Goal: Task Accomplishment & Management: Manage account settings

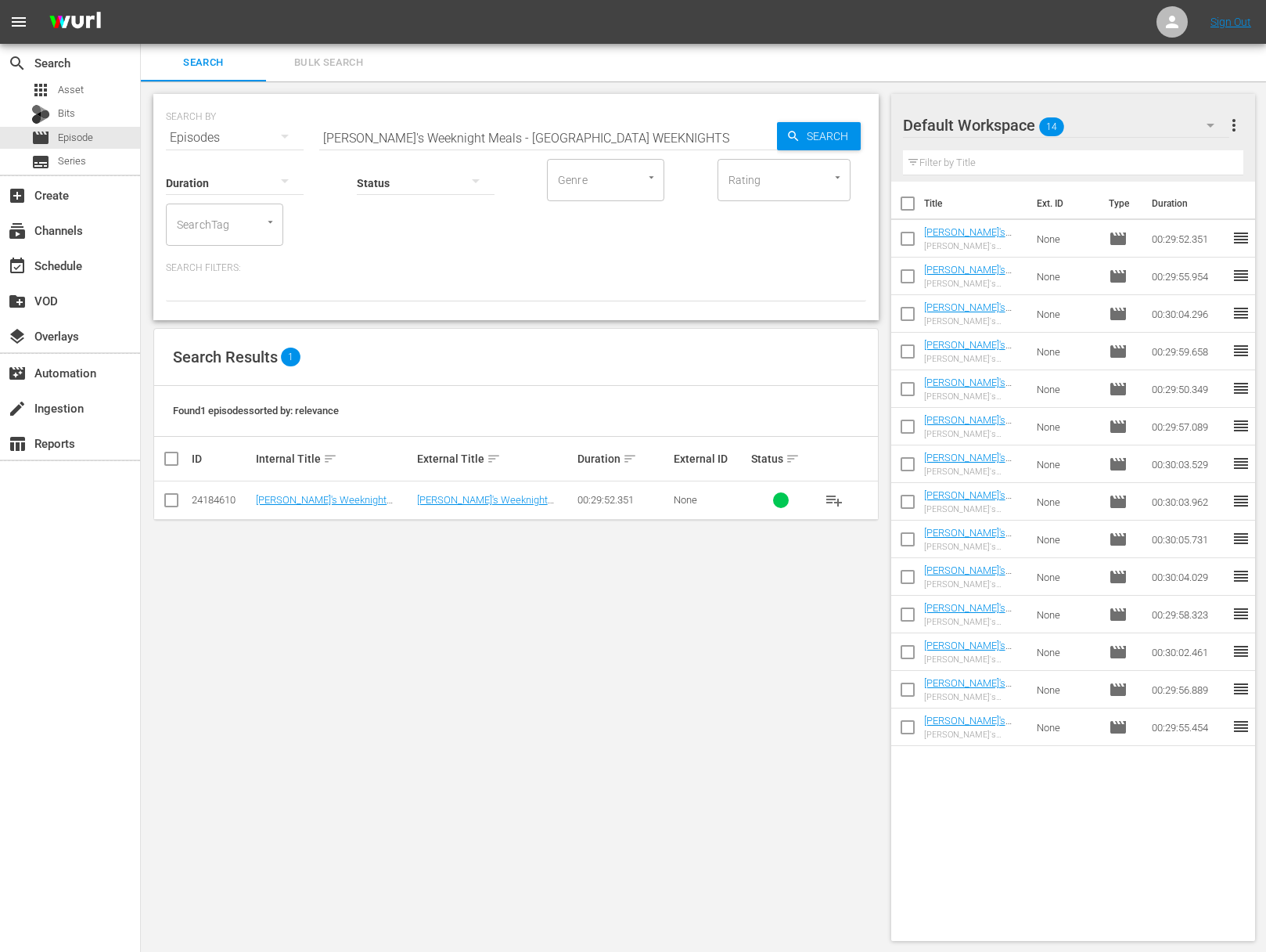
click at [841, 500] on span "playlist_add" at bounding box center [834, 500] width 19 height 19
click at [839, 500] on span "playlist_add" at bounding box center [834, 500] width 19 height 19
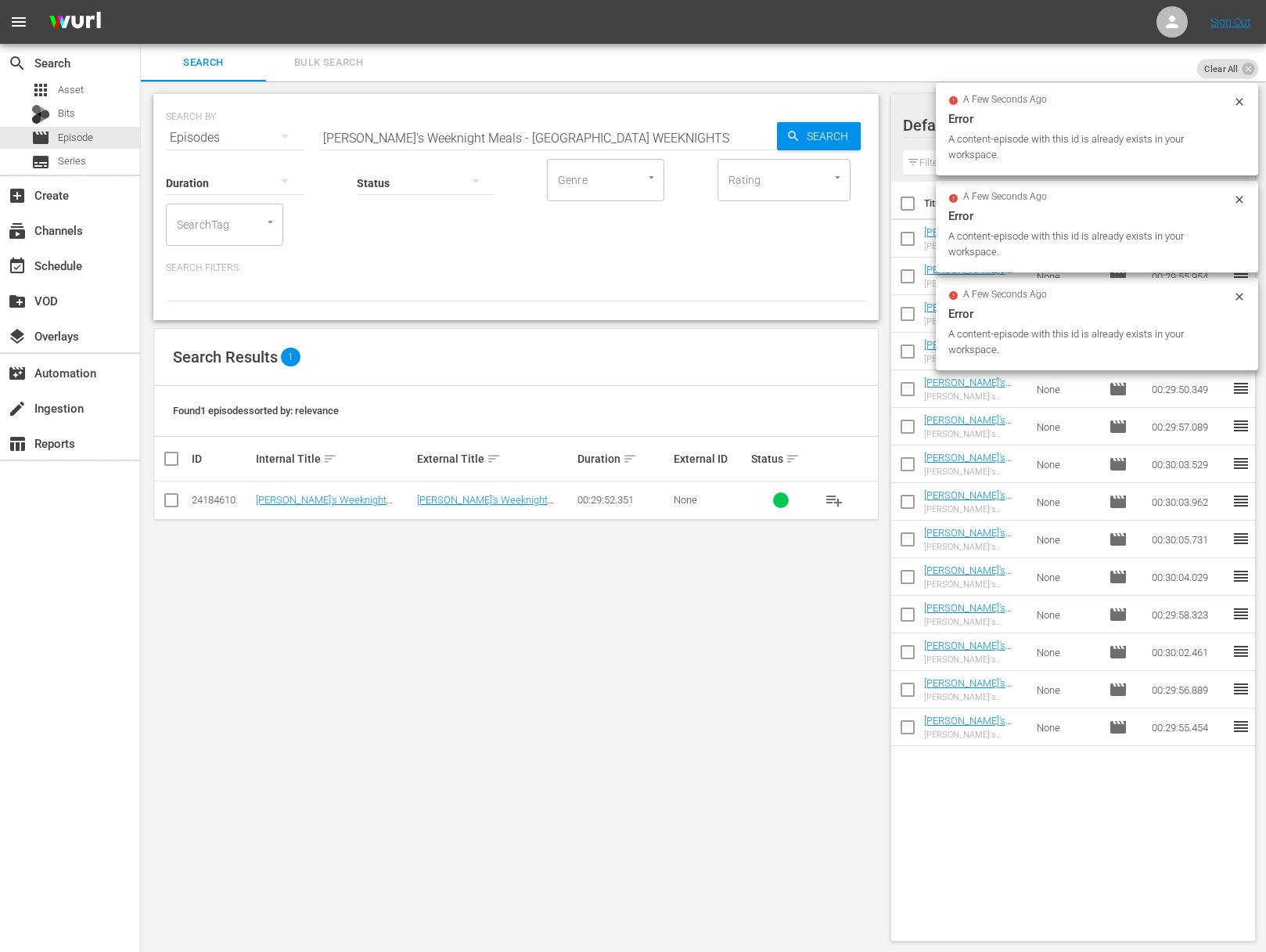
click at [462, 136] on input "Sara's Weeknight Meals - HAVANA WEEKNIGHTS" at bounding box center [548, 137] width 458 height 38
paste input "Found Flavors"
click at [730, 138] on input "Sara's Weeknight Meals - Found Flavors" at bounding box center [548, 137] width 458 height 38
click at [804, 119] on div "SEARCH BY Search By Episodes Search ID, Title, Description, Keywords, or Catego…" at bounding box center [516, 129] width 701 height 57
click at [804, 140] on span "Search" at bounding box center [830, 136] width 60 height 28
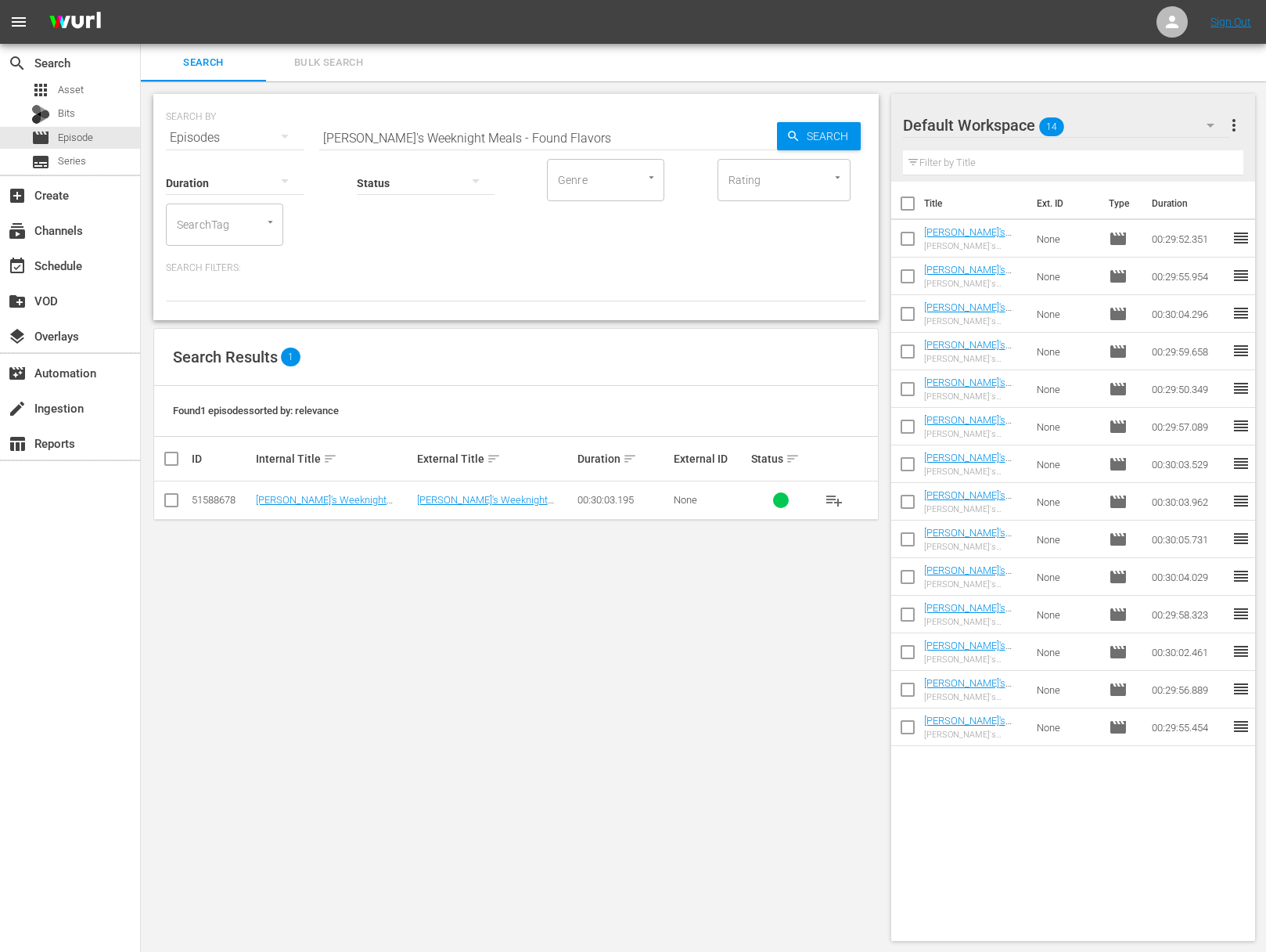
click at [832, 498] on span "playlist_add" at bounding box center [834, 500] width 19 height 19
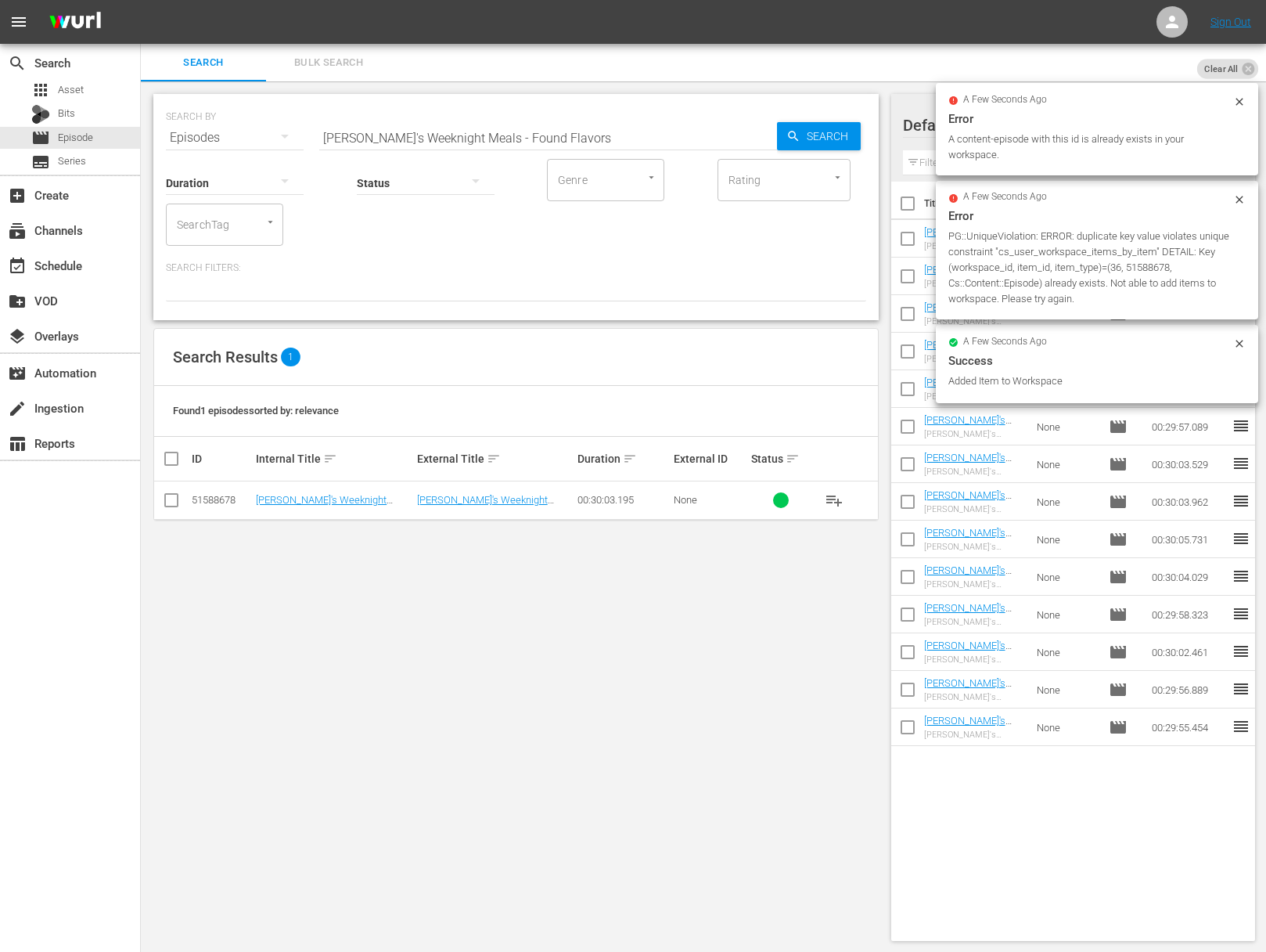
click at [542, 126] on input "Sara's Weeknight Meals - Found Flavors" at bounding box center [548, 137] width 458 height 38
paste input "Asia Meets America"
click at [781, 136] on div "Search" at bounding box center [819, 136] width 84 height 28
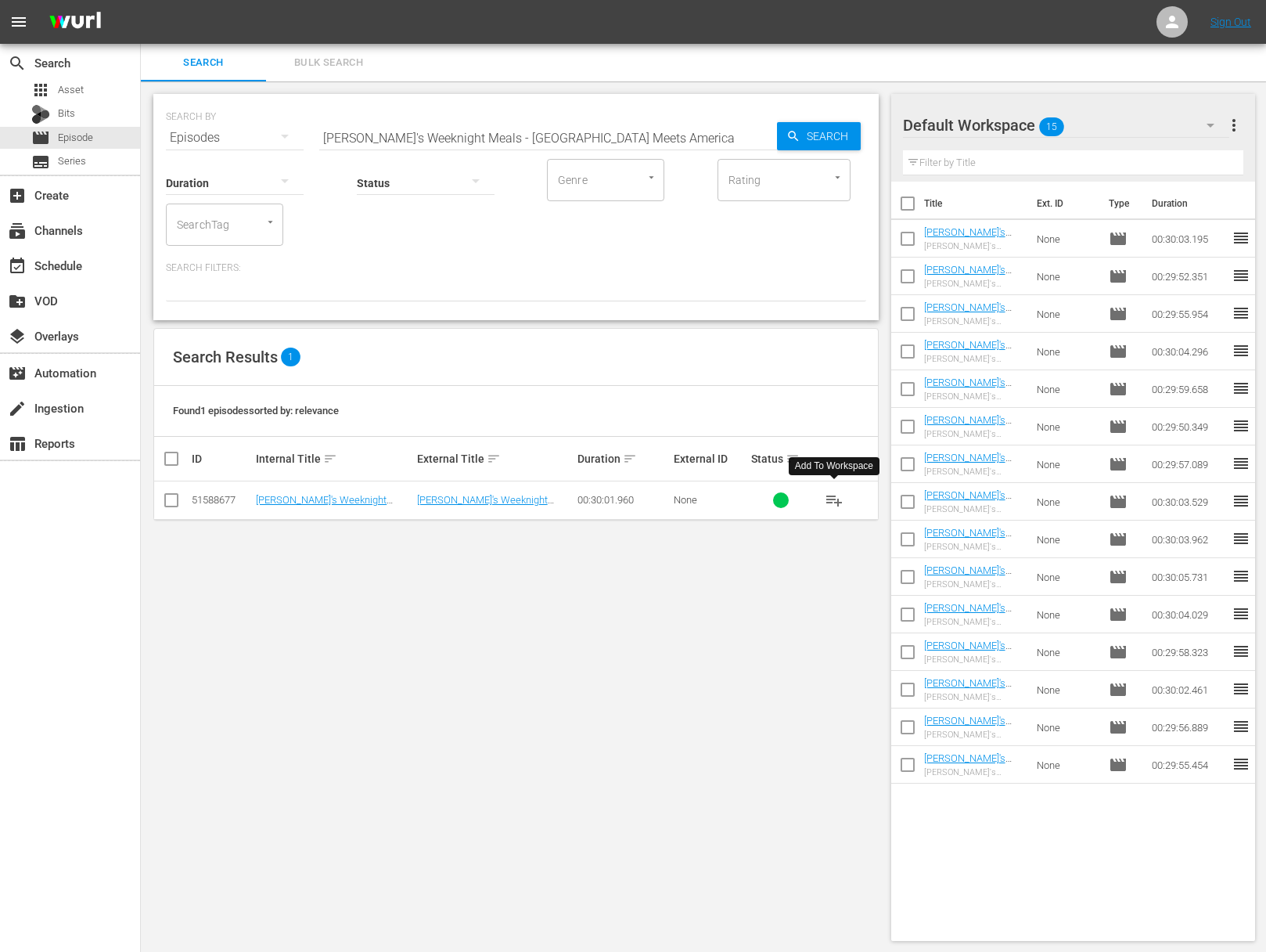
click at [829, 493] on span "playlist_add" at bounding box center [834, 500] width 19 height 19
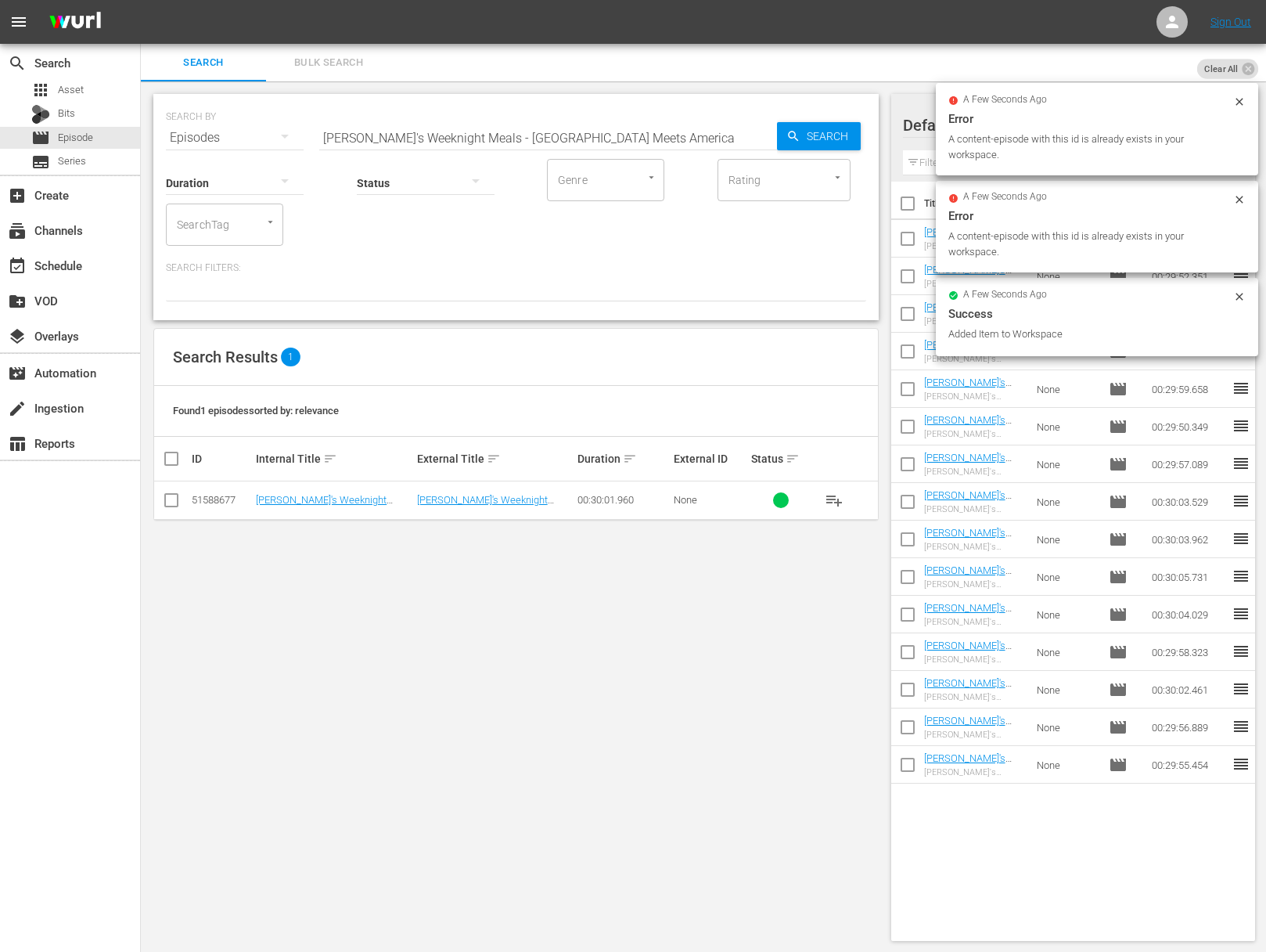
click at [565, 140] on input "Sara's Weeknight Meals - Asia Meets America" at bounding box center [548, 137] width 458 height 38
paste input "Taste of Northern Californi"
click at [800, 137] on span "Search" at bounding box center [830, 136] width 60 height 28
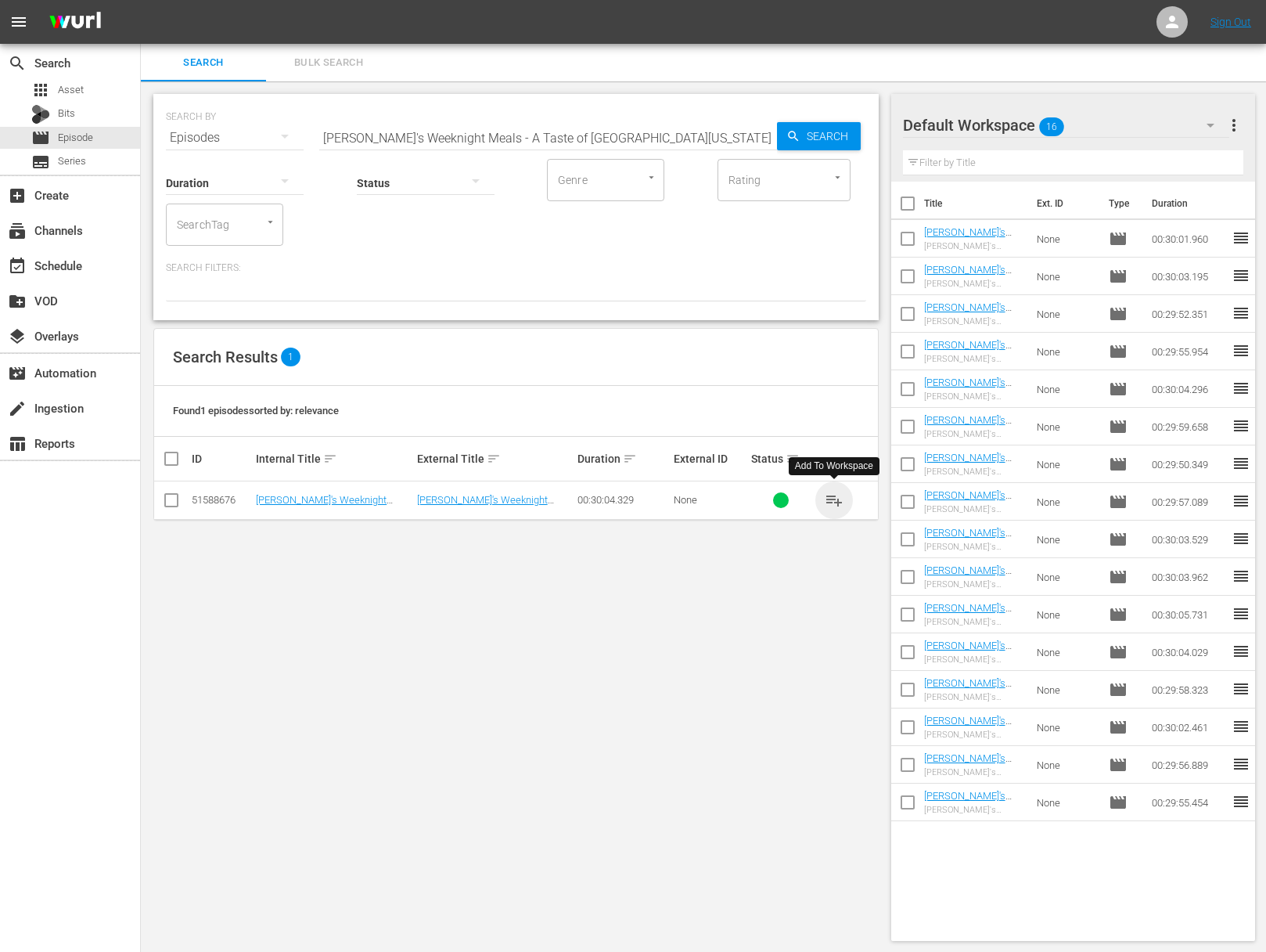
click at [833, 499] on span "playlist_add" at bounding box center [834, 500] width 19 height 19
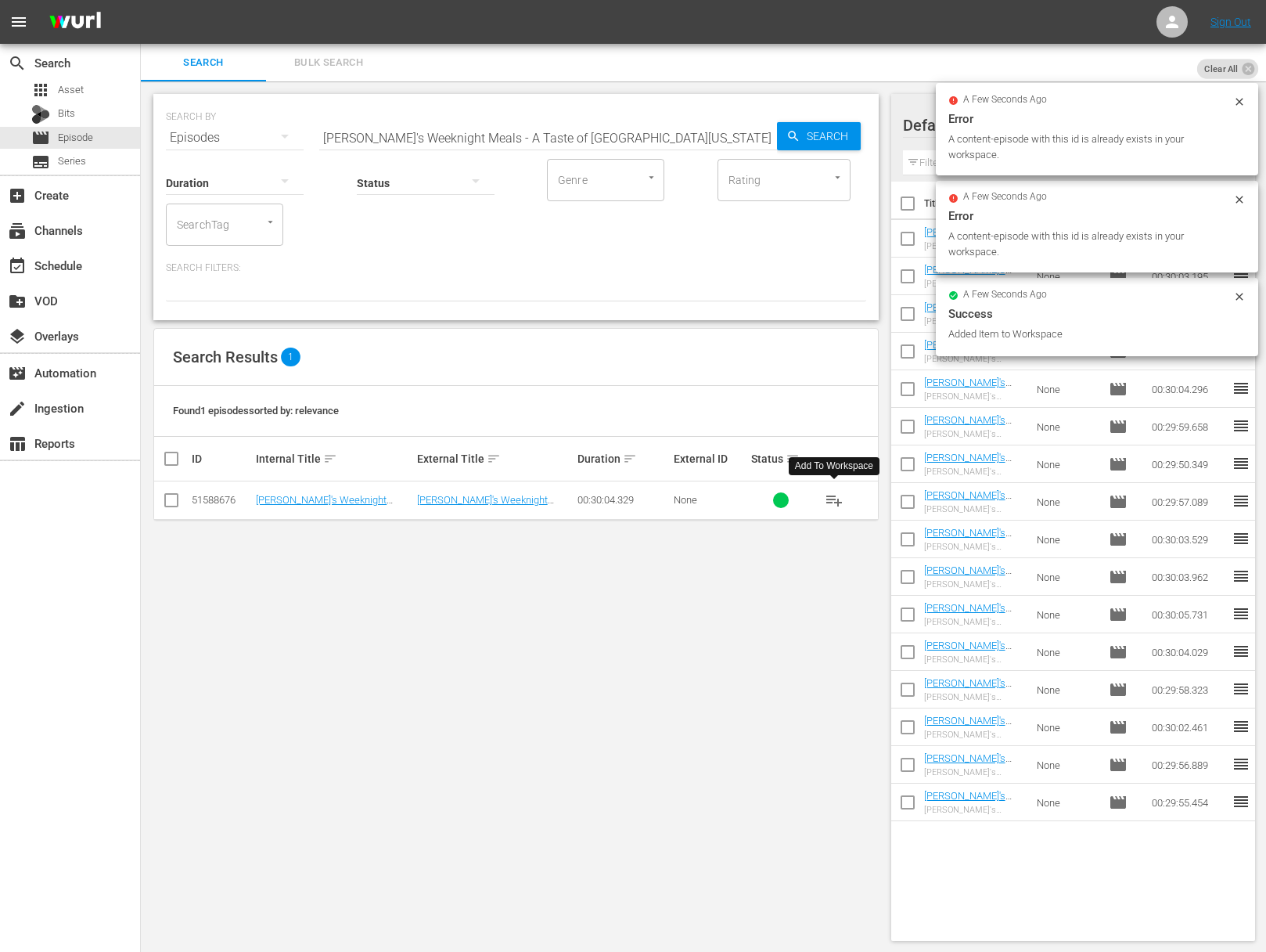
drag, startPoint x: 499, startPoint y: 158, endPoint x: 518, endPoint y: 150, distance: 20.6
click at [499, 158] on div "Duration Status Genre Genre Rating Rating SearchTag SearchTag" at bounding box center [516, 201] width 701 height 90
click at [544, 127] on input "Sara's Weeknight Meals - A Taste of Northern California" at bounding box center [548, 137] width 458 height 38
paste input "Cooks and Books"
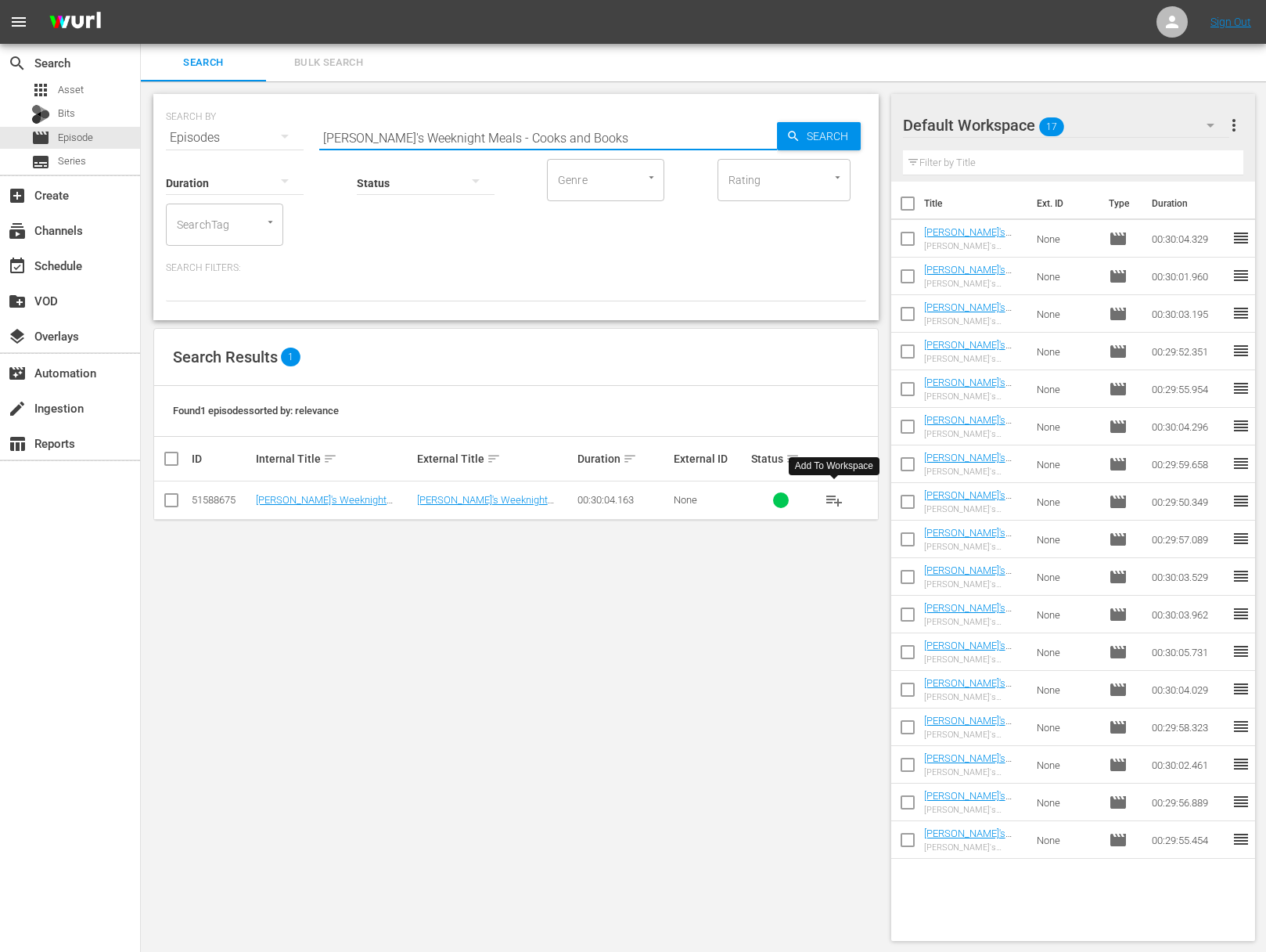
click at [823, 499] on button "playlist_add" at bounding box center [834, 500] width 38 height 38
click at [831, 499] on span "playlist_add" at bounding box center [834, 500] width 19 height 19
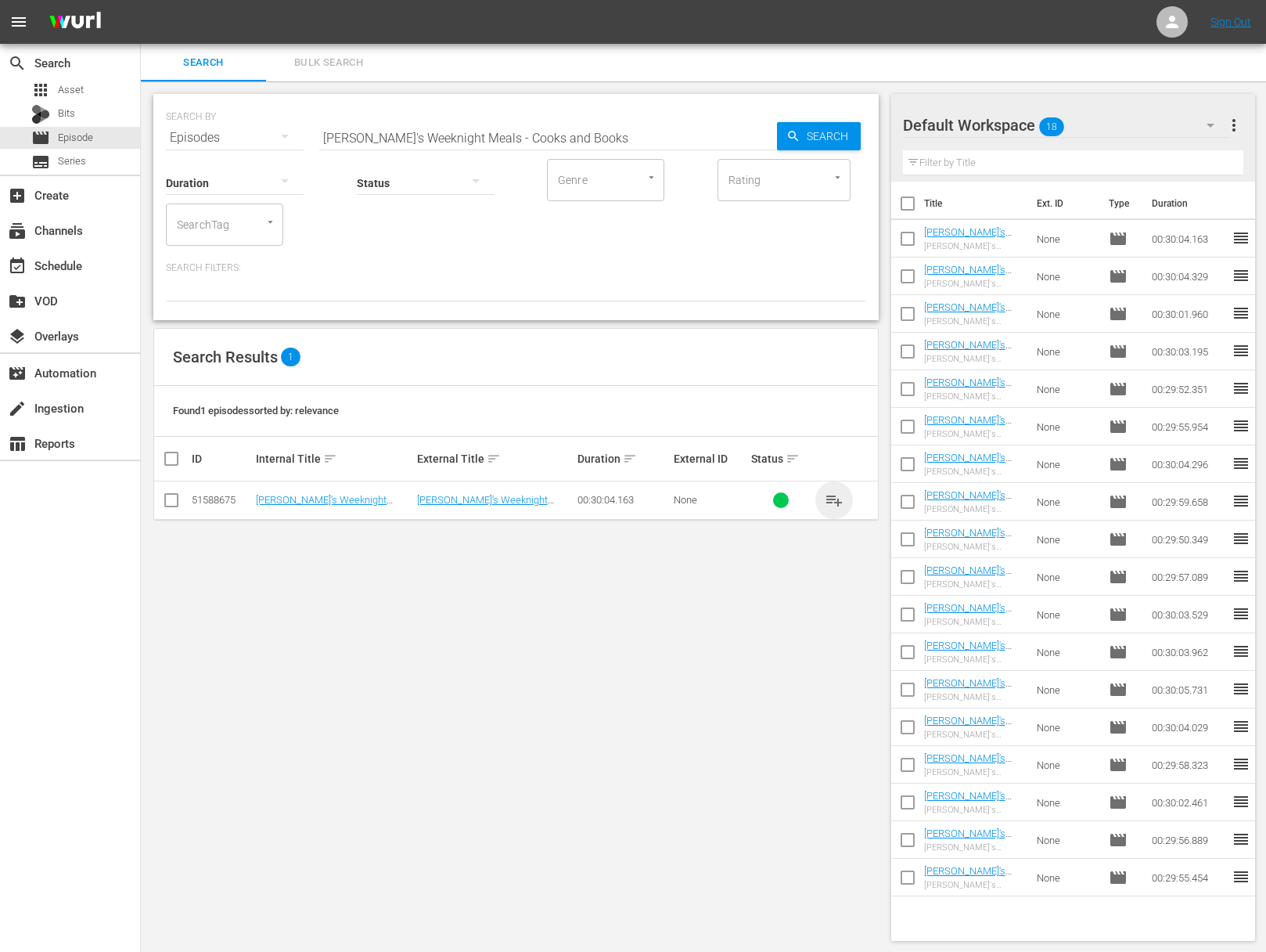
click at [832, 502] on span "playlist_add" at bounding box center [834, 500] width 19 height 19
drag, startPoint x: 832, startPoint y: 502, endPoint x: 788, endPoint y: 432, distance: 82.7
click at [832, 501] on span "playlist_add" at bounding box center [834, 500] width 19 height 19
click at [574, 142] on input "Sara's Weeknight Meals - Cooks and Books" at bounding box center [548, 137] width 458 height 38
paste input "Mid East East"
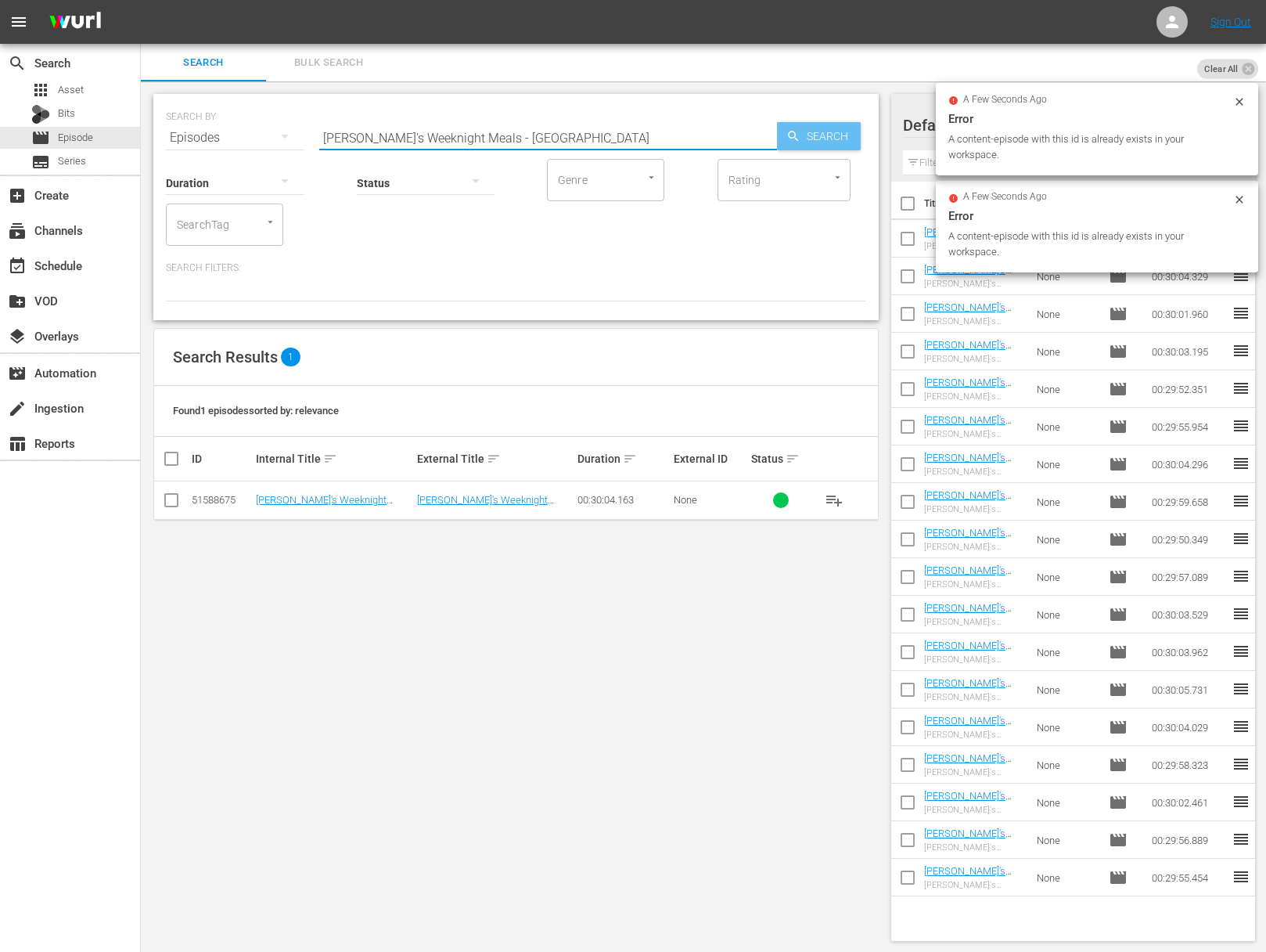
click at [805, 135] on span "Search" at bounding box center [830, 136] width 60 height 28
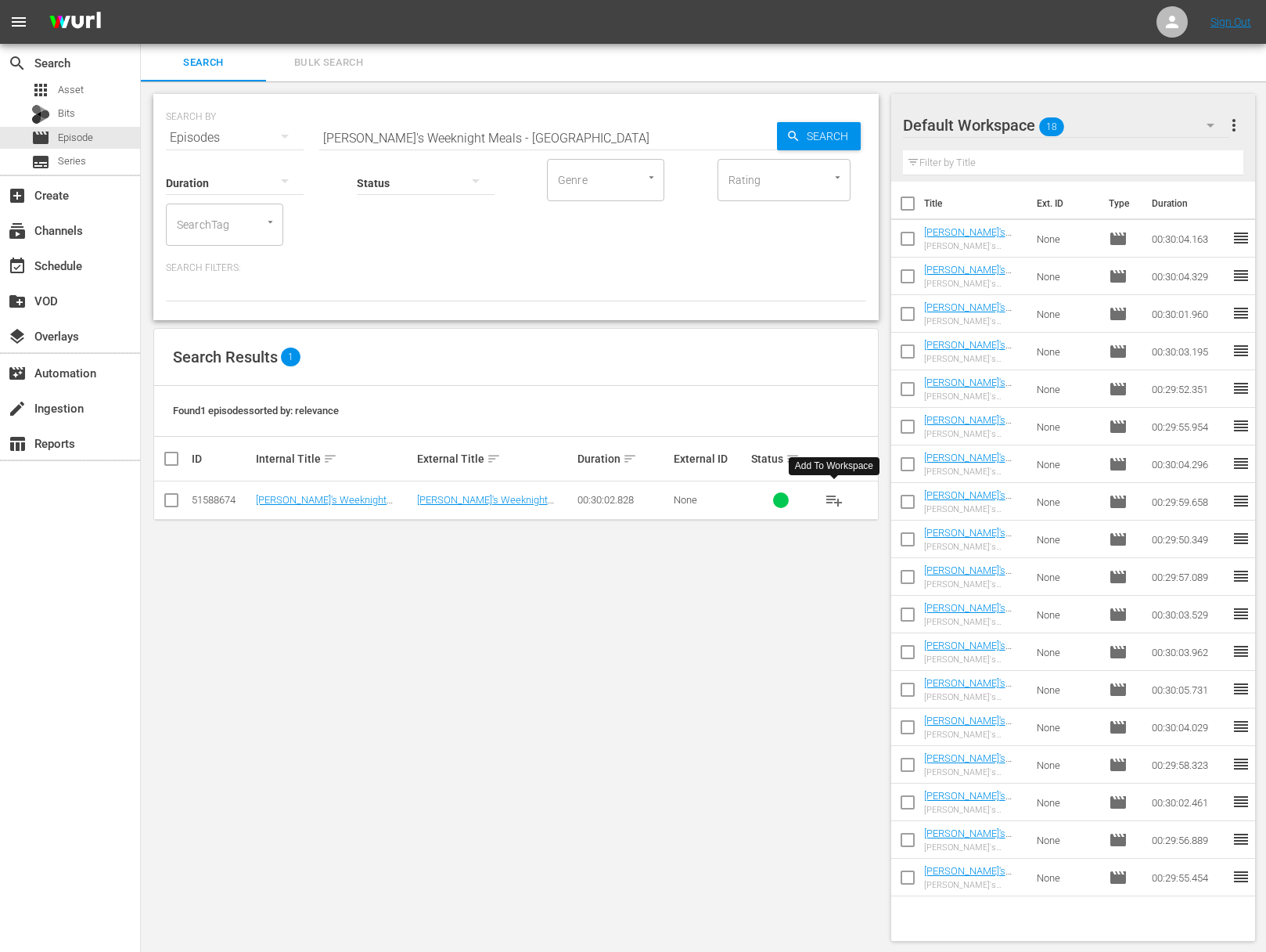
click at [829, 497] on span "playlist_add" at bounding box center [834, 500] width 19 height 19
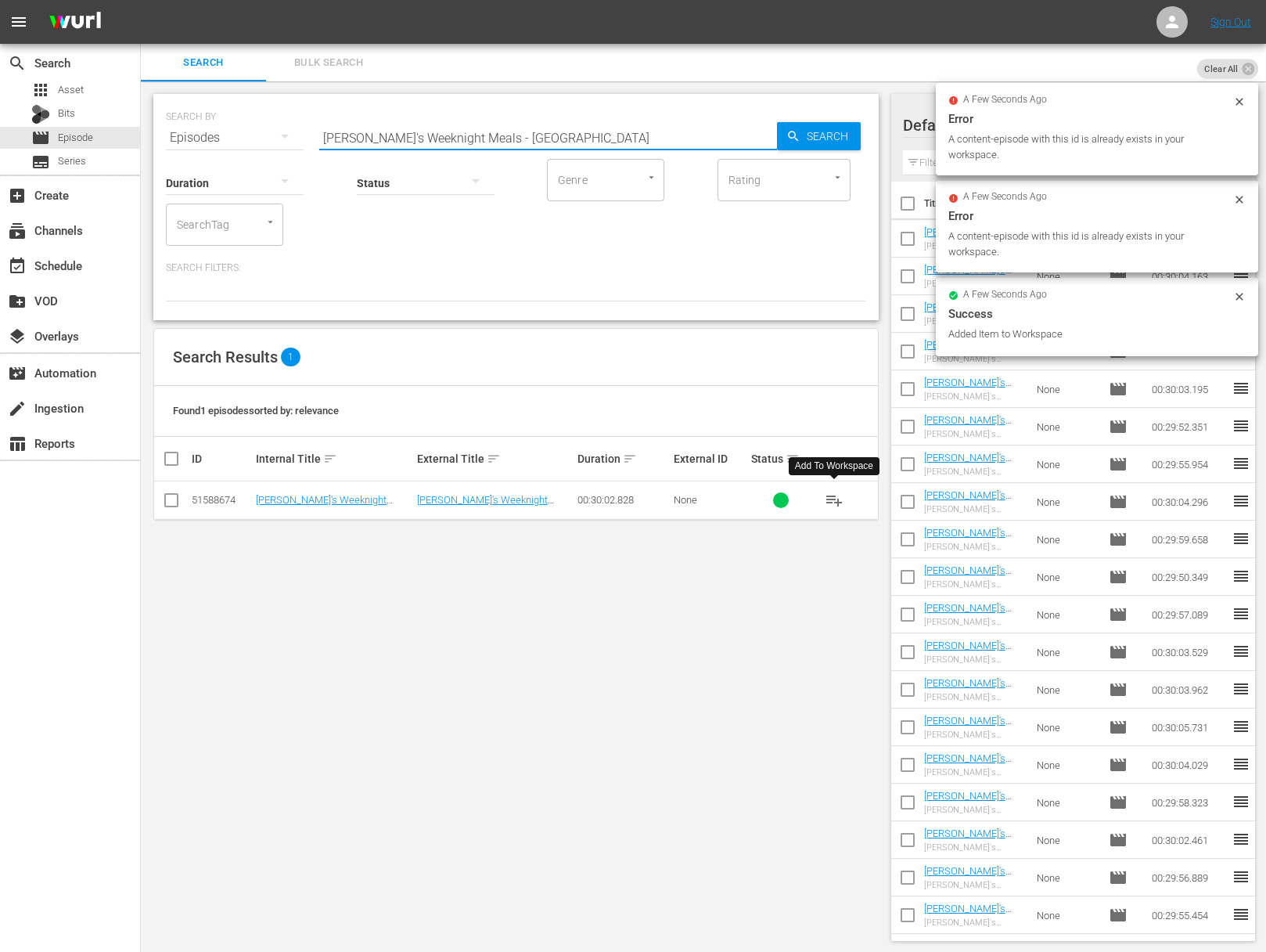
click at [653, 137] on input "Sara's Weeknight Meals - Mid East Easts" at bounding box center [548, 137] width 458 height 38
paste input "Sabor Puero Rico"
click at [825, 134] on span "Search" at bounding box center [830, 136] width 60 height 28
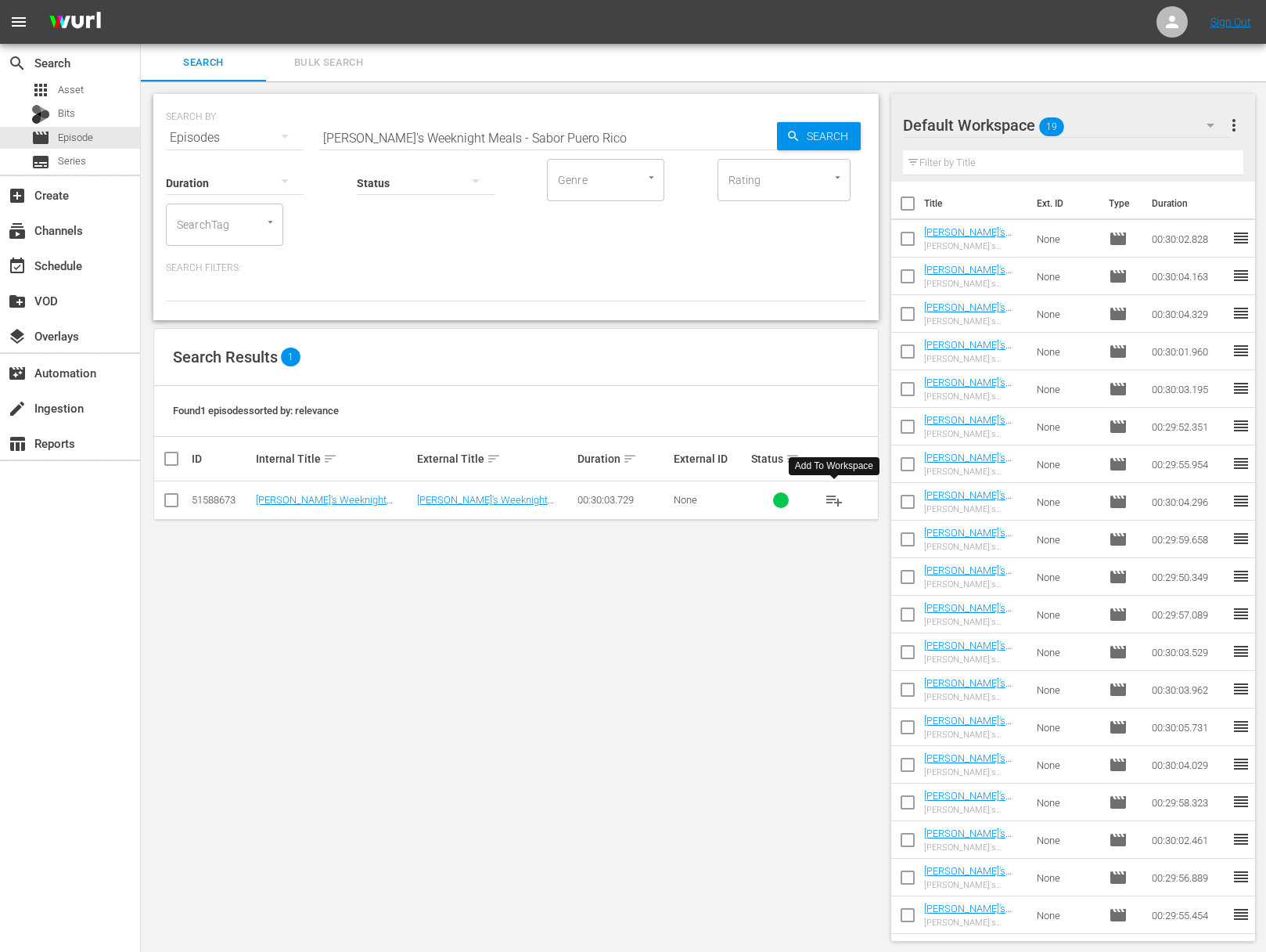
click at [832, 496] on span "playlist_add" at bounding box center [834, 500] width 19 height 19
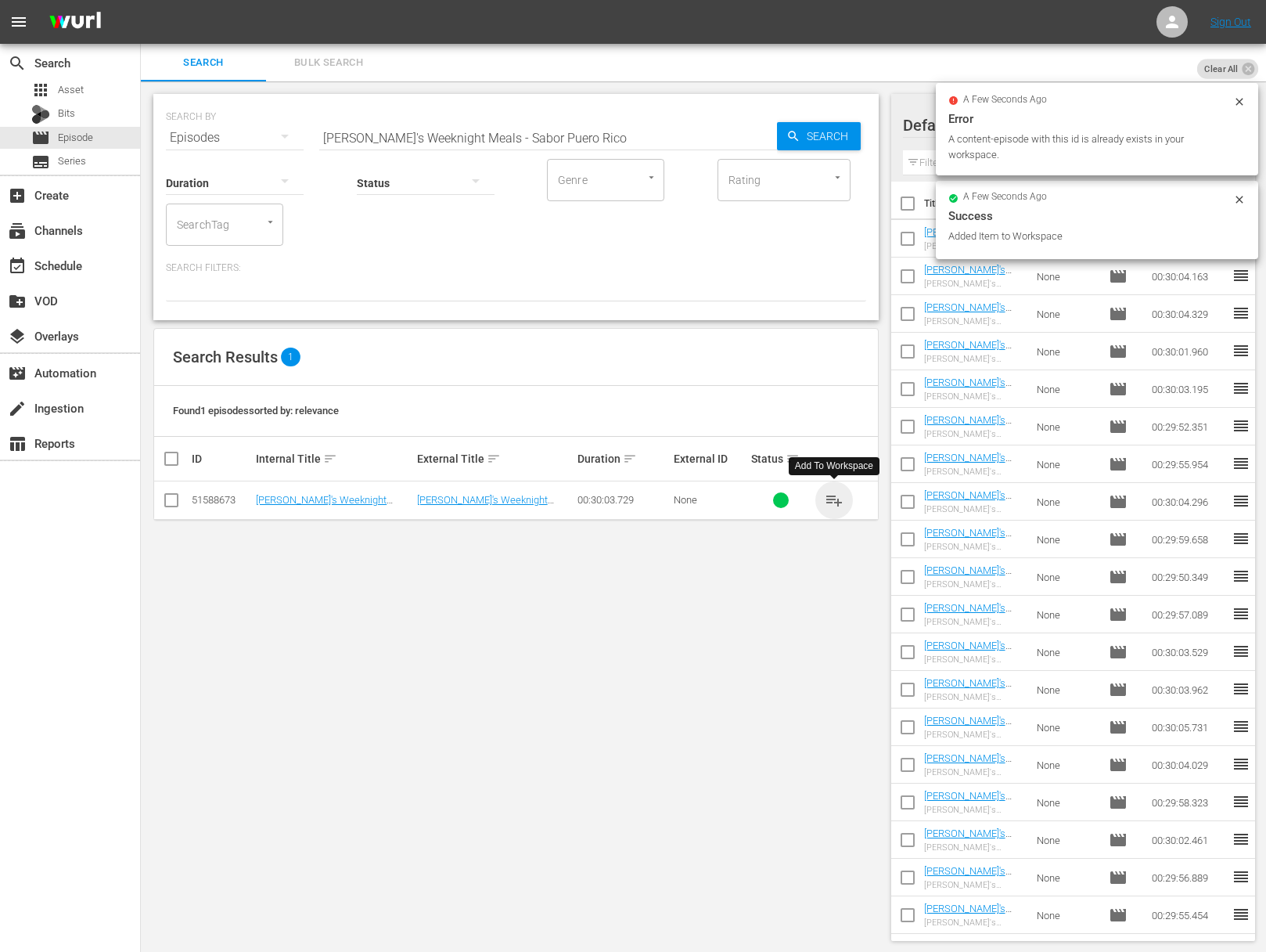
click at [828, 495] on span "playlist_add" at bounding box center [834, 500] width 19 height 19
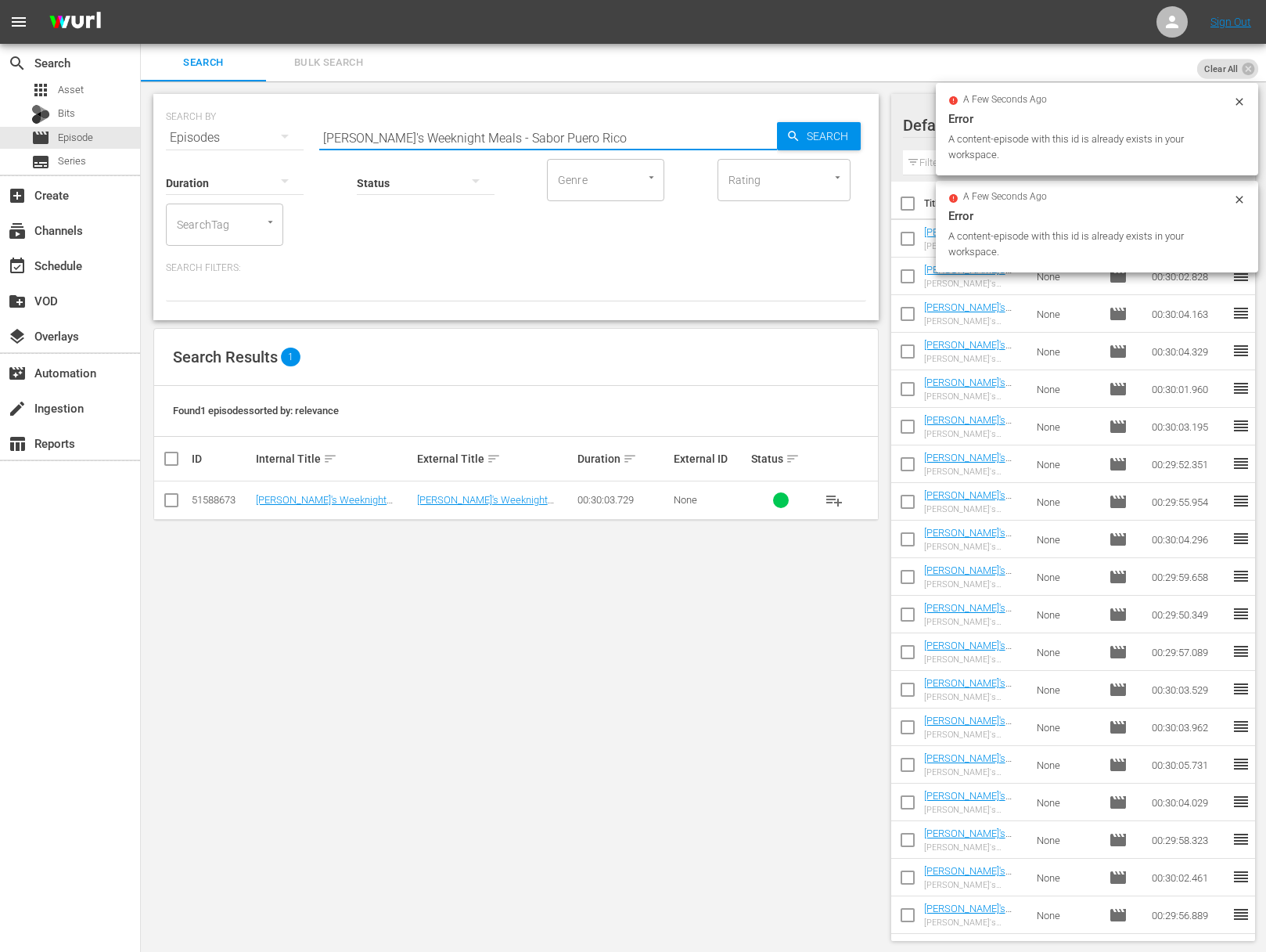
click at [521, 132] on input "Sara's Weeknight Meals - Sabor Puero Rico" at bounding box center [548, 137] width 458 height 38
paste input "Paella in spain"
click at [796, 131] on icon "button" at bounding box center [793, 136] width 14 height 14
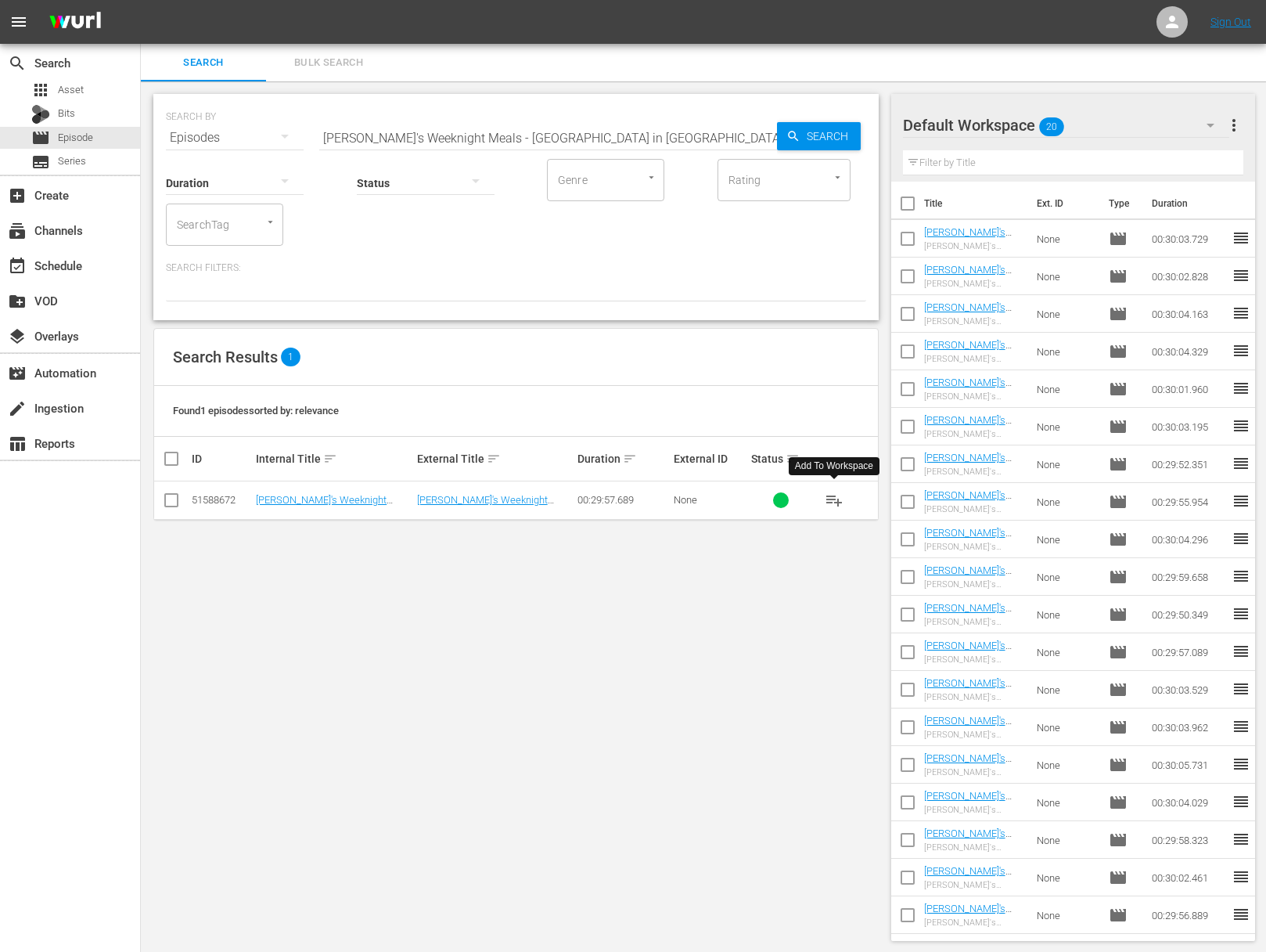
click at [836, 499] on span "playlist_add" at bounding box center [834, 500] width 19 height 19
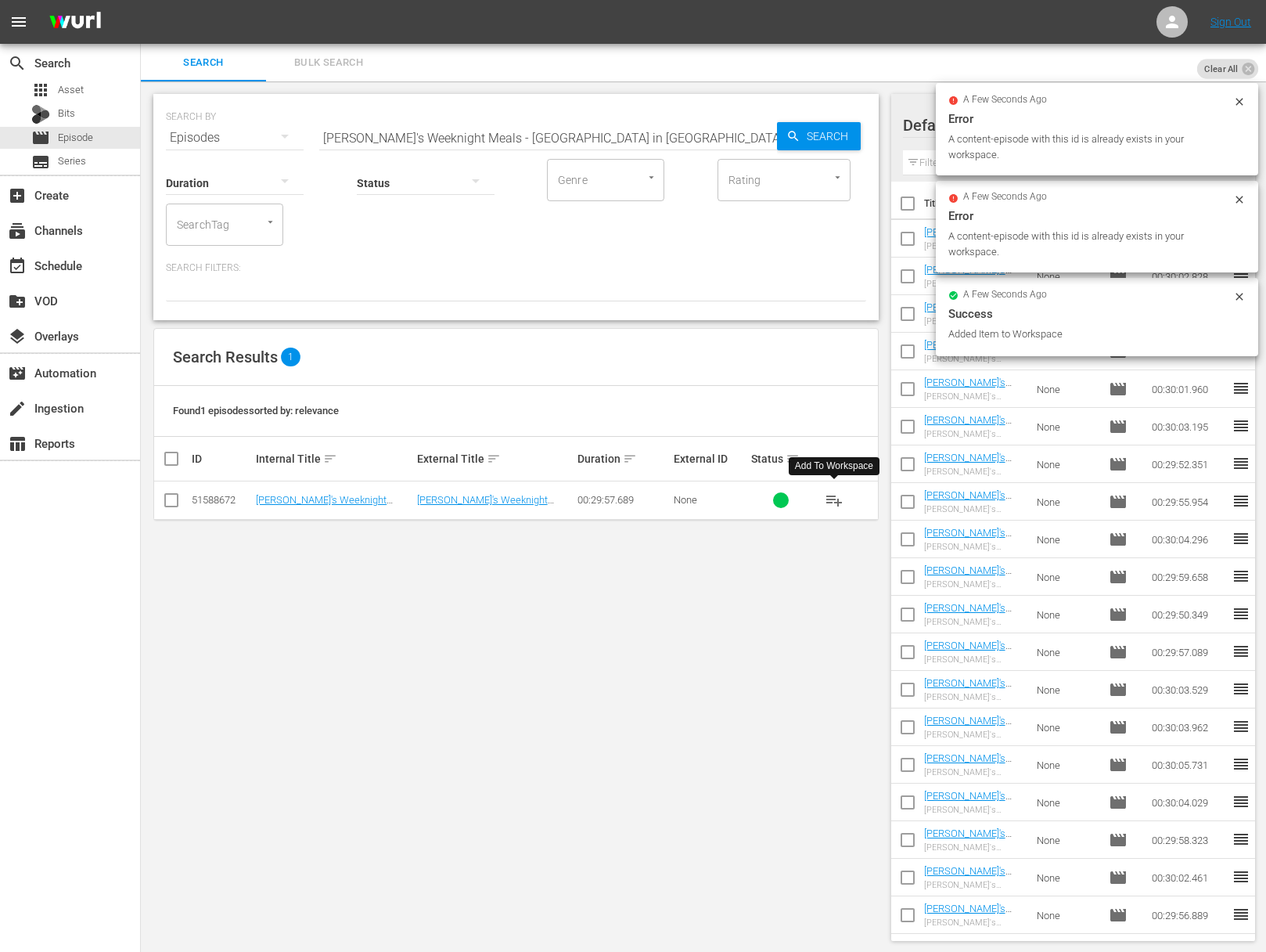
click at [504, 141] on input "Sara's Weeknight Meals - Paella in spain" at bounding box center [548, 137] width 458 height 38
paste input "Sara's Weeknight Meals - Costa Brava Tapas"
click at [504, 141] on input "Sara's Weeknight Meals - Paella iaSara's Weeknight Meals - Costa Brava Tapasn s…" at bounding box center [548, 137] width 458 height 38
paste input "Costa Brava Tapas"
click at [827, 135] on span "Search" at bounding box center [830, 136] width 60 height 28
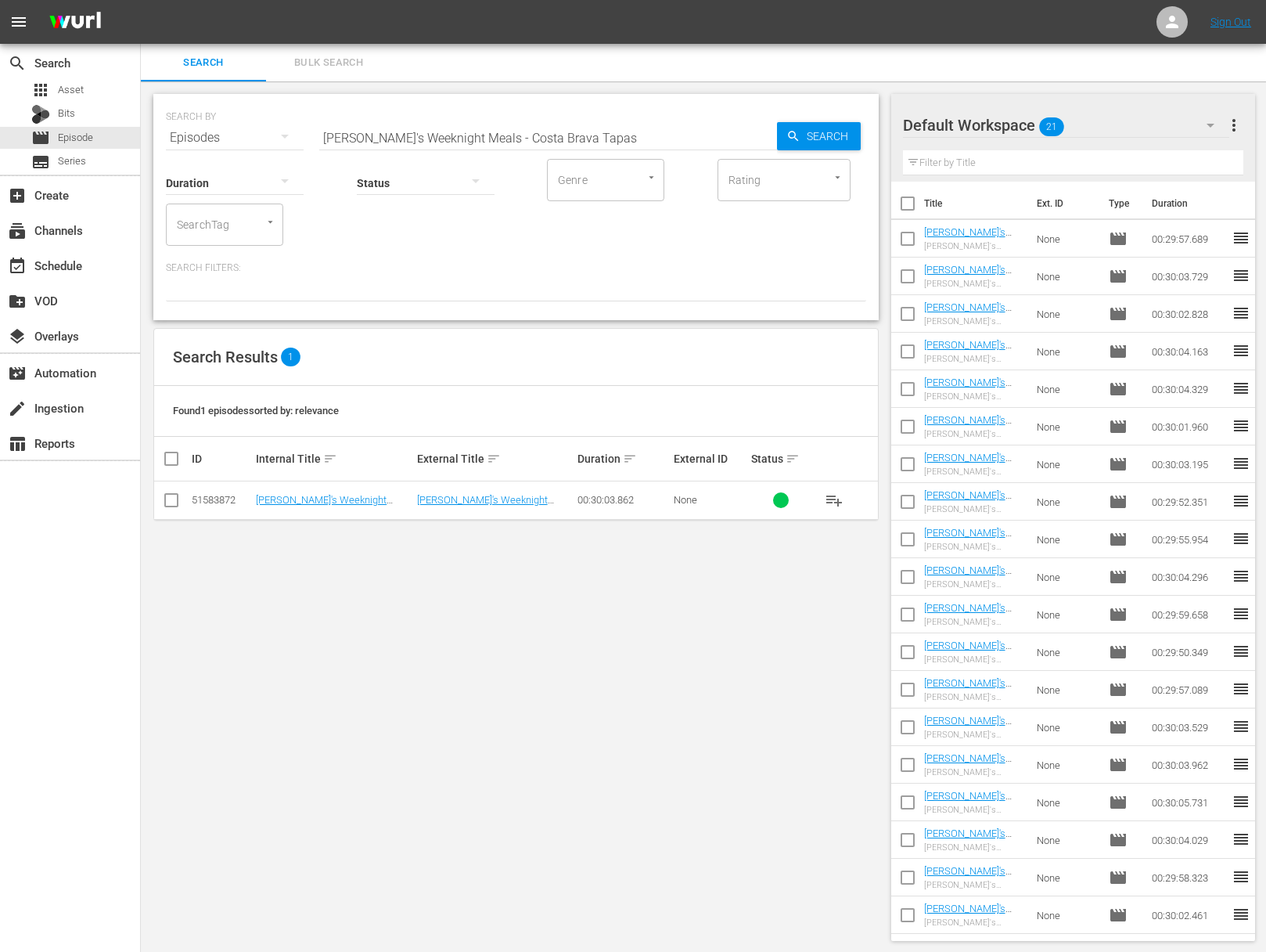
click at [834, 501] on span "playlist_add" at bounding box center [834, 500] width 19 height 19
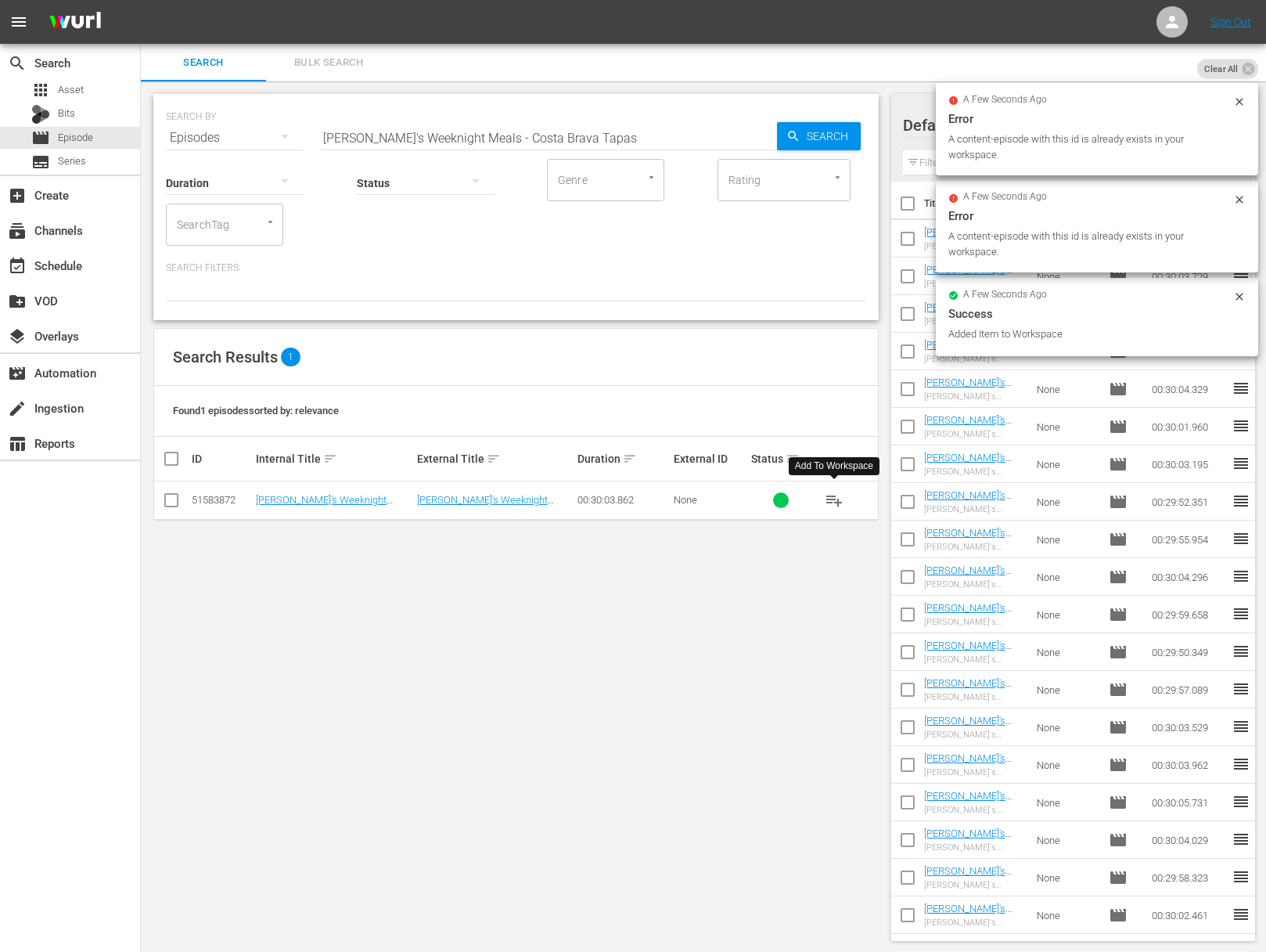
click at [507, 143] on input "Sara's Weeknight Meals - Costa Brava Tapas" at bounding box center [548, 137] width 458 height 38
paste input "Ellie's Real Good Food - Keeping It Real"
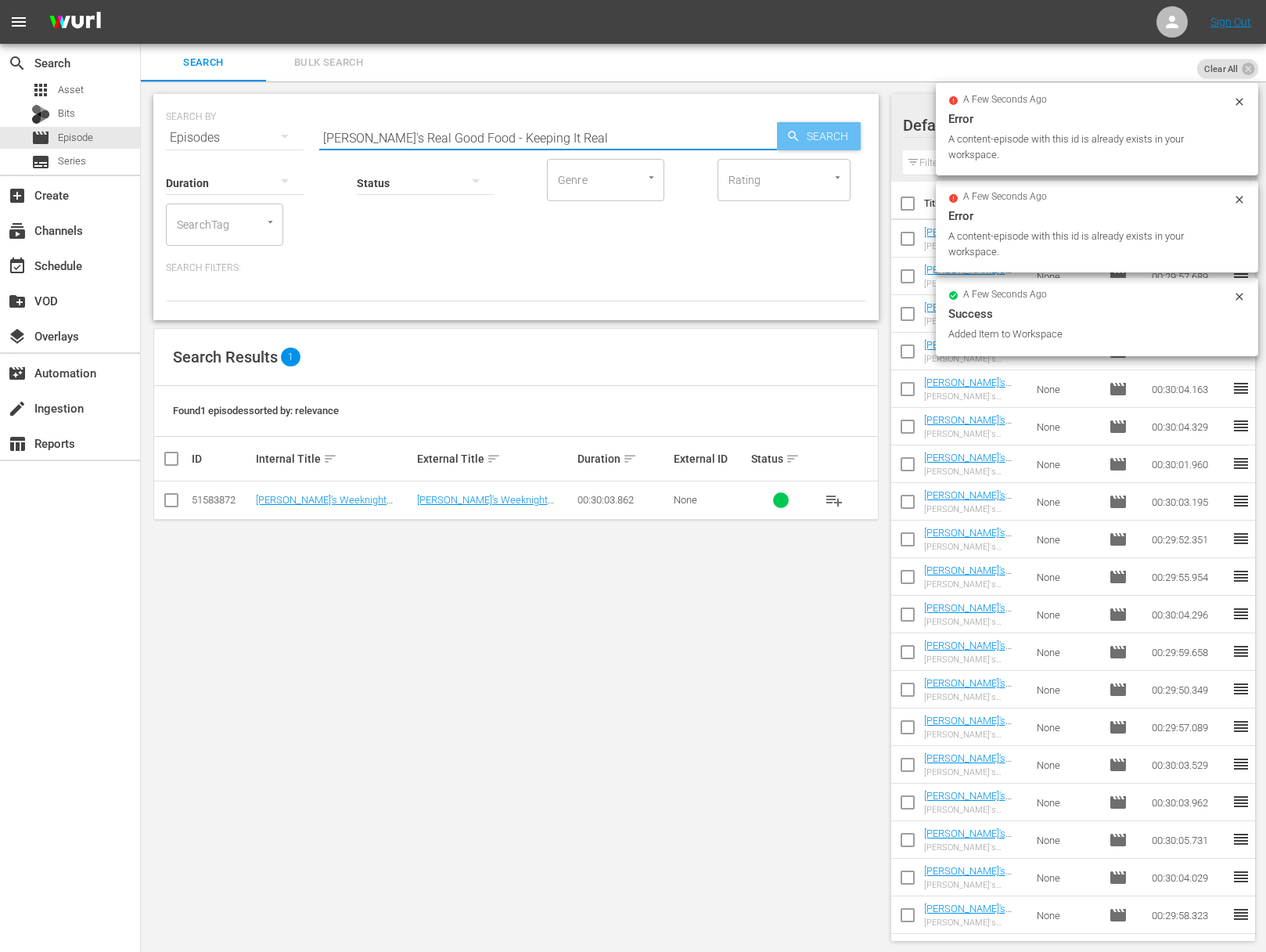
click at [793, 129] on icon "button" at bounding box center [793, 136] width 14 height 14
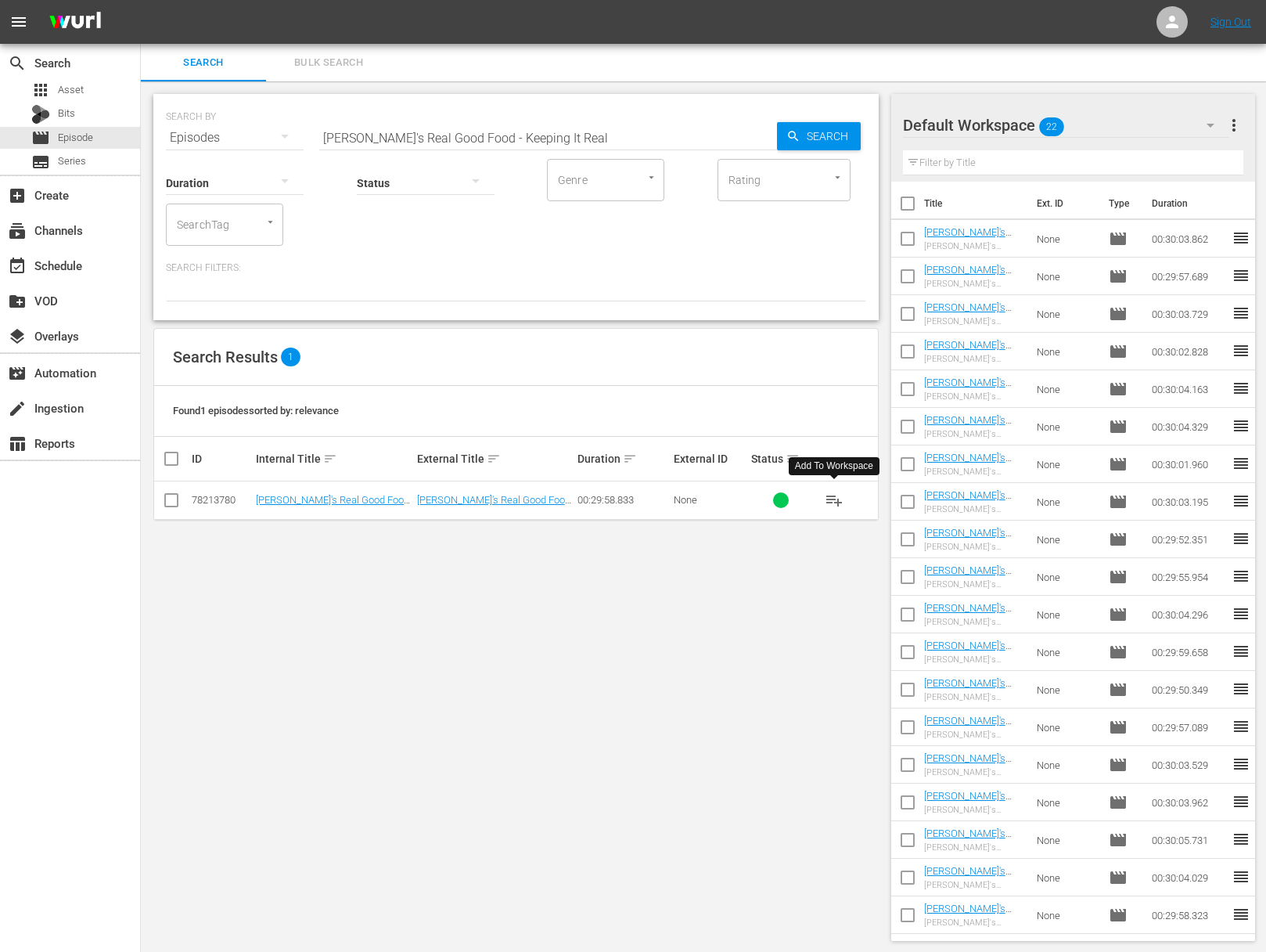
click at [838, 496] on span "playlist_add" at bounding box center [834, 500] width 19 height 19
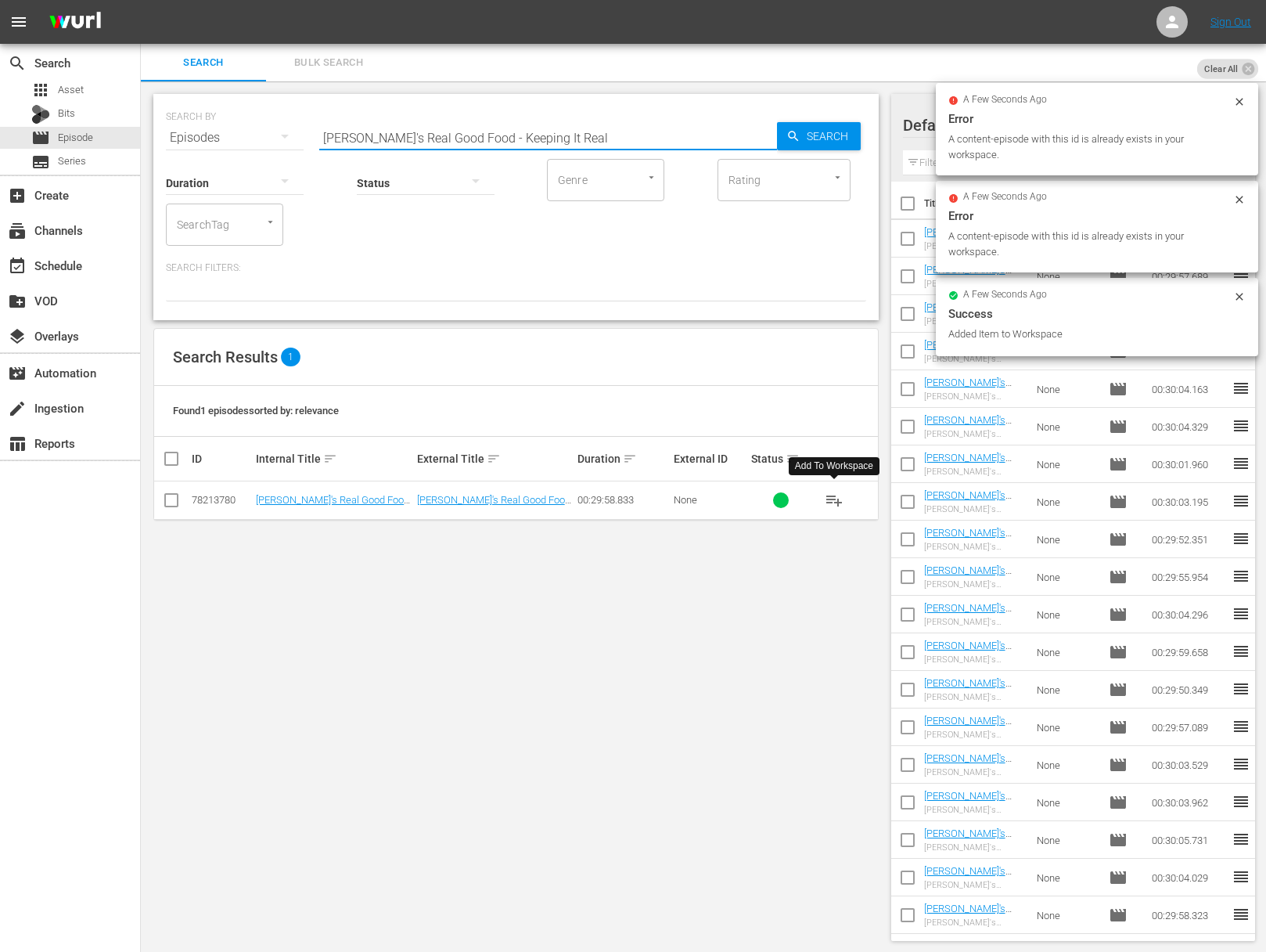
click at [547, 145] on input "Ellie's Real Good Food - Keeping It Real" at bounding box center [548, 137] width 458 height 38
paste input "Ellie's Real Good Food - Desserts With Benefits"
click at [572, 130] on input "Ellie's Real Good Food - Keeping It RealaEllie's Real Good Food - Desserts With…" at bounding box center [548, 137] width 458 height 38
paste input "text"
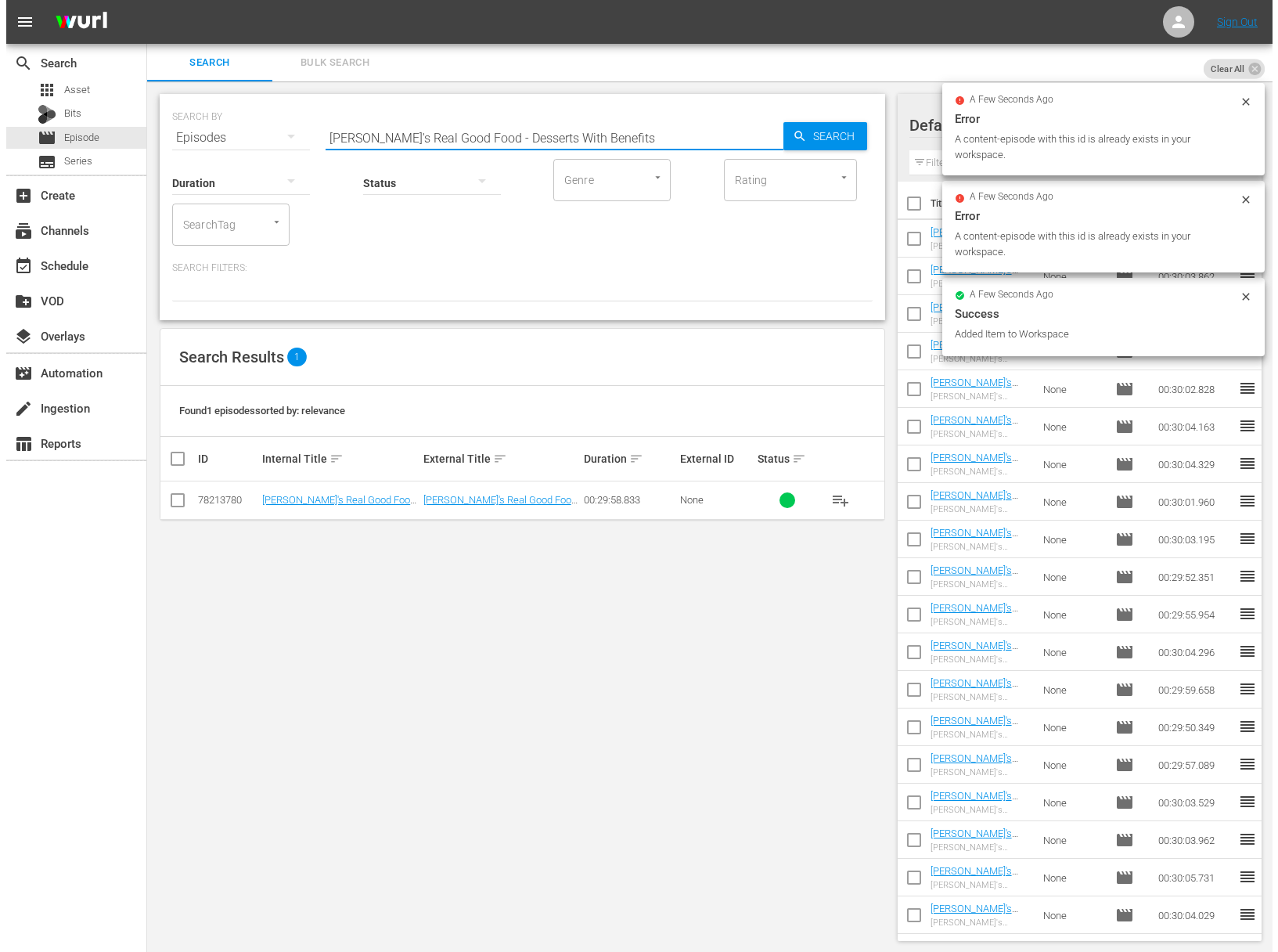
scroll to position [0, 0]
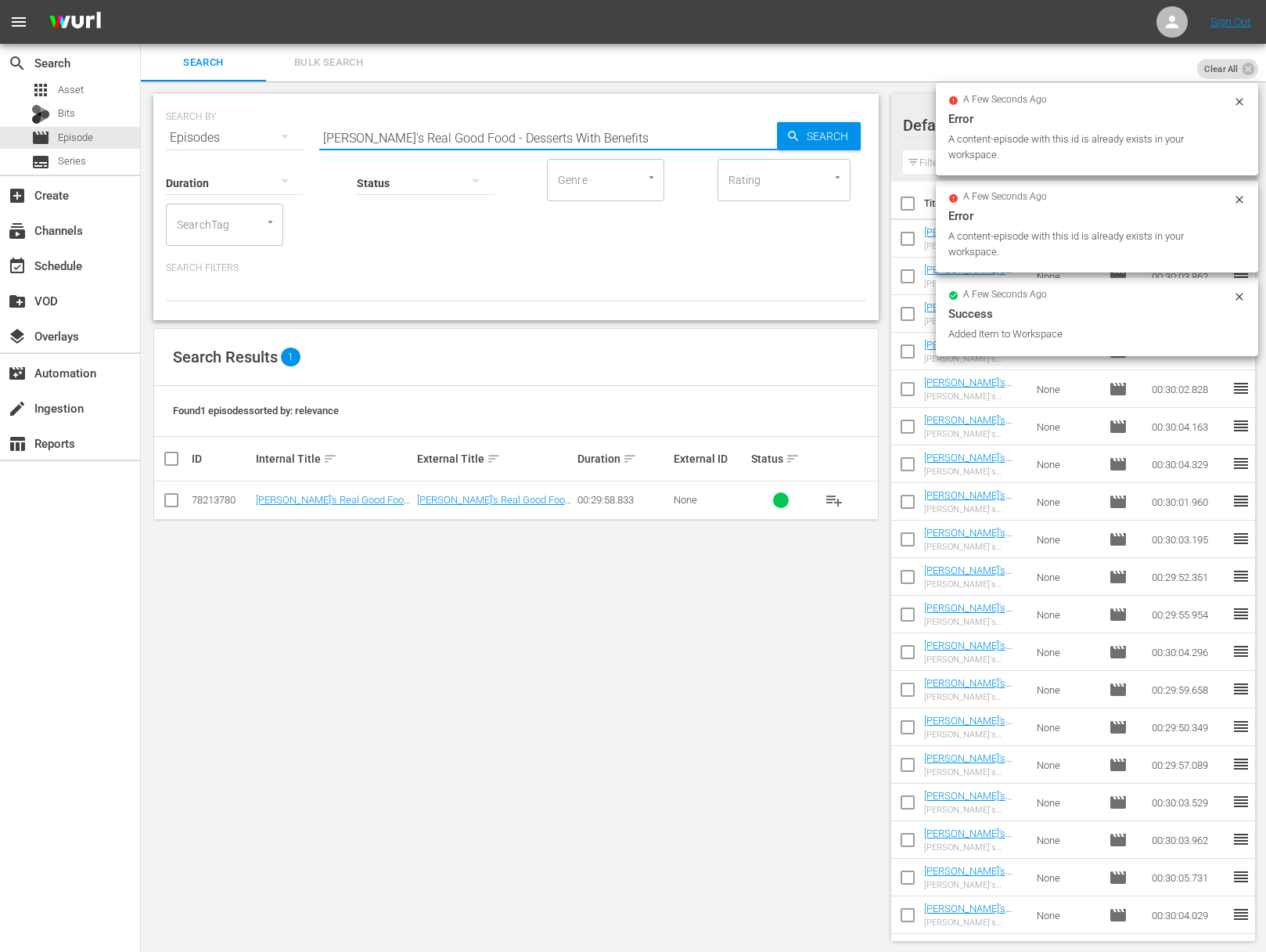
click at [808, 137] on span "Search" at bounding box center [830, 136] width 60 height 28
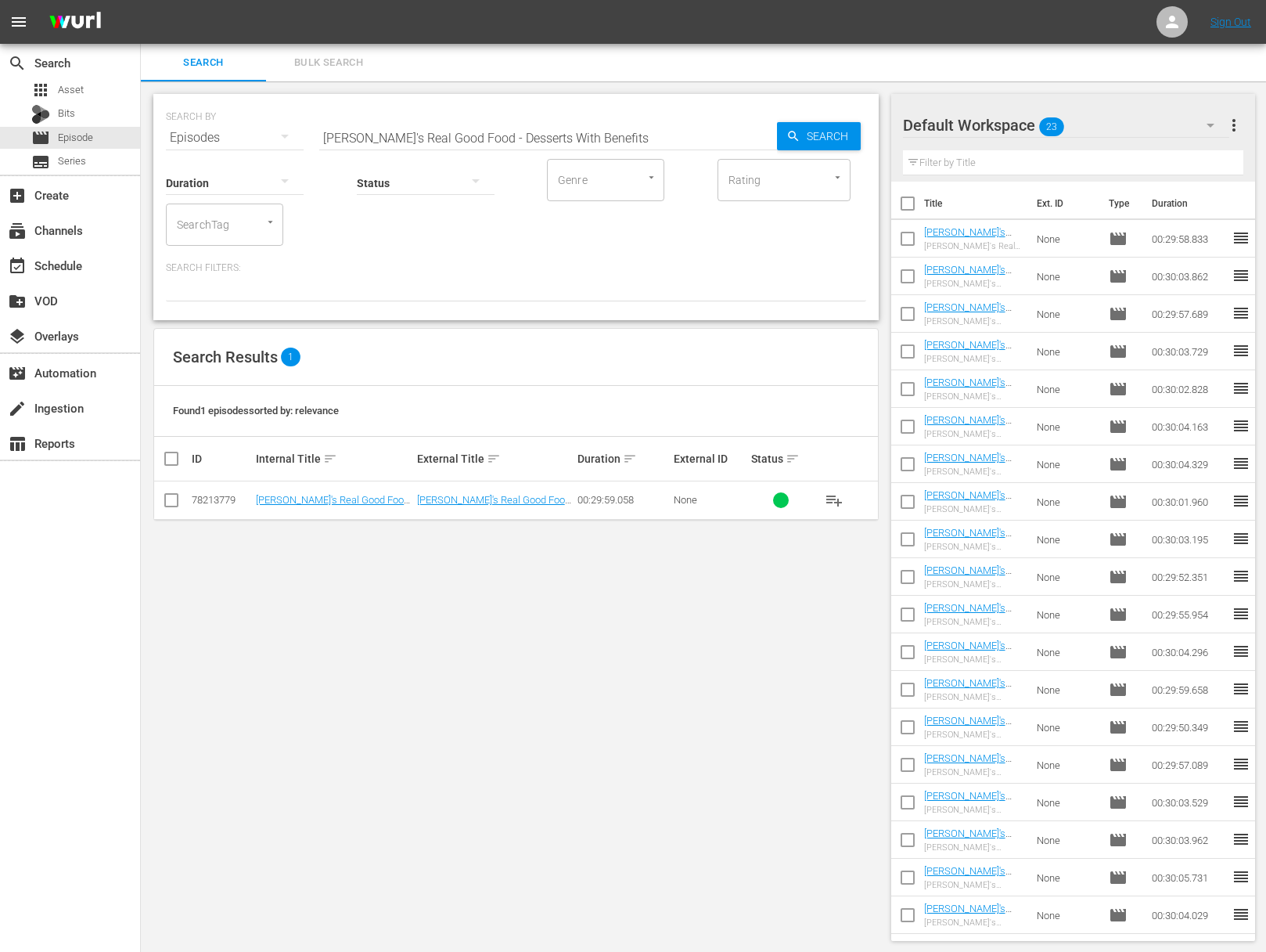
click at [835, 497] on span "playlist_add" at bounding box center [834, 500] width 19 height 19
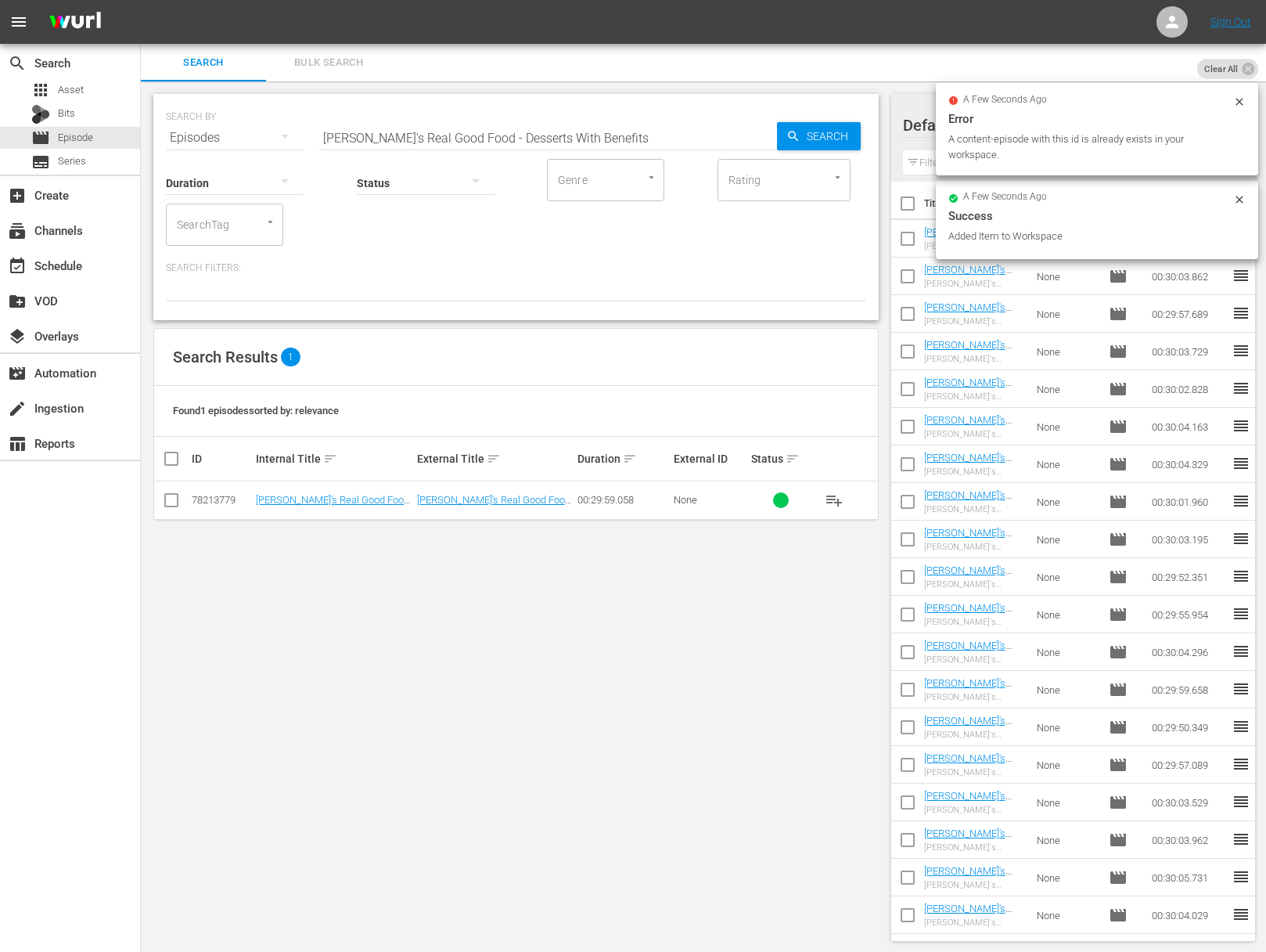
click at [510, 115] on div "SEARCH BY Search By Episodes Search ID, Title, Description, Keywords, or Catego…" at bounding box center [516, 129] width 701 height 57
click at [511, 138] on input "Ellie's Real Good Food - Desserts With Benefits" at bounding box center [548, 137] width 458 height 38
paste input "Ellie's Real Good Food - Great Grains"
click at [502, 141] on input "Ellie's Real Good Food - Desserts WaEllie's Real Good Food - Great Grainsith Be…" at bounding box center [548, 137] width 458 height 38
paste input "Ellie's Real Good Food - Great Grains"
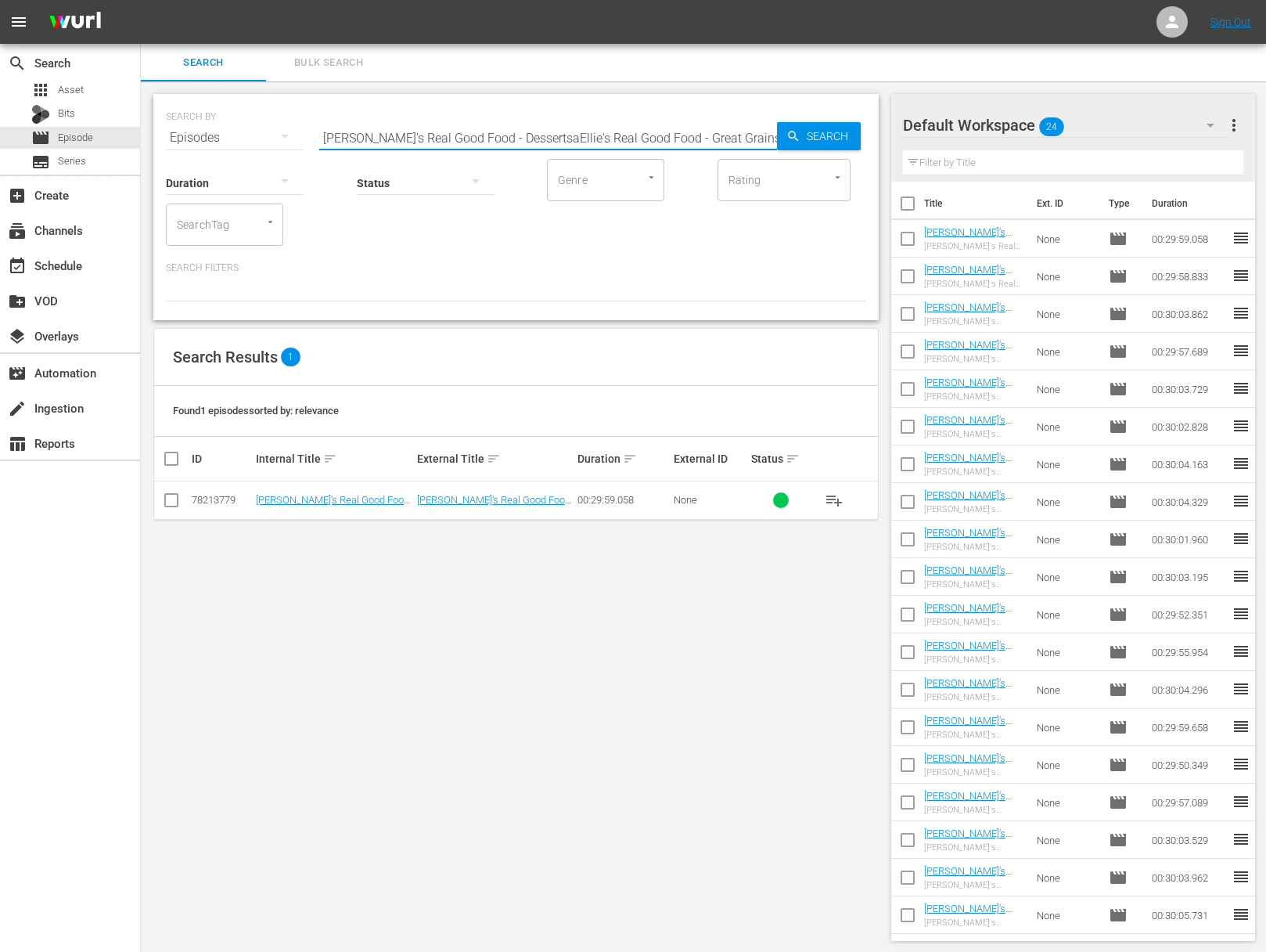
click at [502, 141] on input "Ellie's Real Good Food - DessertsaEllie's Real Good Food - Great Grains WaEllie…" at bounding box center [548, 137] width 458 height 38
paste input "Ellie's Real Good Food - Great Grains"
click at [516, 139] on input "Ellie's Real Good Food - DessertsaEllie's Real Good Food - Great GrainsaEllie's…" at bounding box center [548, 137] width 458 height 38
paste input "Ellie's Real Good Food - Great Grains"
click at [536, 136] on input "Ellie's Real Good Food - DessertsaEaEllie's Real Good Food - Great Grainsllie's…" at bounding box center [548, 137] width 458 height 38
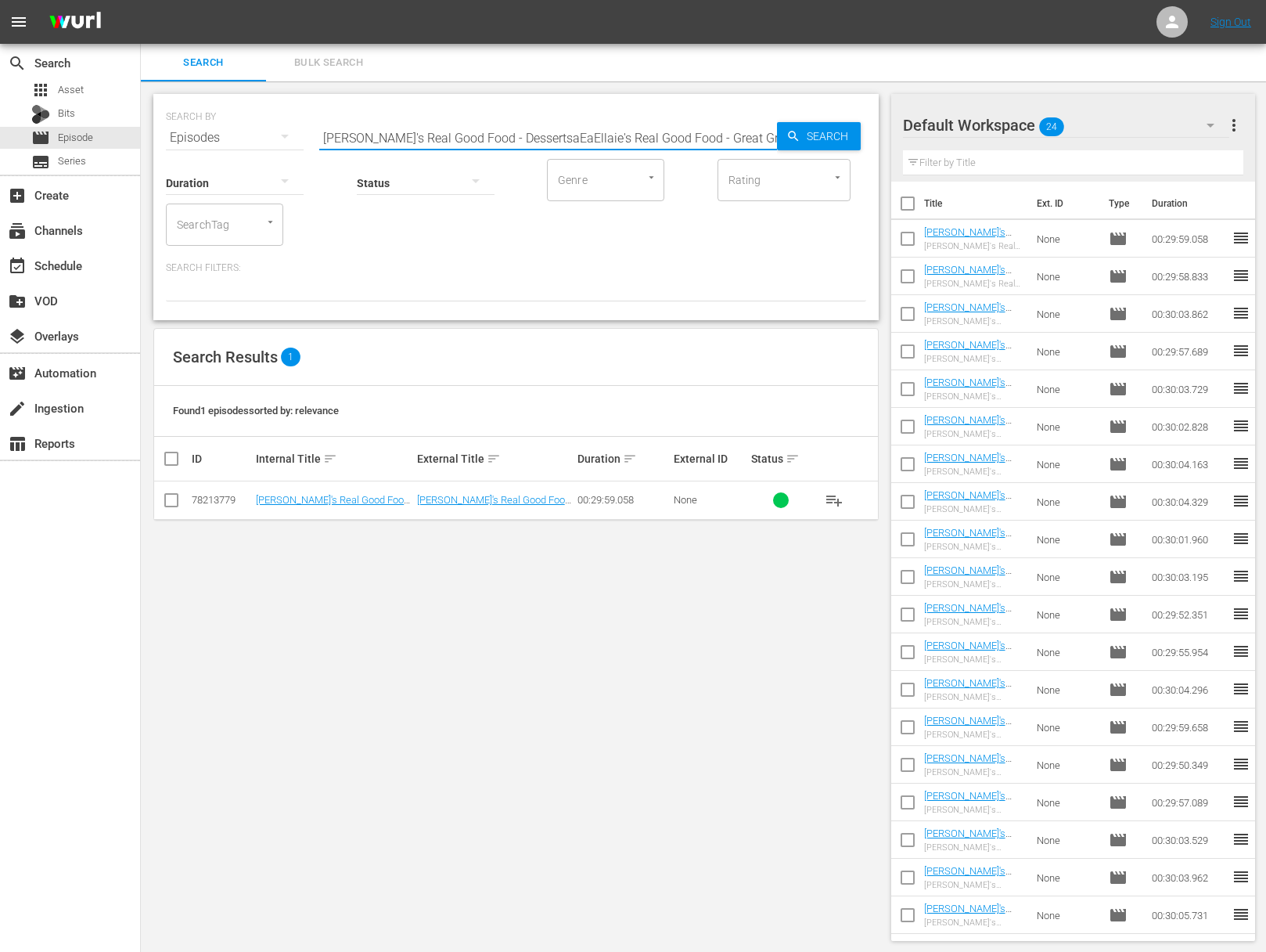
paste input "Ellie's Real Good Food - Great Grains"
click at [537, 136] on input "Ellie's Real Good Food - DessertsaEaEllaEllie's Real Good Food - Great Grainsie…" at bounding box center [548, 137] width 458 height 38
paste input "Great Grain"
click at [818, 133] on span "Search" at bounding box center [830, 136] width 60 height 28
click at [834, 501] on span "playlist_add" at bounding box center [834, 500] width 19 height 19
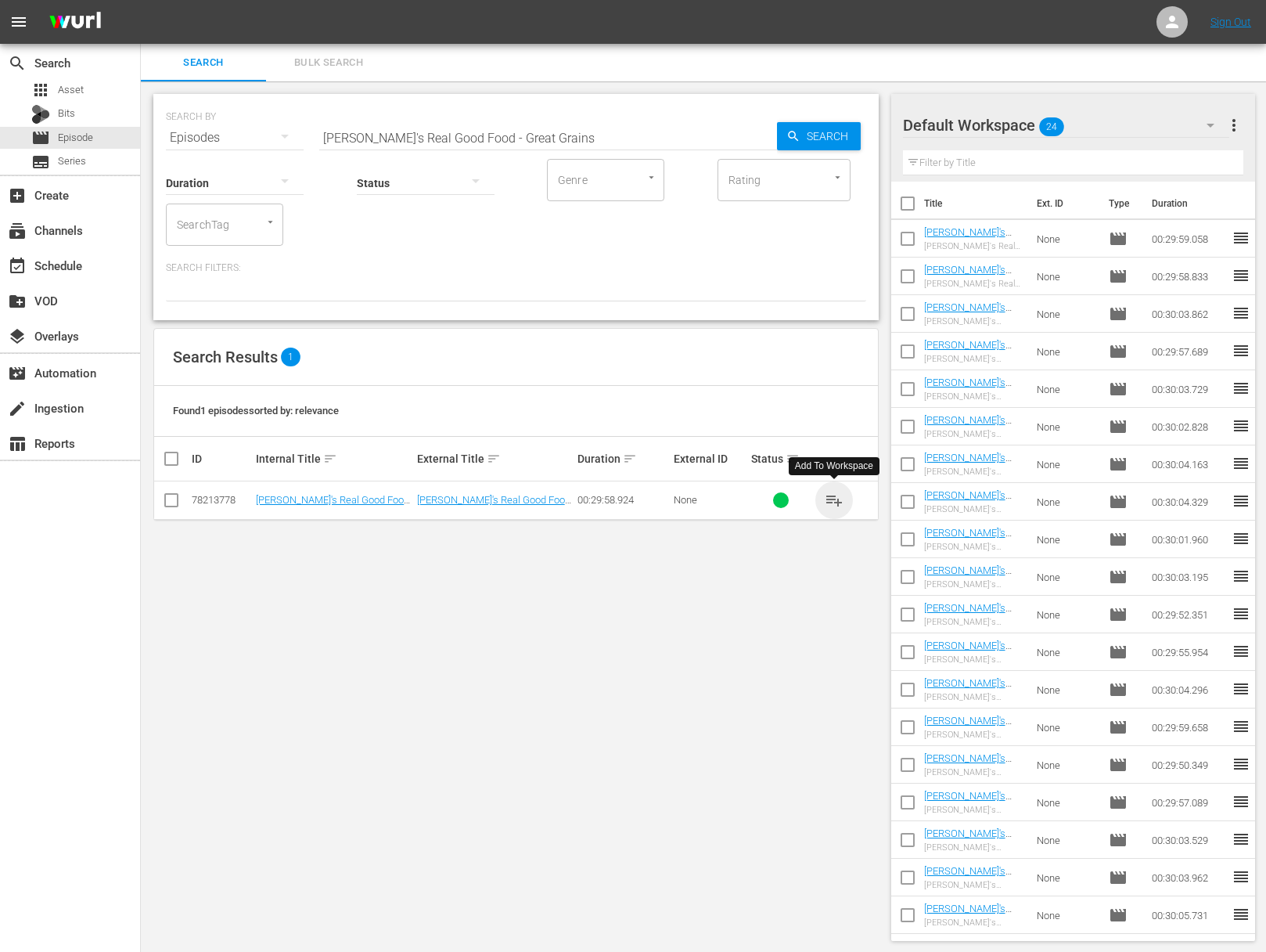
click at [834, 501] on span "playlist_add" at bounding box center [834, 500] width 19 height 19
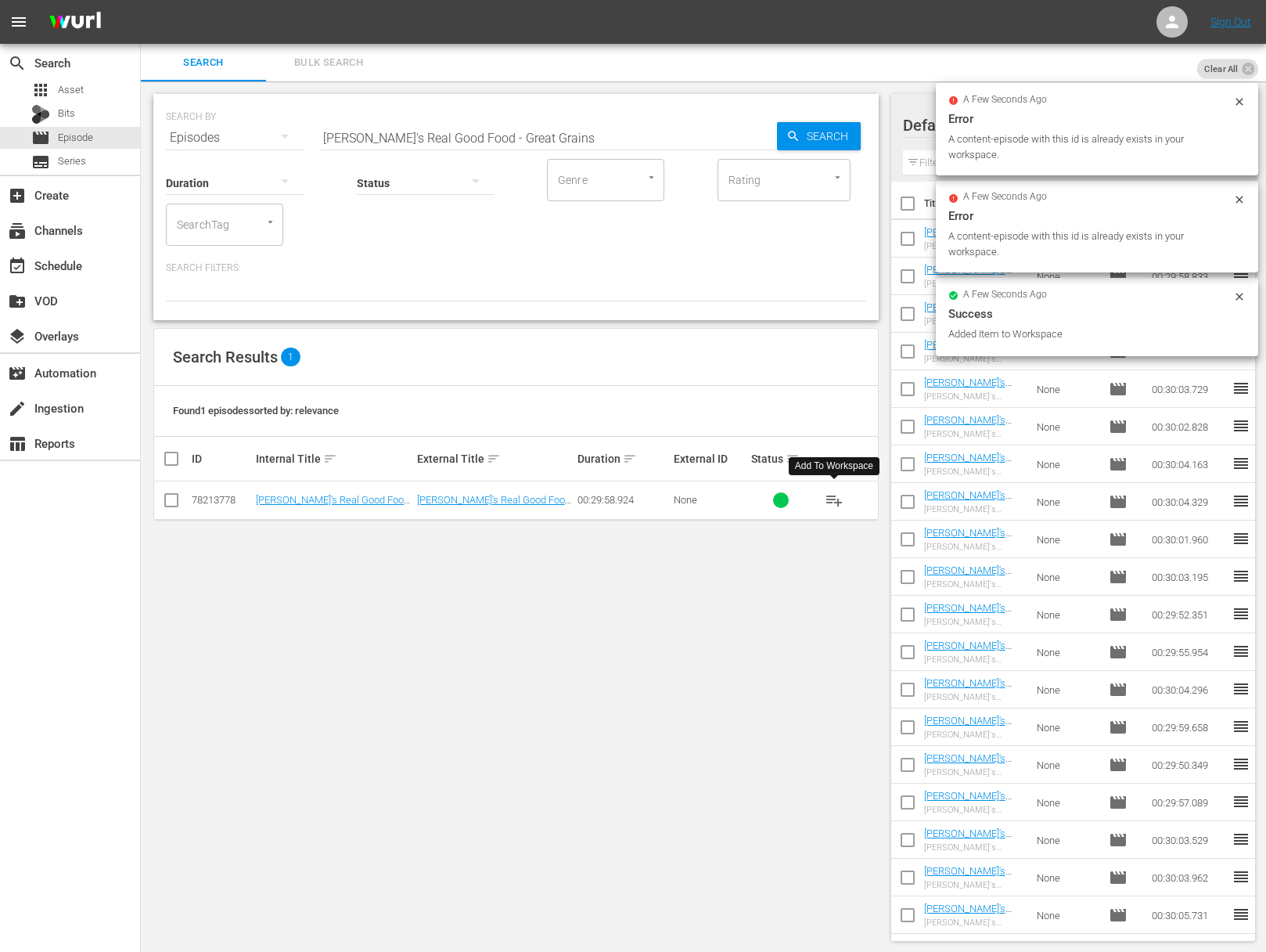
click at [556, 128] on input "Ellie's Real Good Food - Great Grains" at bounding box center [548, 137] width 458 height 38
paste input "One Basket, One Week, Zero Waste"
click at [812, 134] on span "Search" at bounding box center [830, 136] width 60 height 28
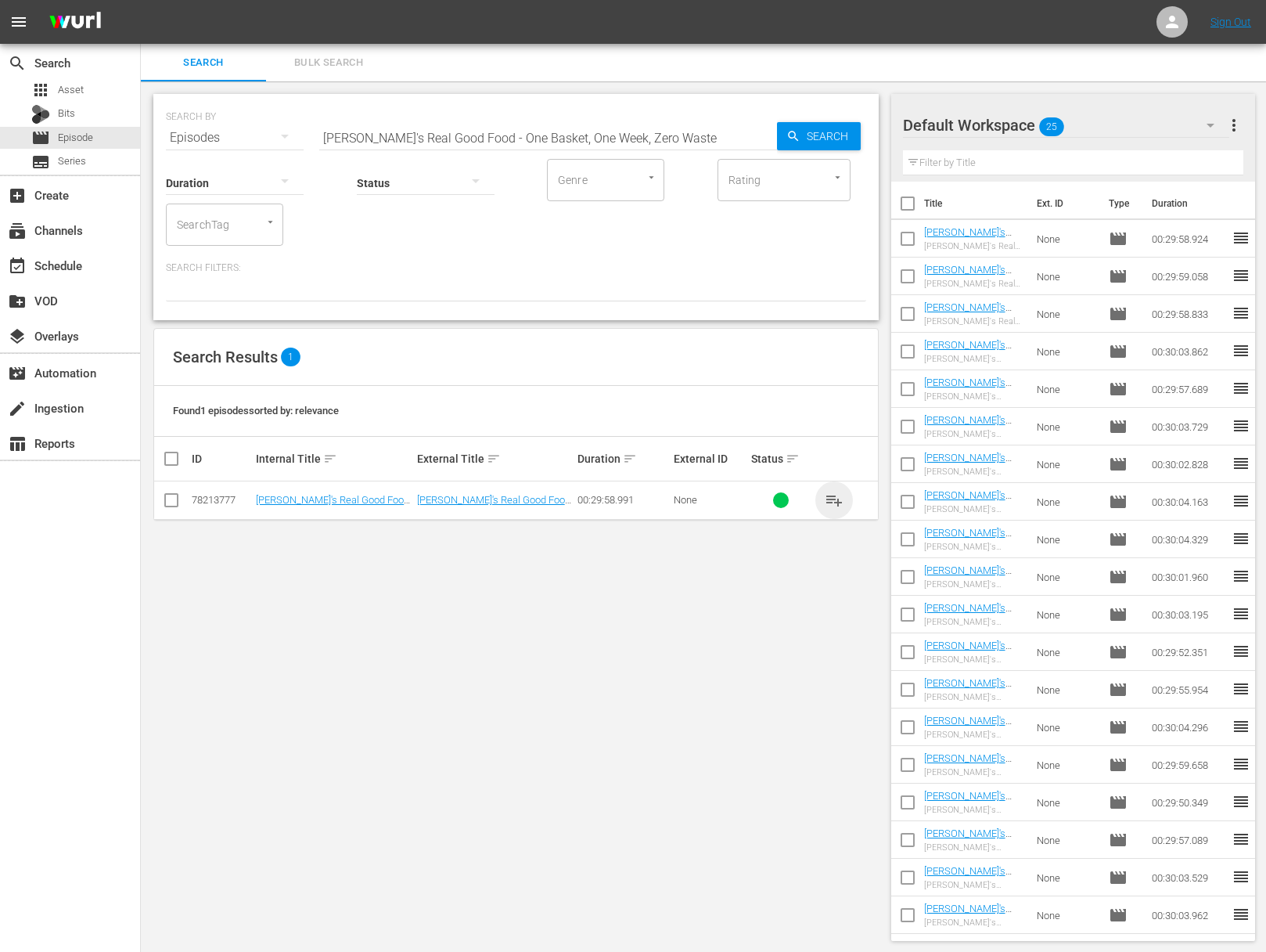
click at [838, 499] on span "playlist_add" at bounding box center [834, 500] width 19 height 19
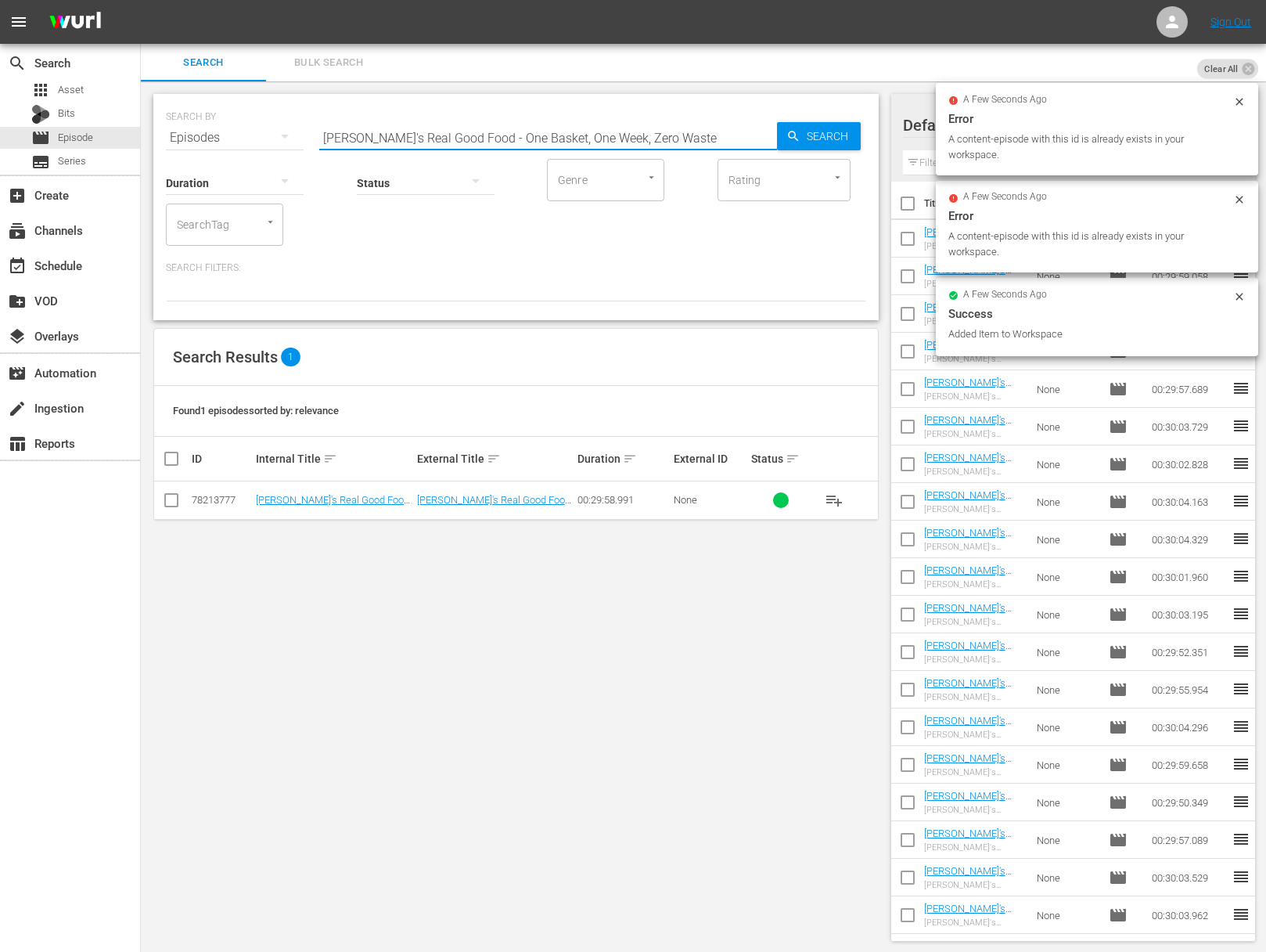
click at [580, 135] on input "Ellie's Real Good Food - One Basket, One Week, Zero Waste" at bounding box center [548, 137] width 458 height 38
paste input "Unboring Salads"
click at [825, 138] on span "Search" at bounding box center [830, 136] width 60 height 28
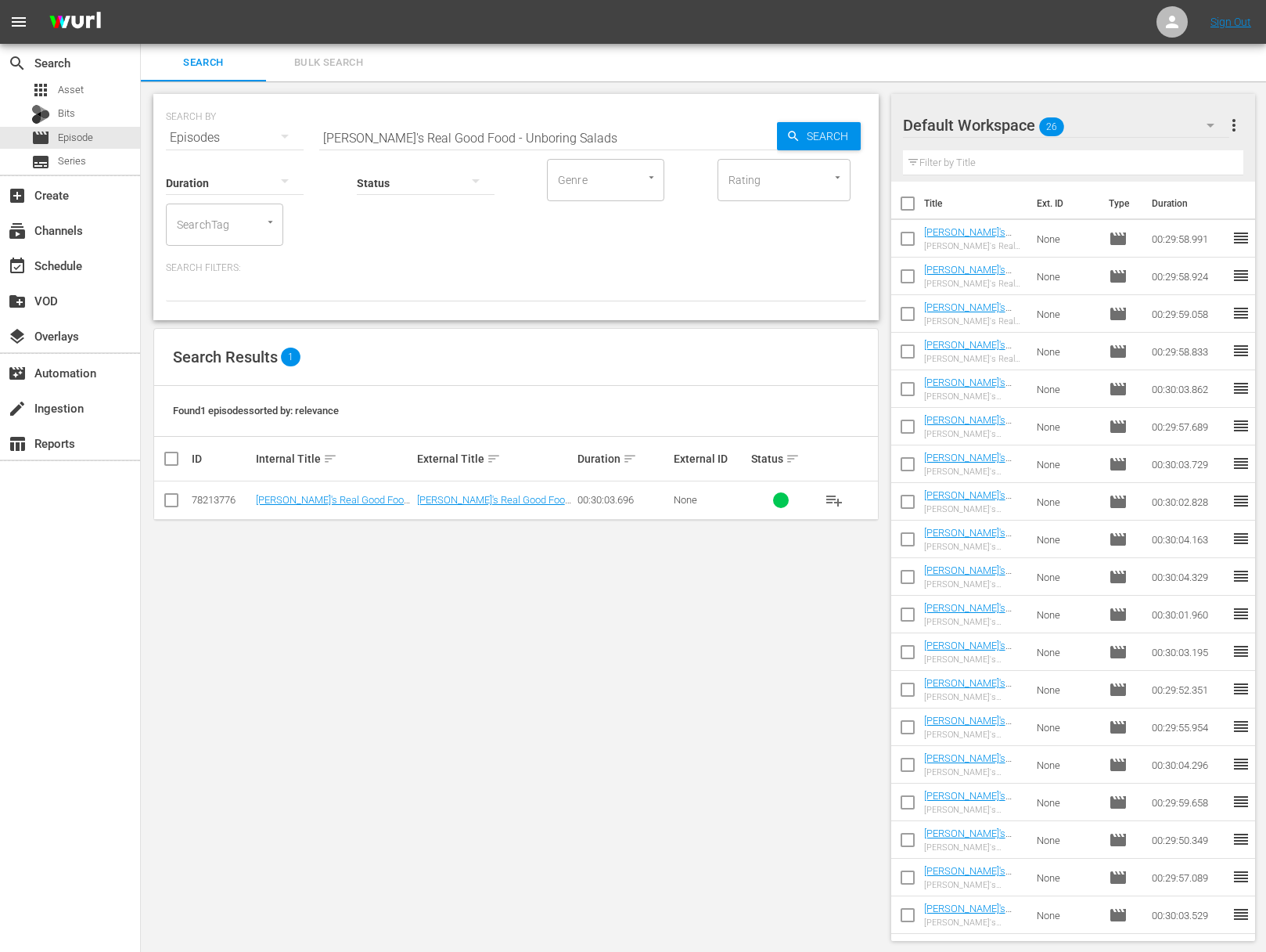
click at [832, 493] on span "playlist_add" at bounding box center [834, 500] width 19 height 19
click at [833, 497] on span "playlist_add" at bounding box center [834, 500] width 19 height 19
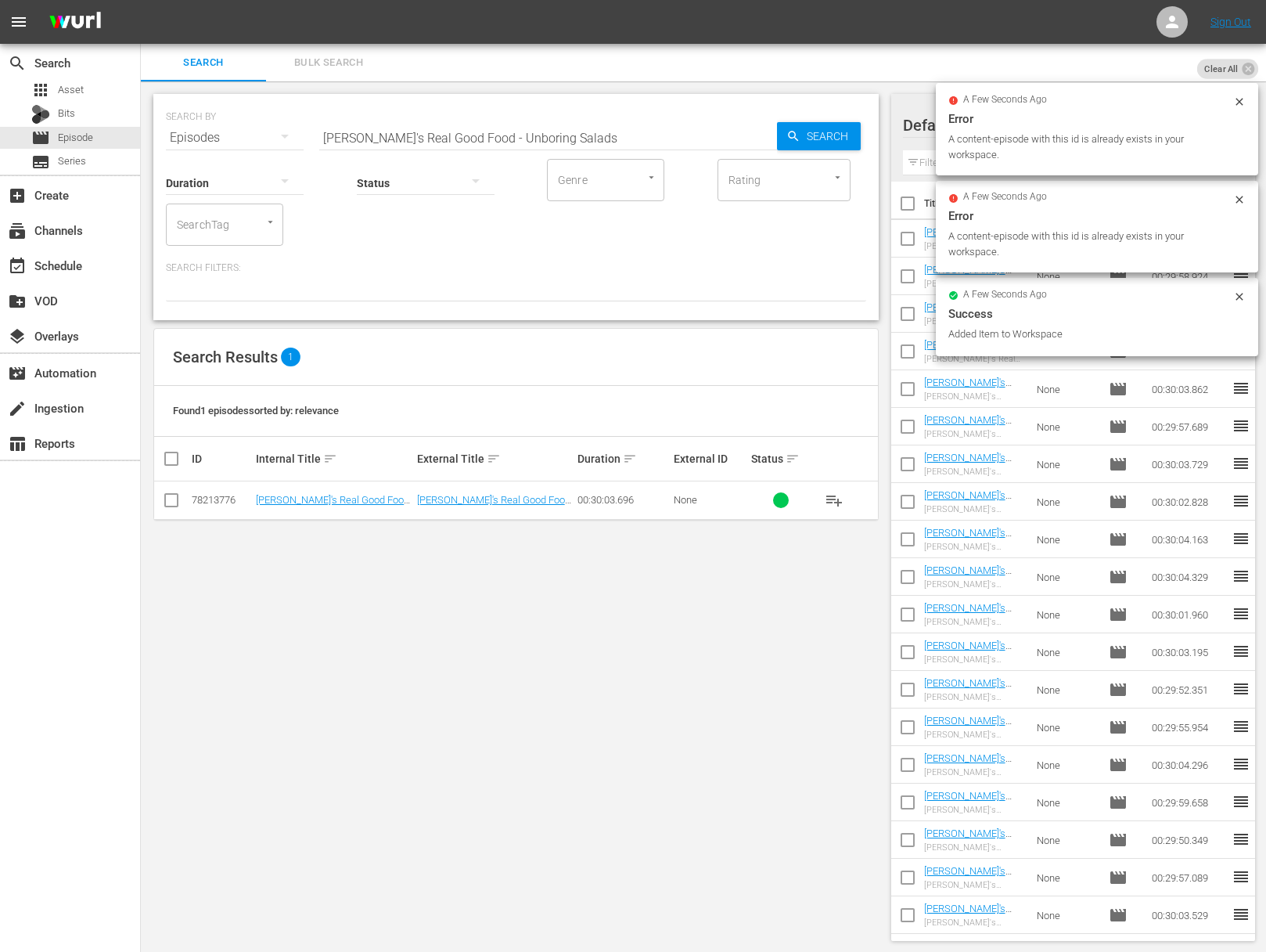
click at [551, 130] on input "Ellie's Real Good Food - Unboring Salads" at bounding box center [548, 137] width 458 height 38
paste input "How To Fish"
click at [829, 135] on span "Search" at bounding box center [830, 136] width 60 height 28
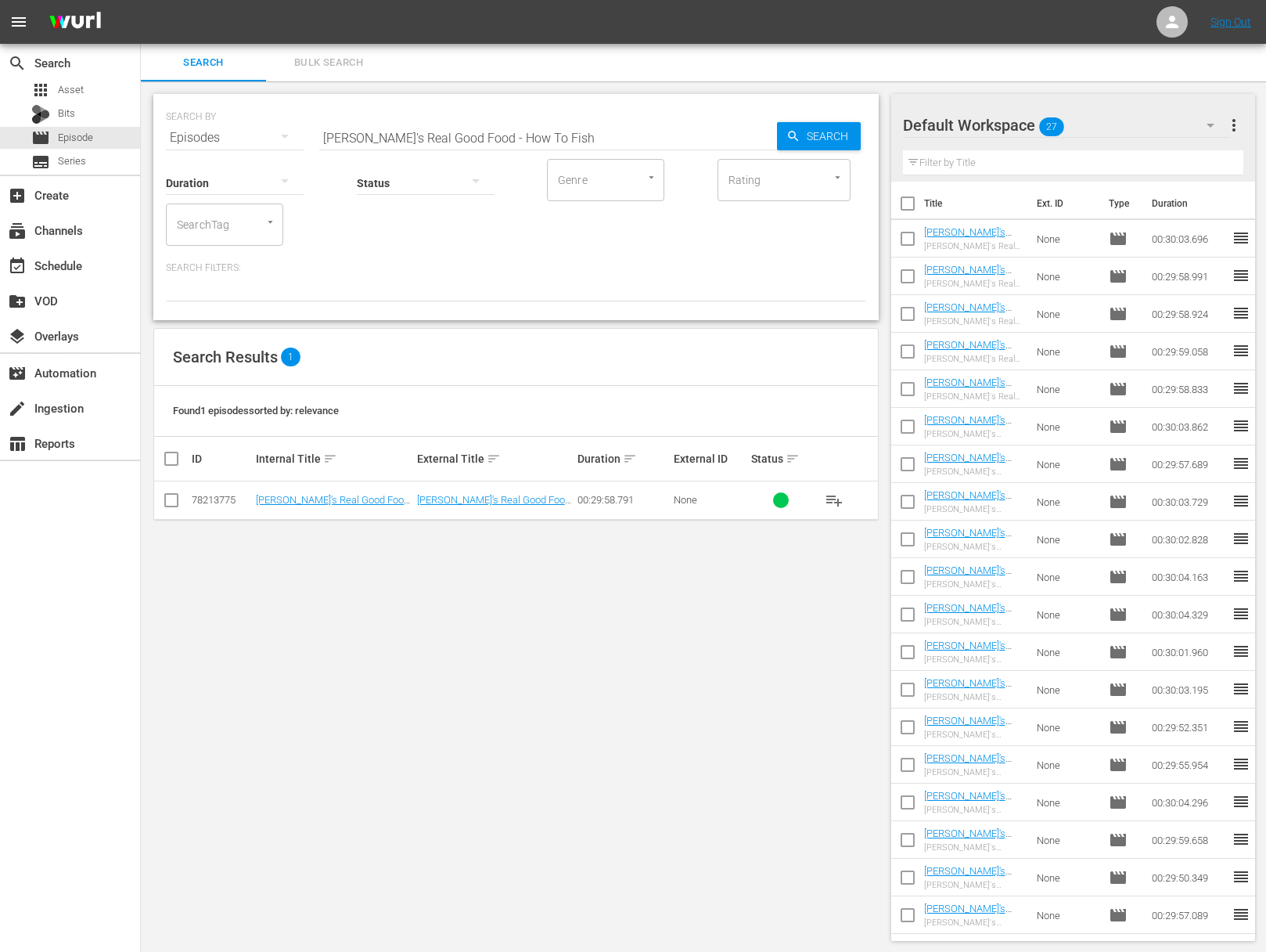
click at [835, 496] on span "playlist_add" at bounding box center [834, 500] width 19 height 19
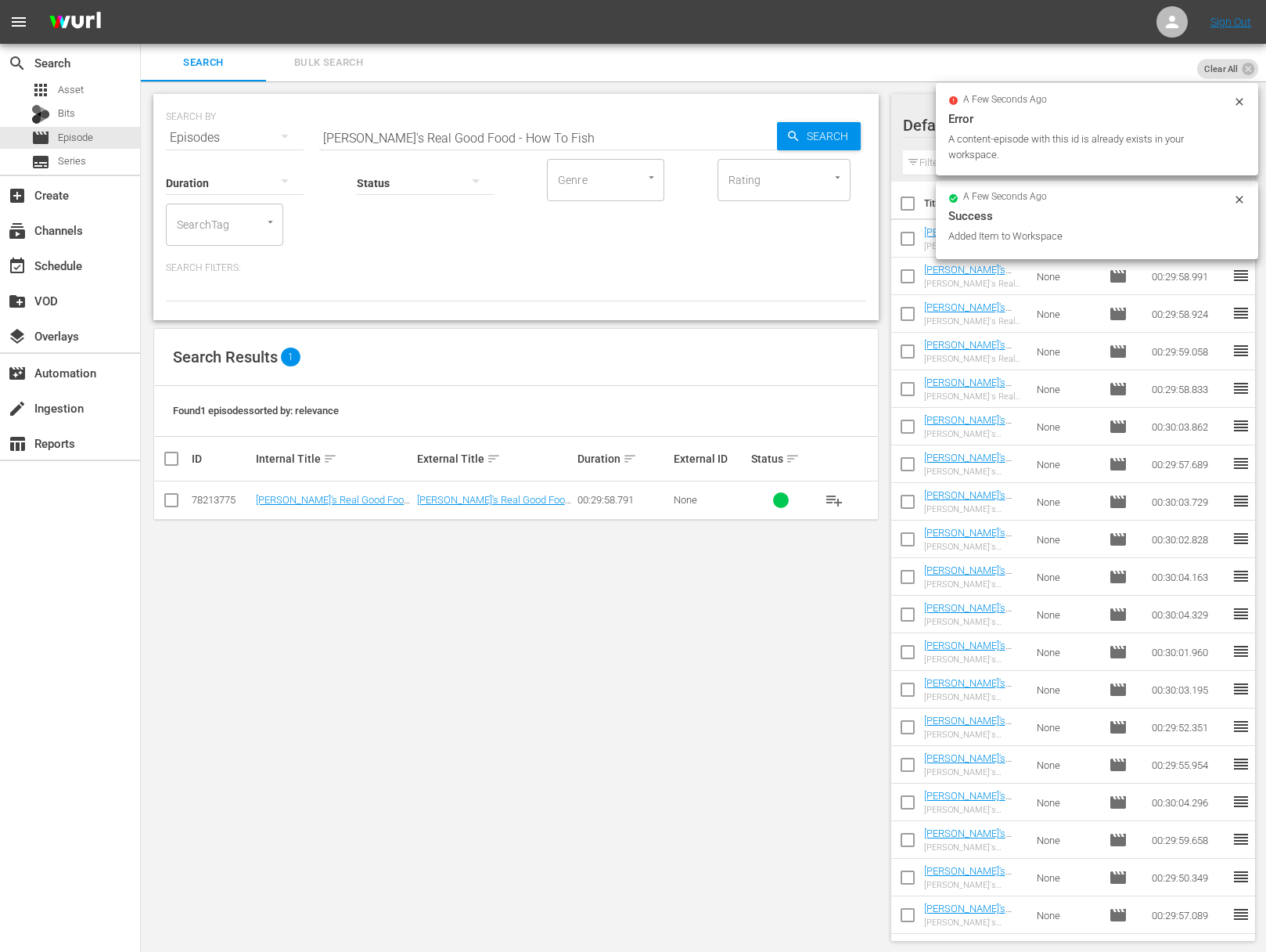
click at [483, 135] on input "Ellie's Real Good Food - How To Fish" at bounding box center [548, 137] width 458 height 38
paste input "Snack Attack"
click at [862, 142] on div "SEARCH BY Search By Episodes Search ID, Title, Description, Keywords, or Catego…" at bounding box center [516, 129] width 701 height 57
click at [815, 136] on span "Search" at bounding box center [830, 136] width 60 height 28
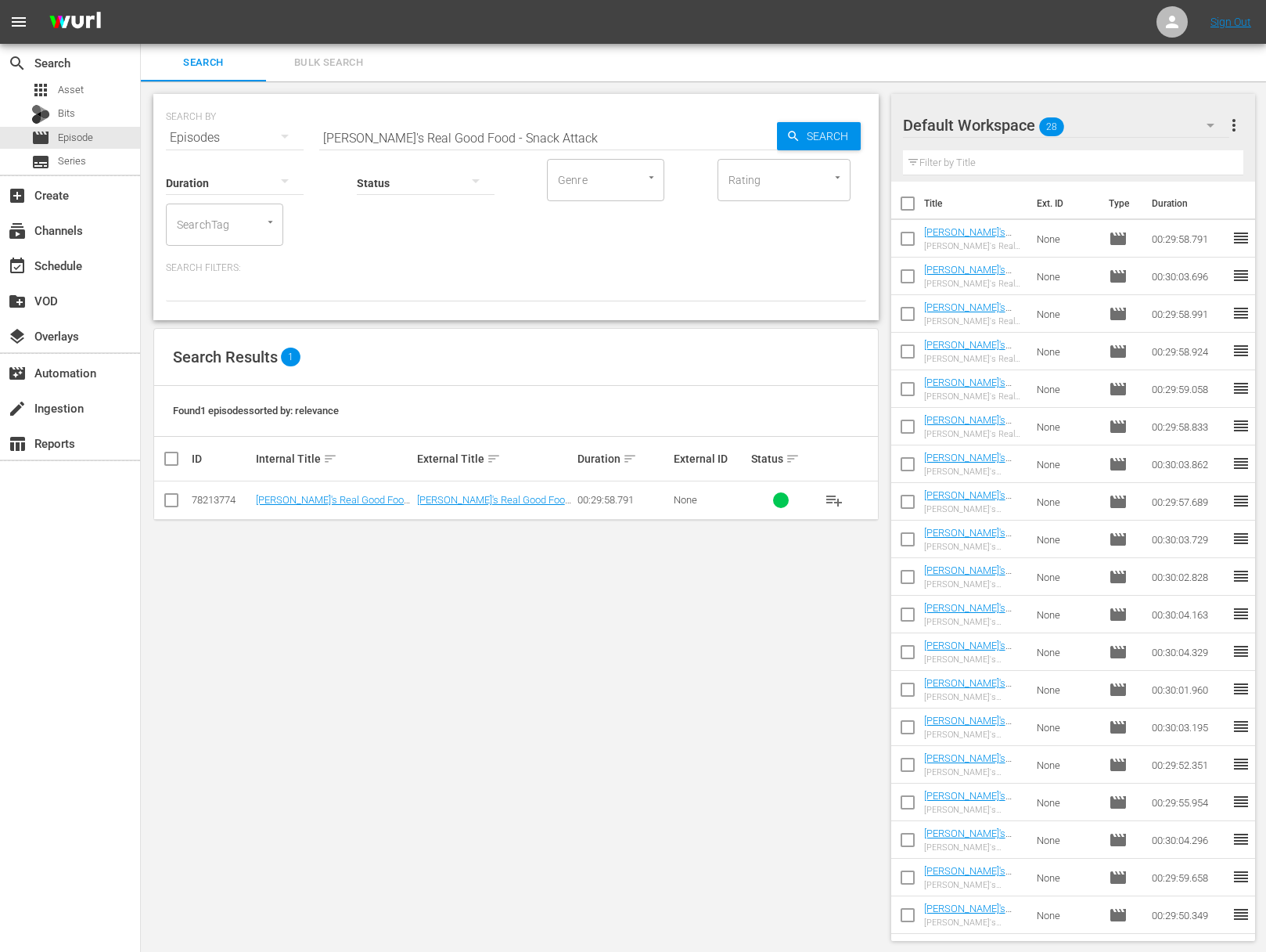
click at [836, 499] on span "playlist_add" at bounding box center [834, 500] width 19 height 19
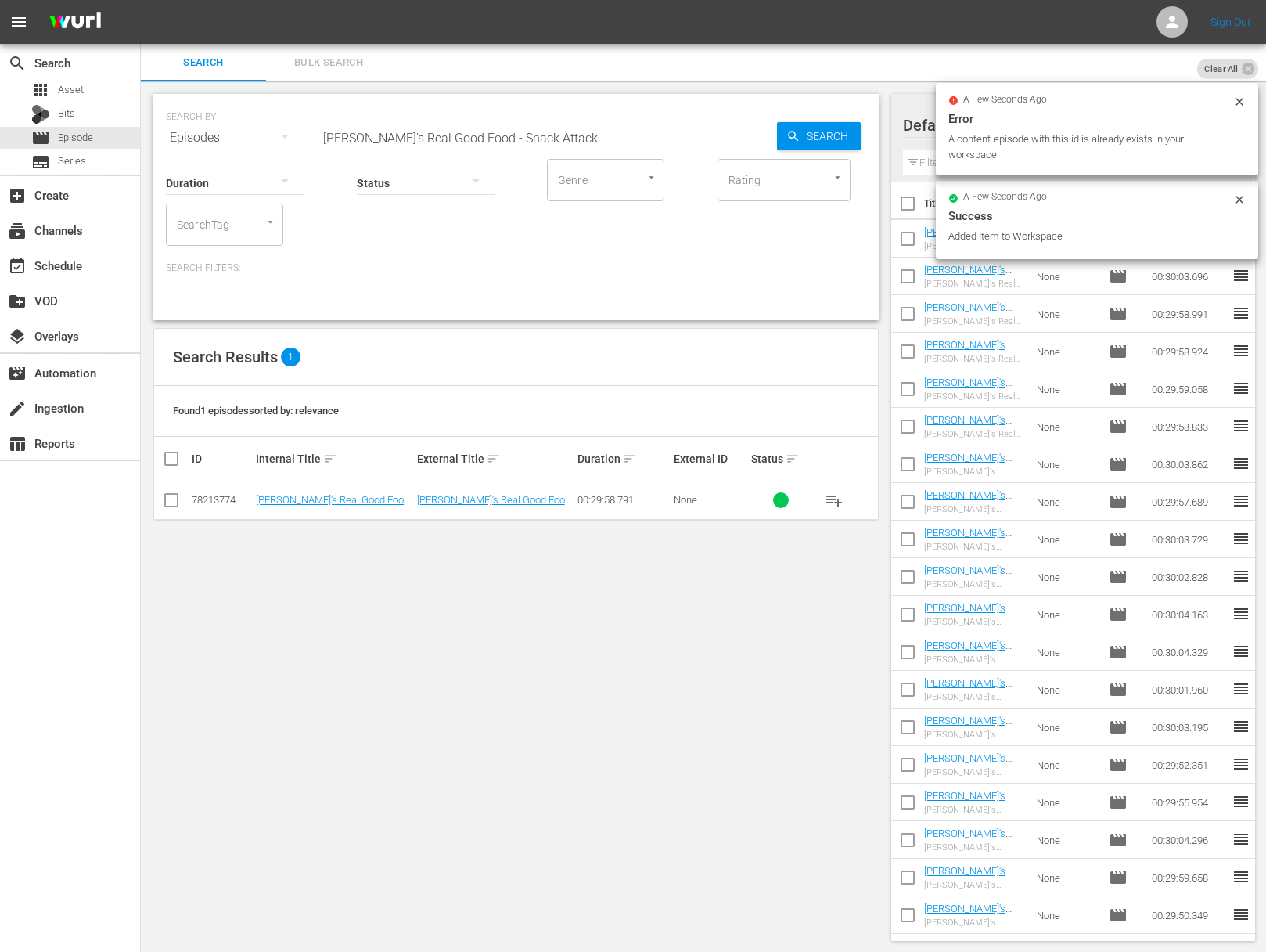
click at [499, 137] on input "Ellie's Real Good Food - Snack Attack" at bounding box center [548, 137] width 458 height 38
paste input "Better Brunch"
click at [797, 131] on icon "button" at bounding box center [793, 136] width 14 height 14
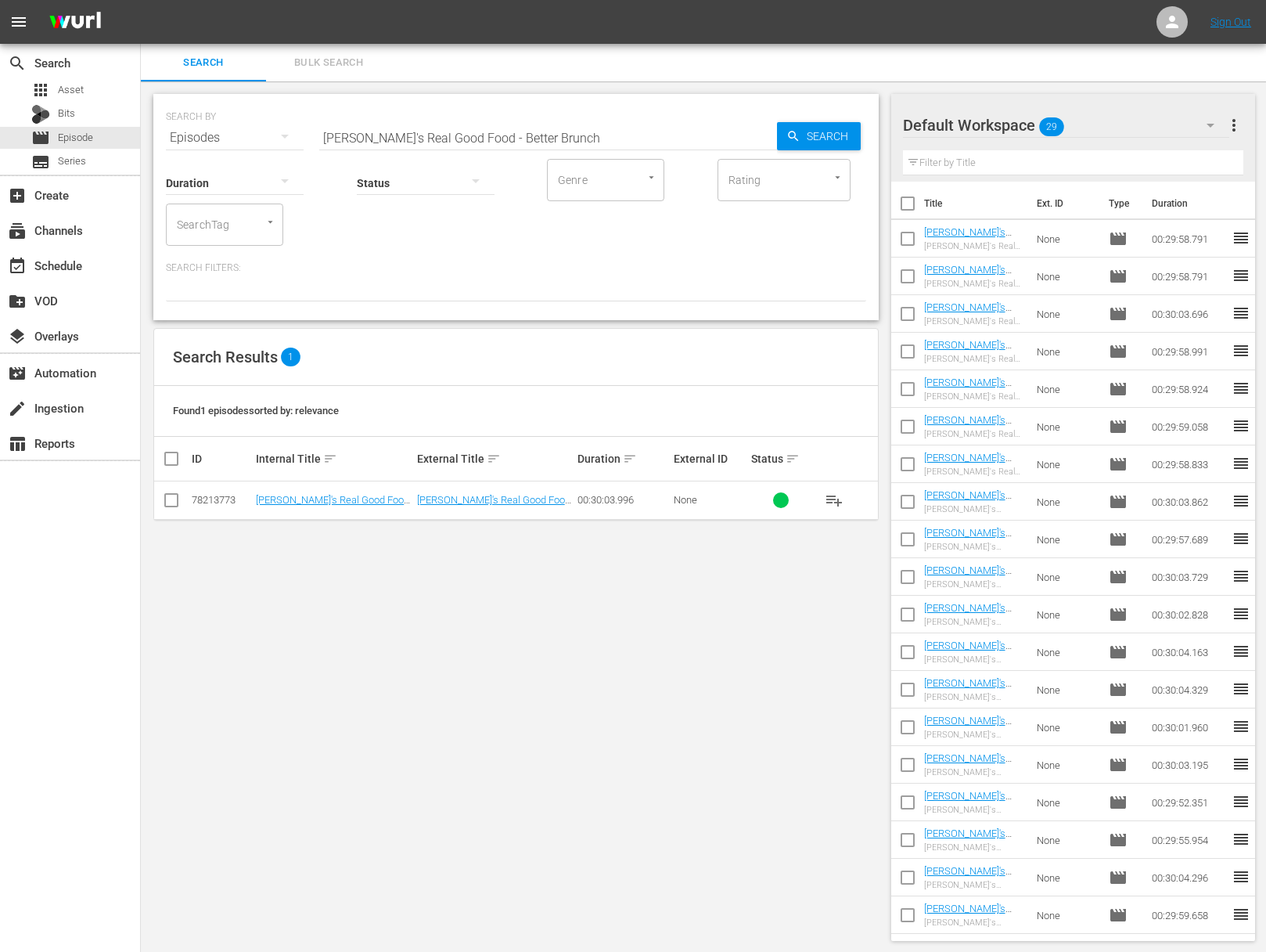
click at [834, 492] on span "playlist_add" at bounding box center [834, 500] width 19 height 19
click at [831, 499] on span "playlist_add" at bounding box center [834, 500] width 19 height 19
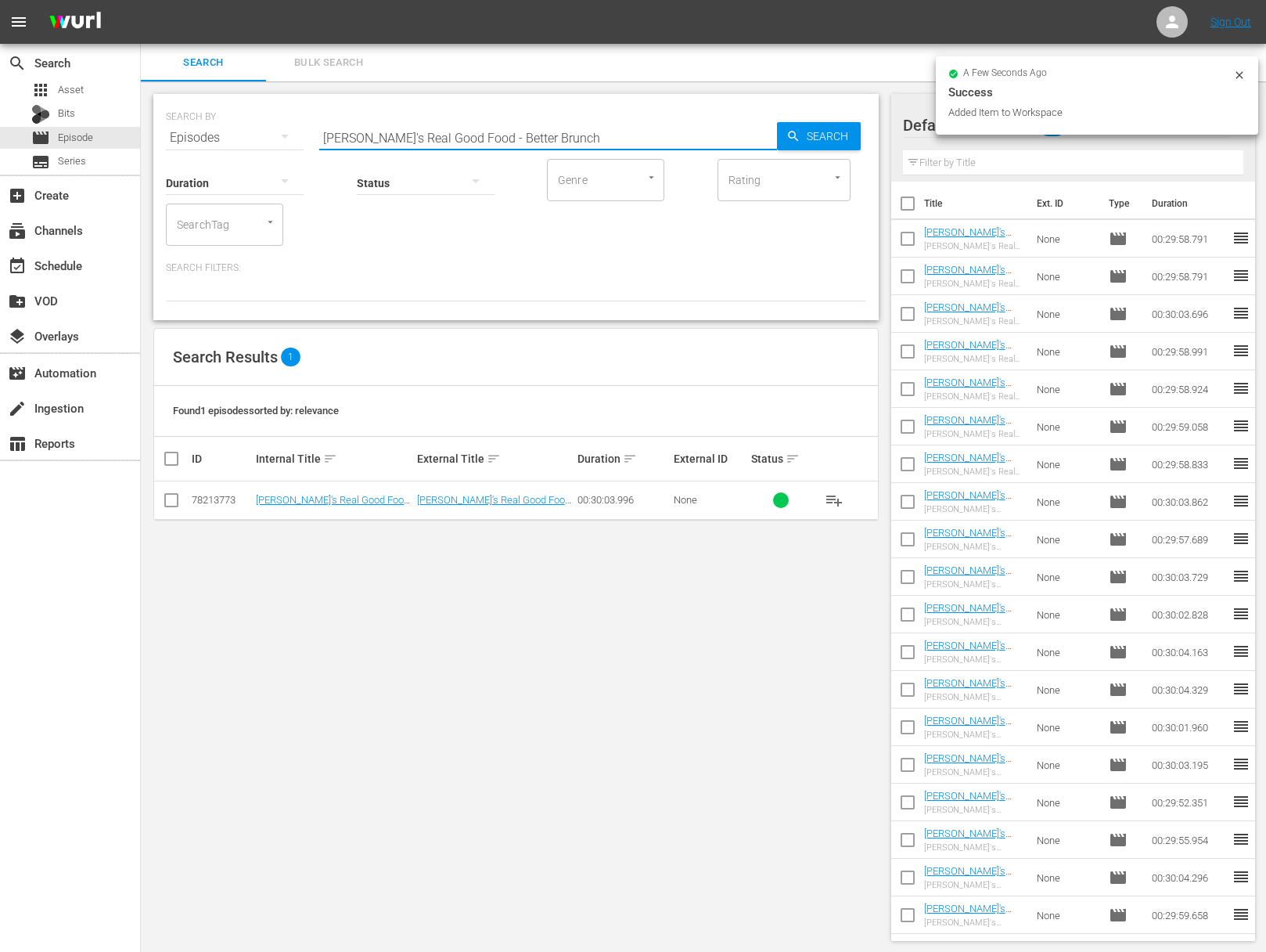
click at [545, 126] on input "Ellie's Real Good Food - Better Brunch" at bounding box center [548, 137] width 458 height 38
paste input "Raw Vs Cooked"
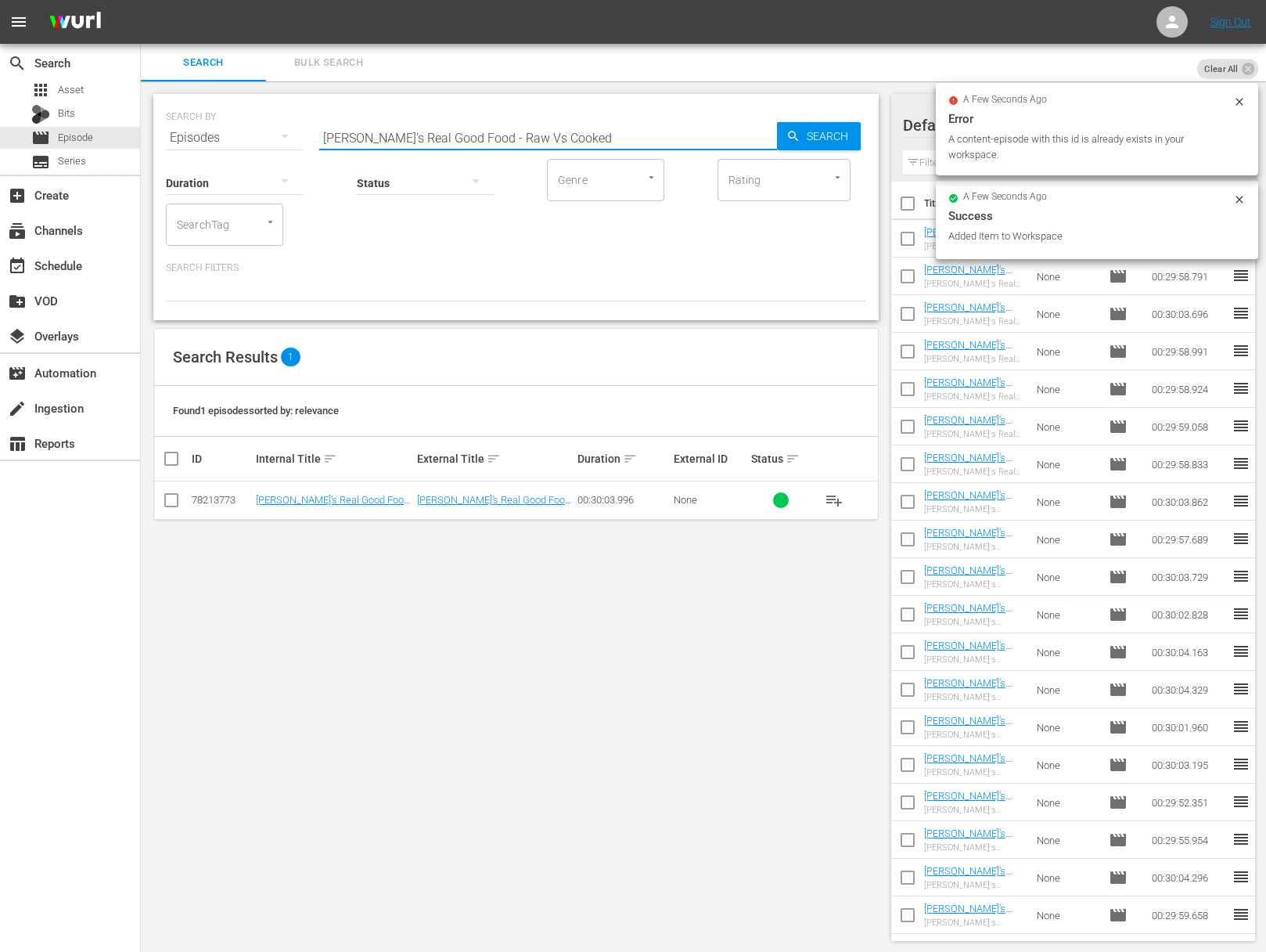
click at [808, 128] on span "Search" at bounding box center [830, 136] width 60 height 28
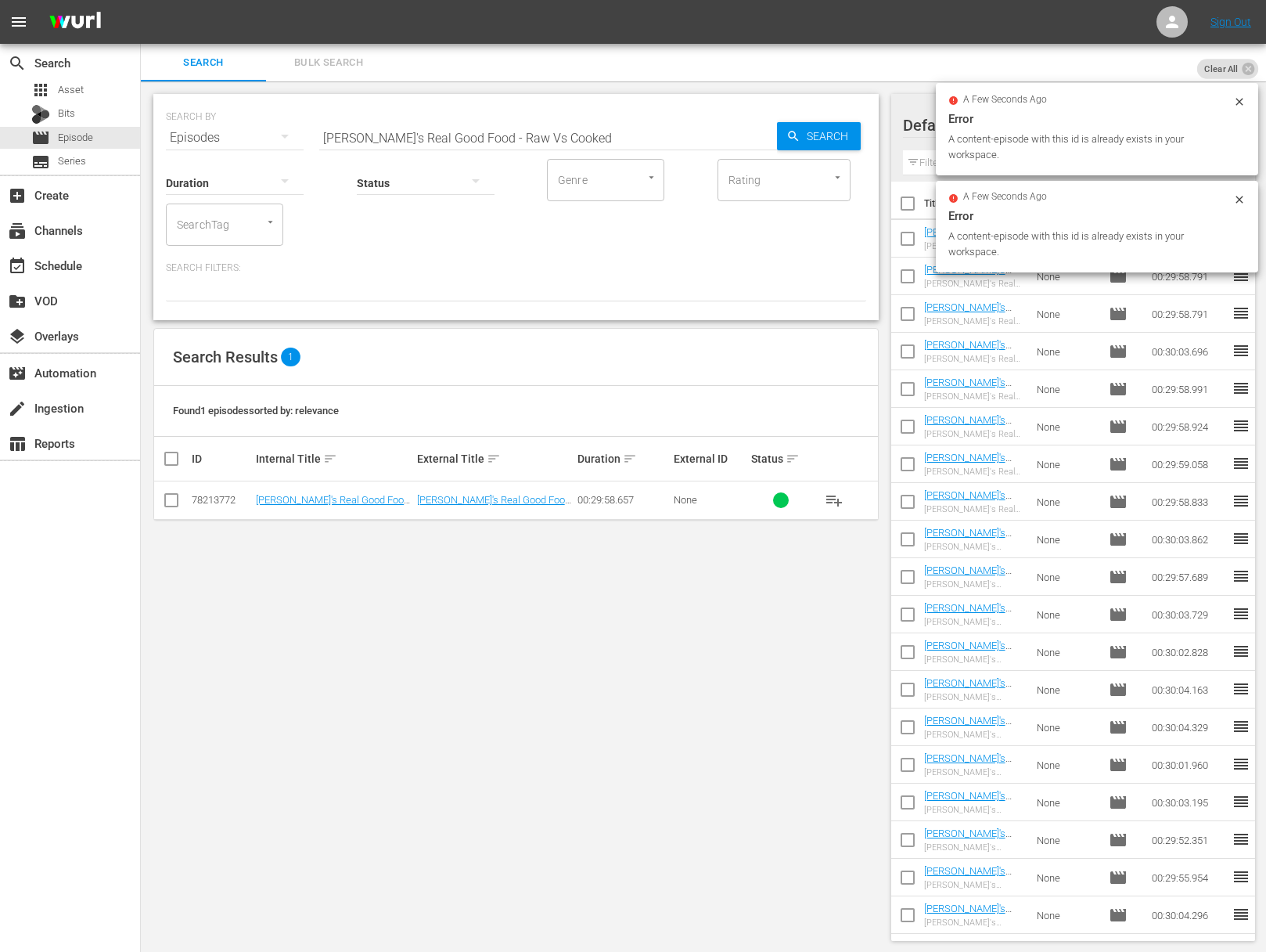
click at [836, 503] on span "playlist_add" at bounding box center [834, 500] width 19 height 19
click at [557, 138] on input "Ellie's Real Good Food - Raw Vs Cooked" at bounding box center [548, 137] width 458 height 38
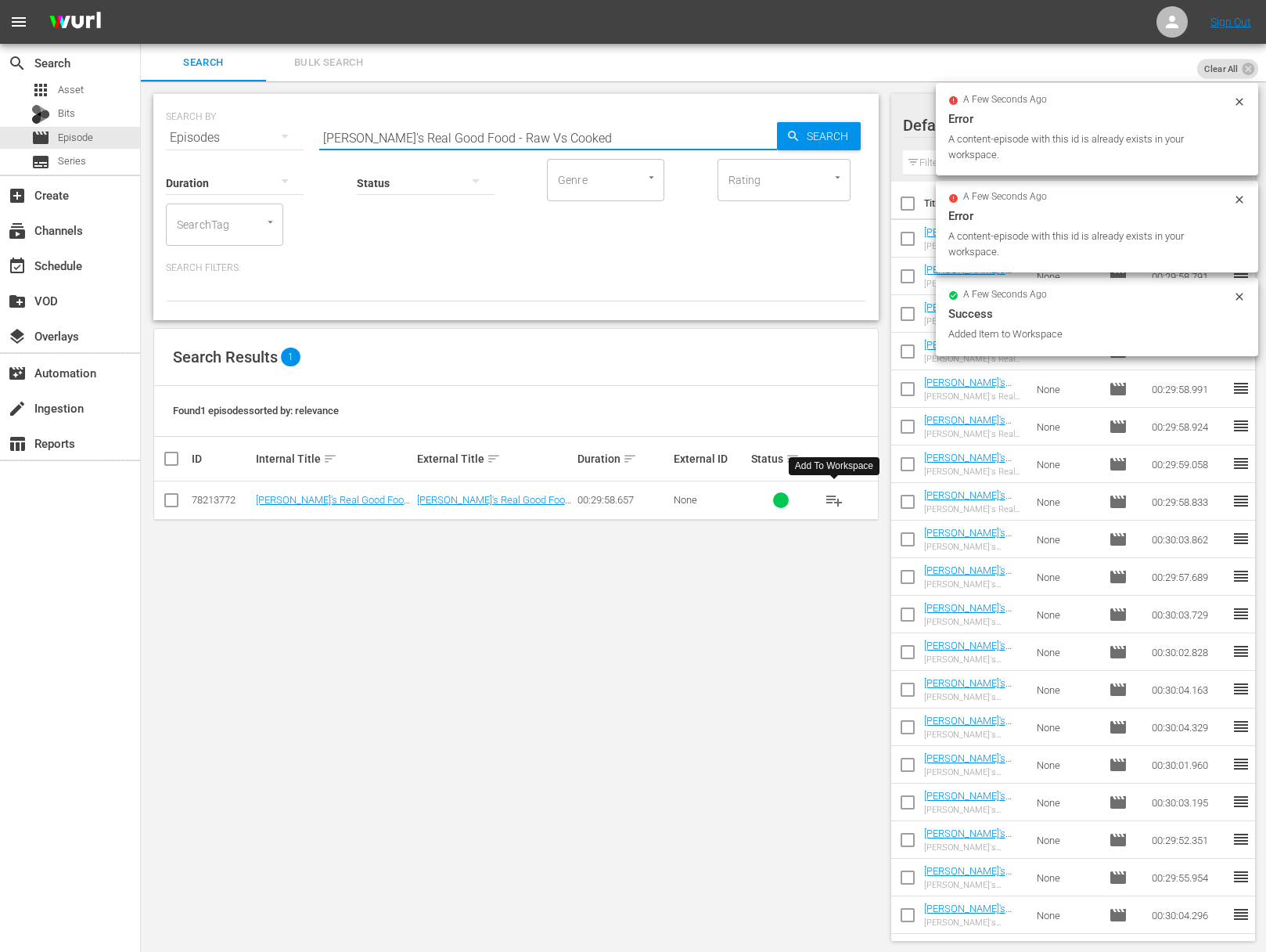
paste input "Big Flavor, Less Salt"
click at [800, 148] on span "Search" at bounding box center [830, 136] width 60 height 28
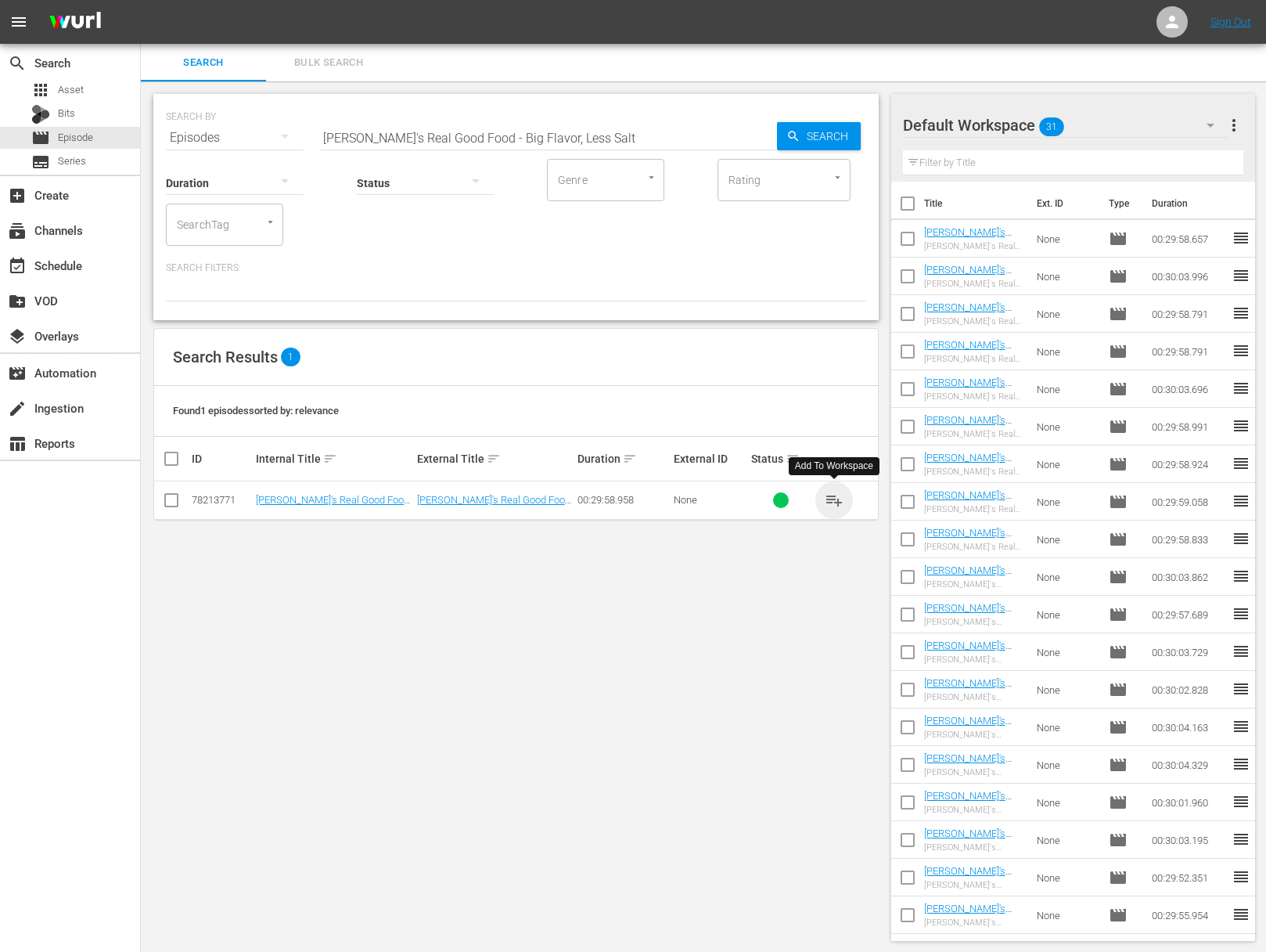
click at [837, 501] on span "playlist_add" at bounding box center [834, 500] width 19 height 19
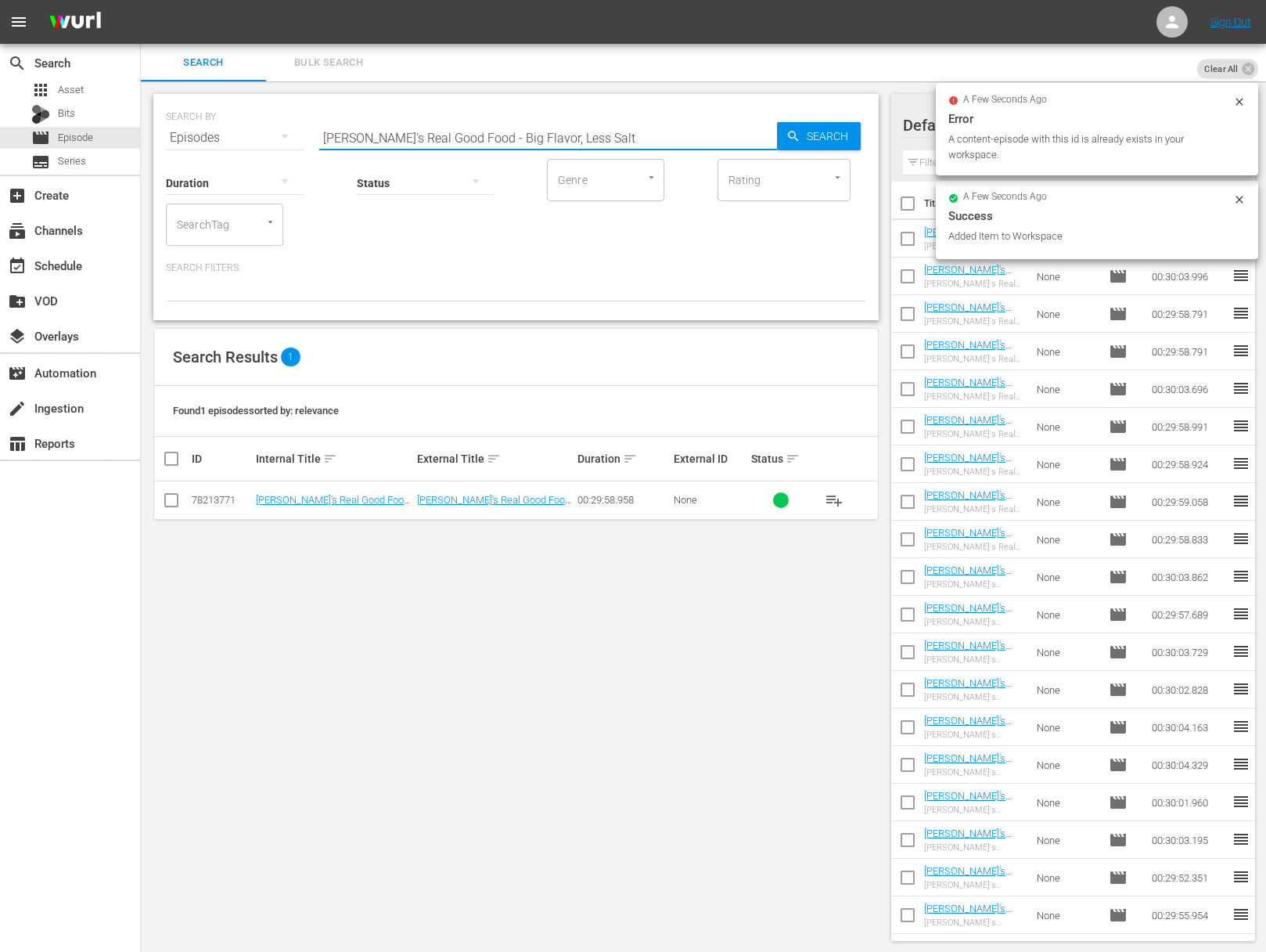
click at [594, 148] on div "Search ID, Title, Description, Keywords, or Category Ellie's Real Good Food - B…" at bounding box center [548, 137] width 458 height 38
paste input "Satisfying & Complete With or Without Mea"
click at [780, 130] on div "Search" at bounding box center [819, 136] width 84 height 28
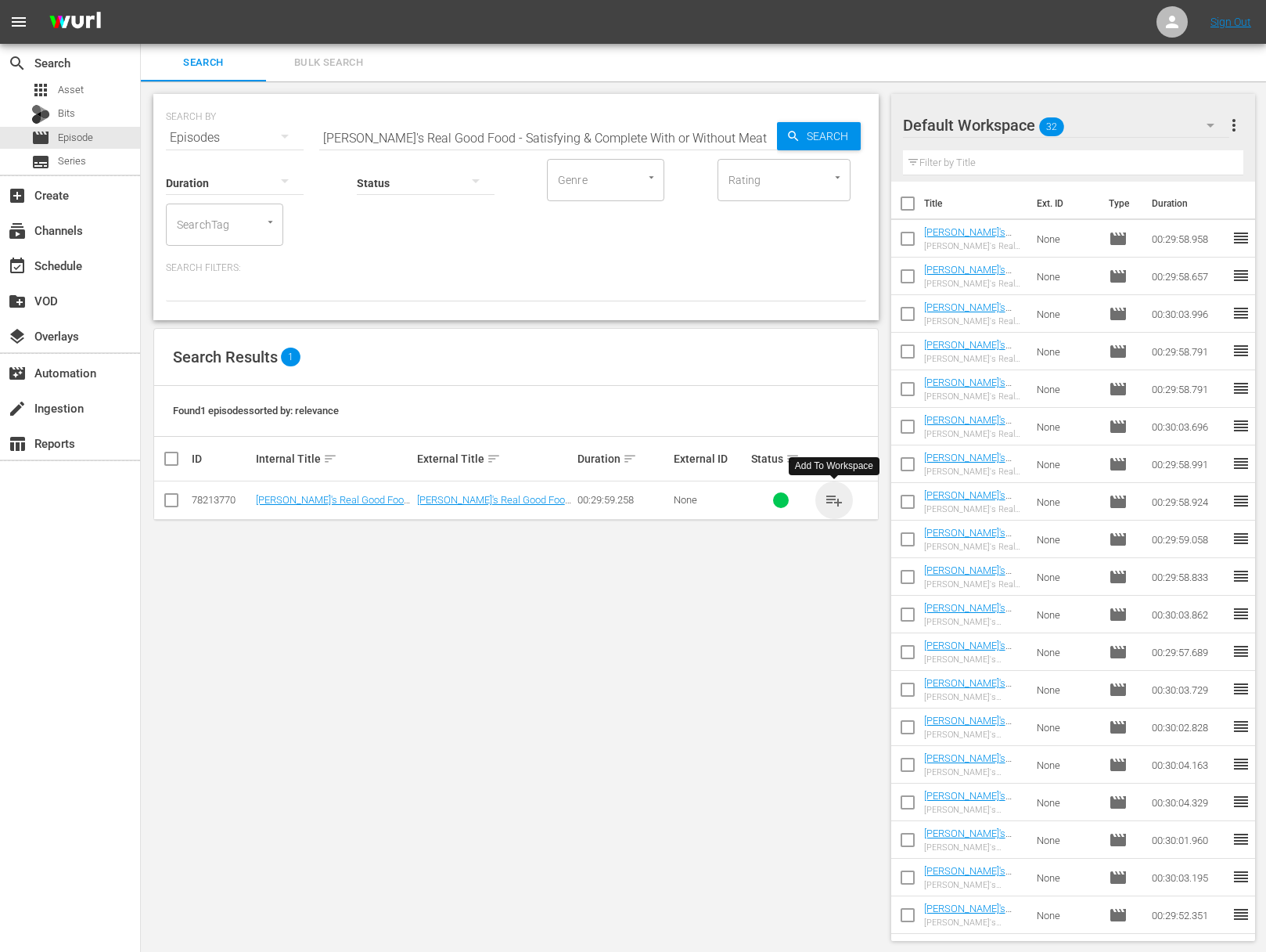
click at [836, 500] on span "playlist_add" at bounding box center [834, 500] width 19 height 19
click at [836, 500] on span "playlist_add" at bounding box center [834, 500] width 19 height 19
drag, startPoint x: 836, startPoint y: 500, endPoint x: 281, endPoint y: 504, distance: 555.0
click at [834, 500] on span "playlist_add" at bounding box center [834, 500] width 19 height 19
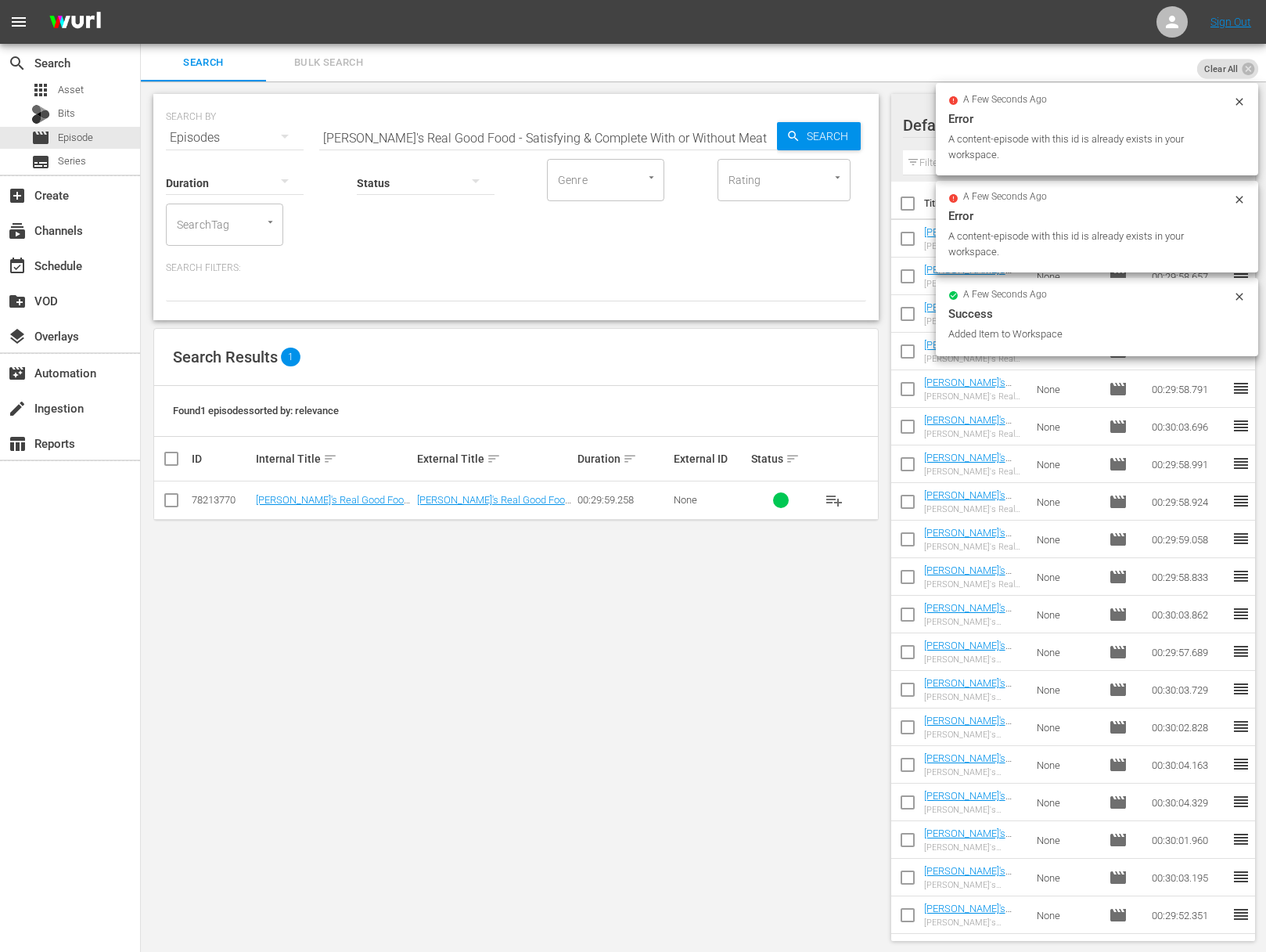
click at [496, 138] on input "Ellie's Real Good Food - Satisfying & Complete With or Without Meat" at bounding box center [548, 137] width 458 height 38
paste input "Ellie's Real Good Food - Beauty Food"
click at [503, 127] on input "Ellie's Real Good Food - SatisfyiaEllie's Real Good Food - Beauty Foodng & Comp…" at bounding box center [548, 137] width 458 height 38
paste input "Beauty Food"
click at [792, 132] on icon "button" at bounding box center [793, 136] width 14 height 14
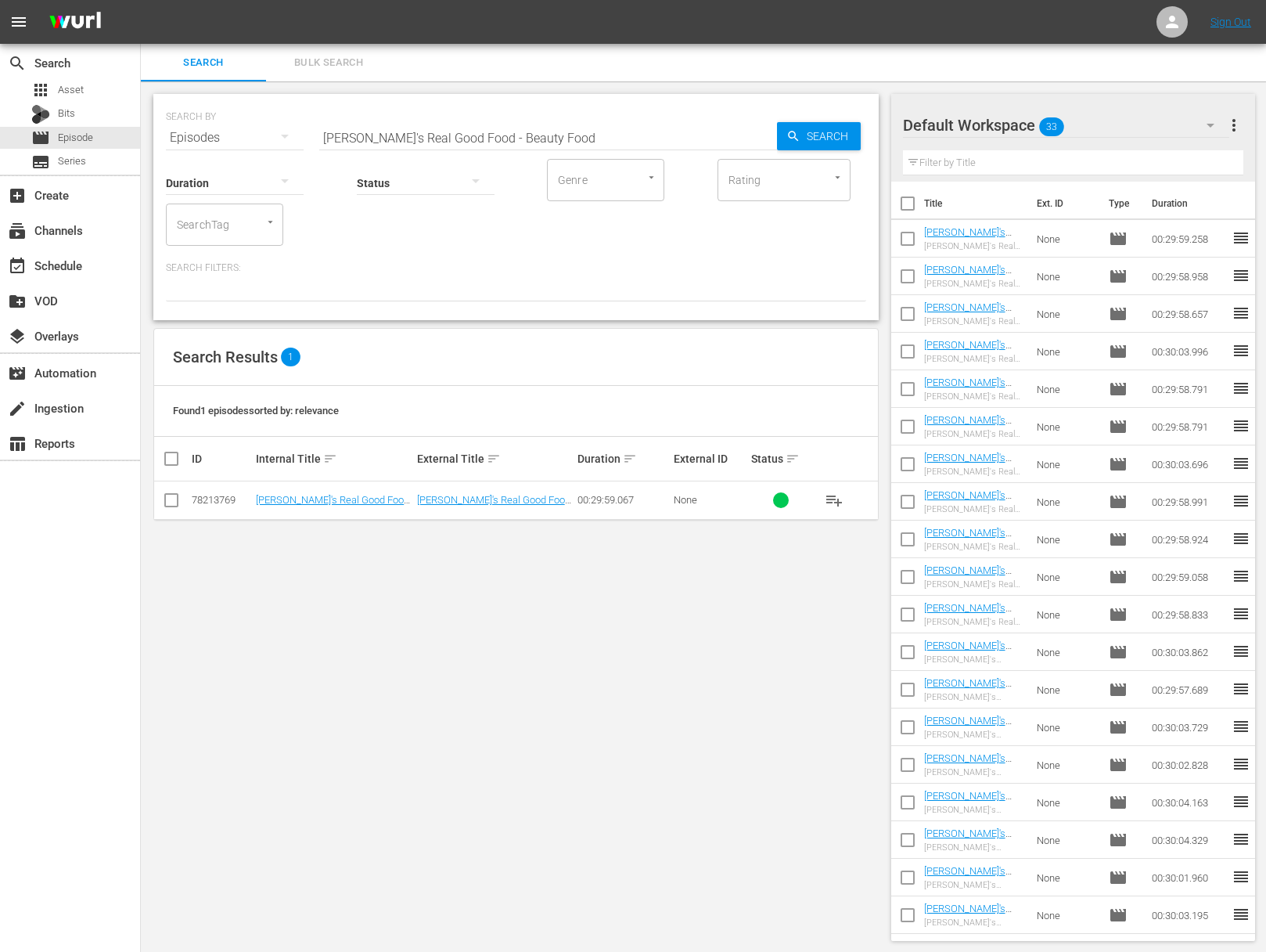
click at [832, 496] on span "playlist_add" at bounding box center [834, 500] width 19 height 19
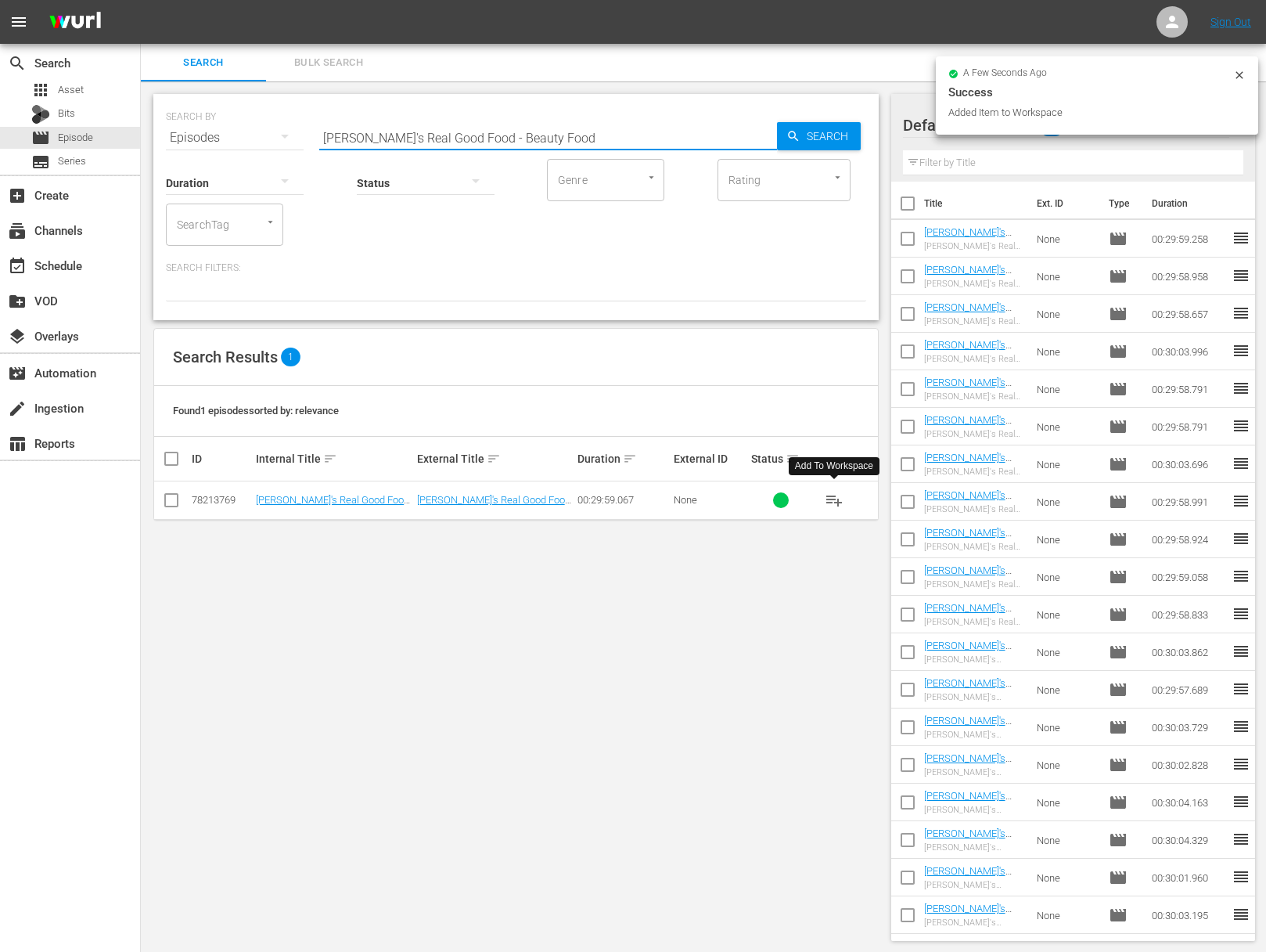
click at [456, 128] on input "Ellie's Real Good Food - Beauty Food" at bounding box center [548, 137] width 458 height 38
paste input "Veggie Love"
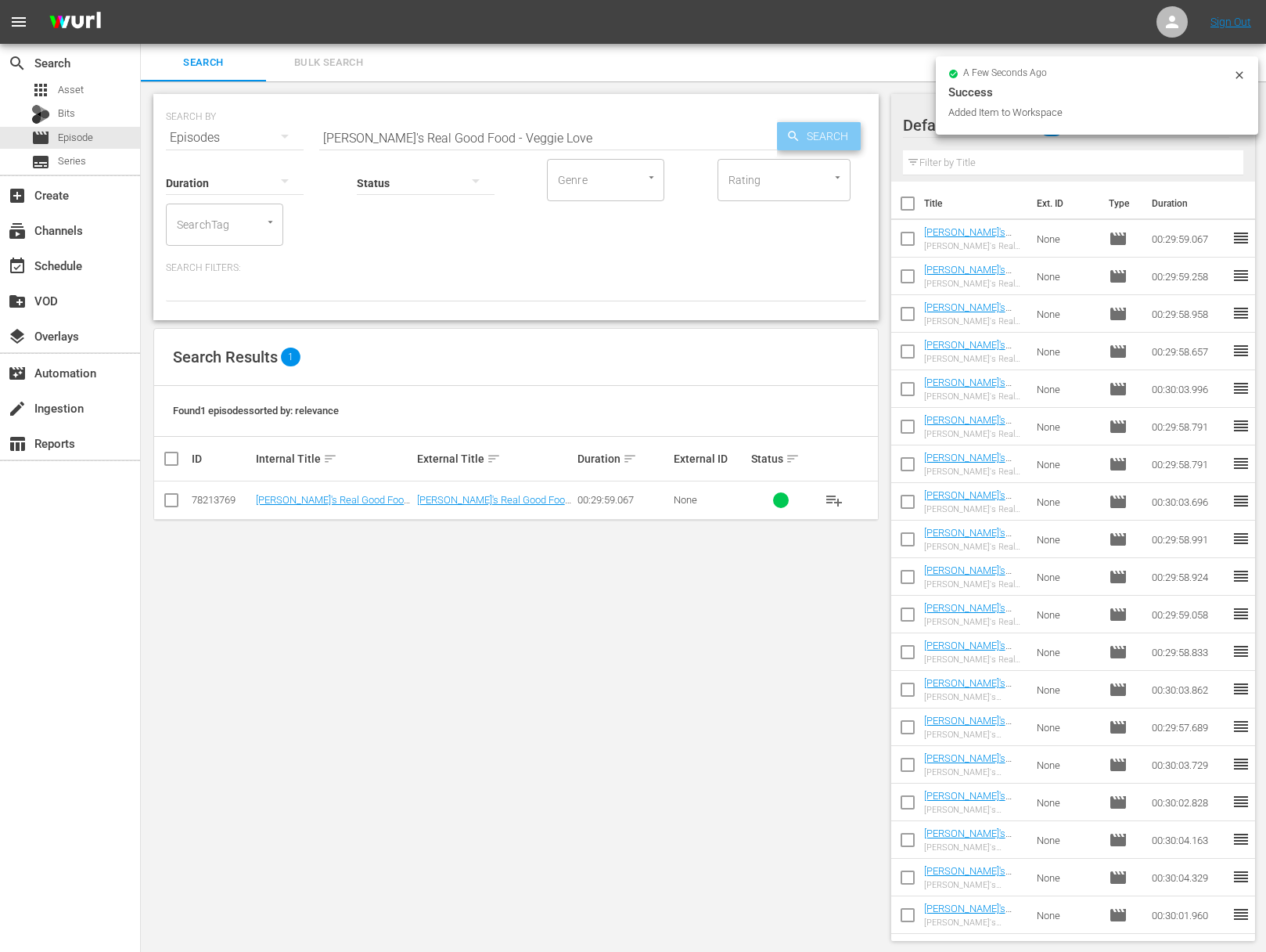
click at [824, 141] on span "Search" at bounding box center [830, 136] width 60 height 28
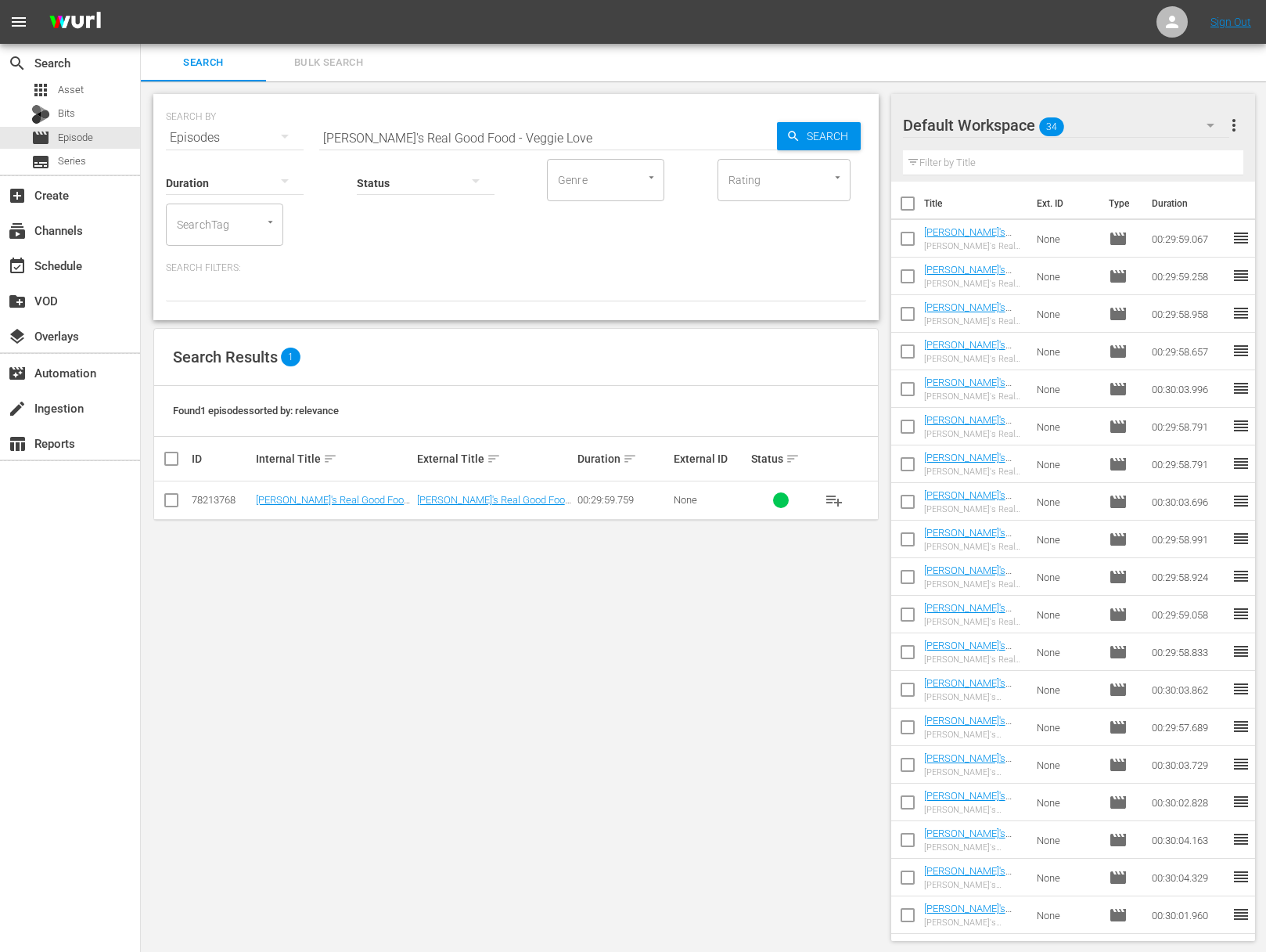
click at [835, 500] on span "playlist_add" at bounding box center [834, 500] width 19 height 19
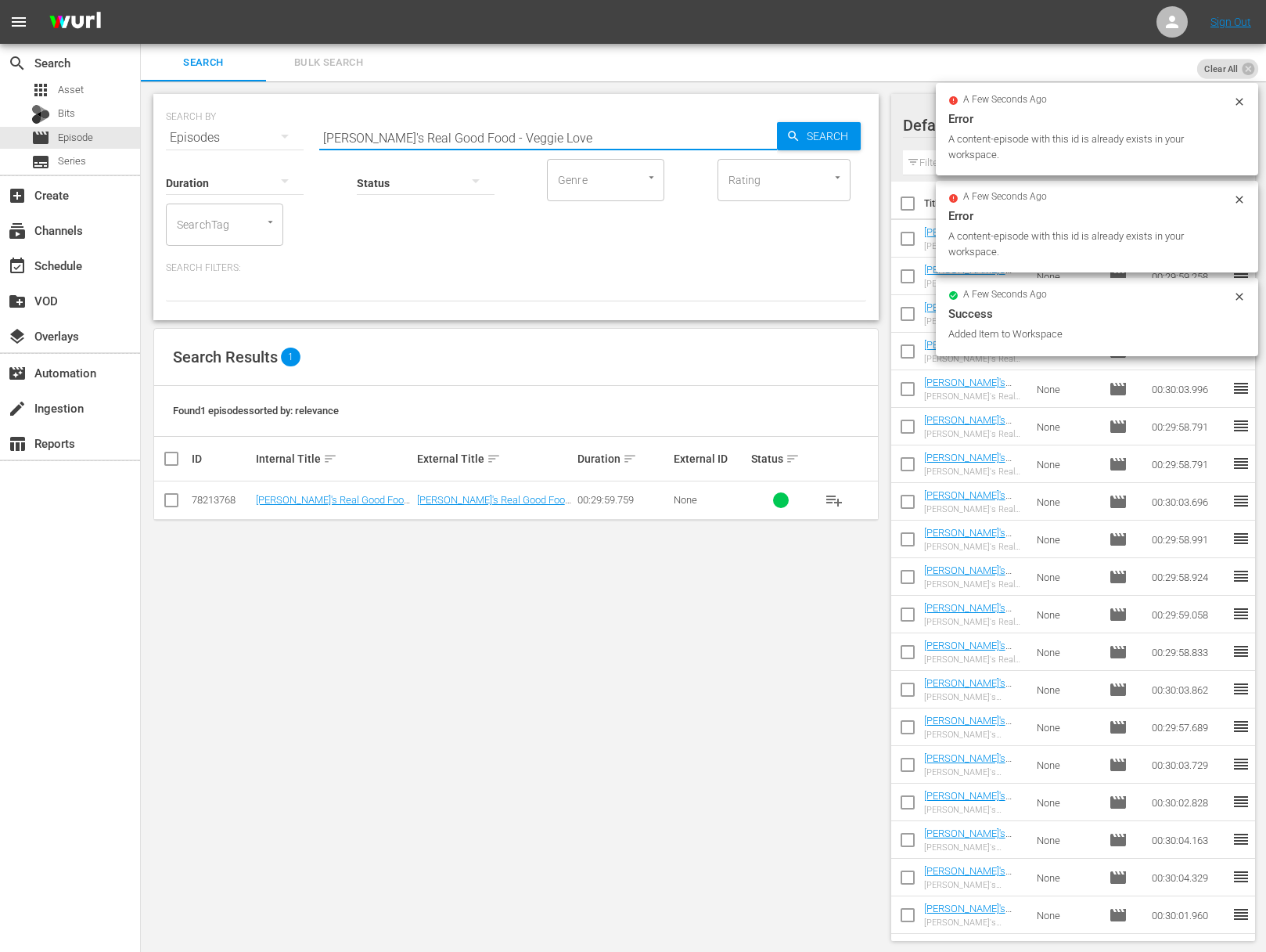
click at [503, 135] on input "Ellie's Real Good Food - Veggie Love" at bounding box center [548, 137] width 458 height 38
paste input "Spring Break with No Regrets"
click at [804, 130] on span "Search" at bounding box center [830, 136] width 60 height 28
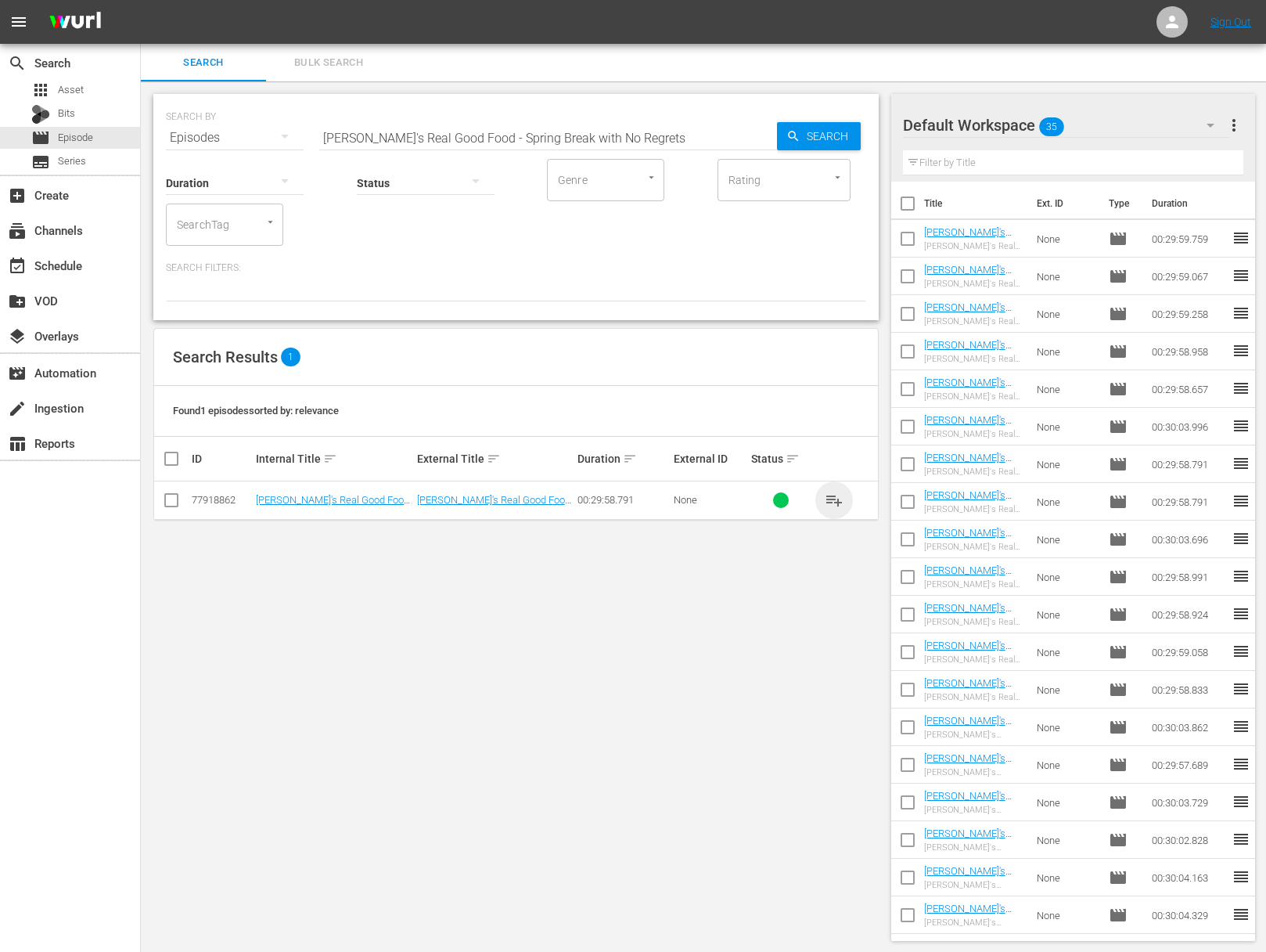
click at [832, 496] on span "playlist_add" at bounding box center [834, 500] width 19 height 19
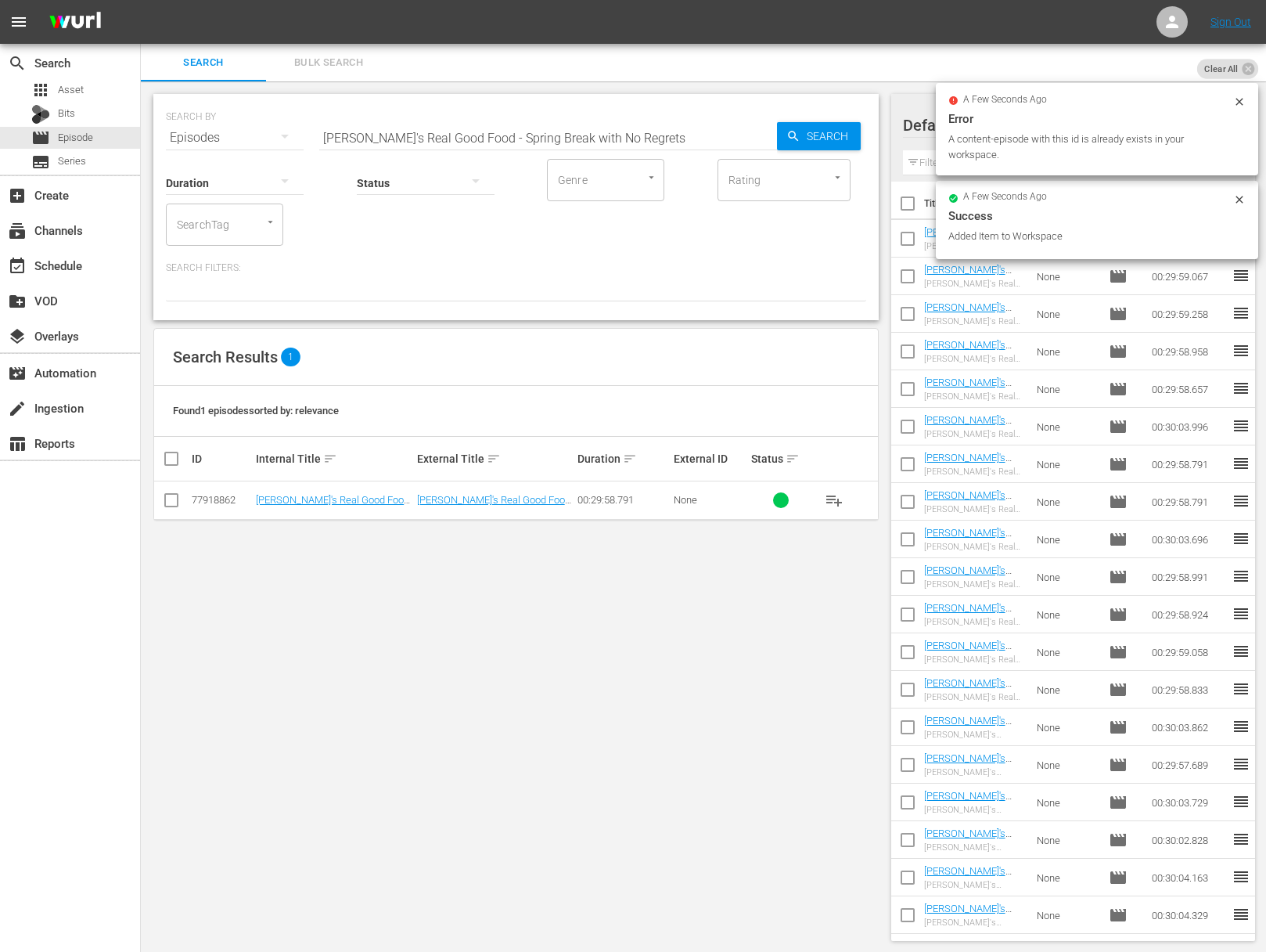
click at [614, 146] on input "Ellie's Real Good Food - Spring Break with No Regrets" at bounding box center [548, 137] width 458 height 38
paste input "It's My Party"
click at [803, 146] on span "Search" at bounding box center [830, 136] width 60 height 28
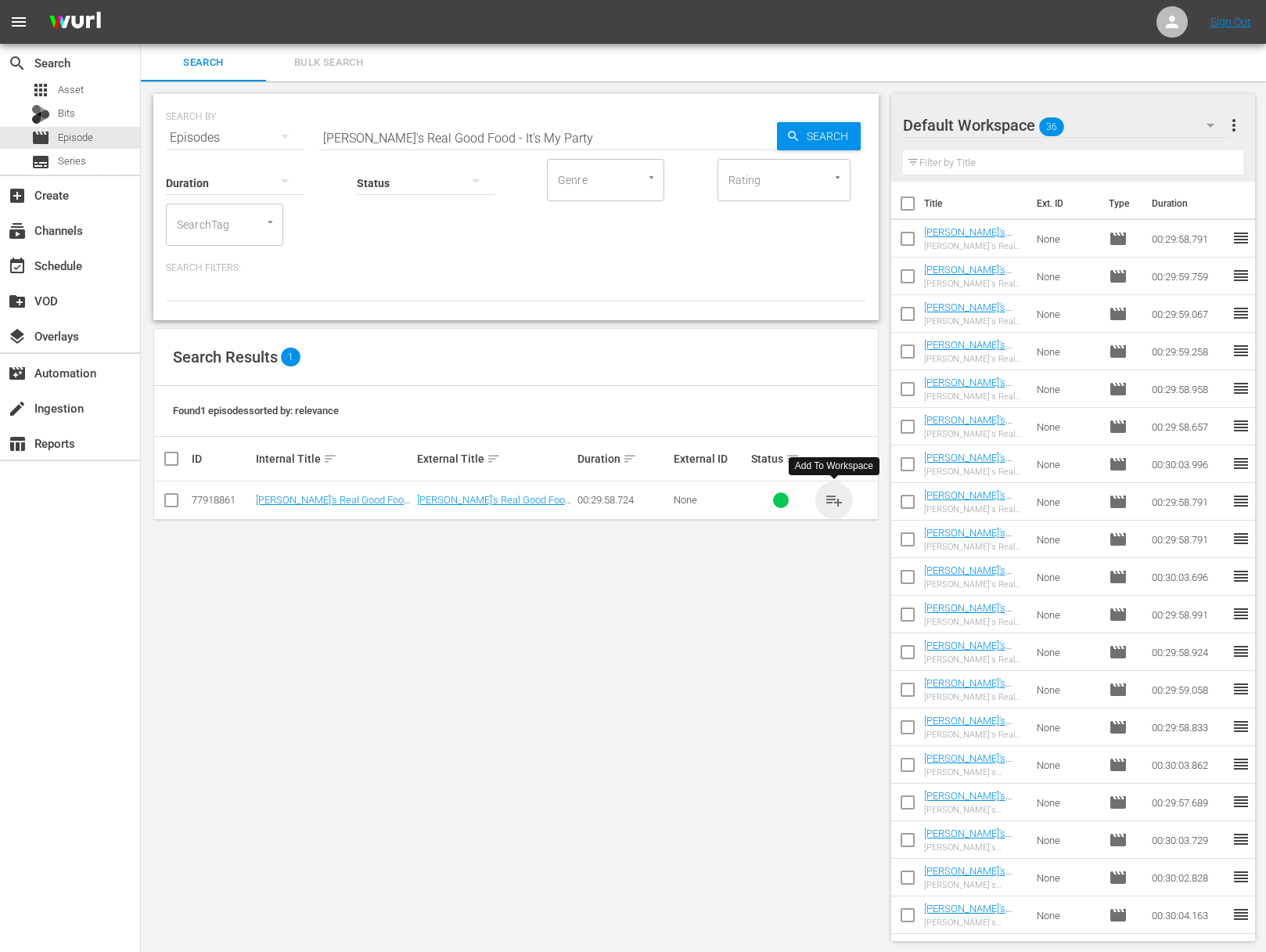
click at [835, 501] on span "playlist_add" at bounding box center [834, 500] width 19 height 19
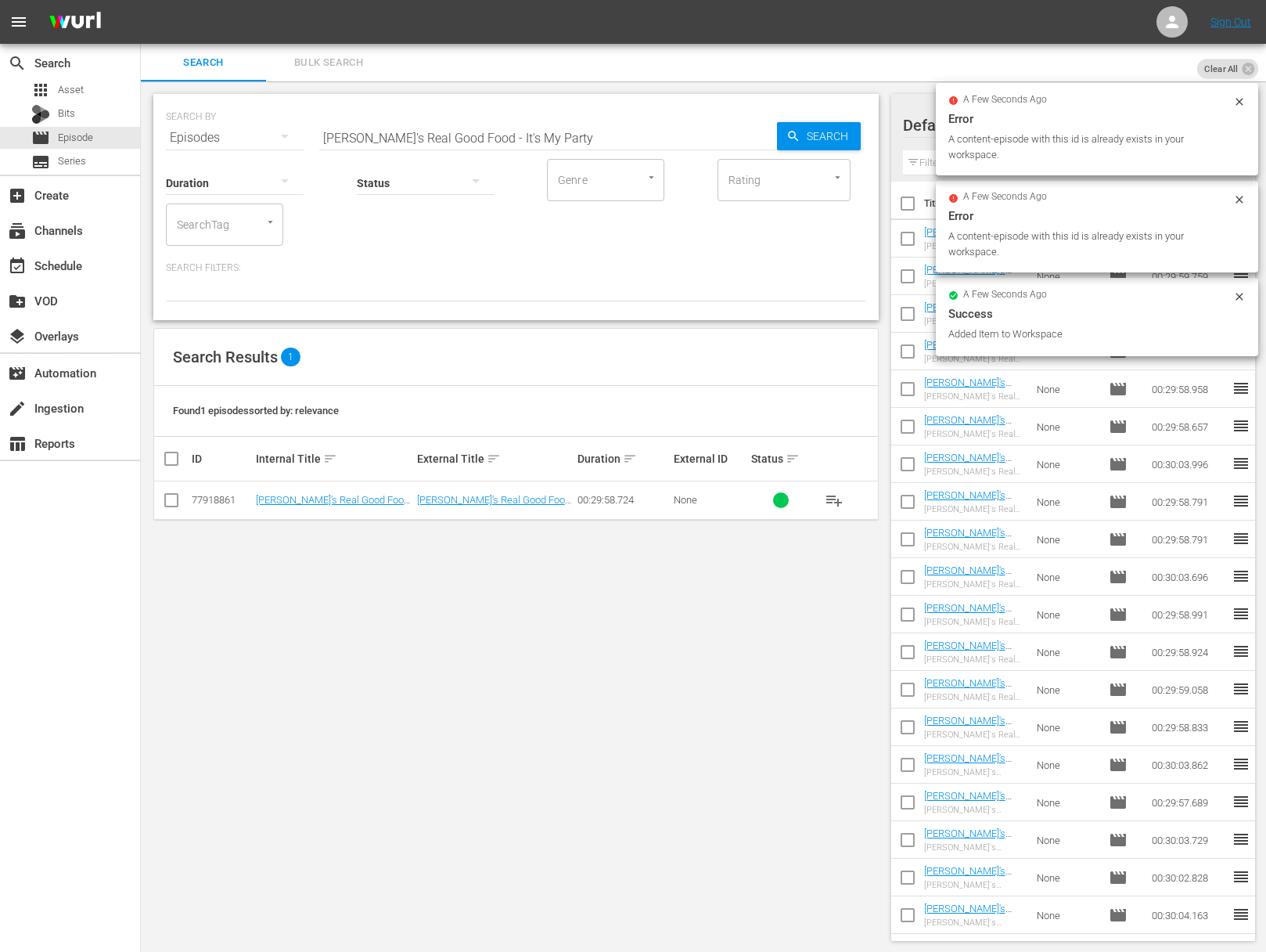
click at [459, 131] on input "Ellie's Real Good Food - It's My Party" at bounding box center [548, 137] width 458 height 38
paste input "Teeny Kitchen"
click at [788, 138] on icon "button" at bounding box center [793, 136] width 14 height 14
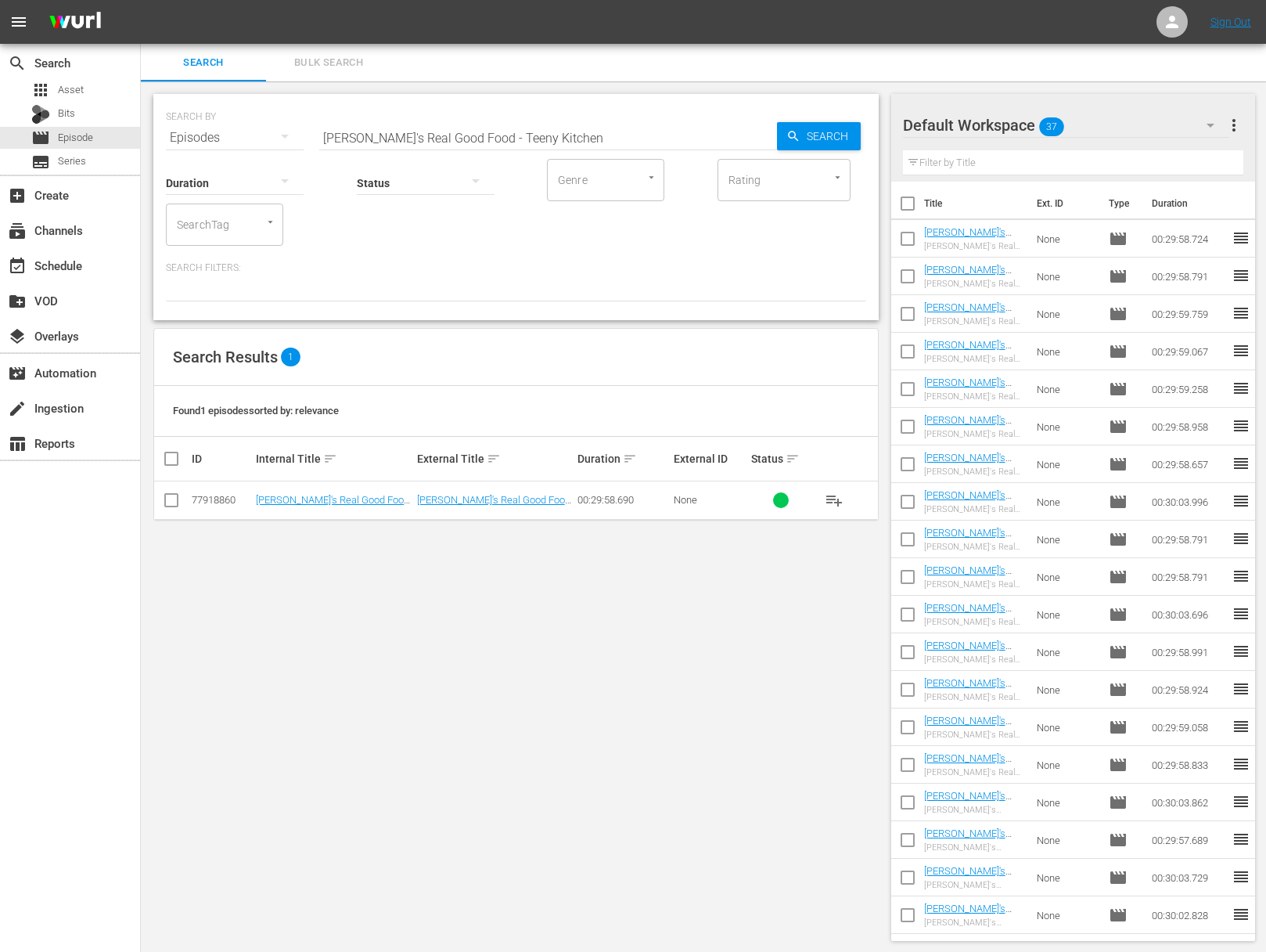
click at [832, 495] on span "playlist_add" at bounding box center [834, 500] width 19 height 19
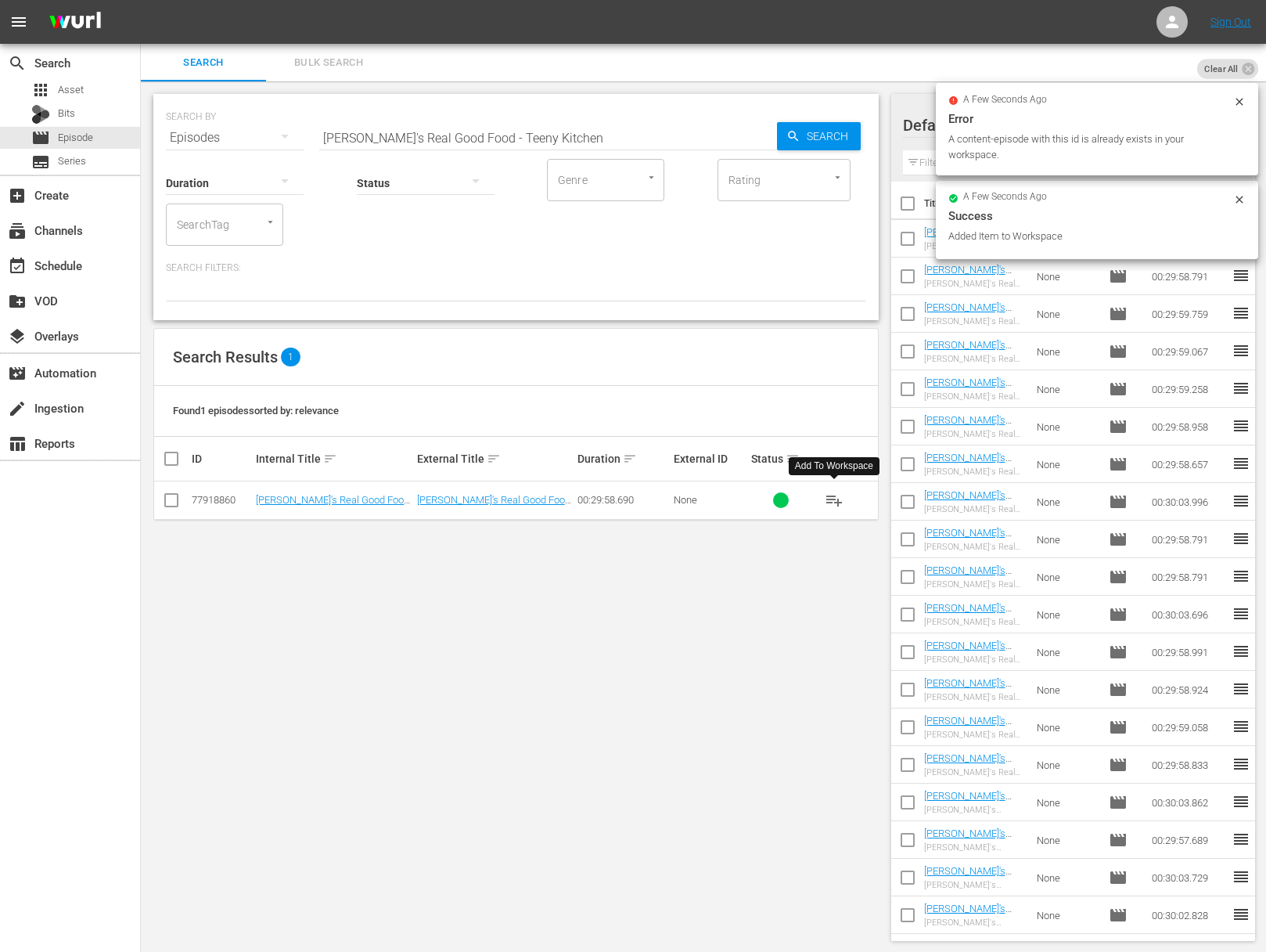
click at [566, 146] on div "Search ID, Title, Description, Keywords, or Category Ellie's Real Good Food - T…" at bounding box center [548, 137] width 458 height 38
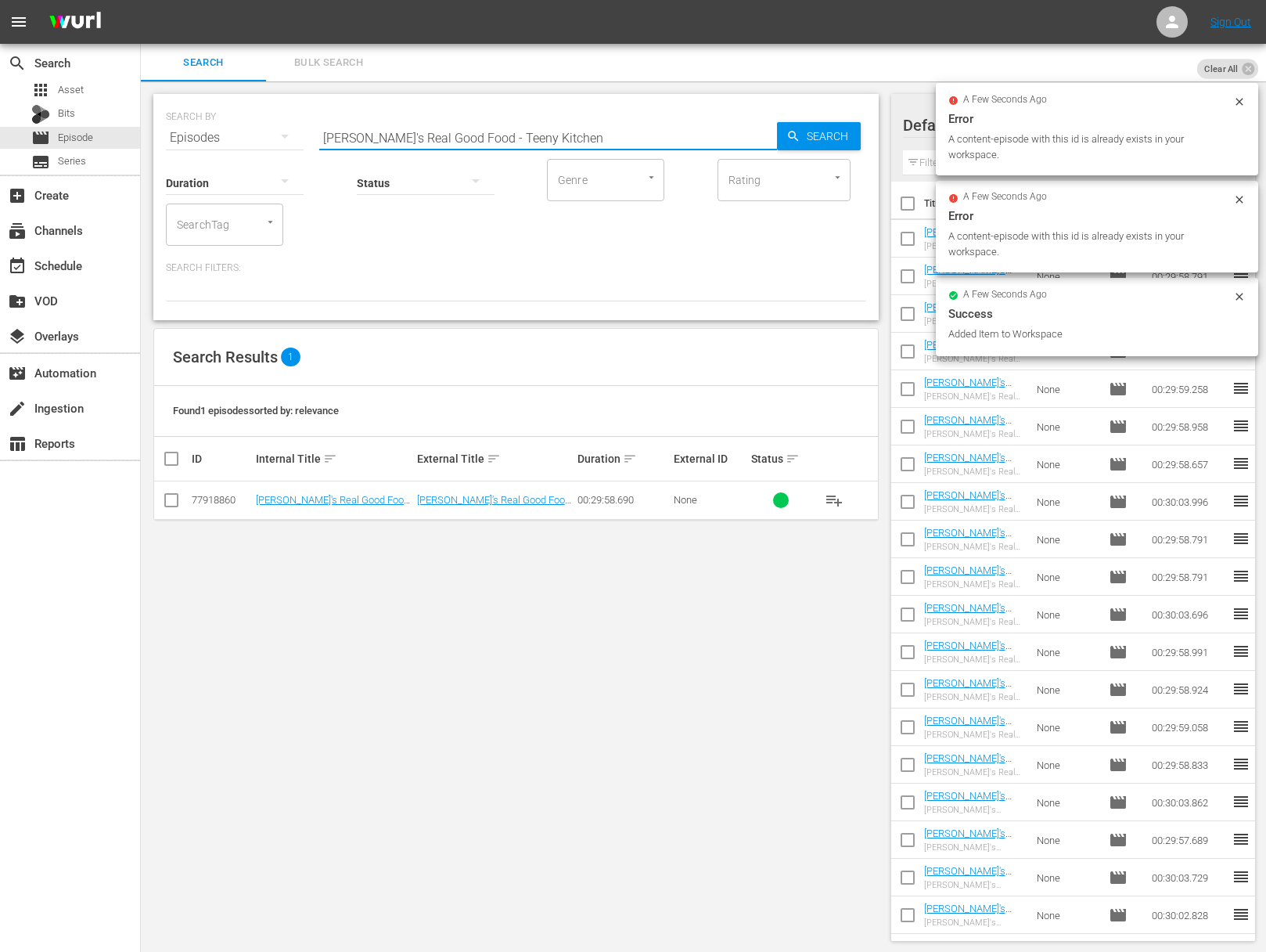
click at [566, 141] on input "Ellie's Real Good Food - Teeny Kitchen" at bounding box center [548, 137] width 458 height 38
paste input "Herbivore VS Carnivore"
click at [825, 140] on span "Search" at bounding box center [830, 136] width 60 height 28
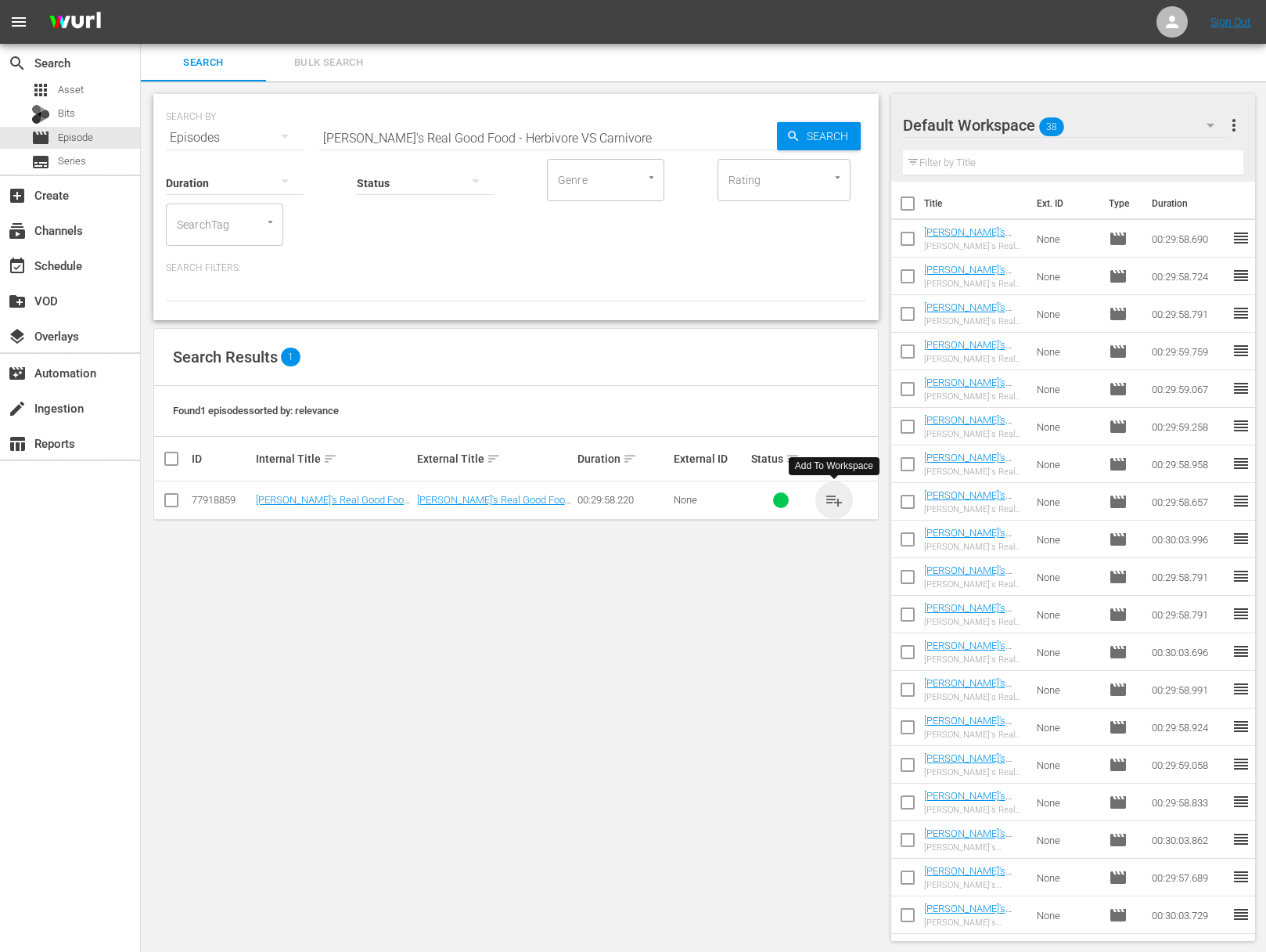
click at [837, 500] on span "playlist_add" at bounding box center [834, 500] width 19 height 19
drag, startPoint x: 837, startPoint y: 500, endPoint x: 646, endPoint y: 481, distance: 191.9
click at [833, 499] on span "playlist_add" at bounding box center [834, 500] width 19 height 19
click at [584, 151] on input "Ellie's Real Good Food - Herbivore VS Carnivore" at bounding box center [548, 137] width 458 height 38
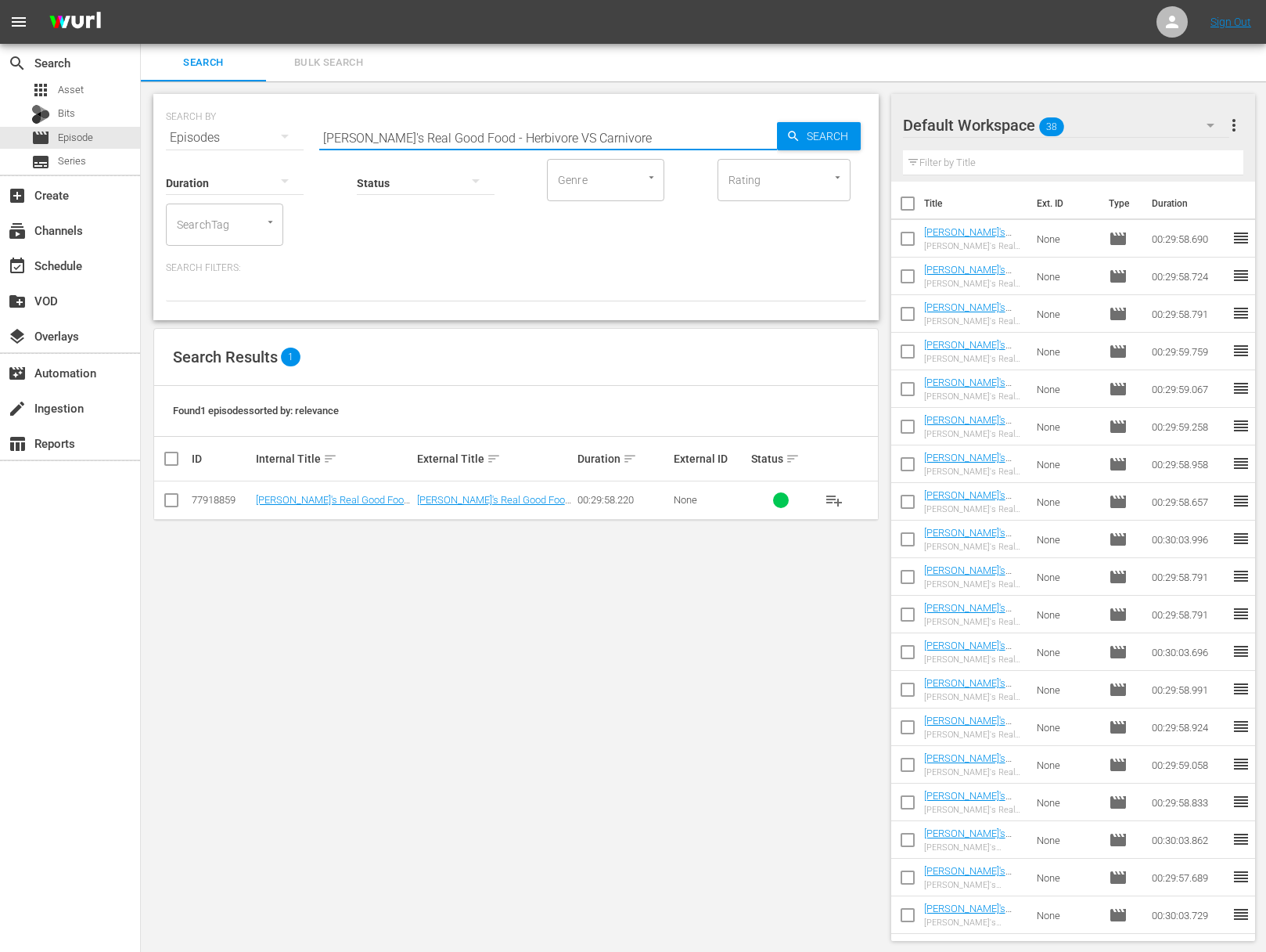
click at [589, 135] on input "Ellie's Real Good Food - Herbivore VS Carnivore" at bounding box center [548, 137] width 458 height 38
paste input "Crazy Schedule Dinner Challeng"
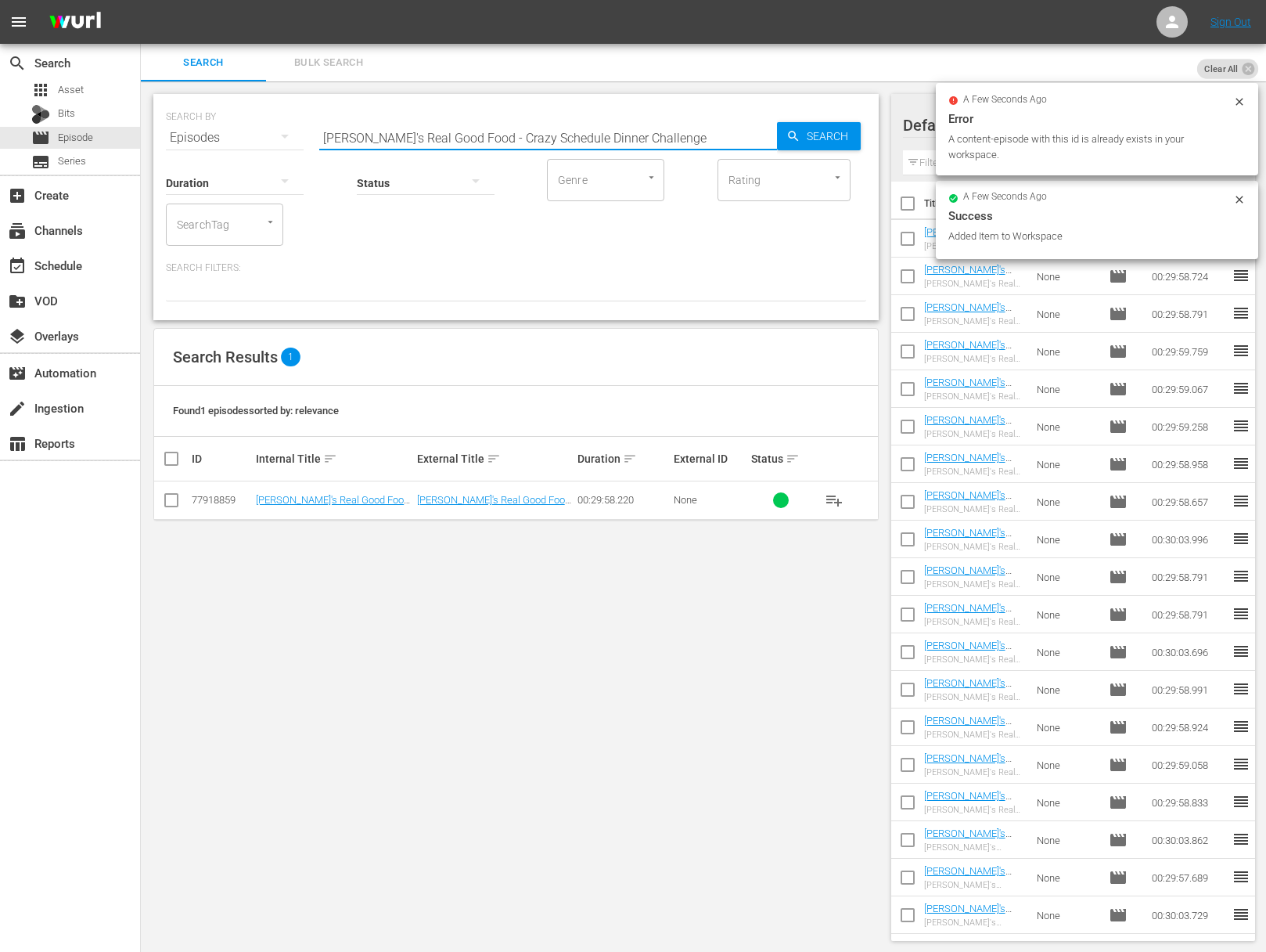
click at [842, 136] on span "Search" at bounding box center [830, 136] width 60 height 28
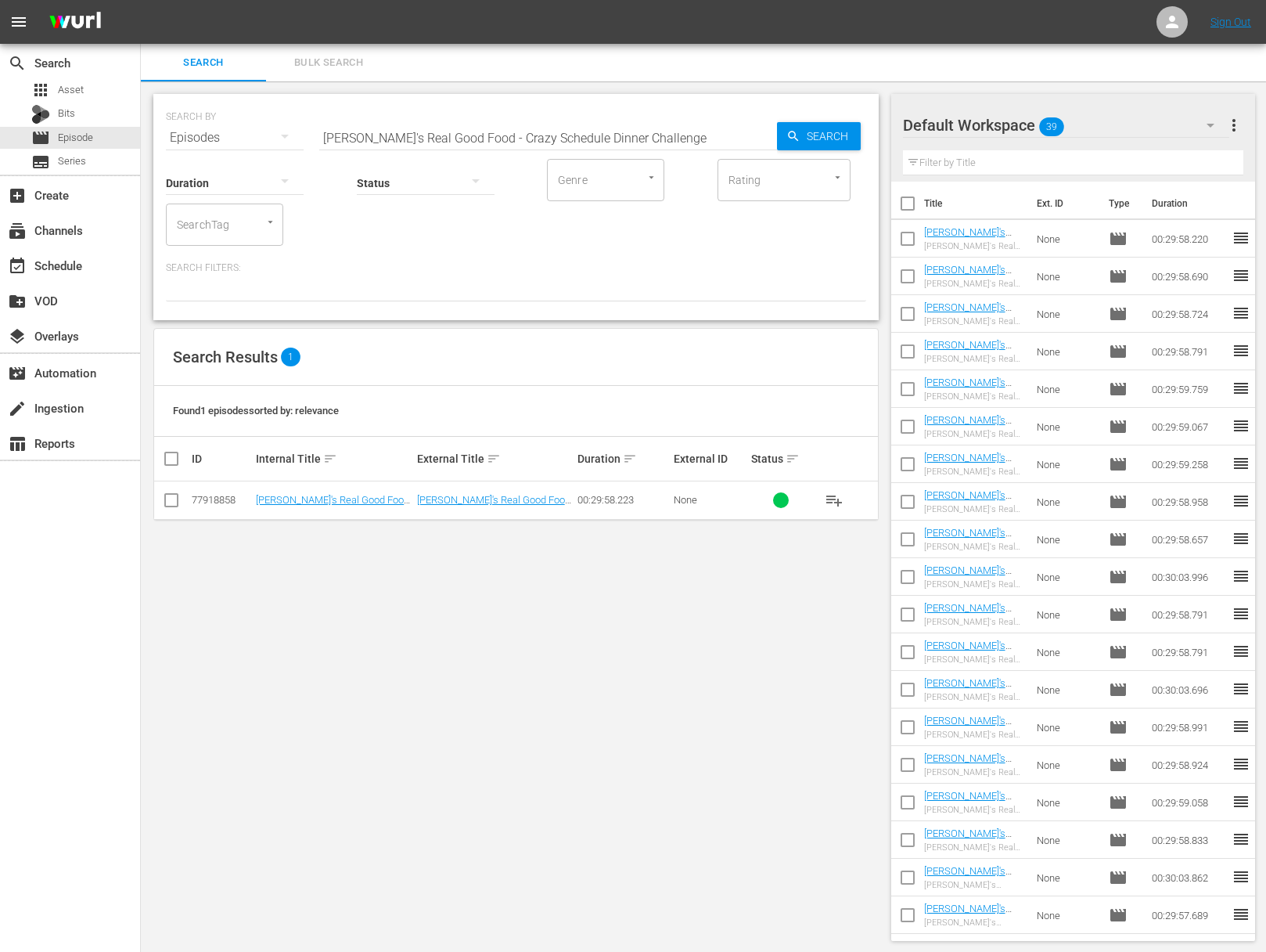
click at [840, 497] on span "playlist_add" at bounding box center [834, 500] width 19 height 19
click at [832, 499] on span "playlist_add" at bounding box center [834, 500] width 19 height 19
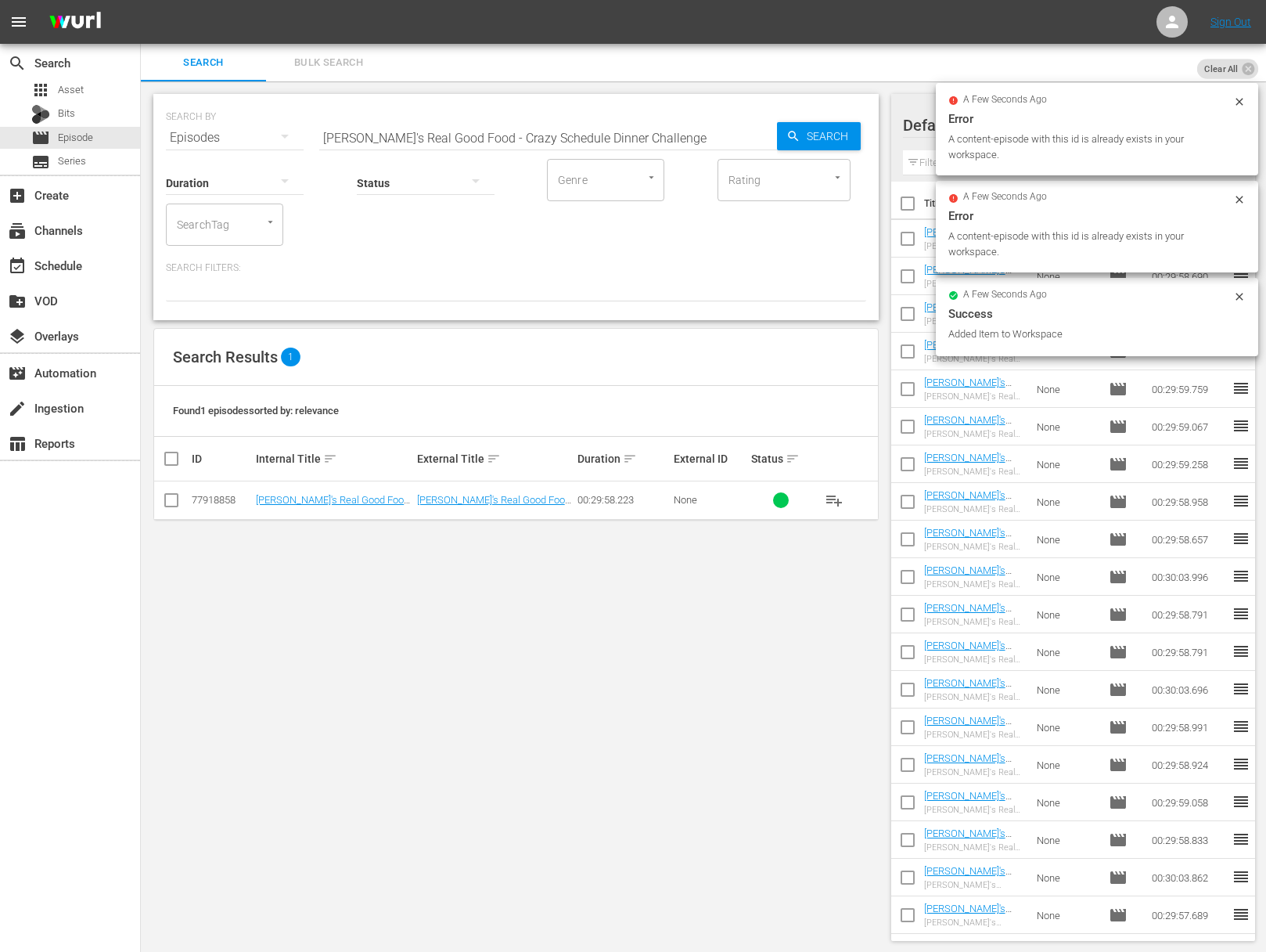
click at [459, 137] on input "Ellie's Real Good Food - Crazy Schedule Dinner Challenge" at bounding box center [548, 137] width 458 height 38
paste input "Ellie's Real Good Food - Sweet Tooth Satisfiers"
click at [443, 136] on input "Ellie's Real Good Food - CaEllie's Real Good Food - Sweet Tooth Satisfiersrazy …" at bounding box center [548, 137] width 458 height 38
paste input "Sweet Tooth Satisfiers"
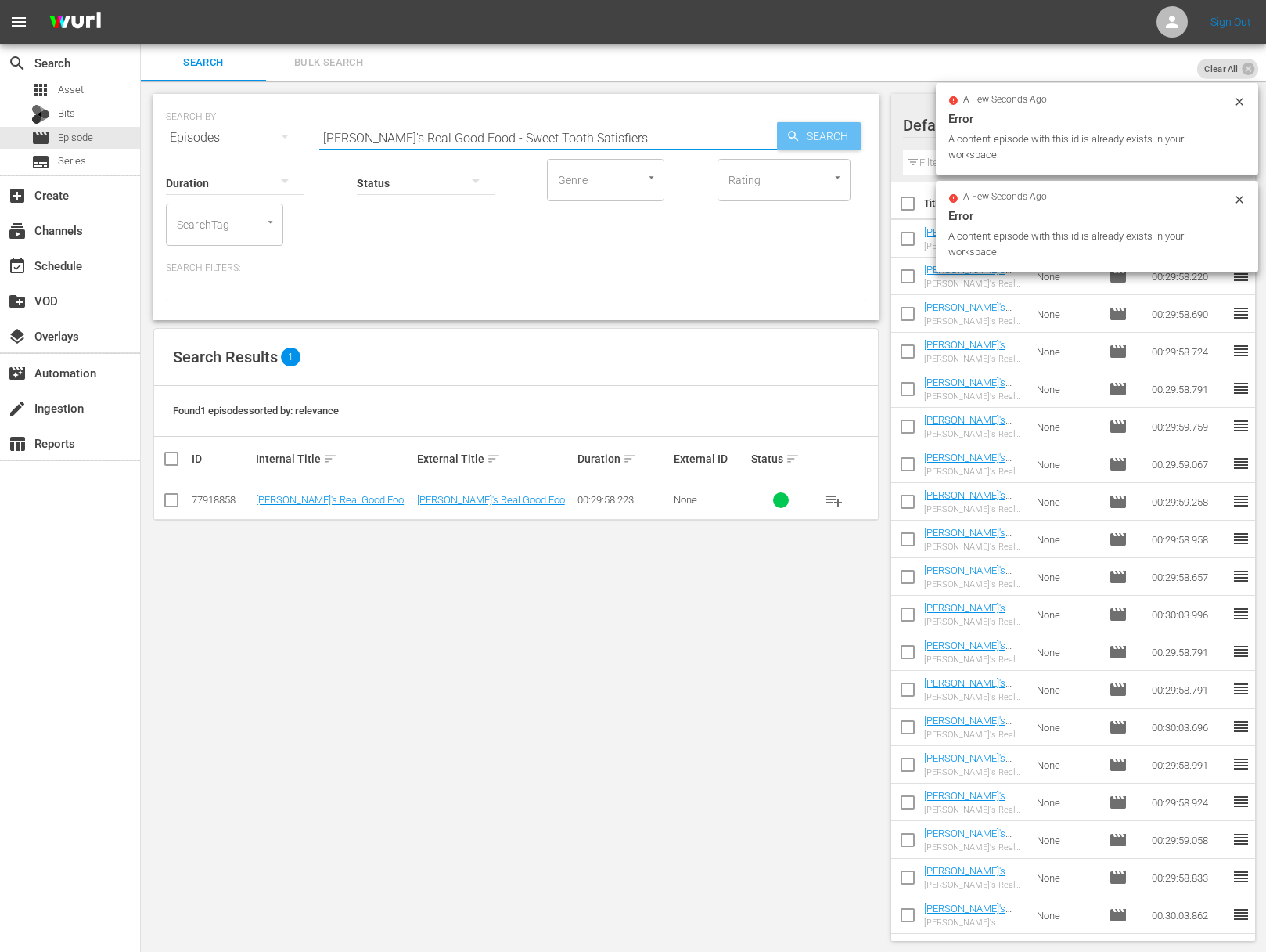
click at [851, 135] on span "Search" at bounding box center [830, 136] width 60 height 28
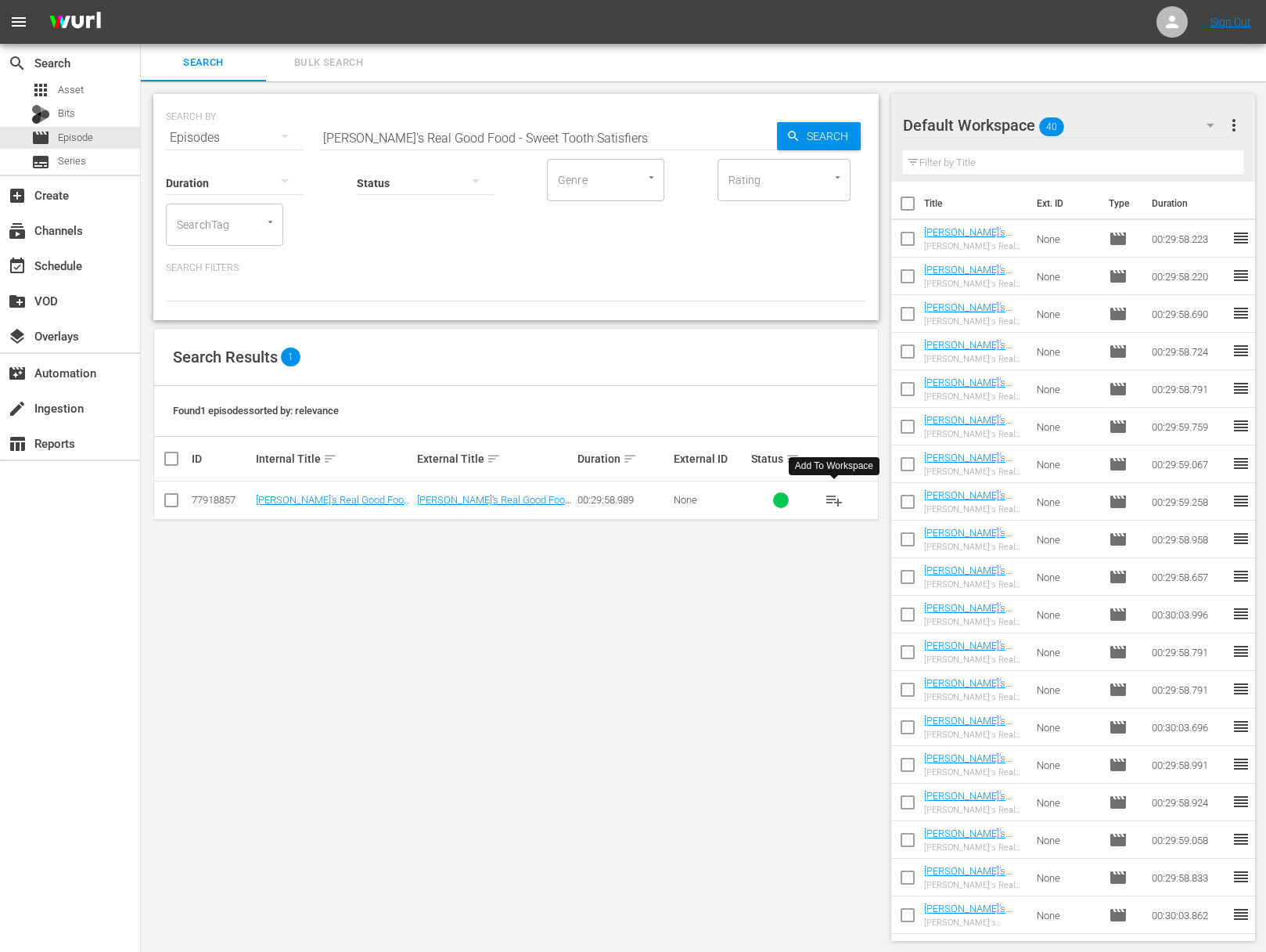
click at [833, 501] on span "playlist_add" at bounding box center [834, 500] width 19 height 19
click at [833, 499] on span "playlist_add" at bounding box center [834, 500] width 19 height 19
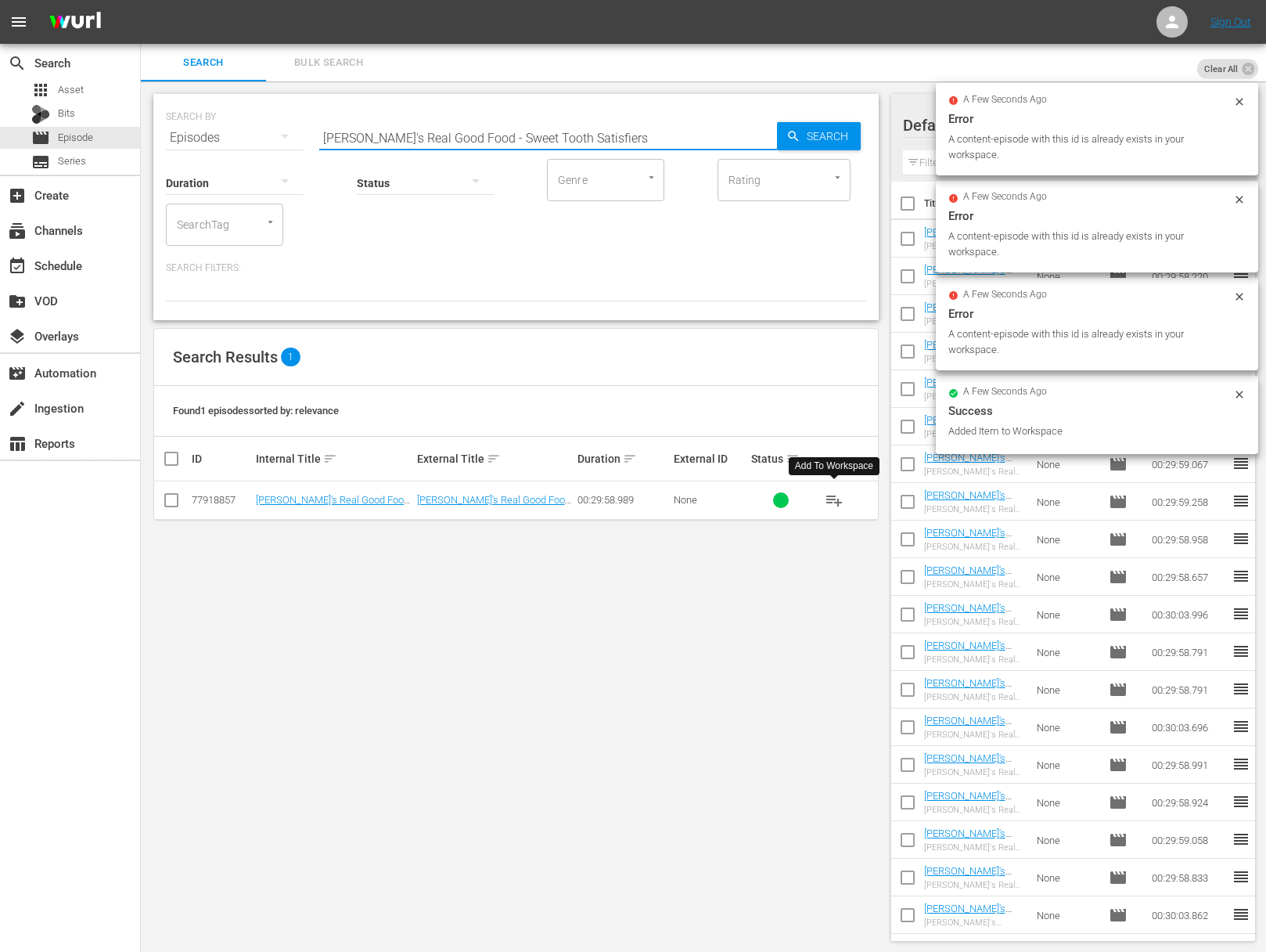
click at [558, 123] on input "Ellie's Real Good Food - Sweet Tooth Satisfiers" at bounding box center [548, 137] width 458 height 38
paste input "Gluten Free Home"
click at [820, 130] on span "Search" at bounding box center [830, 136] width 60 height 28
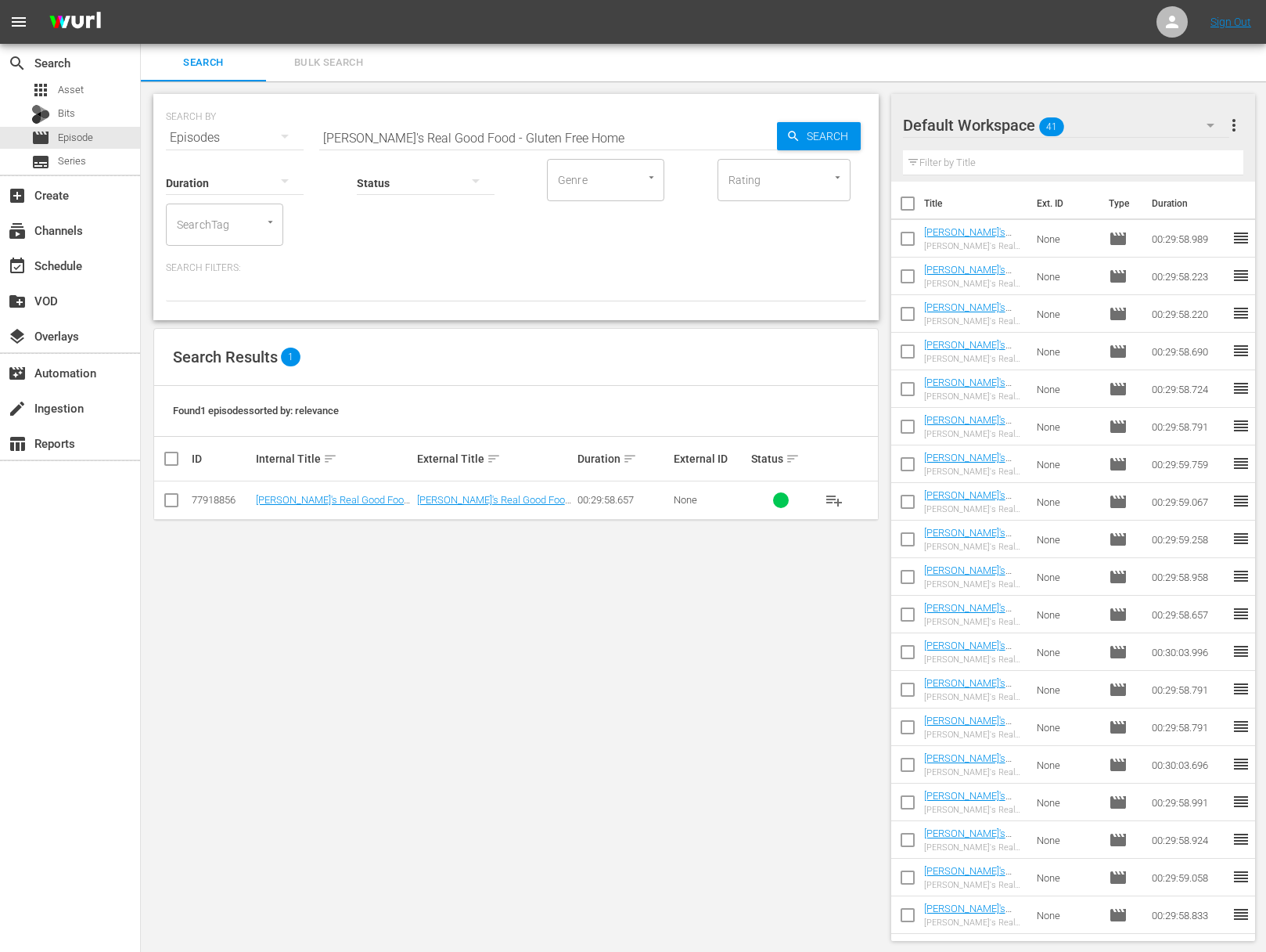
click at [837, 496] on span "playlist_add" at bounding box center [834, 500] width 19 height 19
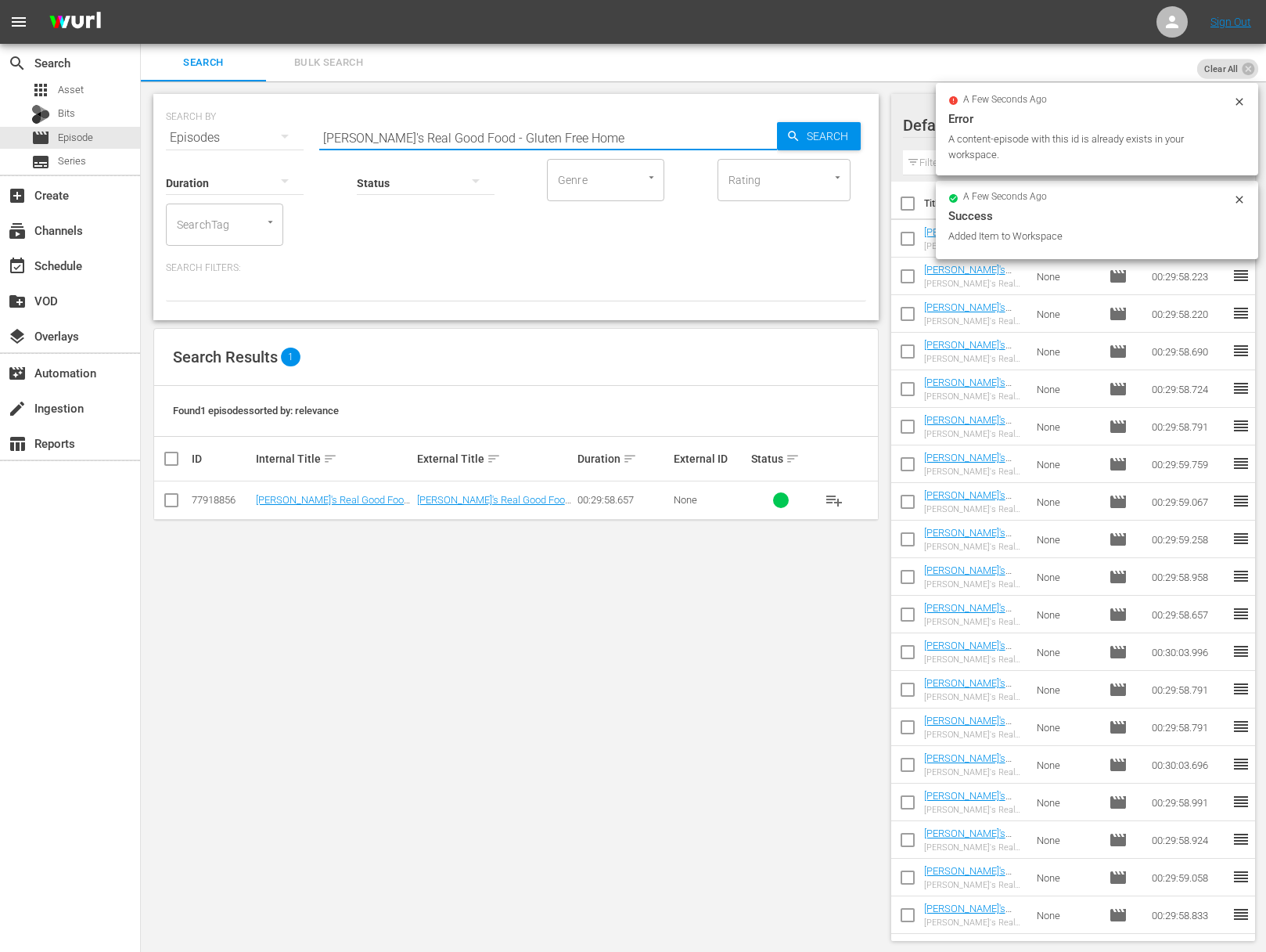
click at [598, 134] on input "Ellie's Real Good Food - Gluten Free Home" at bounding box center [548, 137] width 458 height 38
paste input "Office Food Overhaul"
click at [817, 137] on span "Search" at bounding box center [830, 136] width 60 height 28
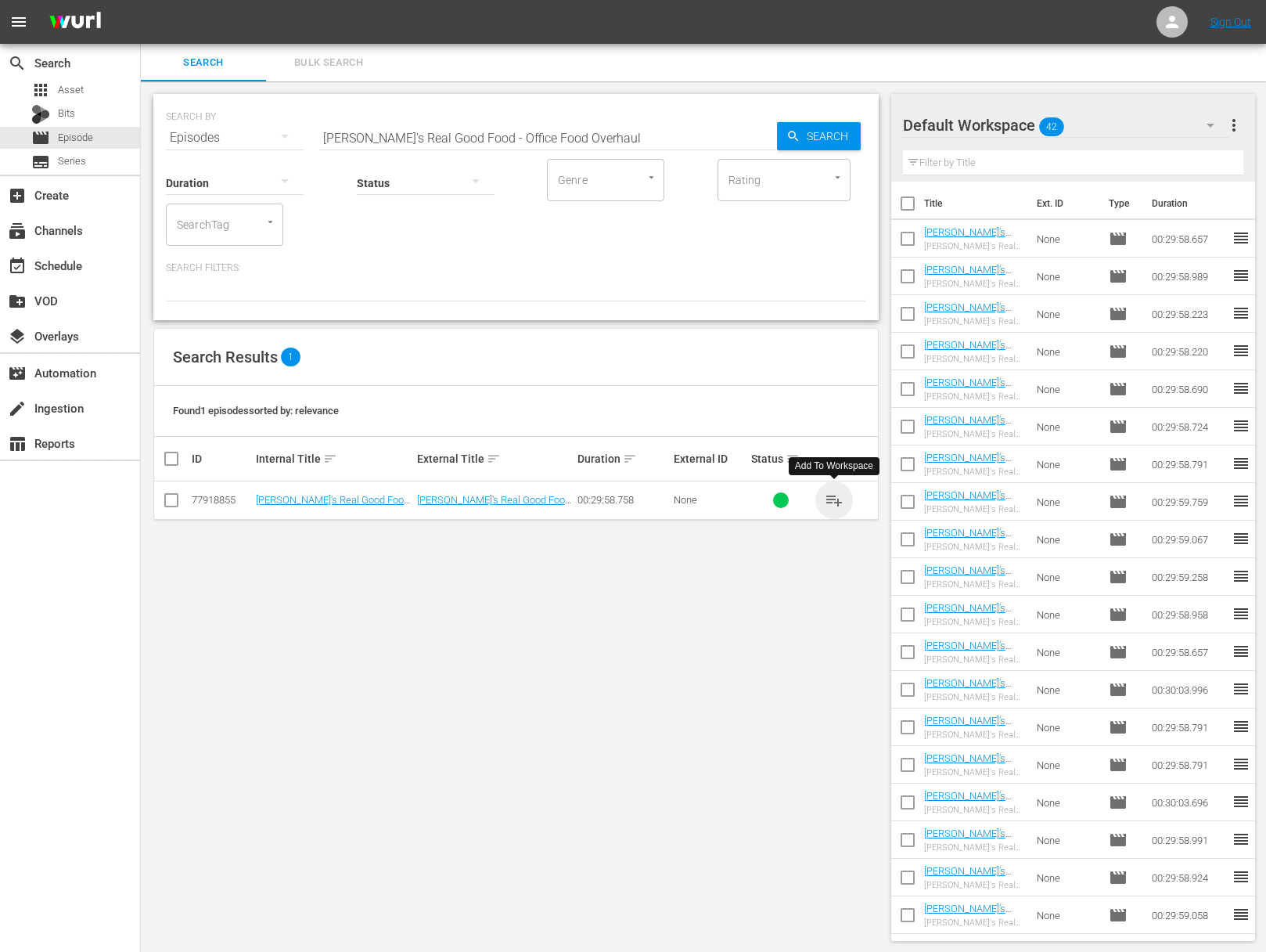
click at [829, 496] on span "playlist_add" at bounding box center [834, 500] width 19 height 19
click at [830, 496] on span "playlist_add" at bounding box center [834, 500] width 19 height 19
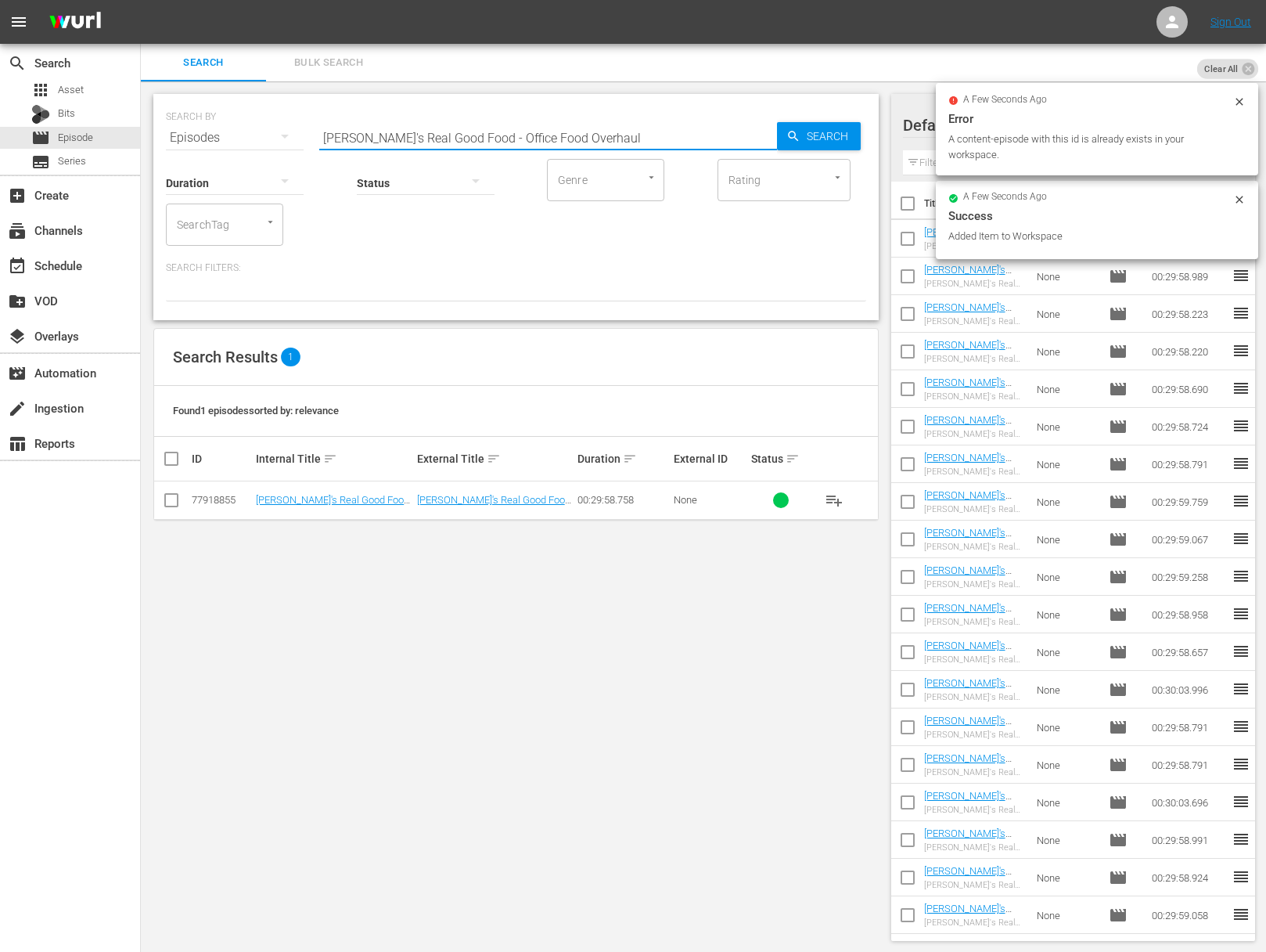
click at [498, 124] on input "Ellie's Real Good Food - Office Food Overhaul" at bounding box center [548, 137] width 458 height 38
paste input "No Brainer Breakfasts"
click at [826, 141] on span "Search" at bounding box center [830, 136] width 60 height 28
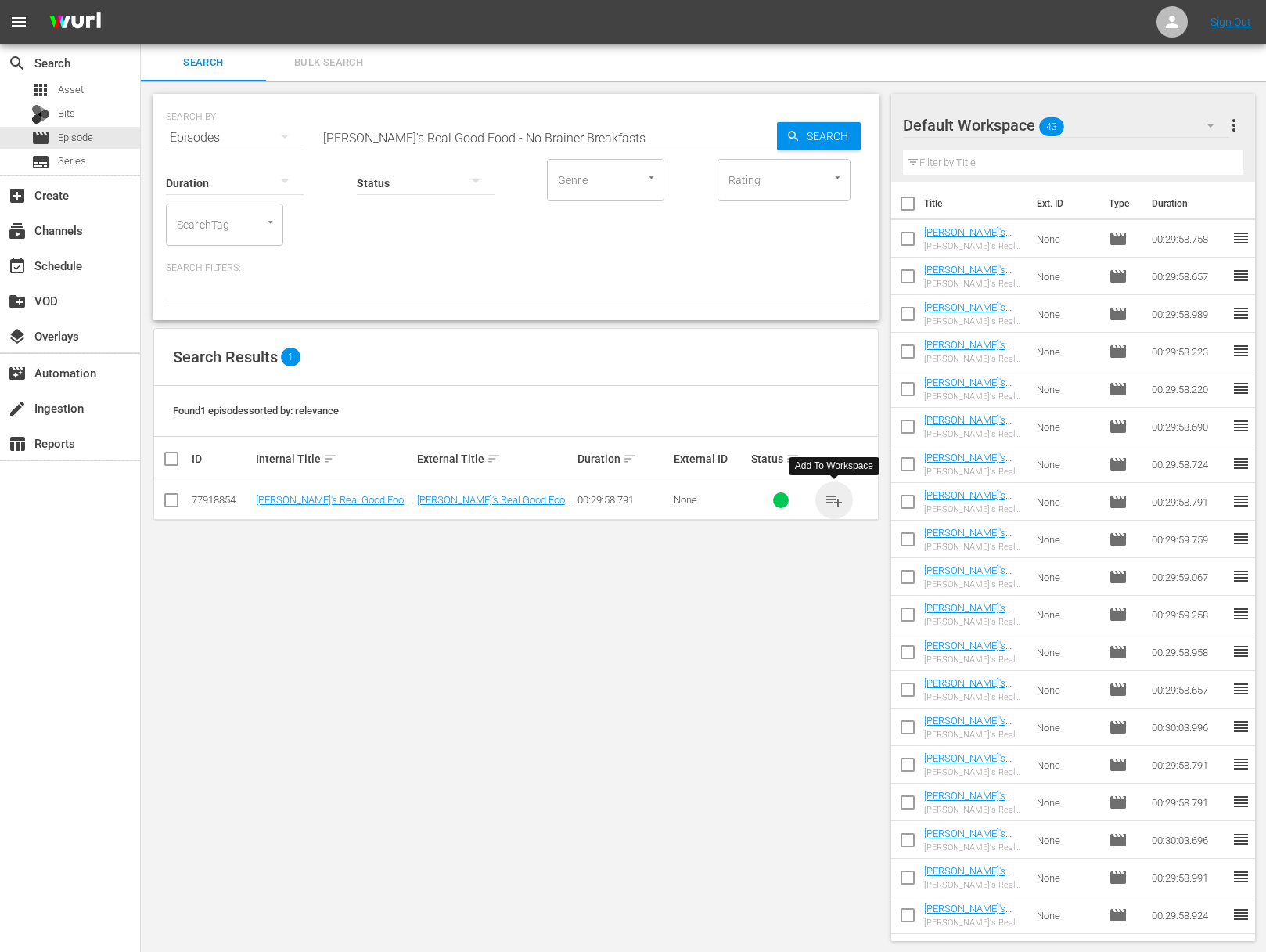
click at [837, 497] on span "playlist_add" at bounding box center [834, 500] width 19 height 19
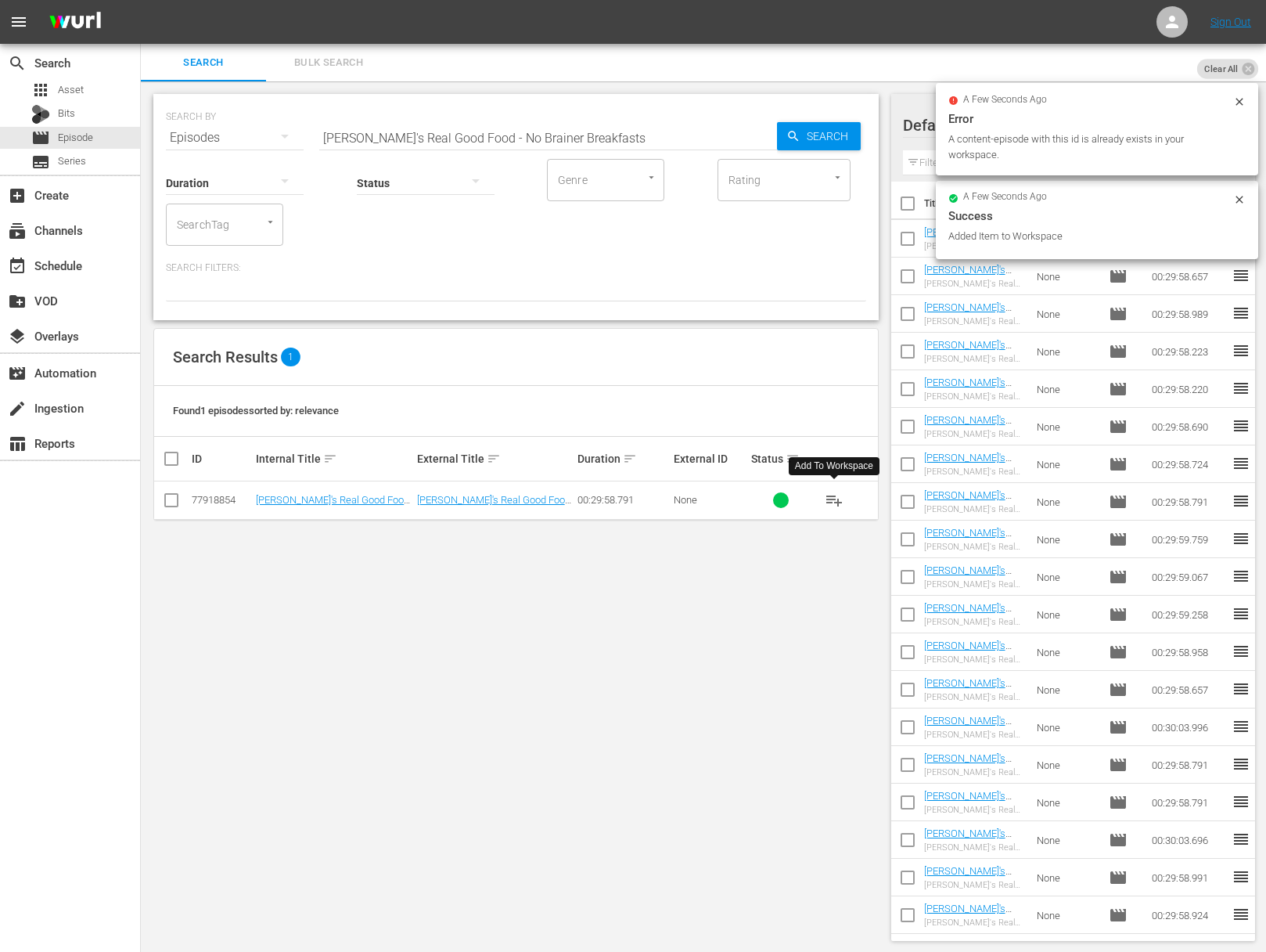
click at [574, 141] on input "Ellie's Real Good Food - No Brainer Breakfasts" at bounding box center [548, 137] width 458 height 38
paste input "Cheese-loving Dad"
click at [838, 141] on span "Search" at bounding box center [830, 136] width 60 height 28
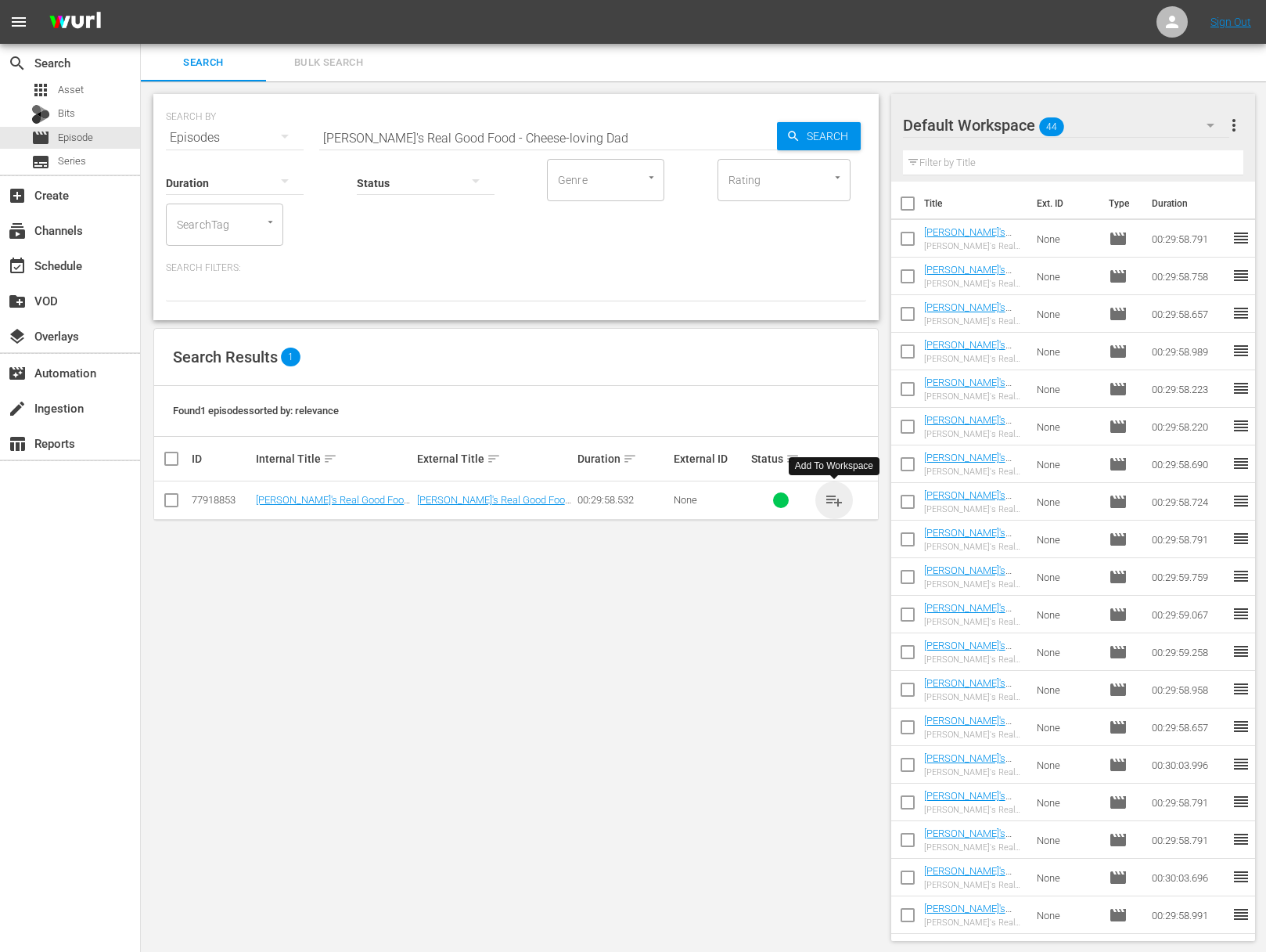
click at [840, 500] on span "playlist_add" at bounding box center [834, 500] width 19 height 19
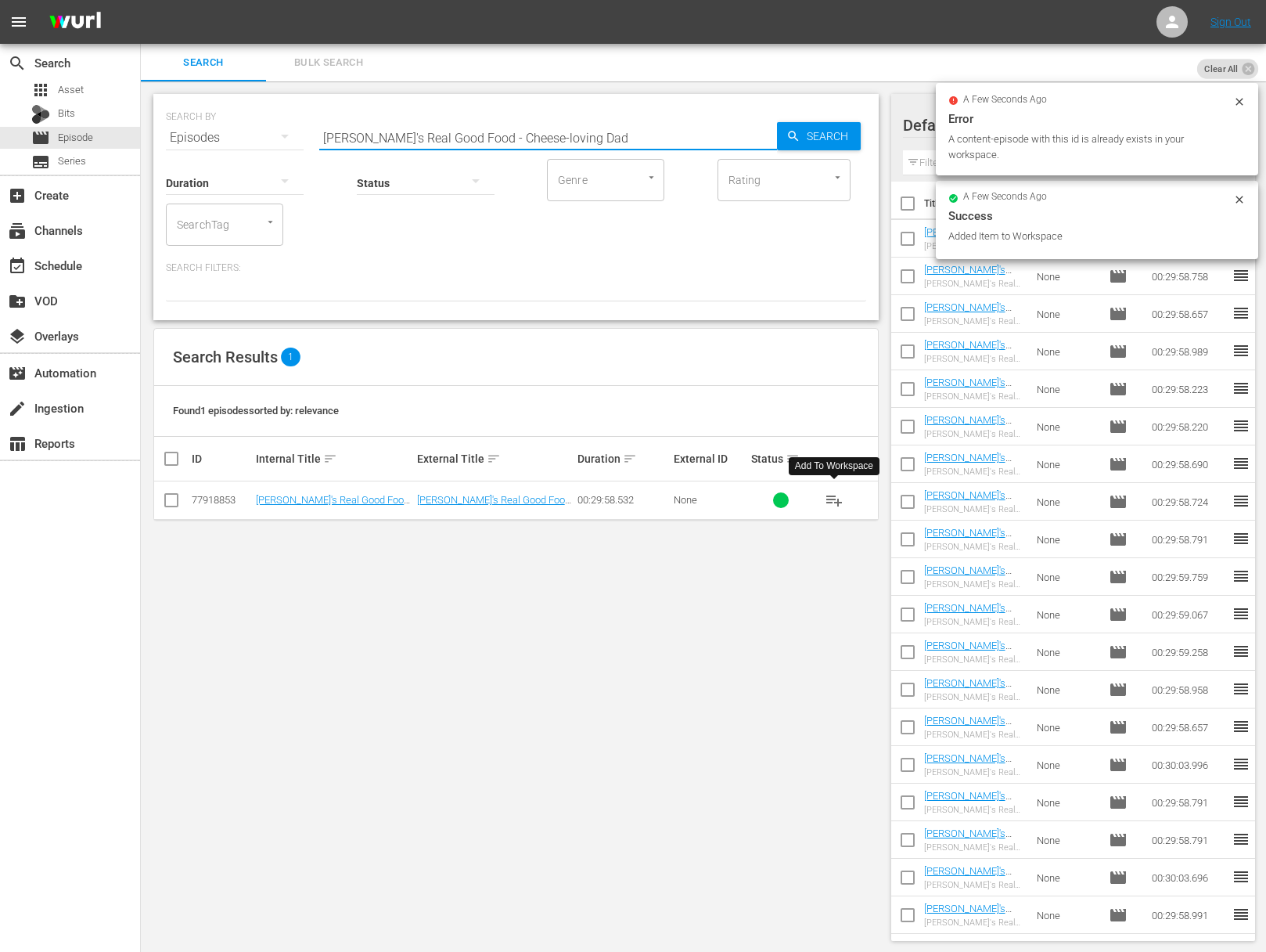
click at [391, 129] on input "Ellie's Real Good Food - Cheese-loving Dad" at bounding box center [548, 137] width 458 height 38
paste input "arbo-diem"
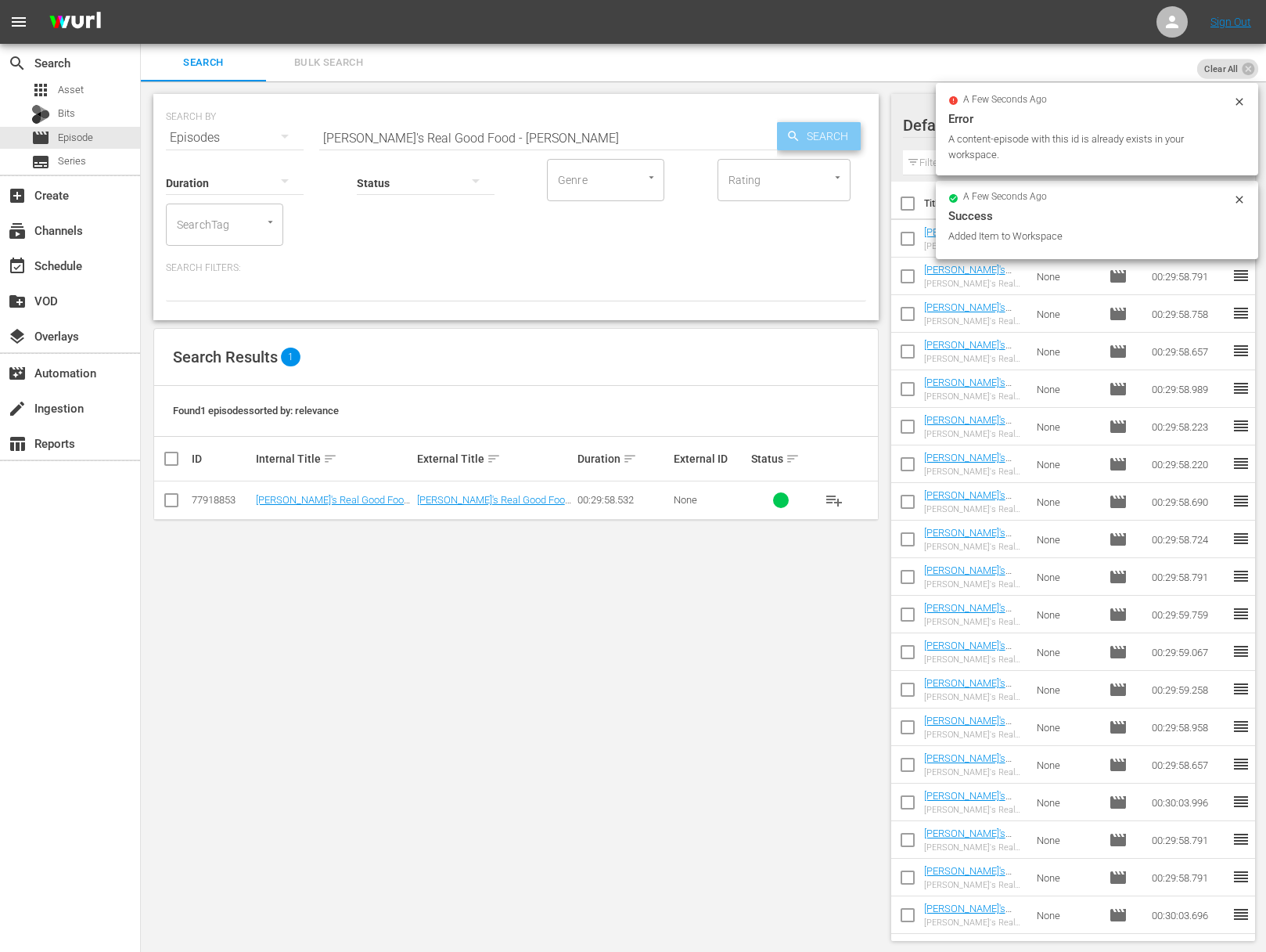
click at [818, 134] on span "Search" at bounding box center [830, 136] width 60 height 28
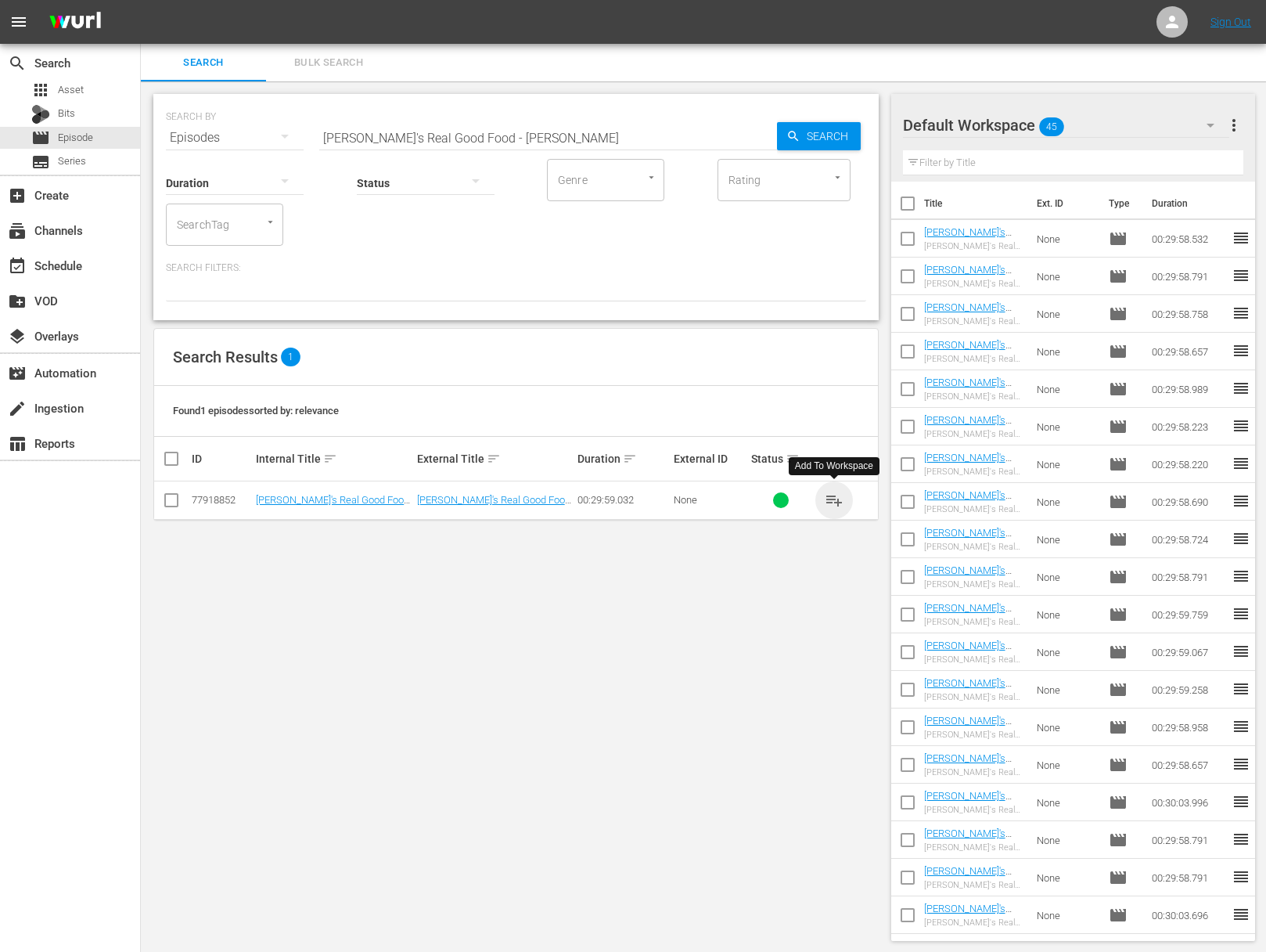
click at [832, 496] on span "playlist_add" at bounding box center [834, 500] width 19 height 19
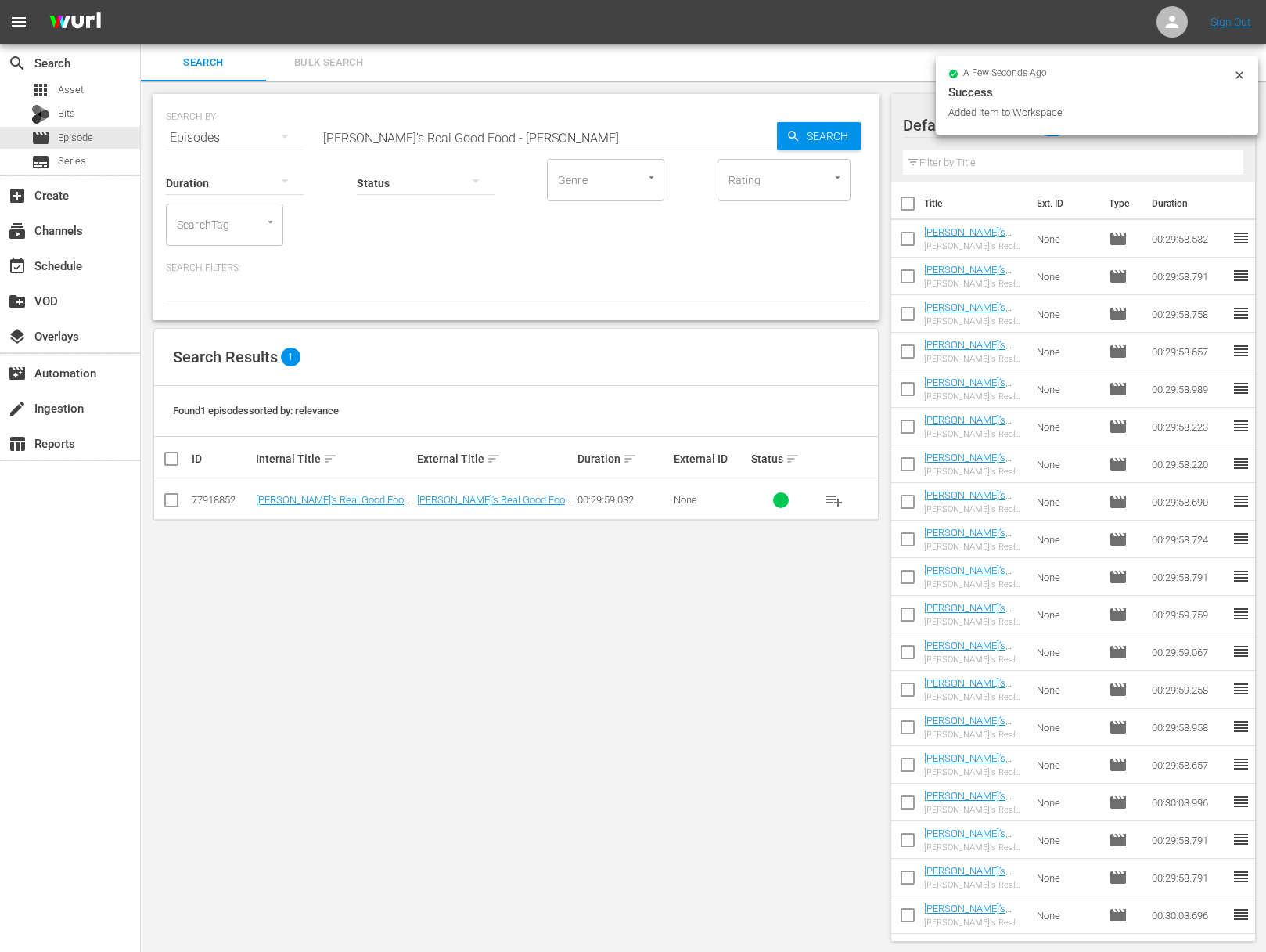
click at [569, 130] on input "Ellie's Real Good Food - Carbo-diem" at bounding box center [548, 137] width 458 height 38
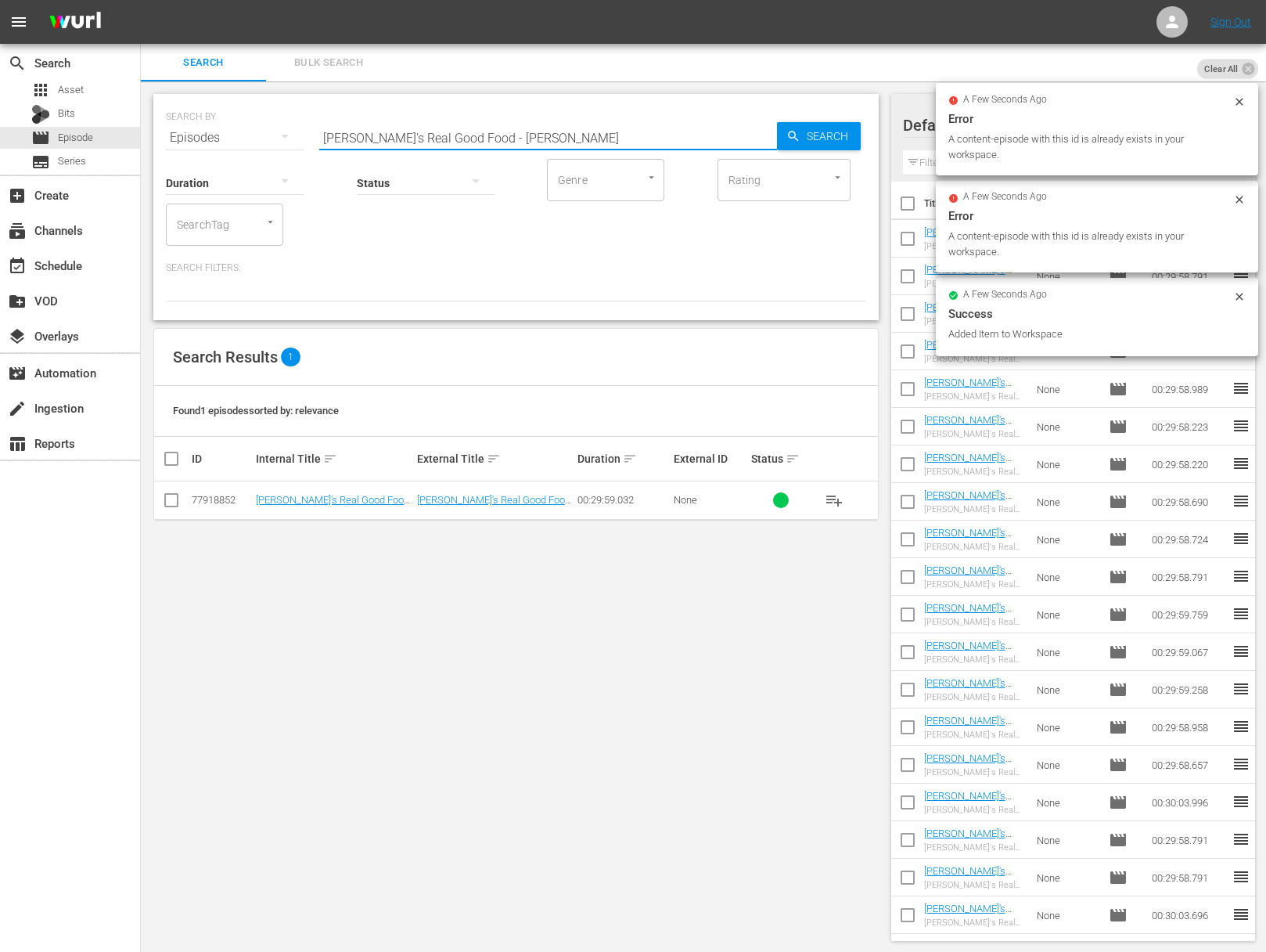
paste input "Say Yes to Chocolate"
click at [825, 138] on span "Search" at bounding box center [830, 136] width 60 height 28
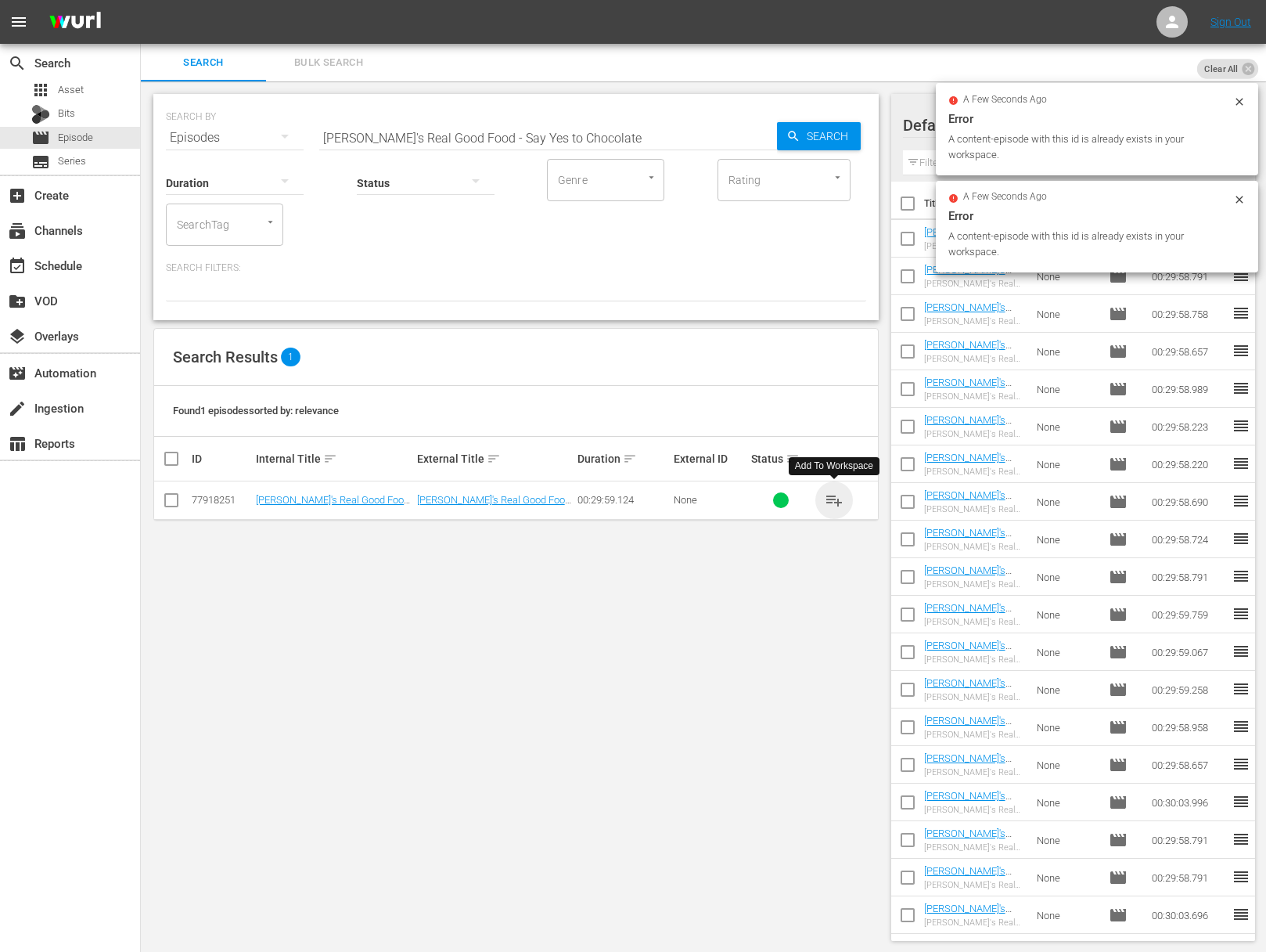
click at [834, 497] on span "playlist_add" at bounding box center [834, 500] width 19 height 19
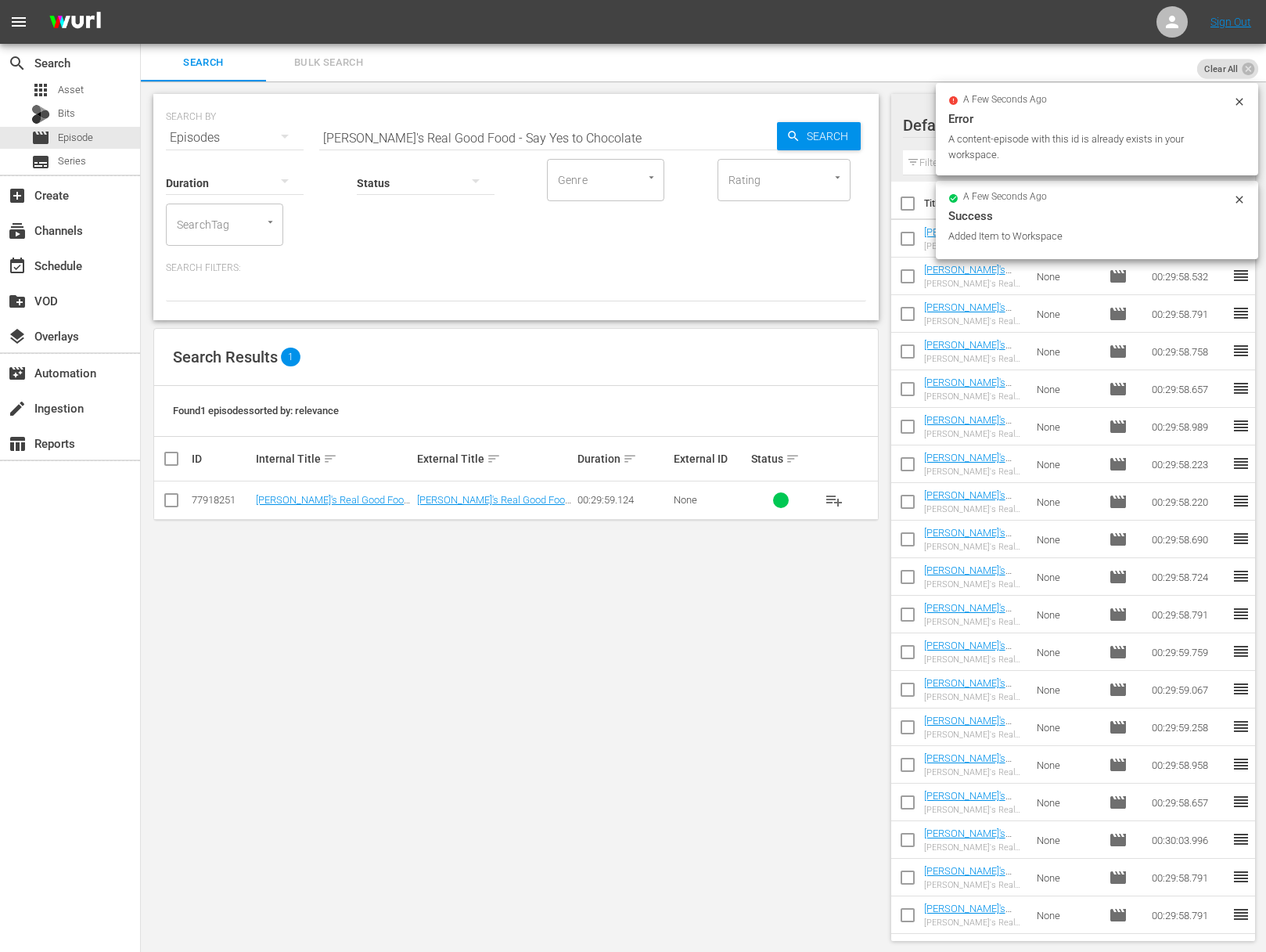
click at [541, 132] on input "Ellie's Real Good Food - Say Yes to Chocolate" at bounding box center [548, 137] width 458 height 38
paste input "Busy Mom Seeks… Help!"
type input "Ellie's Real Good Food - Busy Mom Seeks… Help!"
click at [778, 137] on div "Search" at bounding box center [819, 136] width 84 height 28
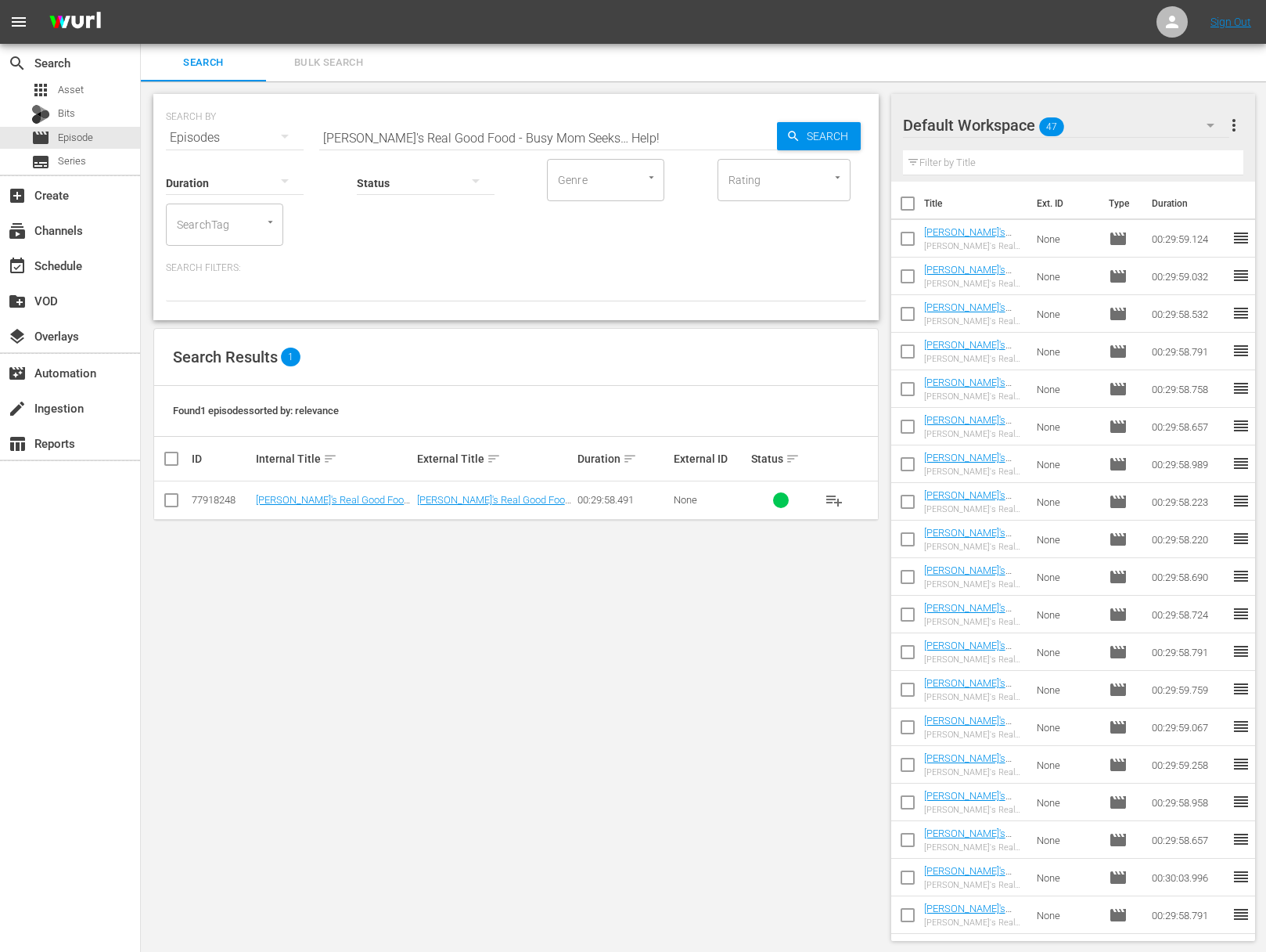
click at [833, 493] on span "playlist_add" at bounding box center [834, 500] width 19 height 19
click at [68, 264] on div "event_available Schedule" at bounding box center [44, 263] width 88 height 14
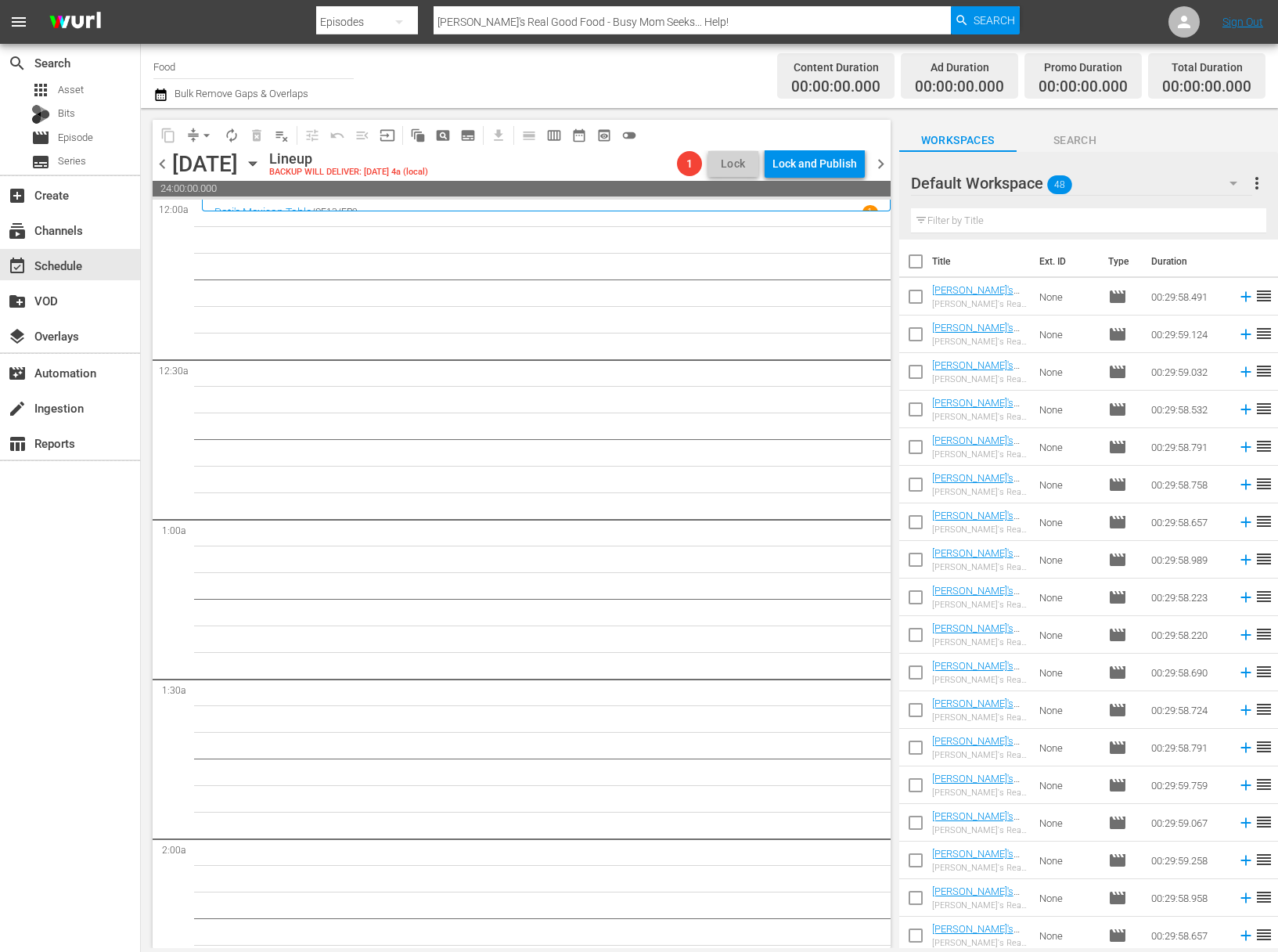
click at [917, 263] on input "checkbox" at bounding box center [916, 265] width 33 height 33
checkbox input "true"
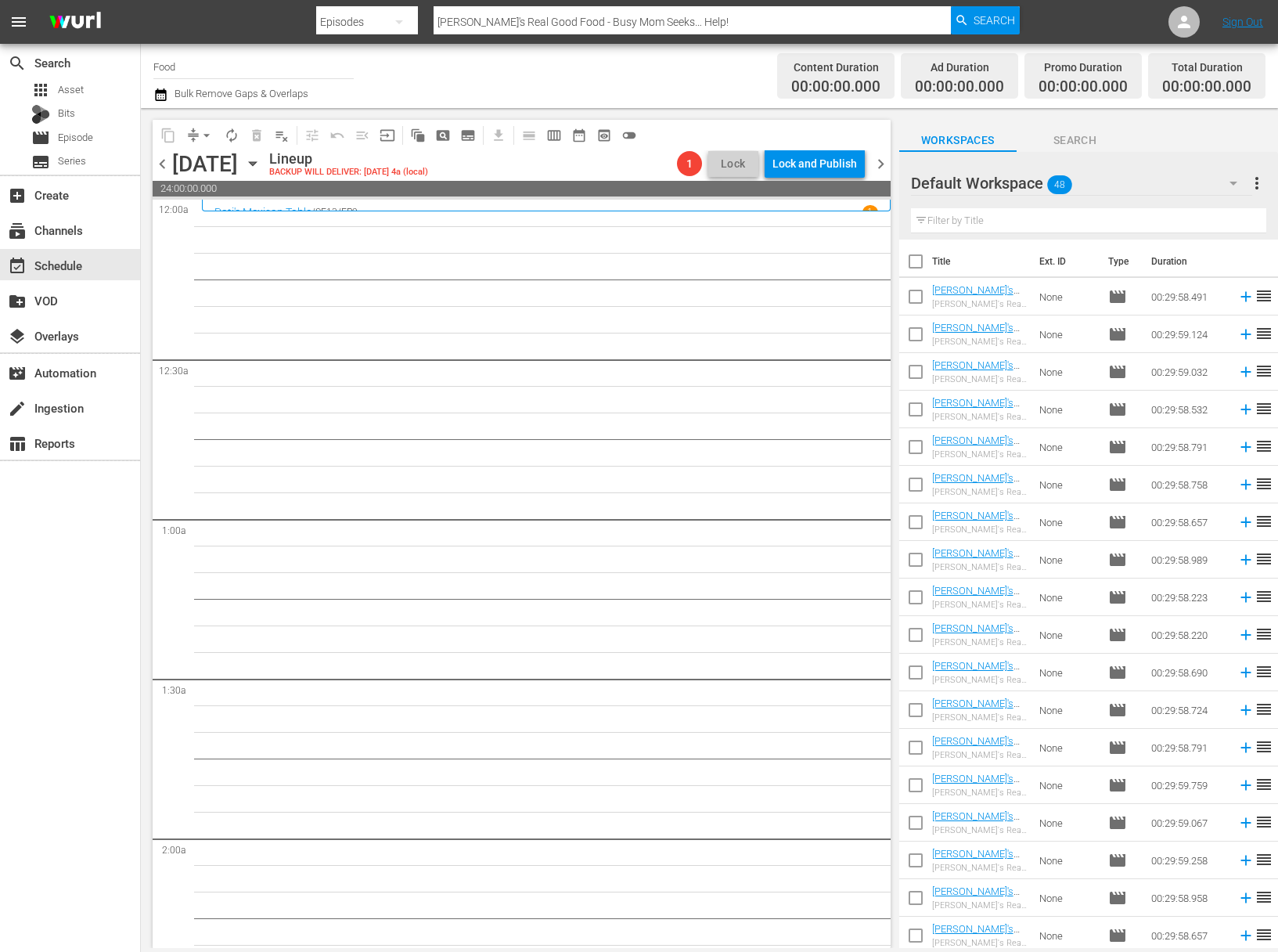
checkbox input "true"
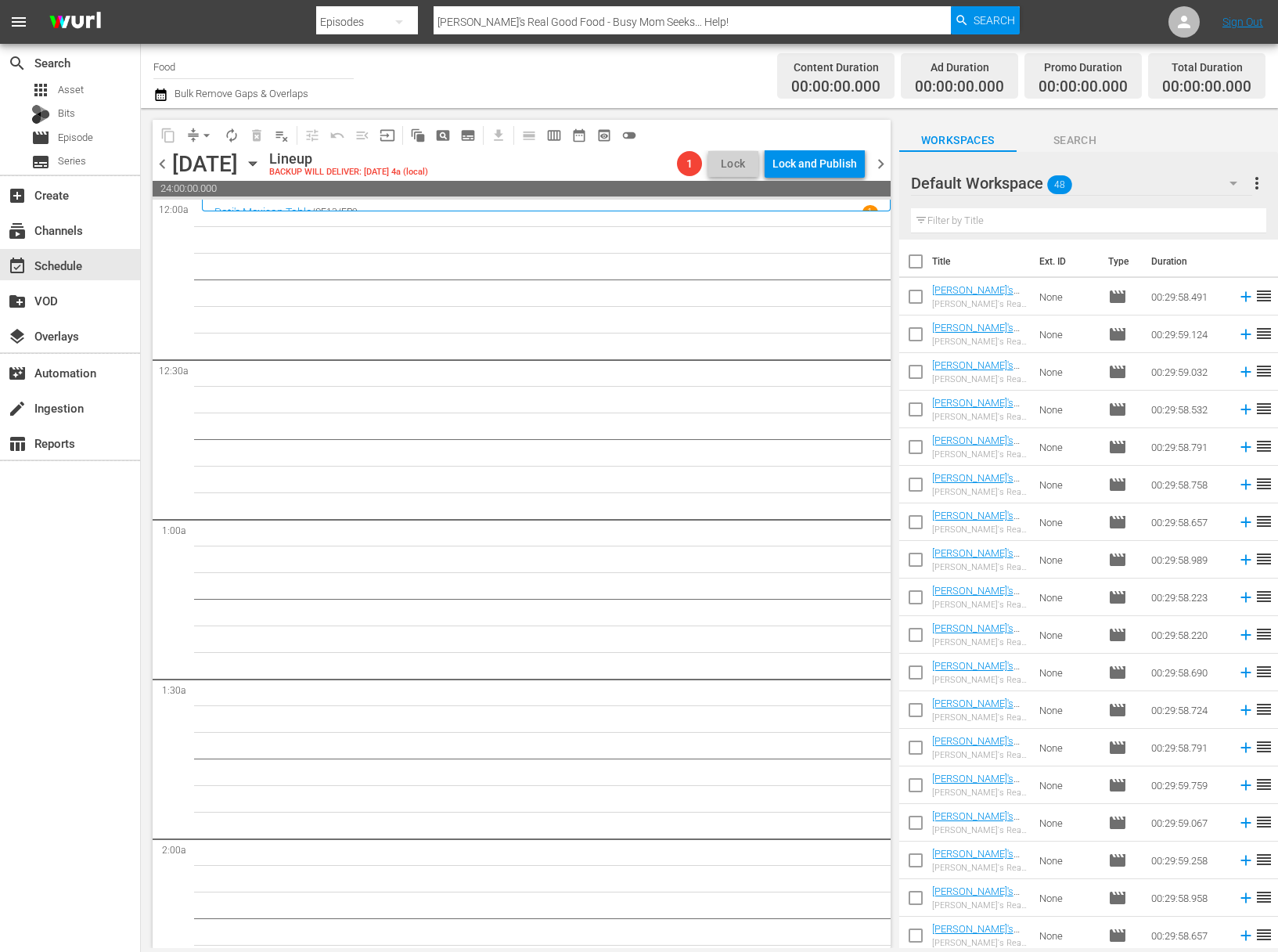
checkbox input "true"
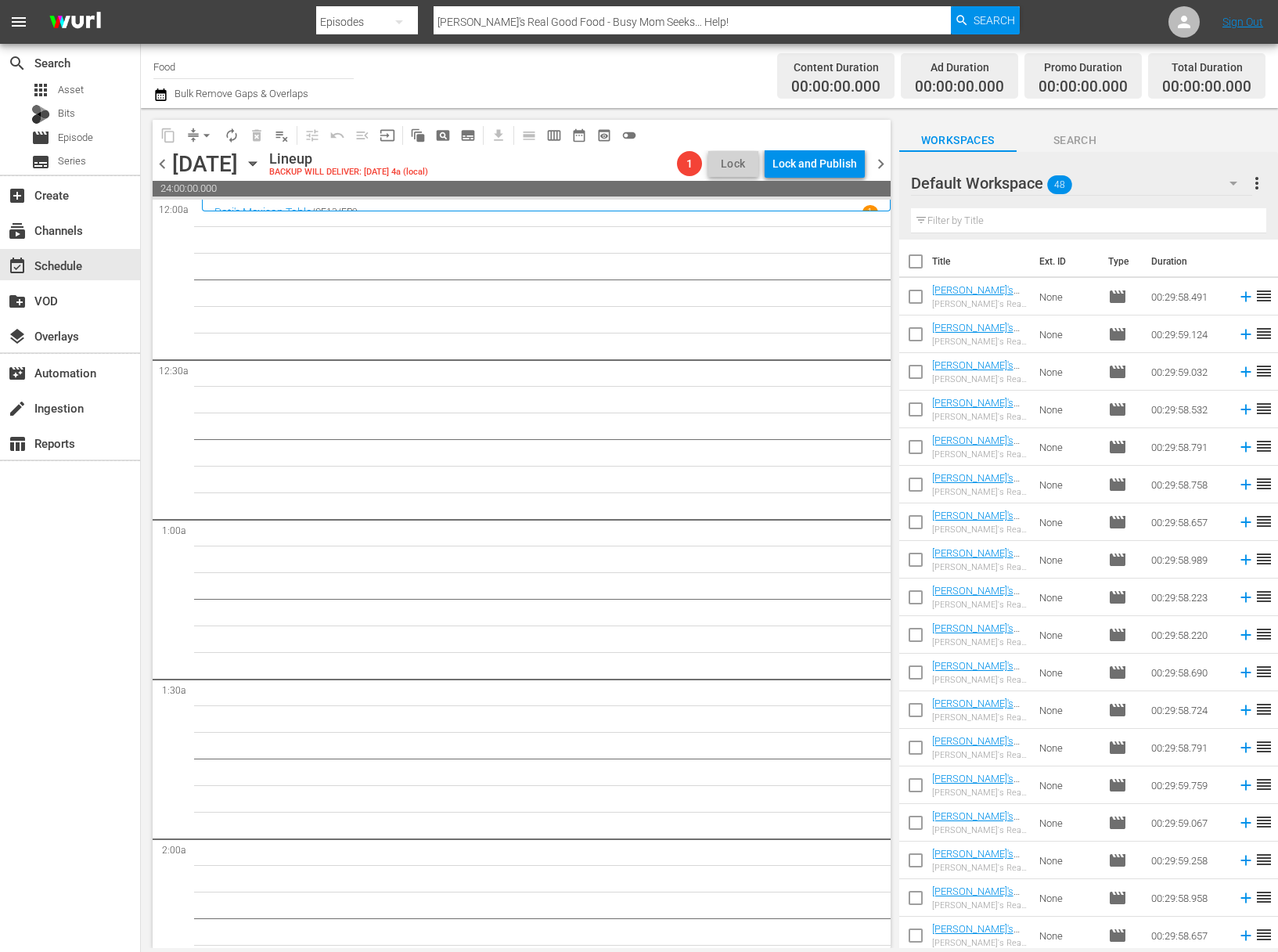
checkbox input "true"
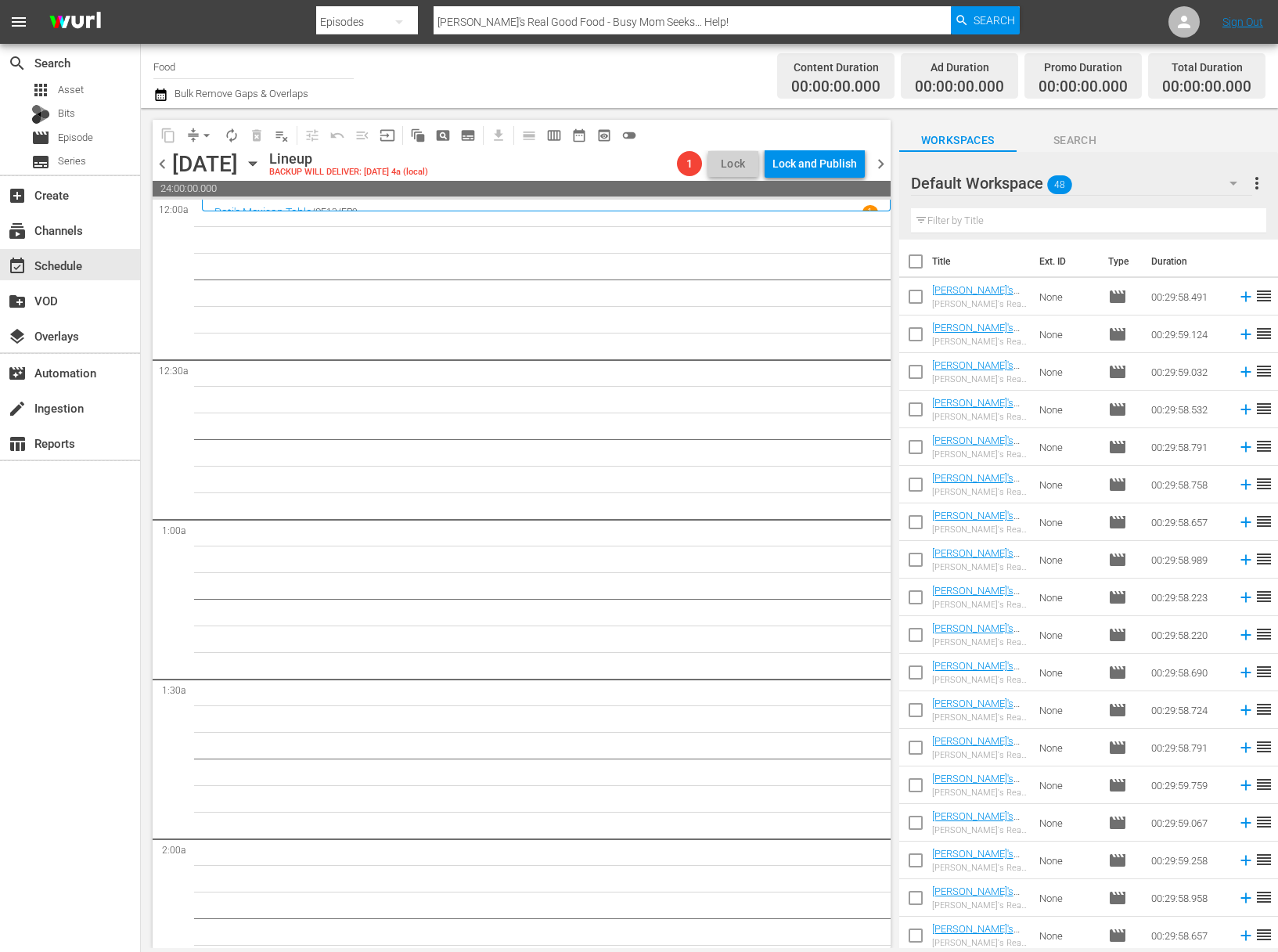
checkbox input "true"
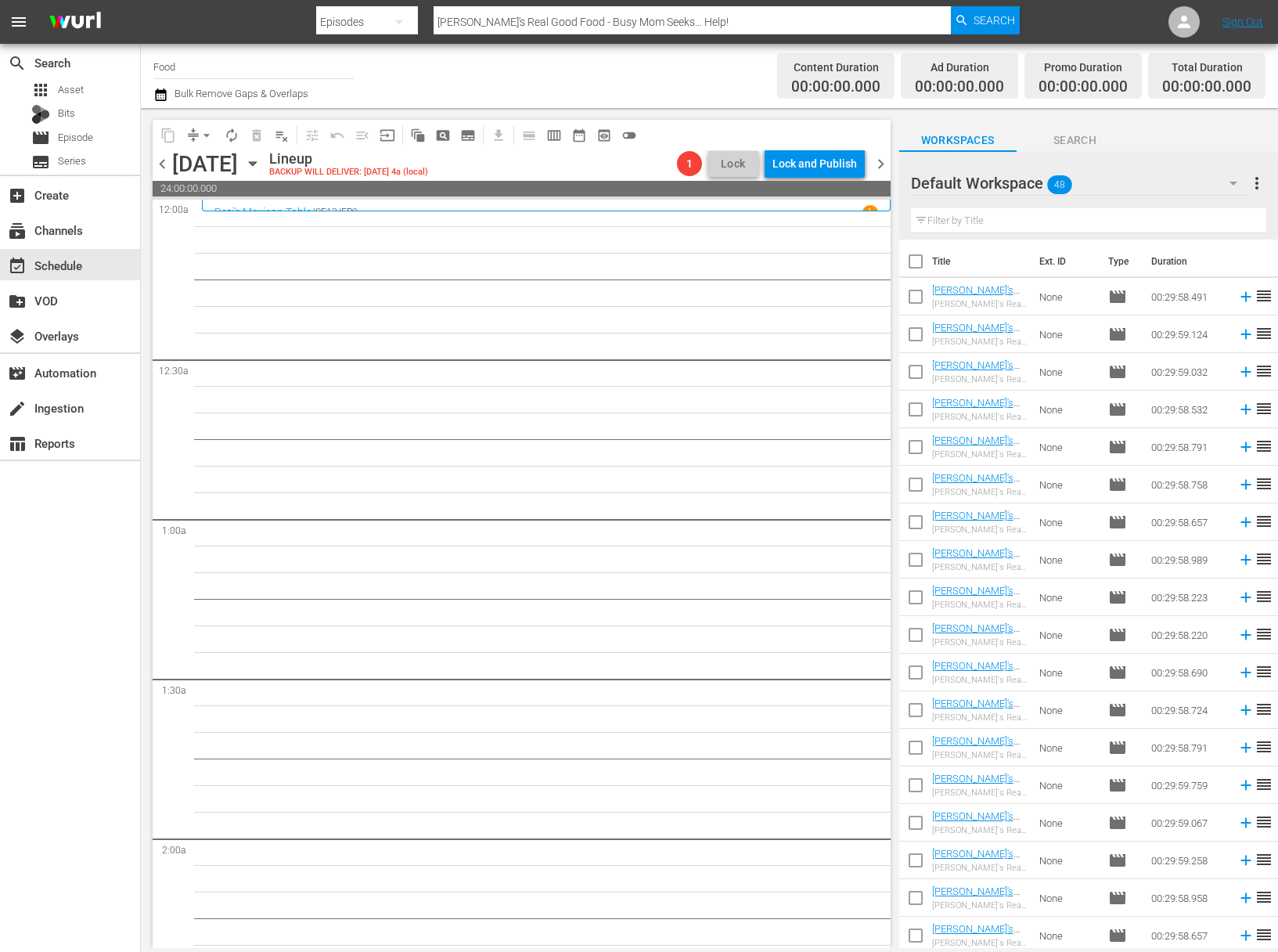
checkbox input "true"
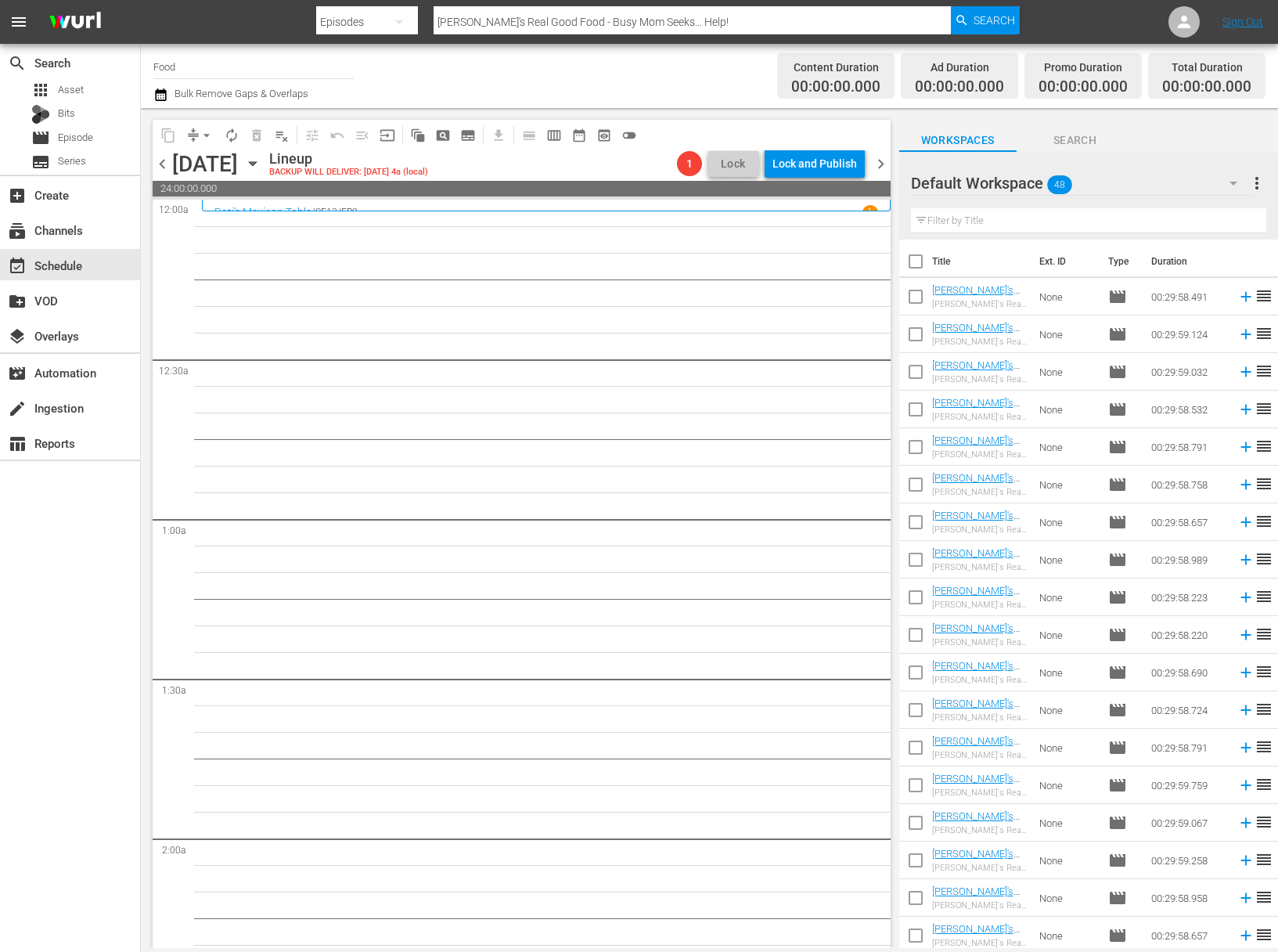
checkbox input "true"
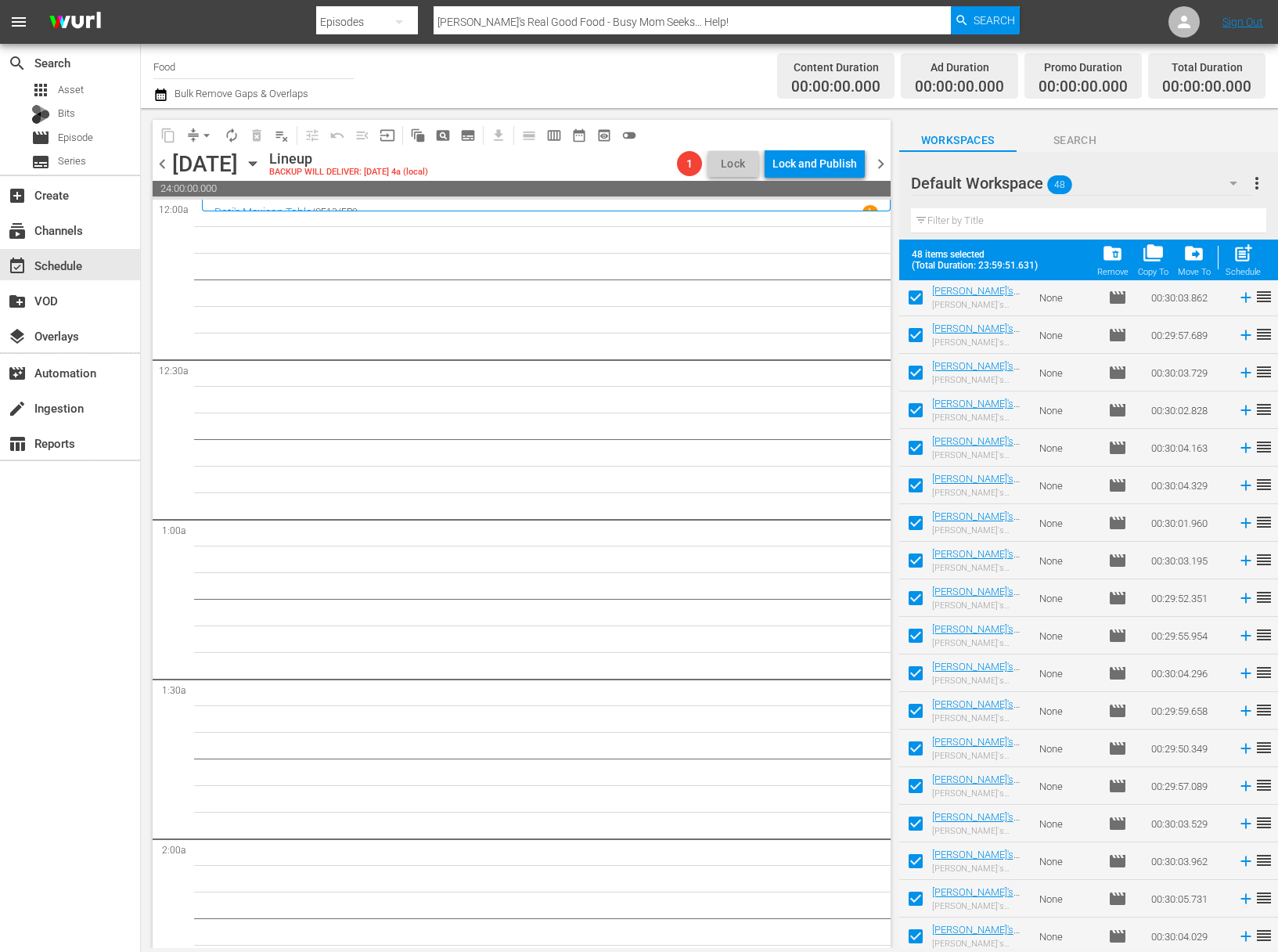
scroll to position [1172, 0]
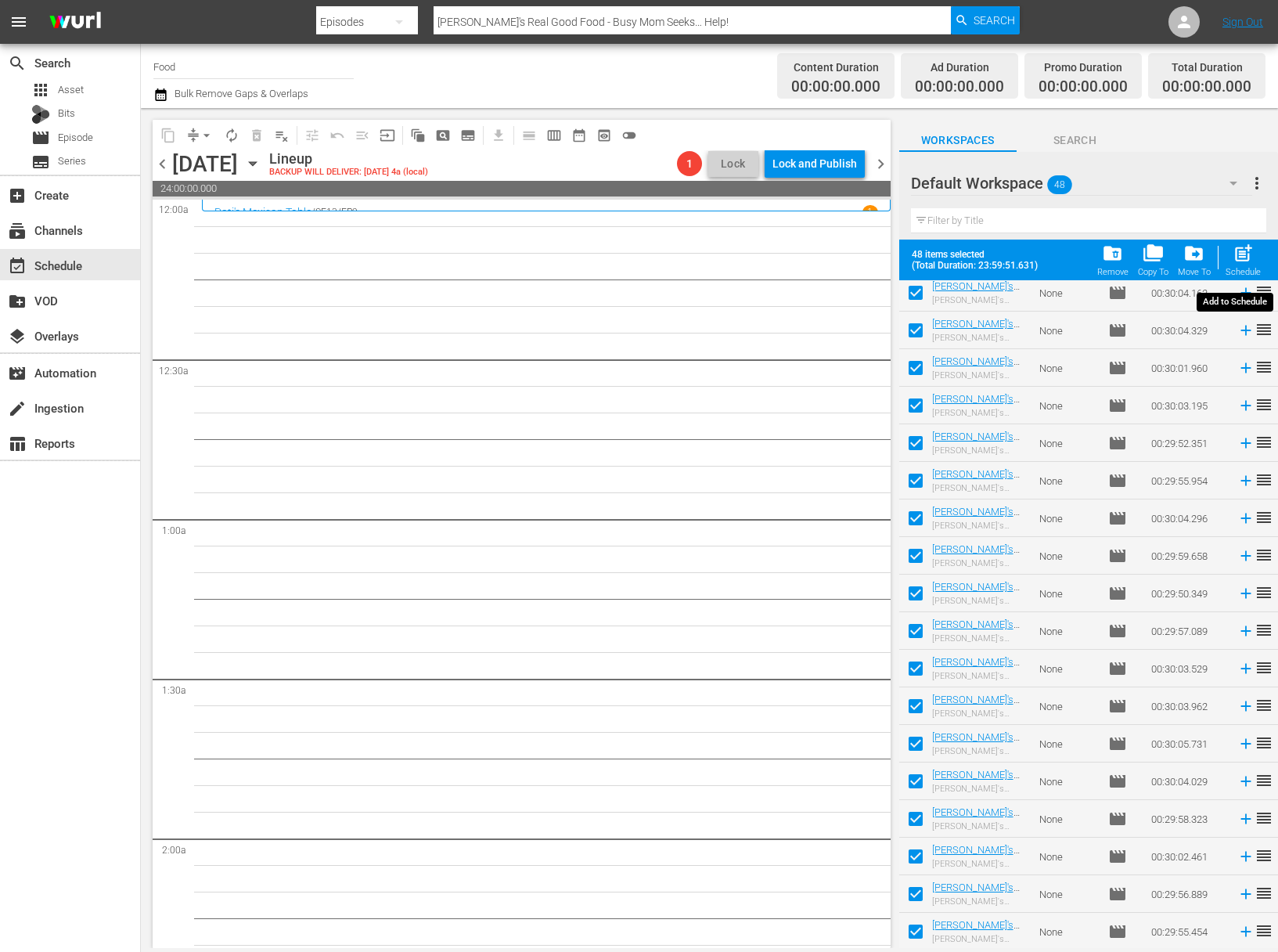
click at [1245, 270] on div "Schedule" at bounding box center [1243, 272] width 35 height 10
checkbox input "false"
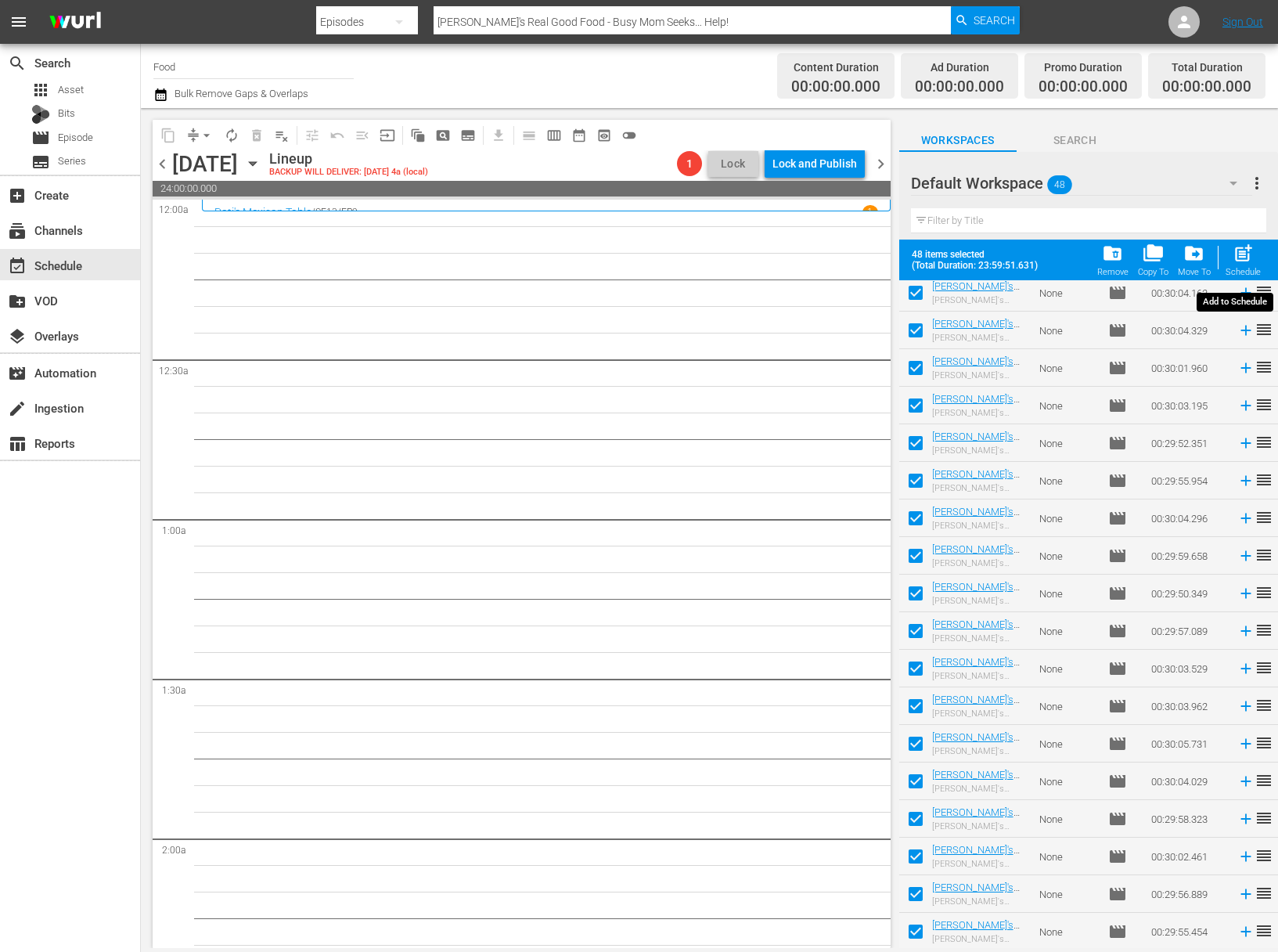
checkbox input "false"
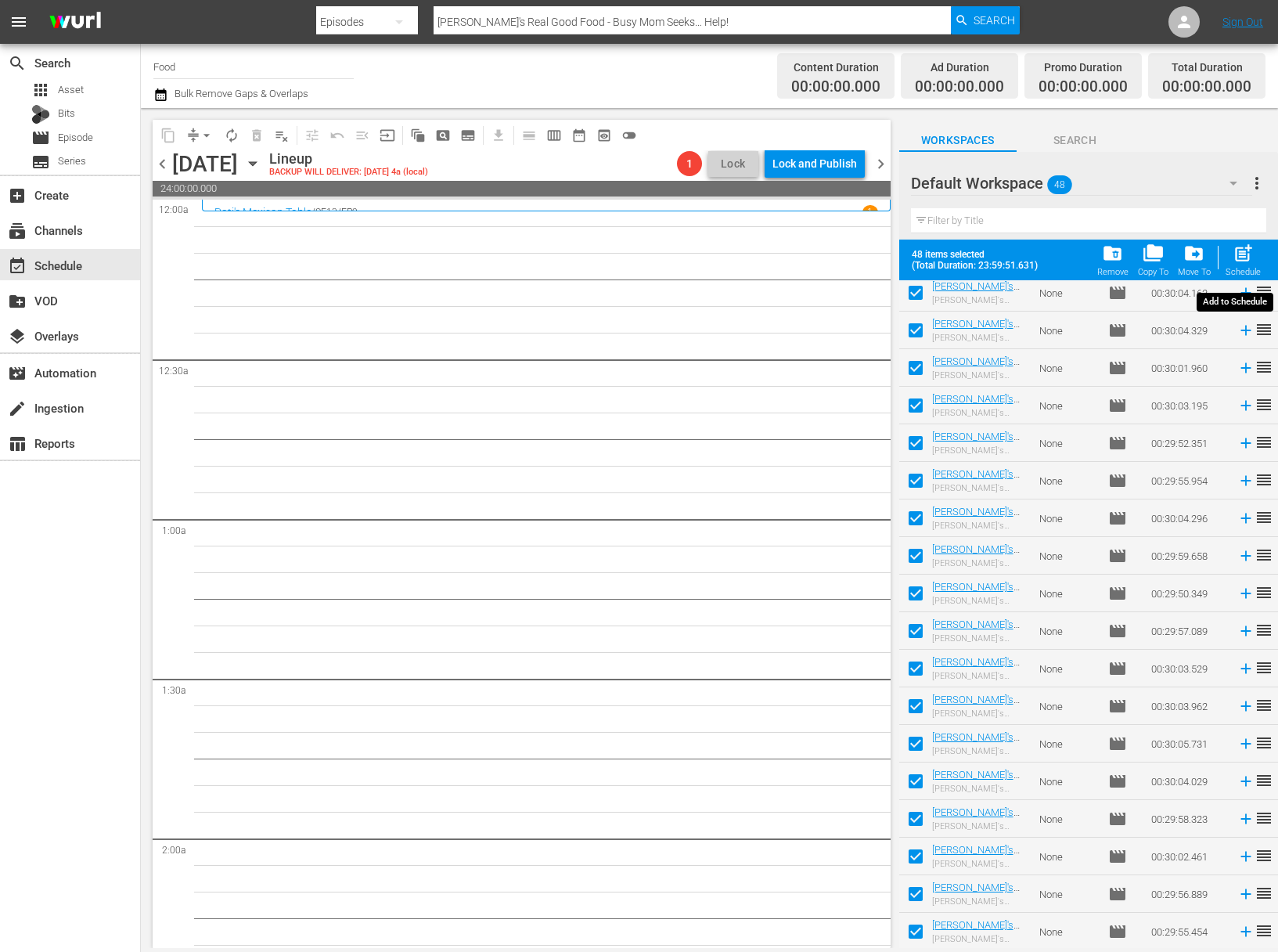
checkbox input "false"
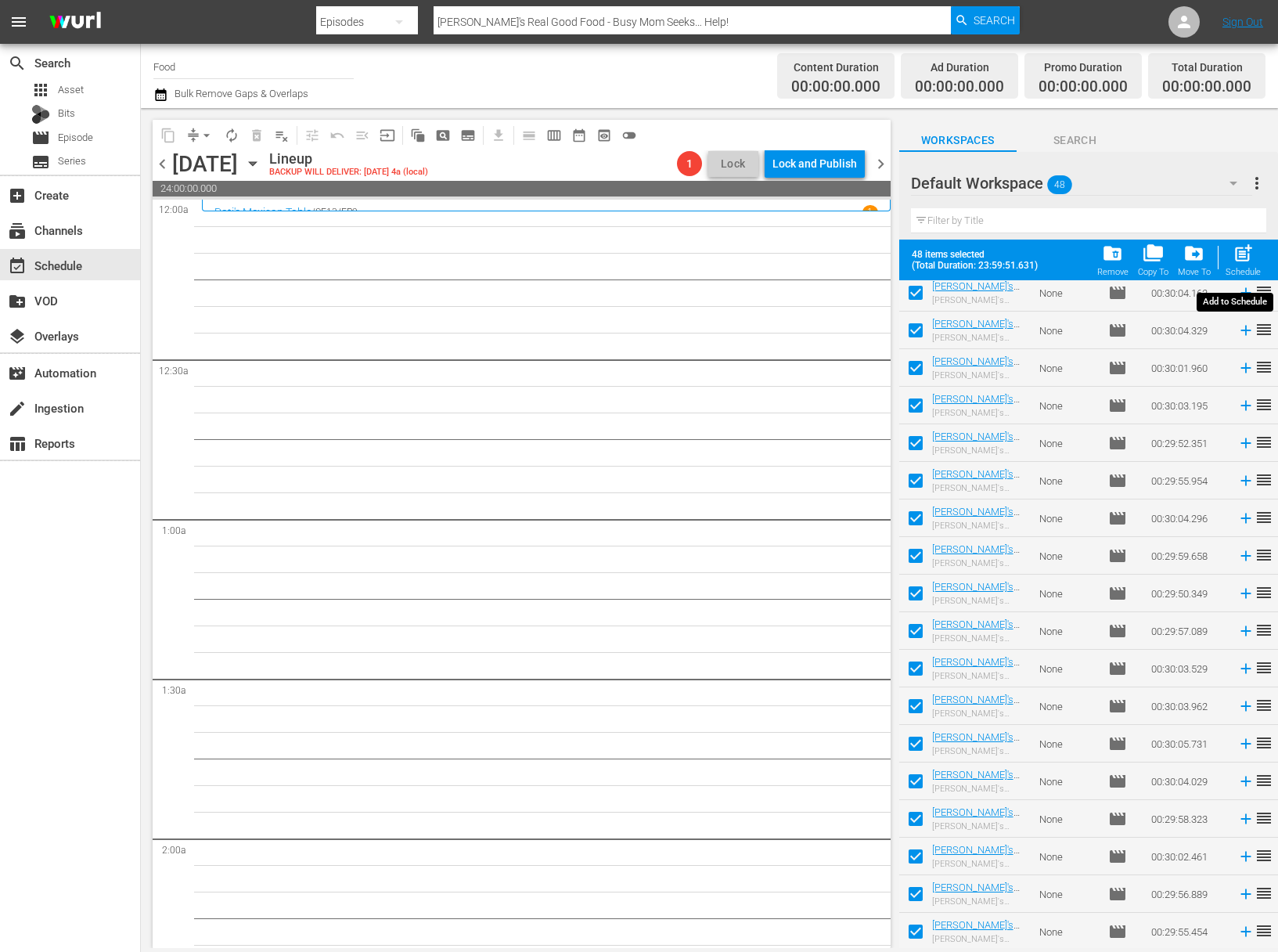
checkbox input "false"
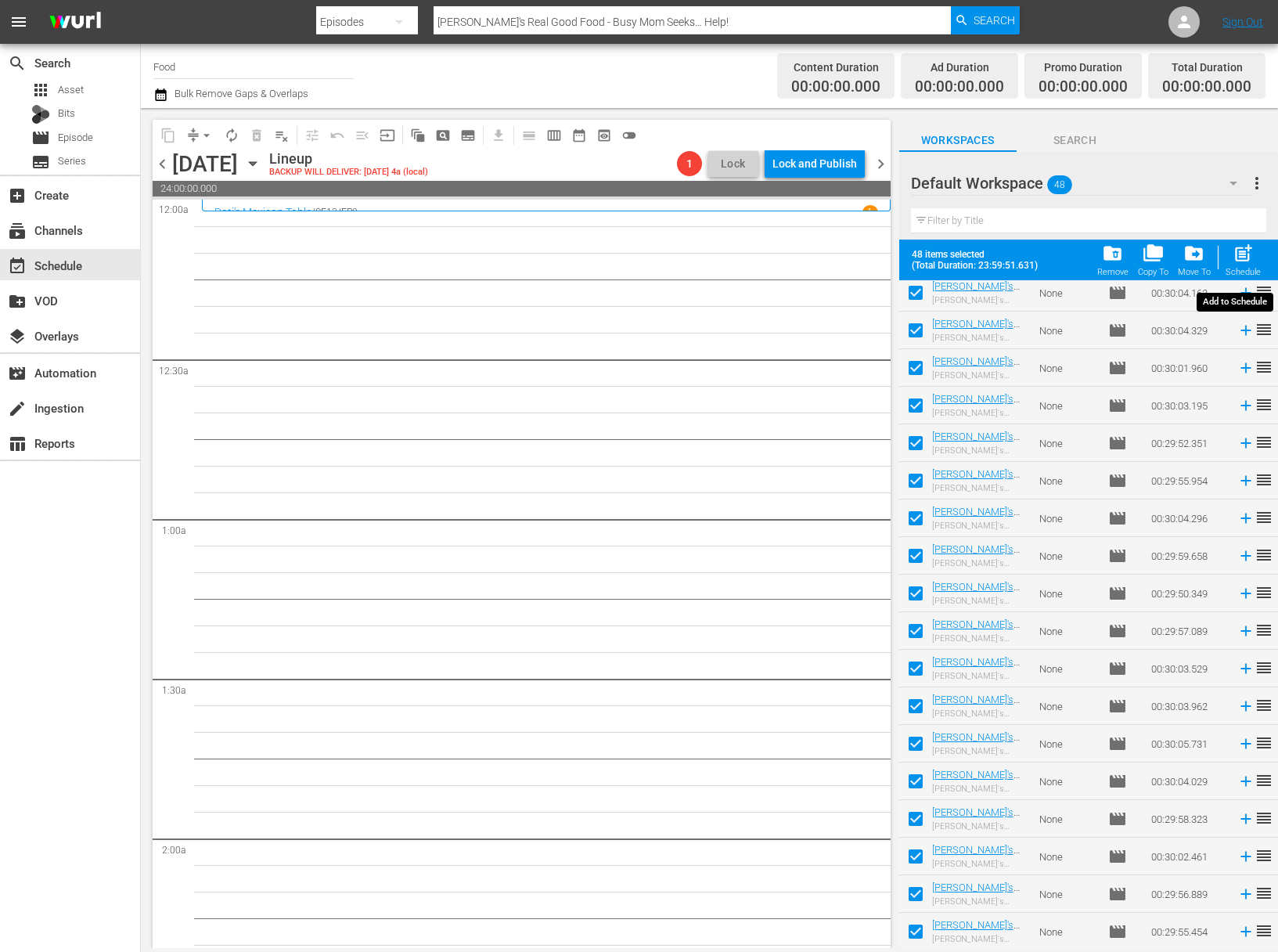
checkbox input "false"
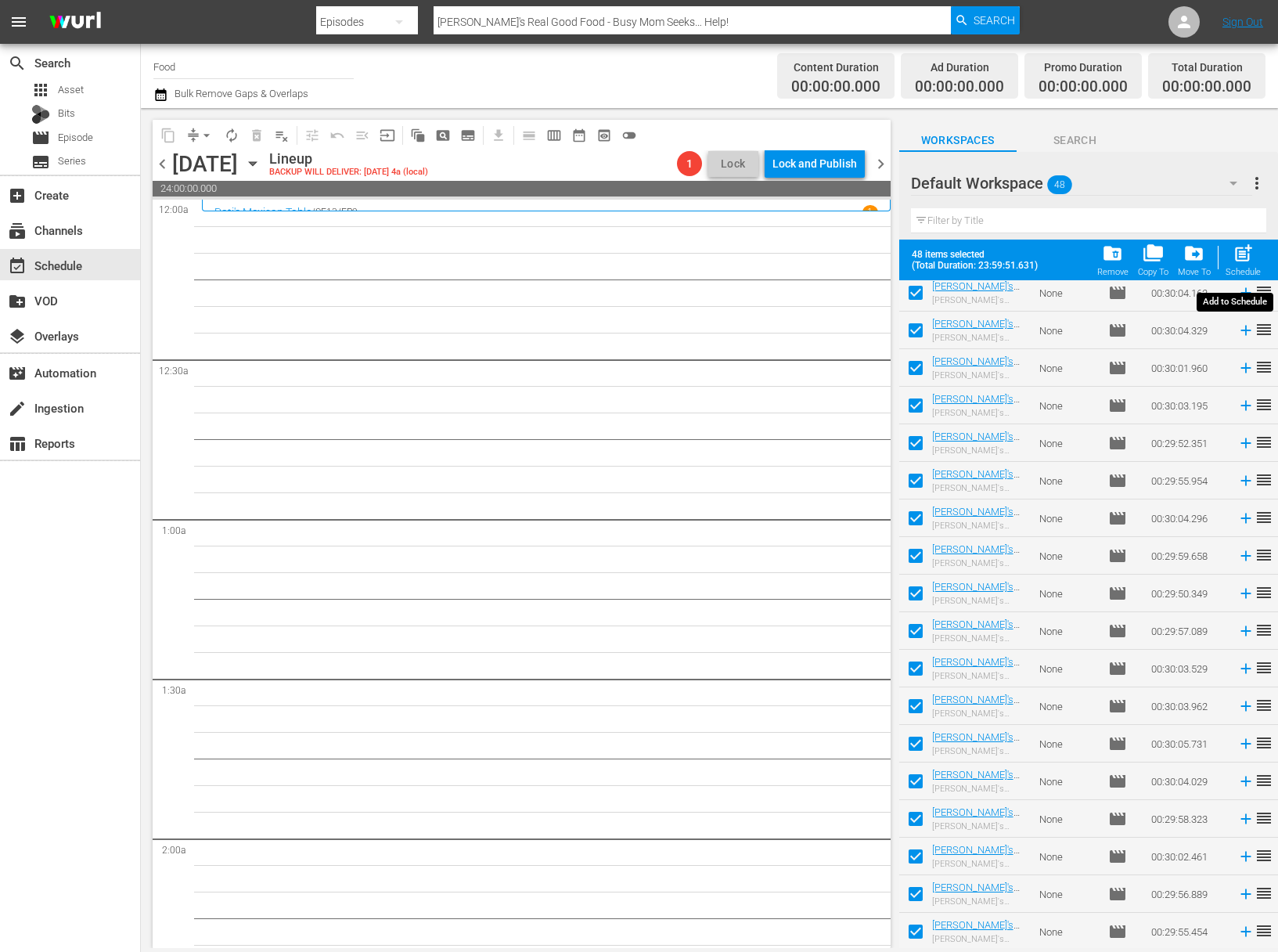
checkbox input "false"
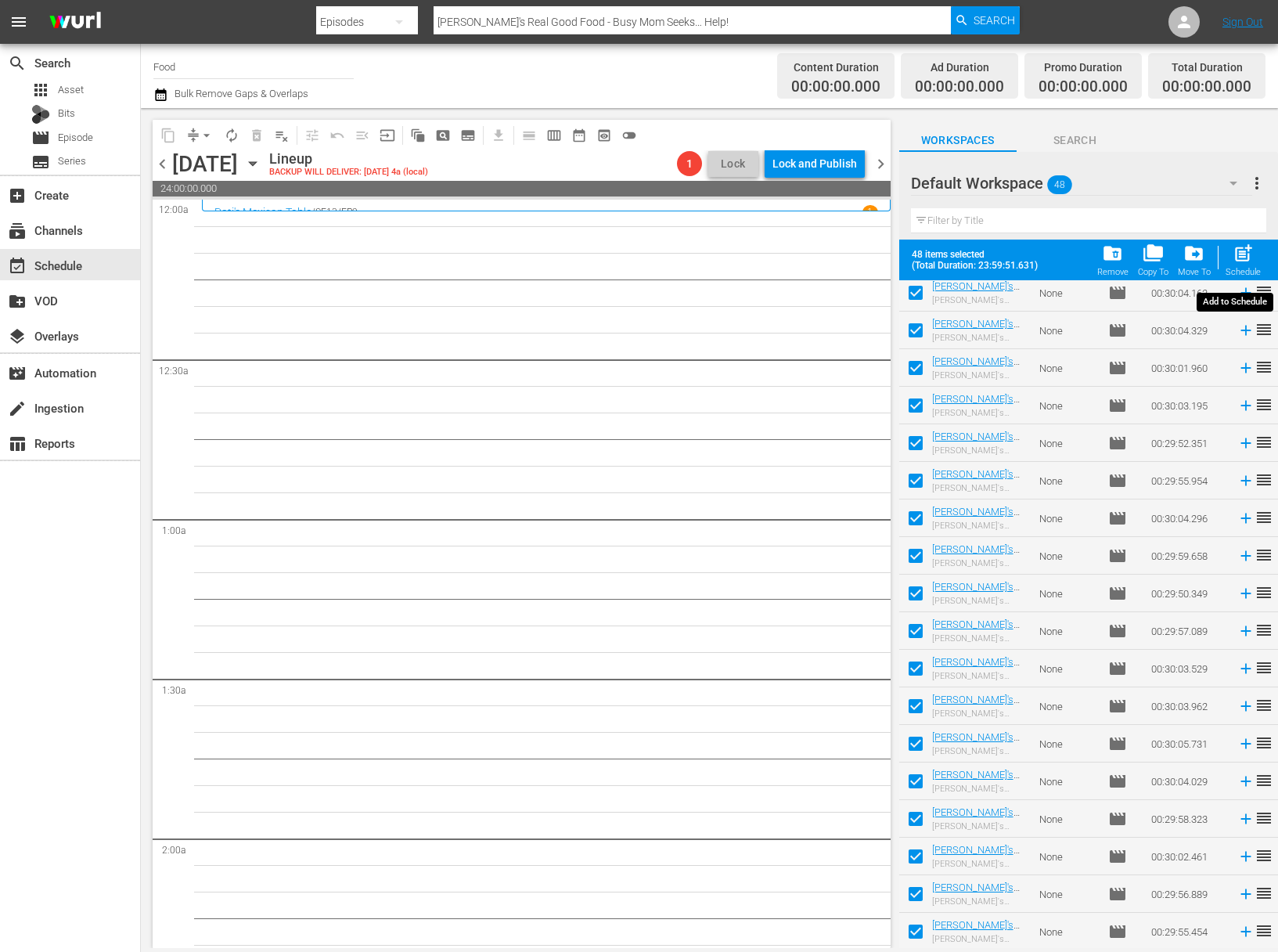
checkbox input "false"
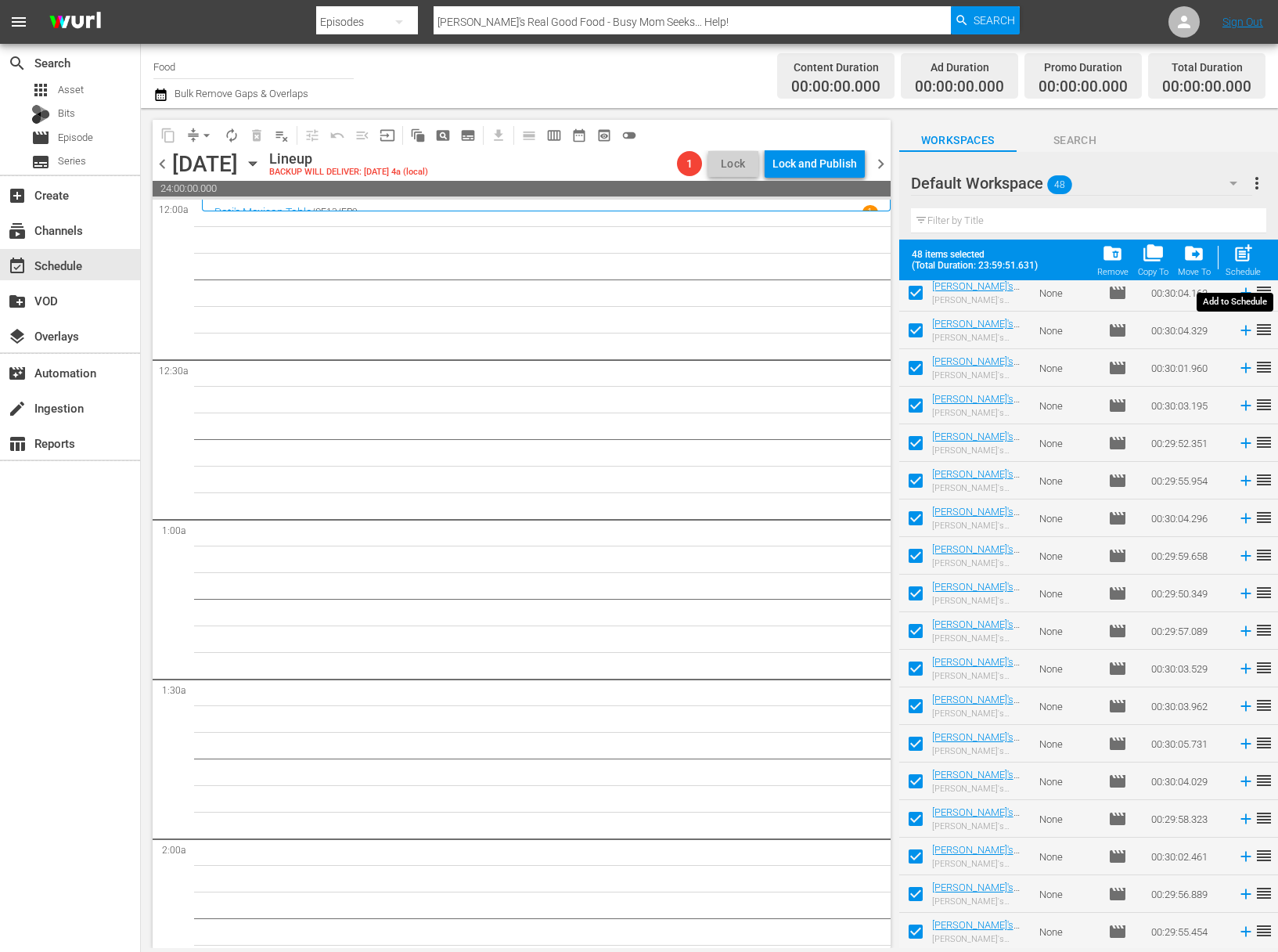
checkbox input "false"
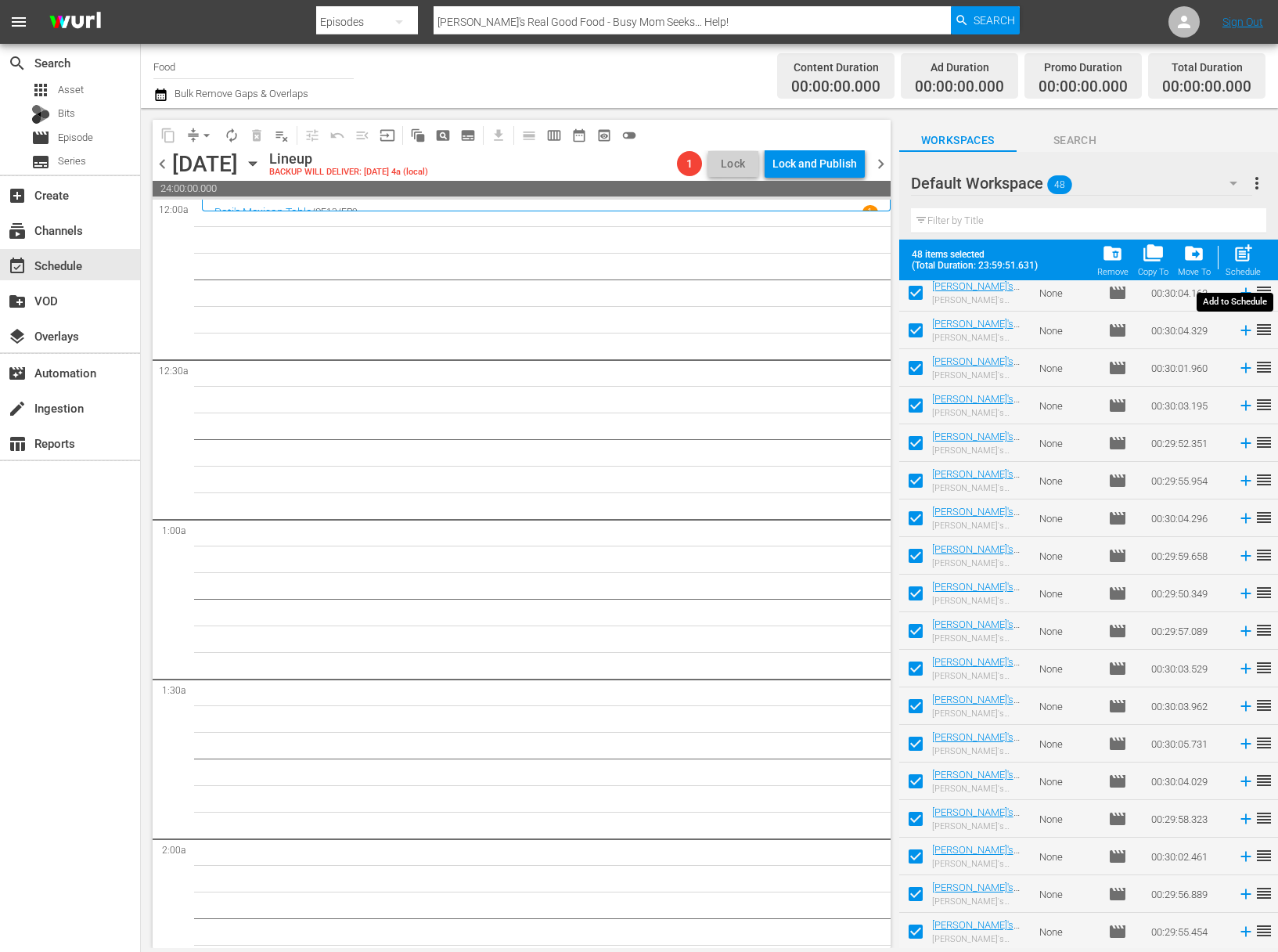
checkbox input "false"
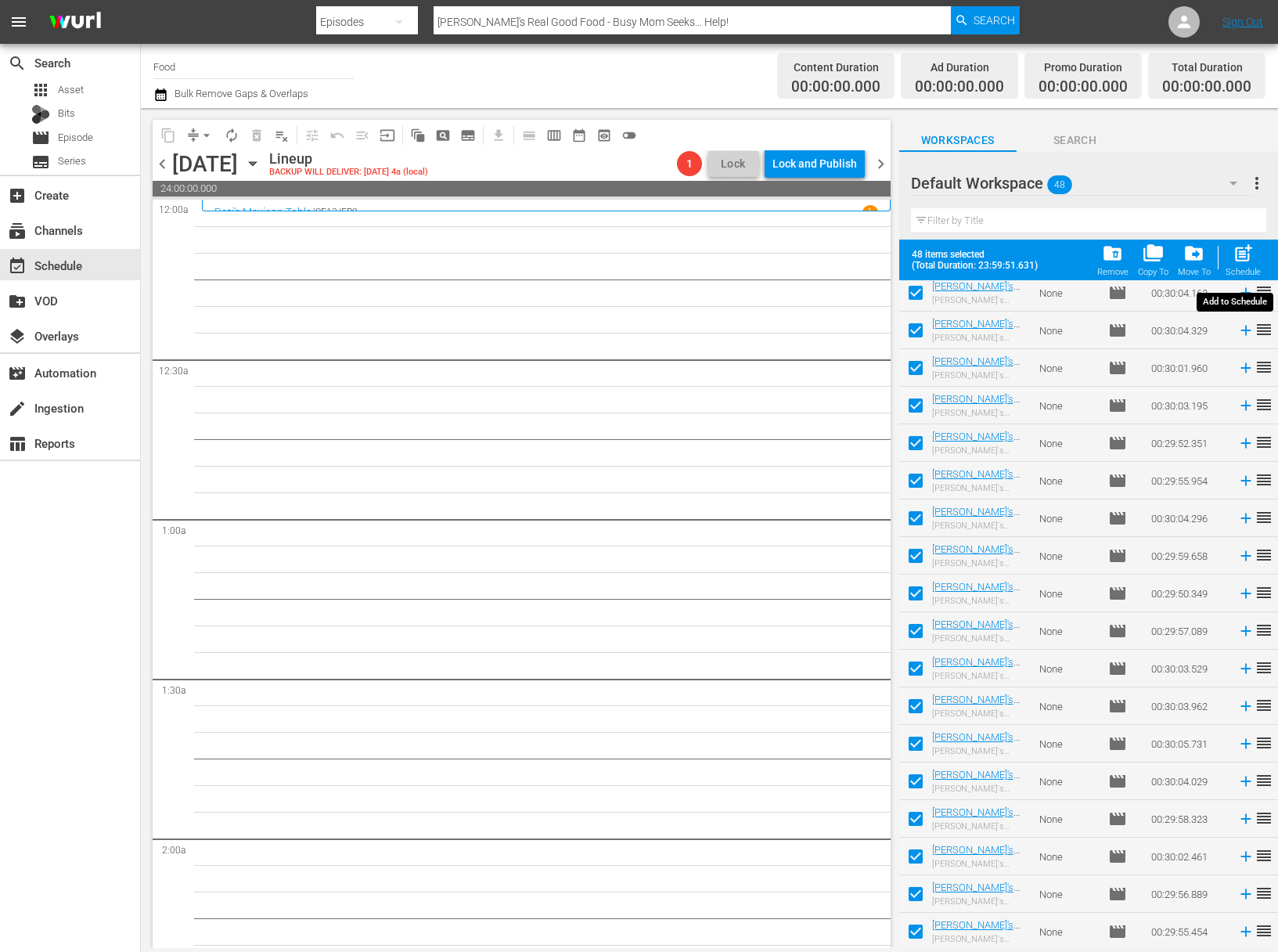
checkbox input "false"
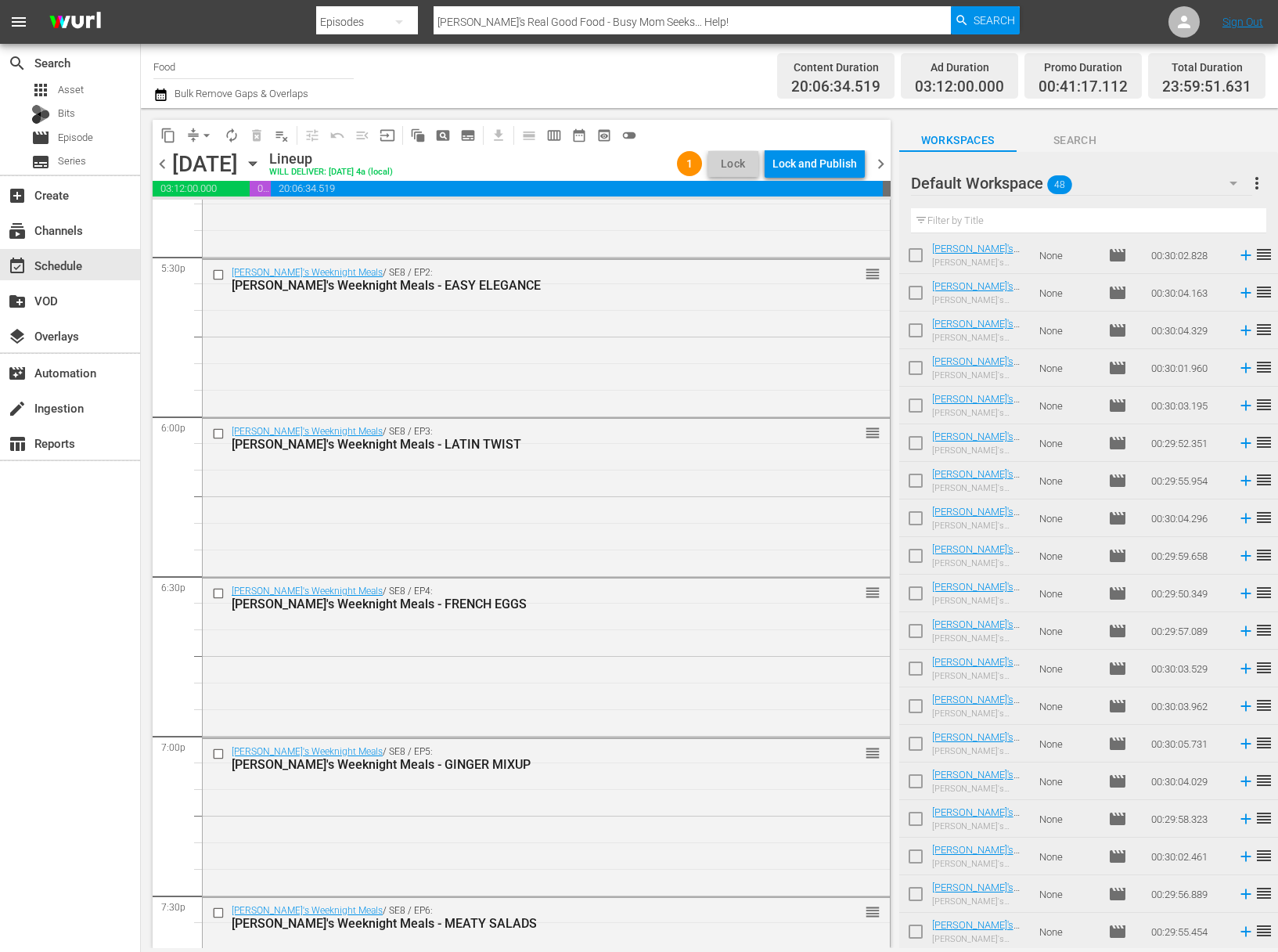
scroll to position [6918, 0]
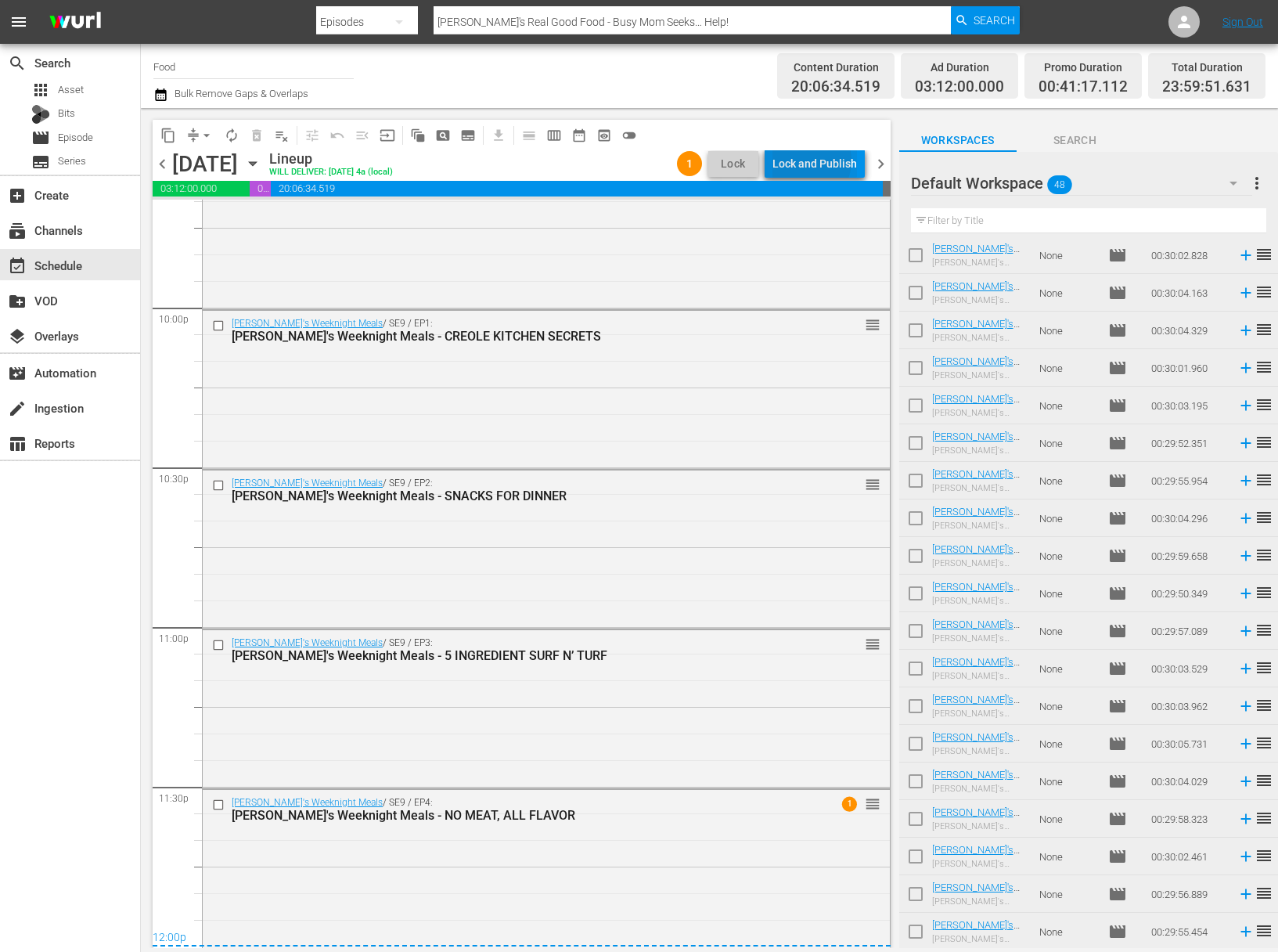
click at [810, 160] on div "Lock and Publish" at bounding box center [815, 163] width 85 height 28
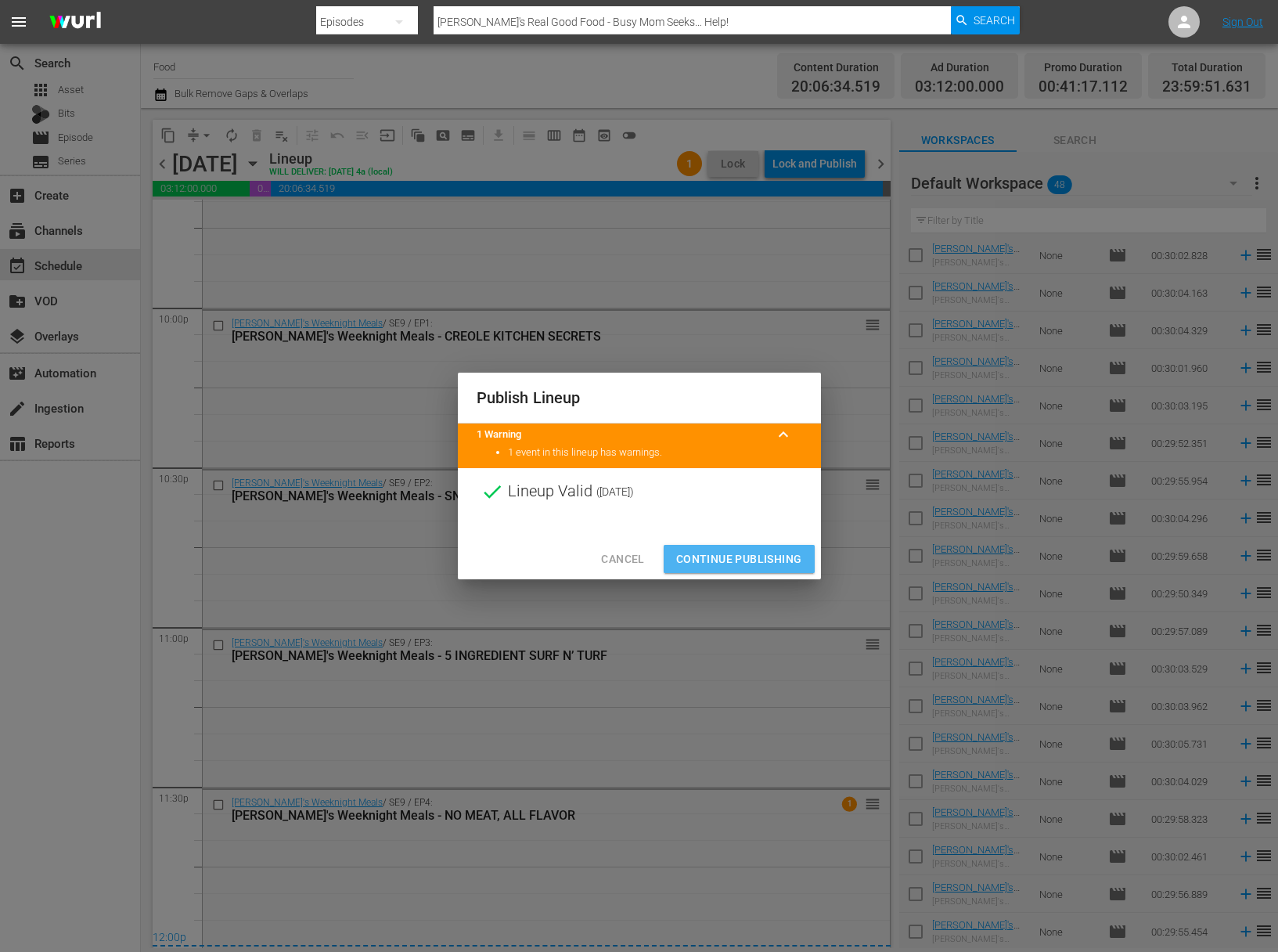
click at [758, 557] on span "Continue Publishing" at bounding box center [739, 559] width 126 height 20
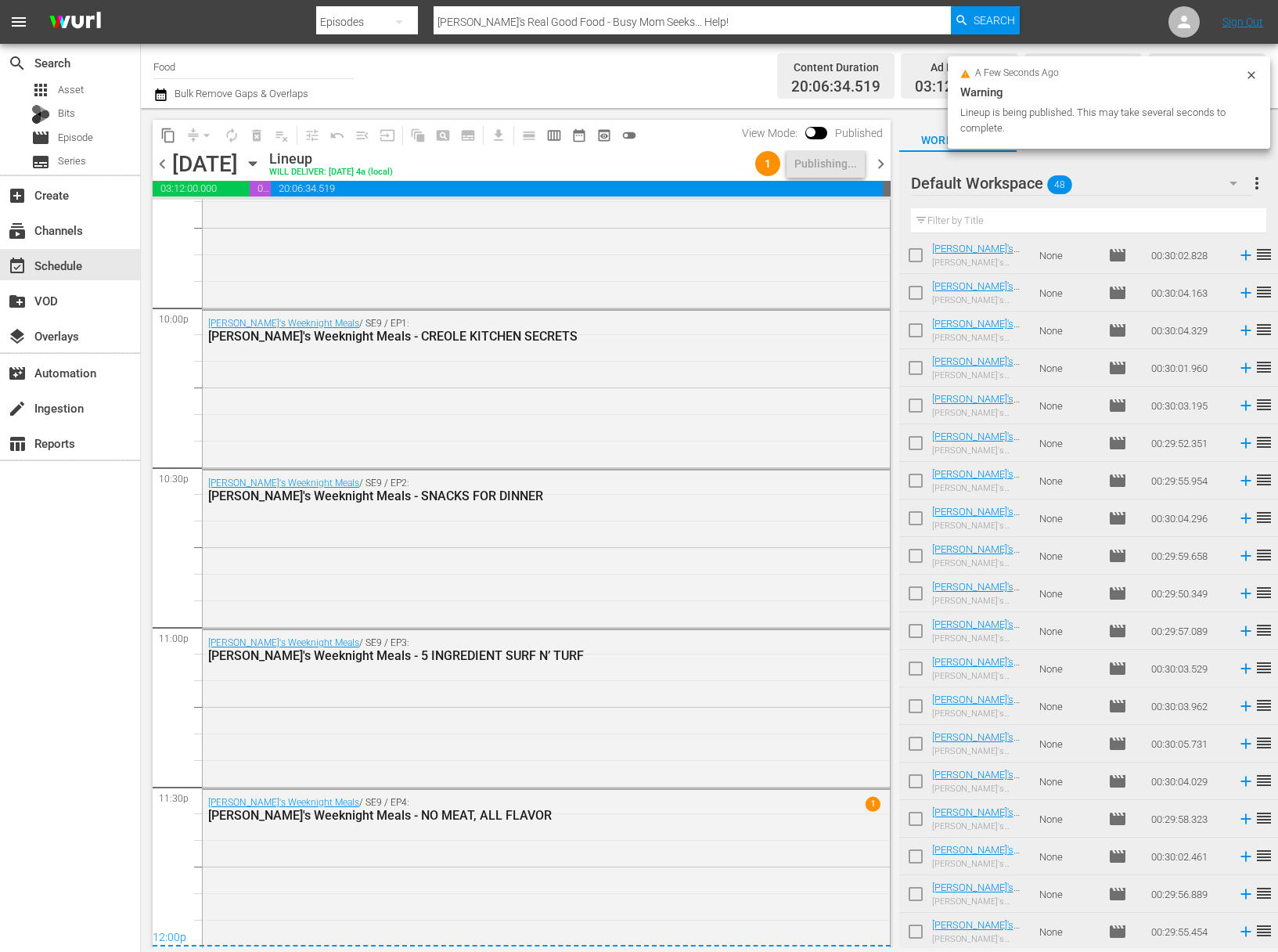
click at [1252, 185] on span "more_vert" at bounding box center [1257, 183] width 19 height 19
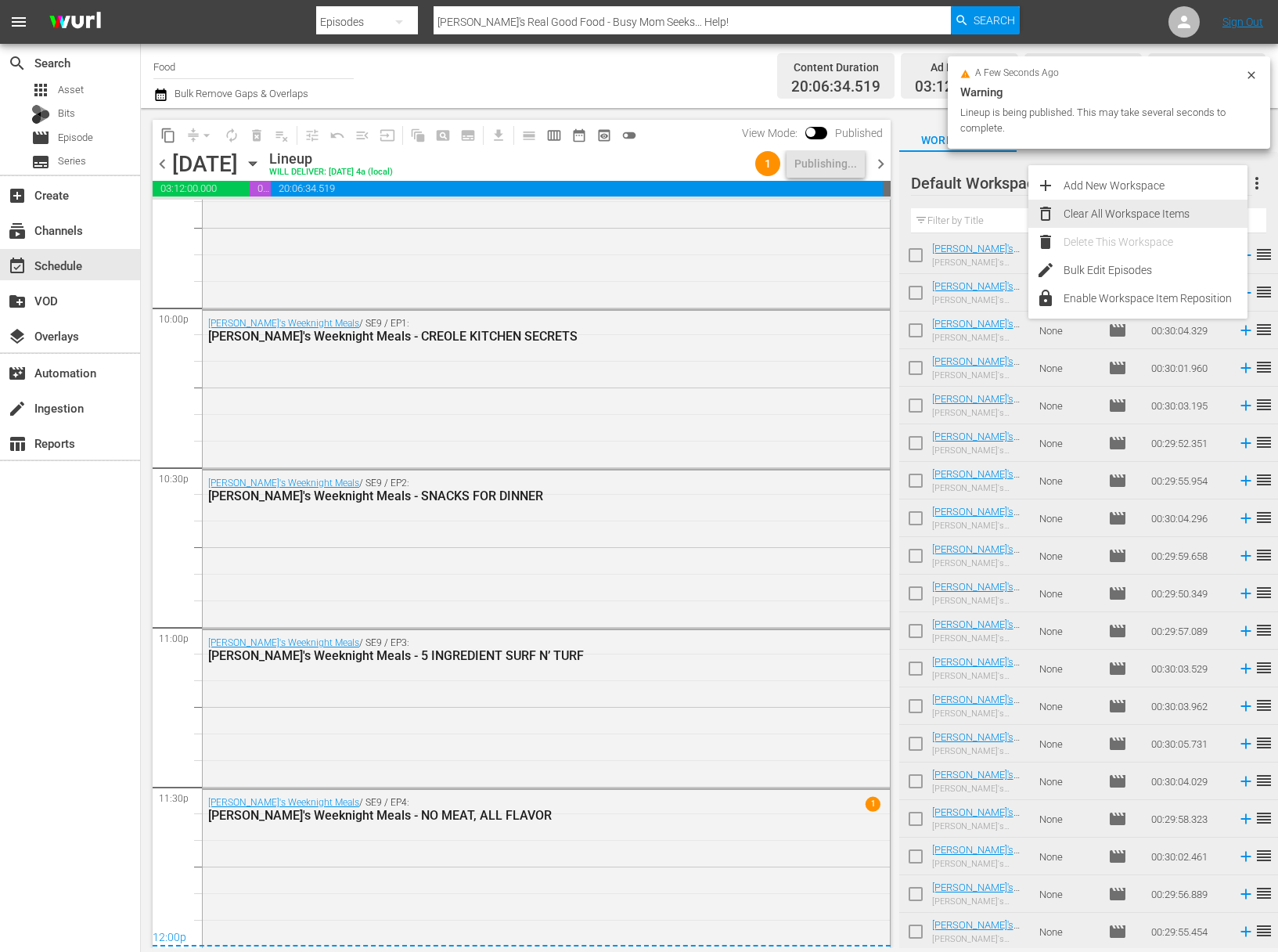
click at [1163, 211] on div "Clear All Workspace Items" at bounding box center [1155, 214] width 184 height 28
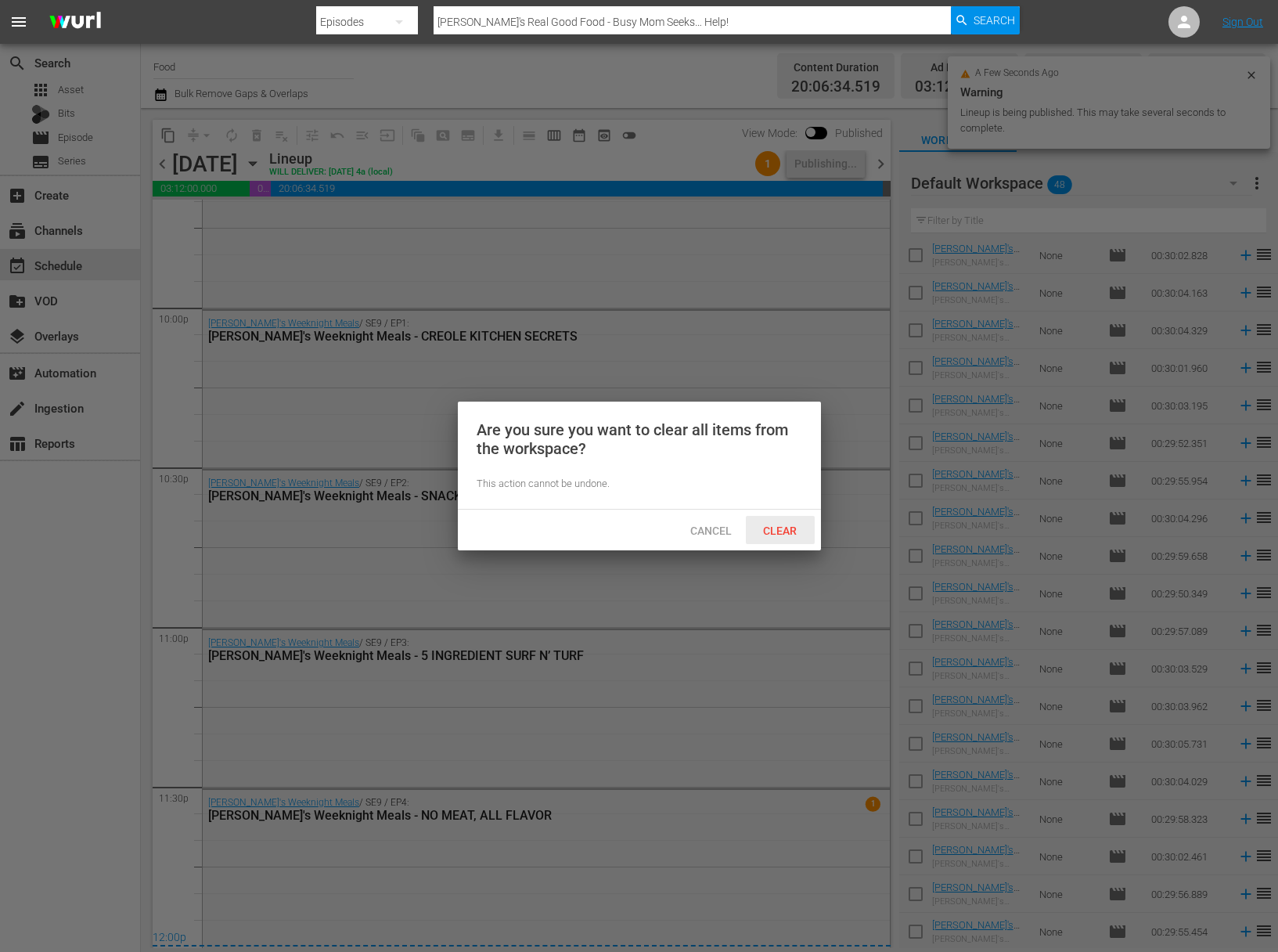
click at [786, 529] on span "Clear" at bounding box center [780, 531] width 59 height 13
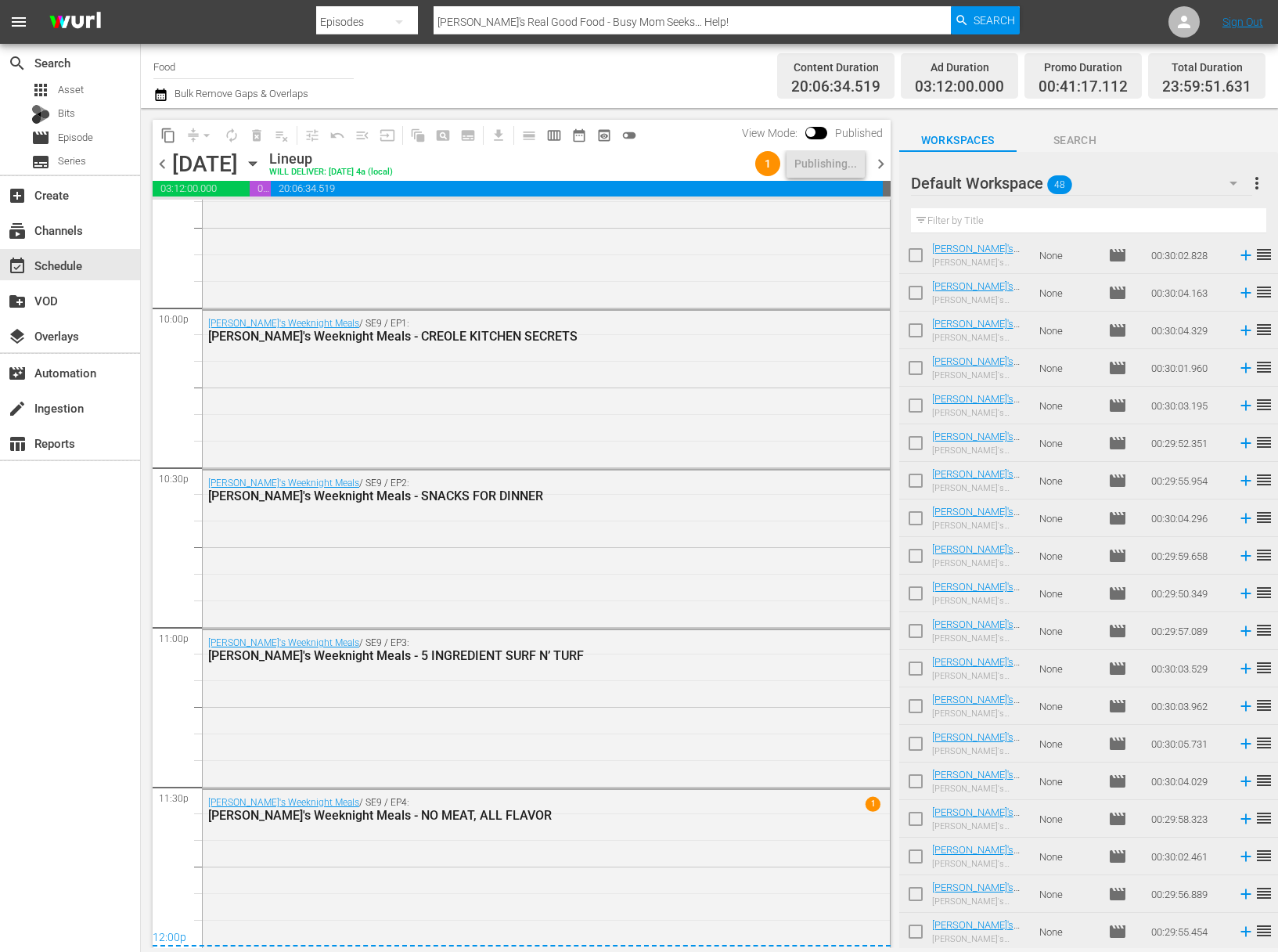
drag, startPoint x: 176, startPoint y: 59, endPoint x: 185, endPoint y: 64, distance: 10.3
click at [177, 59] on input "Food" at bounding box center [253, 67] width 200 height 38
click at [224, 68] on input "Food" at bounding box center [253, 67] width 200 height 38
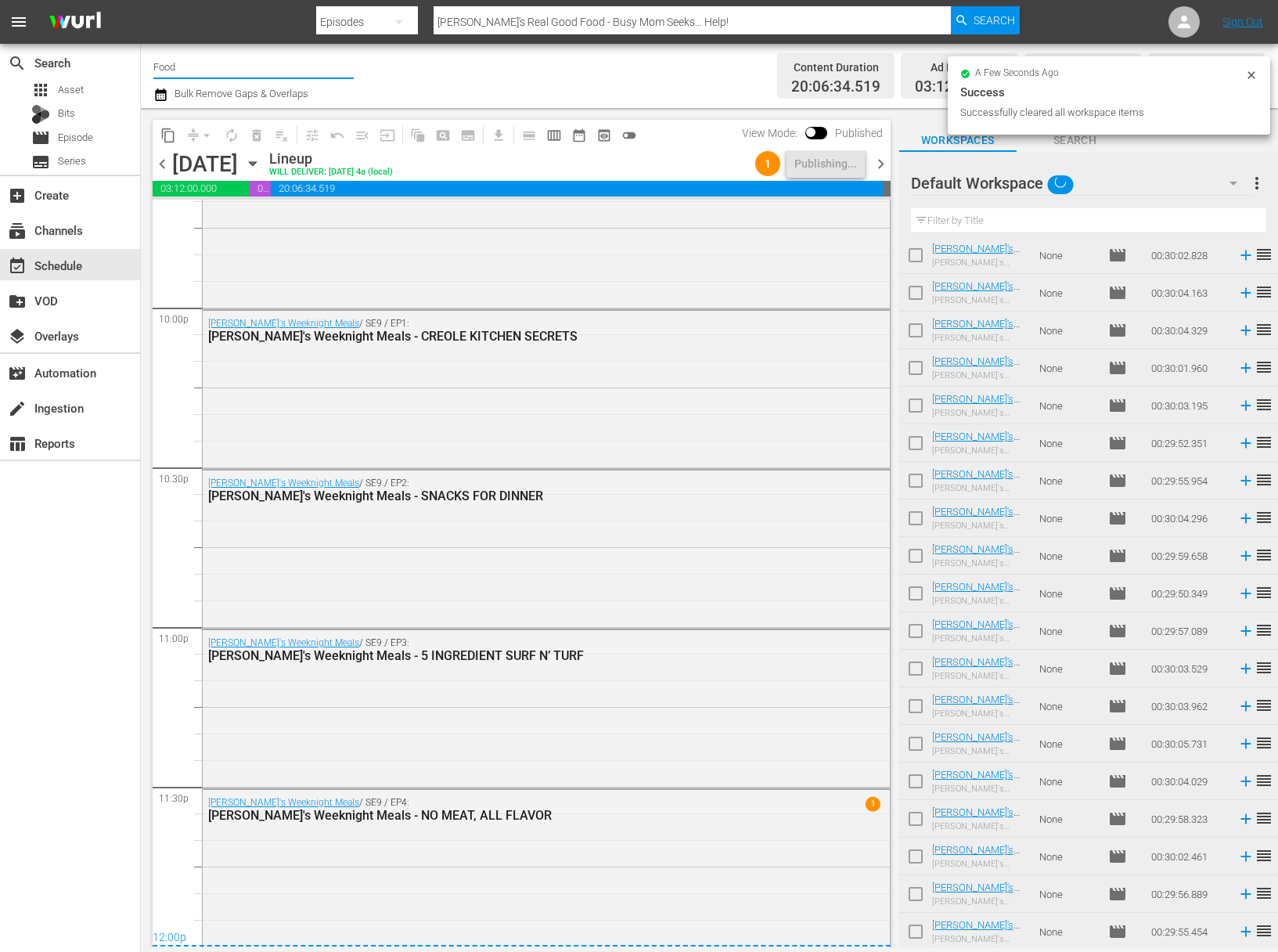
click at [260, 64] on input "Food" at bounding box center [253, 67] width 200 height 38
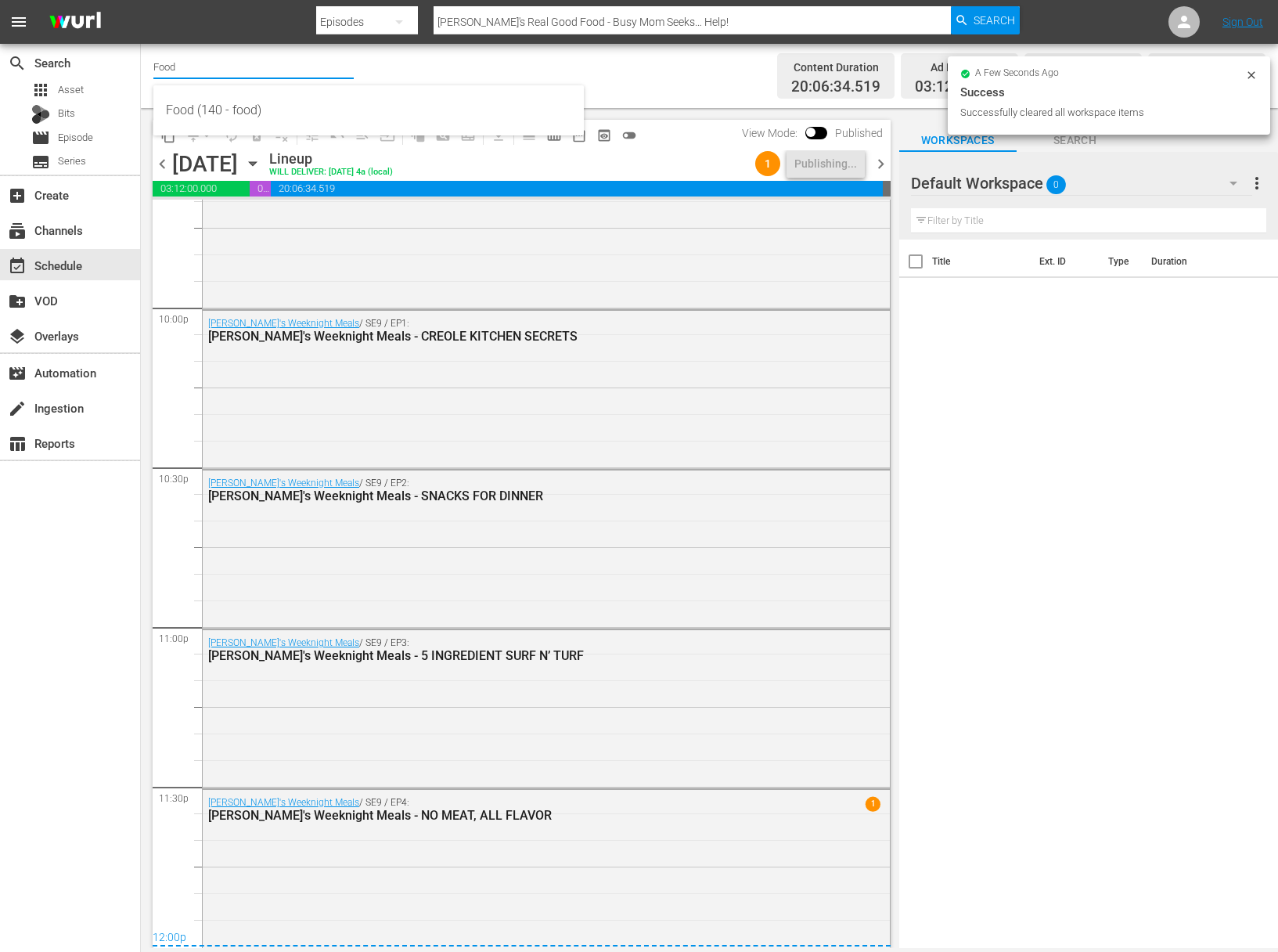
scroll to position [0, 0]
click at [253, 105] on div "Food (140 - food)" at bounding box center [368, 111] width 405 height 38
type input "Food (140 - food)"
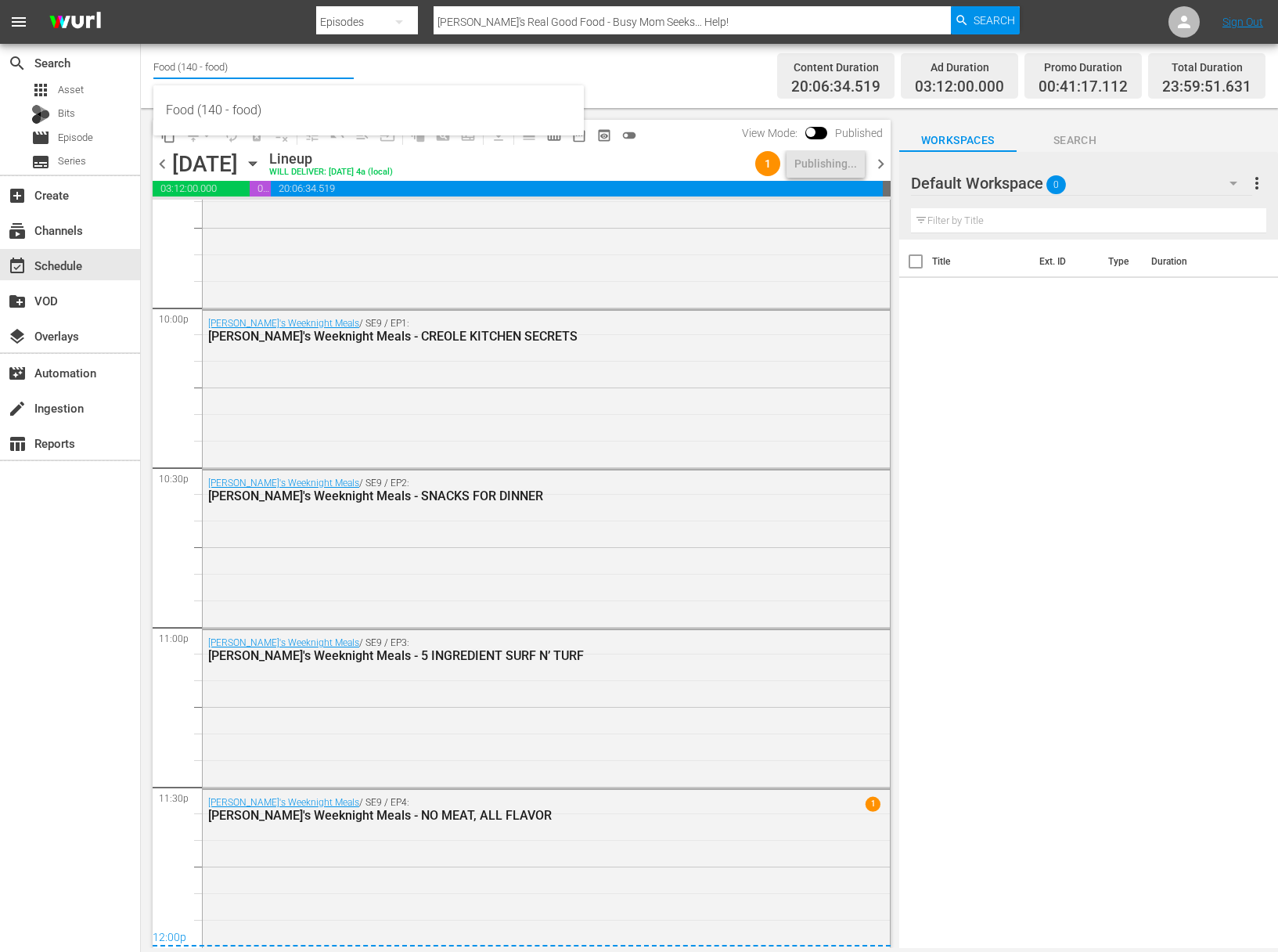
click at [243, 71] on input "Food (140 - food)" at bounding box center [253, 67] width 200 height 38
click at [141, 0] on div "search Search apps Asset Bits movie Episode subtitles Series add_box Create sub…" at bounding box center [709, 0] width 1137 height 0
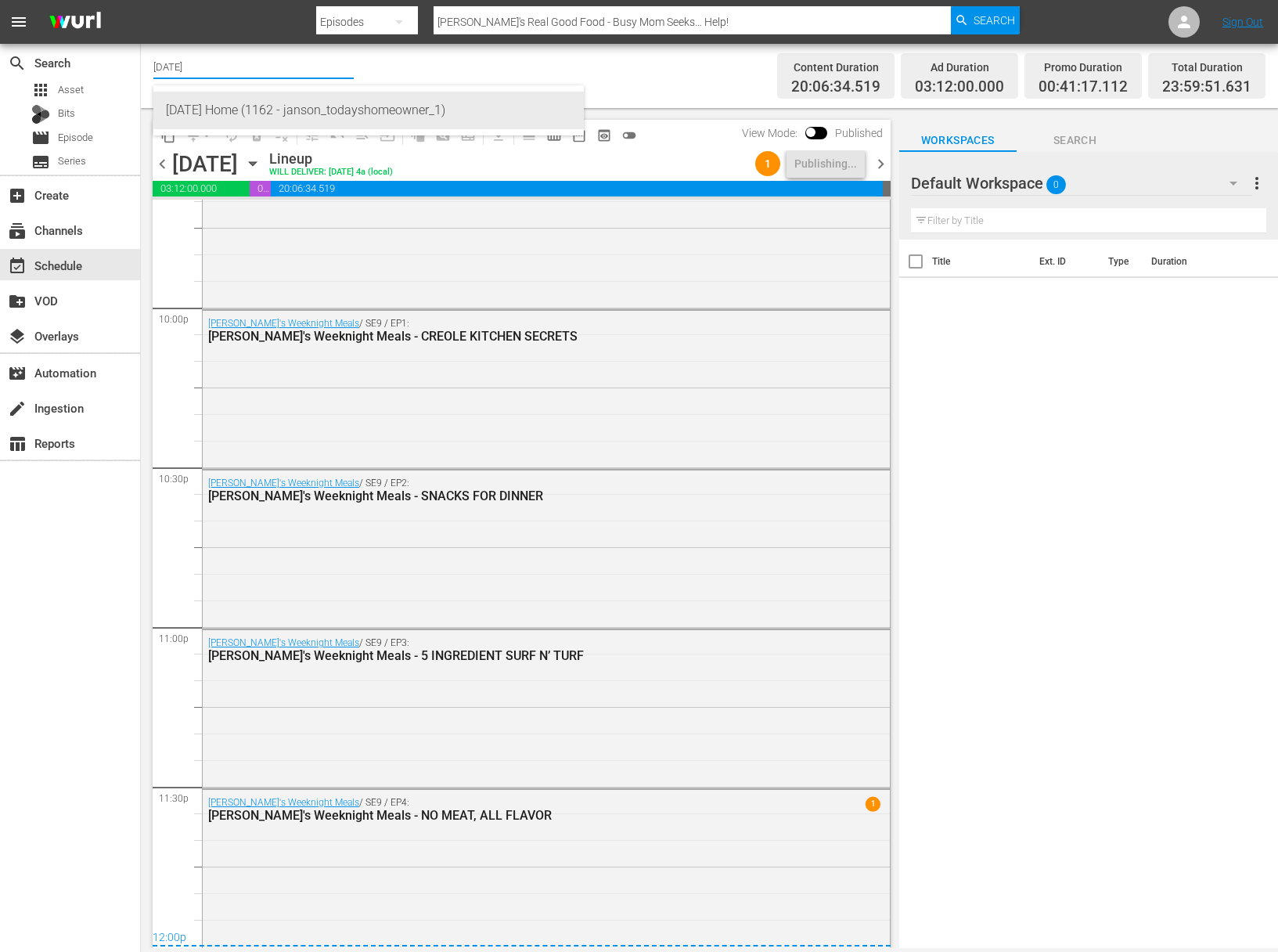
click at [264, 108] on div "Today's Home (1162 - janson_todayshomeowner_1)" at bounding box center [368, 111] width 405 height 38
type input "Today's Home (1162 - janson_todayshomeowner_1)"
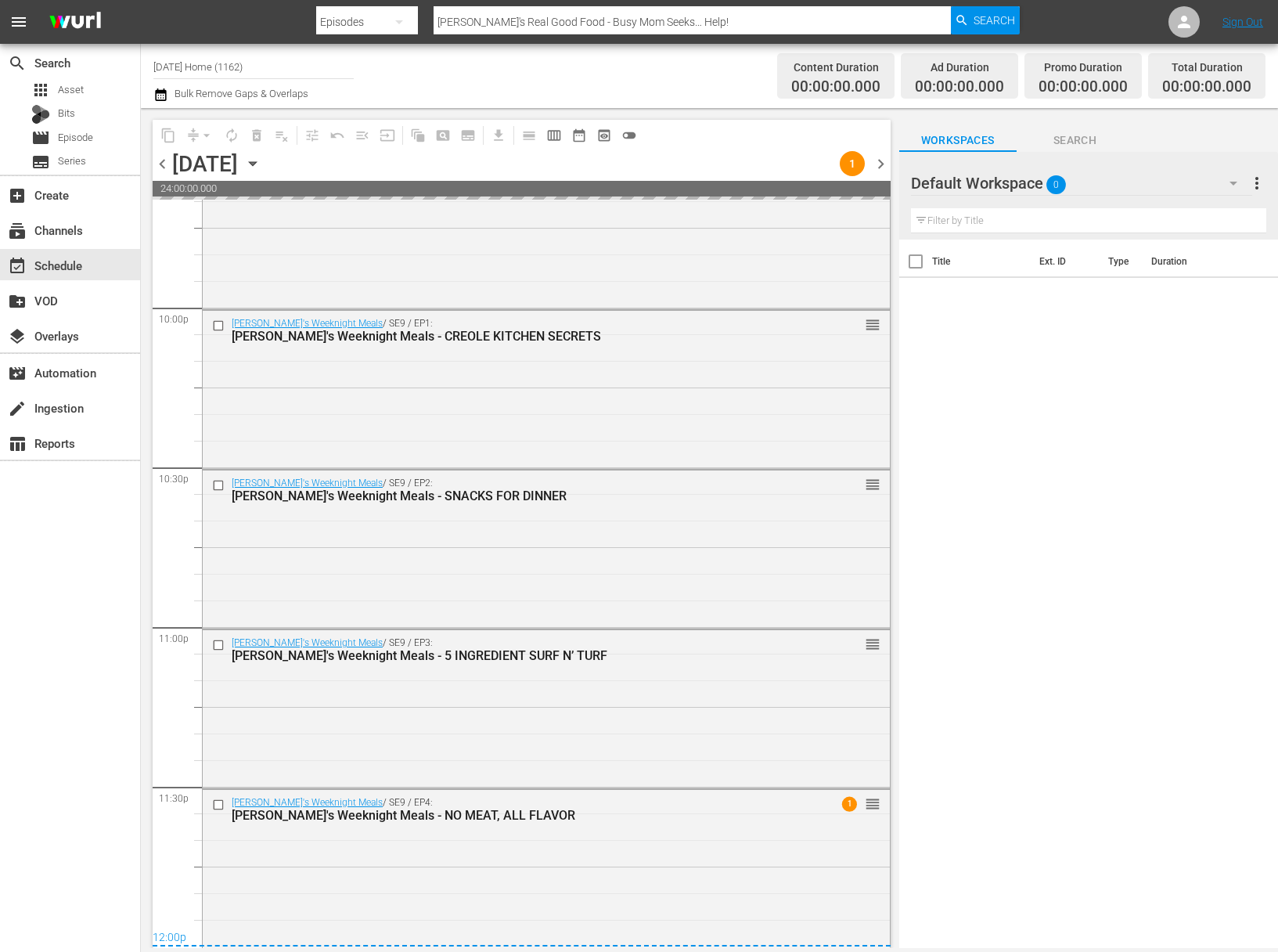
scroll to position [6915, 0]
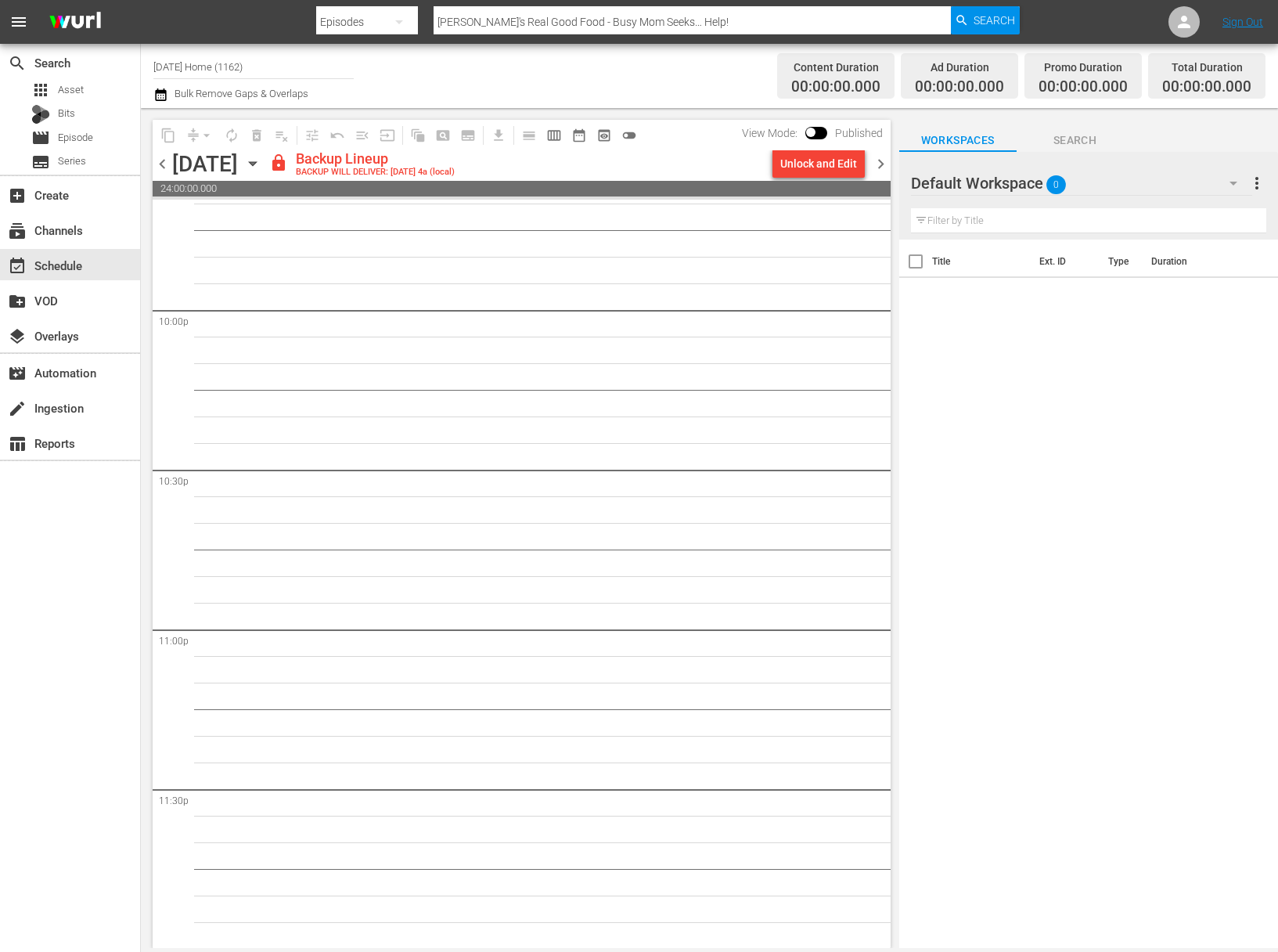
click at [811, 179] on div "chevron_left Wednesday, September 17th September 17th lock Backup Lineup BACKUP…" at bounding box center [522, 165] width 738 height 31
click at [811, 145] on div "View Mode: Published" at bounding box center [812, 133] width 156 height 27
click at [813, 155] on div "Unlock and Edit" at bounding box center [818, 163] width 77 height 28
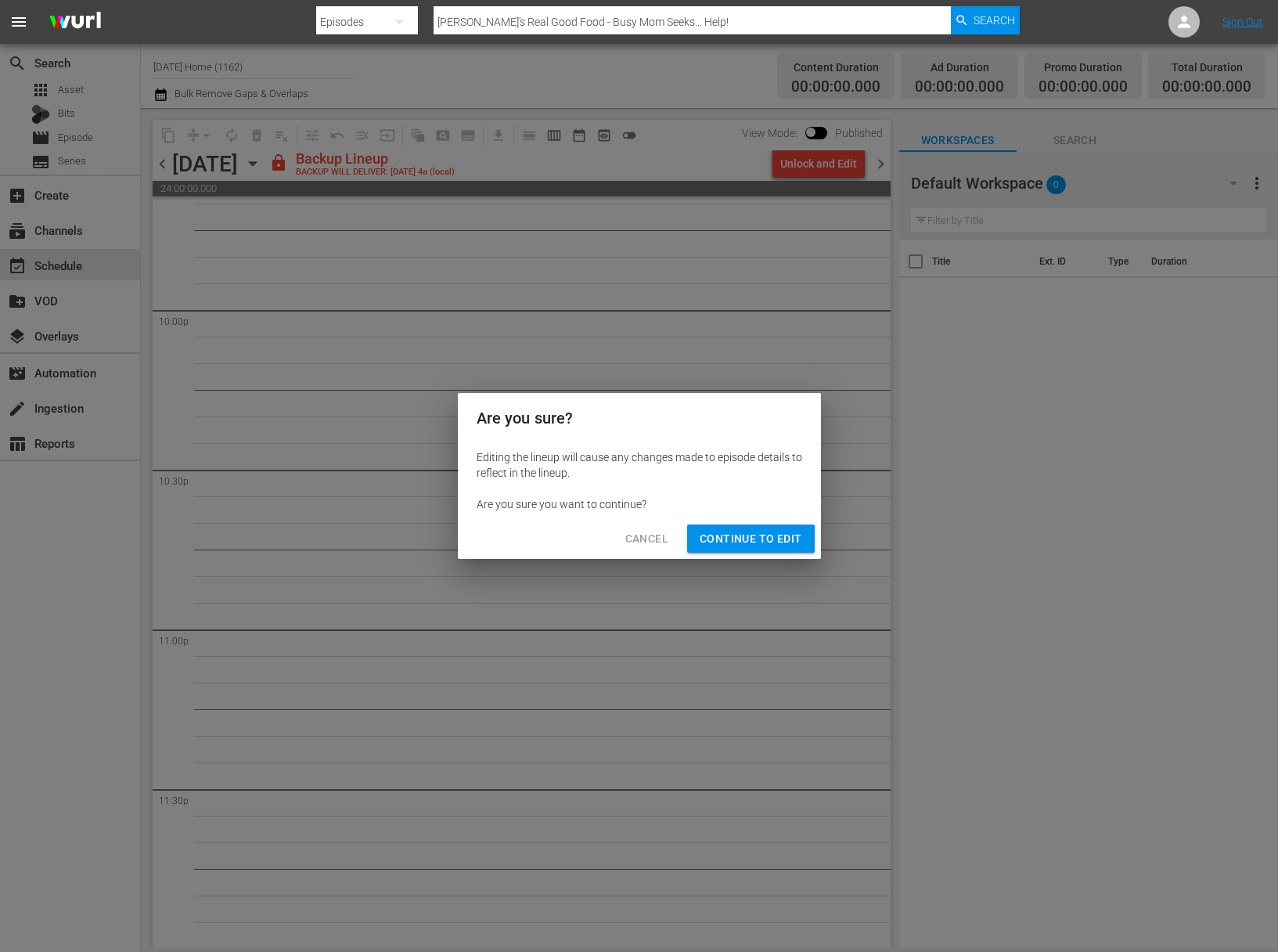
click at [788, 529] on span "Continue to Edit" at bounding box center [751, 539] width 102 height 20
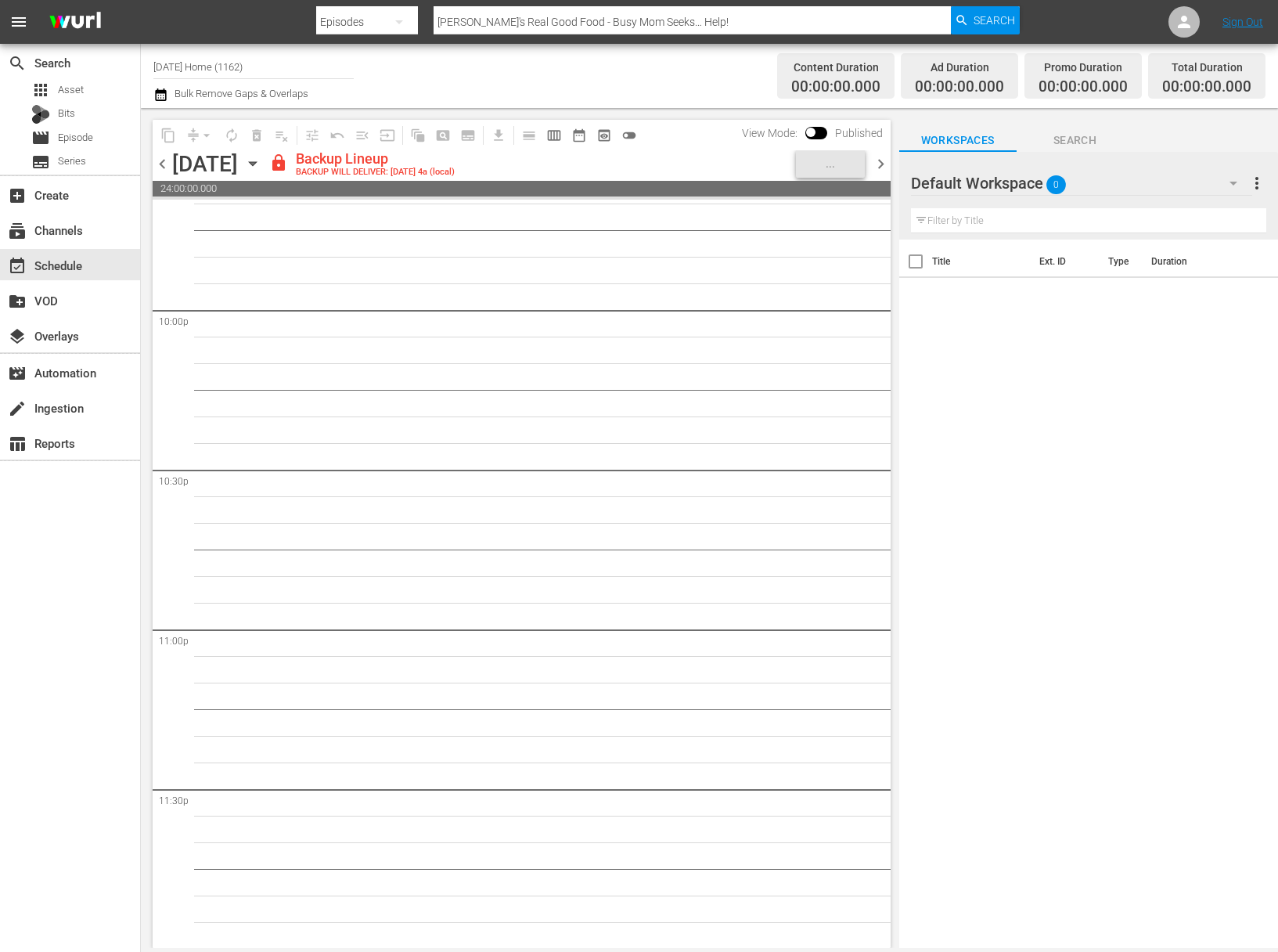
click at [262, 168] on icon "button" at bounding box center [253, 163] width 17 height 17
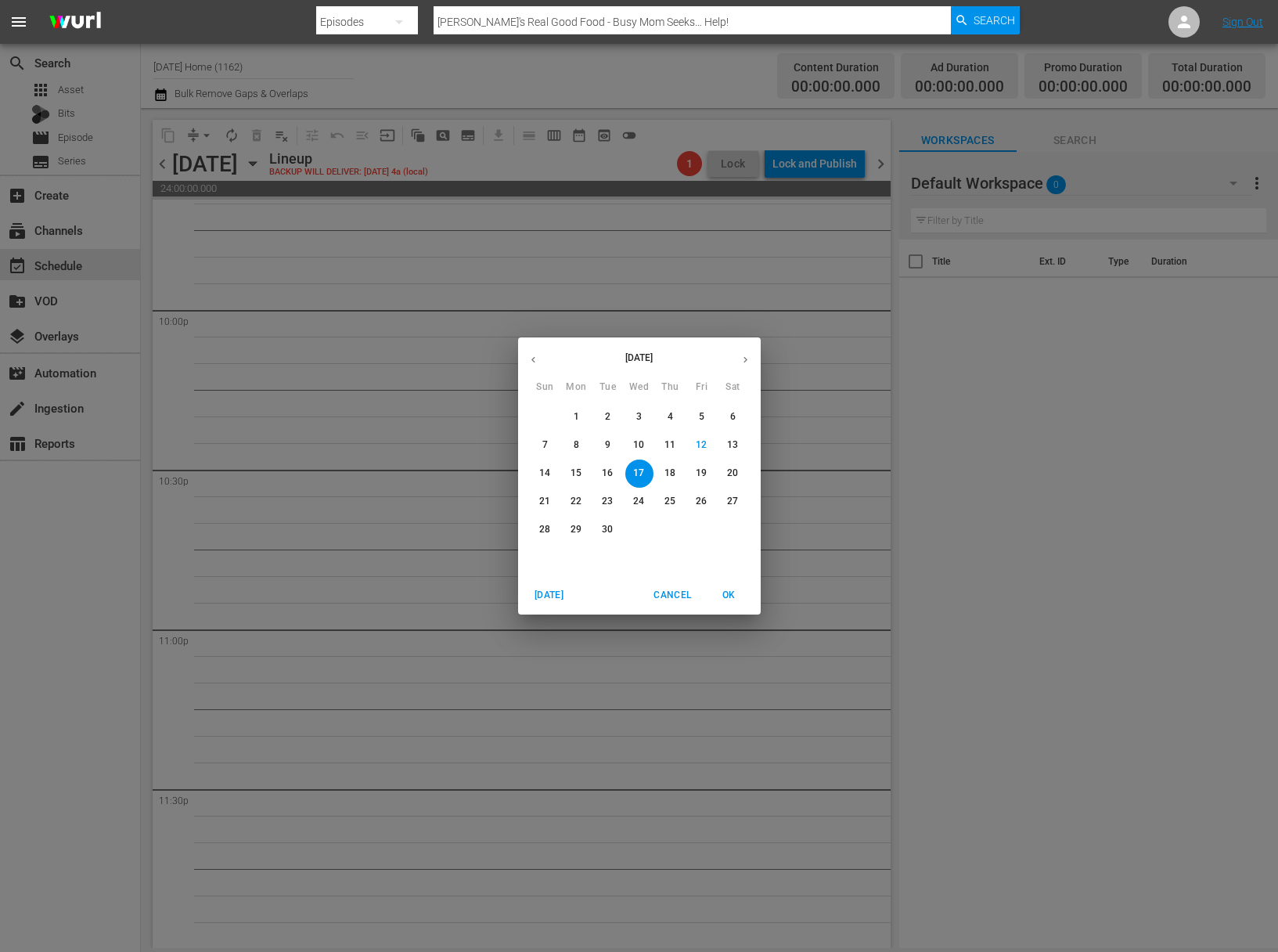
click at [575, 478] on p "15" at bounding box center [576, 473] width 11 height 13
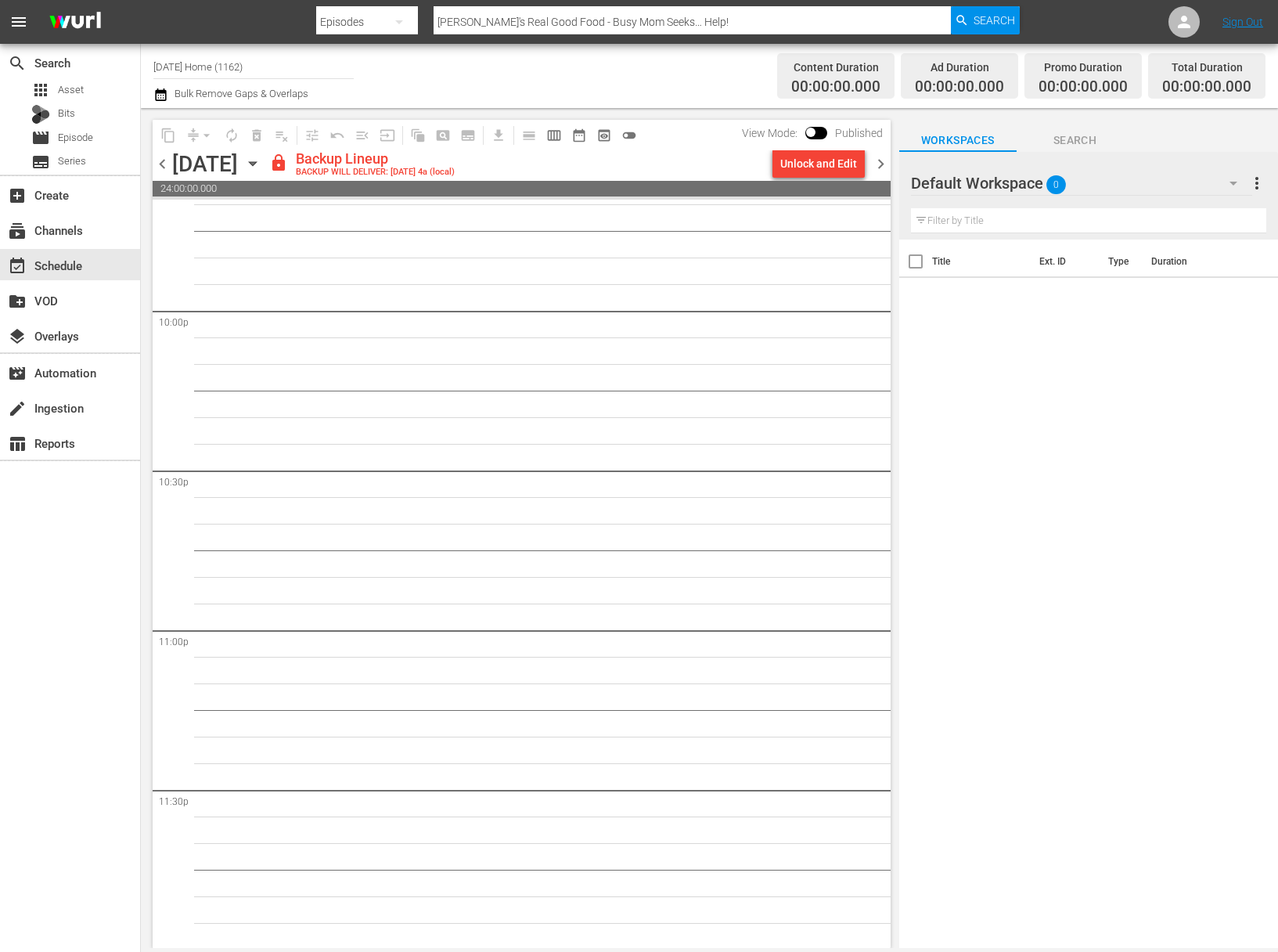
scroll to position [6915, 0]
click at [822, 161] on div "Unlock and Edit" at bounding box center [818, 163] width 77 height 28
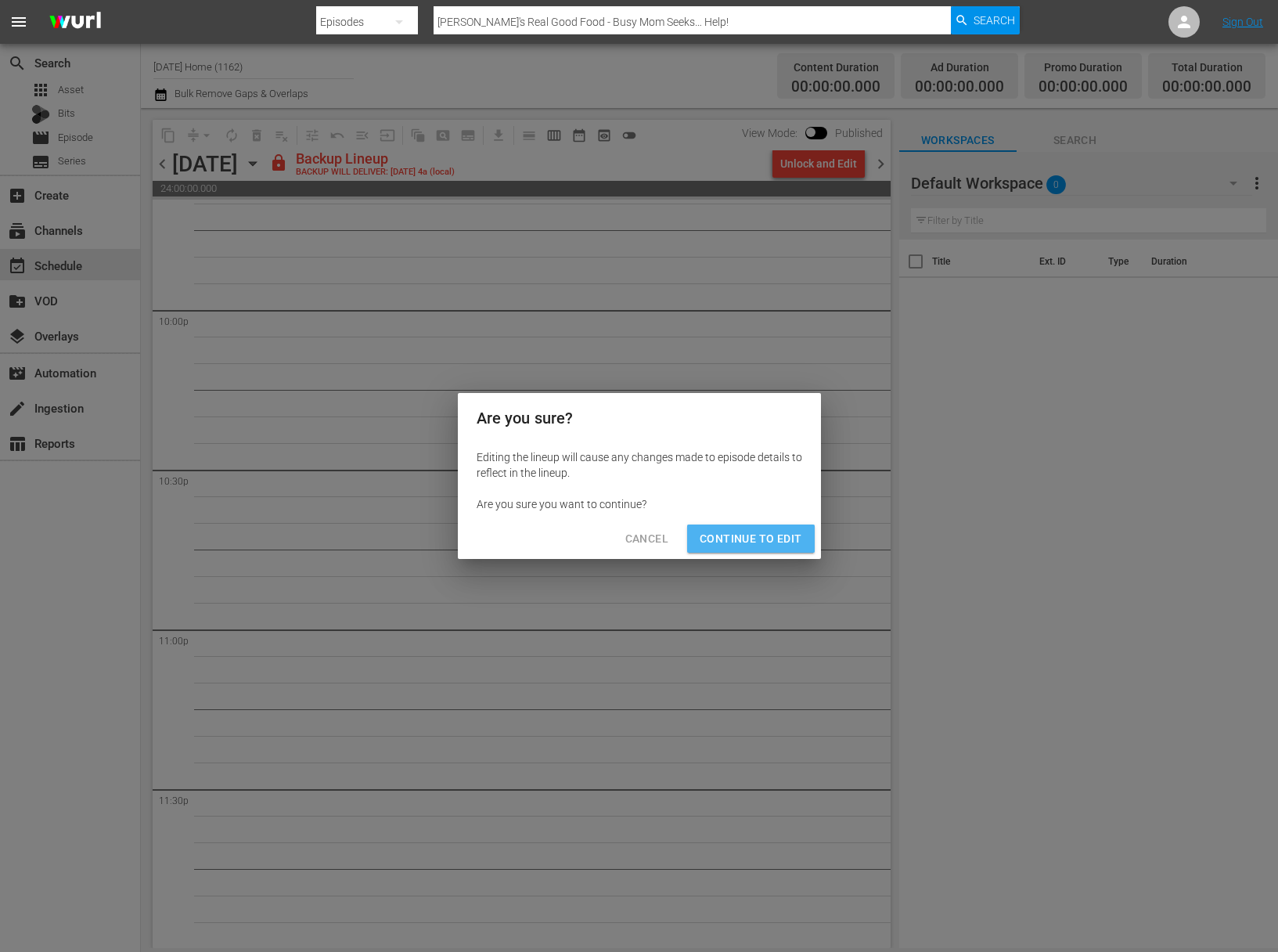
click at [775, 542] on span "Continue to Edit" at bounding box center [751, 539] width 102 height 20
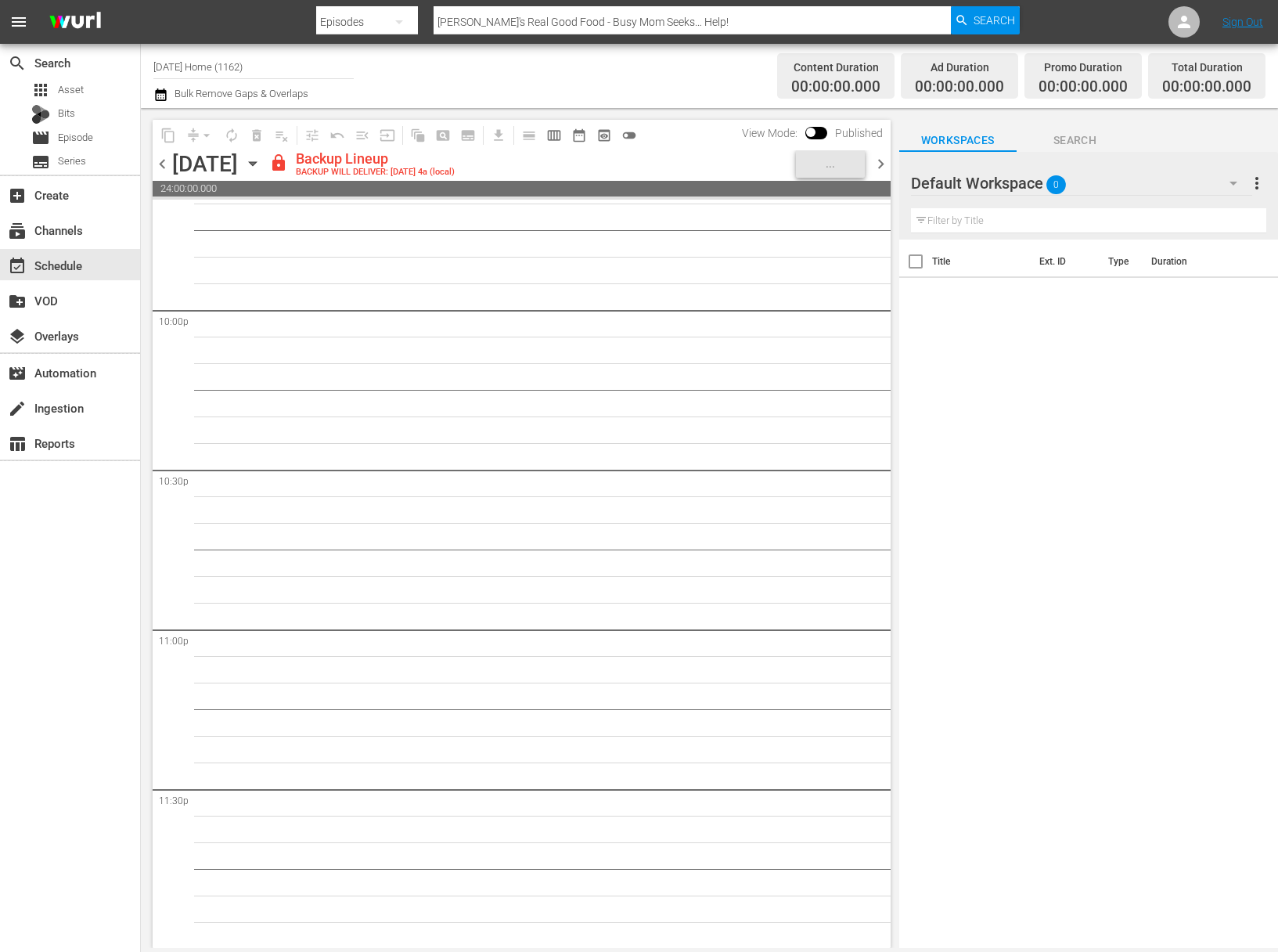
click at [262, 164] on icon "button" at bounding box center [253, 163] width 17 height 17
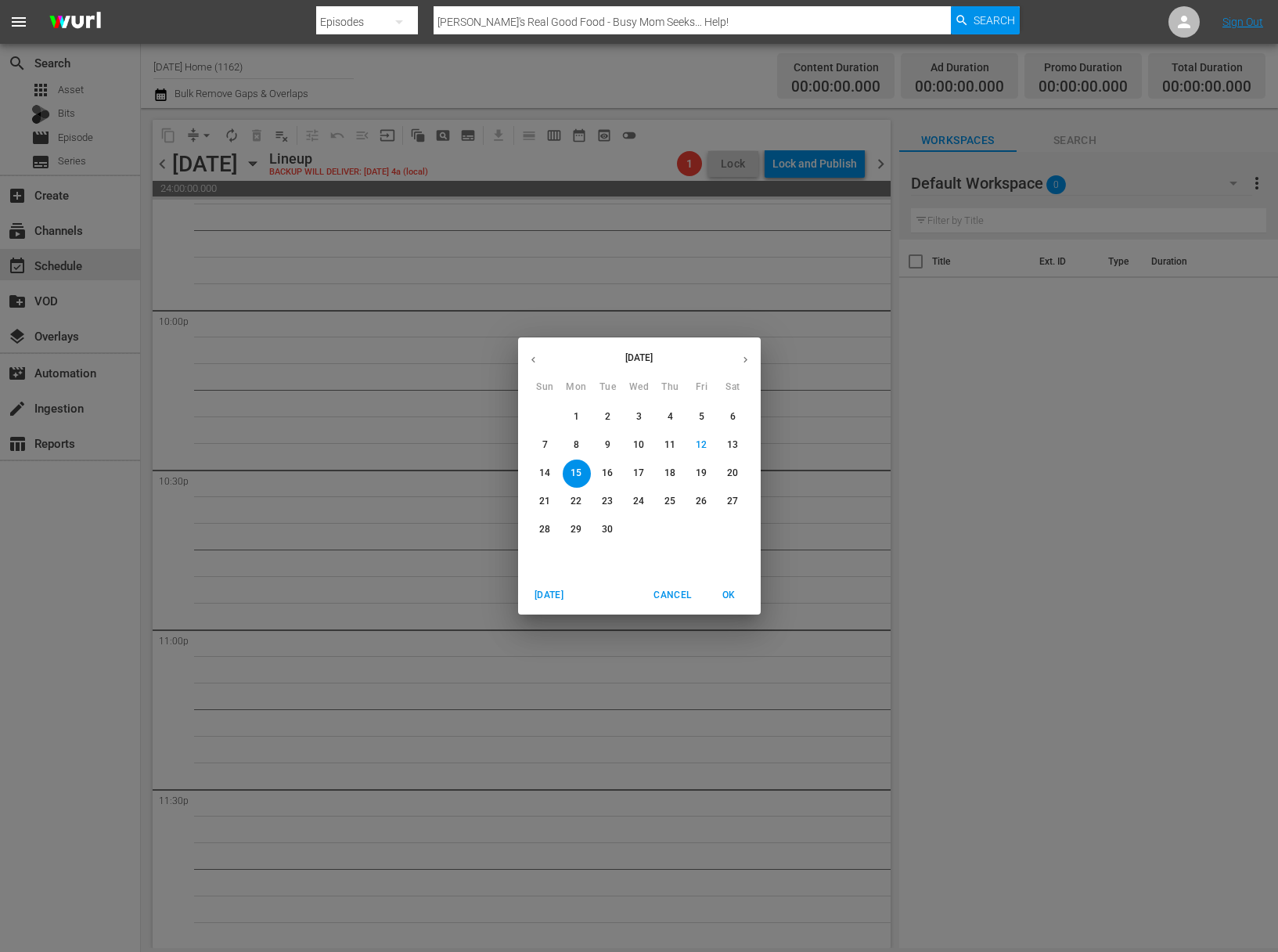
click at [655, 478] on div "18" at bounding box center [671, 474] width 31 height 28
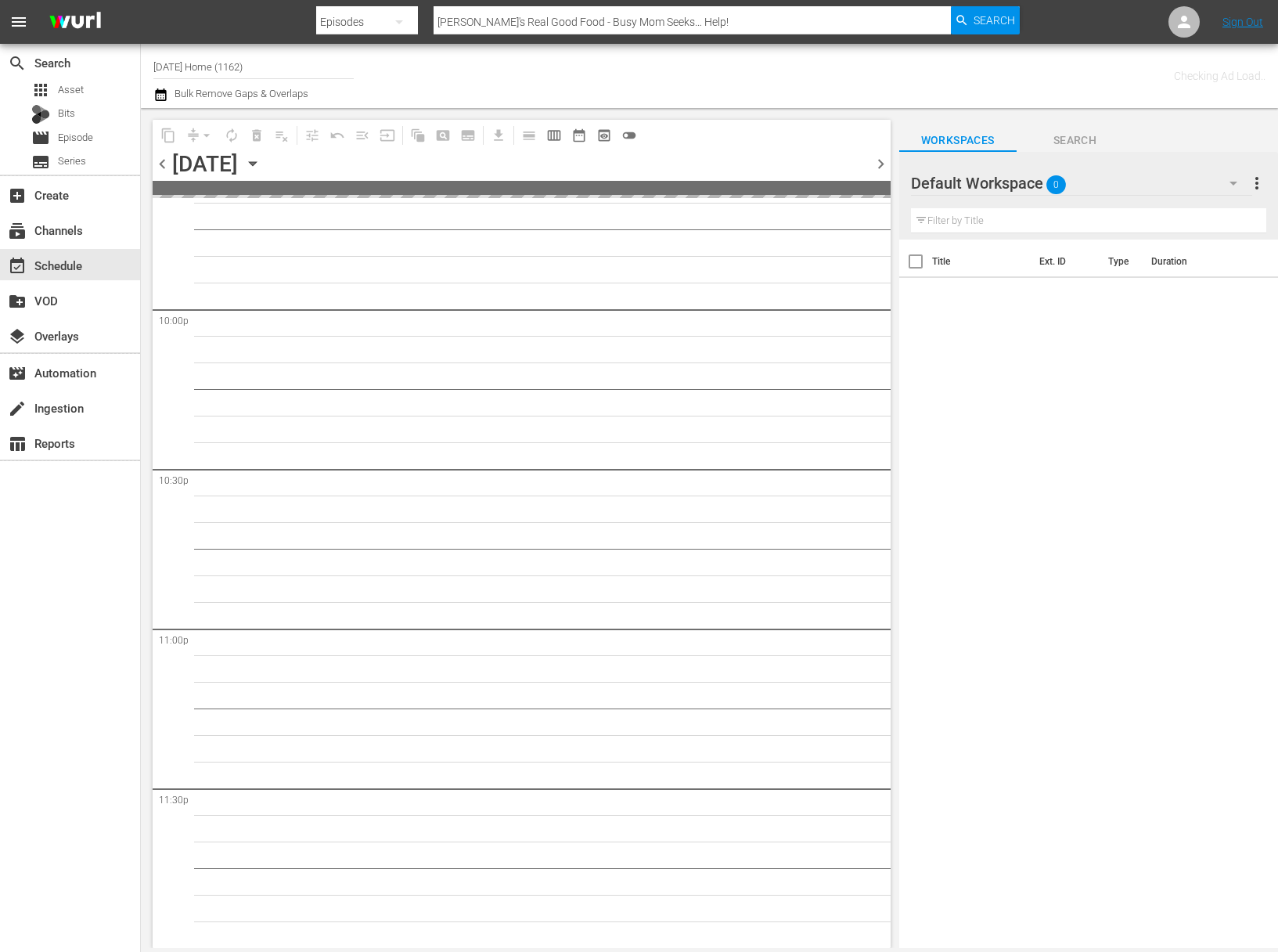
scroll to position [6915, 0]
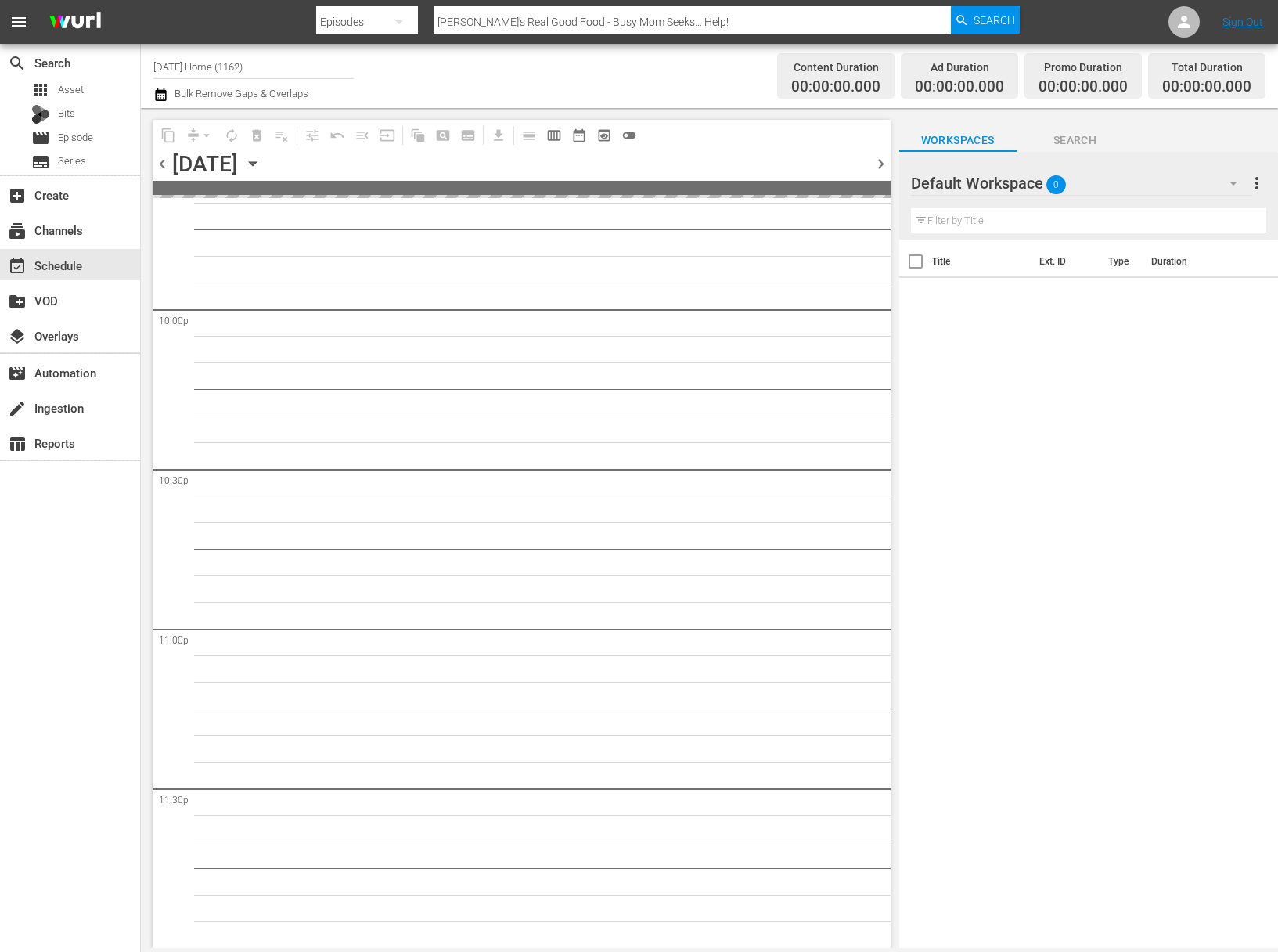
click at [262, 157] on icon "button" at bounding box center [253, 163] width 17 height 17
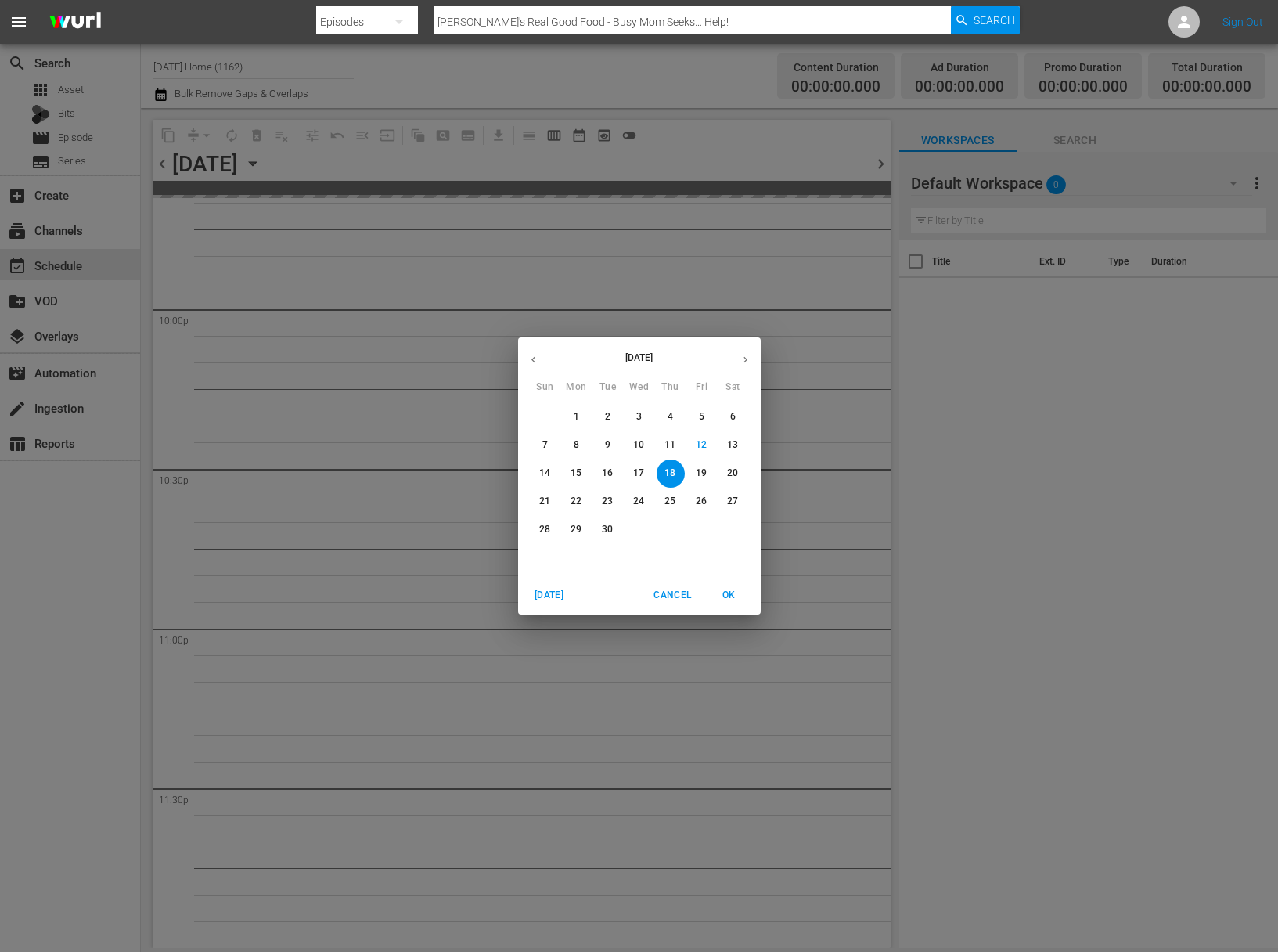
click at [633, 471] on p "17" at bounding box center [639, 473] width 11 height 13
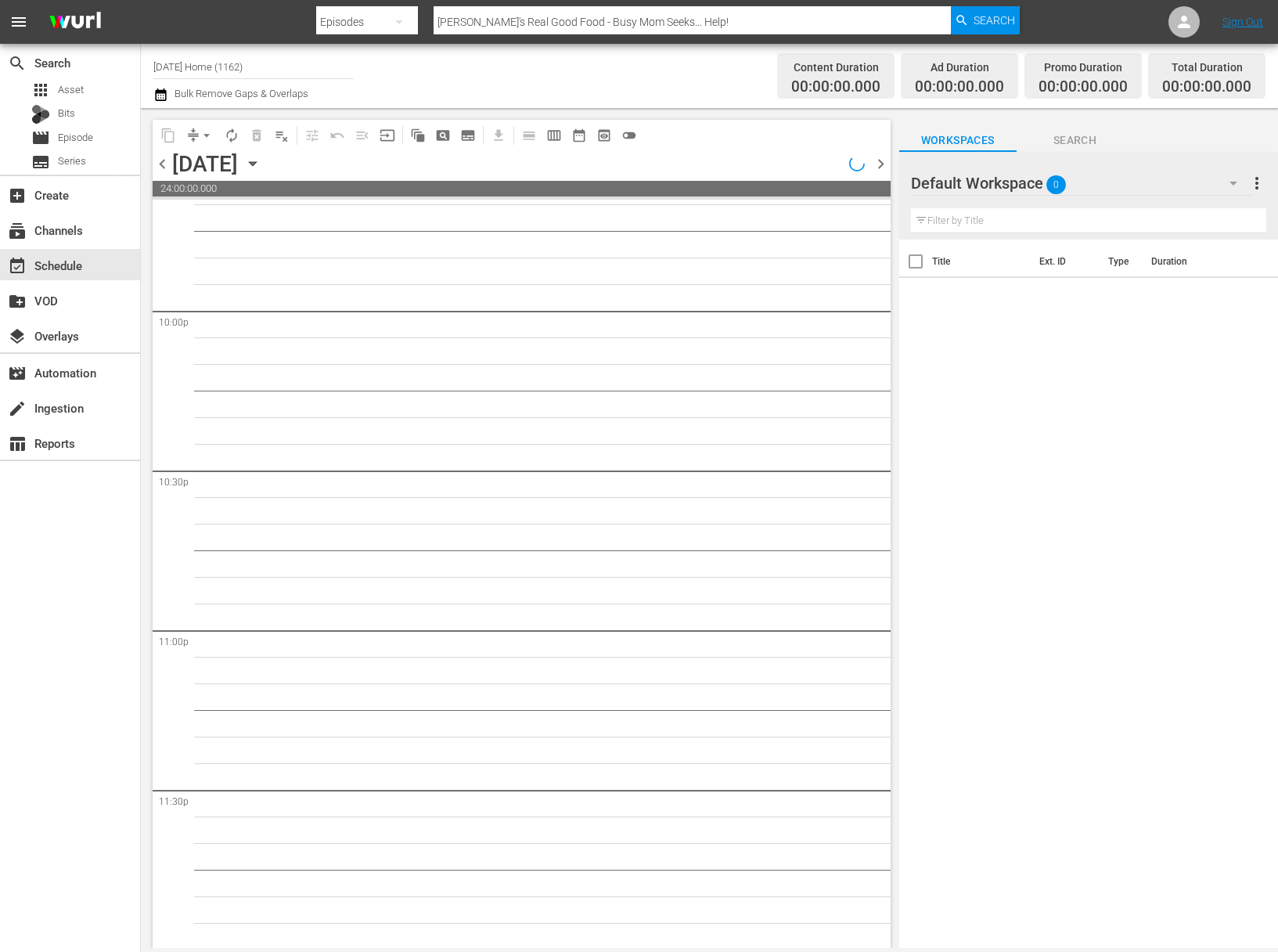
scroll to position [6915, 0]
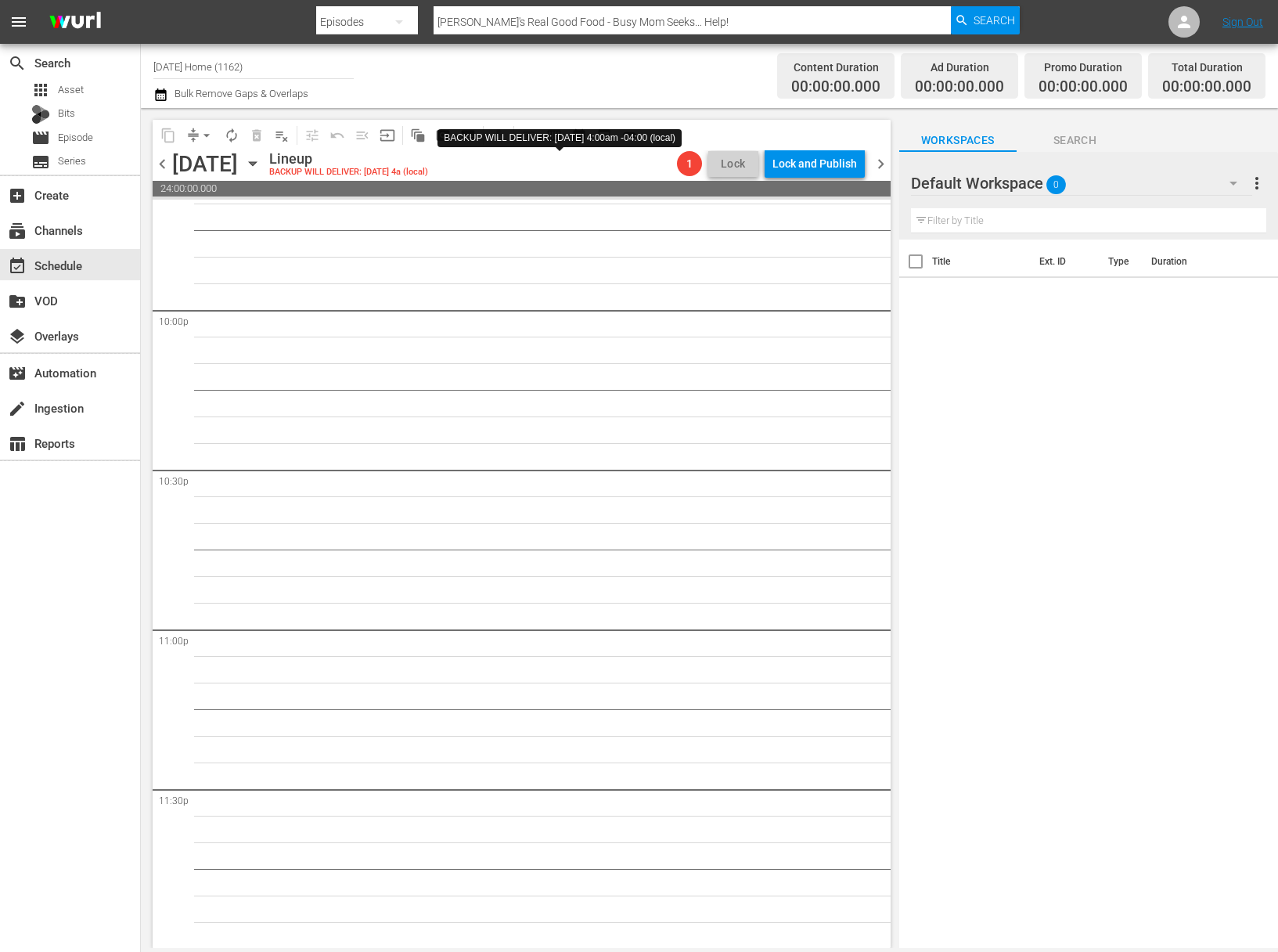
click at [470, 151] on div "BACKUP WILL DELIVER: 9/16/2025 4:00am -04:00 (local)" at bounding box center [559, 137] width 244 height 26
click at [262, 168] on icon "button" at bounding box center [253, 163] width 17 height 17
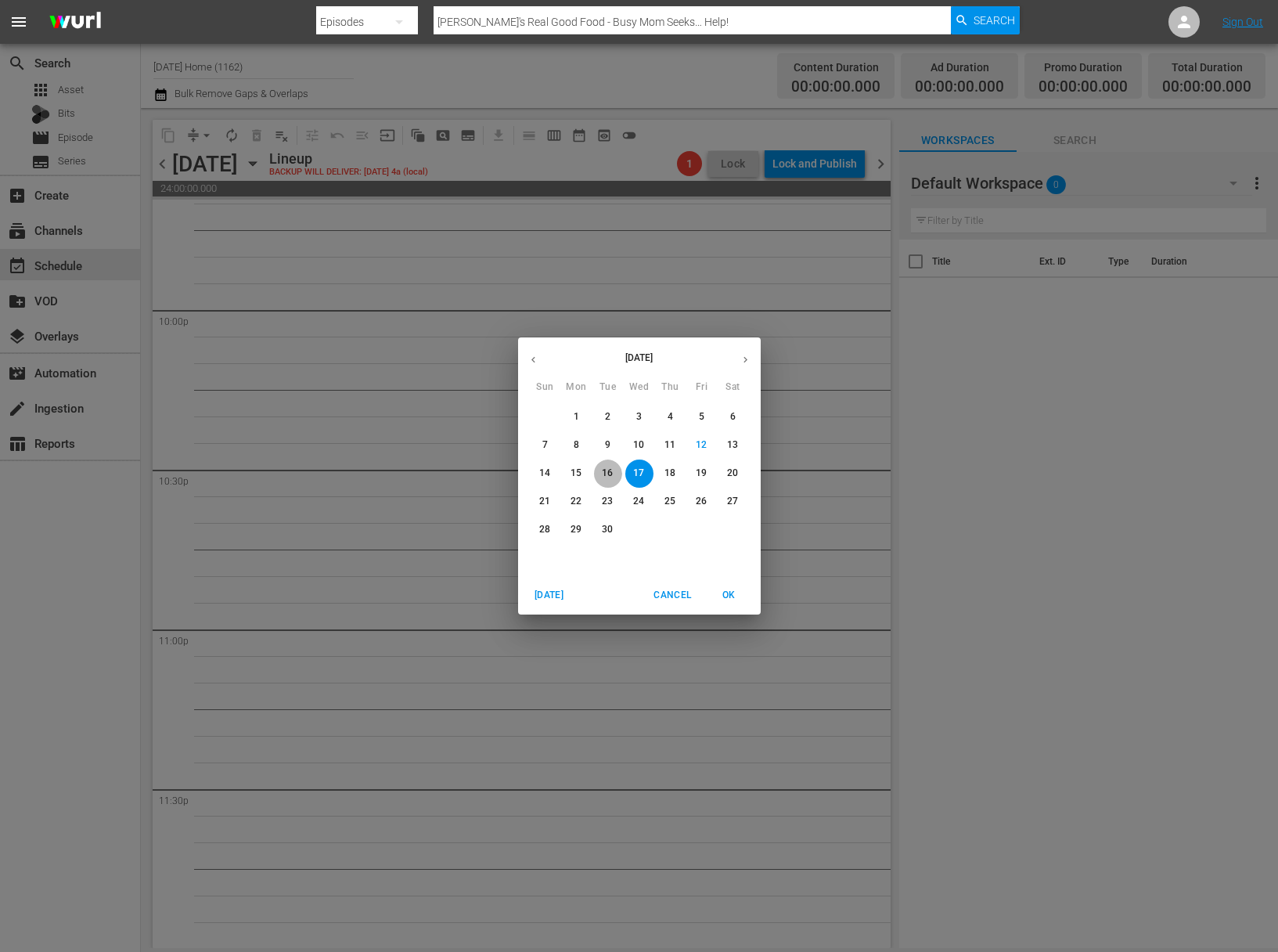
click at [607, 478] on p "16" at bounding box center [607, 473] width 11 height 13
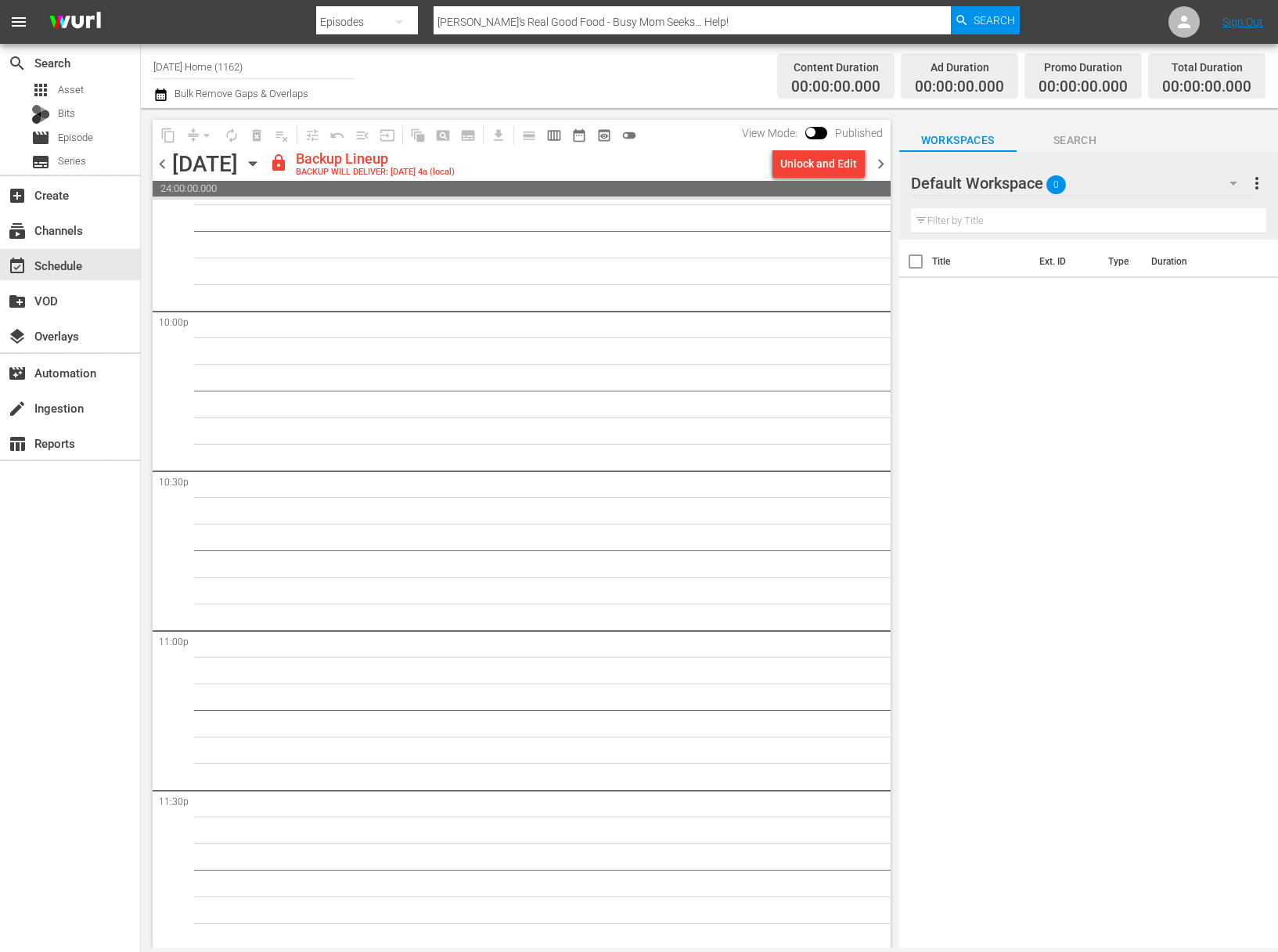
scroll to position [6915, 0]
click at [835, 170] on div "Unlock and Edit" at bounding box center [818, 163] width 77 height 28
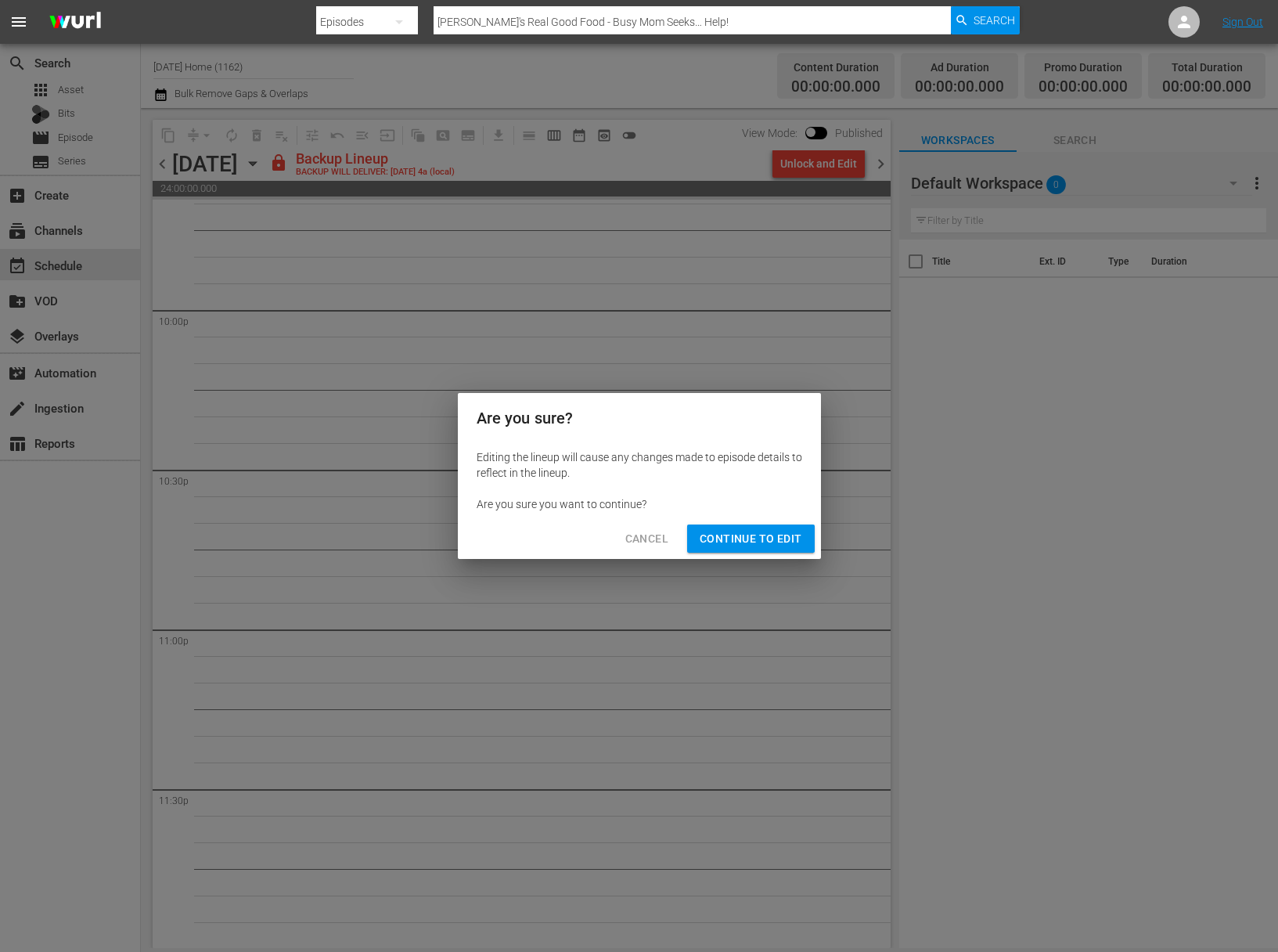
click at [766, 531] on span "Continue to Edit" at bounding box center [751, 539] width 102 height 20
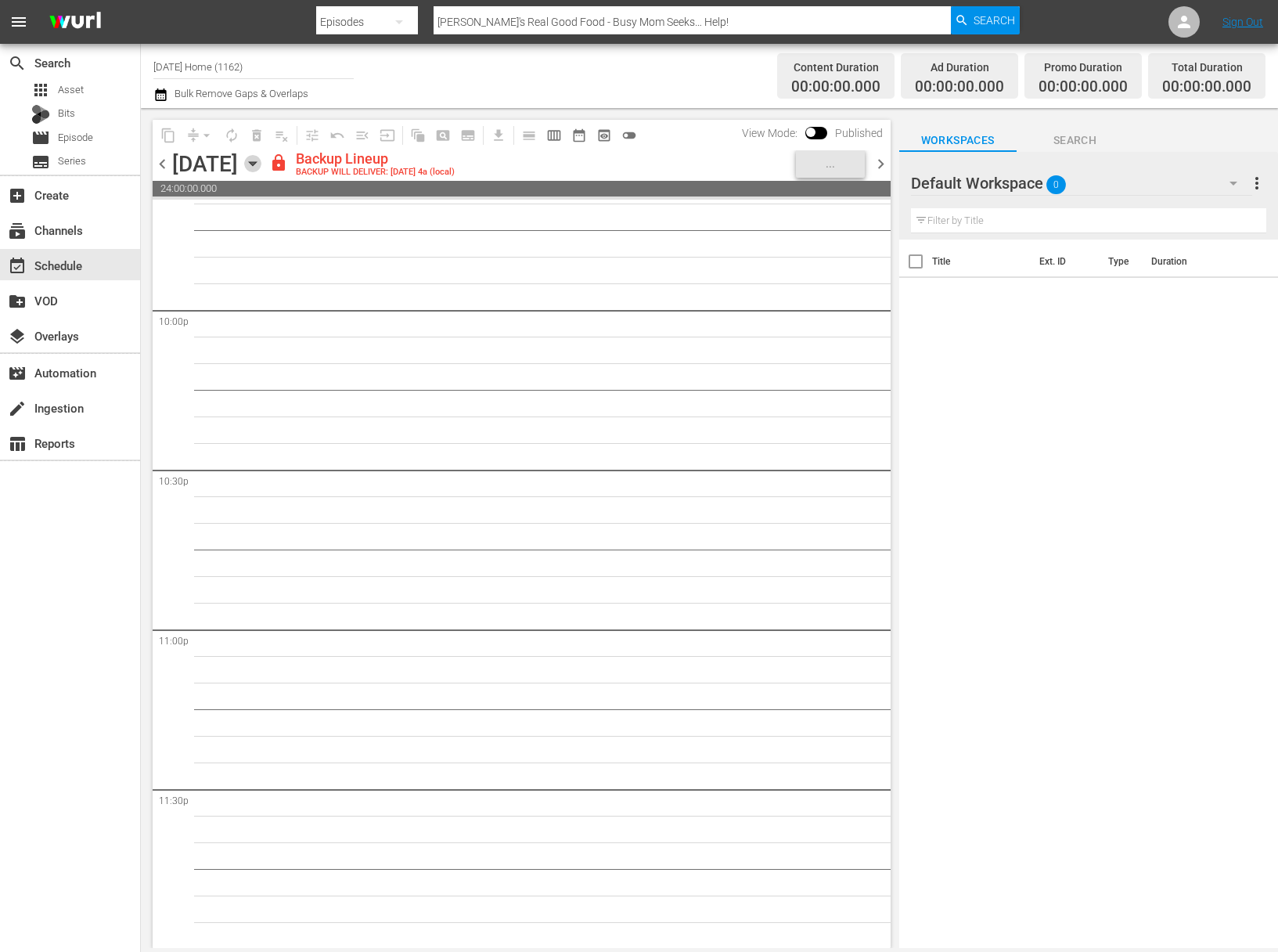
click at [256, 166] on icon "button" at bounding box center [252, 163] width 7 height 4
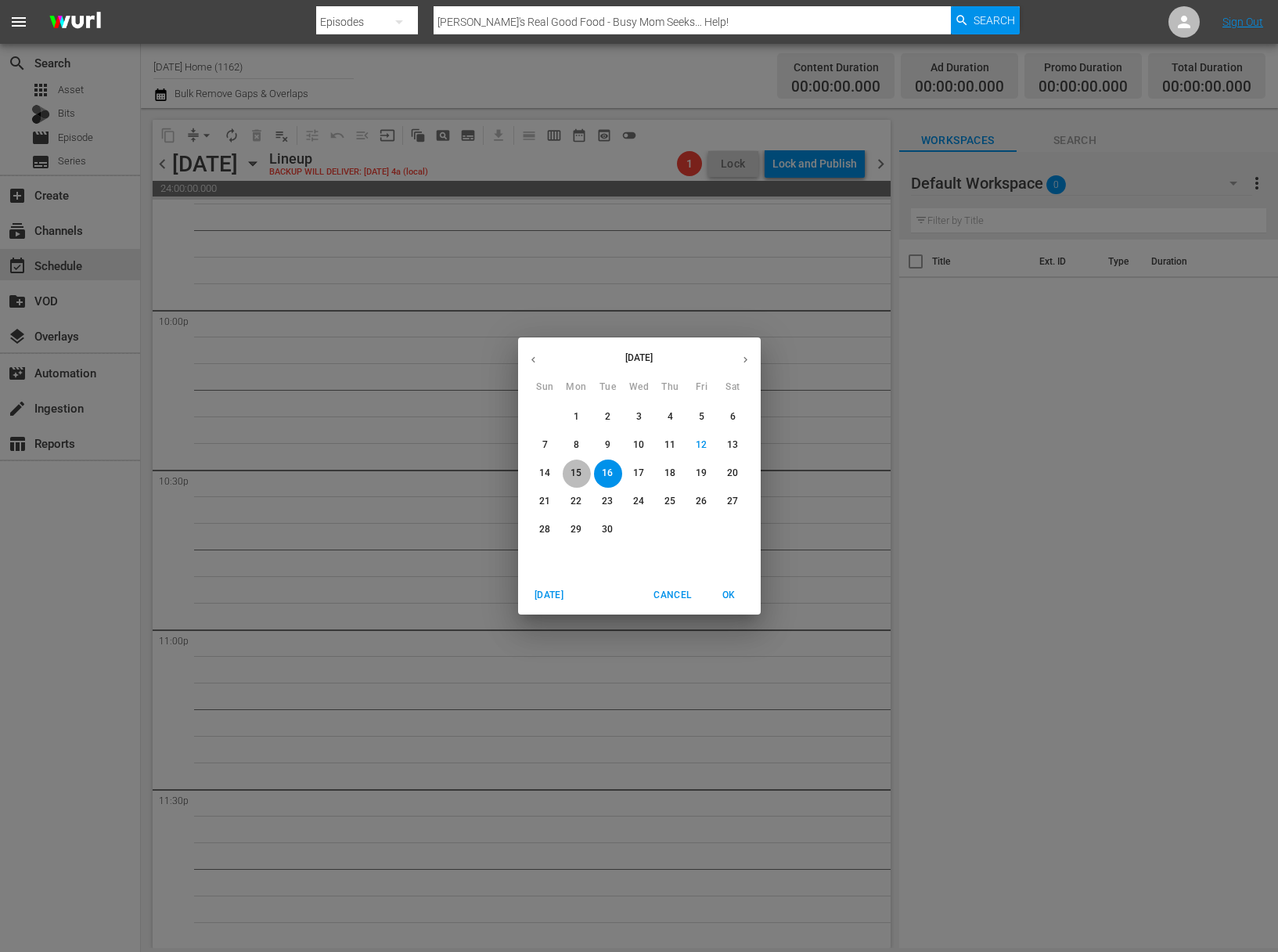
click at [577, 476] on p "15" at bounding box center [576, 473] width 11 height 13
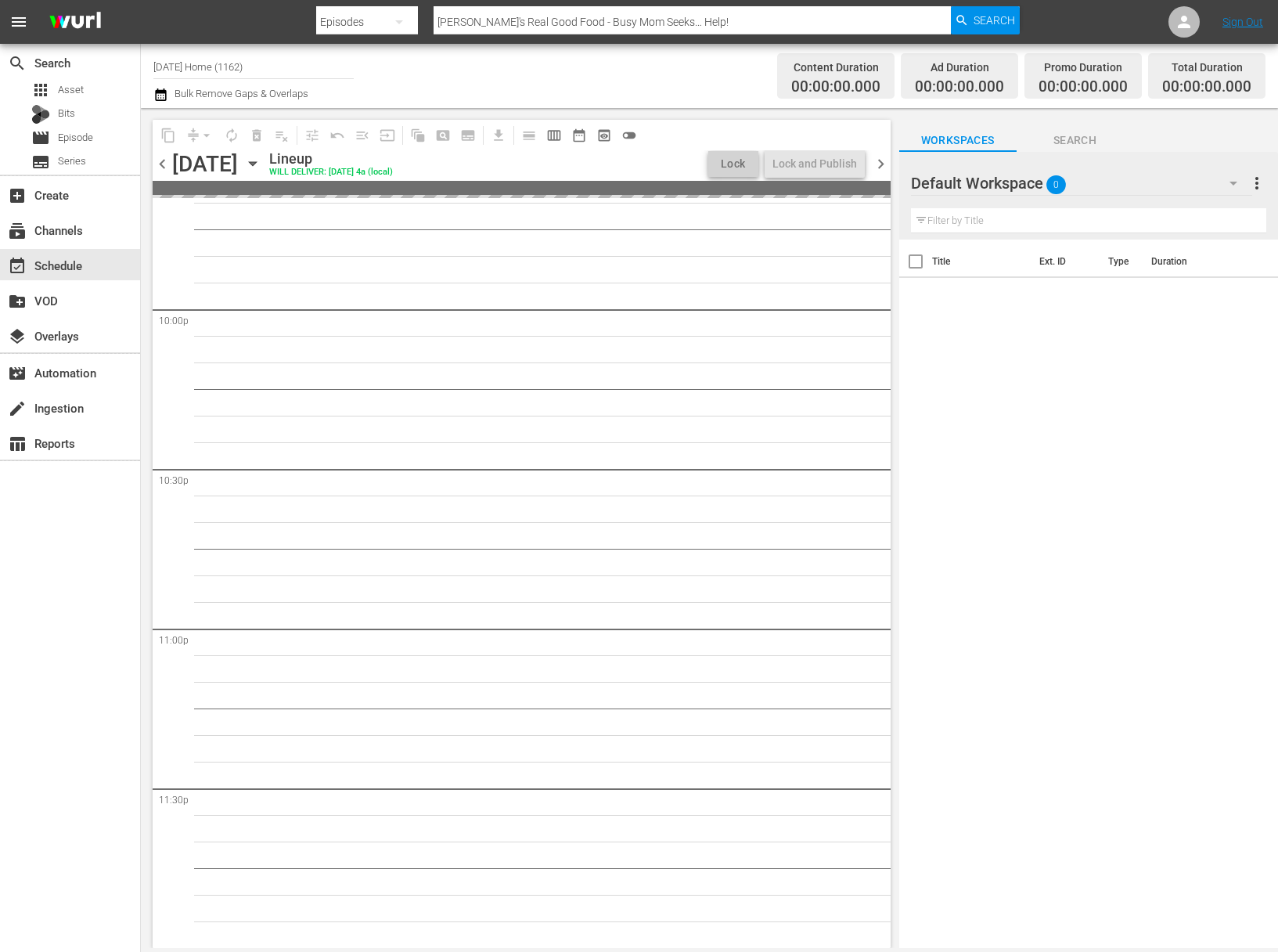
scroll to position [6915, 0]
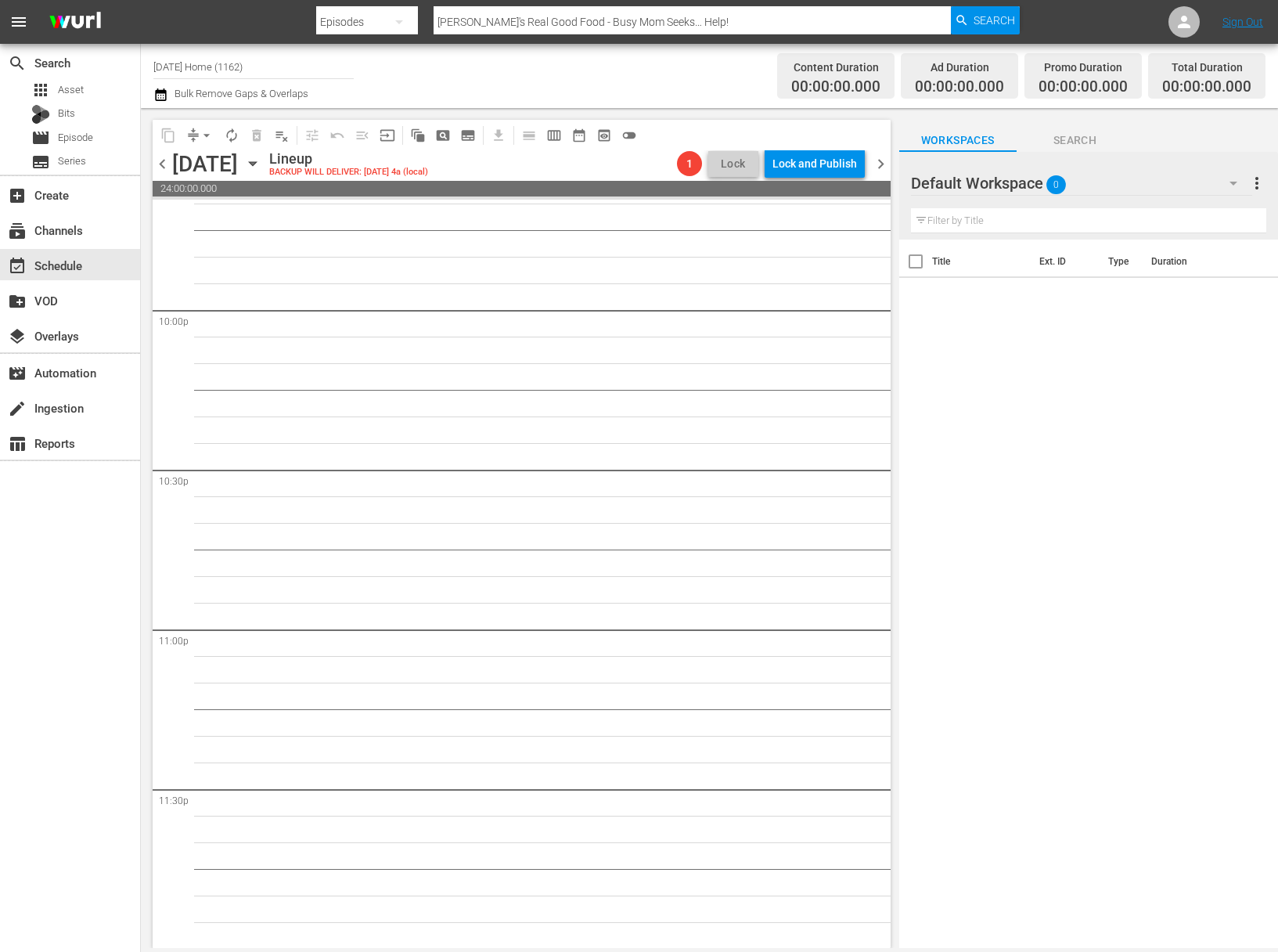
click at [262, 164] on icon "button" at bounding box center [253, 163] width 17 height 17
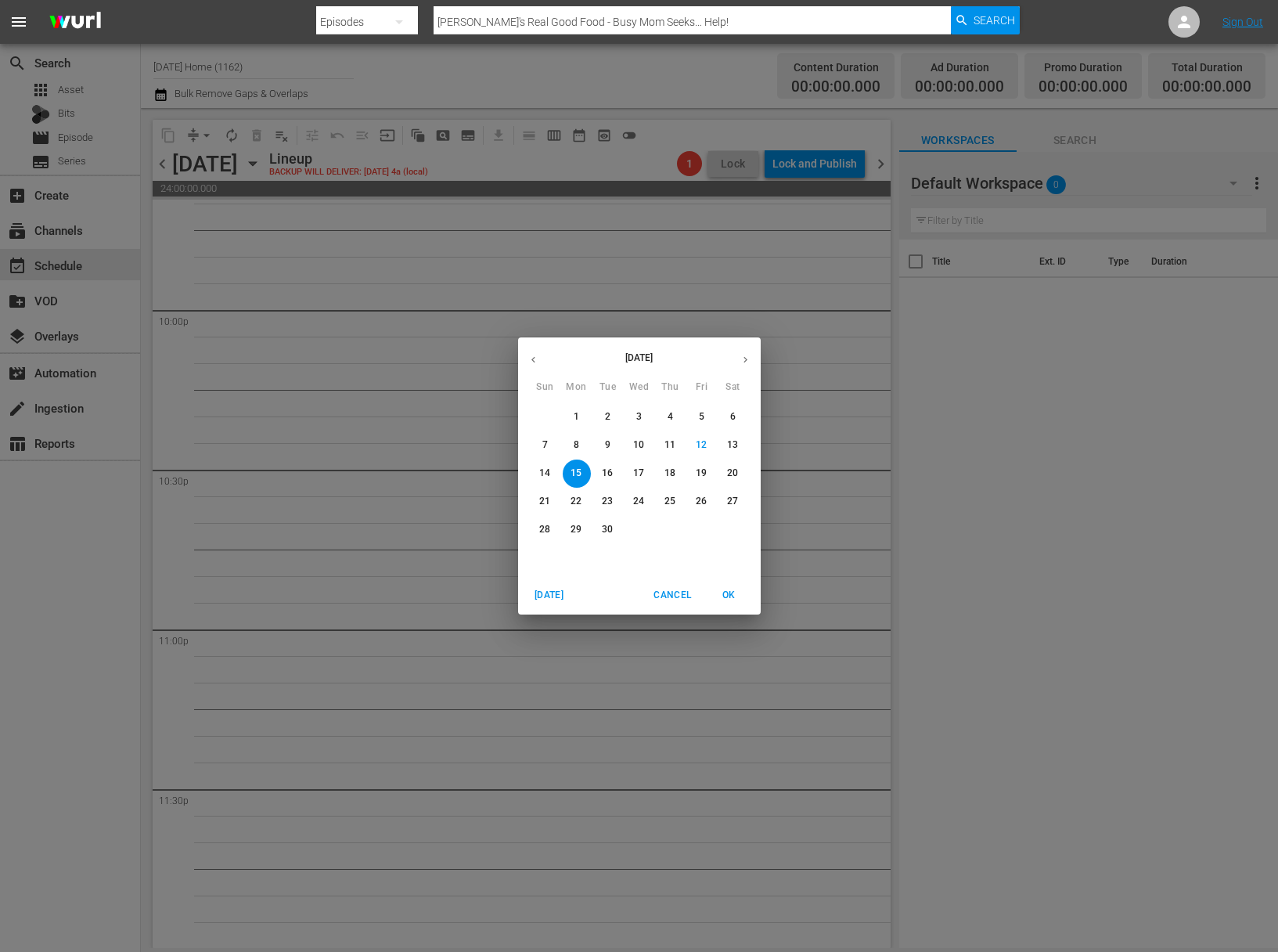
click at [537, 357] on icon "button" at bounding box center [533, 359] width 12 height 12
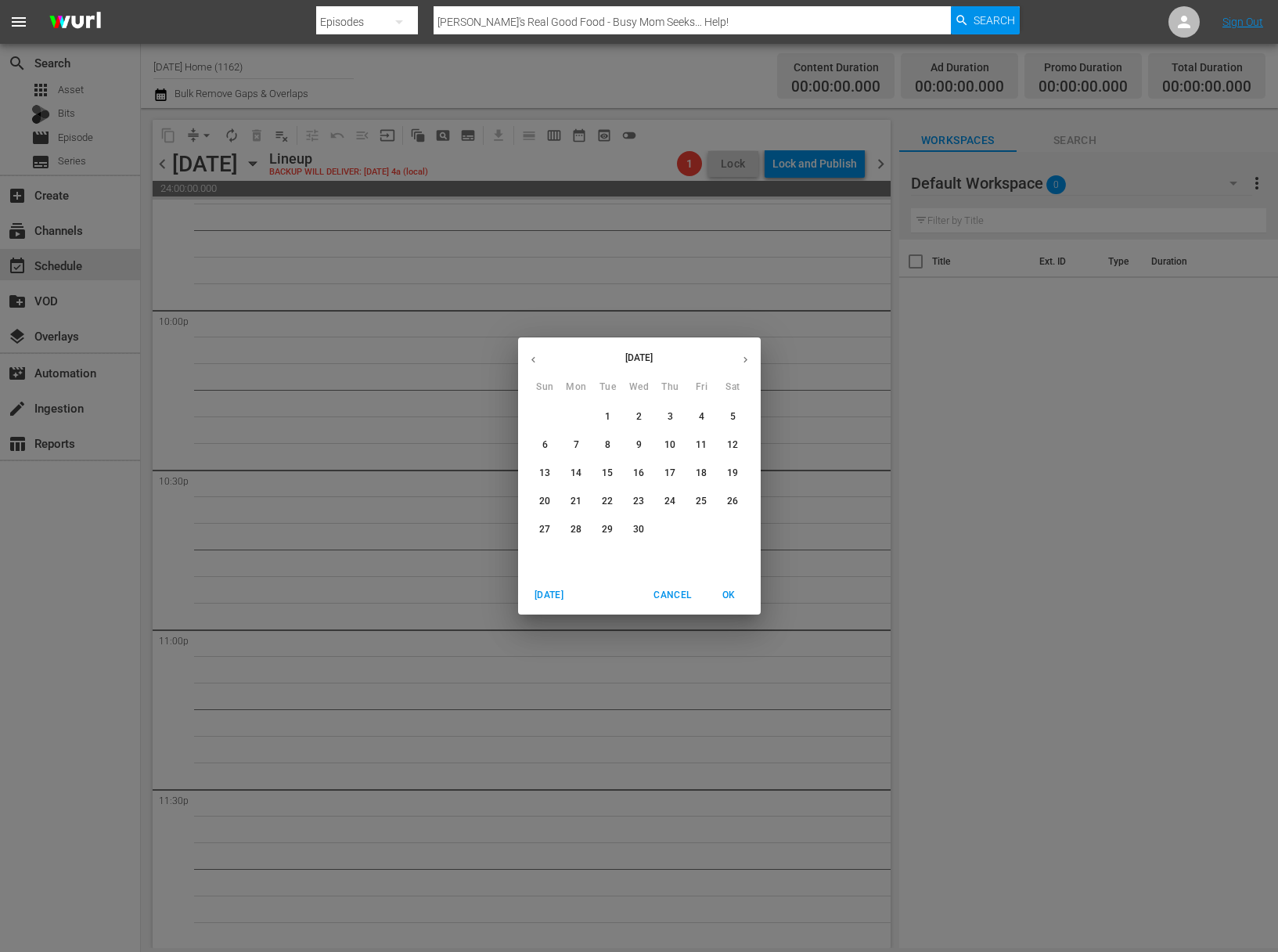
click at [537, 357] on icon "button" at bounding box center [533, 359] width 12 height 12
click at [749, 357] on icon "button" at bounding box center [745, 359] width 12 height 12
click at [748, 357] on icon "button" at bounding box center [745, 359] width 12 height 12
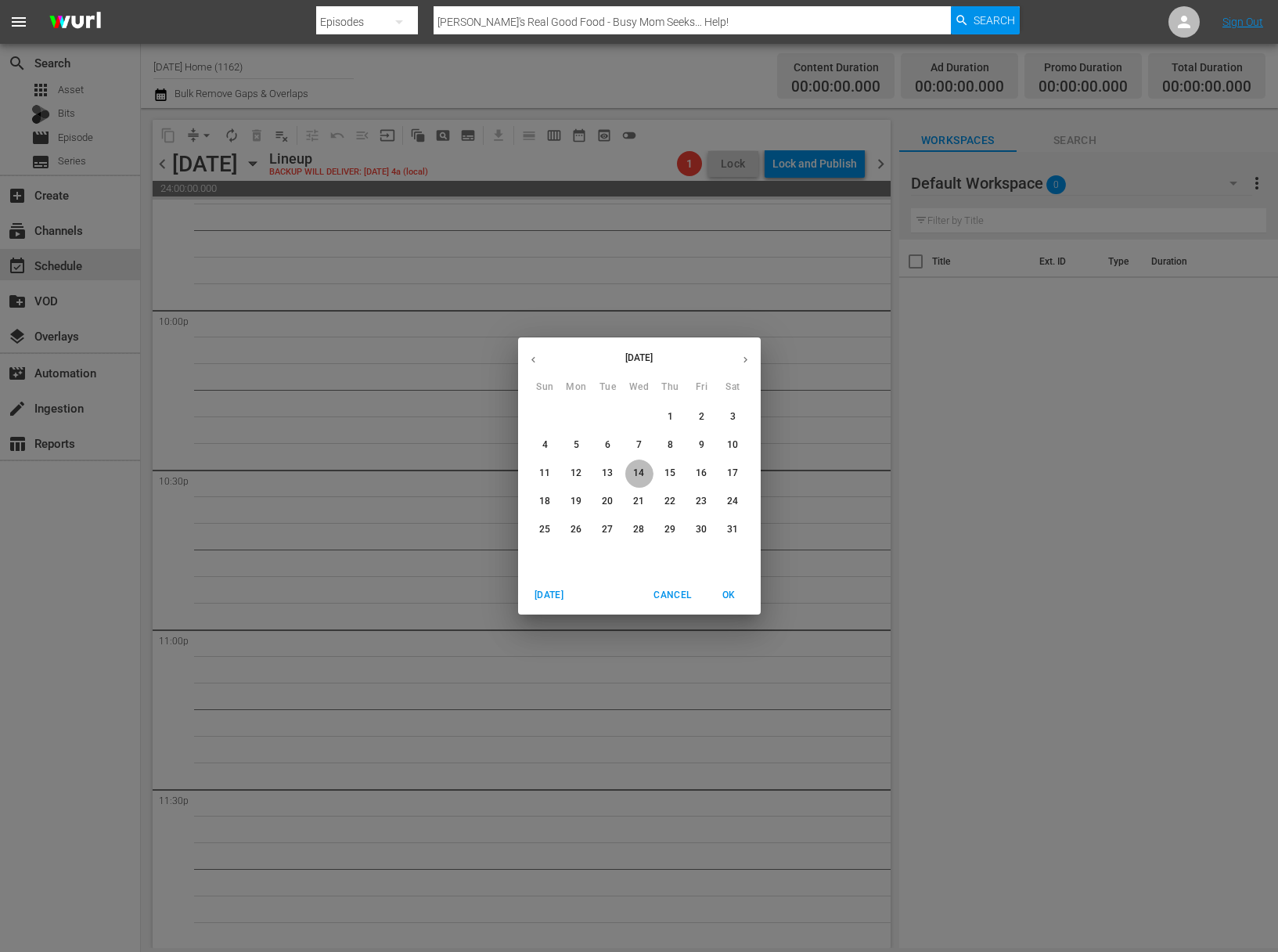
click at [638, 466] on button "14" at bounding box center [639, 474] width 28 height 28
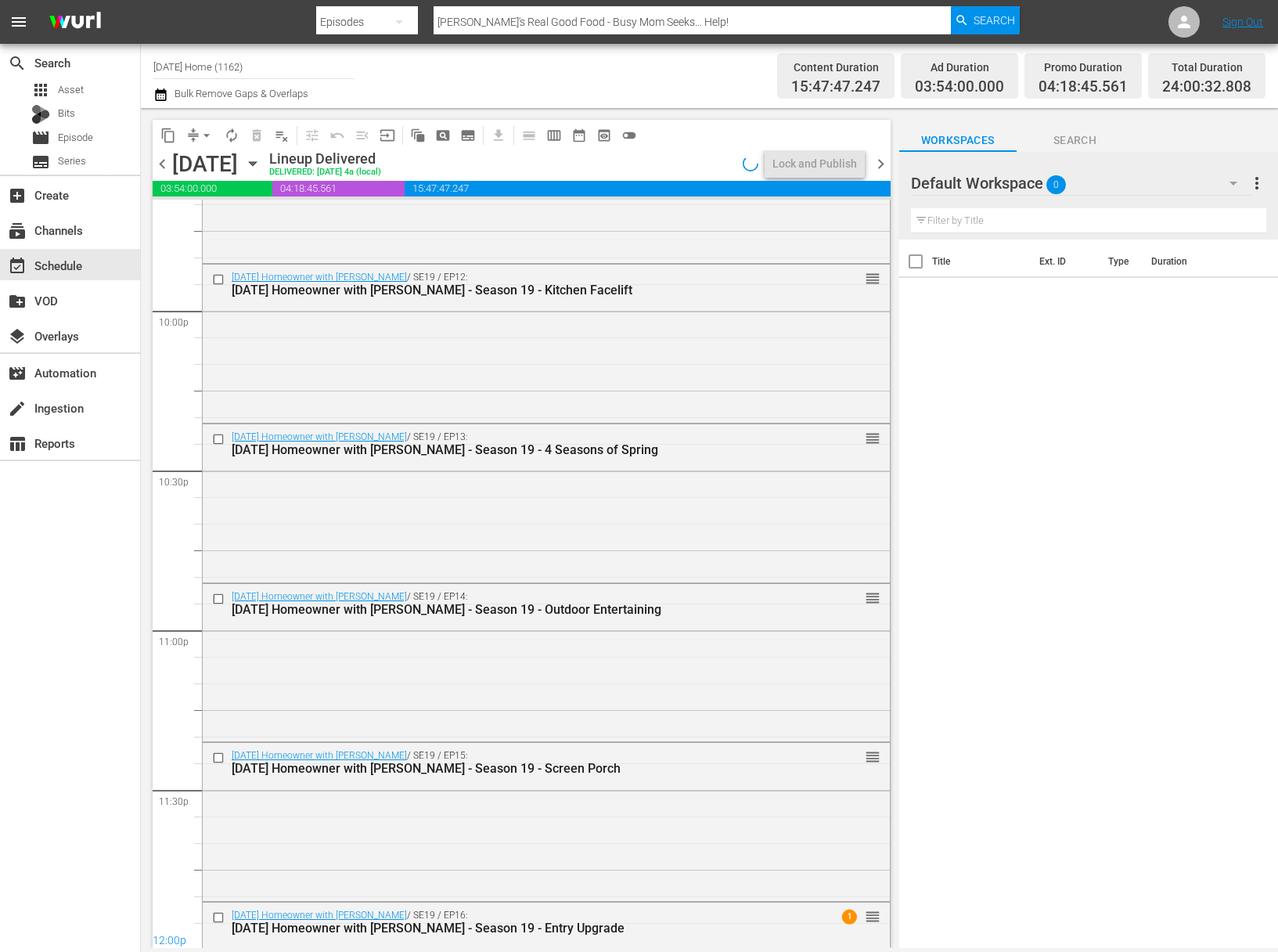
scroll to position [6385, 0]
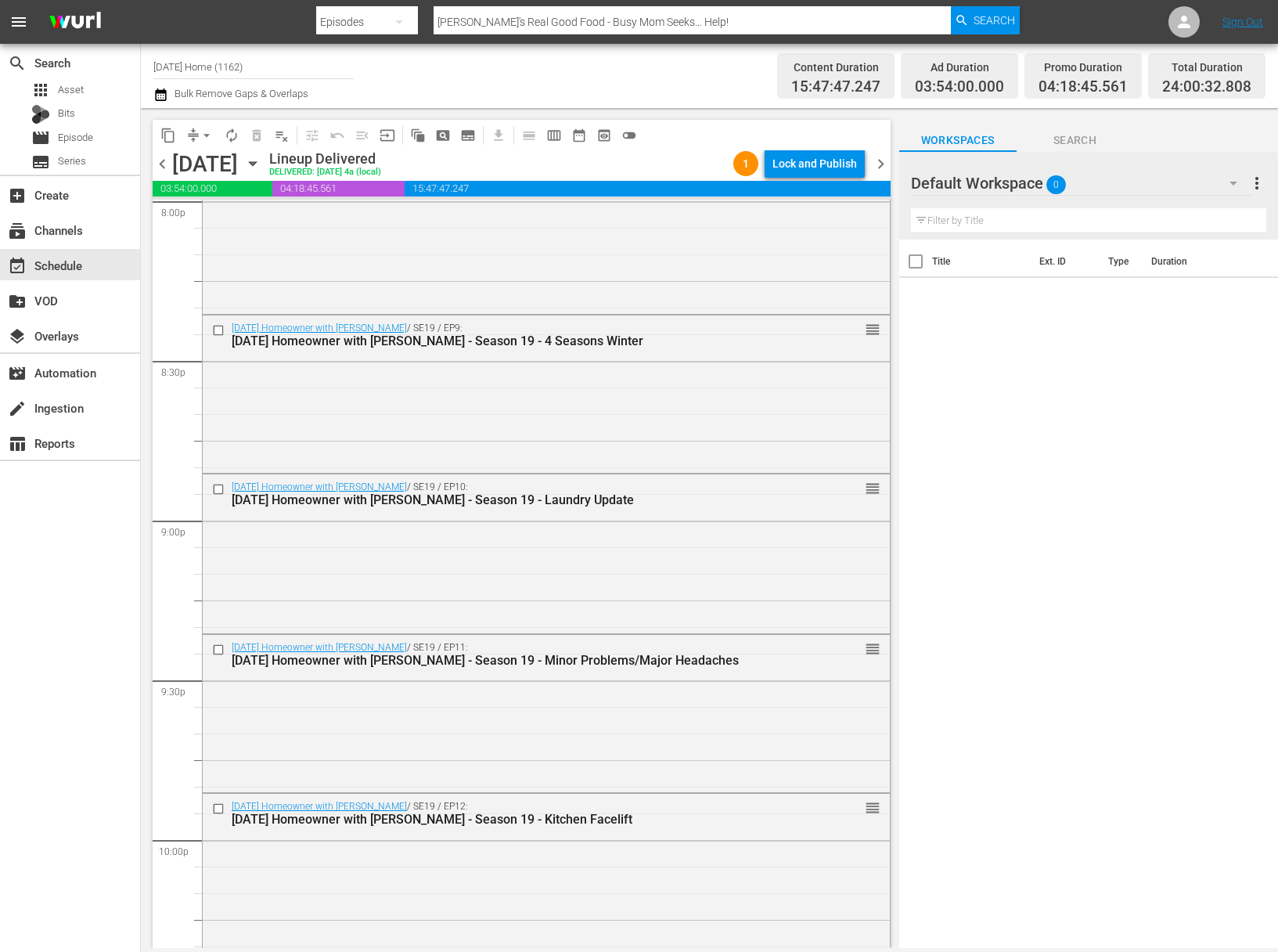
click at [265, 153] on div "Wednesday, May 14th May 14th" at bounding box center [218, 163] width 93 height 26
click at [262, 164] on icon "button" at bounding box center [253, 163] width 17 height 17
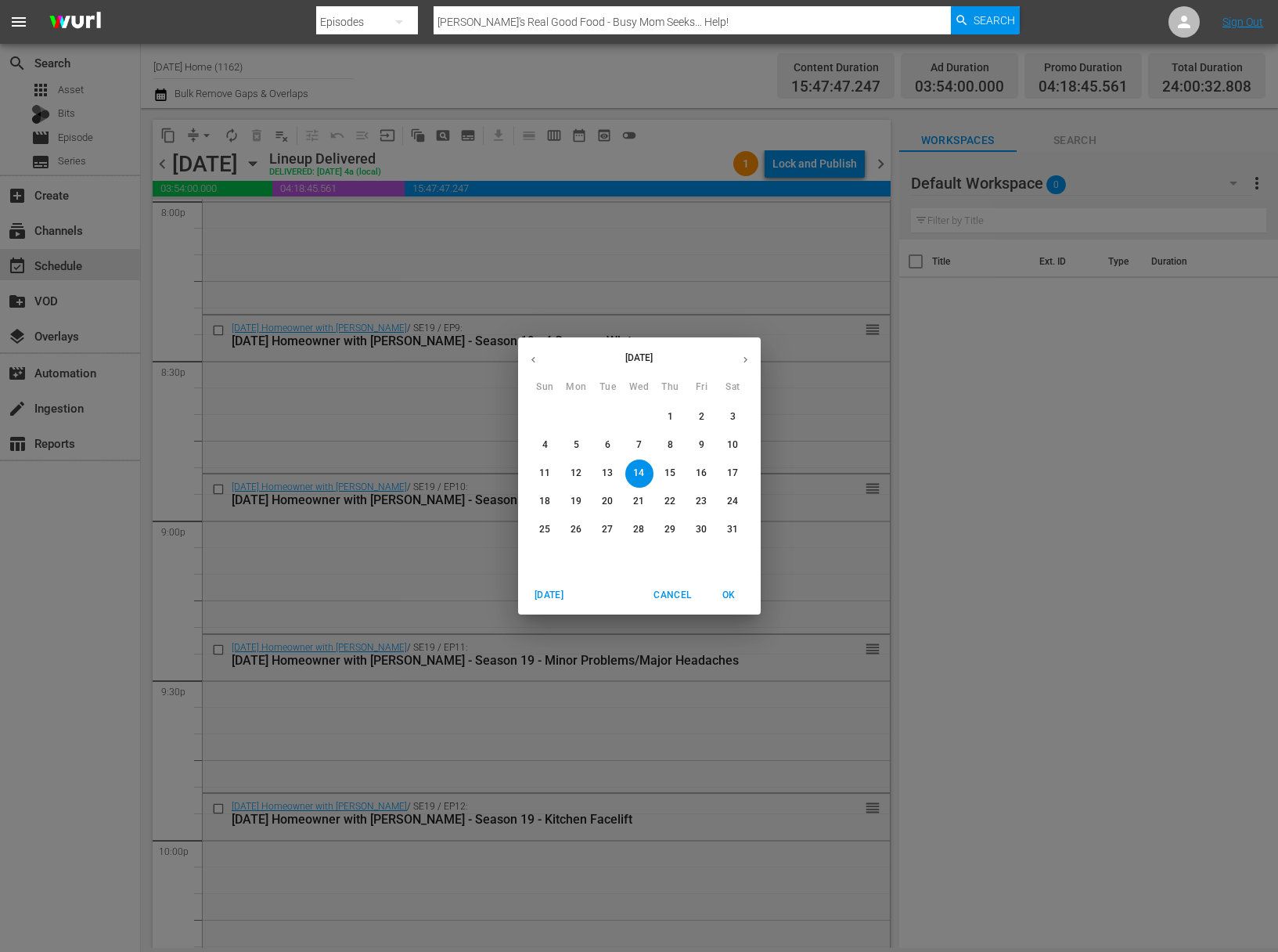
click at [579, 464] on button "12" at bounding box center [577, 474] width 28 height 28
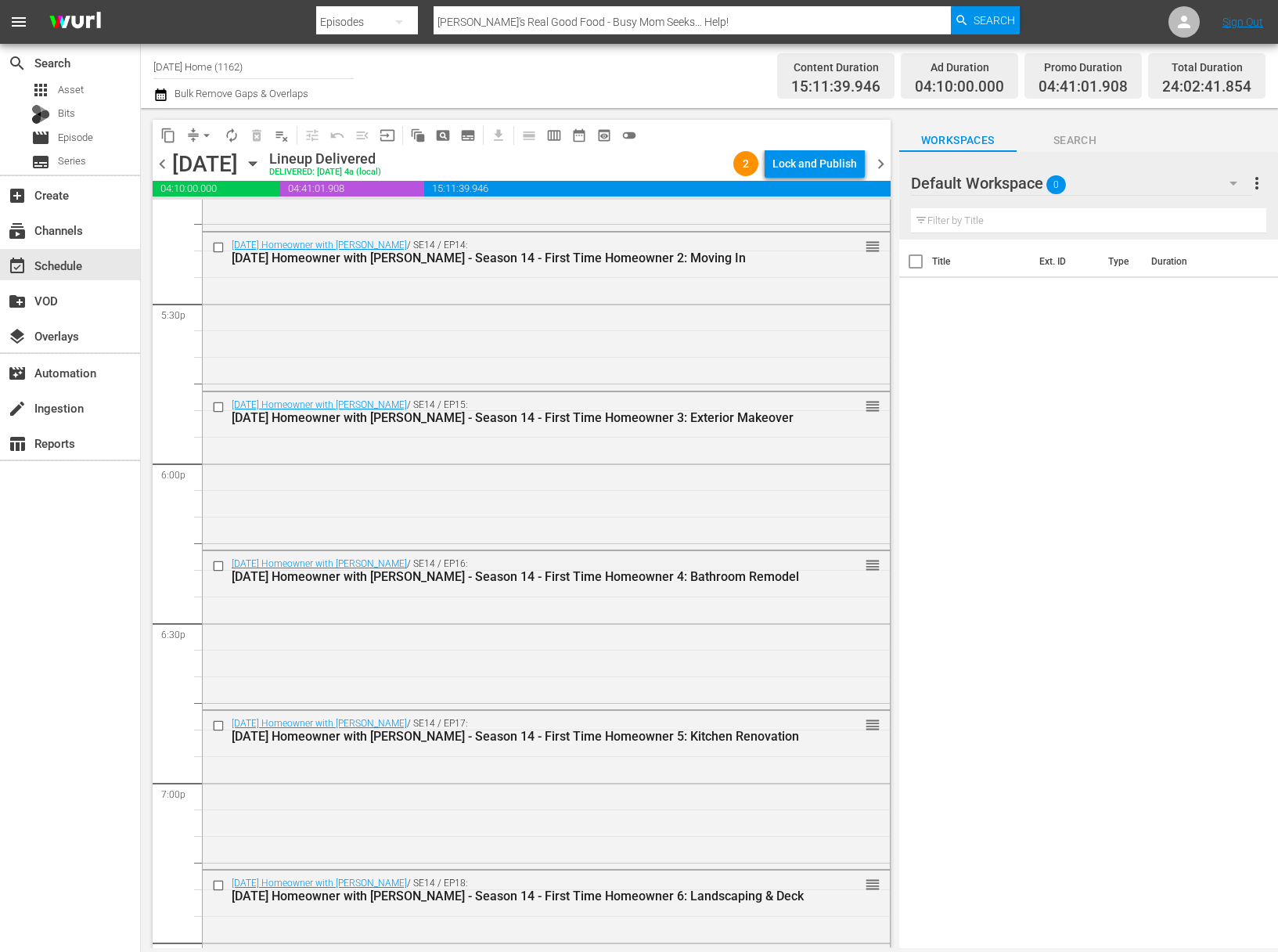
scroll to position [5108, 0]
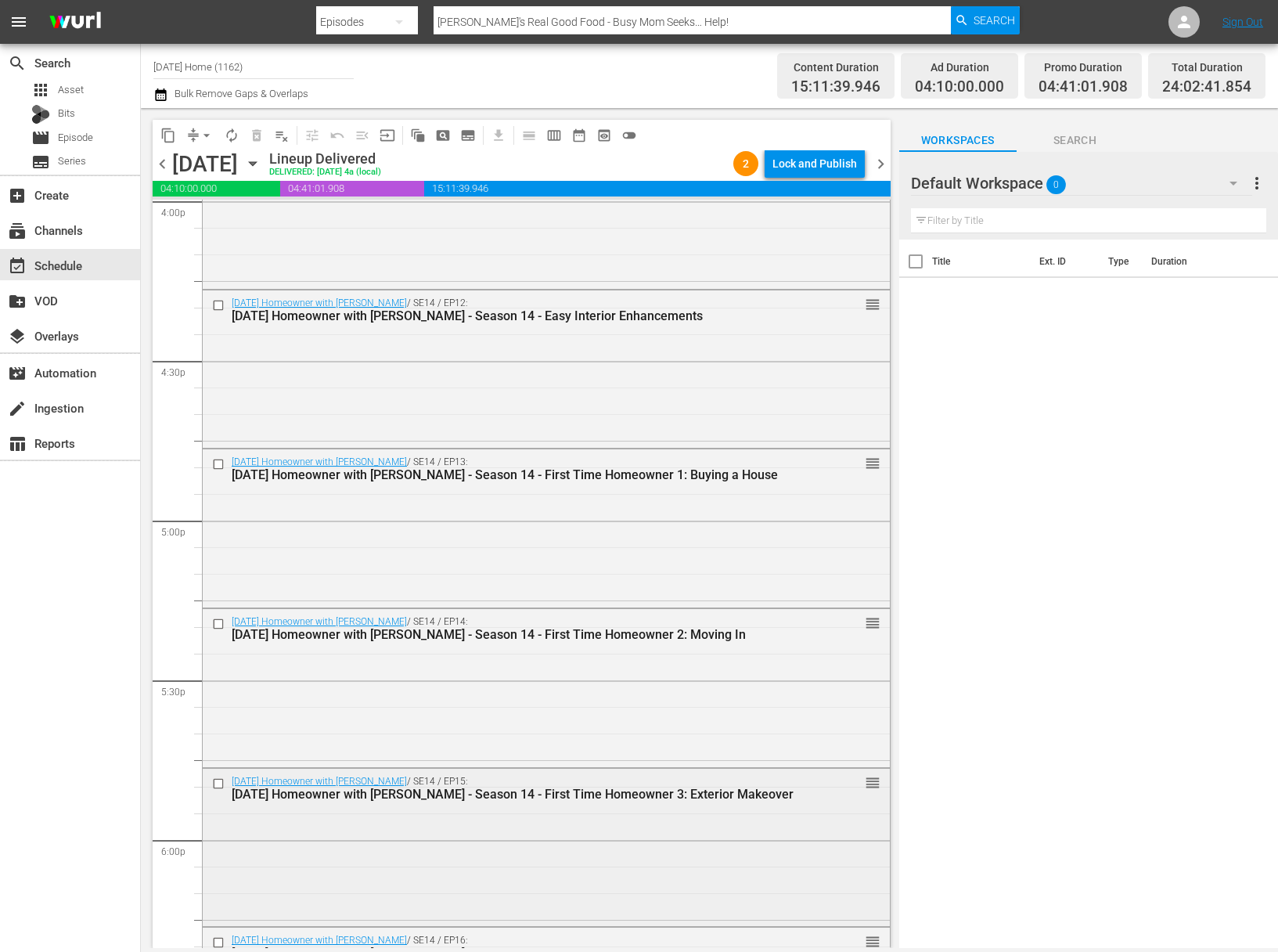
click at [220, 782] on input "checkbox" at bounding box center [220, 783] width 16 height 13
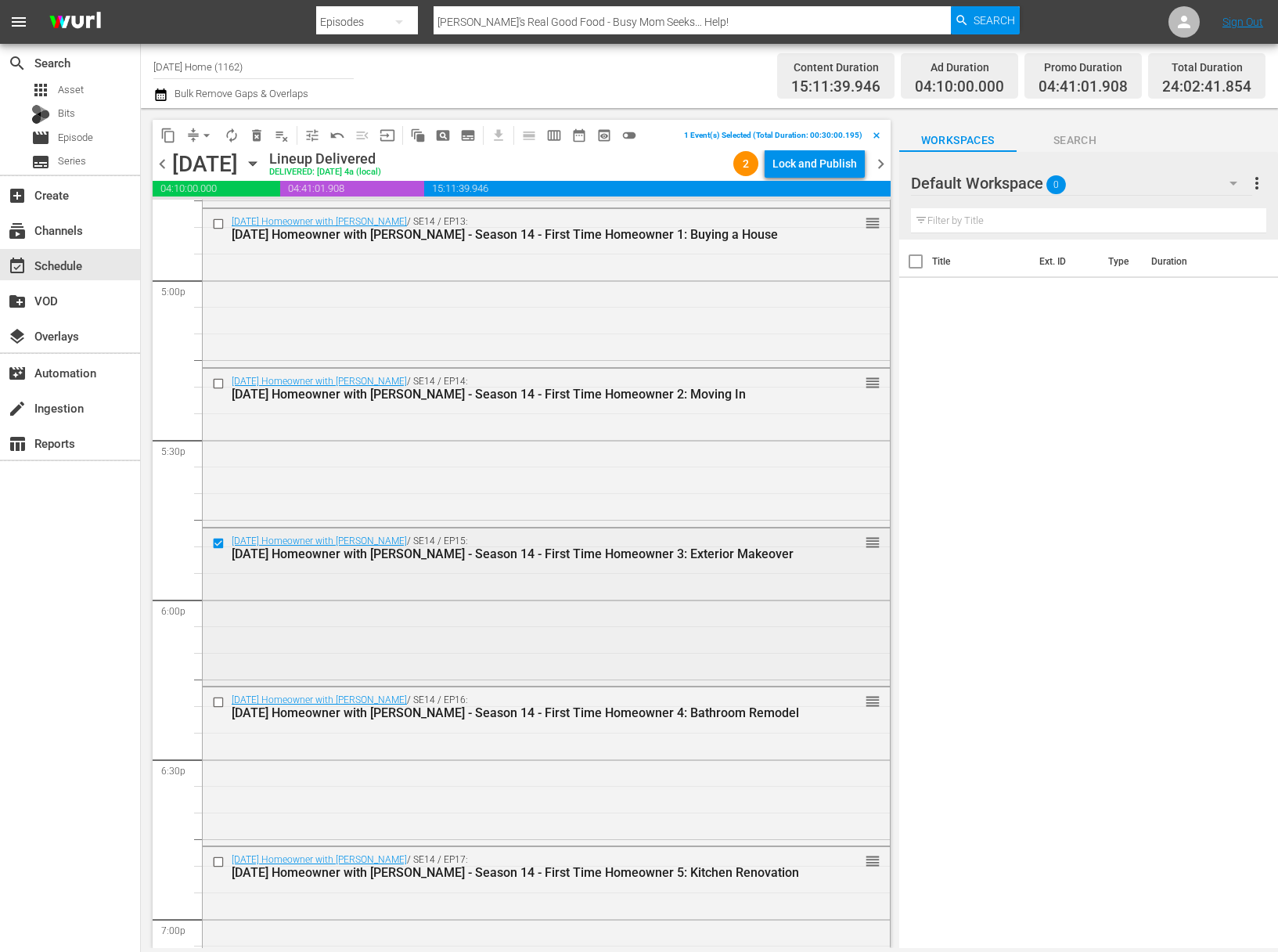
scroll to position [5426, 0]
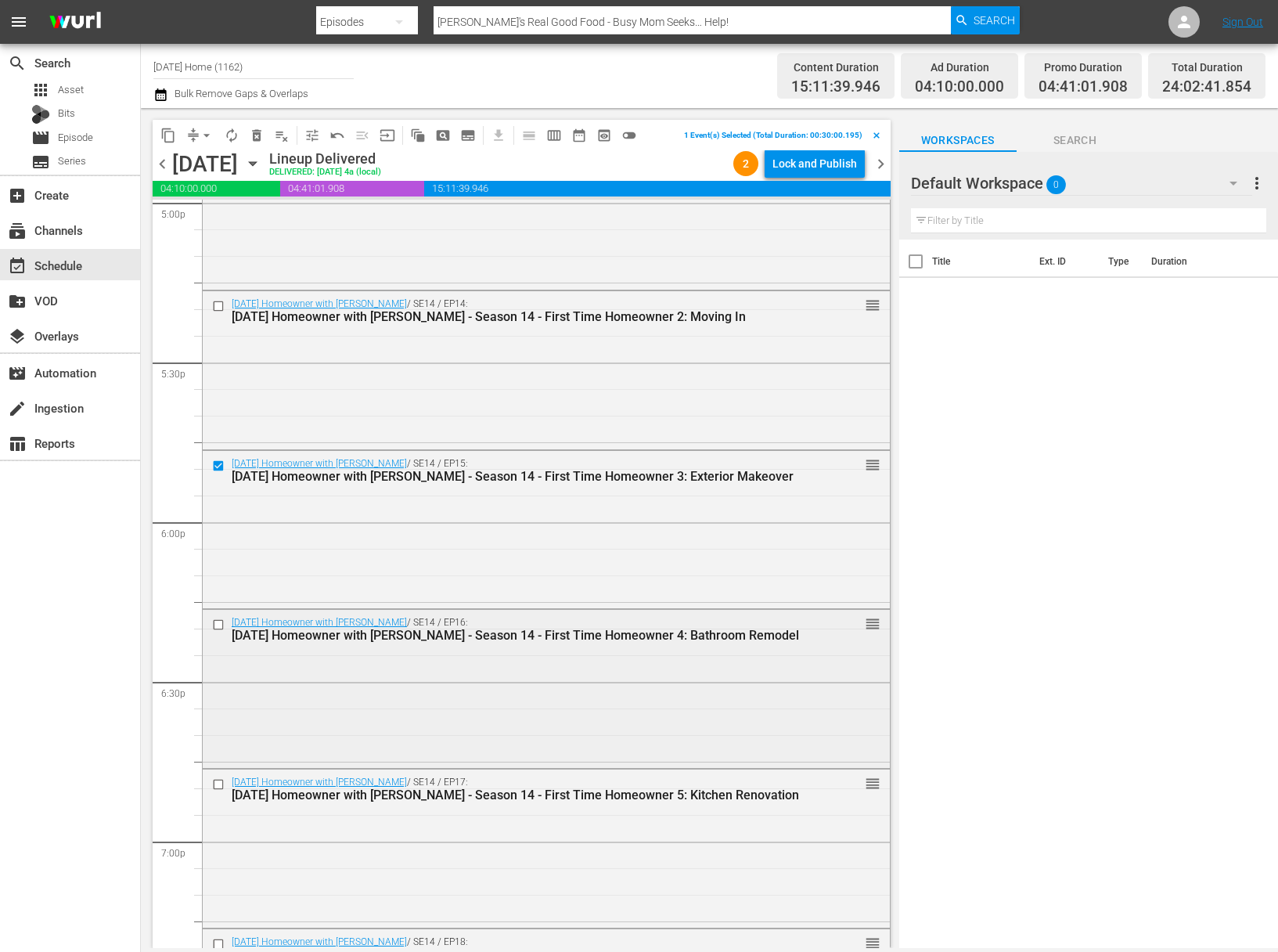
click at [218, 622] on input "checkbox" at bounding box center [220, 624] width 16 height 13
click at [220, 783] on input "checkbox" at bounding box center [220, 785] width 16 height 13
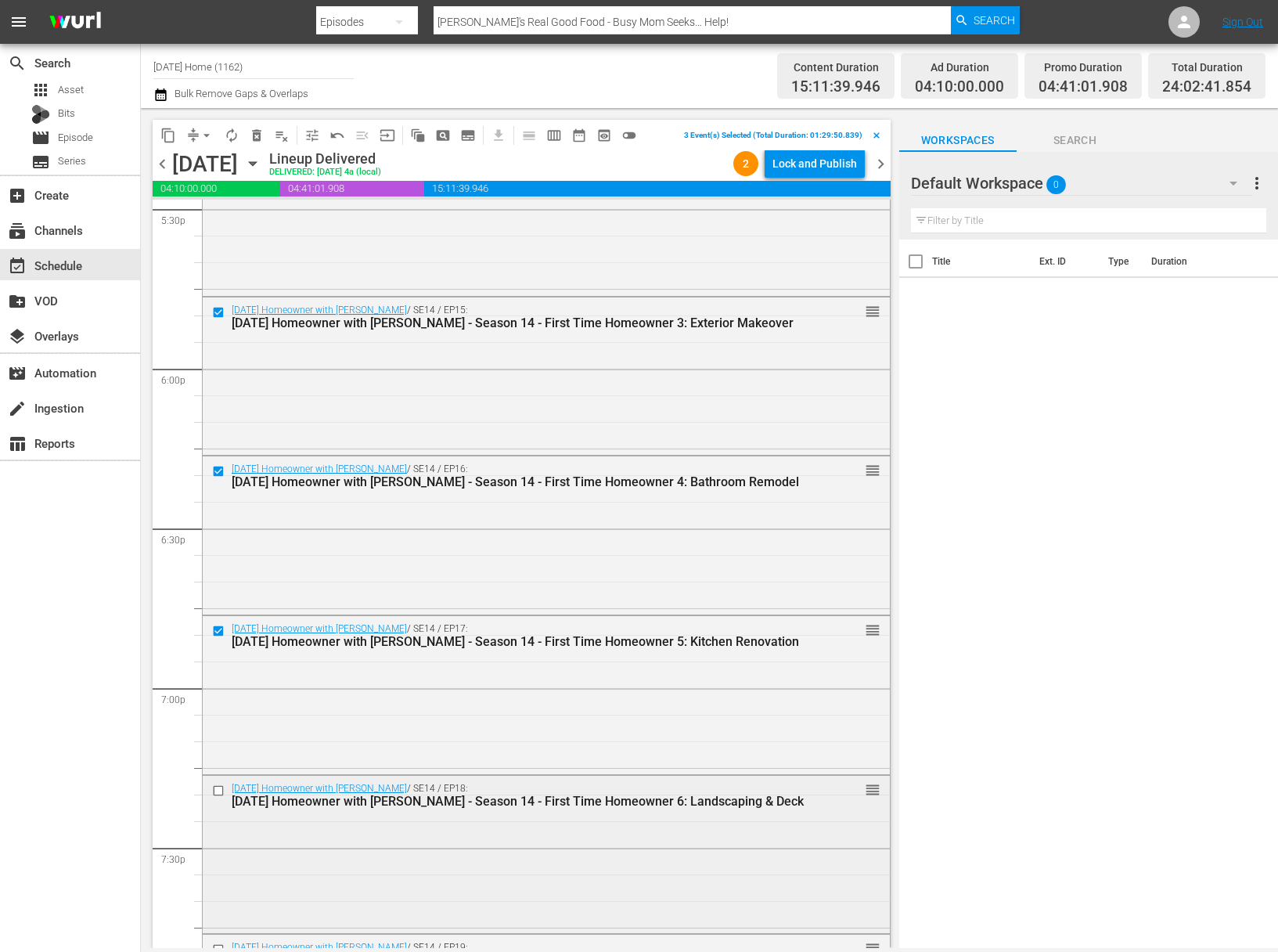
click at [218, 784] on input "checkbox" at bounding box center [220, 789] width 16 height 13
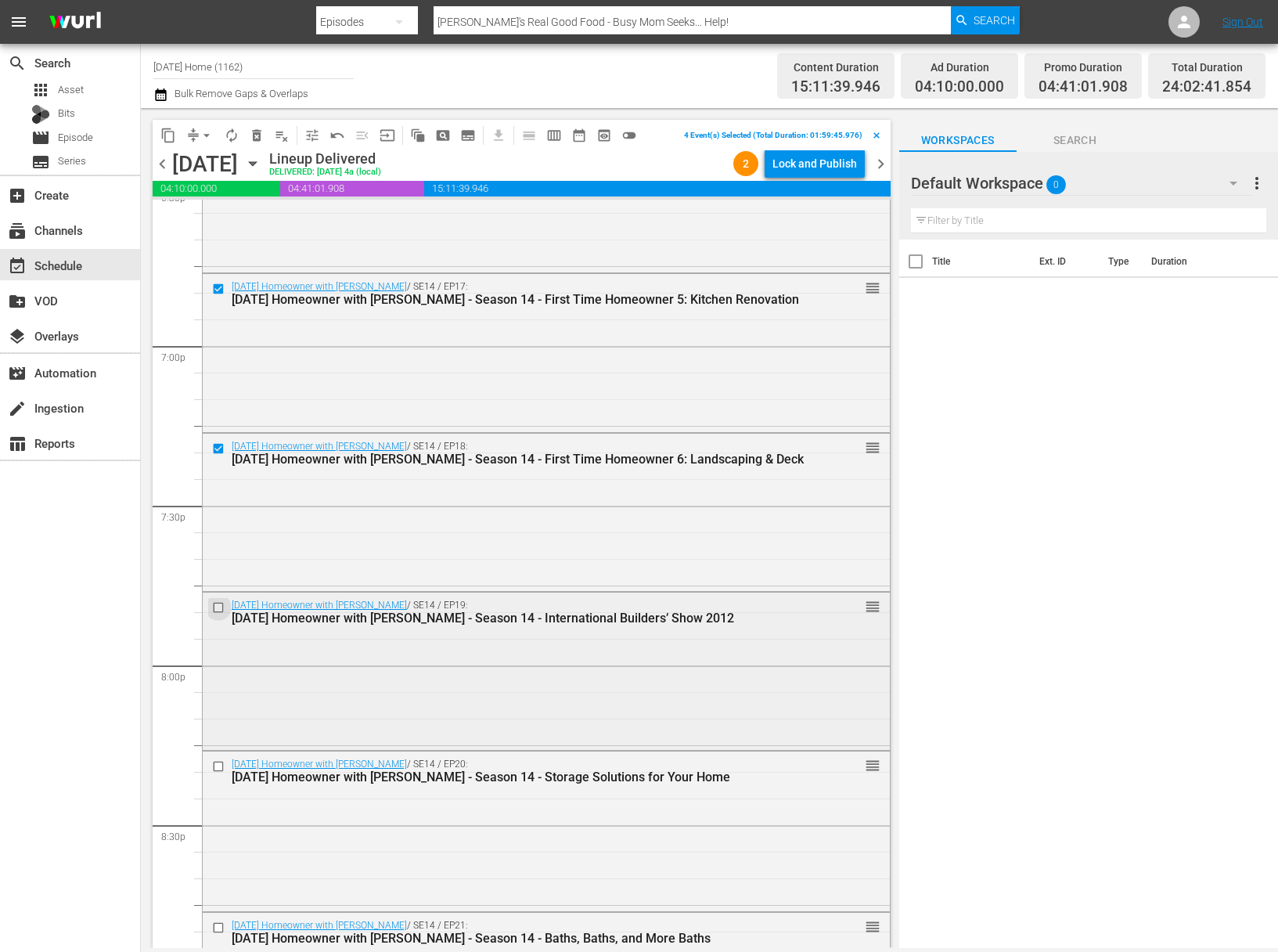
click at [216, 607] on input "checkbox" at bounding box center [220, 607] width 16 height 13
click at [221, 768] on input "checkbox" at bounding box center [220, 767] width 16 height 13
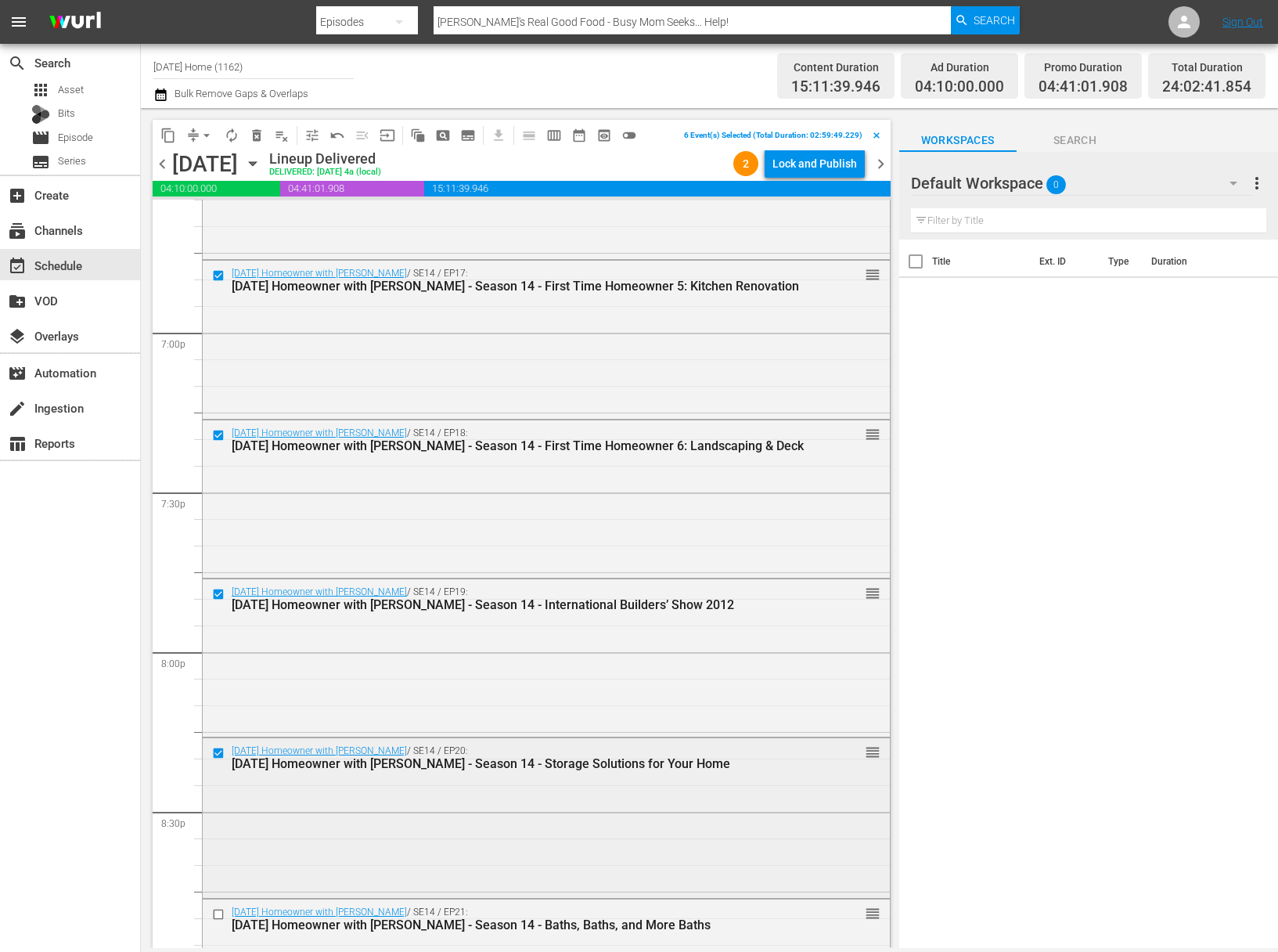
scroll to position [5953, 0]
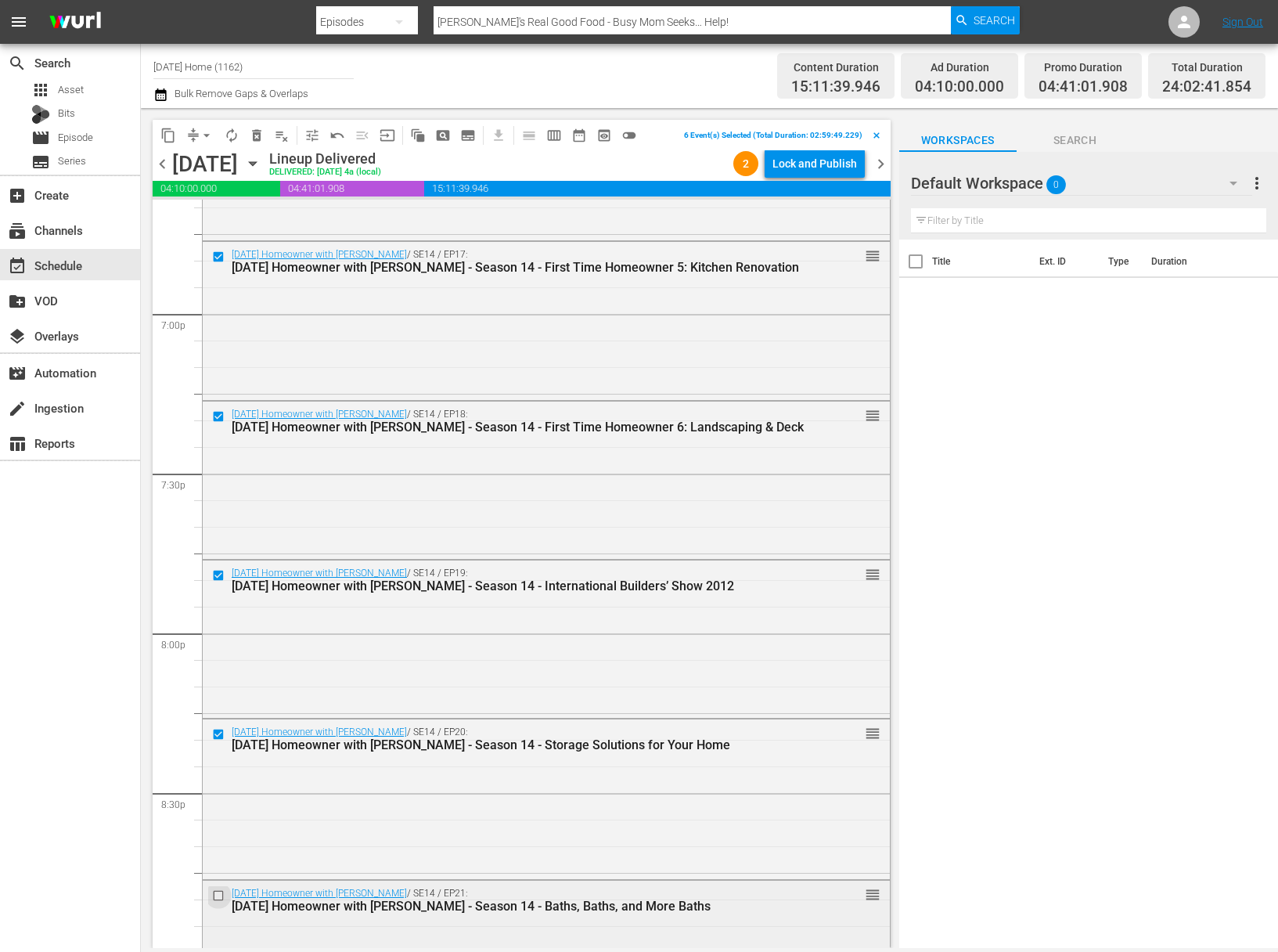
click at [218, 895] on input "checkbox" at bounding box center [220, 895] width 16 height 13
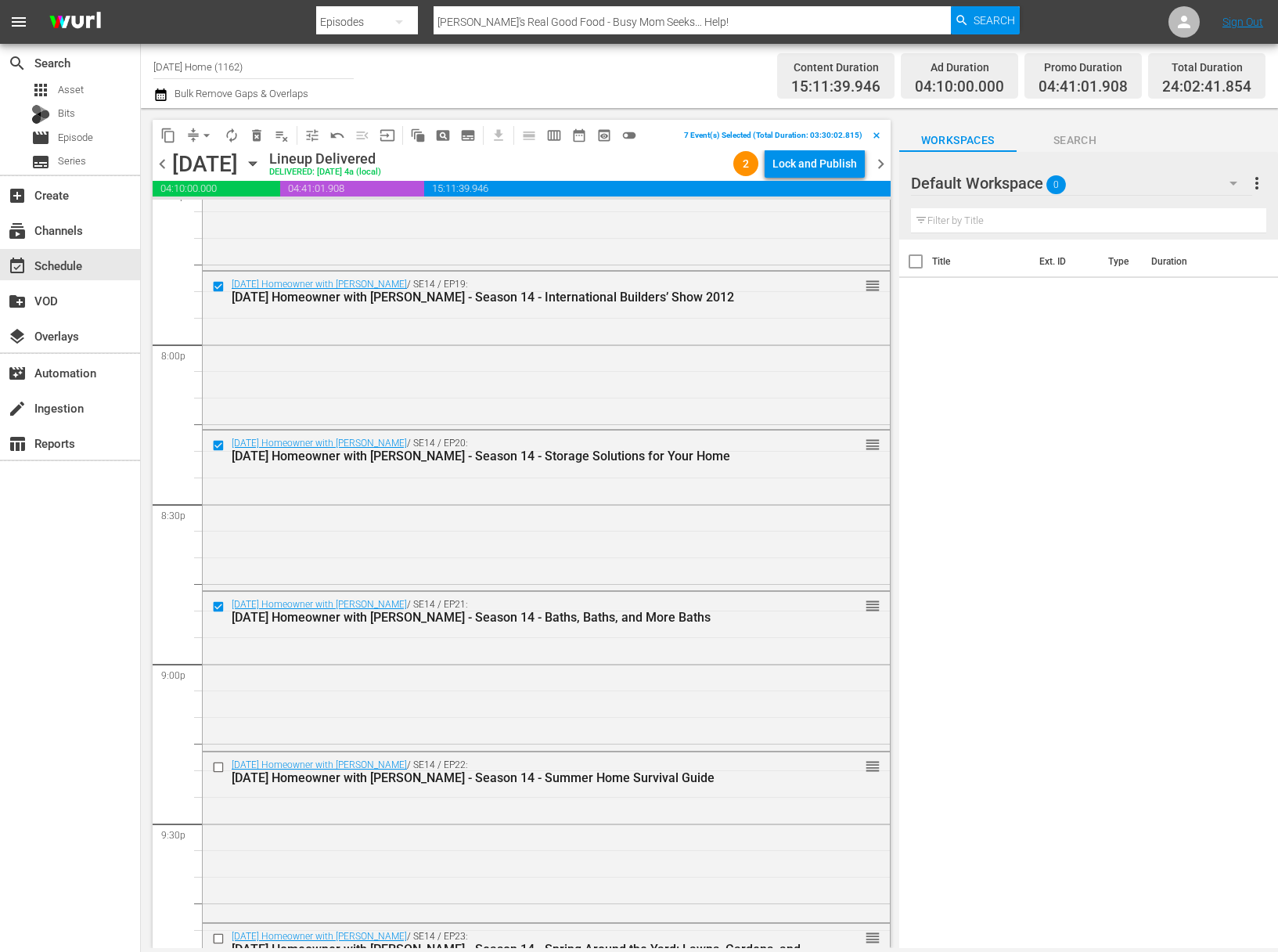
scroll to position [6477, 0]
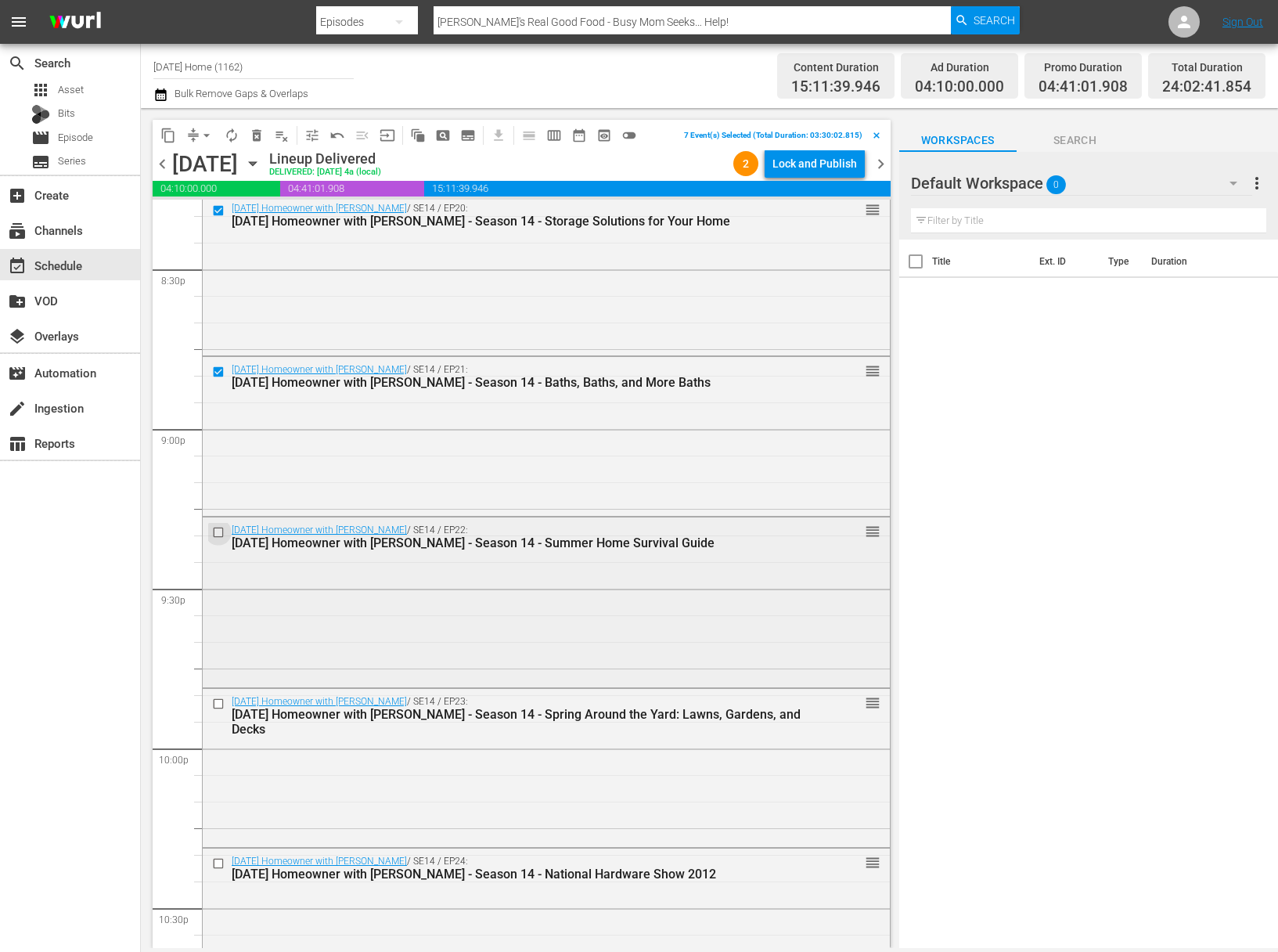
click at [219, 529] on input "checkbox" at bounding box center [220, 533] width 16 height 13
click at [217, 704] on input "checkbox" at bounding box center [220, 703] width 16 height 13
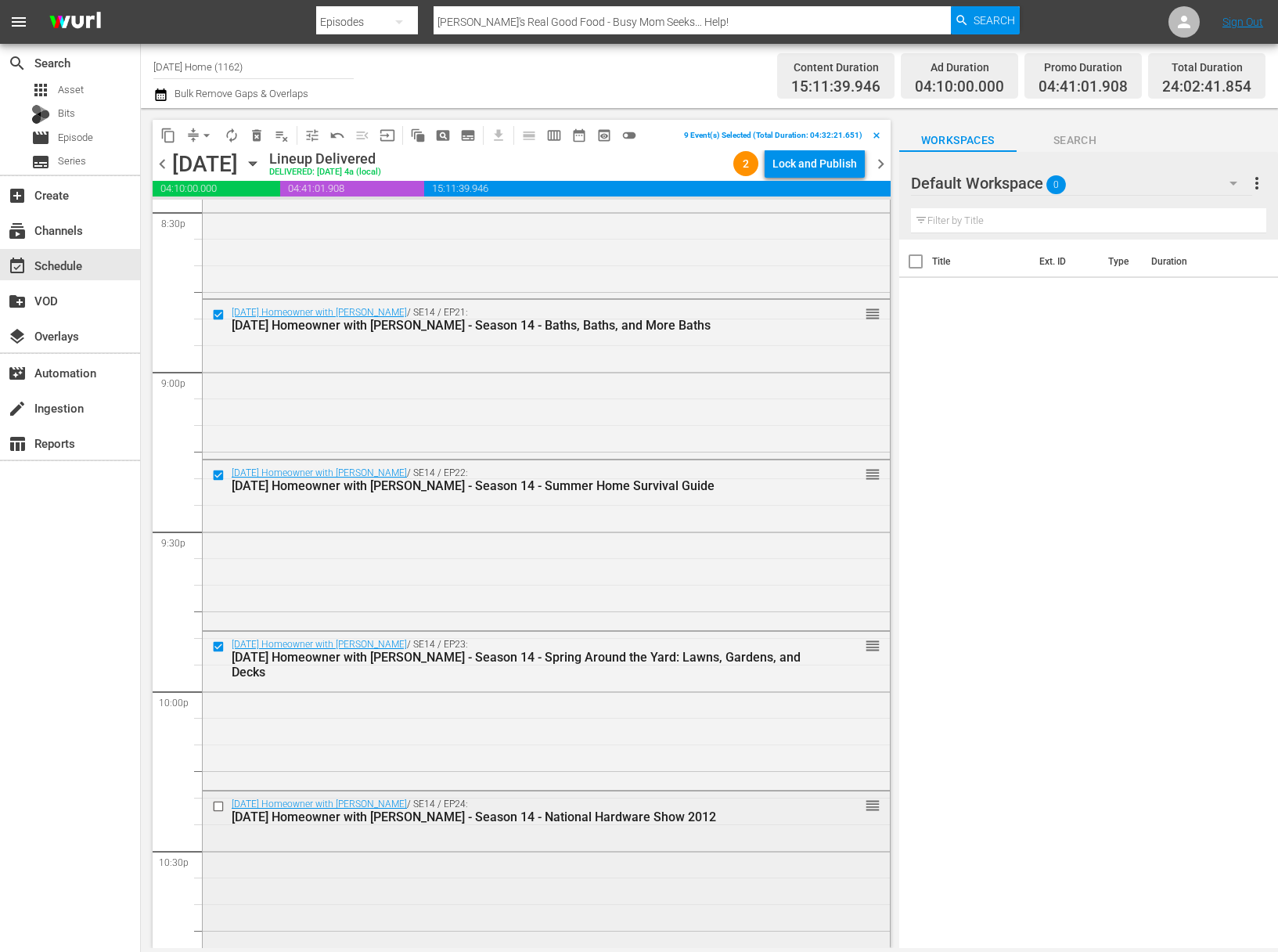
scroll to position [6623, 0]
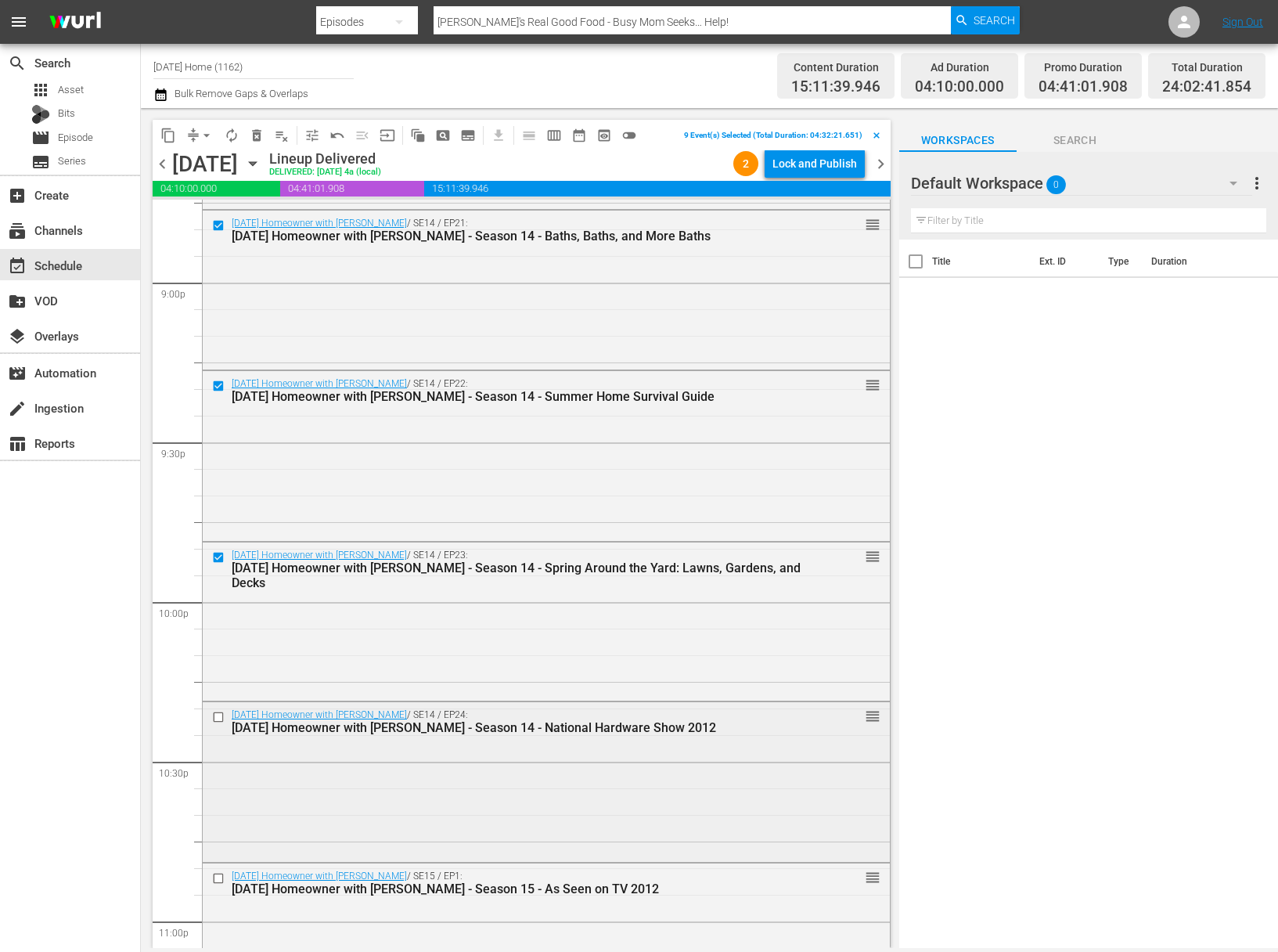
click at [220, 714] on input "checkbox" at bounding box center [220, 717] width 16 height 13
click at [166, 128] on span "content_copy" at bounding box center [168, 135] width 16 height 16
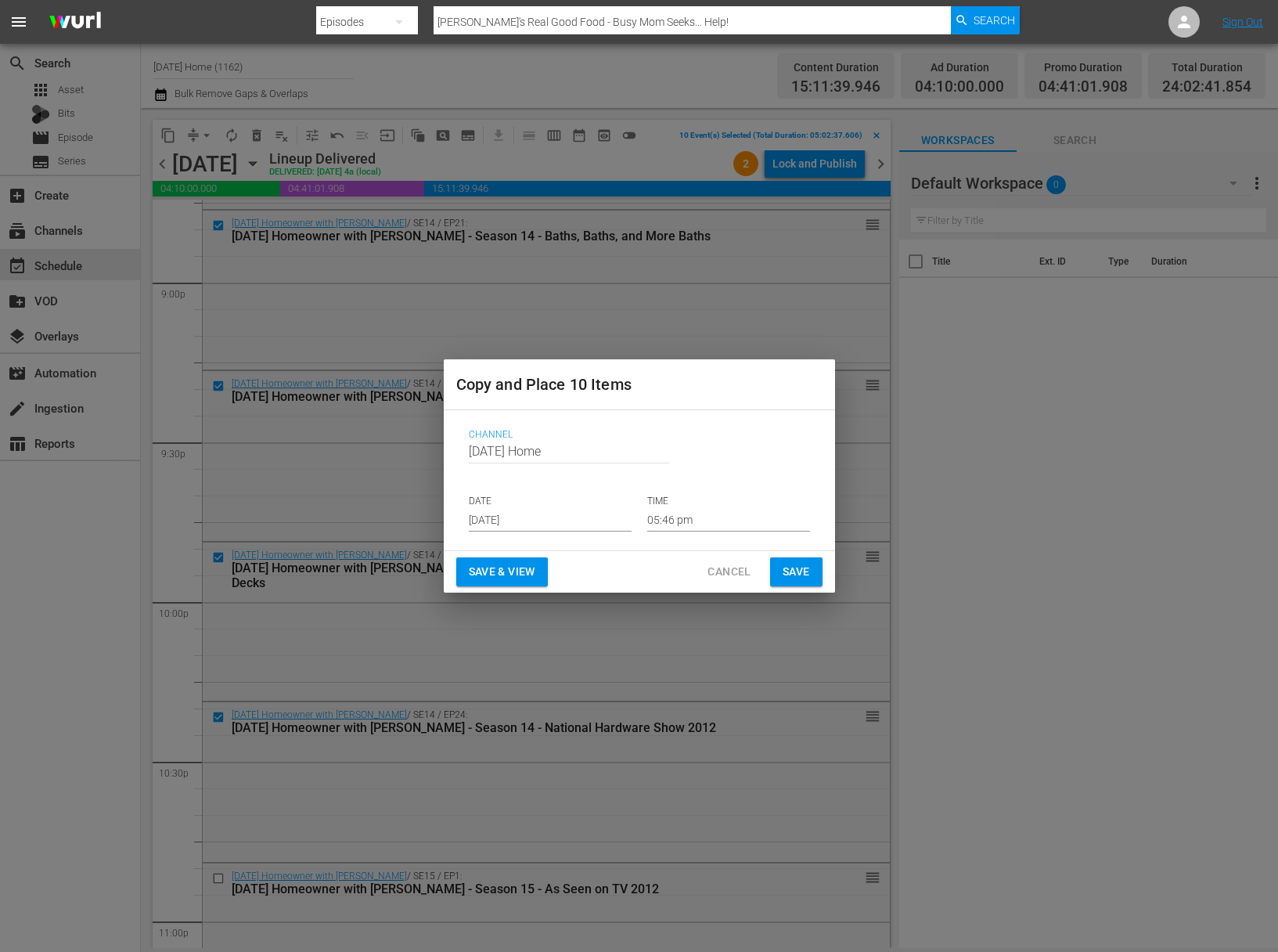
click at [559, 520] on input "Sep 14th 2025" at bounding box center [550, 520] width 163 height 24
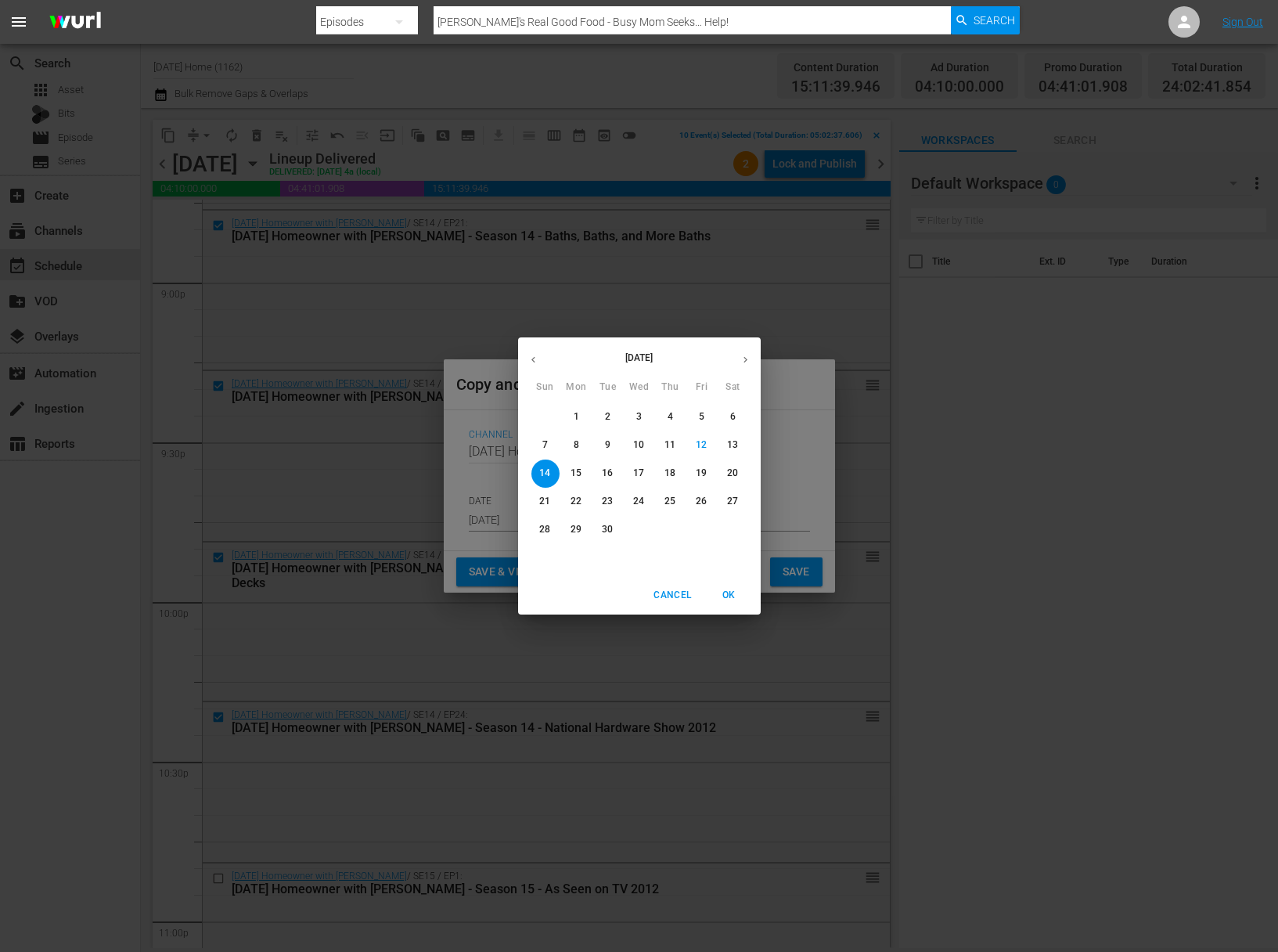
click at [583, 478] on span "15" at bounding box center [577, 473] width 28 height 13
type input "Sep 15th 2025"
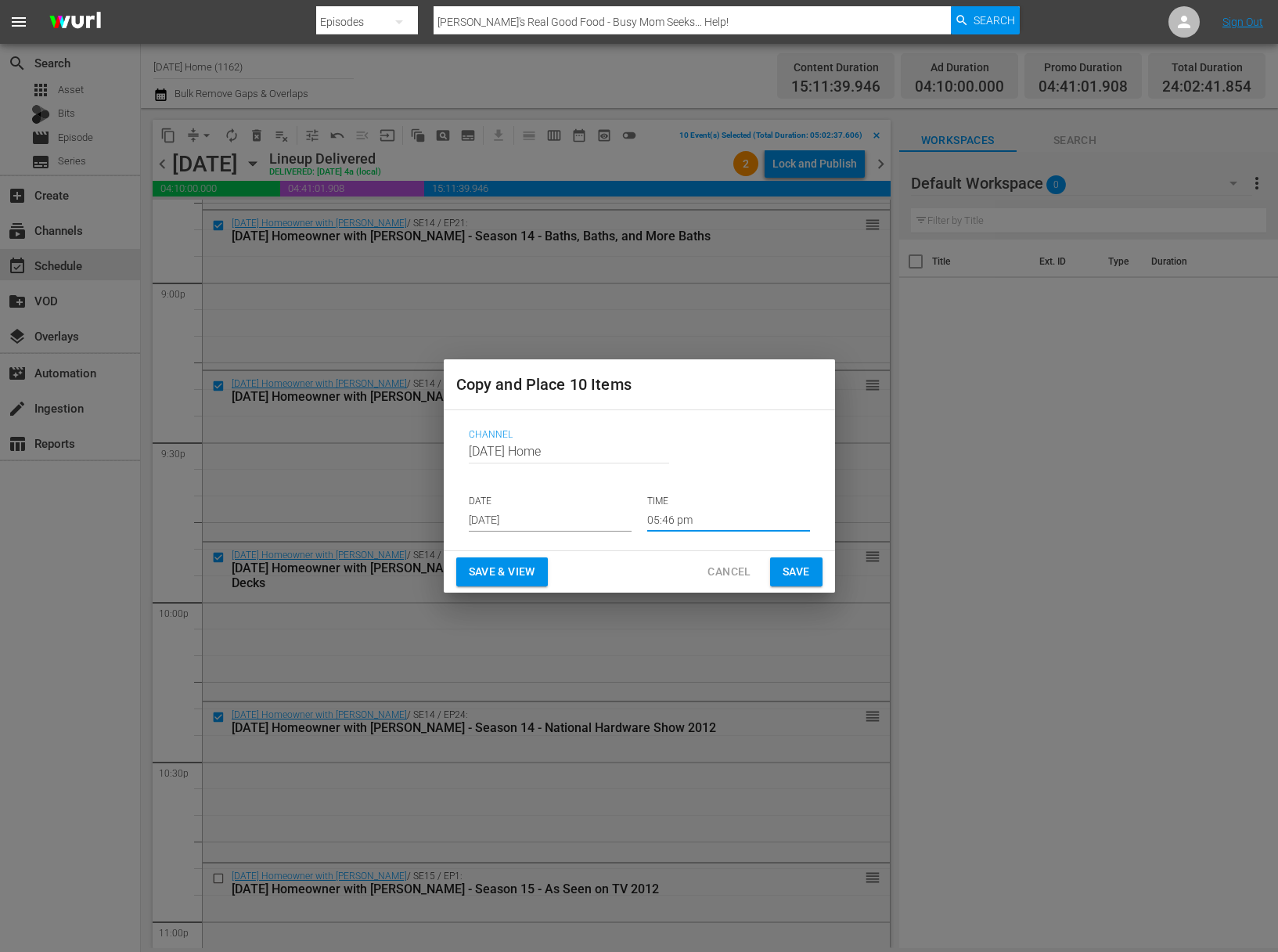
click at [683, 519] on input "05:46 pm" at bounding box center [728, 520] width 163 height 24
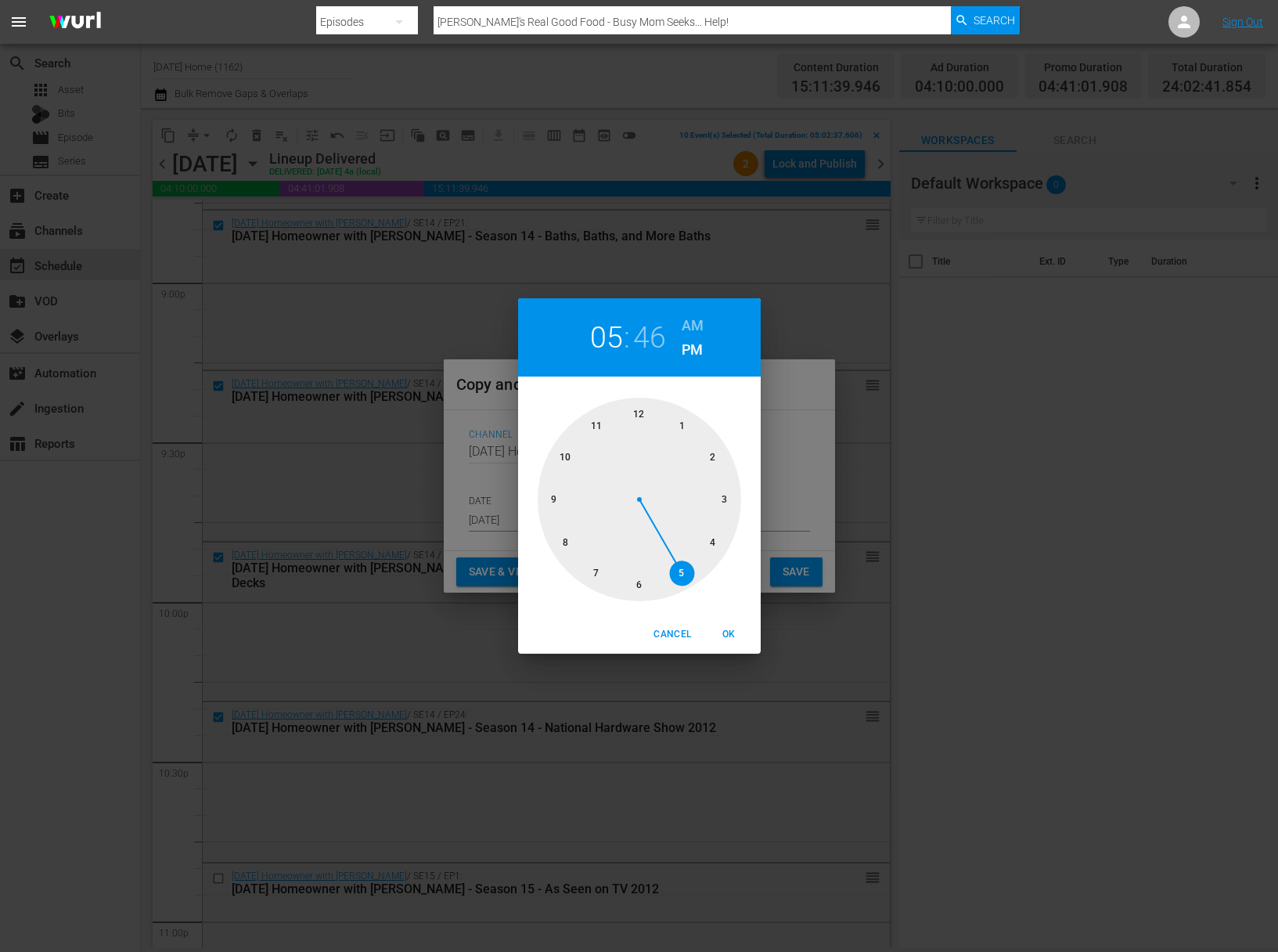
click at [643, 410] on div at bounding box center [639, 499] width 203 height 203
click at [635, 408] on div at bounding box center [639, 499] width 203 height 203
click at [689, 325] on h6 "AM" at bounding box center [693, 326] width 22 height 25
click at [734, 636] on span "OK" at bounding box center [730, 634] width 38 height 16
type input "12:00 am"
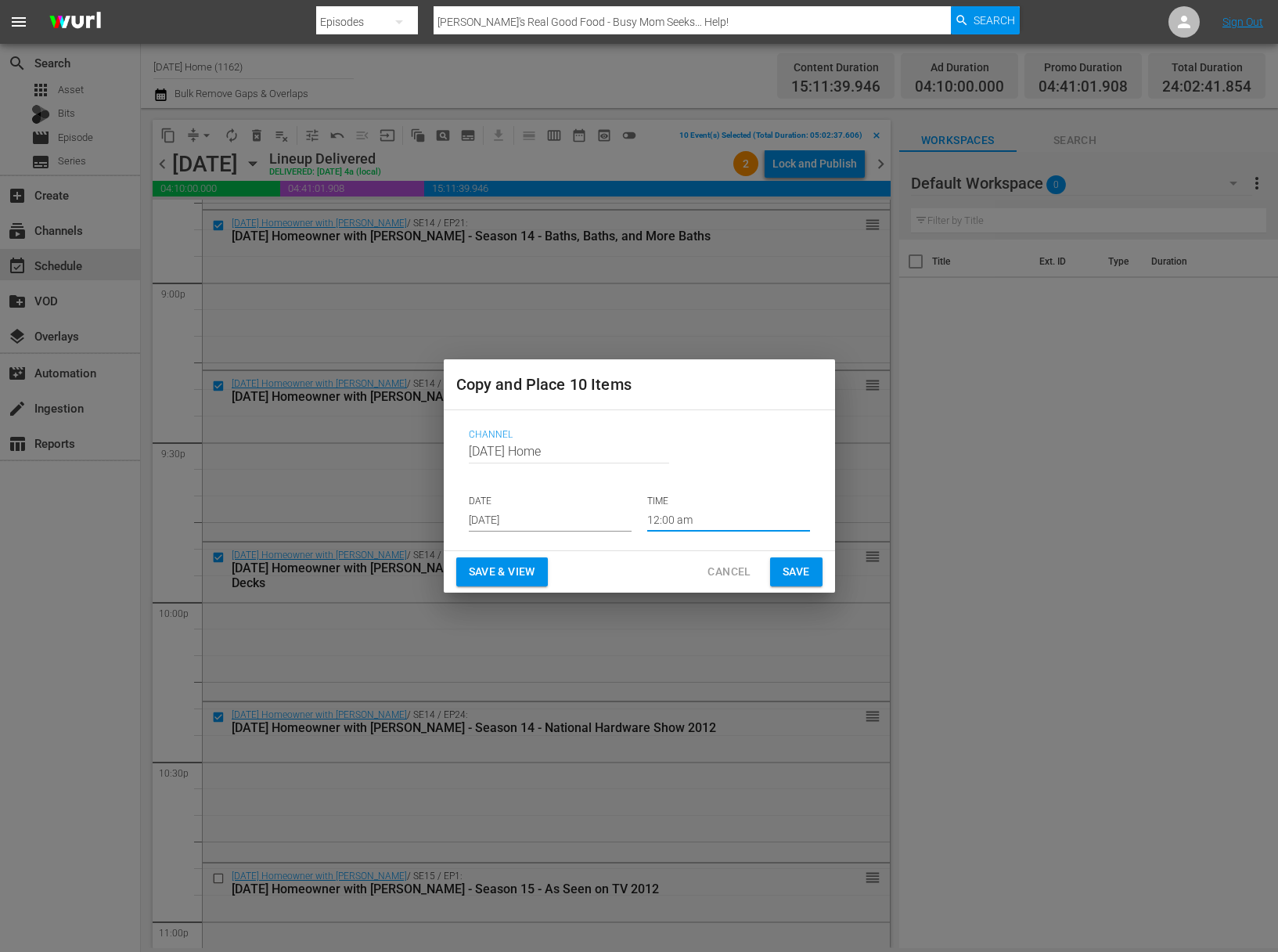
click at [792, 567] on span "Save" at bounding box center [796, 571] width 27 height 20
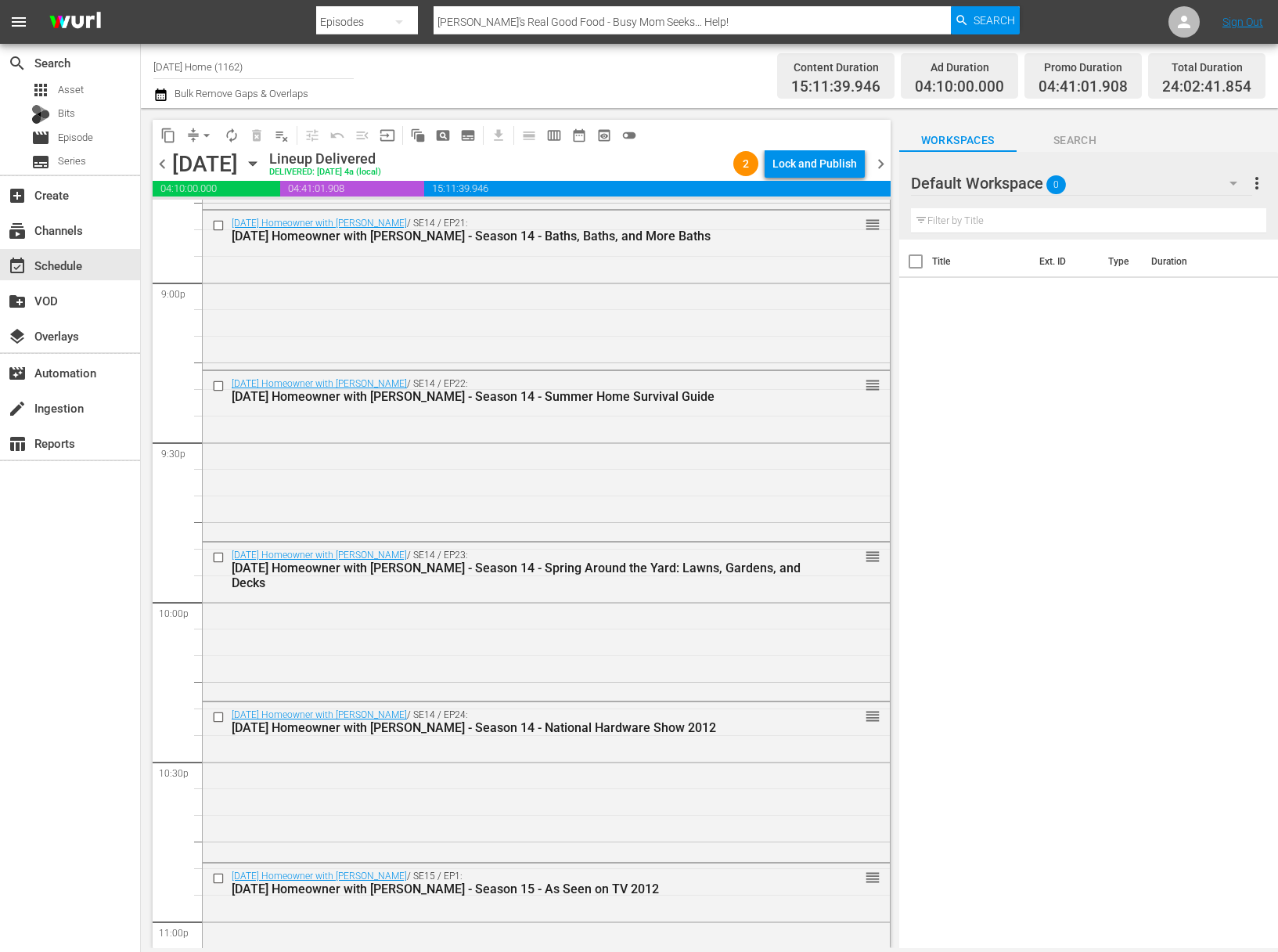
click at [262, 161] on icon "button" at bounding box center [253, 163] width 17 height 17
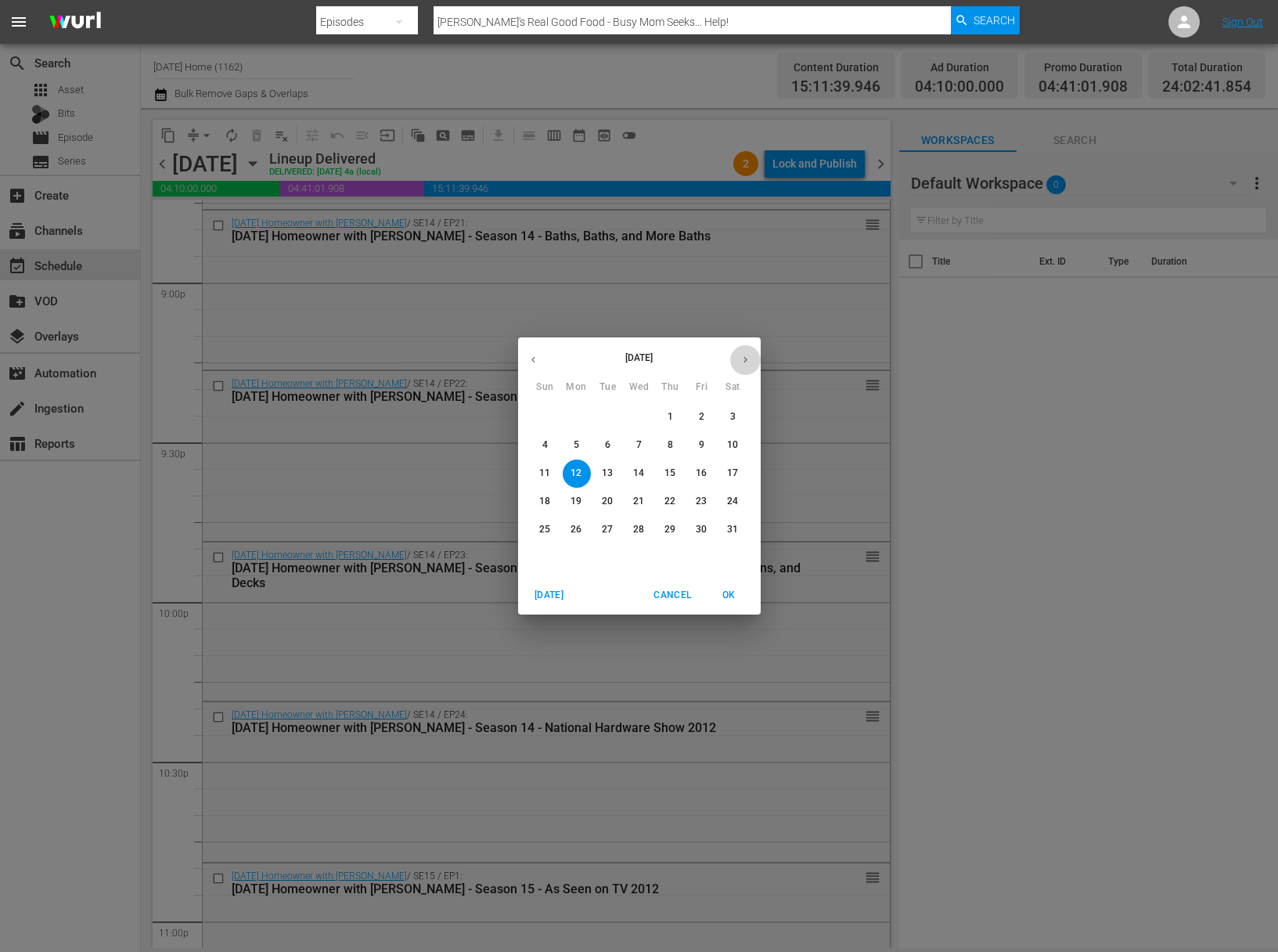
click at [748, 357] on icon "button" at bounding box center [745, 359] width 12 height 12
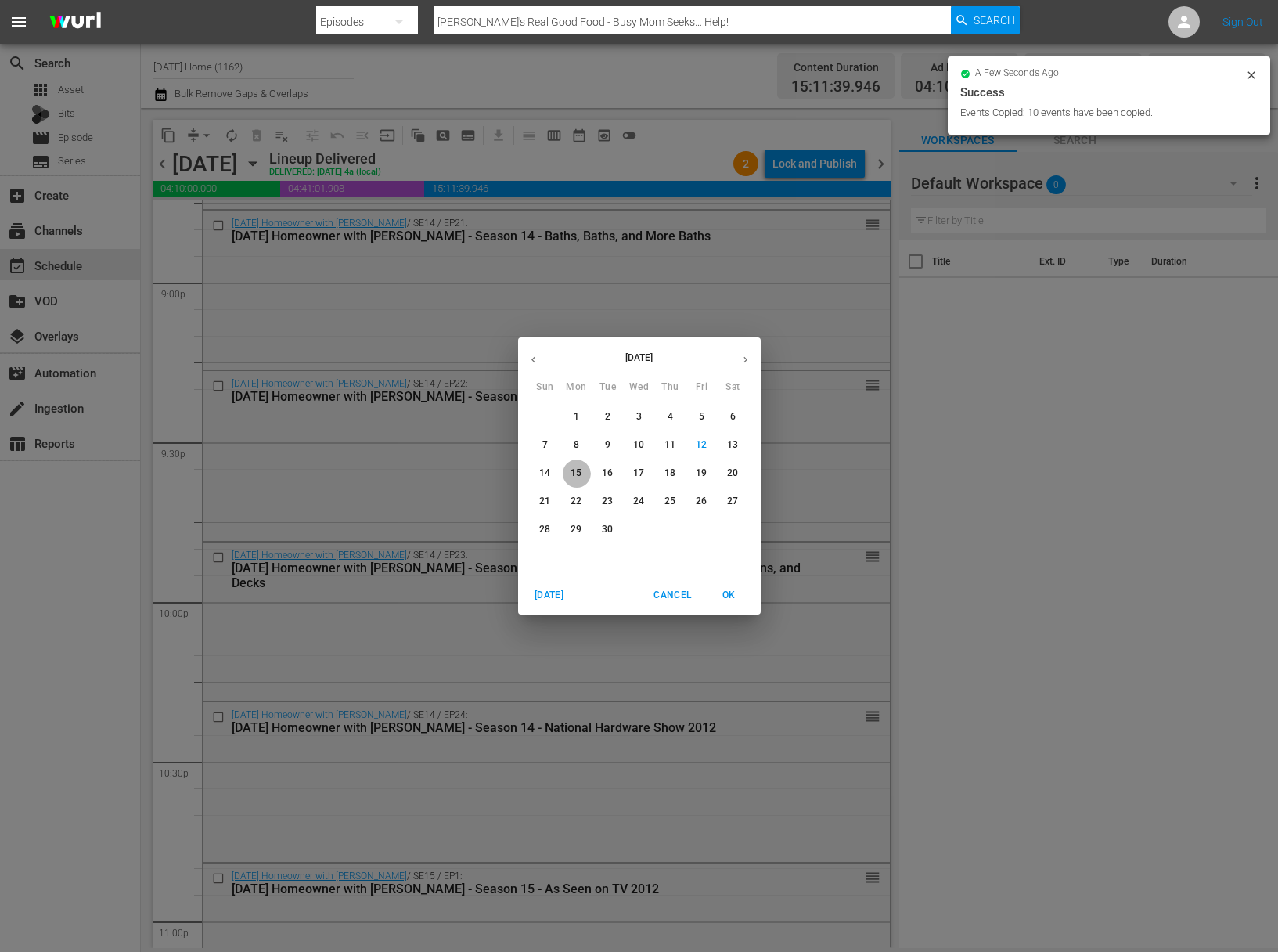
click at [580, 466] on button "15" at bounding box center [577, 474] width 28 height 28
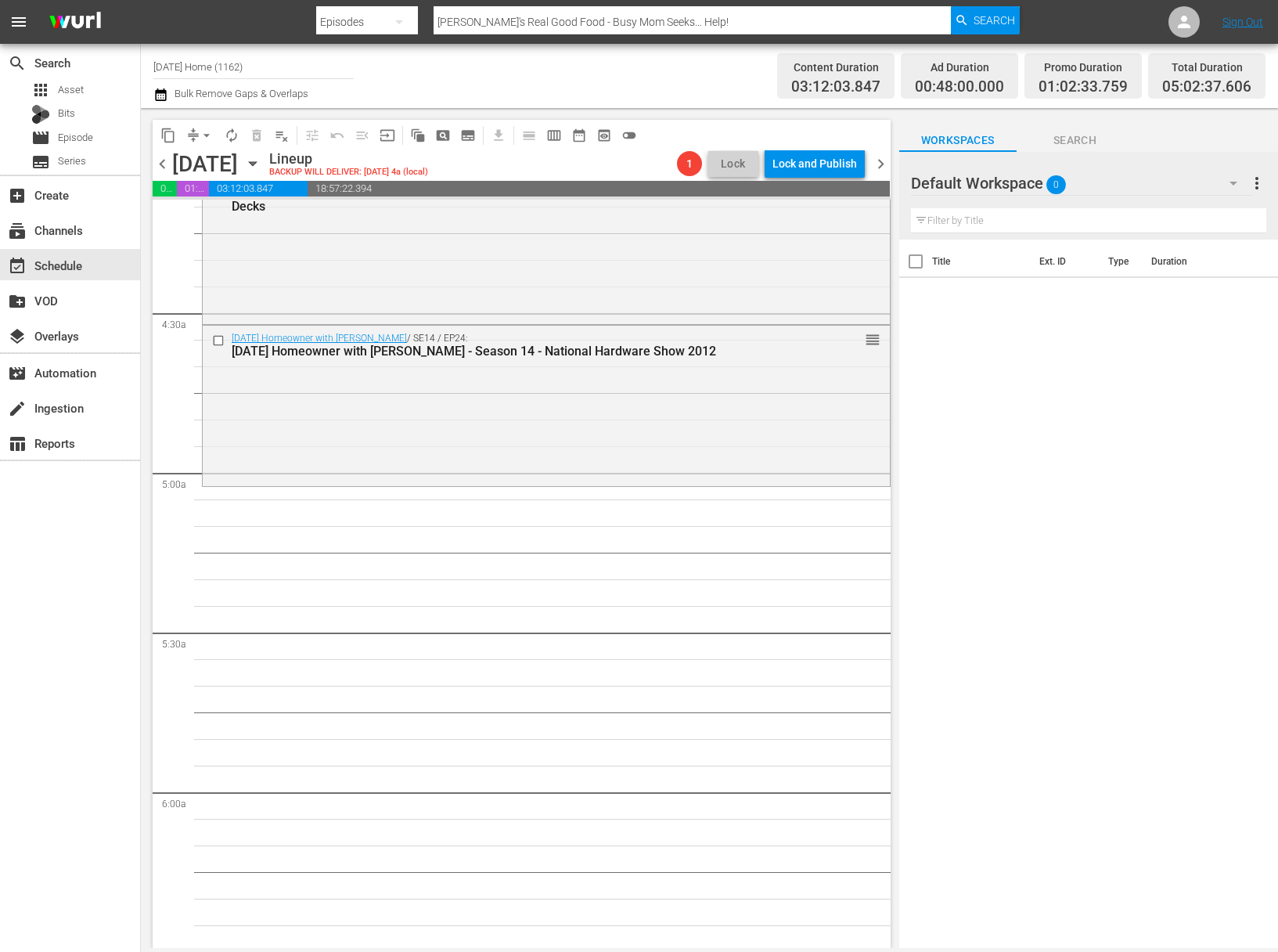
scroll to position [1239, 0]
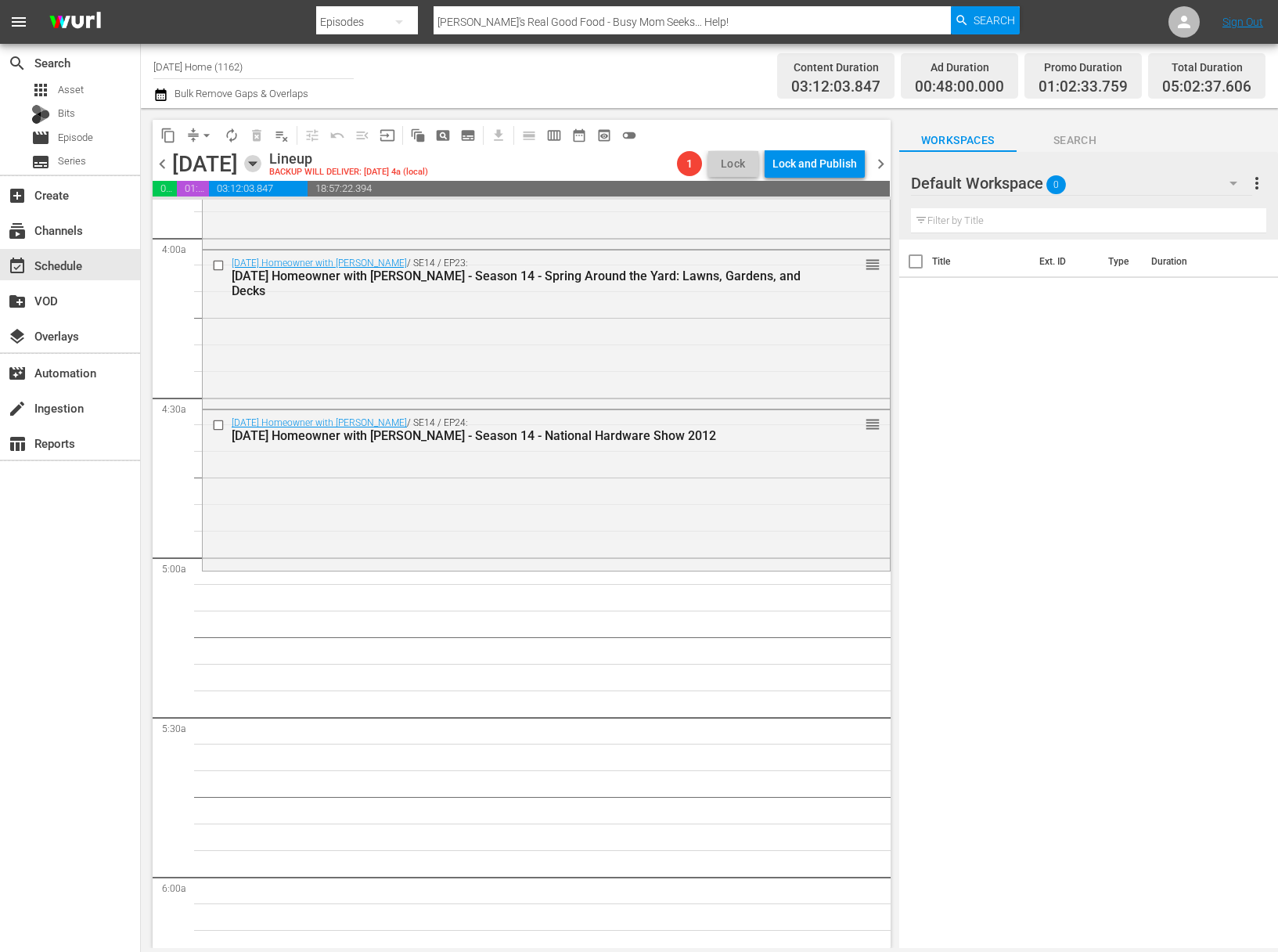
click at [262, 163] on icon "button" at bounding box center [253, 163] width 17 height 17
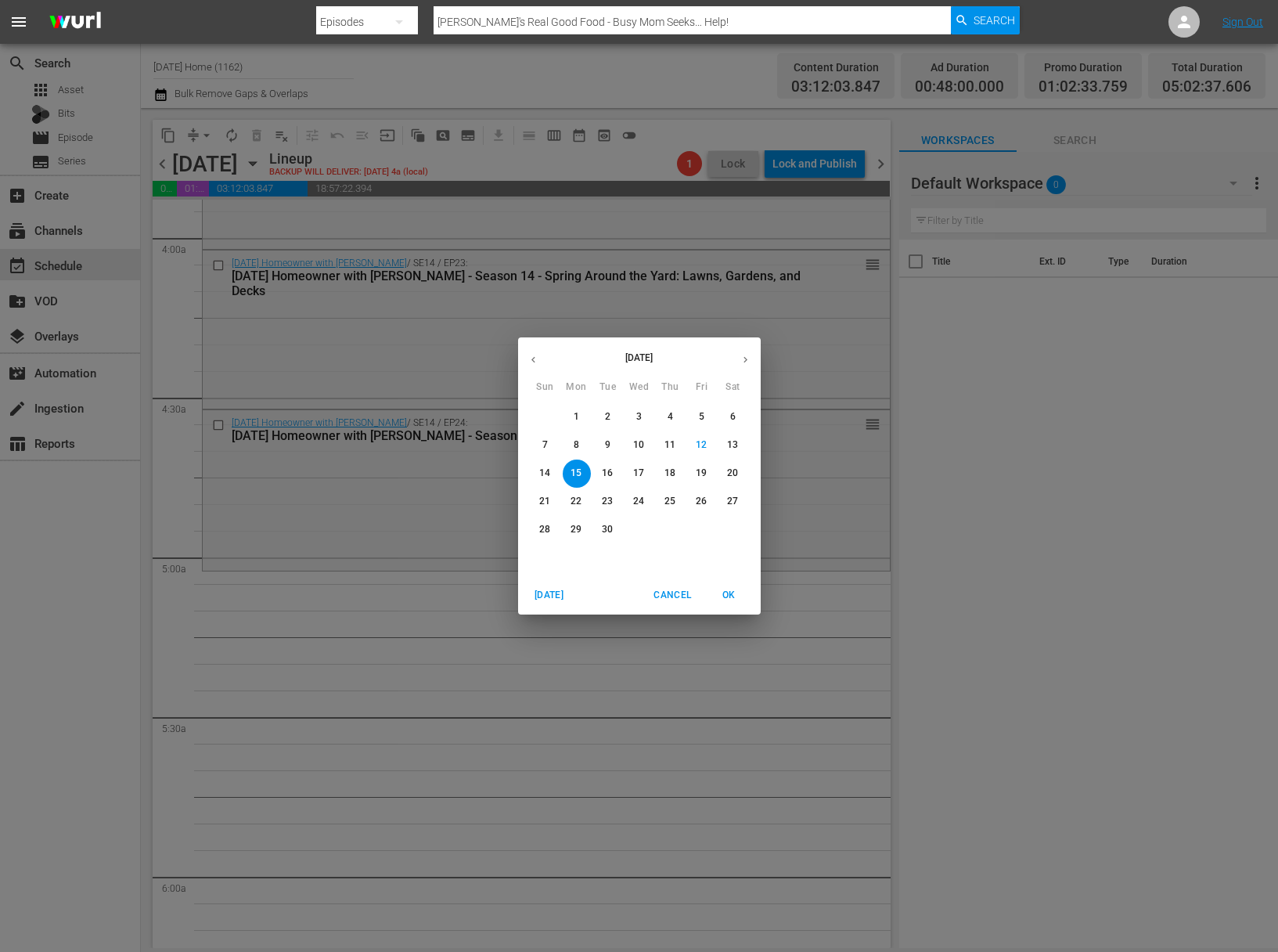
click at [532, 354] on icon "button" at bounding box center [533, 359] width 12 height 12
click at [583, 468] on span "12" at bounding box center [577, 473] width 28 height 13
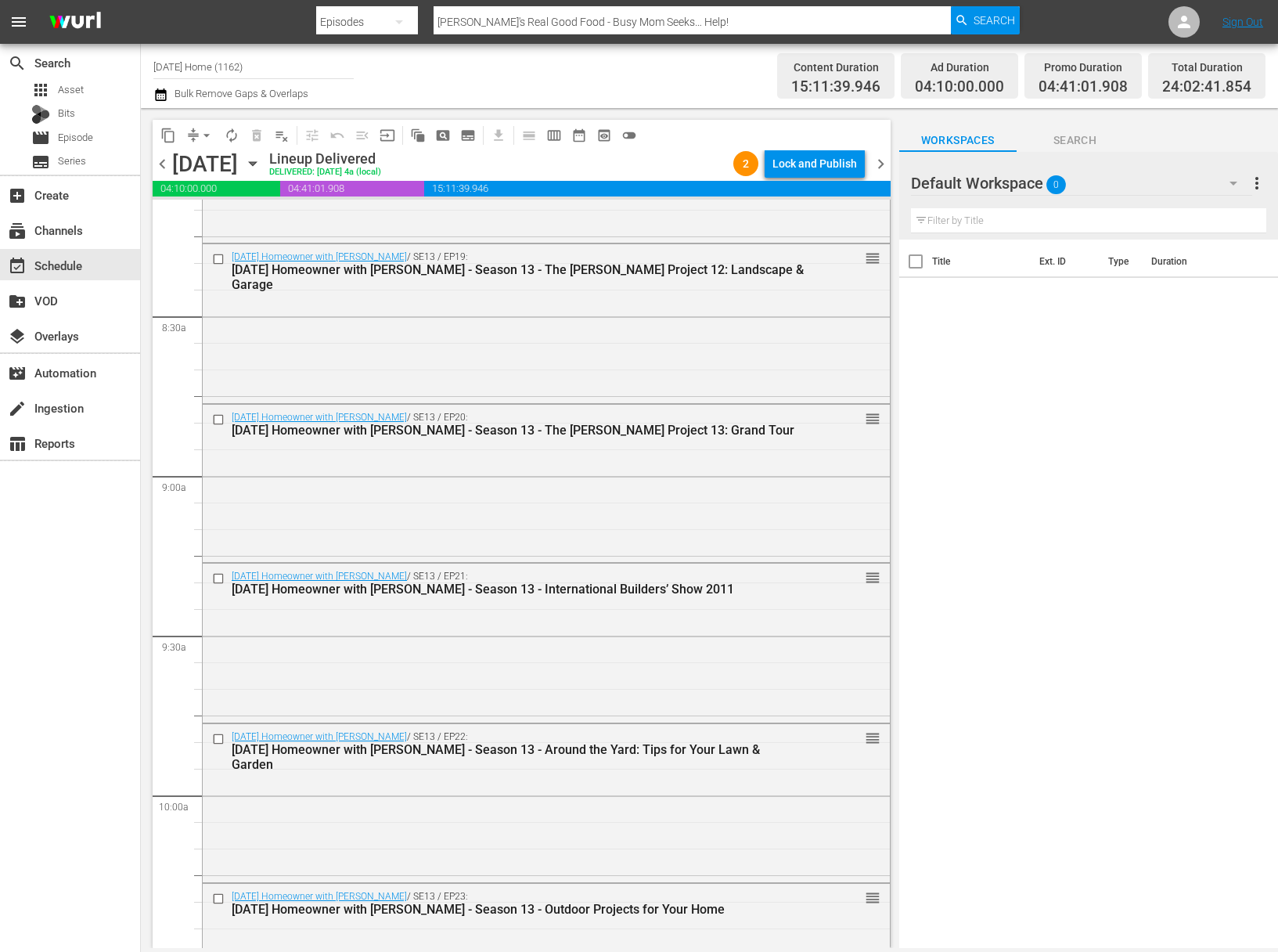
scroll to position [3387, 0]
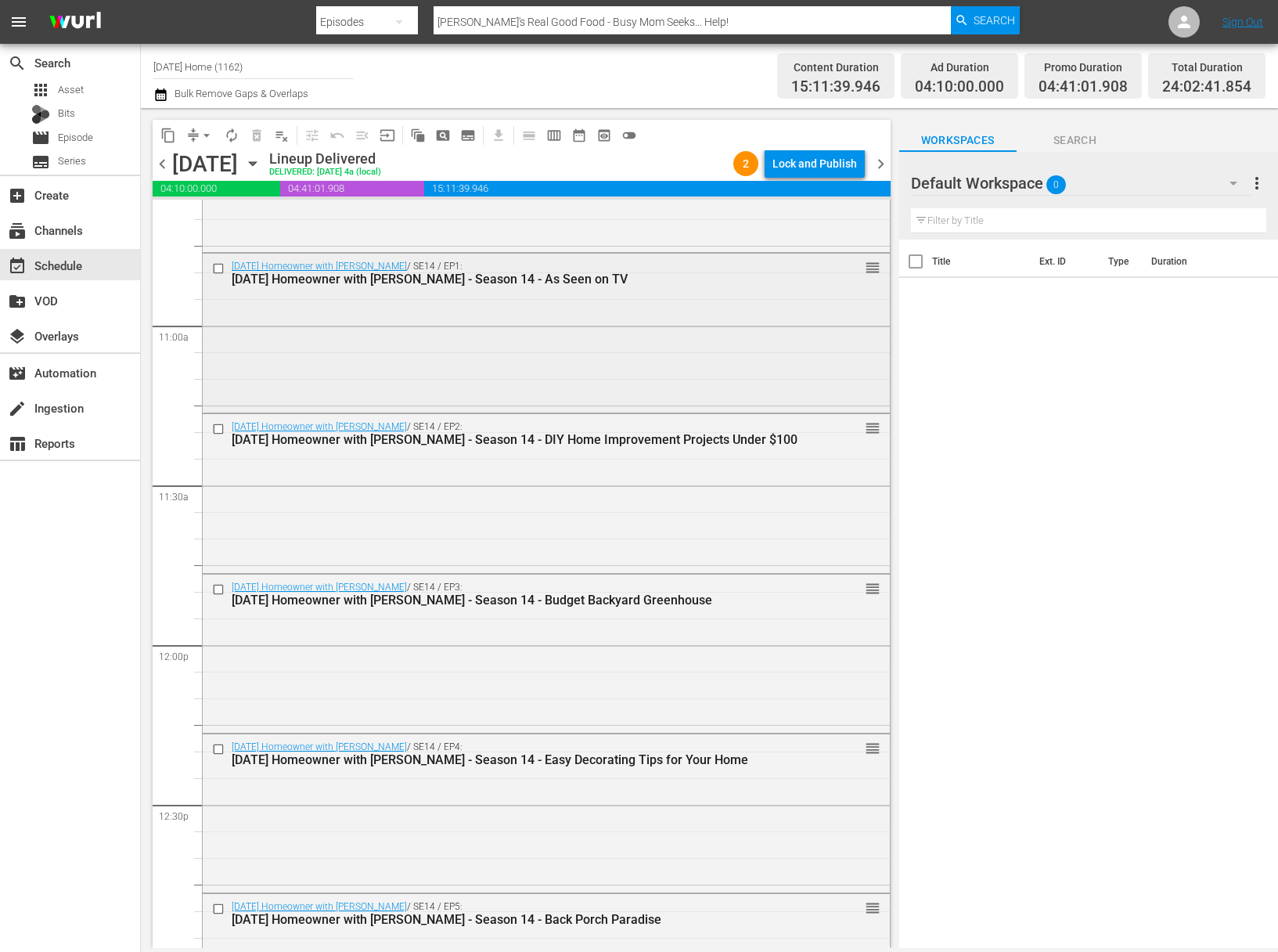
click at [219, 267] on input "checkbox" at bounding box center [220, 269] width 16 height 13
click at [219, 426] on input "checkbox" at bounding box center [220, 429] width 16 height 13
click at [218, 580] on div at bounding box center [220, 589] width 24 height 19
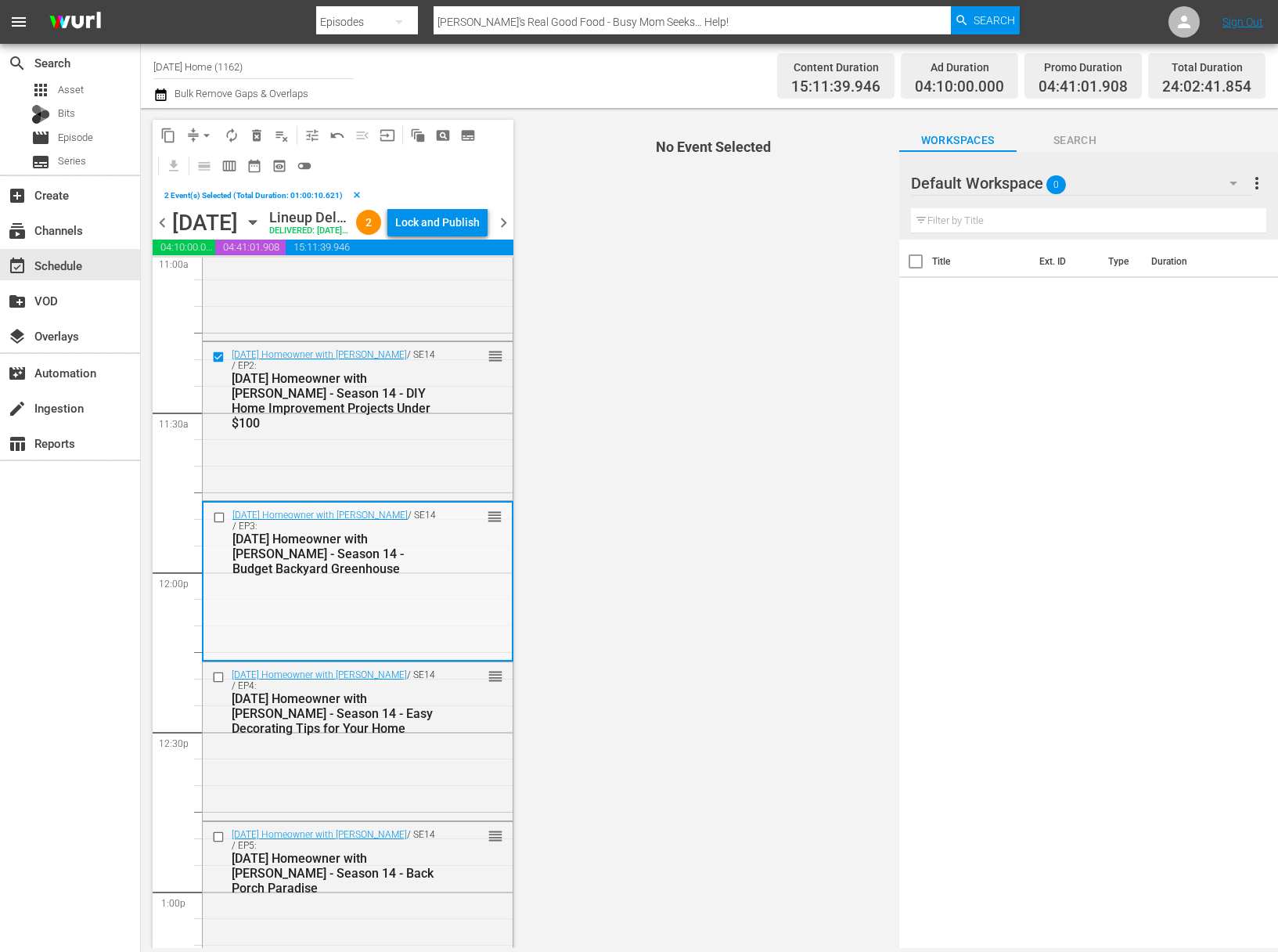
scroll to position [3518, 0]
click at [220, 524] on input "checkbox" at bounding box center [221, 517] width 16 height 13
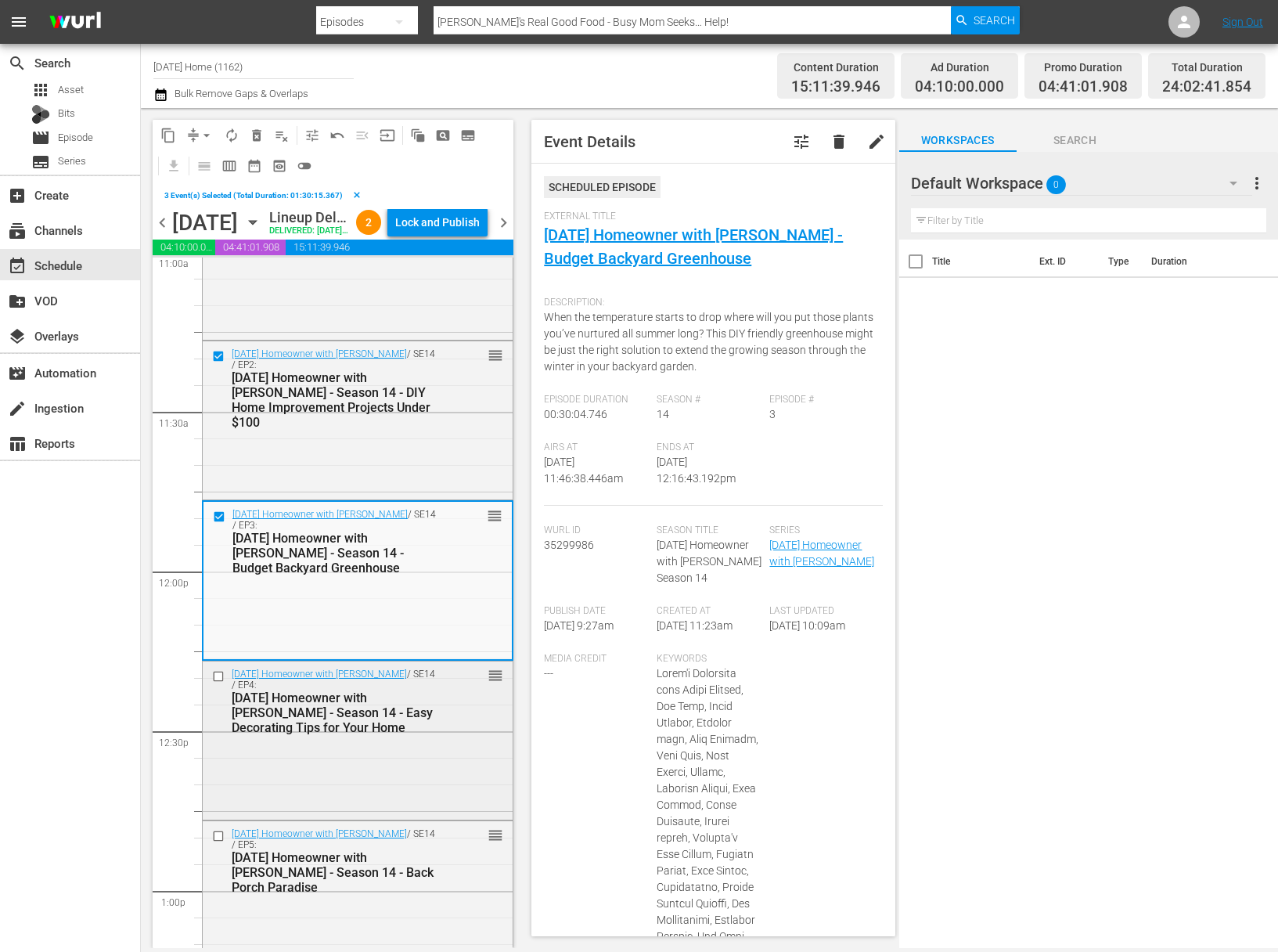
click at [218, 683] on input "checkbox" at bounding box center [220, 676] width 16 height 13
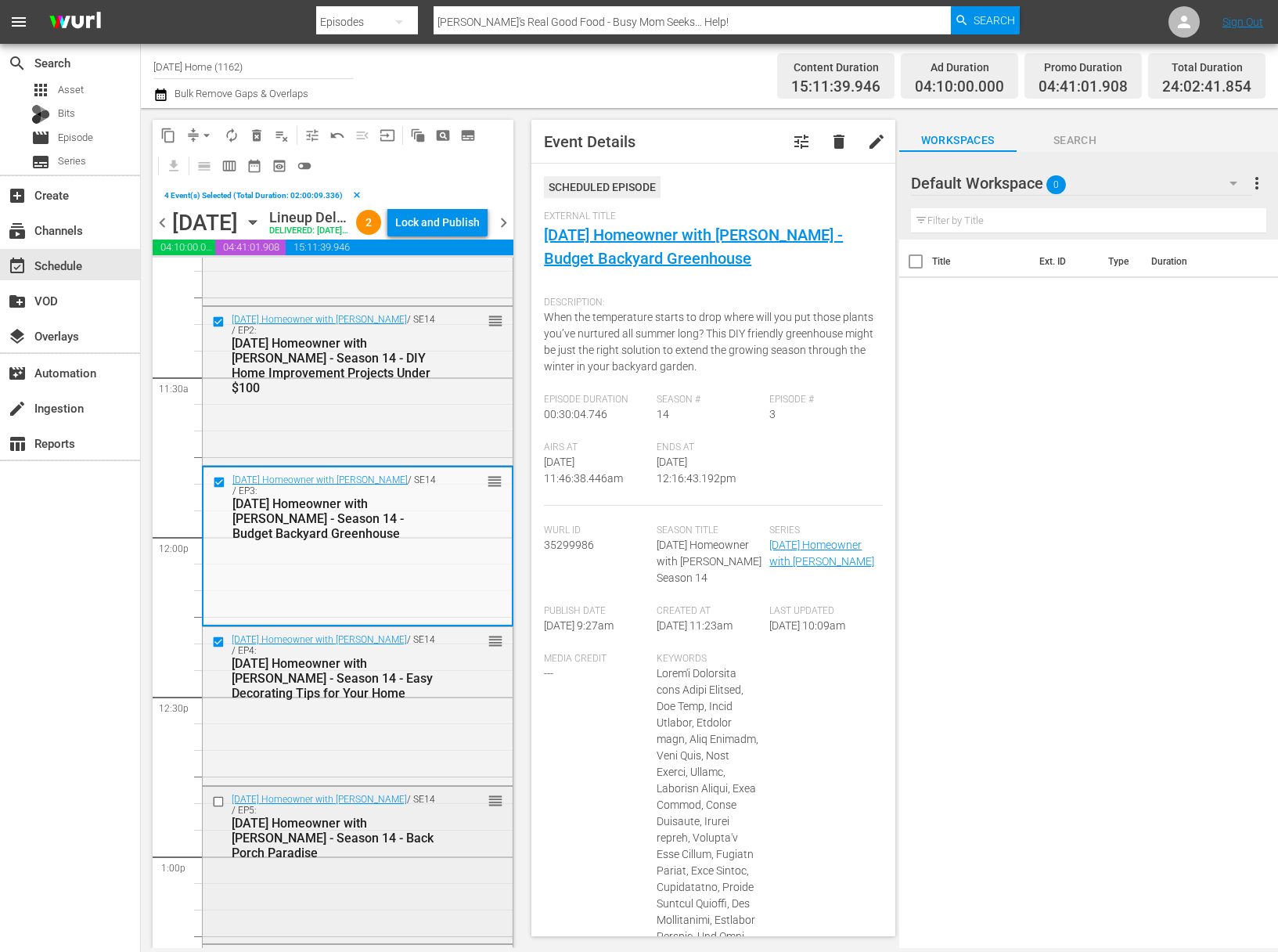
click at [219, 807] on input "checkbox" at bounding box center [220, 800] width 16 height 13
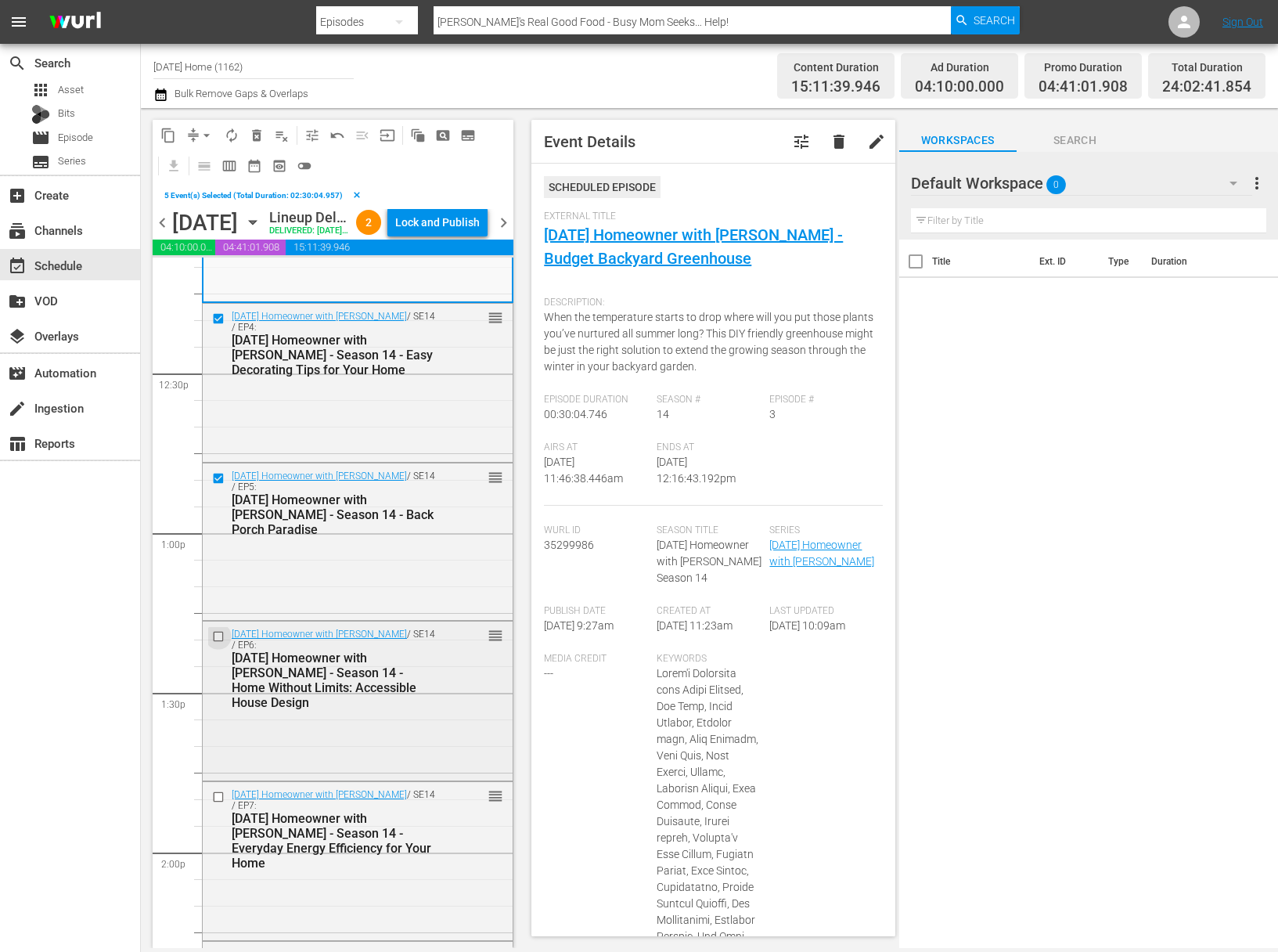
click at [216, 643] on input "checkbox" at bounding box center [220, 636] width 16 height 13
click at [218, 804] on input "checkbox" at bounding box center [220, 796] width 16 height 13
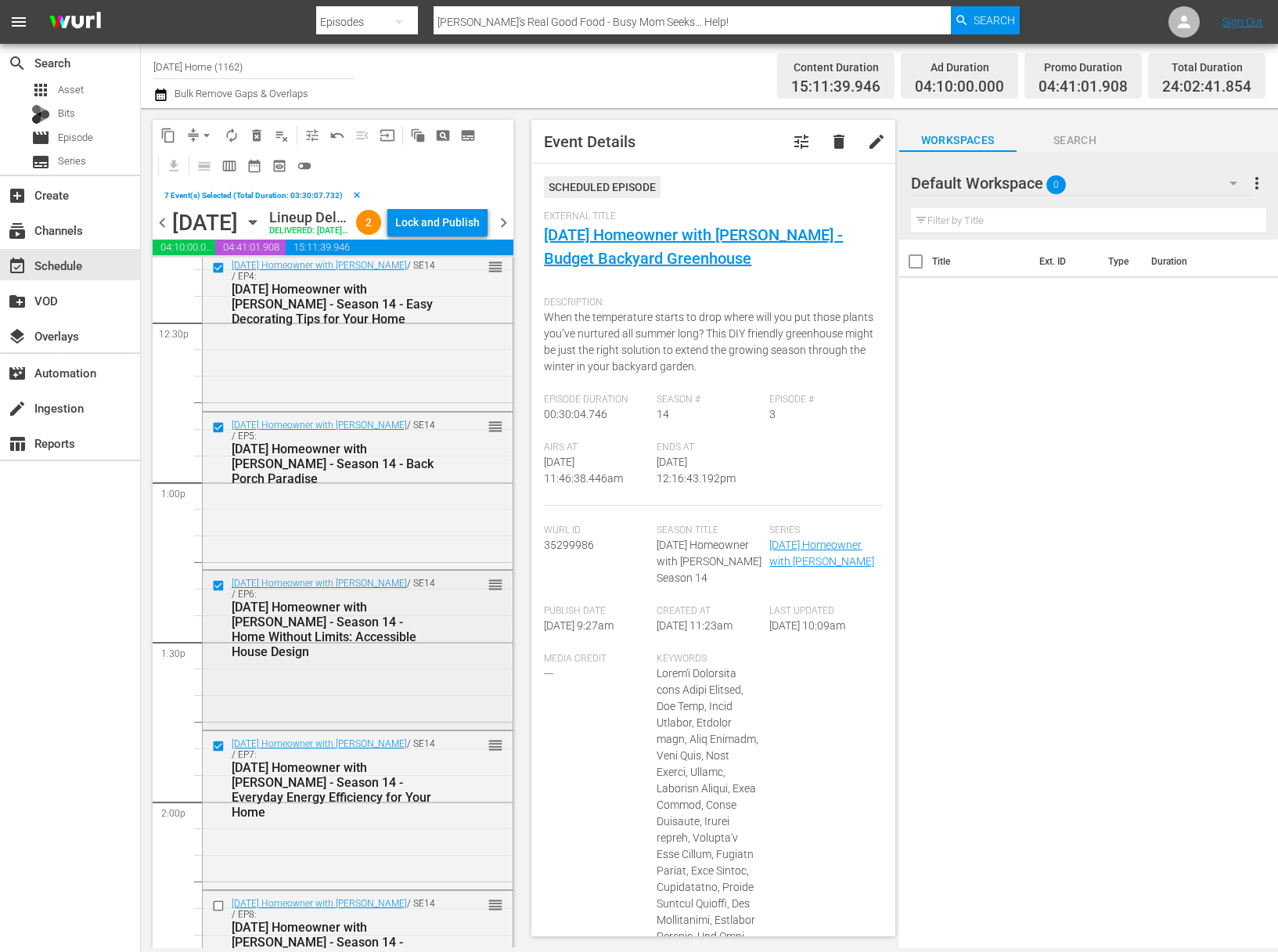
scroll to position [4023, 0]
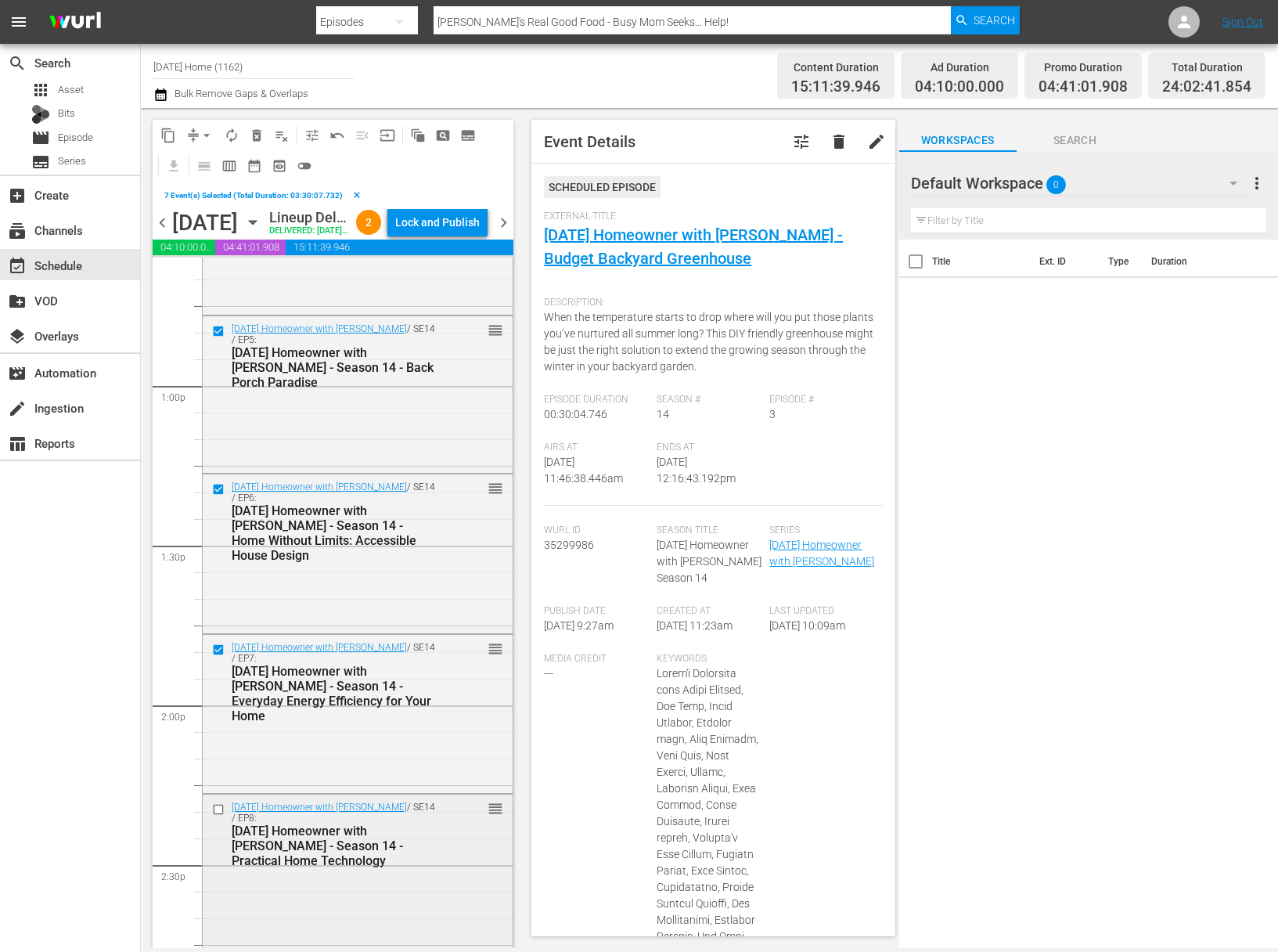
click at [222, 815] on input "checkbox" at bounding box center [220, 808] width 16 height 13
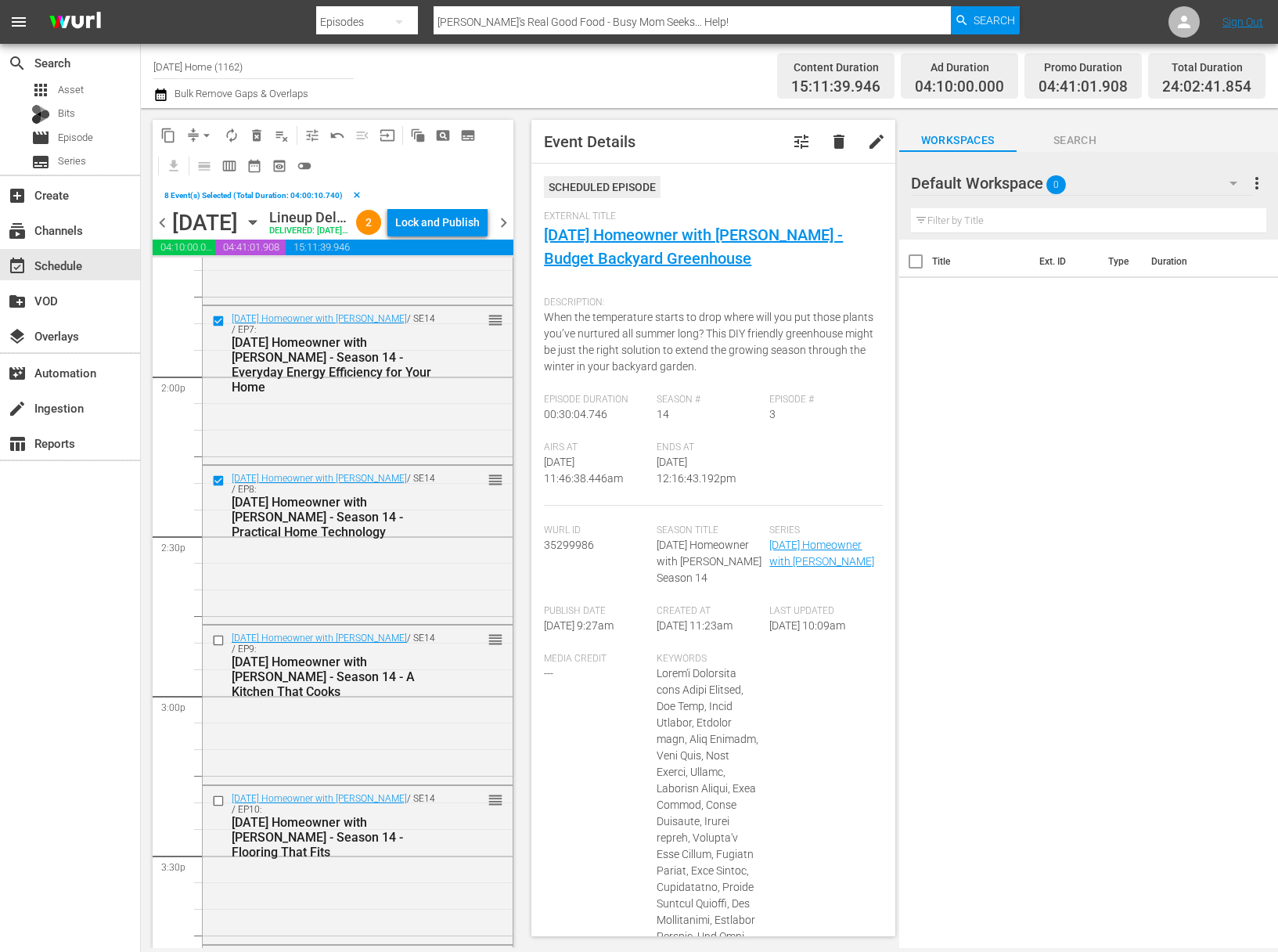
scroll to position [4365, 0]
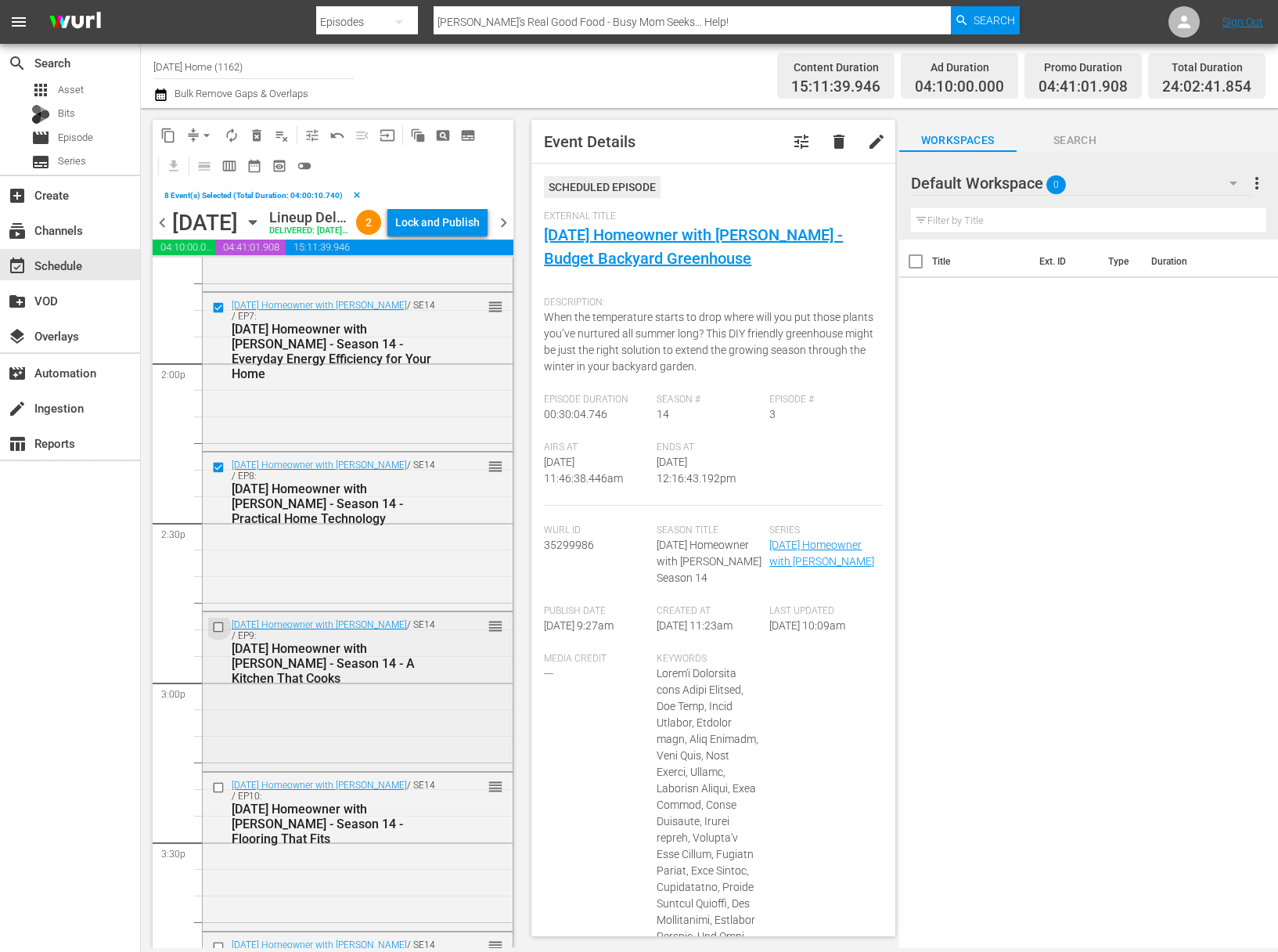
click at [218, 634] on input "checkbox" at bounding box center [220, 627] width 16 height 13
click at [222, 794] on input "checkbox" at bounding box center [220, 787] width 16 height 13
click at [218, 793] on input "checkbox" at bounding box center [220, 786] width 16 height 13
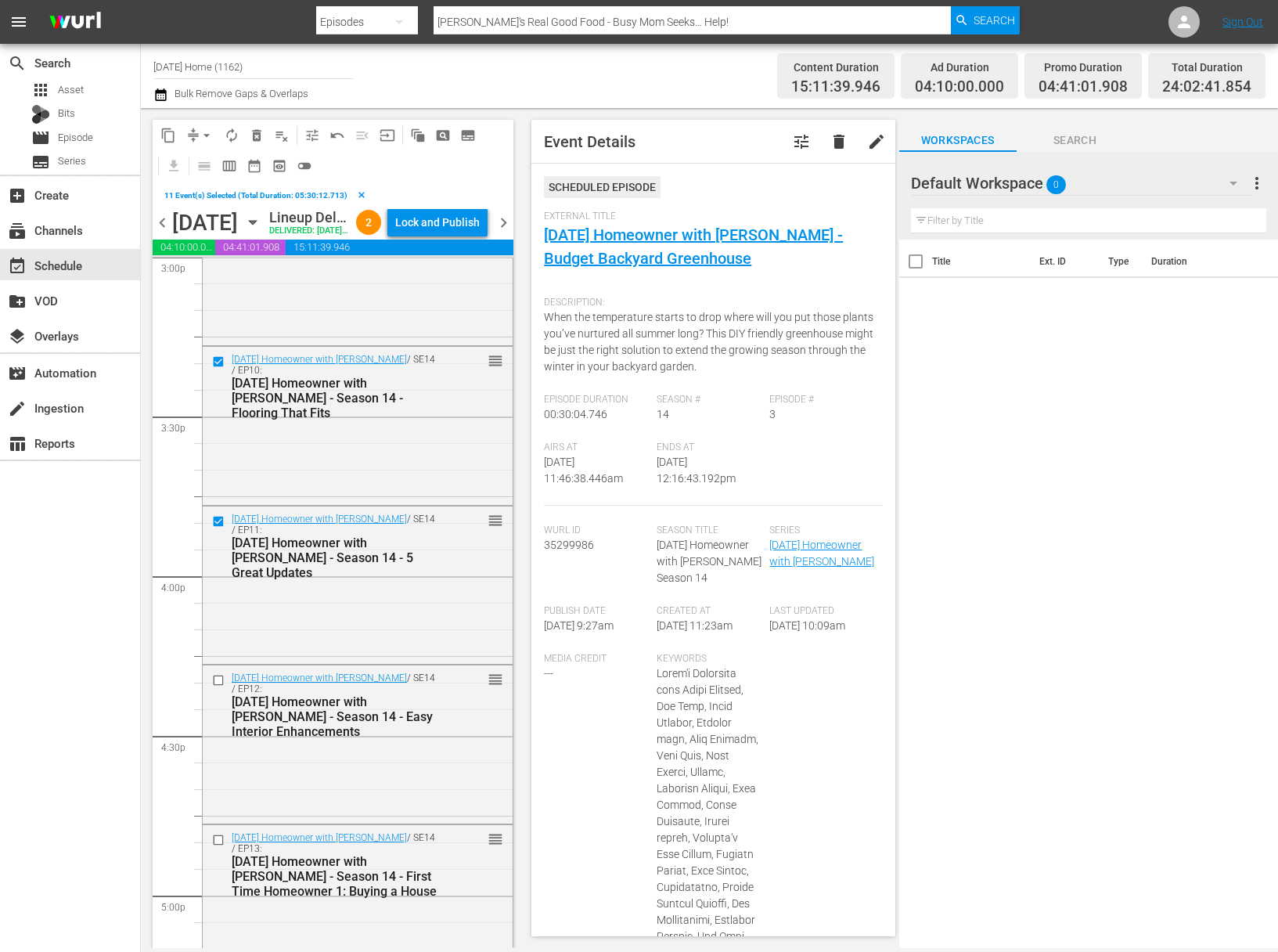
scroll to position [4849, 0]
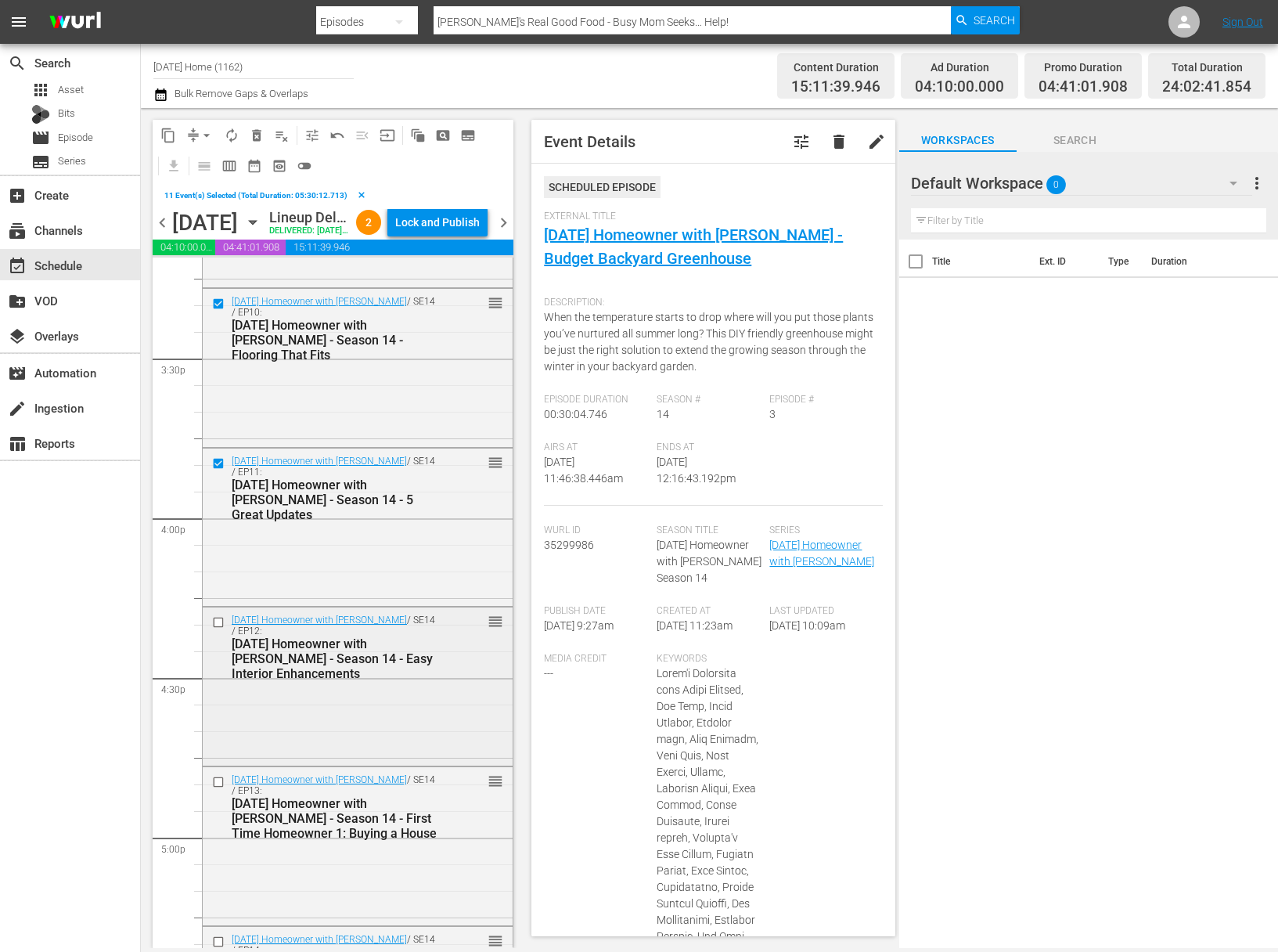
click at [218, 629] on input "checkbox" at bounding box center [220, 622] width 16 height 13
click at [221, 789] on input "checkbox" at bounding box center [220, 782] width 16 height 13
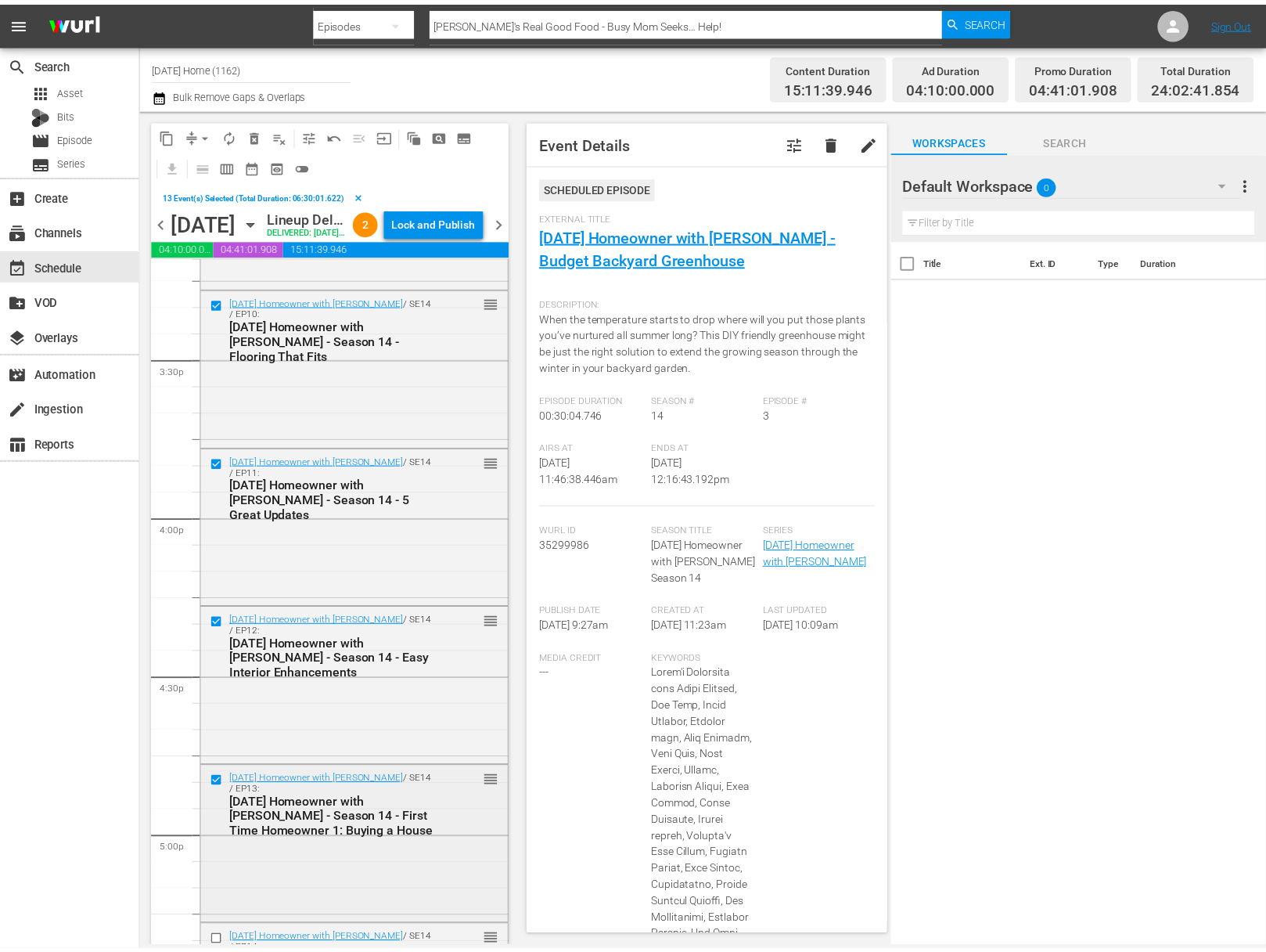
scroll to position [4996, 0]
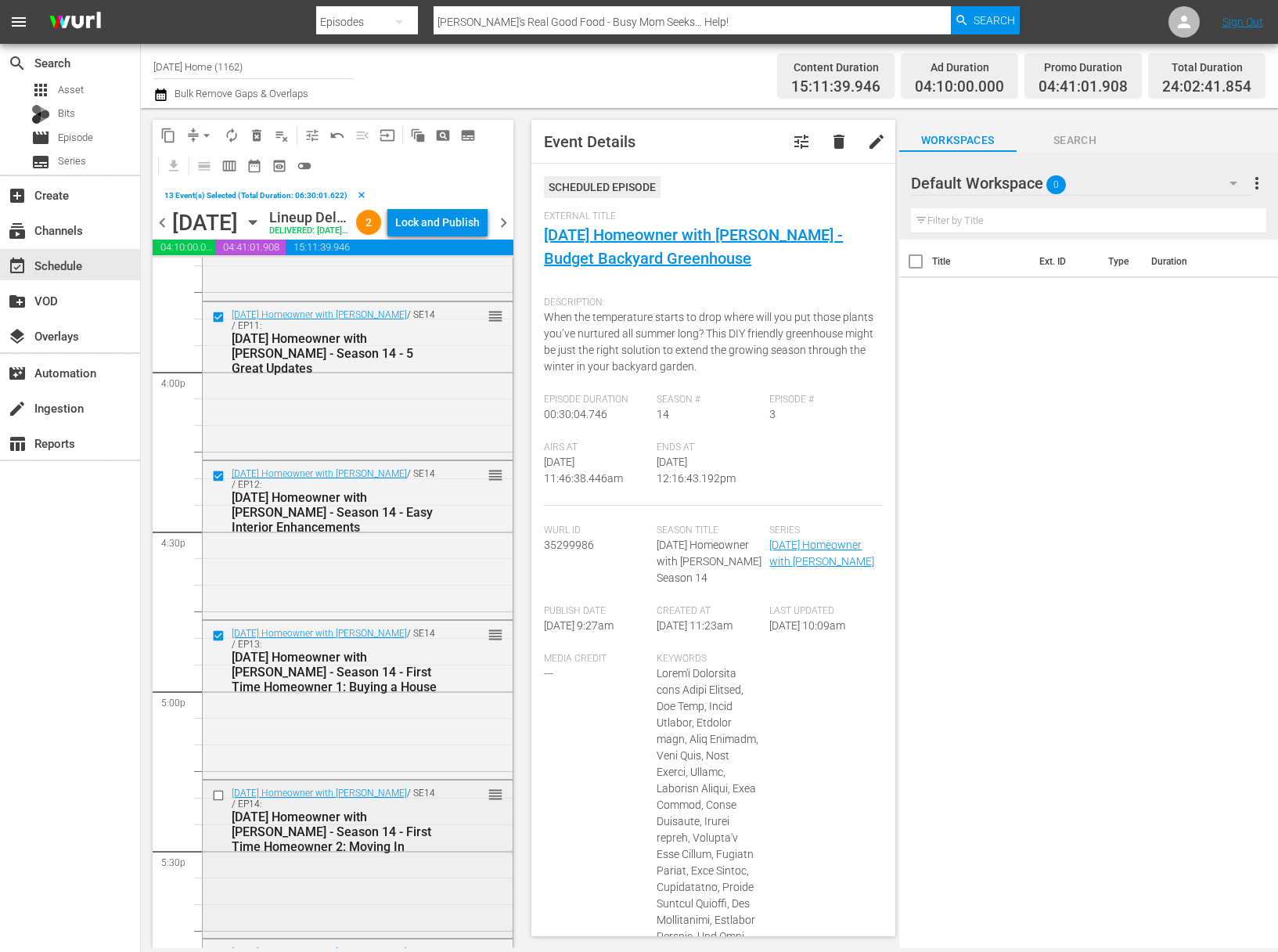
click at [218, 801] on input "checkbox" at bounding box center [220, 794] width 16 height 13
click at [174, 134] on span "content_copy" at bounding box center [168, 135] width 16 height 16
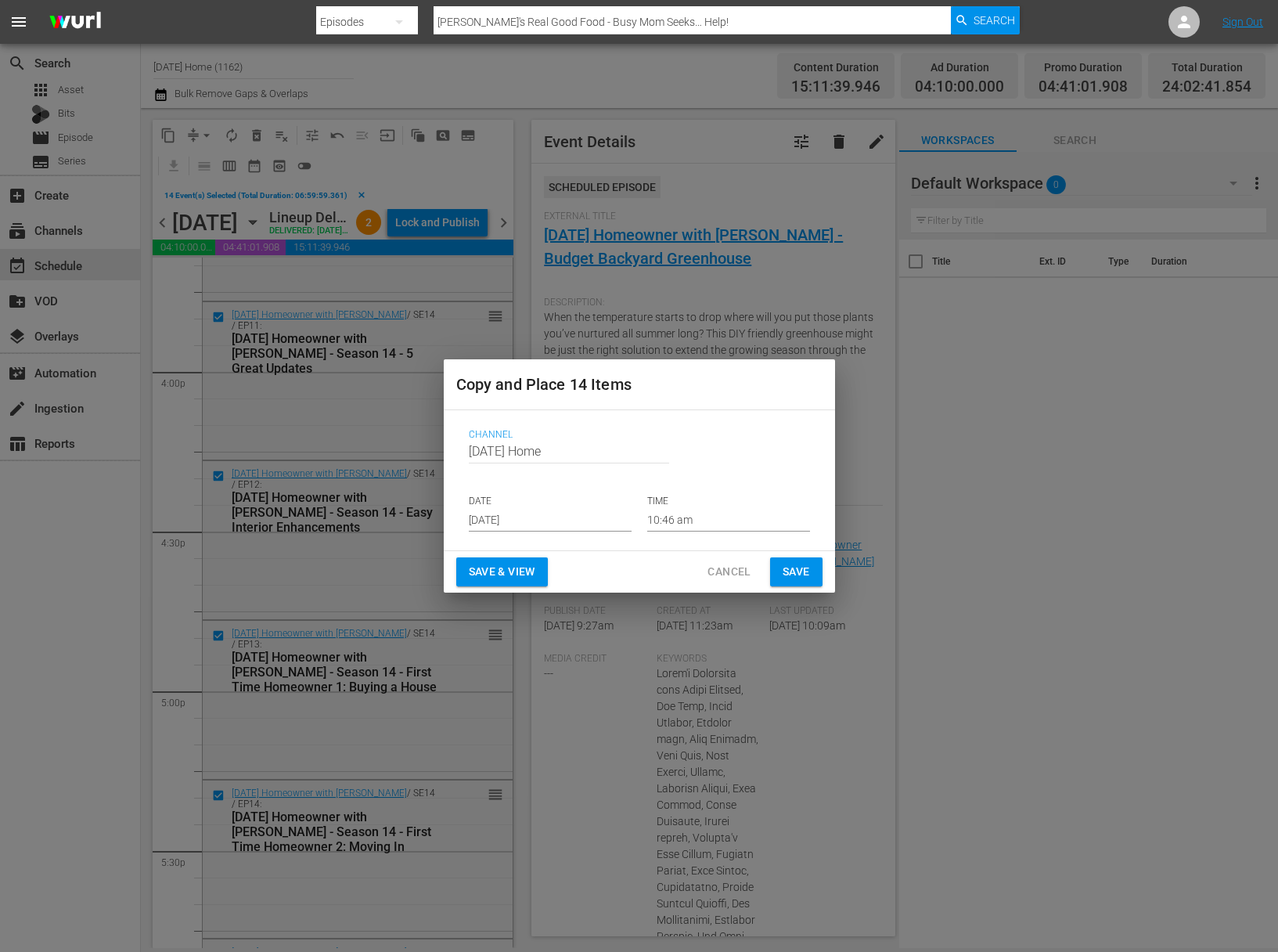
click at [547, 516] on input "Sep 14th 2025" at bounding box center [550, 520] width 163 height 24
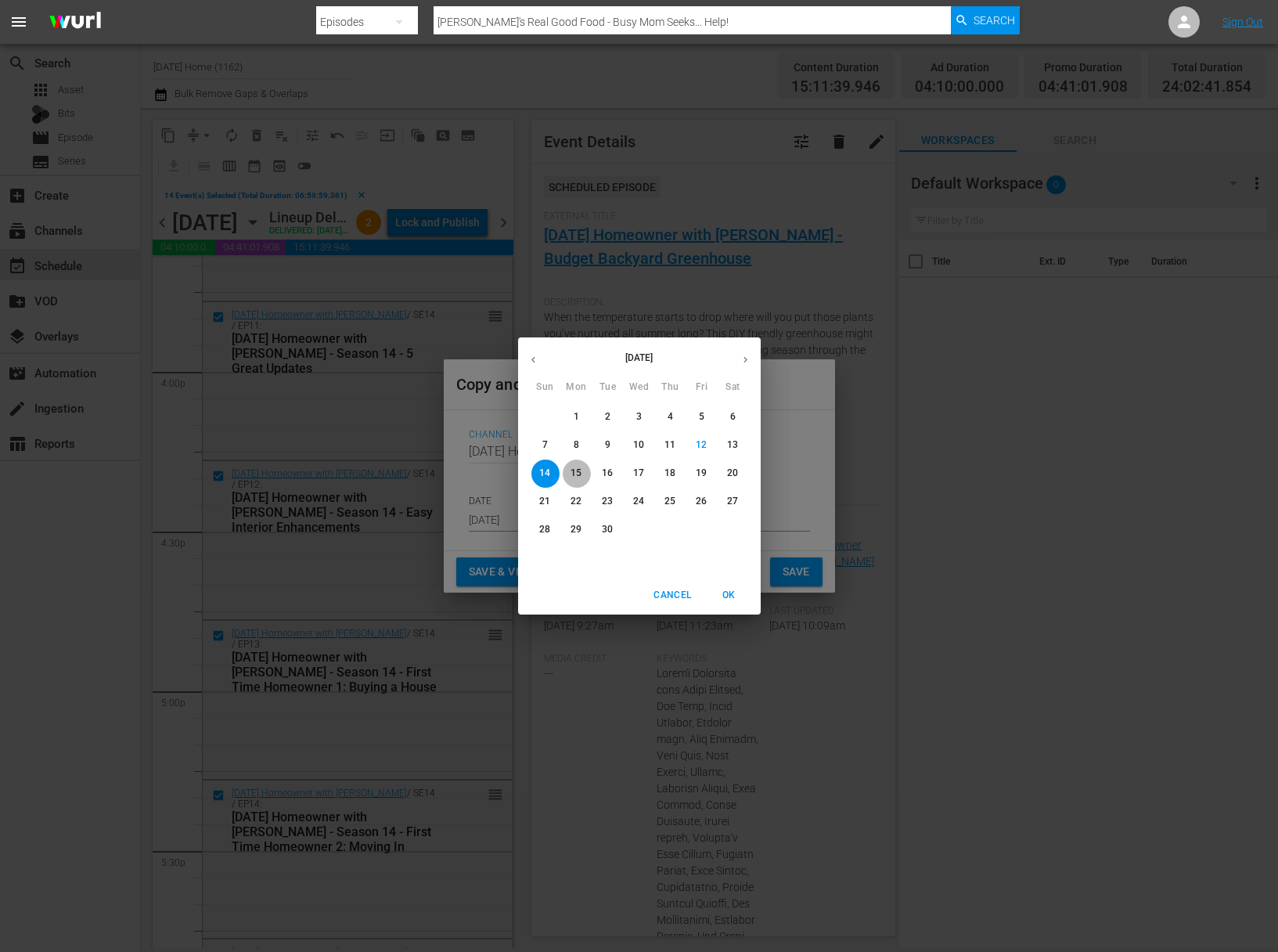
click at [576, 476] on p "15" at bounding box center [576, 473] width 11 height 13
type input "Sep 15th 2025"
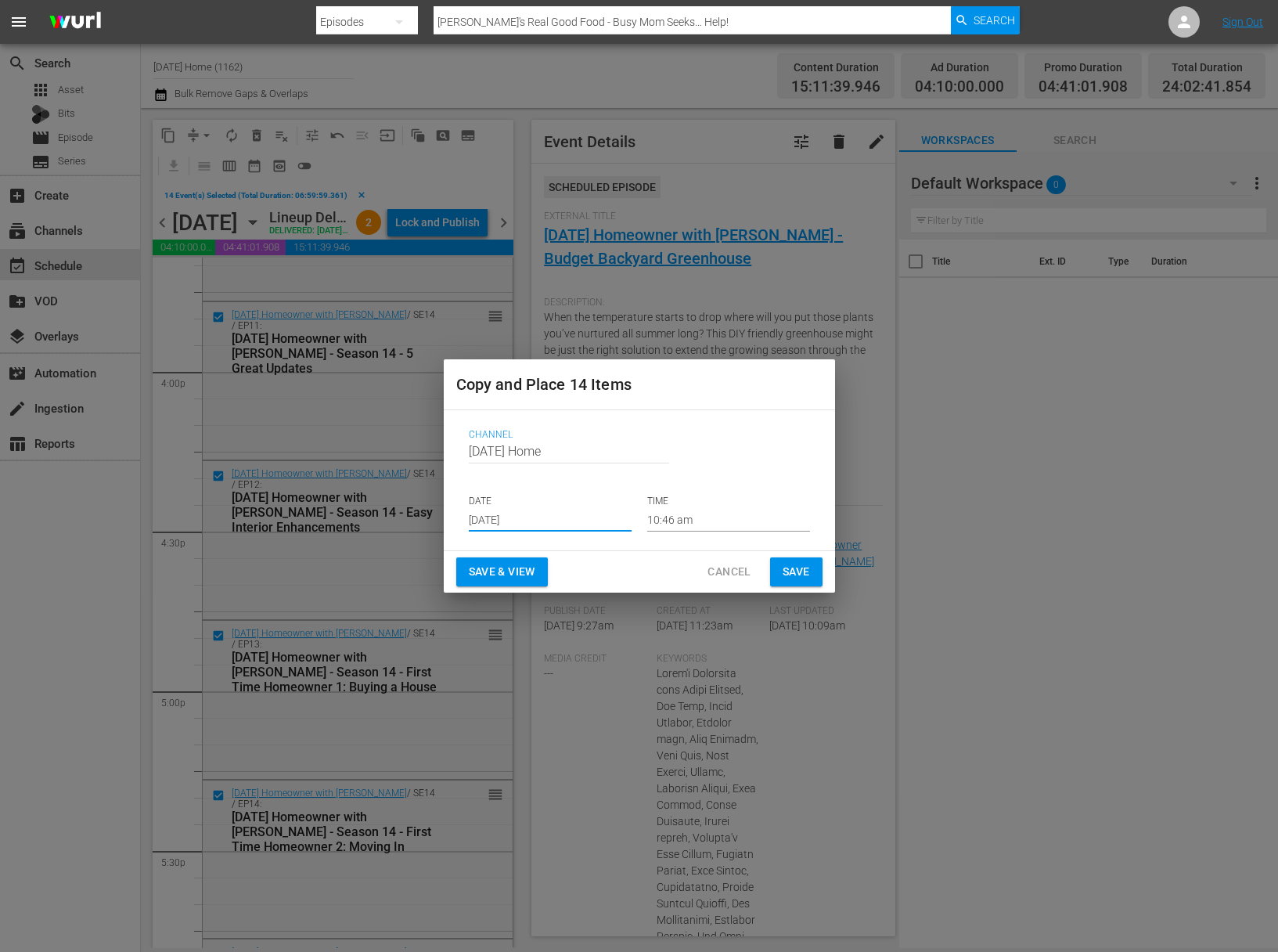
click at [690, 516] on input "10:46 am" at bounding box center [728, 520] width 163 height 24
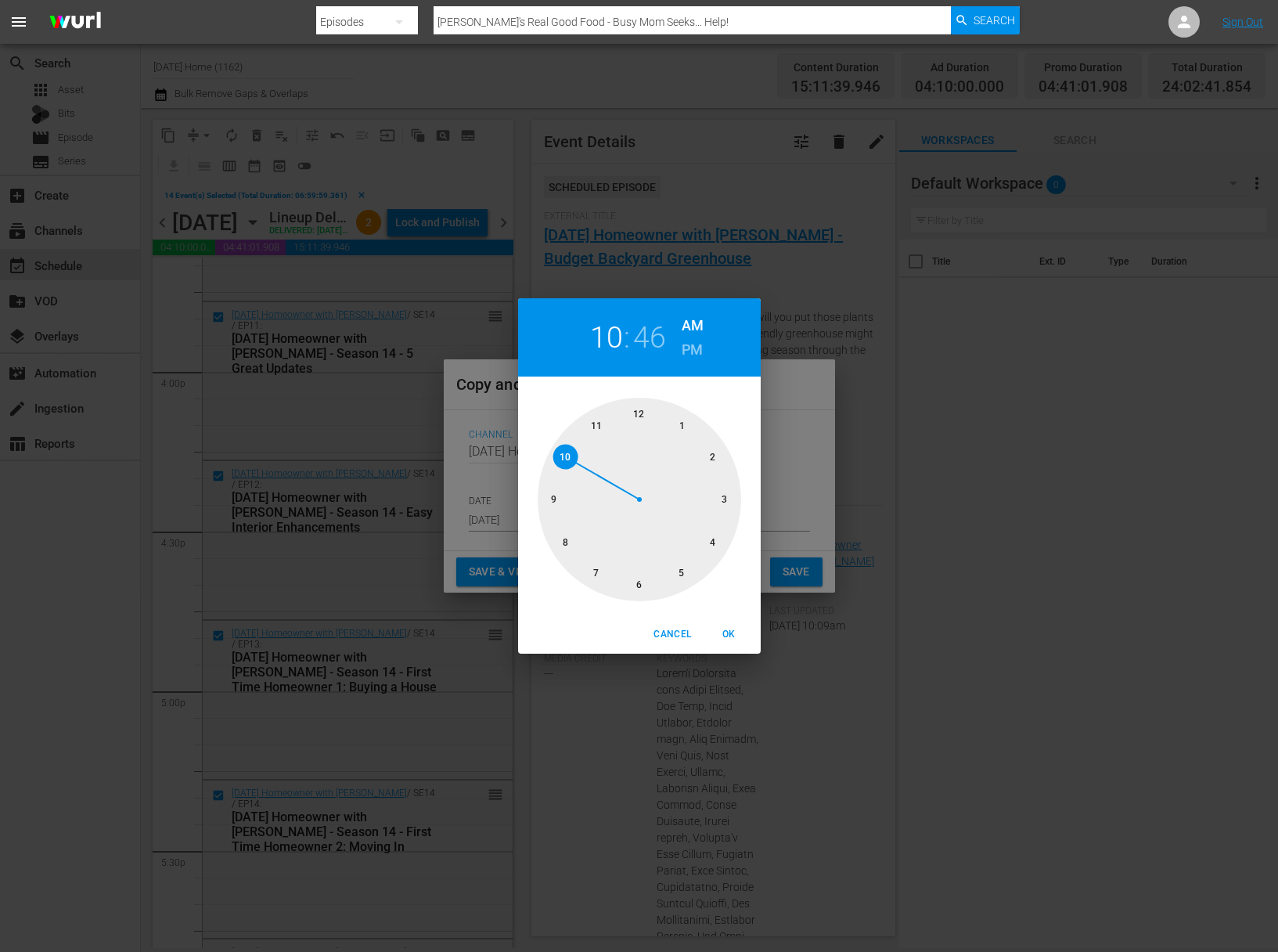
click at [685, 569] on div at bounding box center [639, 499] width 203 height 203
click at [640, 416] on div at bounding box center [639, 499] width 203 height 203
click at [730, 635] on span "OK" at bounding box center [730, 634] width 38 height 16
type input "05:00 am"
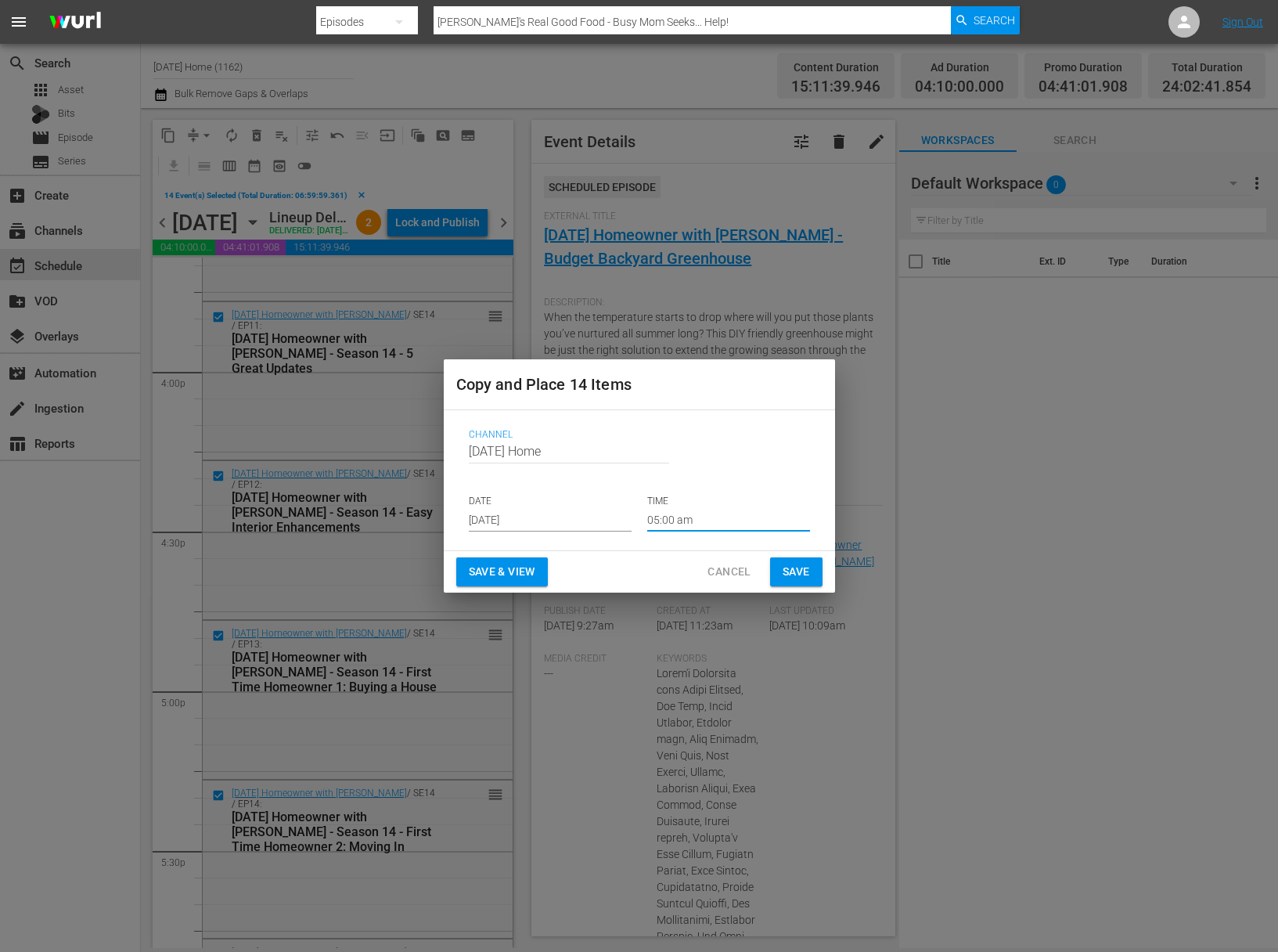
click at [791, 580] on span "Save" at bounding box center [796, 571] width 27 height 20
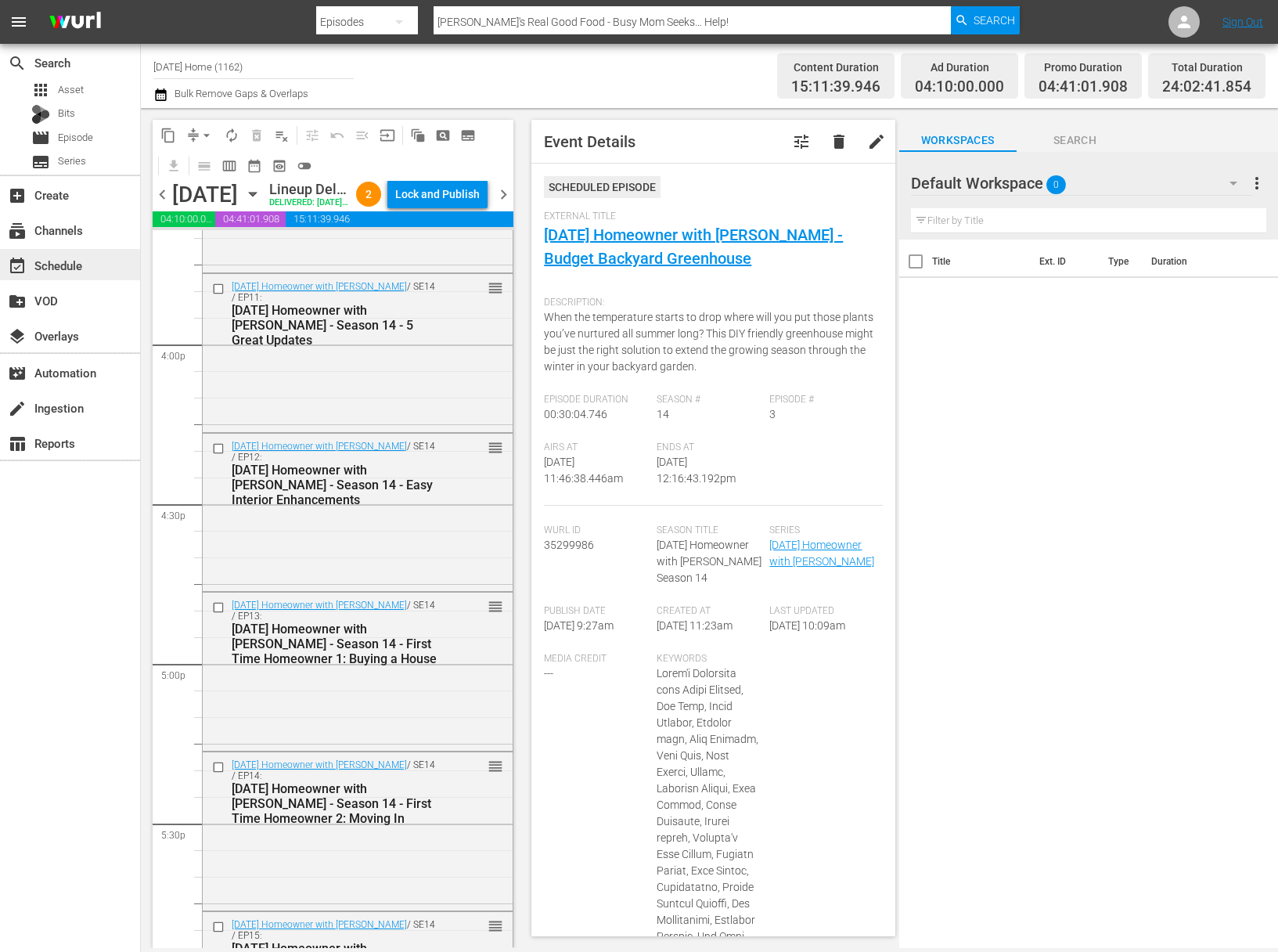
click at [82, 263] on div "event_available Schedule" at bounding box center [44, 263] width 88 height 14
click at [103, 262] on div "event_available Schedule" at bounding box center [70, 265] width 140 height 31
click at [86, 148] on div "movie Episode" at bounding box center [62, 137] width 62 height 22
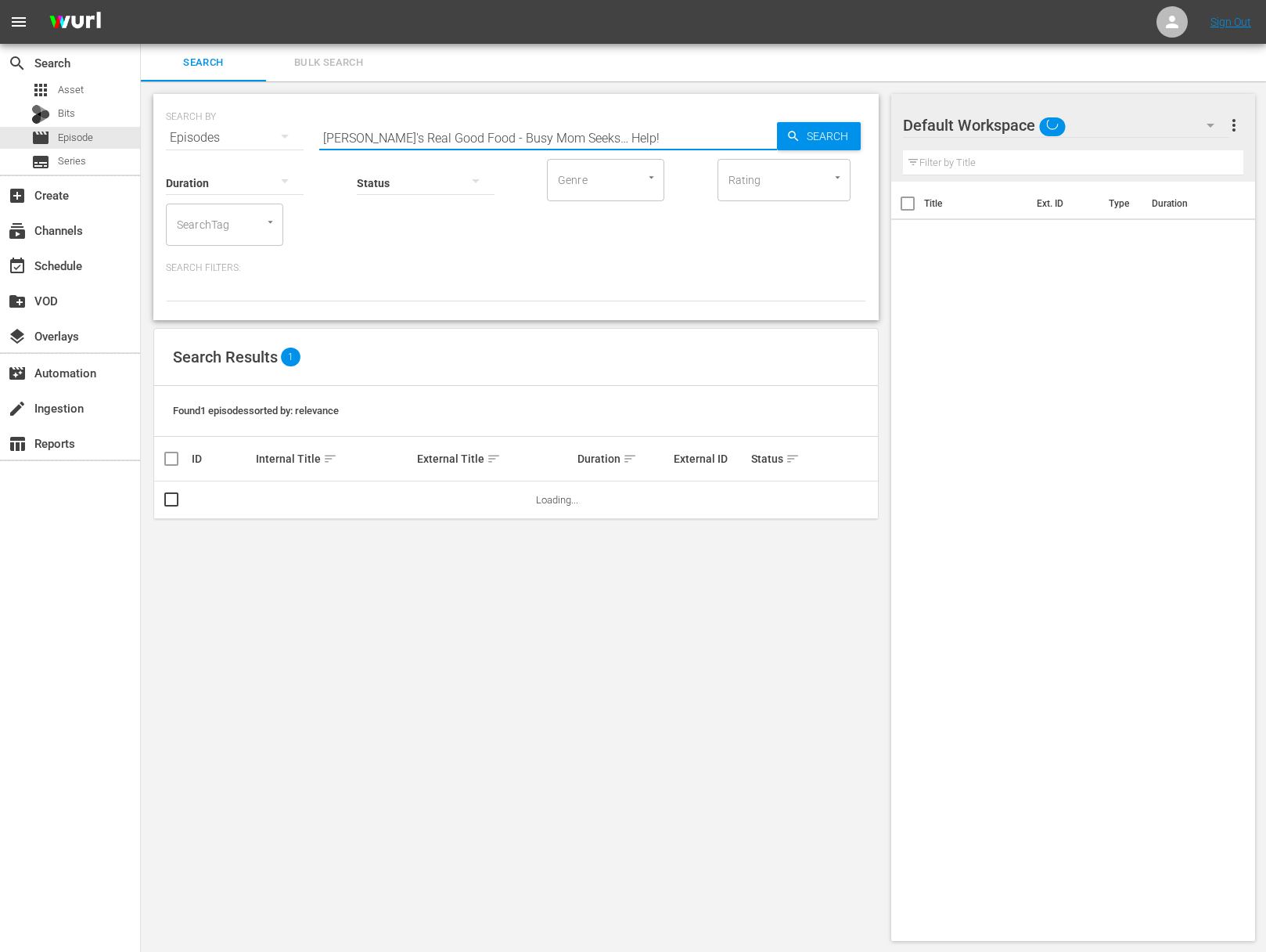
click at [407, 128] on input "Ellie's Real Good Food - Busy Mom Seeks… Help!" at bounding box center [548, 137] width 458 height 38
paste input "Life on Mar's: The Home Makeover Show - Staging Gatsby"
click at [814, 130] on span "Search" at bounding box center [830, 136] width 60 height 28
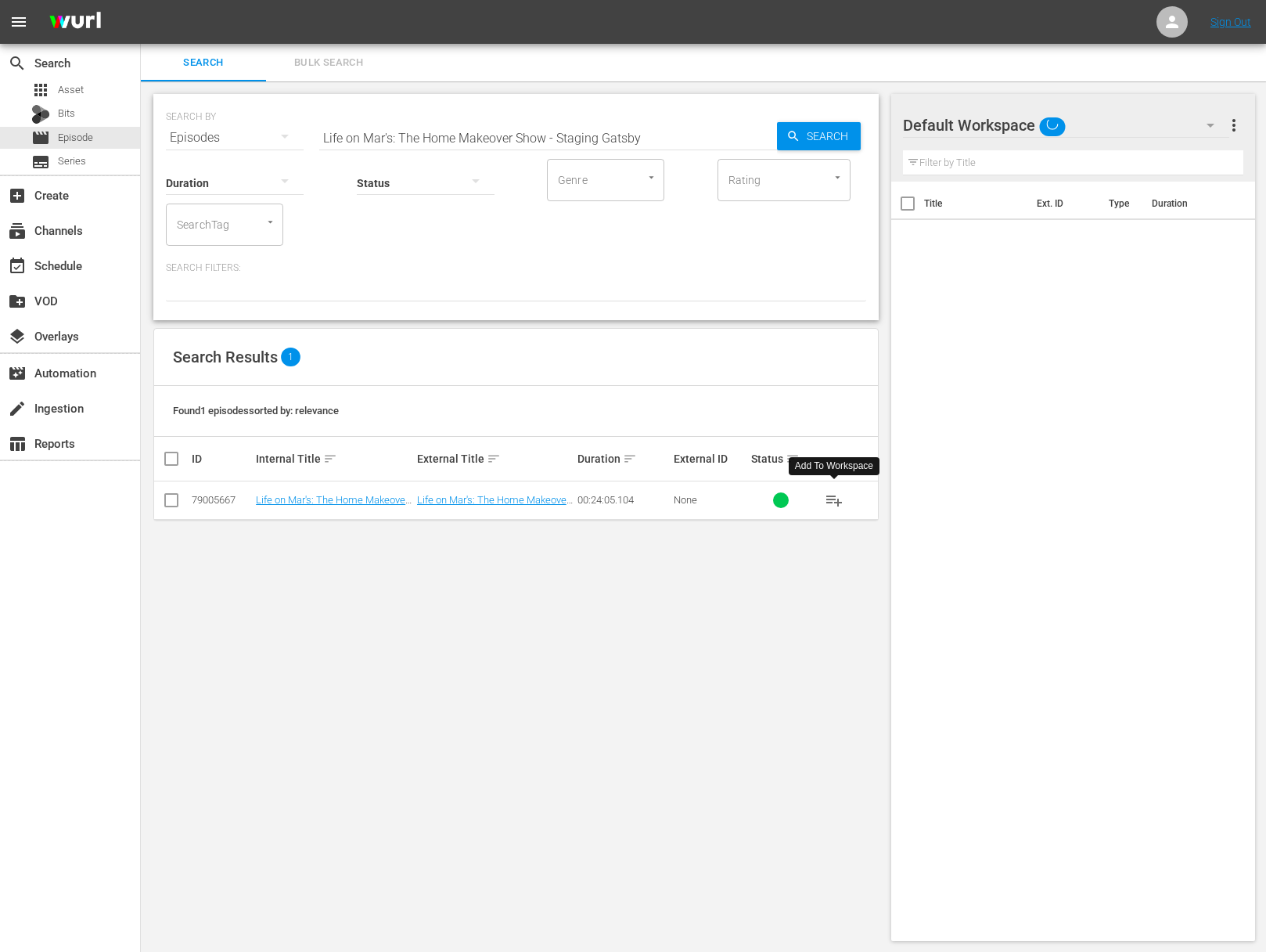
click at [829, 495] on span "playlist_add" at bounding box center [834, 500] width 19 height 19
click at [830, 495] on span "playlist_add" at bounding box center [834, 500] width 19 height 19
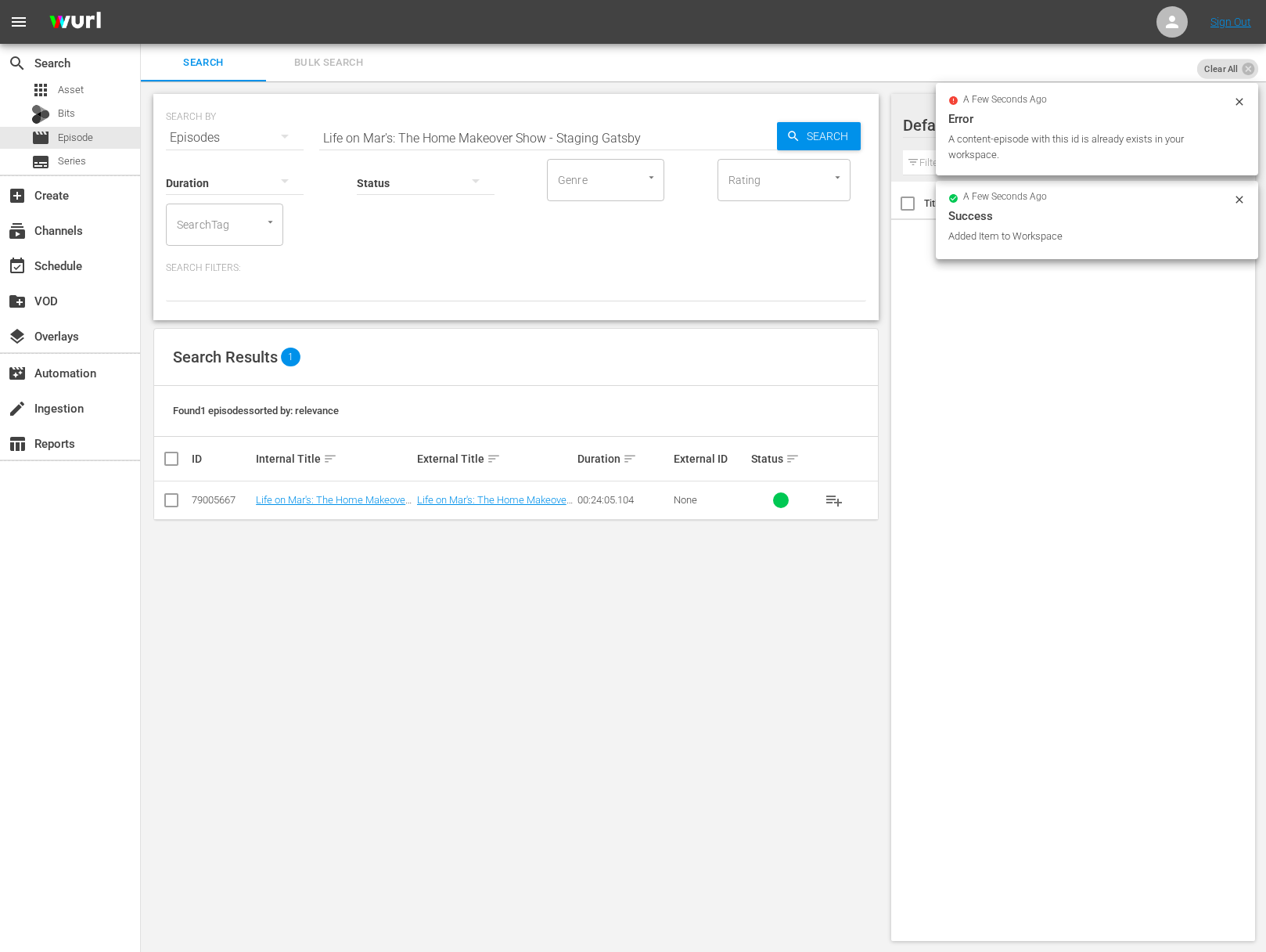
click at [559, 118] on div "SEARCH BY Search By Episodes Search ID, Title, Description, Keywords, or Catego…" at bounding box center [516, 129] width 701 height 57
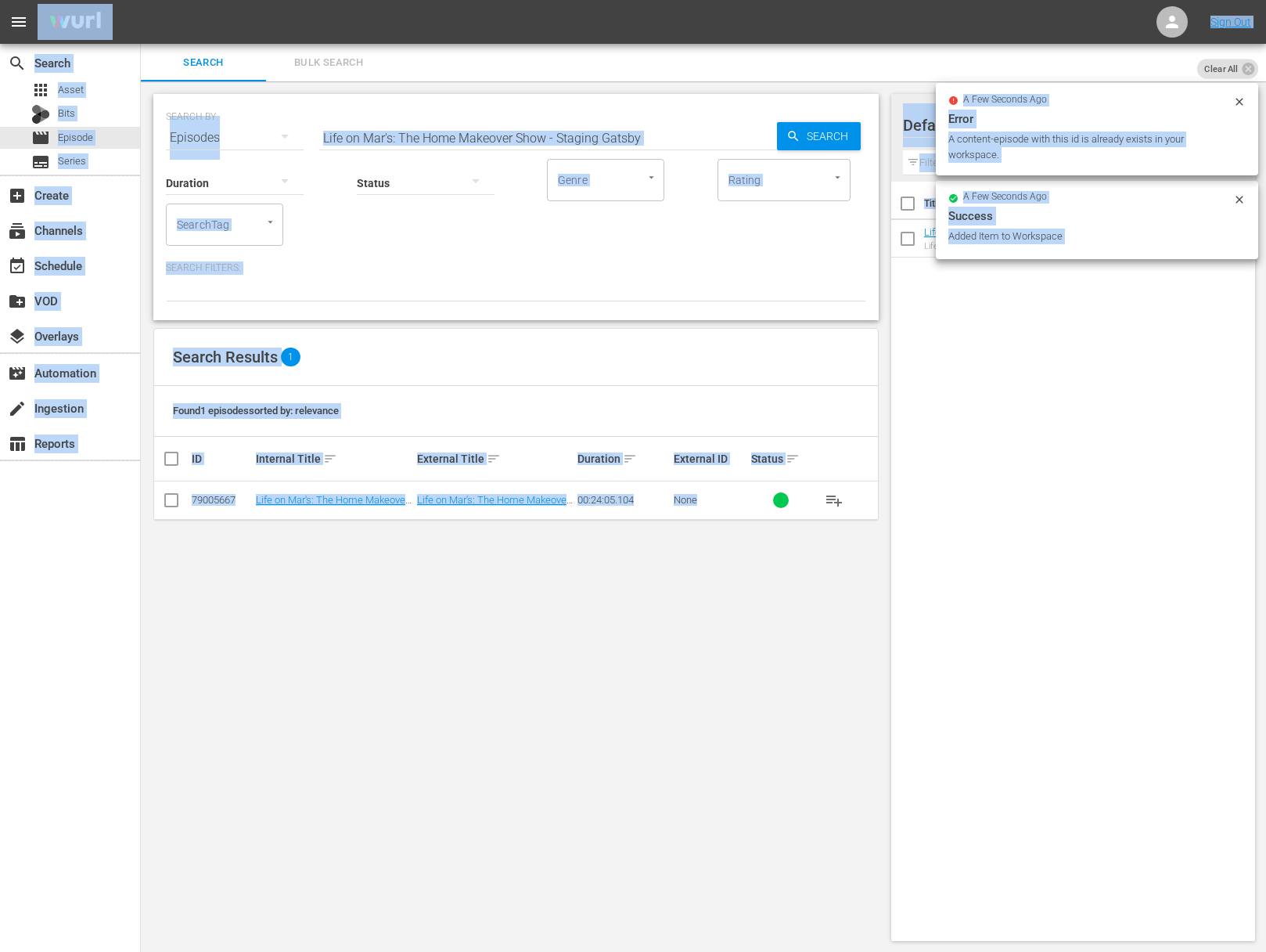
click at [562, 138] on input "Life on Mar's: The Home Makeover Show - Staging Gatsby" at bounding box center [548, 137] width 458 height 38
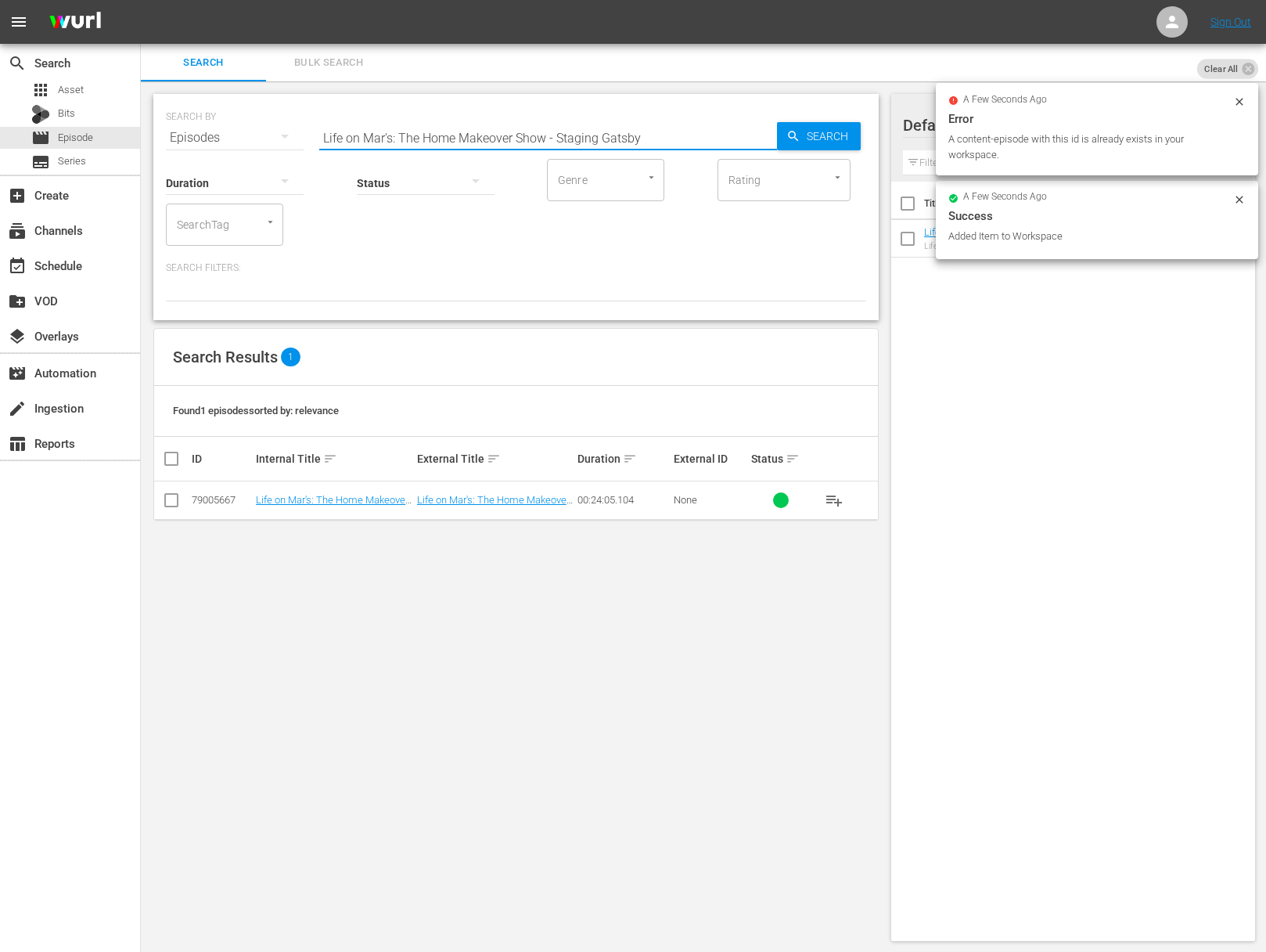
paste input "Pitchin' Kitchen"
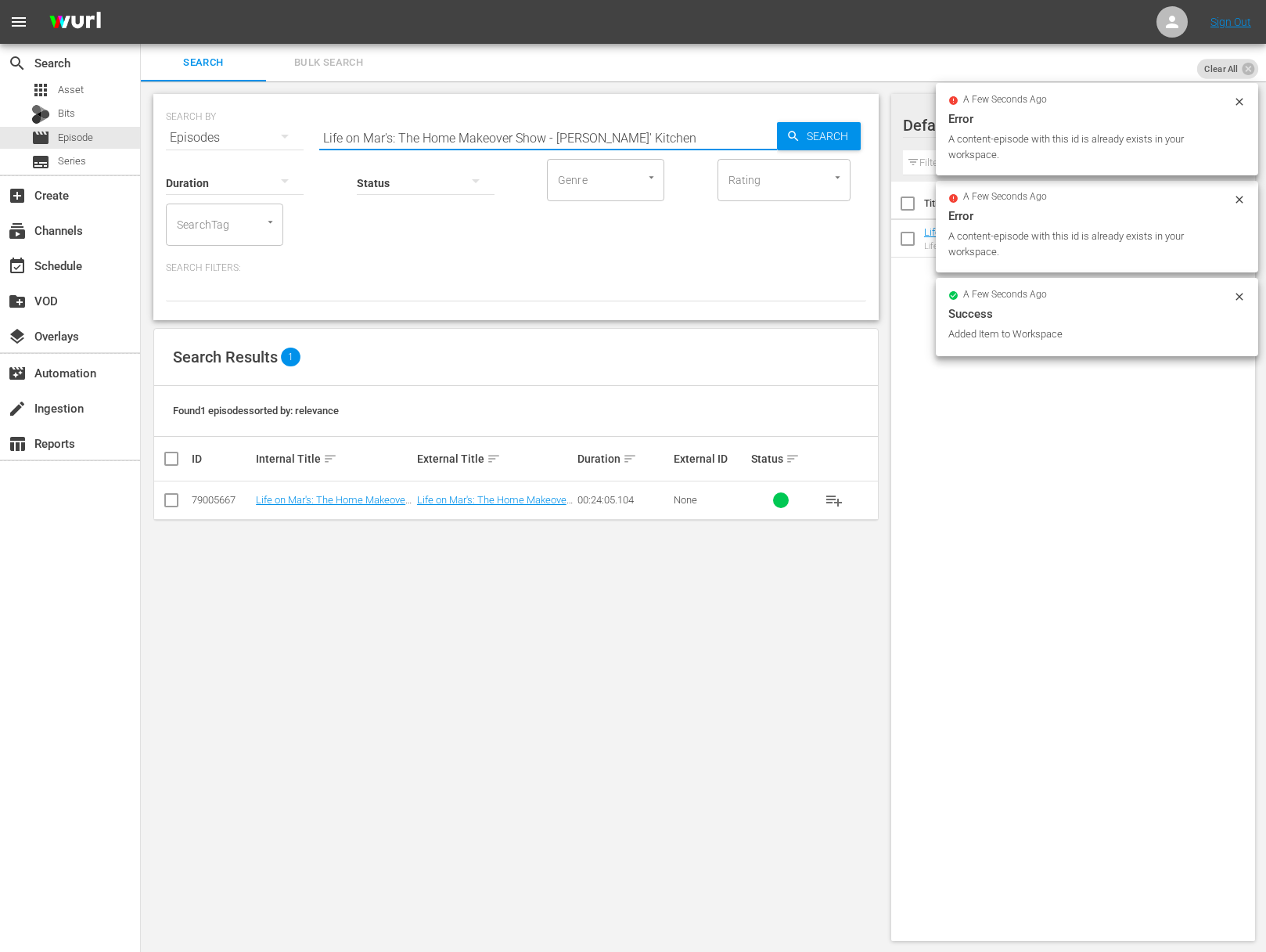
click at [803, 137] on span "Search" at bounding box center [830, 136] width 60 height 28
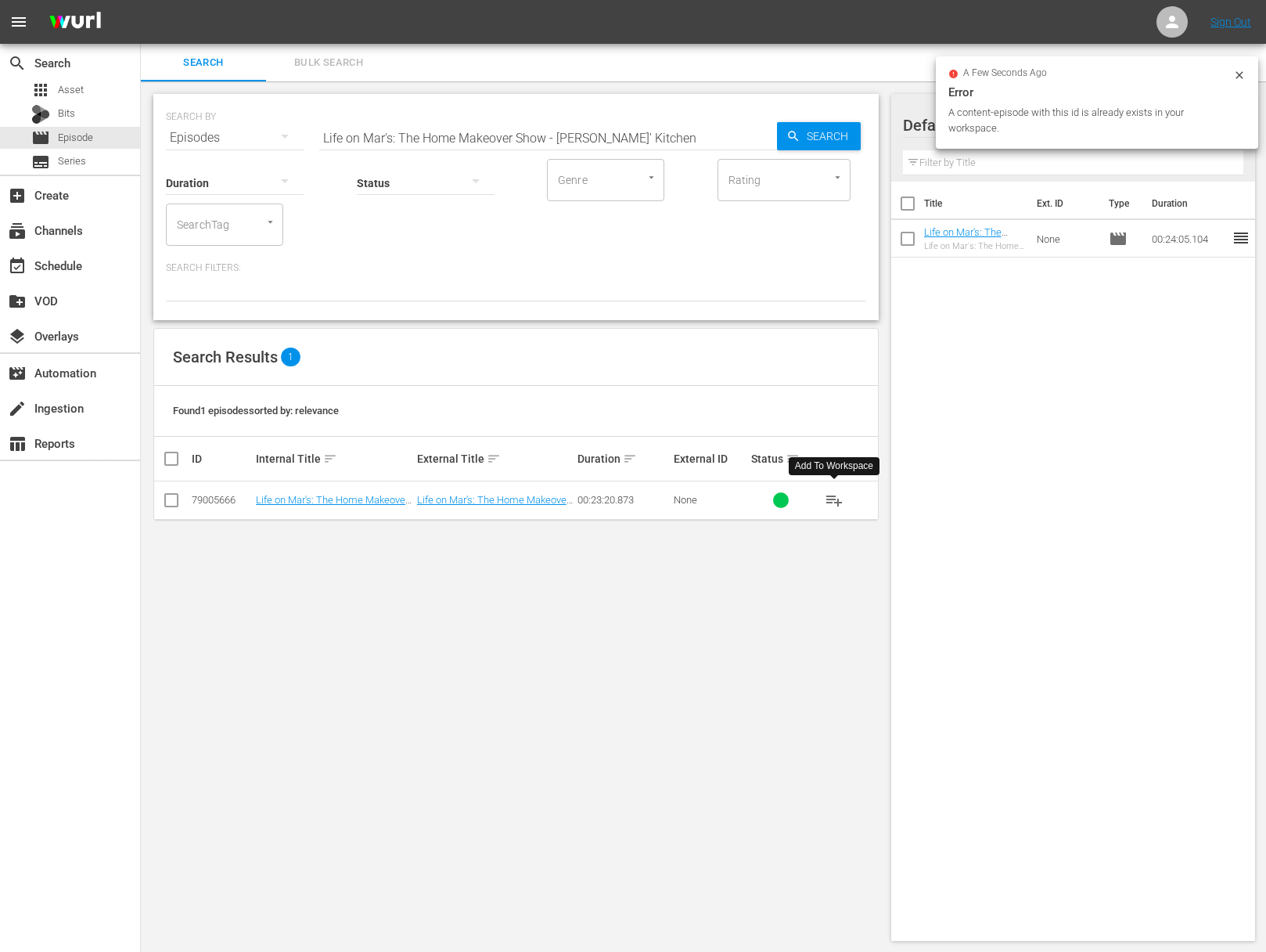
click at [836, 494] on span "playlist_add" at bounding box center [834, 500] width 19 height 19
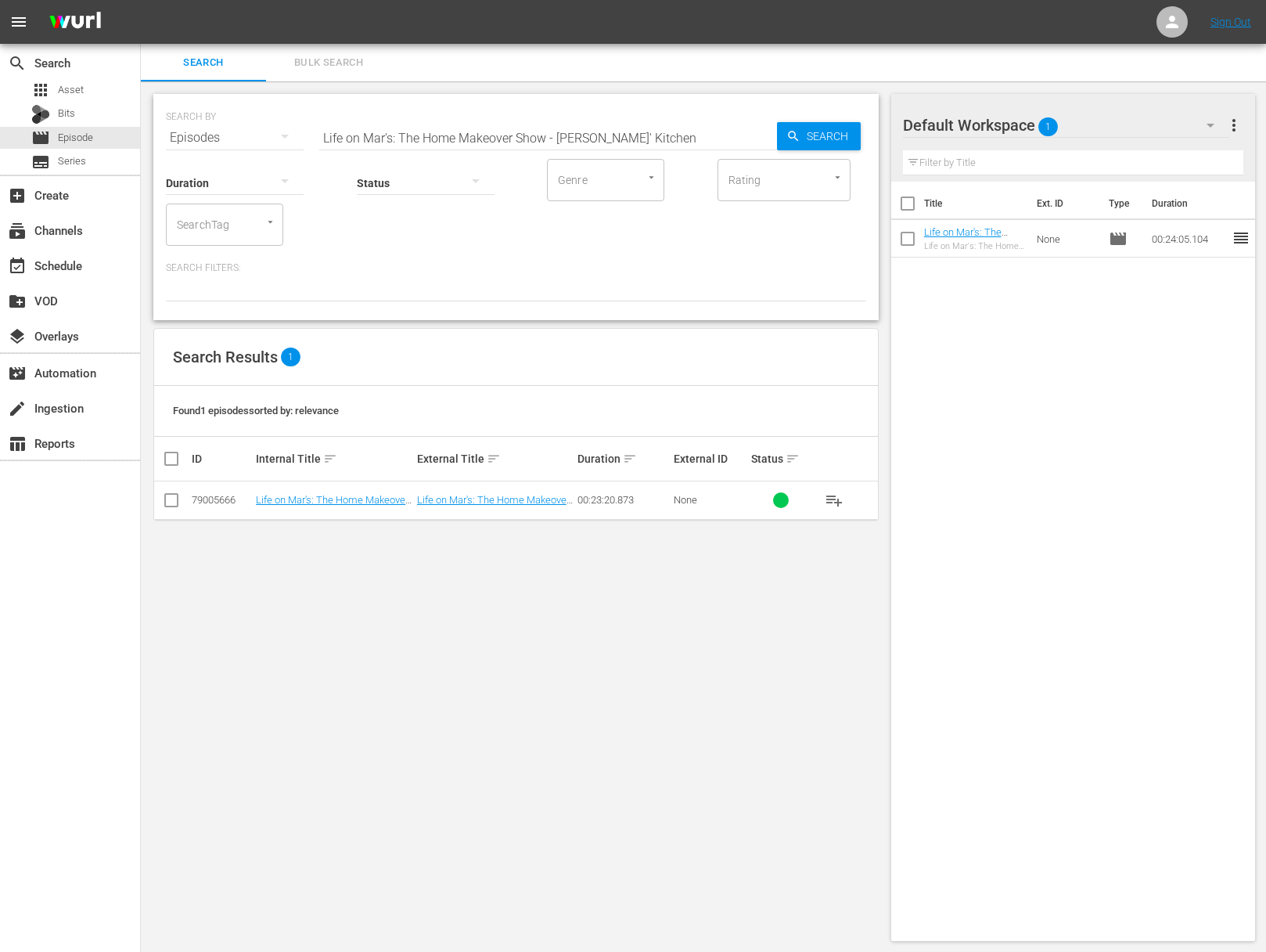
click at [642, 130] on input "Life on Mar's: The Home Makeover Show - [PERSON_NAME]' Kitchen" at bounding box center [548, 137] width 458 height 38
paste input "Something Fishy"
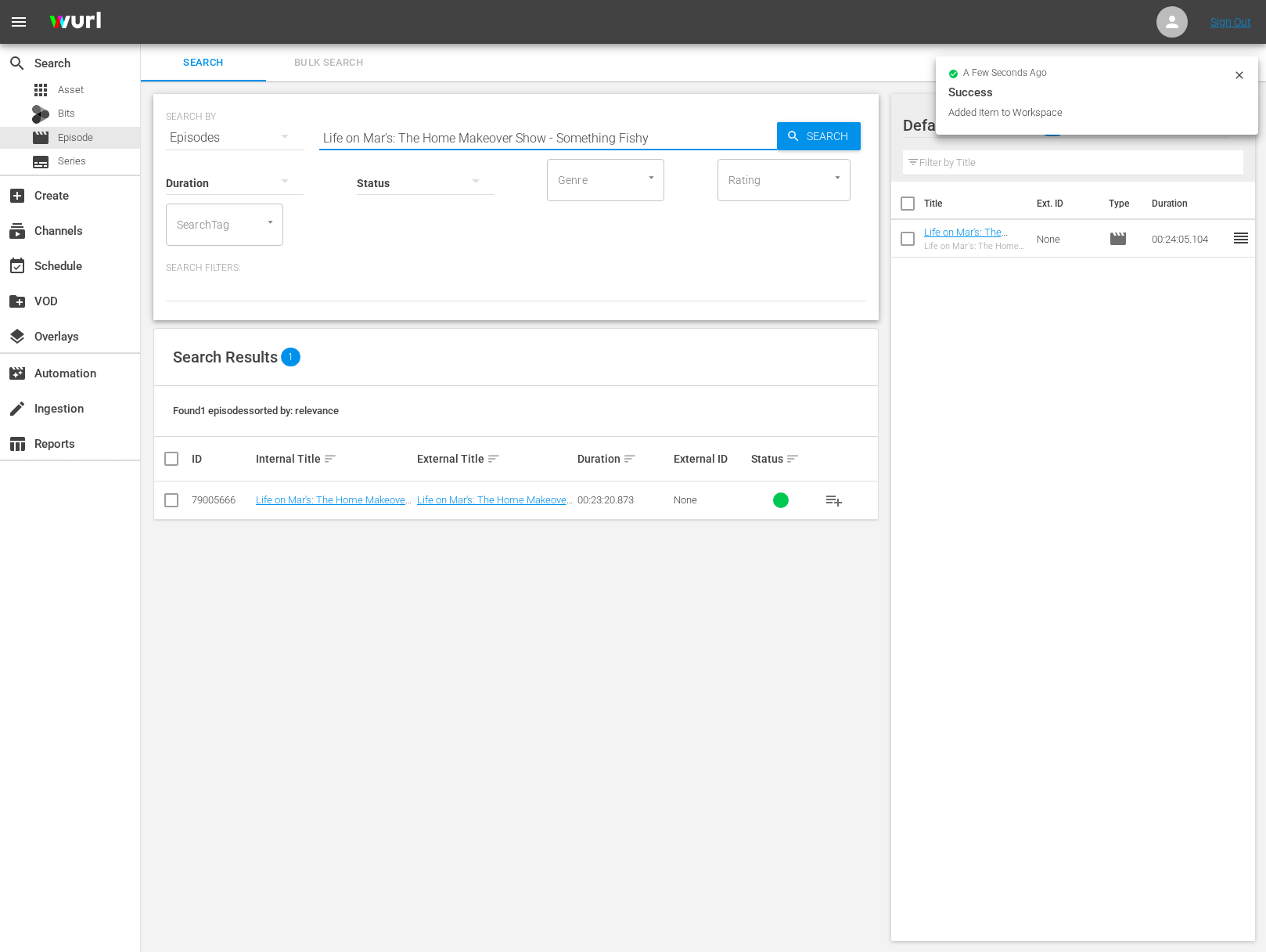
click at [748, 137] on input "Life on Mar's: The Home Makeover Show - Something Fishy" at bounding box center [548, 137] width 458 height 38
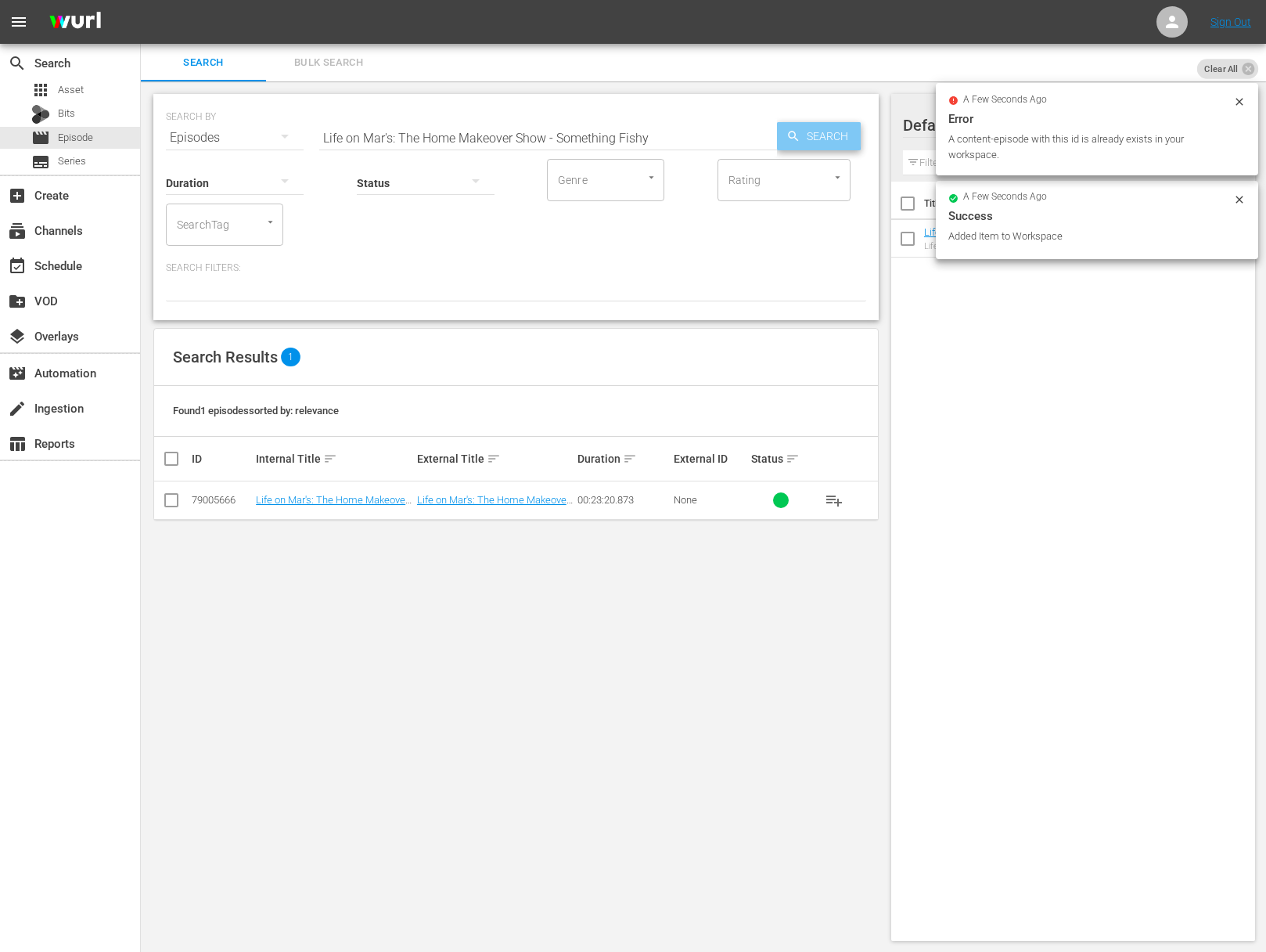
click at [780, 134] on div "Search" at bounding box center [819, 136] width 84 height 28
click at [837, 495] on span "playlist_add" at bounding box center [834, 500] width 19 height 19
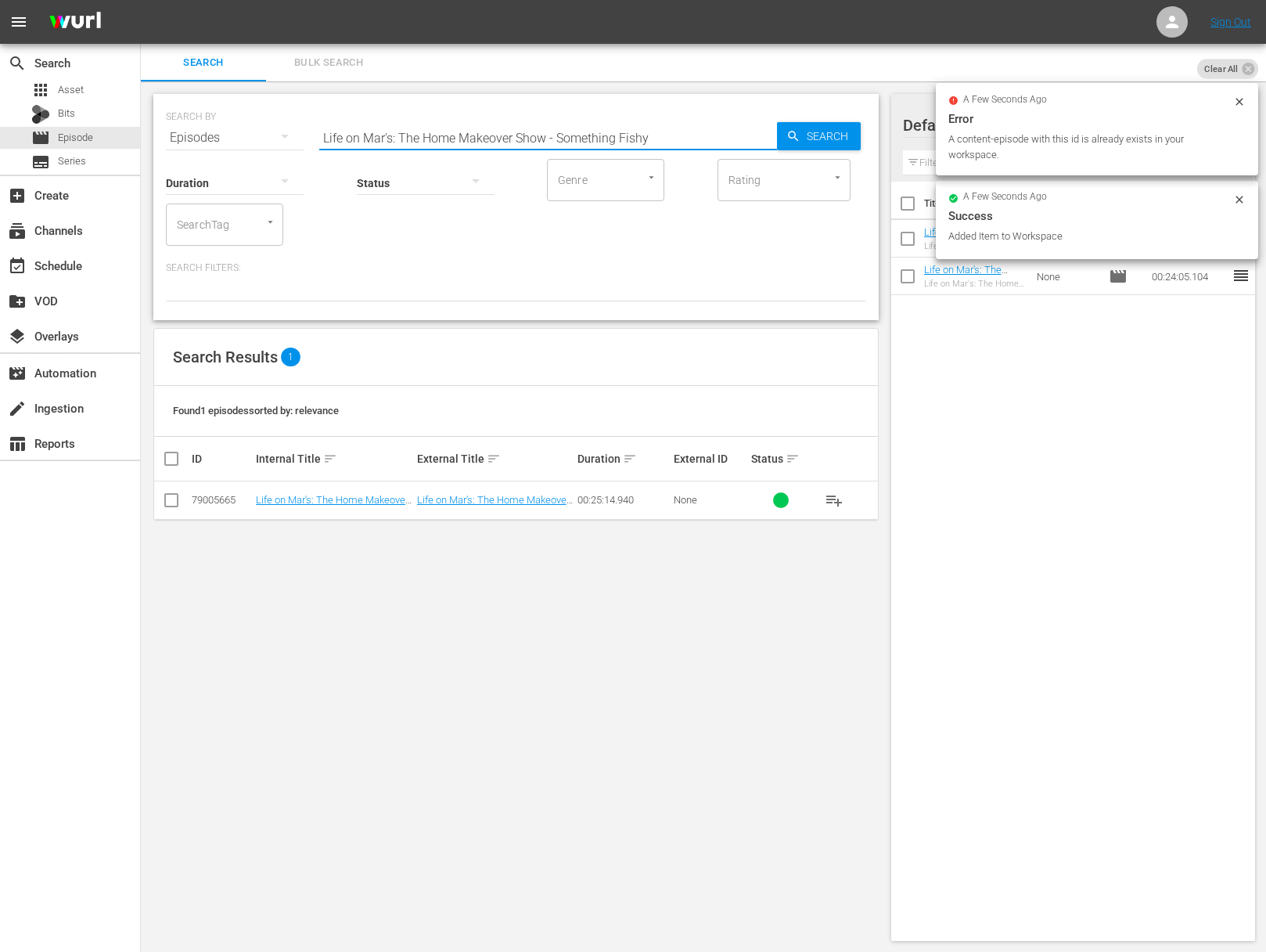
click at [587, 127] on input "Life on Mar's: The Home Makeover Show - Something Fishy" at bounding box center [548, 137] width 458 height 38
paste input "The Big Small"
click at [769, 142] on input "Life on Mar's: The Home Makeover Show - The Big Small" at bounding box center [548, 137] width 458 height 38
click at [781, 140] on div "Search" at bounding box center [819, 136] width 84 height 28
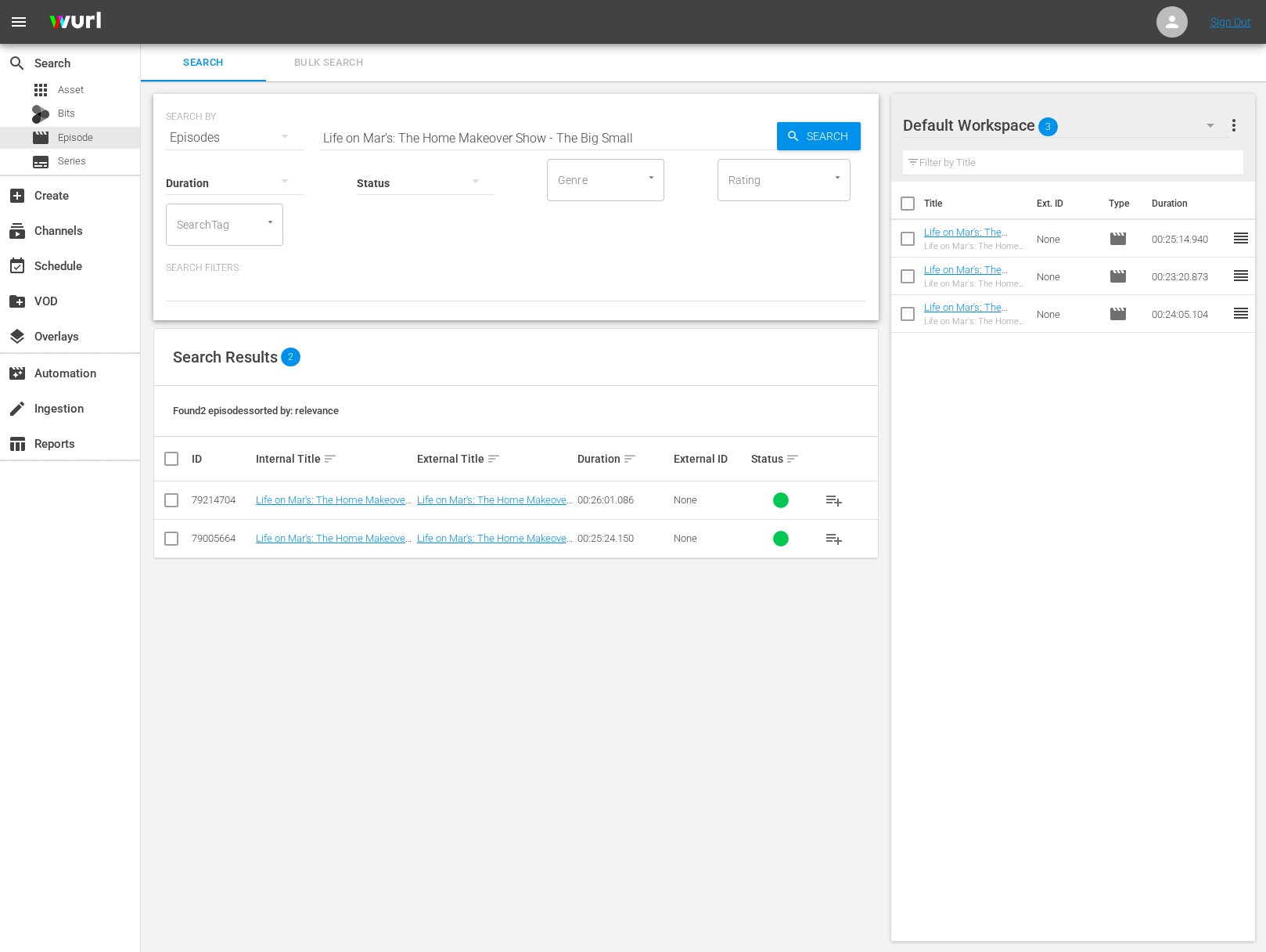
click at [838, 533] on span "playlist_add" at bounding box center [834, 539] width 19 height 19
click at [838, 534] on span "playlist_add" at bounding box center [834, 539] width 19 height 19
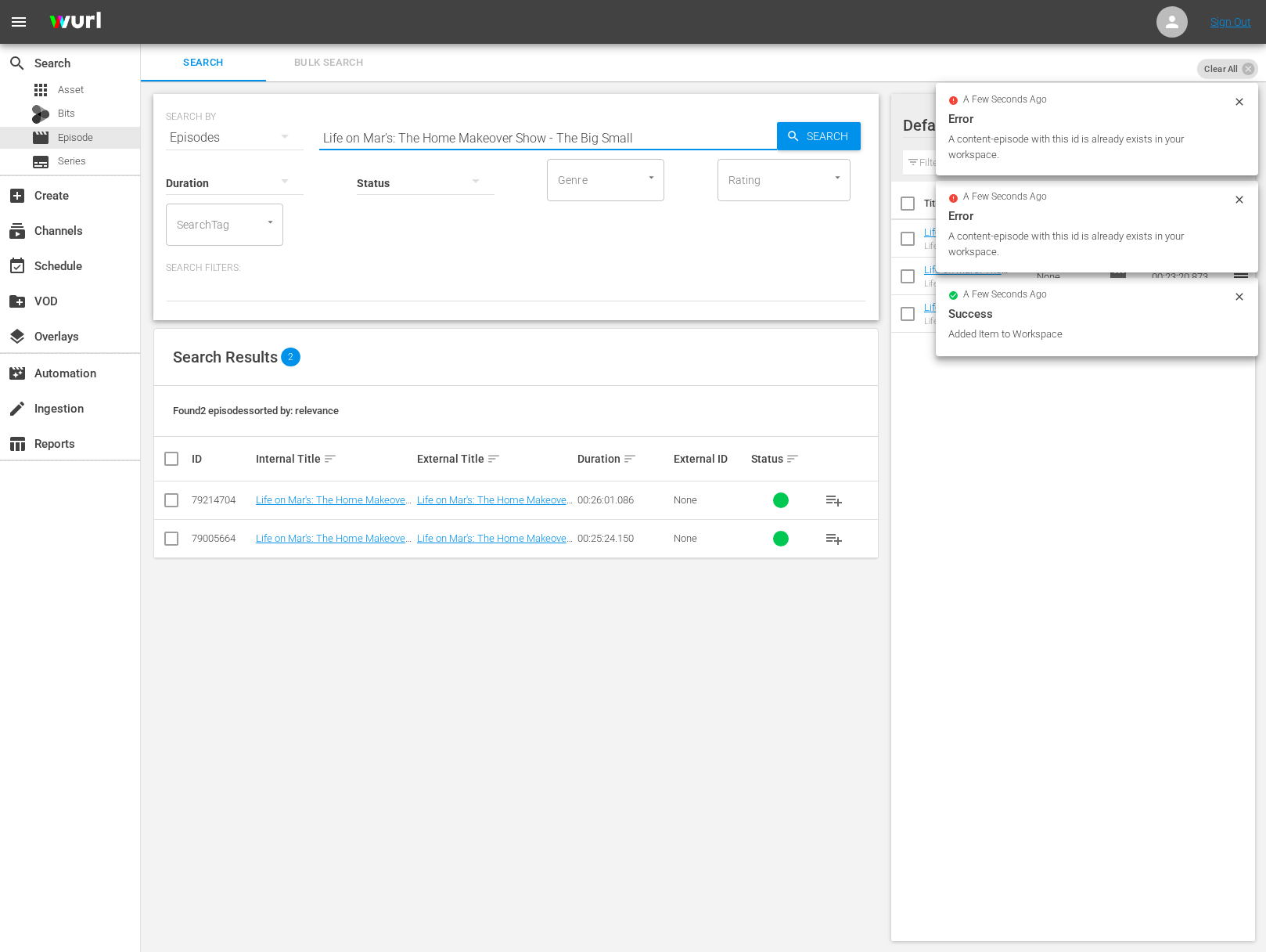
click at [515, 132] on input "Life on Mar's: The Home Makeover Show - The Big Small" at bounding box center [548, 137] width 458 height 38
paste input "Bionic Mar"
click at [825, 132] on span "Search" at bounding box center [830, 136] width 60 height 28
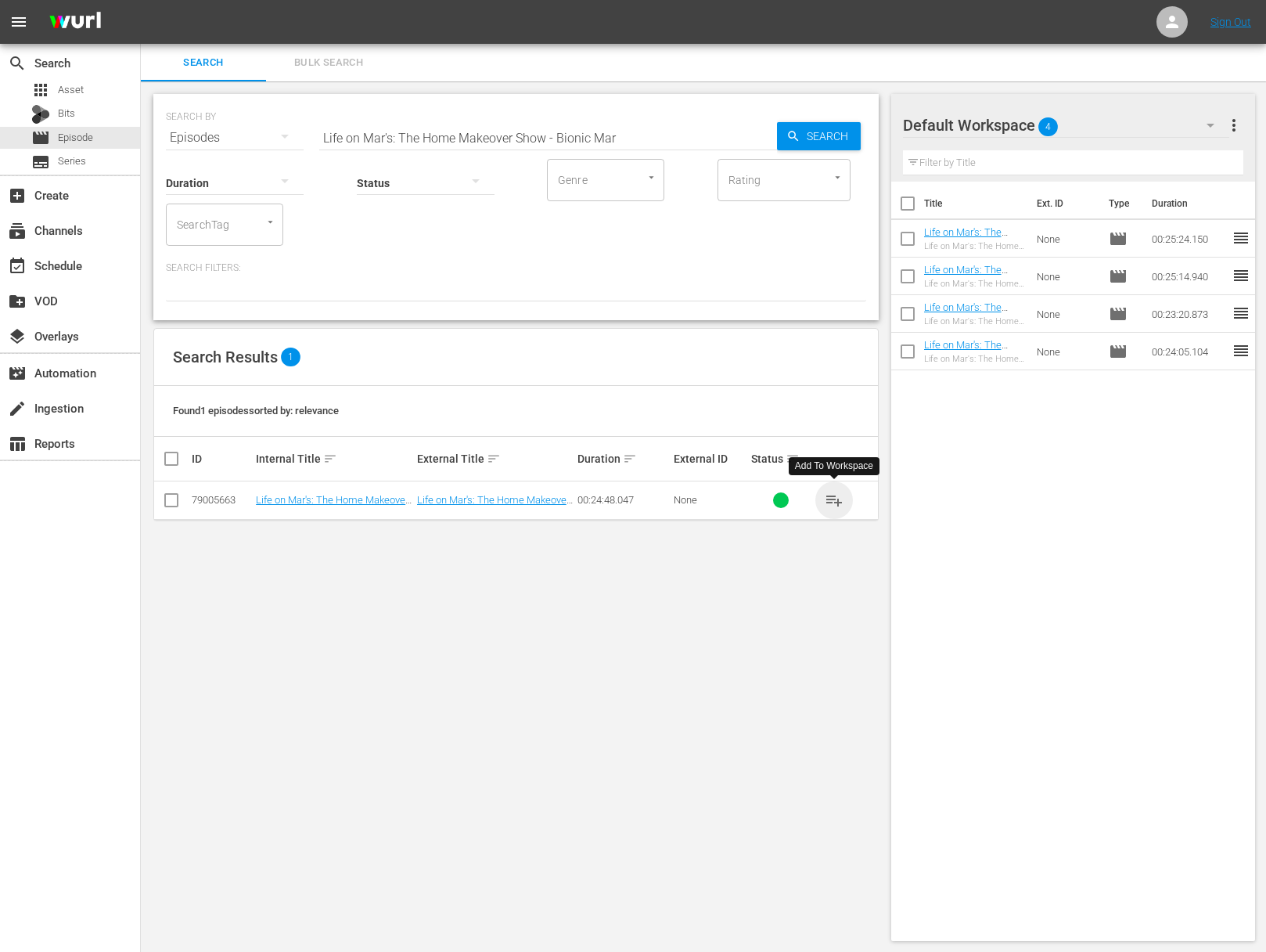
click at [834, 498] on span "playlist_add" at bounding box center [834, 500] width 19 height 19
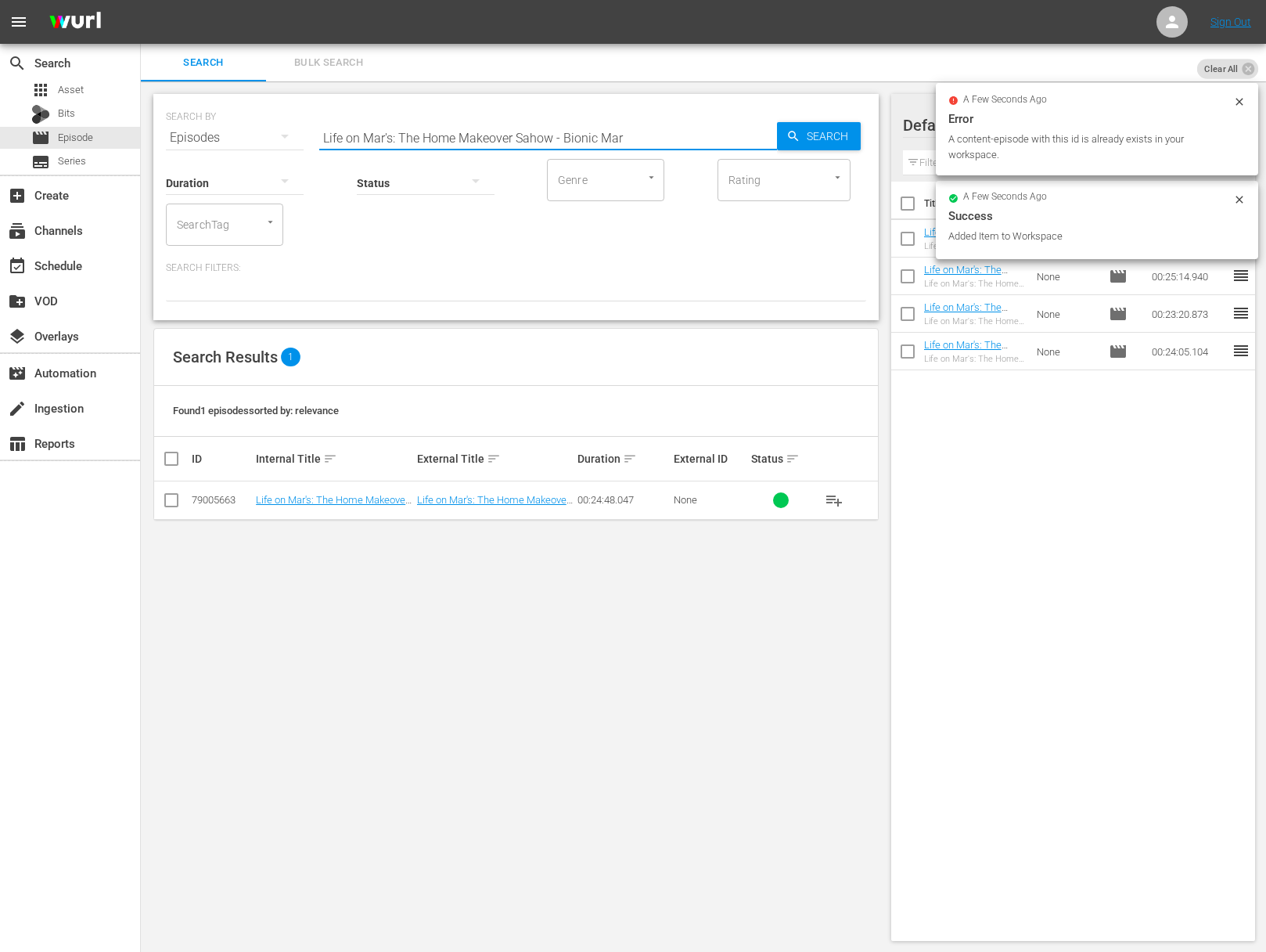
click at [521, 135] on input "Life on Mar's: The Home Makeover Sahow - Bionic Mar" at bounding box center [548, 137] width 458 height 38
paste input "Life on Mar's: The Home Makeover Show - Holiday Special"
click at [518, 130] on input "Life on Mar's: The Home Makeover SaLife on Mar's: The Home Makeover Show - Holi…" at bounding box center [548, 137] width 458 height 38
paste input "how - Holiday Special"
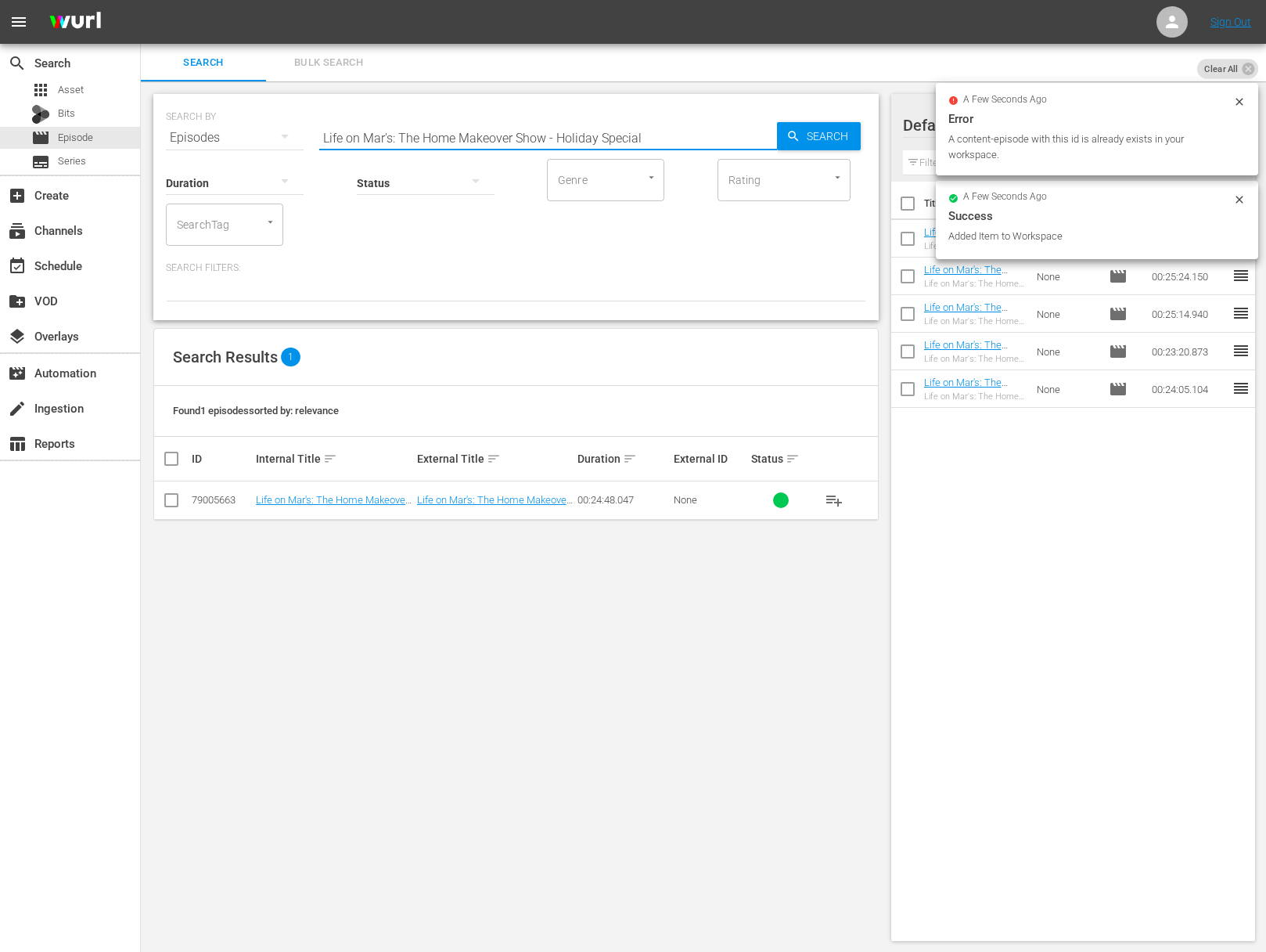
scroll to position [0, 0]
drag, startPoint x: 777, startPoint y: 137, endPoint x: 811, endPoint y: 131, distance: 34.5
click at [778, 137] on div "Search" at bounding box center [819, 136] width 84 height 28
click at [811, 131] on span "Search" at bounding box center [830, 136] width 60 height 28
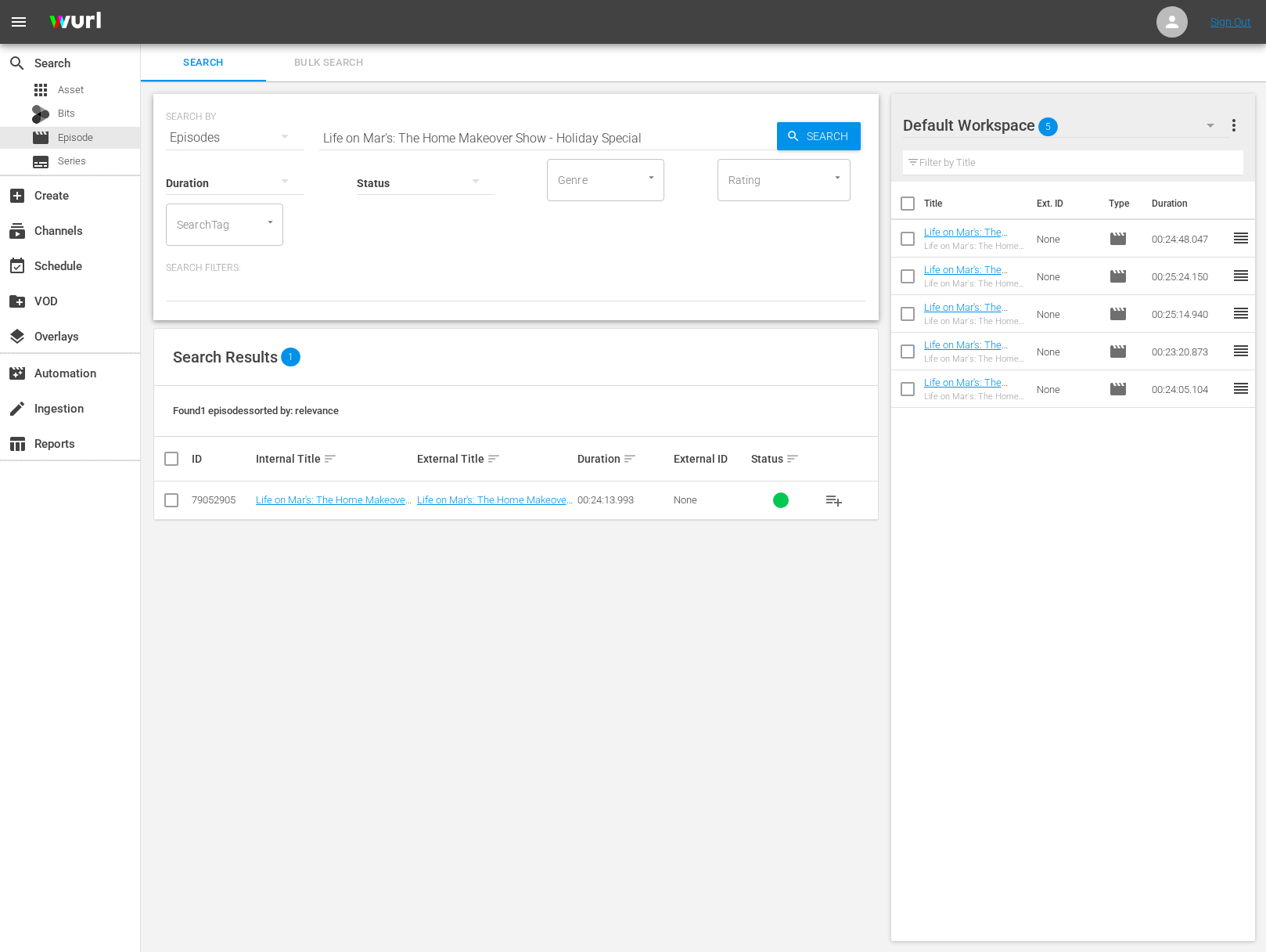
click at [836, 499] on span "playlist_add" at bounding box center [834, 500] width 19 height 19
click at [404, 135] on input "Life on Mar's: The Home Makeover Show - Holiday Special" at bounding box center [548, 137] width 458 height 38
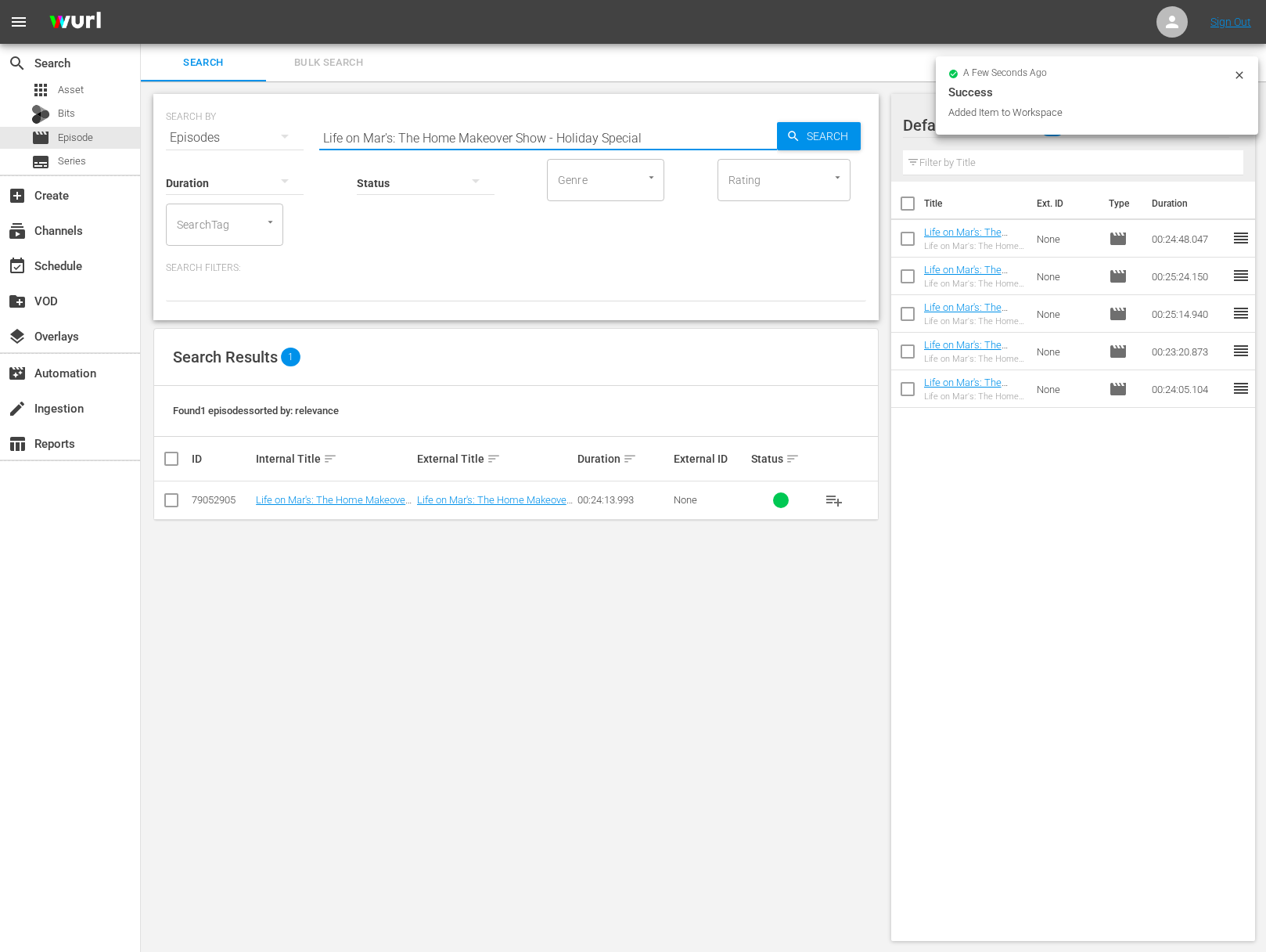
paste input "You Be The Judge"
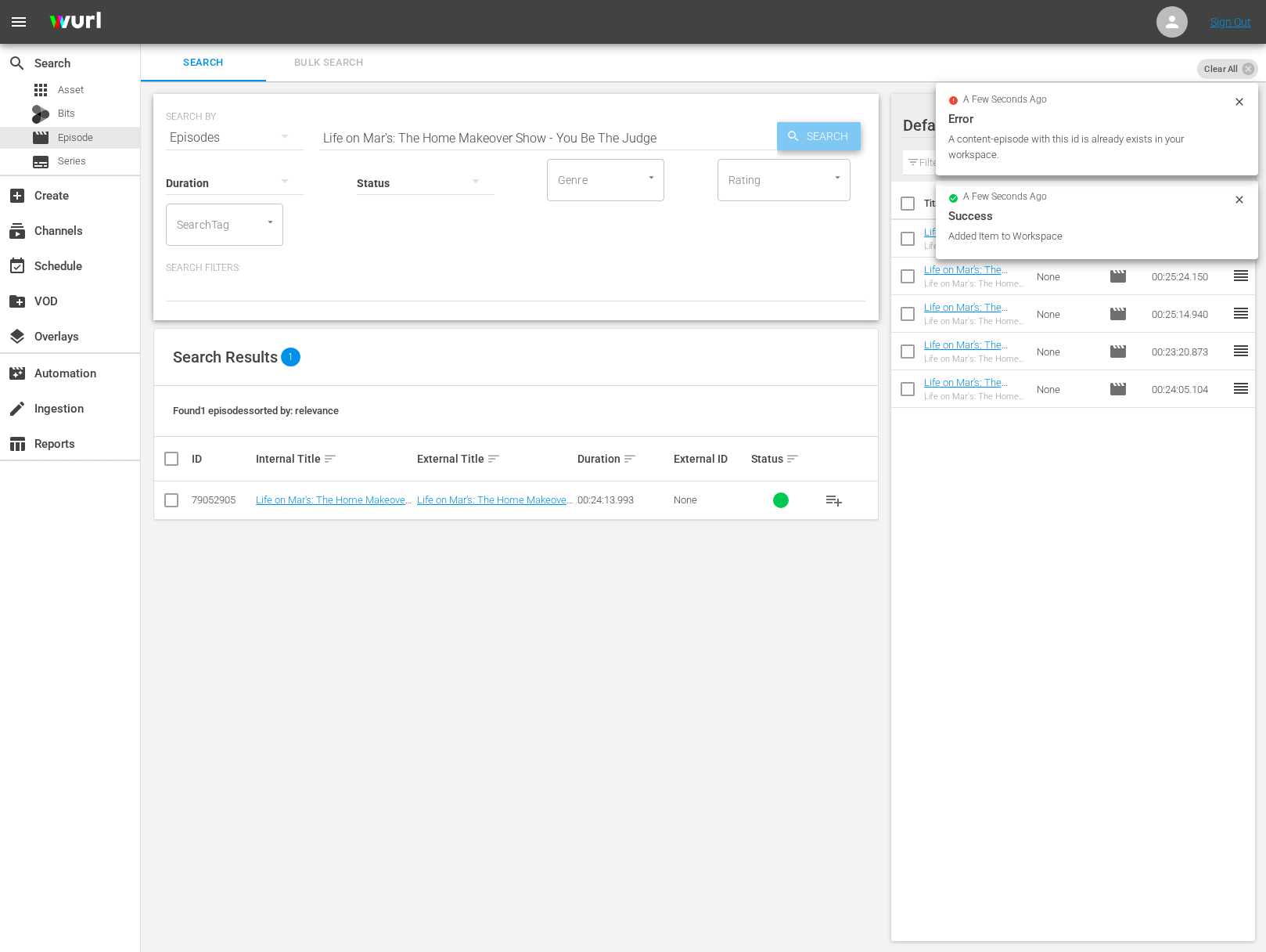
click at [819, 137] on span "Search" at bounding box center [830, 136] width 60 height 28
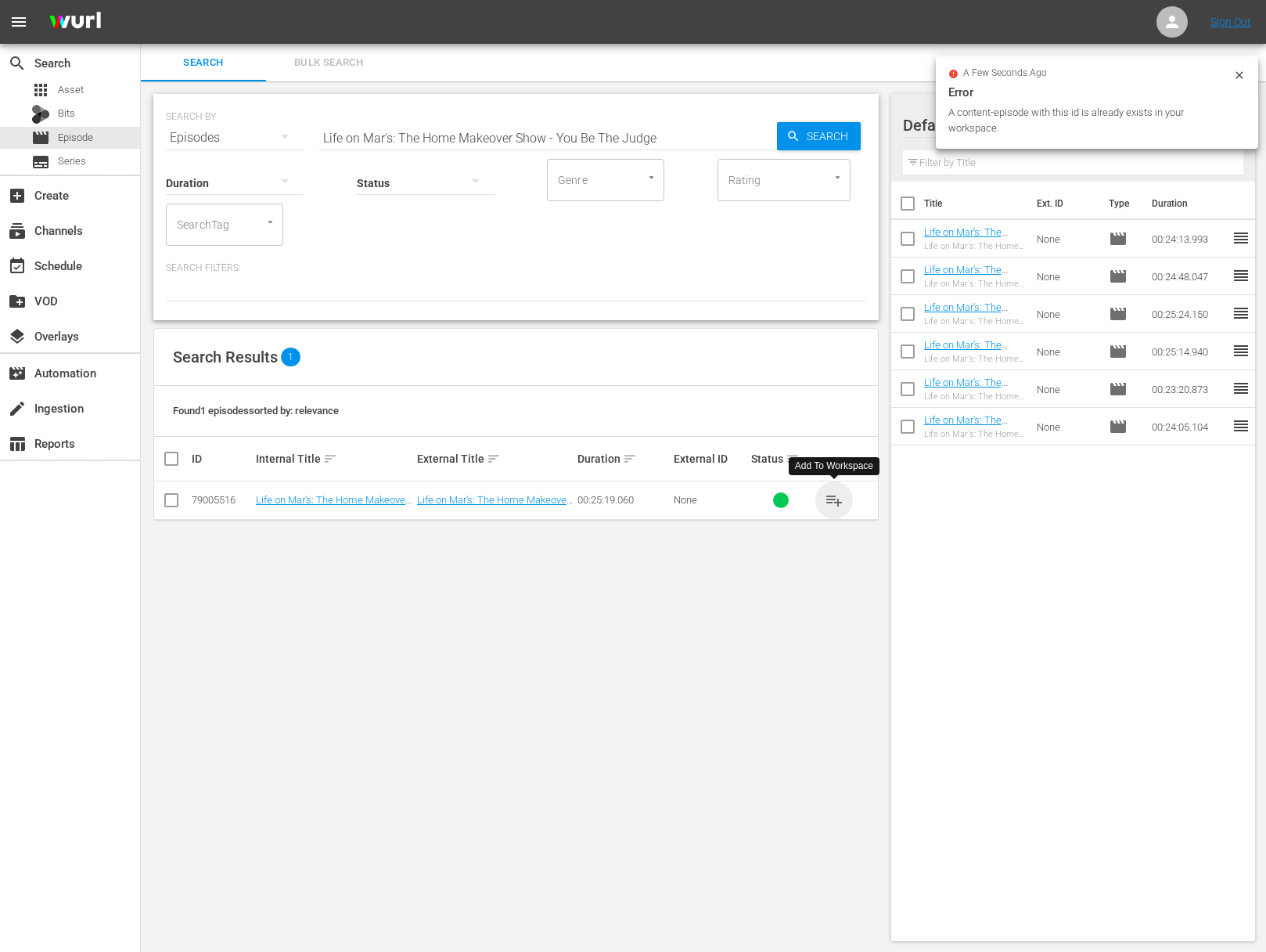
click at [825, 499] on span "playlist_add" at bounding box center [834, 500] width 19 height 19
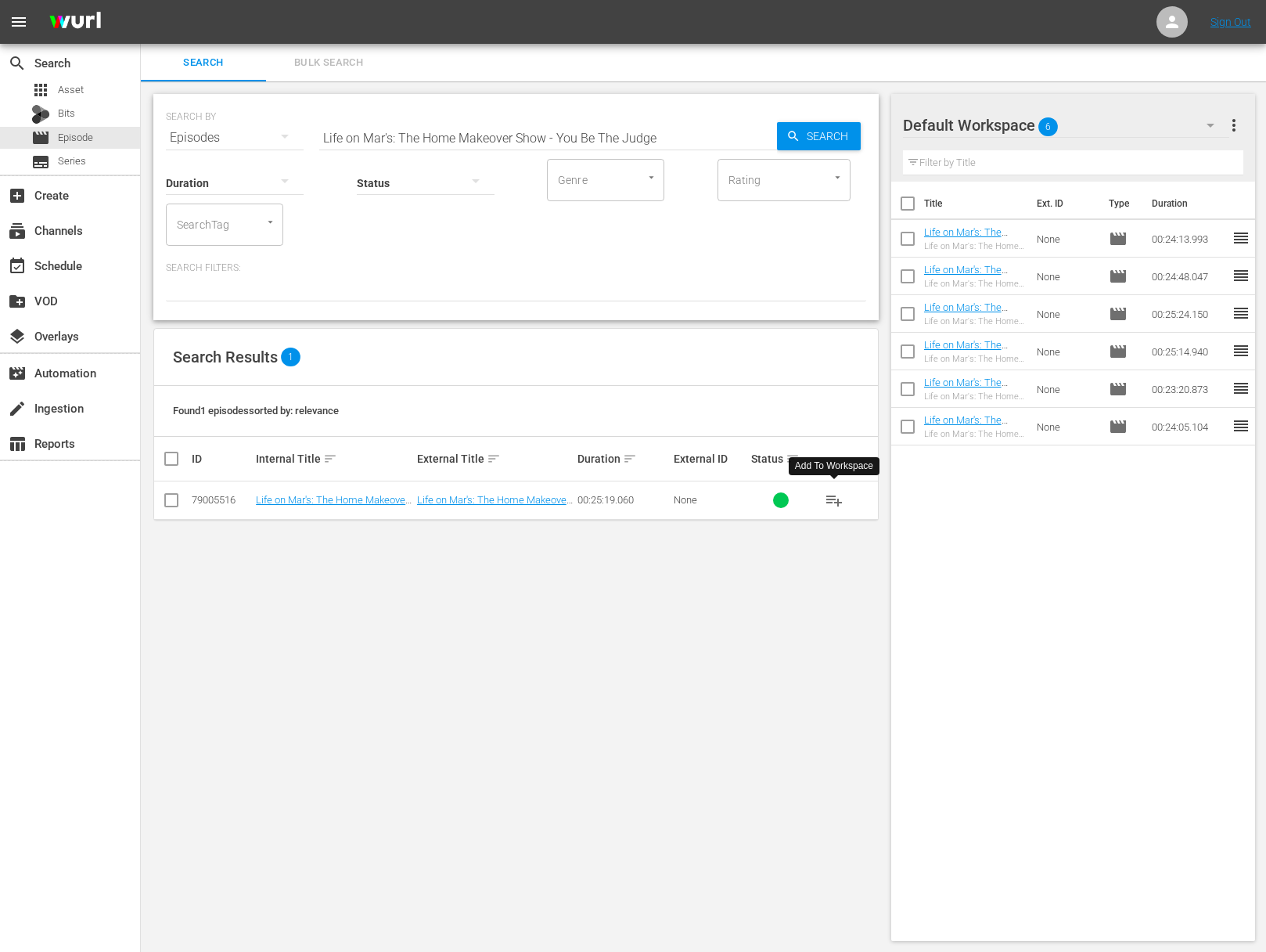
click at [832, 500] on span "playlist_add" at bounding box center [834, 500] width 19 height 19
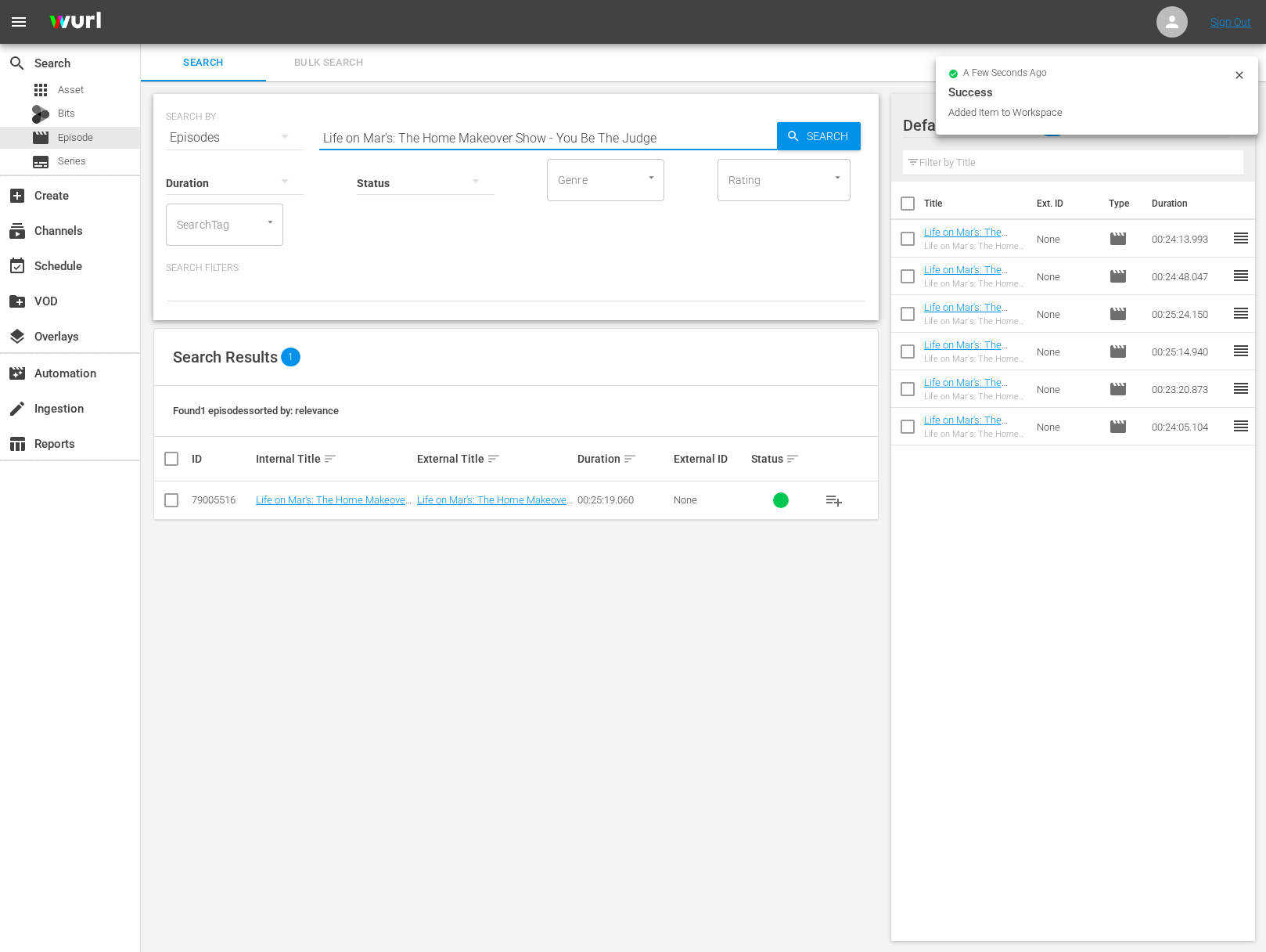
click at [404, 134] on input "Life on Mar's: The Home Makeover Show - You Be The Judge" at bounding box center [548, 137] width 458 height 38
paste input "Life on Mar's: The Home Makeover Show - From [GEOGRAPHIC_DATA] to Bedroom"
click at [483, 134] on input "Life on Mar's: TaLife on Mar's: The Home Makeover Show - From Broadway to Bedro…" at bounding box center [548, 137] width 458 height 38
paste input "he Home Makeover Show - From Broadway to Bedroom"
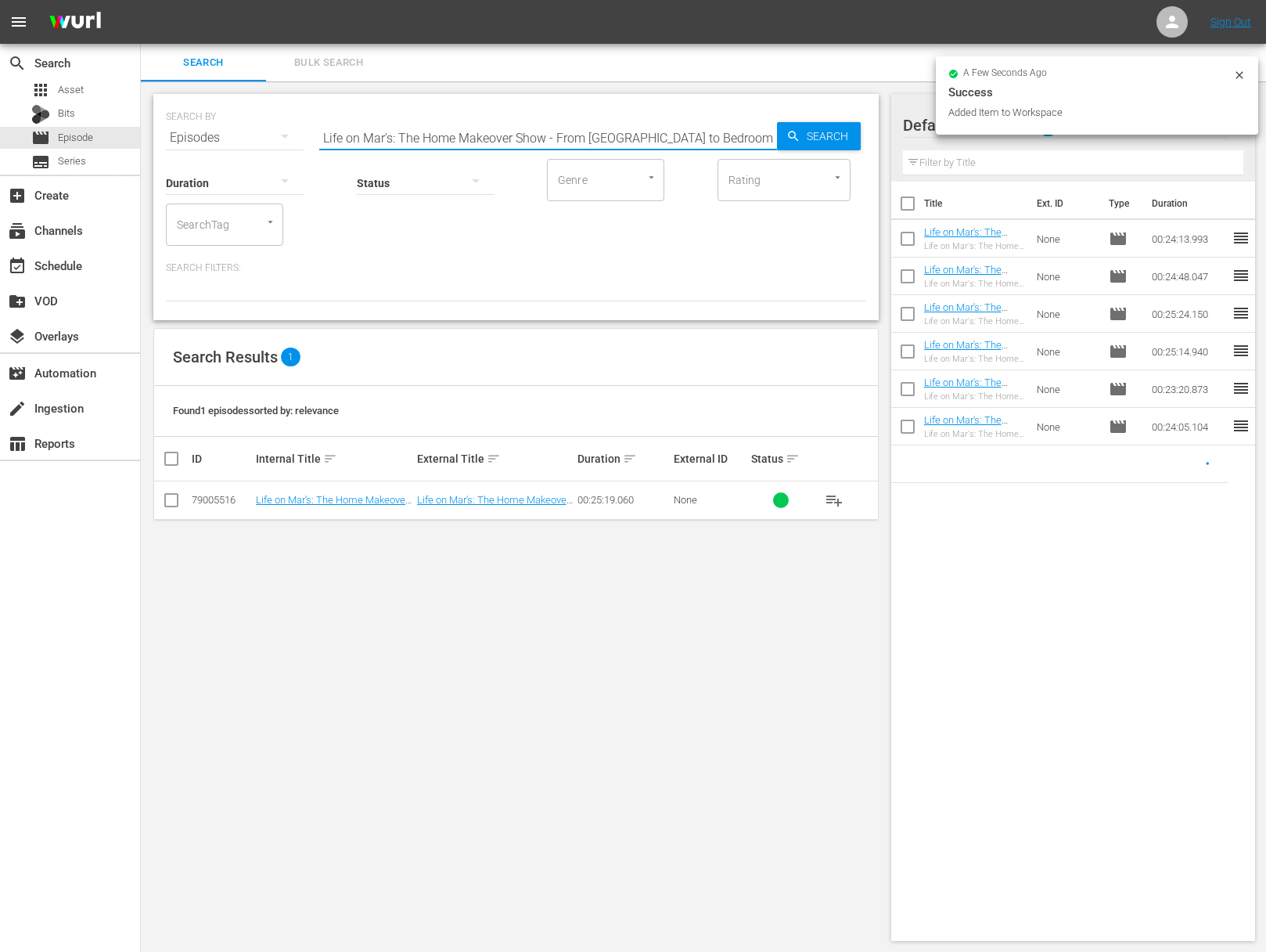
scroll to position [0, 0]
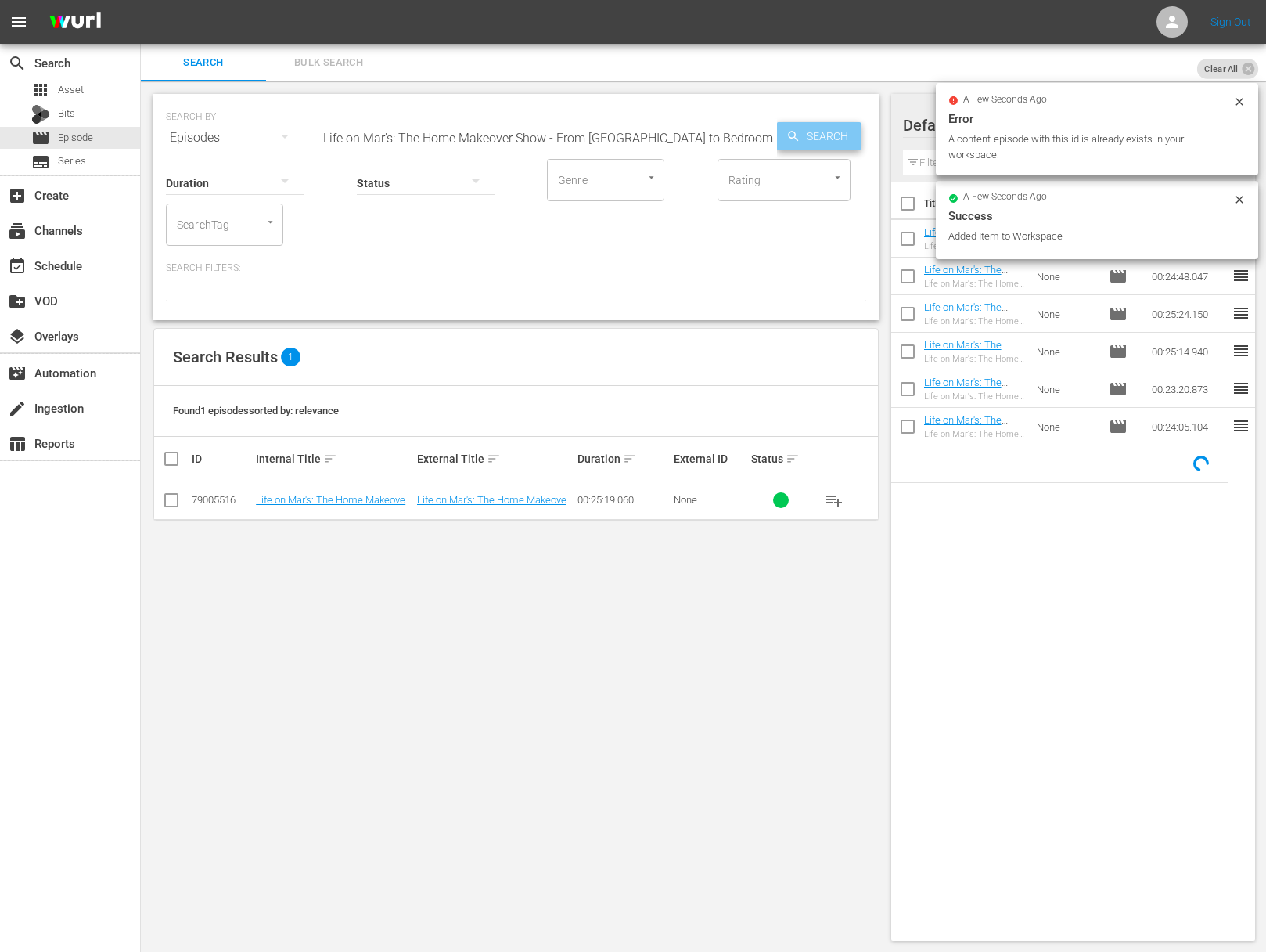
click at [786, 140] on icon "button" at bounding box center [793, 136] width 14 height 14
click at [815, 135] on span "Search" at bounding box center [830, 136] width 60 height 28
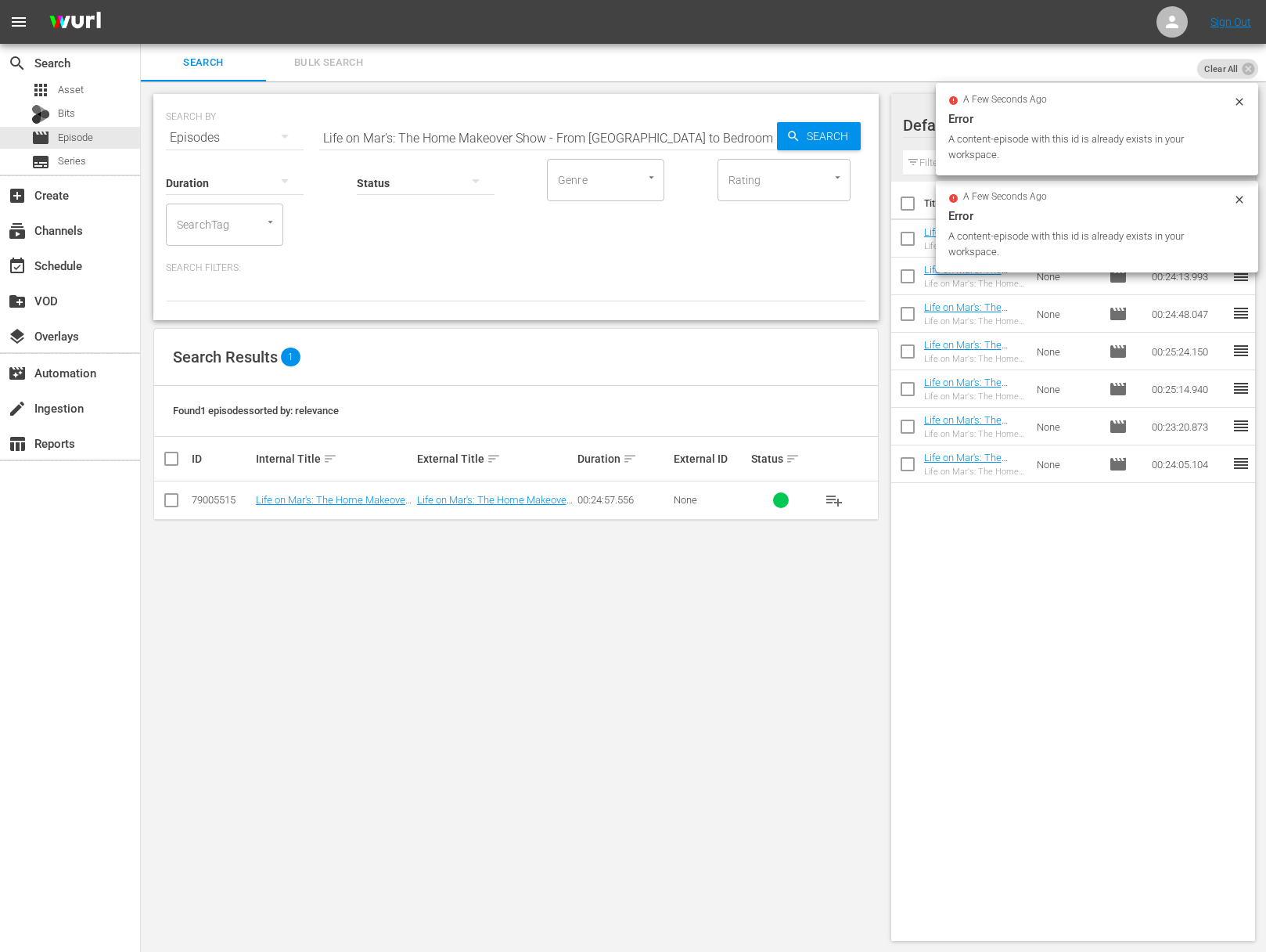
click at [834, 498] on span "playlist_add" at bounding box center [834, 500] width 19 height 19
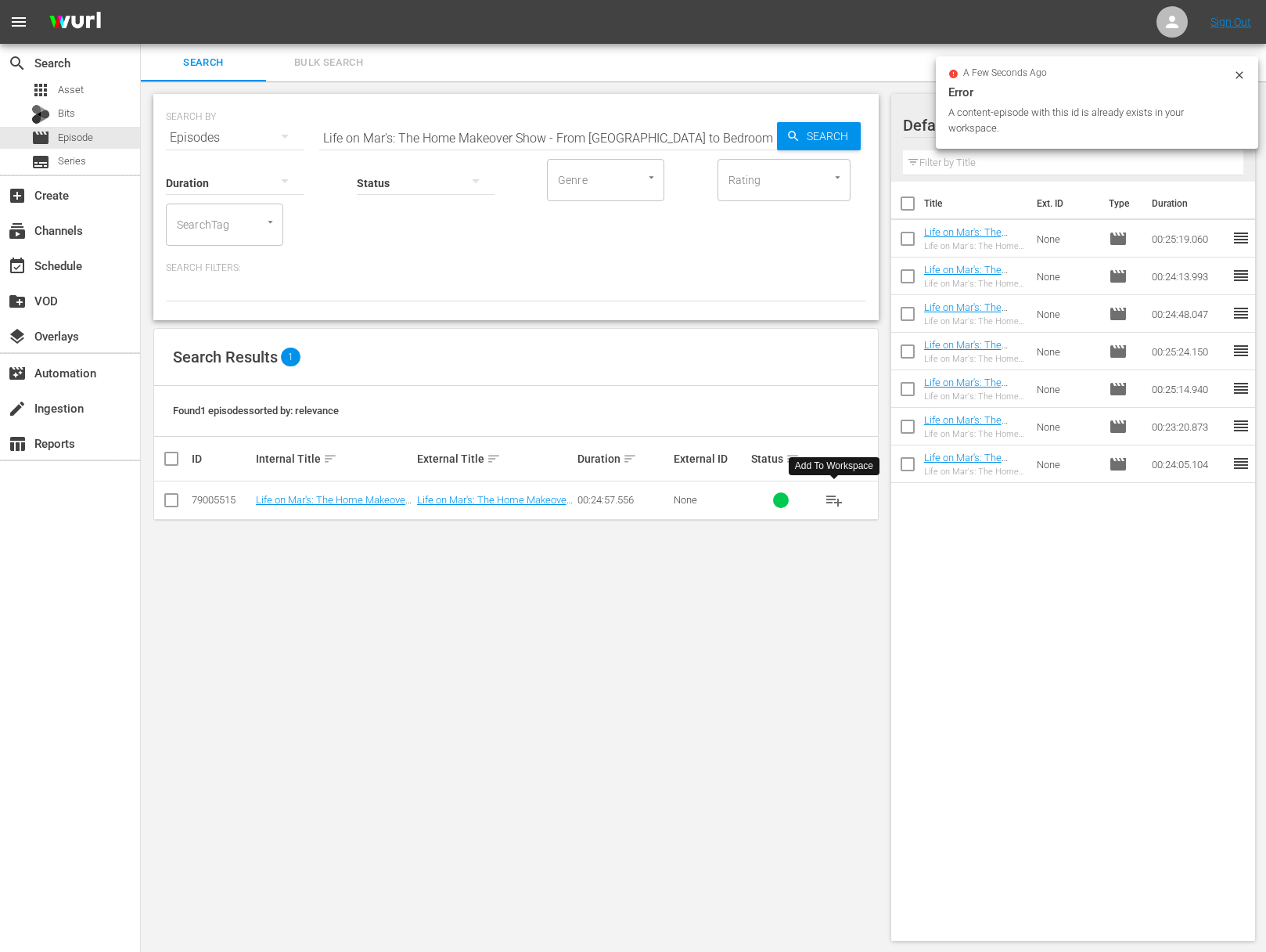
click at [834, 498] on span "playlist_add" at bounding box center [834, 500] width 19 height 19
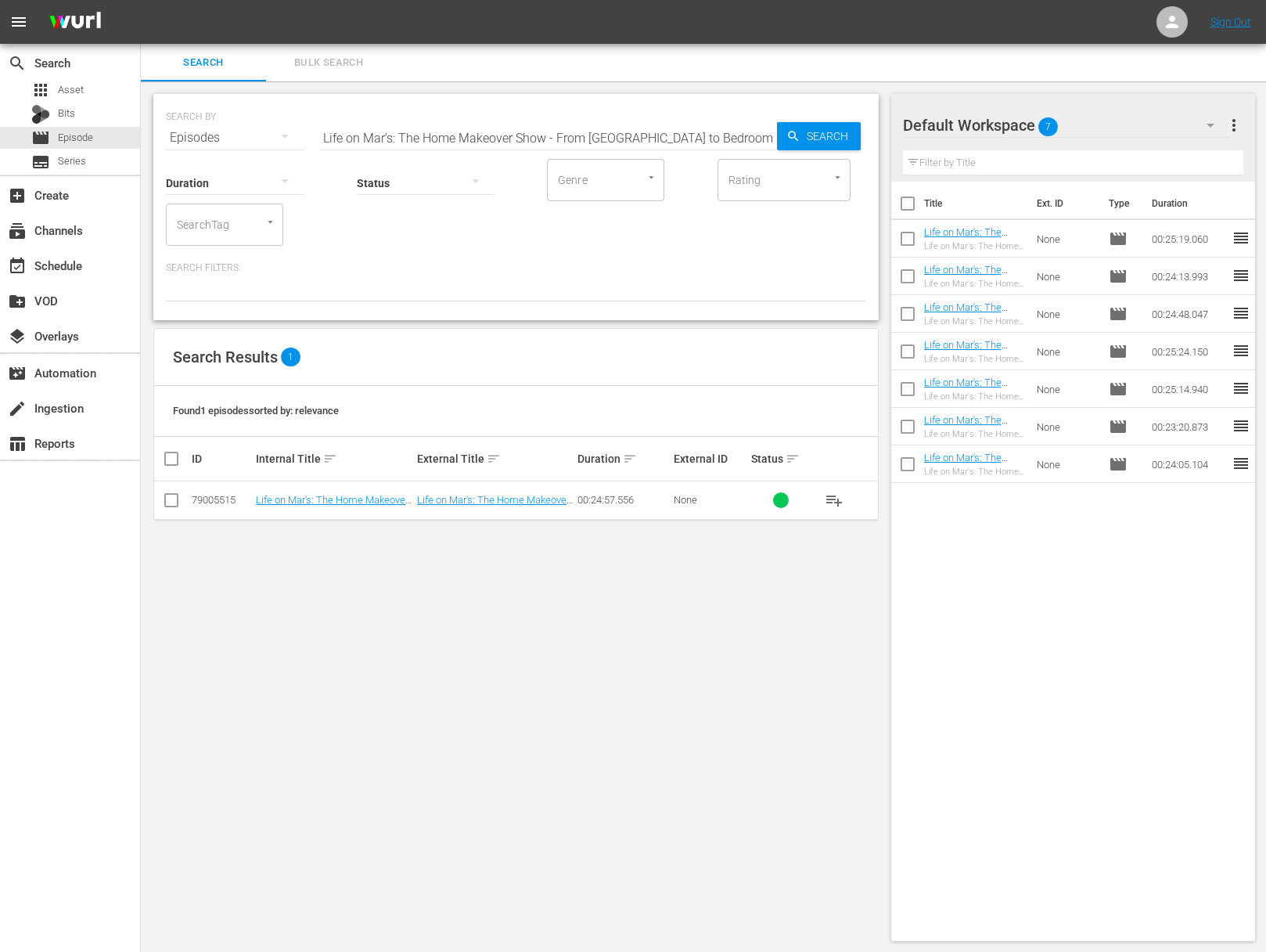
click at [511, 118] on div "SEARCH BY Search By Episodes Search ID, Title, Description, Keywords, or Catego…" at bounding box center [516, 129] width 701 height 57
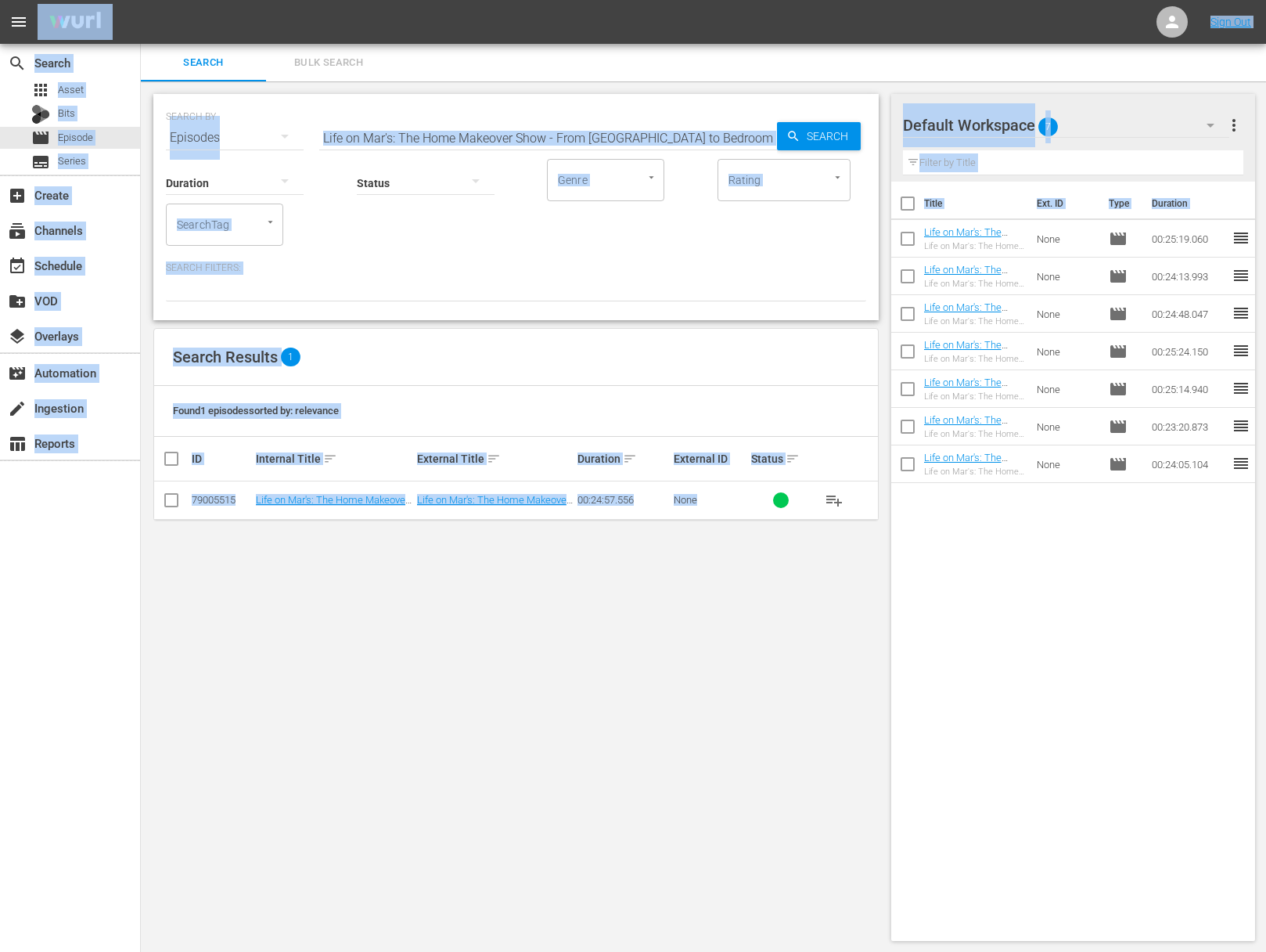
click at [507, 132] on input "Life on Mar's: The Home Makeover Show - From [GEOGRAPHIC_DATA] to Bedroom" at bounding box center [548, 137] width 458 height 38
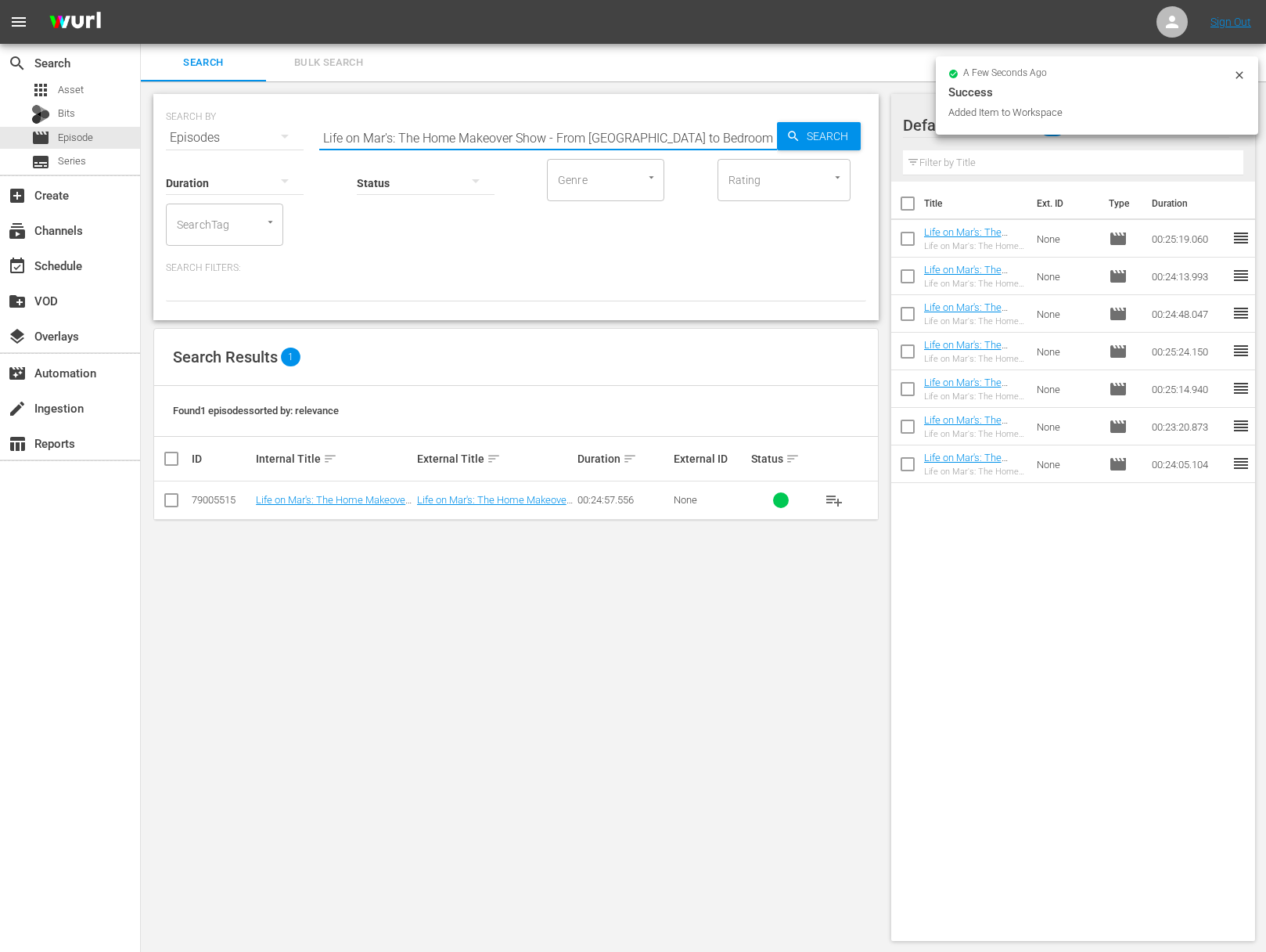
paste input "Jennings from the Block: Part 2"
click at [861, 143] on div "SEARCH BY Search By Episodes Search ID, Title, Description, Keywords, or Catego…" at bounding box center [516, 129] width 701 height 57
click at [845, 141] on span "Search" at bounding box center [830, 136] width 60 height 28
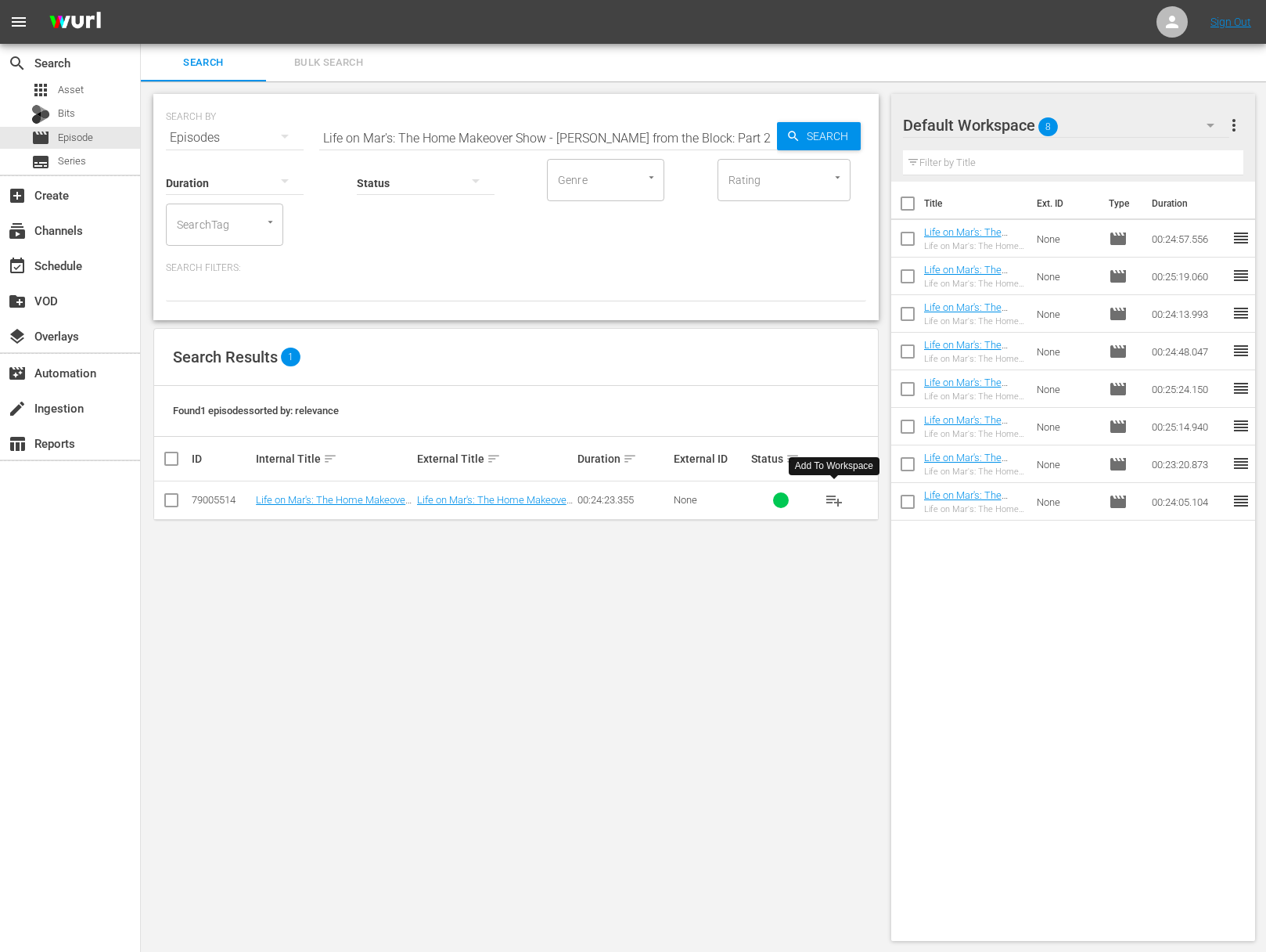
click at [832, 497] on span "playlist_add" at bounding box center [834, 500] width 19 height 19
click at [541, 136] on input "Life on Mar's: The Home Makeover Show - [PERSON_NAME] from the Block: Part 2" at bounding box center [548, 137] width 458 height 38
paste input "Life on Mar's: The Home Makeover Show - [PERSON_NAME] from the Block: Part 1"
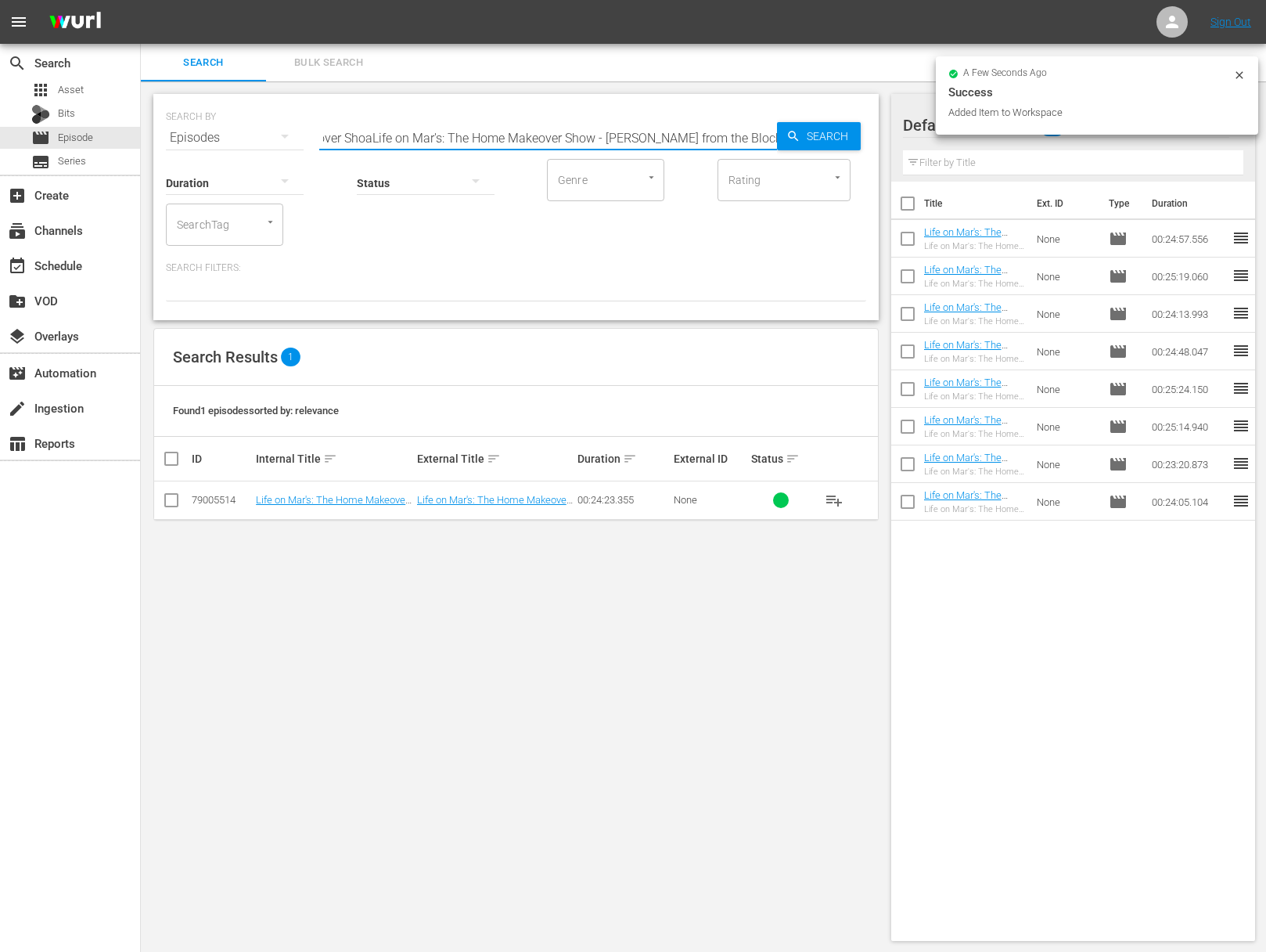
click at [557, 131] on input "Life on Mar's: The Home Makeover ShoaLife on Mar's: The Home Makeover Show - Je…" at bounding box center [548, 137] width 458 height 38
paste input "w - Jennings from the Block: Part 1"
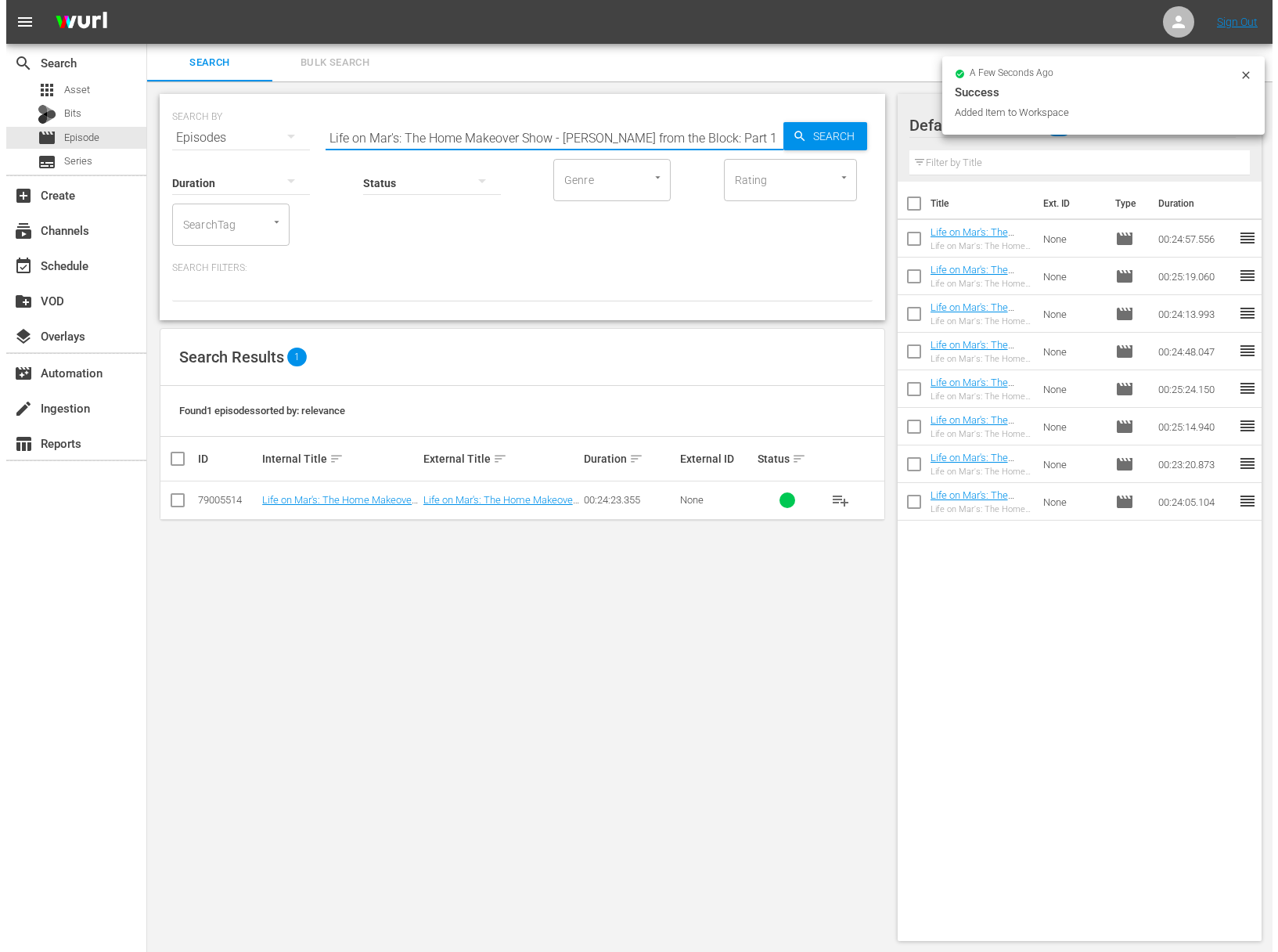
scroll to position [0, 0]
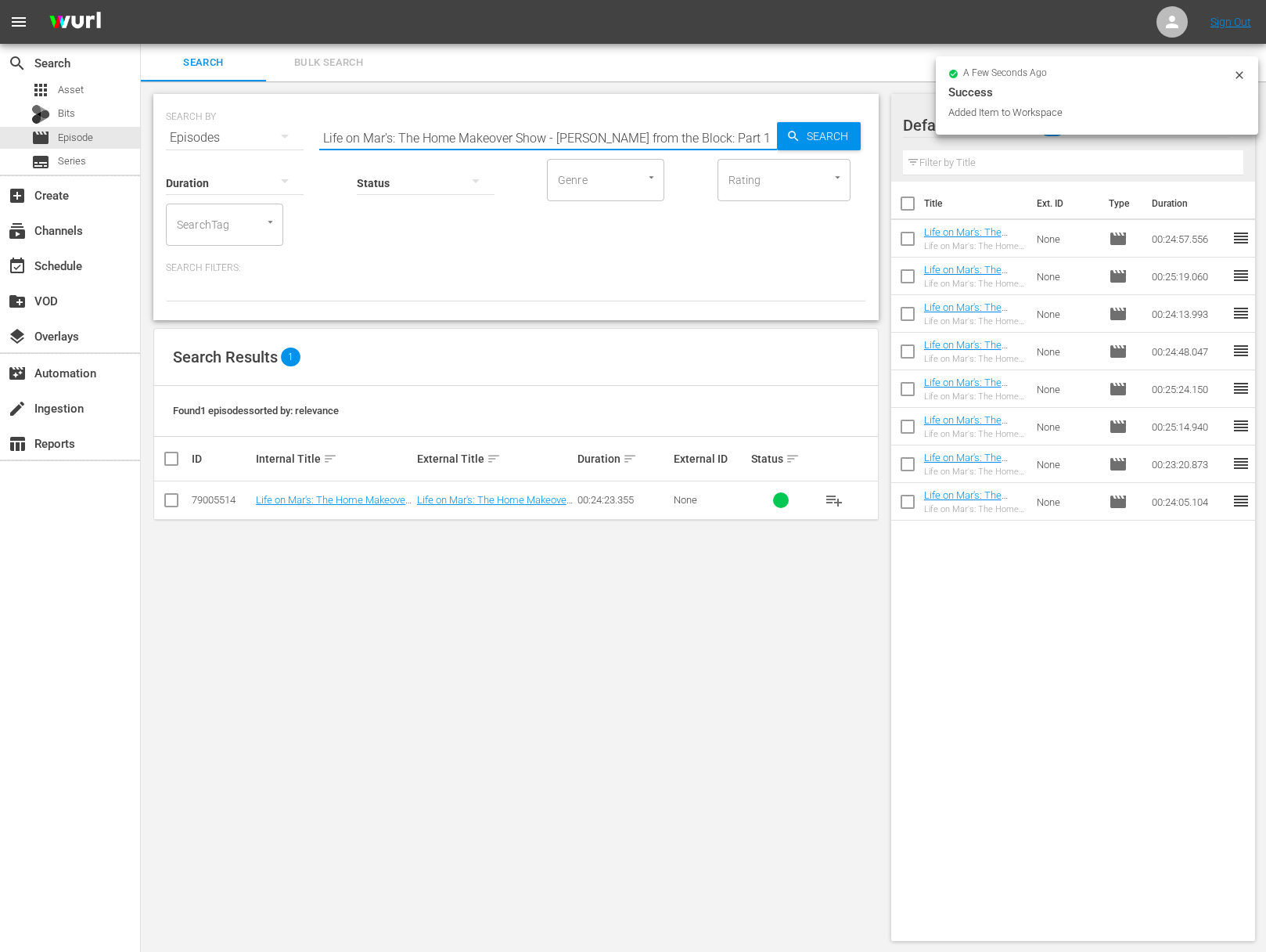
type input "Life on Mar's: The Home Makeover Show - [PERSON_NAME] from the Block: Part 1"
click at [940, 150] on input "text" at bounding box center [1074, 163] width 341 height 25
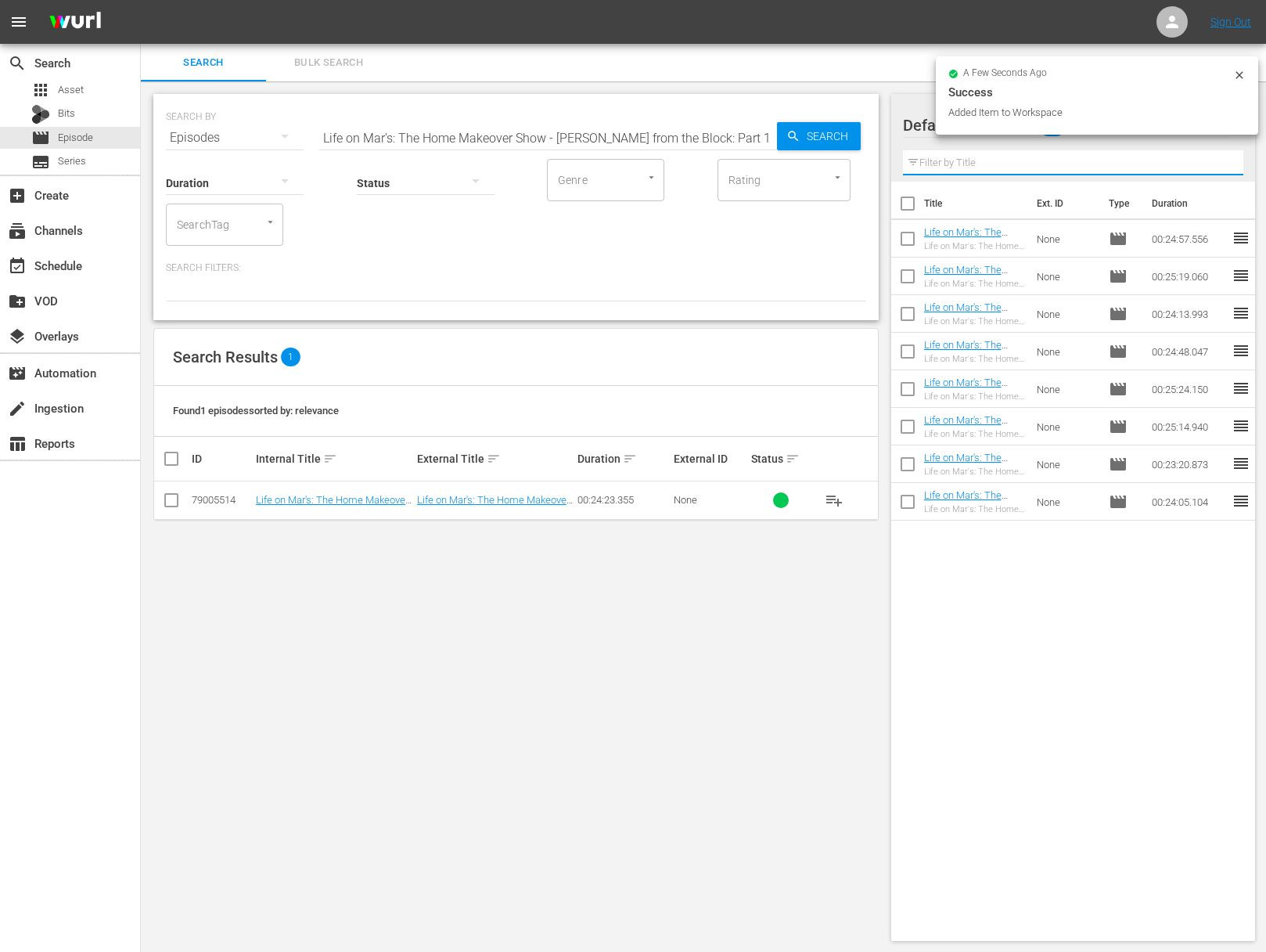
click at [826, 144] on span "Search" at bounding box center [830, 136] width 60 height 28
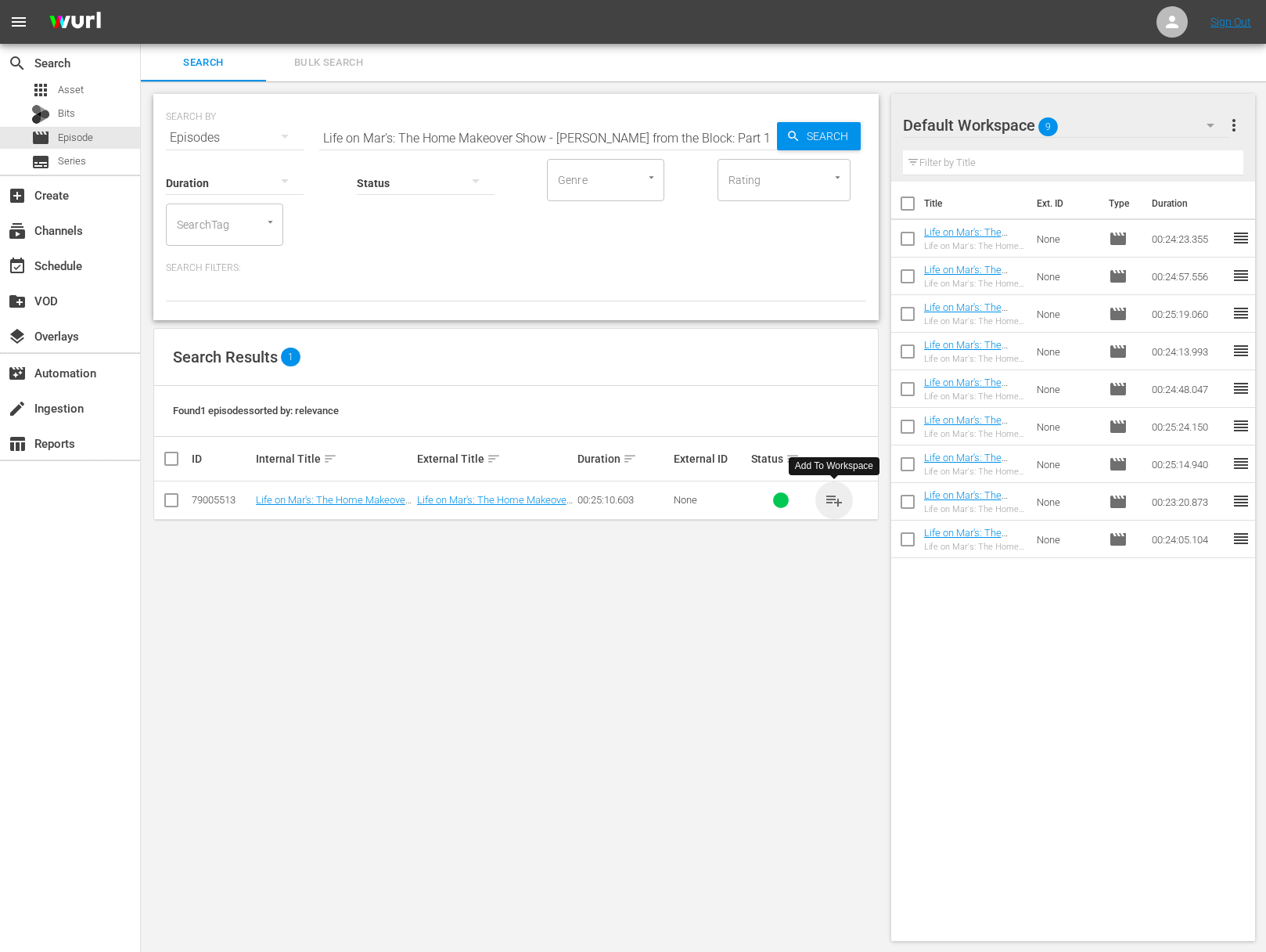
click at [832, 498] on span "playlist_add" at bounding box center [834, 500] width 19 height 19
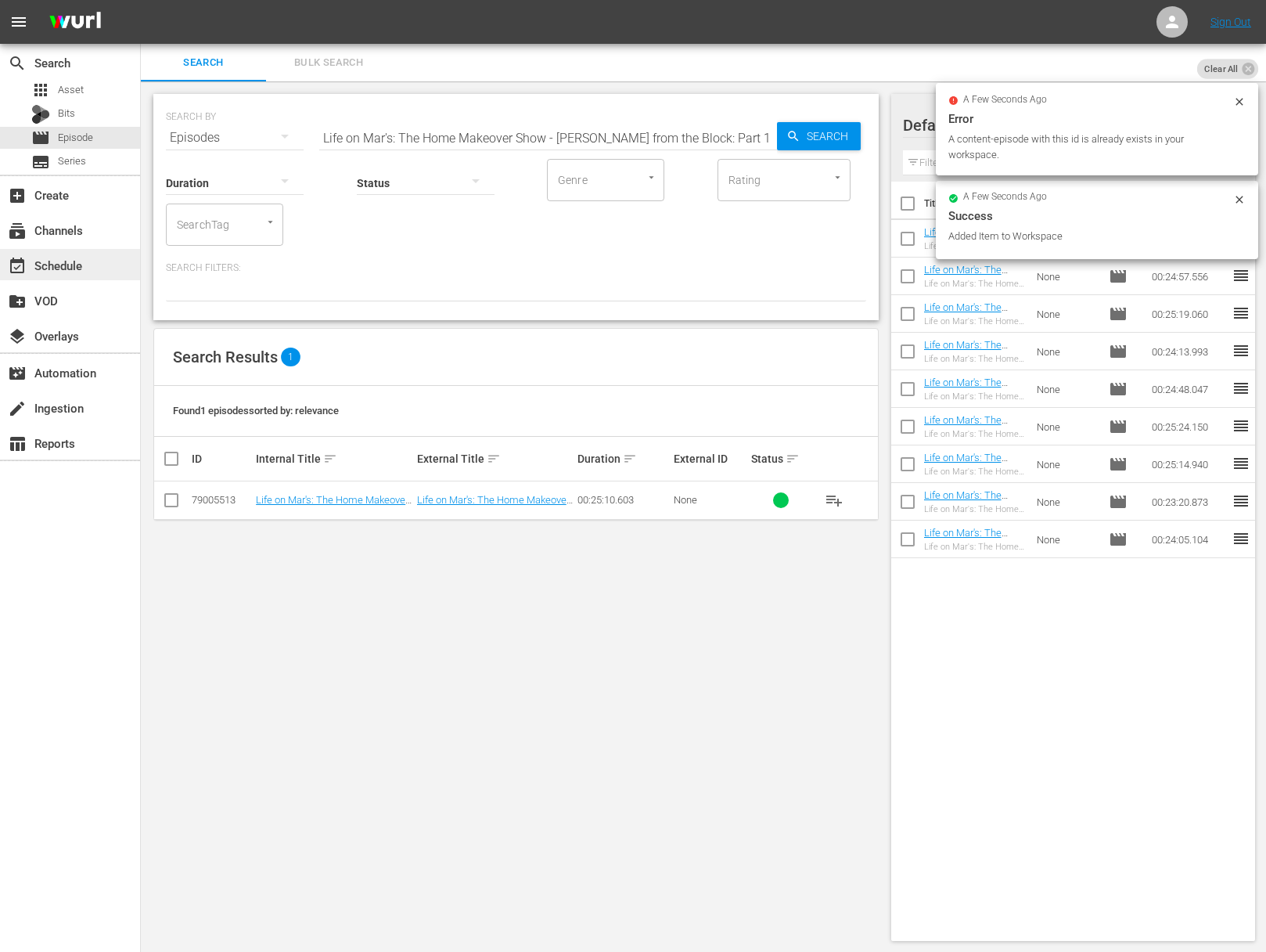
click at [71, 262] on div "event_available Schedule" at bounding box center [44, 263] width 88 height 14
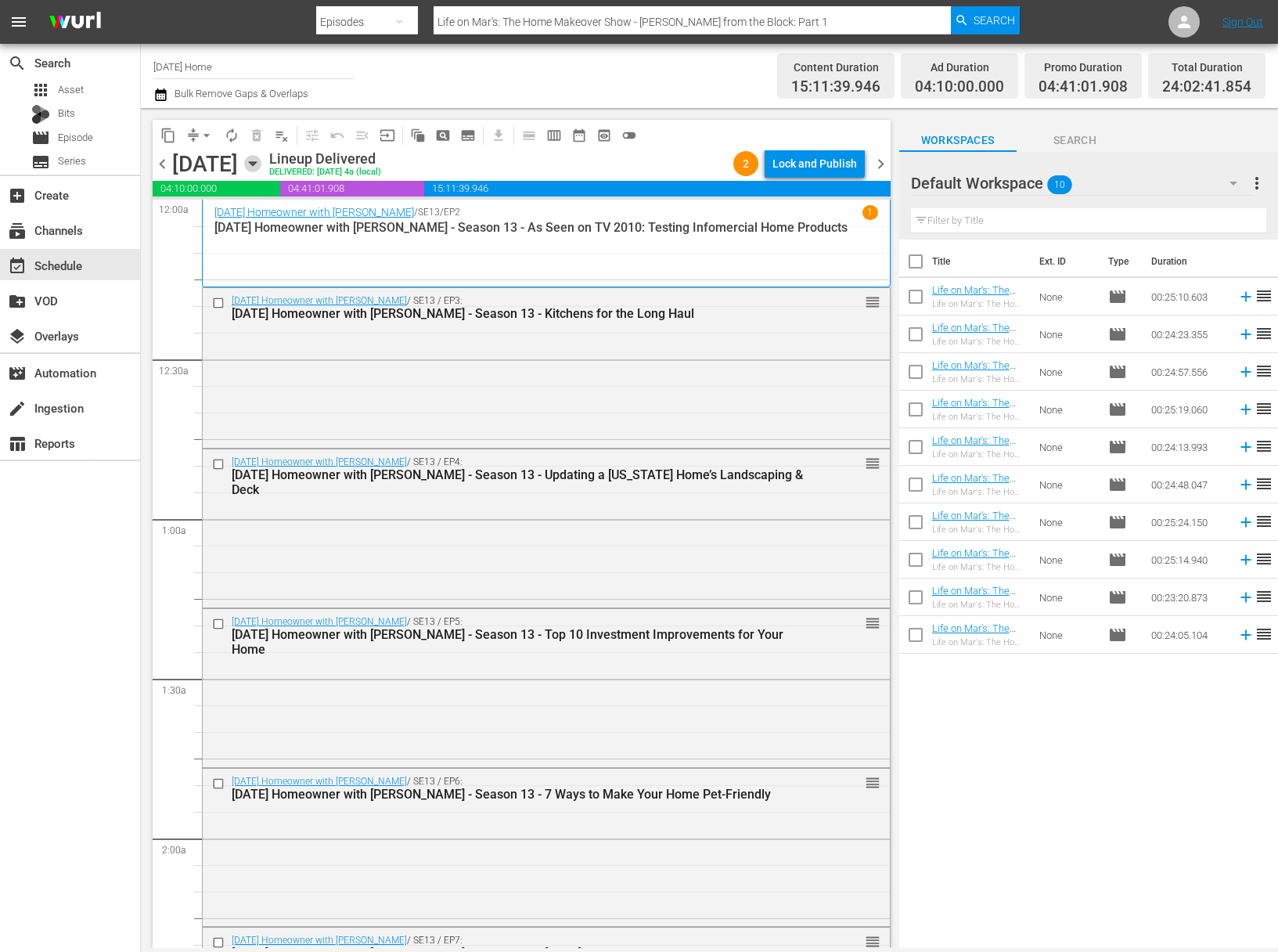
click at [262, 159] on icon "button" at bounding box center [253, 163] width 17 height 17
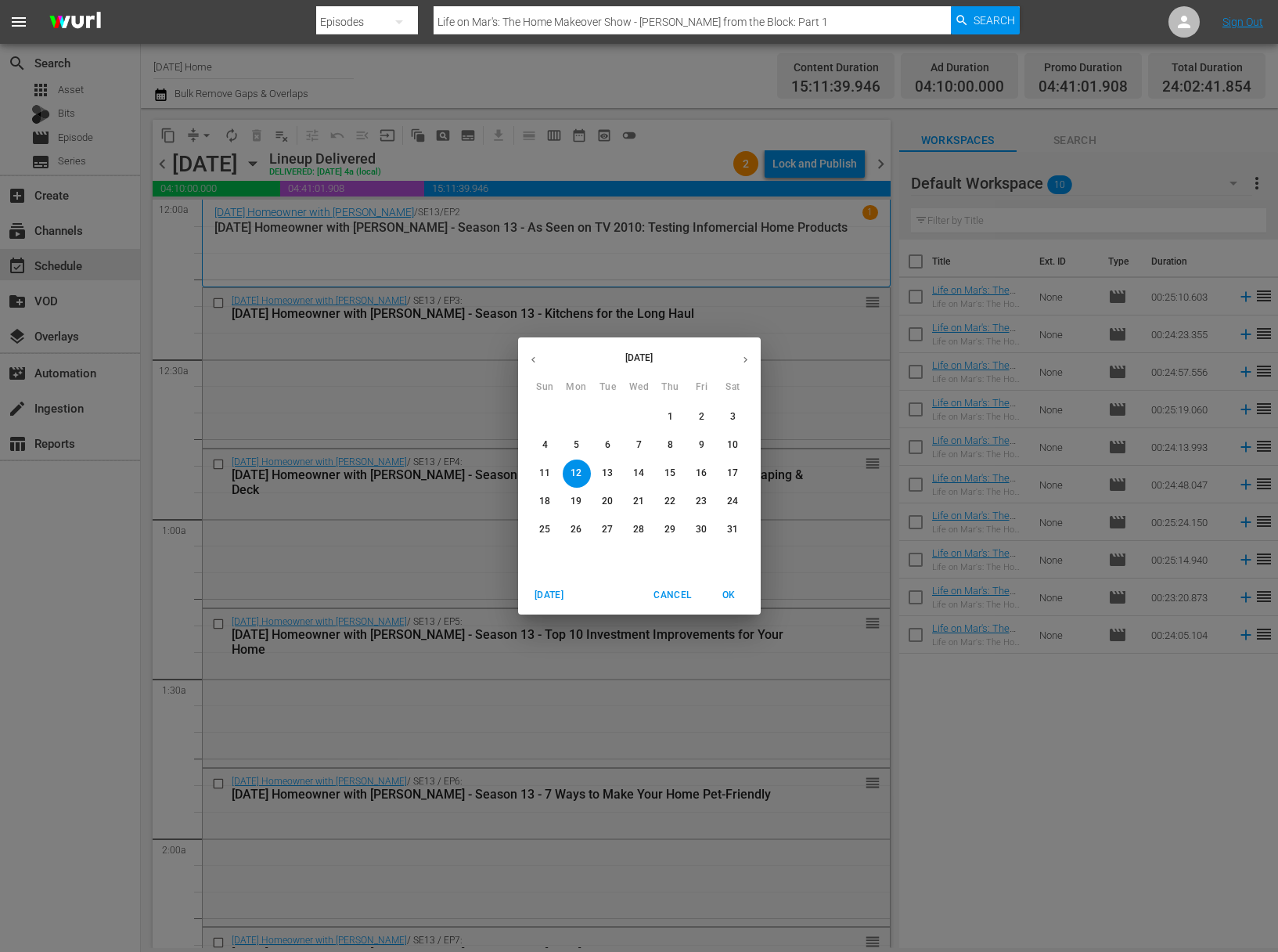
click at [748, 363] on icon "button" at bounding box center [745, 359] width 12 height 12
click at [576, 472] on p "15" at bounding box center [576, 473] width 11 height 13
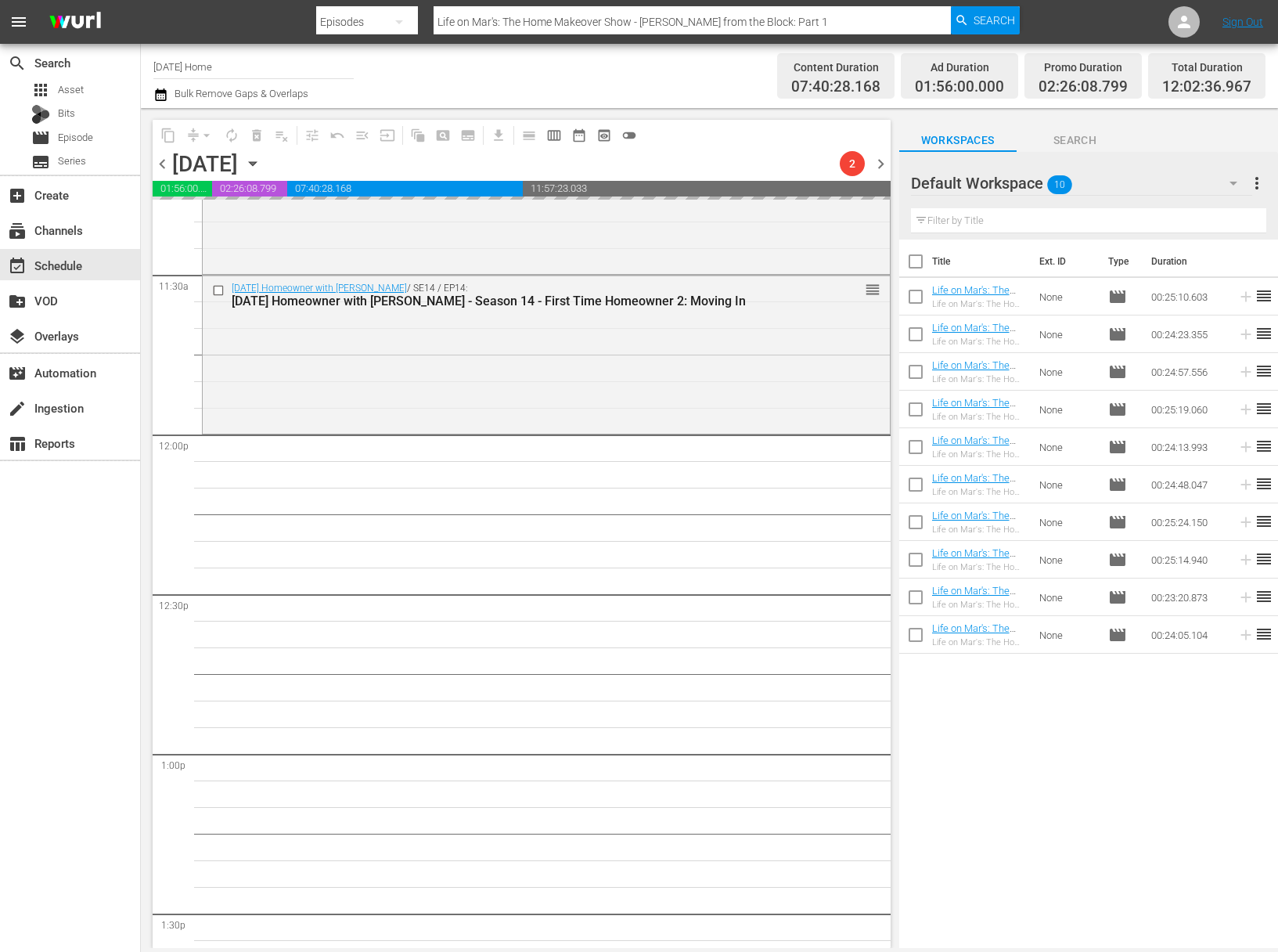
scroll to position [3712, 0]
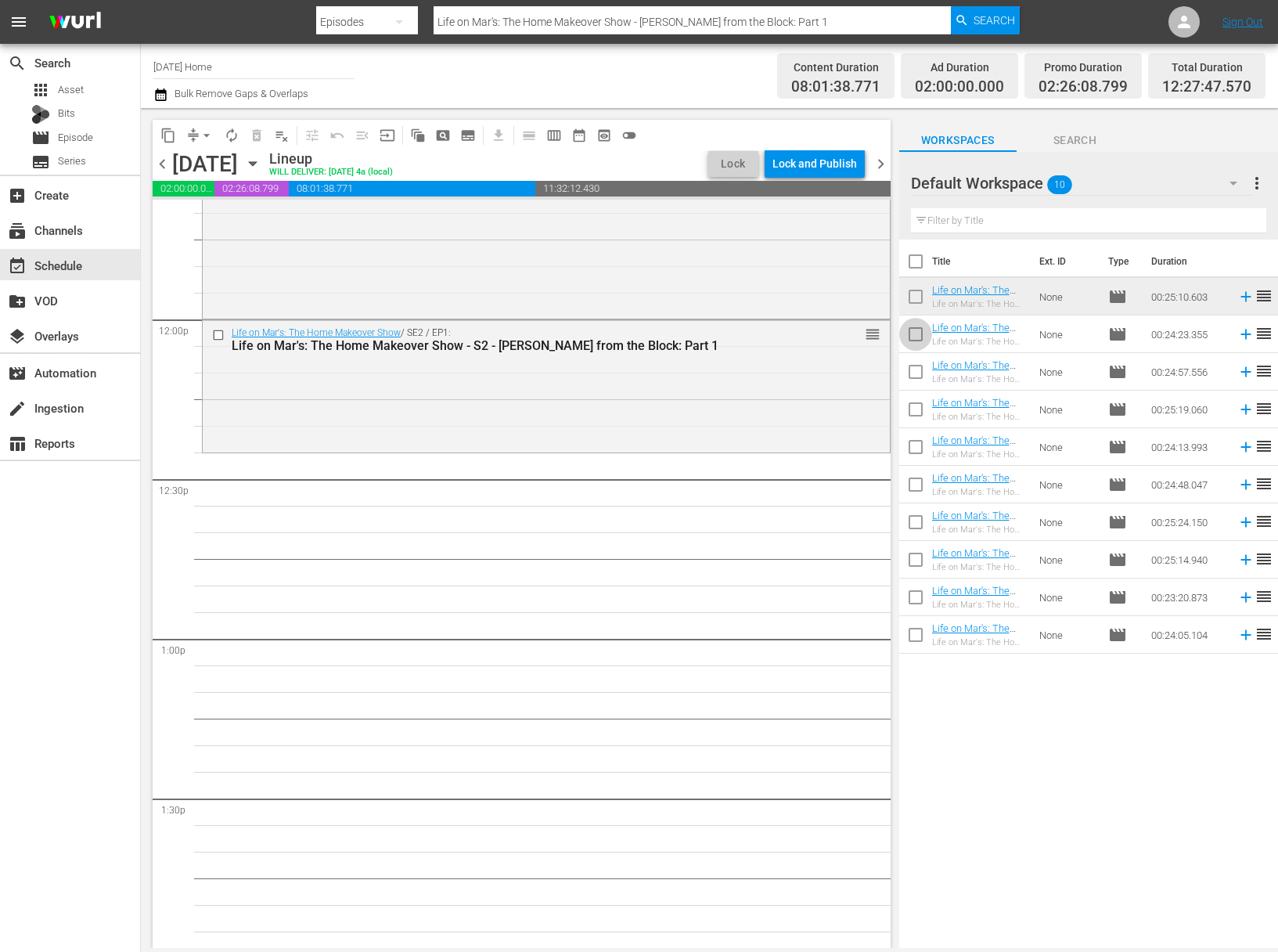
click at [911, 338] on input "checkbox" at bounding box center [916, 338] width 33 height 33
checkbox input "true"
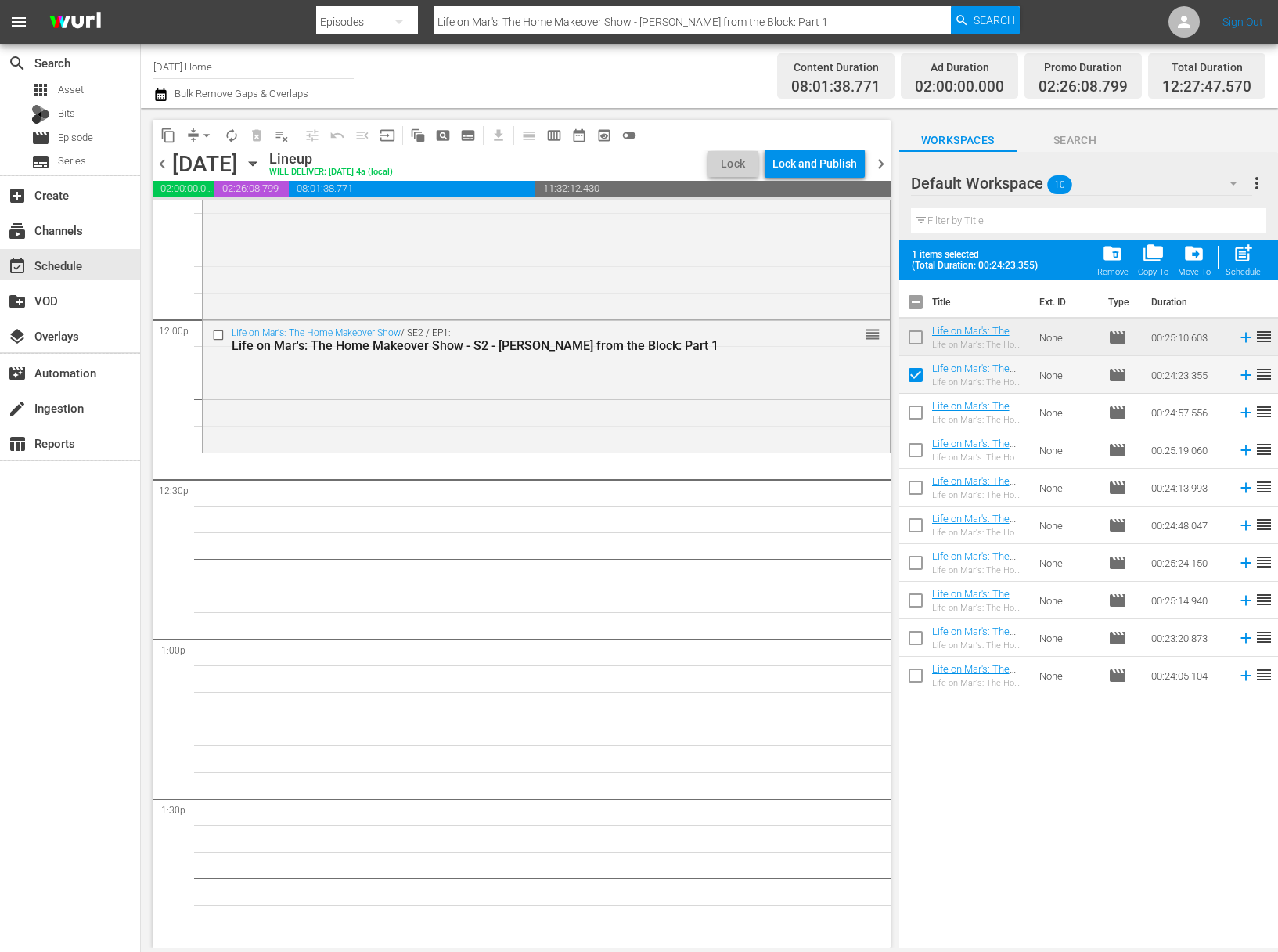
click at [917, 418] on input "checkbox" at bounding box center [916, 416] width 33 height 33
checkbox input "true"
click at [916, 452] on input "checkbox" at bounding box center [916, 453] width 33 height 33
checkbox input "true"
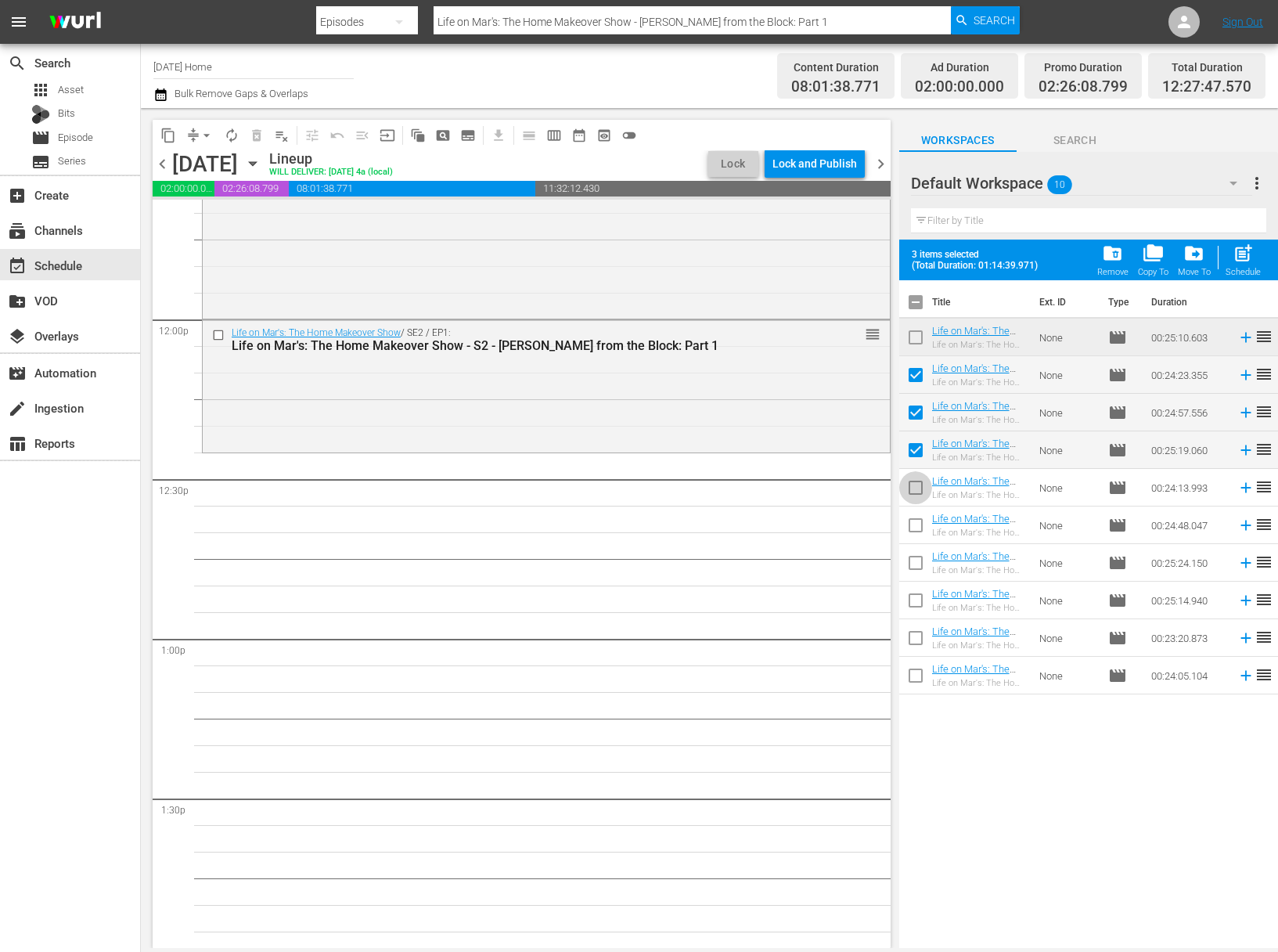
drag, startPoint x: 914, startPoint y: 494, endPoint x: 917, endPoint y: 507, distance: 13.3
click at [914, 494] on input "checkbox" at bounding box center [916, 491] width 33 height 33
checkbox input "true"
drag, startPoint x: 915, startPoint y: 533, endPoint x: 917, endPoint y: 556, distance: 23.1
click at [916, 532] on input "checkbox" at bounding box center [916, 529] width 33 height 33
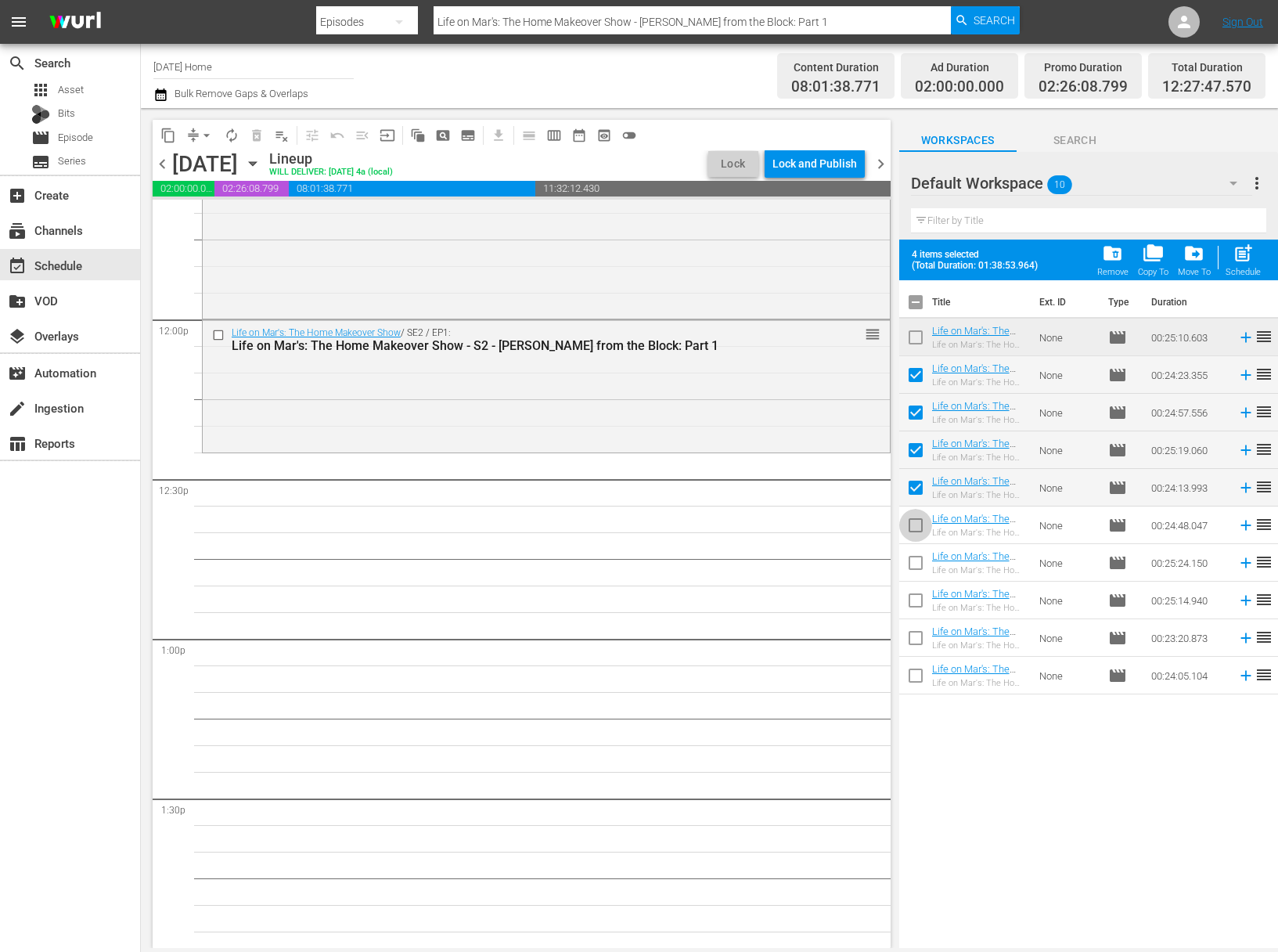
checkbox input "true"
click at [915, 564] on input "checkbox" at bounding box center [916, 566] width 33 height 33
checkbox input "true"
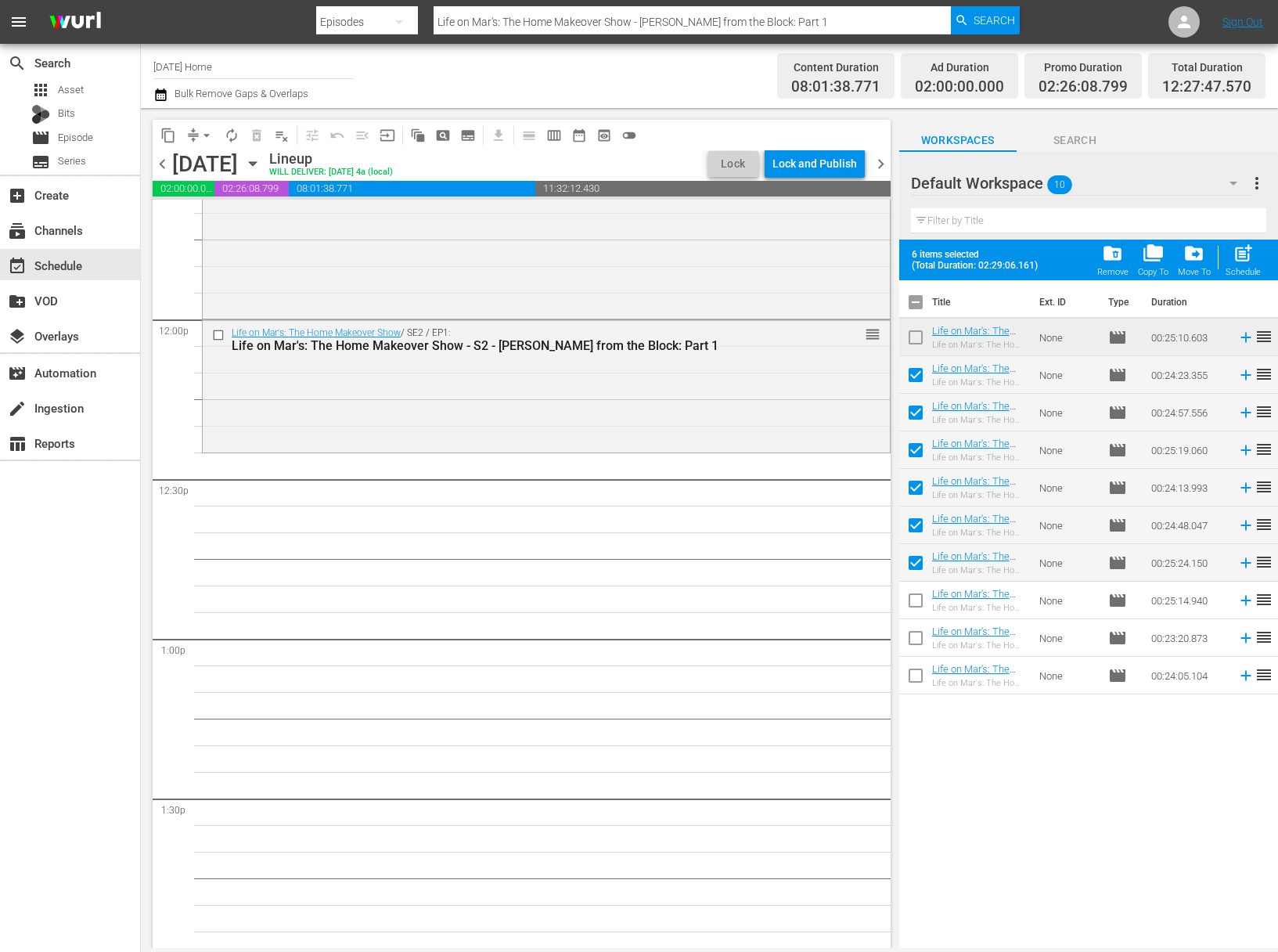
click at [916, 604] on input "checkbox" at bounding box center [916, 603] width 33 height 33
checkbox input "true"
click at [916, 635] on input "checkbox" at bounding box center [916, 641] width 33 height 33
checkbox input "true"
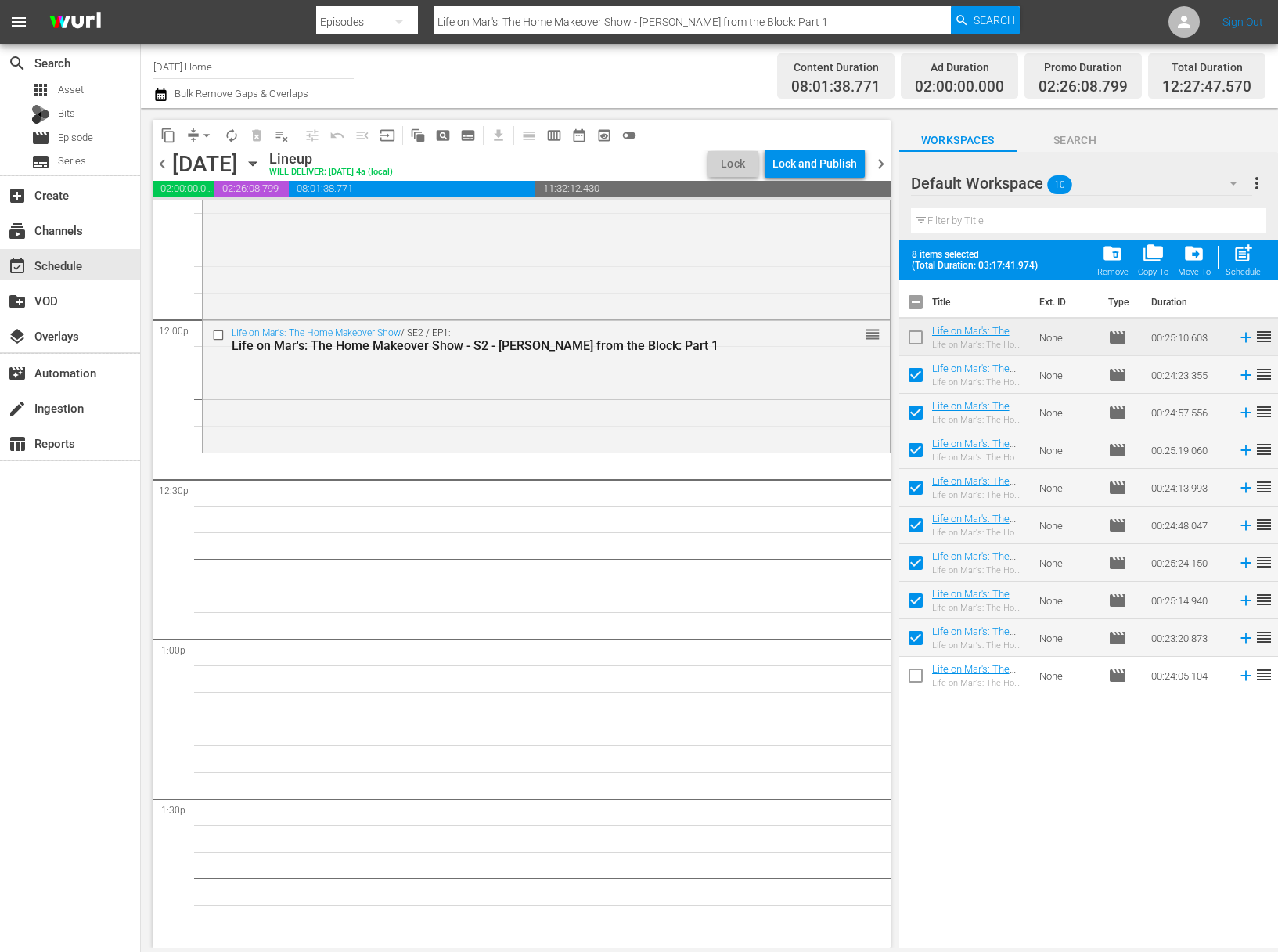
click at [916, 683] on input "checkbox" at bounding box center [916, 679] width 33 height 33
checkbox input "true"
click at [1240, 278] on button "post_add Schedule" at bounding box center [1243, 260] width 45 height 44
checkbox input "false"
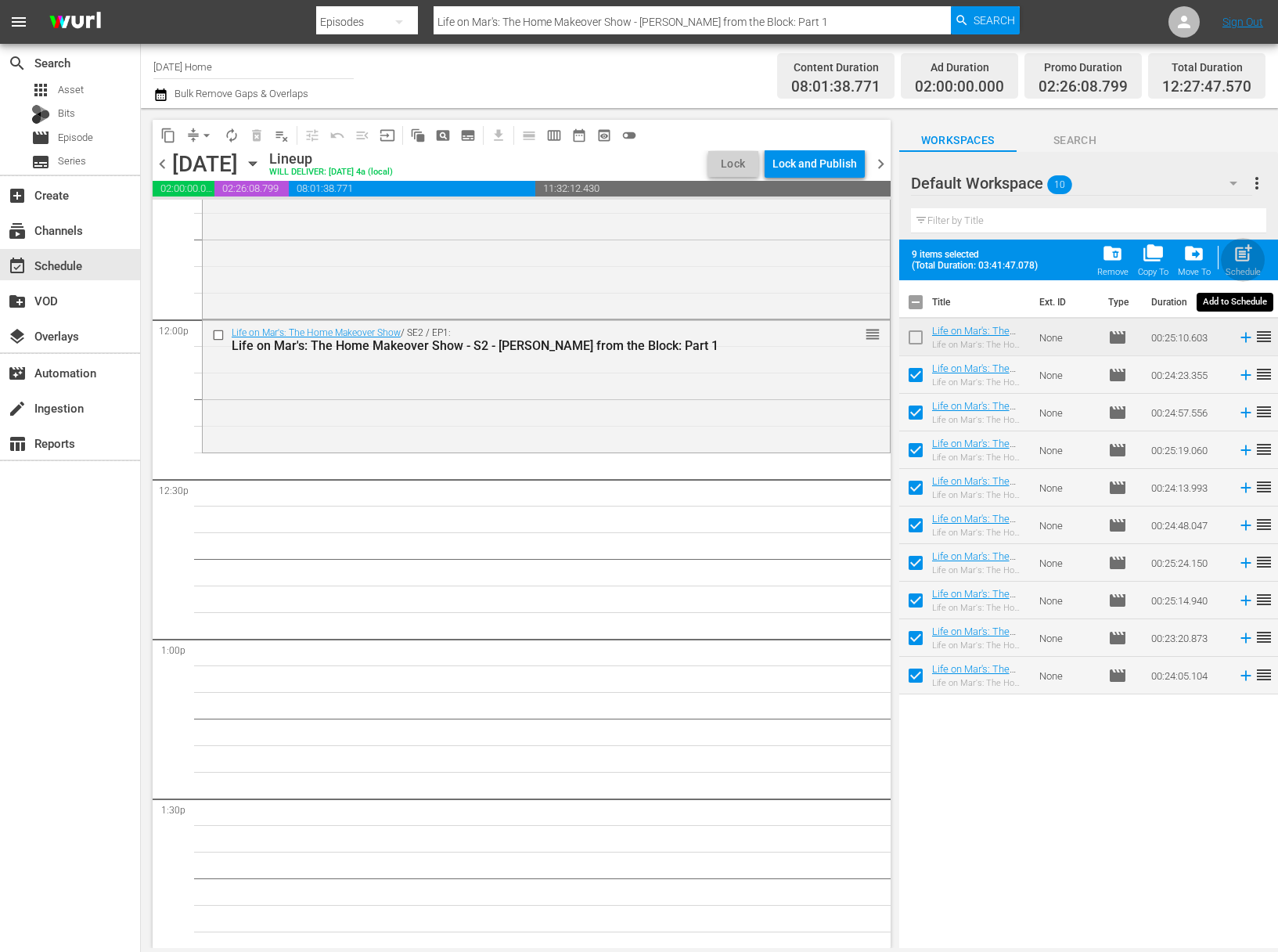
checkbox input "false"
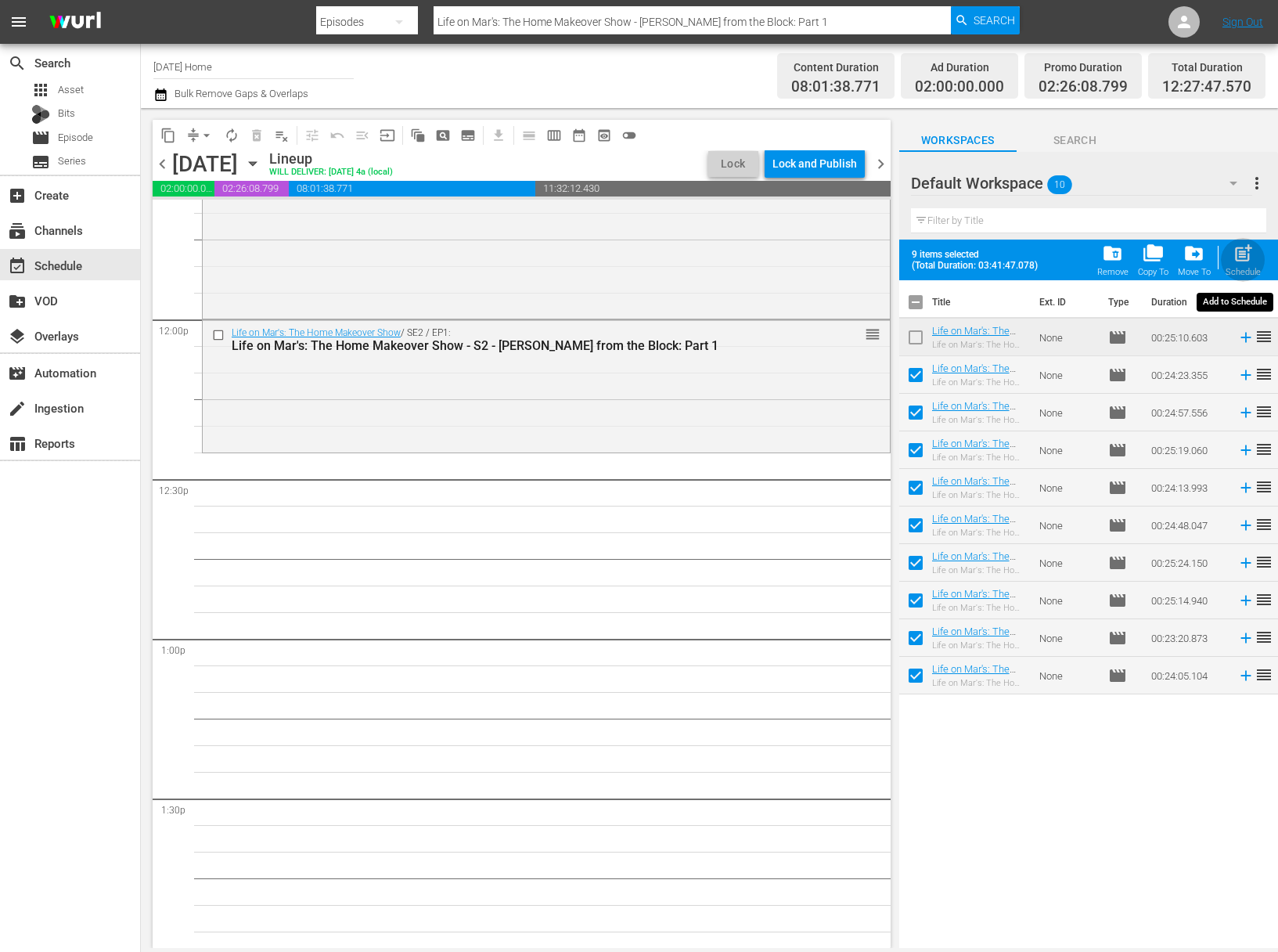
checkbox input "false"
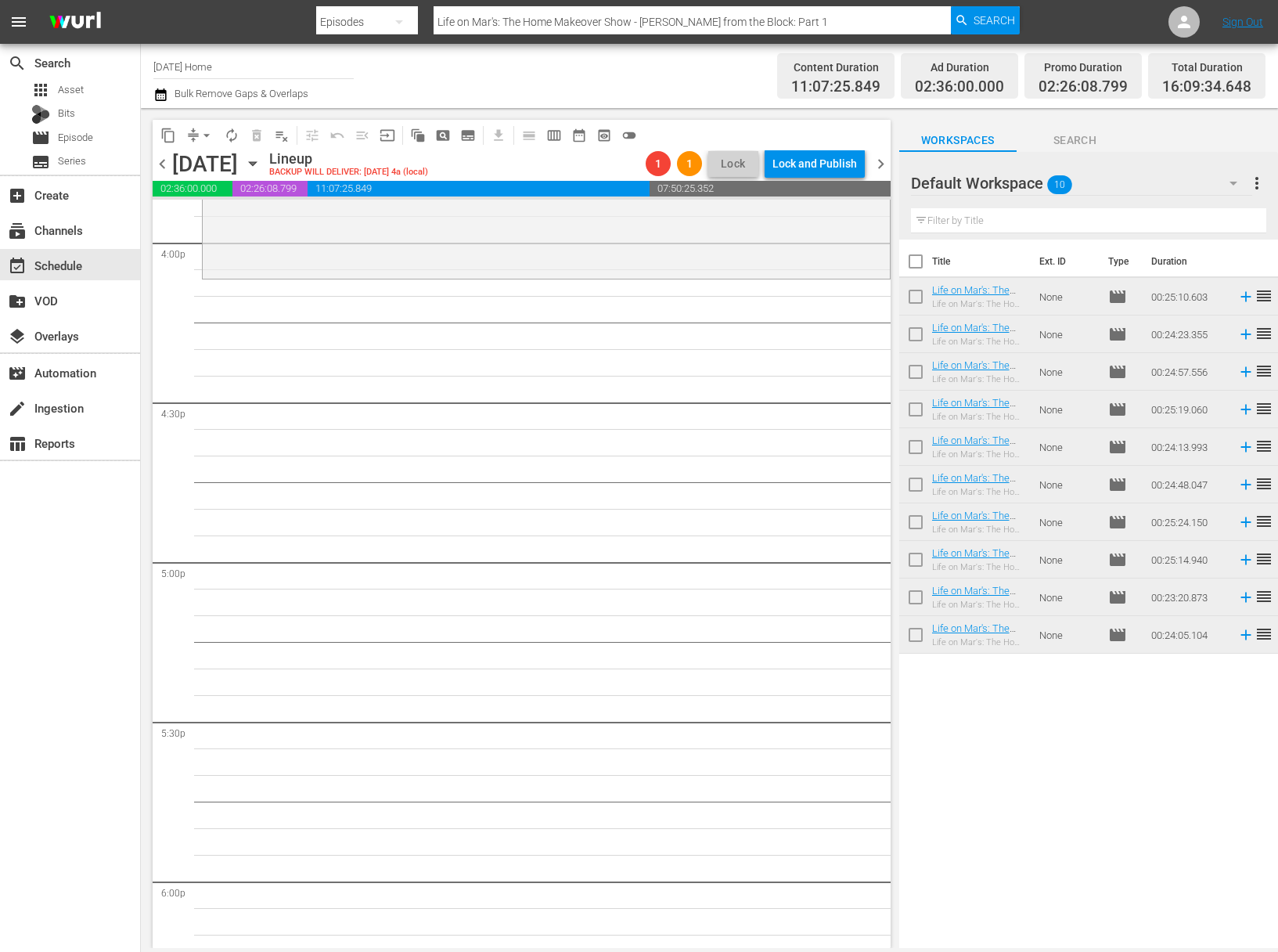
scroll to position [4819, 0]
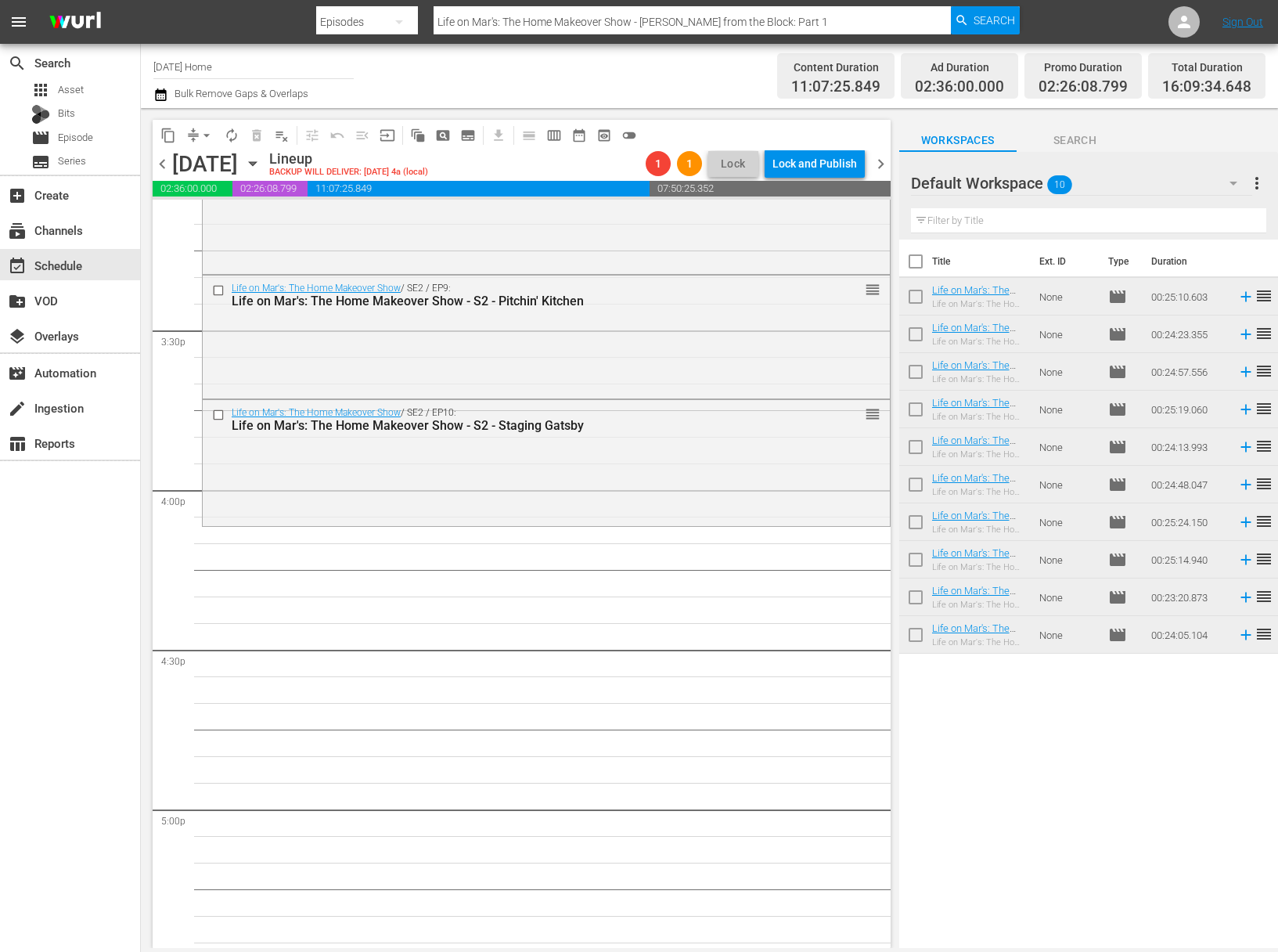
click at [262, 163] on icon "button" at bounding box center [253, 163] width 17 height 17
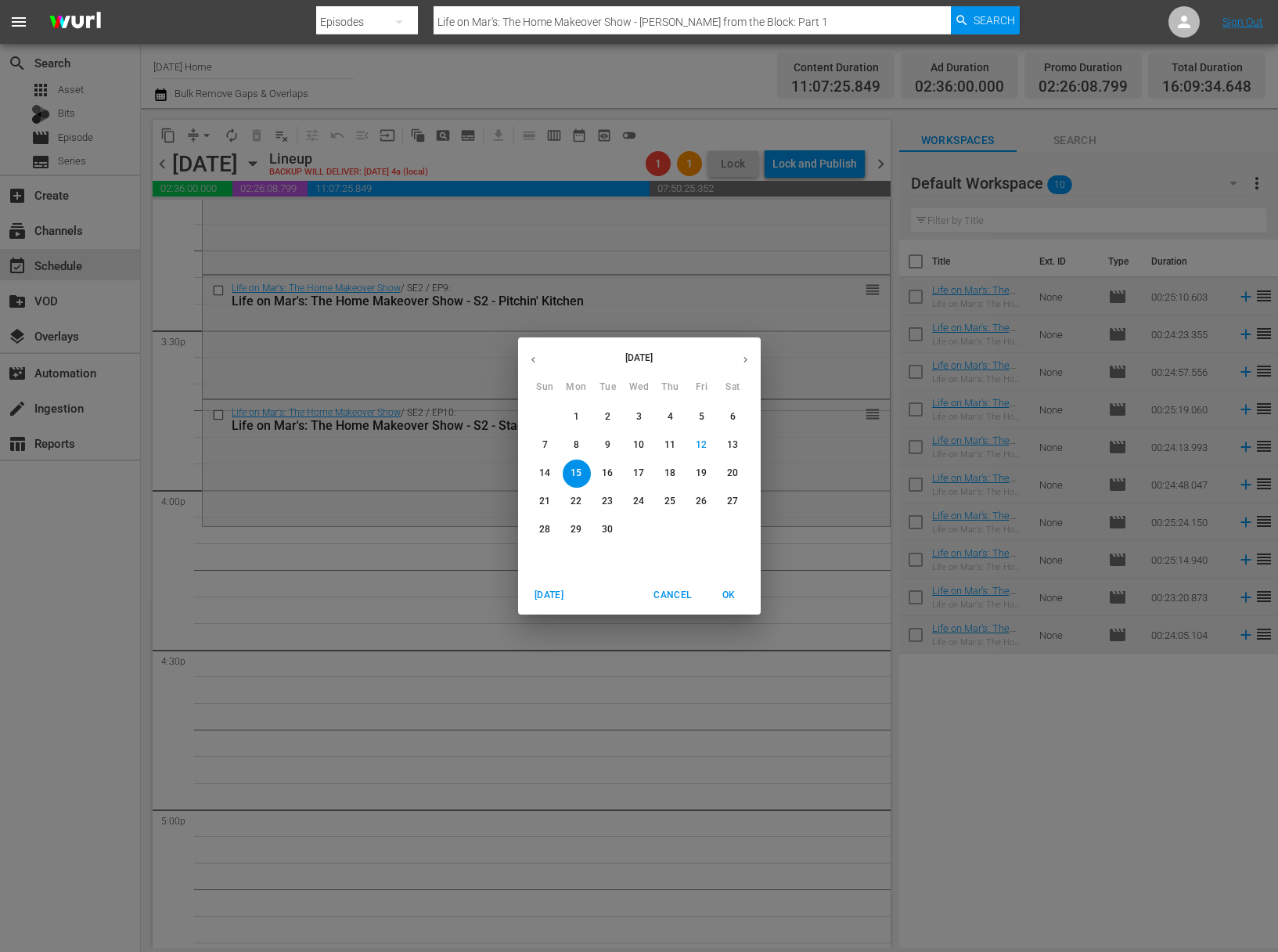
click at [528, 354] on icon "button" at bounding box center [533, 359] width 12 height 12
click at [571, 475] on p "12" at bounding box center [576, 473] width 11 height 13
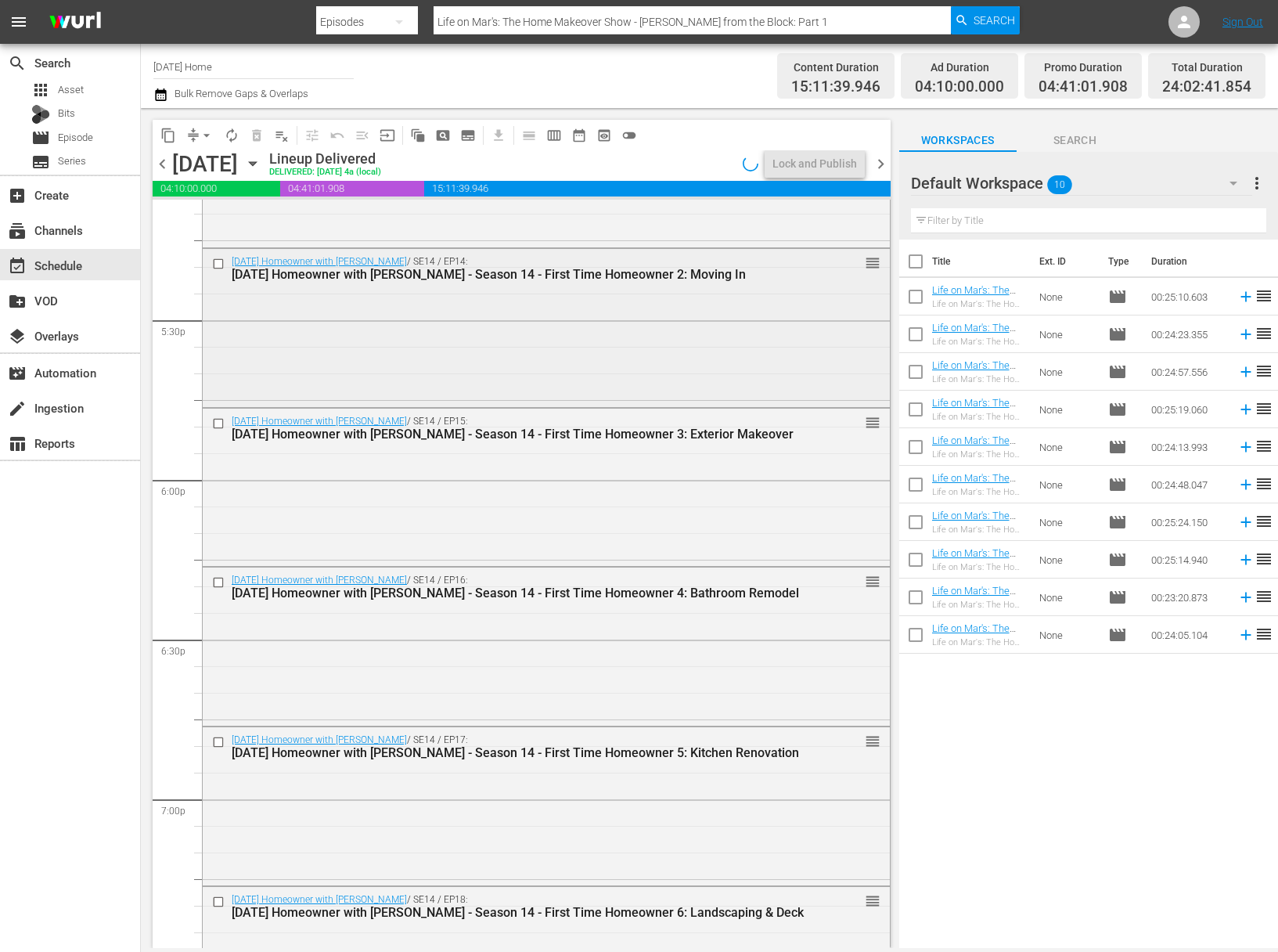
scroll to position [5493, 0]
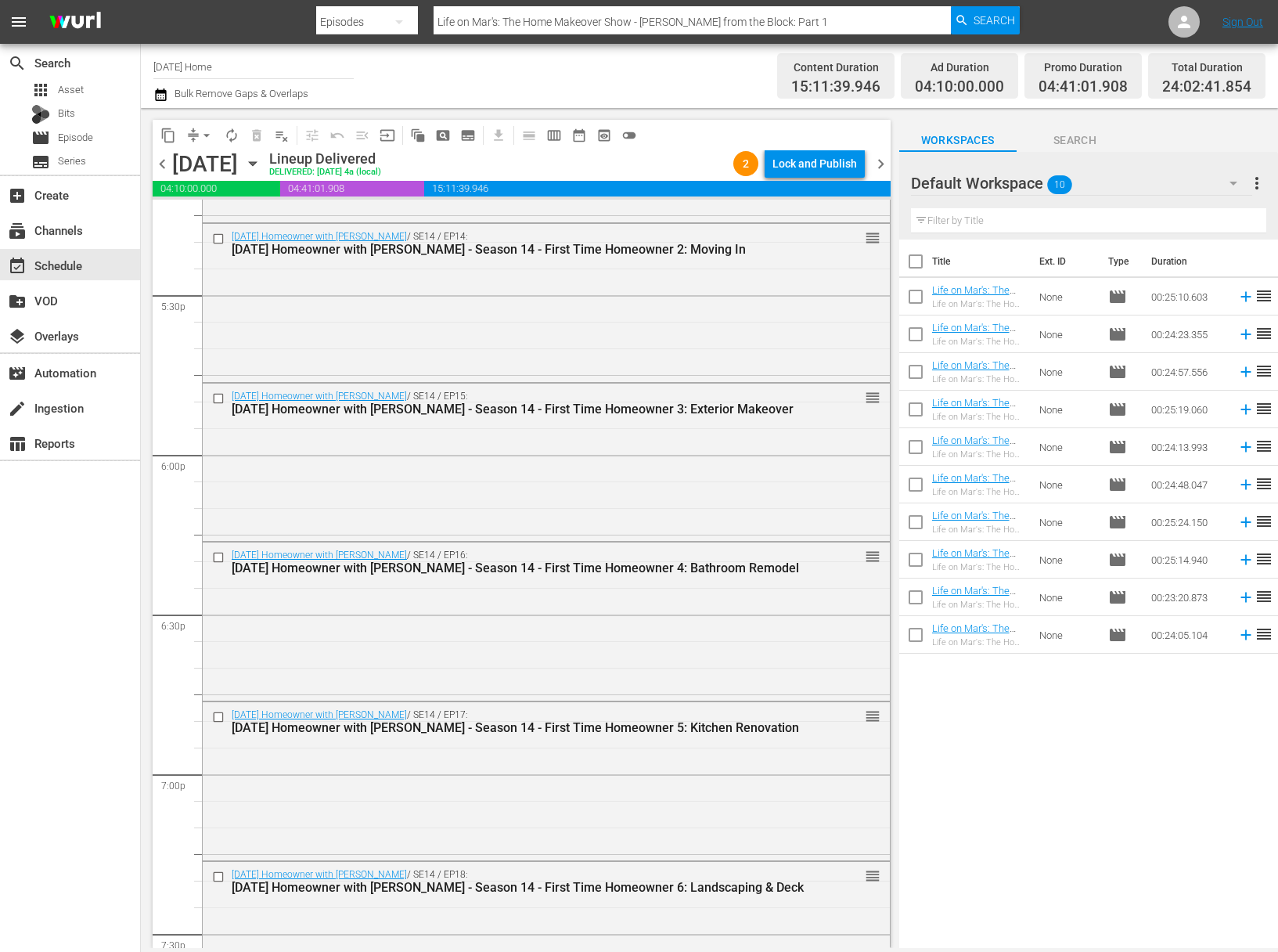
click at [265, 152] on div "Monday, May 12th May 12th" at bounding box center [218, 163] width 93 height 26
click at [262, 159] on icon "button" at bounding box center [253, 163] width 17 height 17
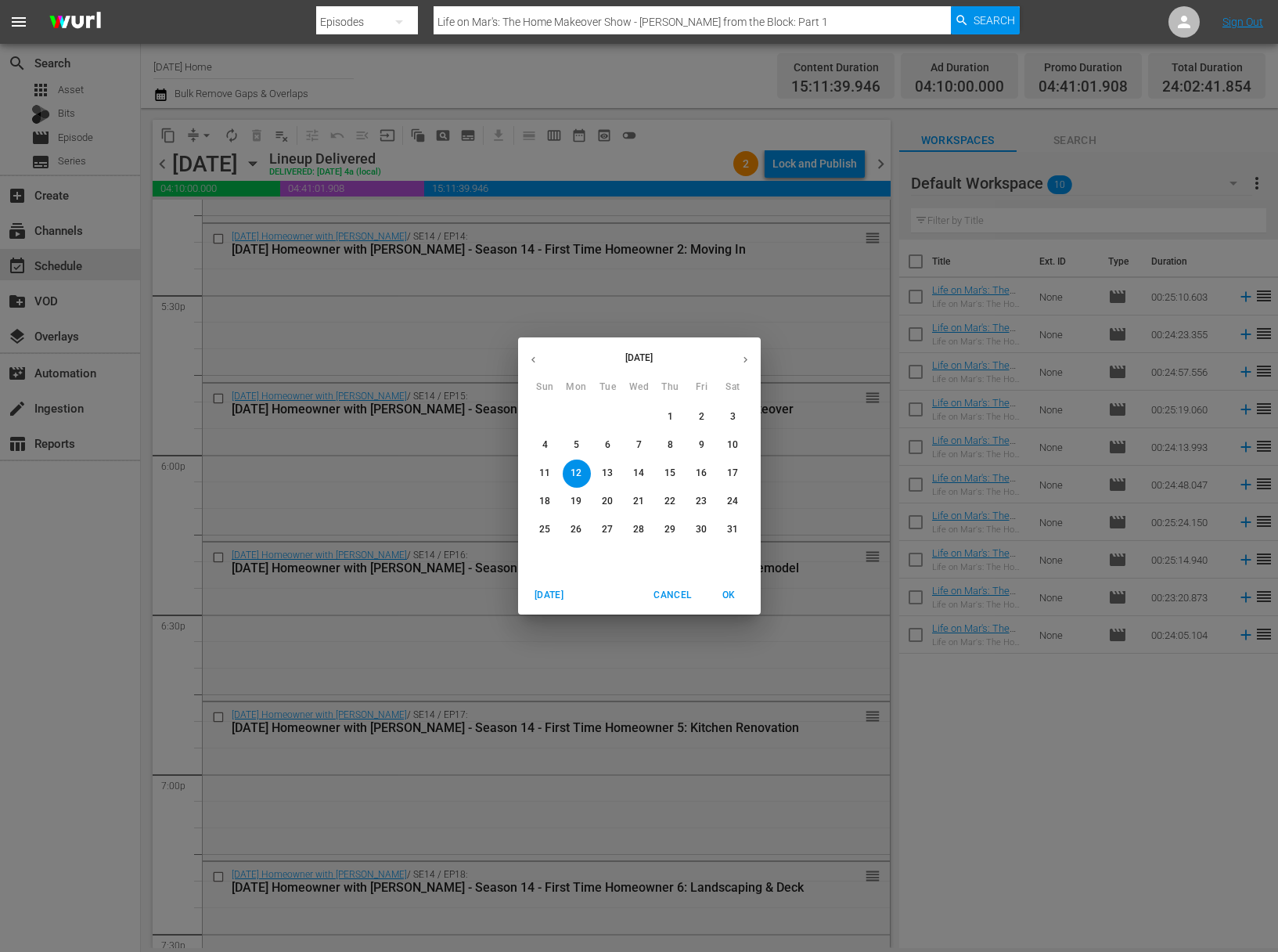
click at [741, 356] on icon "button" at bounding box center [745, 359] width 12 height 12
click at [743, 357] on icon "button" at bounding box center [745, 359] width 12 height 12
click at [748, 369] on button "button" at bounding box center [745, 359] width 31 height 31
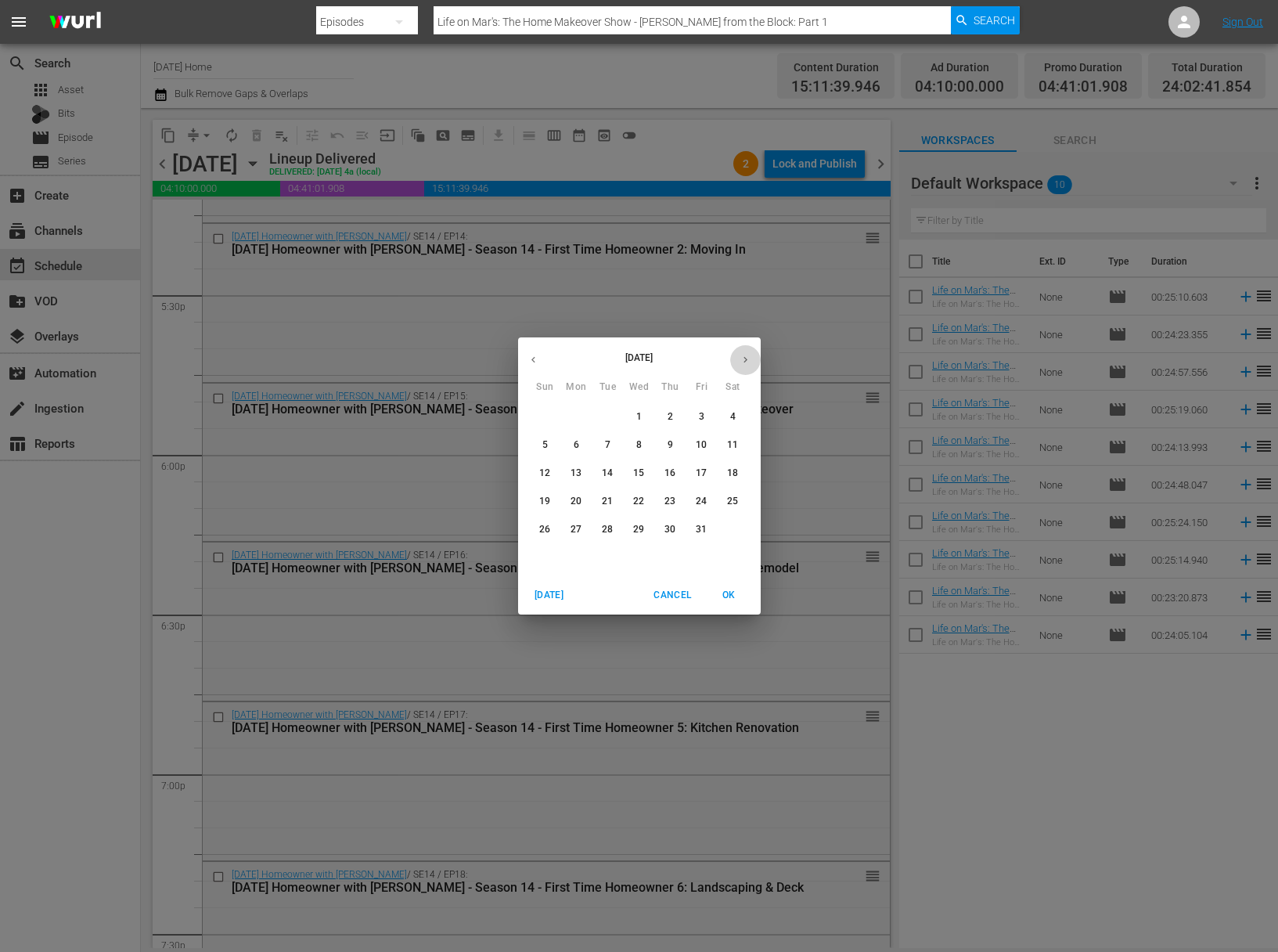
click at [748, 369] on button "button" at bounding box center [745, 359] width 31 height 31
click at [541, 366] on button "button" at bounding box center [533, 359] width 31 height 31
click at [581, 474] on p "15" at bounding box center [576, 473] width 11 height 13
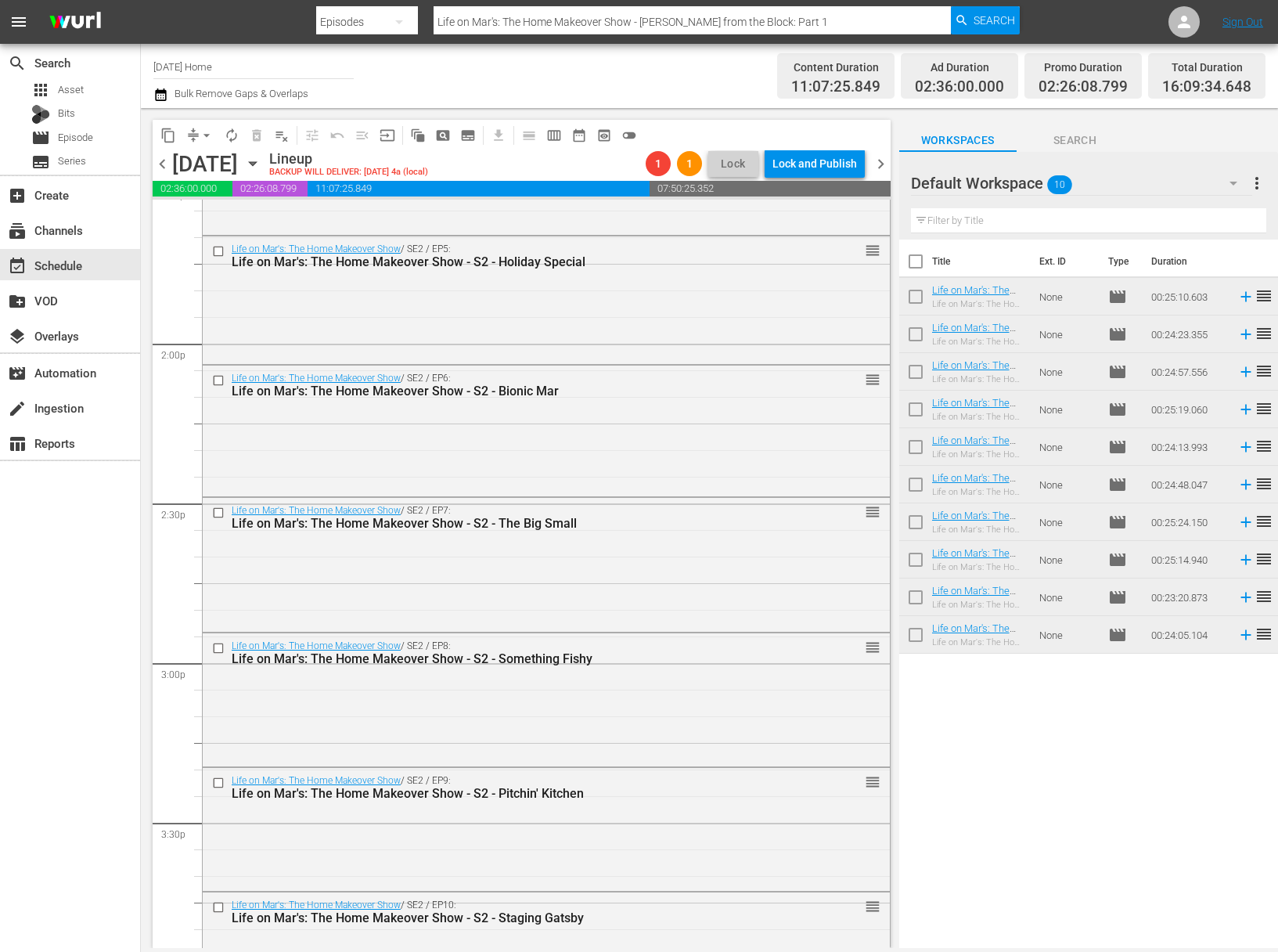
scroll to position [4873, 0]
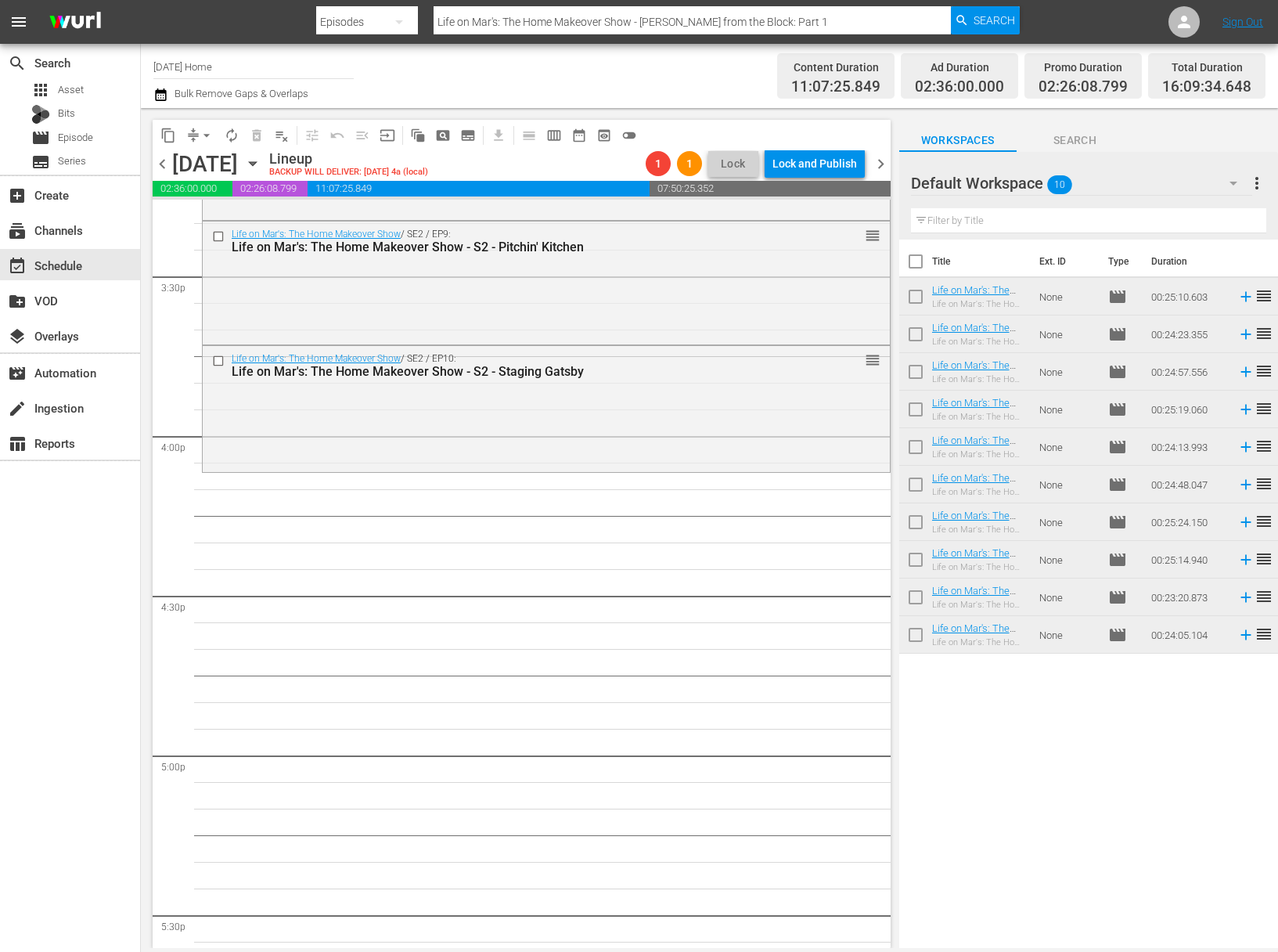
click at [262, 170] on icon "button" at bounding box center [253, 163] width 17 height 17
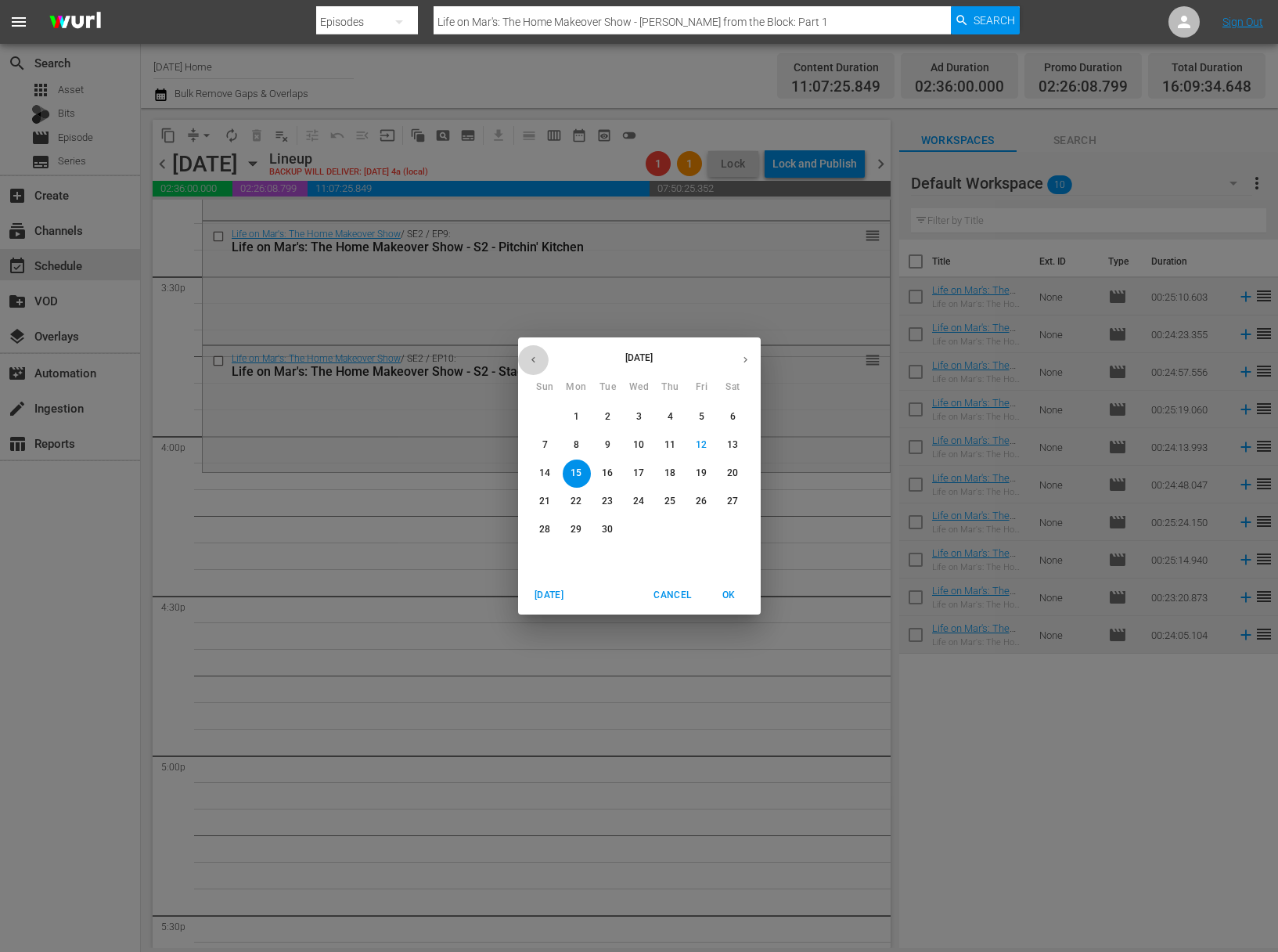
click at [533, 353] on button "button" at bounding box center [533, 359] width 31 height 31
click at [536, 352] on button "button" at bounding box center [533, 359] width 31 height 31
click at [585, 474] on span "12" at bounding box center [577, 473] width 28 height 13
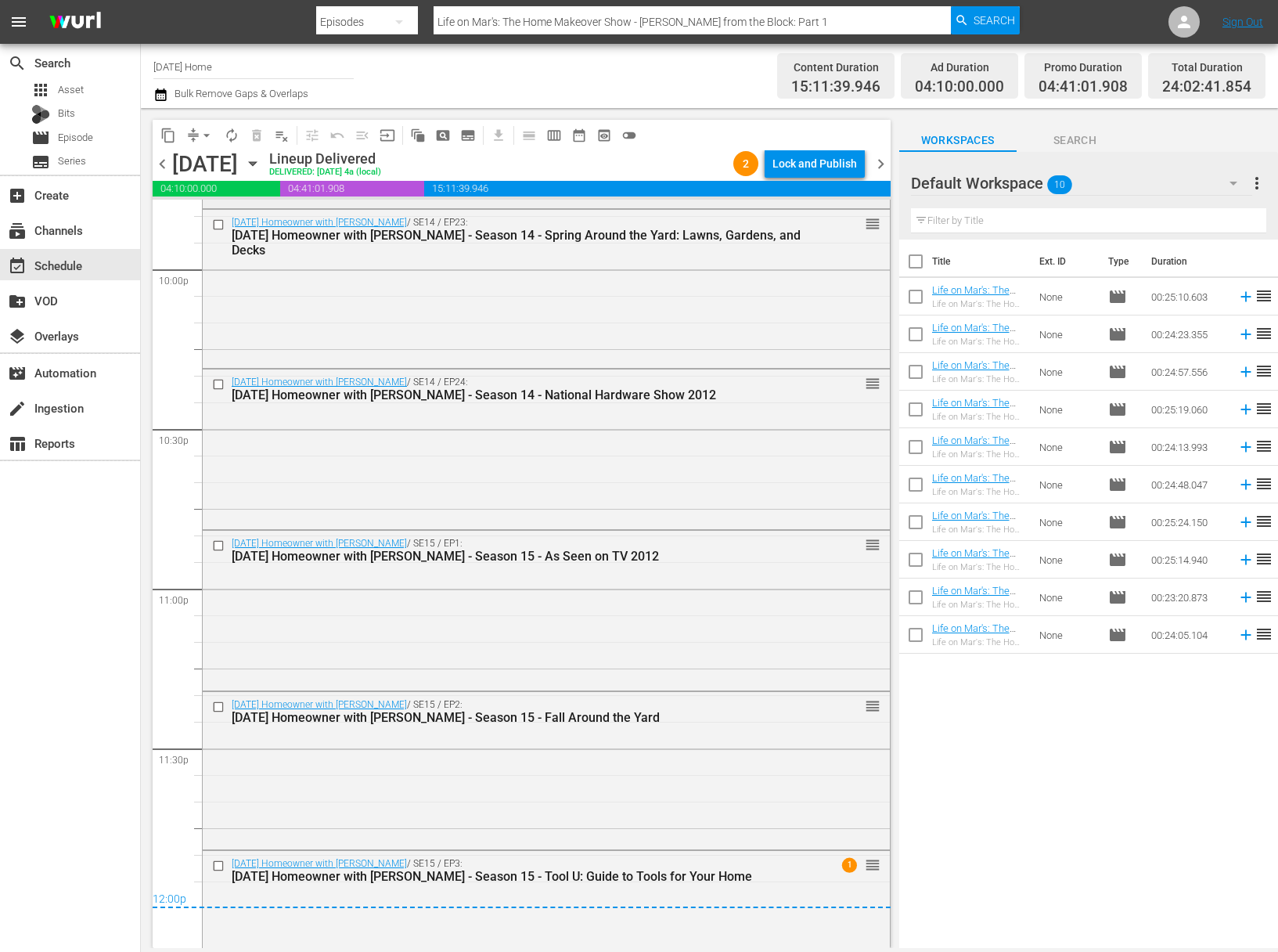
scroll to position [6988, 0]
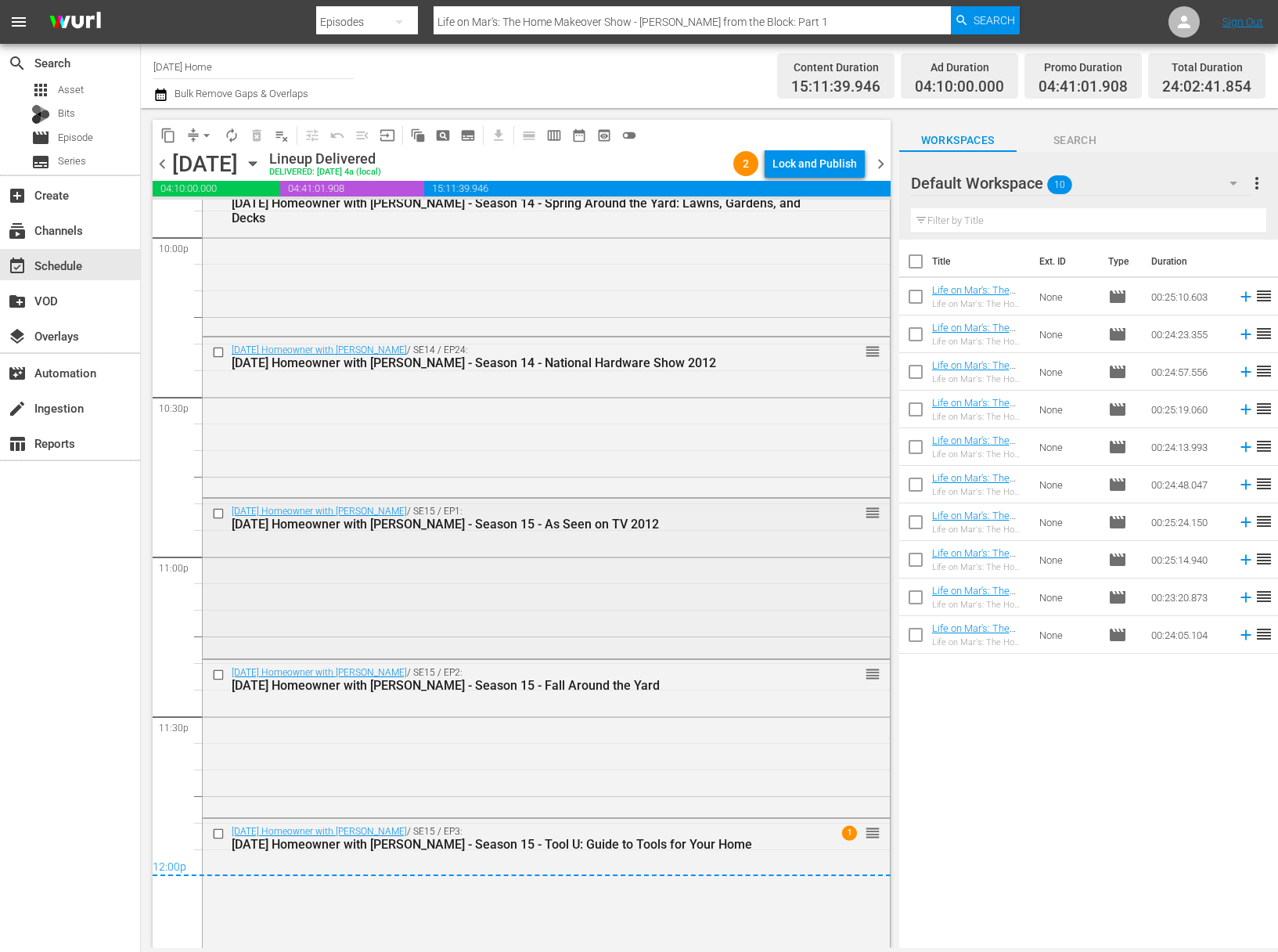
click at [215, 511] on input "checkbox" at bounding box center [220, 514] width 16 height 13
click at [225, 674] on input "checkbox" at bounding box center [220, 674] width 16 height 13
click at [217, 834] on input "checkbox" at bounding box center [220, 833] width 16 height 13
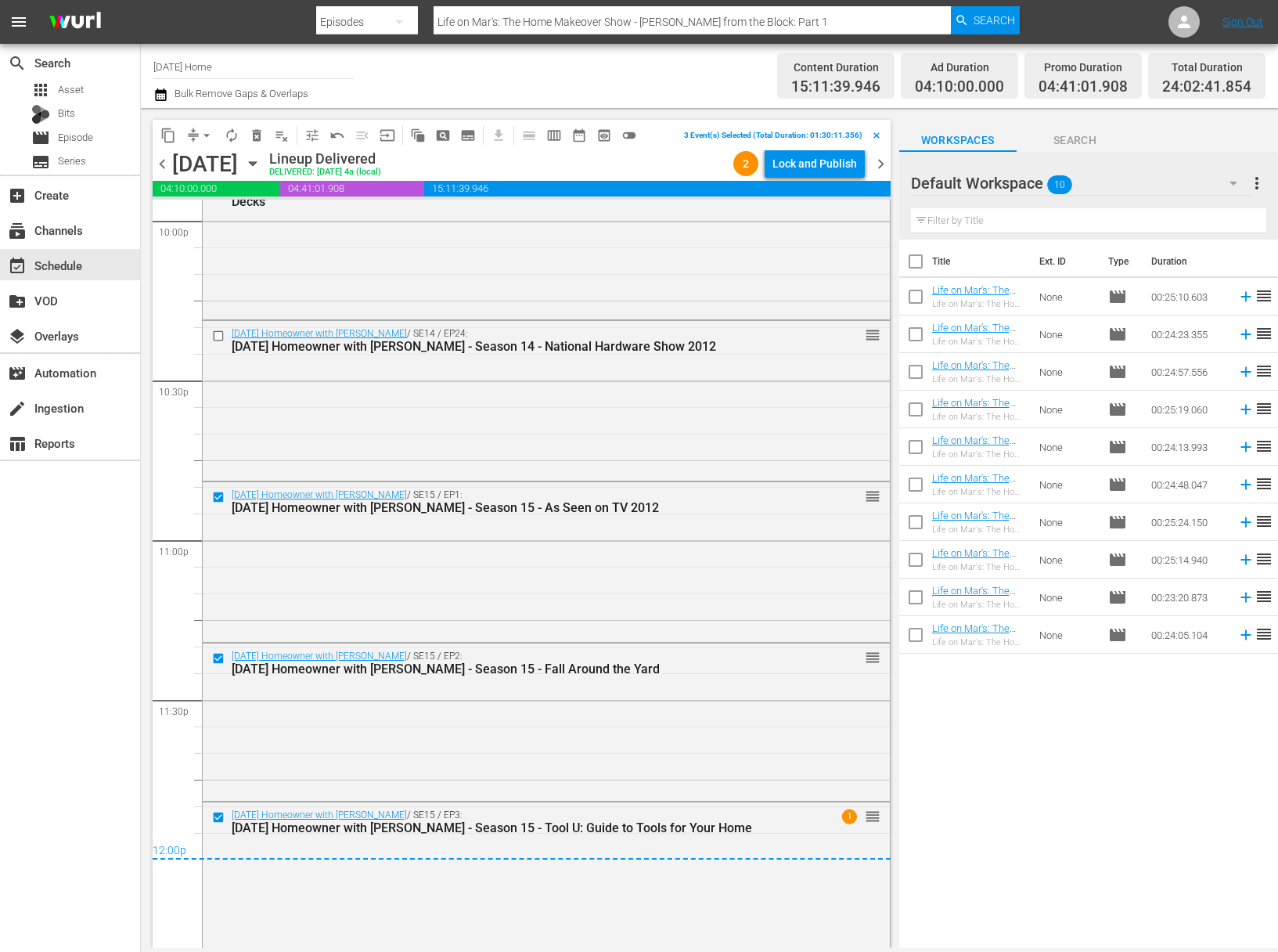
scroll to position [7018, 0]
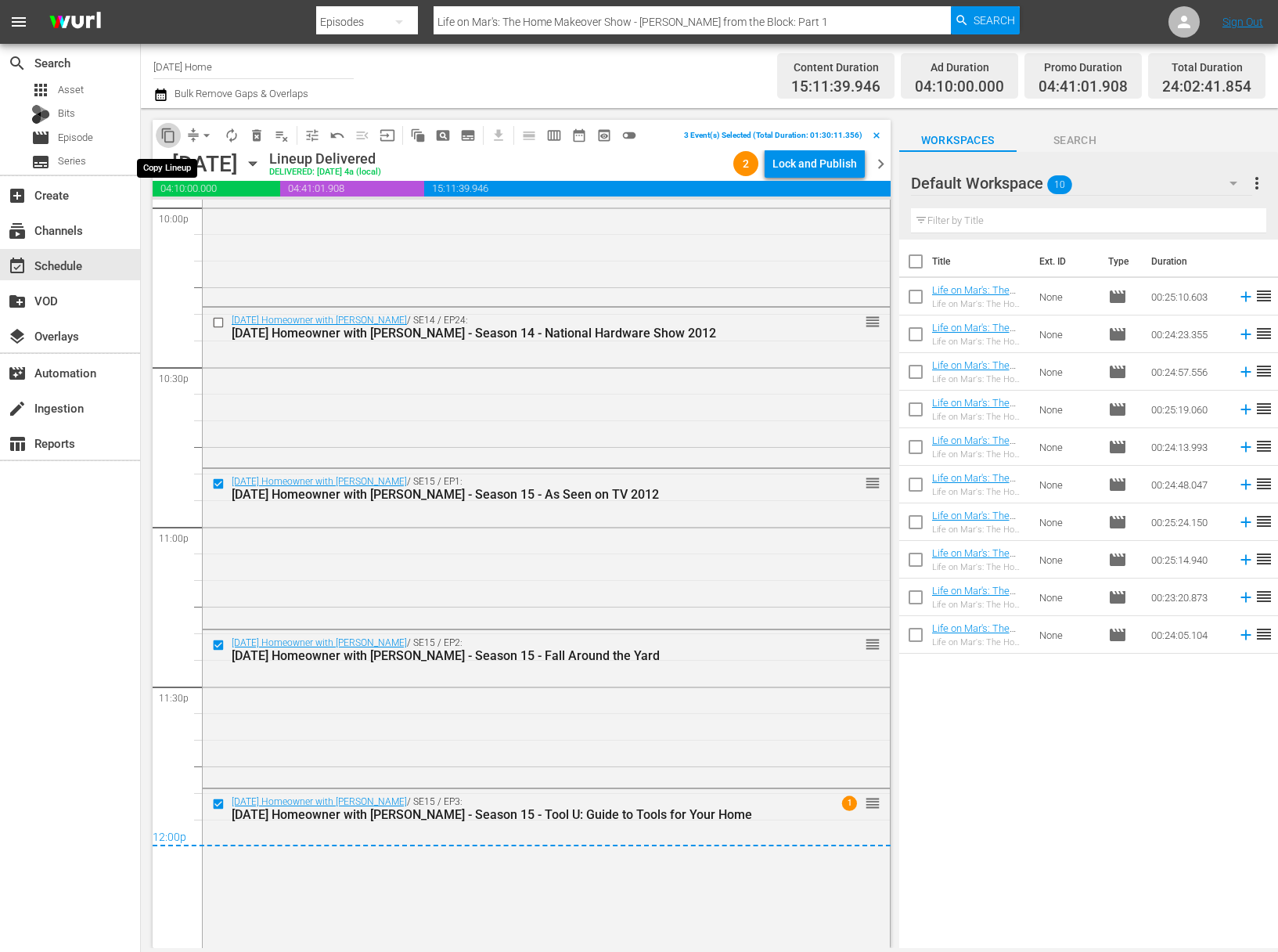
click at [172, 142] on button "content_copy" at bounding box center [168, 135] width 25 height 25
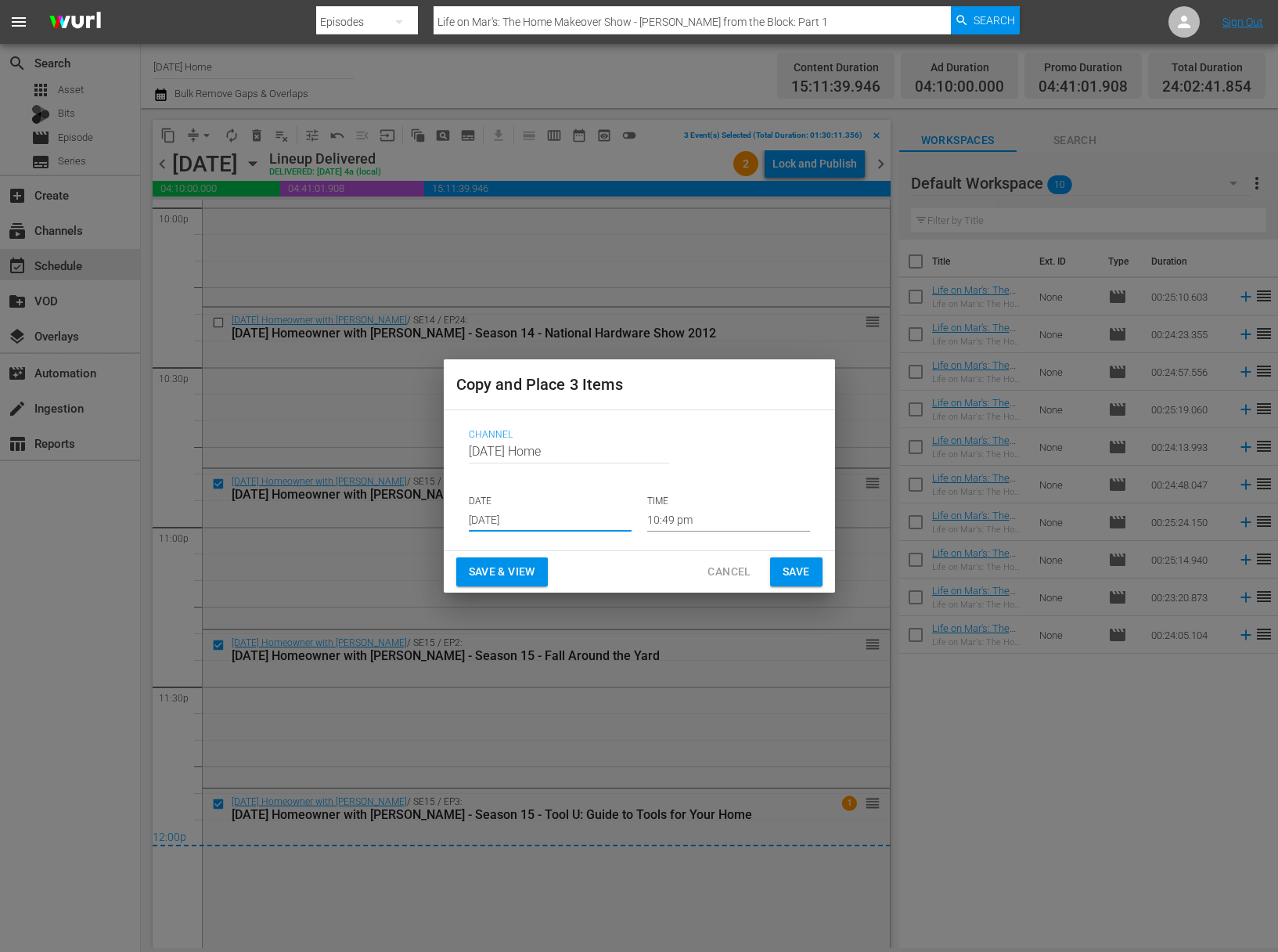
click at [547, 523] on input "Sep 14th 2025" at bounding box center [550, 520] width 163 height 24
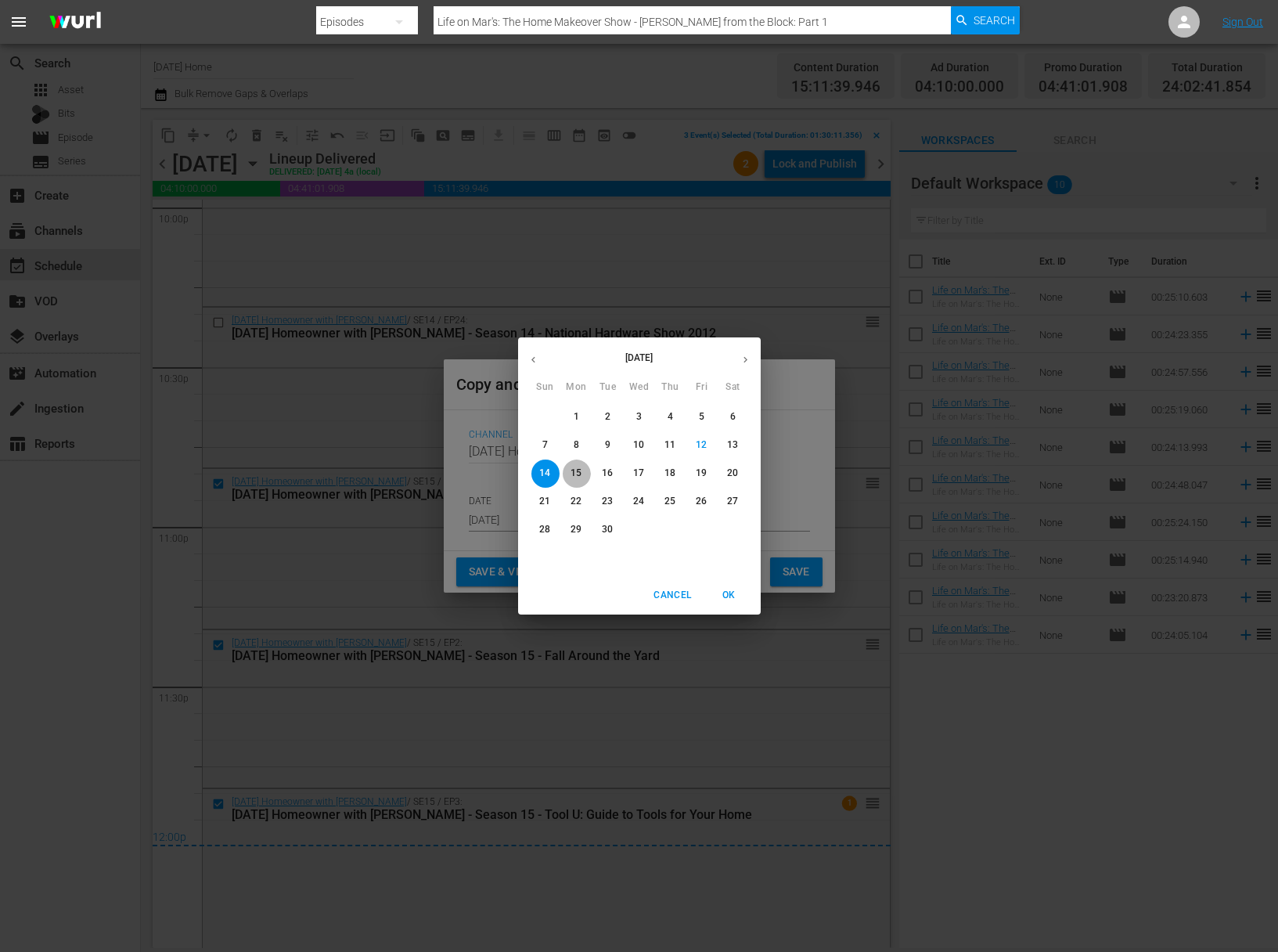
click at [580, 471] on p "15" at bounding box center [576, 473] width 11 height 13
type input "Sep 15th 2025"
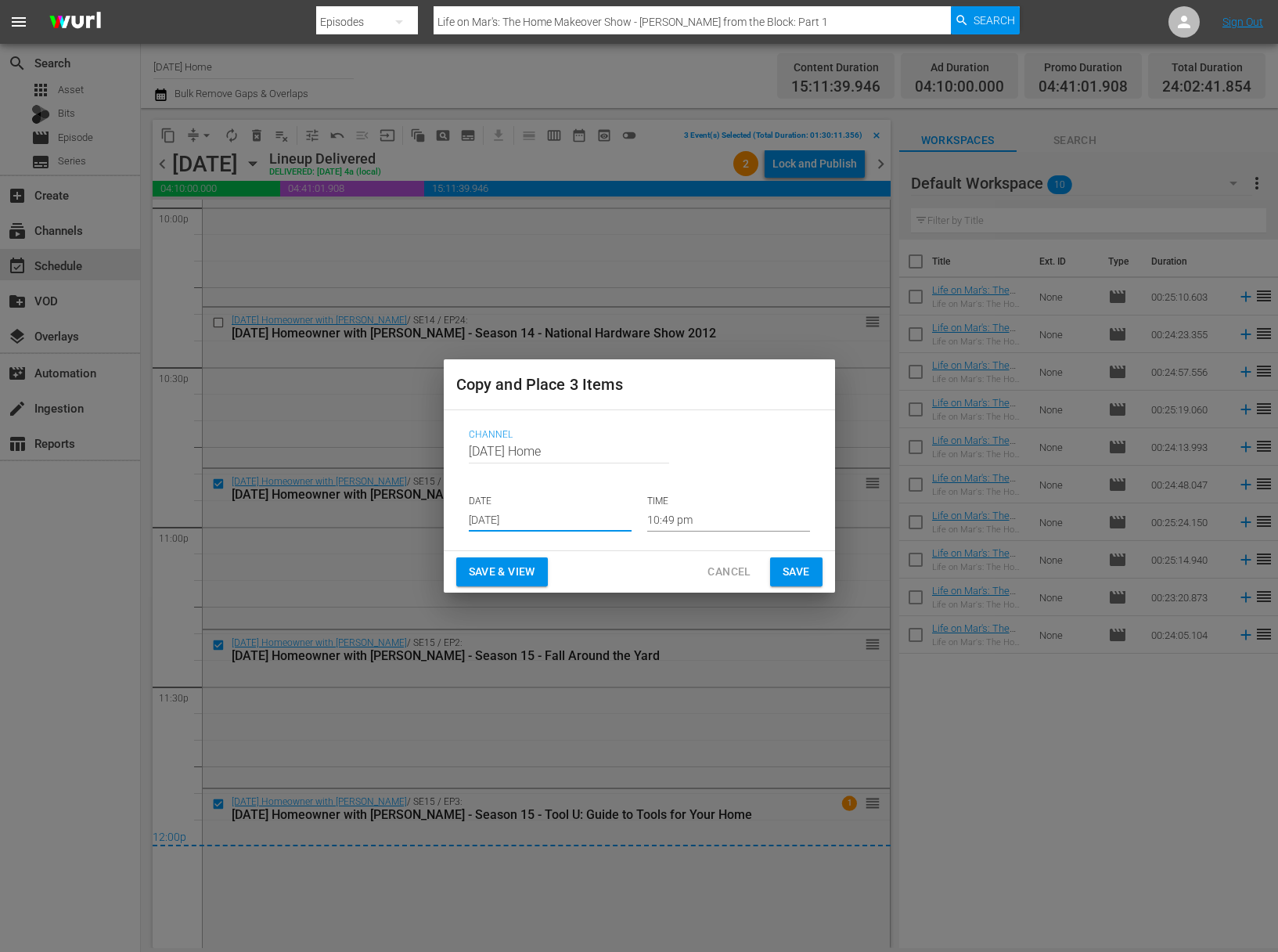
click at [676, 522] on input "10:49 pm" at bounding box center [728, 520] width 163 height 24
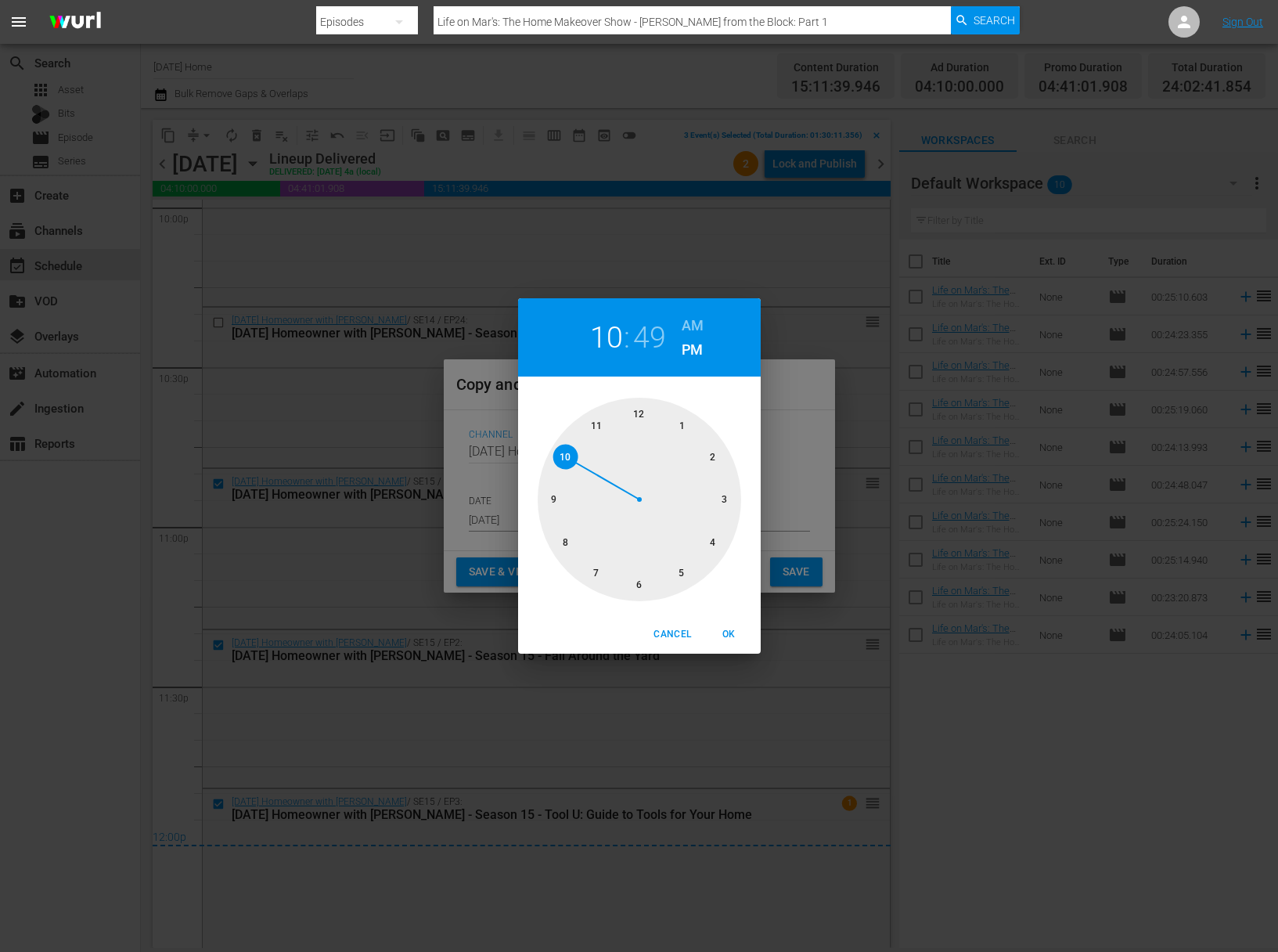
click at [712, 542] on div at bounding box center [639, 499] width 203 height 203
click at [639, 408] on div at bounding box center [639, 499] width 203 height 203
click at [734, 635] on span "OK" at bounding box center [730, 634] width 38 height 16
type input "04:00 pm"
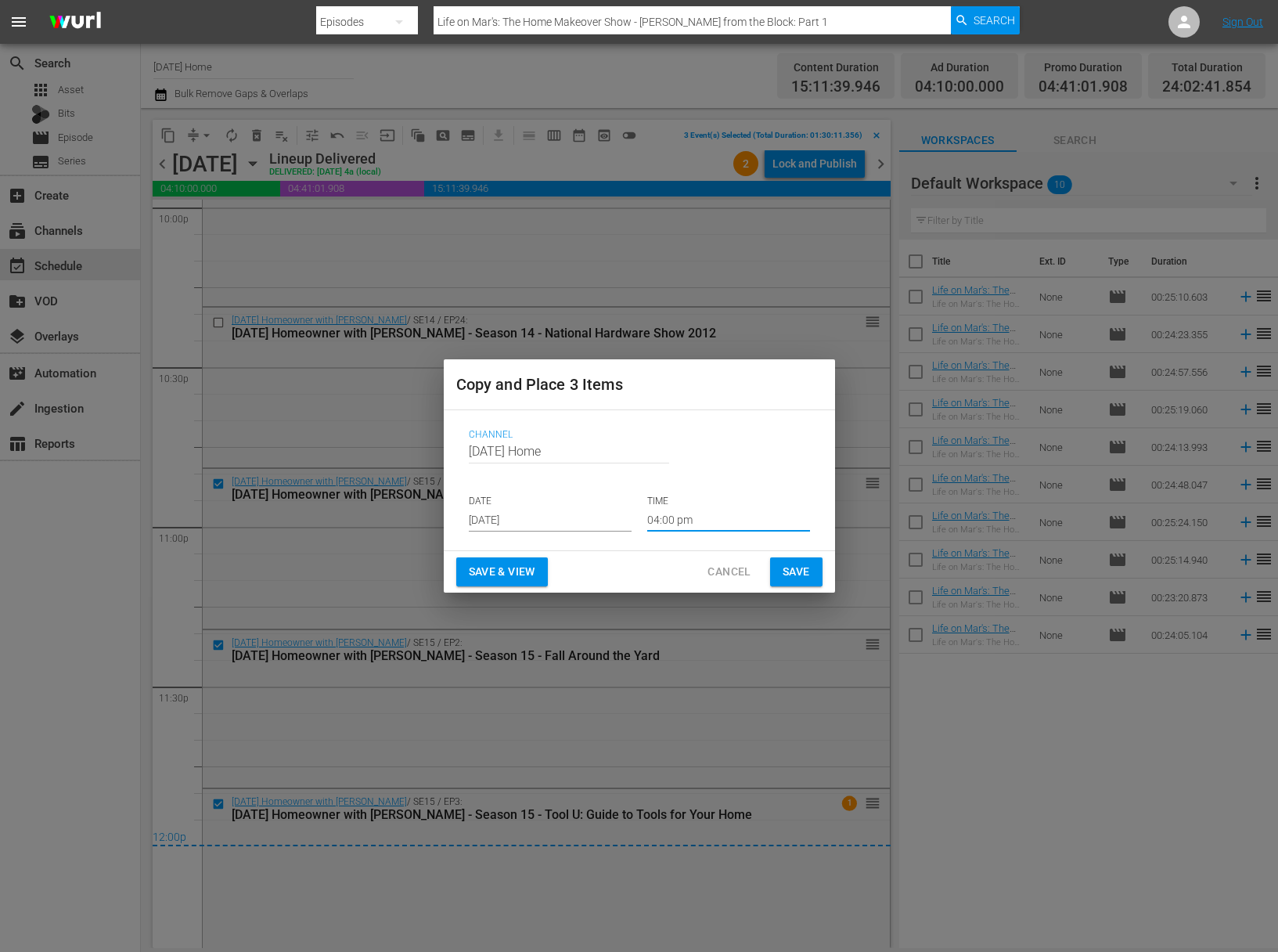
click at [807, 562] on span "Save" at bounding box center [796, 571] width 27 height 20
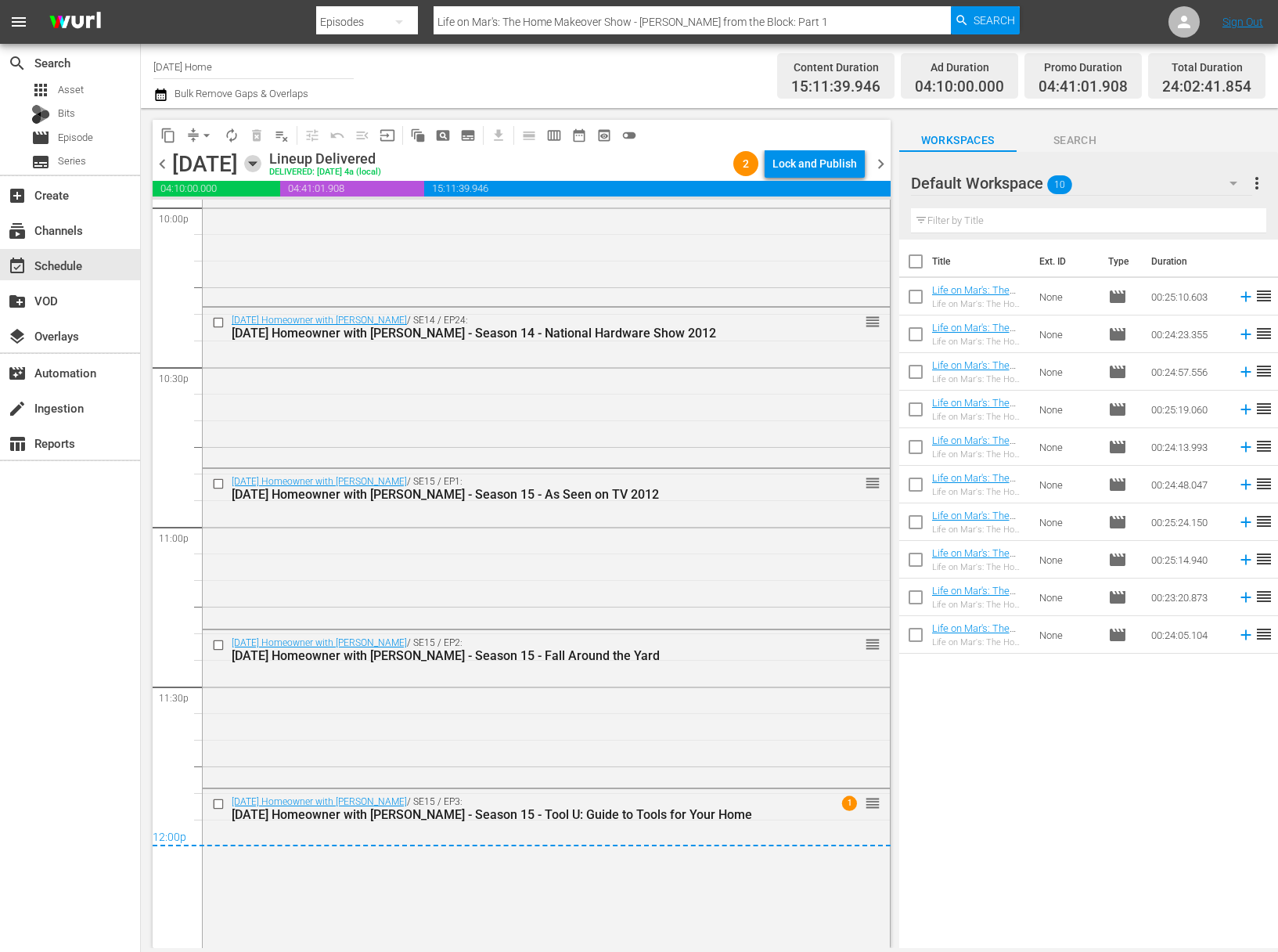
click at [256, 164] on icon "button" at bounding box center [252, 163] width 7 height 4
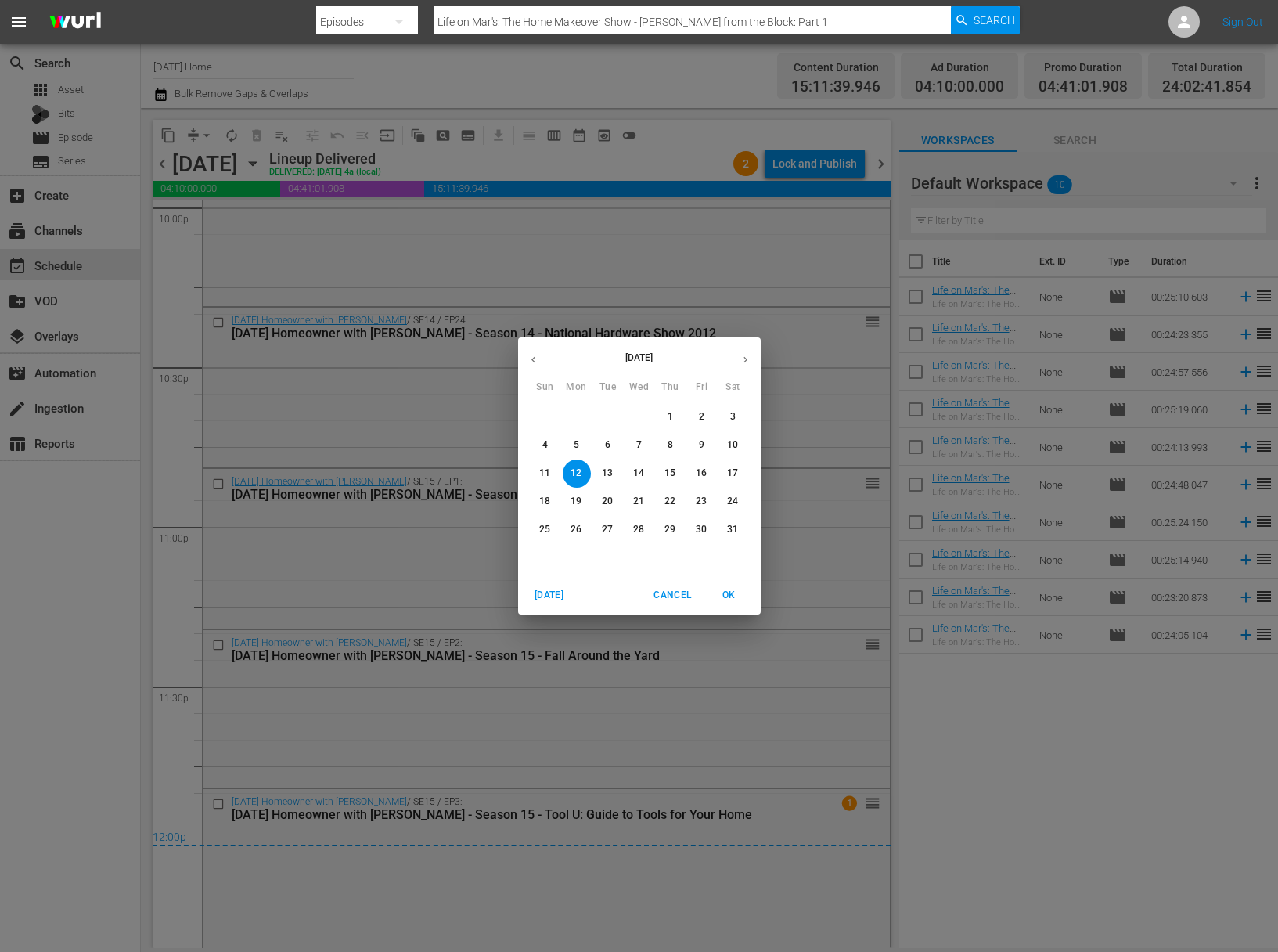
click at [606, 475] on p "13" at bounding box center [607, 473] width 11 height 13
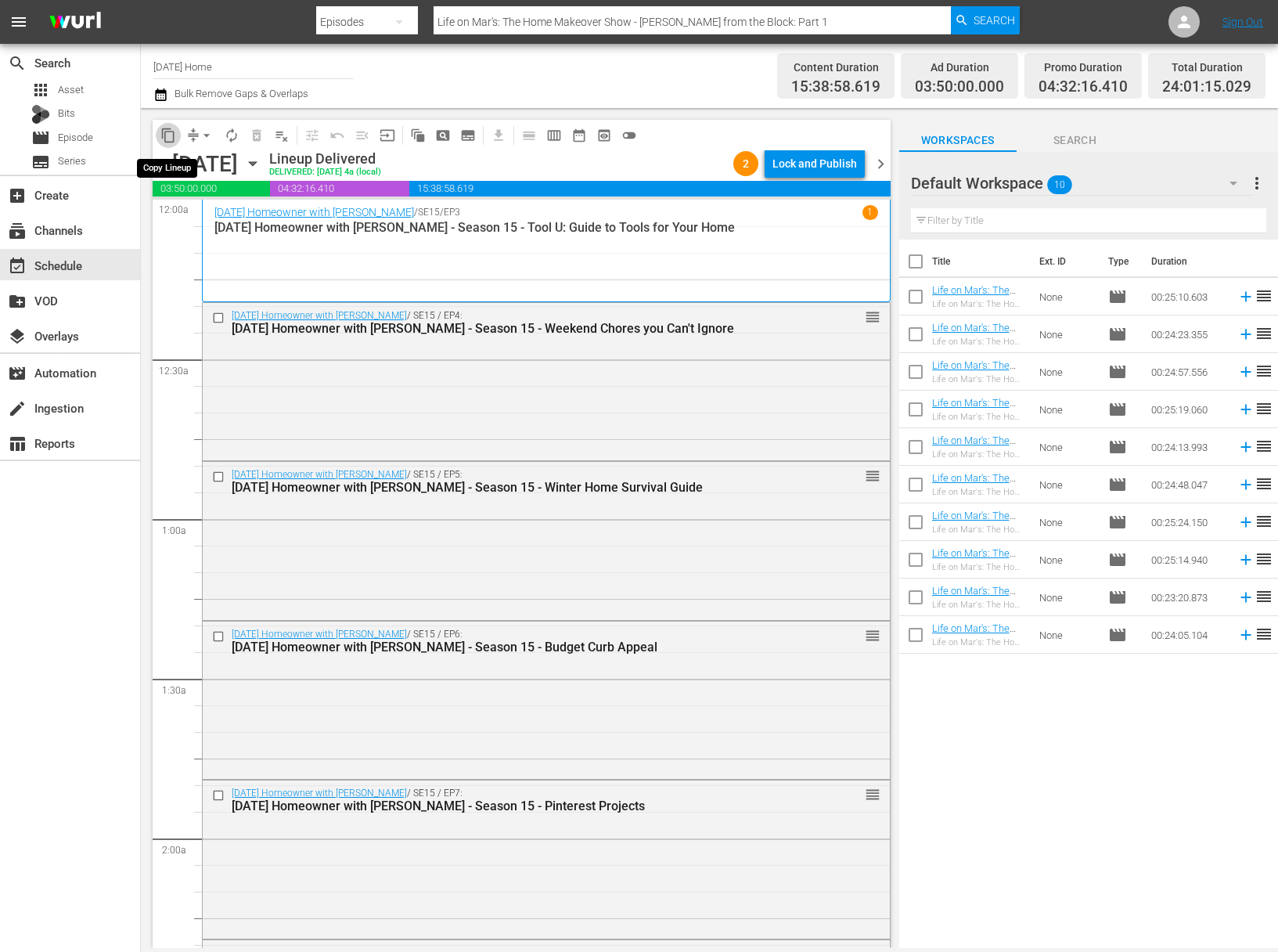
click at [170, 134] on span "content_copy" at bounding box center [168, 135] width 16 height 16
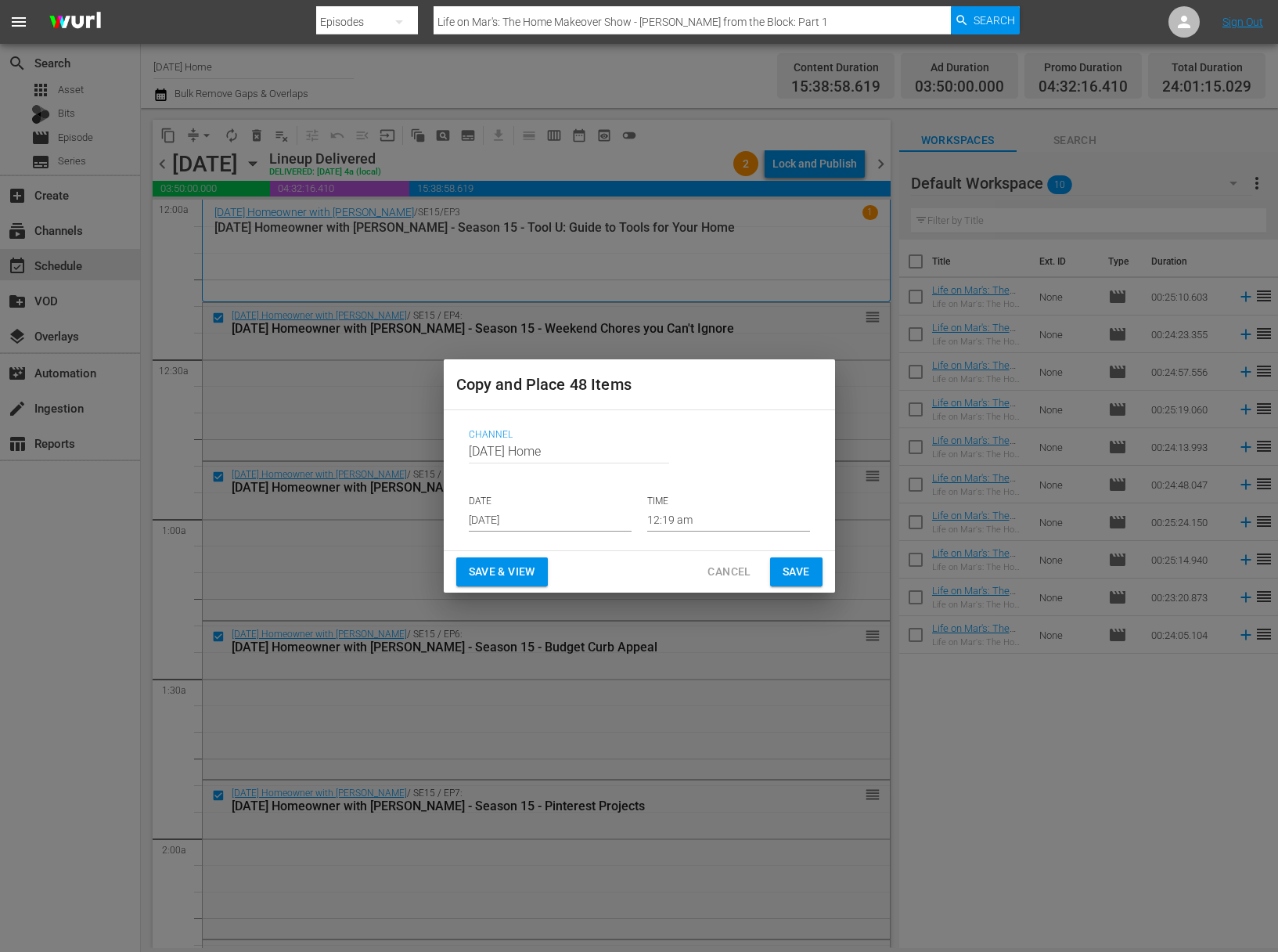
click at [552, 517] on input "Sep 14th 2025" at bounding box center [550, 520] width 163 height 24
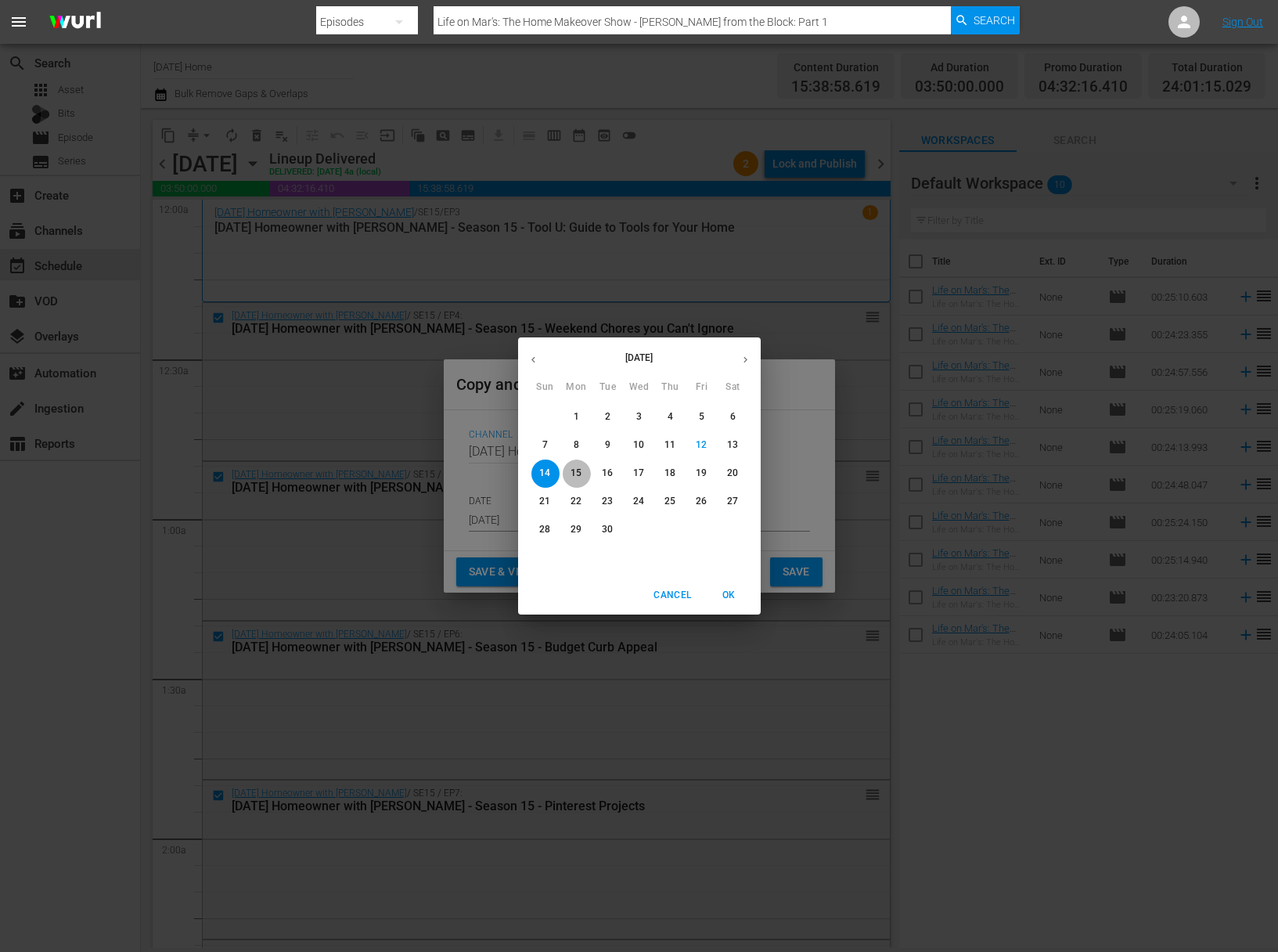
click at [571, 470] on p "15" at bounding box center [576, 473] width 11 height 13
type input "Sep 15th 2025"
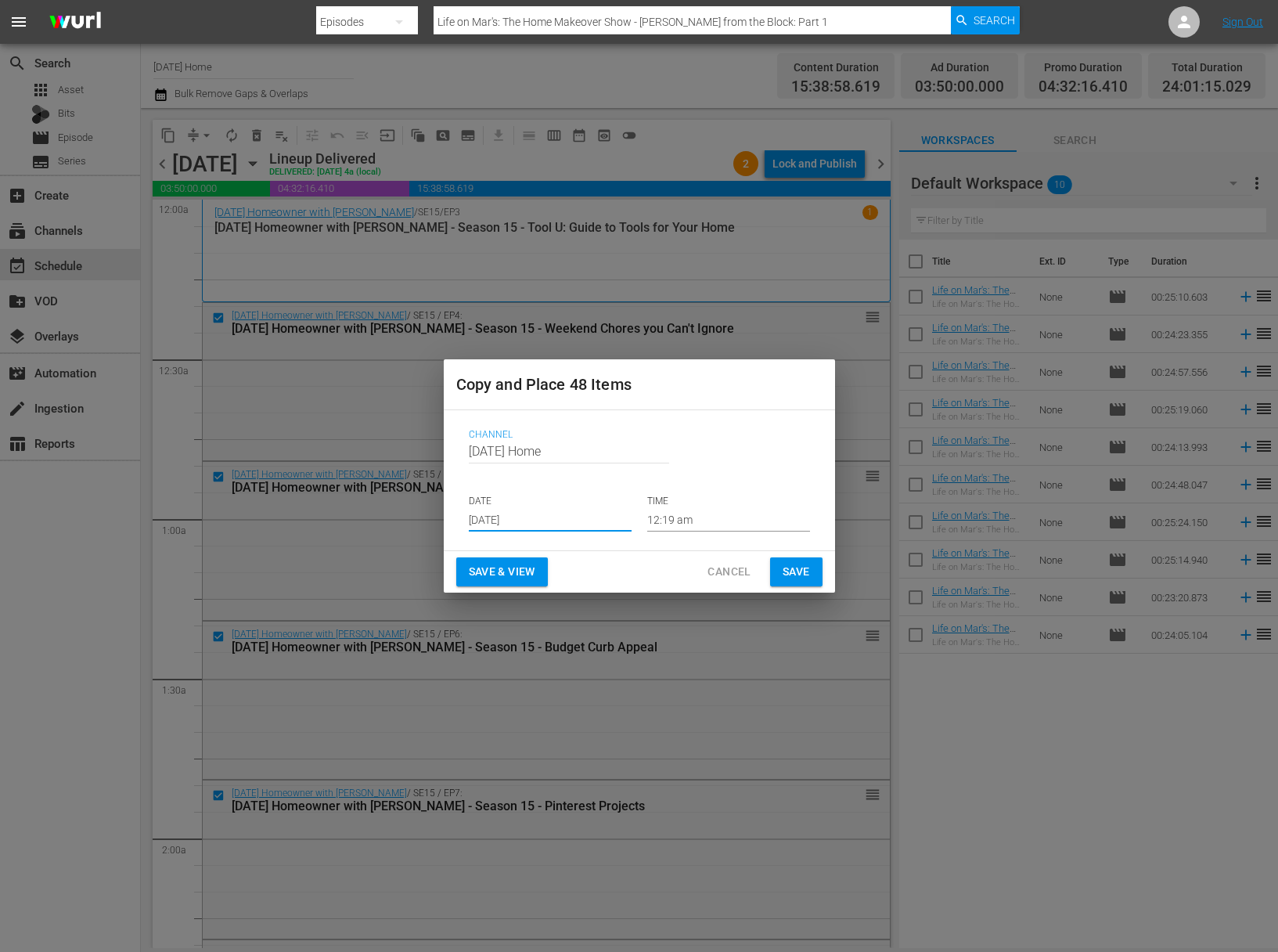
click at [672, 513] on input "12:19 am" at bounding box center [728, 520] width 163 height 24
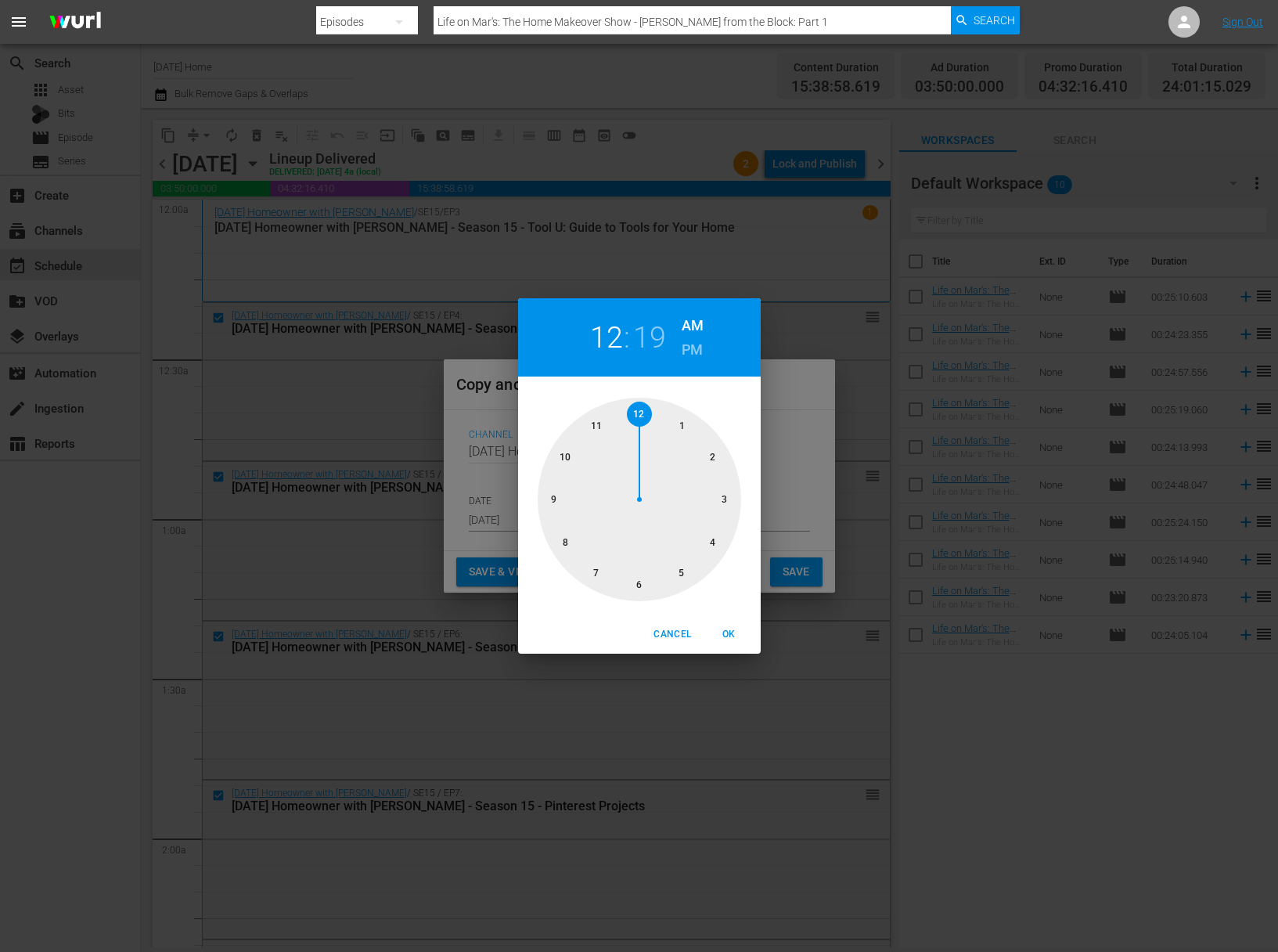
click at [683, 575] on div at bounding box center [639, 499] width 203 height 203
click at [639, 590] on div at bounding box center [639, 499] width 203 height 203
click at [705, 350] on div "05 : 30 AM PM" at bounding box center [639, 338] width 243 height 79
click at [689, 351] on h6 "PM" at bounding box center [692, 350] width 21 height 25
click at [738, 638] on span "OK" at bounding box center [730, 634] width 38 height 16
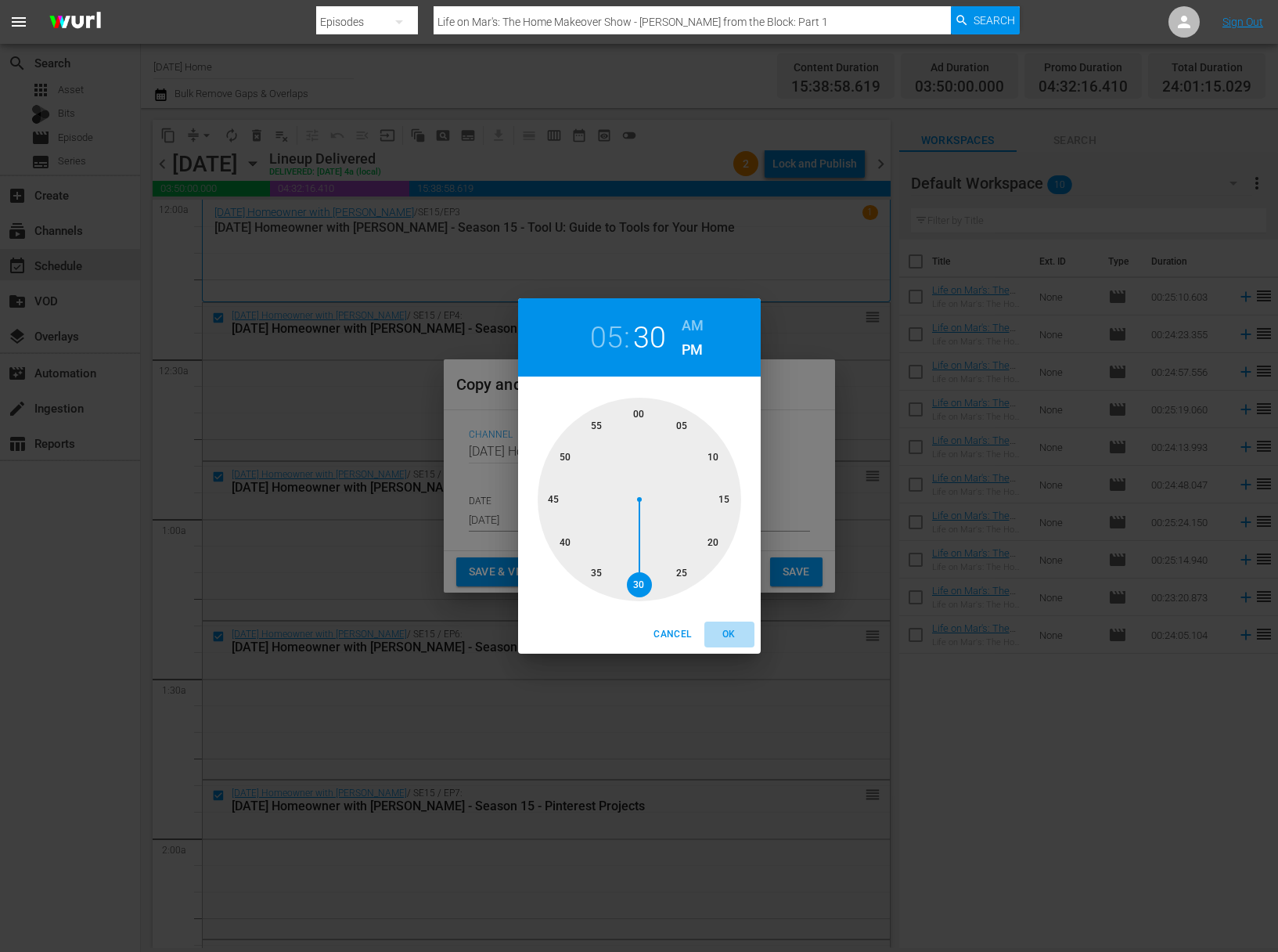
type input "05:30 pm"
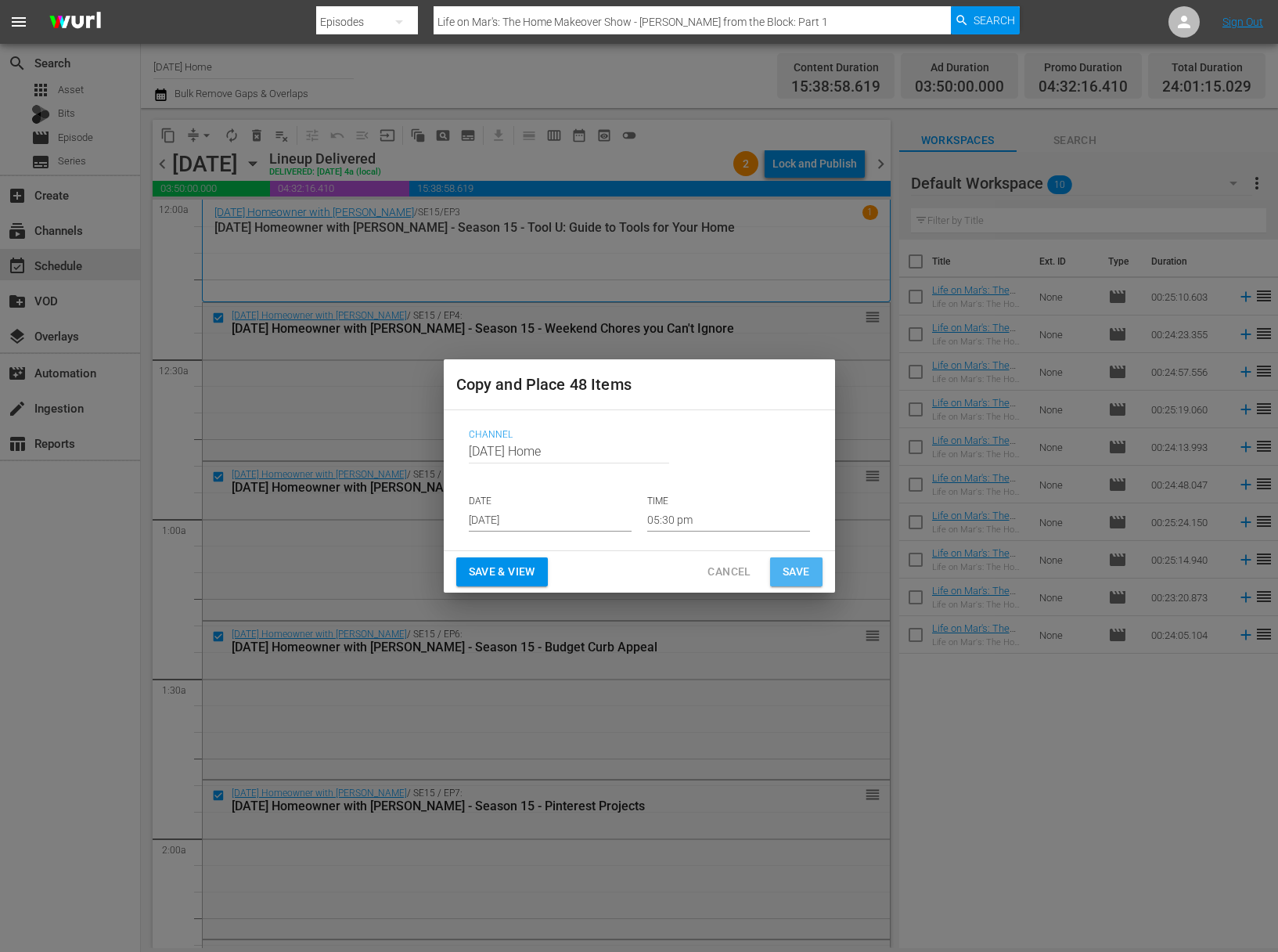
click at [789, 568] on span "Save" at bounding box center [796, 571] width 27 height 20
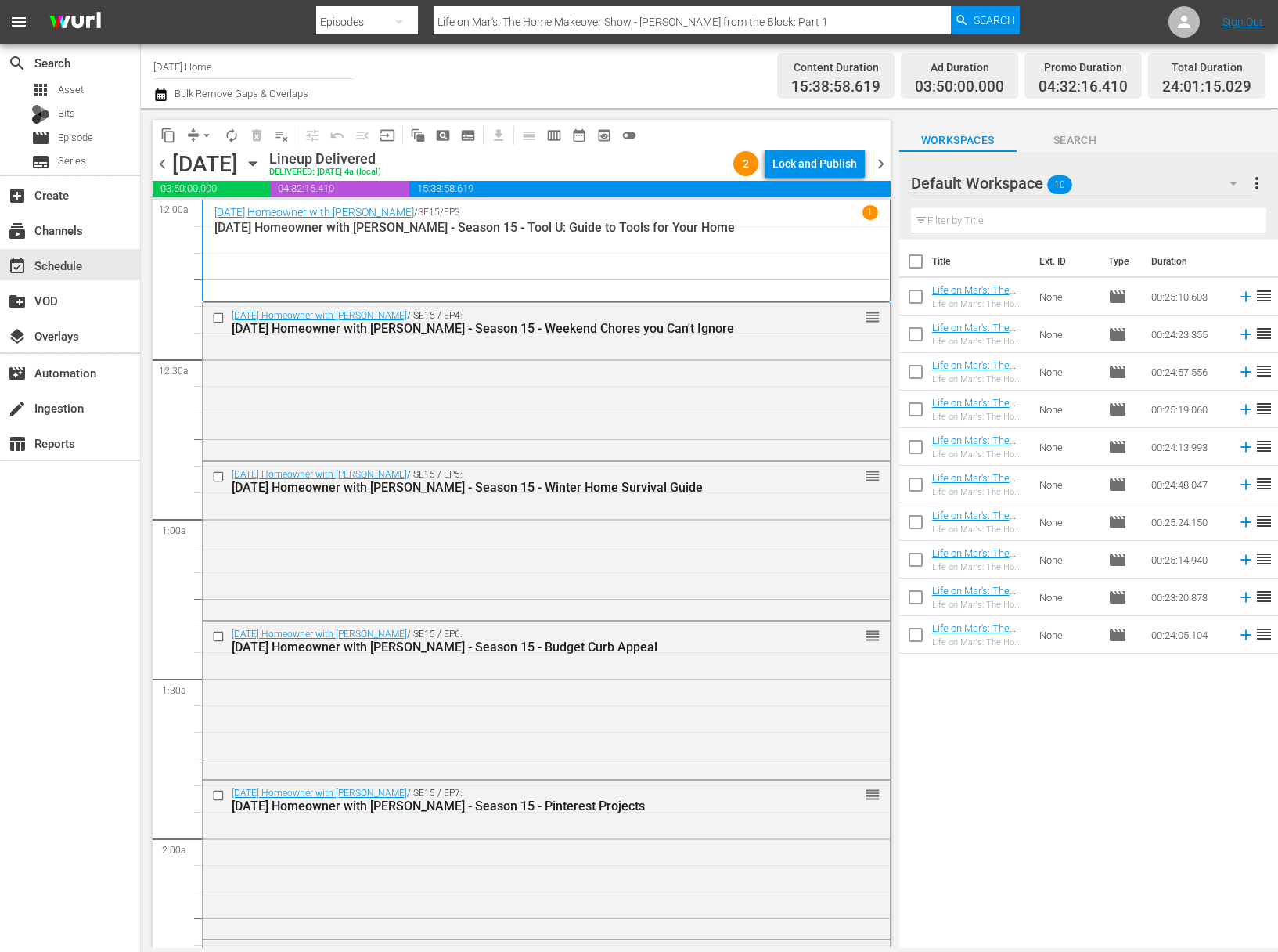
click at [256, 162] on icon "button" at bounding box center [252, 163] width 7 height 4
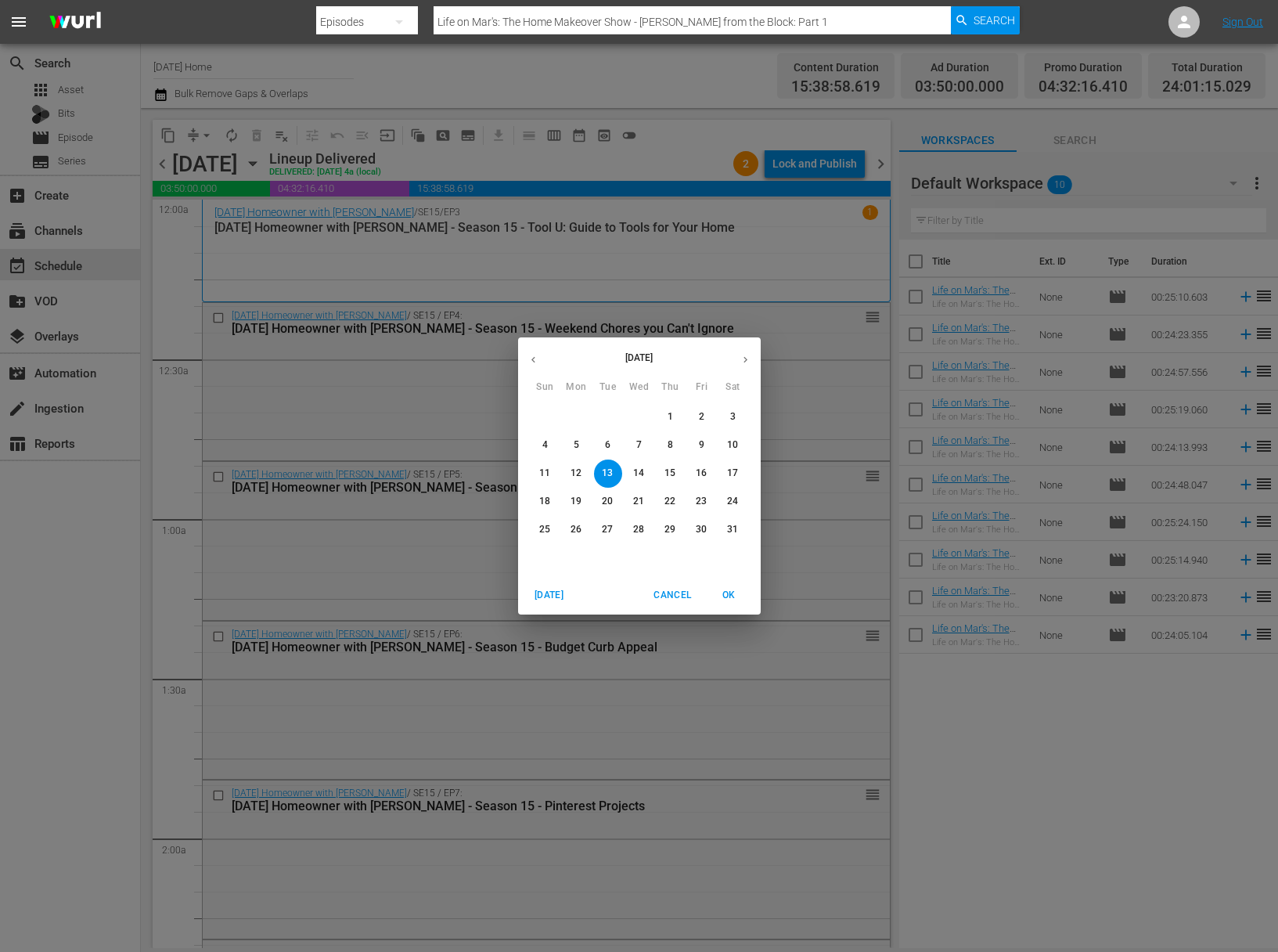
click at [741, 356] on icon "button" at bounding box center [745, 359] width 12 height 12
click at [586, 477] on span "15" at bounding box center [577, 473] width 28 height 13
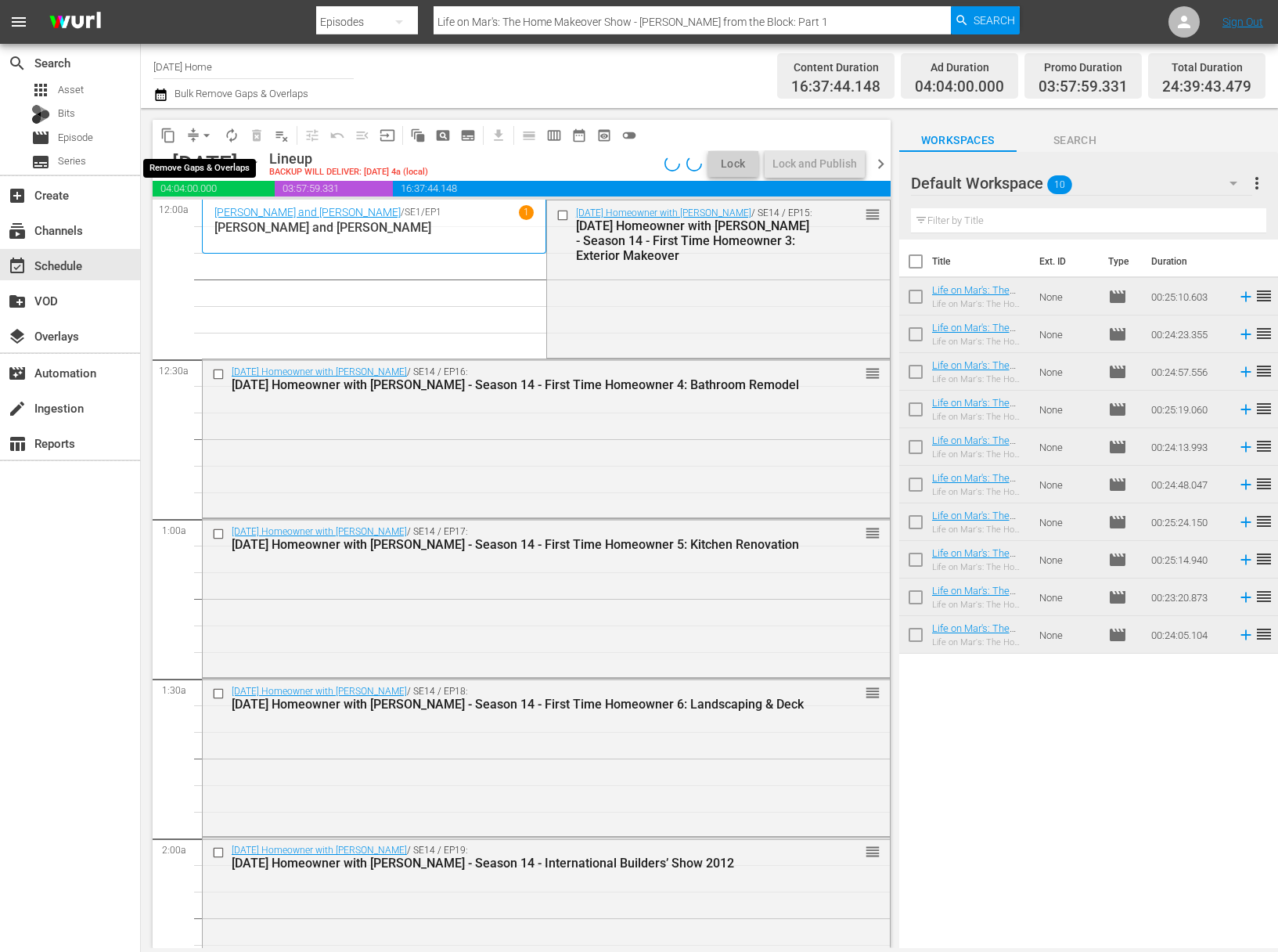
click at [193, 129] on span "compress" at bounding box center [193, 135] width 16 height 16
click at [211, 127] on span "arrow_drop_down" at bounding box center [207, 135] width 16 height 16
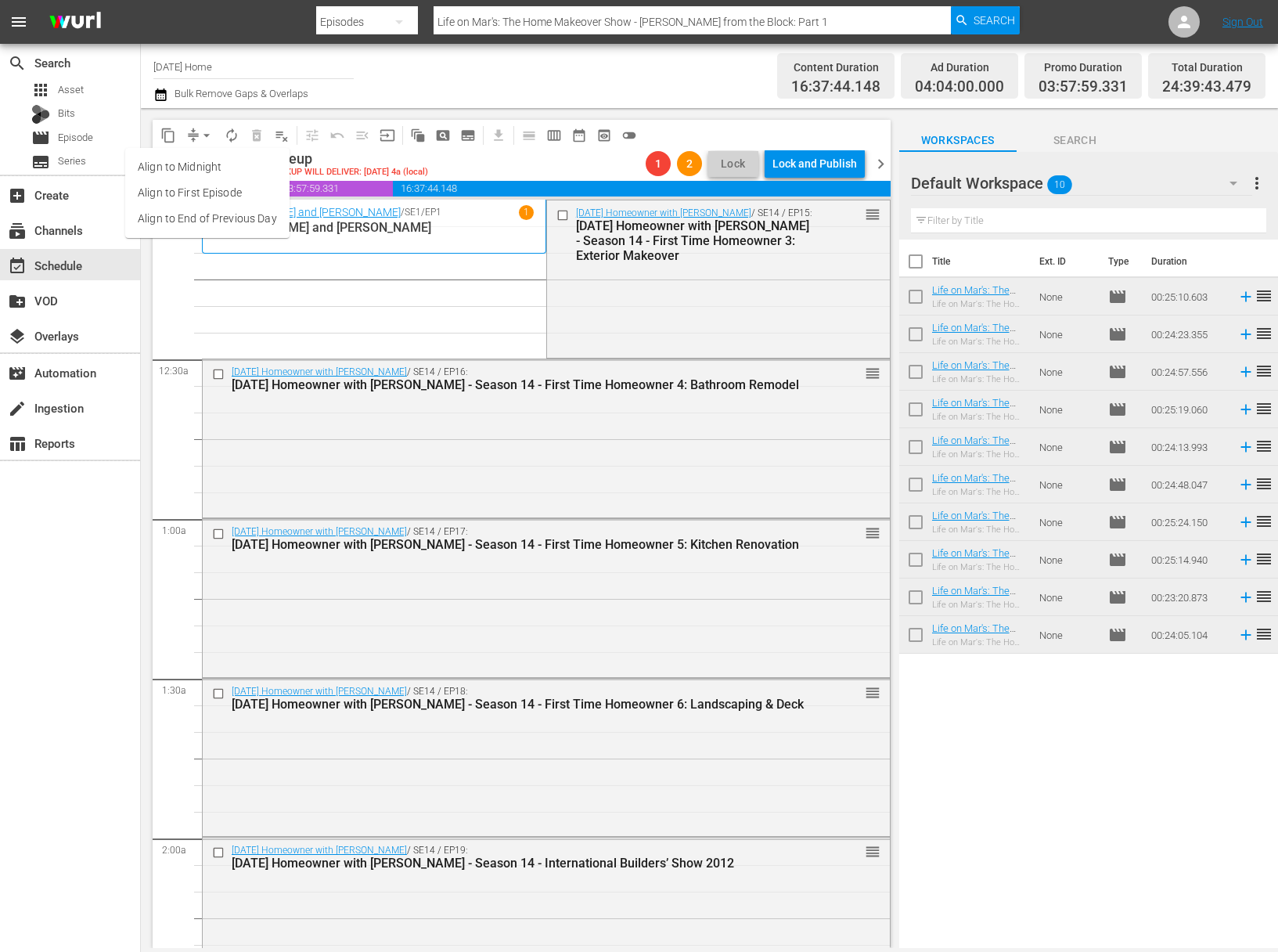
click at [225, 218] on li "Align to End of Previous Day" at bounding box center [207, 218] width 164 height 26
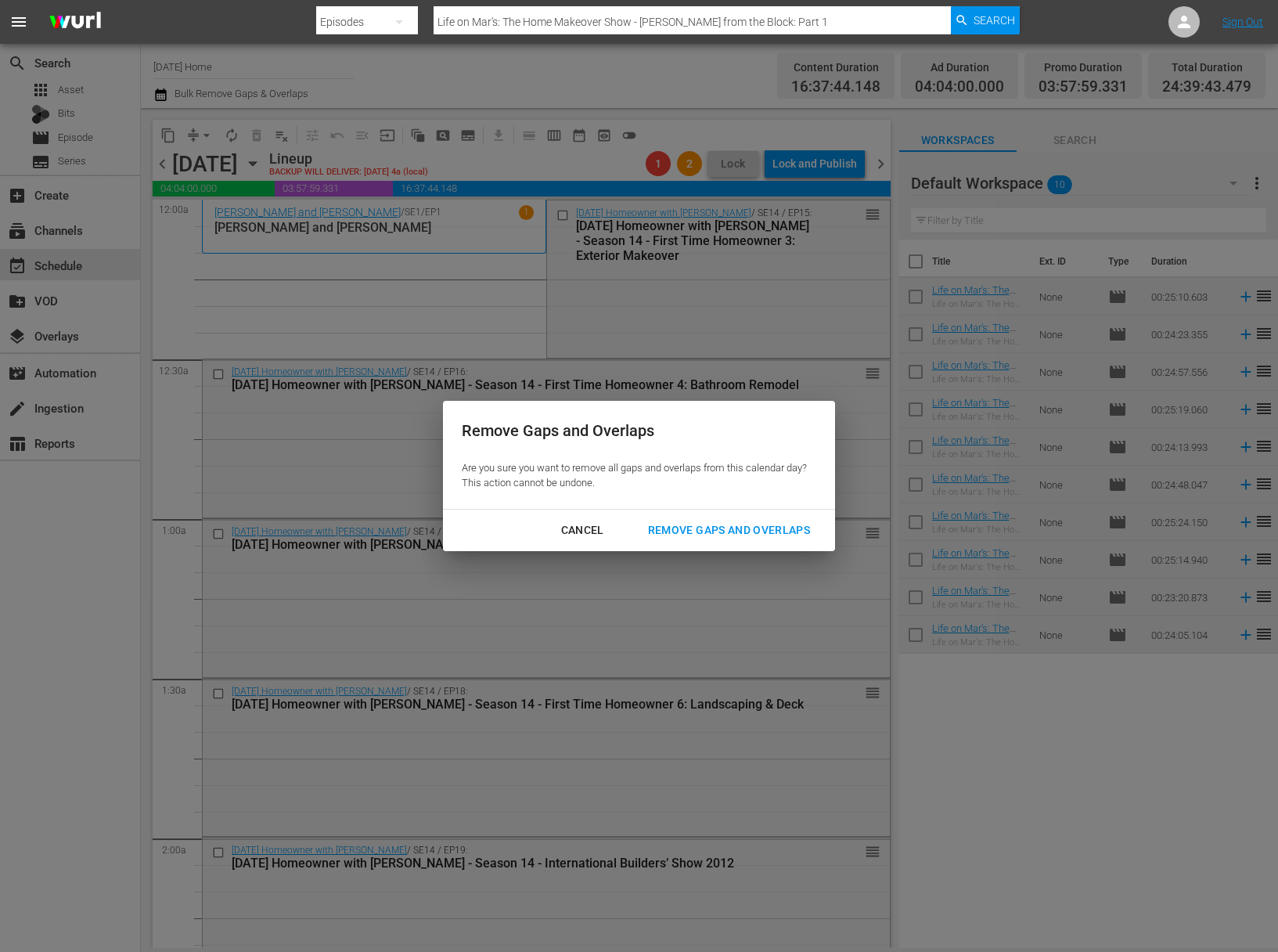
click at [748, 531] on div "Remove Gaps and Overlaps" at bounding box center [729, 530] width 187 height 20
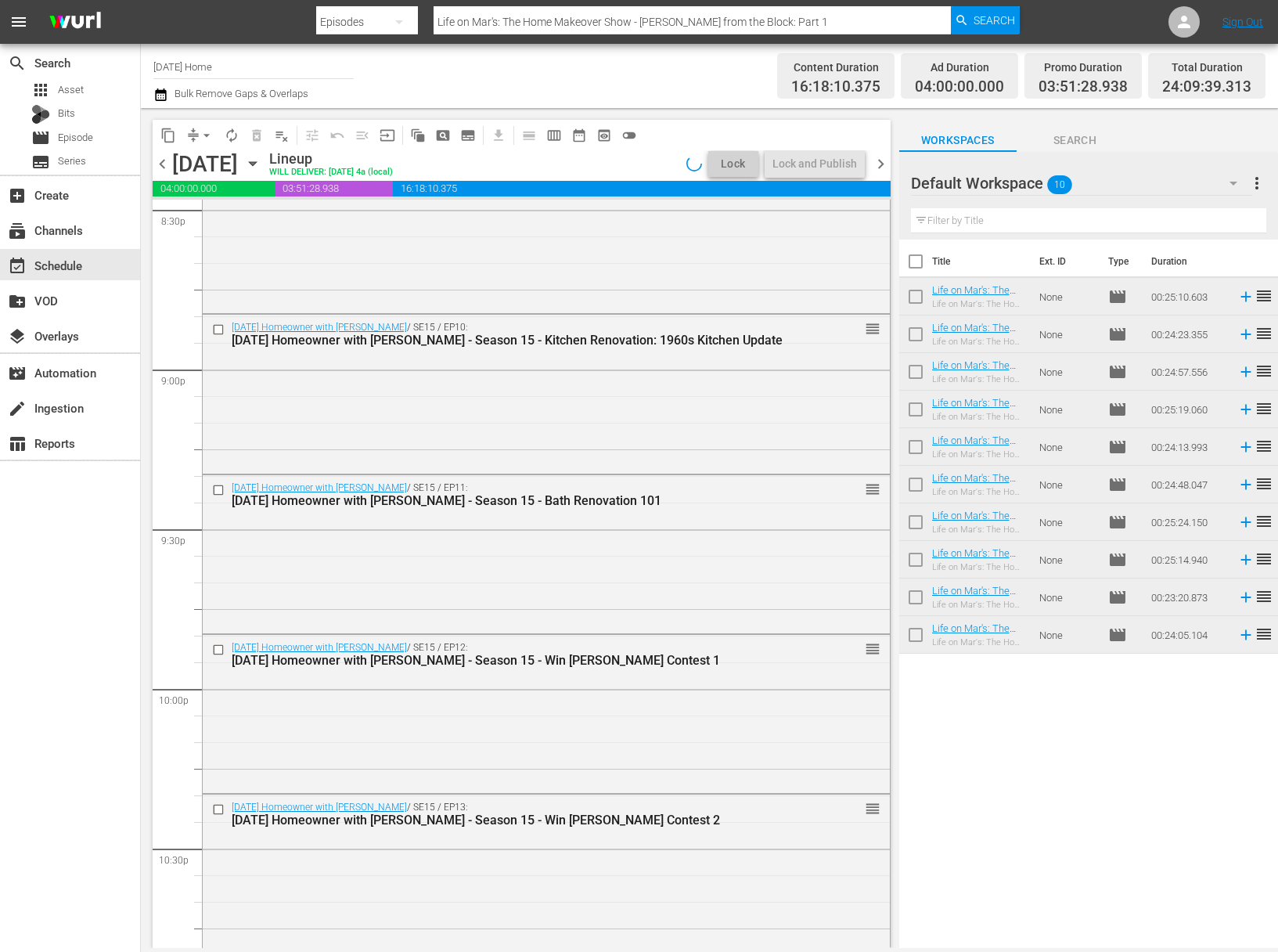
scroll to position [7021, 0]
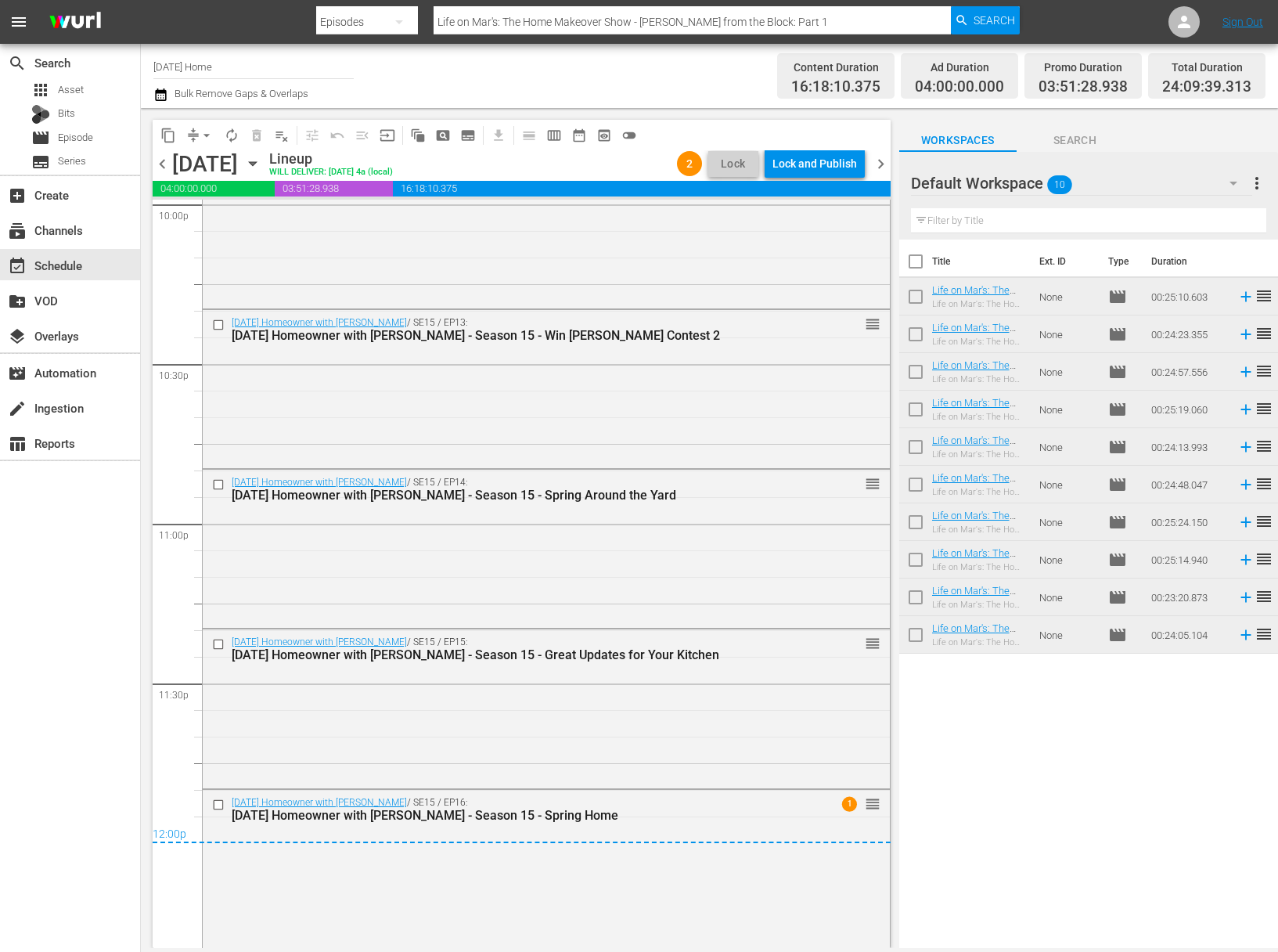
click at [804, 144] on div "content_copy compress arrow_drop_down autorenew_outlined delete_forever_outline…" at bounding box center [522, 134] width 738 height 31
click at [808, 167] on div "Lock and Publish" at bounding box center [815, 163] width 85 height 28
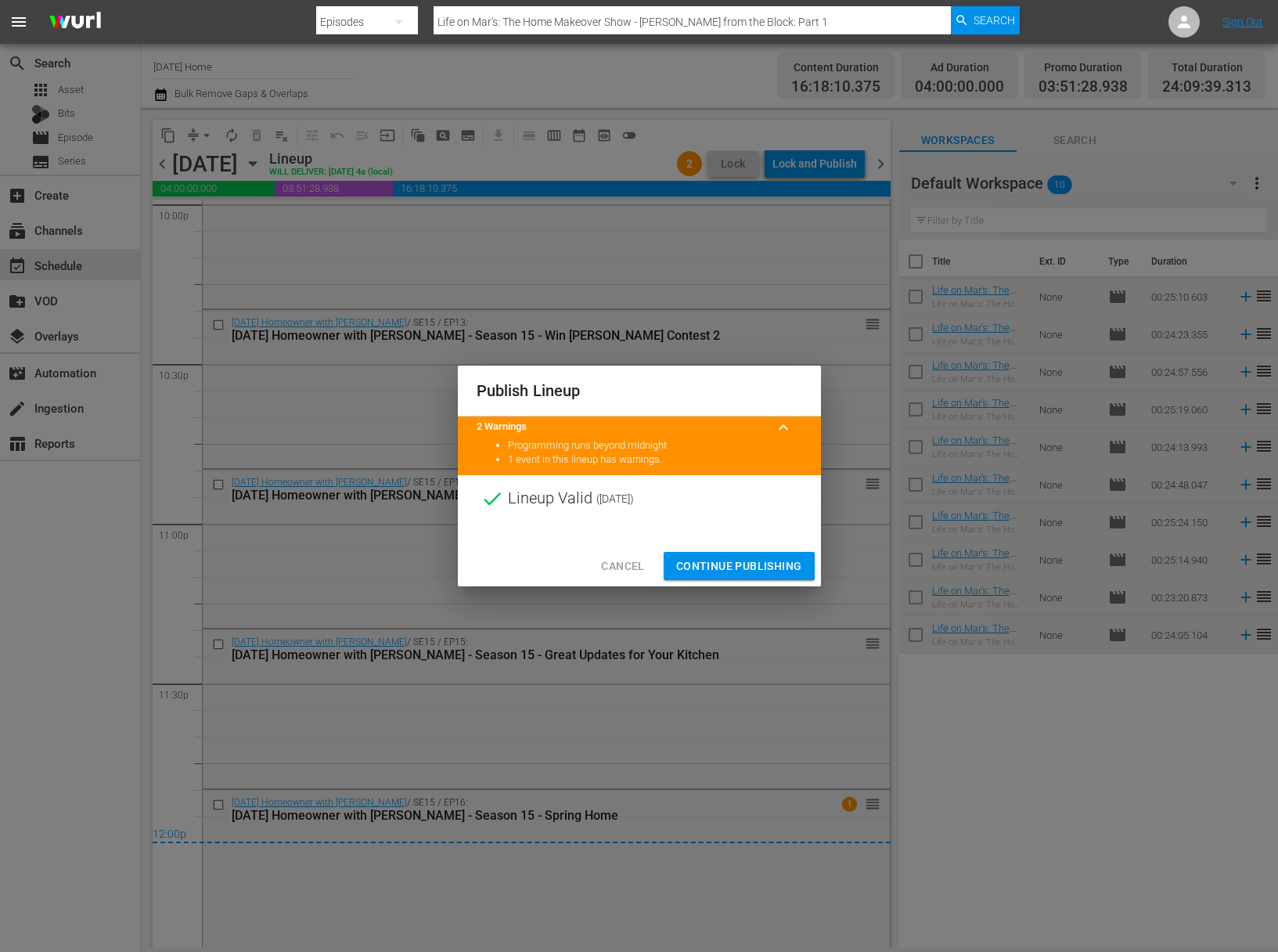
click at [749, 571] on span "Continue Publishing" at bounding box center [739, 566] width 126 height 20
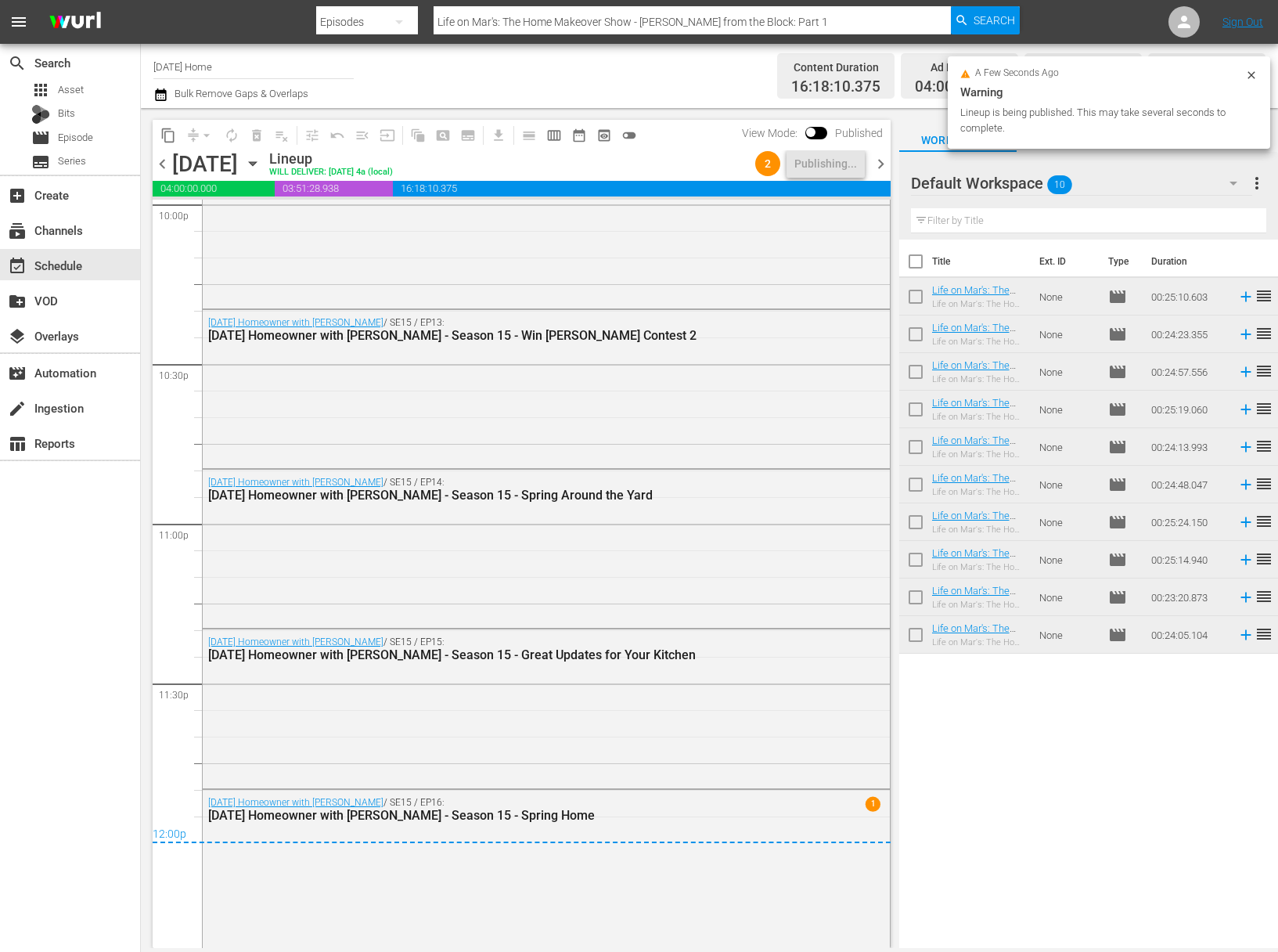
click at [262, 159] on icon "button" at bounding box center [253, 163] width 17 height 17
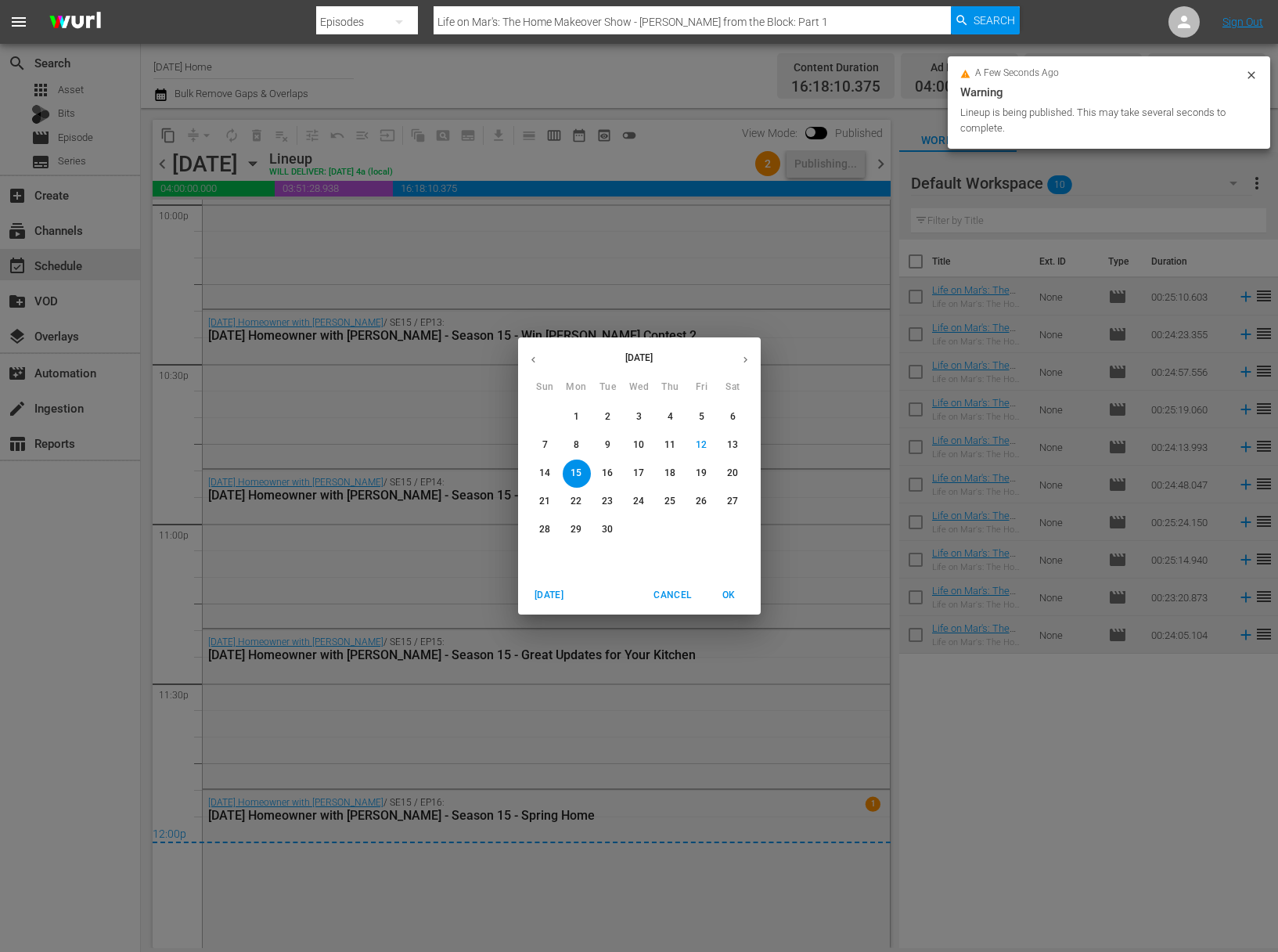
click at [611, 474] on p "16" at bounding box center [607, 473] width 11 height 13
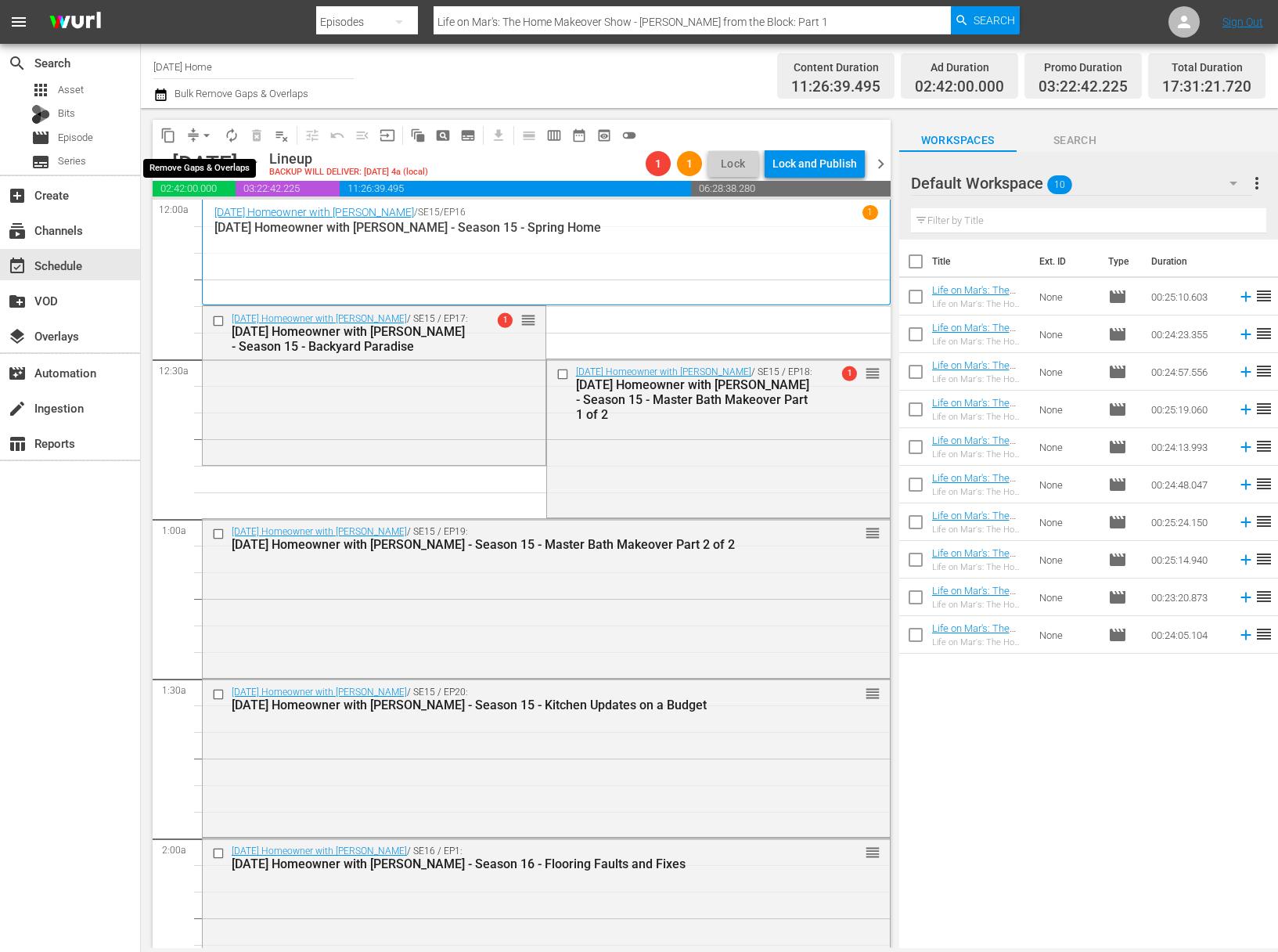
click at [211, 134] on span "arrow_drop_down" at bounding box center [207, 135] width 16 height 16
click at [229, 214] on li "Align to End of Previous Day" at bounding box center [207, 218] width 164 height 26
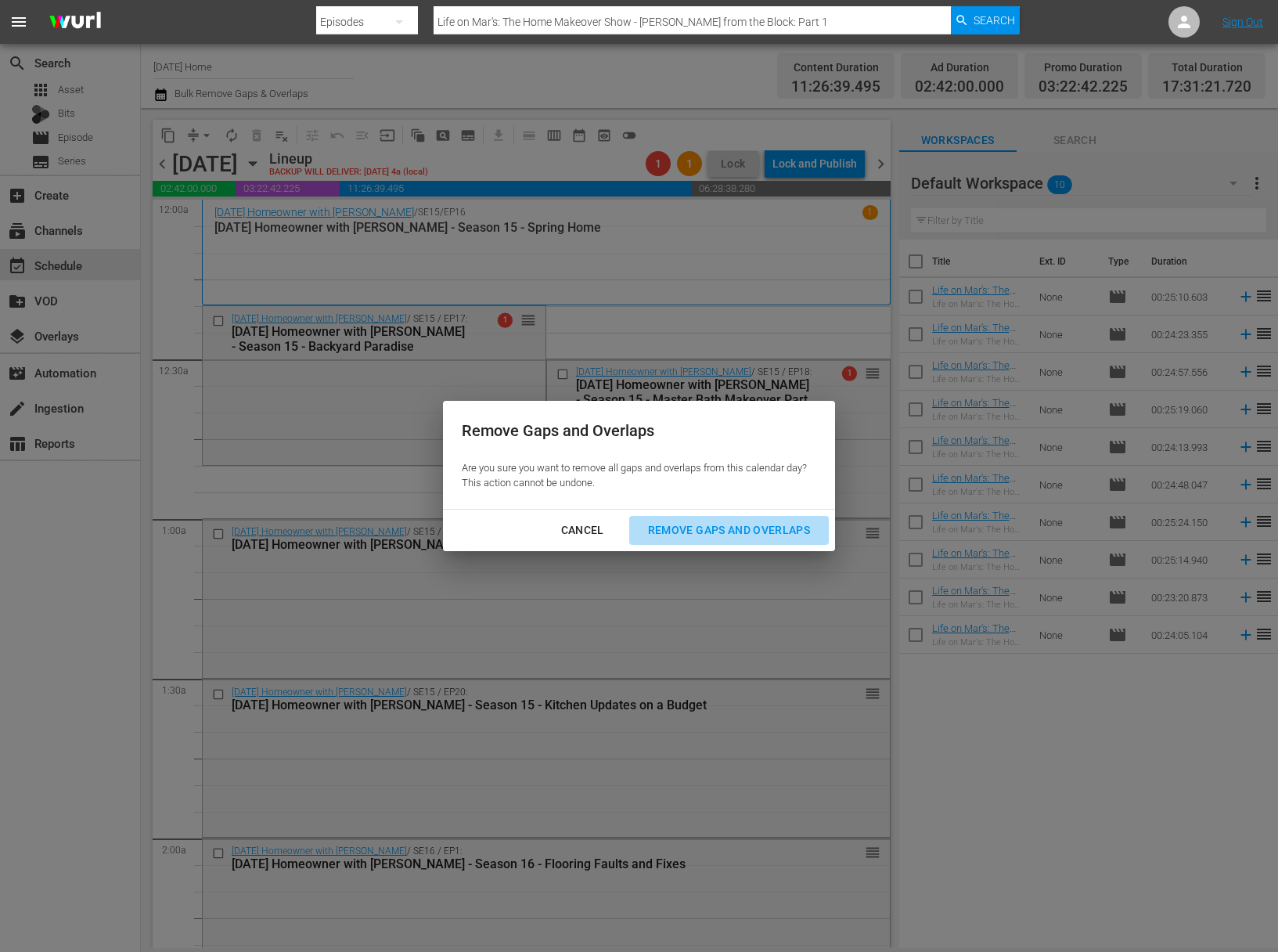
click at [669, 528] on div "Remove Gaps and Overlaps" at bounding box center [729, 530] width 187 height 20
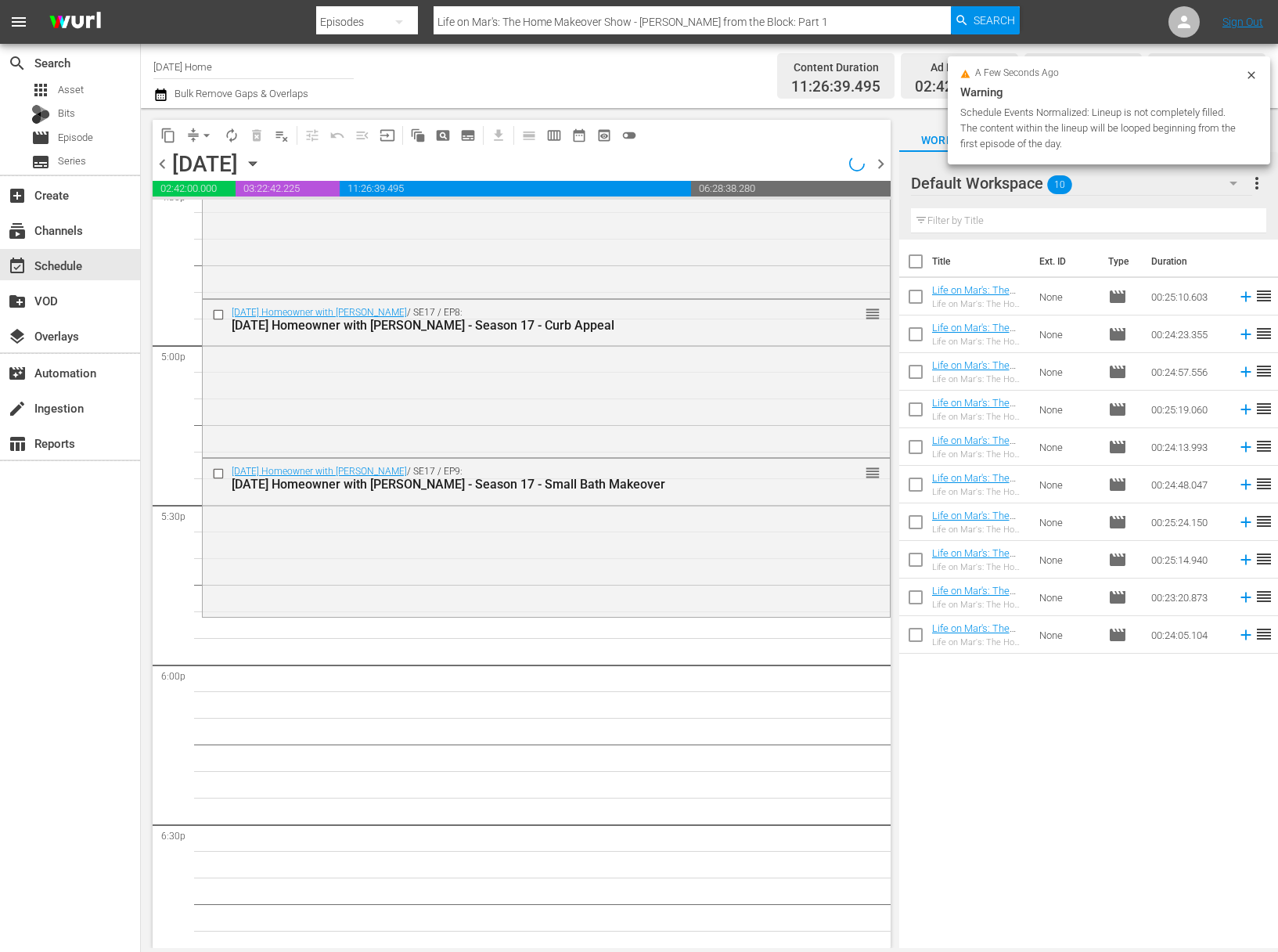
scroll to position [5307, 0]
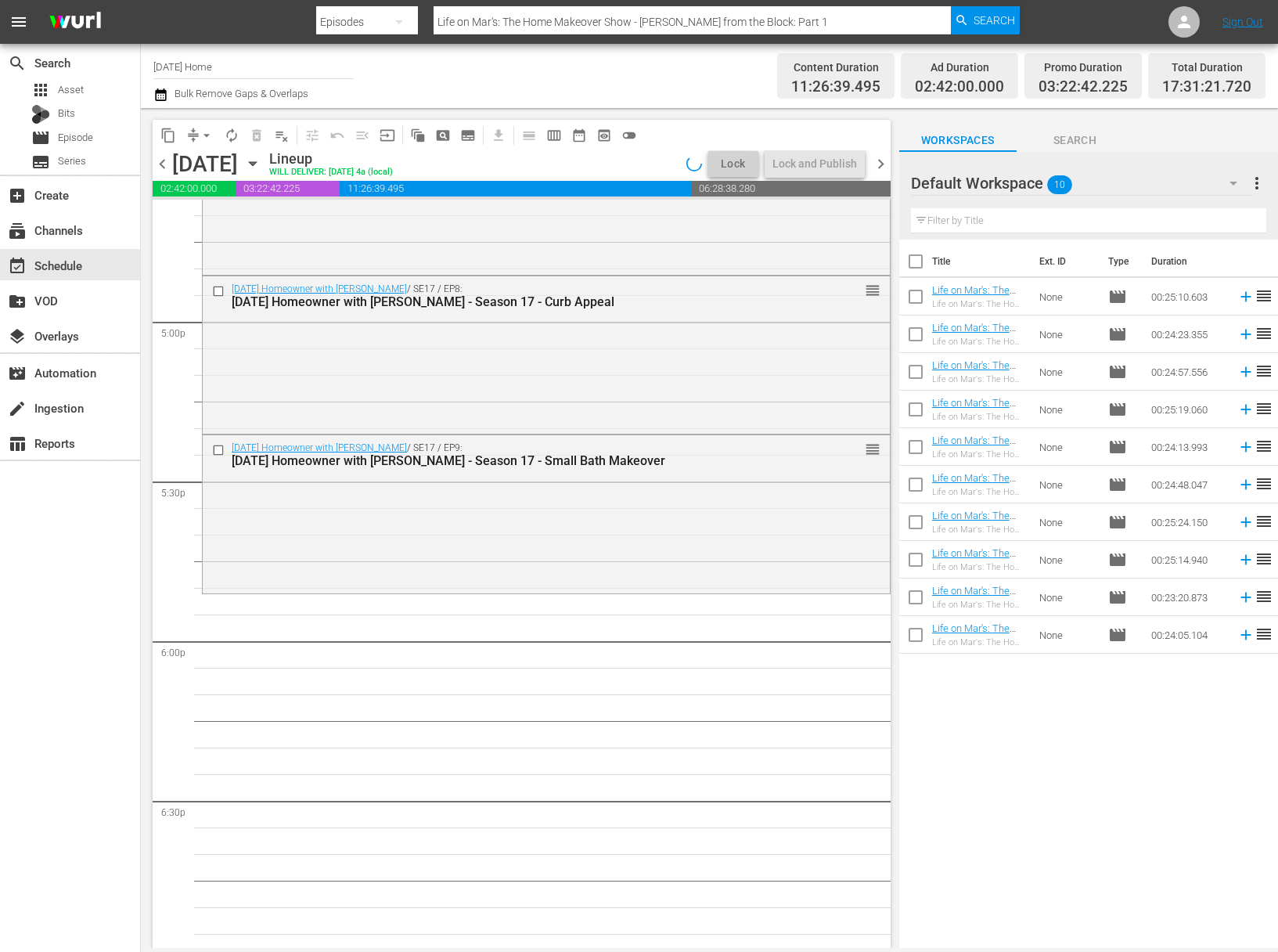
click at [262, 165] on icon "button" at bounding box center [253, 163] width 17 height 17
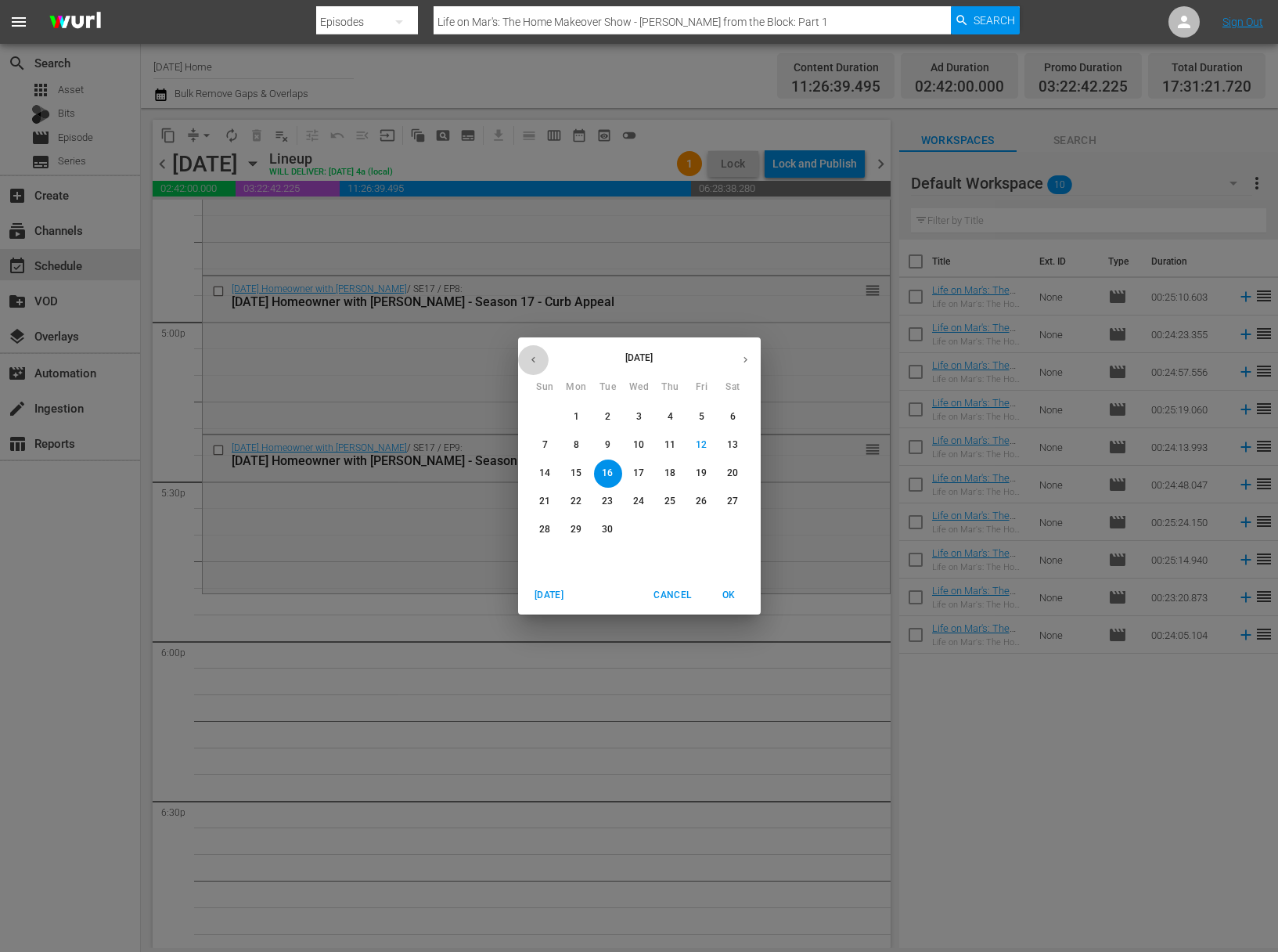
click at [533, 362] on icon "button" at bounding box center [533, 359] width 12 height 12
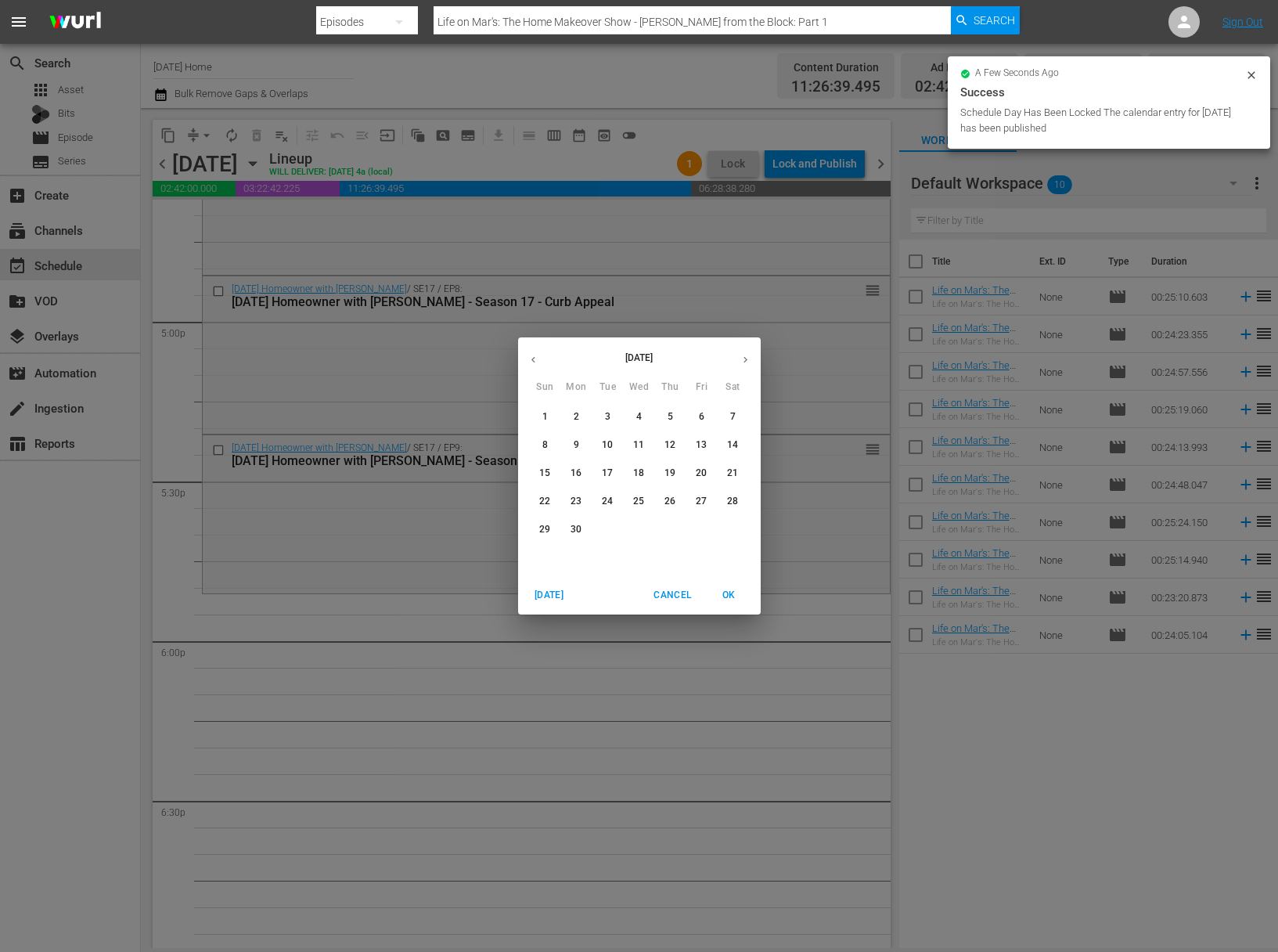
click at [532, 357] on icon "button" at bounding box center [533, 359] width 12 height 12
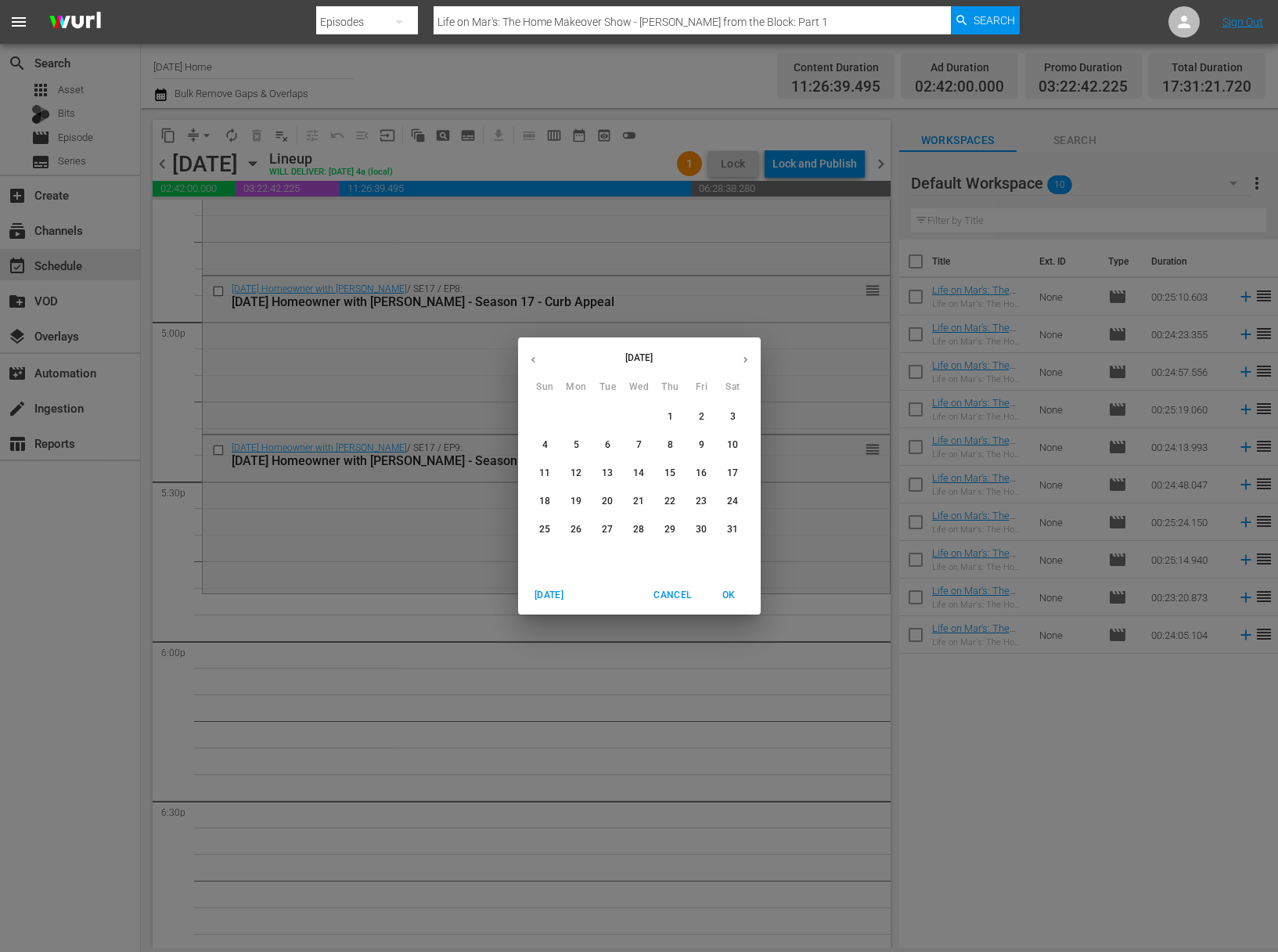
click at [607, 472] on p "13" at bounding box center [607, 473] width 11 height 13
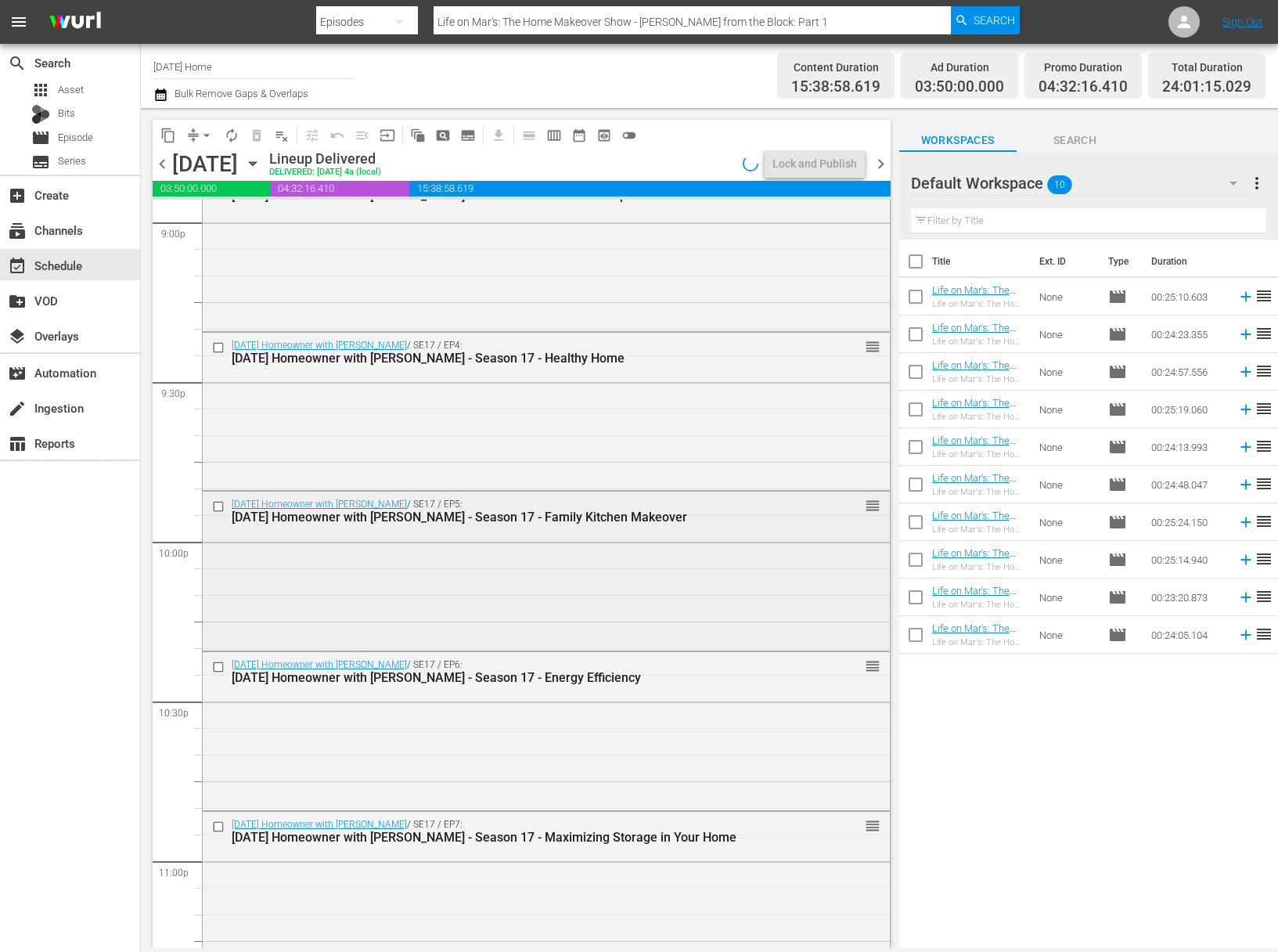
scroll to position [7024, 0]
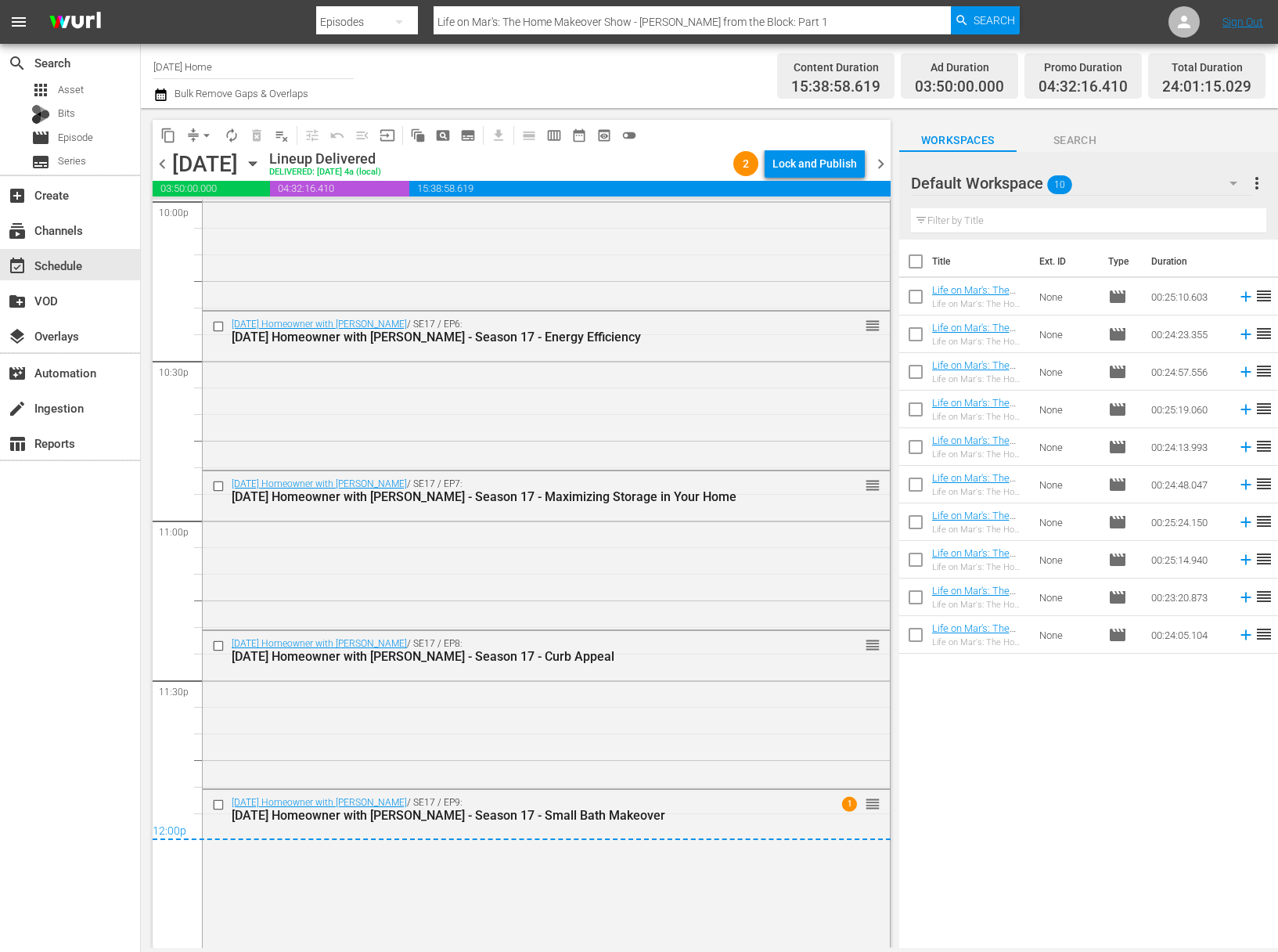
click at [265, 154] on div "Tuesday, May 13th May 13th" at bounding box center [218, 163] width 93 height 26
click at [262, 158] on icon "button" at bounding box center [253, 163] width 17 height 17
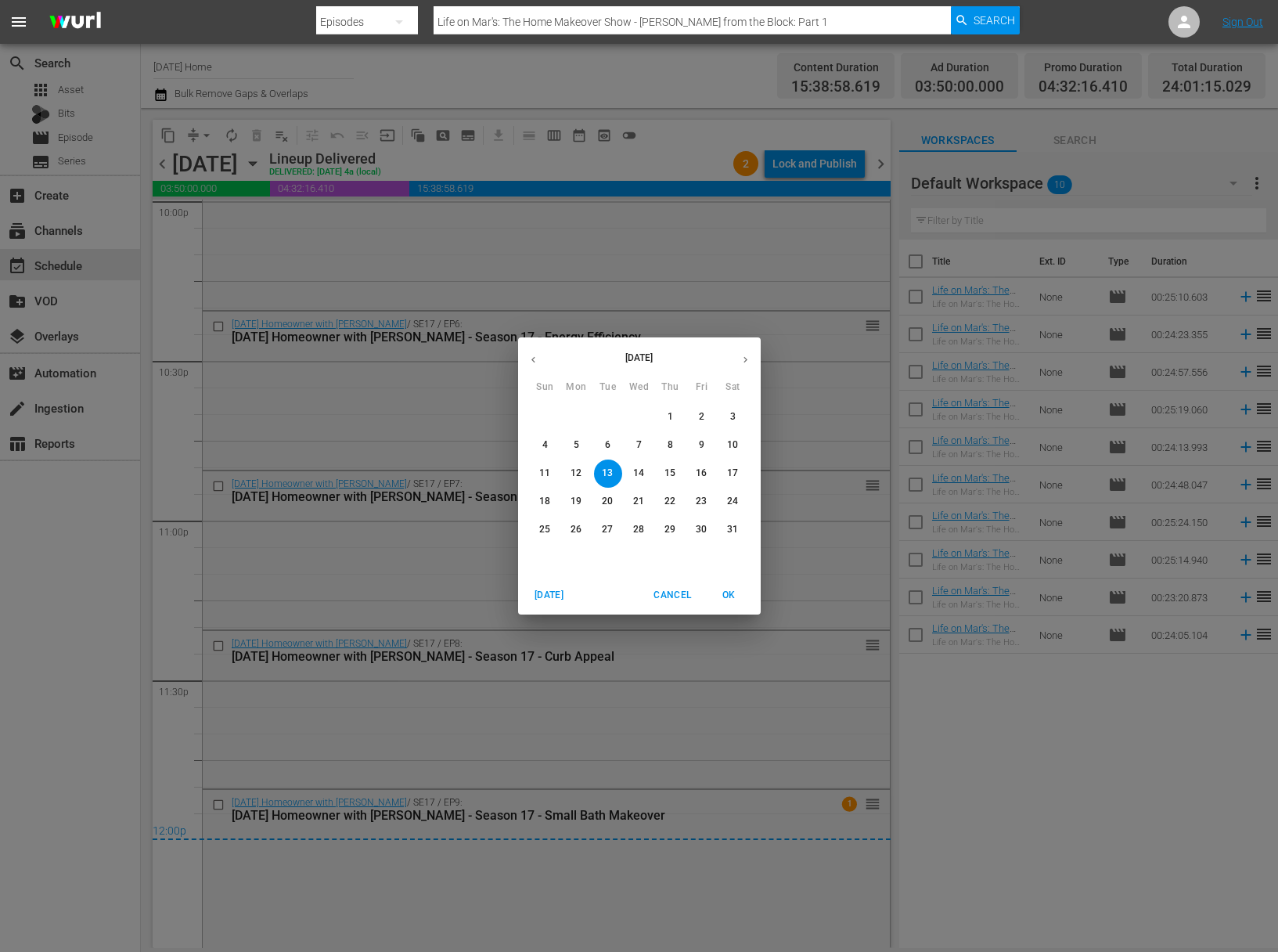
click at [646, 471] on span "14" at bounding box center [639, 473] width 28 height 13
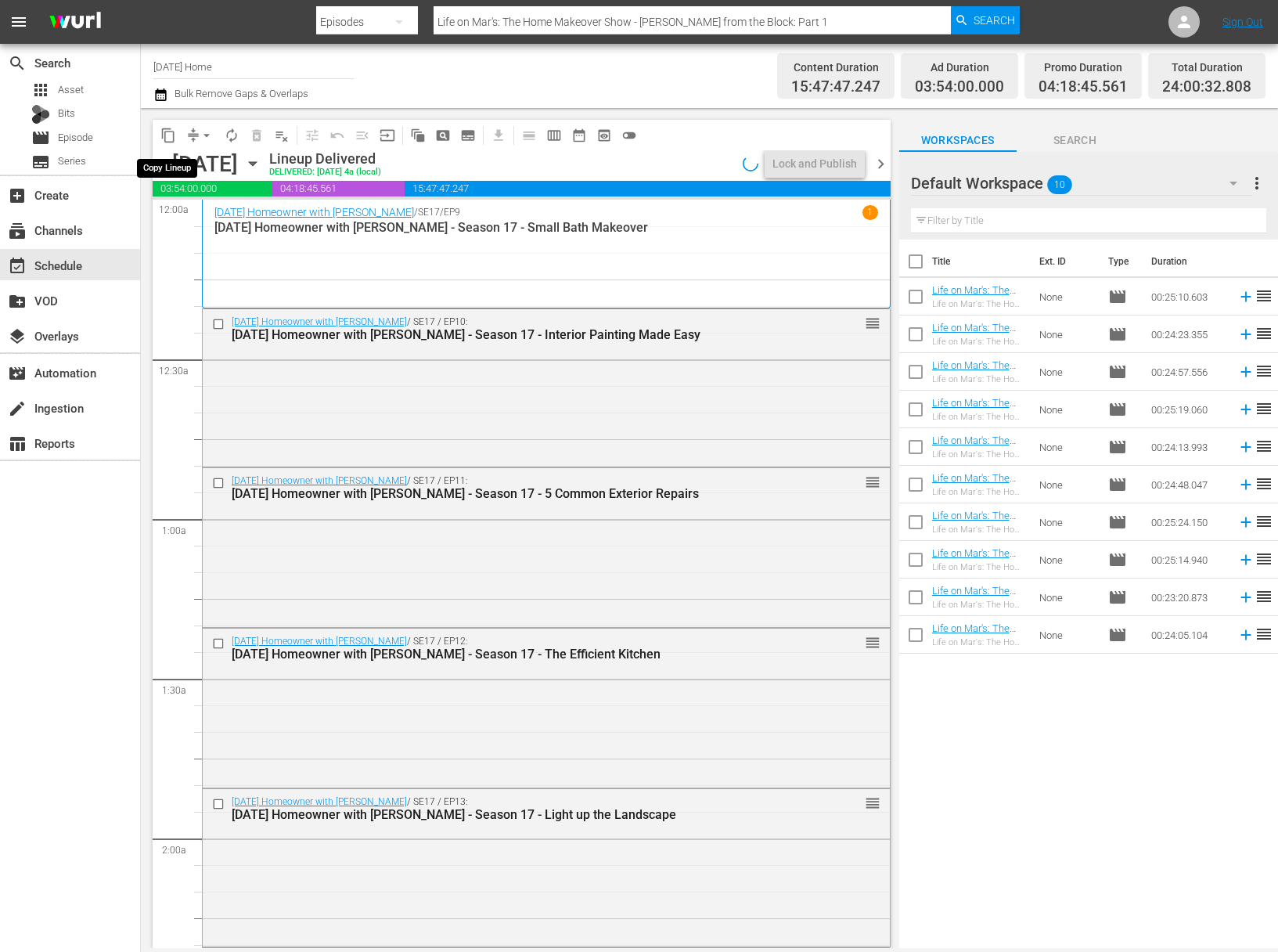
click at [170, 133] on span "content_copy" at bounding box center [168, 135] width 16 height 16
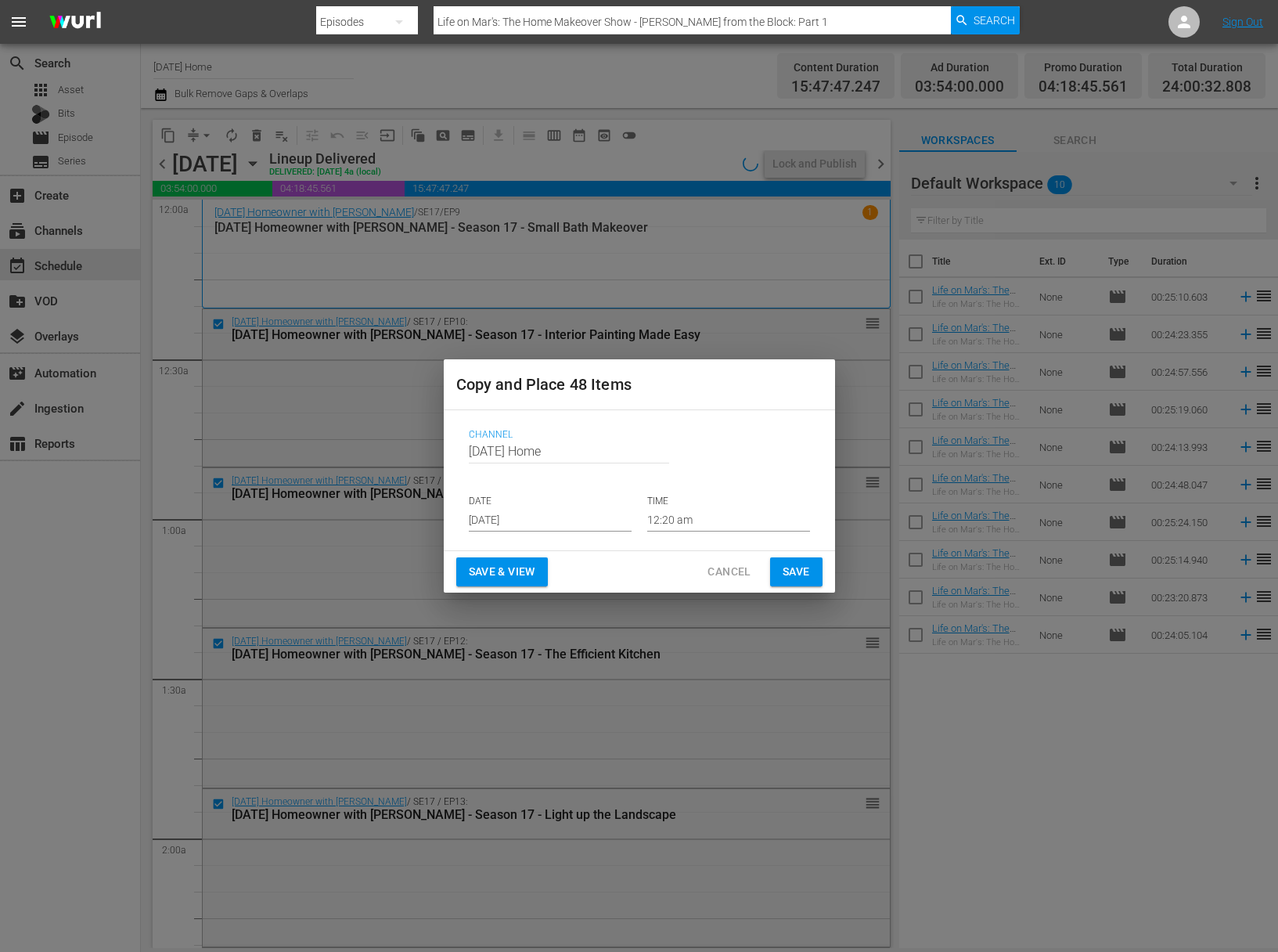
click at [569, 522] on input "Sep 14th 2025" at bounding box center [550, 520] width 163 height 24
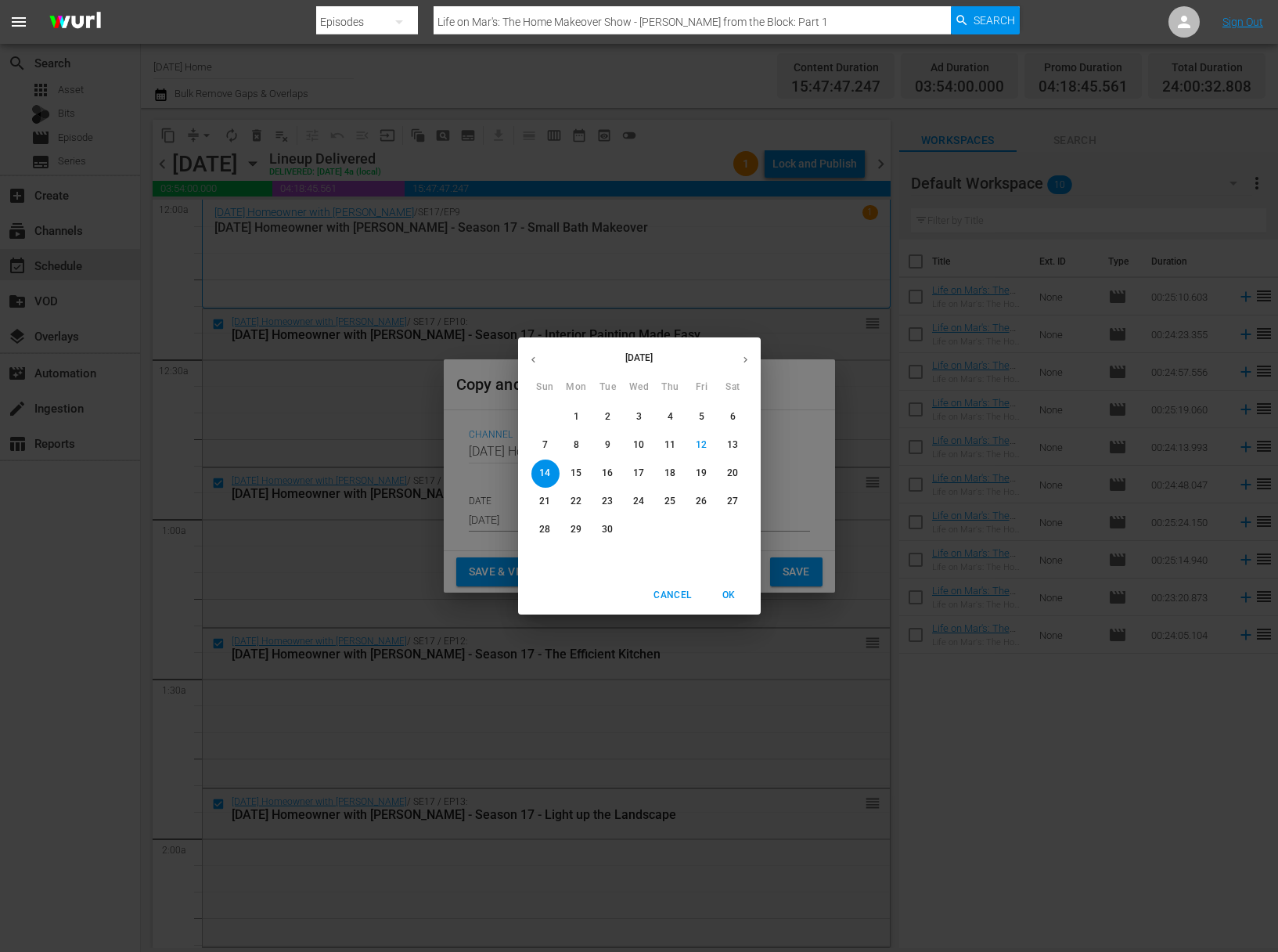
click at [608, 474] on p "16" at bounding box center [607, 473] width 11 height 13
type input "Sep 16th 2025"
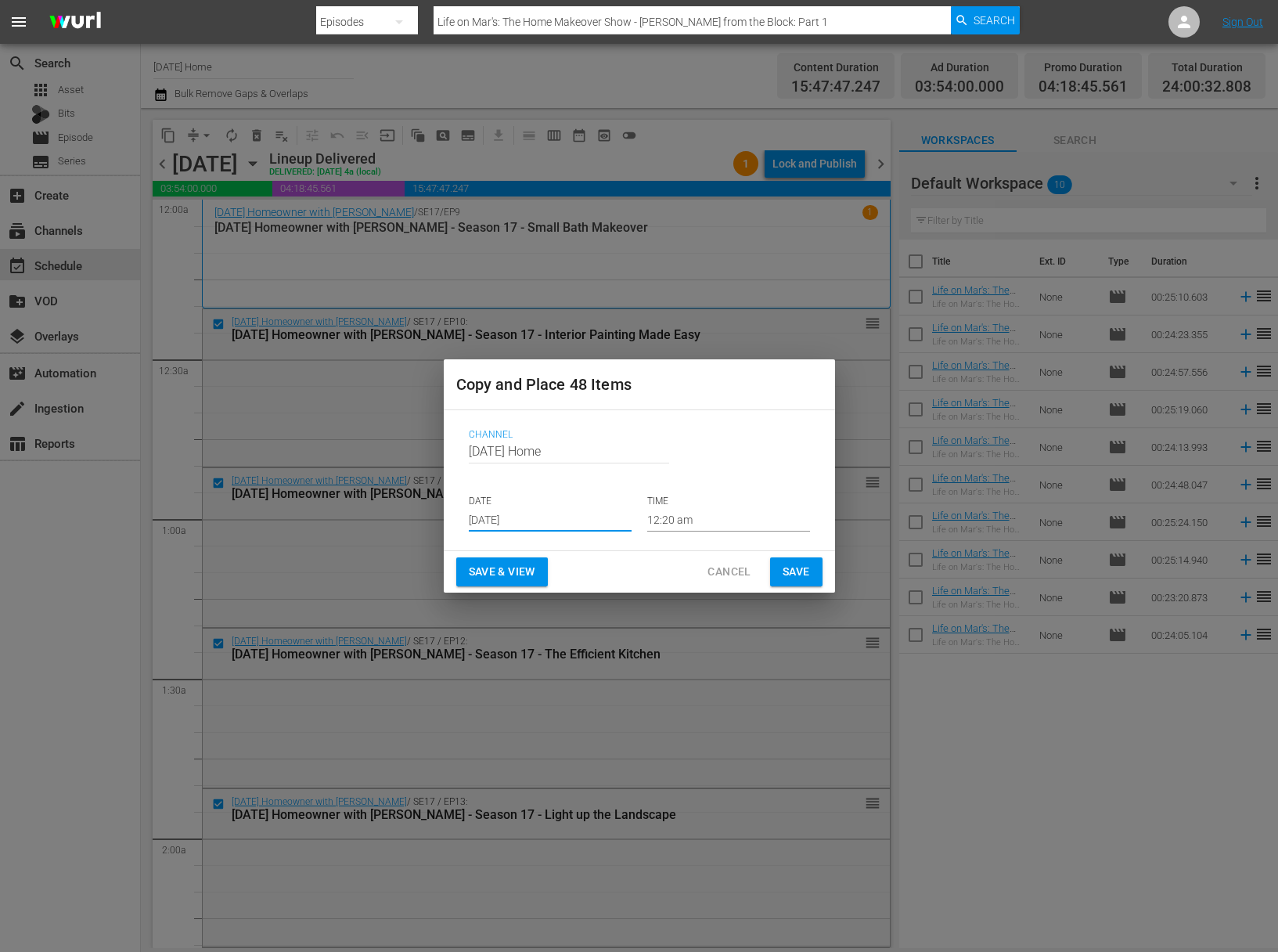
click at [671, 529] on input "12:20 am" at bounding box center [728, 520] width 163 height 24
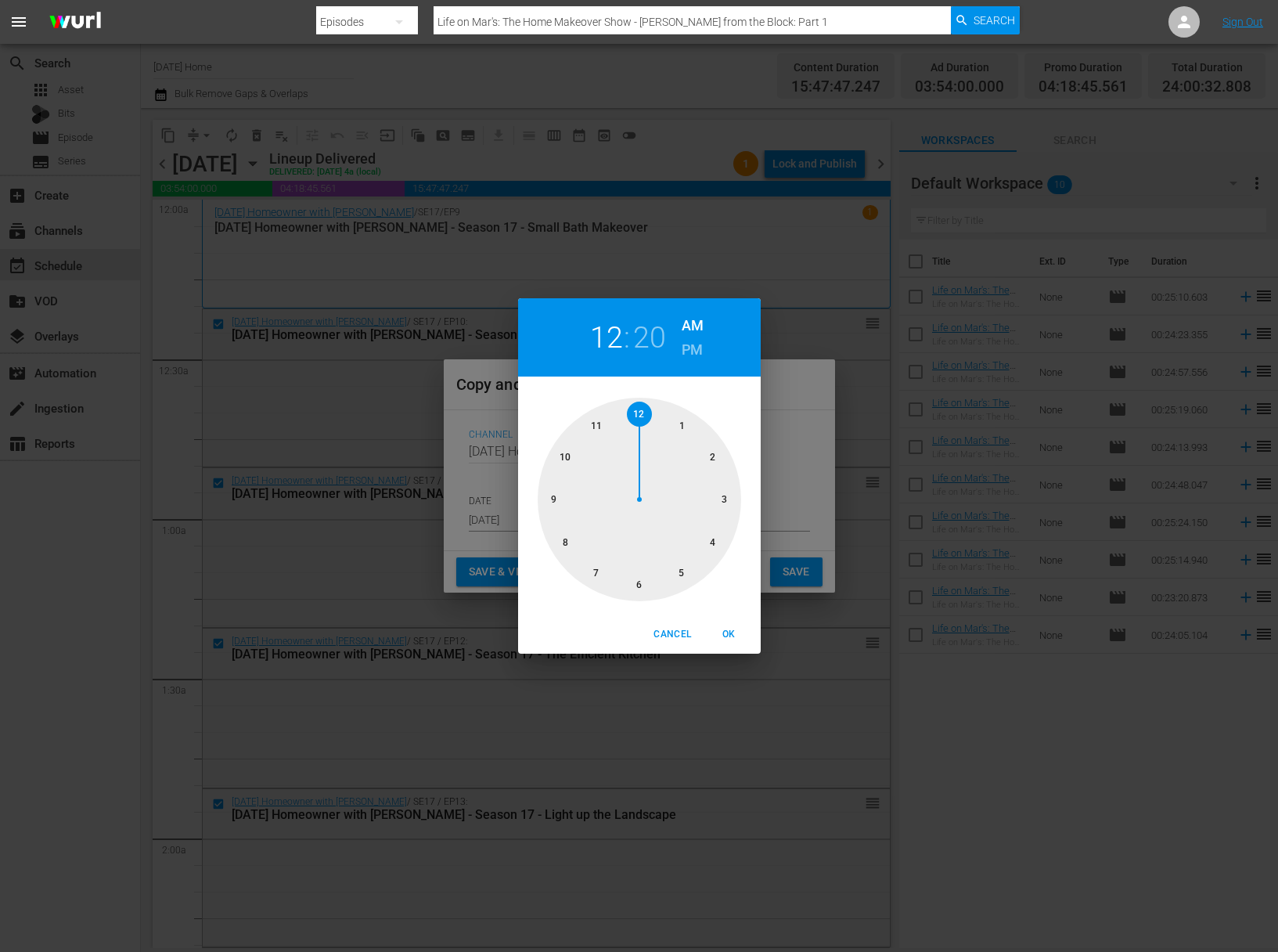
click at [682, 573] on div at bounding box center [639, 499] width 203 height 203
click at [553, 502] on div at bounding box center [639, 499] width 203 height 203
click at [692, 353] on h6 "PM" at bounding box center [692, 350] width 21 height 25
click at [727, 632] on span "OK" at bounding box center [730, 634] width 38 height 16
type input "05:45 pm"
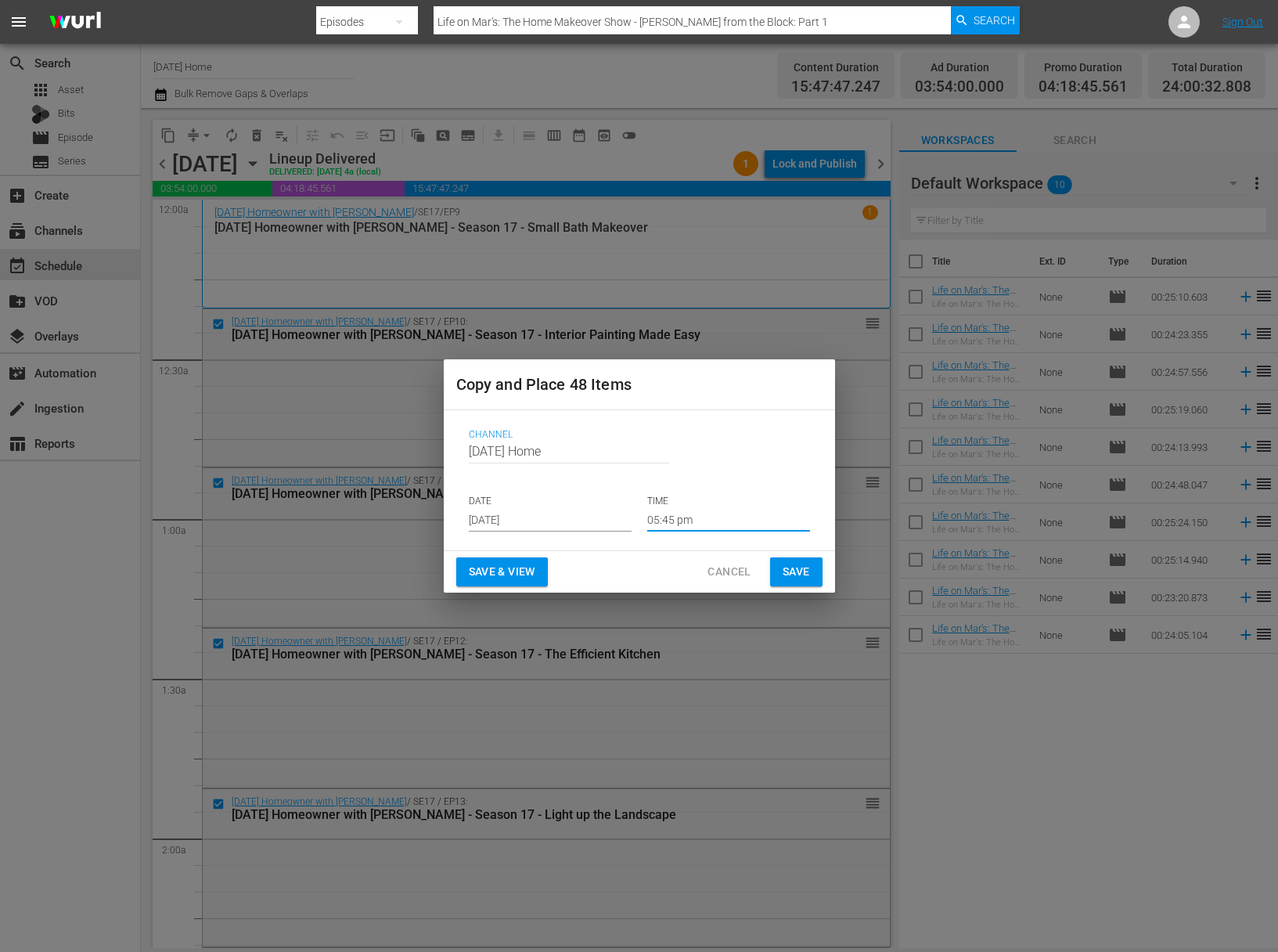
click at [785, 575] on span "Save" at bounding box center [796, 571] width 27 height 20
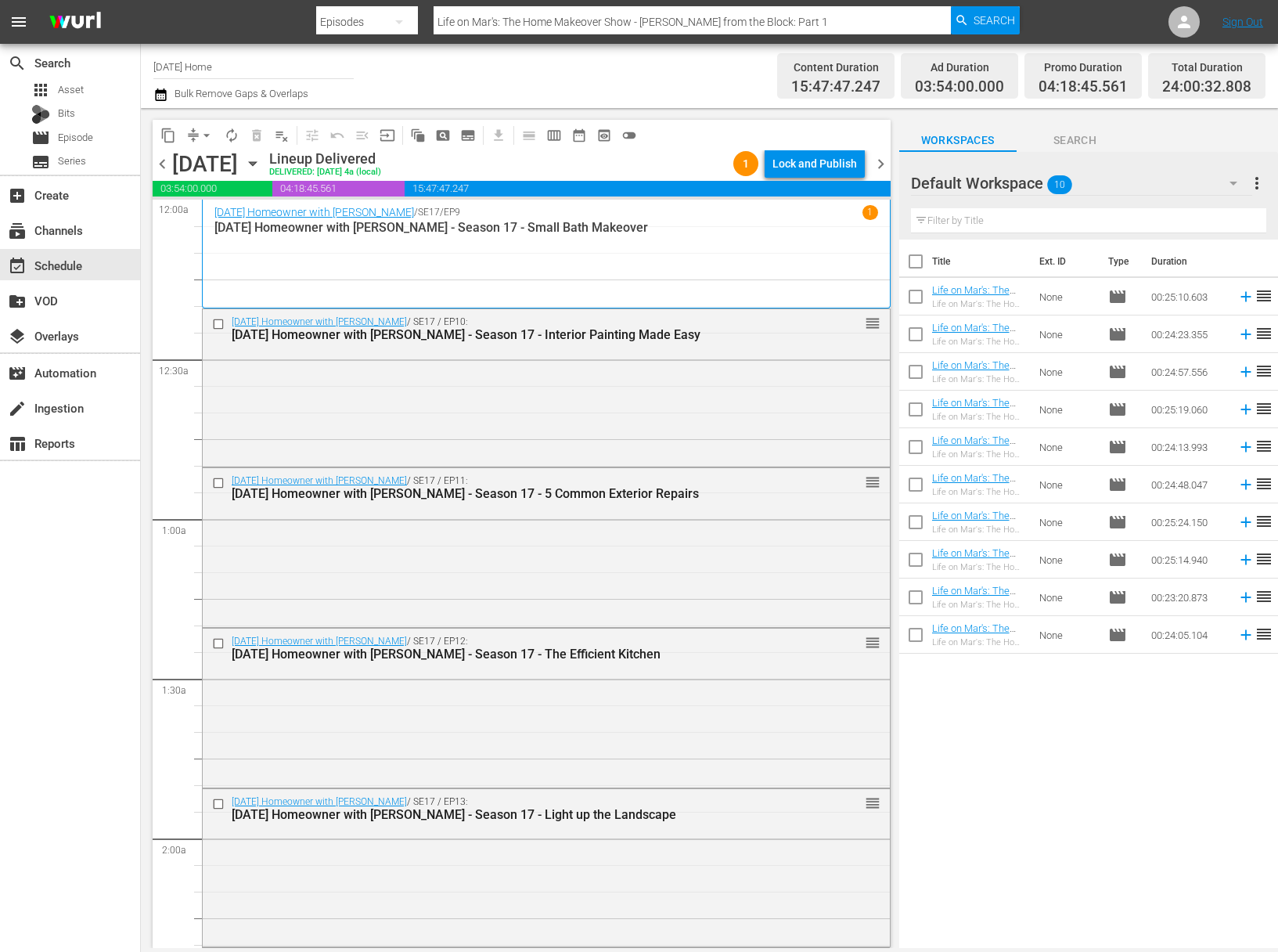
click at [262, 158] on icon "button" at bounding box center [253, 163] width 17 height 17
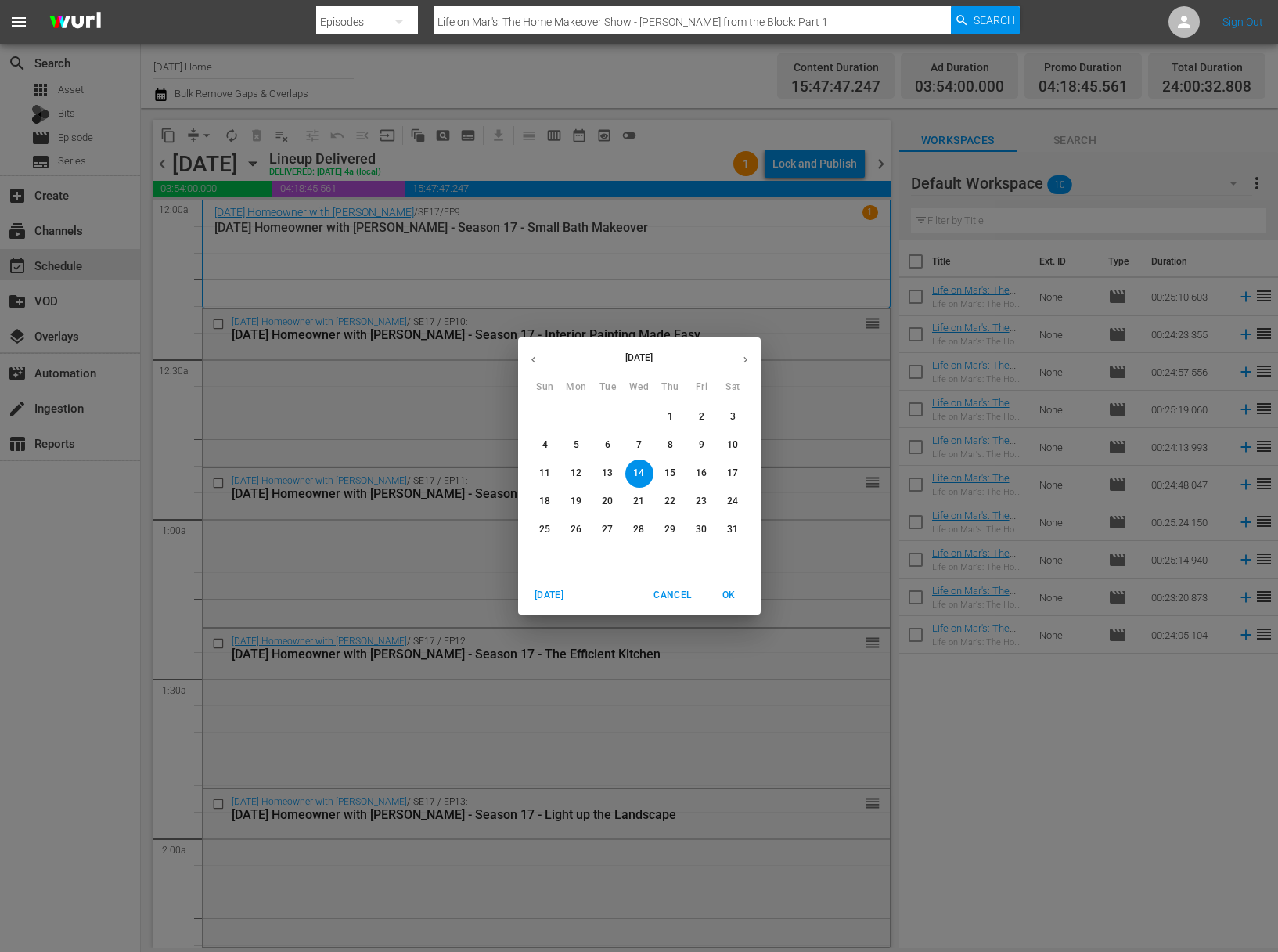
click at [749, 355] on icon "button" at bounding box center [745, 359] width 12 height 12
click at [617, 474] on span "16" at bounding box center [608, 473] width 28 height 13
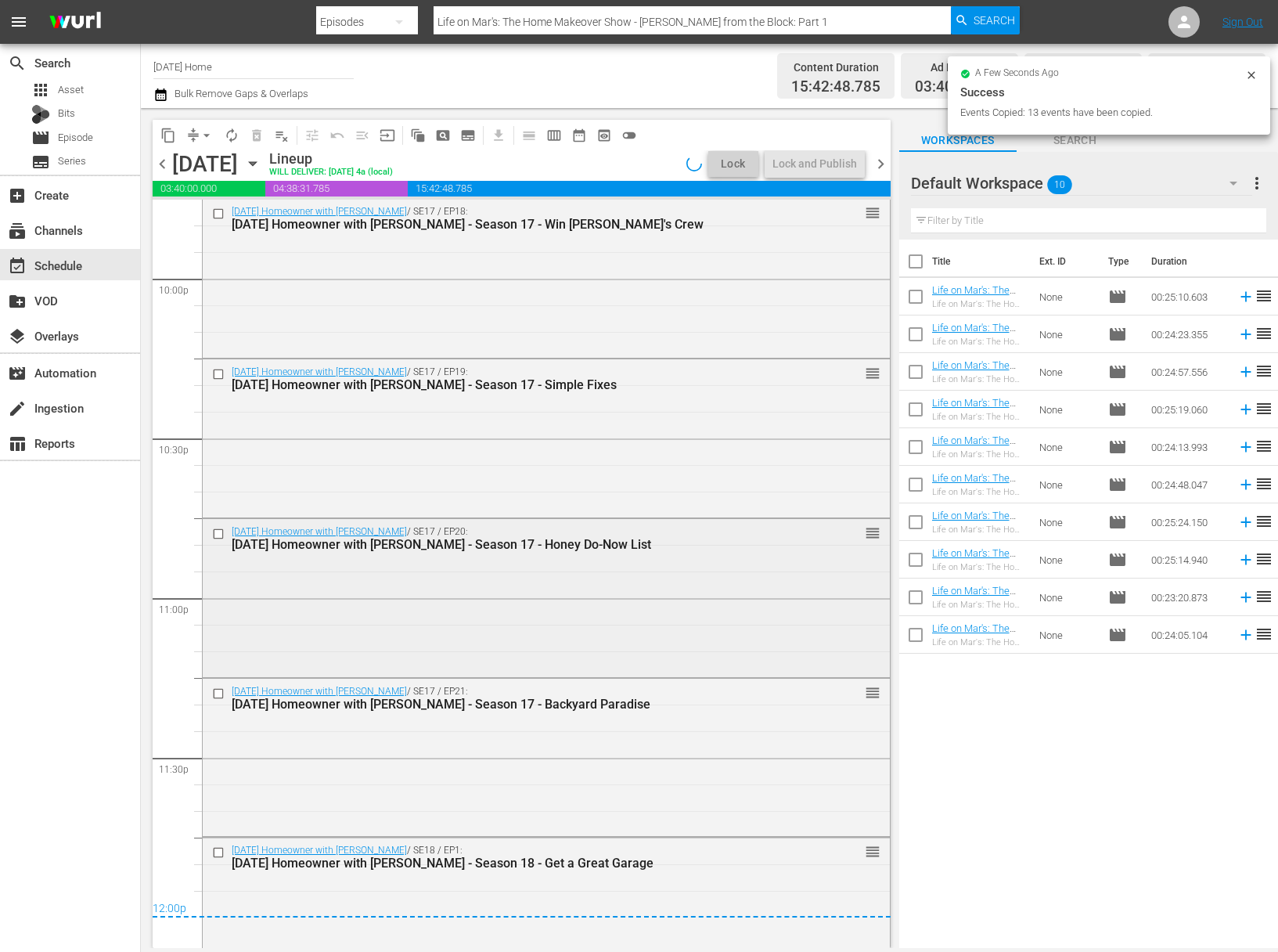
scroll to position [6995, 0]
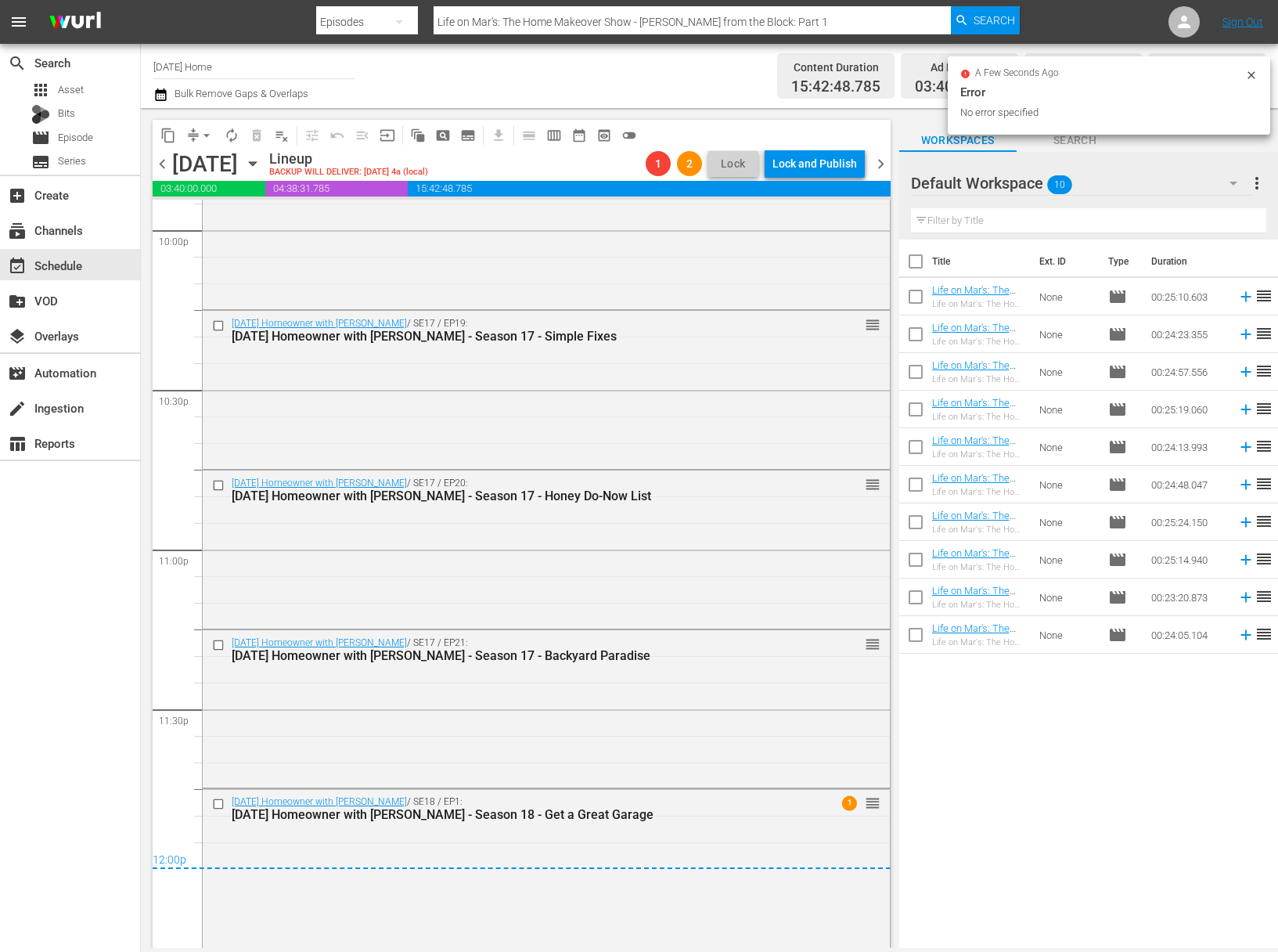
click at [200, 138] on span "arrow_drop_down" at bounding box center [207, 135] width 16 height 16
click at [219, 214] on li "Align to End of Previous Day" at bounding box center [207, 218] width 164 height 26
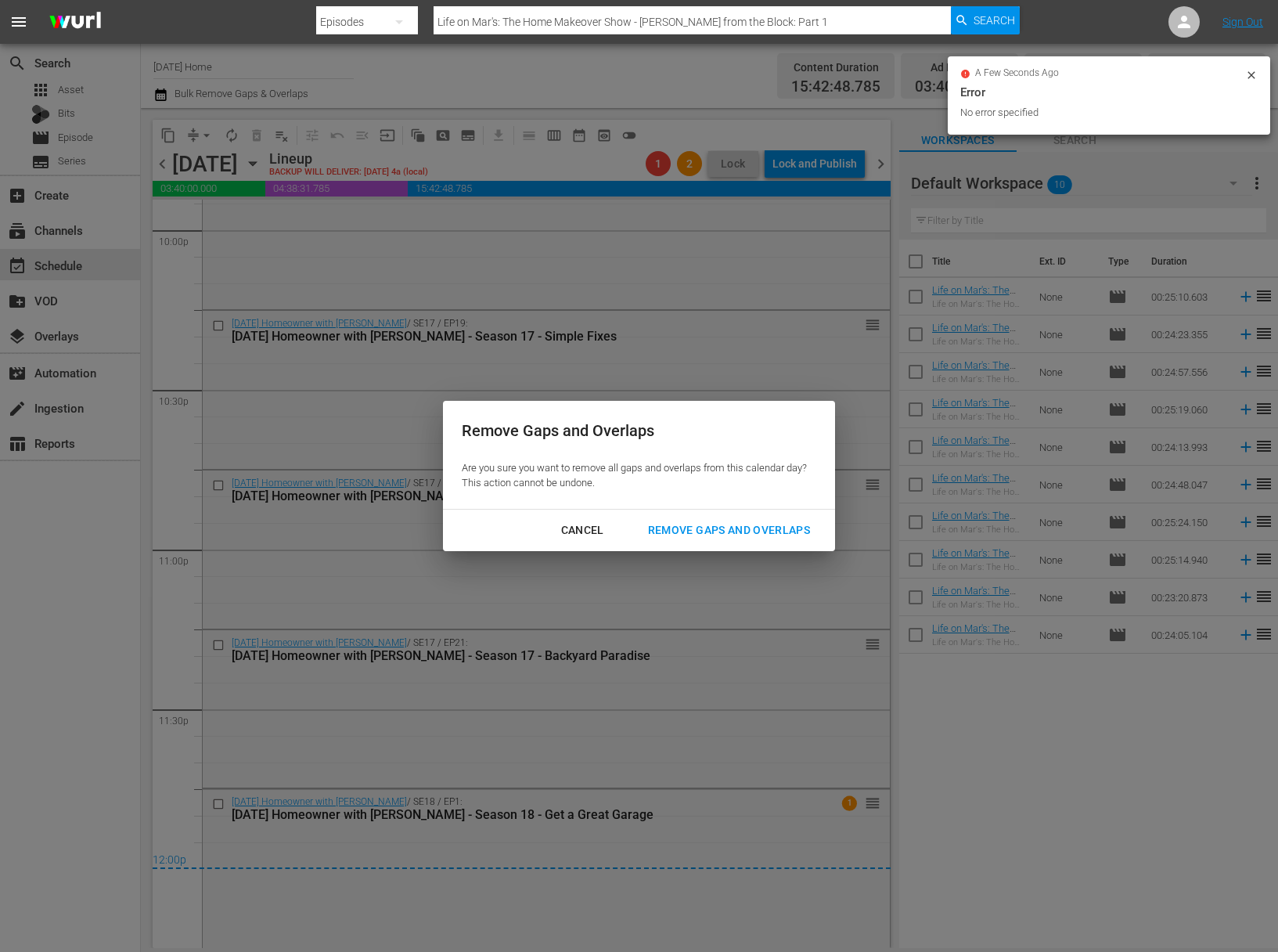
click at [724, 531] on div "Remove Gaps and Overlaps" at bounding box center [729, 530] width 187 height 20
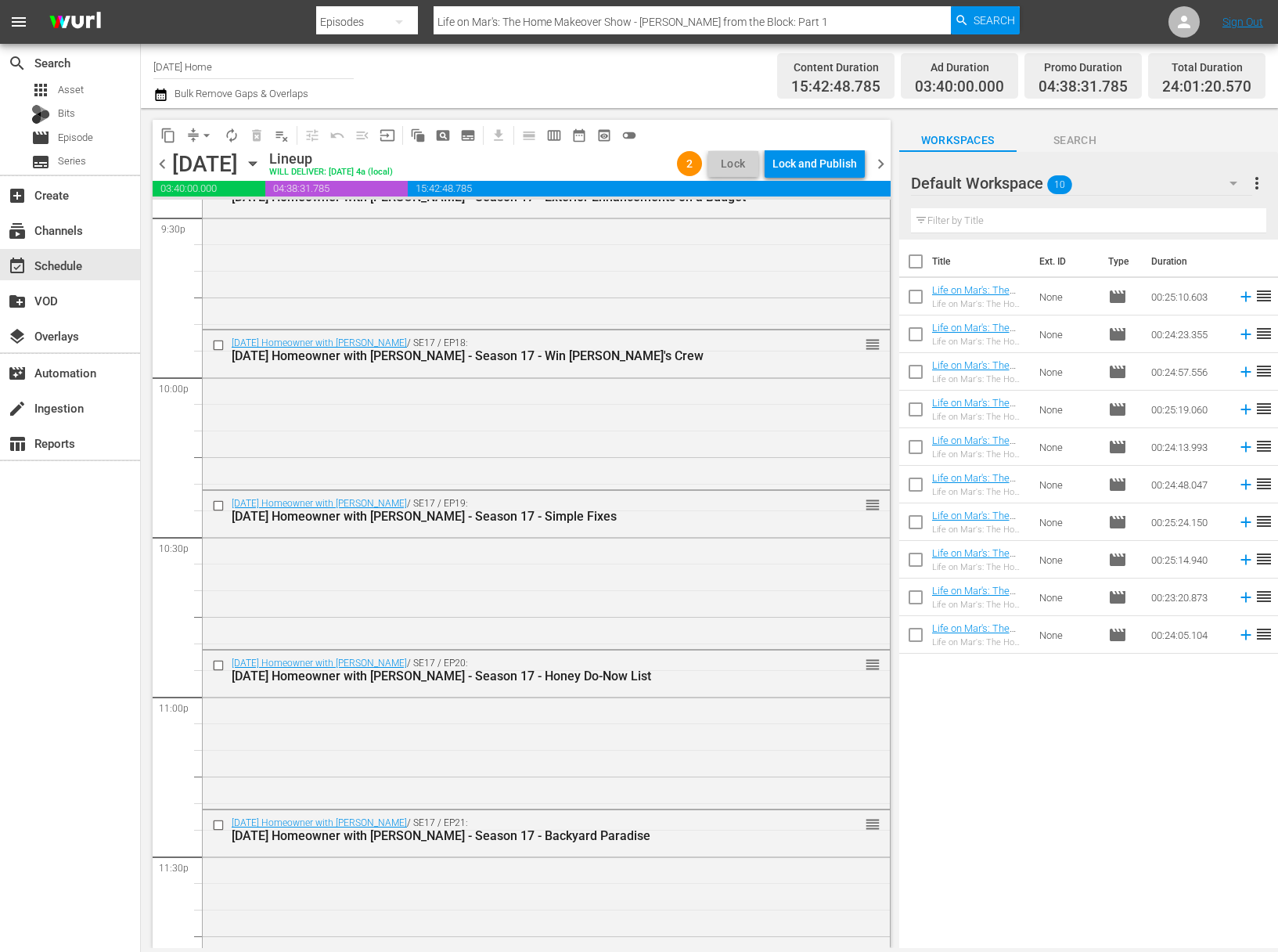
scroll to position [7028, 0]
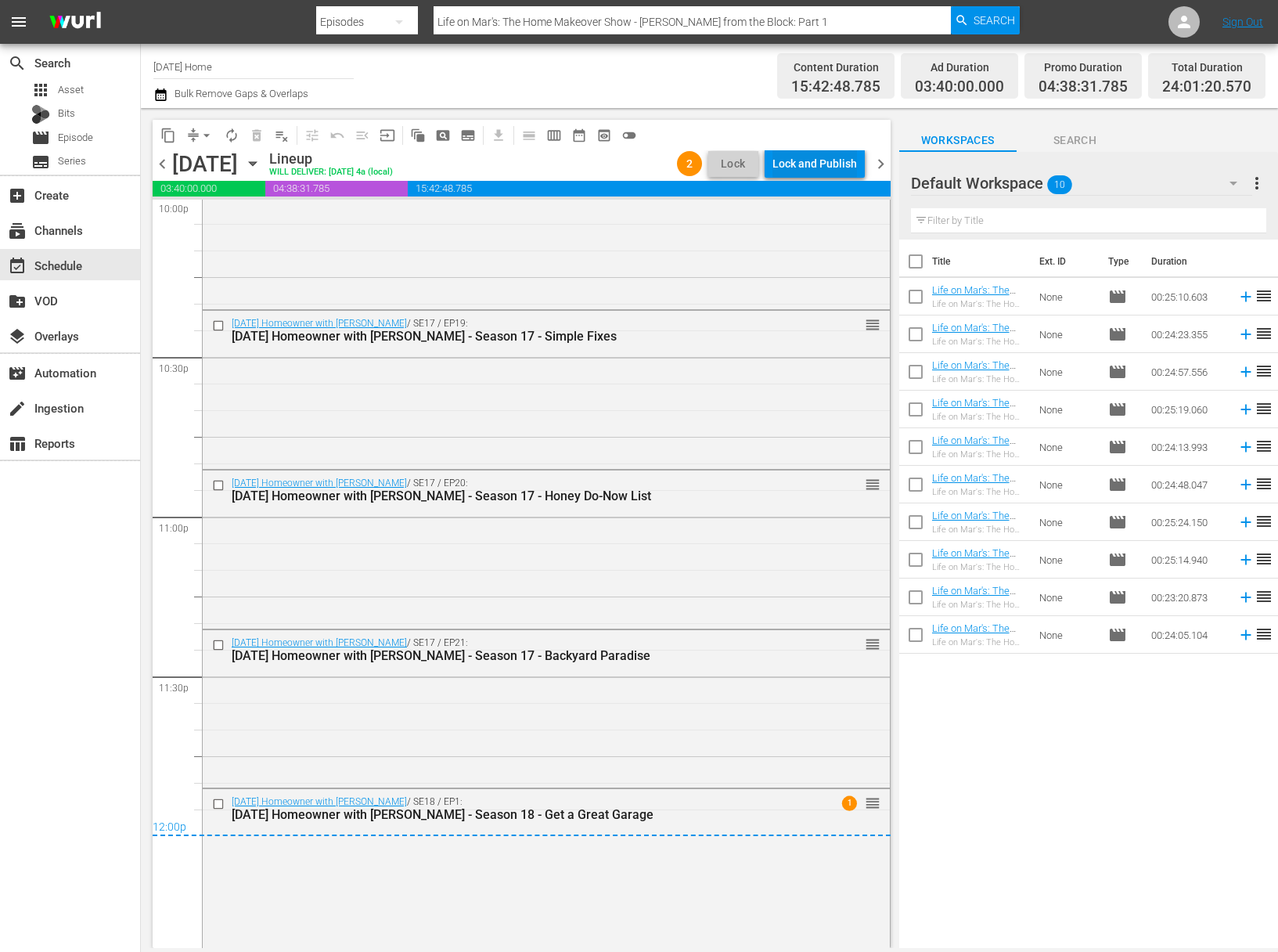
click at [833, 167] on div "Lock and Publish" at bounding box center [815, 163] width 85 height 28
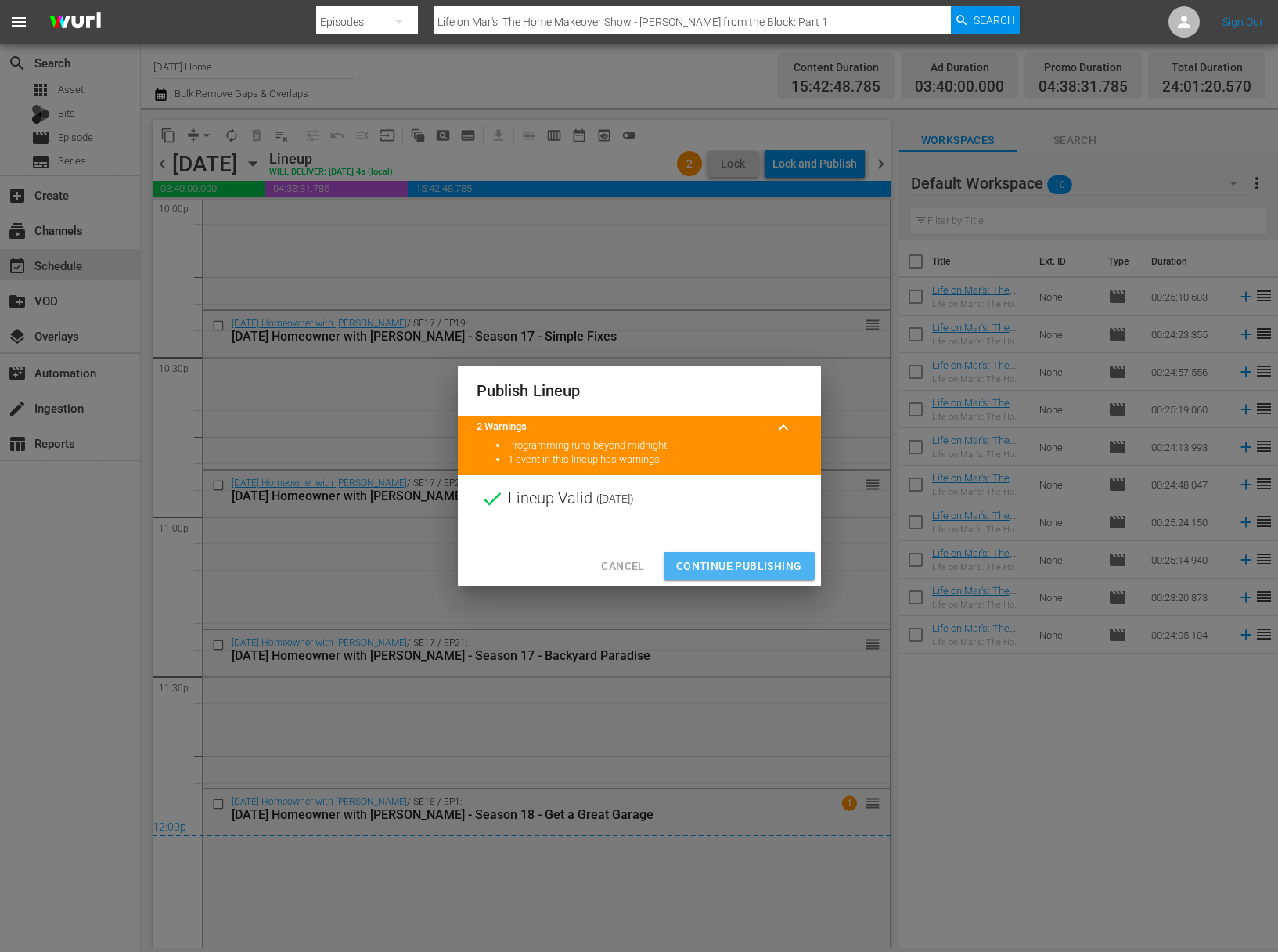
click at [752, 573] on span "Continue Publishing" at bounding box center [739, 566] width 126 height 20
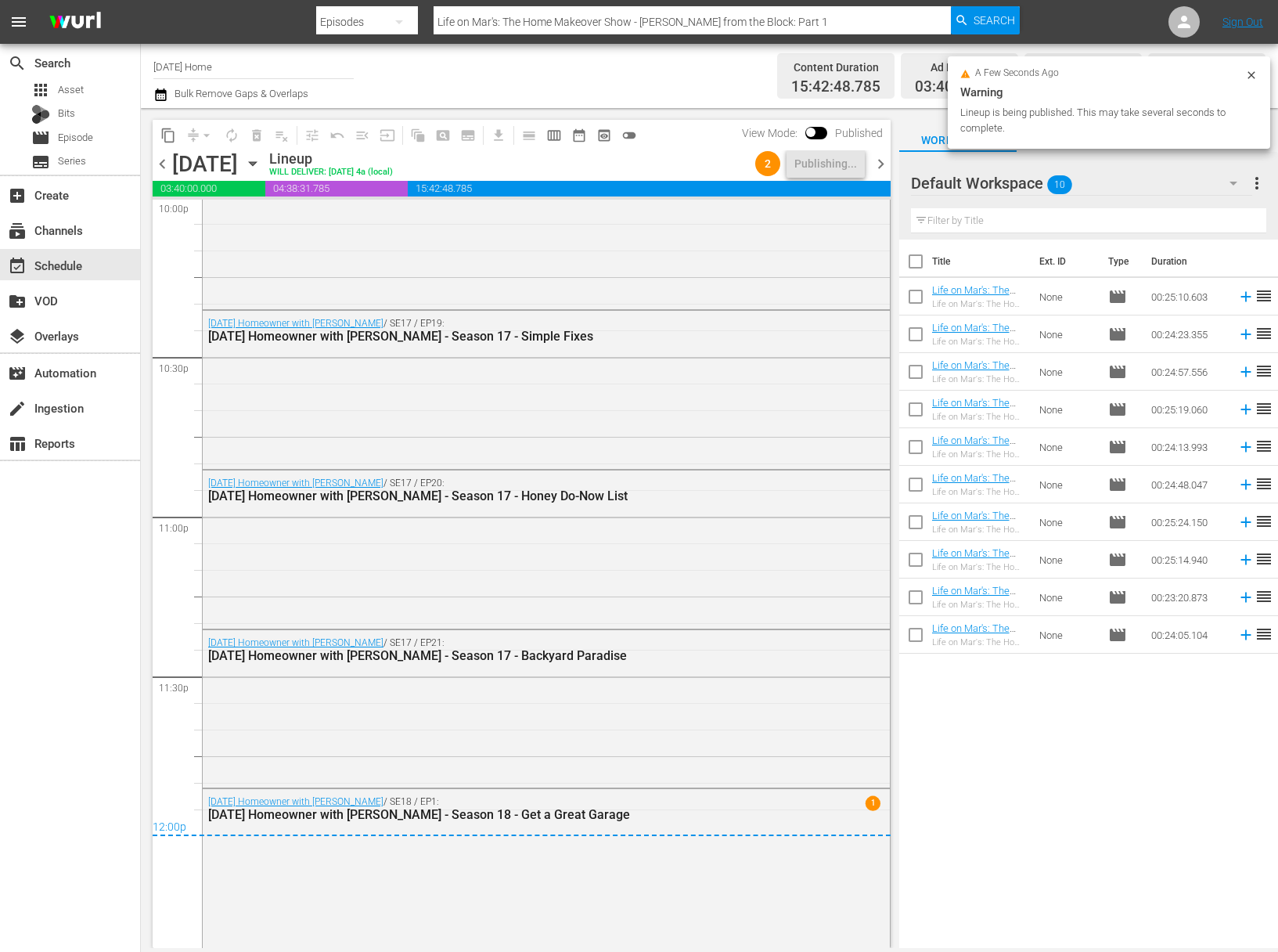
click at [262, 167] on icon "button" at bounding box center [253, 163] width 17 height 17
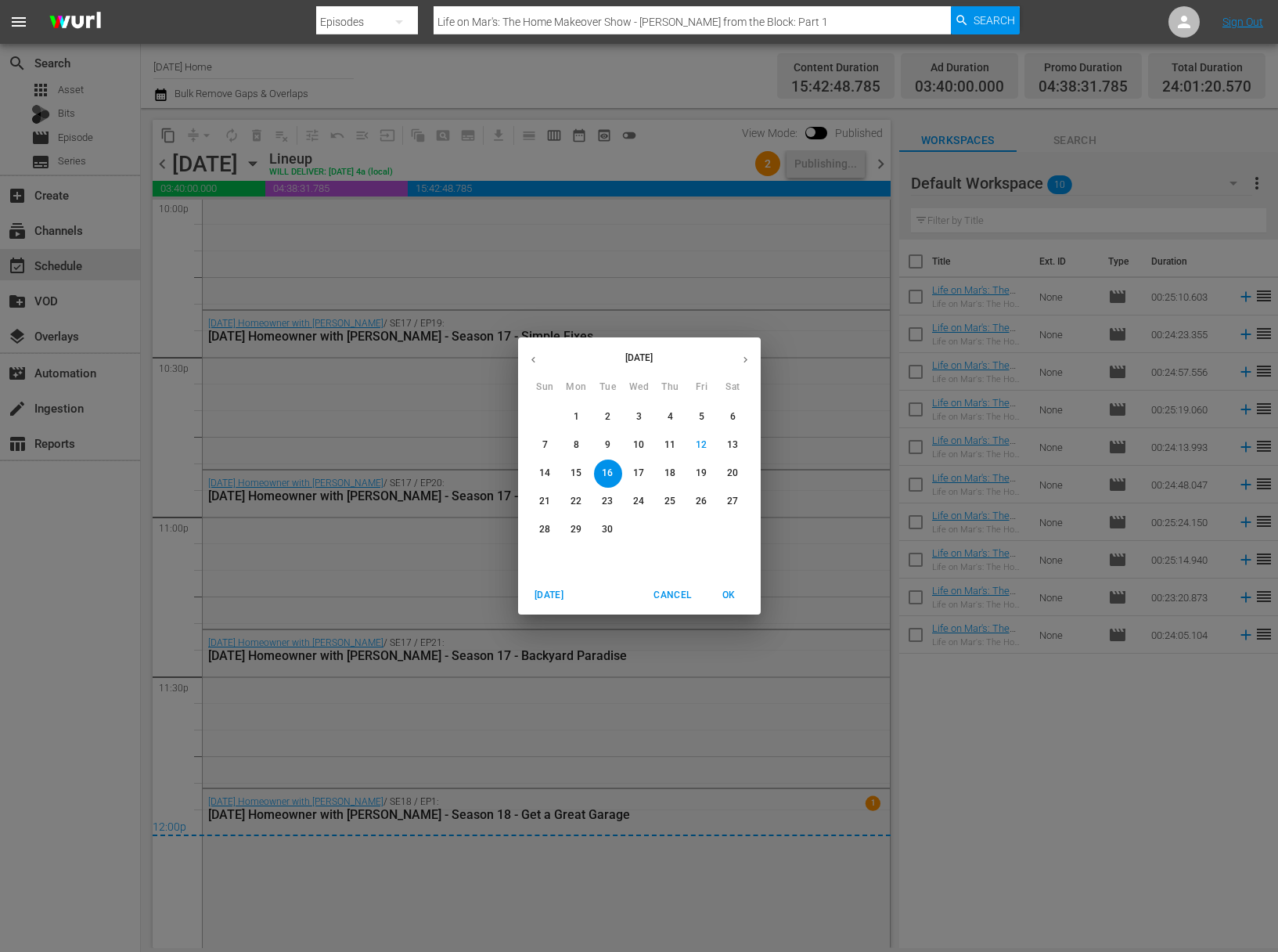
click at [635, 474] on p "17" at bounding box center [639, 473] width 11 height 13
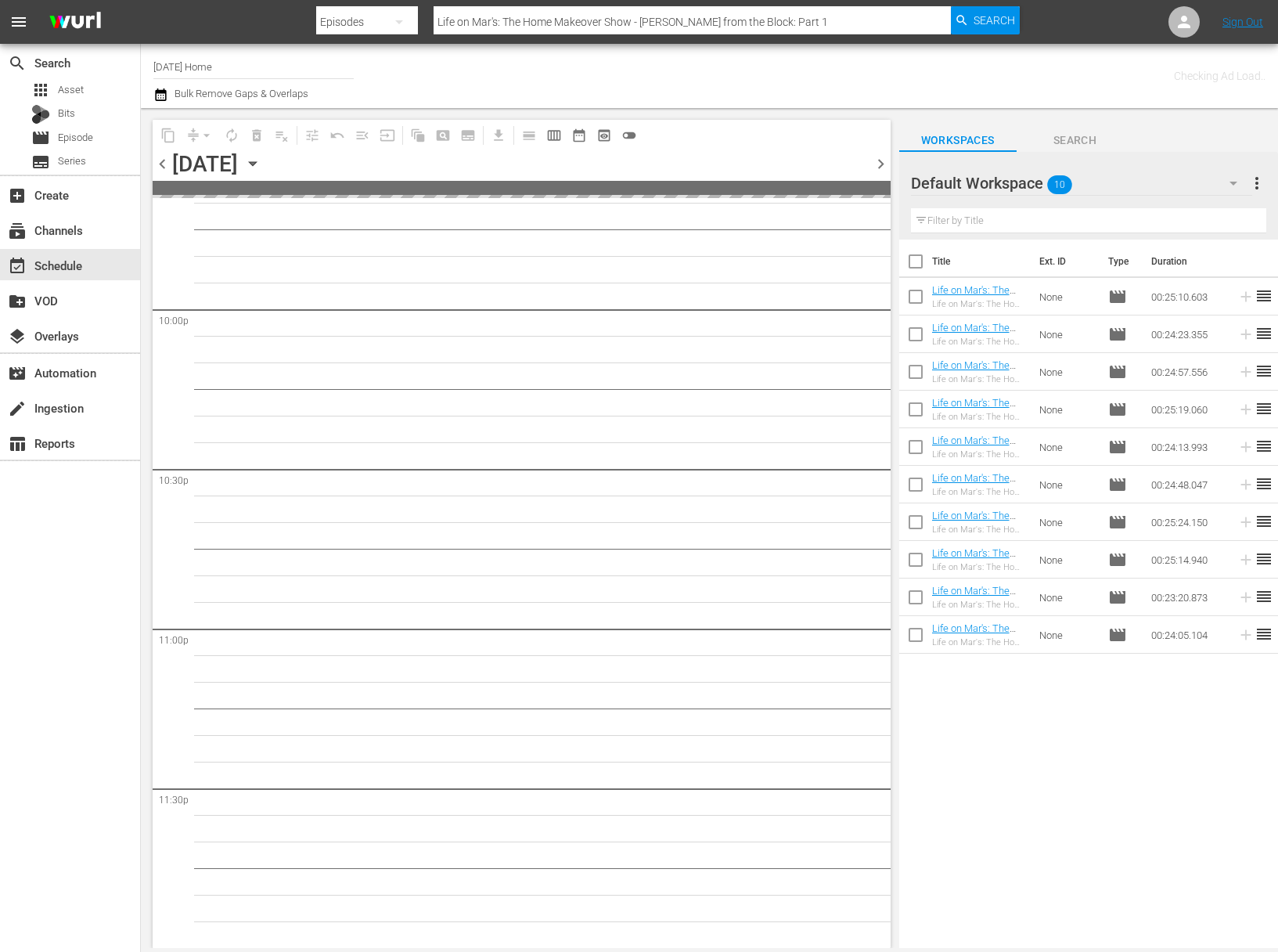
scroll to position [6915, 0]
click at [262, 155] on icon "button" at bounding box center [253, 163] width 17 height 17
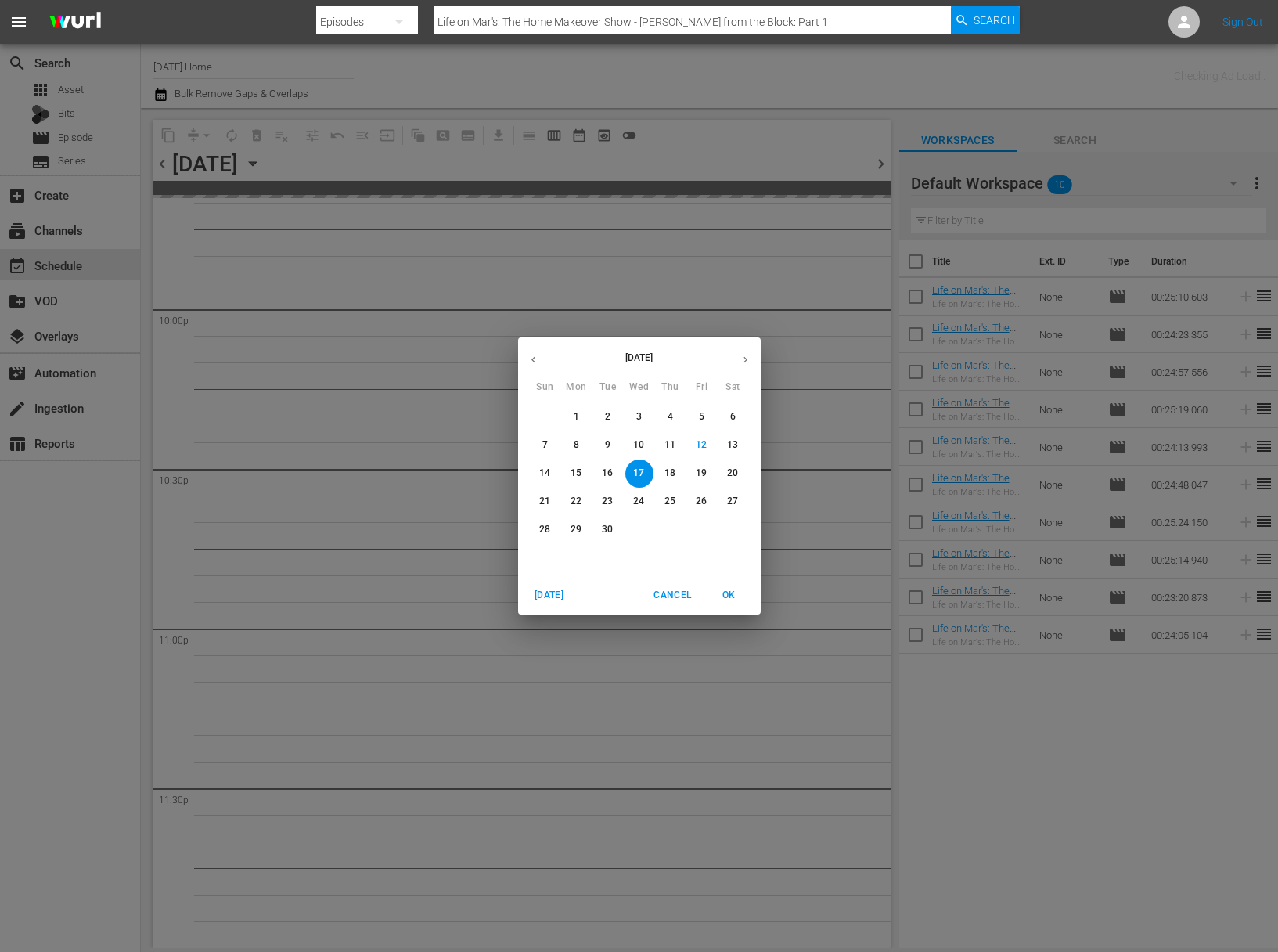
click at [406, 298] on div "September 2025 Sun Mon Tue Wed Thu Fri Sat 31 1 2 3 4 5 6 7 8 9 10 11 12 13 14 …" at bounding box center [639, 476] width 1278 height 952
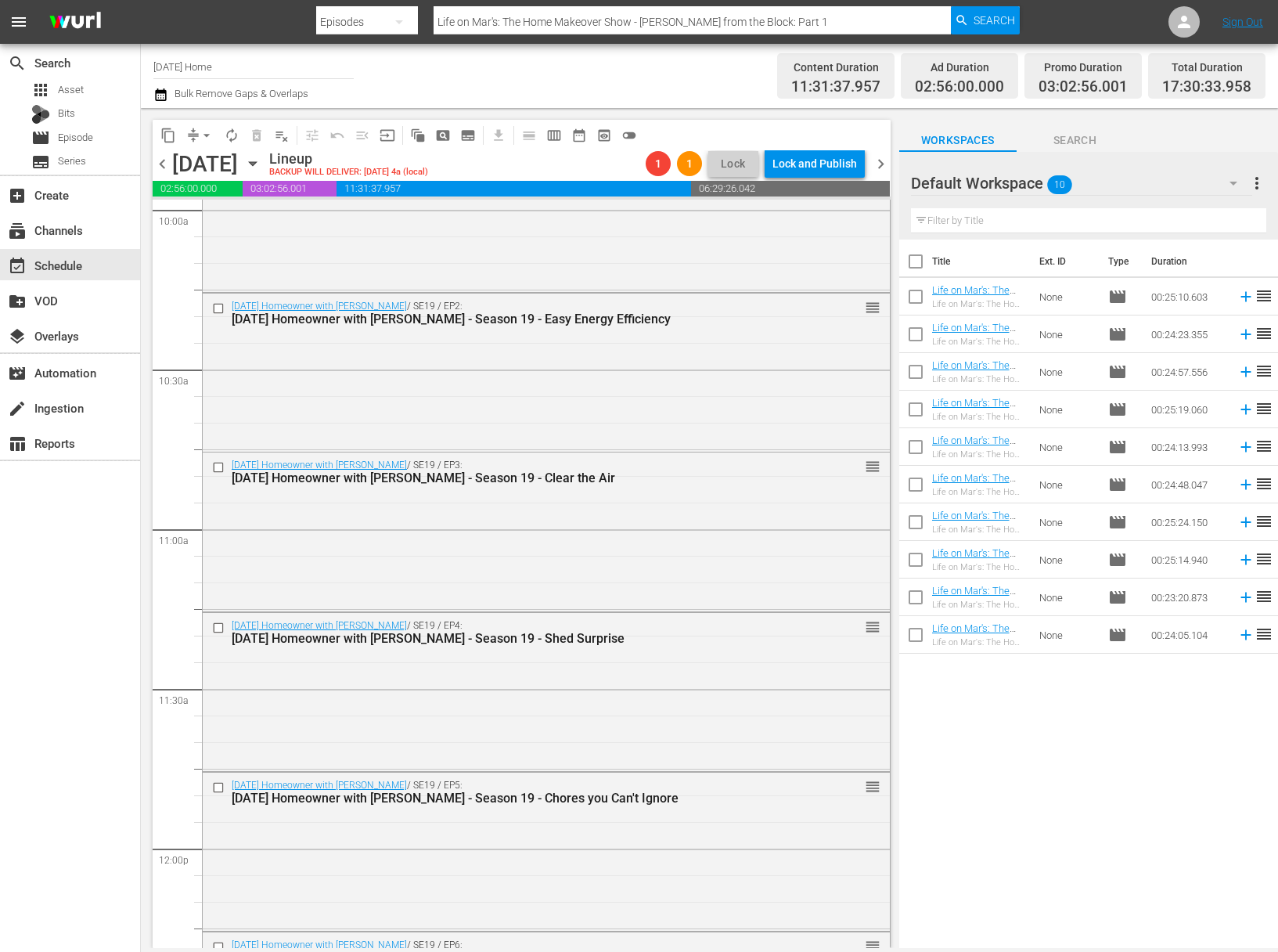
scroll to position [2859, 0]
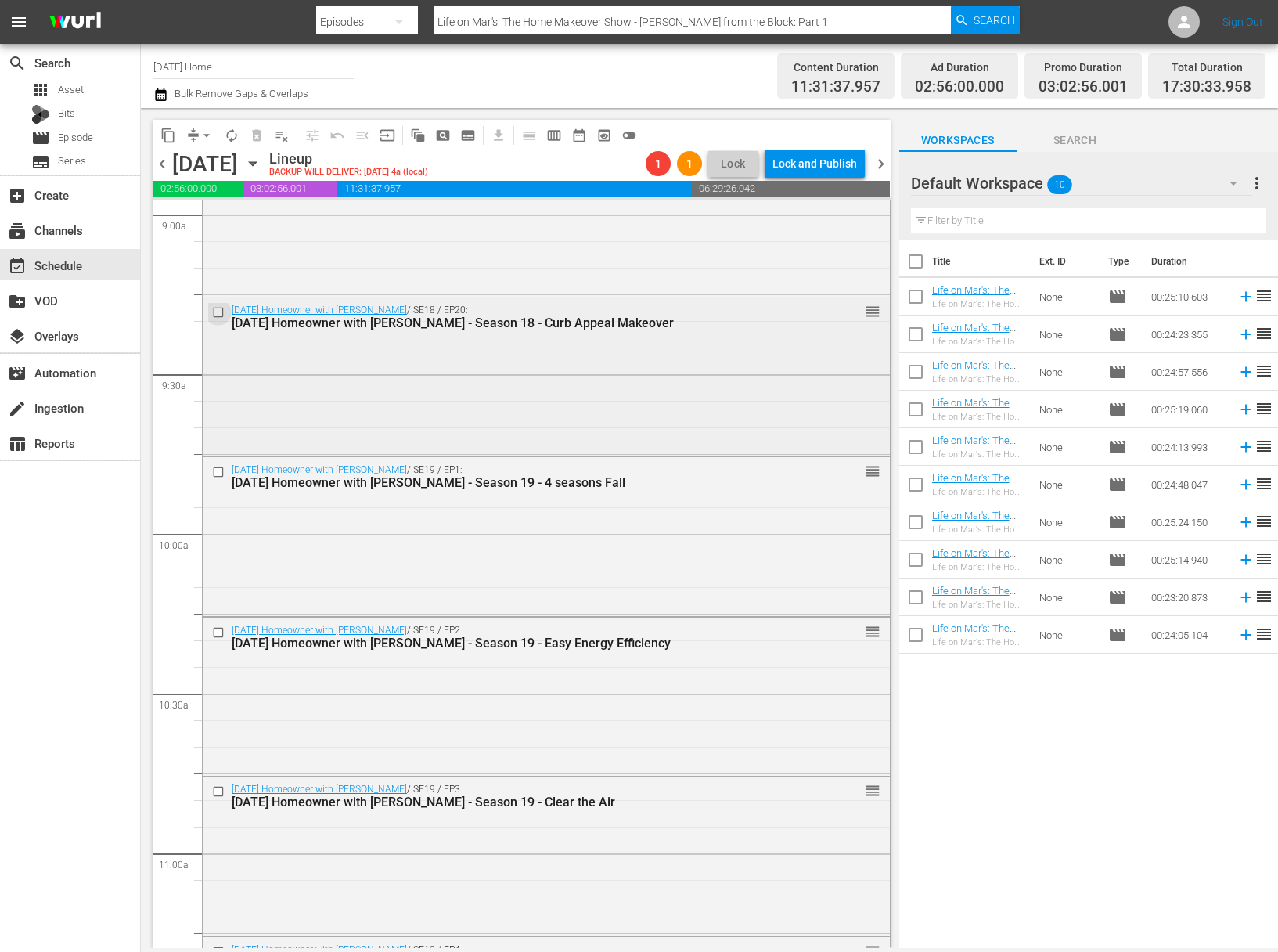
click at [219, 315] on input "checkbox" at bounding box center [220, 313] width 16 height 13
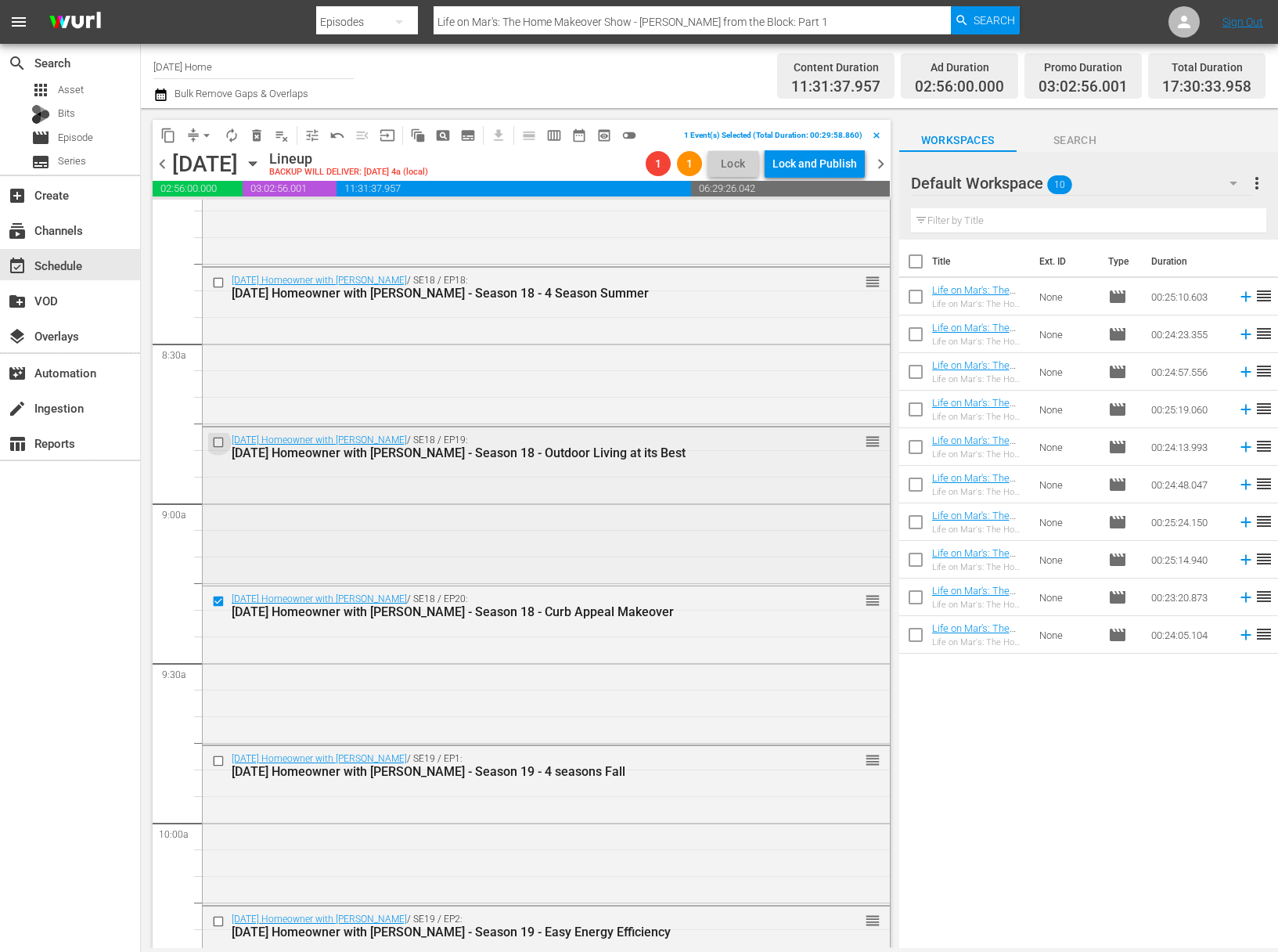
click at [218, 442] on input "checkbox" at bounding box center [220, 441] width 16 height 13
click at [220, 282] on input "checkbox" at bounding box center [220, 283] width 16 height 13
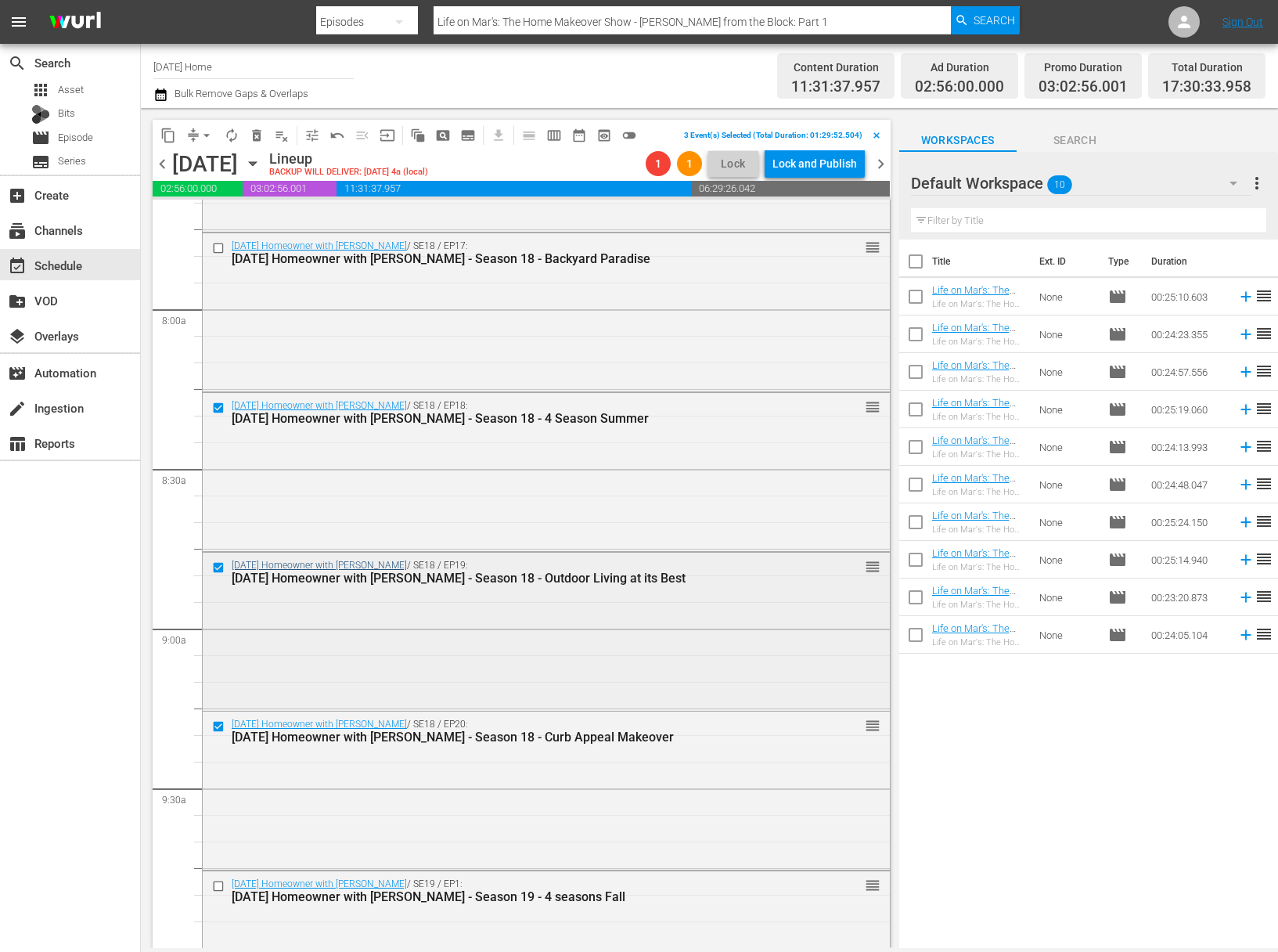
scroll to position [2424, 0]
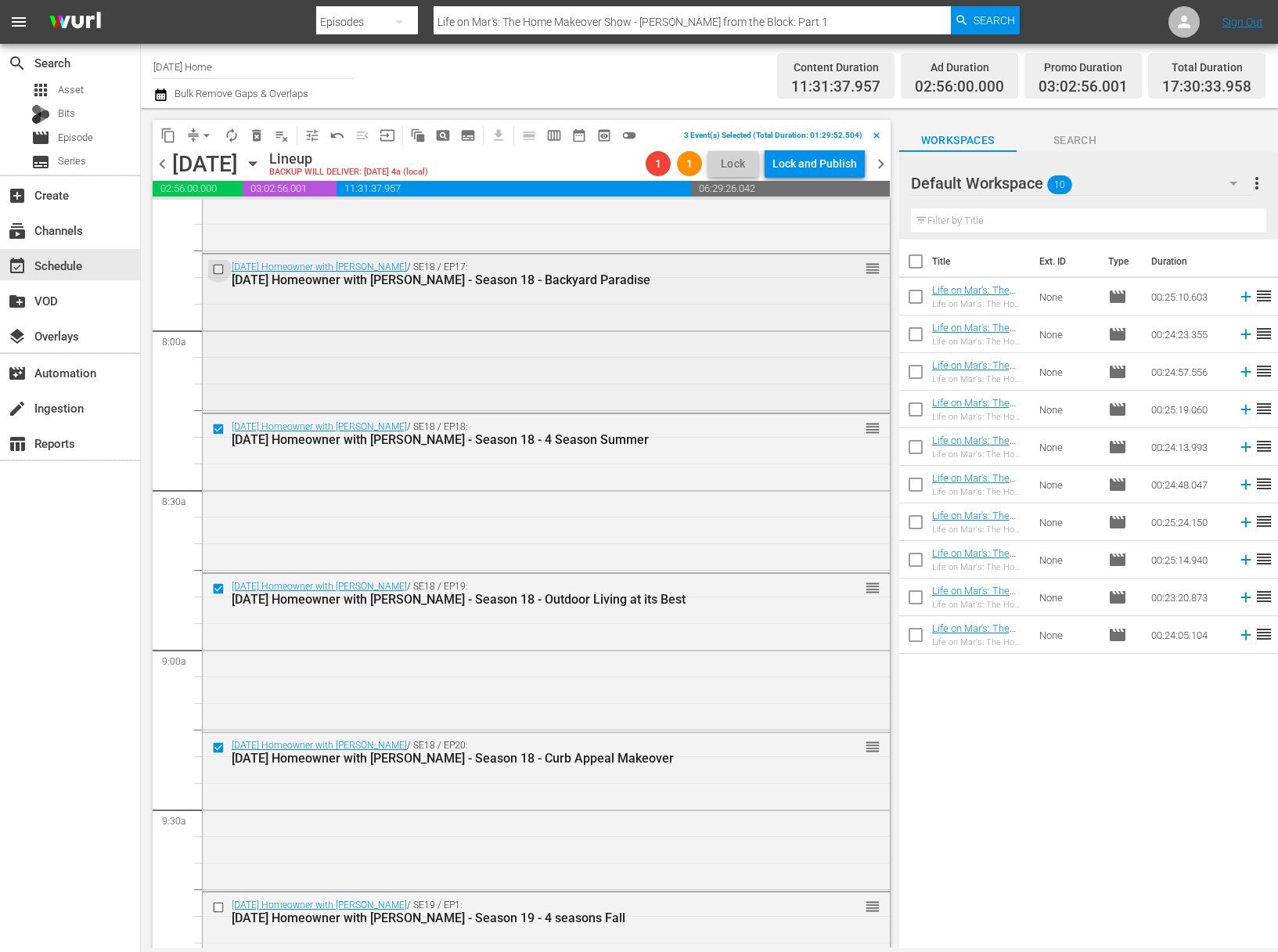
click at [218, 263] on input "checkbox" at bounding box center [220, 269] width 16 height 13
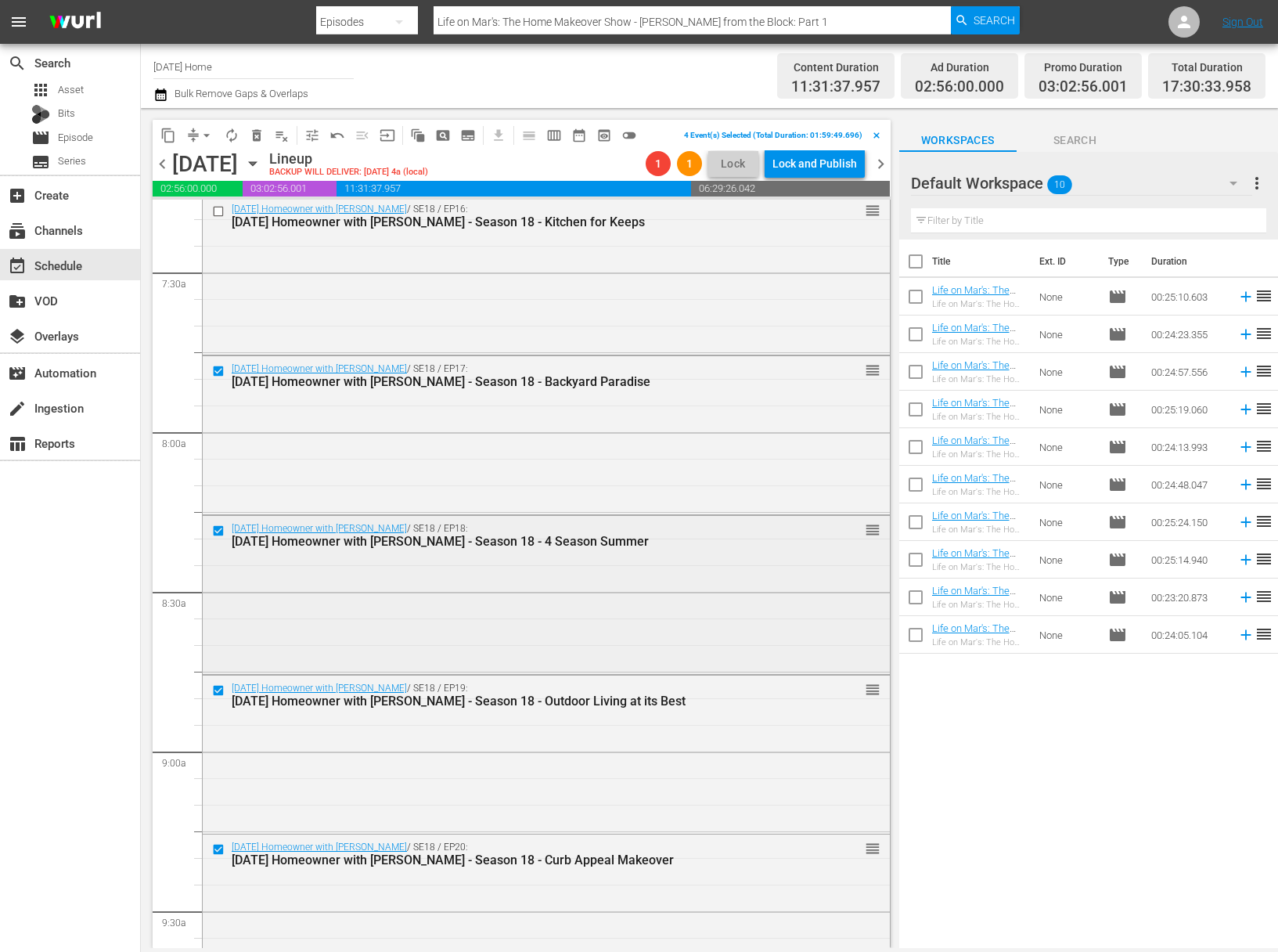
scroll to position [1935, 0]
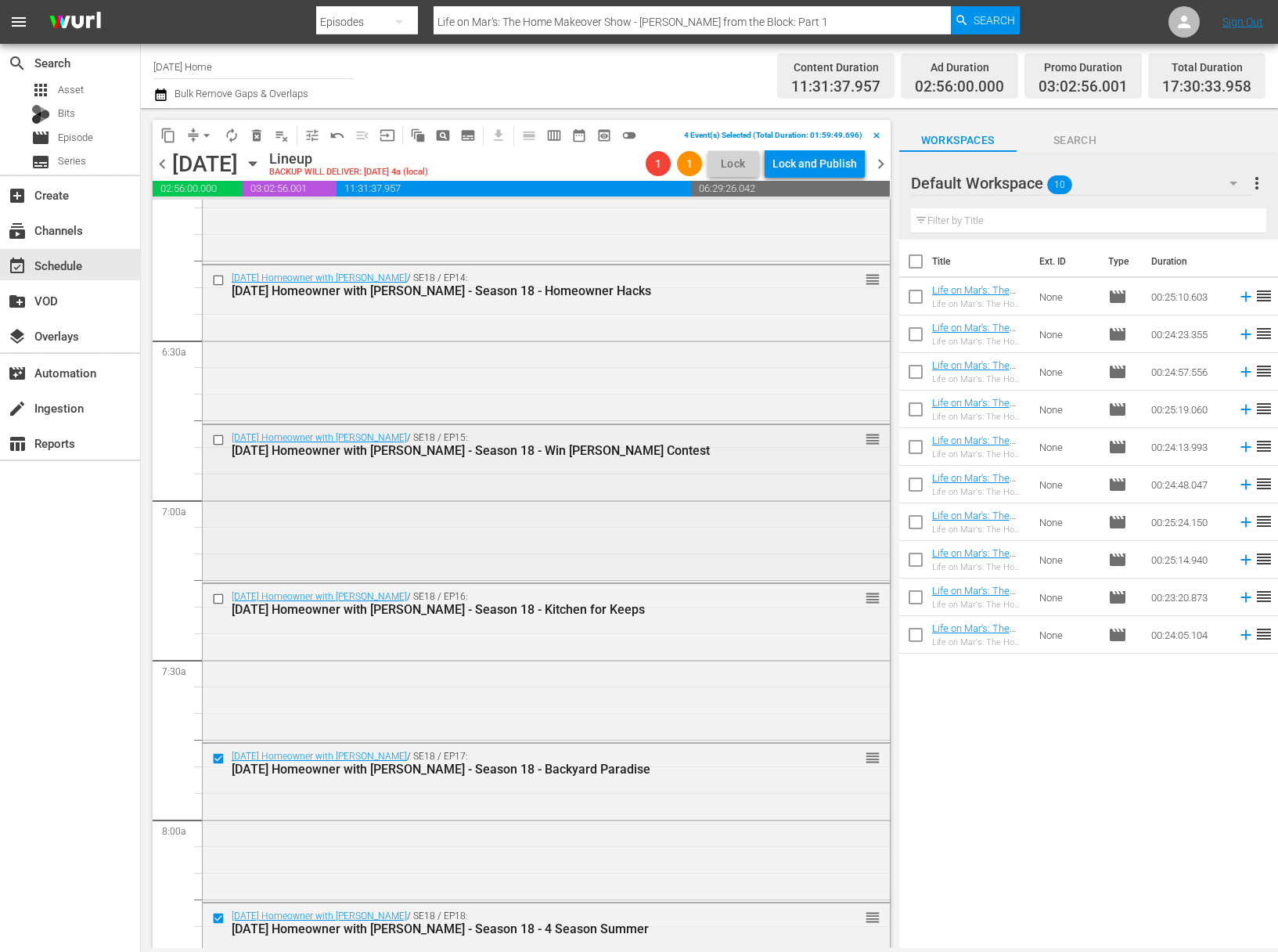
click at [223, 441] on input "checkbox" at bounding box center [220, 440] width 16 height 13
click at [219, 600] on input "checkbox" at bounding box center [220, 598] width 16 height 13
click at [219, 277] on input "checkbox" at bounding box center [220, 280] width 16 height 13
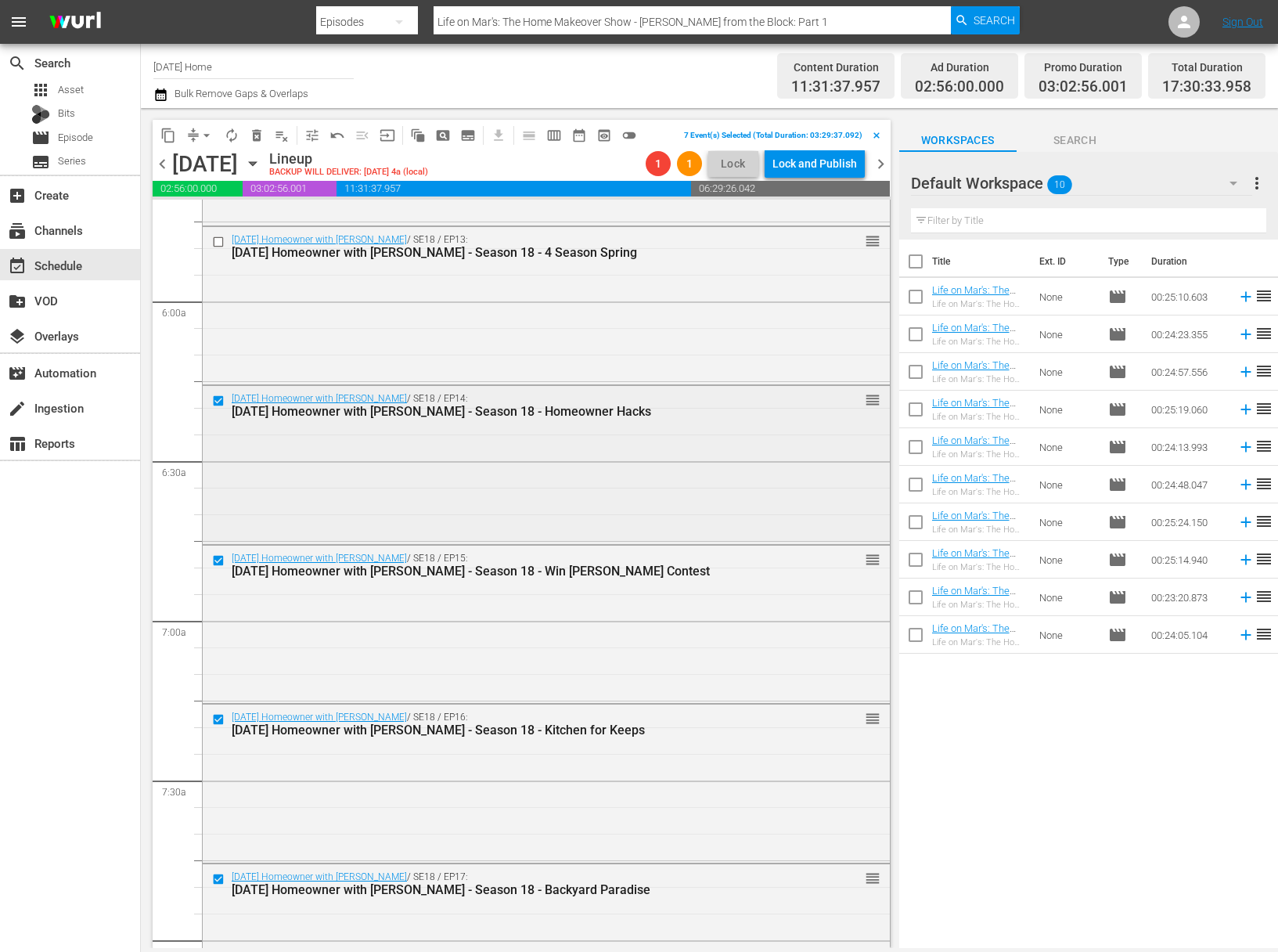
scroll to position [1788, 0]
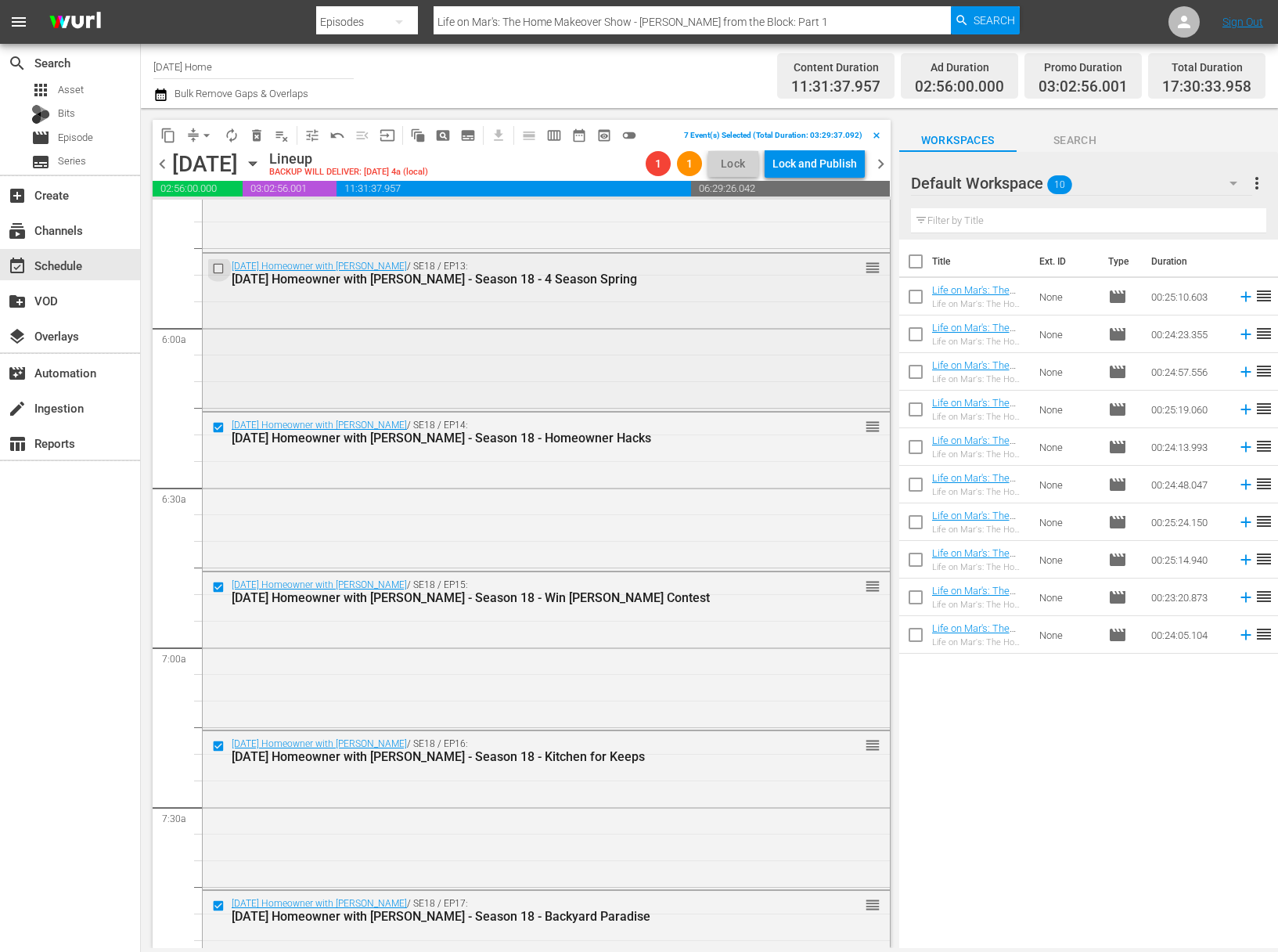
click at [215, 262] on input "checkbox" at bounding box center [220, 268] width 16 height 13
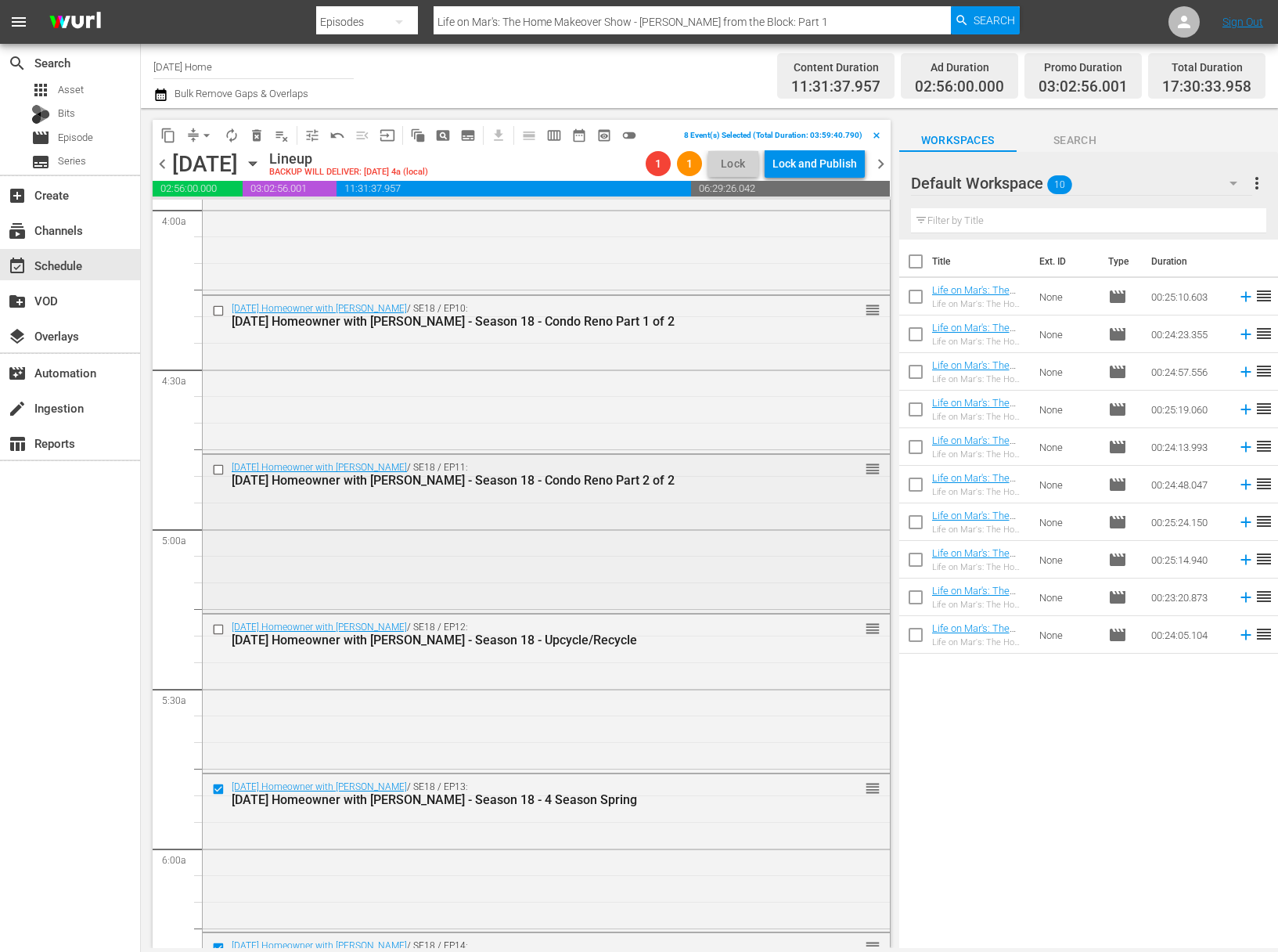
click at [224, 471] on input "checkbox" at bounding box center [220, 470] width 16 height 13
click at [215, 627] on input "checkbox" at bounding box center [220, 629] width 16 height 13
click at [220, 310] on input "checkbox" at bounding box center [220, 310] width 16 height 13
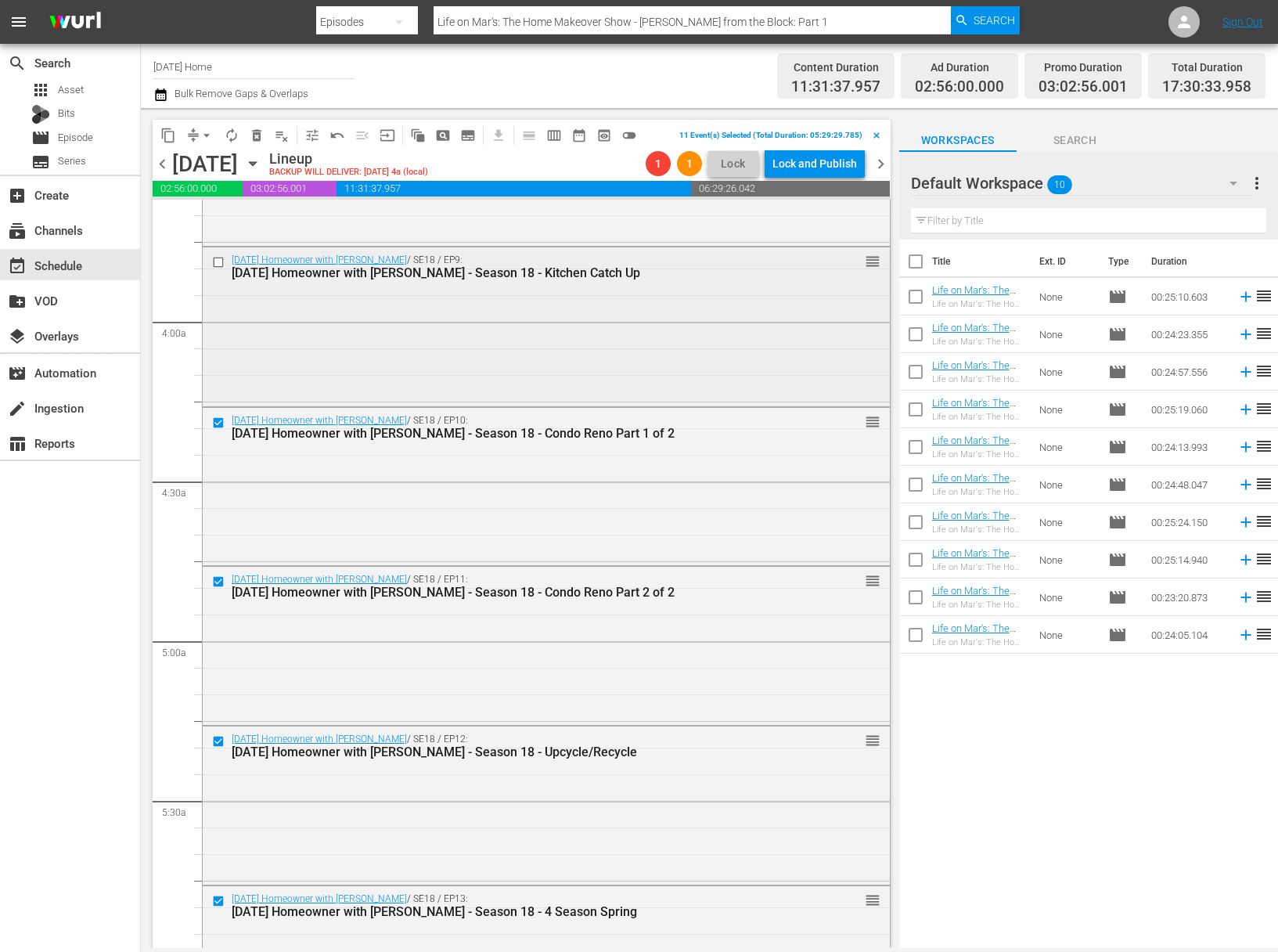
scroll to position [1121, 0]
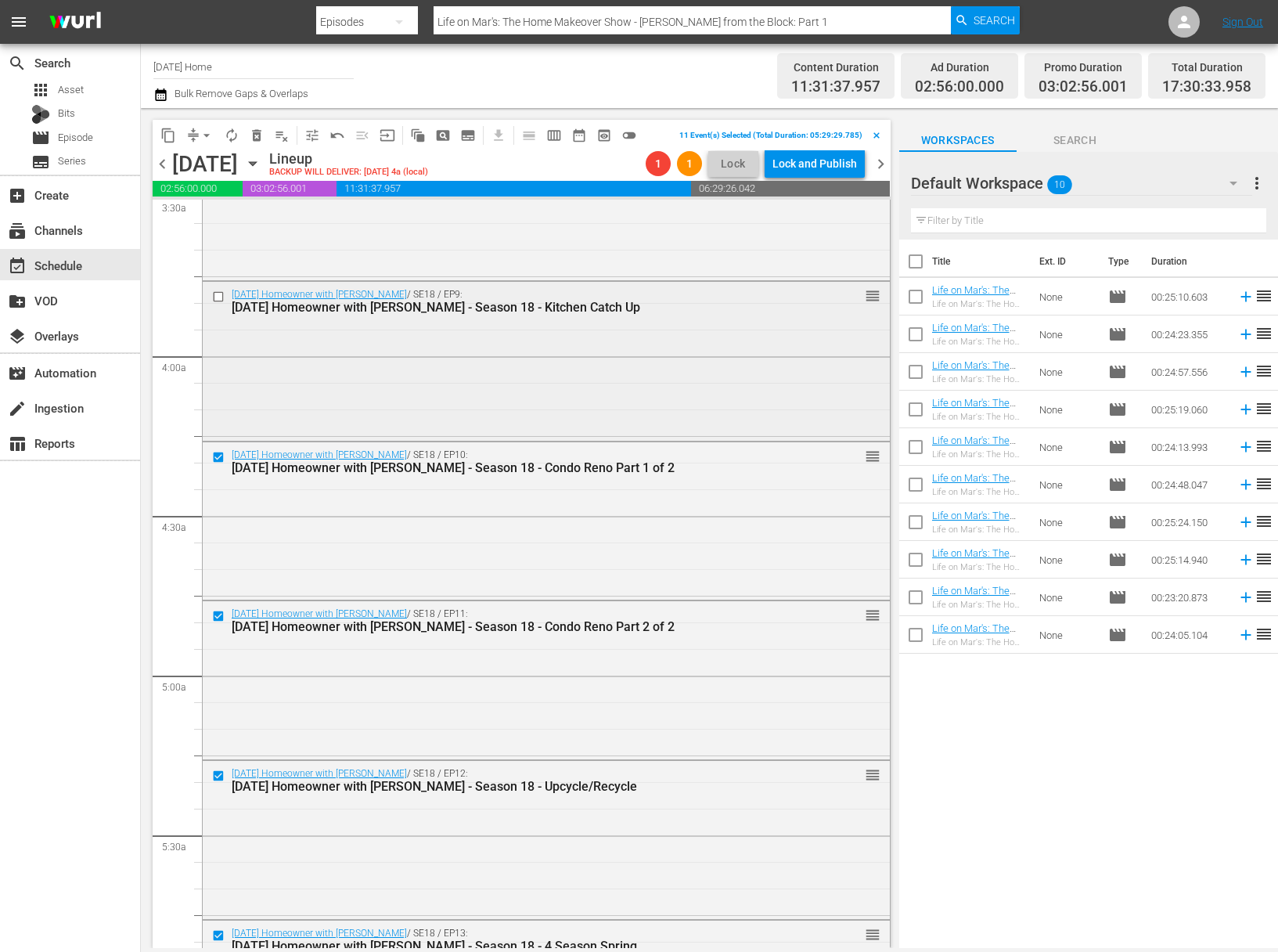
click at [222, 298] on input "checkbox" at bounding box center [220, 297] width 16 height 13
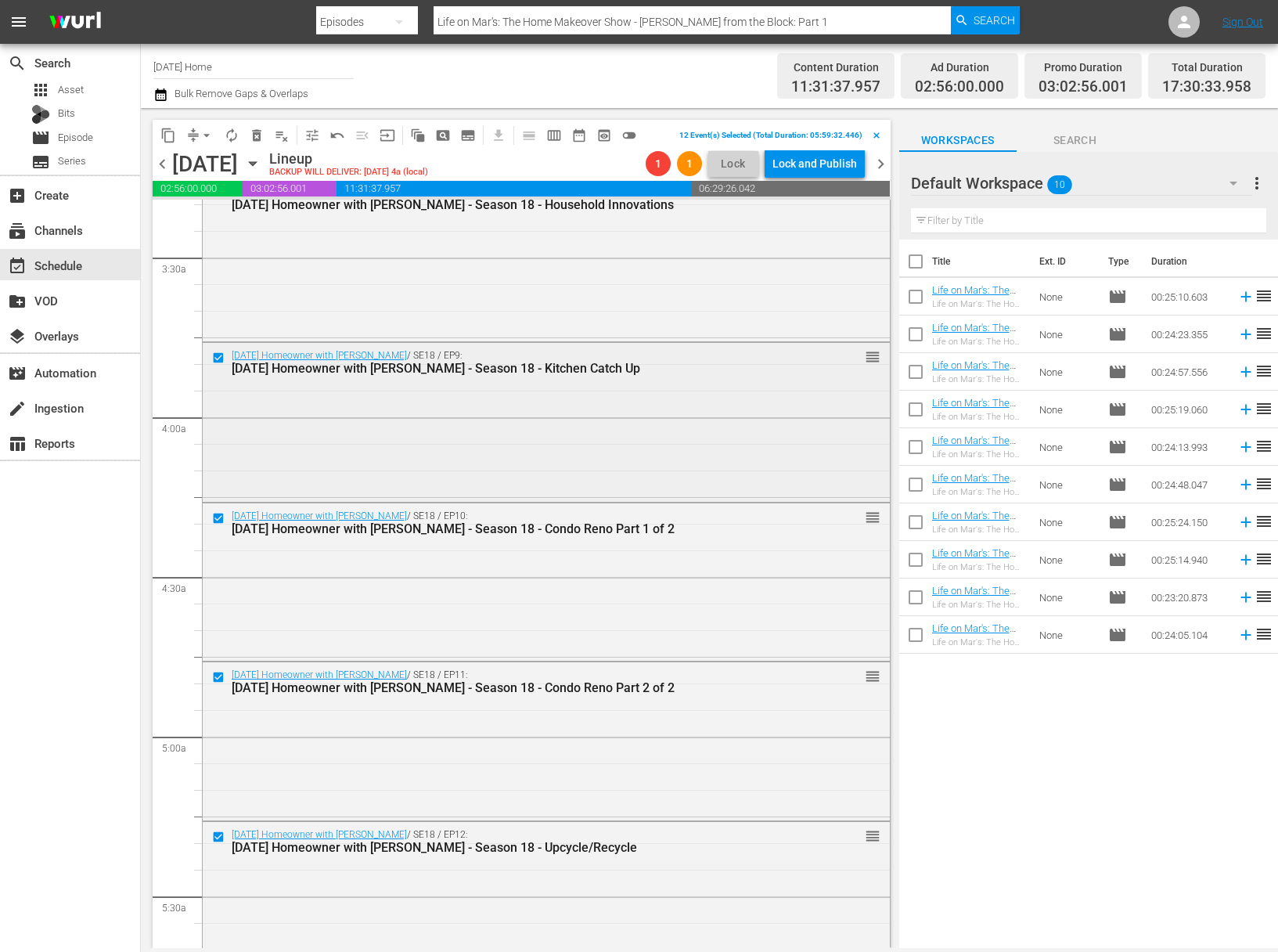
scroll to position [811, 0]
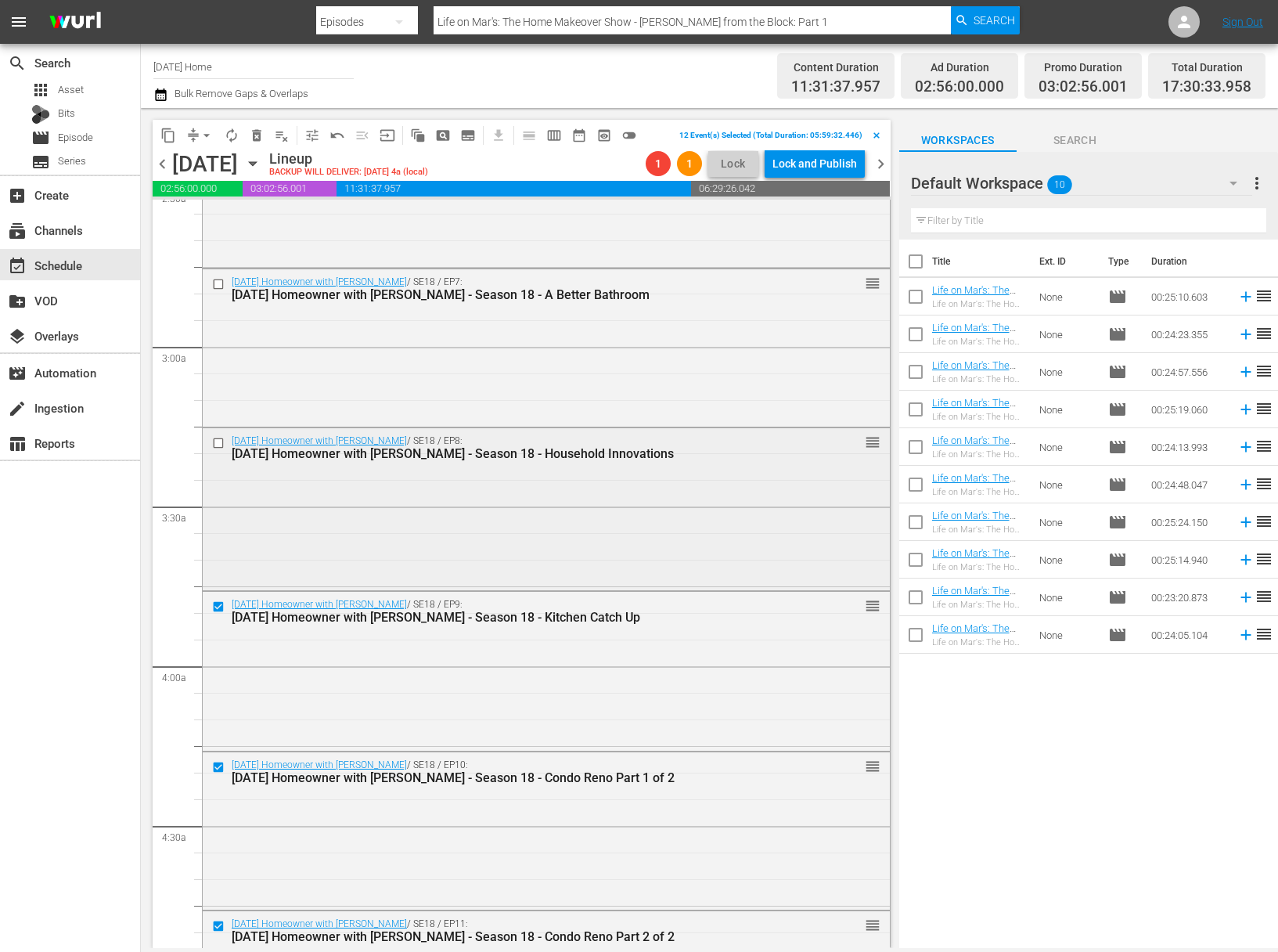
click at [220, 438] on input "checkbox" at bounding box center [220, 442] width 16 height 13
click at [219, 278] on input "checkbox" at bounding box center [220, 284] width 16 height 13
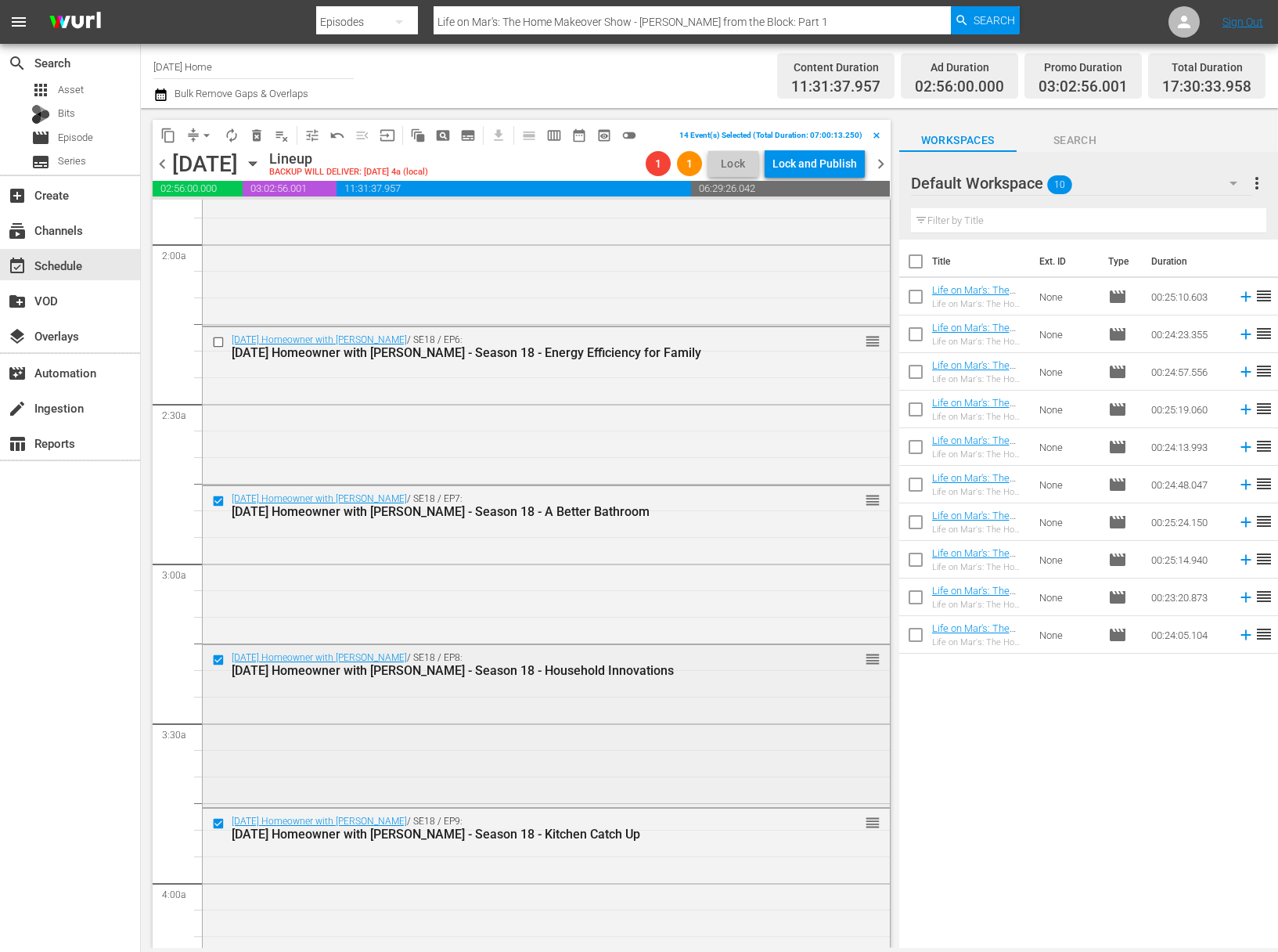
scroll to position [317, 0]
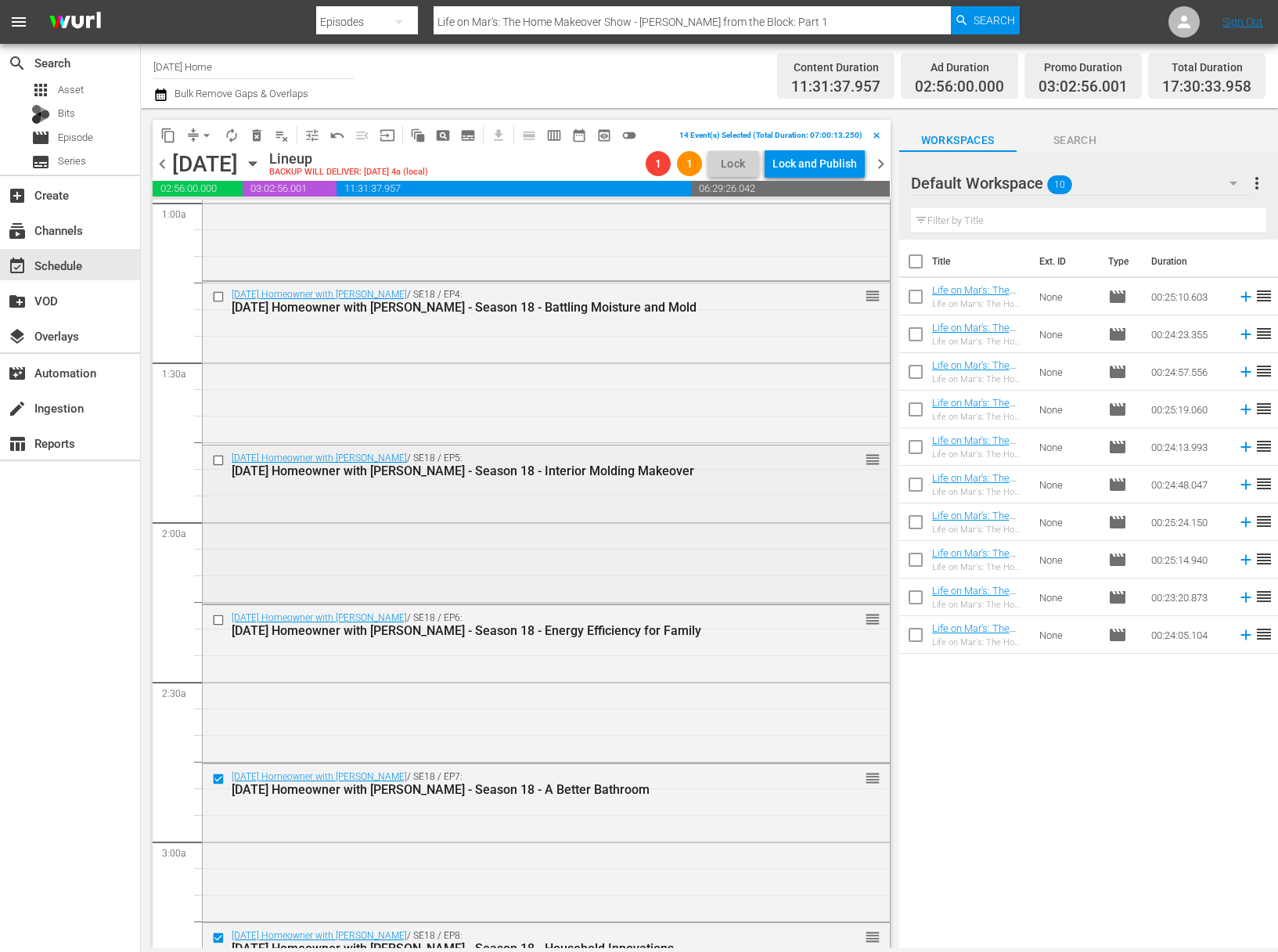
click at [224, 461] on input "checkbox" at bounding box center [220, 460] width 16 height 13
click at [218, 616] on input "checkbox" at bounding box center [220, 620] width 16 height 13
click at [219, 300] on input "checkbox" at bounding box center [220, 297] width 16 height 13
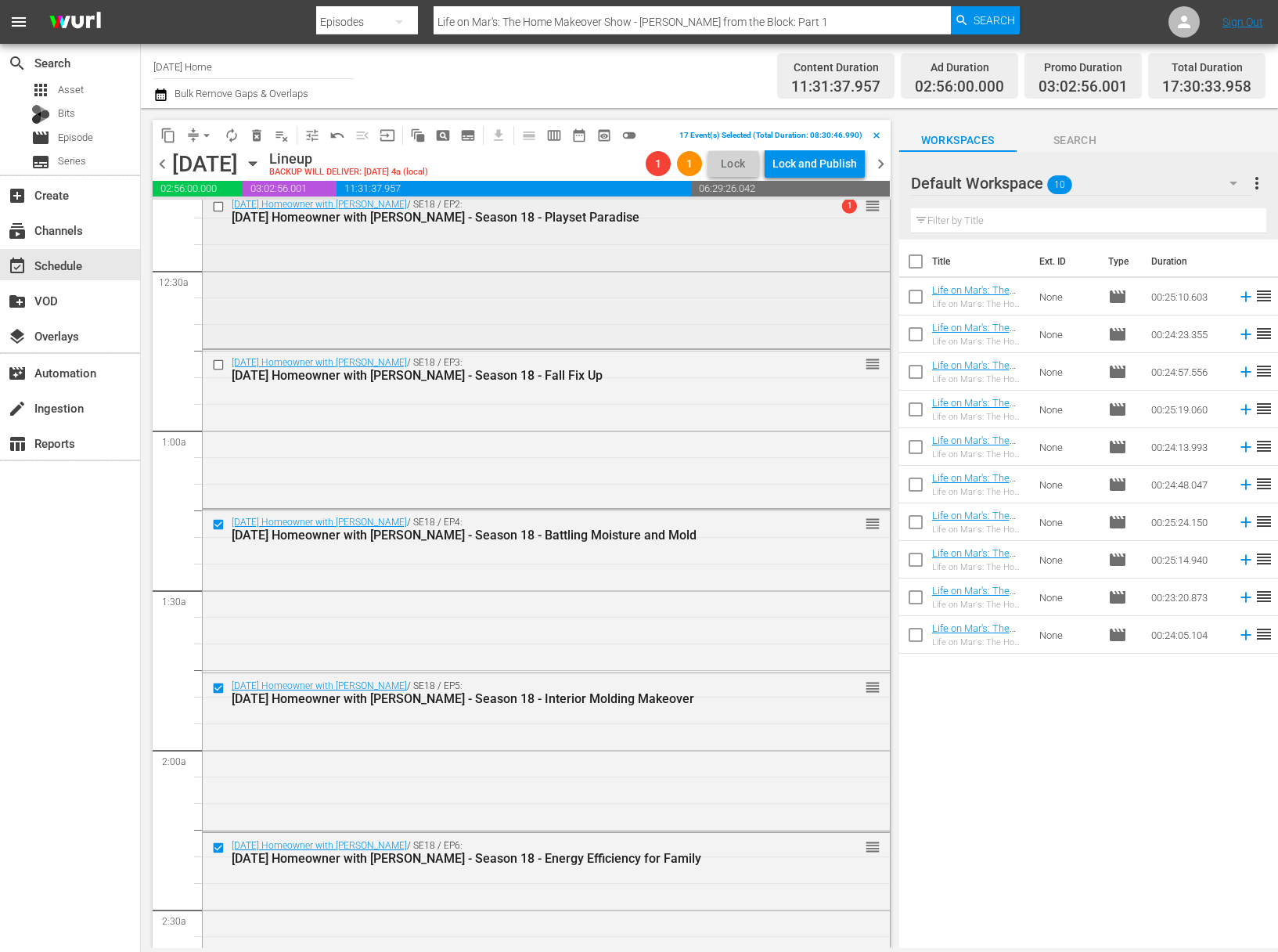
scroll to position [25, 0]
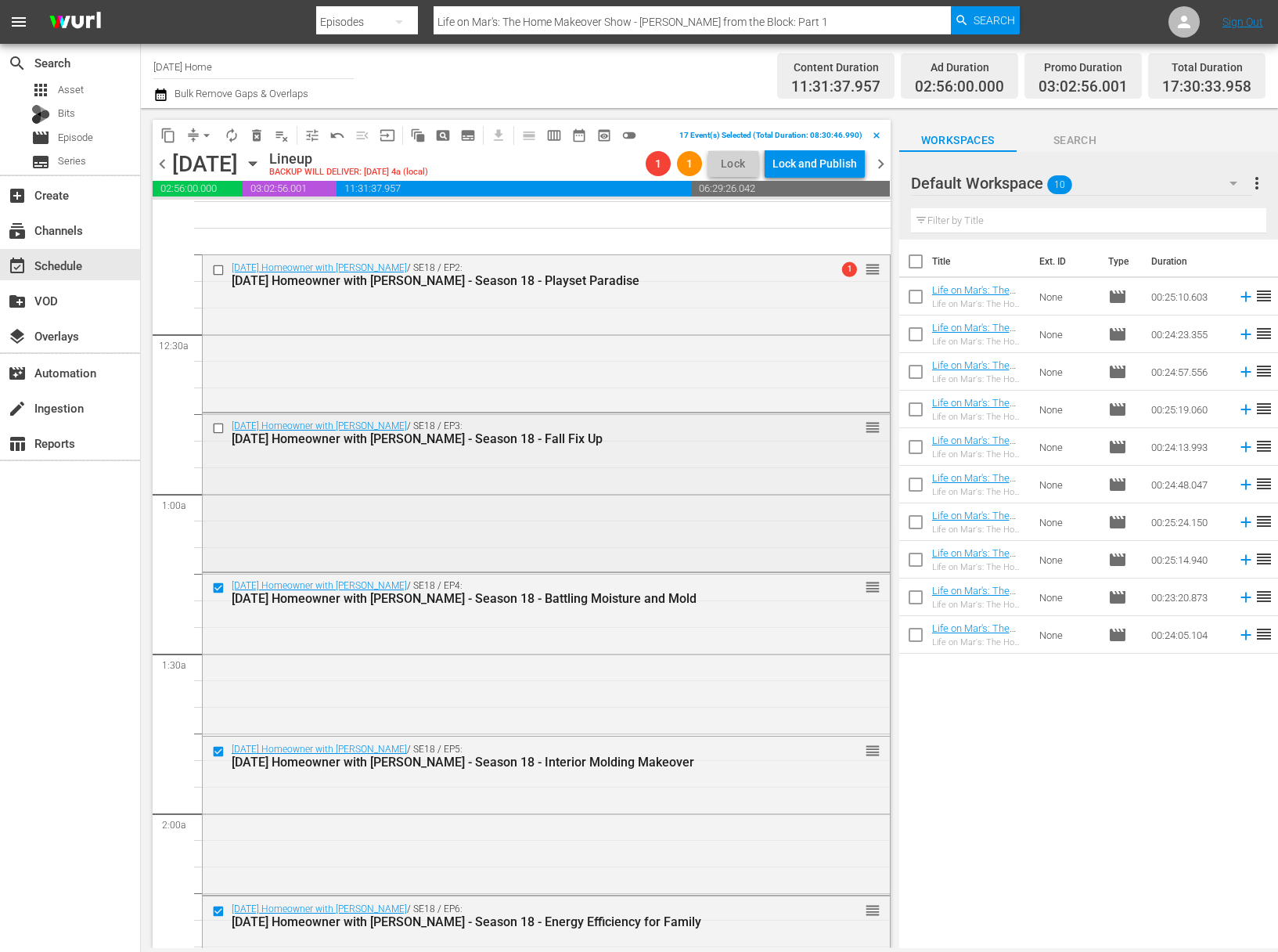
click at [222, 429] on input "checkbox" at bounding box center [220, 428] width 16 height 13
click at [214, 265] on input "checkbox" at bounding box center [220, 269] width 16 height 13
click at [260, 138] on span "delete_forever_outlined" at bounding box center [257, 135] width 16 height 16
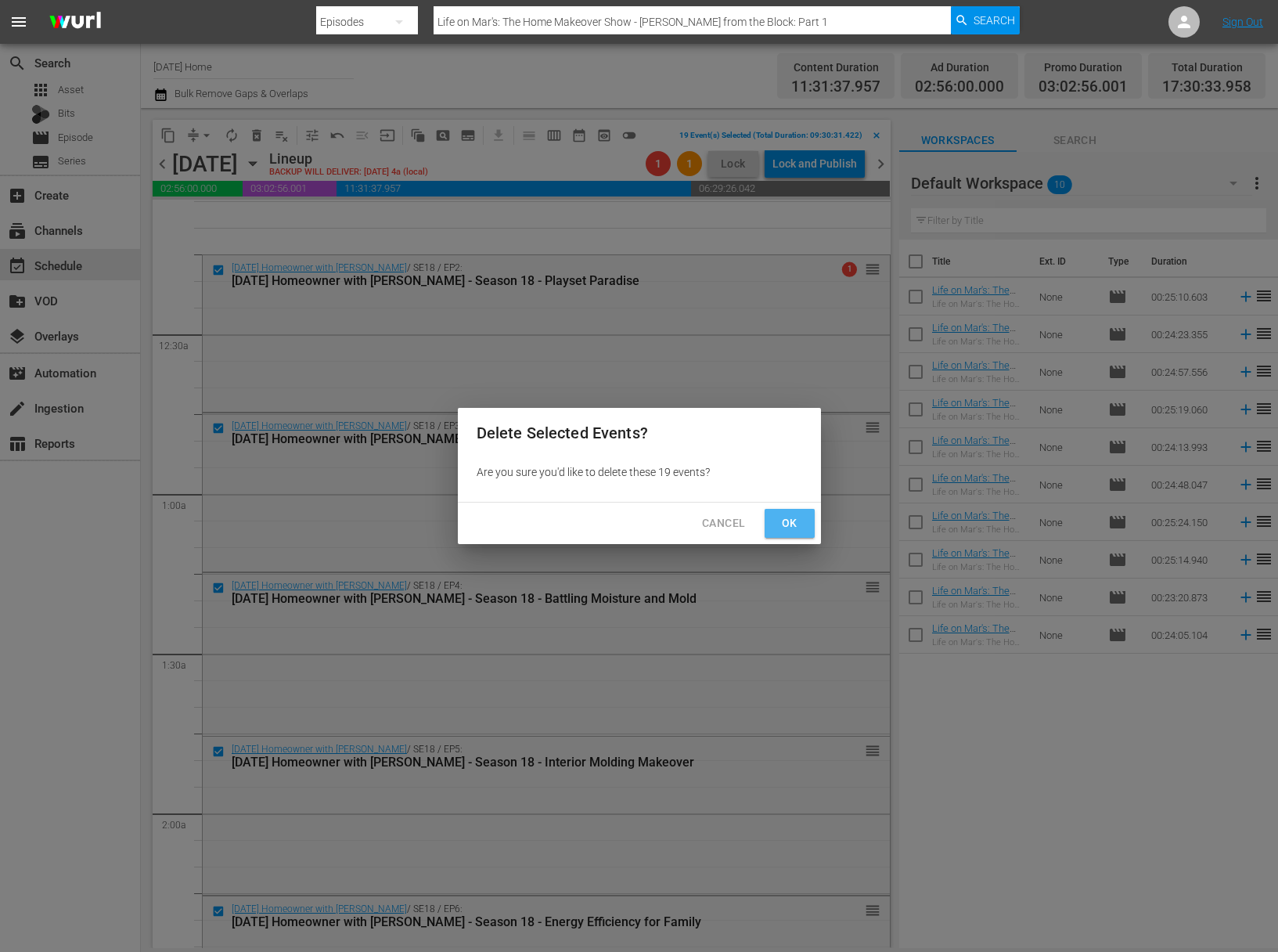
click at [789, 519] on span "Ok" at bounding box center [790, 523] width 25 height 20
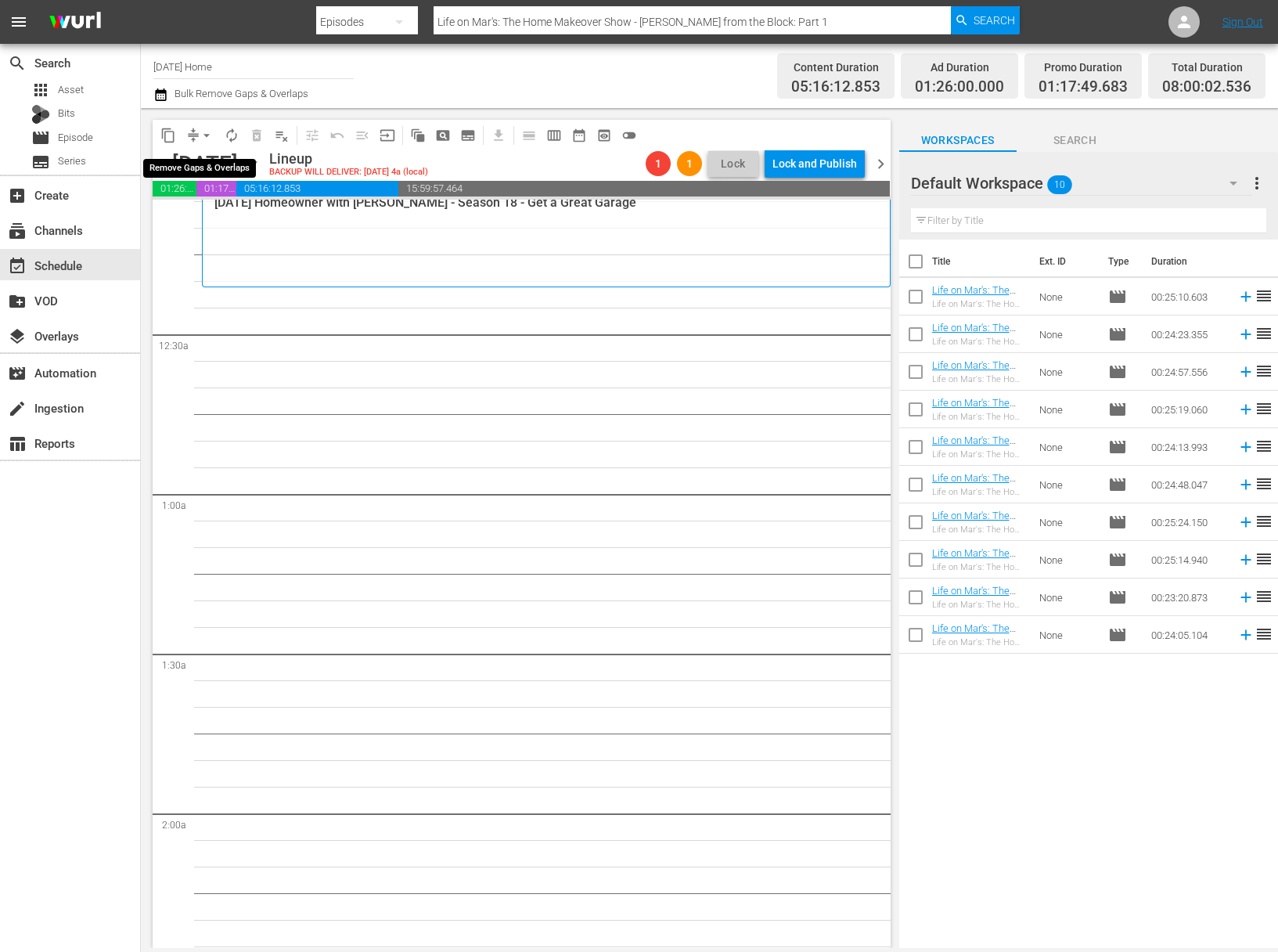
click at [203, 129] on span "arrow_drop_down" at bounding box center [207, 135] width 16 height 16
click at [207, 217] on li "Align to End of Previous Day" at bounding box center [207, 218] width 164 height 26
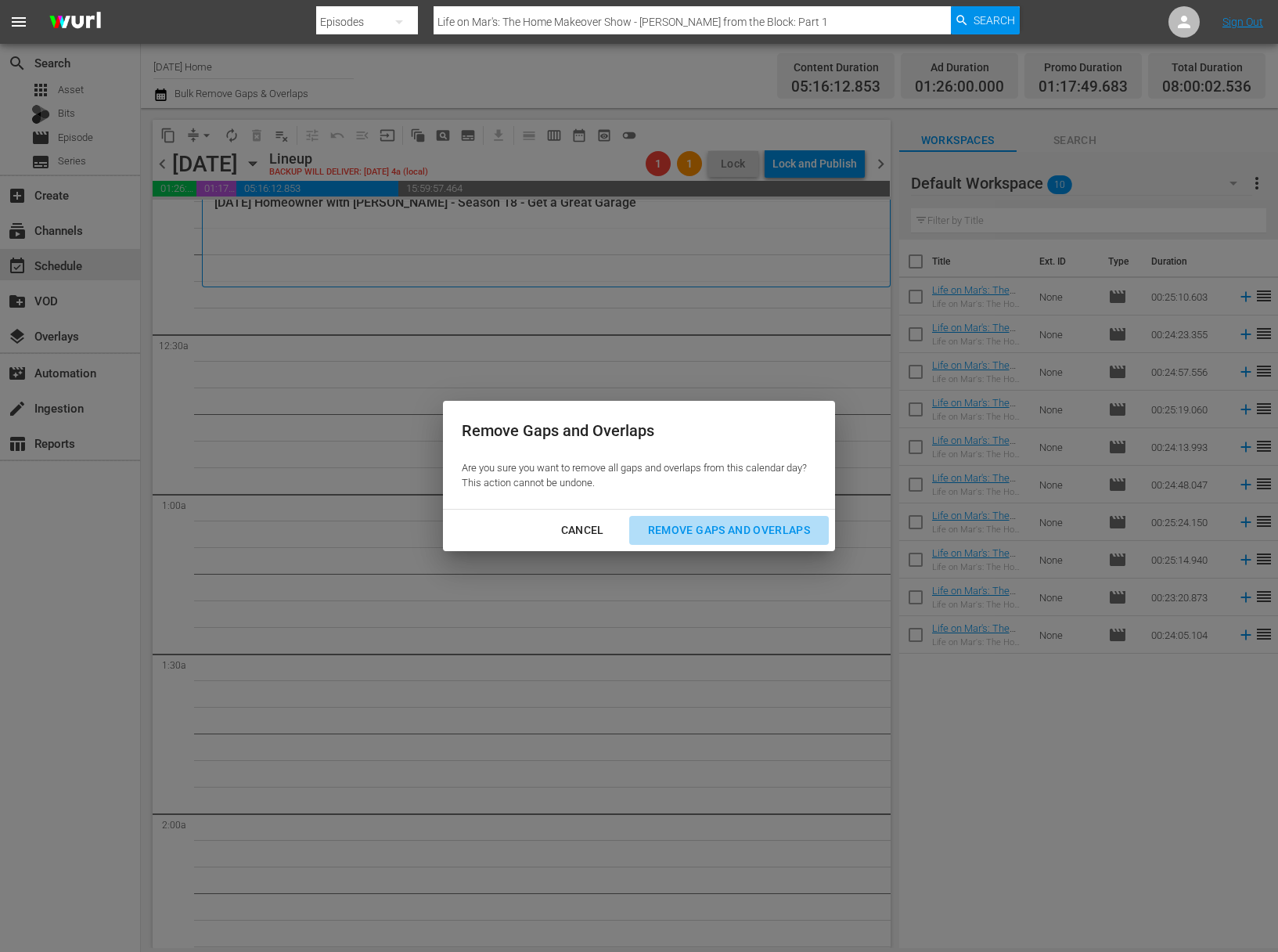
click at [762, 540] on button "Remove Gaps and Overlaps" at bounding box center [729, 530] width 200 height 29
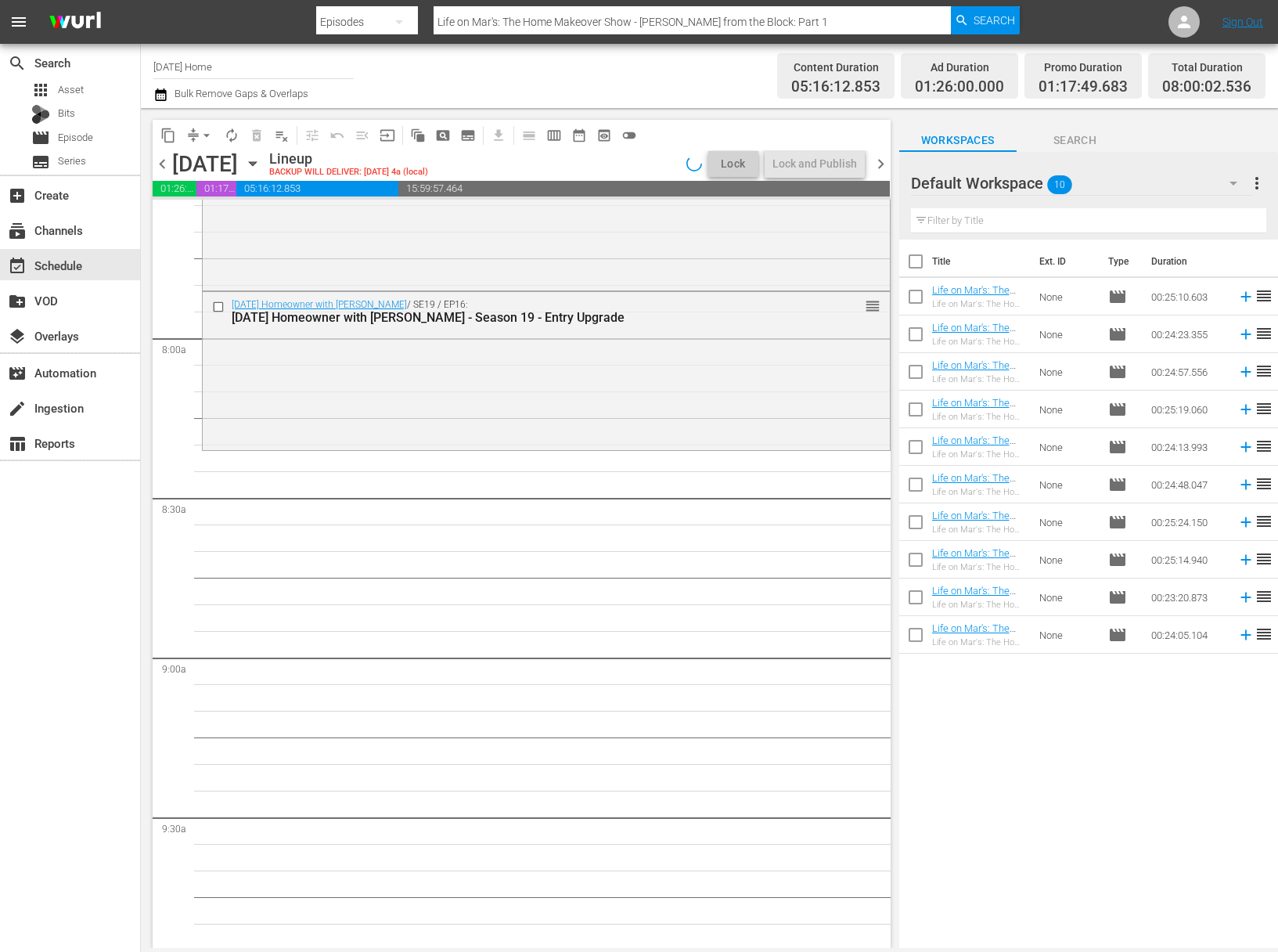
scroll to position [2275, 0]
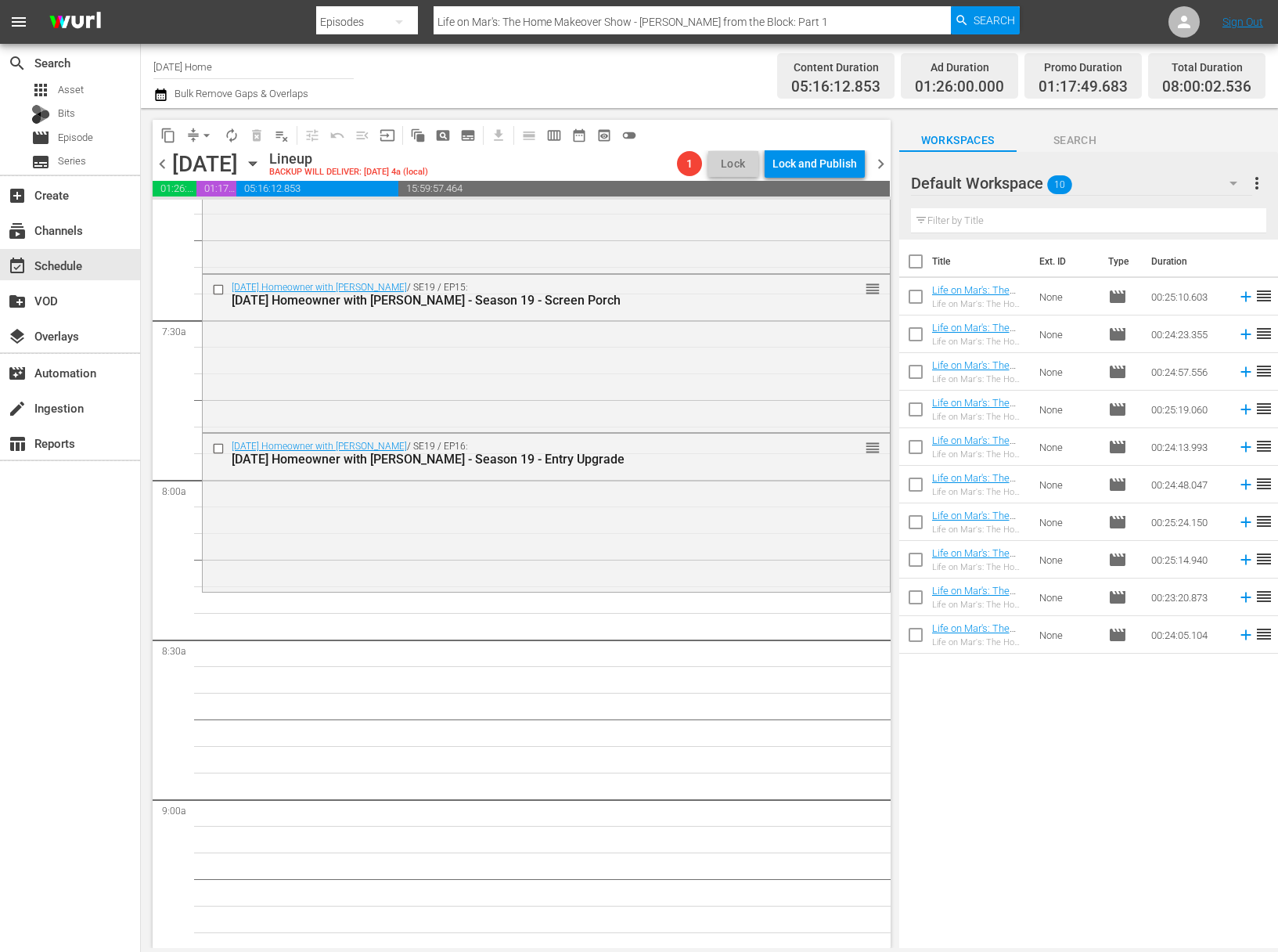
click at [262, 161] on icon "button" at bounding box center [253, 163] width 17 height 17
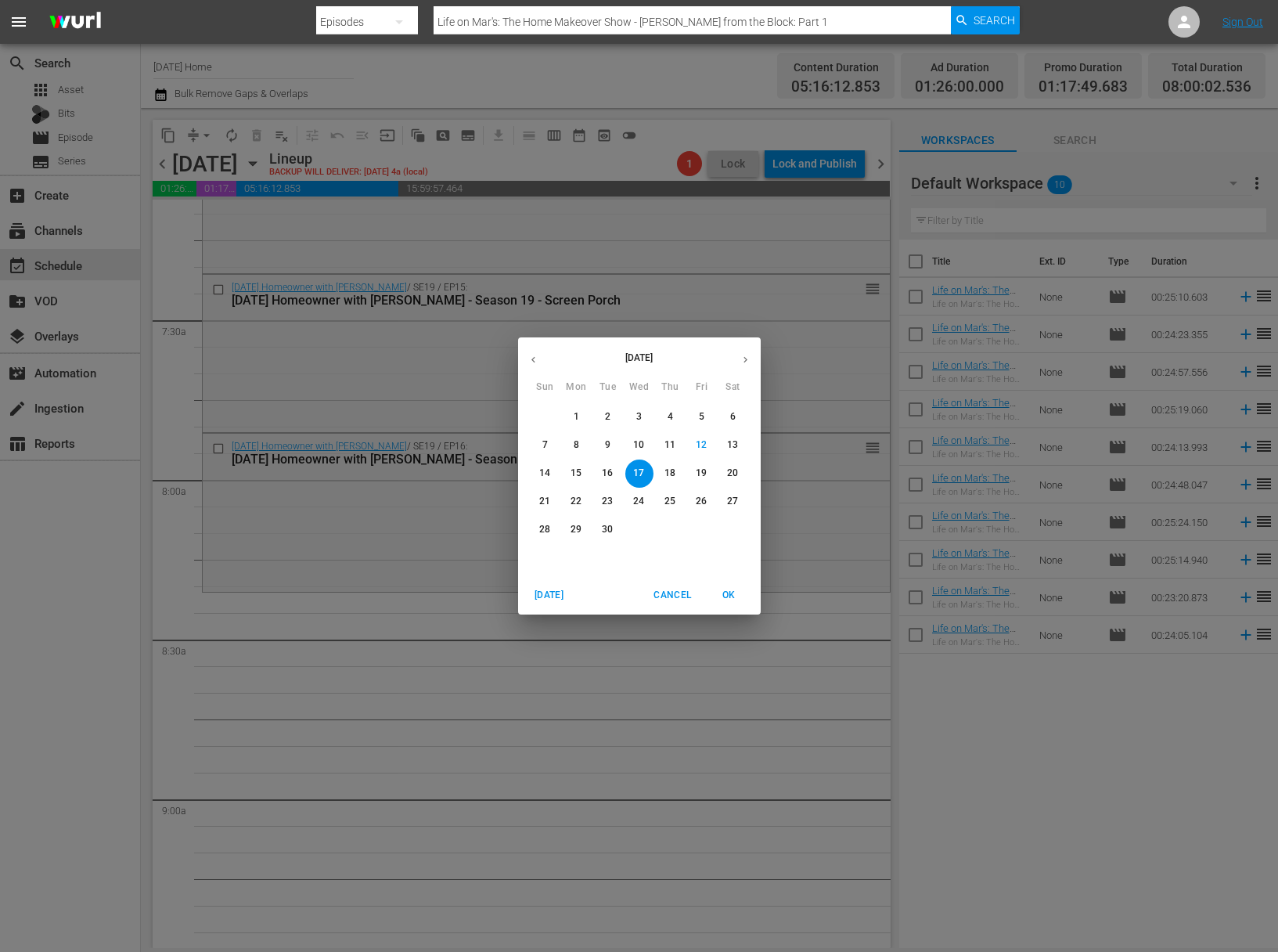
click at [535, 364] on icon "button" at bounding box center [533, 359] width 12 height 12
click at [534, 364] on icon "button" at bounding box center [533, 359] width 12 height 12
click at [533, 364] on icon "button" at bounding box center [533, 359] width 12 height 12
click at [635, 467] on p "14" at bounding box center [639, 473] width 11 height 13
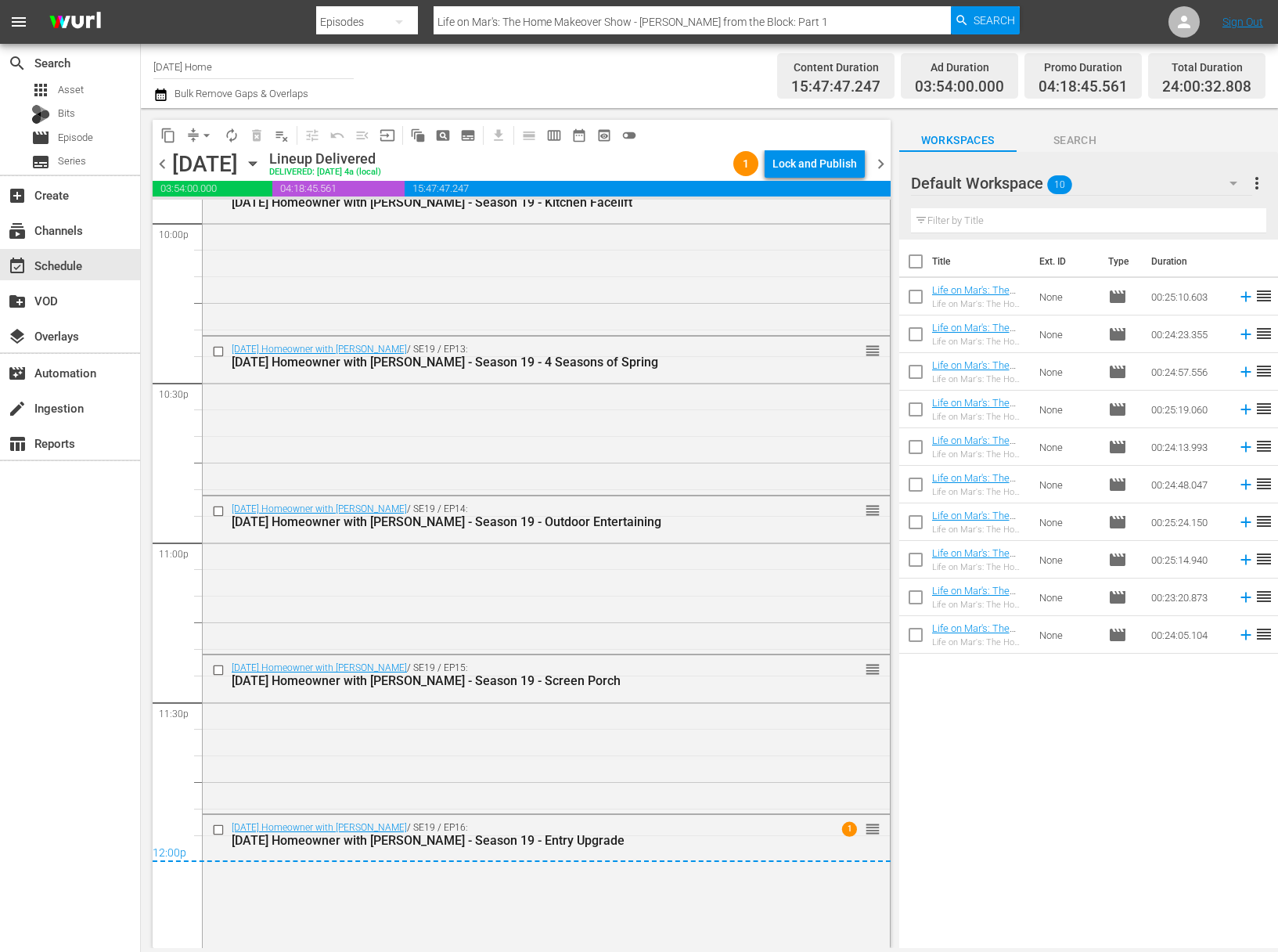
scroll to position [7027, 0]
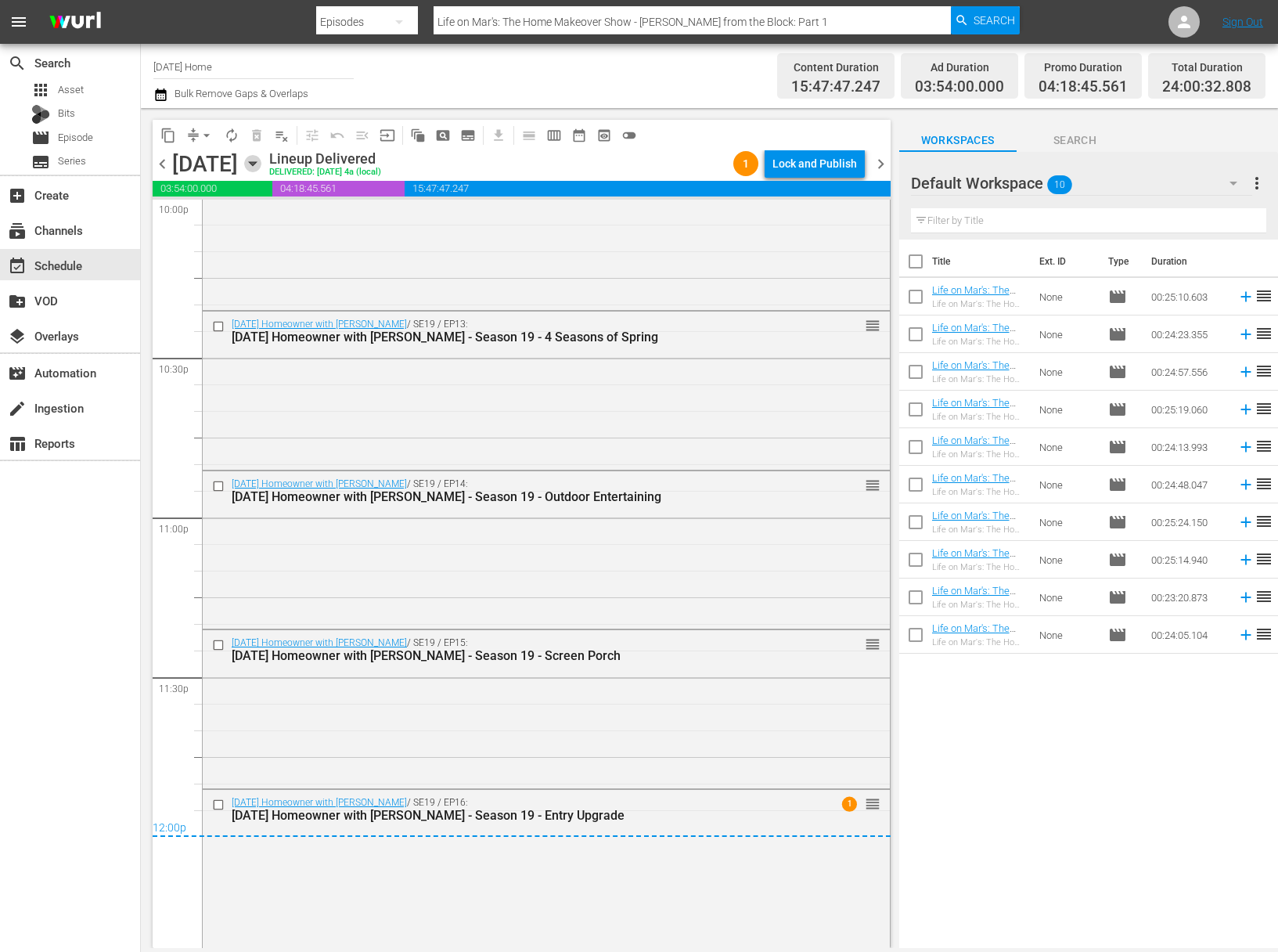
click at [262, 167] on icon "button" at bounding box center [253, 163] width 17 height 17
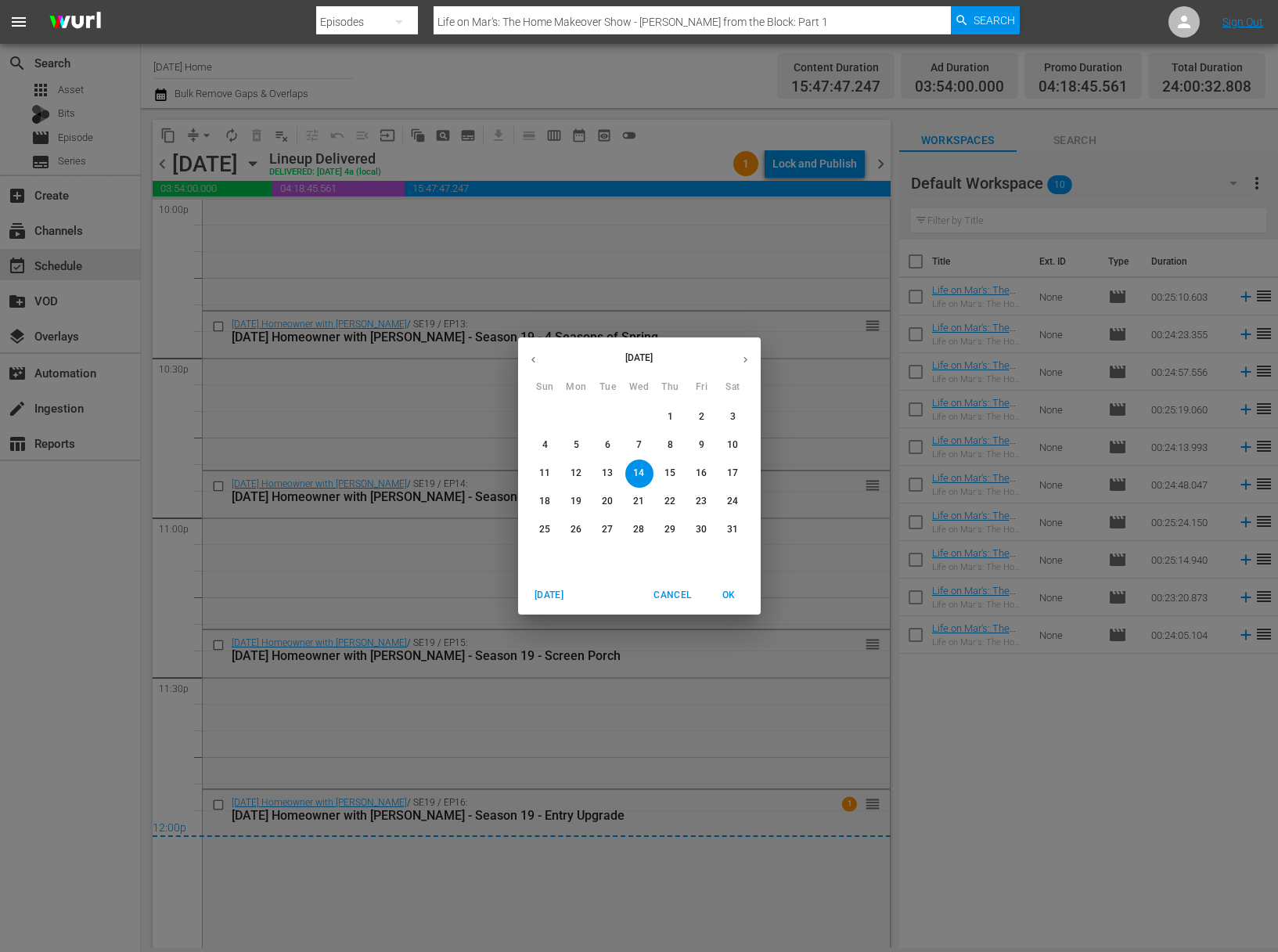
click at [674, 475] on p "15" at bounding box center [670, 473] width 11 height 13
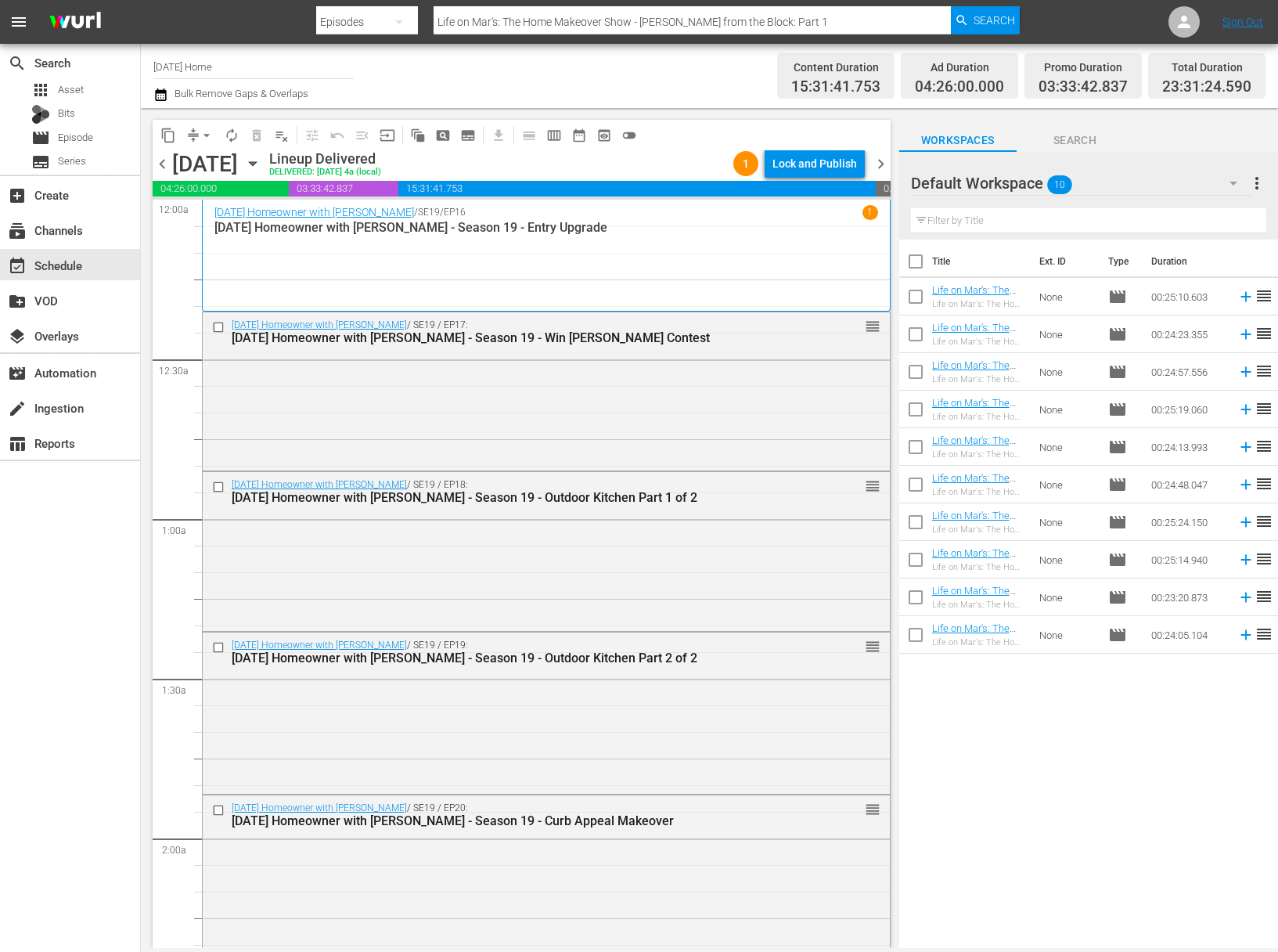
click at [220, 318] on div at bounding box center [220, 328] width 24 height 19
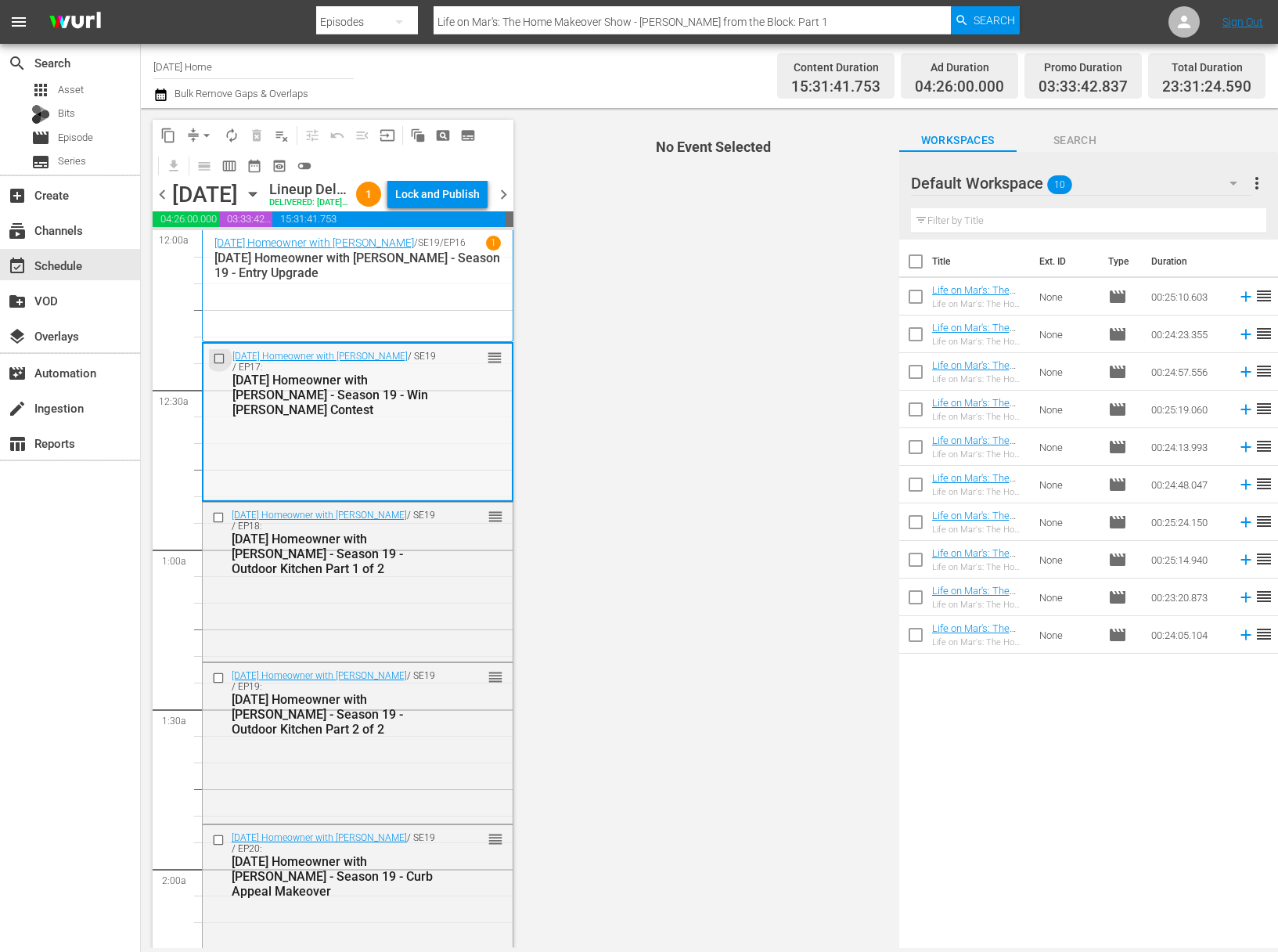
click at [219, 364] on input "checkbox" at bounding box center [221, 357] width 16 height 13
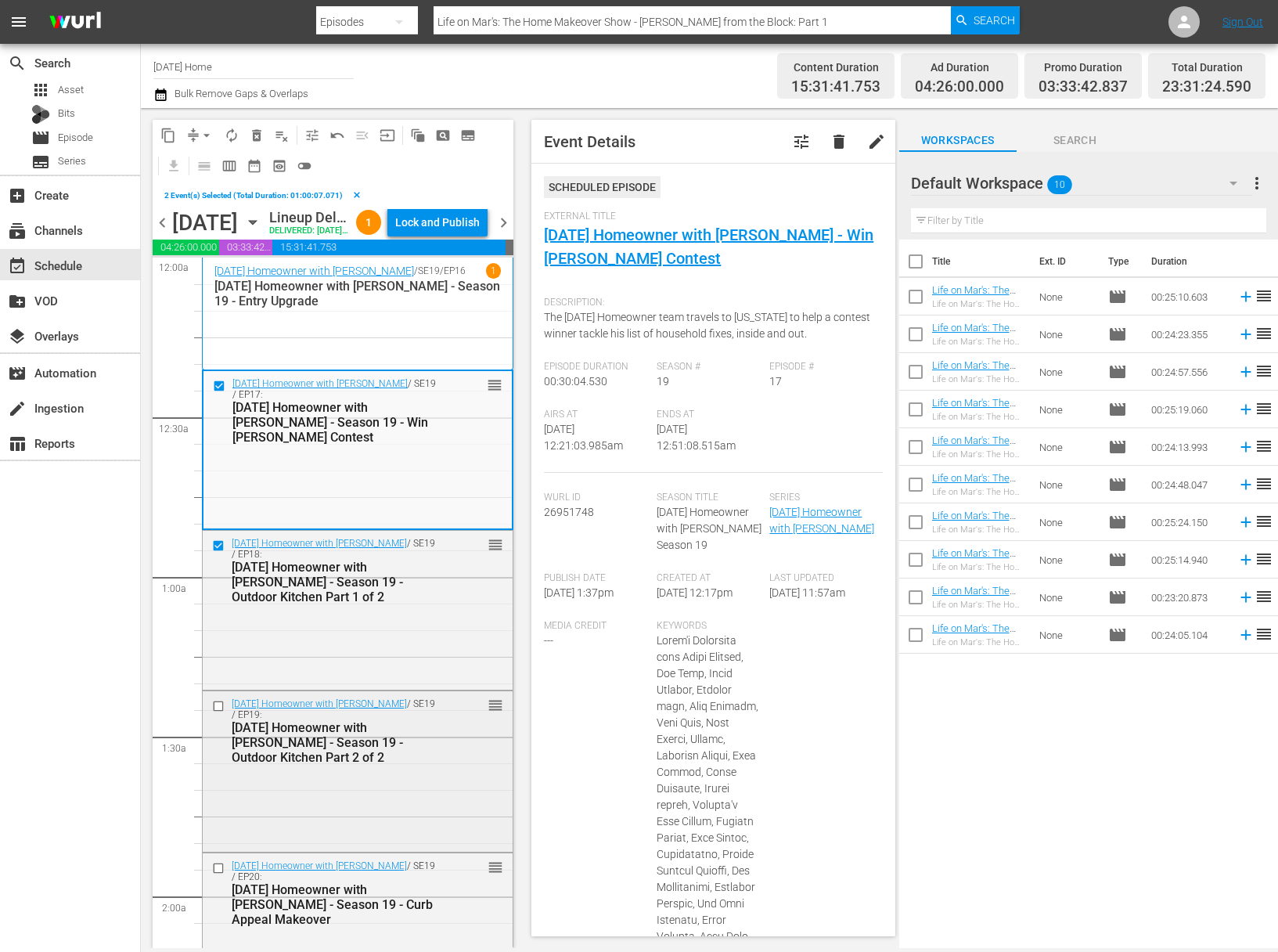
click at [217, 712] on input "checkbox" at bounding box center [220, 705] width 16 height 13
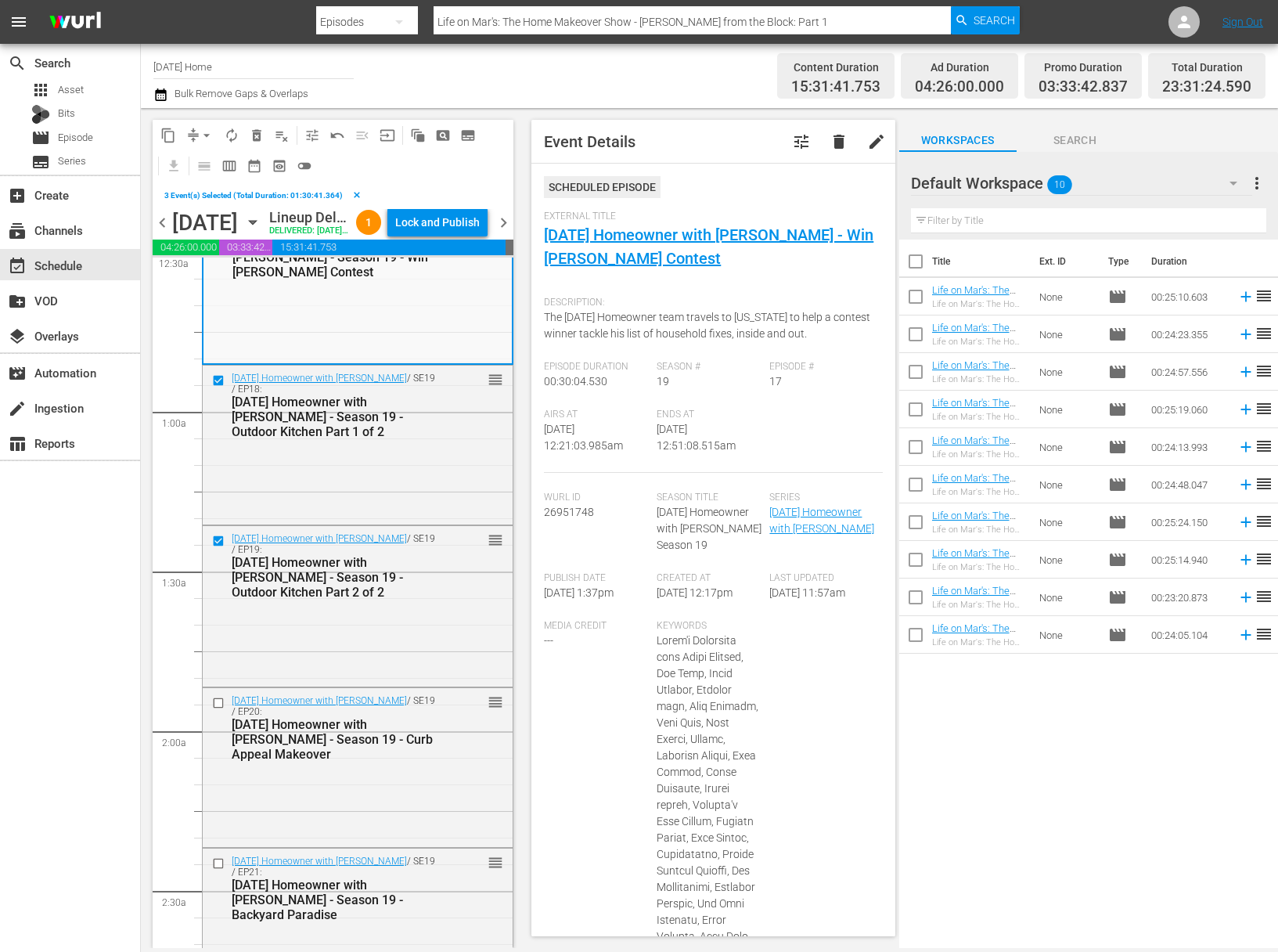
scroll to position [292, 0]
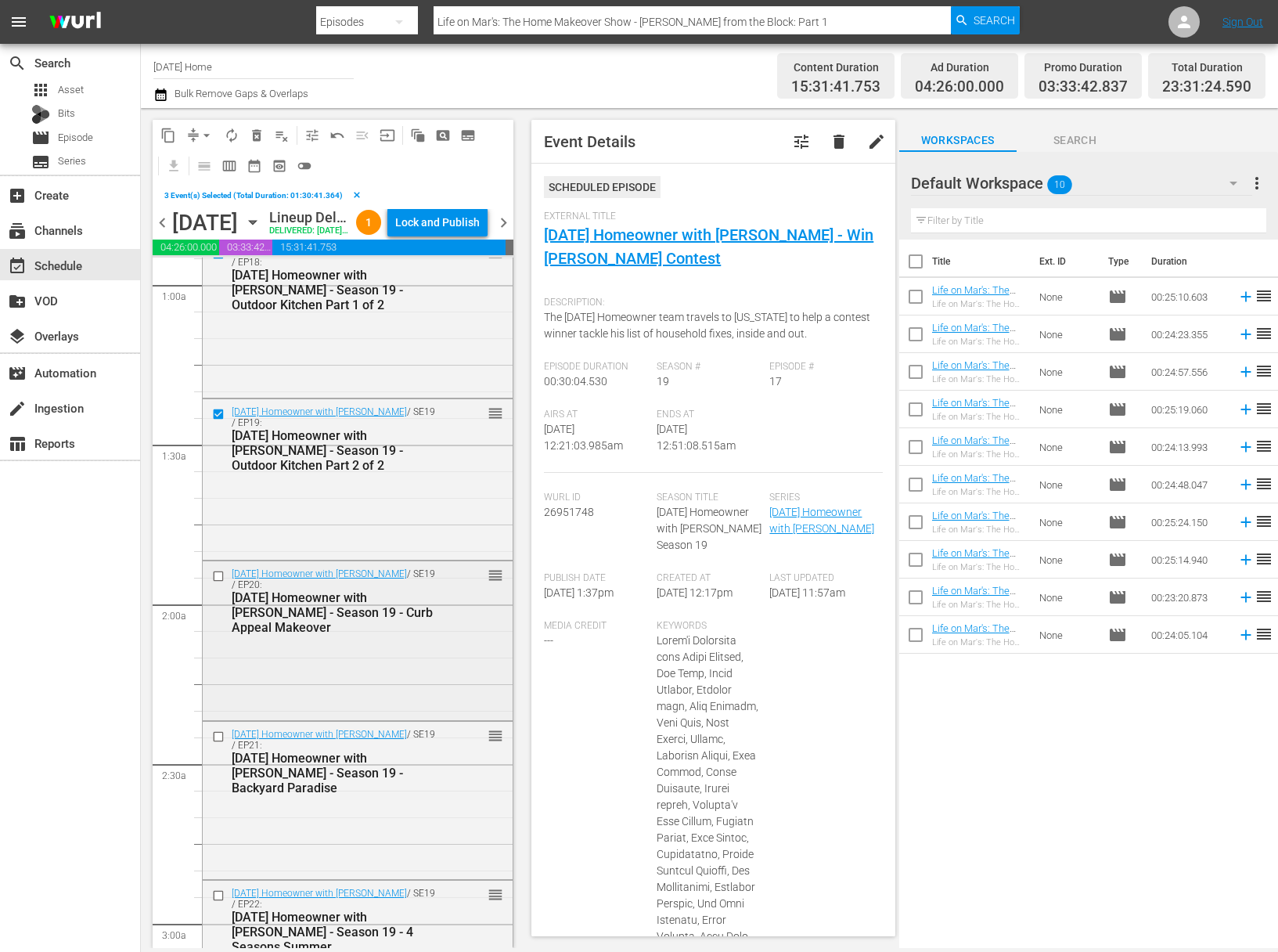
click at [217, 583] on input "checkbox" at bounding box center [220, 576] width 16 height 13
click at [221, 744] on input "checkbox" at bounding box center [220, 737] width 16 height 13
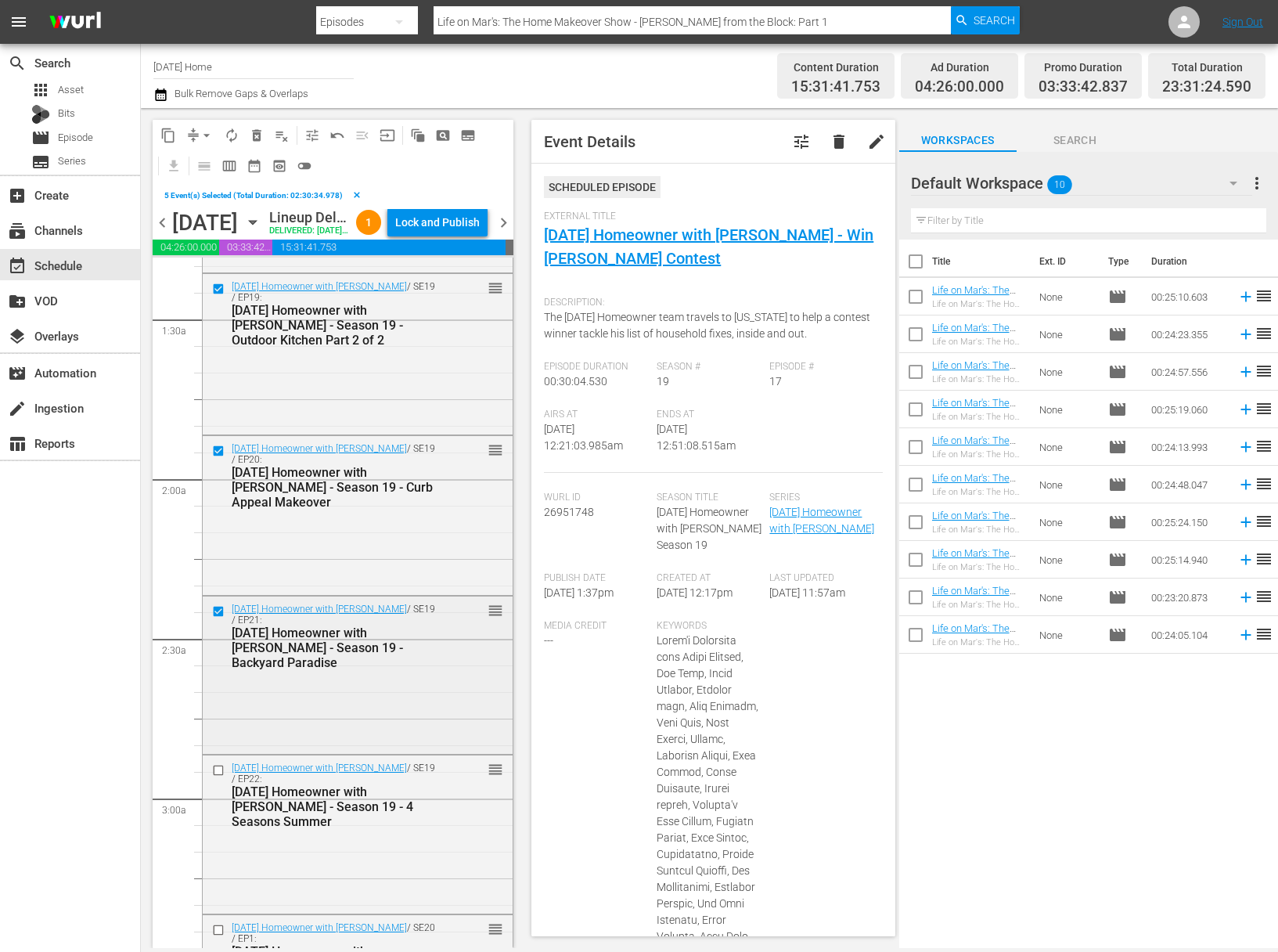
scroll to position [421, 0]
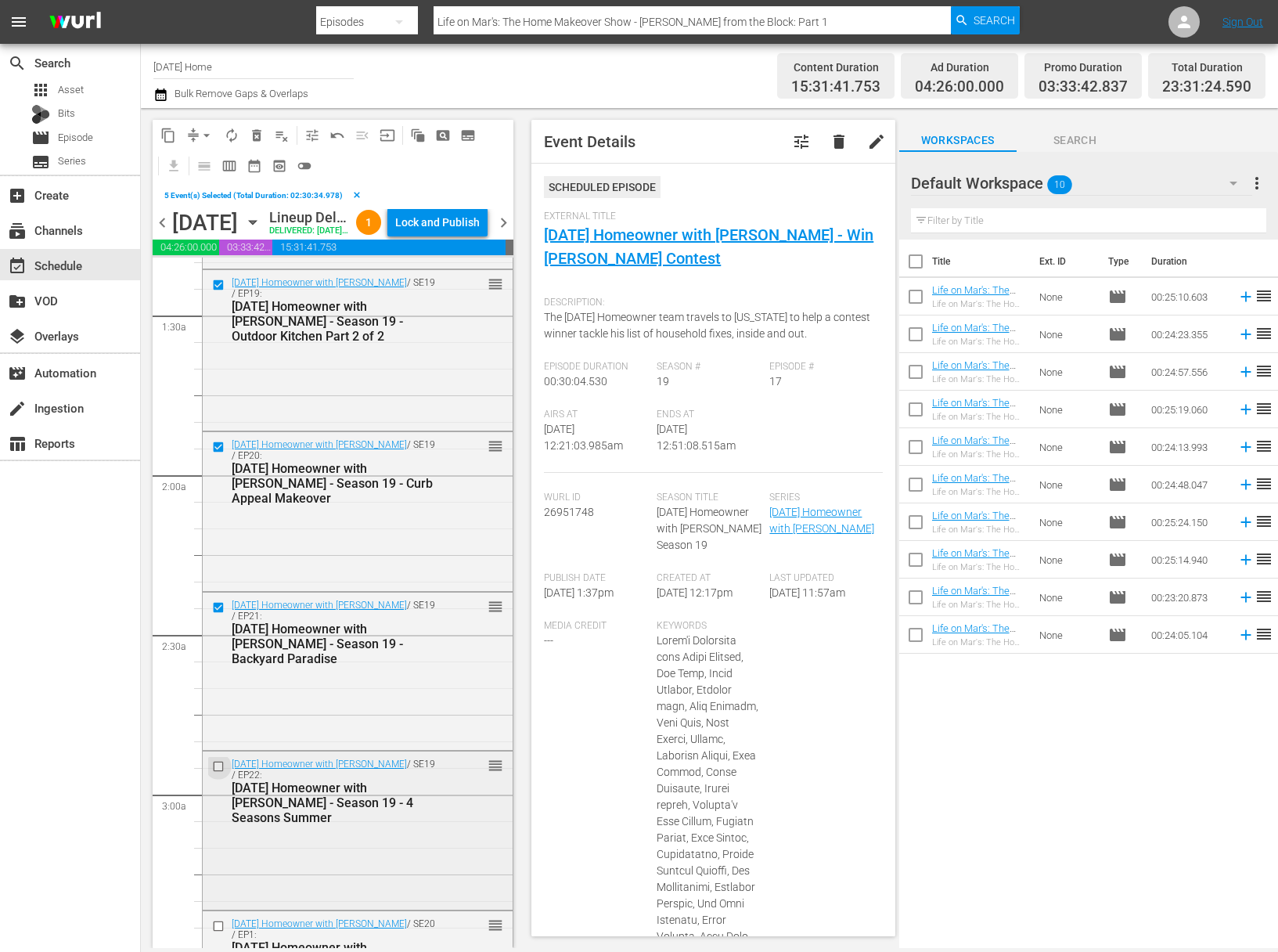
click at [218, 773] on input "checkbox" at bounding box center [220, 766] width 16 height 13
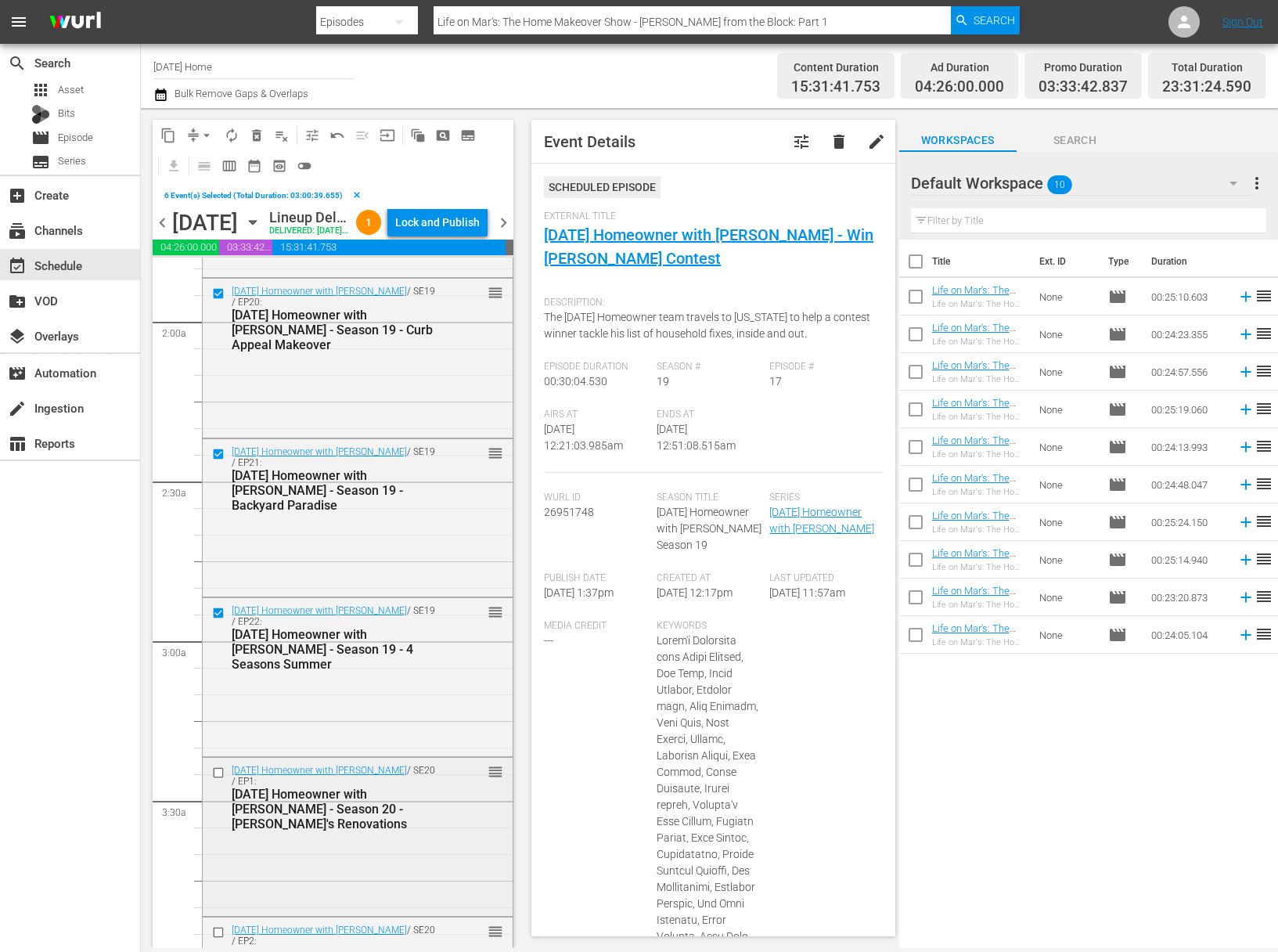
click at [218, 780] on input "checkbox" at bounding box center [220, 773] width 16 height 13
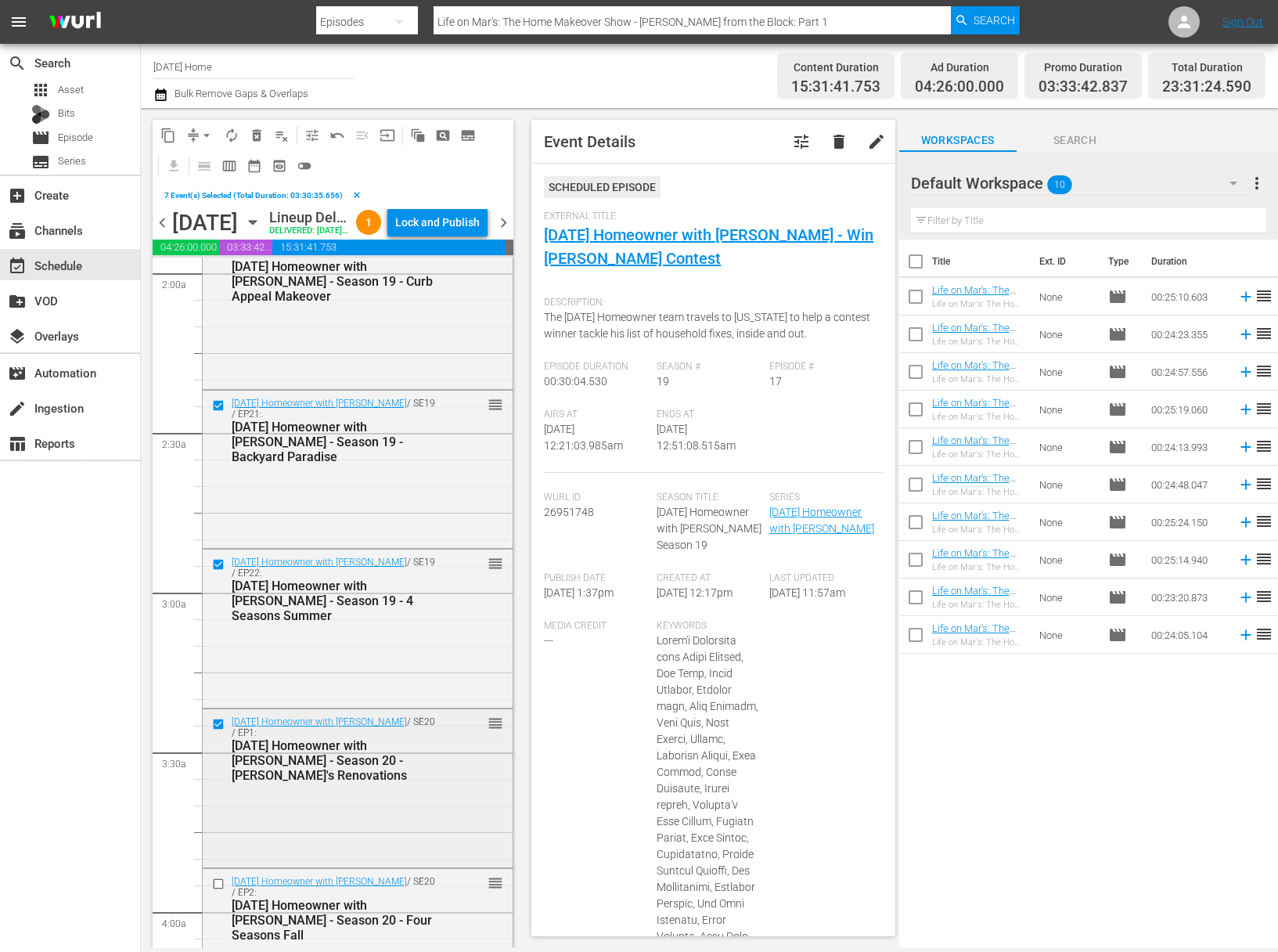
scroll to position [704, 0]
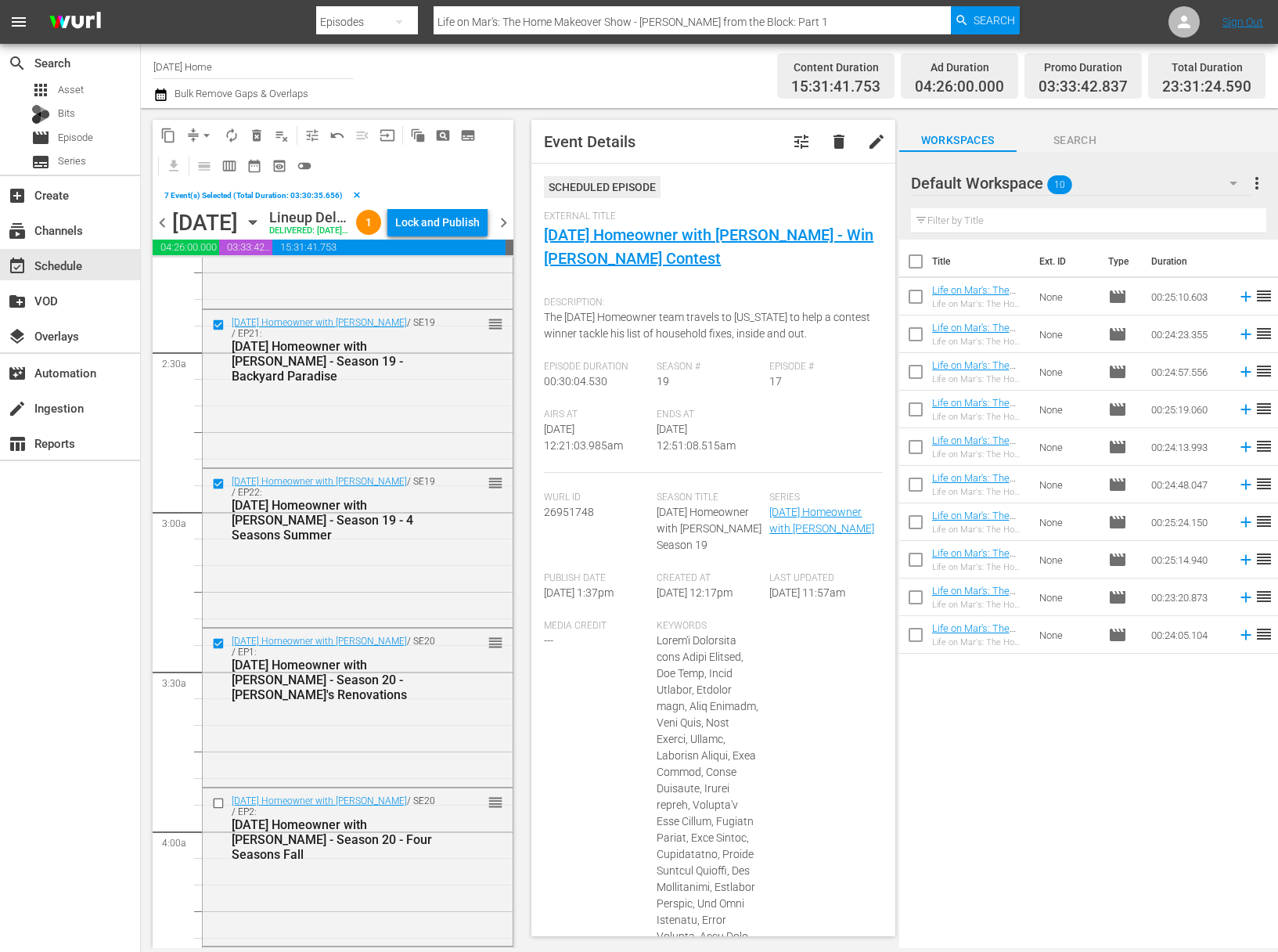
click at [163, 132] on span "content_copy" at bounding box center [168, 135] width 16 height 16
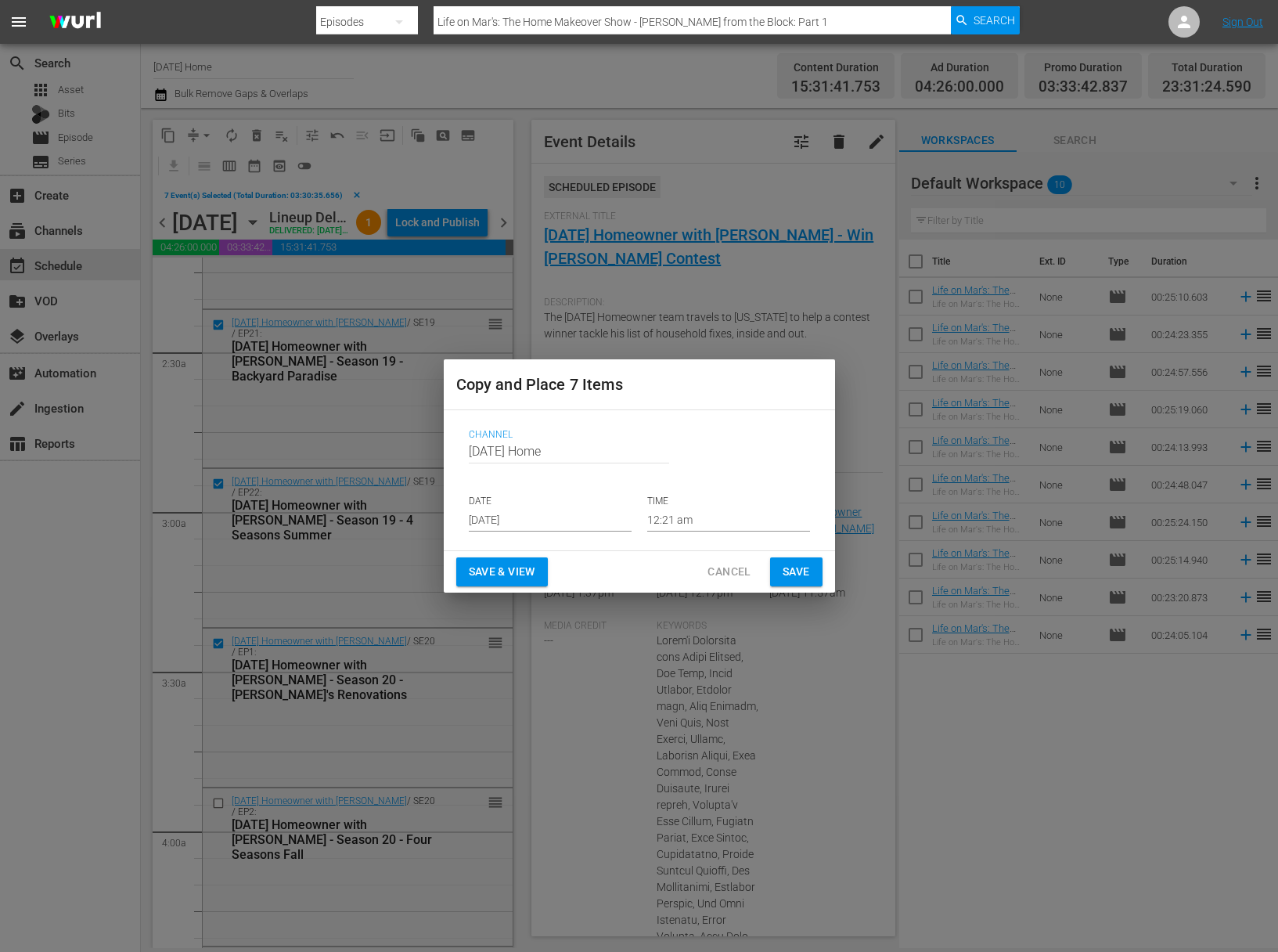
click at [558, 528] on input "Sep 14th 2025" at bounding box center [550, 520] width 163 height 24
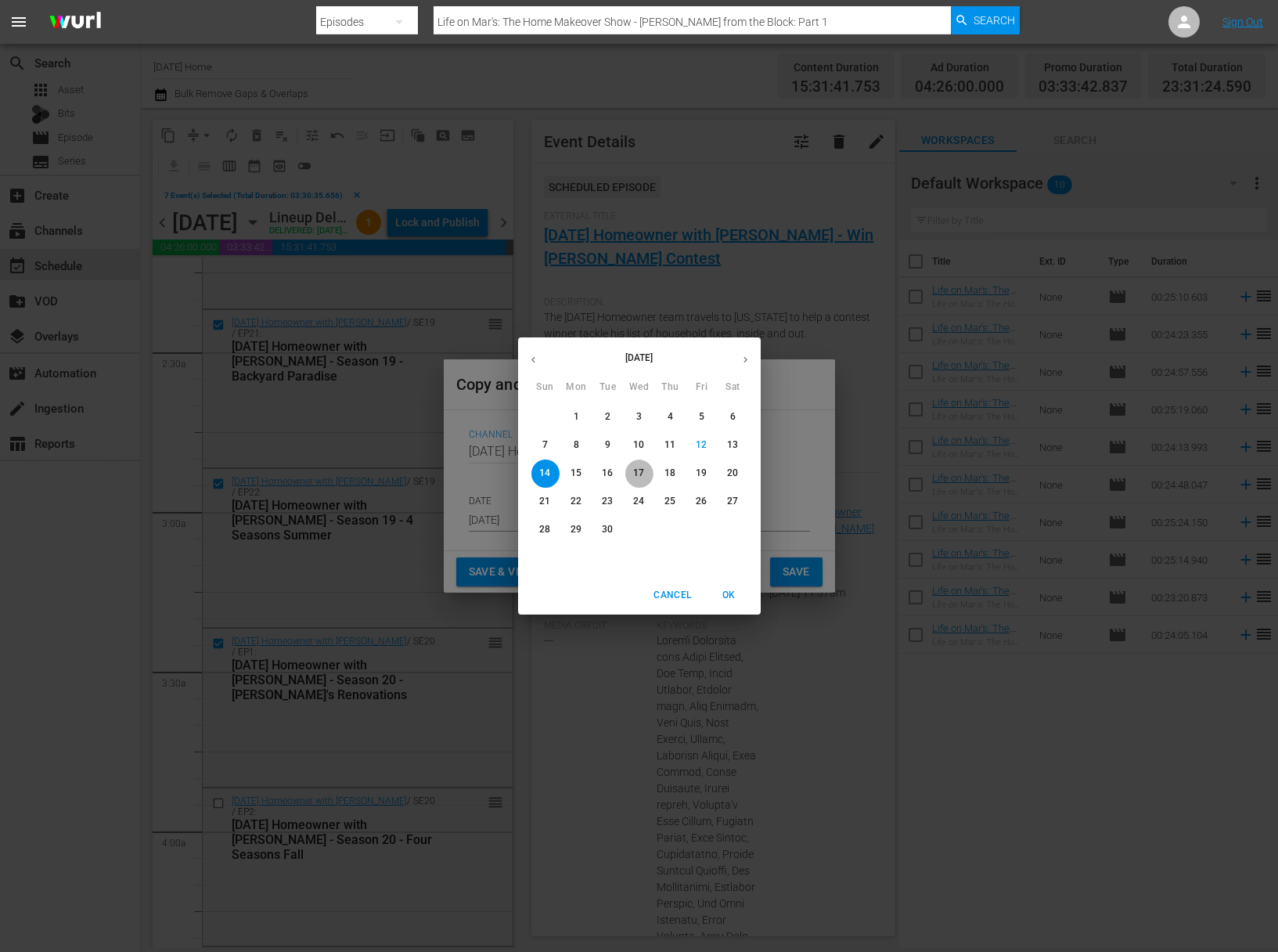
click at [647, 476] on span "17" at bounding box center [639, 473] width 28 height 13
type input "Sep 17th 2025"
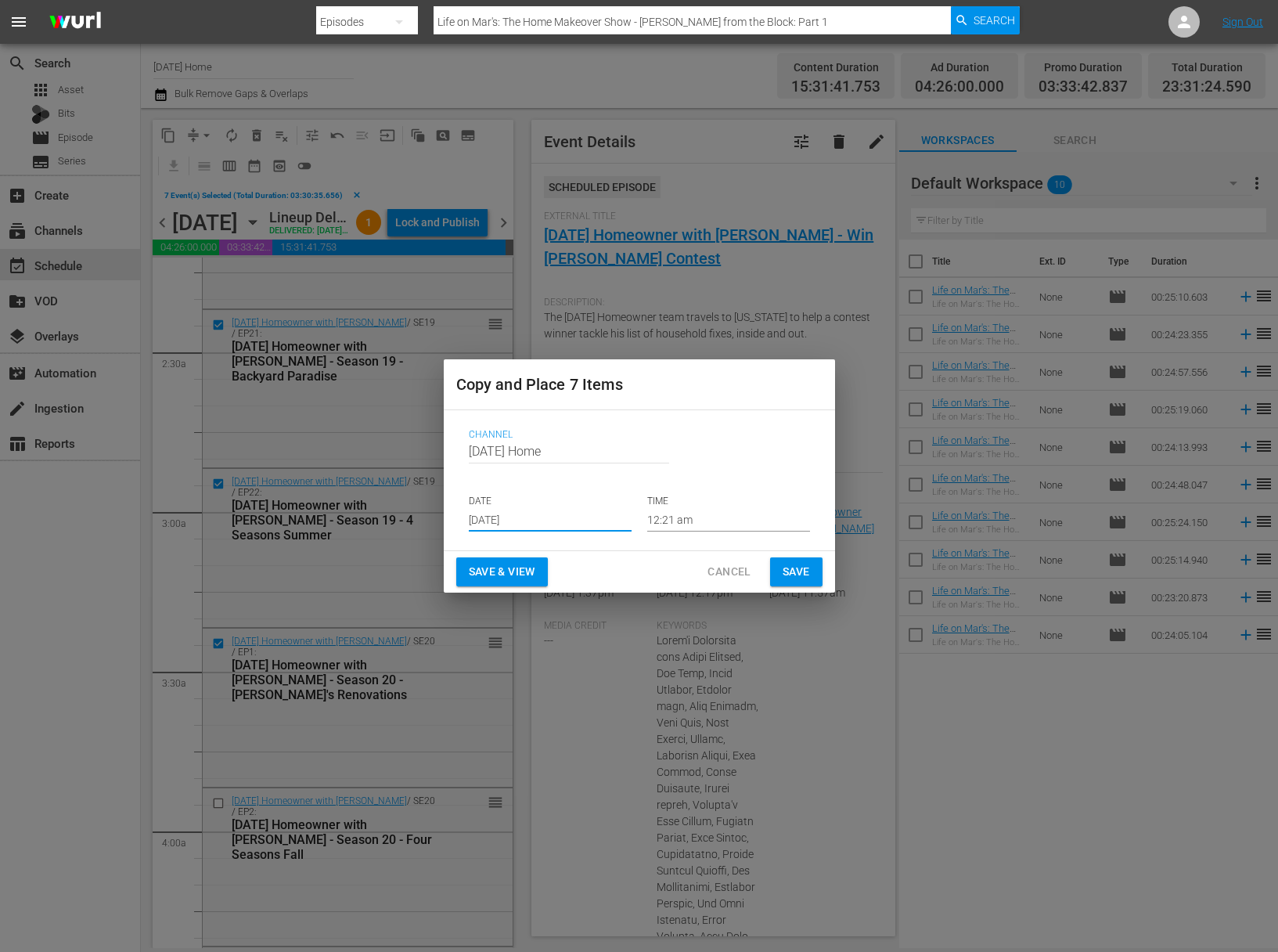
click at [684, 514] on input "12:21 am" at bounding box center [728, 520] width 163 height 24
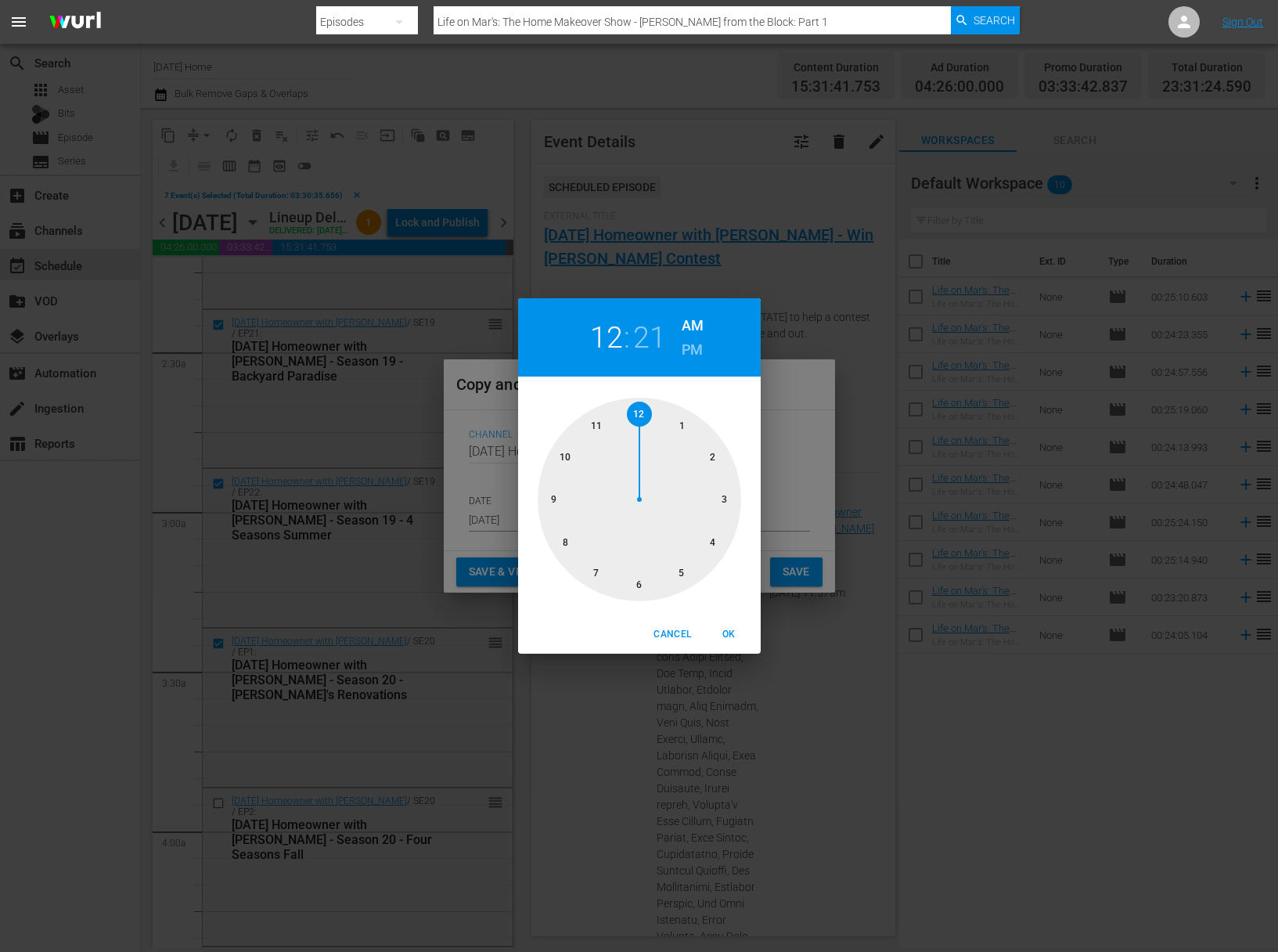
click at [562, 543] on div at bounding box center [639, 499] width 203 height 203
click at [639, 413] on div at bounding box center [639, 499] width 203 height 203
click at [731, 635] on span "OK" at bounding box center [730, 634] width 38 height 16
type input "08:00 am"
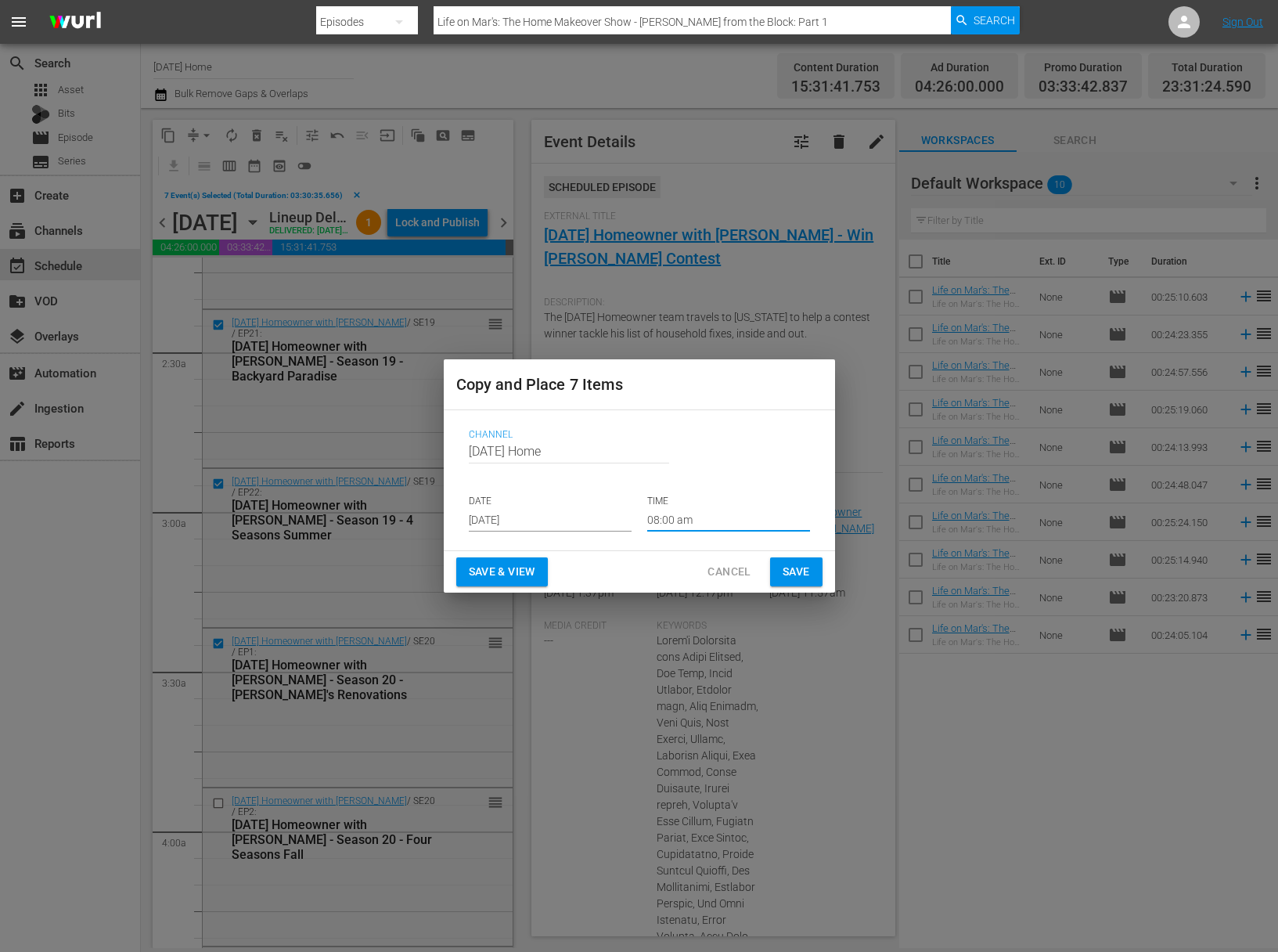
click at [794, 574] on span "Save" at bounding box center [796, 571] width 27 height 20
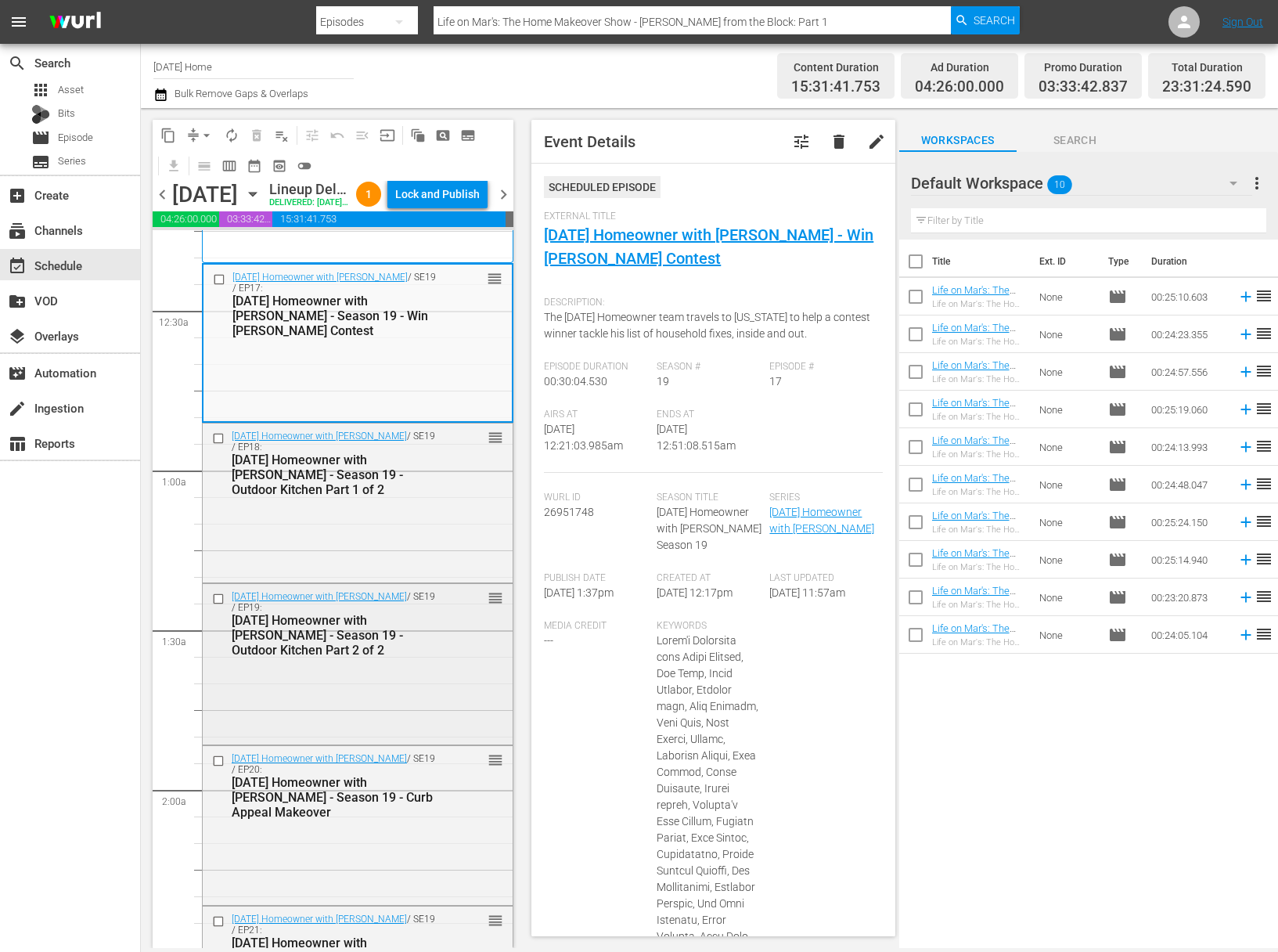
scroll to position [0, 0]
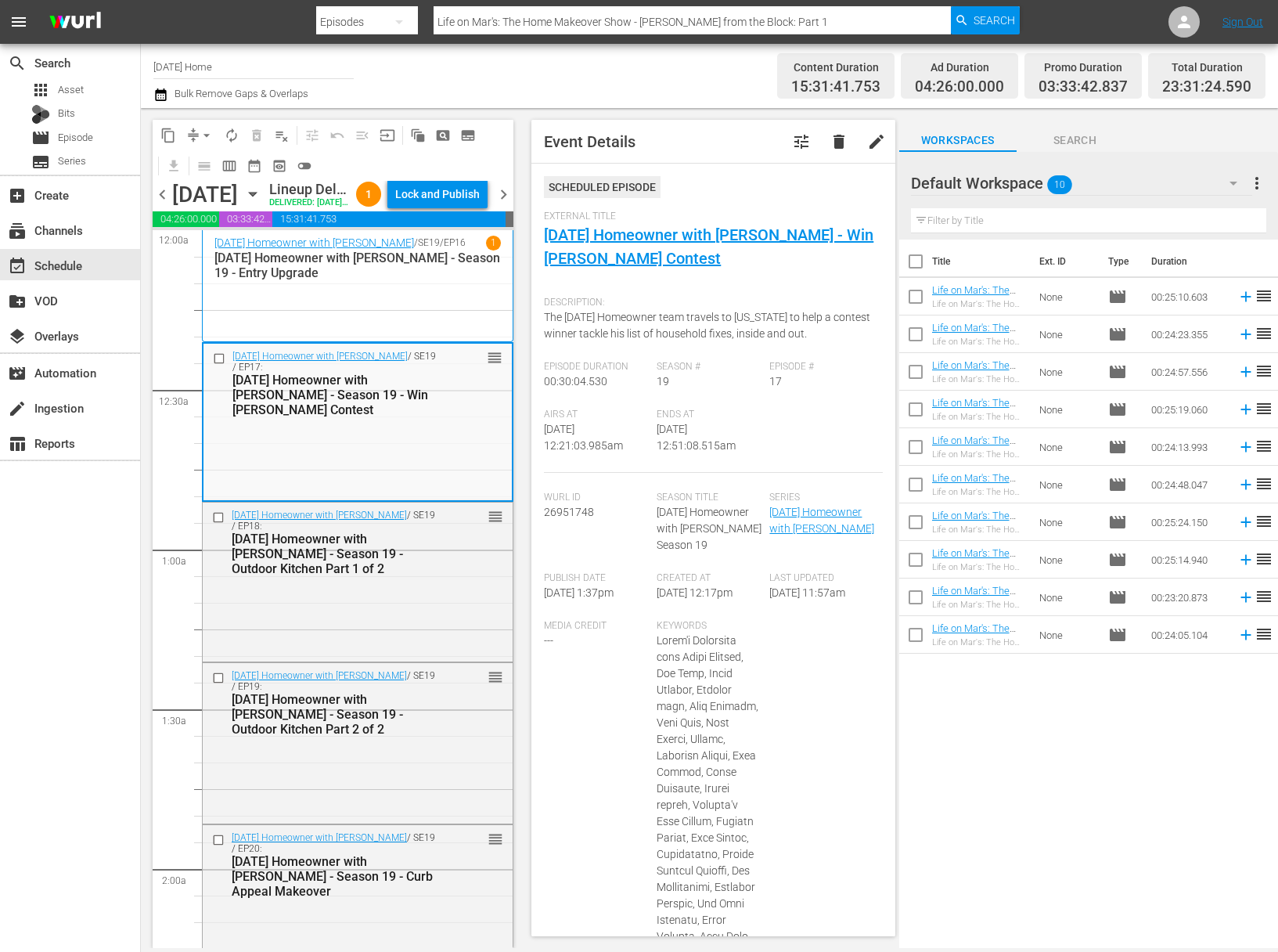
click at [262, 203] on icon "button" at bounding box center [253, 194] width 17 height 17
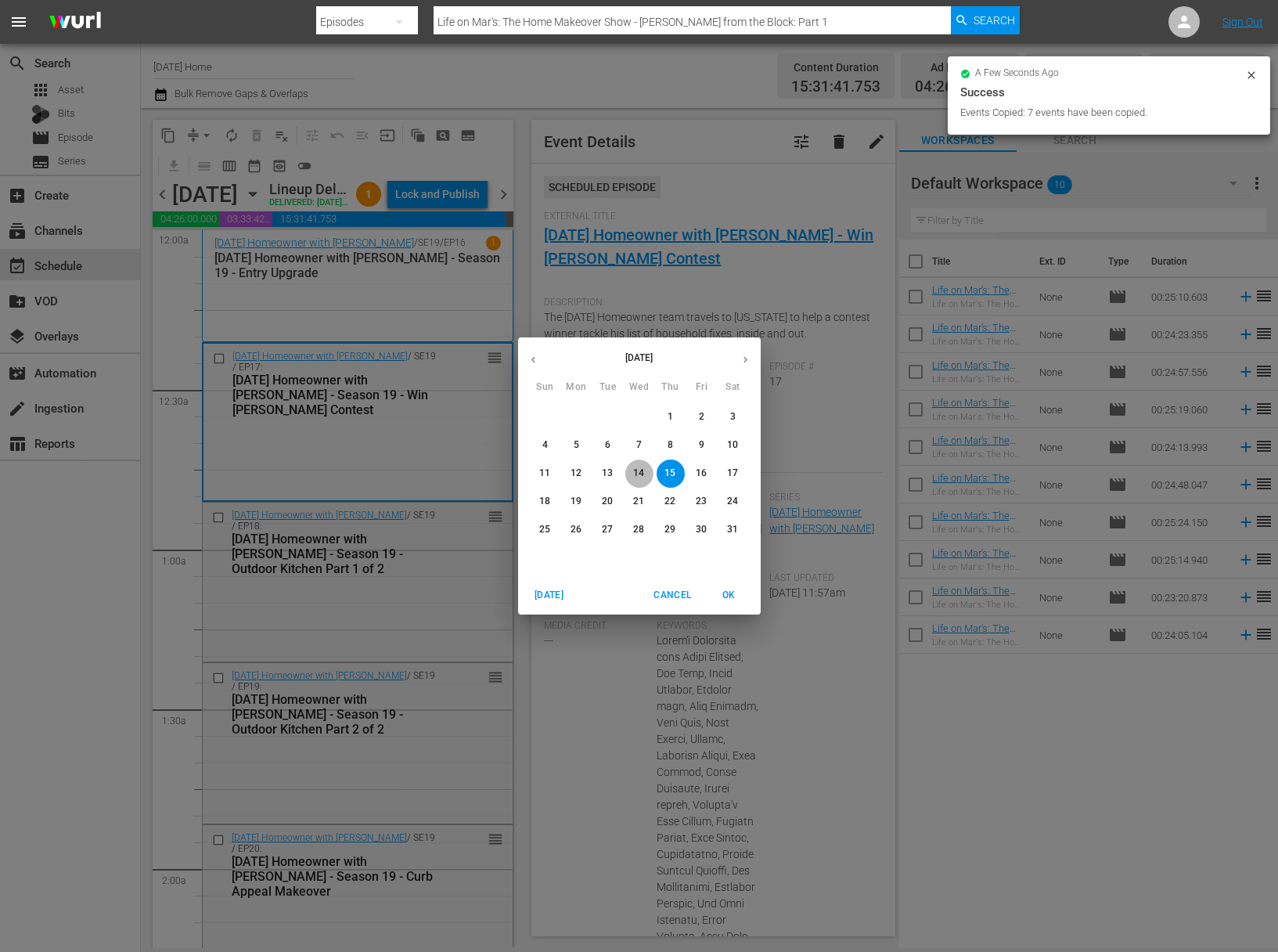
click at [643, 472] on p "14" at bounding box center [639, 473] width 11 height 13
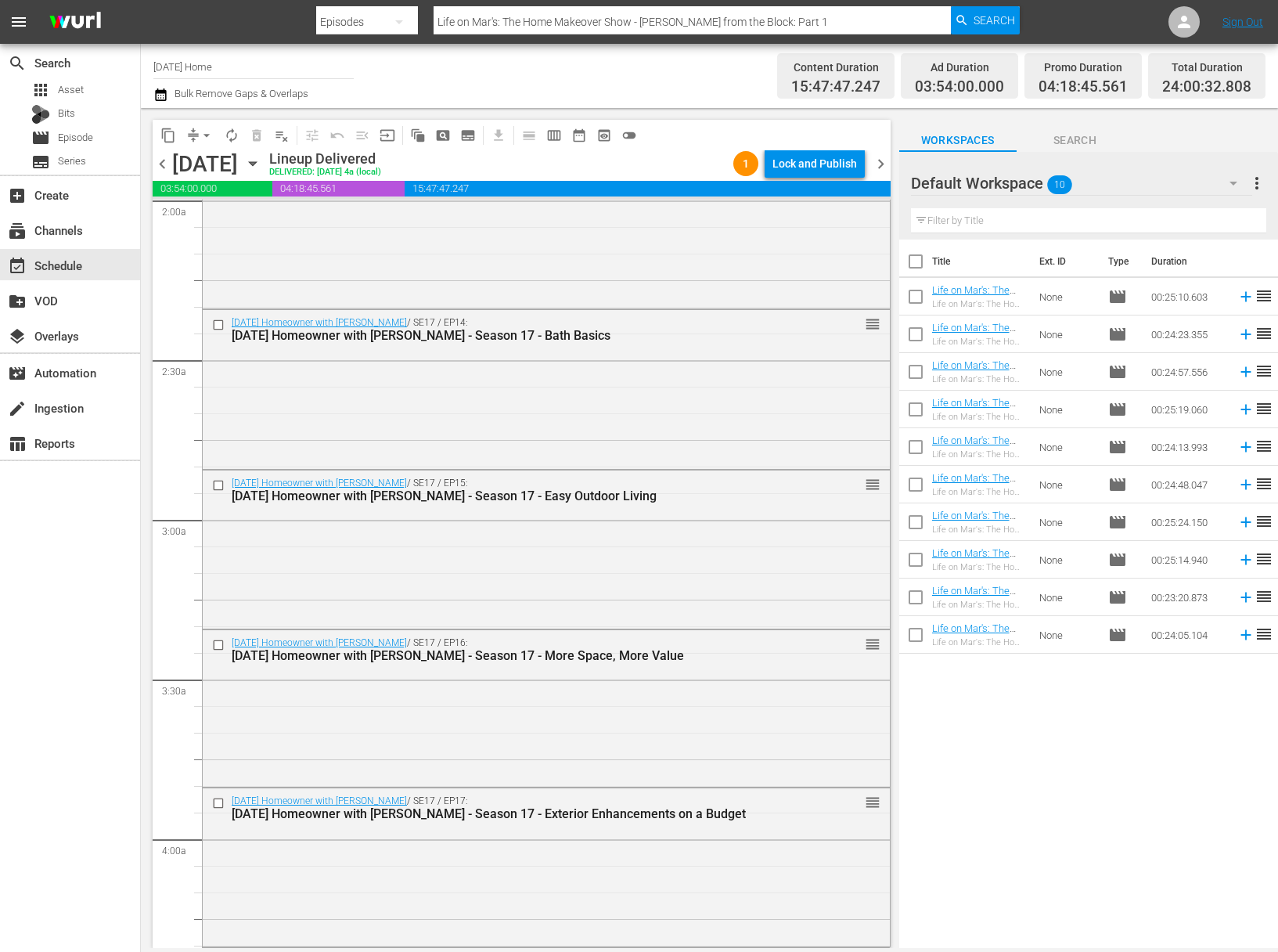
scroll to position [1683, 0]
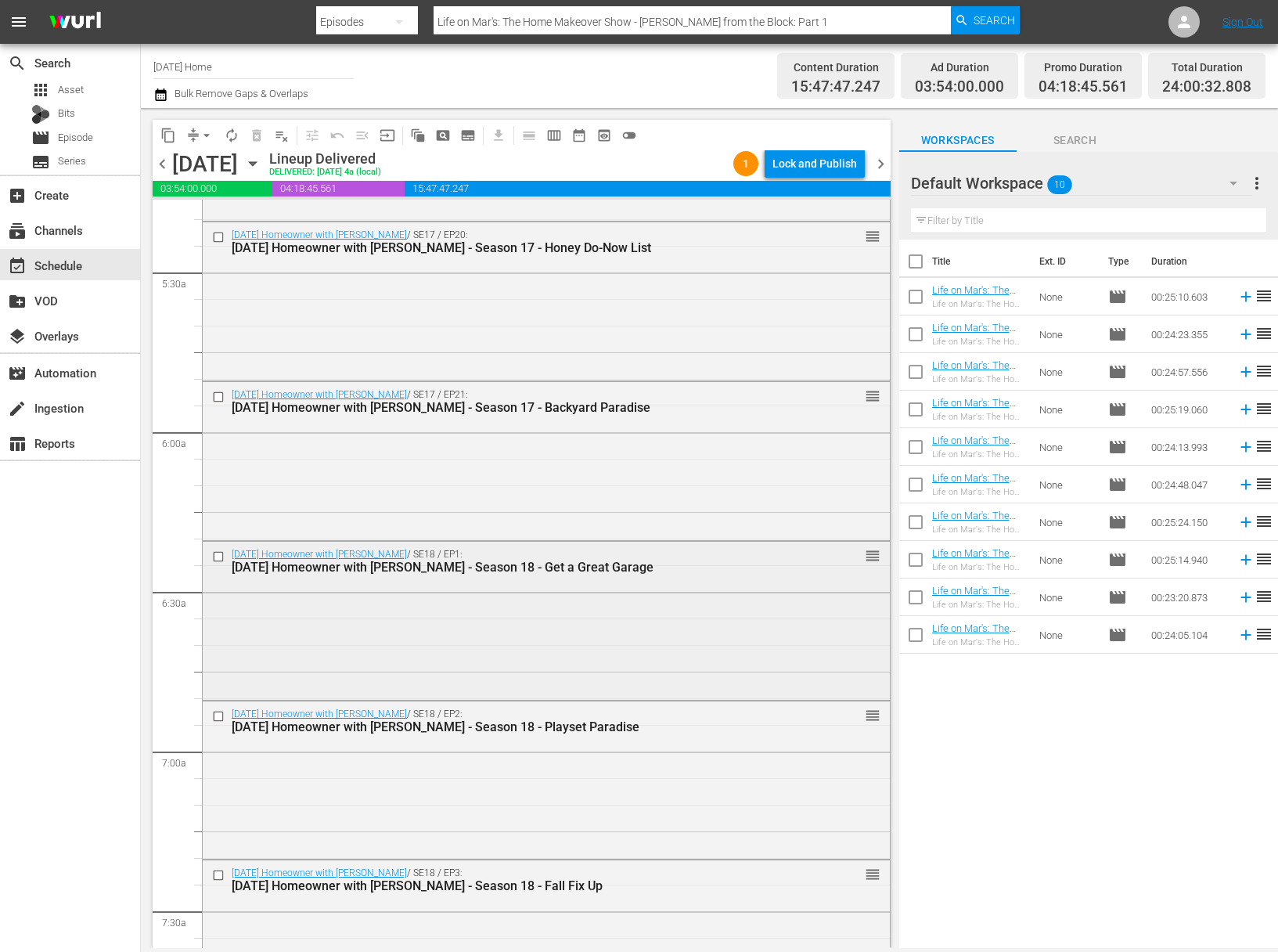
click at [220, 558] on input "checkbox" at bounding box center [220, 556] width 16 height 13
click at [220, 716] on input "checkbox" at bounding box center [220, 716] width 16 height 13
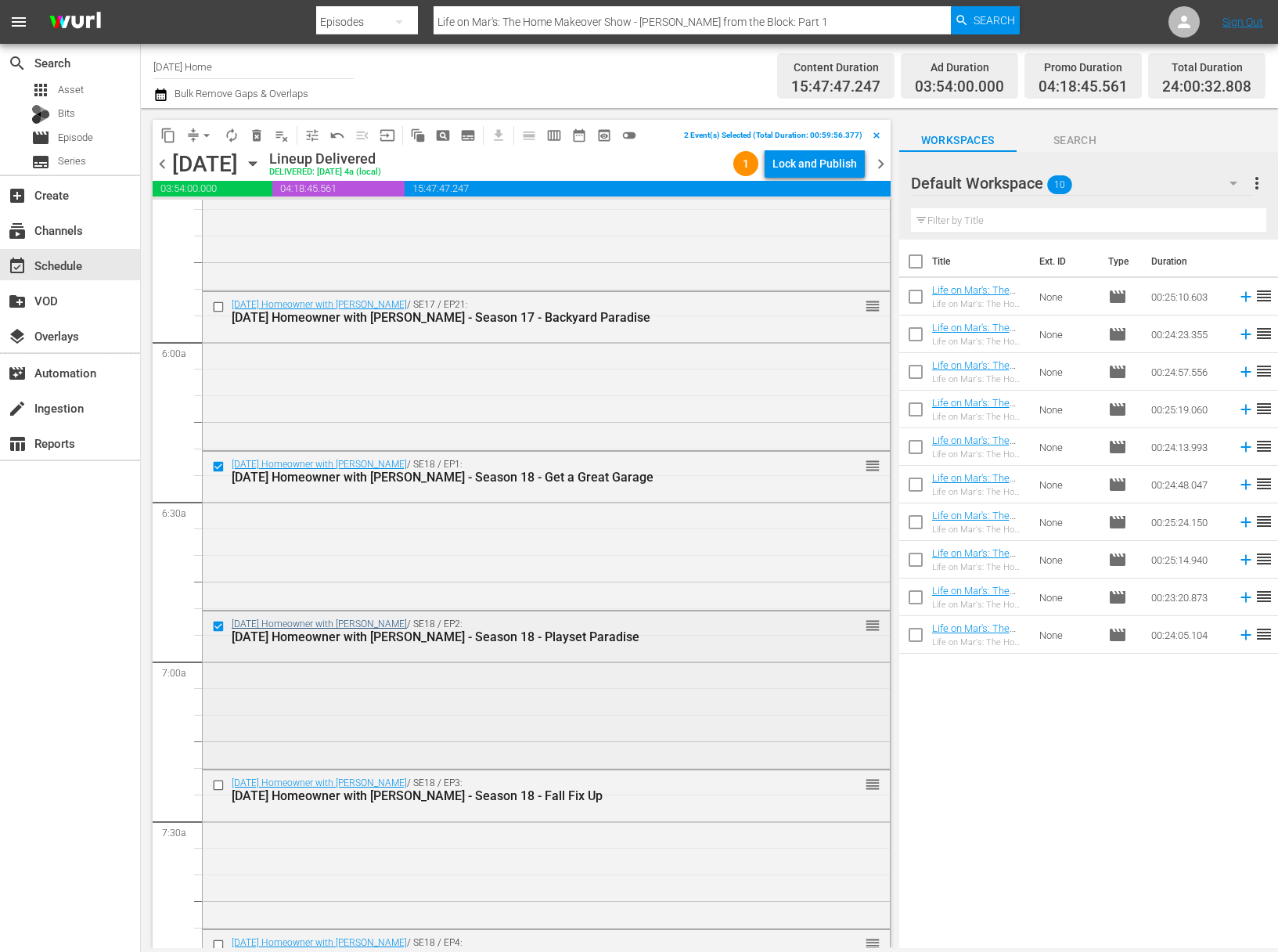
scroll to position [1815, 0]
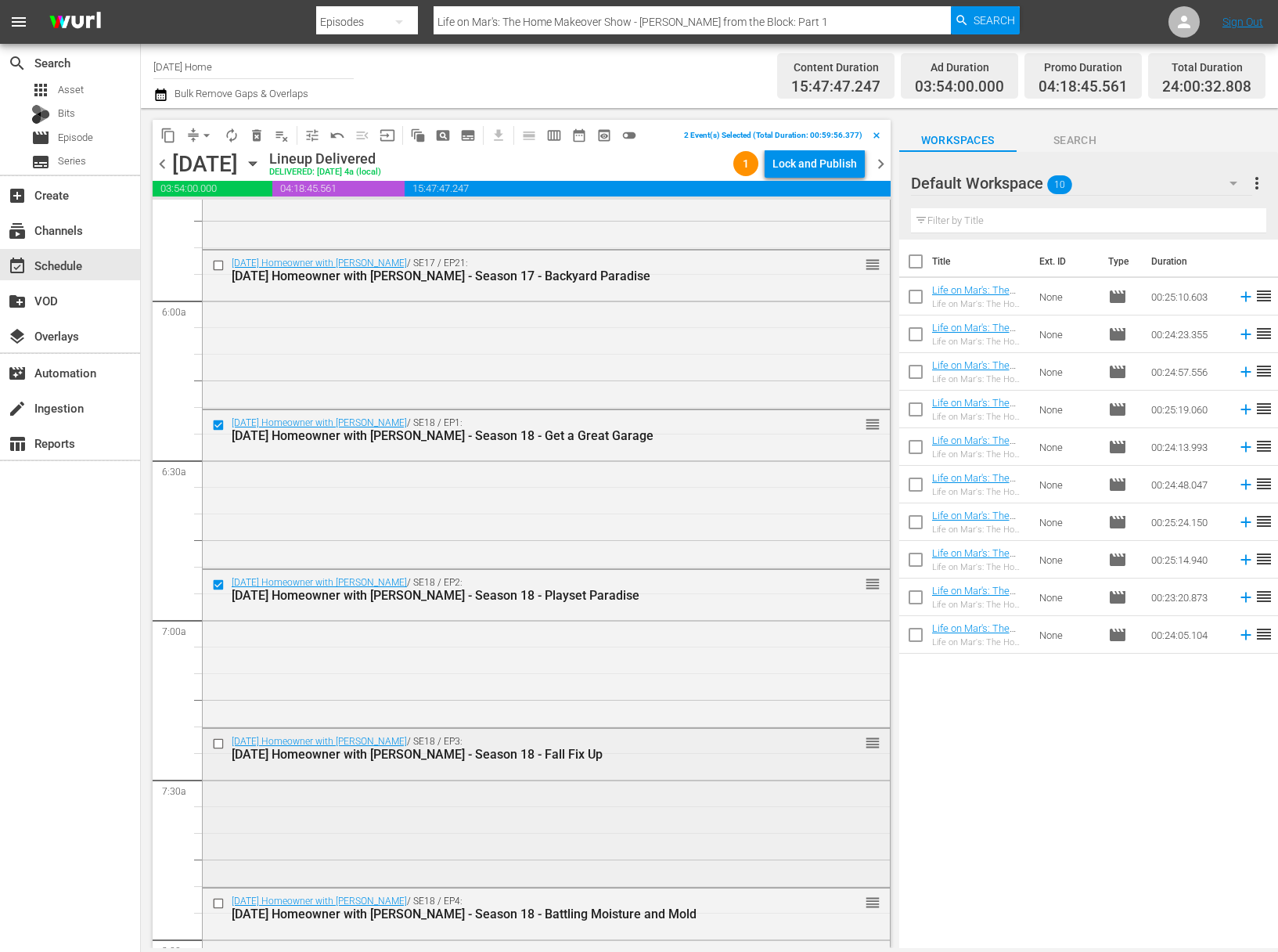
click at [220, 745] on input "checkbox" at bounding box center [220, 744] width 16 height 13
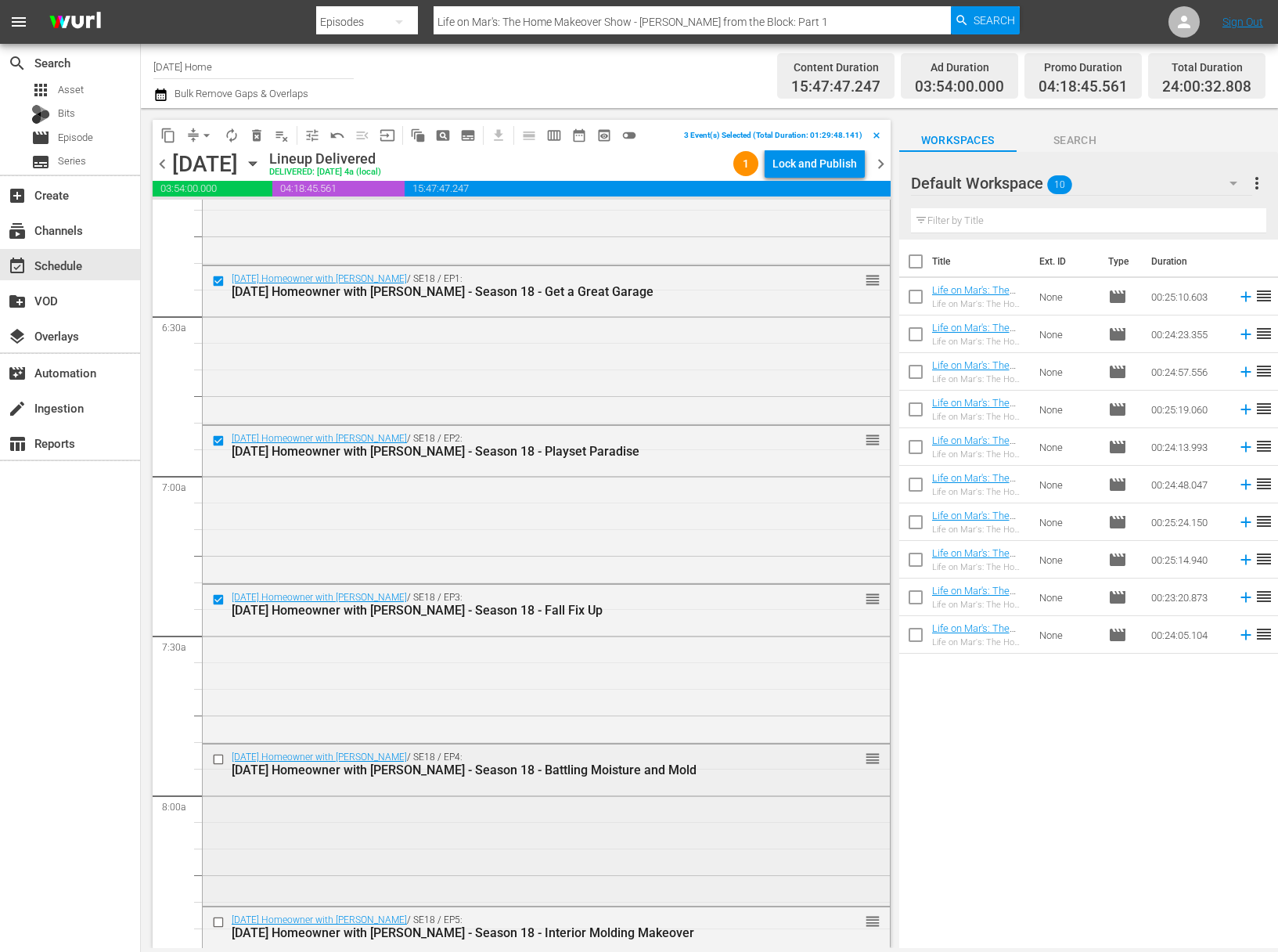
click at [215, 760] on input "checkbox" at bounding box center [220, 759] width 16 height 13
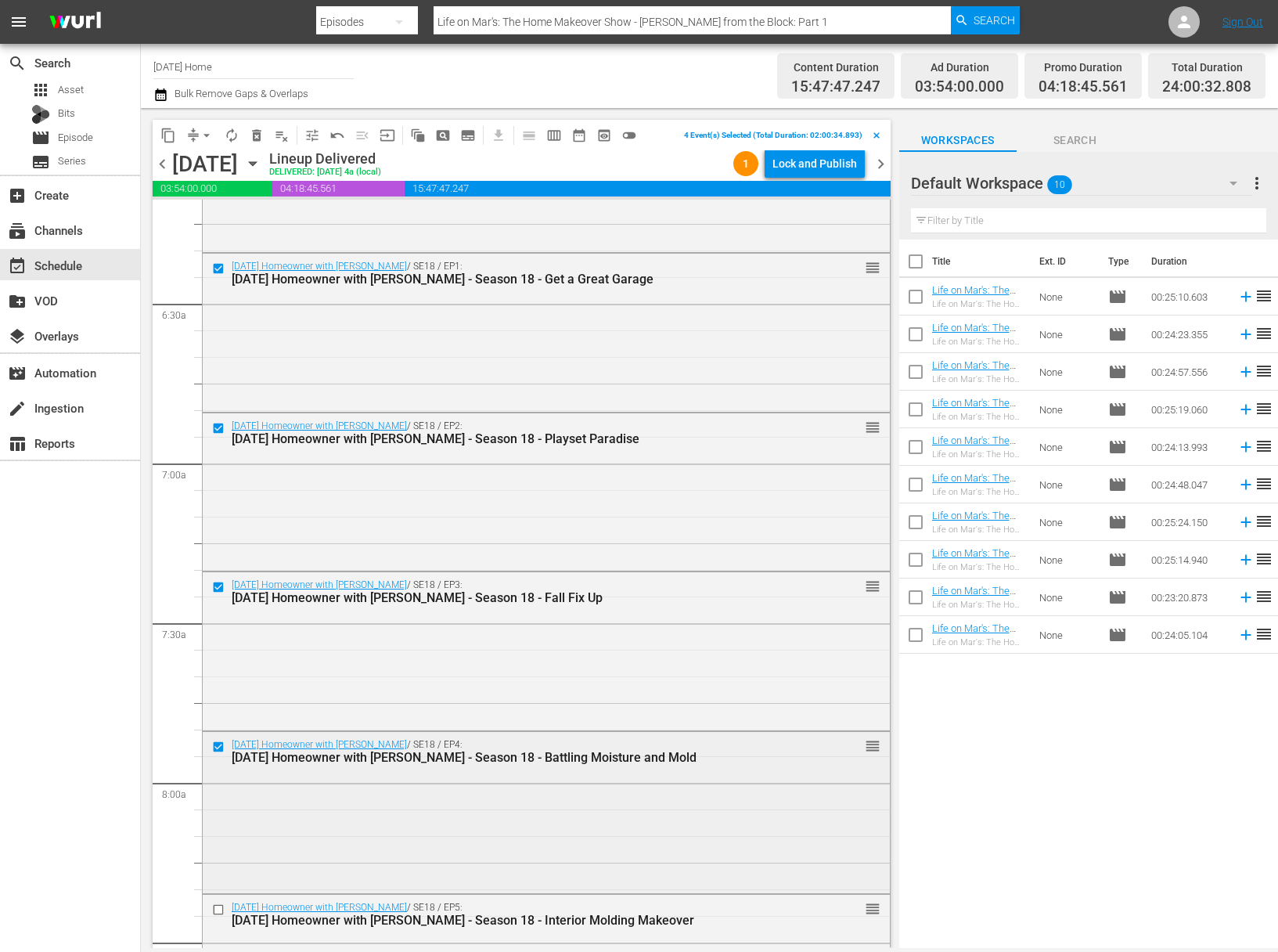
scroll to position [2118, 0]
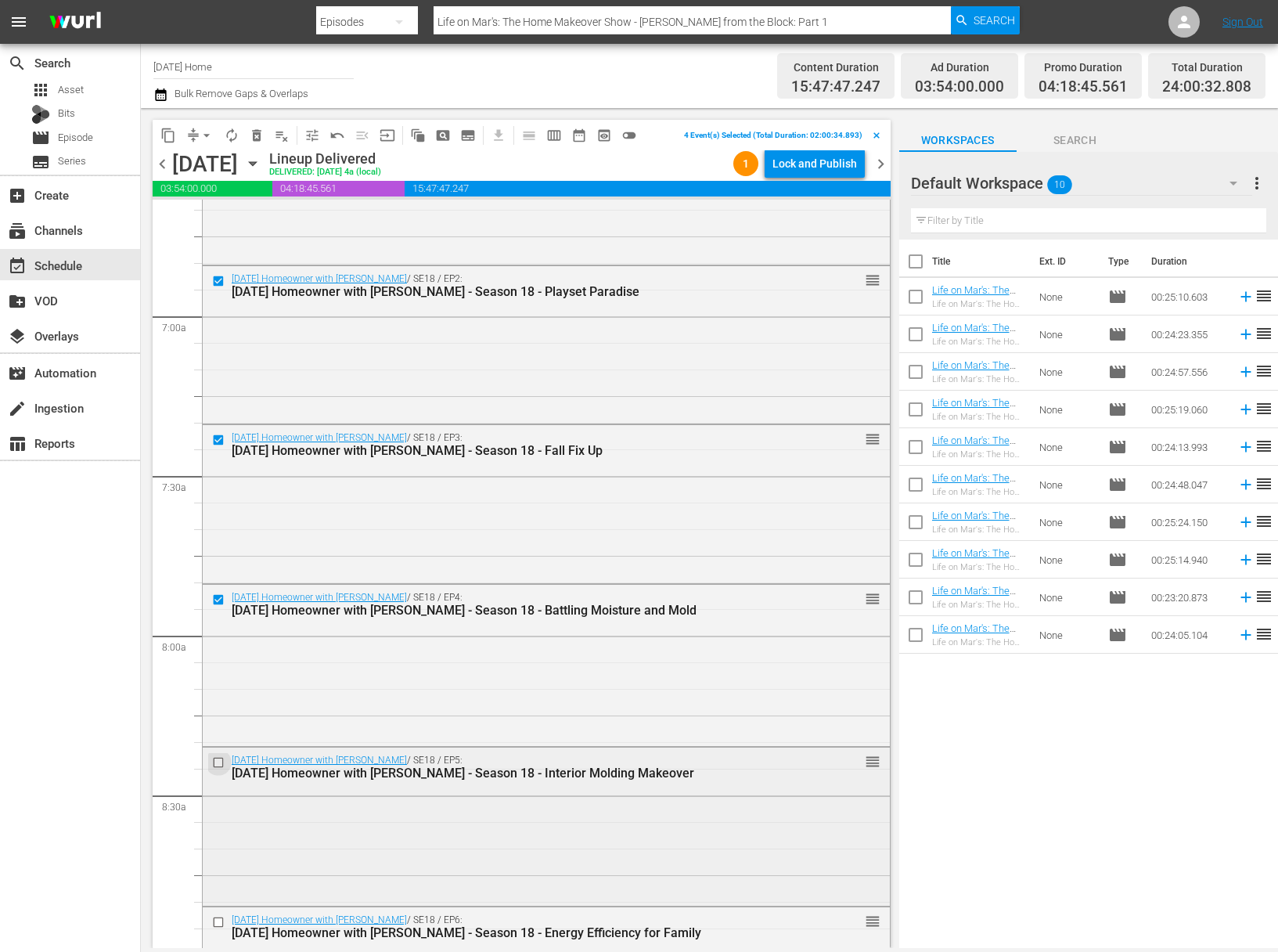
click at [218, 763] on input "checkbox" at bounding box center [220, 763] width 16 height 13
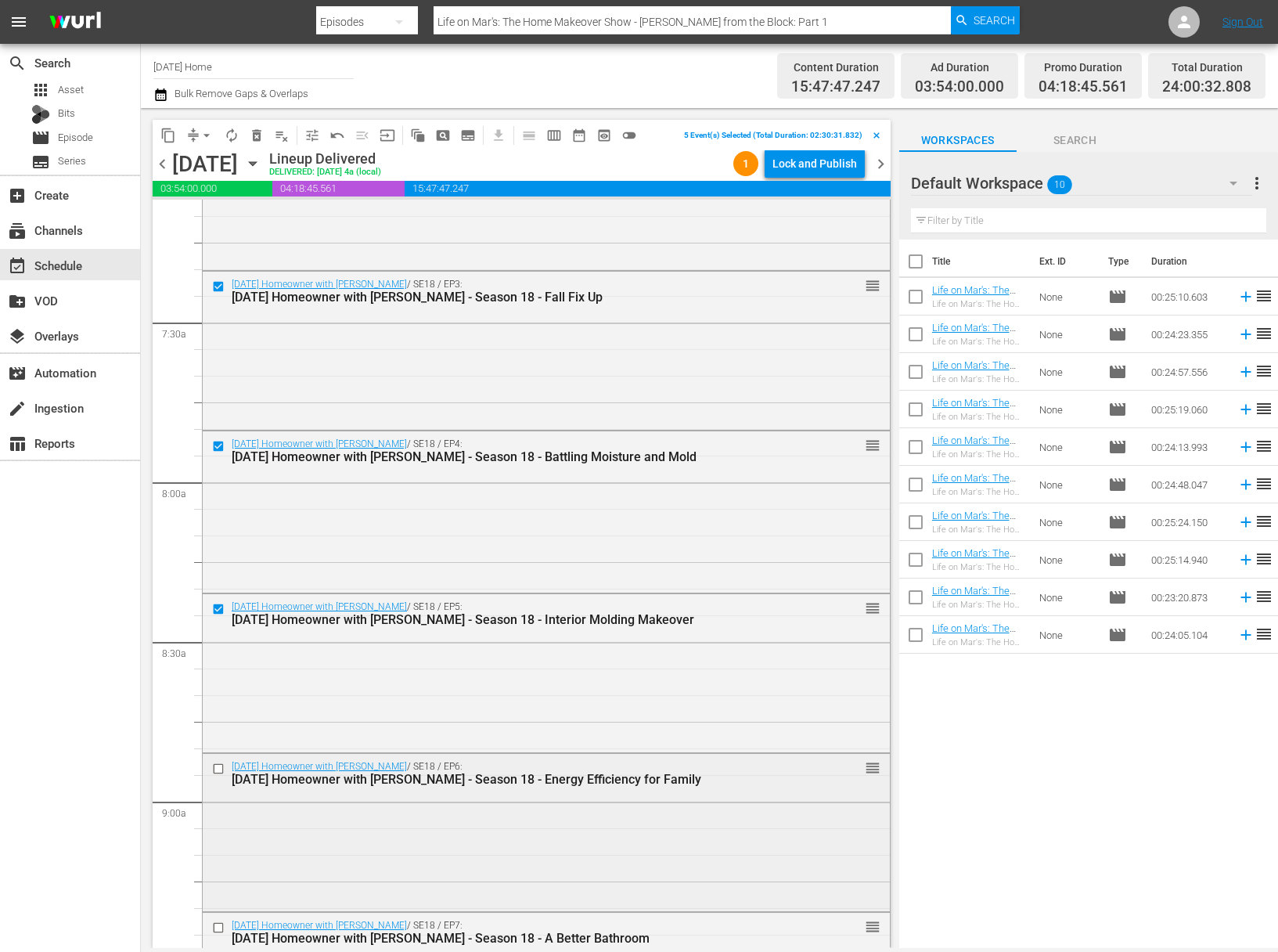
click at [221, 770] on input "checkbox" at bounding box center [220, 769] width 16 height 13
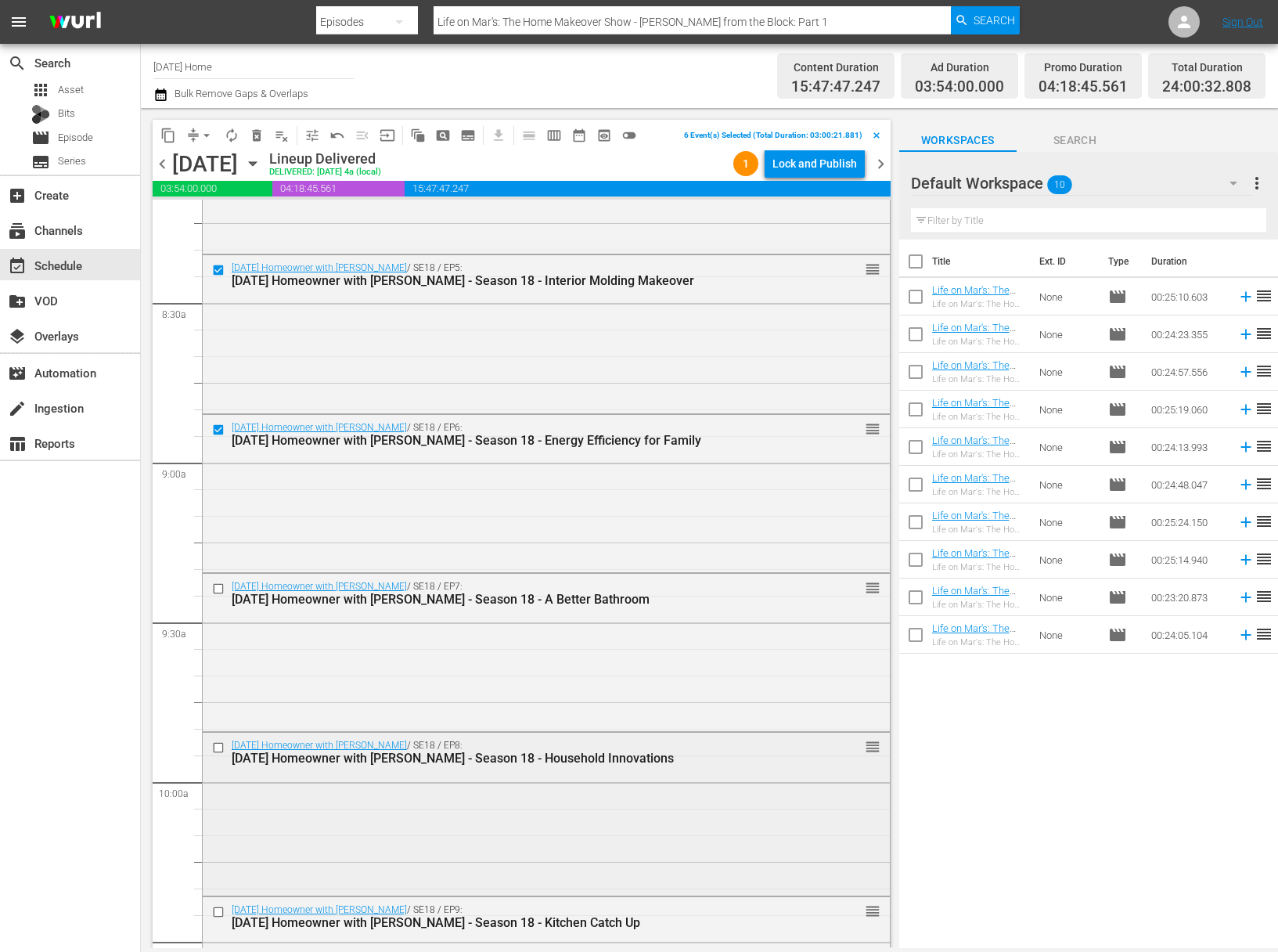
click at [220, 746] on input "checkbox" at bounding box center [220, 748] width 16 height 13
click at [218, 593] on input "checkbox" at bounding box center [220, 588] width 16 height 13
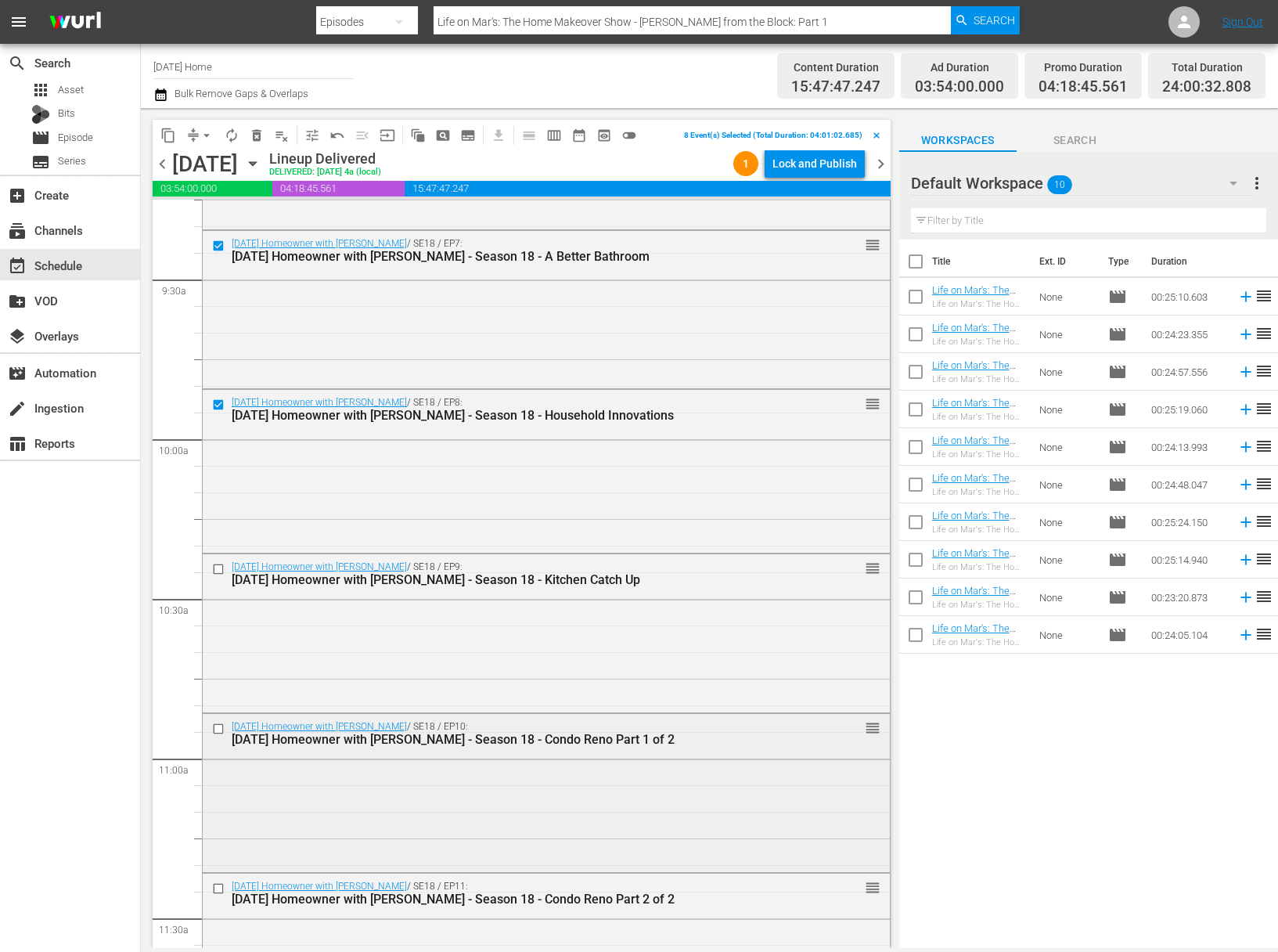
click at [220, 722] on input "checkbox" at bounding box center [220, 728] width 16 height 13
click at [219, 568] on input "checkbox" at bounding box center [220, 569] width 16 height 13
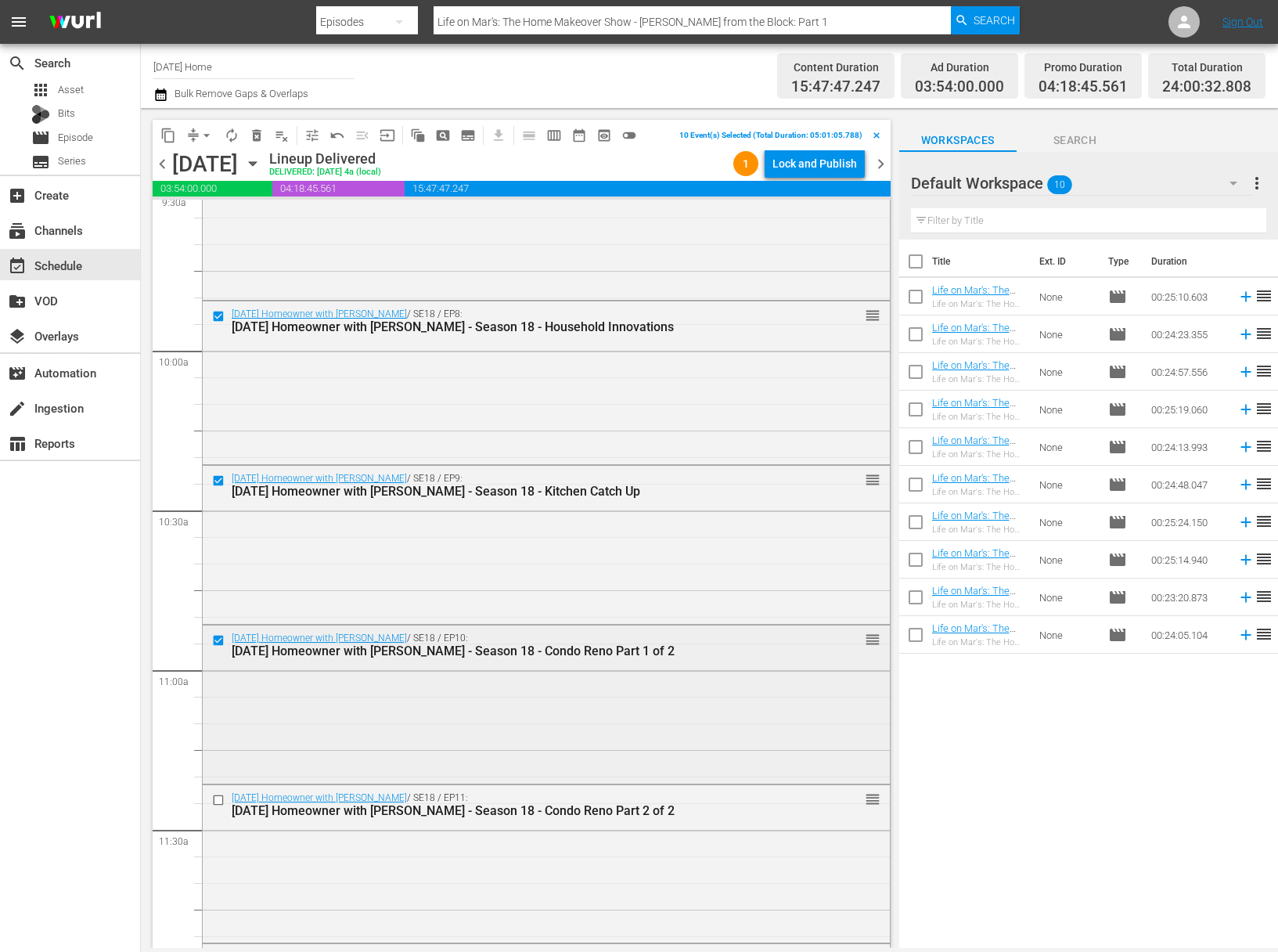
scroll to position [3107, 0]
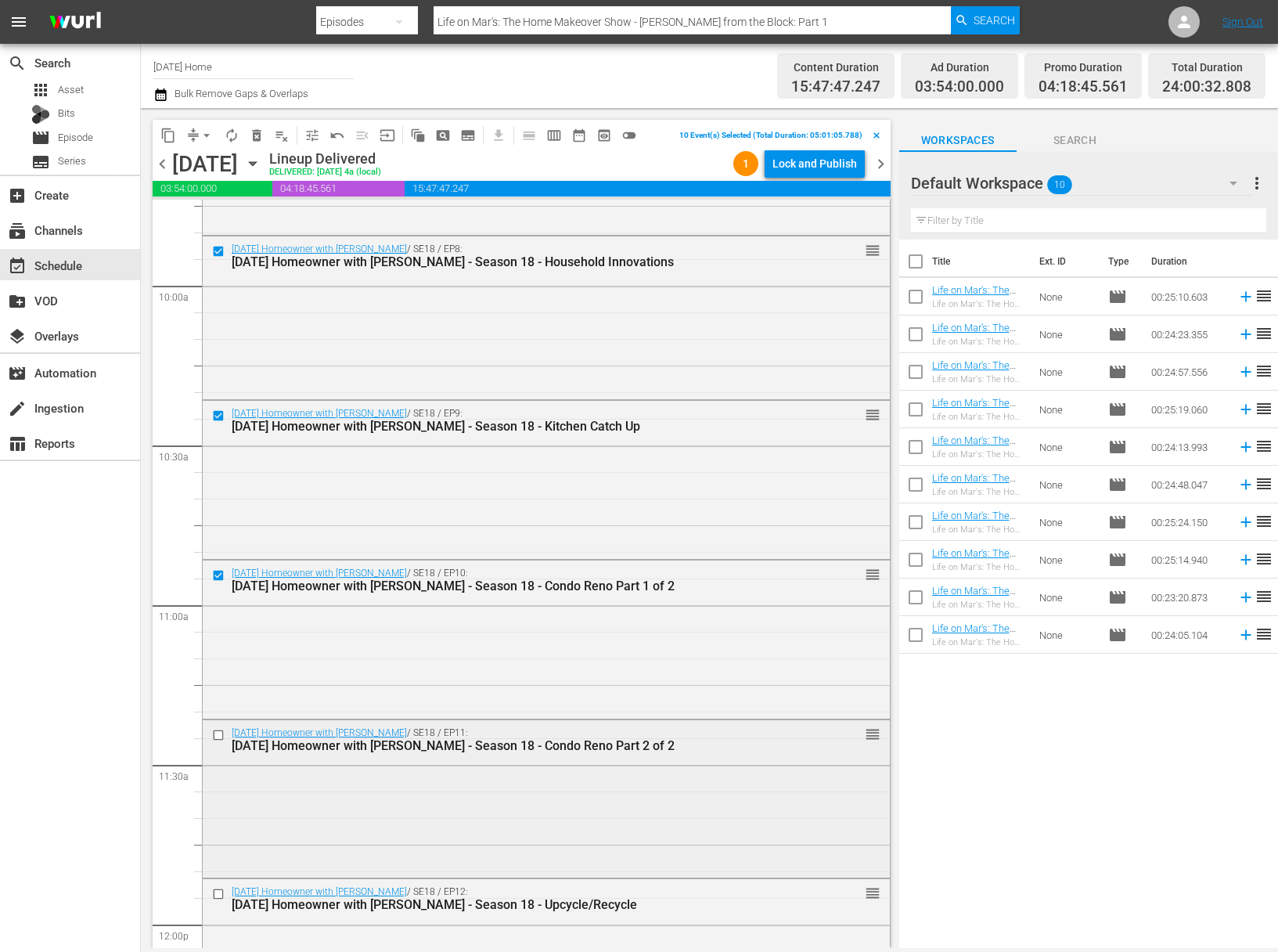
click at [220, 736] on input "checkbox" at bounding box center [220, 735] width 16 height 13
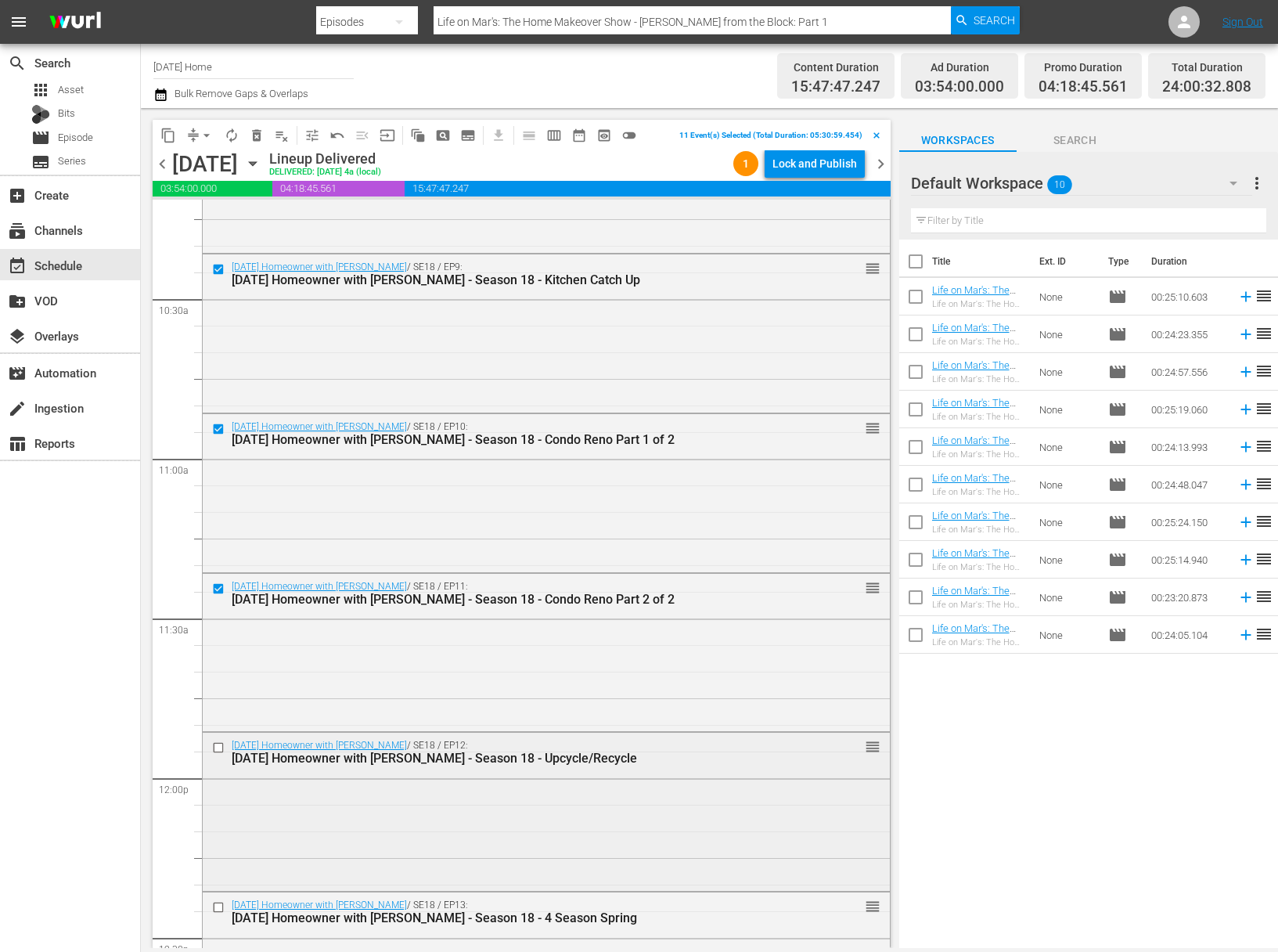
click at [220, 745] on input "checkbox" at bounding box center [220, 748] width 16 height 13
click at [221, 749] on input "checkbox" at bounding box center [220, 747] width 16 height 13
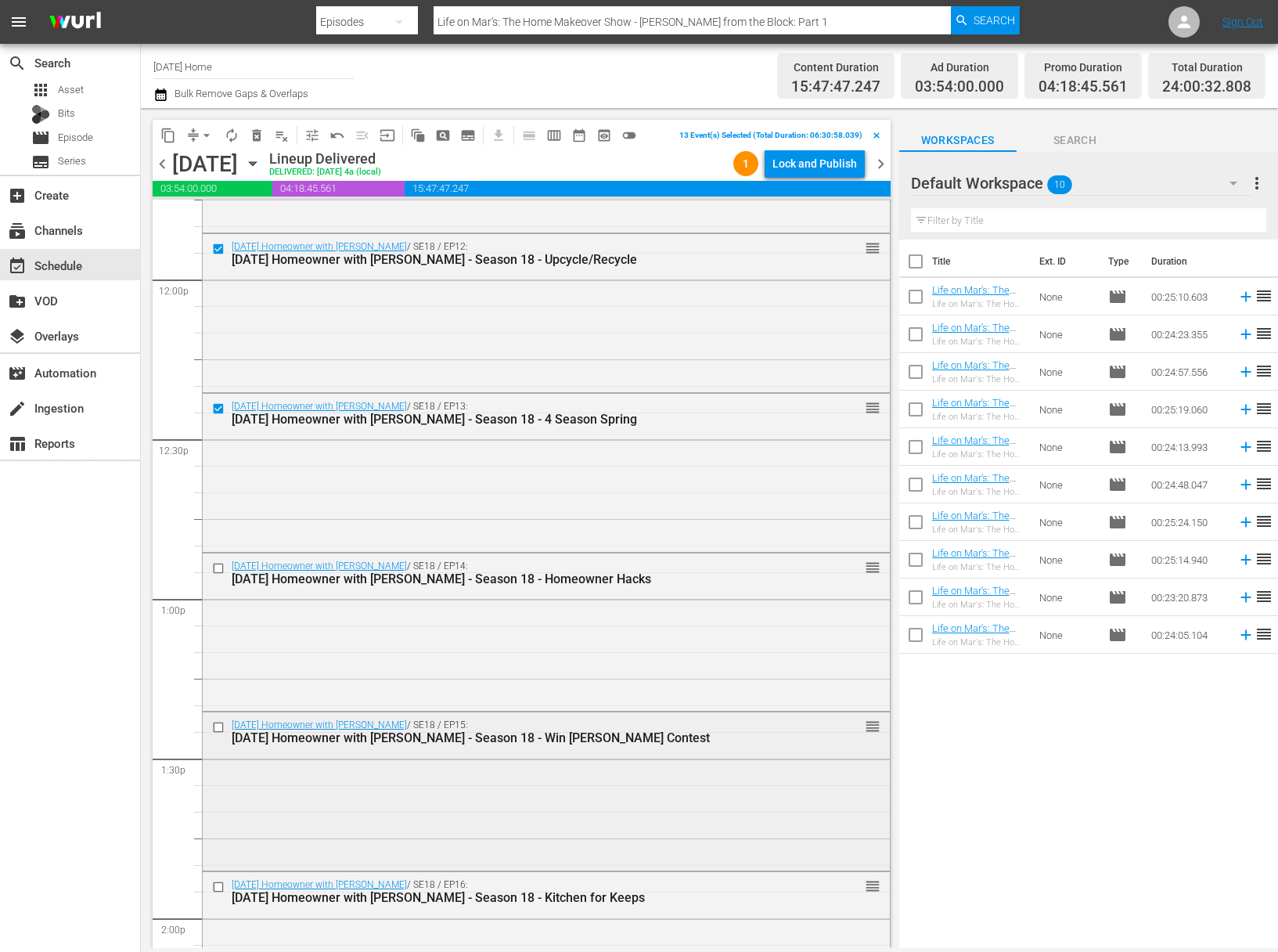
click at [220, 722] on input "checkbox" at bounding box center [220, 727] width 16 height 13
click at [217, 569] on input "checkbox" at bounding box center [220, 568] width 16 height 13
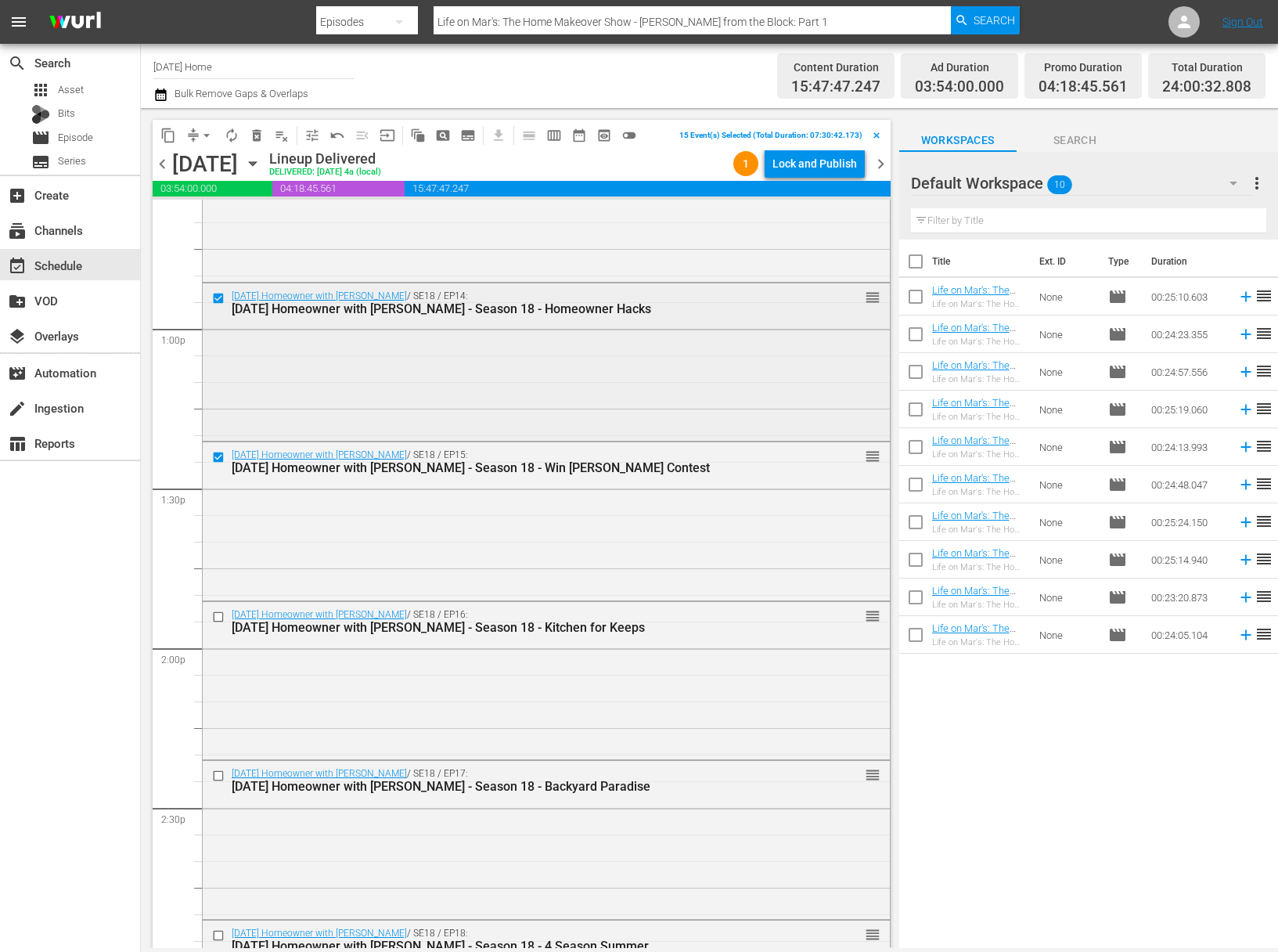
scroll to position [4077, 0]
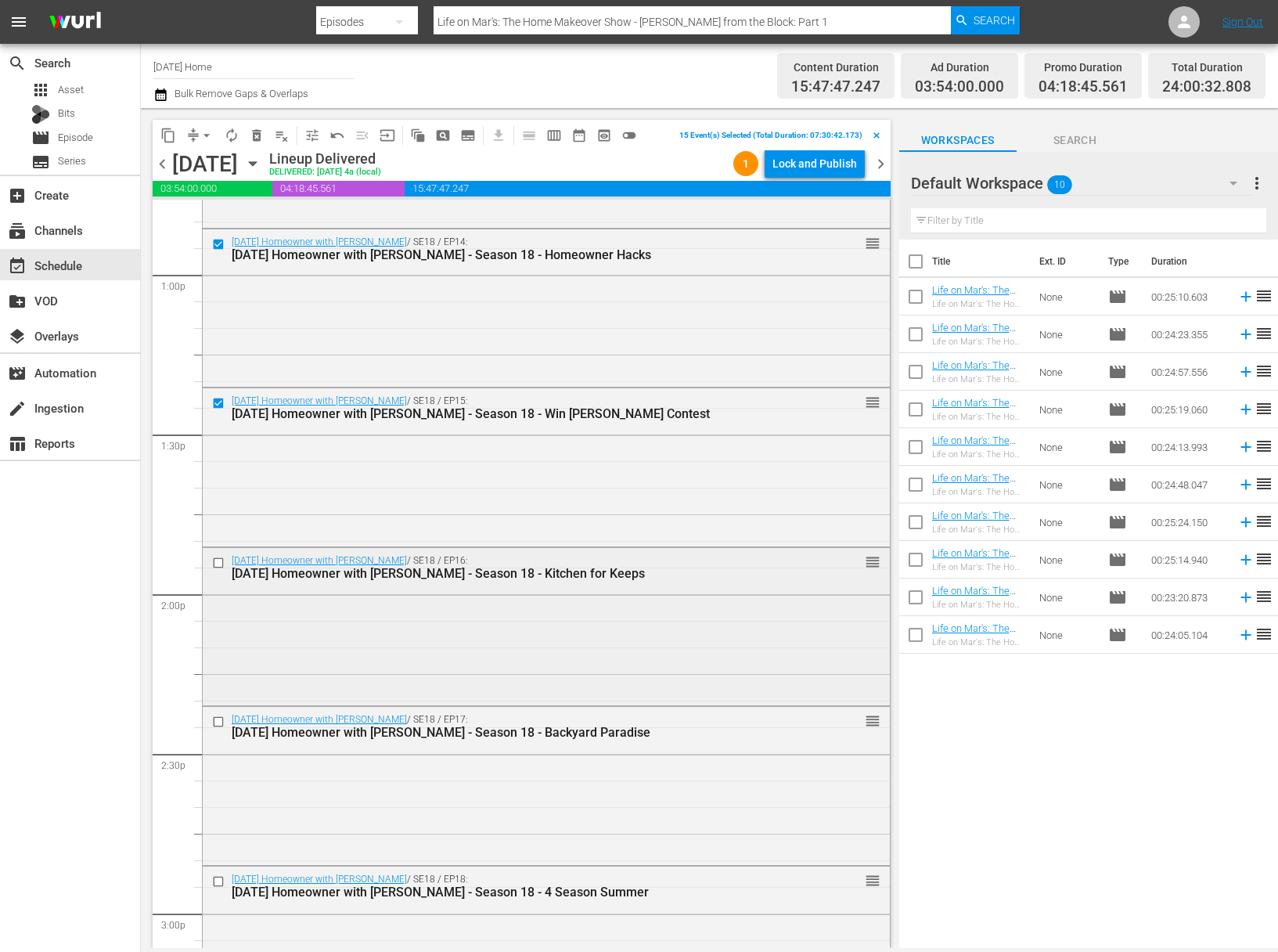
click at [217, 559] on input "checkbox" at bounding box center [220, 562] width 16 height 13
click at [219, 719] on input "checkbox" at bounding box center [220, 722] width 16 height 13
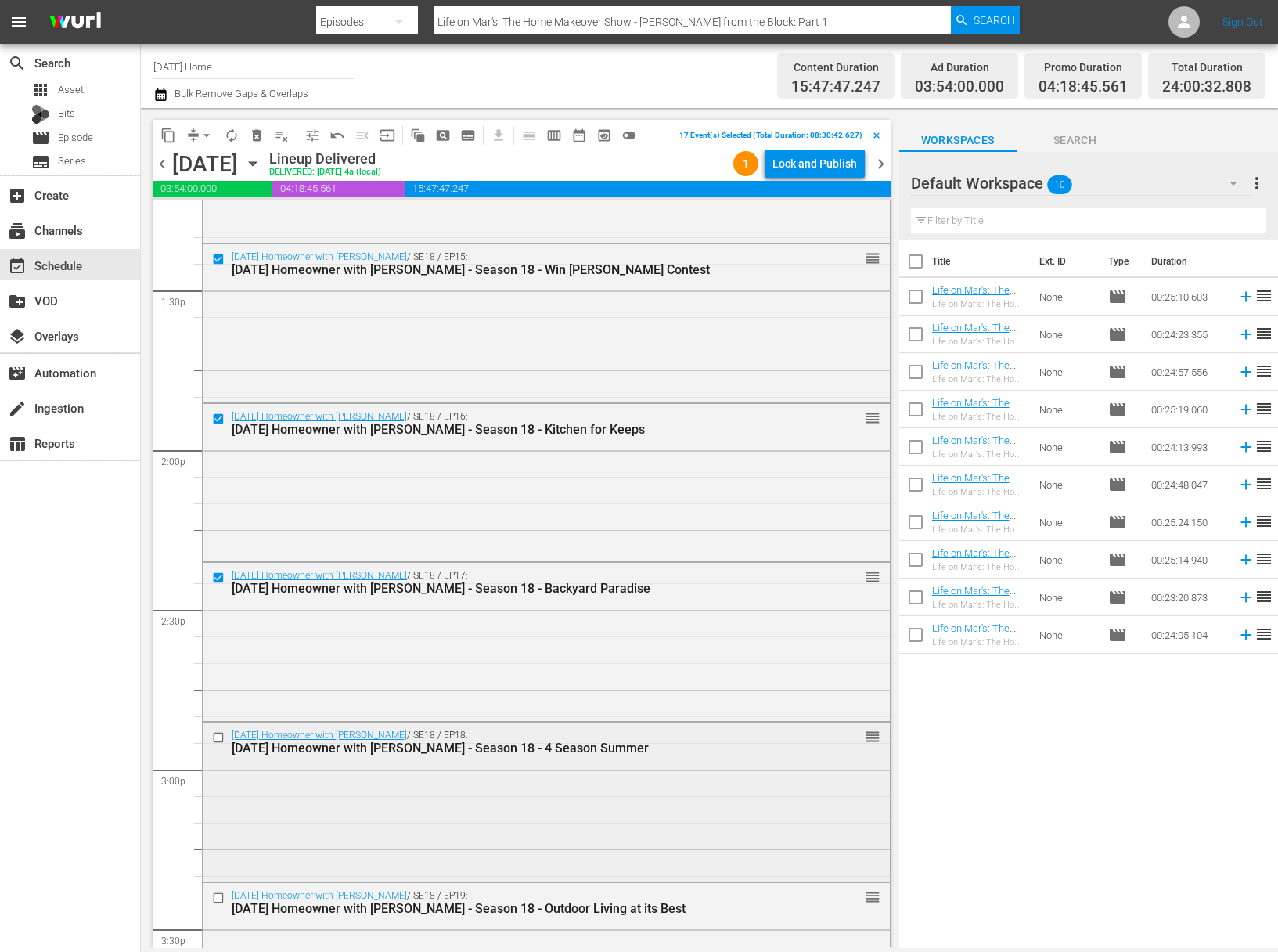
click at [218, 733] on input "checkbox" at bounding box center [220, 738] width 16 height 13
click at [222, 896] on input "checkbox" at bounding box center [220, 897] width 16 height 13
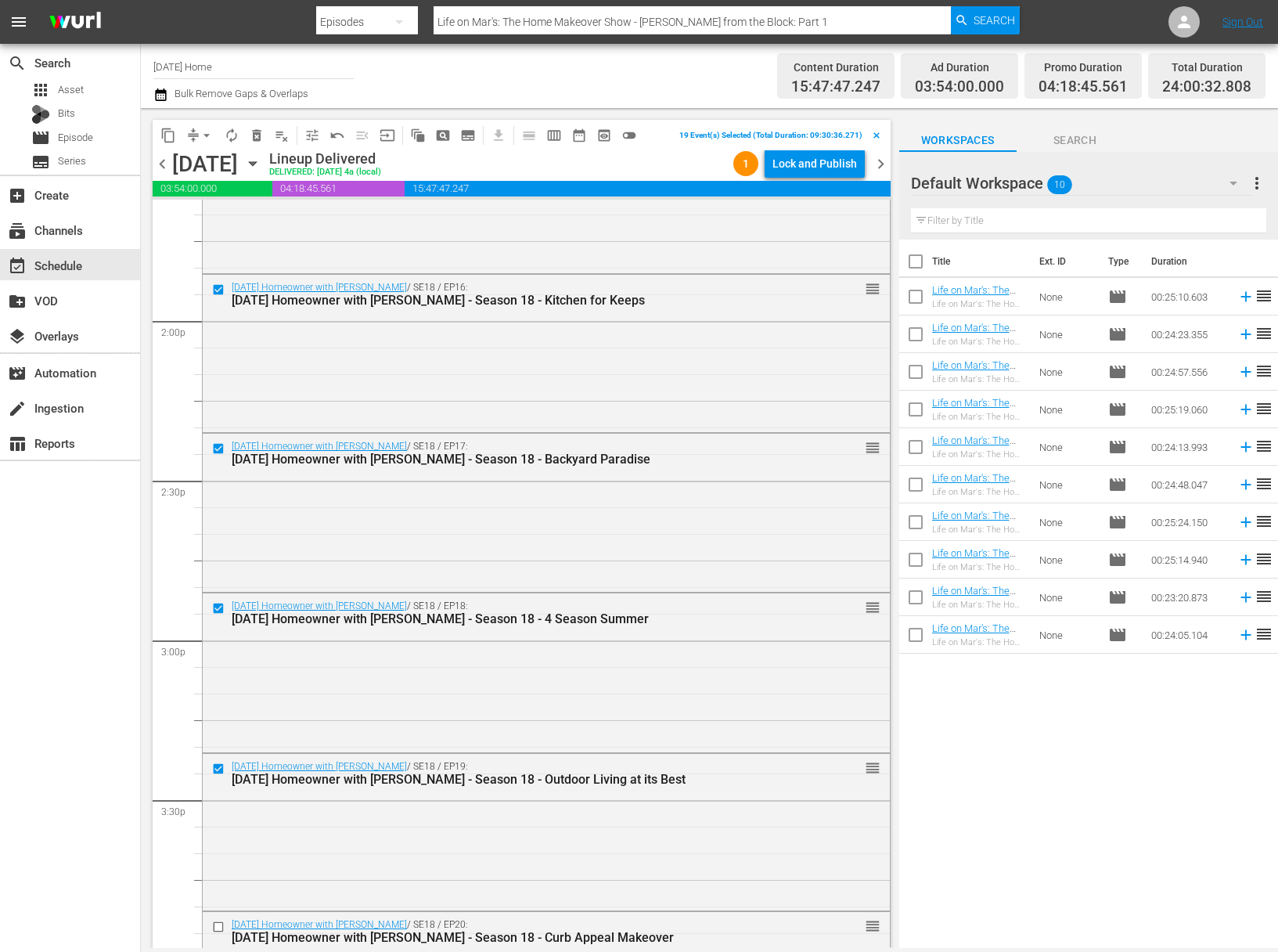
scroll to position [4380, 0]
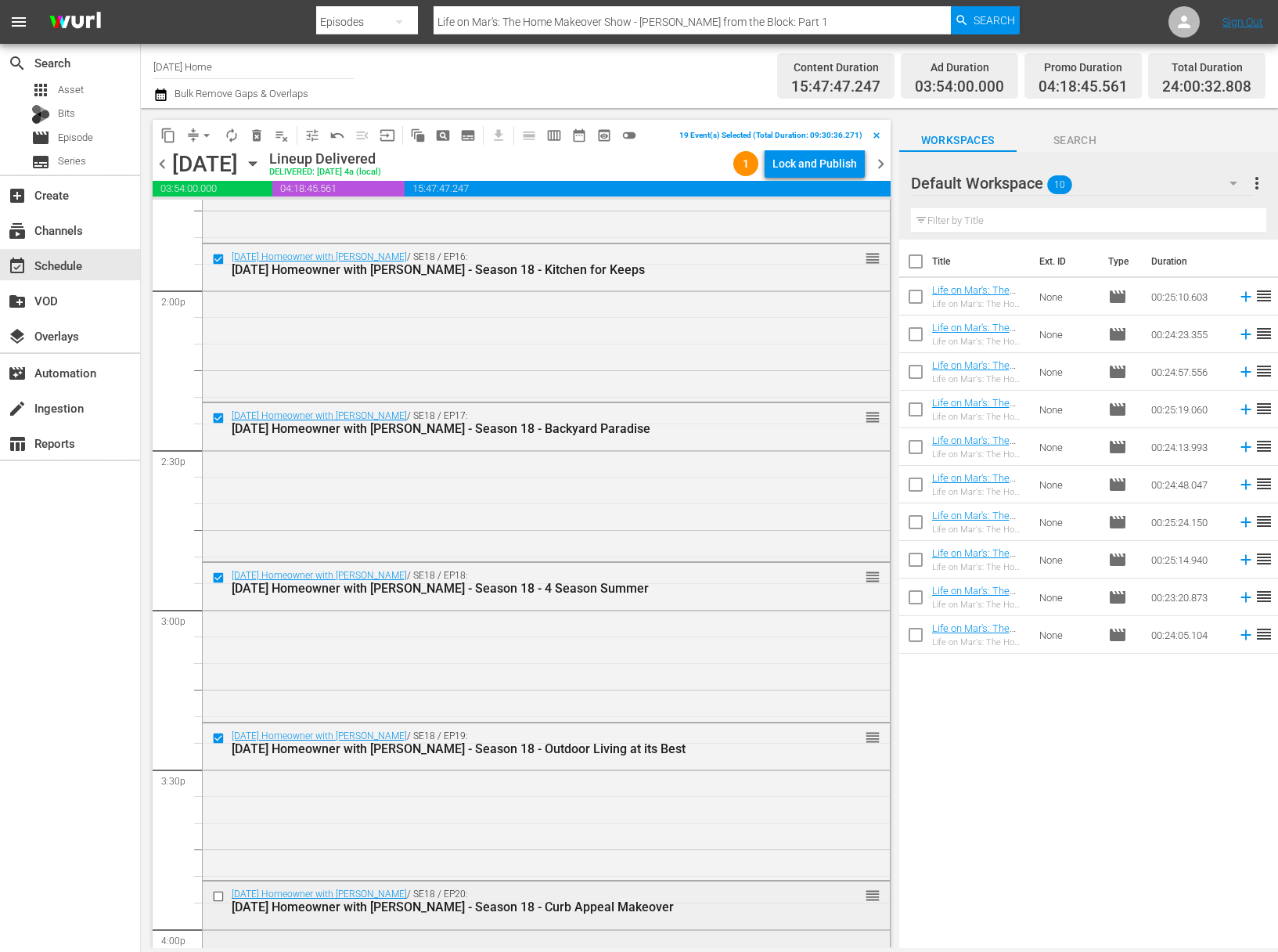
click at [217, 895] on input "checkbox" at bounding box center [220, 896] width 16 height 13
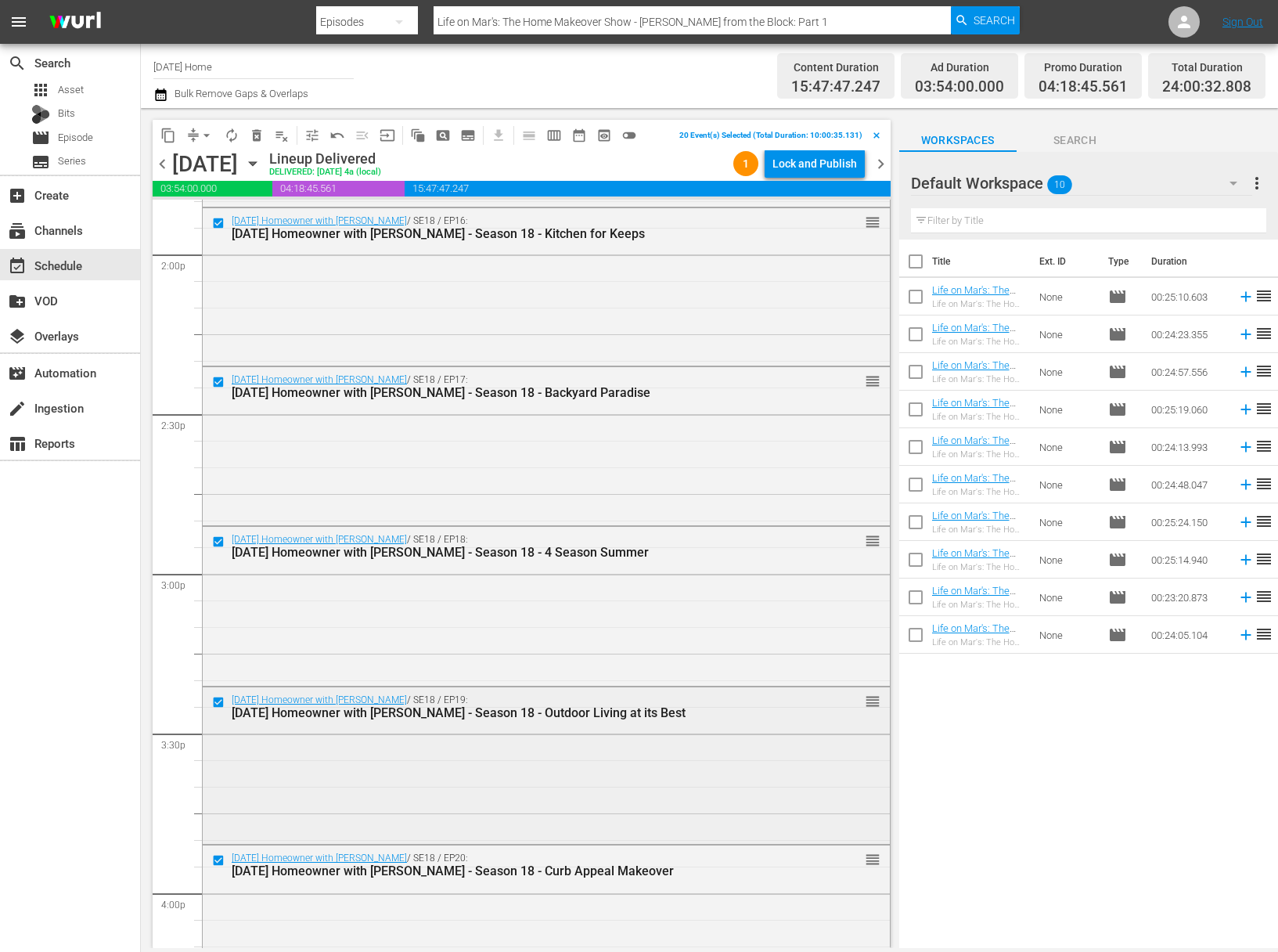
scroll to position [4501, 0]
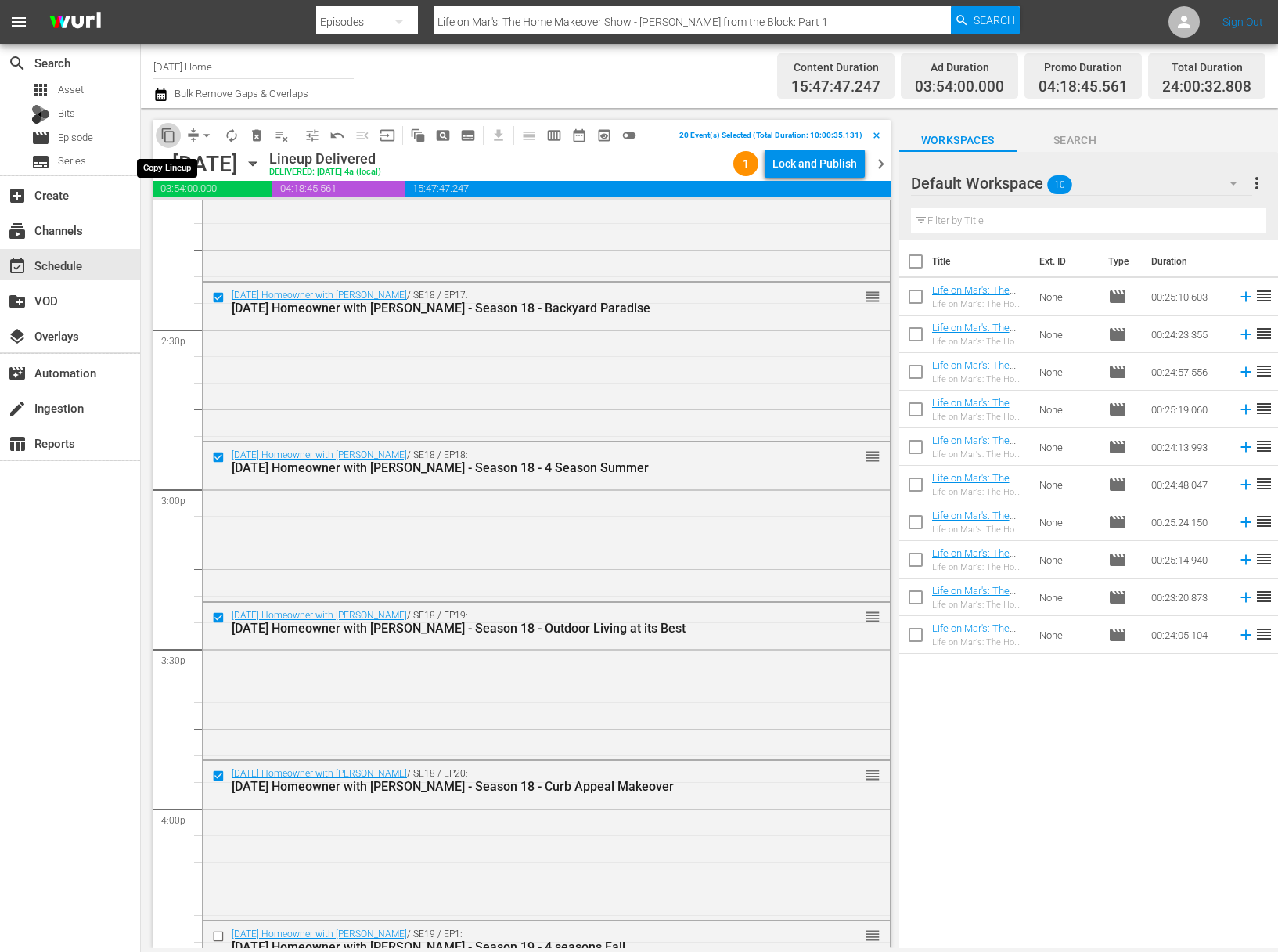
click at [169, 134] on span "content_copy" at bounding box center [168, 135] width 16 height 16
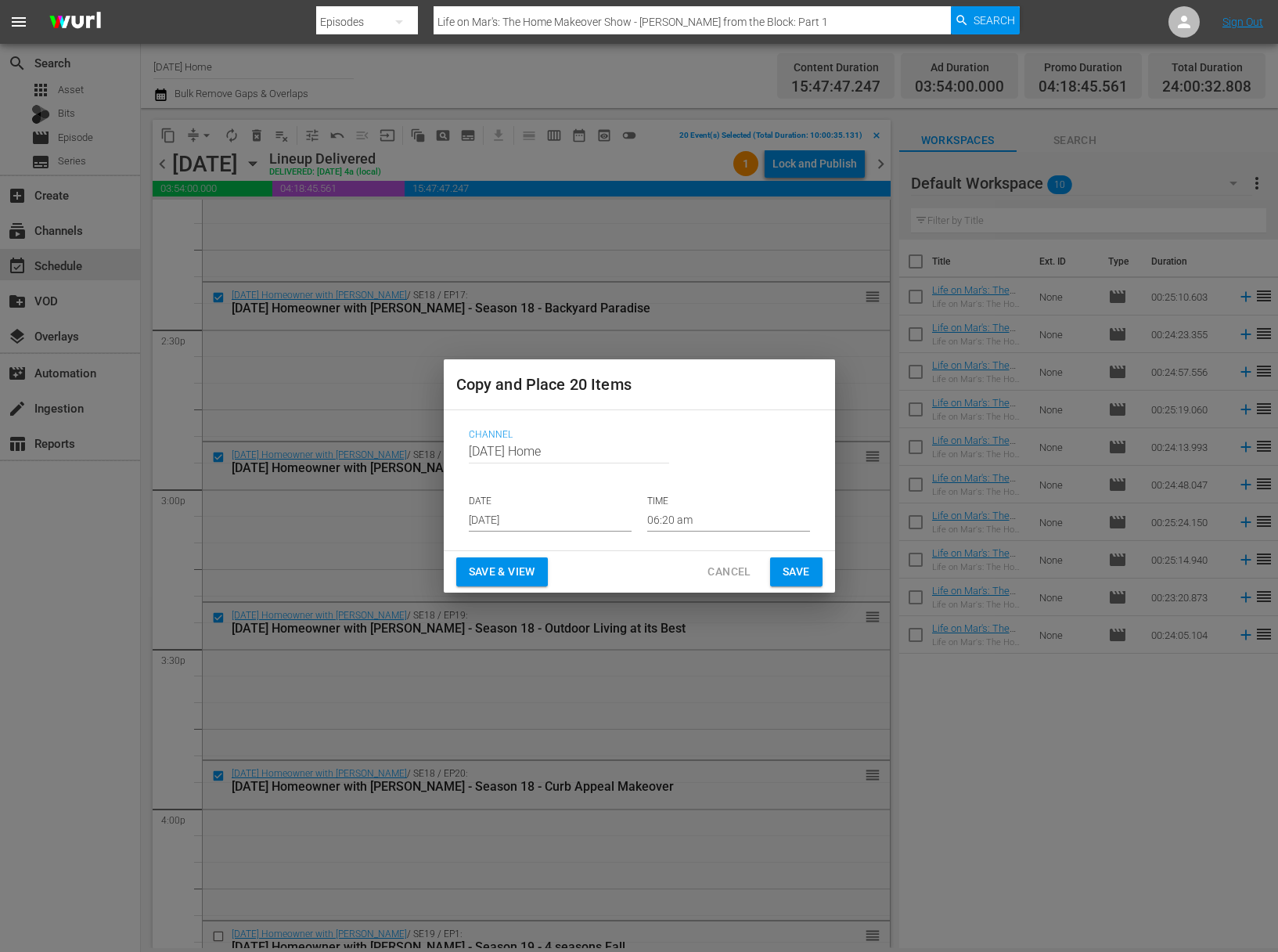
click at [556, 512] on input "Sep 14th 2025" at bounding box center [550, 520] width 163 height 24
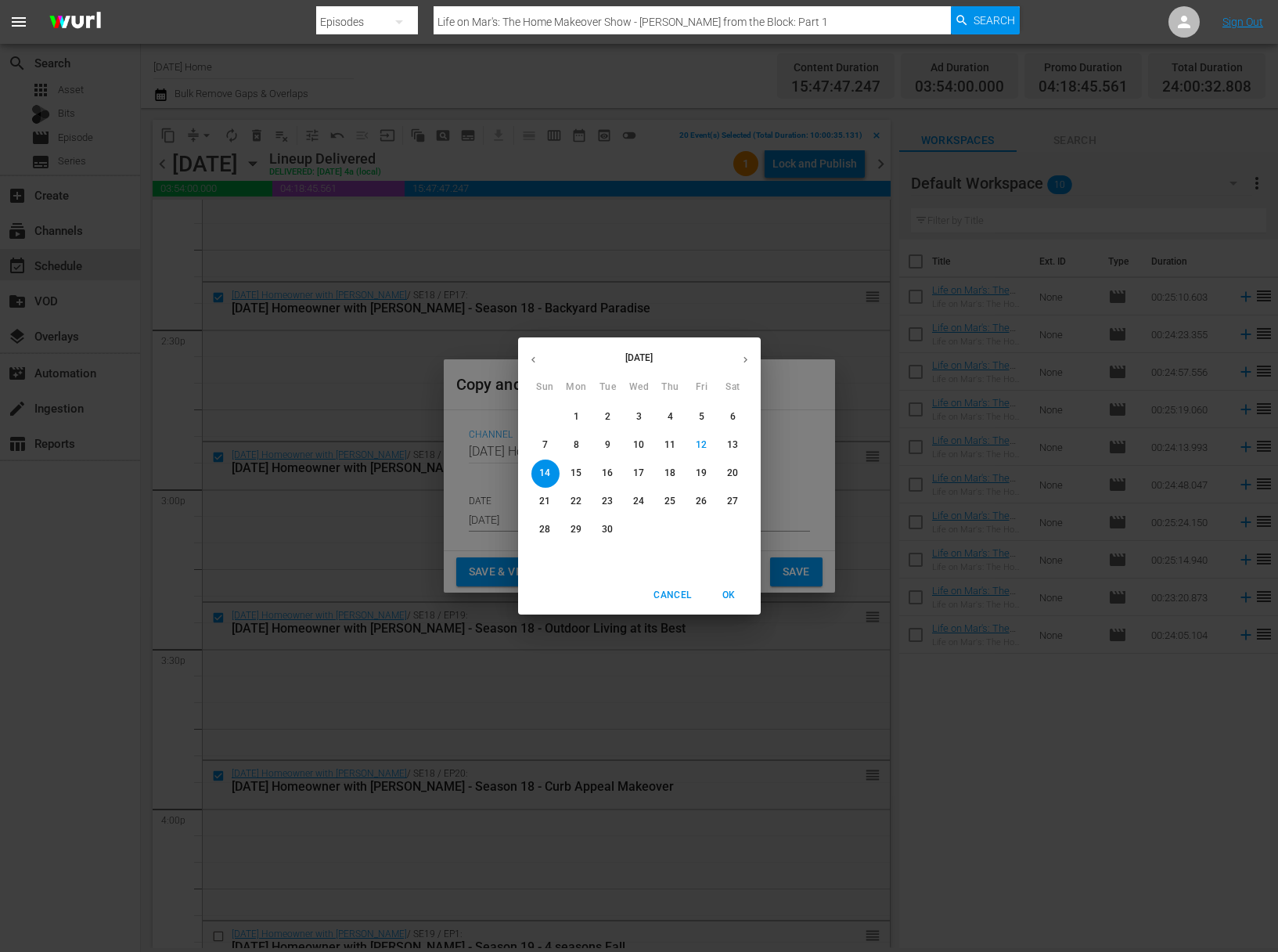
click at [635, 479] on p "17" at bounding box center [639, 473] width 11 height 13
type input "Sep 17th 2025"
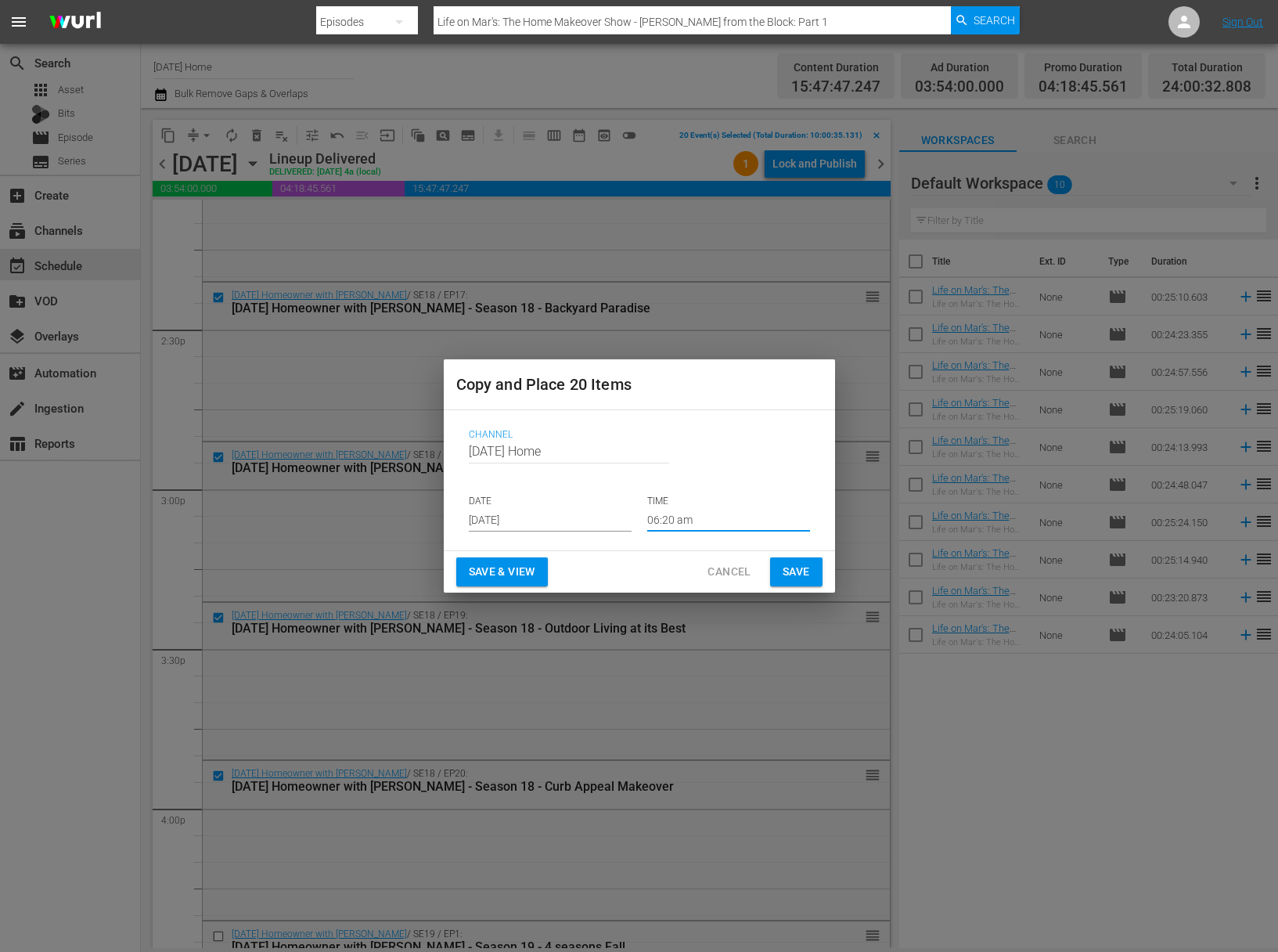
click at [671, 518] on input "06:20 am" at bounding box center [728, 520] width 163 height 24
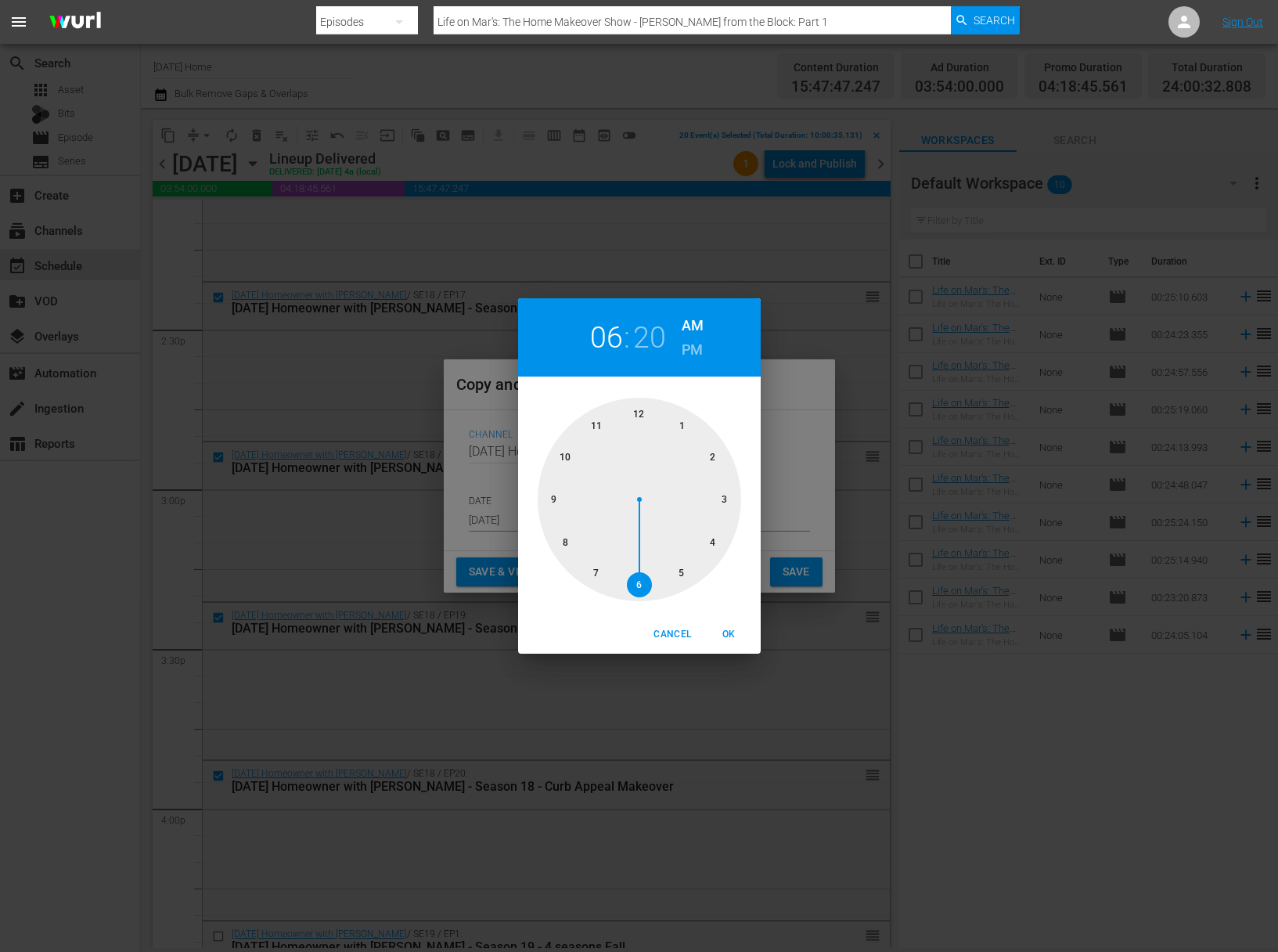
click at [562, 451] on div at bounding box center [639, 499] width 203 height 203
click at [558, 493] on div at bounding box center [639, 499] width 203 height 203
click at [732, 634] on span "OK" at bounding box center [730, 634] width 38 height 16
type input "10:45 am"
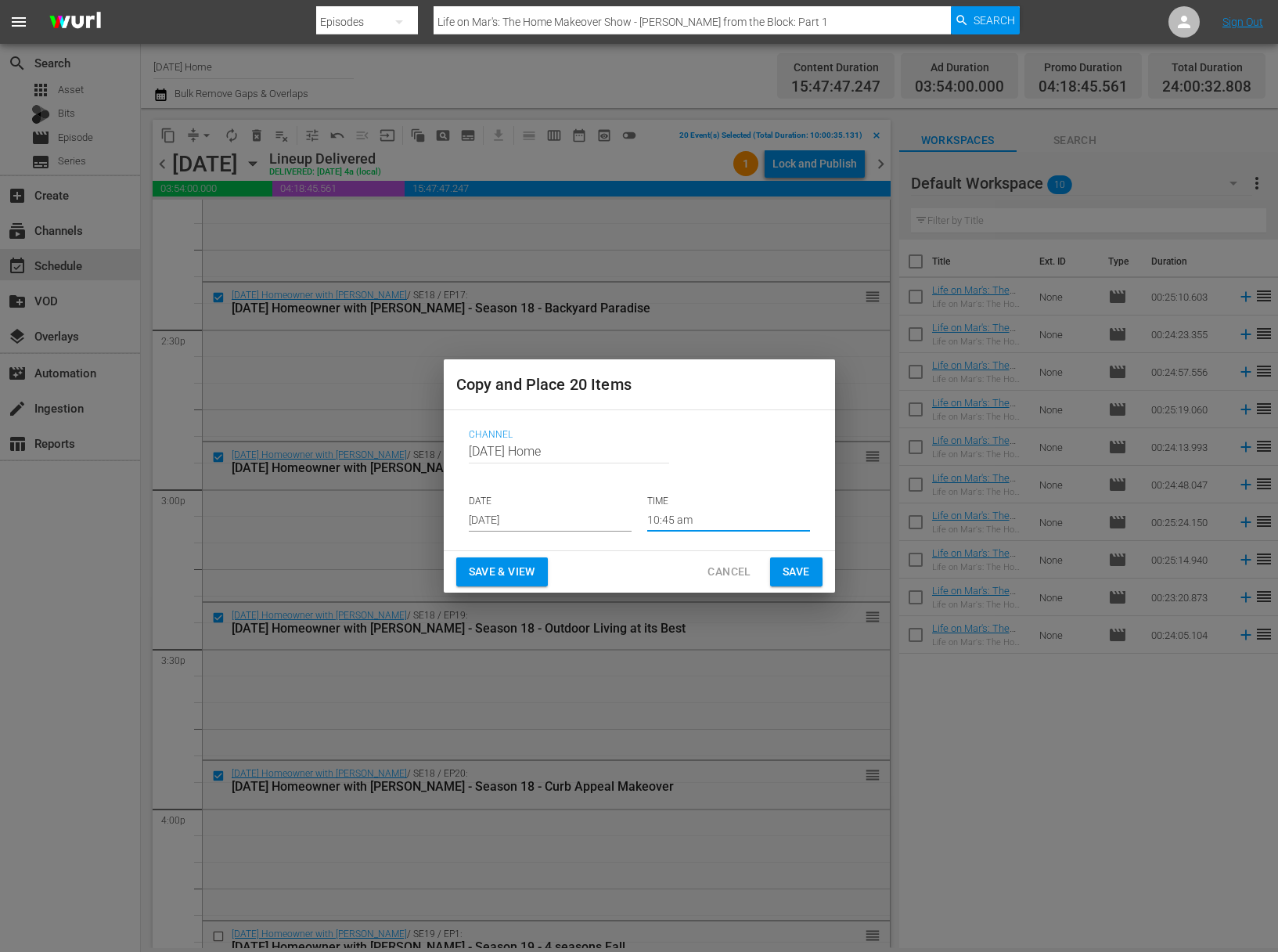
click at [794, 569] on span "Save" at bounding box center [796, 571] width 27 height 20
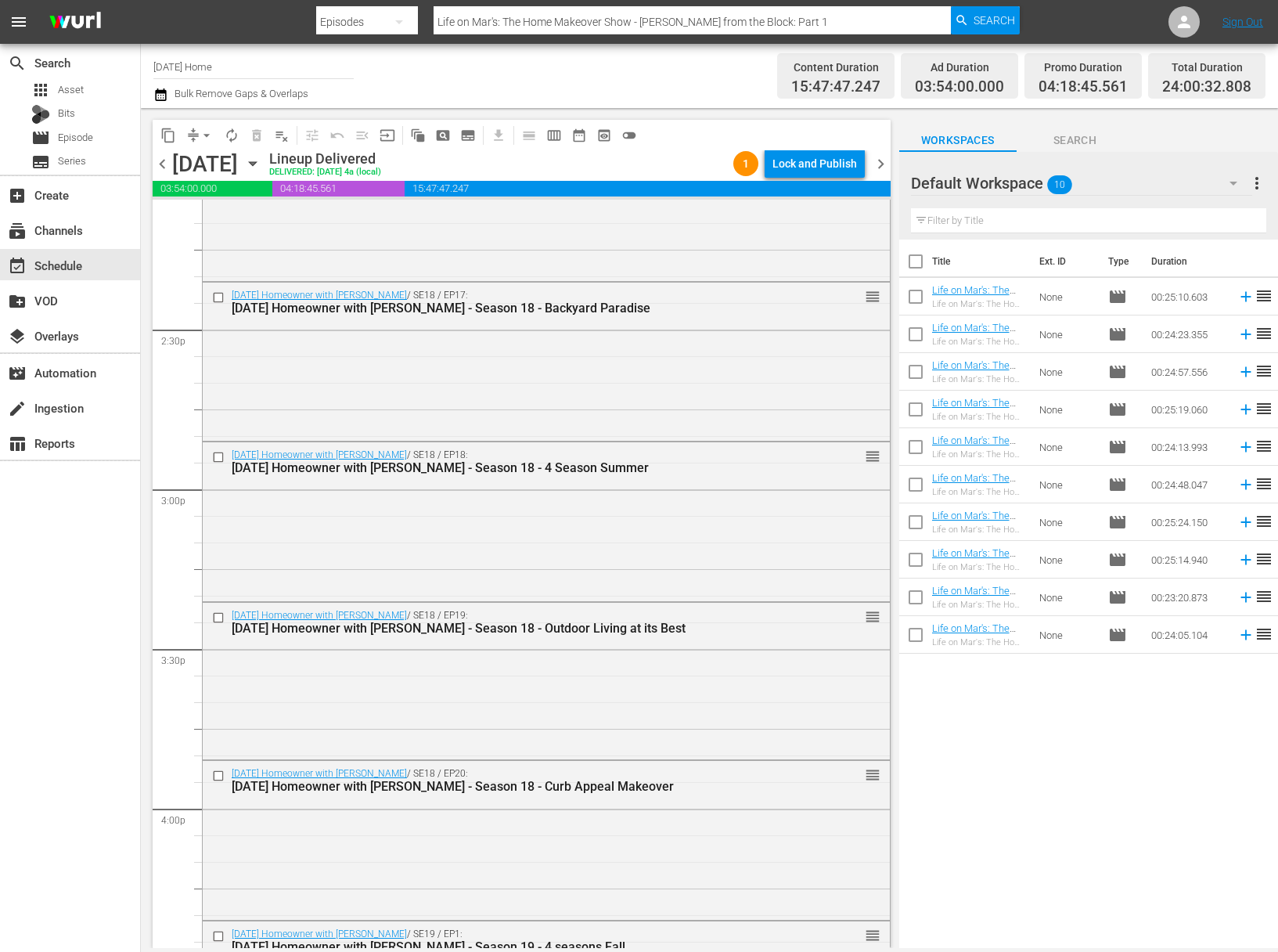
click at [256, 162] on icon "button" at bounding box center [252, 163] width 7 height 4
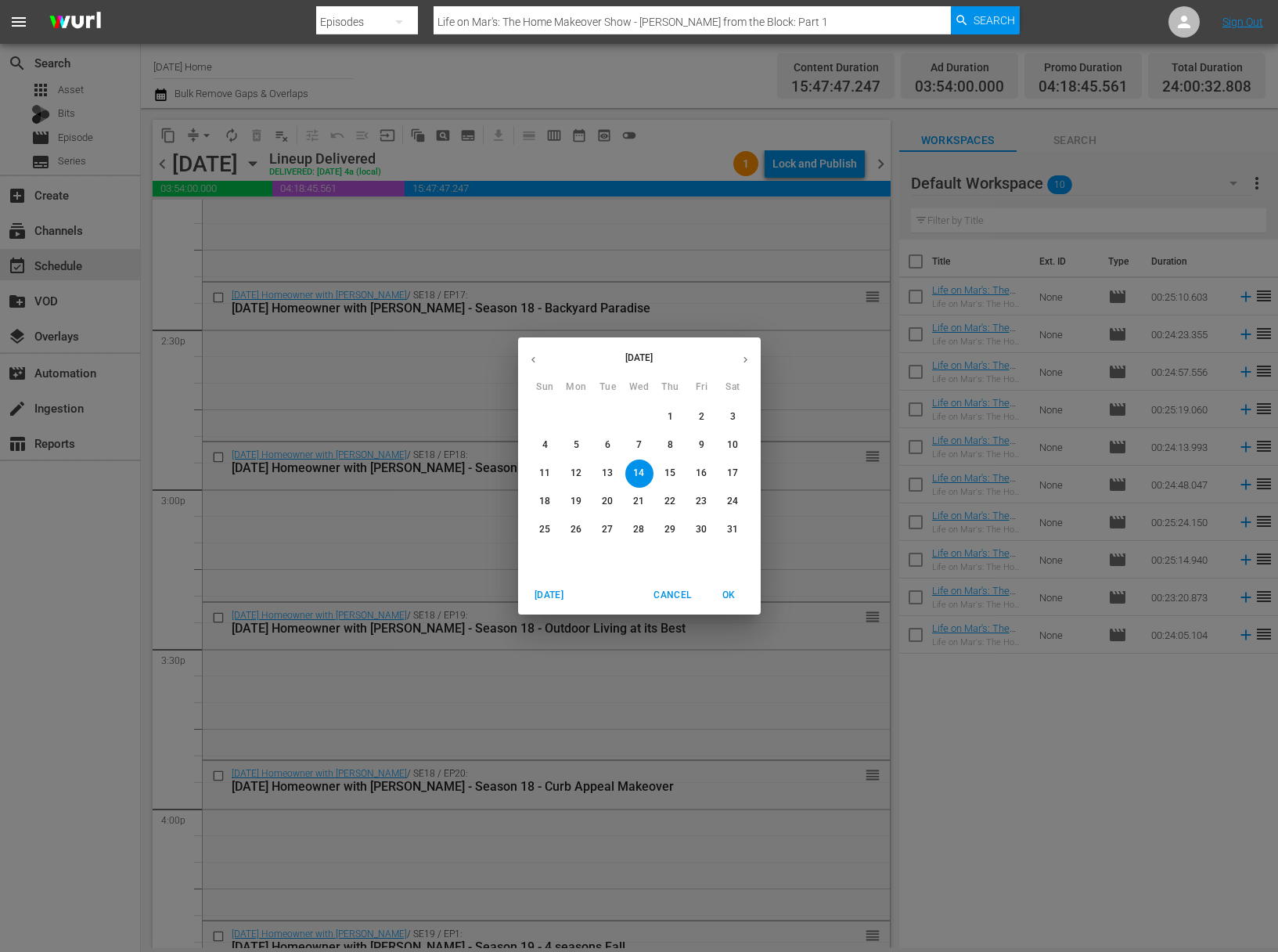
click at [401, 295] on div "May 2025 Sun Mon Tue Wed Thu Fri Sat 27 28 29 30 1 2 3 4 5 6 7 8 9 10 11 12 13 …" at bounding box center [639, 476] width 1278 height 952
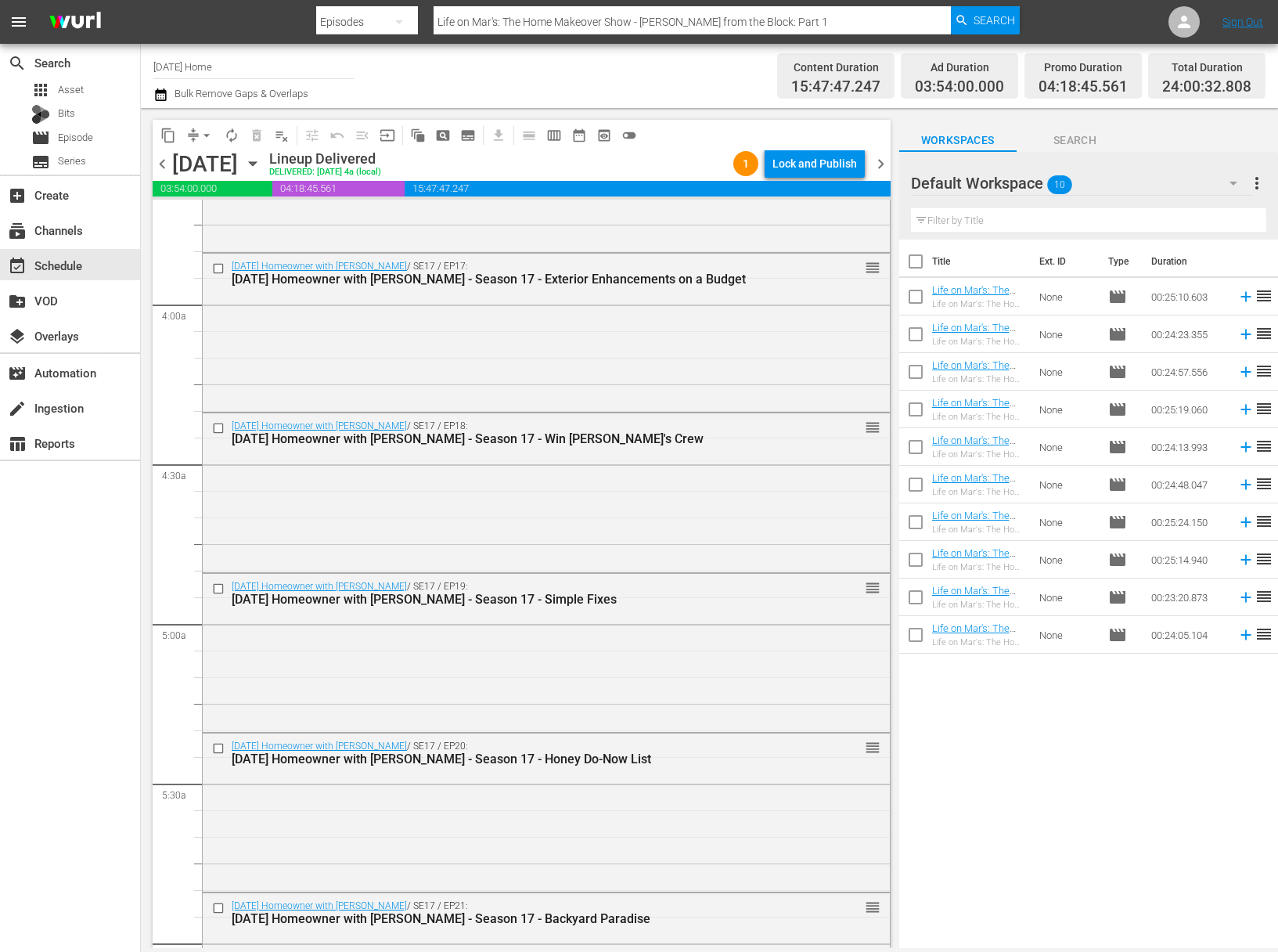
scroll to position [1386, 0]
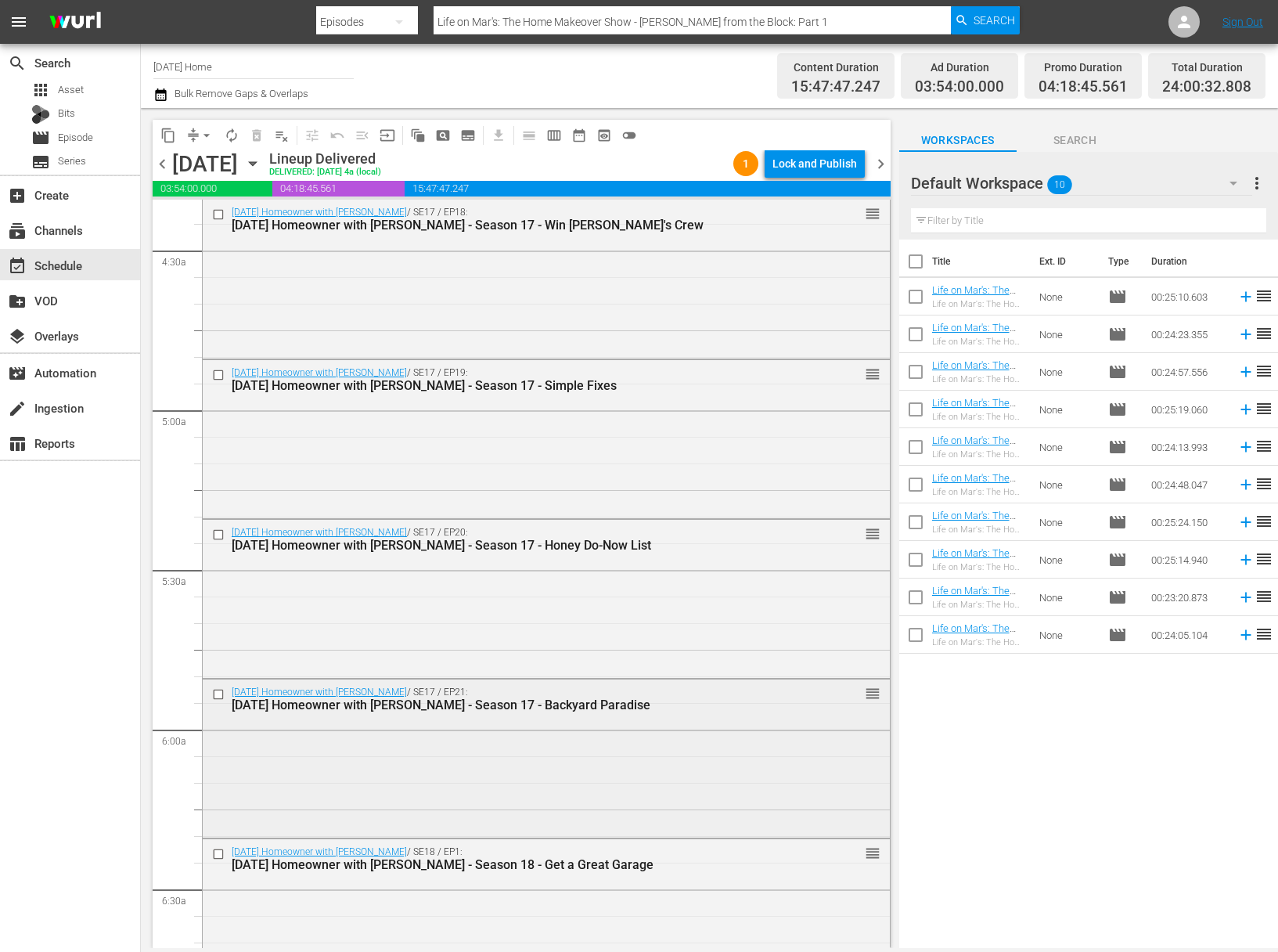
click at [287, 723] on div "Today's Homeowner with Danny Lipford / SE17 / EP21: Today's Homeowner with Dann…" at bounding box center [546, 756] width 687 height 154
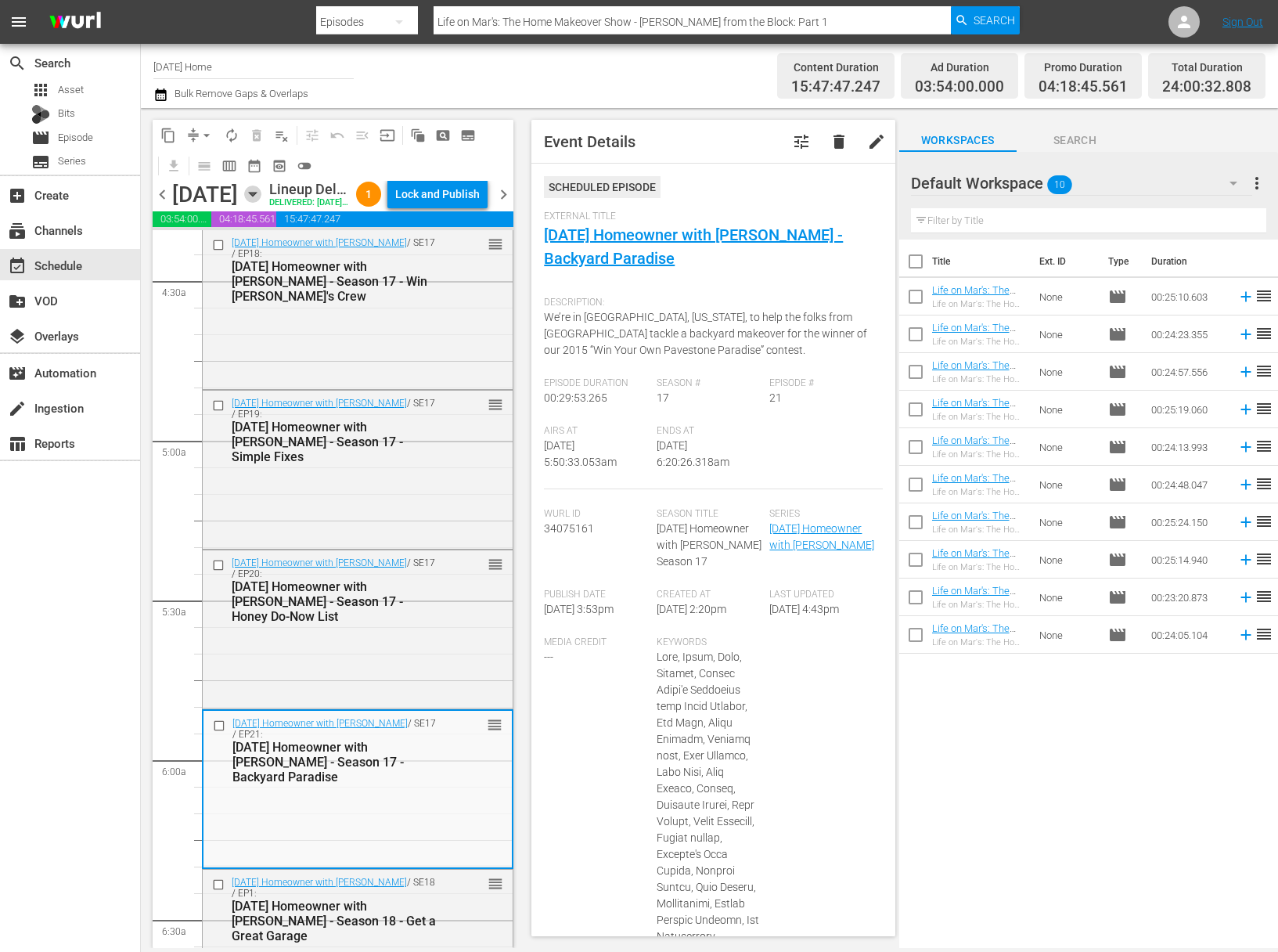
click at [262, 202] on icon "button" at bounding box center [253, 194] width 17 height 17
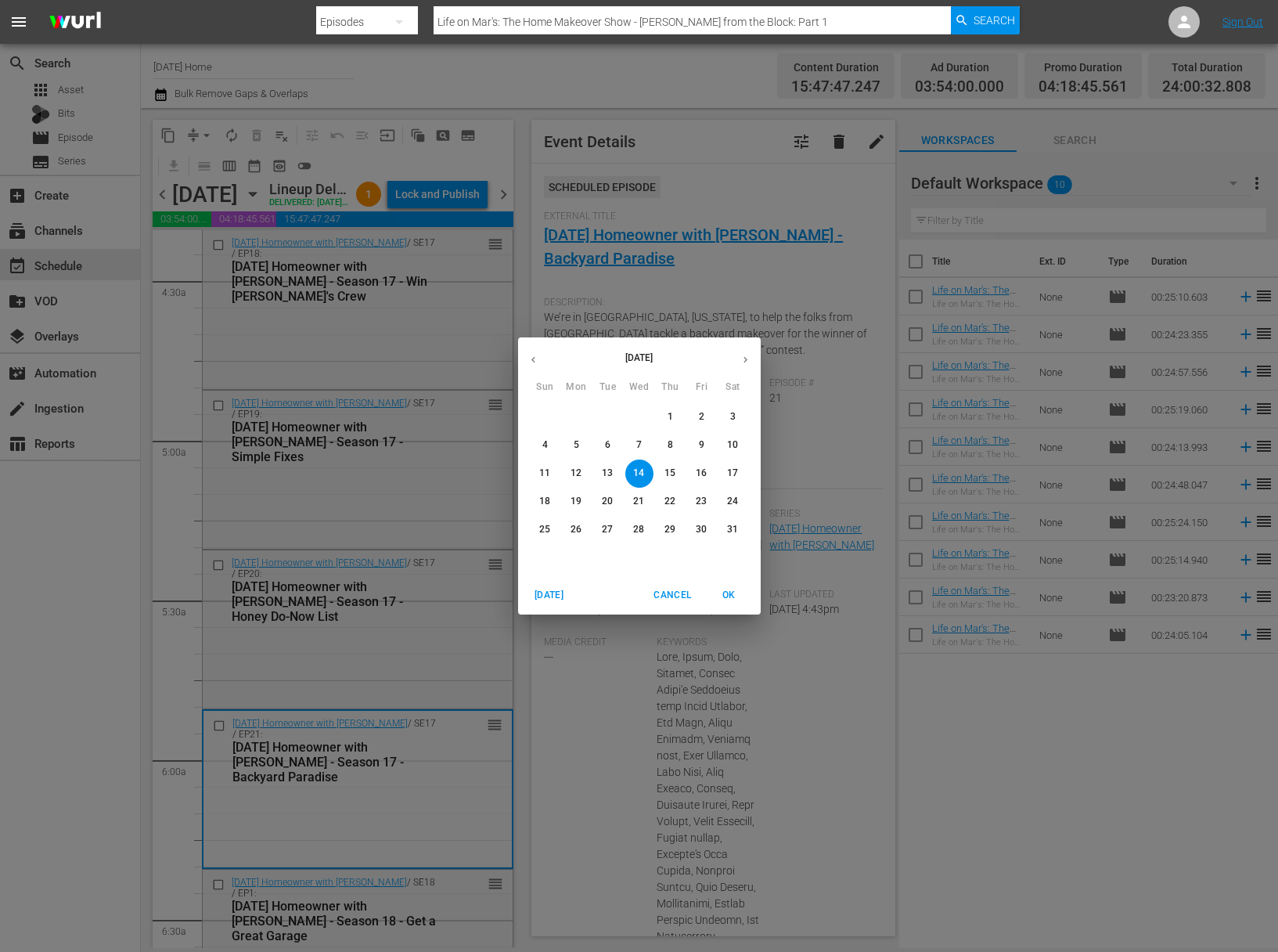
click at [705, 477] on p "16" at bounding box center [701, 473] width 11 height 13
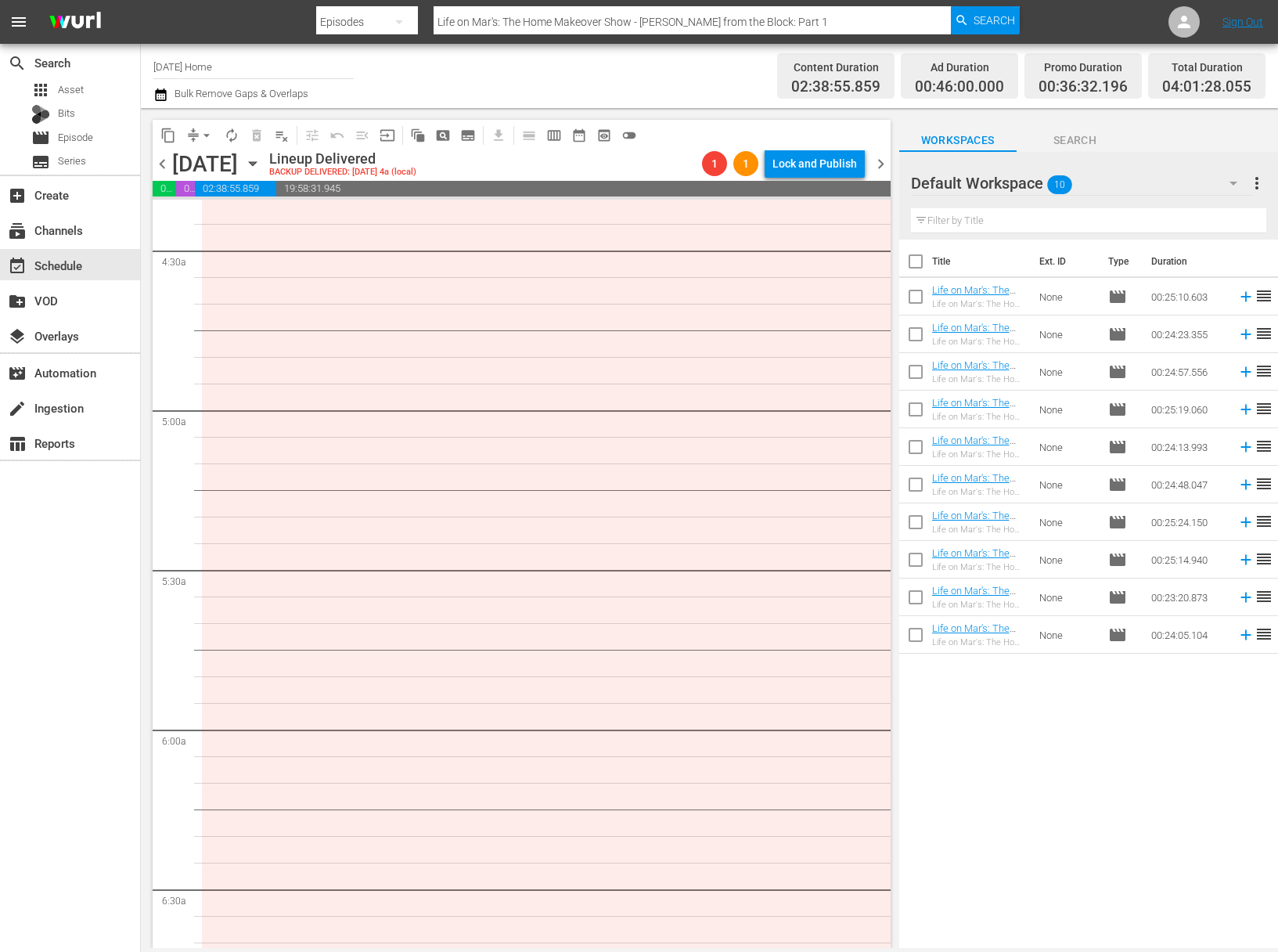
click at [262, 161] on icon "button" at bounding box center [253, 163] width 17 height 17
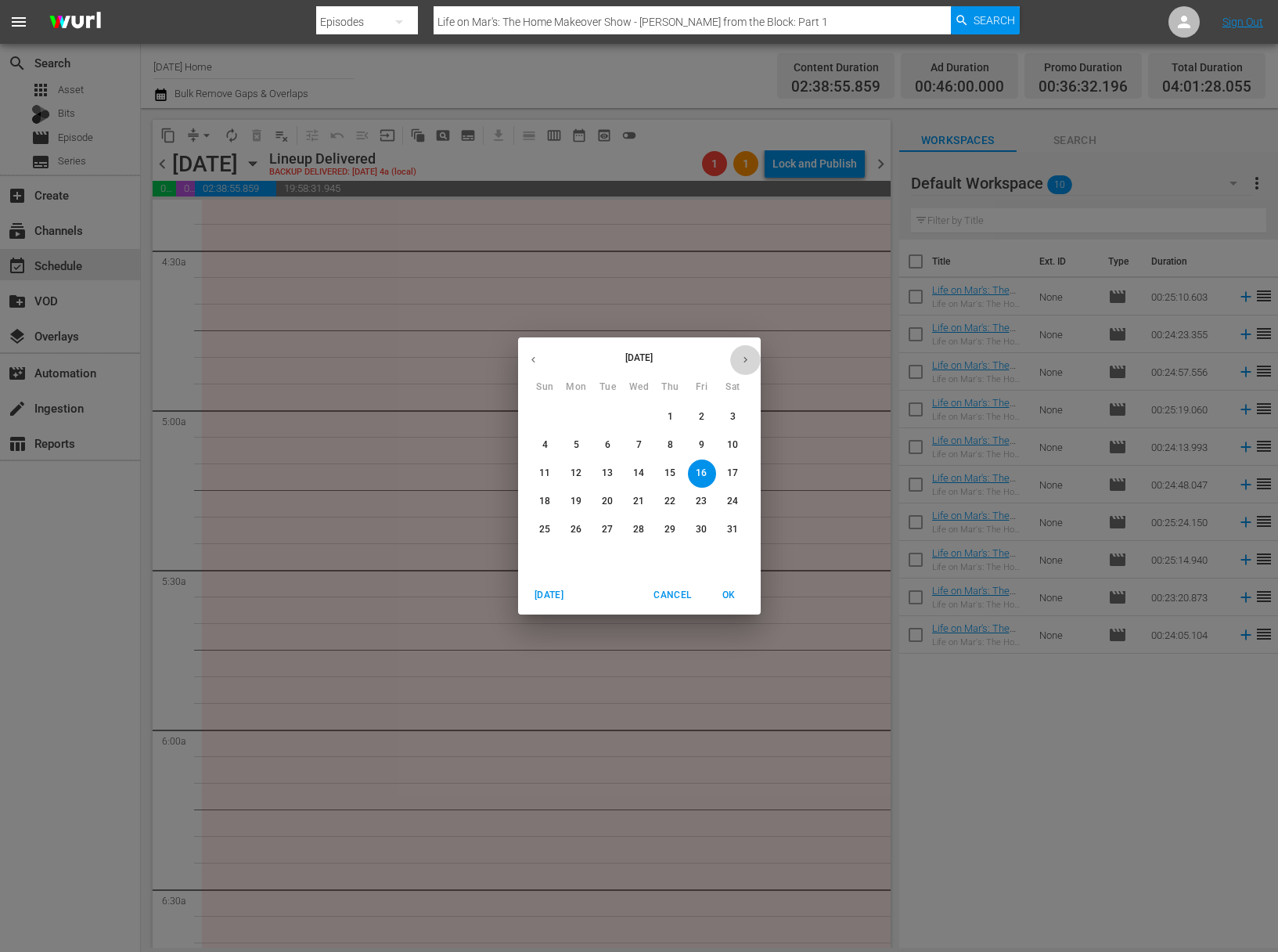
click at [750, 363] on icon "button" at bounding box center [745, 359] width 12 height 12
click at [647, 474] on span "17" at bounding box center [639, 473] width 28 height 13
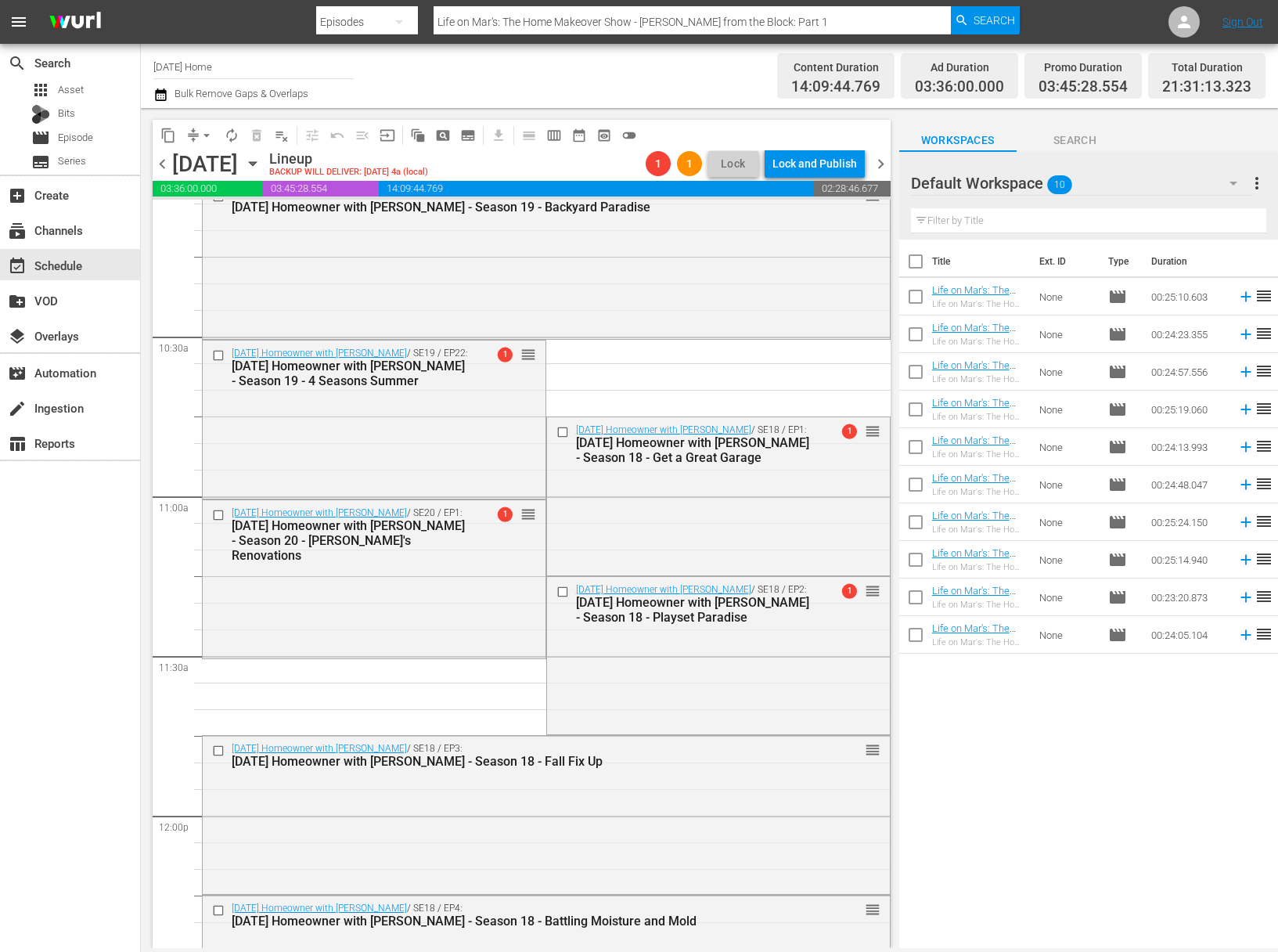
scroll to position [3246, 0]
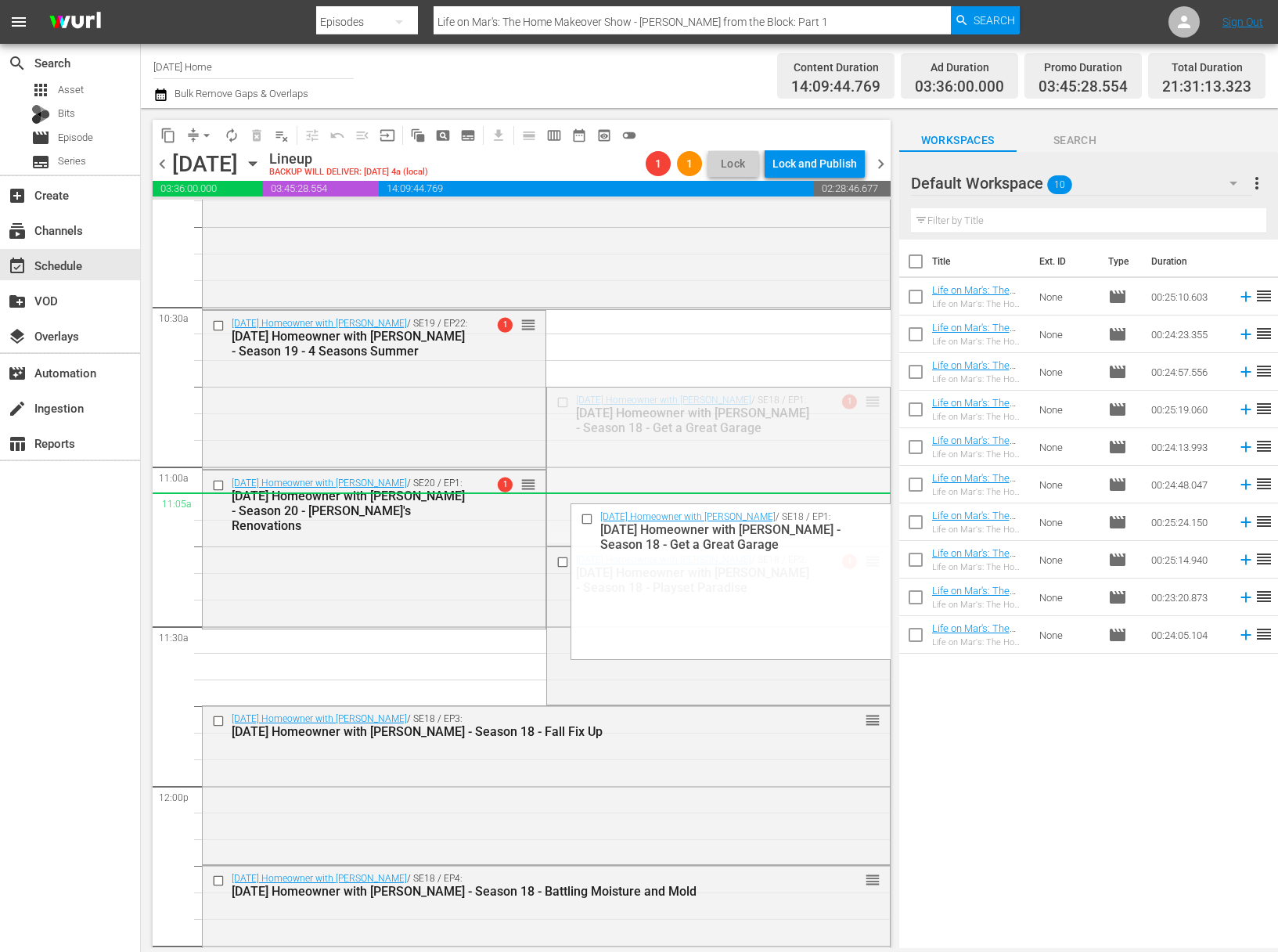
drag, startPoint x: 864, startPoint y: 401, endPoint x: 554, endPoint y: 506, distance: 327.3
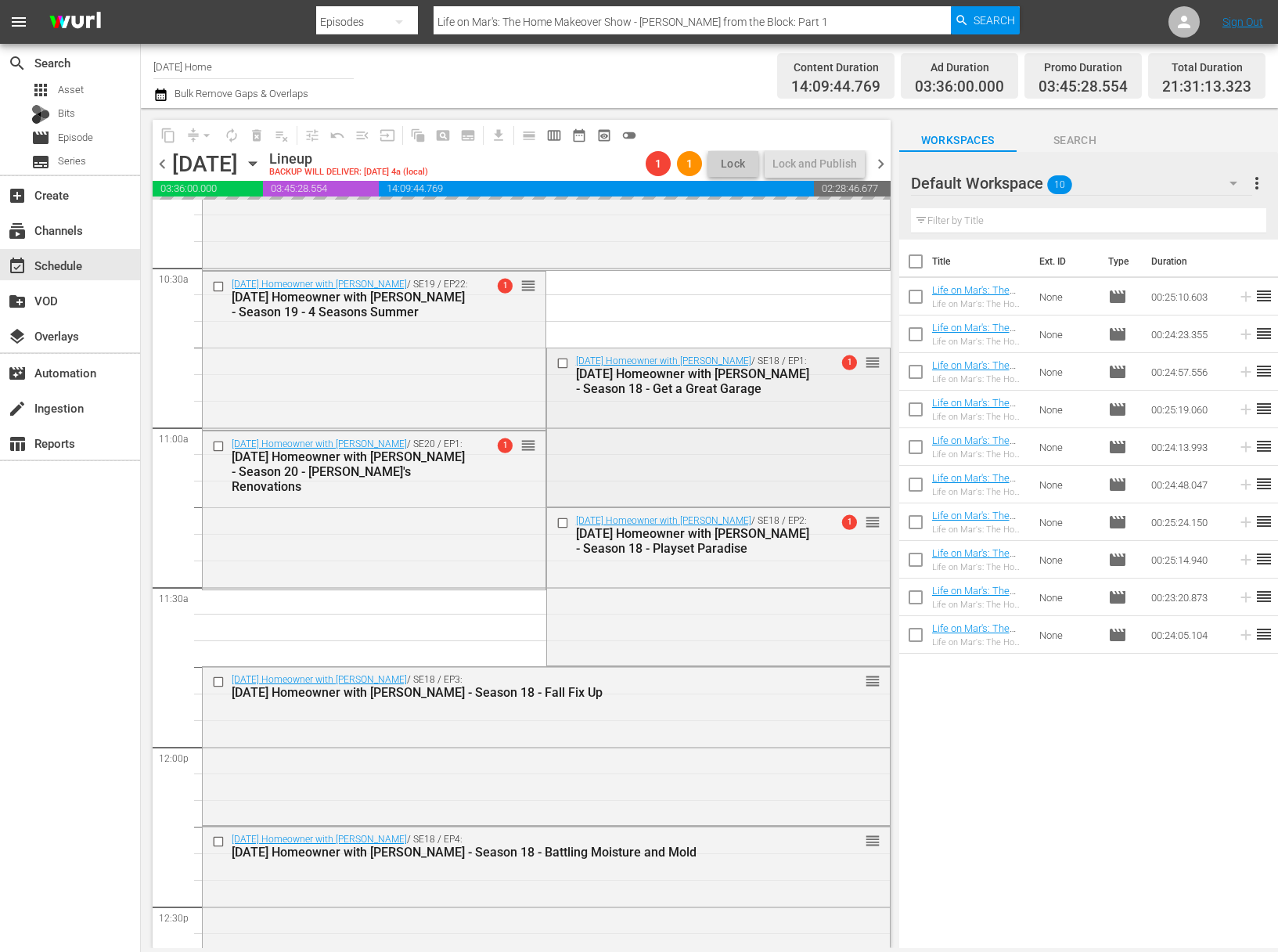
scroll to position [3430, 0]
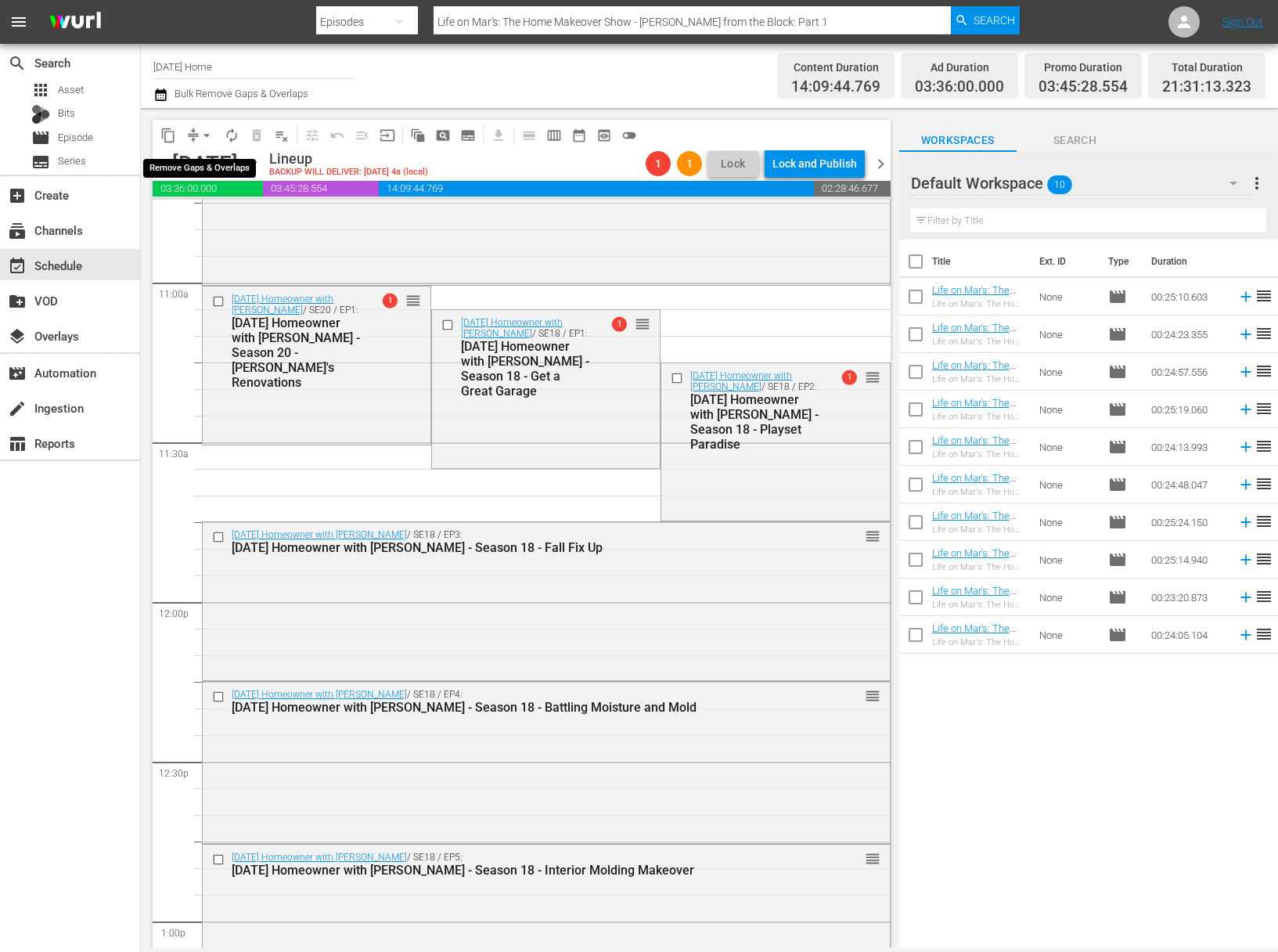
click at [210, 134] on span "arrow_drop_down" at bounding box center [207, 135] width 16 height 16
click at [209, 217] on li "Align to End of Previous Day" at bounding box center [207, 218] width 164 height 26
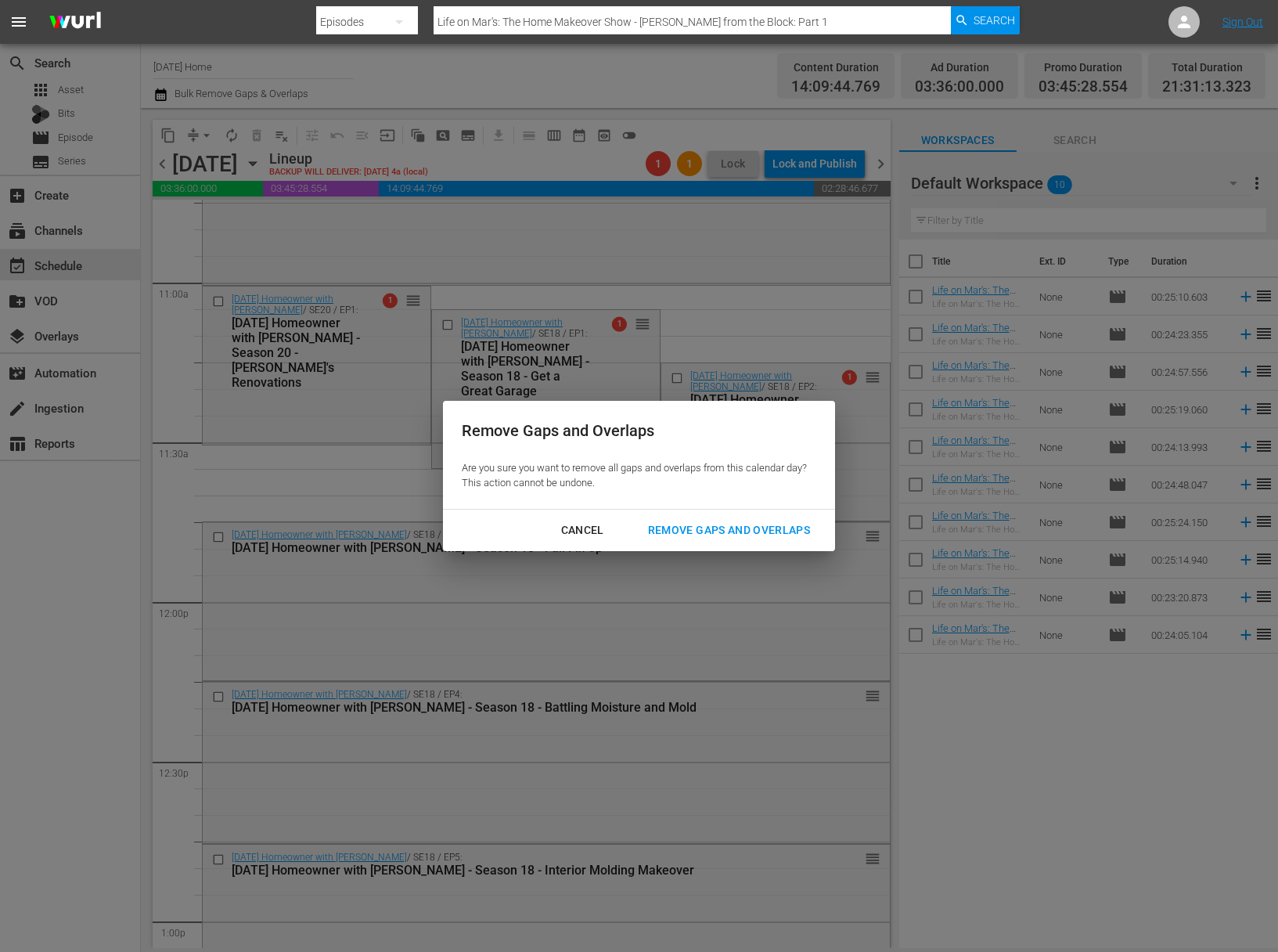
click at [754, 532] on div "Remove Gaps and Overlaps" at bounding box center [729, 530] width 187 height 20
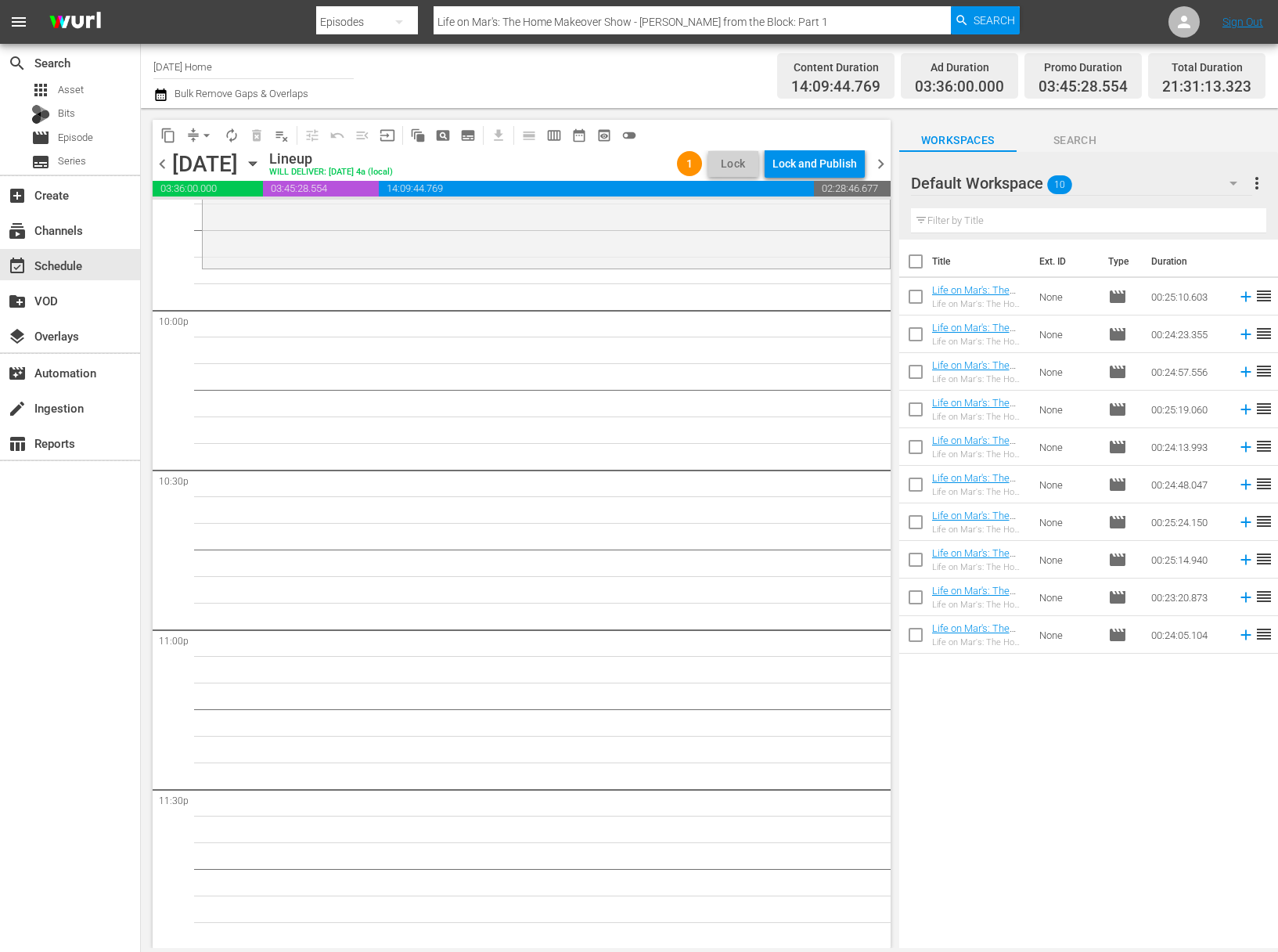
scroll to position [6571, 0]
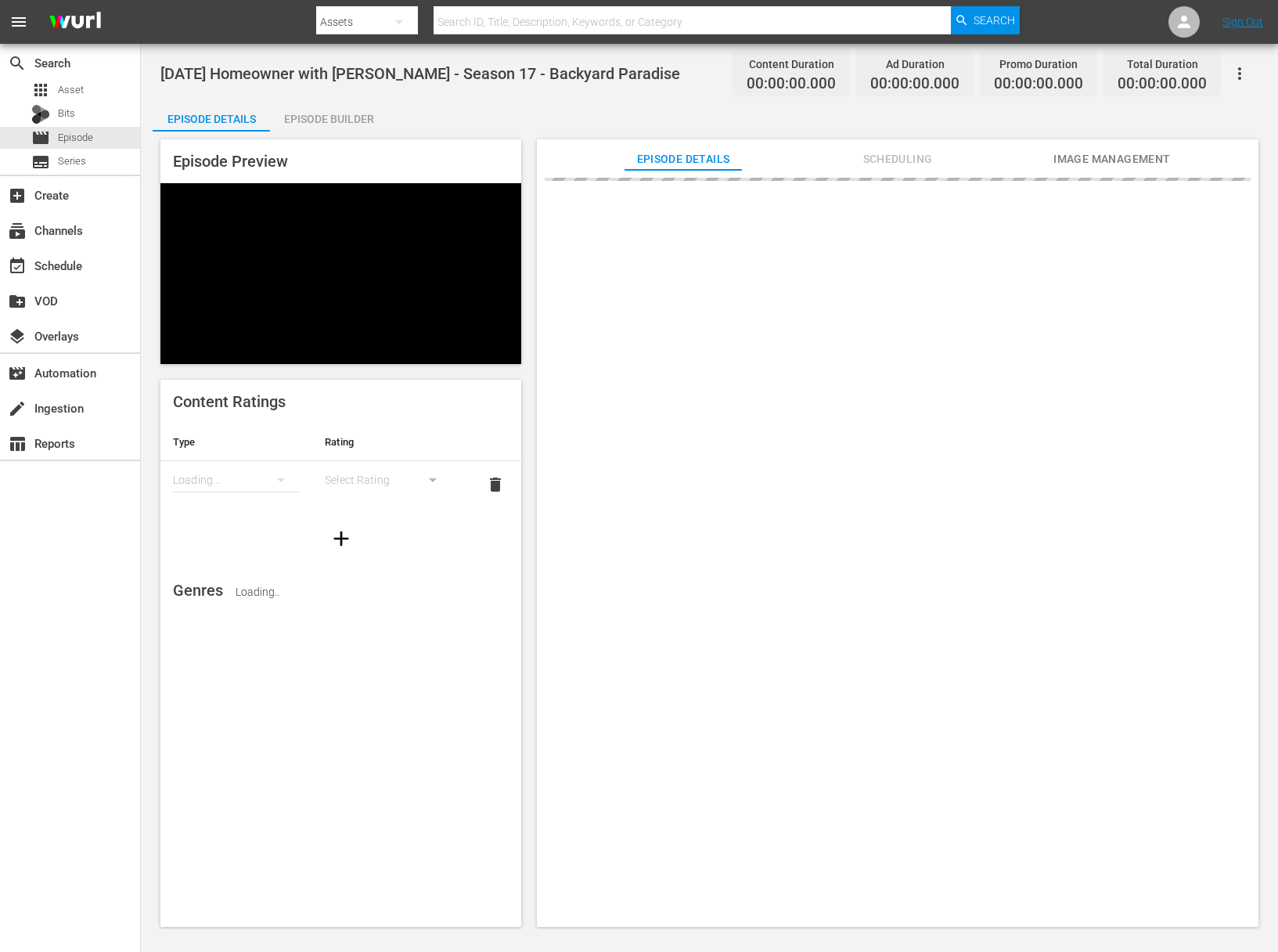
click at [1236, 73] on icon "button" at bounding box center [1240, 74] width 19 height 19
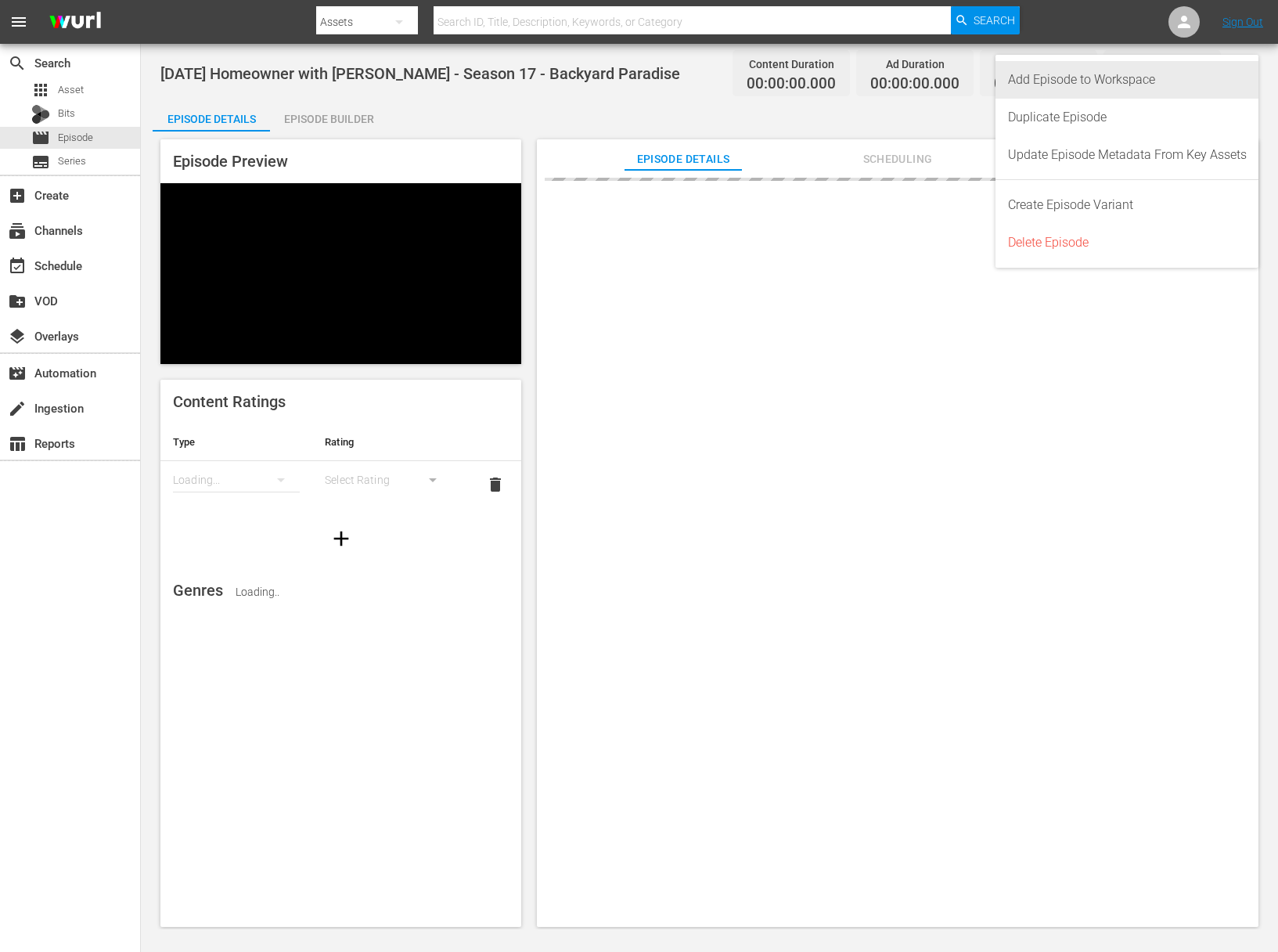
click at [1232, 77] on div "Add Episode to Workspace" at bounding box center [1127, 80] width 239 height 38
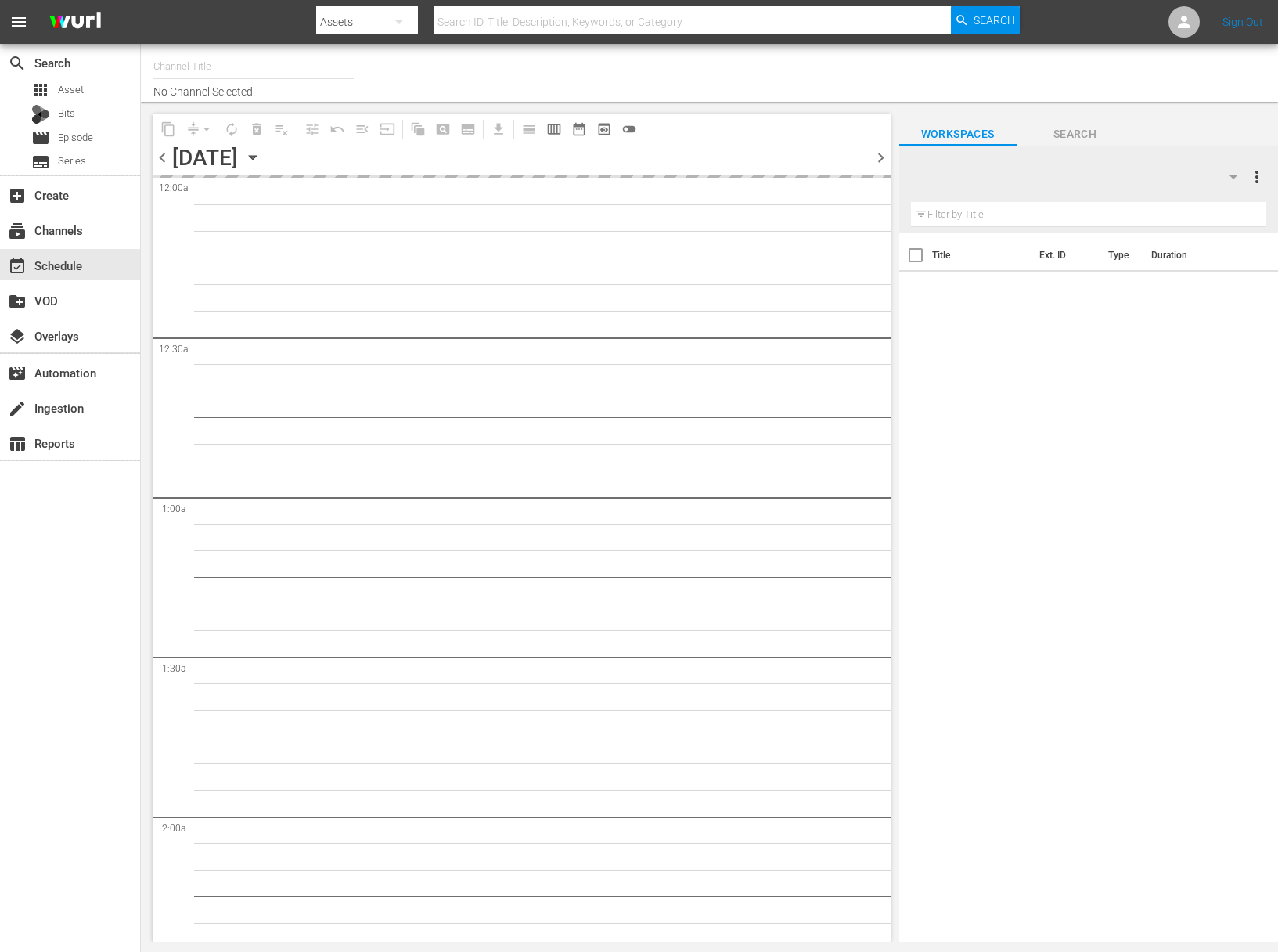
type input "[DATE] Home (1162)"
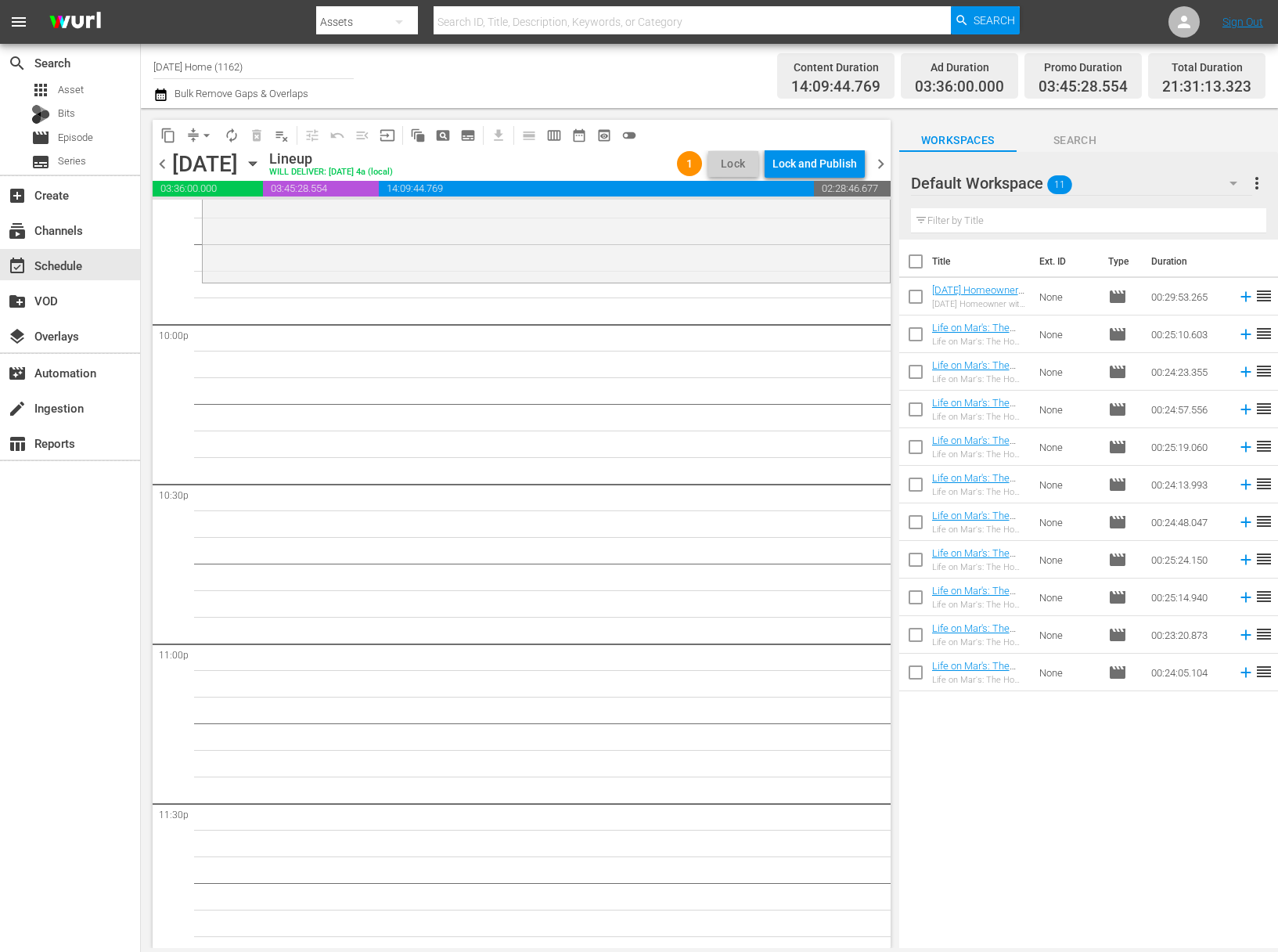
scroll to position [6881, 0]
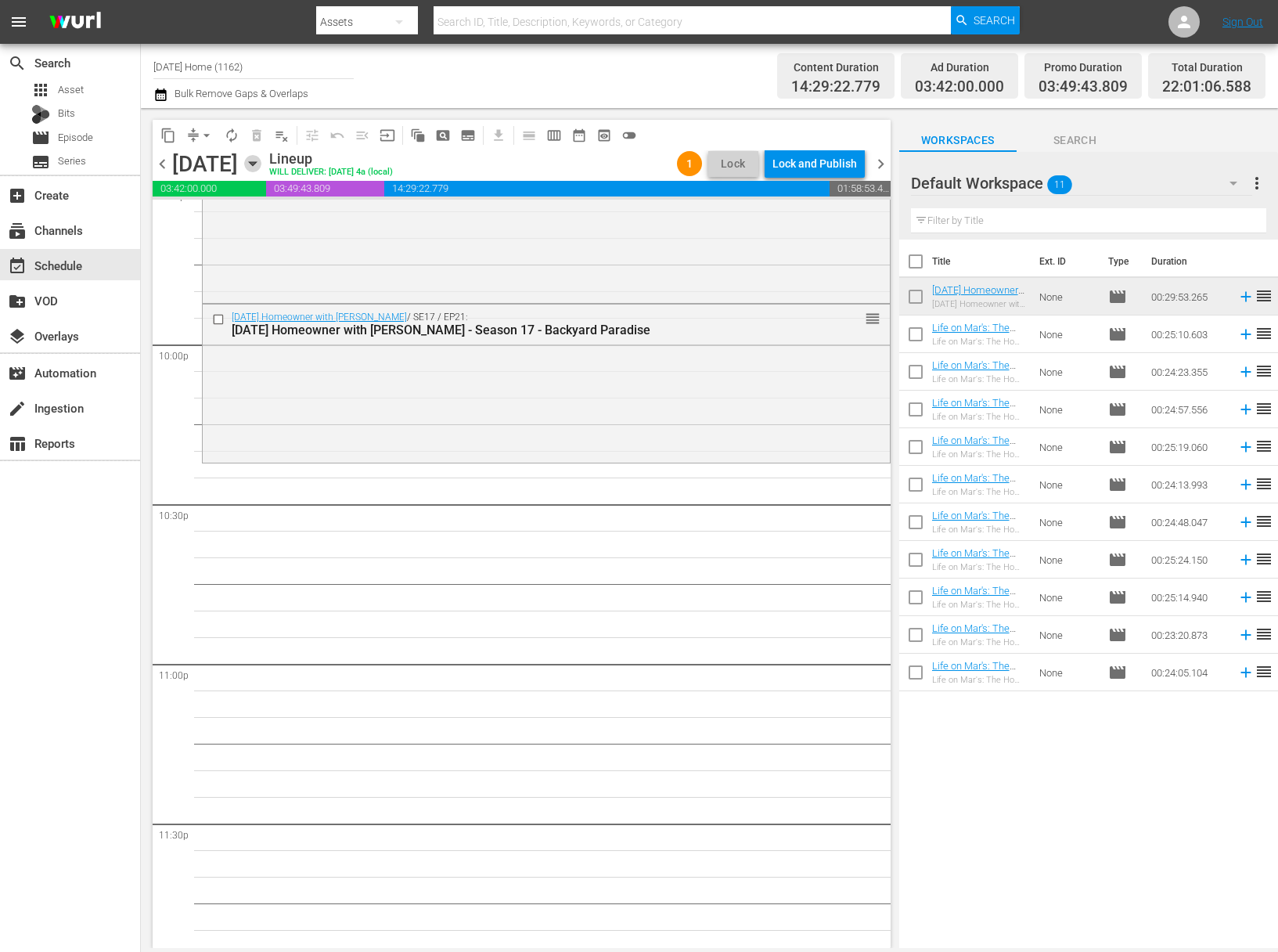
click at [262, 160] on icon "button" at bounding box center [253, 163] width 17 height 17
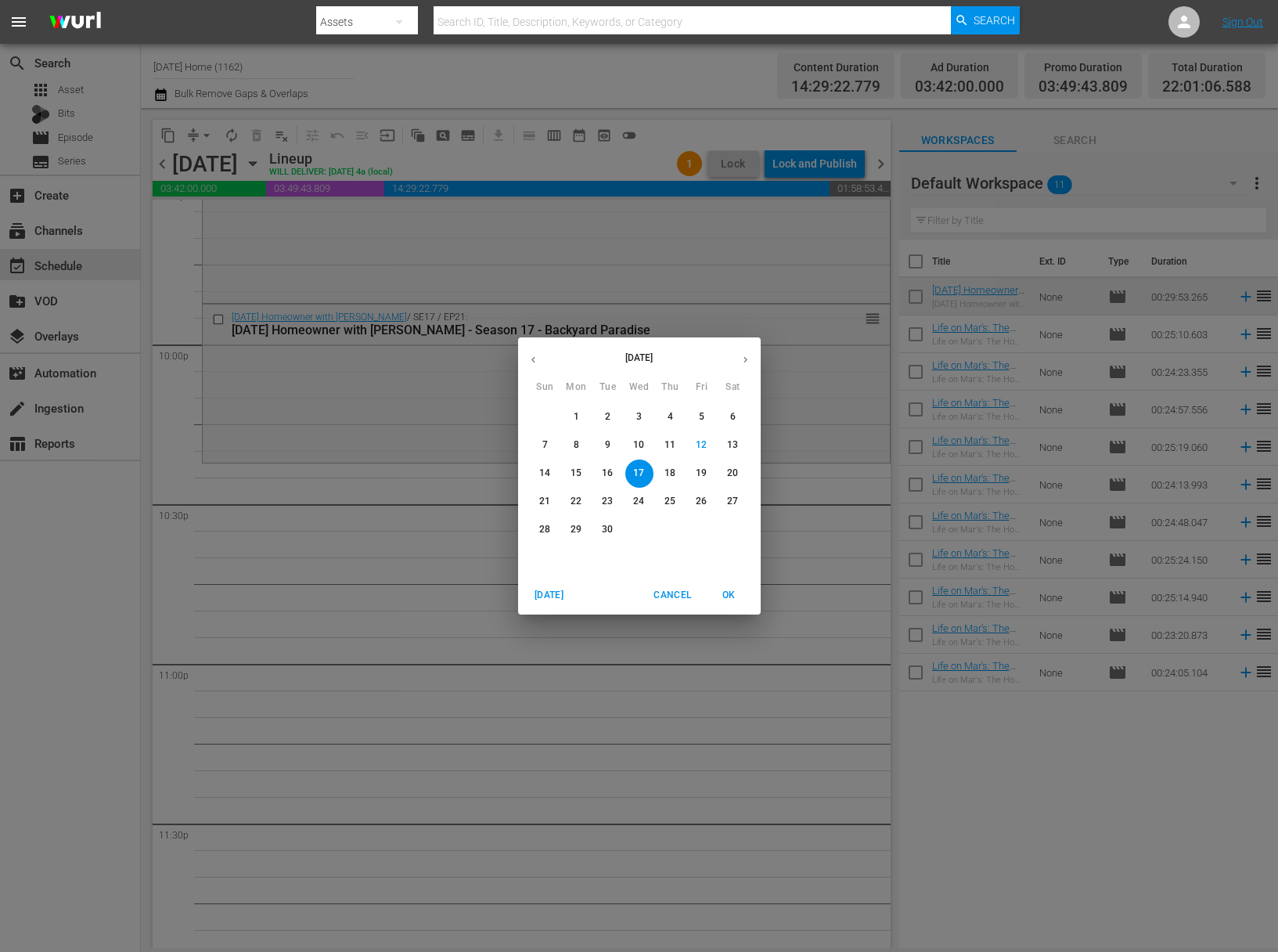
click at [533, 353] on icon "button" at bounding box center [533, 359] width 12 height 12
click at [533, 353] on button "button" at bounding box center [533, 359] width 31 height 31
click at [704, 446] on p "9" at bounding box center [701, 445] width 5 height 13
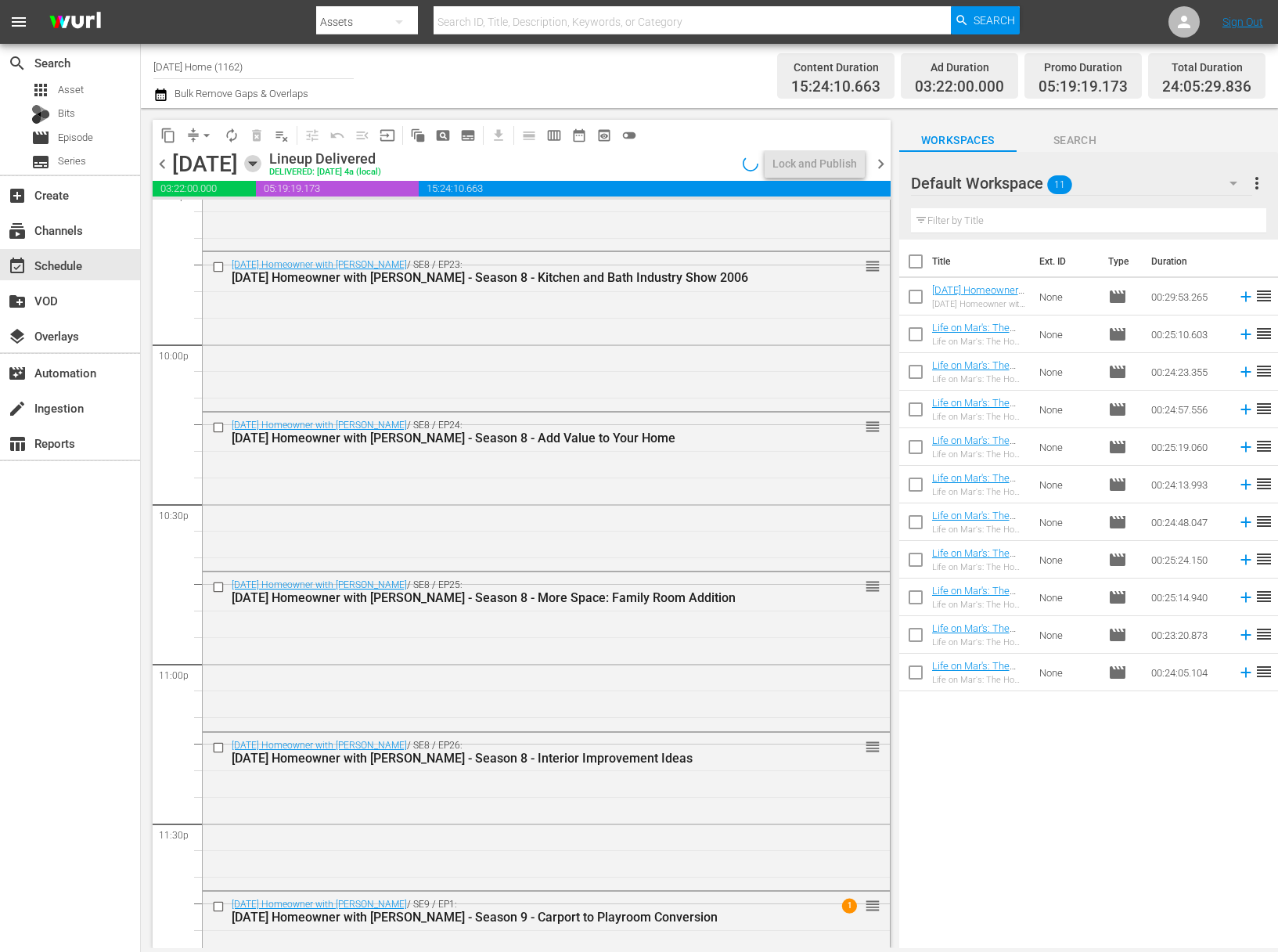
click at [262, 163] on icon "button" at bounding box center [253, 163] width 17 height 17
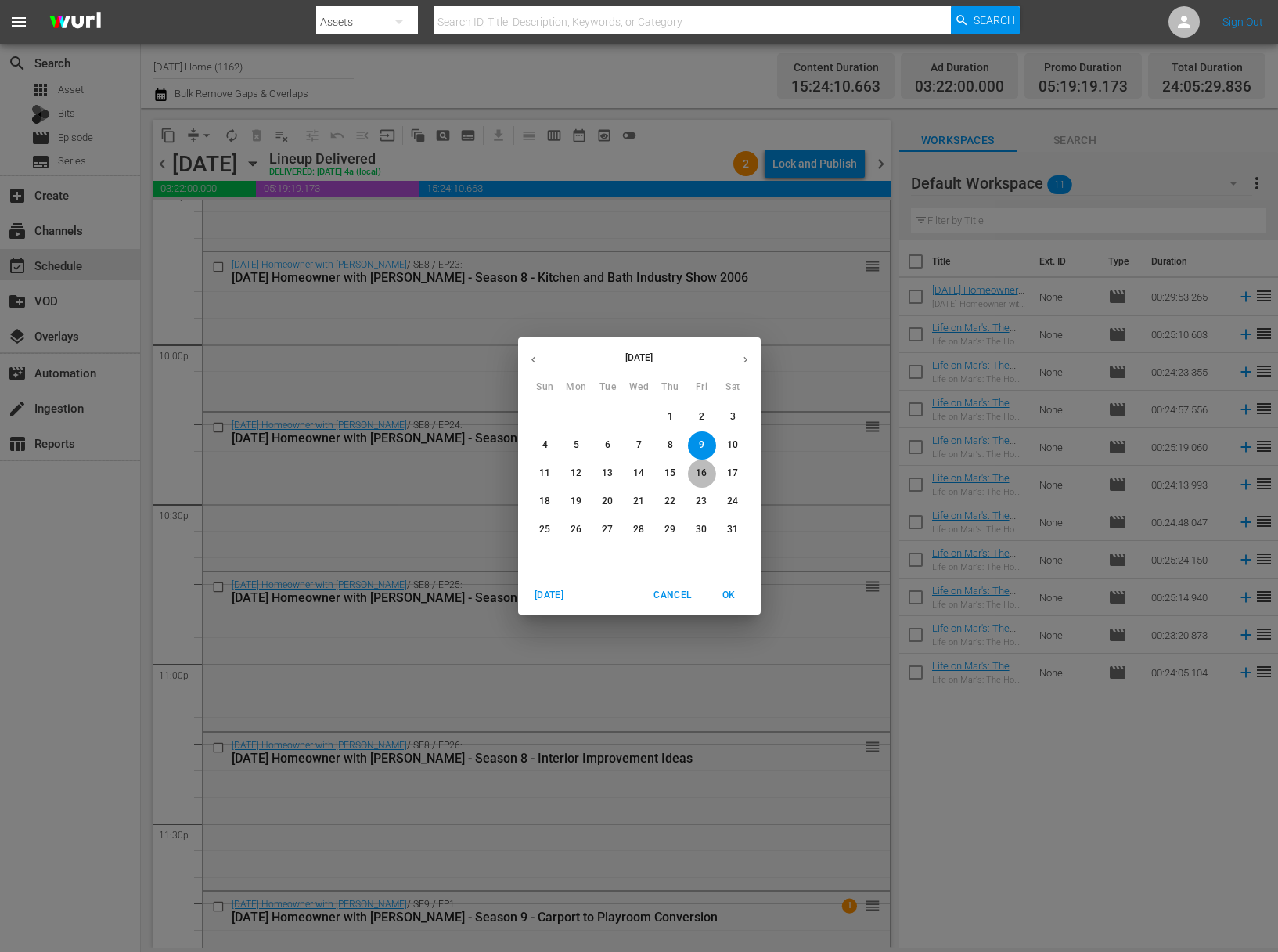
click at [709, 470] on span "16" at bounding box center [702, 473] width 28 height 13
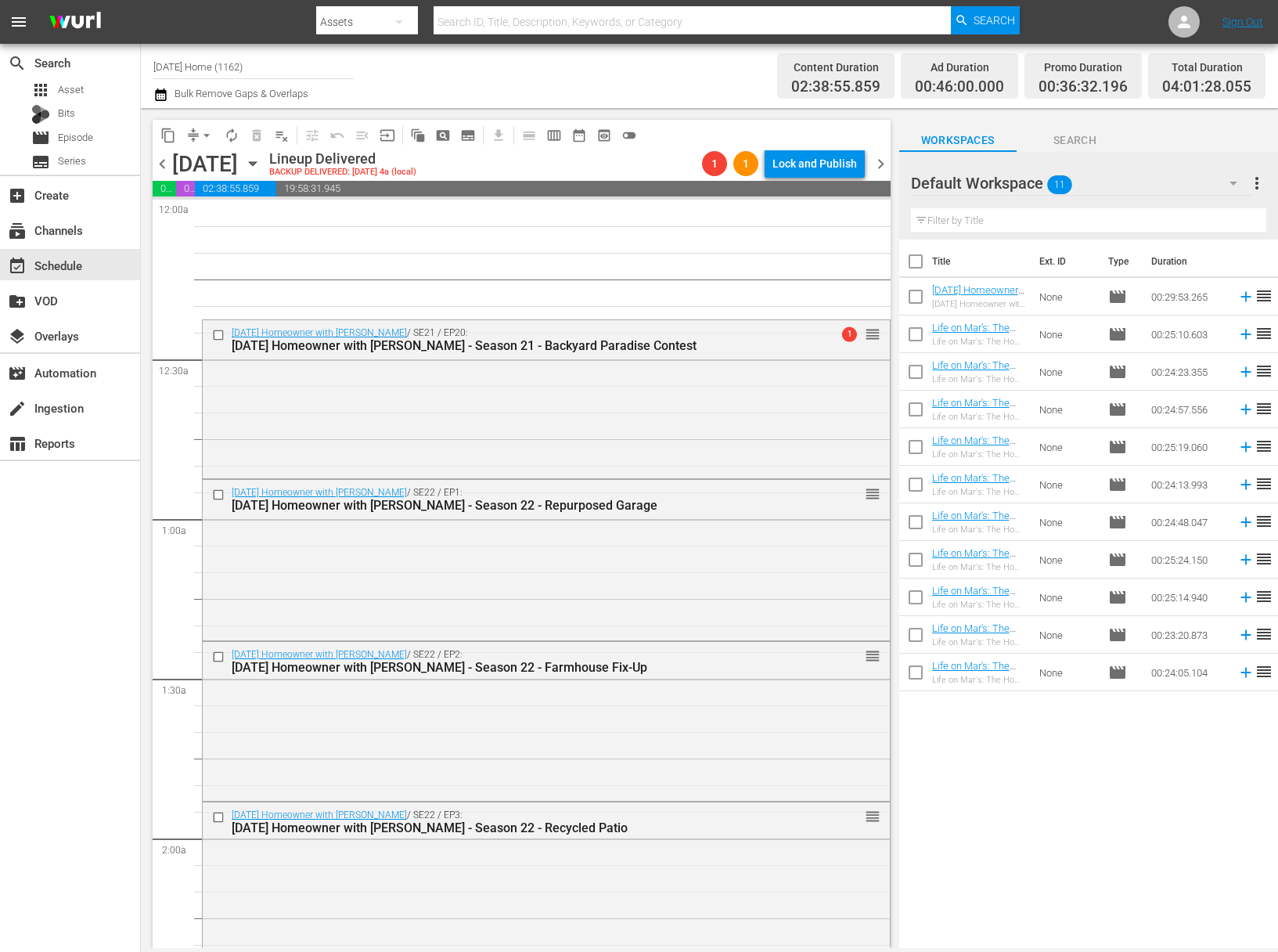
click at [262, 159] on icon "button" at bounding box center [253, 163] width 17 height 17
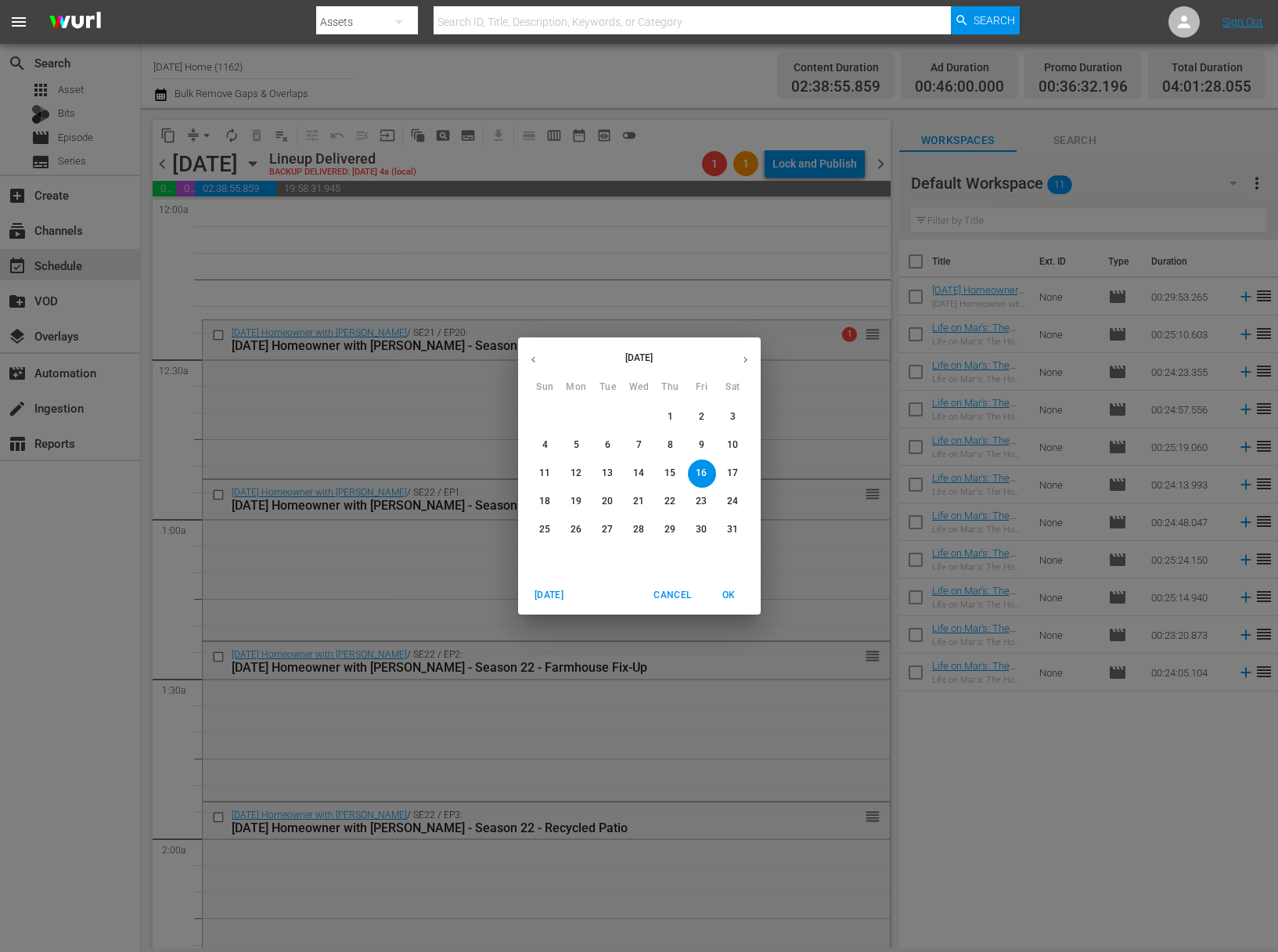
click at [670, 467] on p "15" at bounding box center [670, 473] width 11 height 13
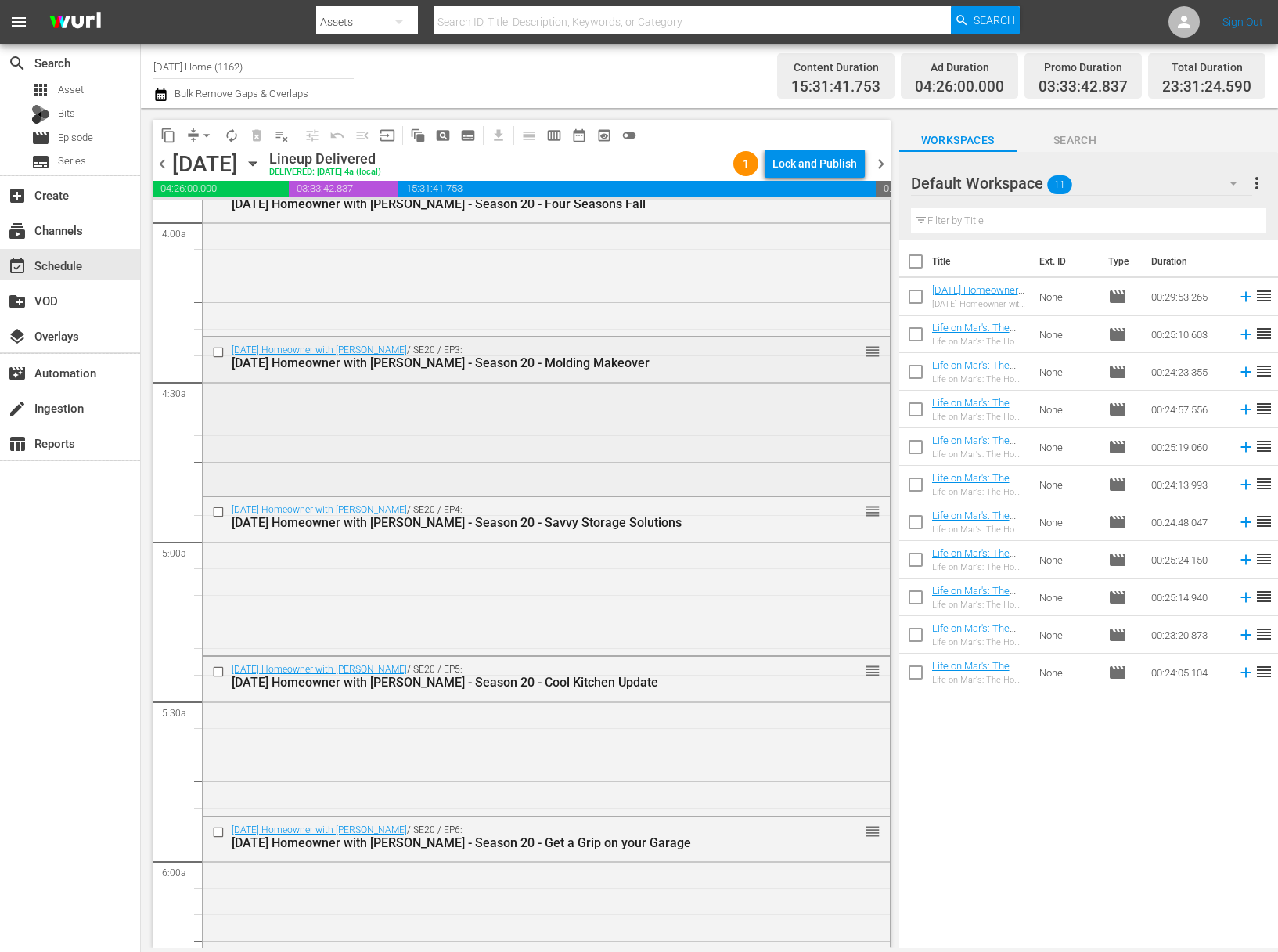
scroll to position [1053, 0]
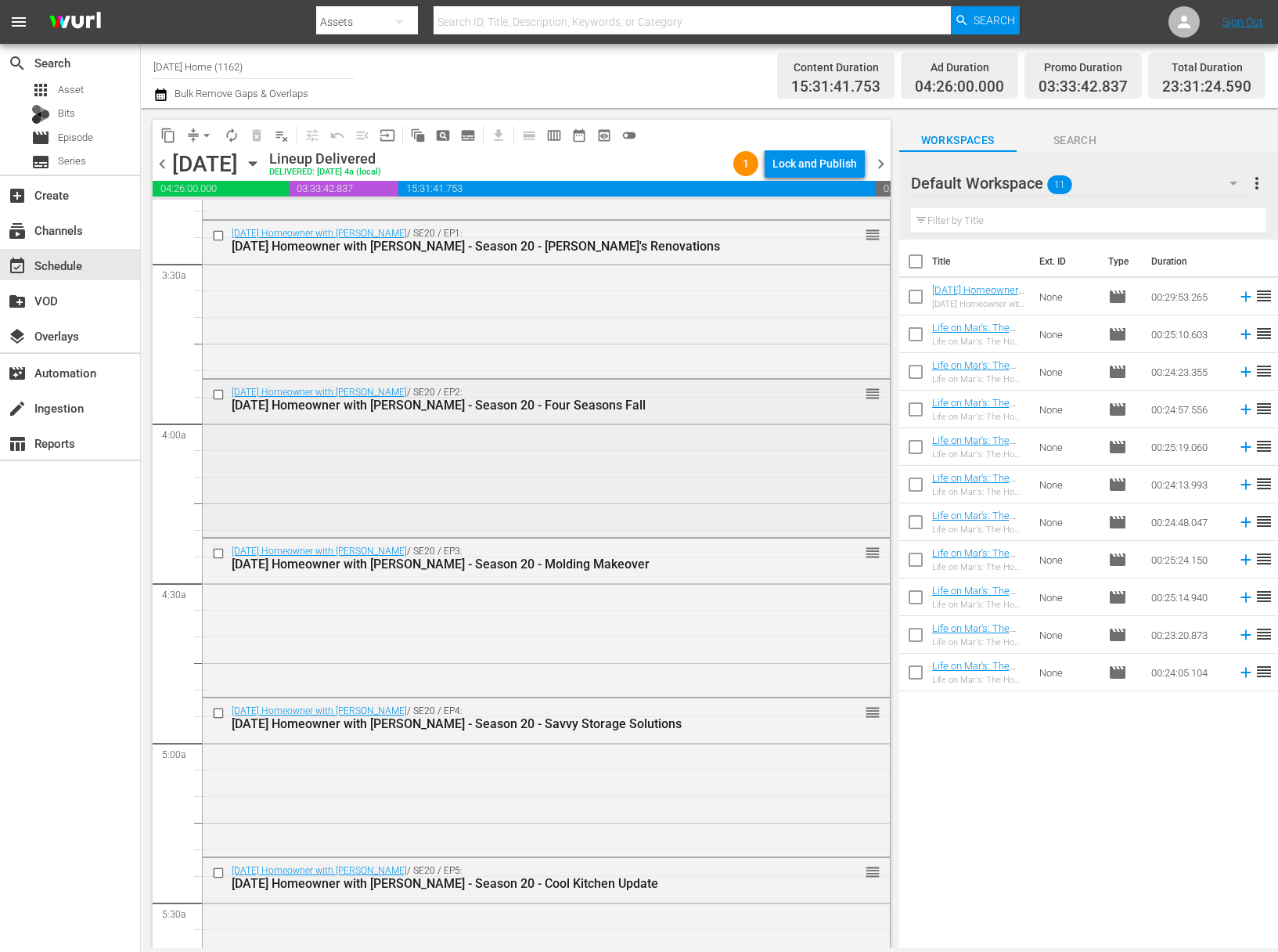
click at [218, 392] on input "checkbox" at bounding box center [220, 394] width 16 height 13
click at [223, 554] on input "checkbox" at bounding box center [220, 554] width 16 height 13
click at [225, 711] on input "checkbox" at bounding box center [220, 712] width 16 height 13
click at [222, 871] on input "checkbox" at bounding box center [220, 873] width 16 height 13
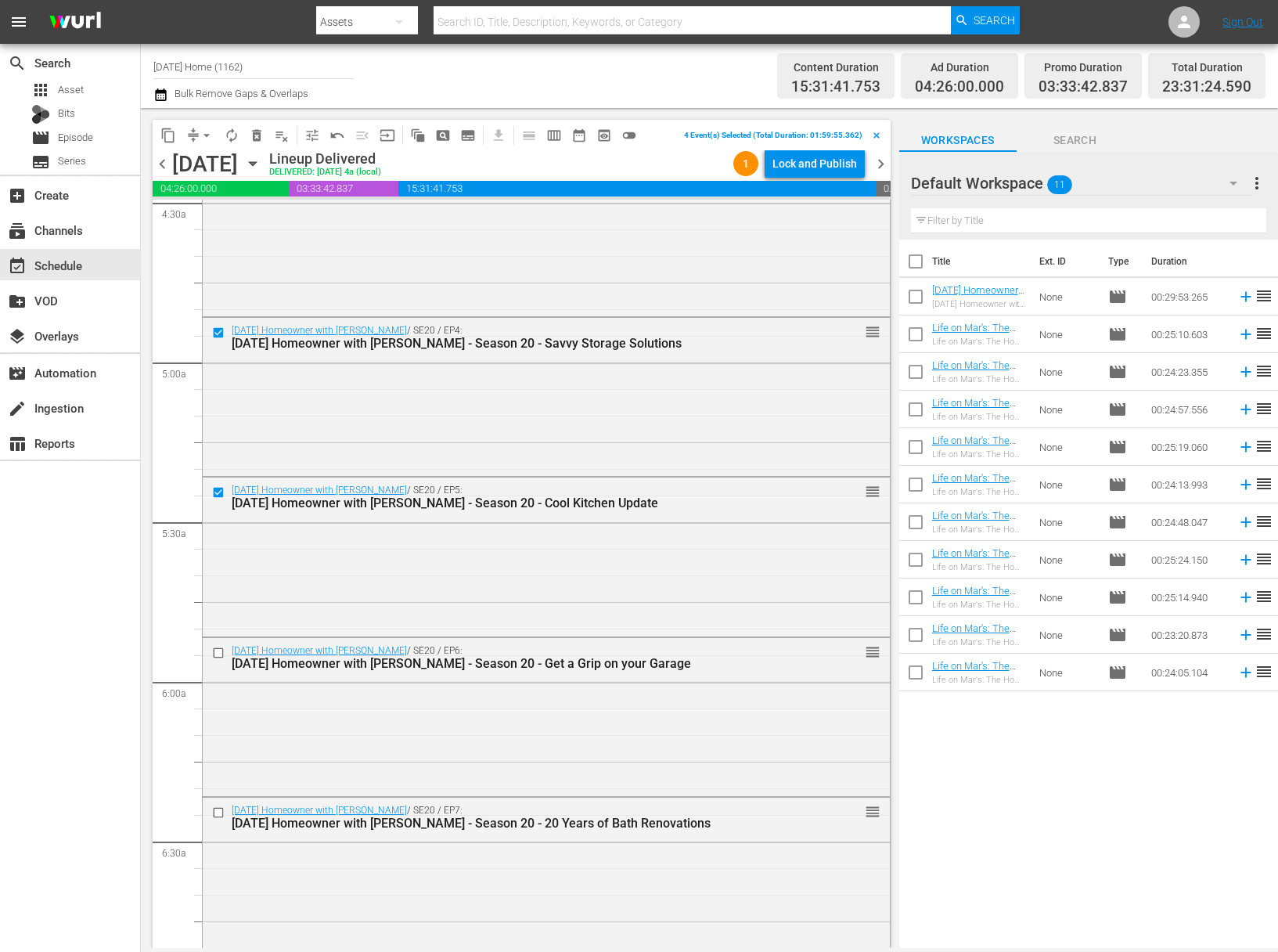
scroll to position [1609, 0]
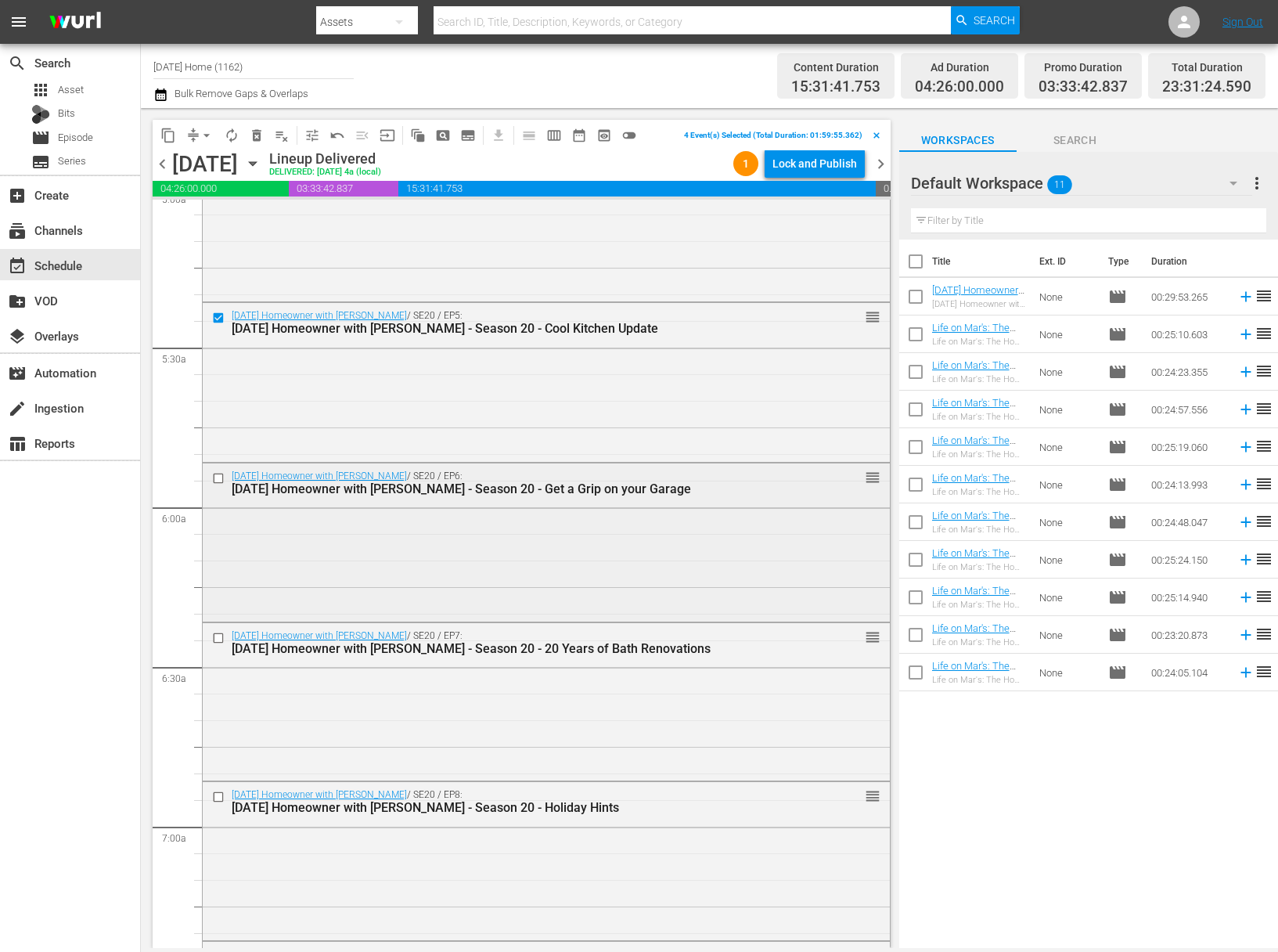
click at [219, 479] on input "checkbox" at bounding box center [220, 478] width 16 height 13
click at [218, 635] on input "checkbox" at bounding box center [220, 637] width 16 height 13
click at [218, 796] on input "checkbox" at bounding box center [220, 796] width 16 height 13
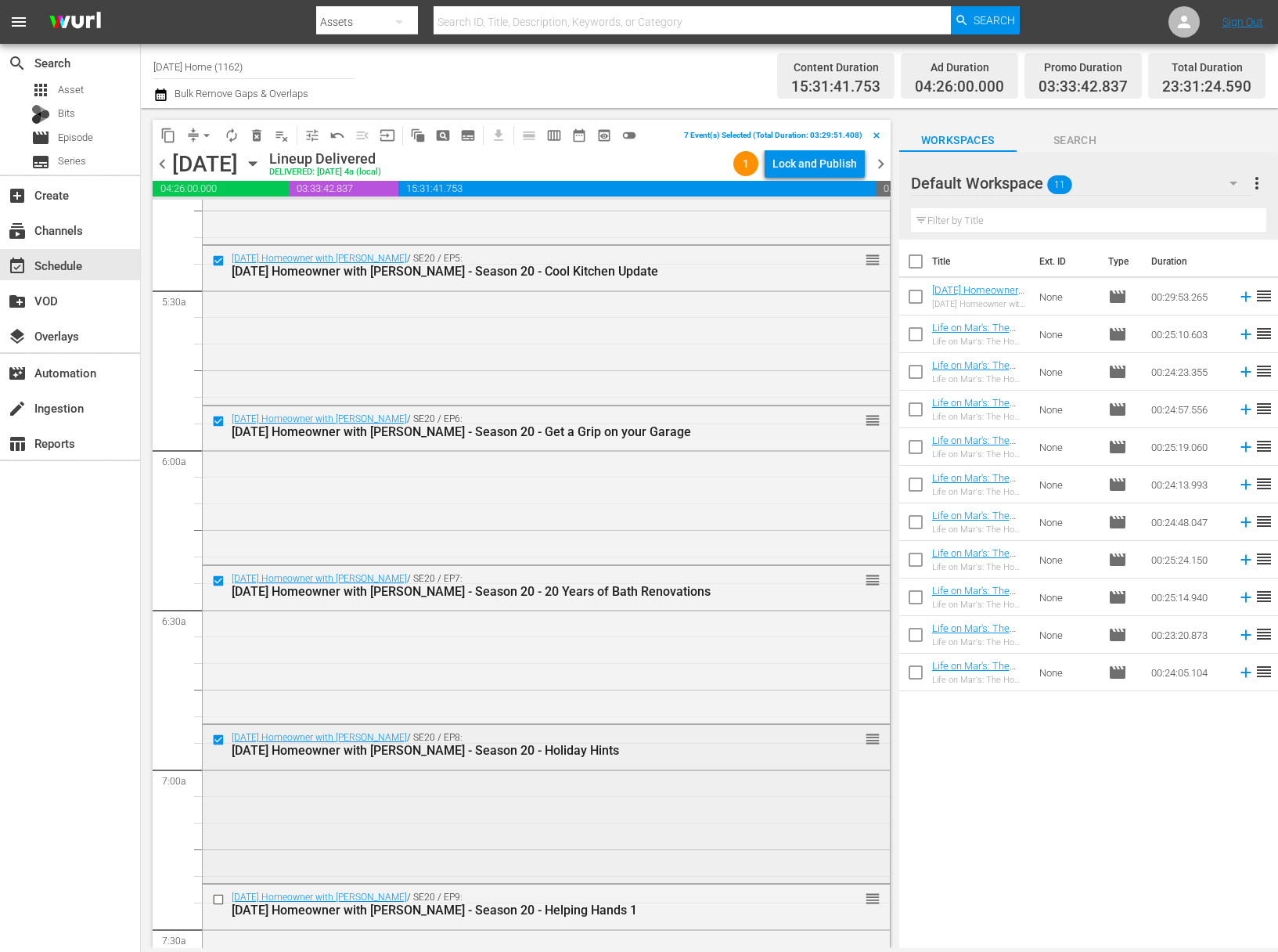
scroll to position [1953, 0]
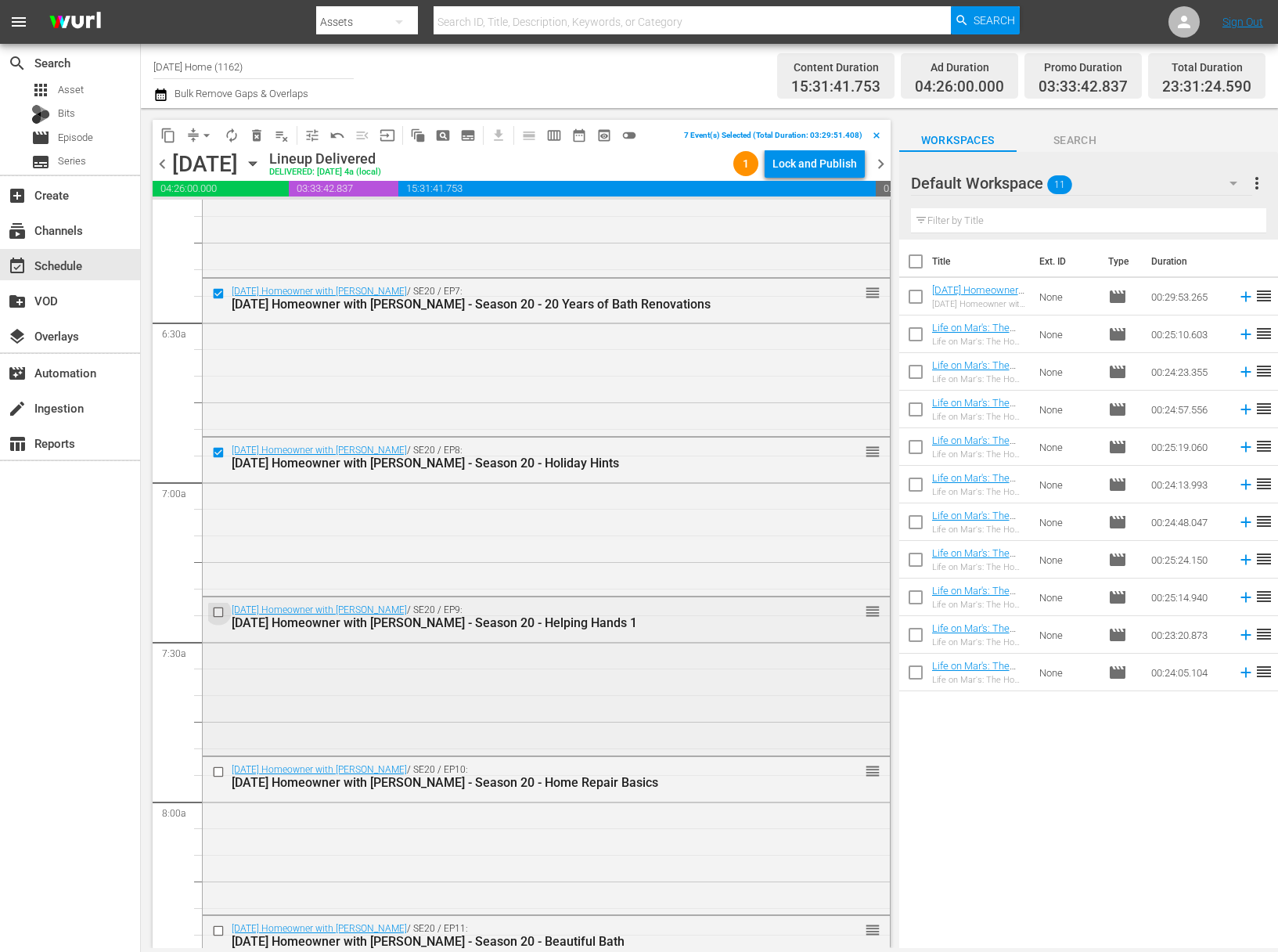
click at [220, 607] on input "checkbox" at bounding box center [220, 612] width 16 height 13
click at [220, 771] on input "checkbox" at bounding box center [220, 771] width 16 height 13
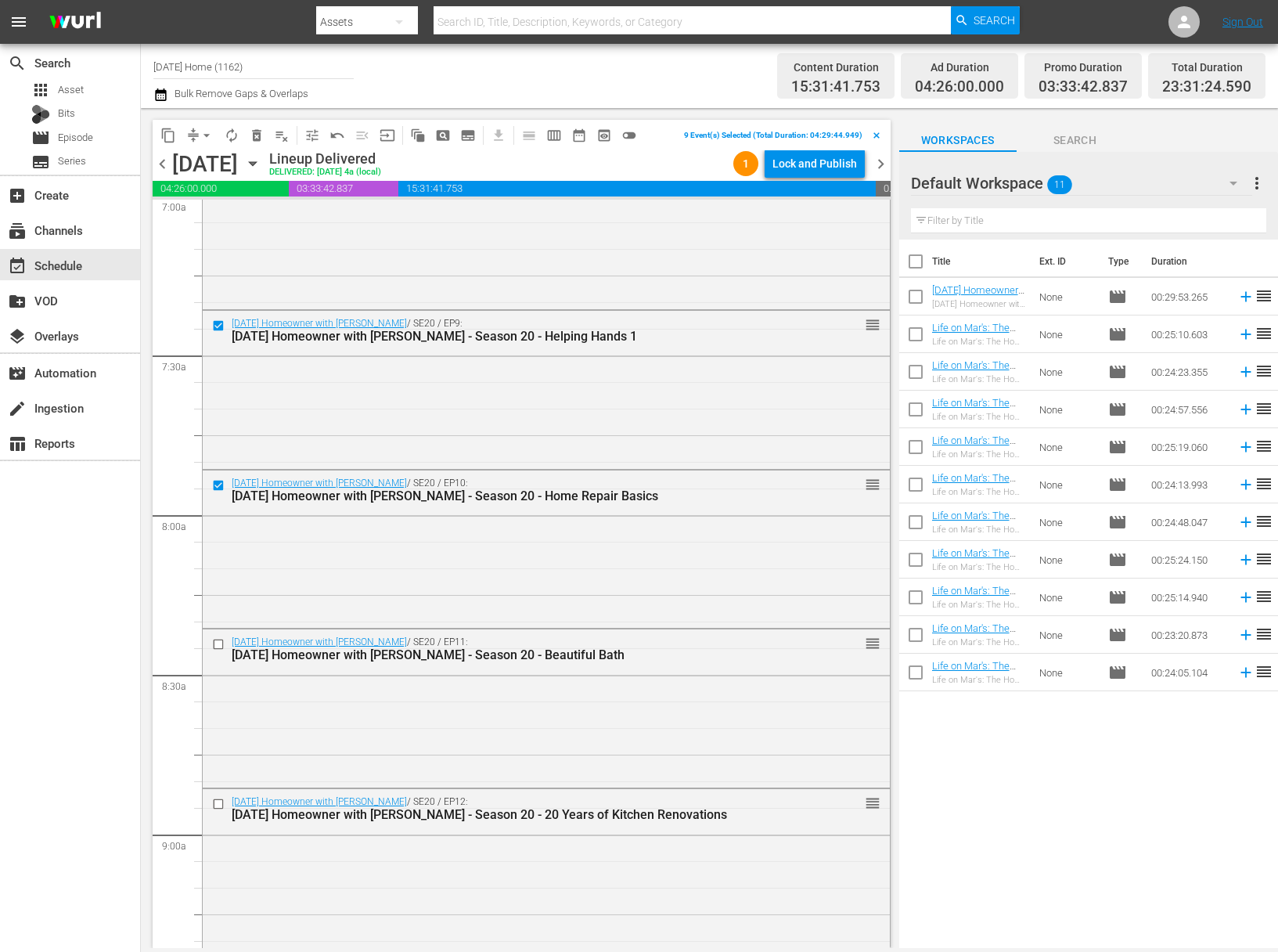
scroll to position [2296, 0]
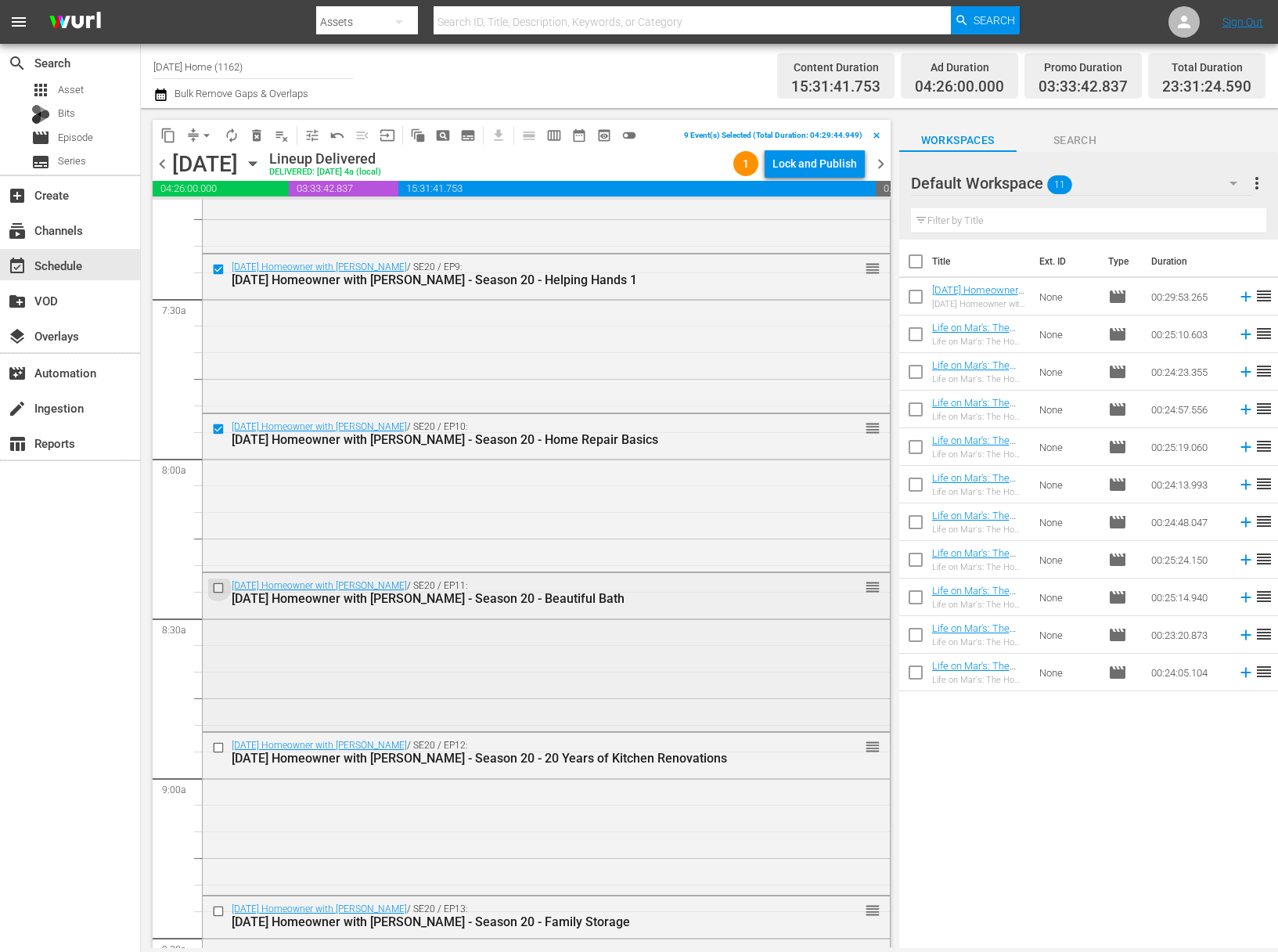
click at [218, 586] on input "checkbox" at bounding box center [220, 588] width 16 height 13
click at [219, 749] on input "checkbox" at bounding box center [220, 748] width 16 height 13
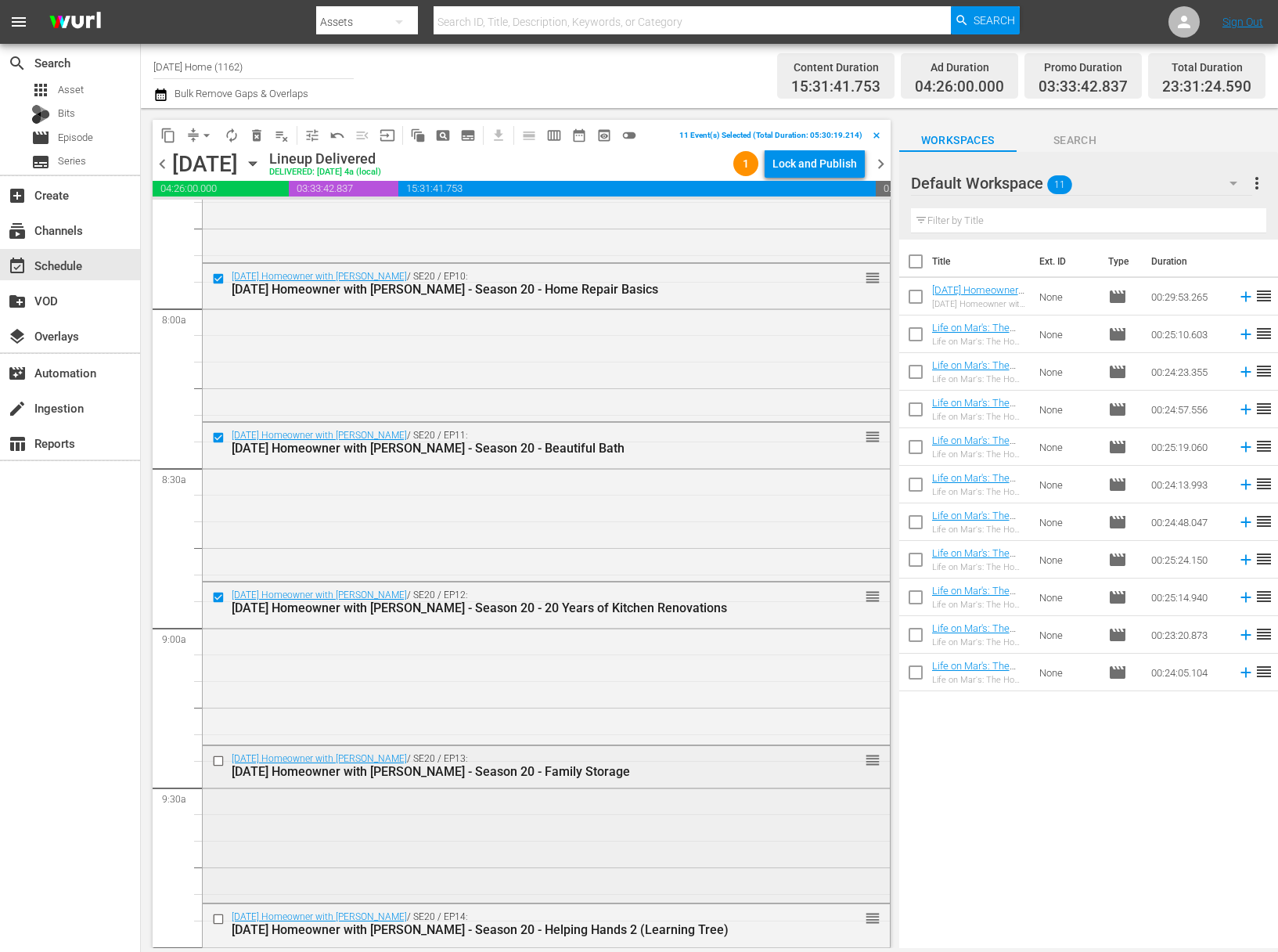
click at [219, 760] on input "checkbox" at bounding box center [220, 760] width 16 height 13
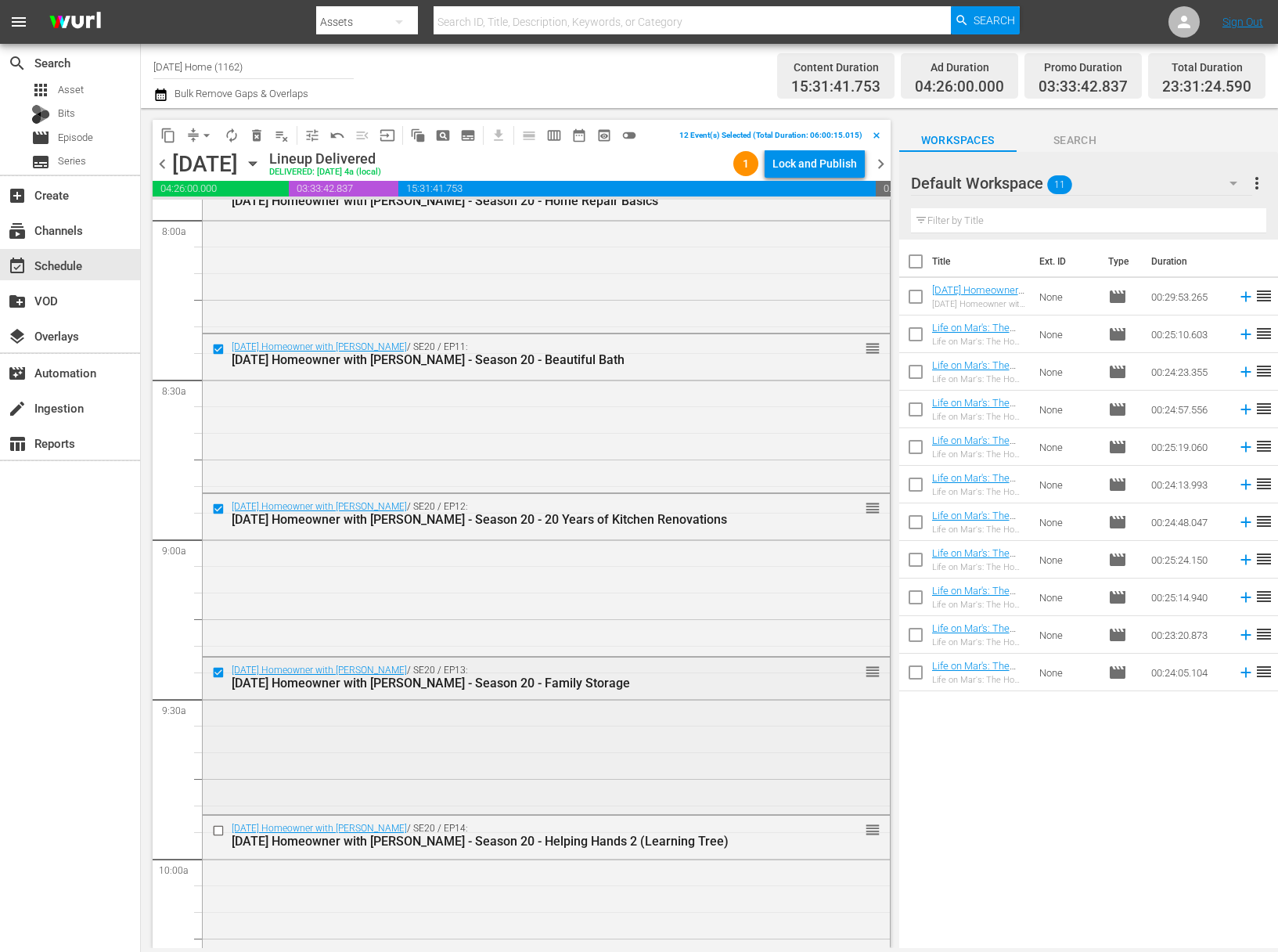
scroll to position [2599, 0]
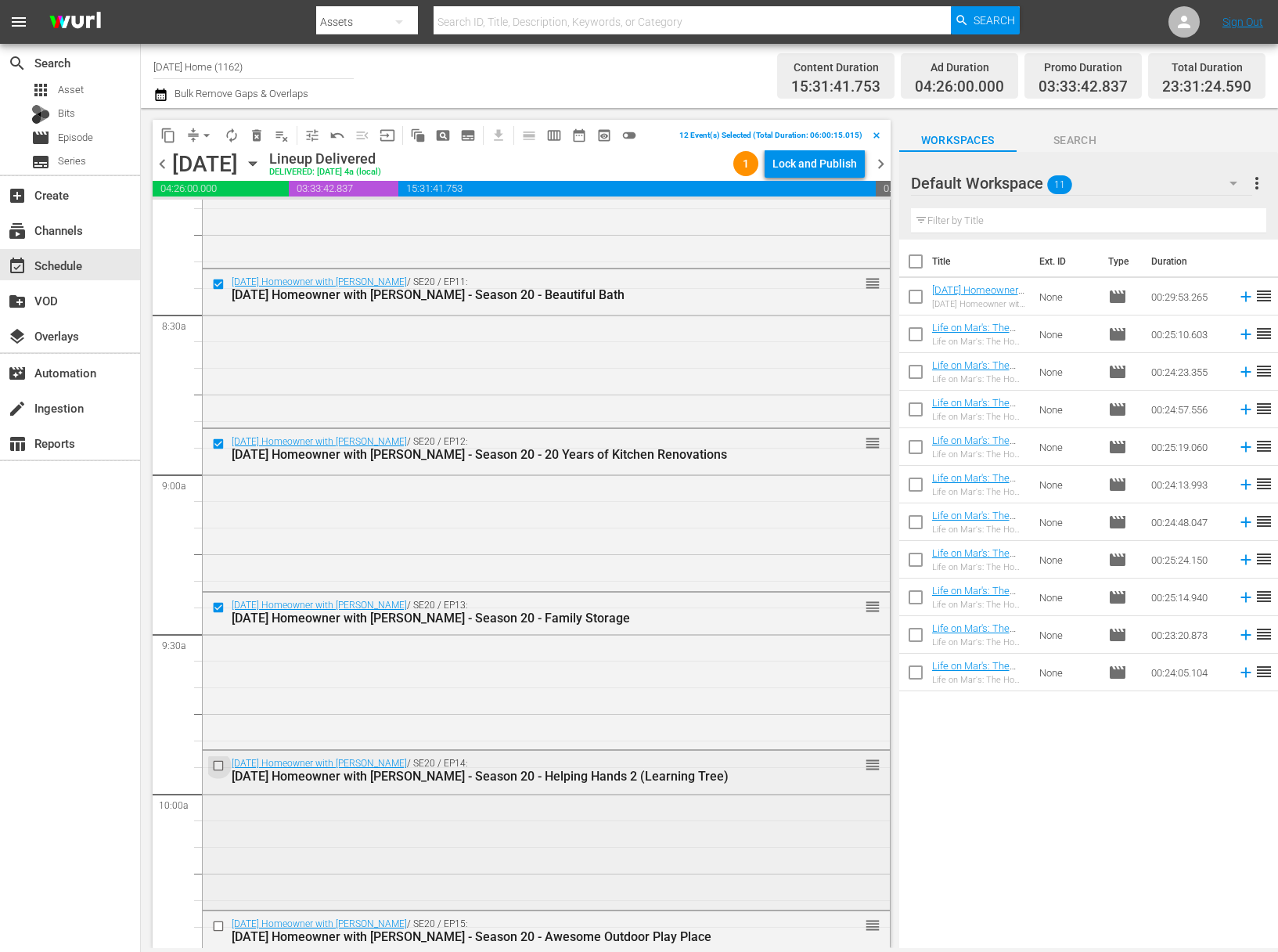
click at [218, 769] on input "checkbox" at bounding box center [220, 766] width 16 height 13
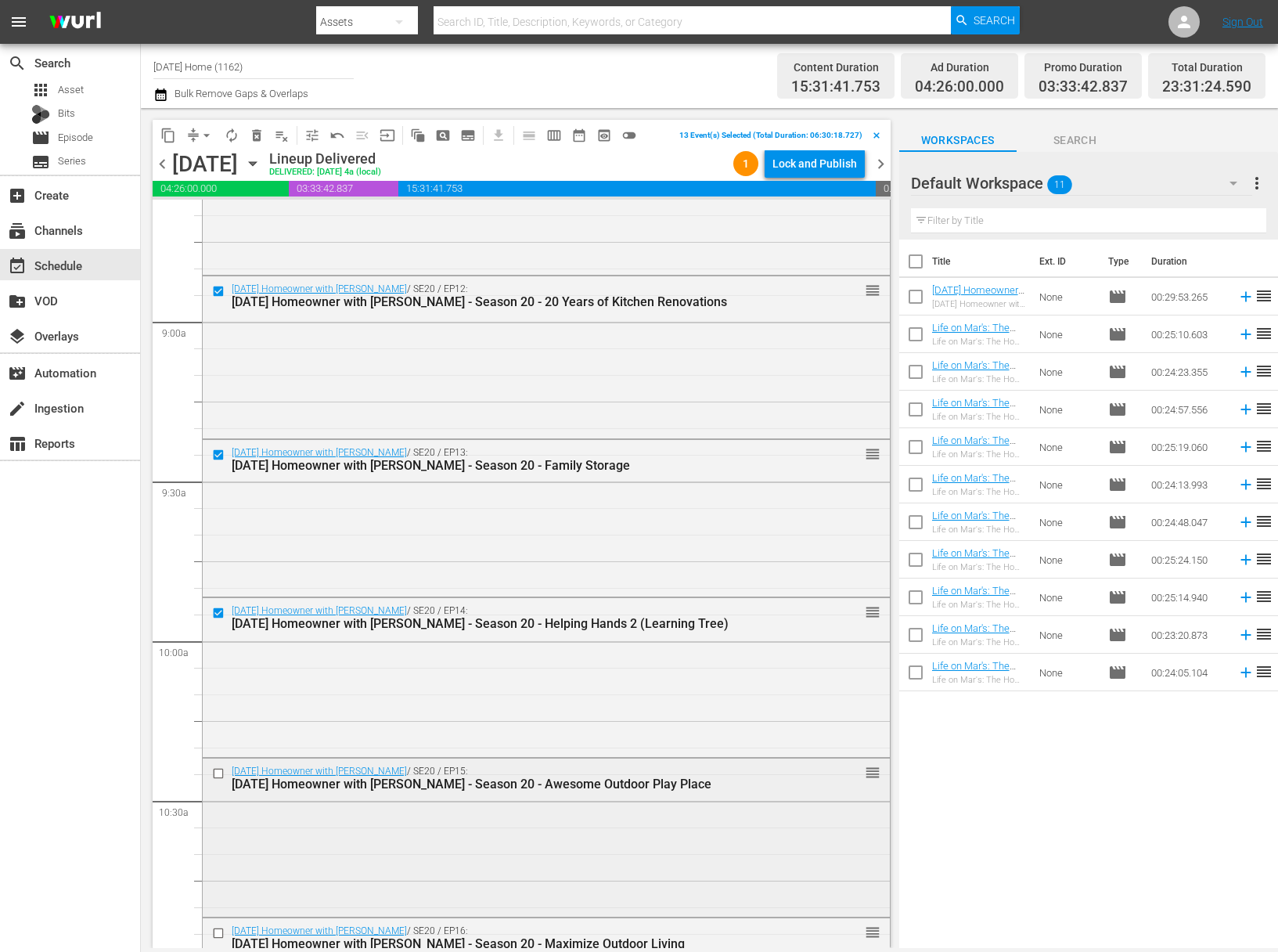
click at [217, 776] on input "checkbox" at bounding box center [220, 773] width 16 height 13
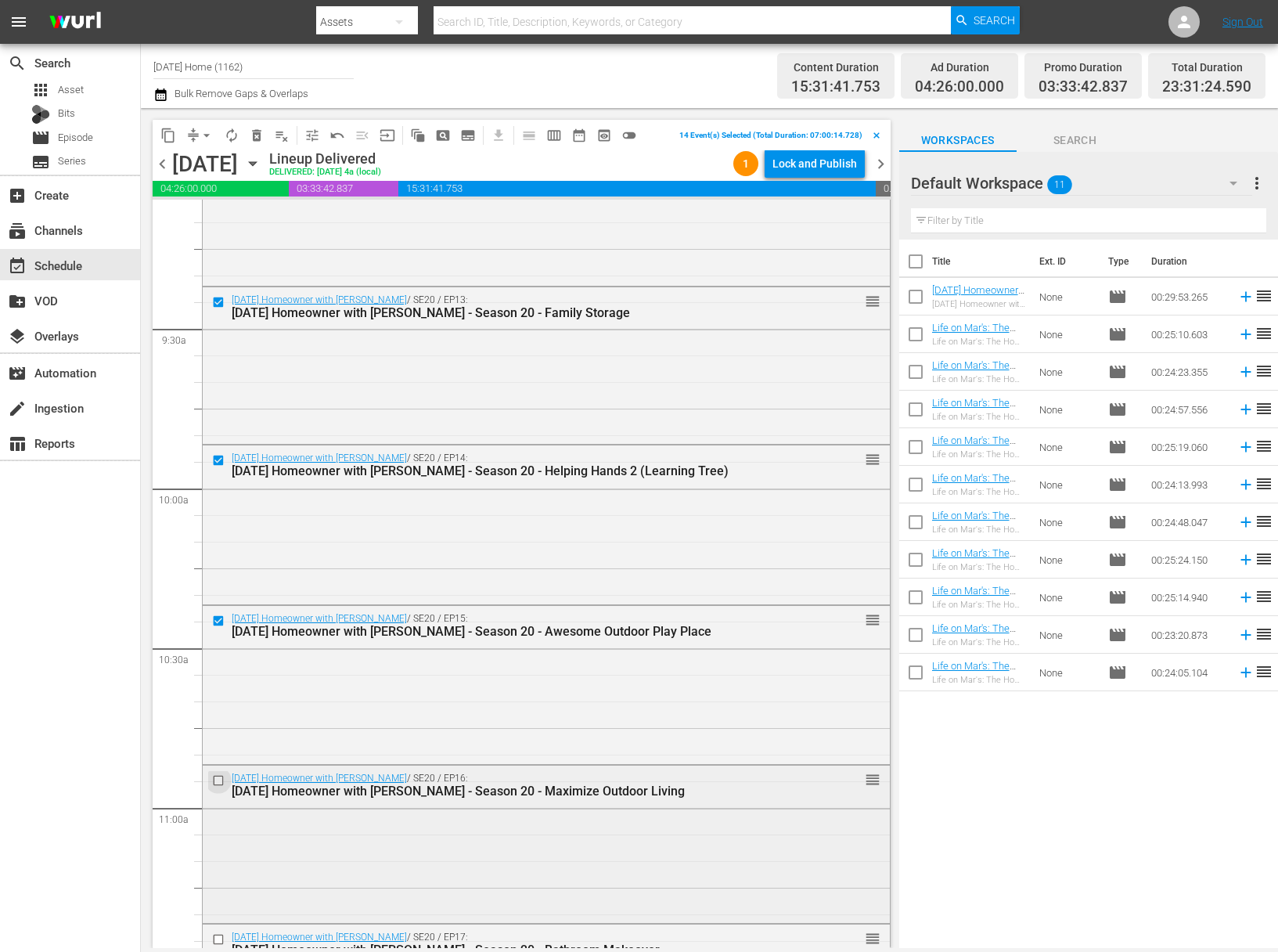
click at [218, 780] on input "checkbox" at bounding box center [220, 780] width 16 height 13
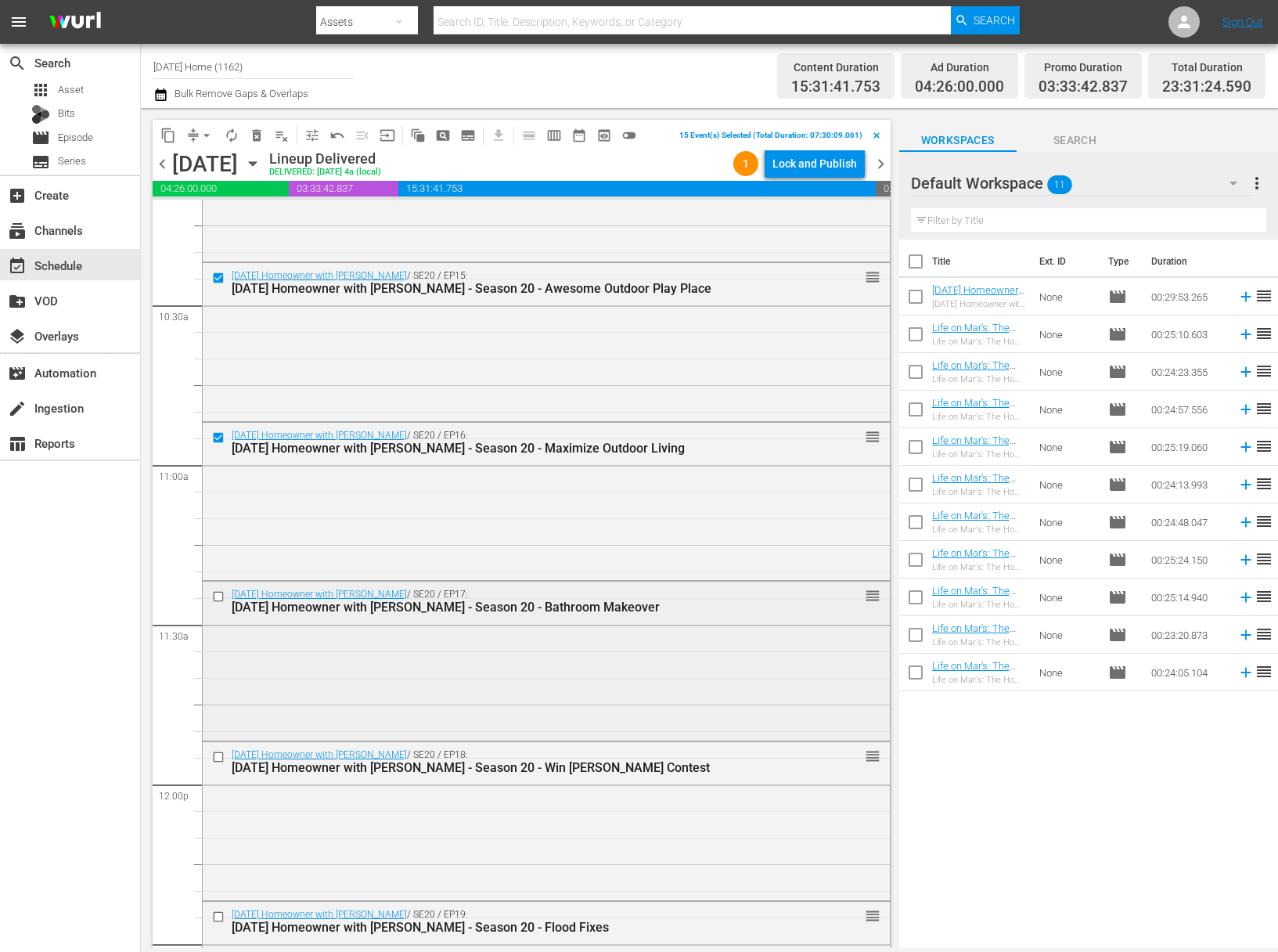
click at [215, 595] on input "checkbox" at bounding box center [220, 596] width 16 height 13
click at [217, 752] on input "checkbox" at bounding box center [220, 756] width 16 height 13
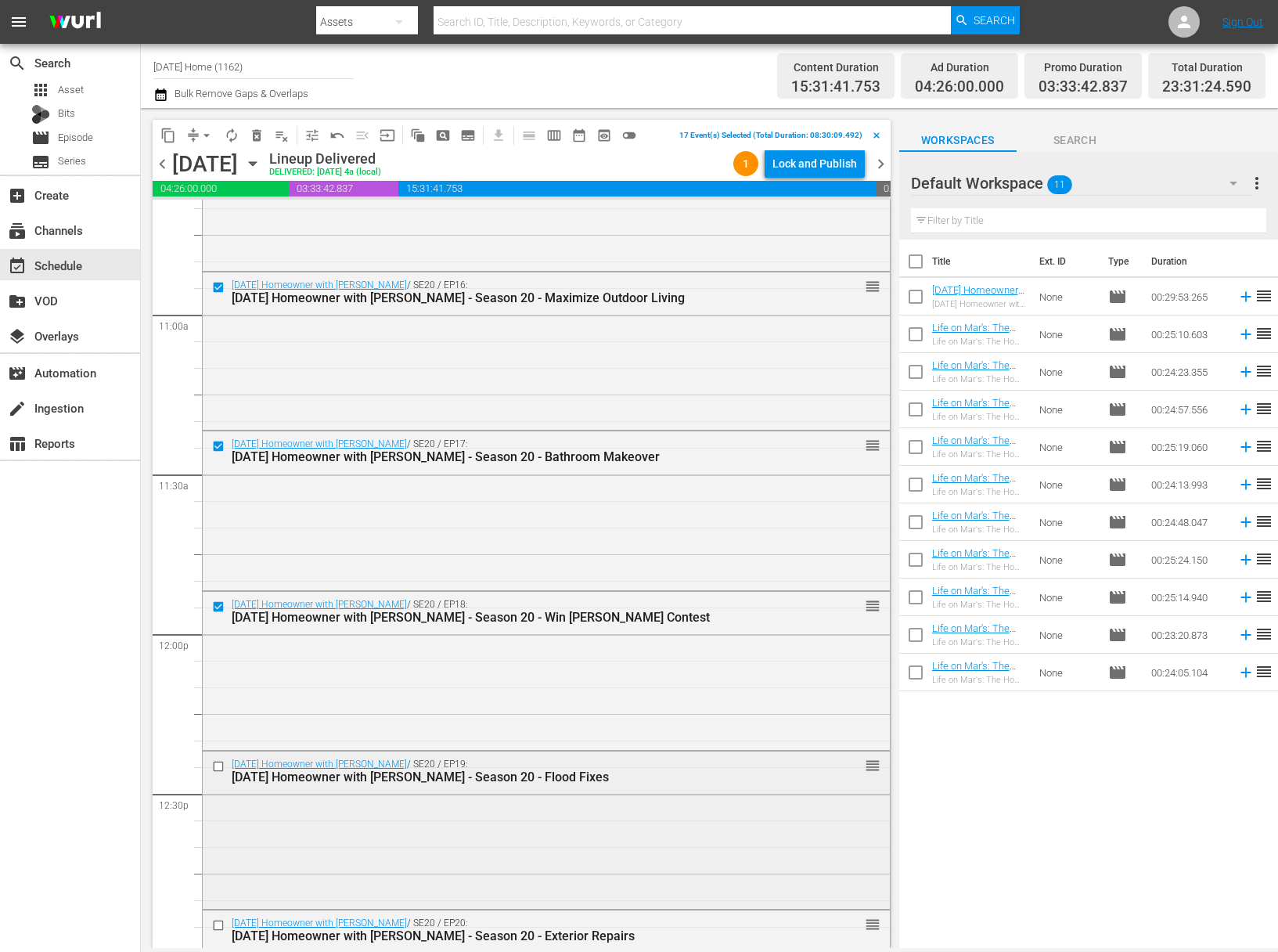
click at [217, 760] on input "checkbox" at bounding box center [220, 766] width 16 height 13
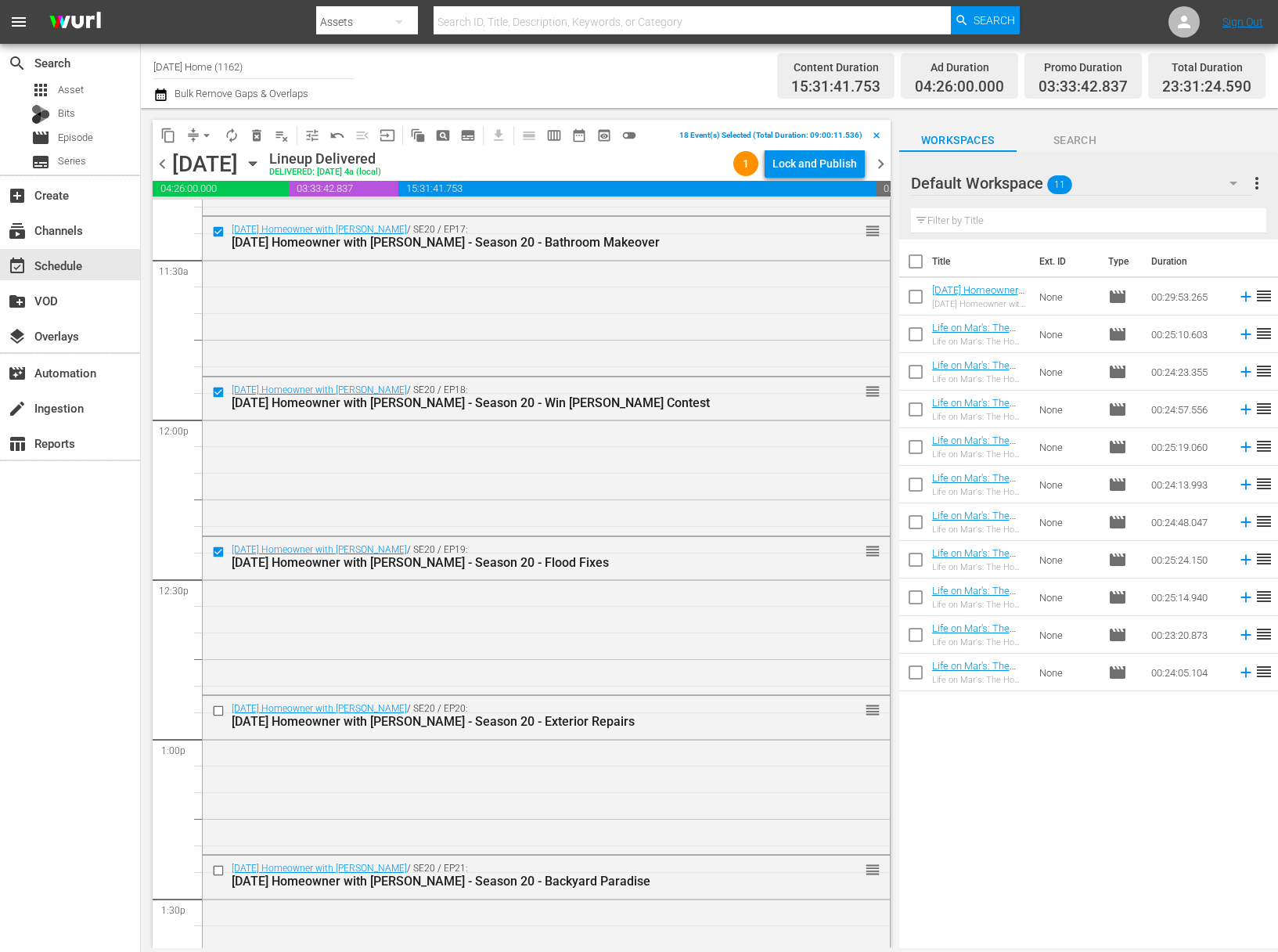
scroll to position [3707, 0]
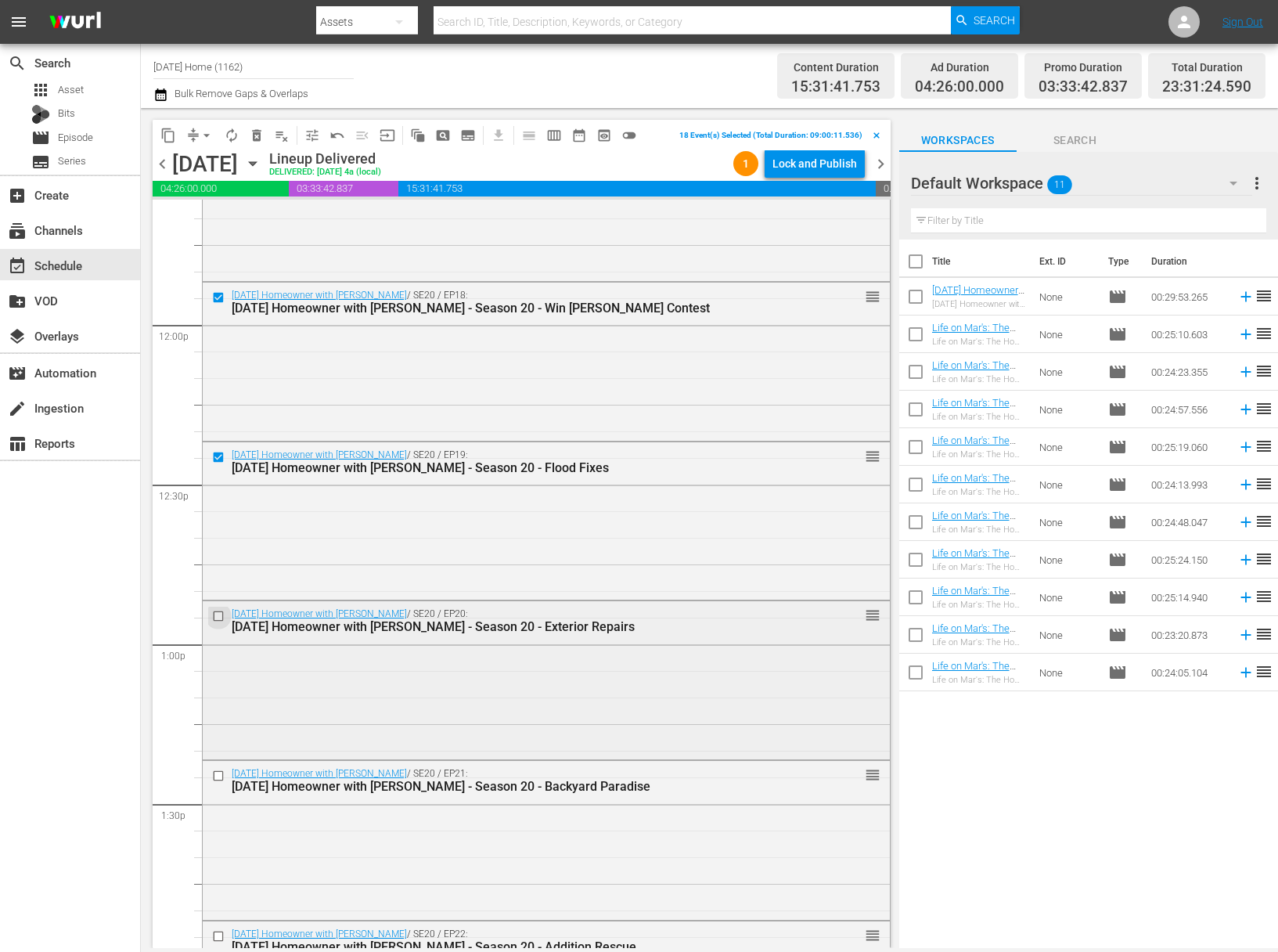
click at [214, 617] on input "checkbox" at bounding box center [220, 616] width 16 height 13
click at [217, 771] on input "checkbox" at bounding box center [220, 776] width 16 height 13
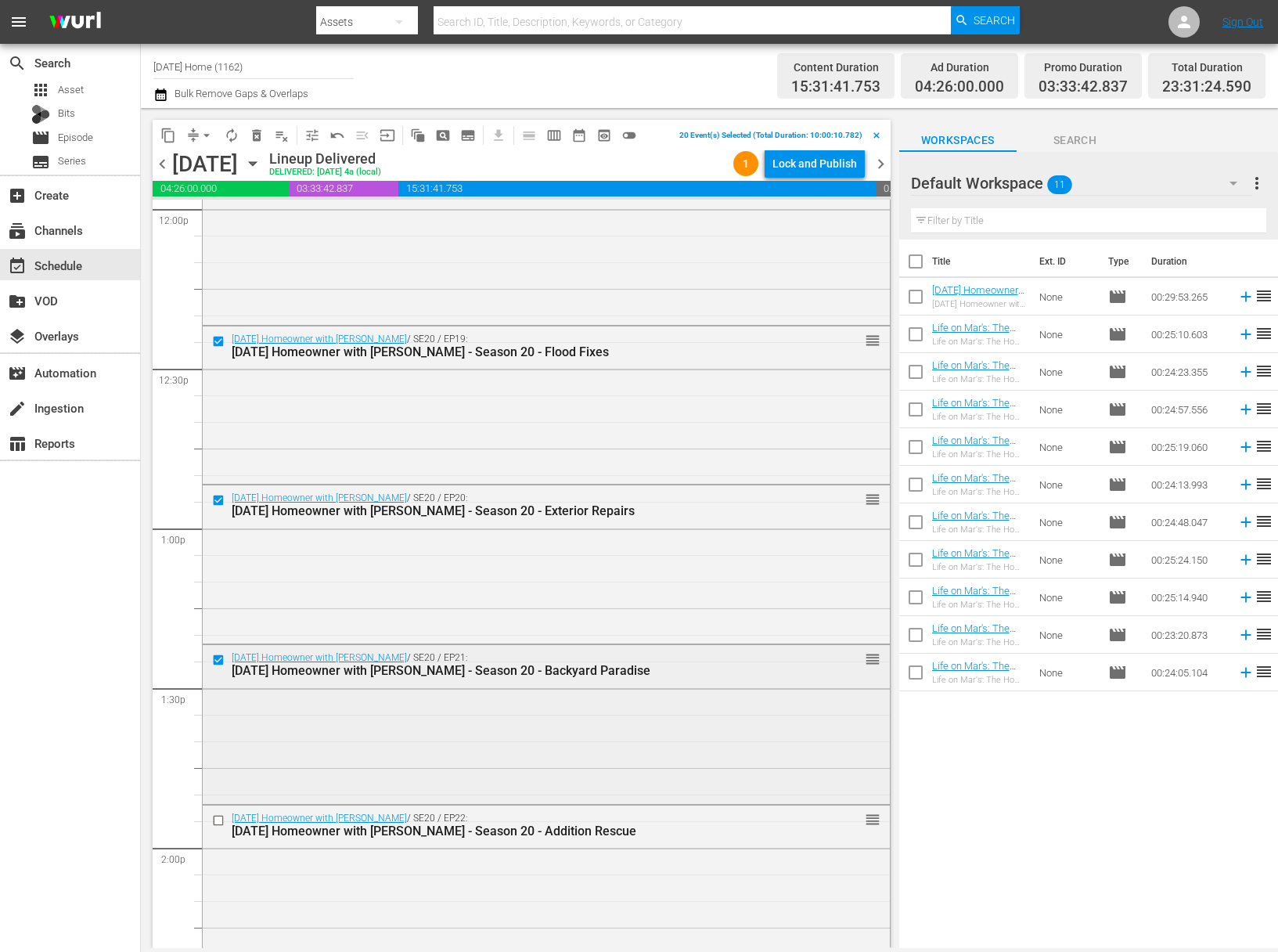
scroll to position [3858, 0]
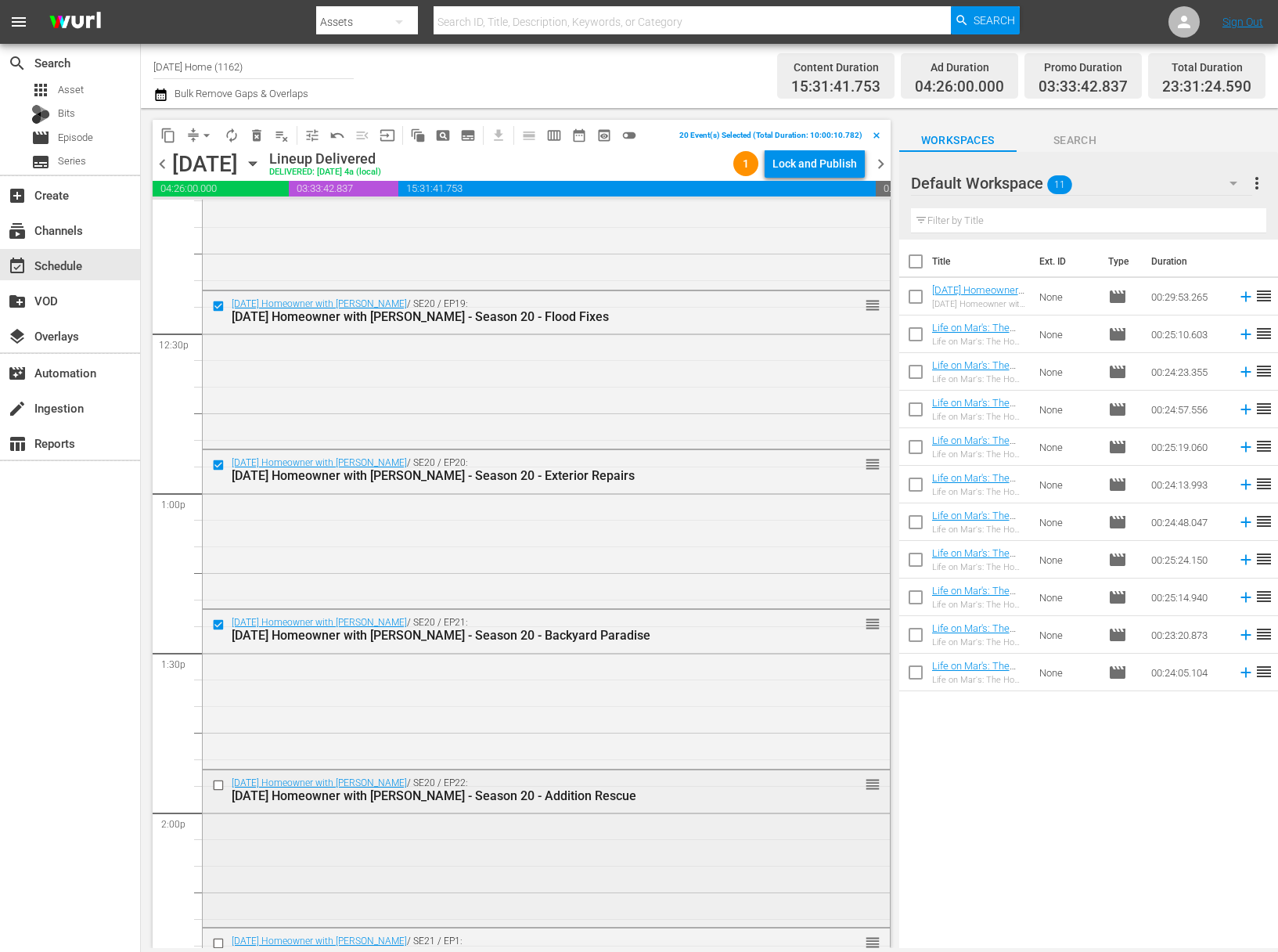
click at [215, 775] on div "Today's Homeowner with Danny Lipford / SE20 / EP22: Today's Homeowner with Dann…" at bounding box center [546, 789] width 687 height 38
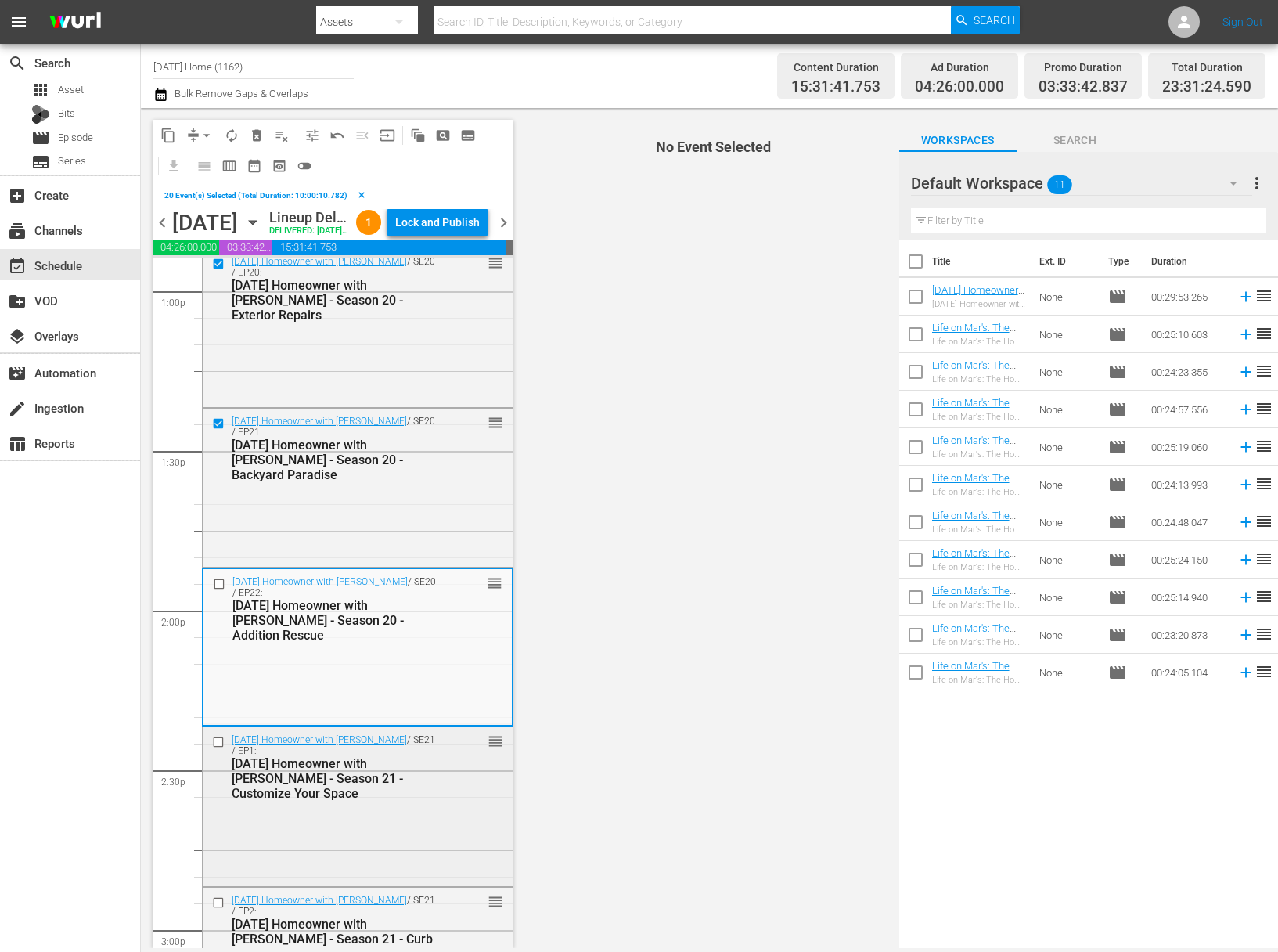
scroll to position [4182, 0]
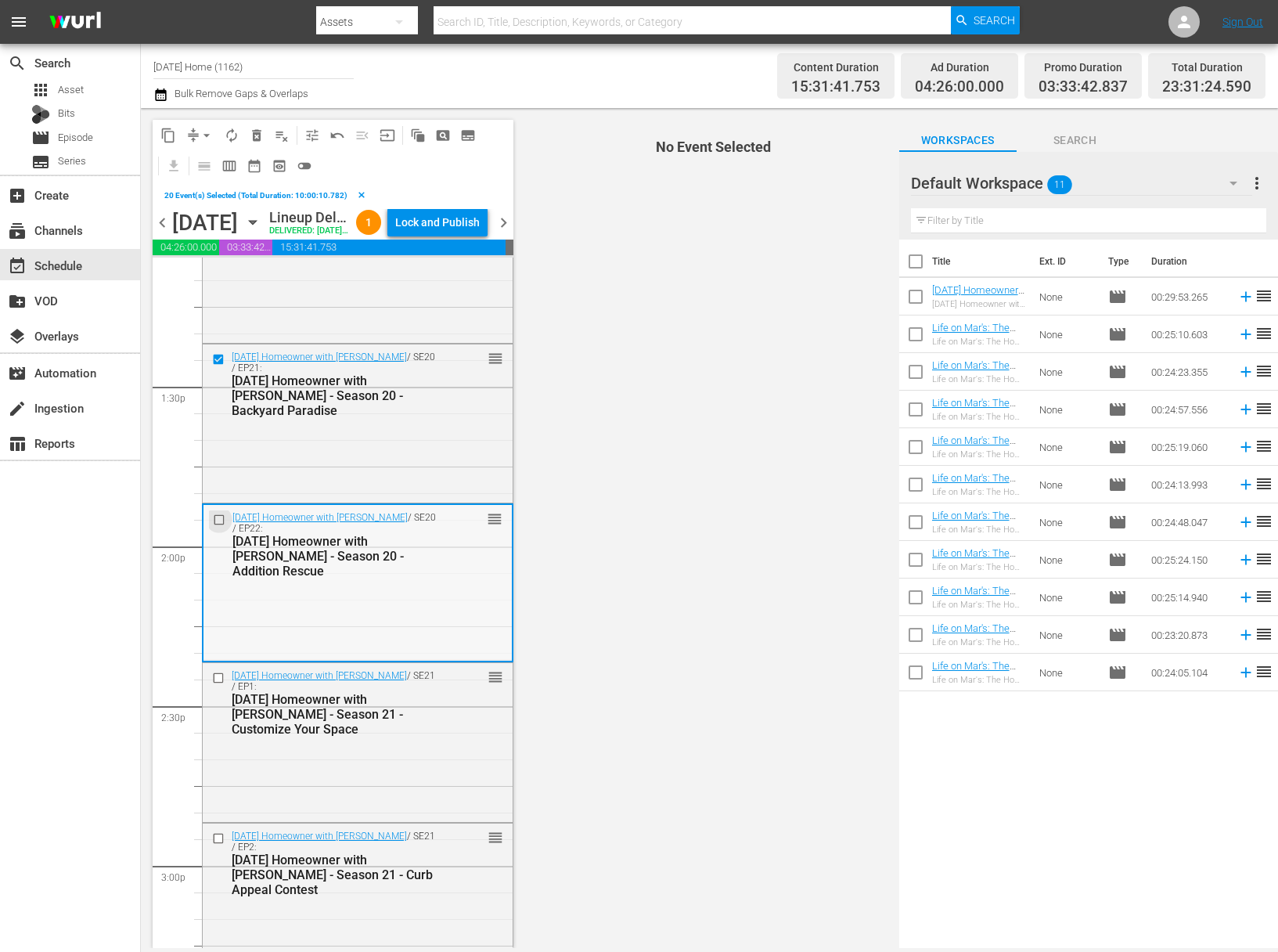
click at [222, 527] on input "checkbox" at bounding box center [221, 520] width 16 height 13
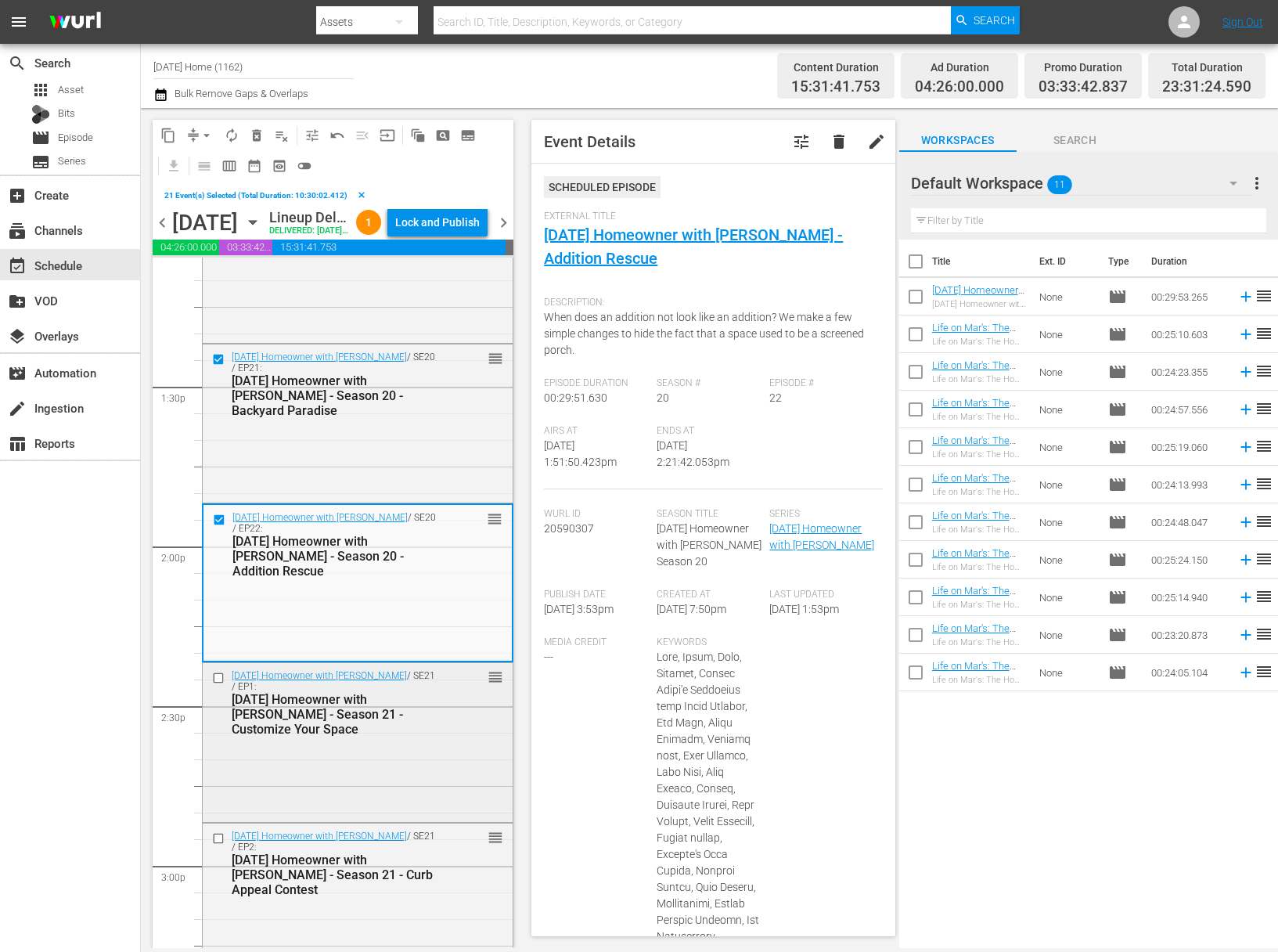
click at [222, 685] on input "checkbox" at bounding box center [220, 678] width 16 height 13
click at [217, 844] on input "checkbox" at bounding box center [220, 837] width 16 height 13
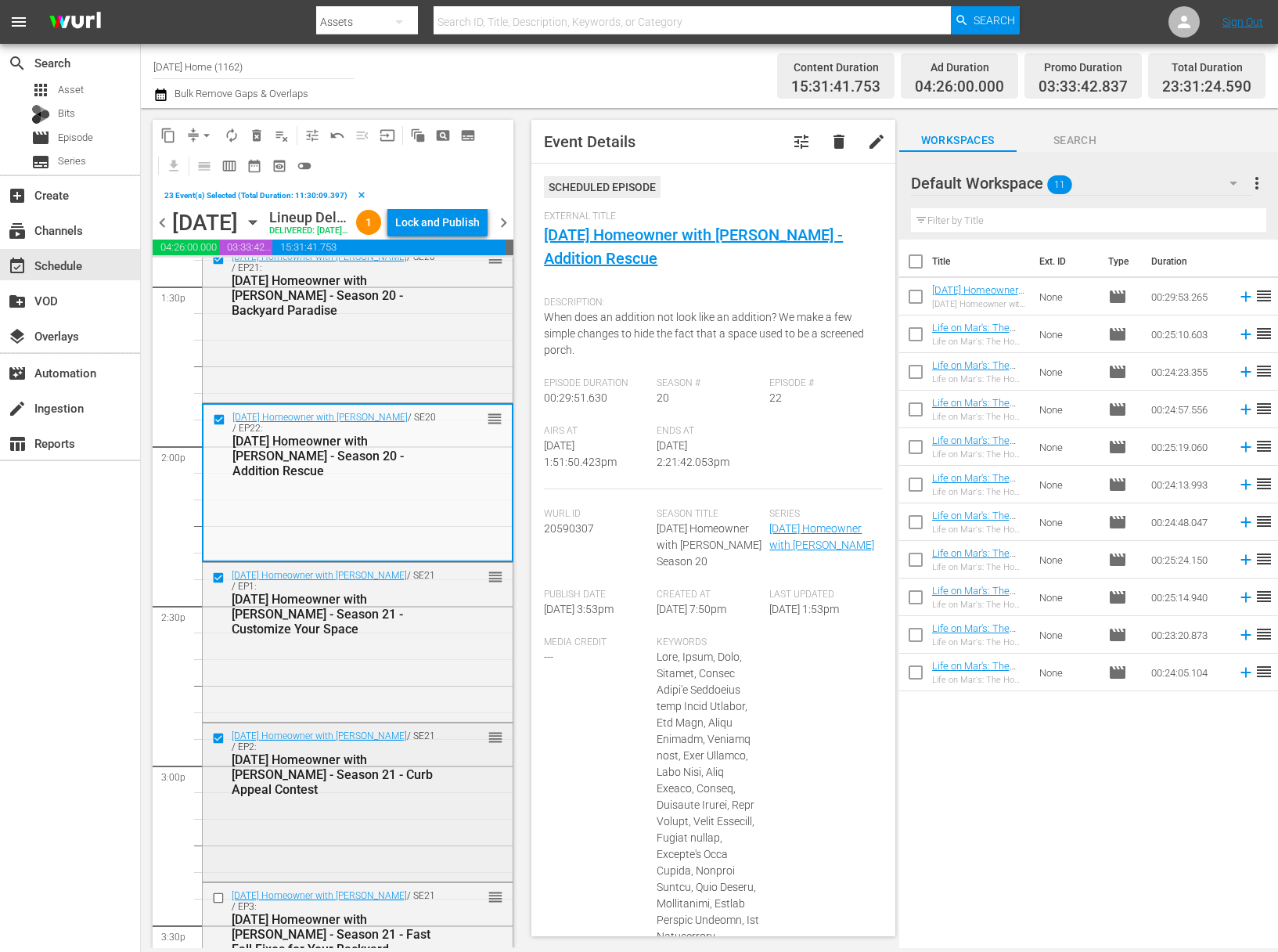
scroll to position [4492, 0]
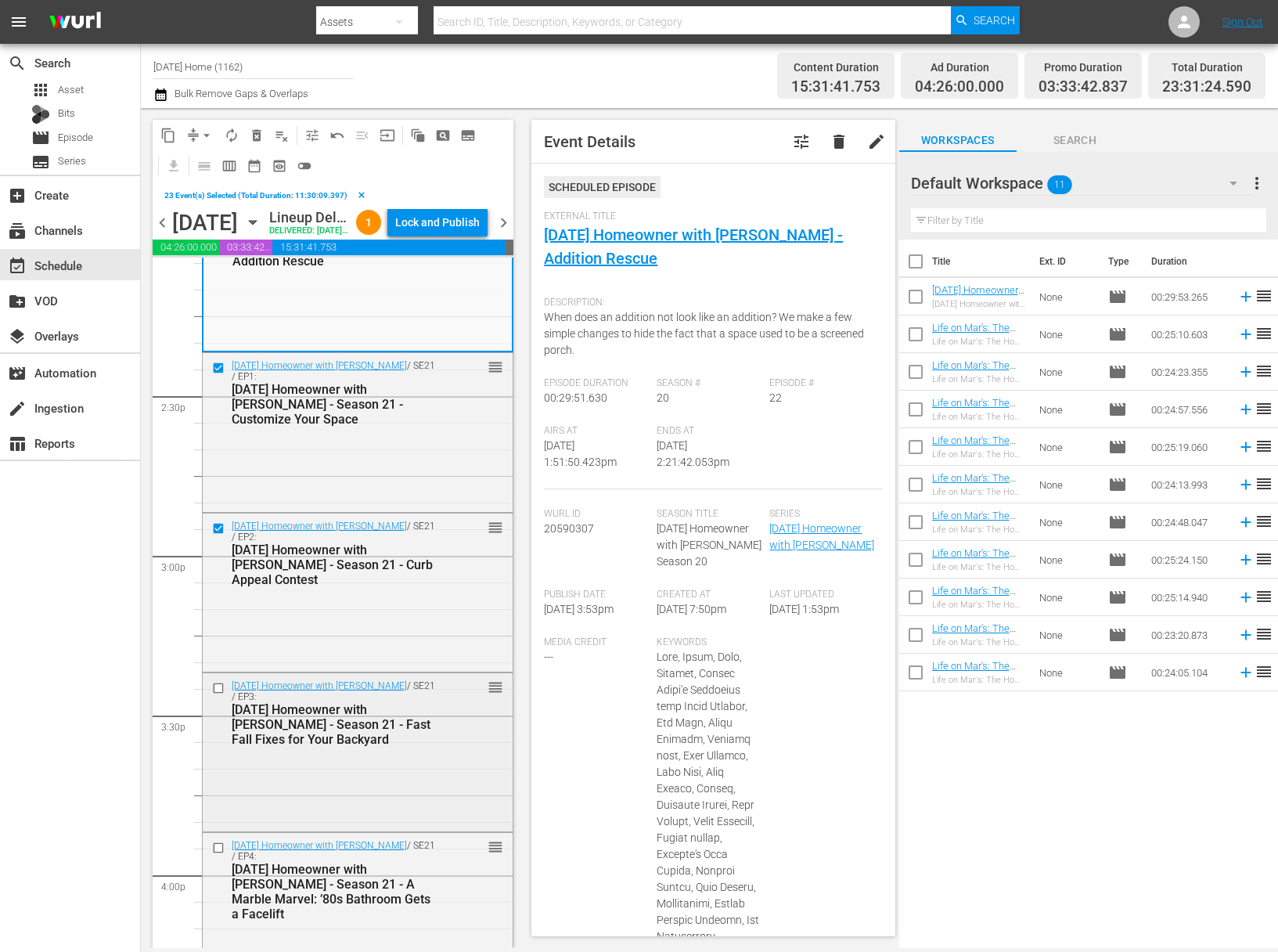
click at [218, 695] on input "checkbox" at bounding box center [220, 688] width 16 height 13
click at [216, 855] on input "checkbox" at bounding box center [220, 848] width 16 height 13
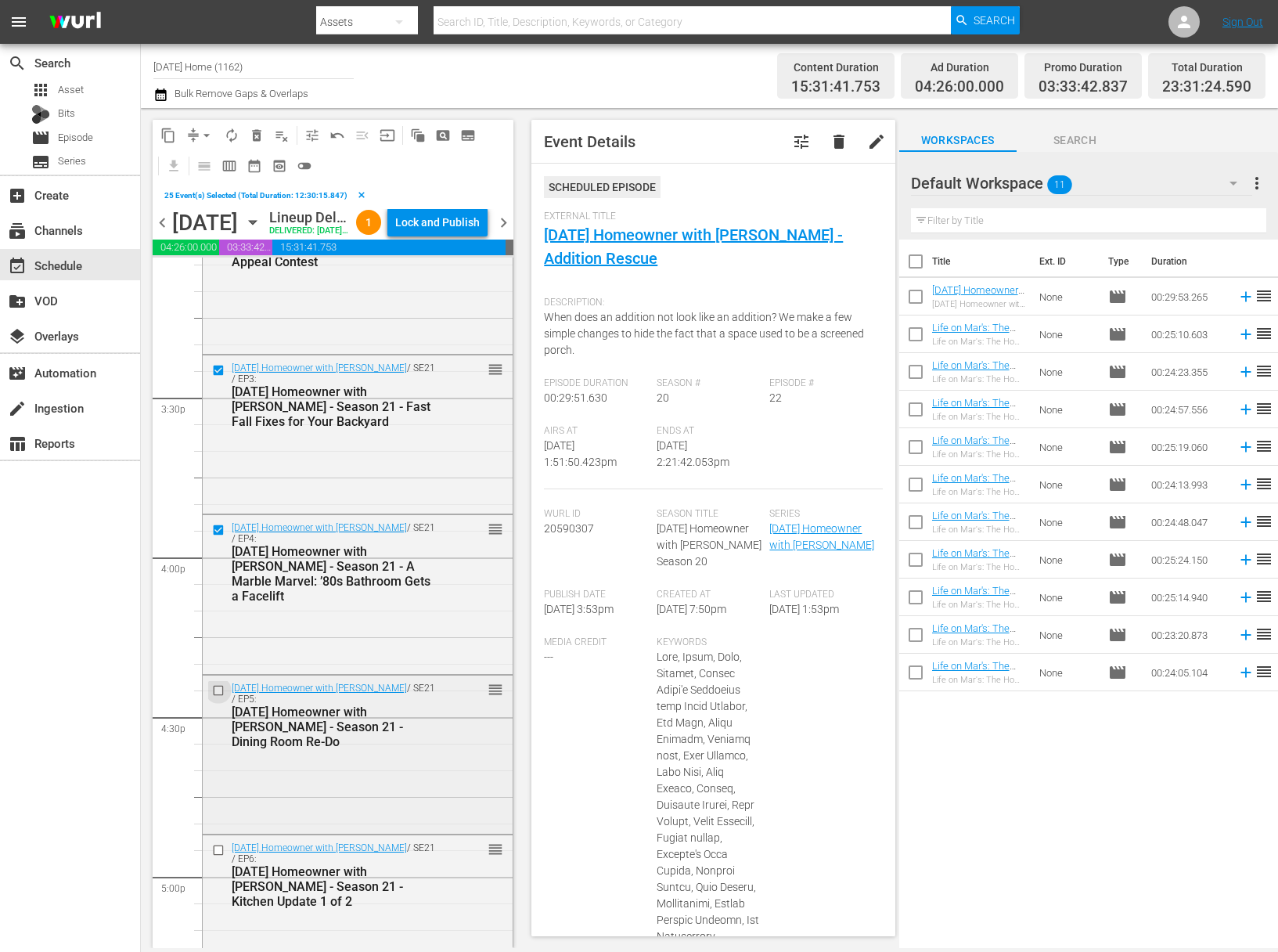
click at [219, 697] on input "checkbox" at bounding box center [220, 690] width 16 height 13
click at [220, 857] on input "checkbox" at bounding box center [220, 850] width 16 height 13
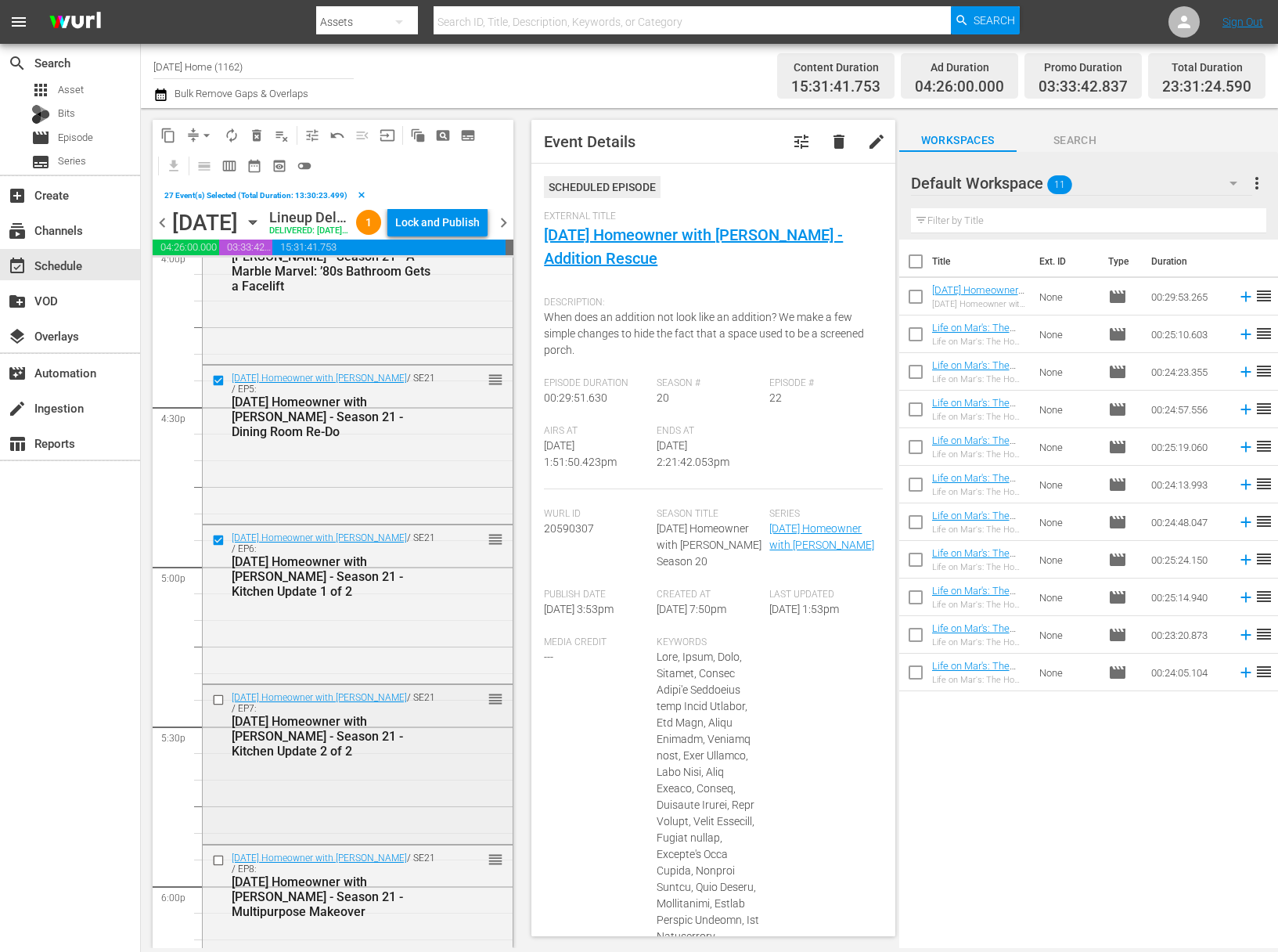
scroll to position [5153, 0]
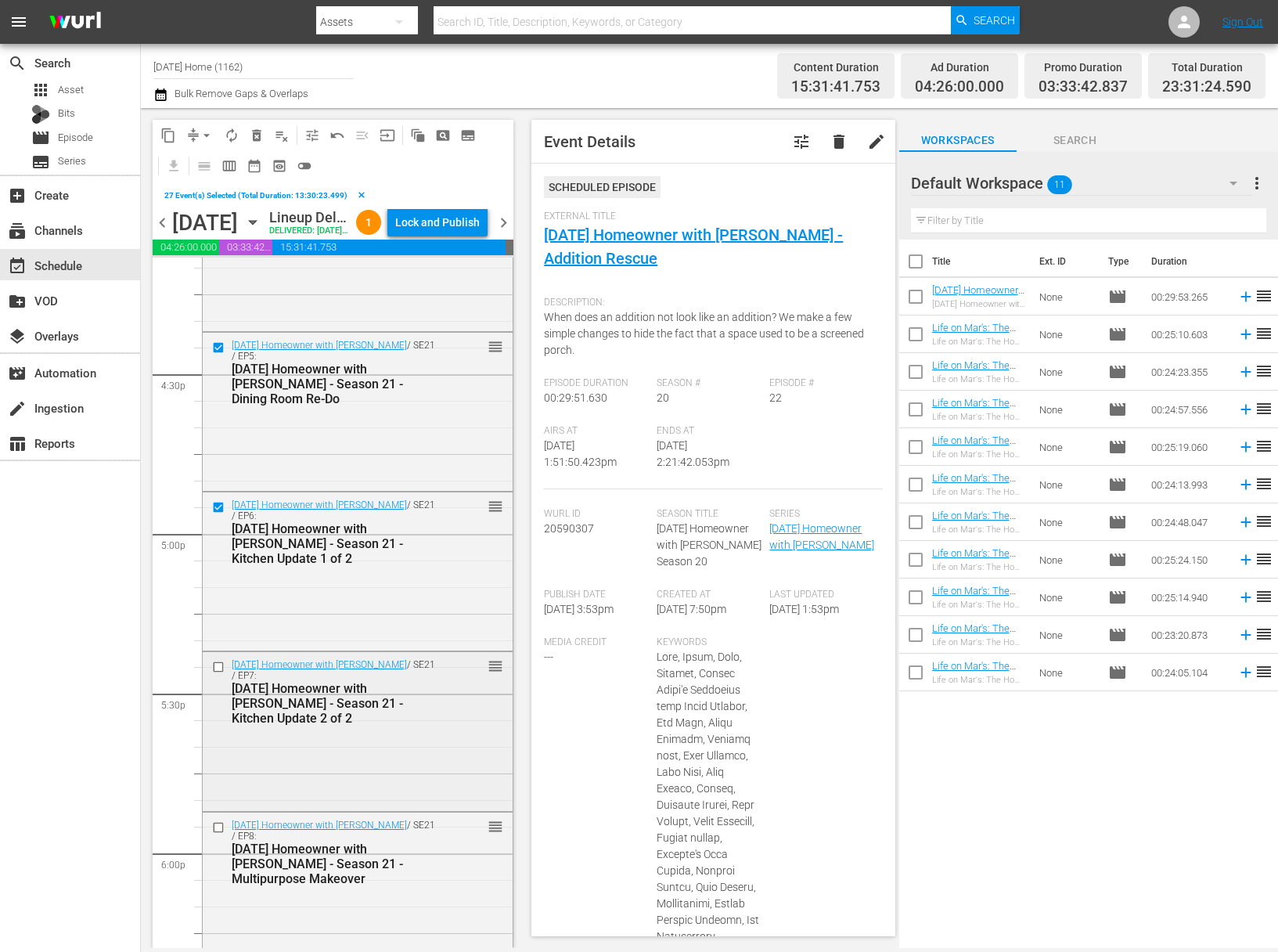
click at [221, 674] on input "checkbox" at bounding box center [220, 667] width 16 height 13
click at [218, 833] on input "checkbox" at bounding box center [220, 826] width 16 height 13
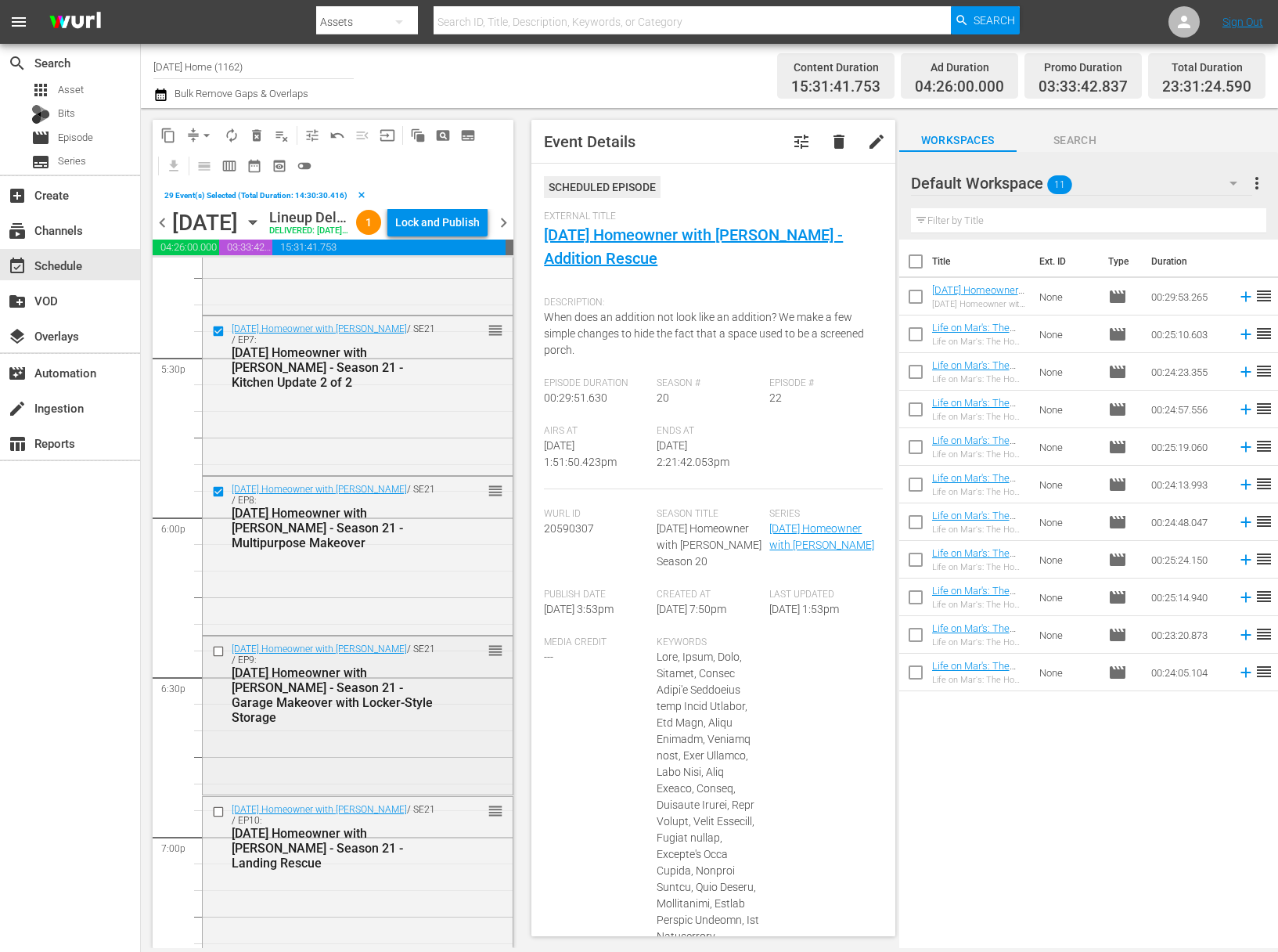
click at [217, 658] on input "checkbox" at bounding box center [220, 651] width 16 height 13
click at [218, 818] on input "checkbox" at bounding box center [220, 811] width 16 height 13
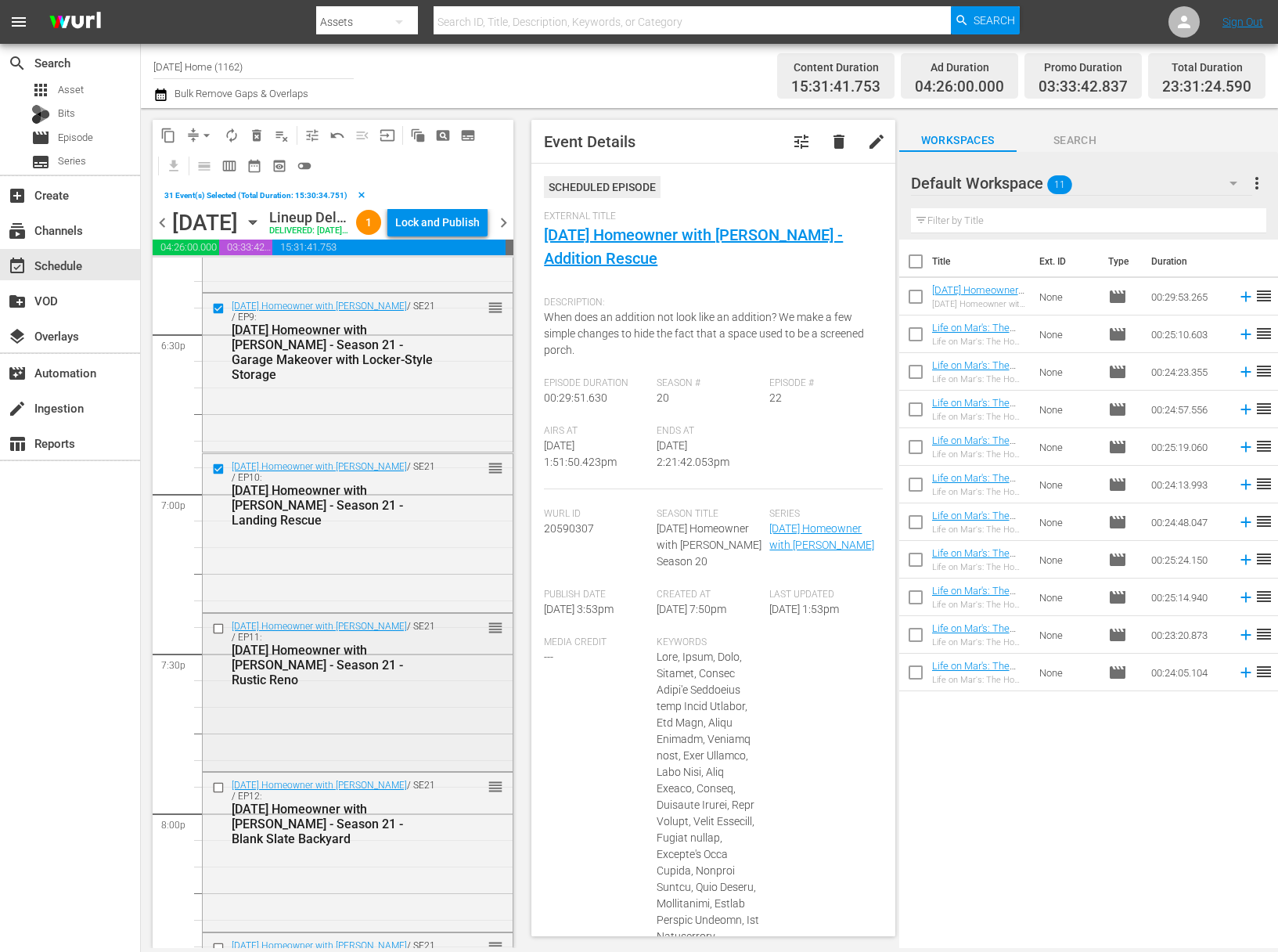
click at [218, 635] on input "checkbox" at bounding box center [220, 628] width 16 height 13
click at [218, 794] on input "checkbox" at bounding box center [220, 787] width 16 height 13
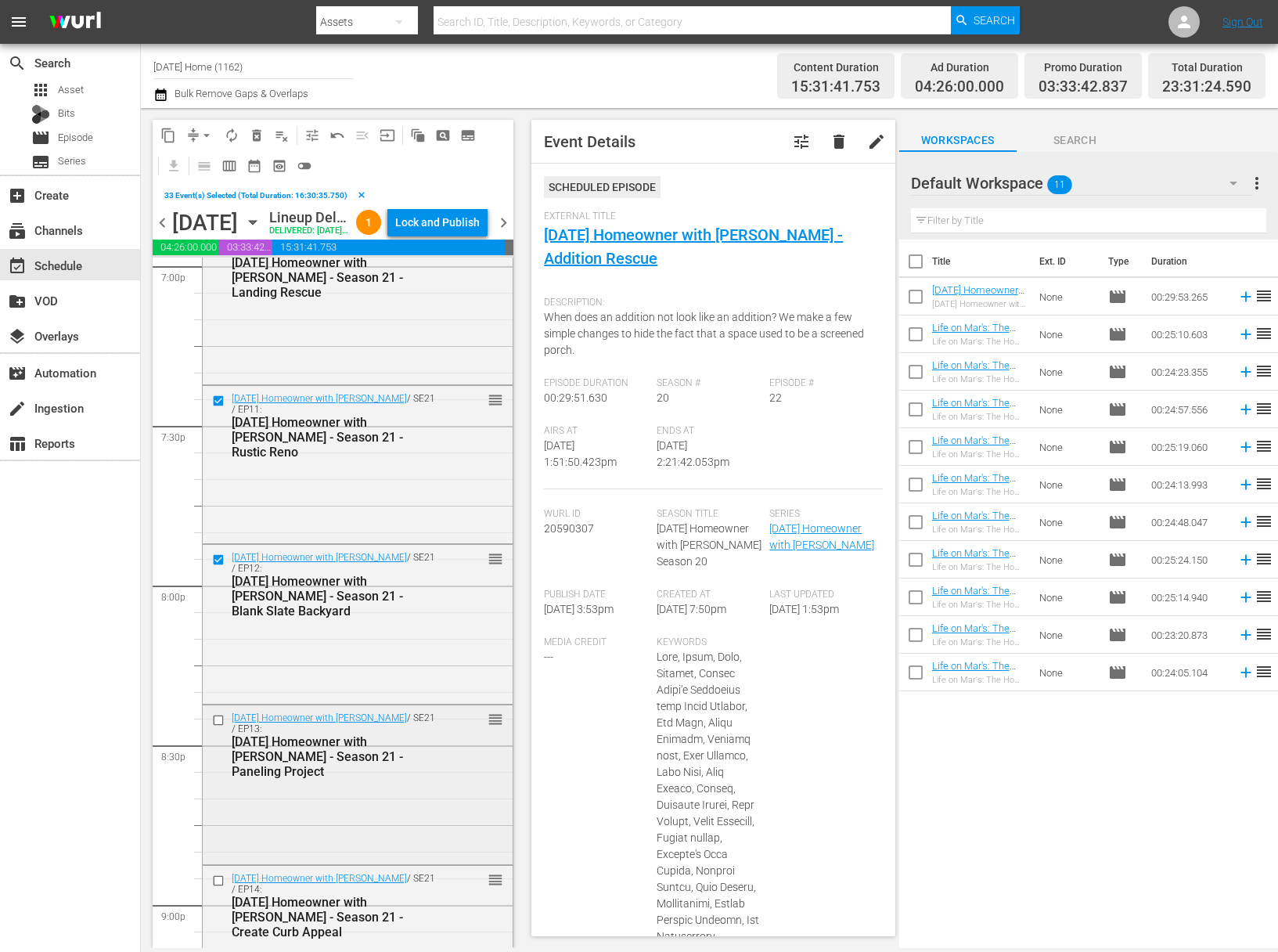
scroll to position [6158, 0]
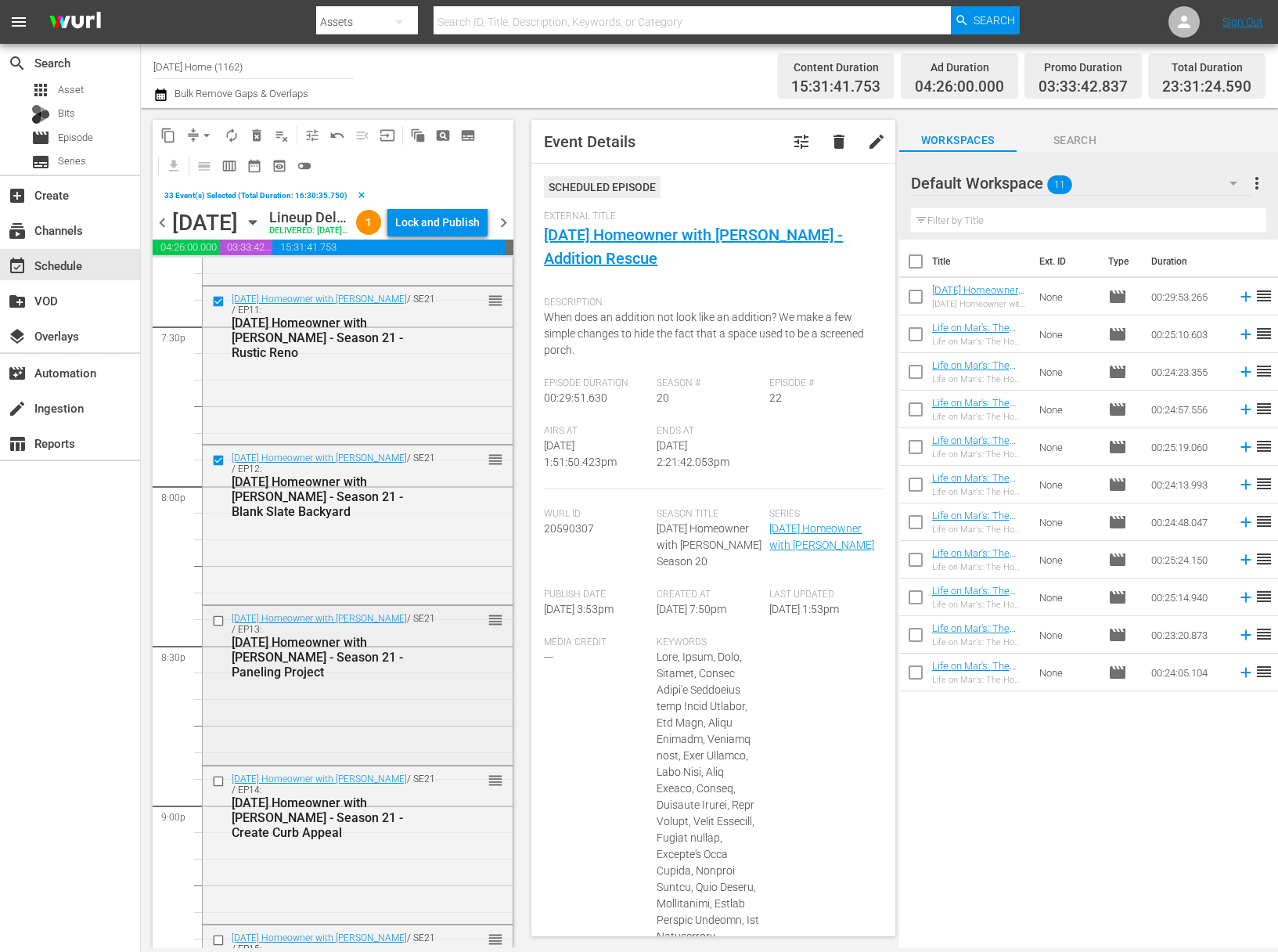
click at [217, 627] on input "checkbox" at bounding box center [220, 620] width 16 height 13
click at [216, 787] on input "checkbox" at bounding box center [220, 781] width 16 height 13
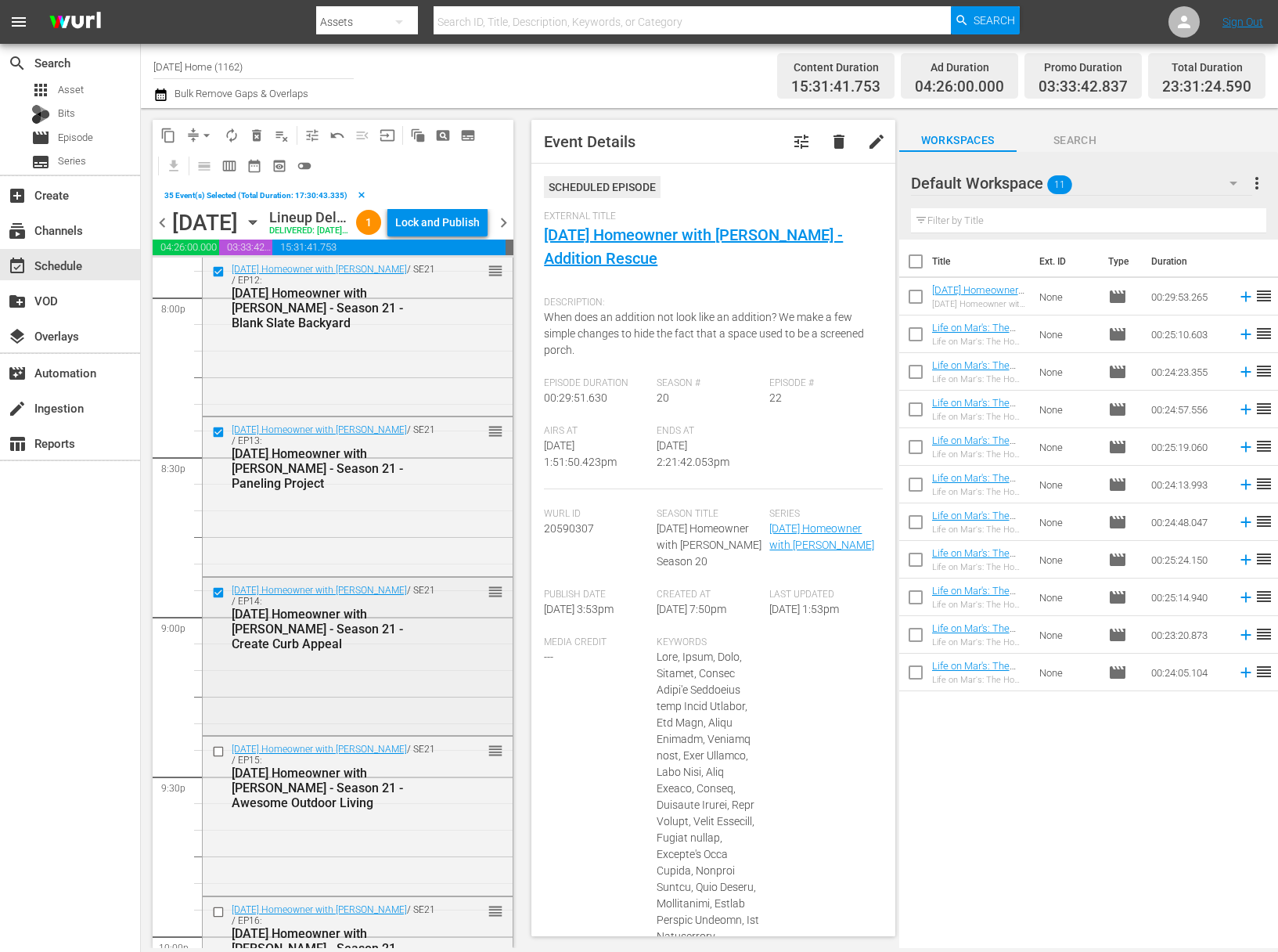
scroll to position [6480, 0]
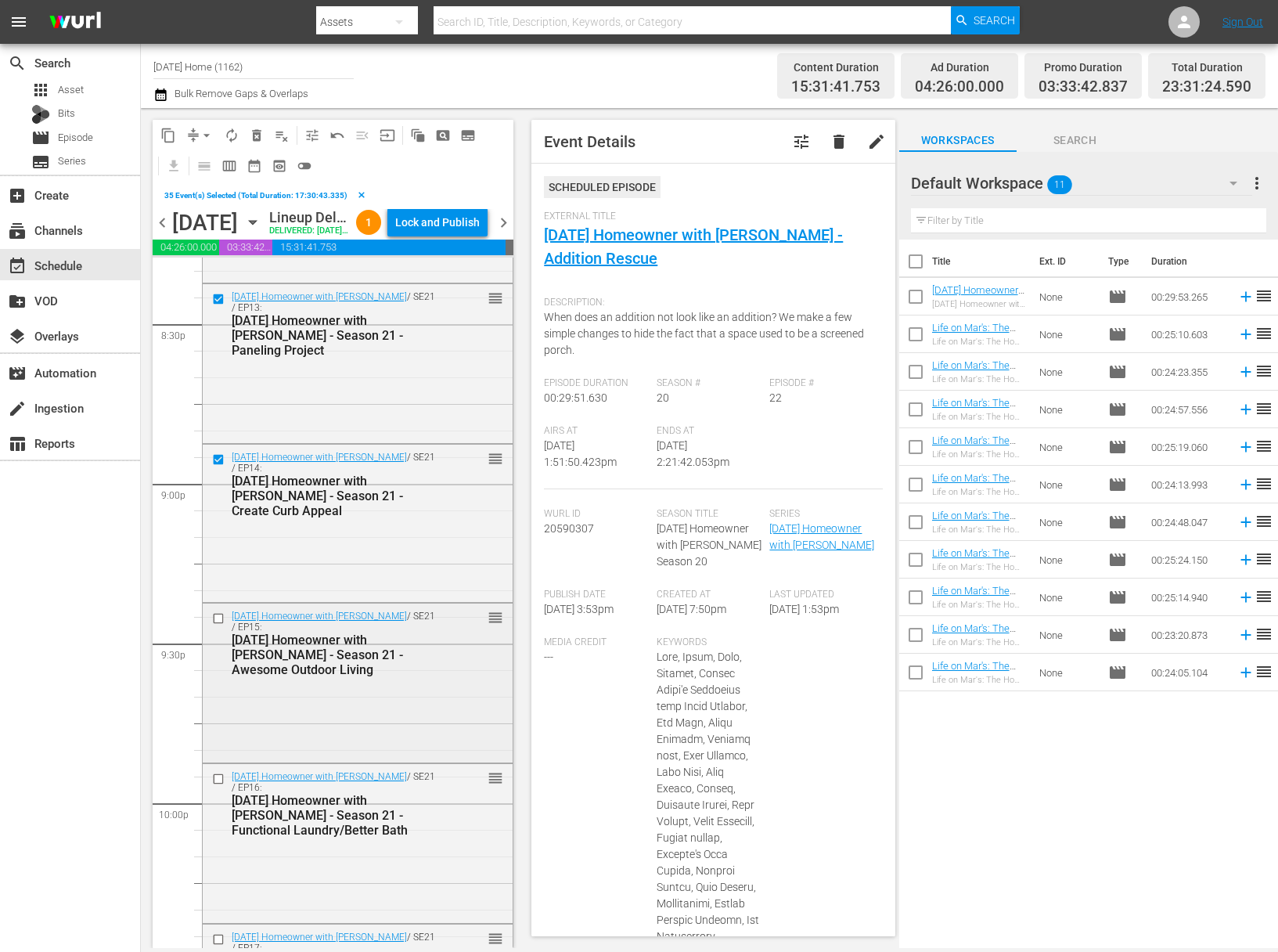
click at [219, 625] on input "checkbox" at bounding box center [220, 618] width 16 height 13
click at [217, 785] on input "checkbox" at bounding box center [220, 778] width 16 height 13
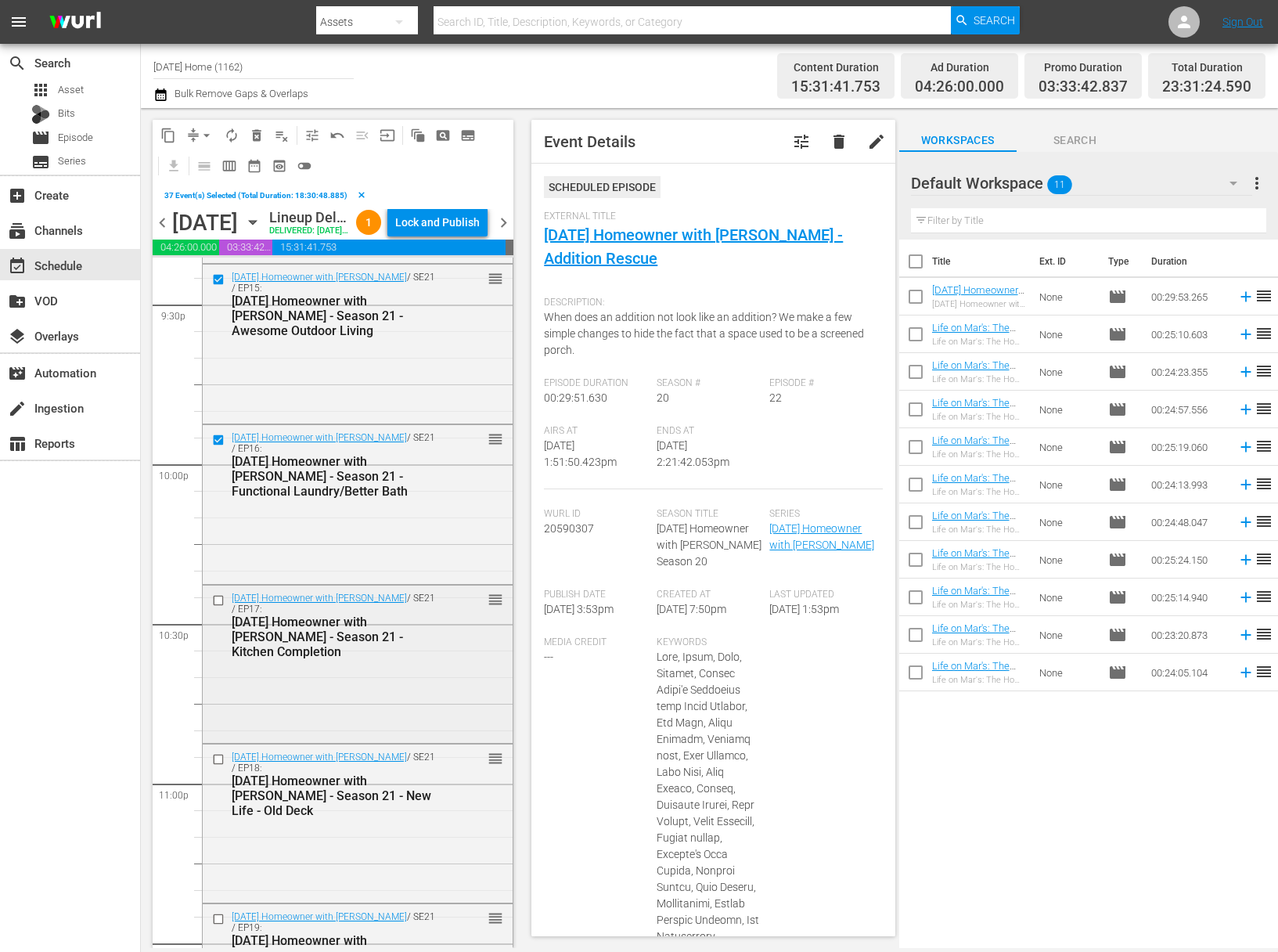
click at [221, 606] on input "checkbox" at bounding box center [220, 599] width 16 height 13
click at [217, 767] on input "checkbox" at bounding box center [220, 760] width 16 height 13
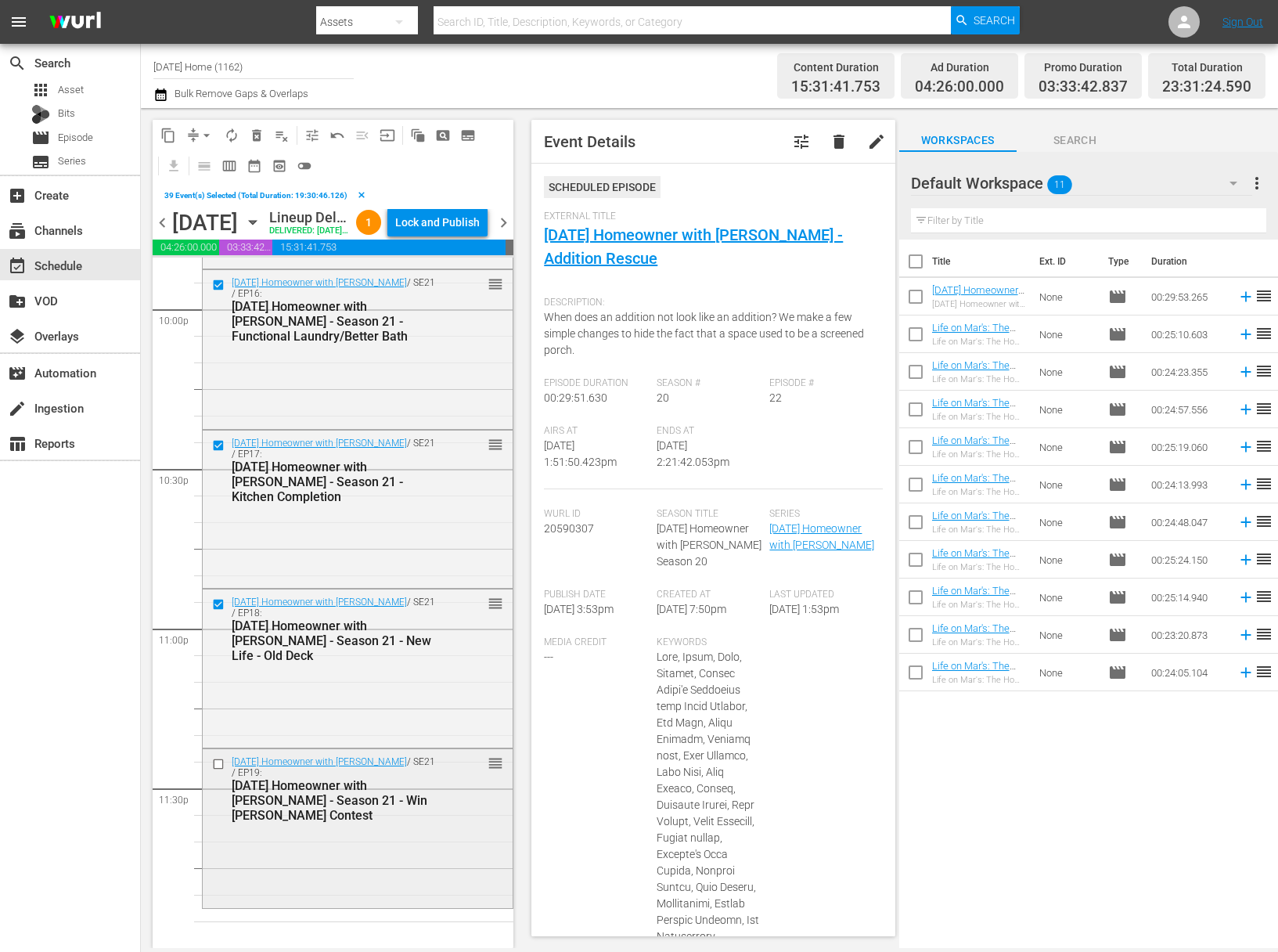
click at [219, 771] on input "checkbox" at bounding box center [220, 763] width 16 height 13
click at [169, 132] on span "content_copy" at bounding box center [168, 135] width 16 height 16
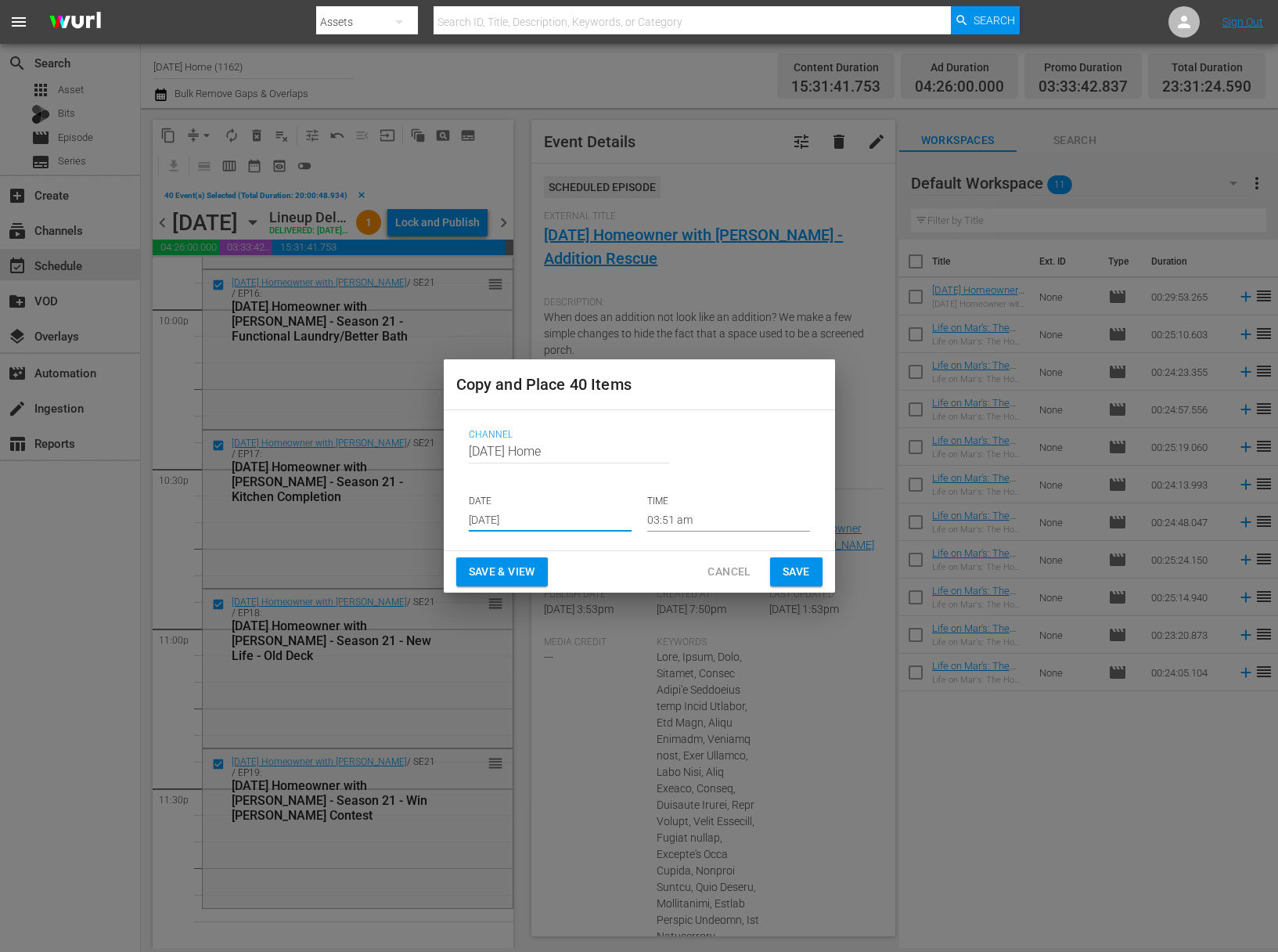
click at [588, 517] on input "[DATE]" at bounding box center [550, 520] width 163 height 24
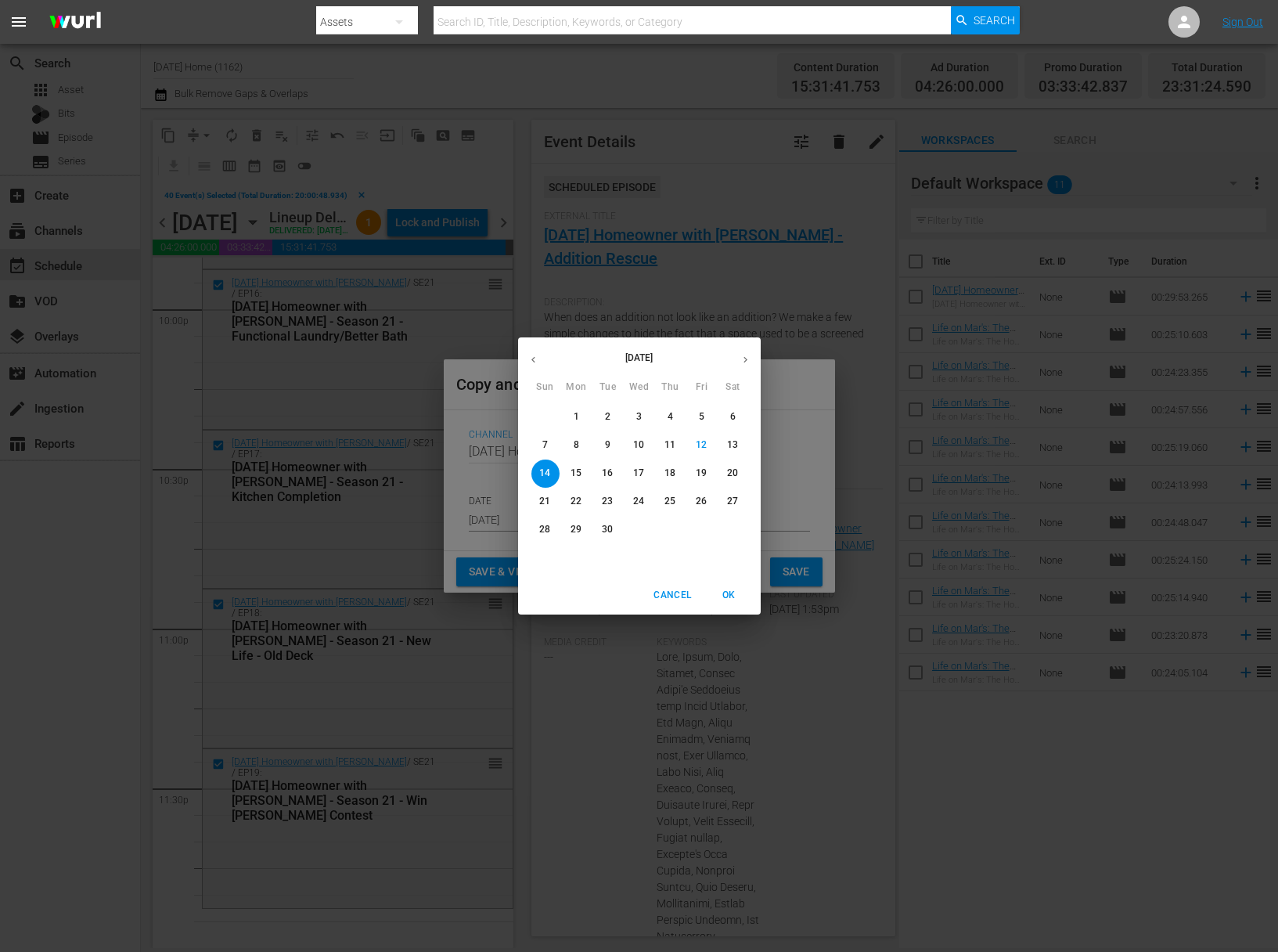
click at [637, 476] on p "17" at bounding box center [639, 473] width 11 height 13
type input "Sep 17th 2025"
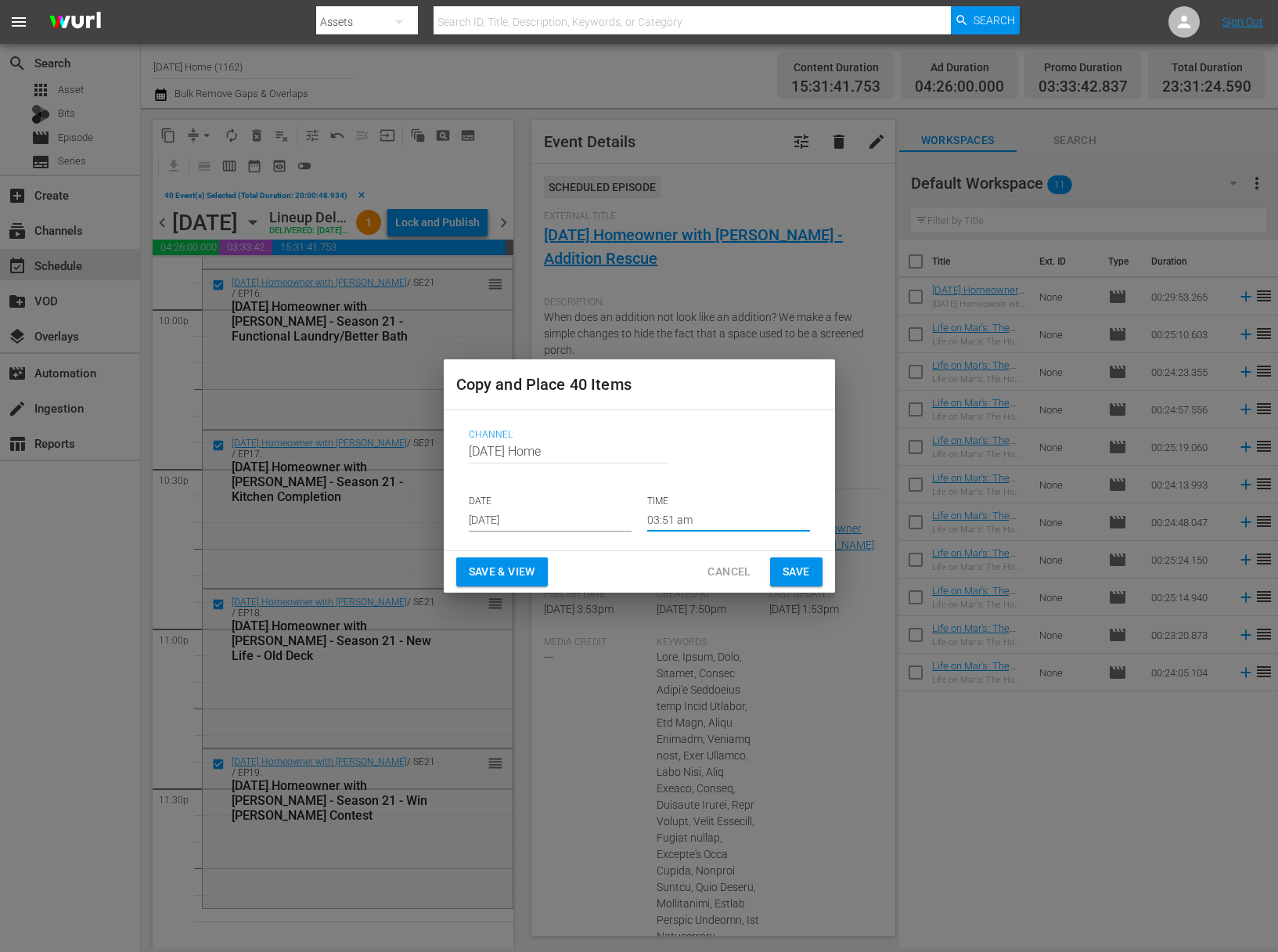
click at [668, 525] on input "03:51 am" at bounding box center [728, 520] width 163 height 24
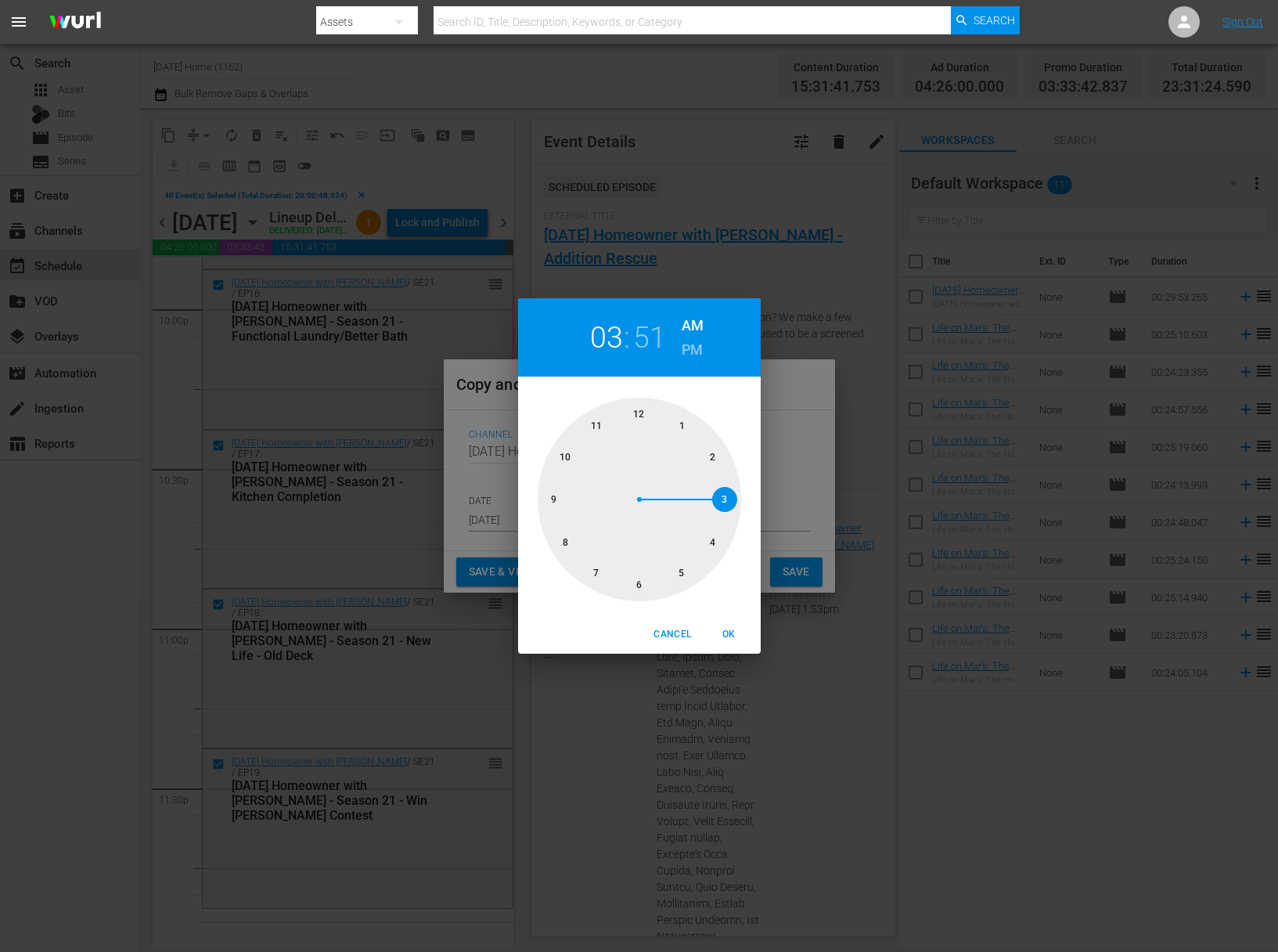
click at [562, 455] on div at bounding box center [639, 499] width 203 height 203
click at [712, 544] on div at bounding box center [639, 499] width 203 height 203
click at [696, 353] on h6 "PM" at bounding box center [692, 350] width 21 height 25
click at [734, 628] on span "OK" at bounding box center [730, 634] width 38 height 16
type input "10:20 pm"
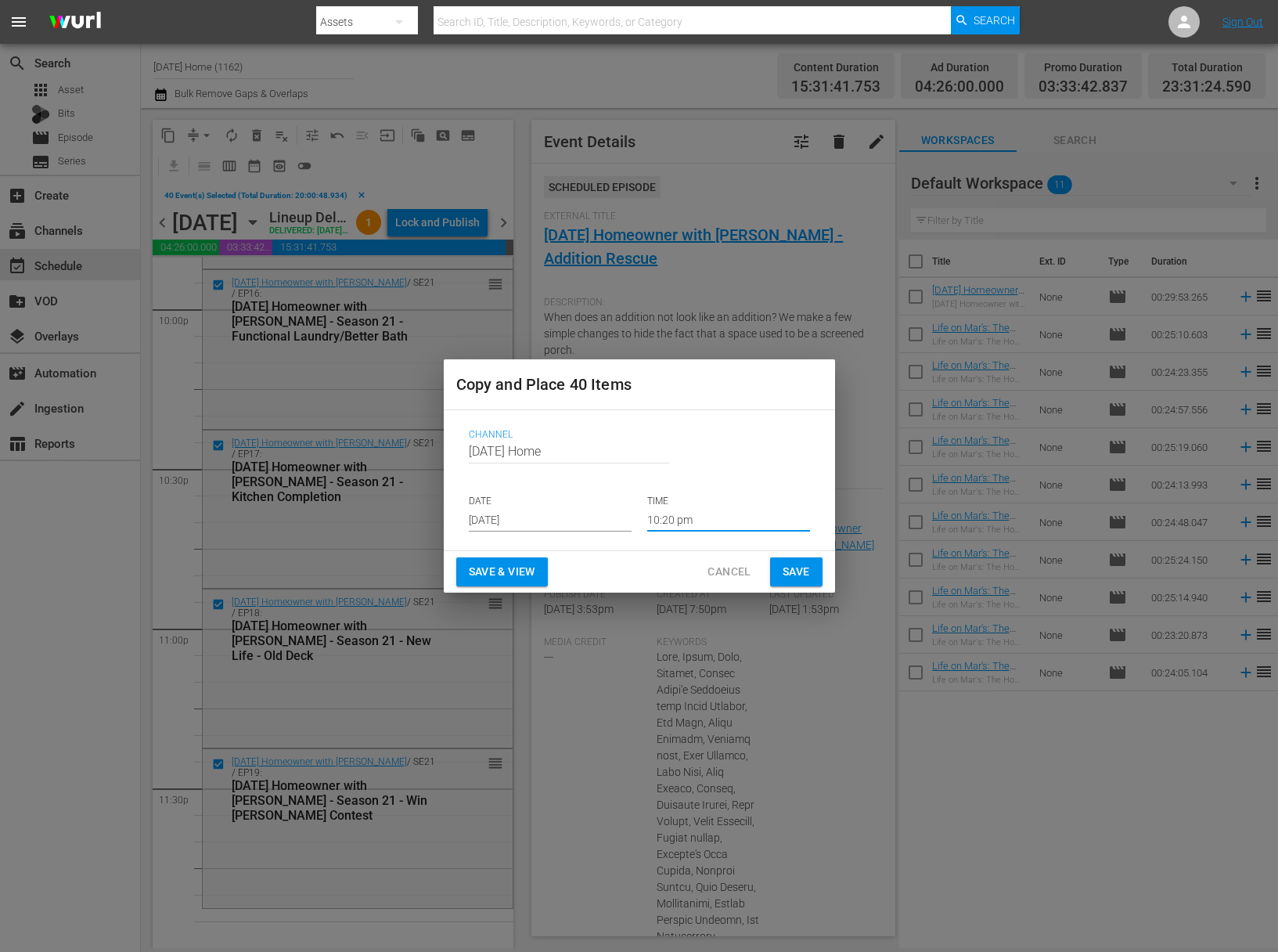
click at [789, 570] on span "Save" at bounding box center [796, 571] width 27 height 20
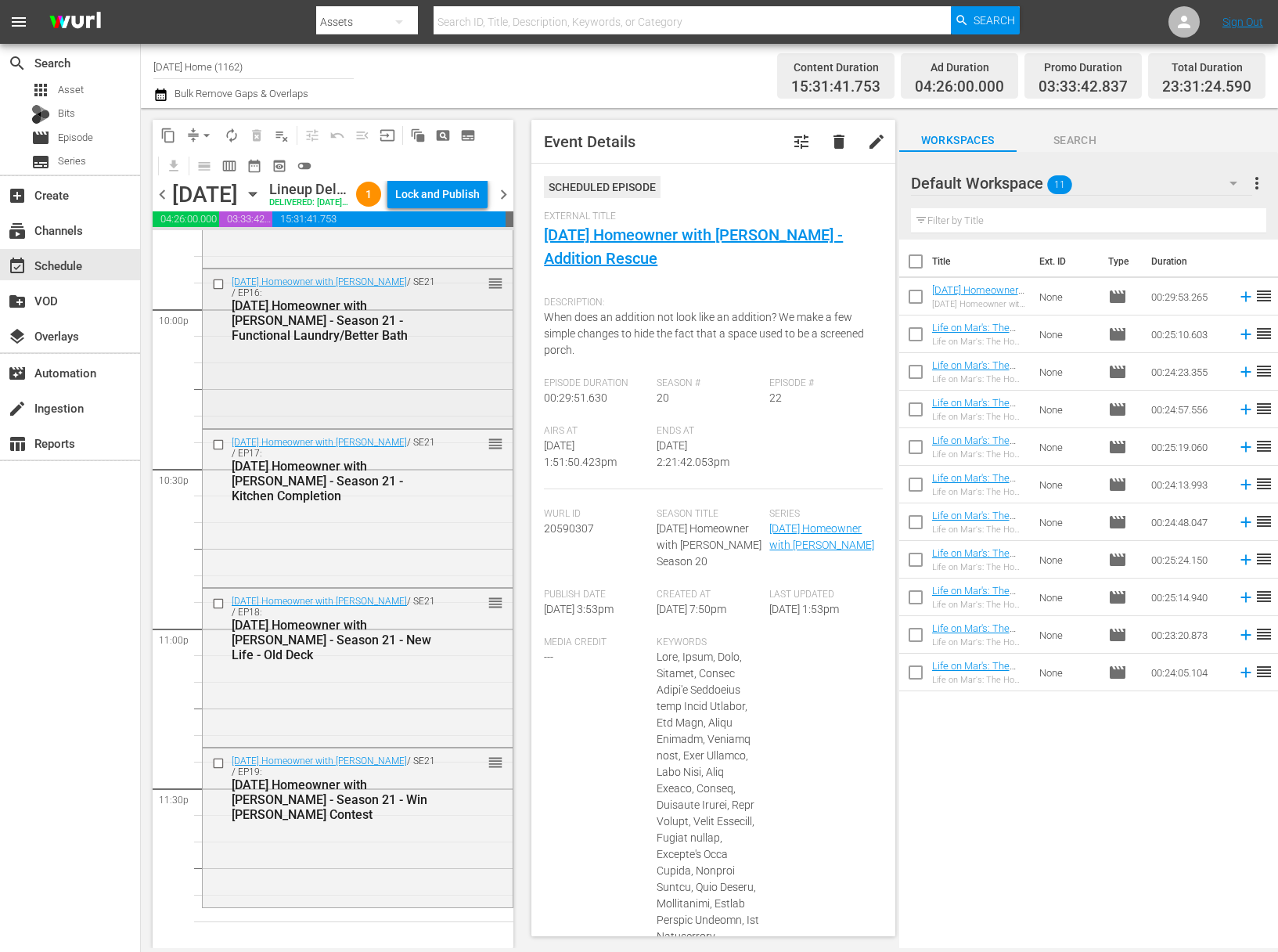
scroll to position [6971, 0]
click at [262, 203] on icon "button" at bounding box center [253, 194] width 17 height 17
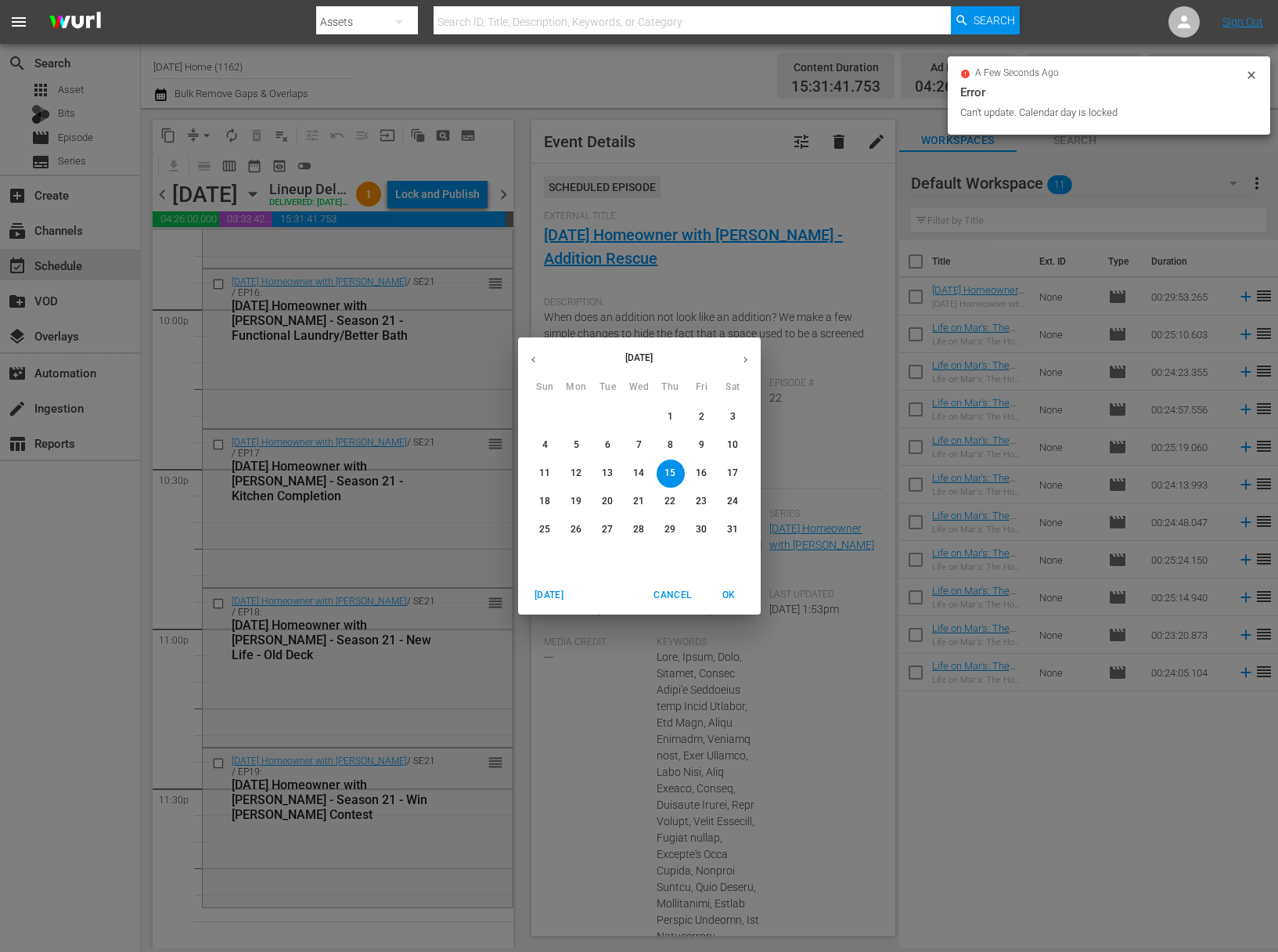
click at [749, 353] on icon "button" at bounding box center [745, 359] width 12 height 12
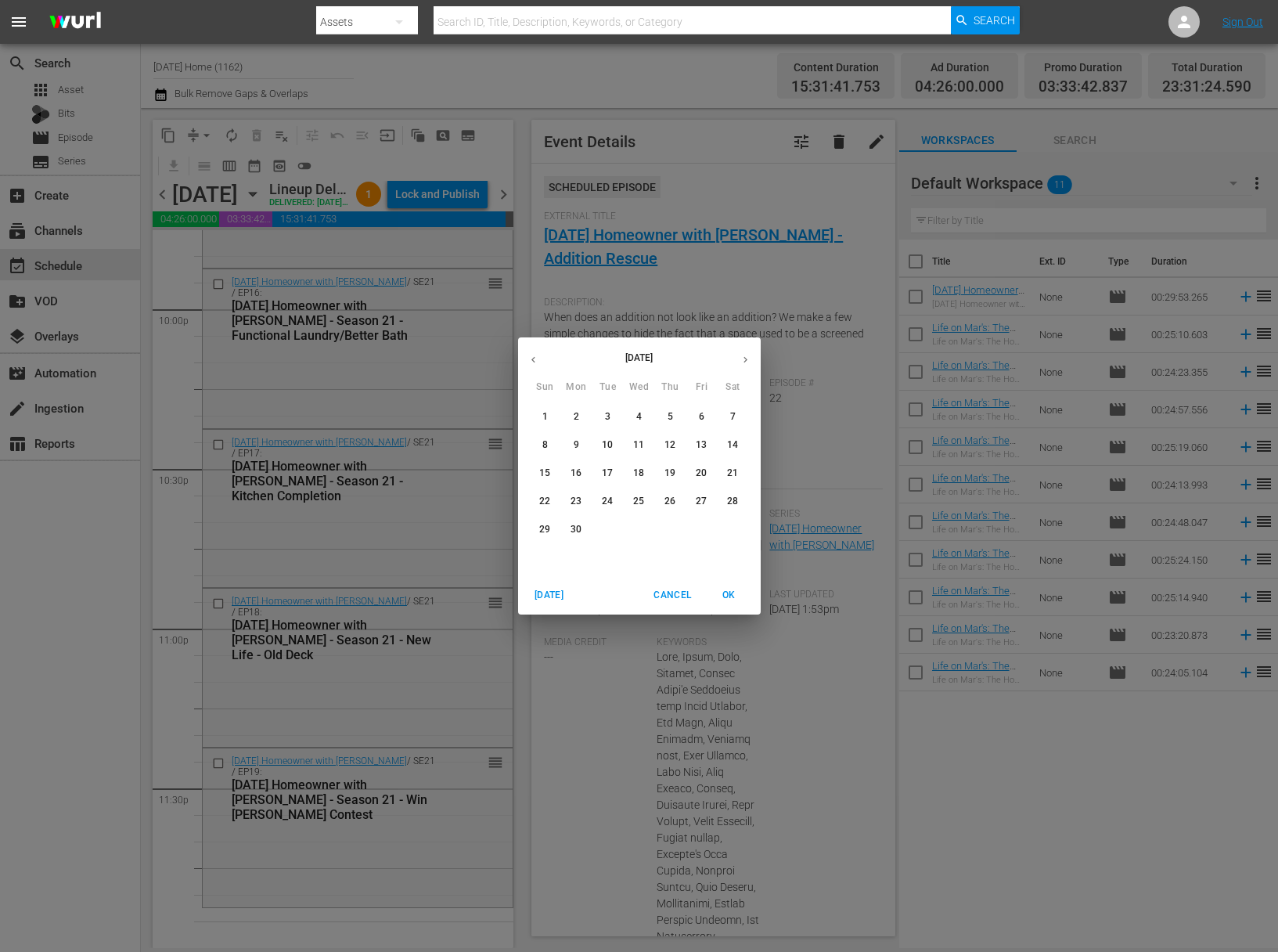
click at [748, 357] on icon "button" at bounding box center [745, 359] width 12 height 12
click at [746, 357] on icon "button" at bounding box center [745, 359] width 12 height 12
click at [672, 472] on p "18" at bounding box center [670, 473] width 11 height 13
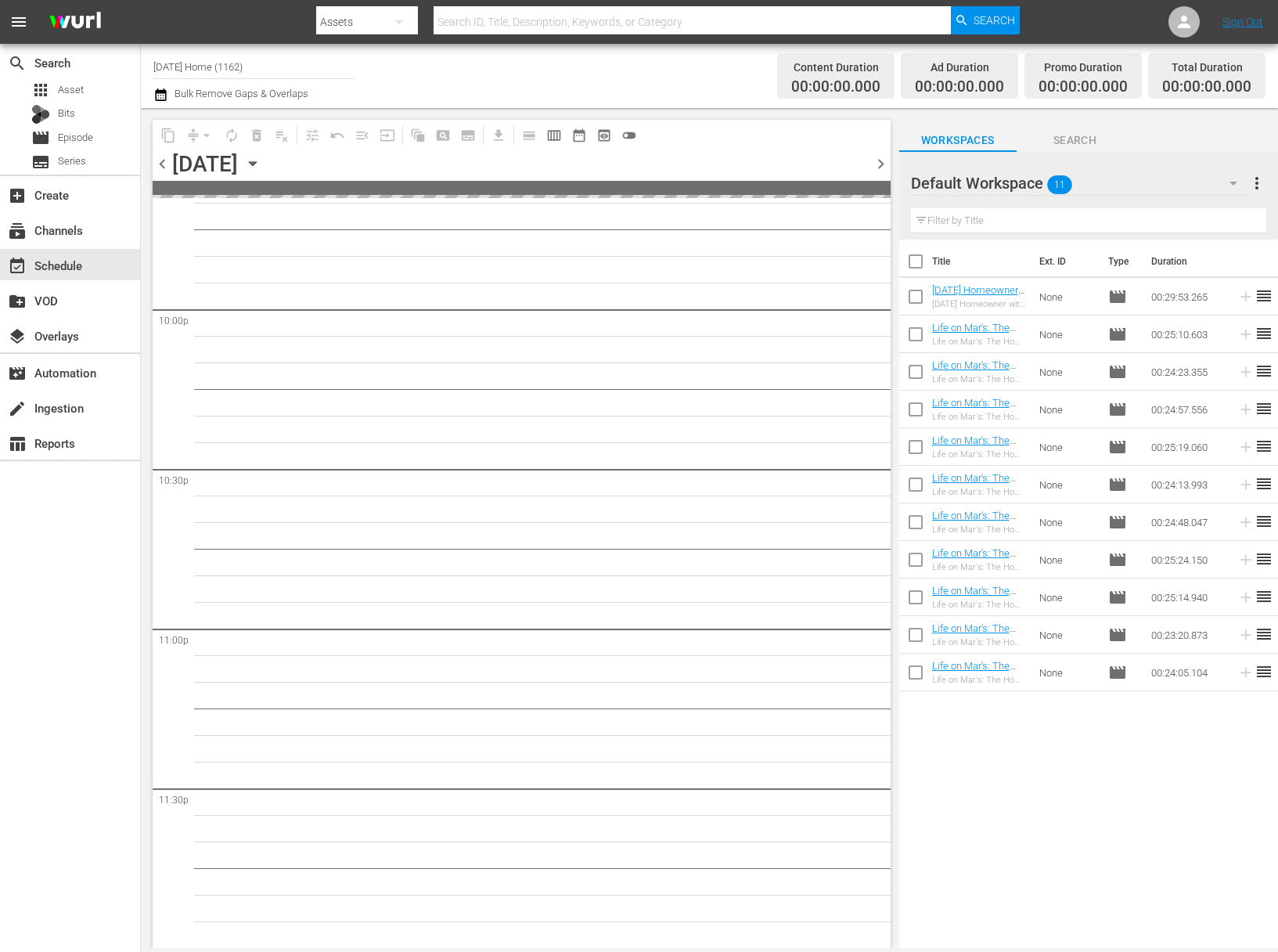
scroll to position [6915, 0]
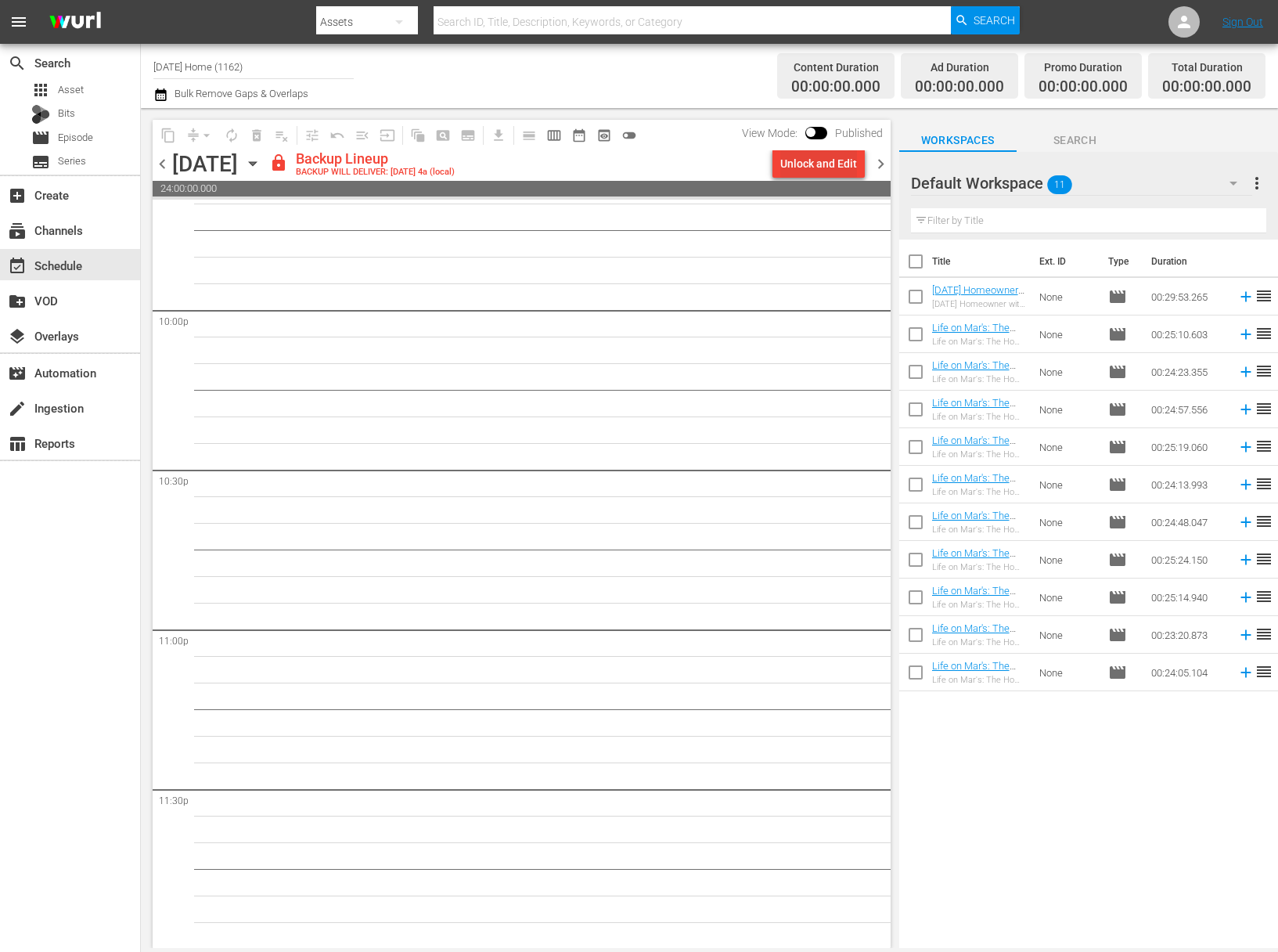
click at [827, 163] on div "Unlock and Edit" at bounding box center [818, 163] width 77 height 28
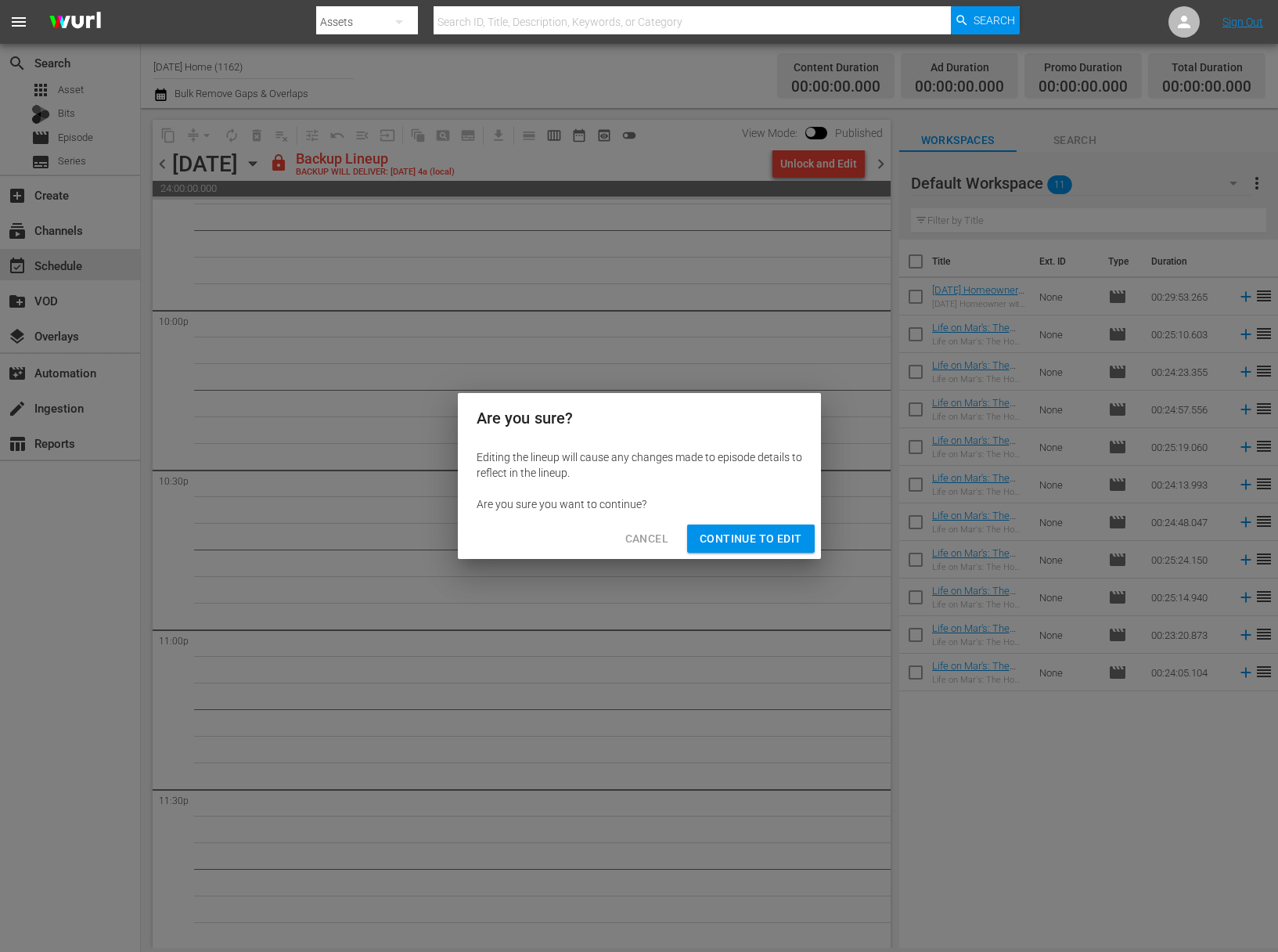
click at [791, 541] on span "Continue to Edit" at bounding box center [751, 539] width 102 height 20
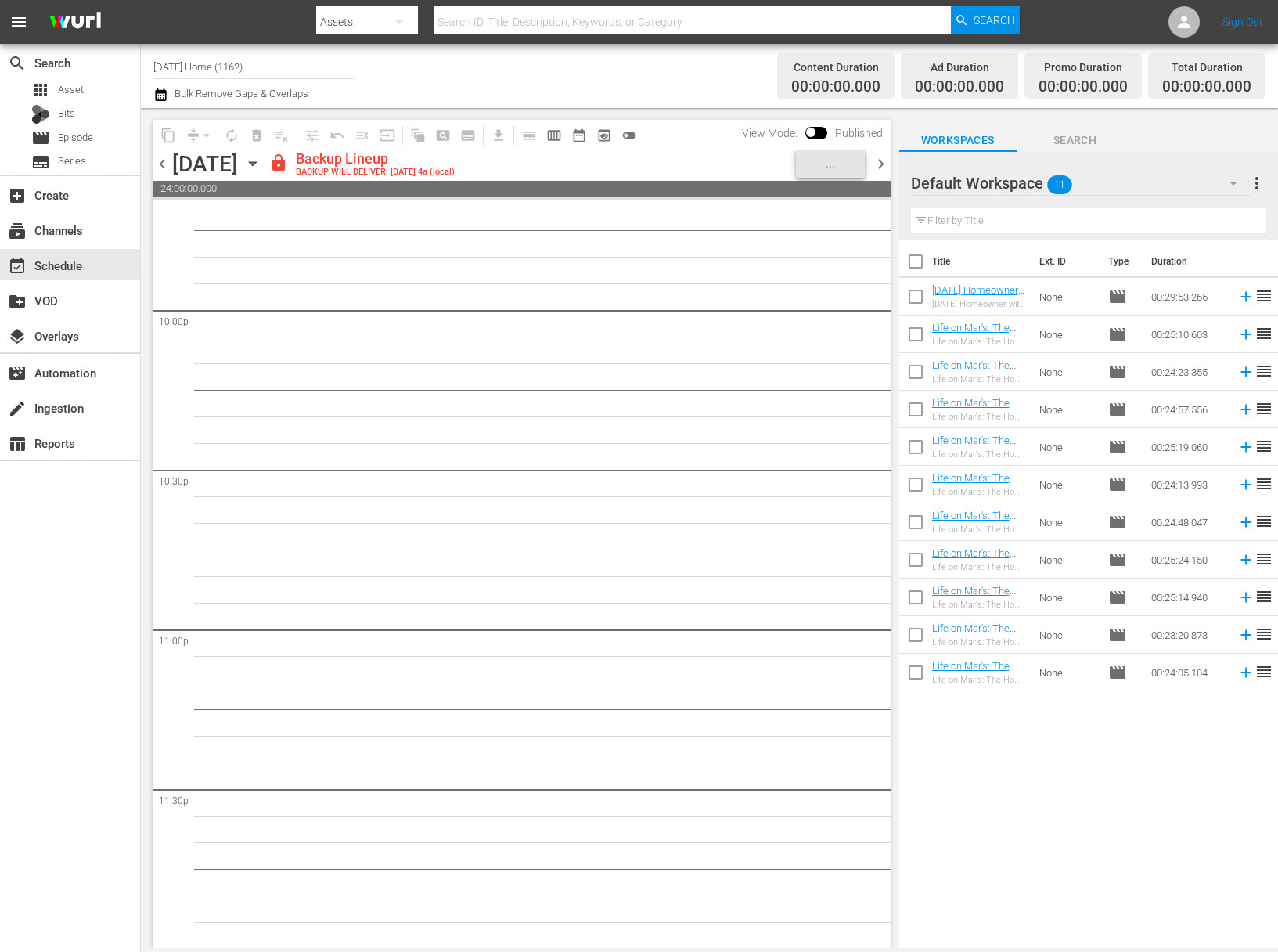
click at [262, 160] on icon "button" at bounding box center [253, 163] width 17 height 17
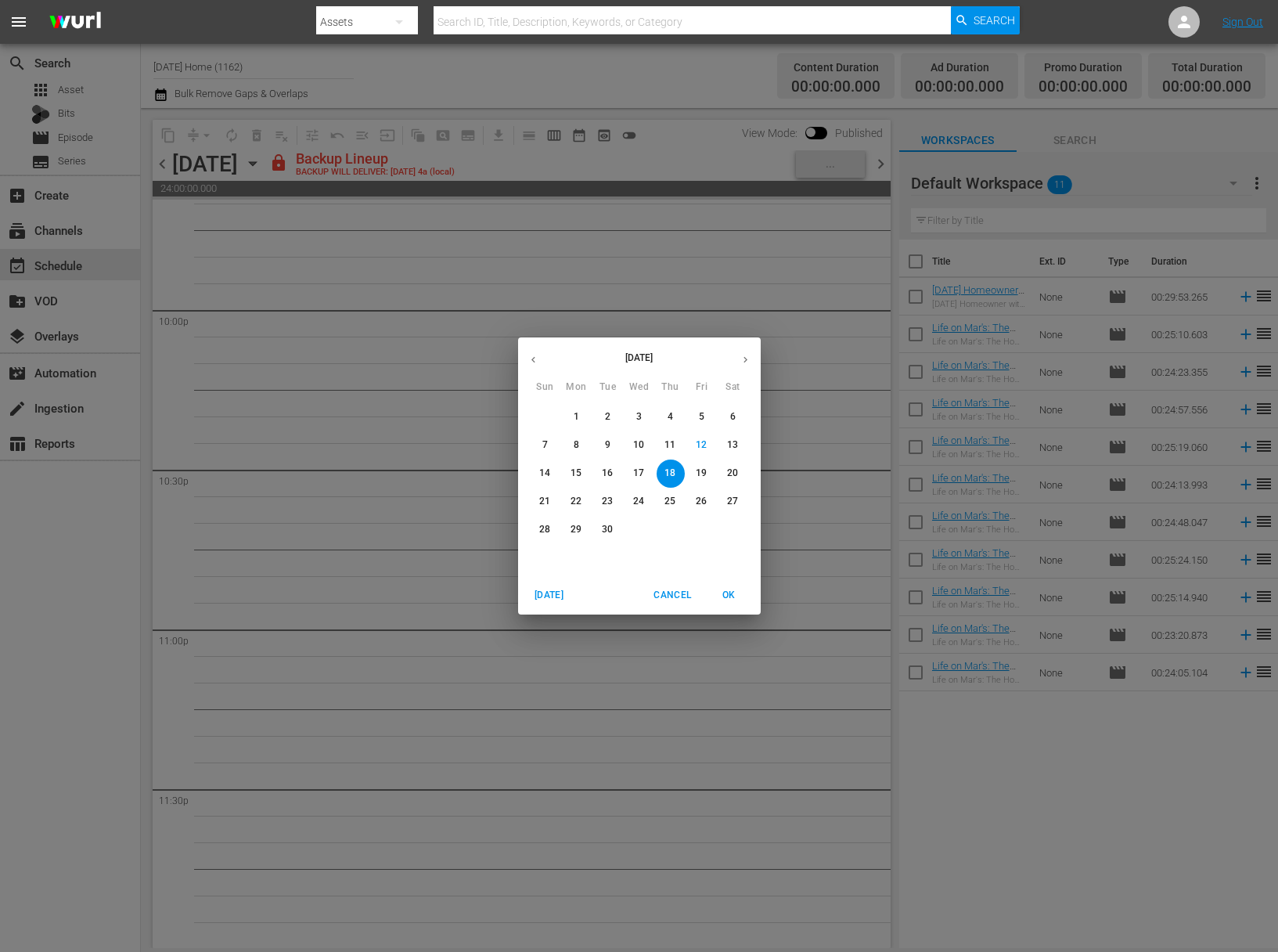
click at [639, 478] on p "17" at bounding box center [639, 473] width 11 height 13
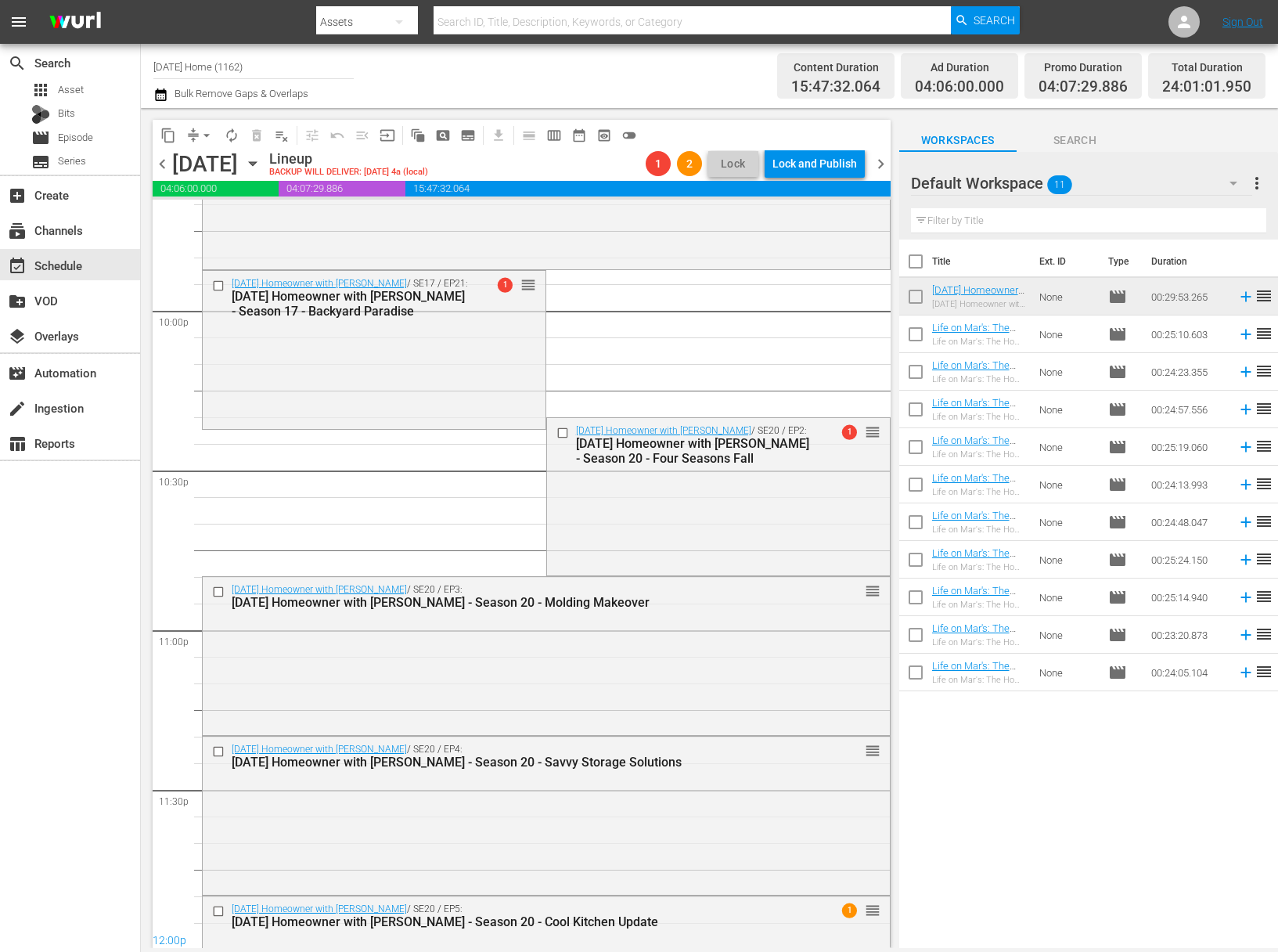
scroll to position [6971, 0]
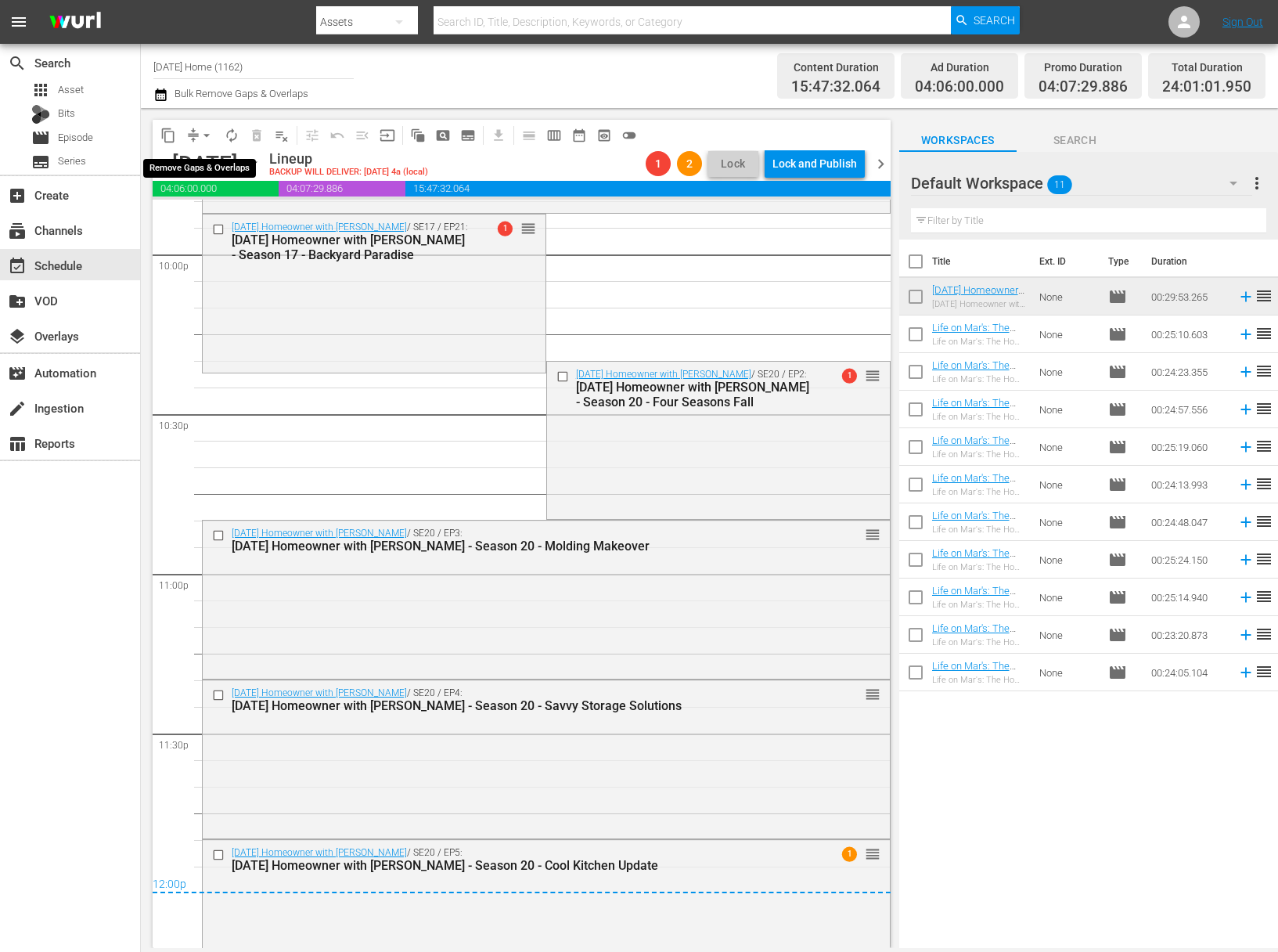
click at [203, 132] on span "arrow_drop_down" at bounding box center [207, 135] width 16 height 16
click at [208, 222] on li "Align to End of Previous Day" at bounding box center [207, 218] width 164 height 26
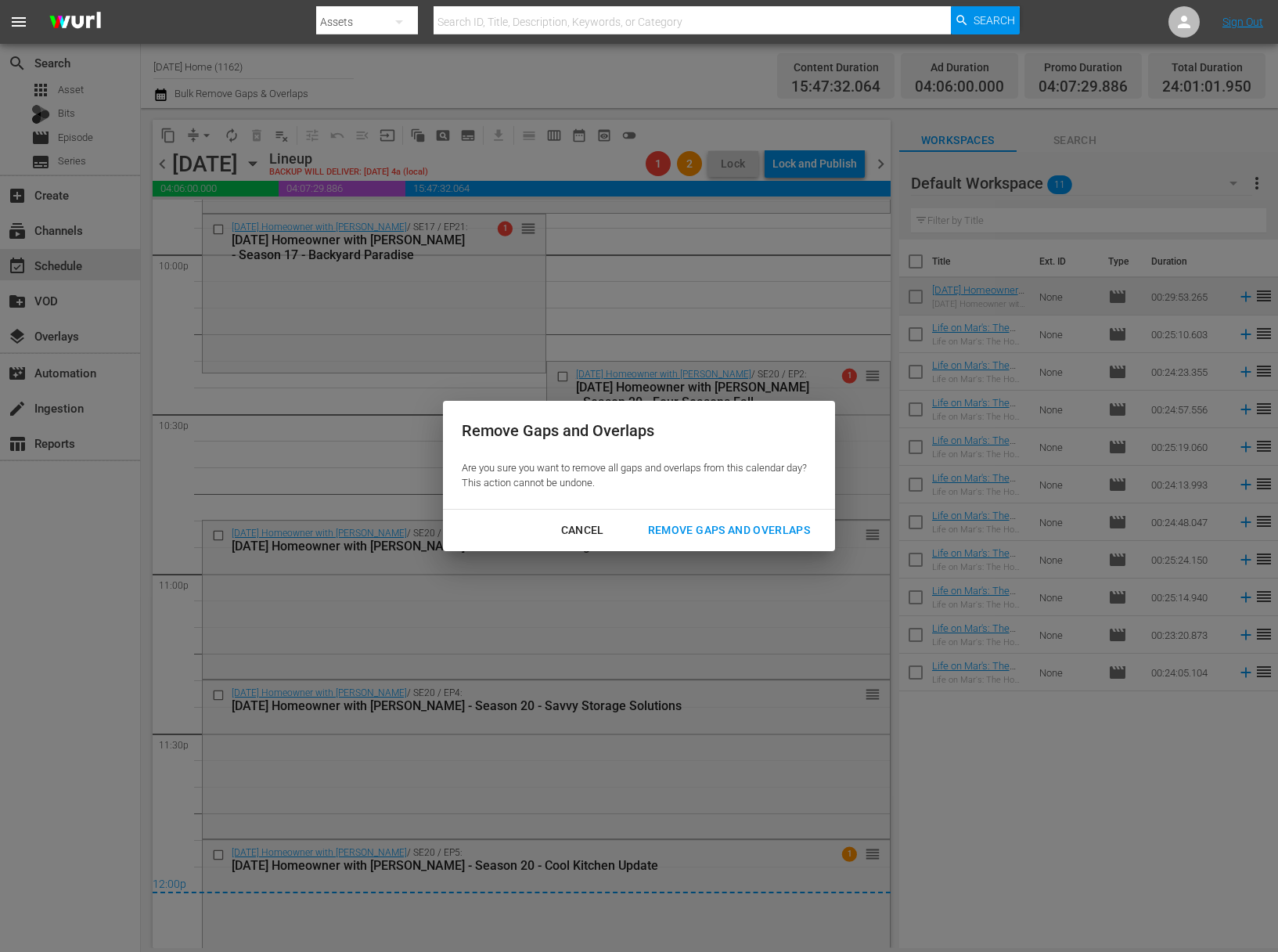
click at [731, 539] on div "Remove Gaps and Overlaps" at bounding box center [729, 530] width 187 height 20
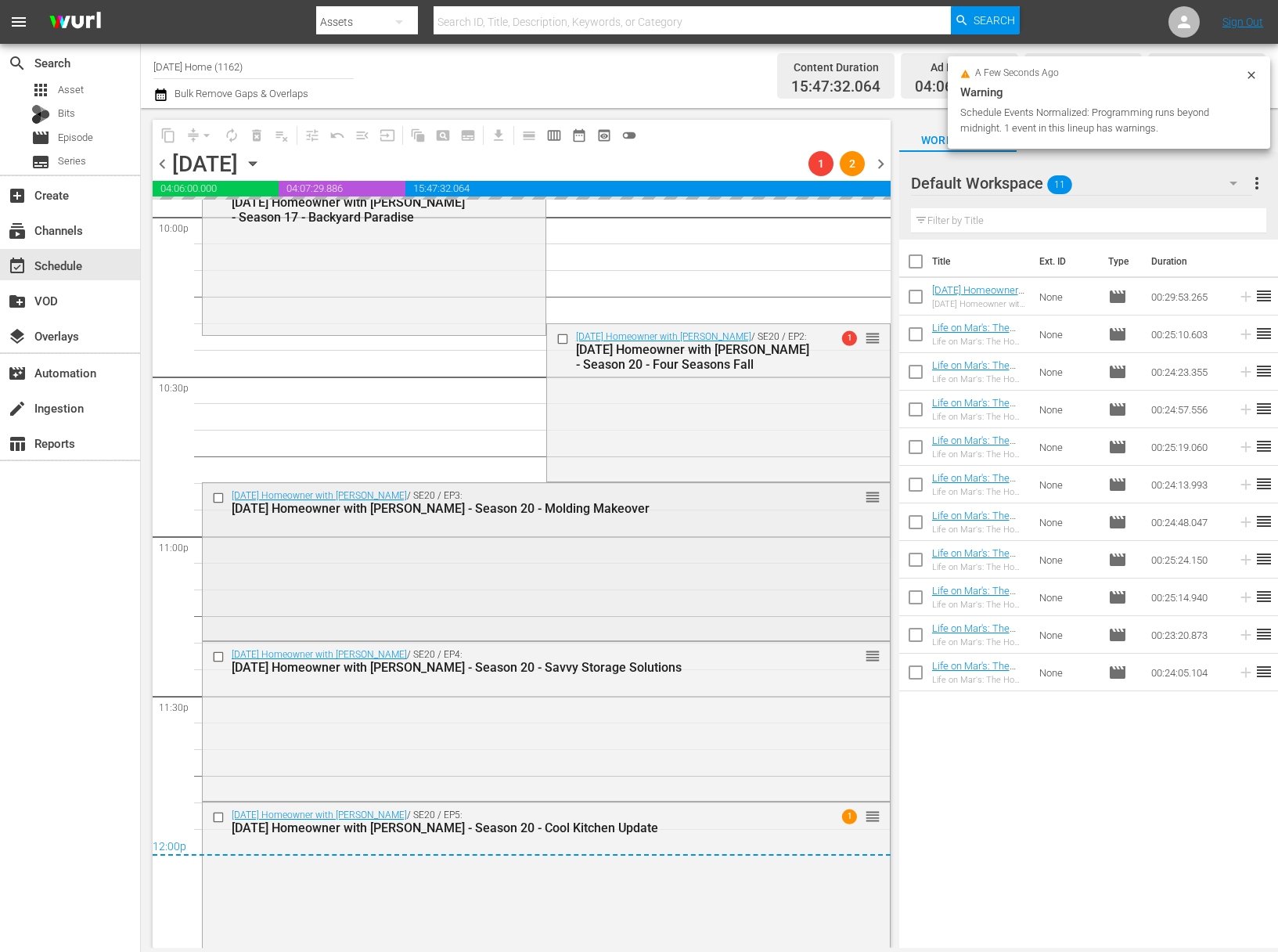
scroll to position [7021, 0]
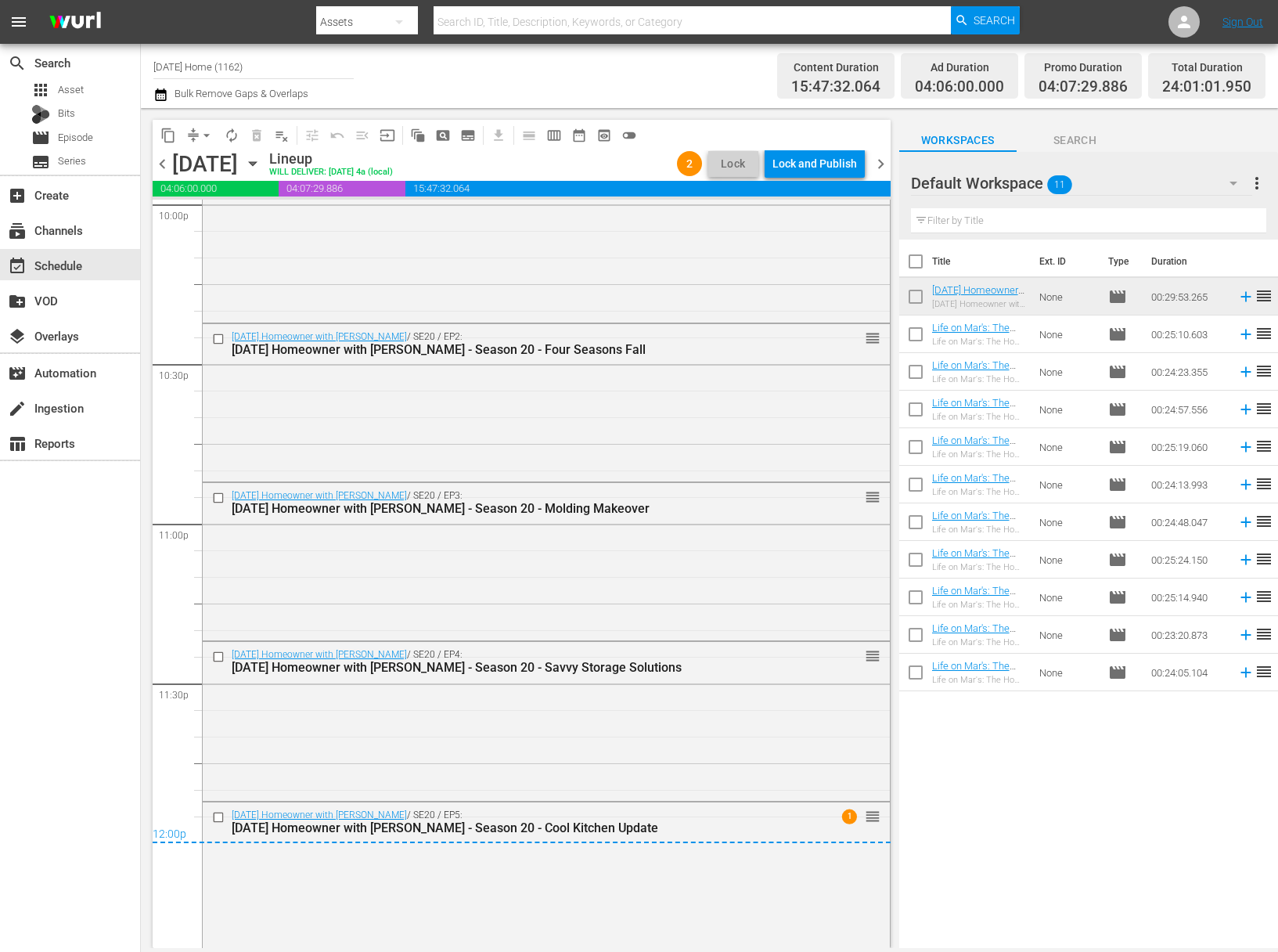
click at [818, 156] on div "Lock and Publish" at bounding box center [815, 163] width 85 height 28
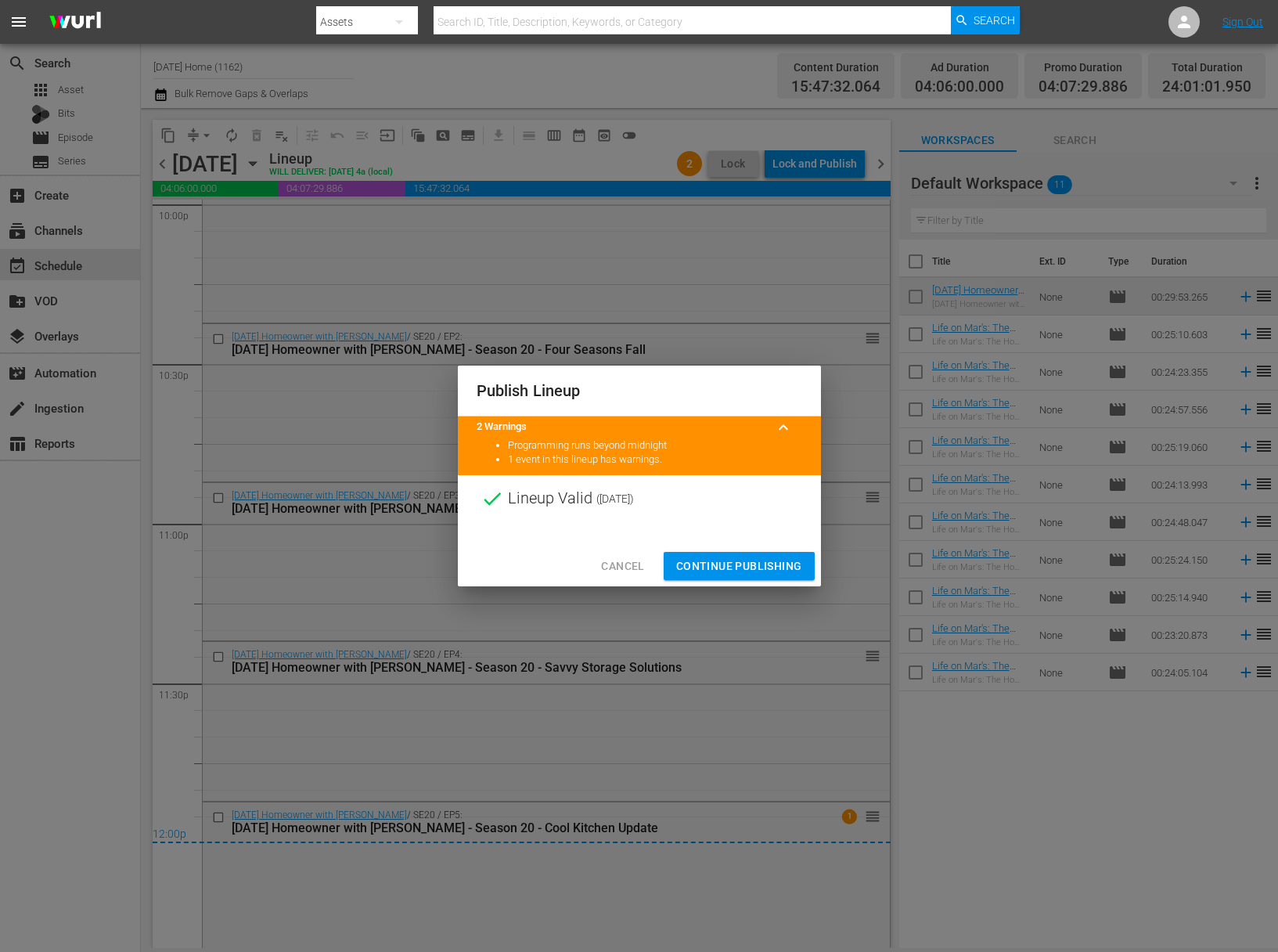
click at [753, 559] on span "Continue Publishing" at bounding box center [739, 566] width 126 height 20
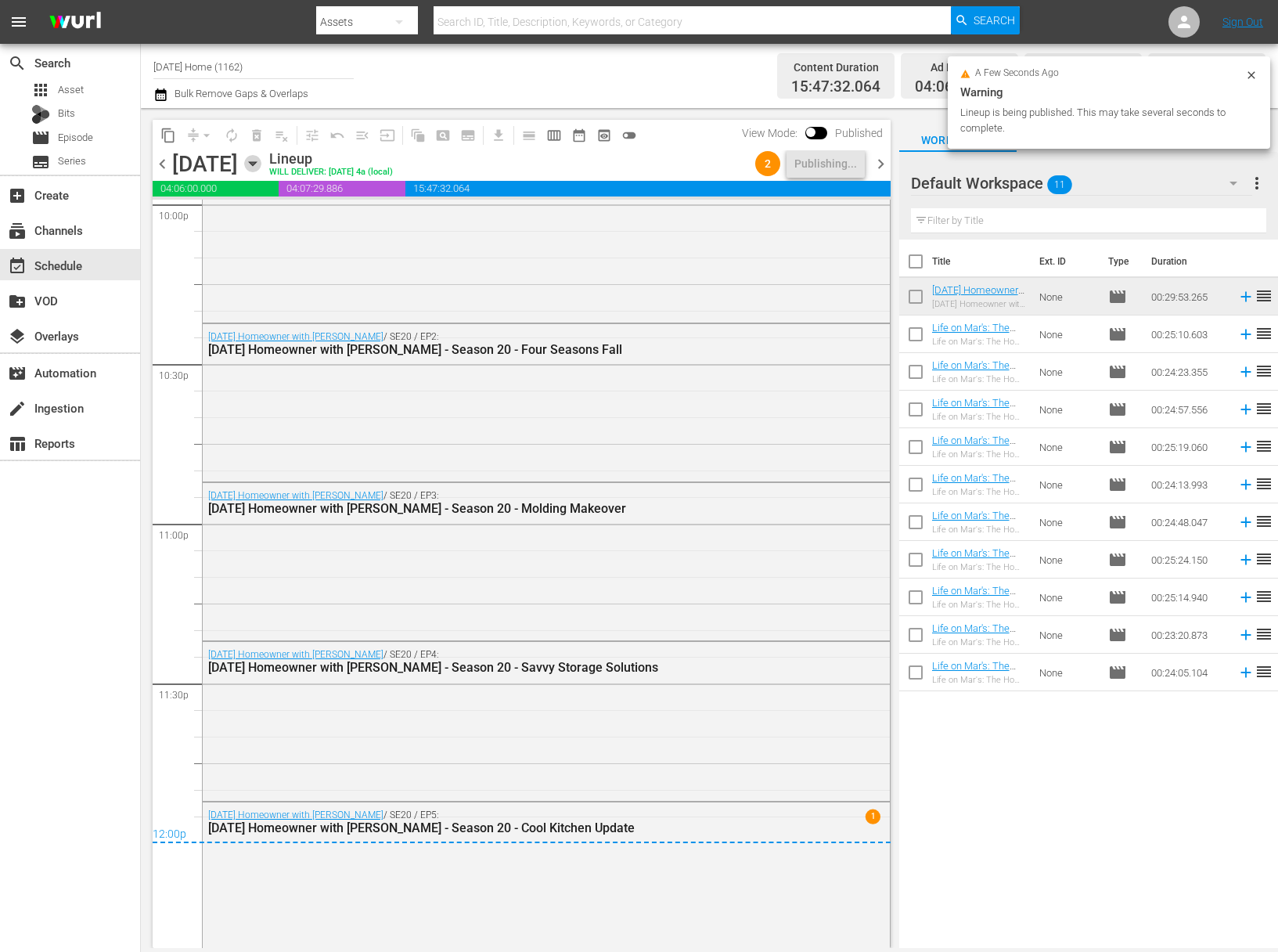
click at [262, 158] on icon "button" at bounding box center [253, 163] width 17 height 17
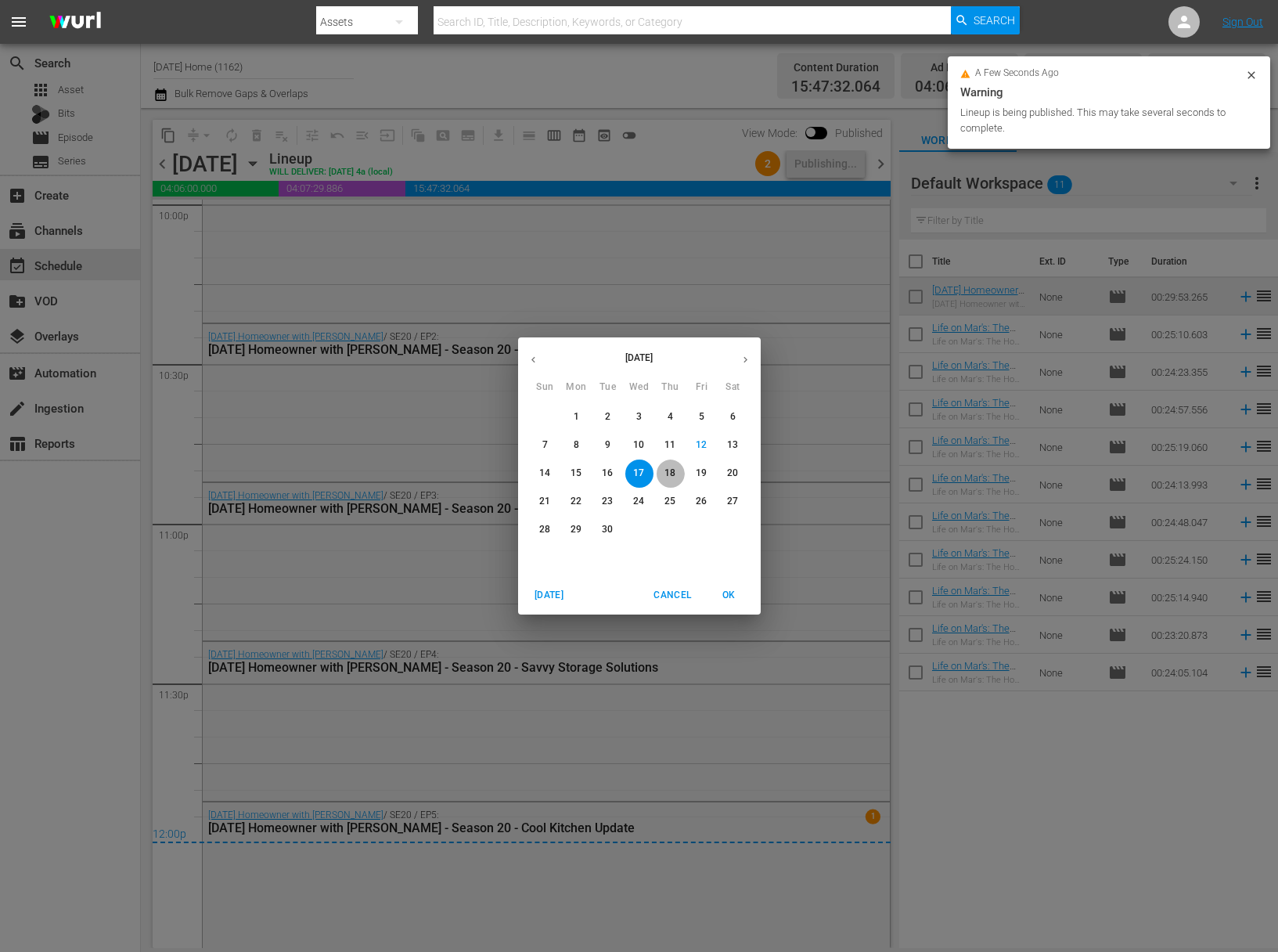
click at [681, 475] on span "18" at bounding box center [671, 473] width 28 height 13
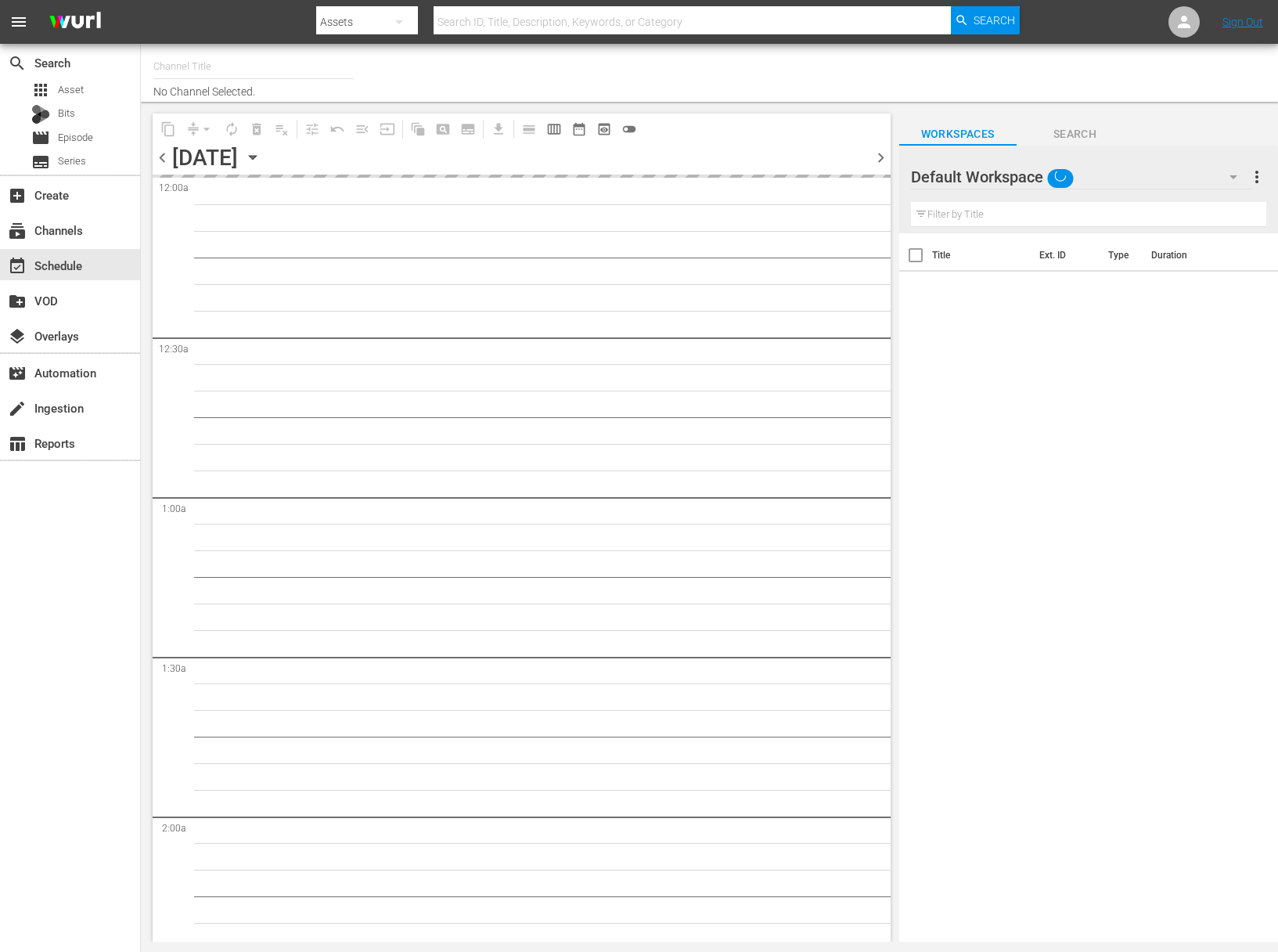
type input "[DATE] Home (1162)"
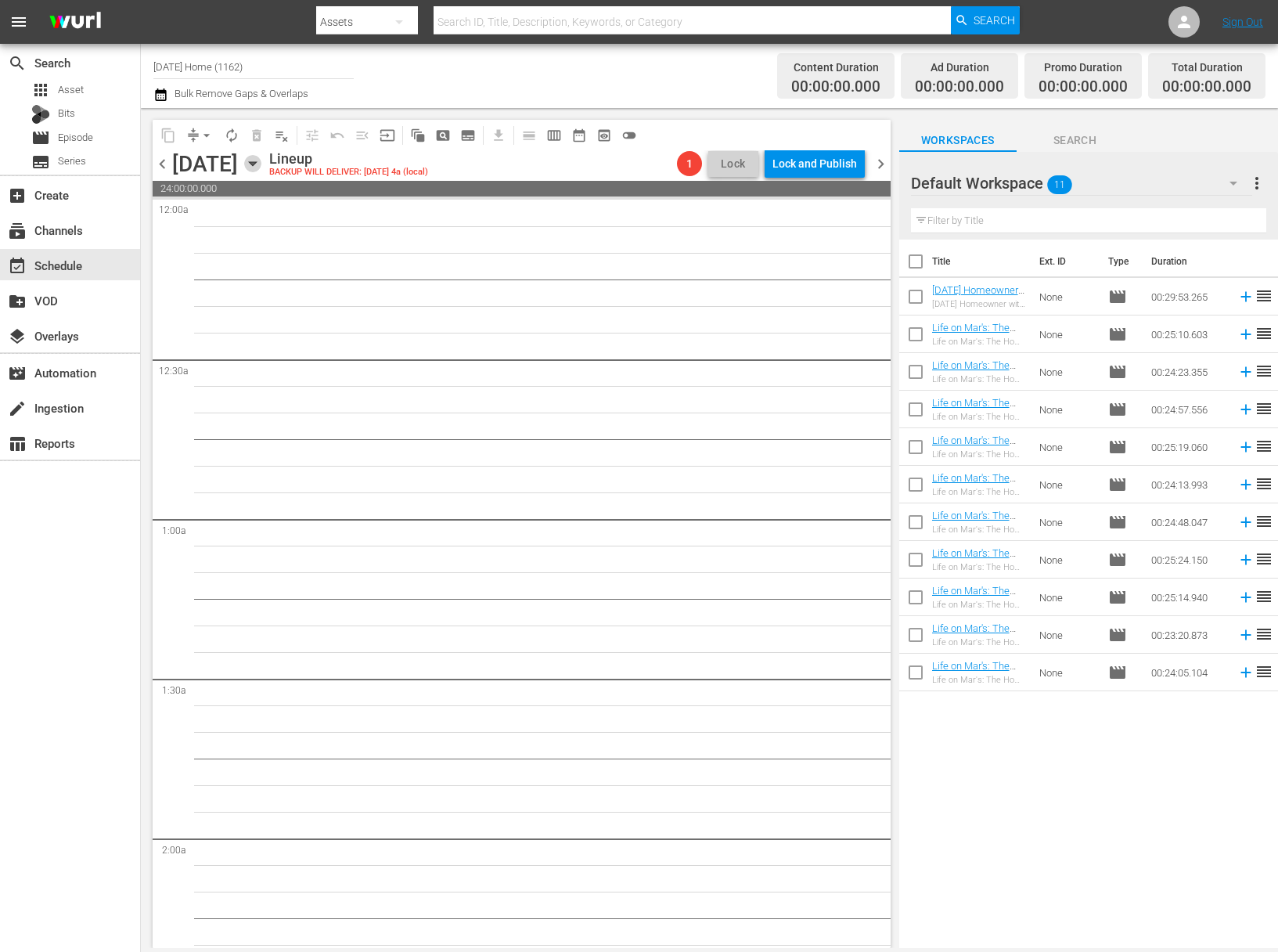
click at [262, 160] on icon "button" at bounding box center [253, 163] width 17 height 17
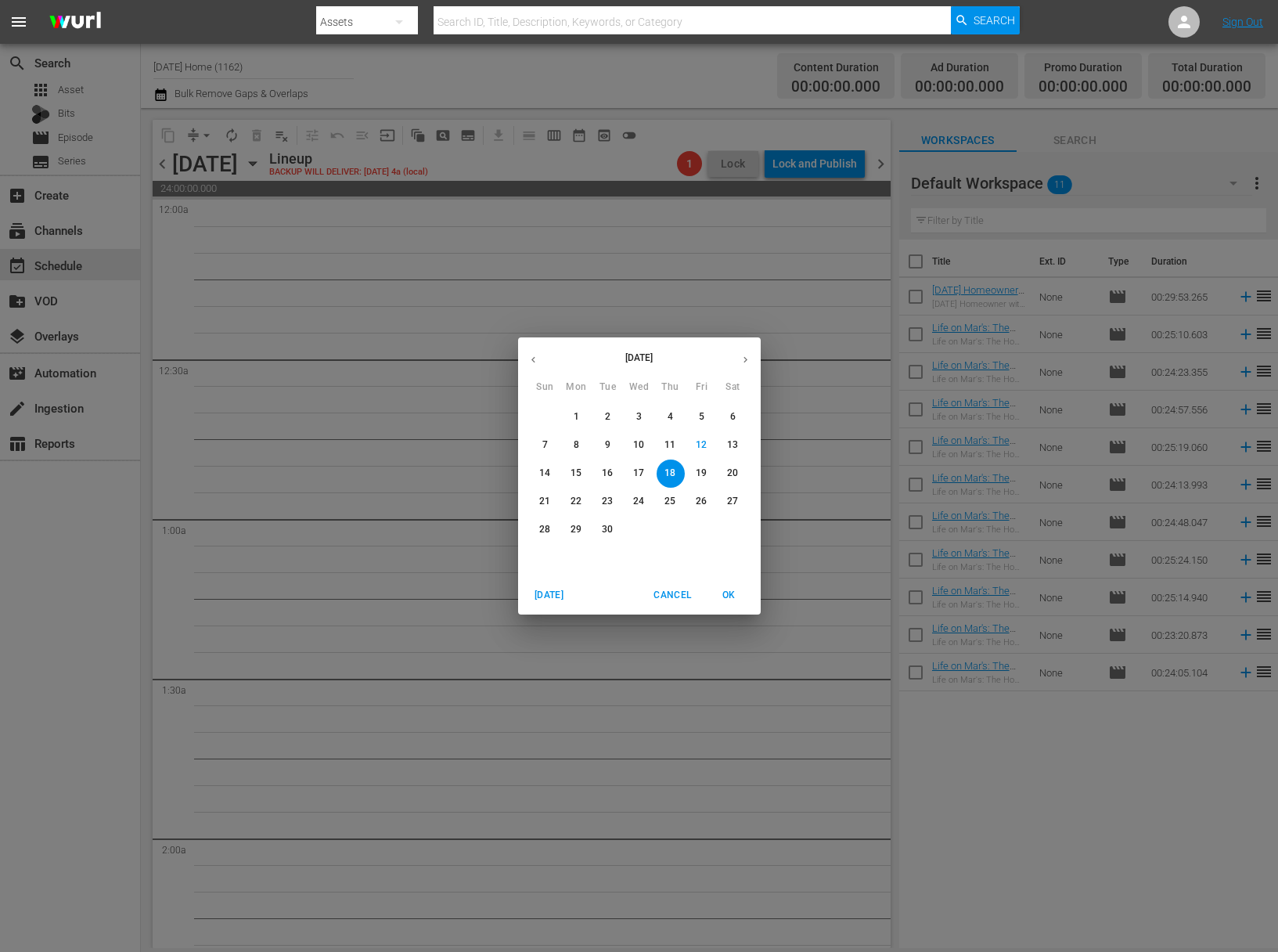
click at [646, 471] on span "17" at bounding box center [639, 473] width 28 height 13
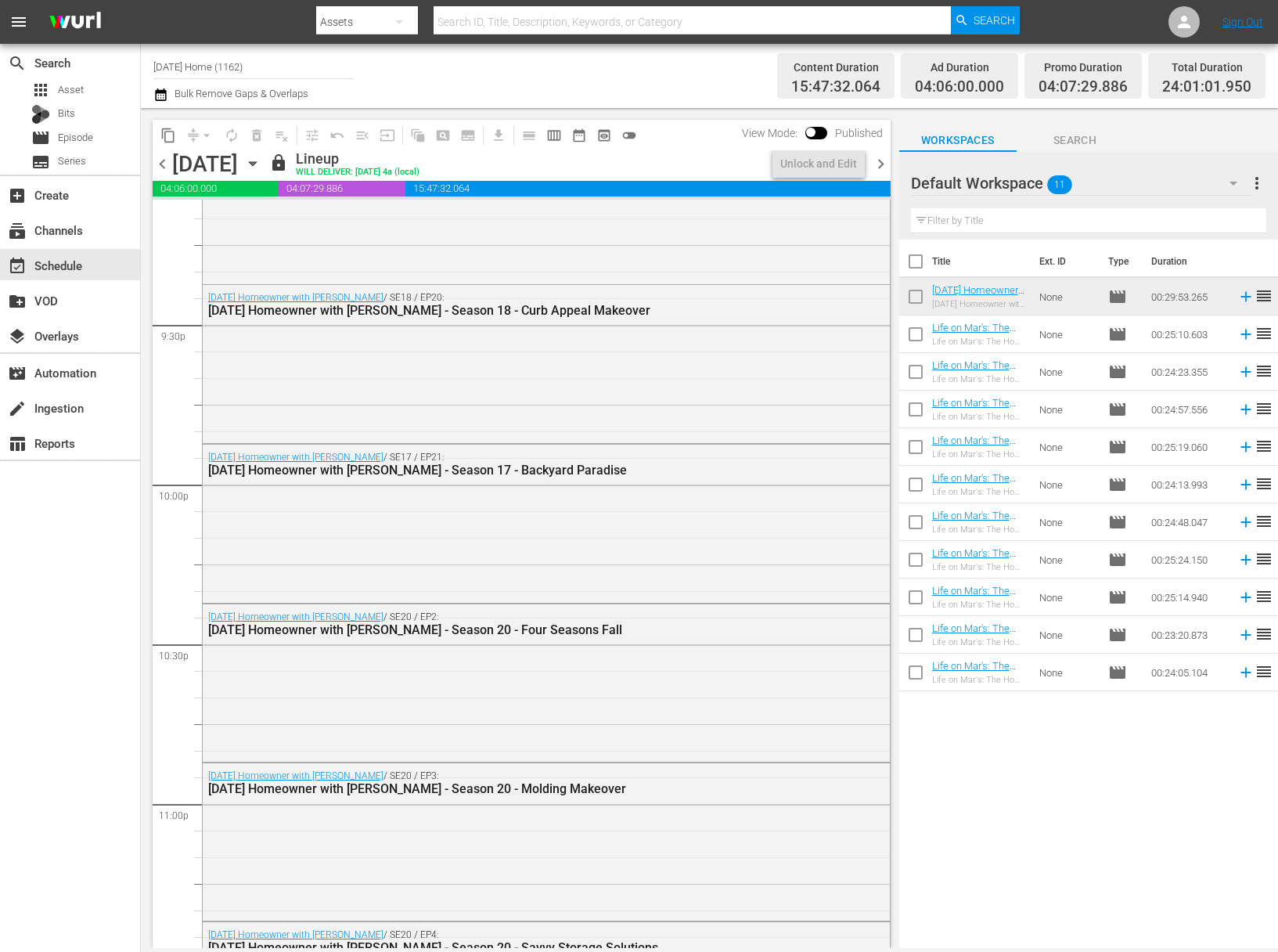
scroll to position [7033, 0]
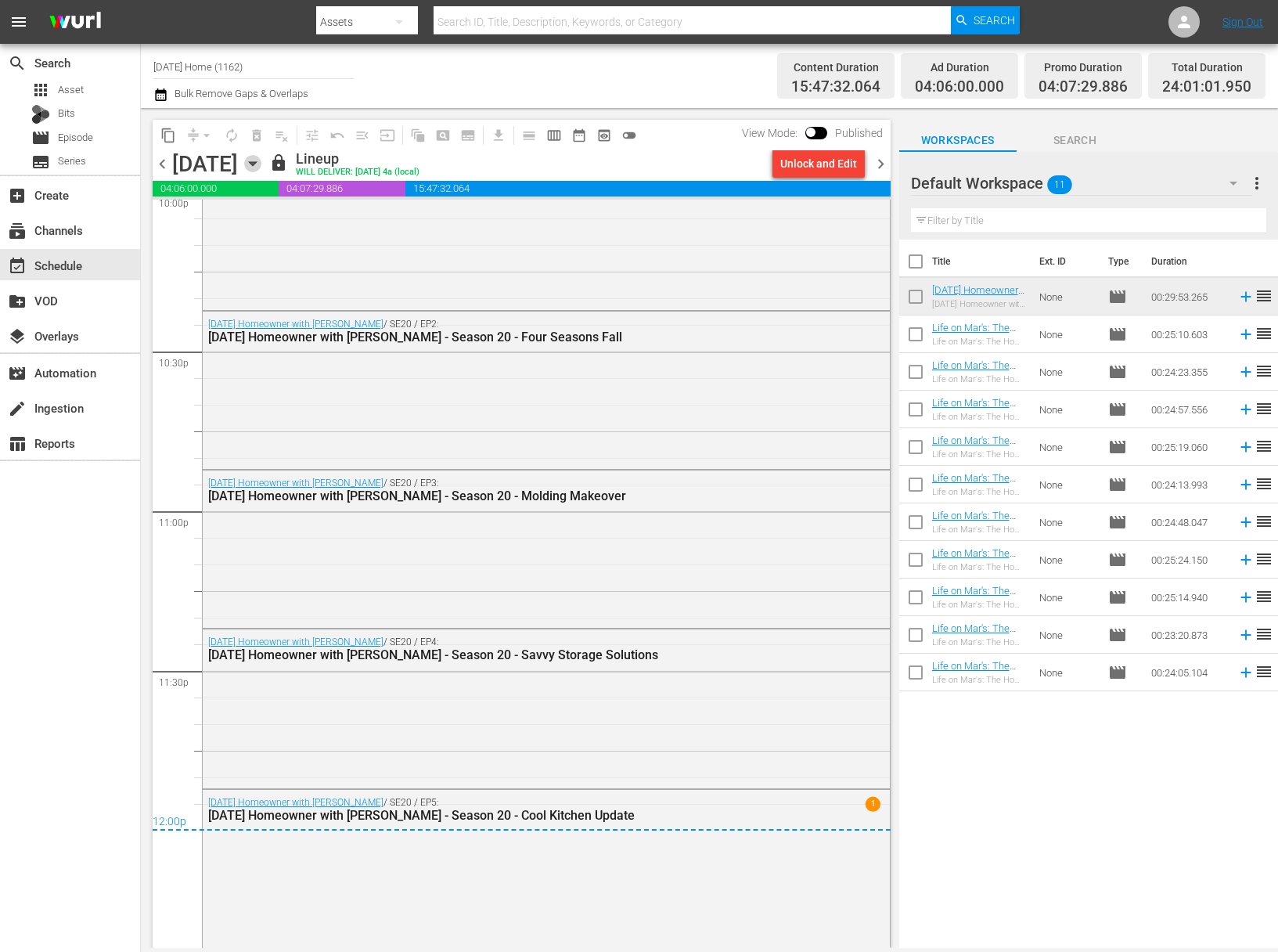
click at [262, 155] on icon "button" at bounding box center [253, 163] width 17 height 17
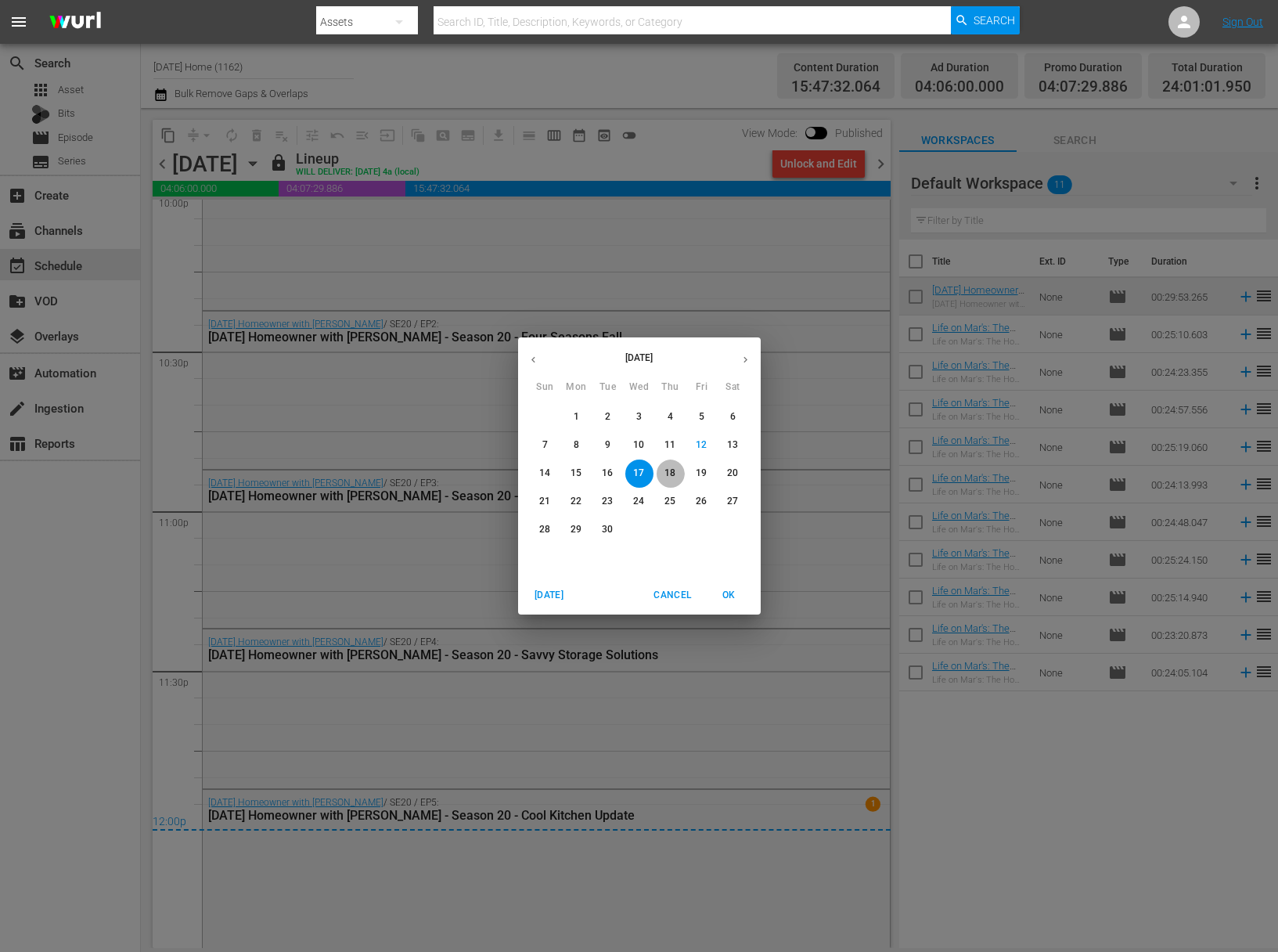
click at [674, 476] on p "18" at bounding box center [670, 473] width 11 height 13
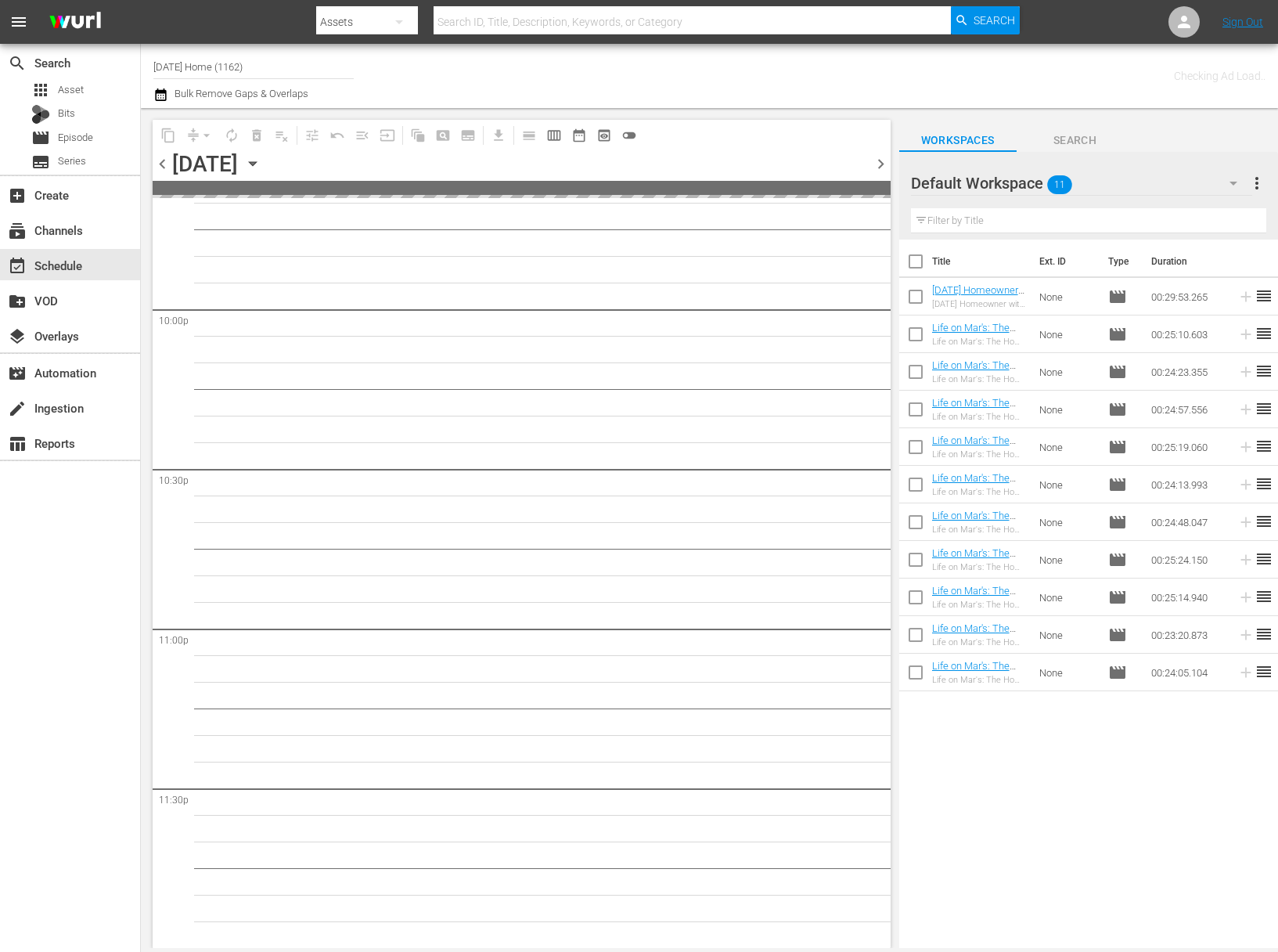
scroll to position [6915, 0]
click at [262, 167] on icon "button" at bounding box center [253, 163] width 17 height 17
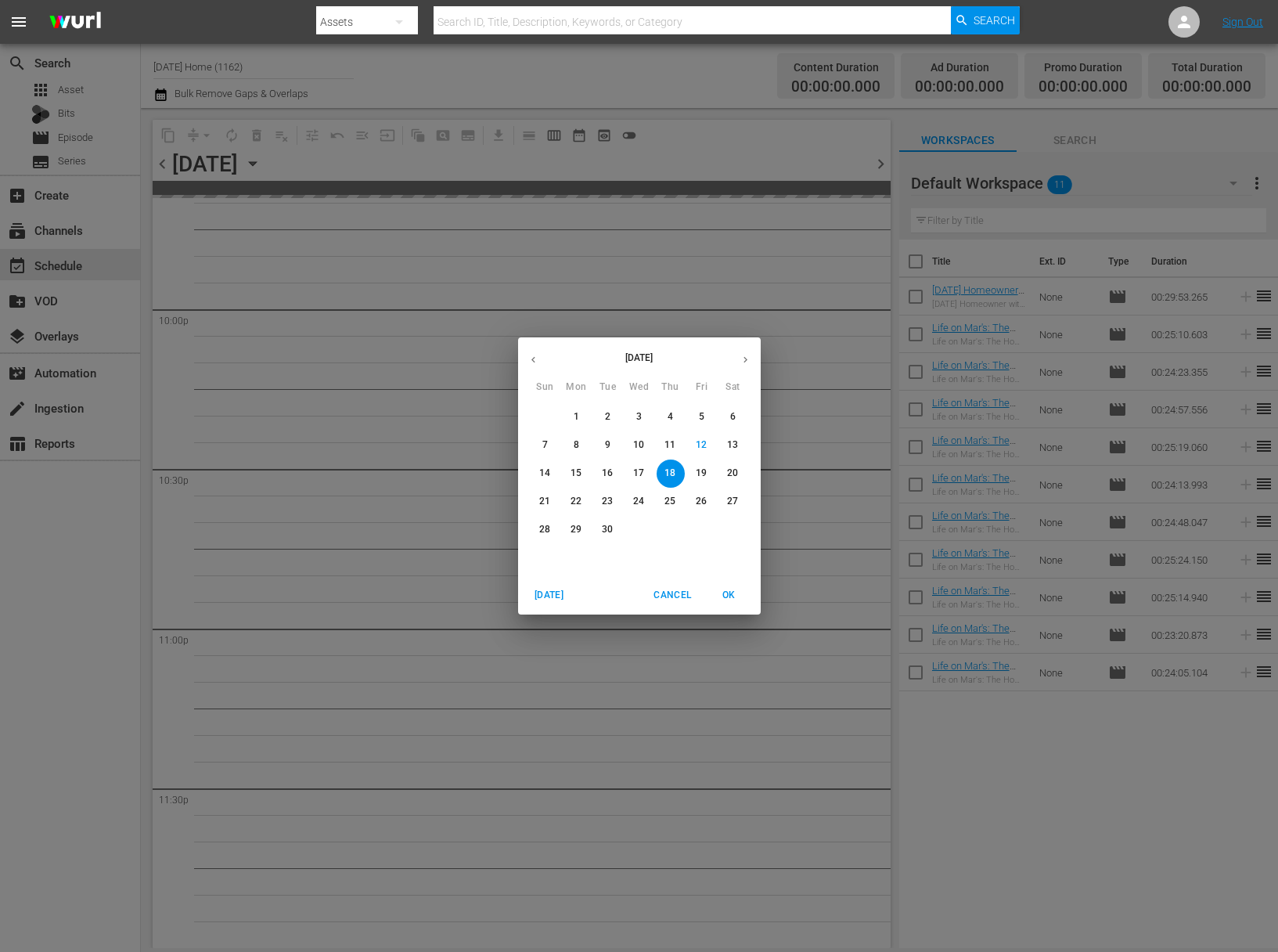
click at [701, 475] on p "19" at bounding box center [701, 473] width 11 height 13
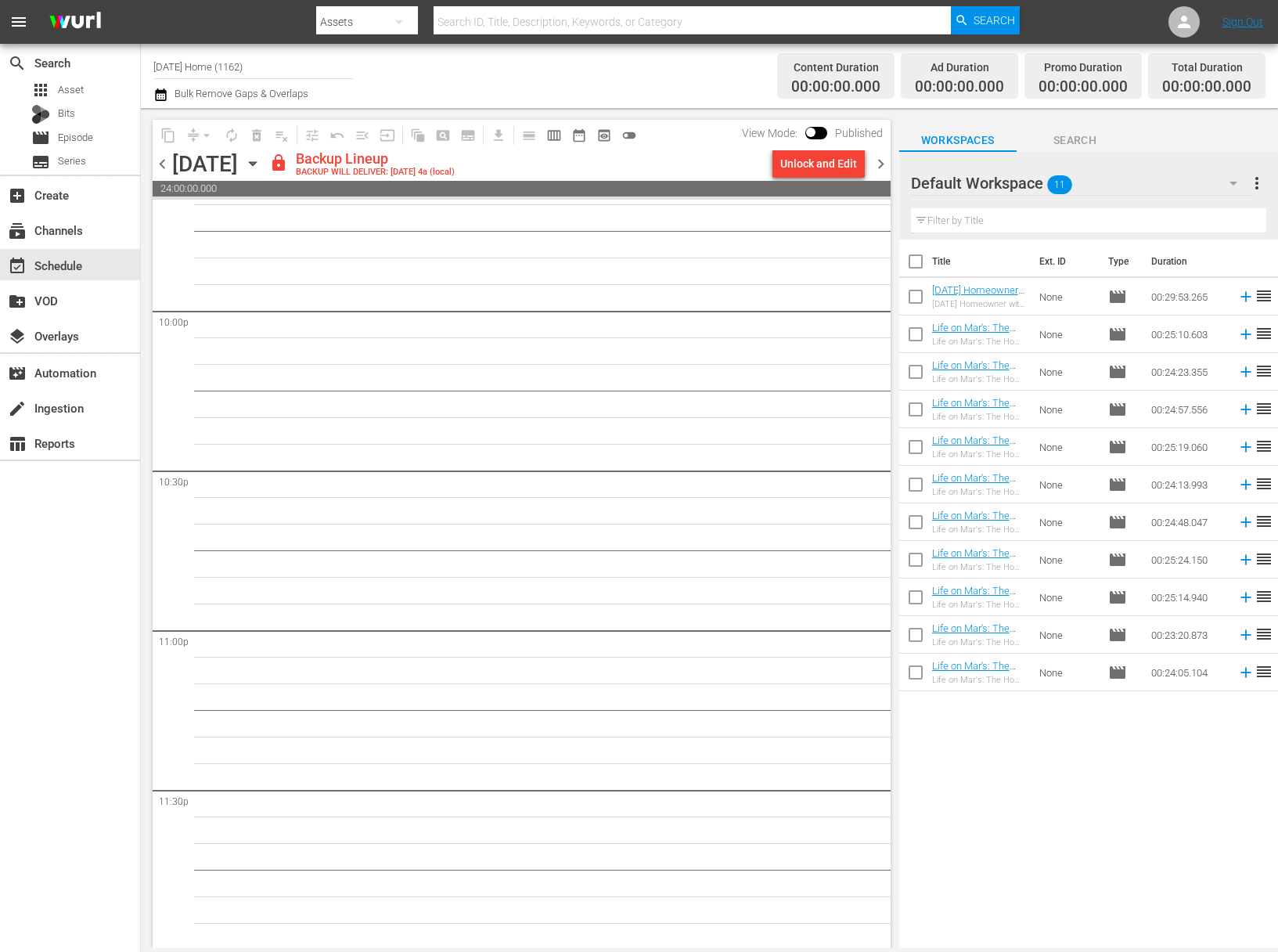
scroll to position [6915, 0]
click at [811, 166] on div "Unlock and Edit" at bounding box center [818, 163] width 77 height 28
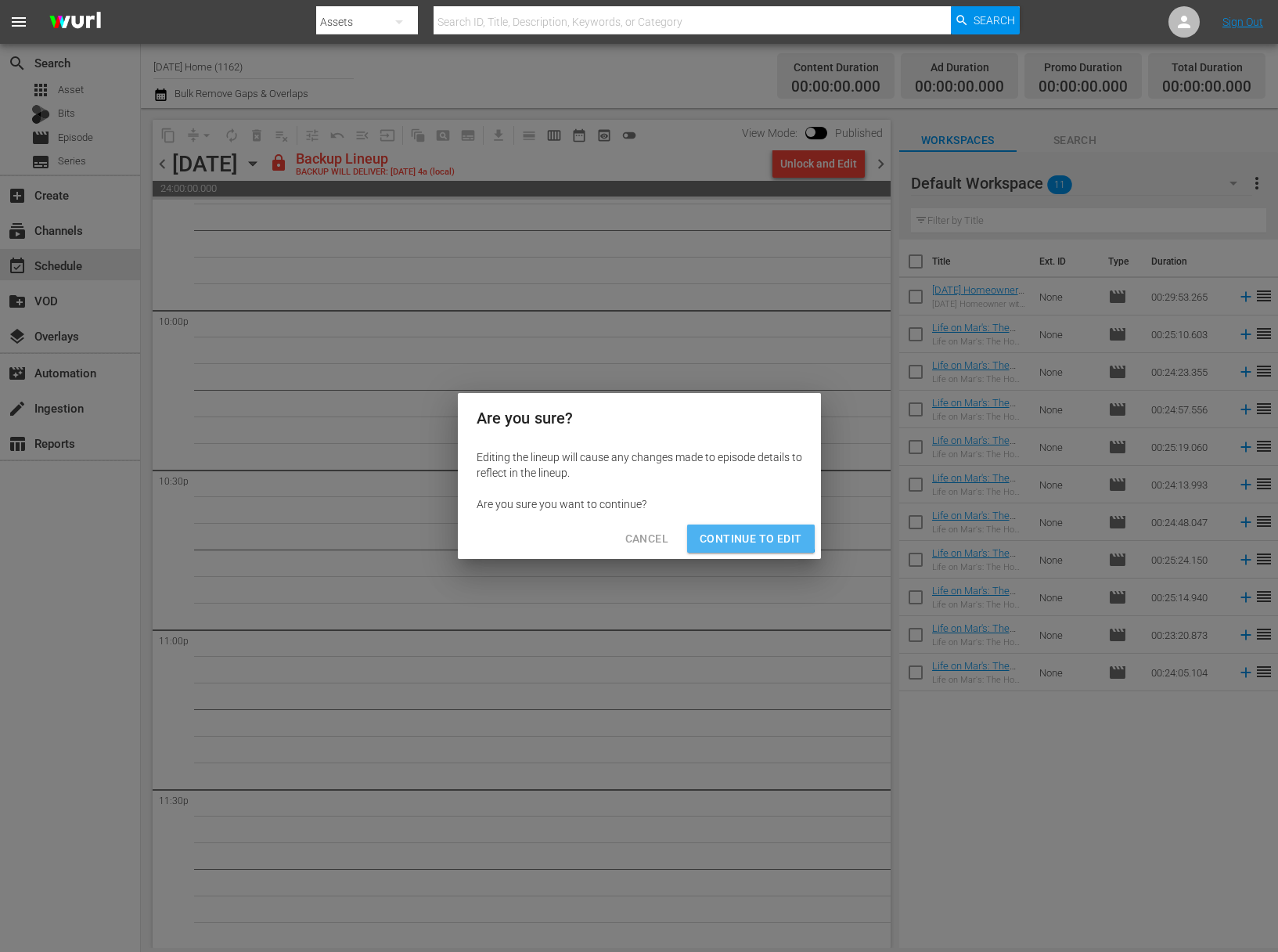
click at [738, 533] on span "Continue to Edit" at bounding box center [751, 539] width 102 height 20
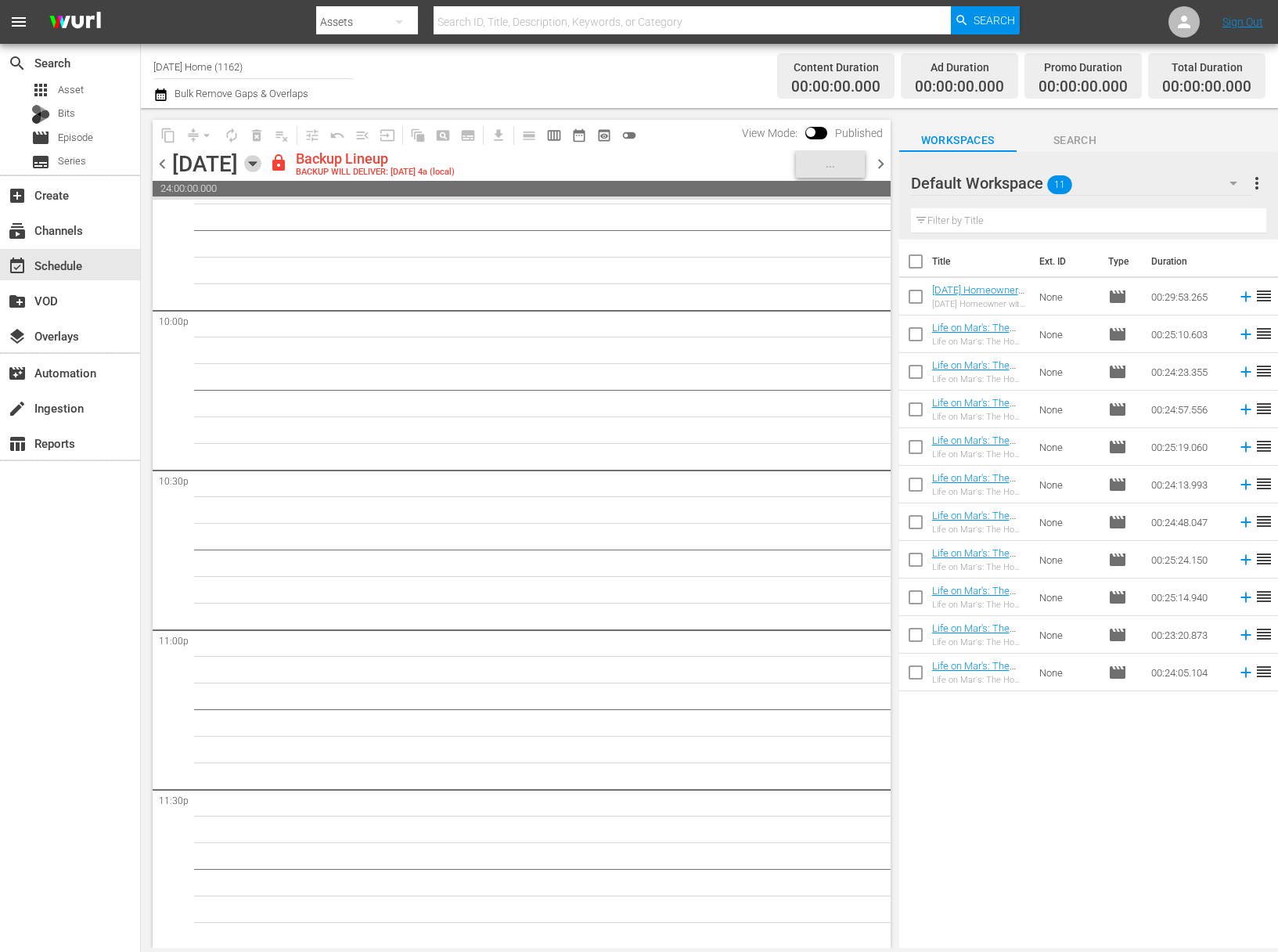
click at [262, 167] on icon "button" at bounding box center [253, 163] width 17 height 17
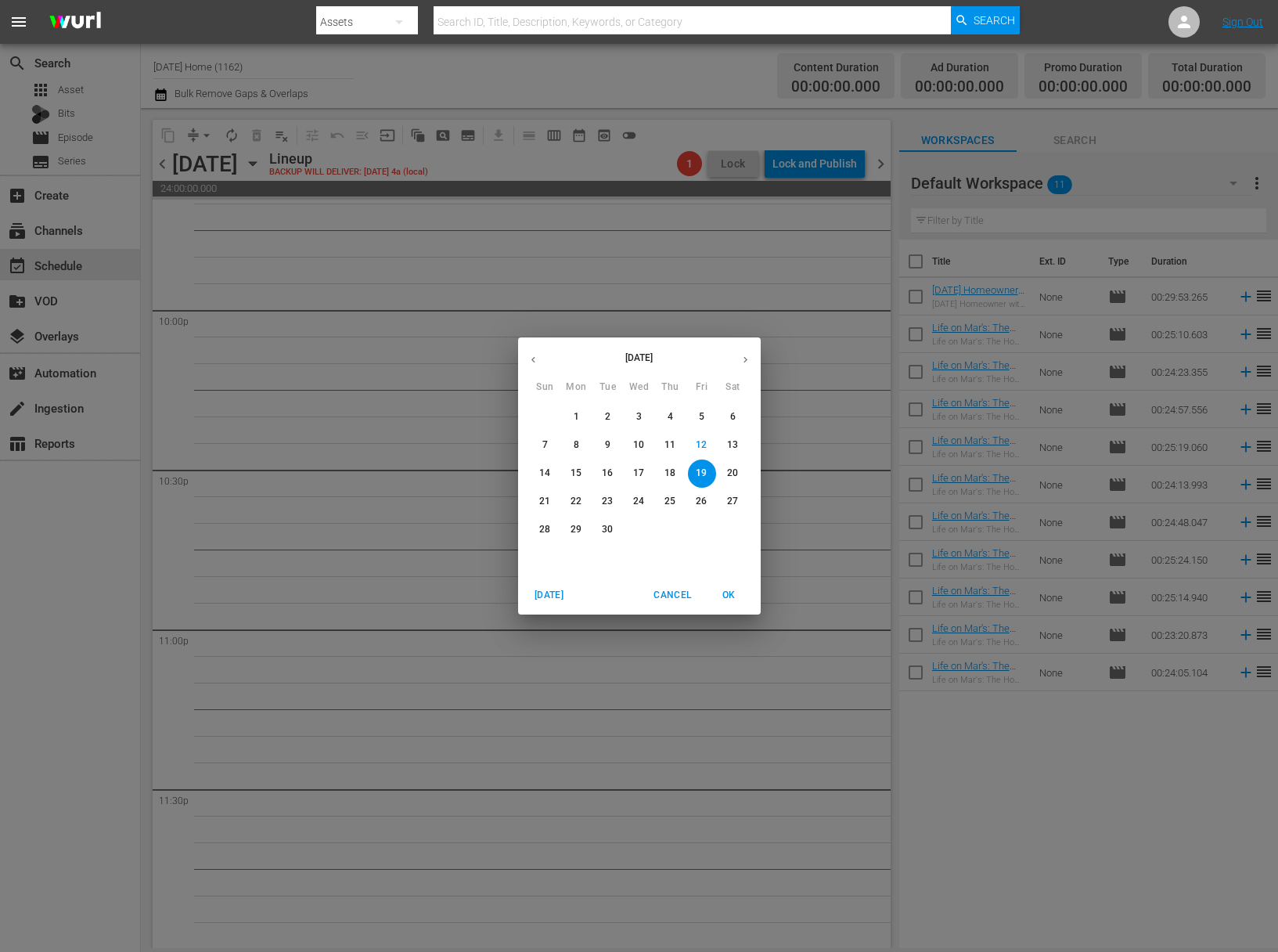
click at [676, 474] on span "18" at bounding box center [671, 473] width 28 height 13
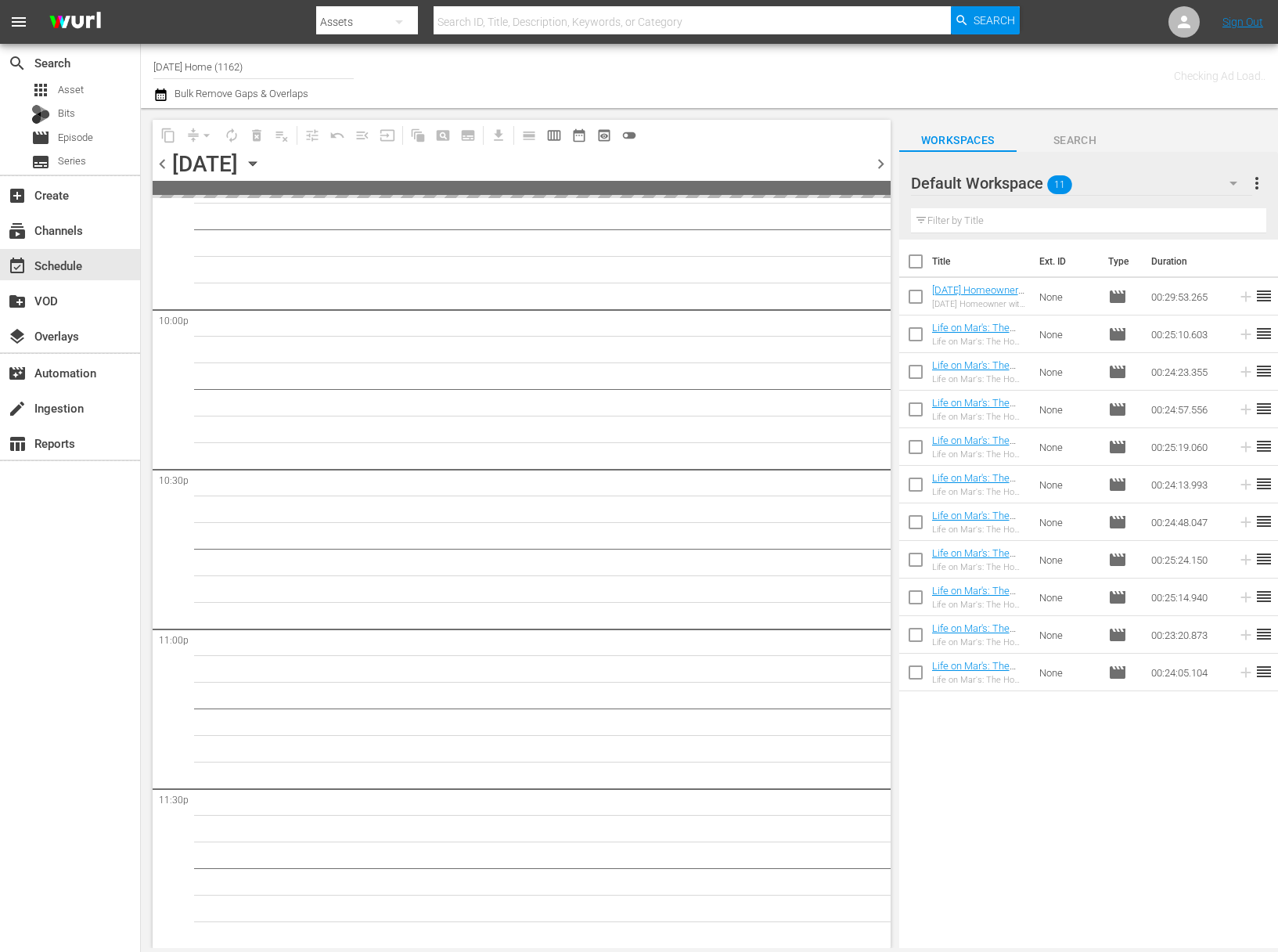
scroll to position [6915, 0]
click at [262, 161] on icon "button" at bounding box center [253, 163] width 17 height 17
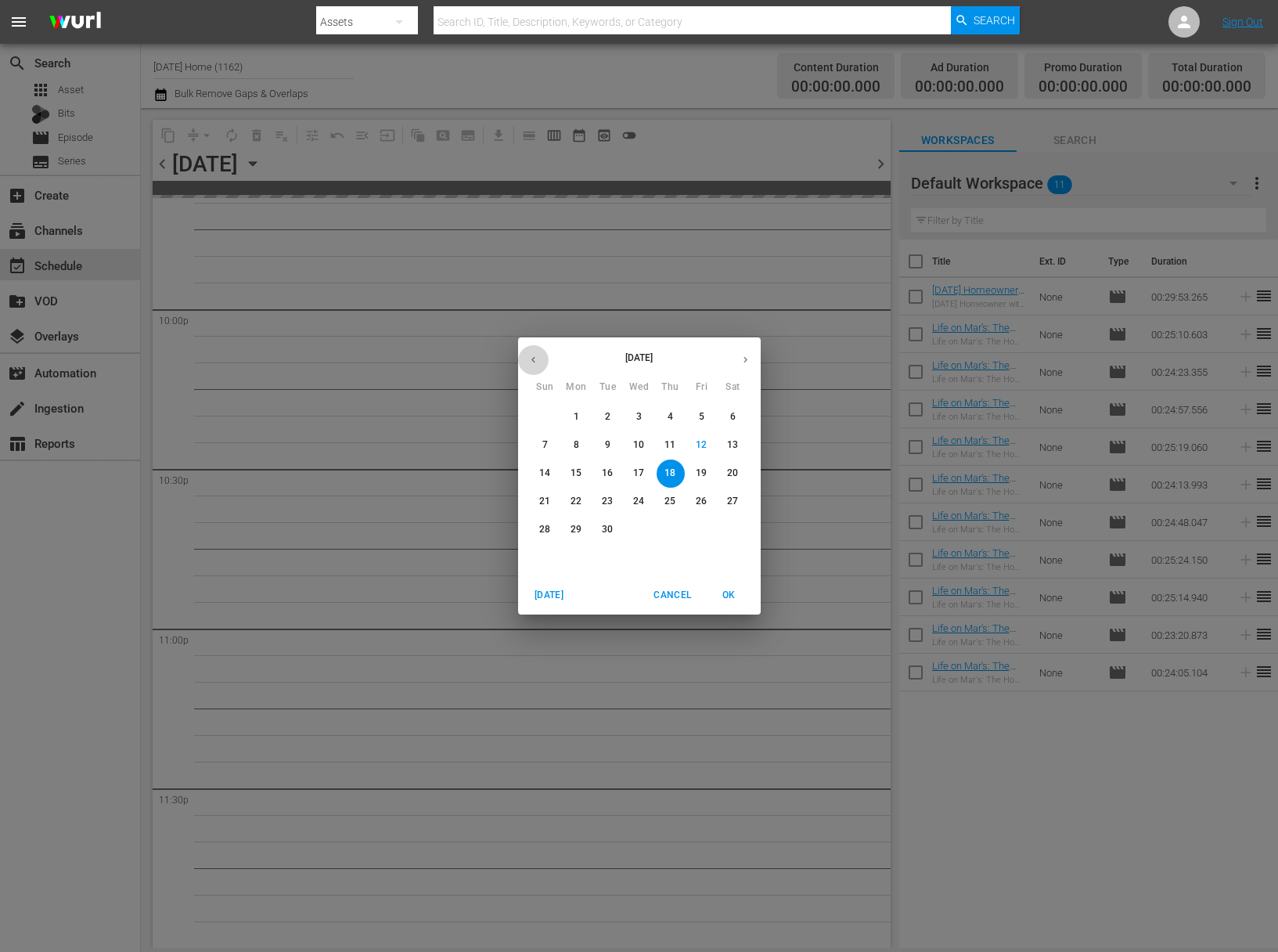
click at [532, 361] on icon "button" at bounding box center [533, 359] width 12 height 12
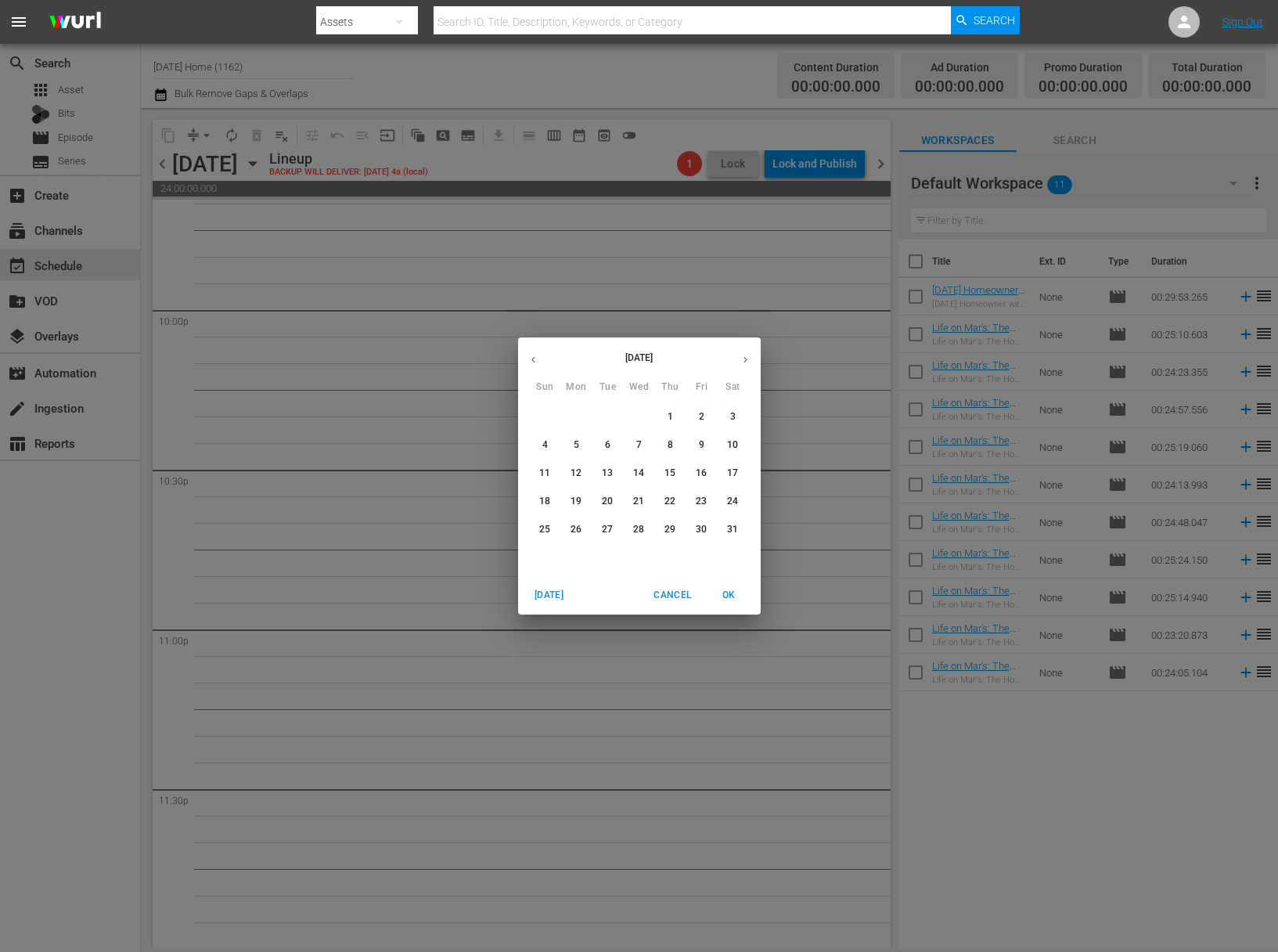
click at [741, 479] on span "17" at bounding box center [734, 473] width 28 height 13
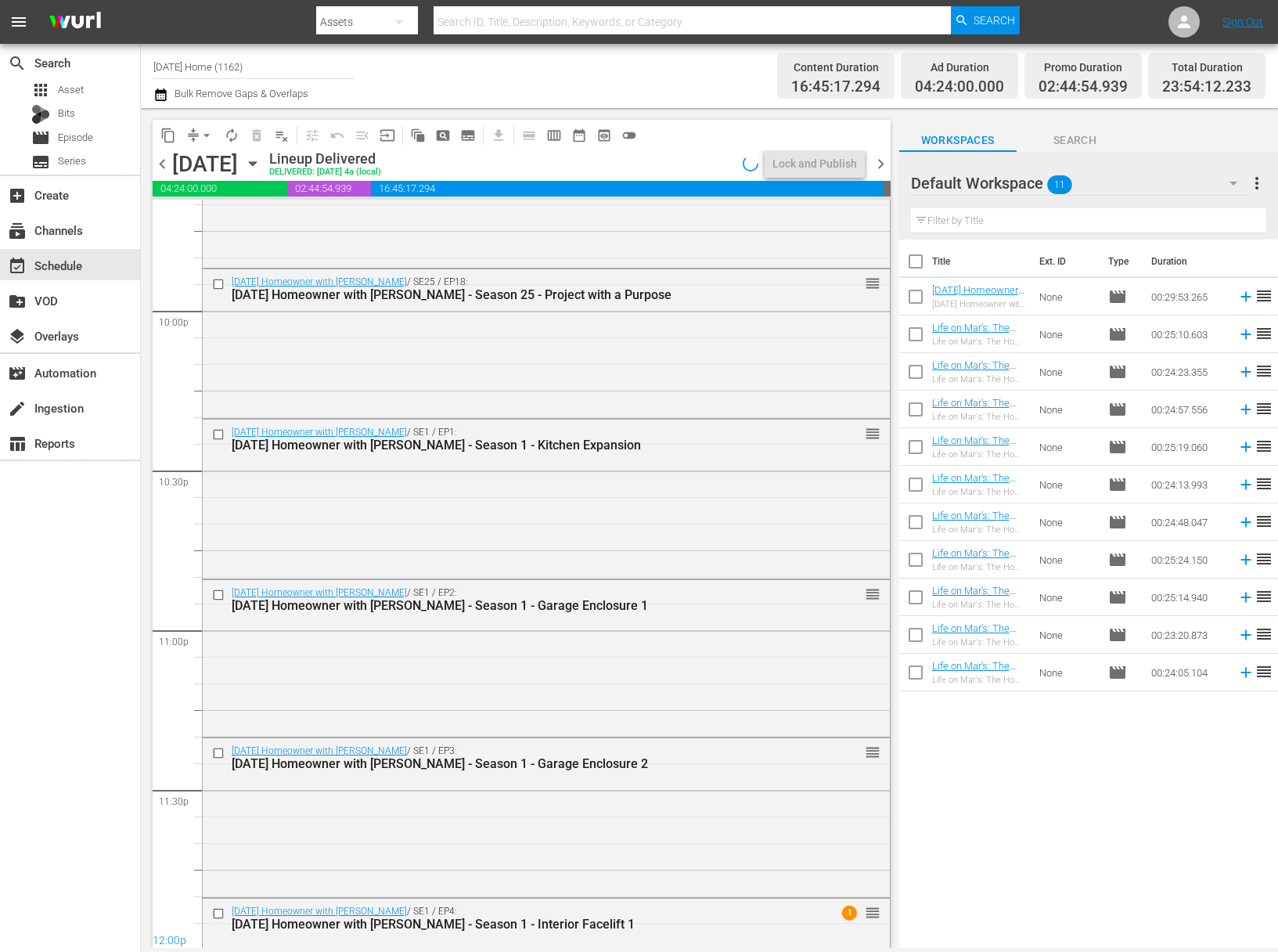
scroll to position [7023, 0]
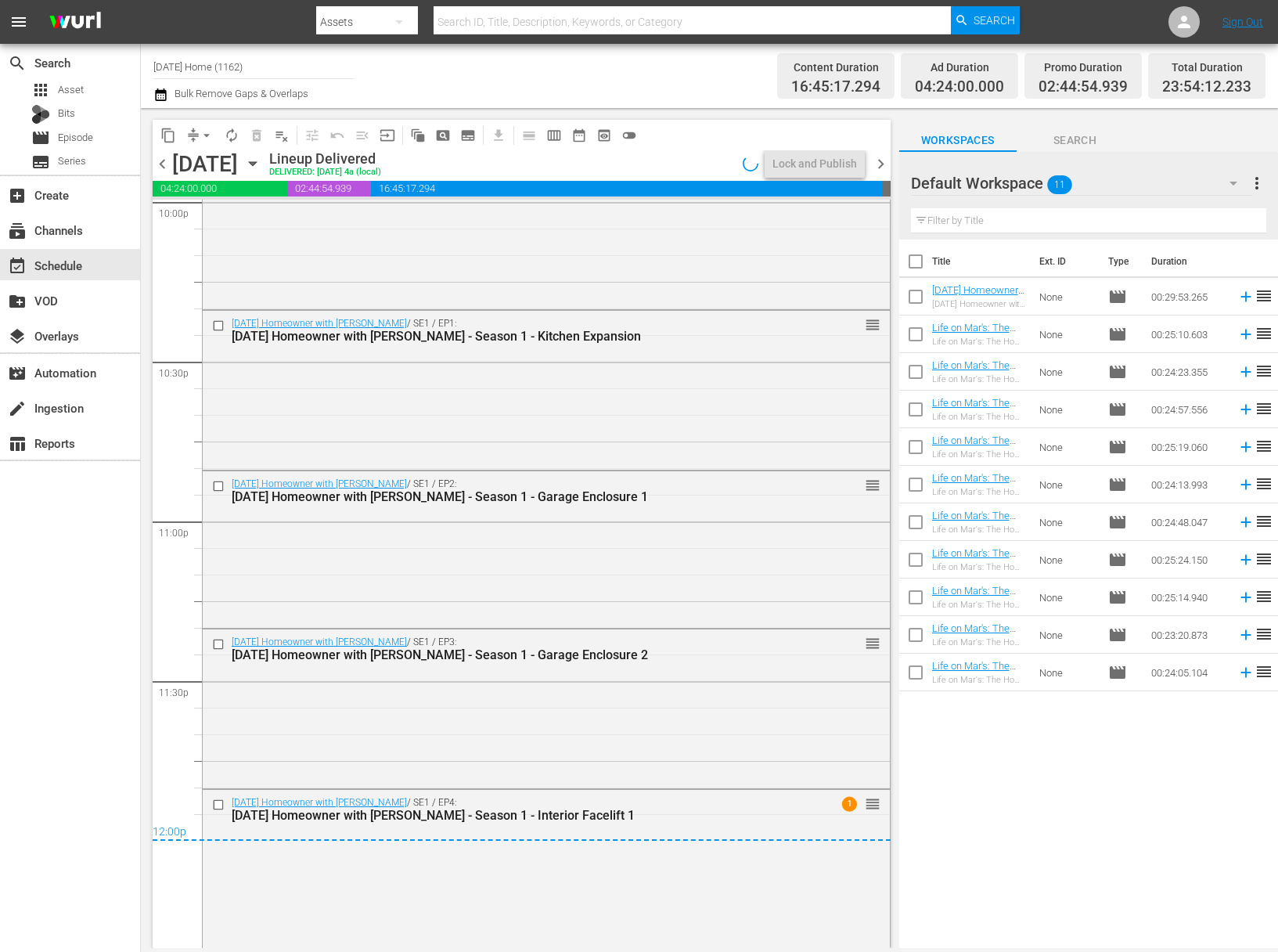
click at [262, 165] on icon "button" at bounding box center [253, 163] width 17 height 17
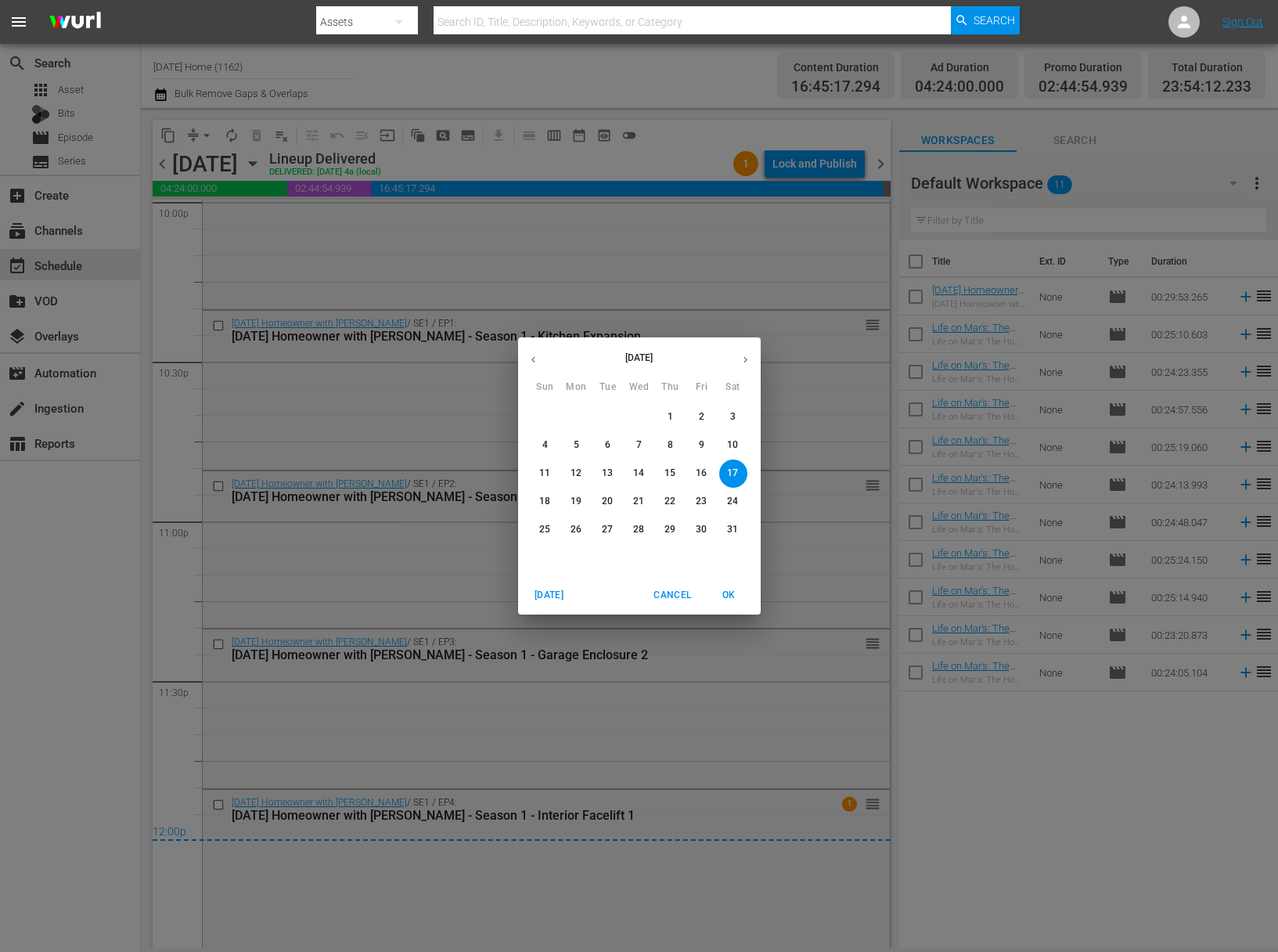
click at [671, 475] on p "15" at bounding box center [670, 473] width 11 height 13
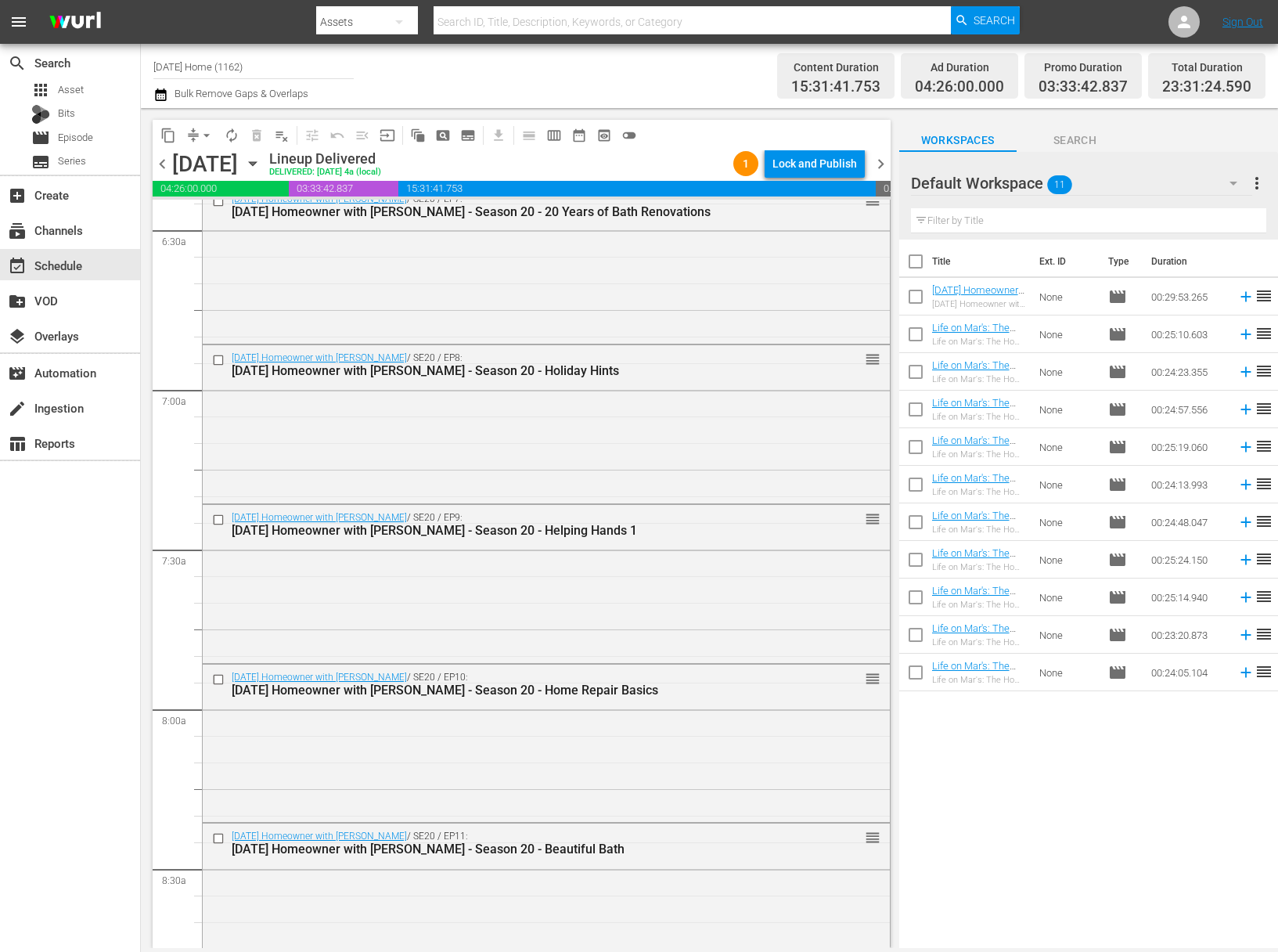
scroll to position [1606, 0]
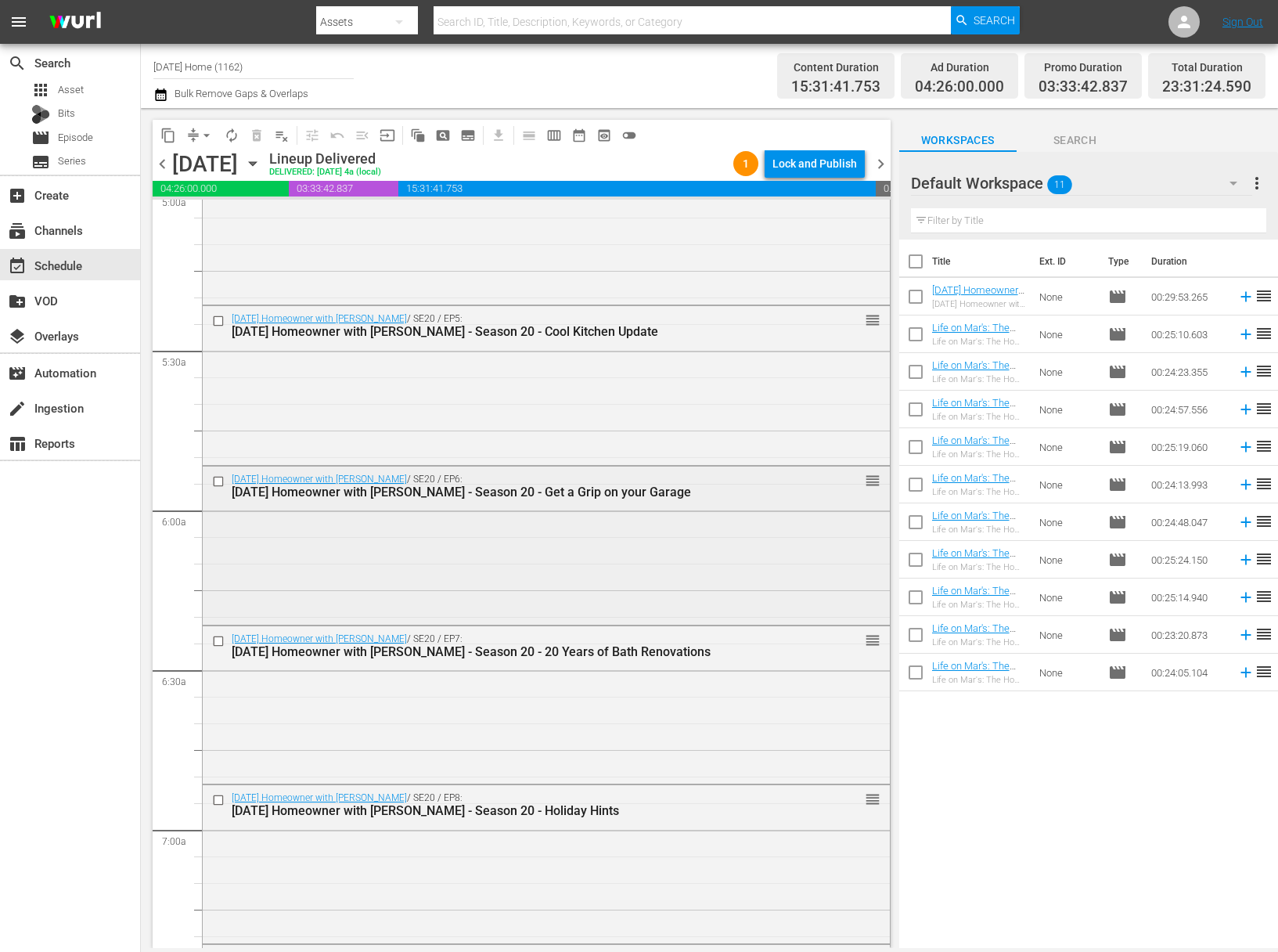
click at [225, 481] on input "checkbox" at bounding box center [220, 481] width 16 height 13
click at [222, 640] on input "checkbox" at bounding box center [220, 640] width 16 height 13
click at [219, 801] on input "checkbox" at bounding box center [220, 800] width 16 height 13
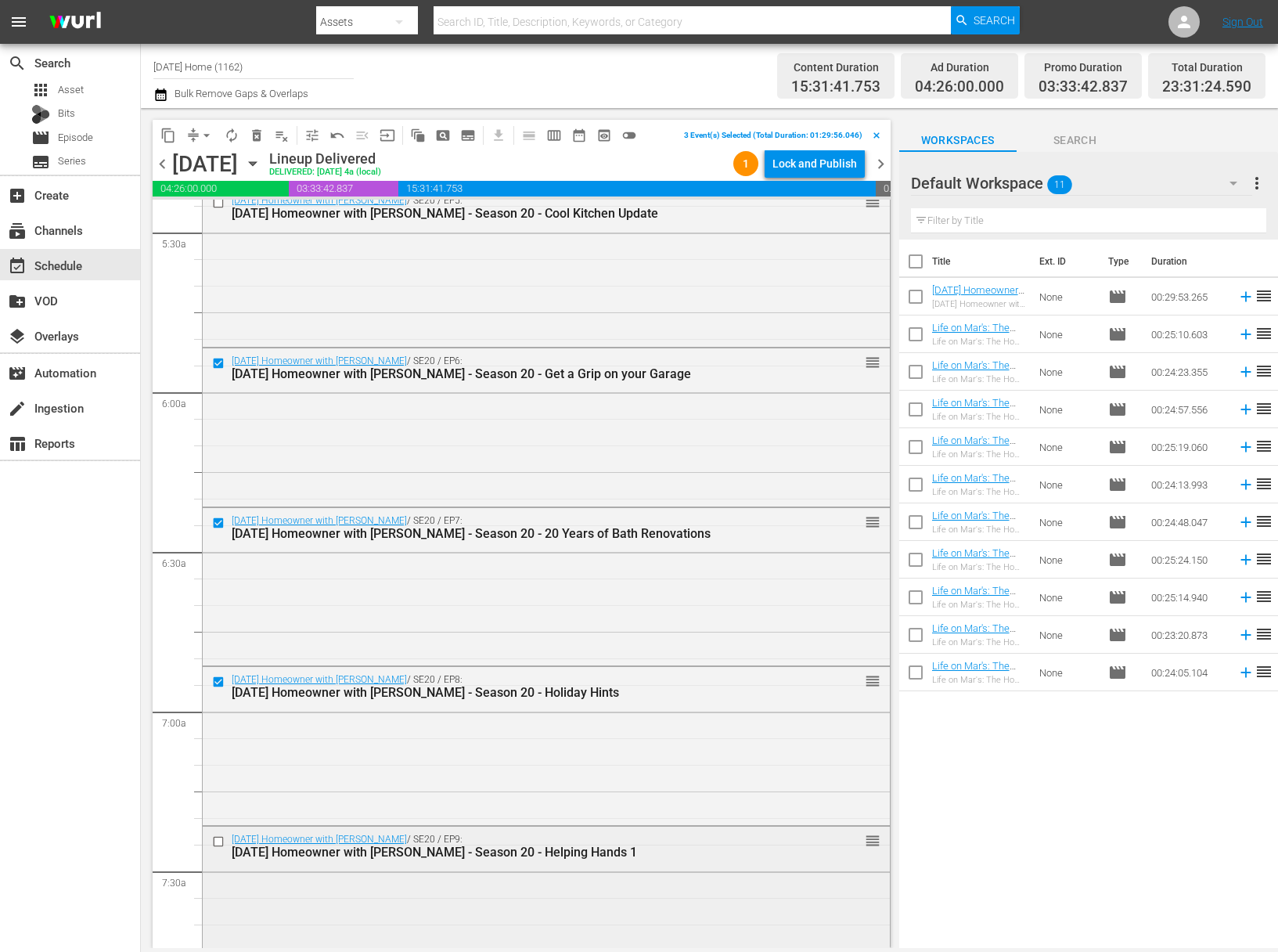
scroll to position [1909, 0]
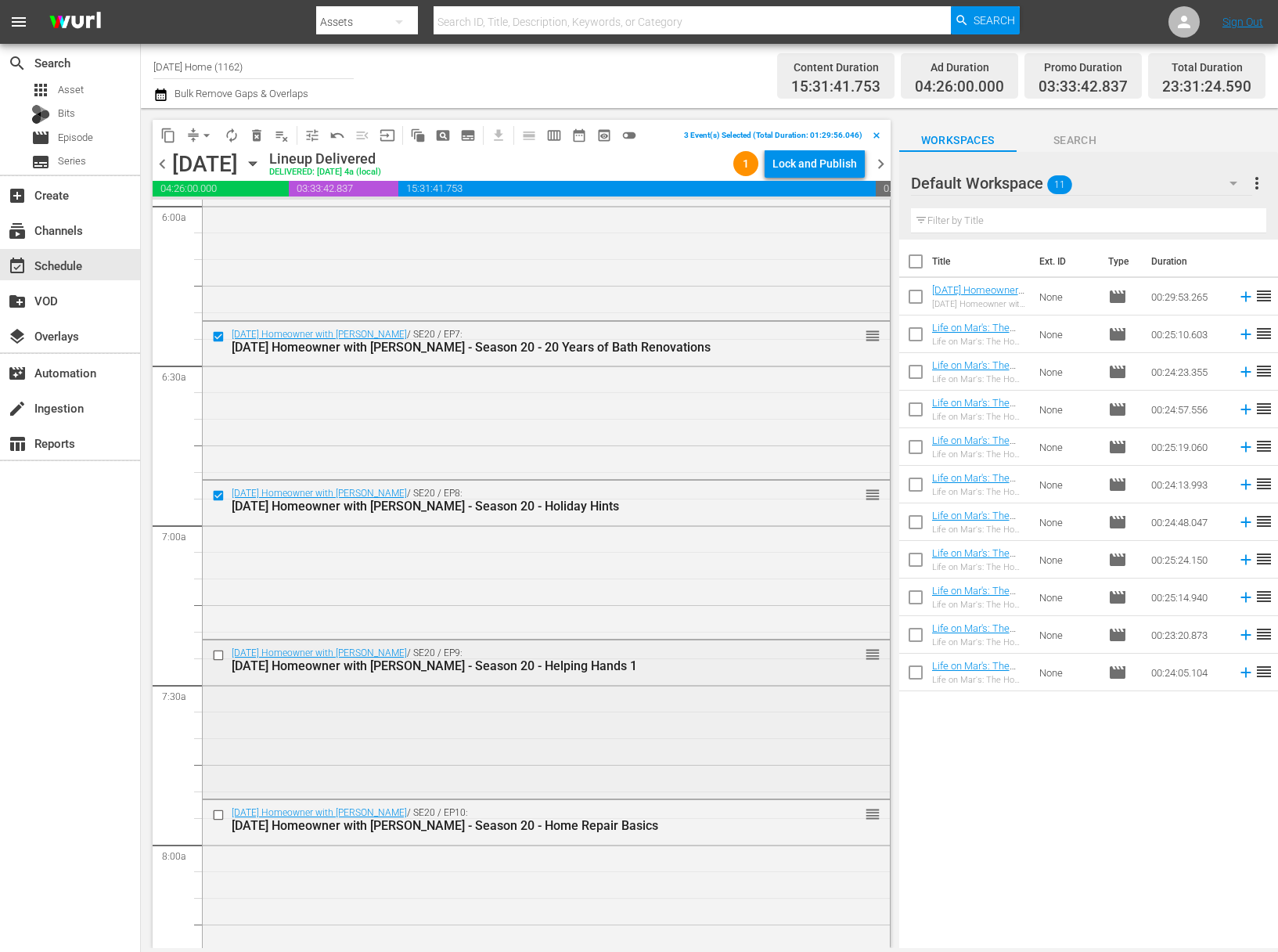
click at [218, 658] on input "checkbox" at bounding box center [220, 655] width 16 height 13
click at [218, 813] on input "checkbox" at bounding box center [220, 814] width 16 height 13
click at [217, 654] on input "checkbox" at bounding box center [220, 656] width 16 height 13
click at [219, 812] on input "checkbox" at bounding box center [220, 815] width 16 height 13
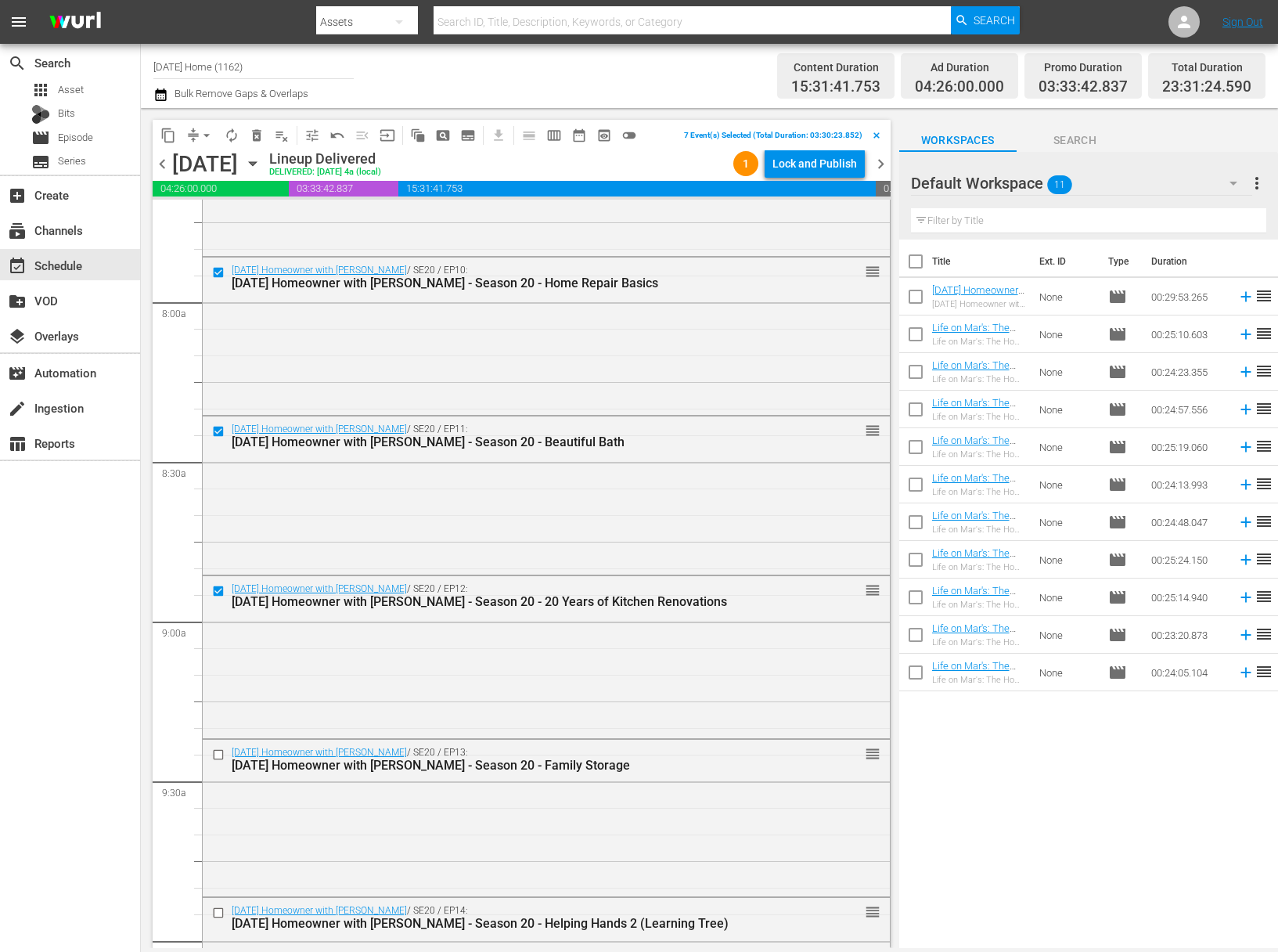
scroll to position [2553, 0]
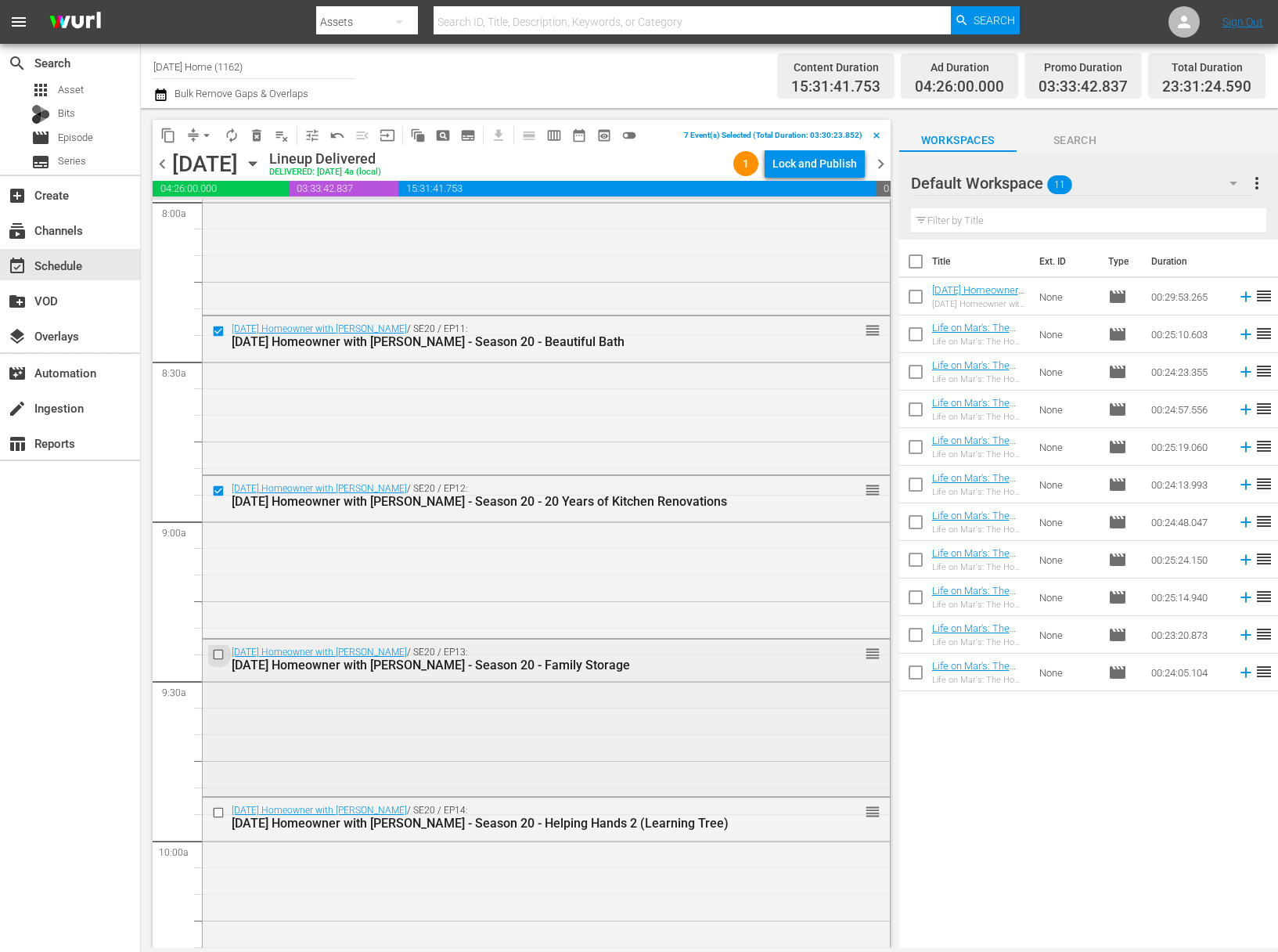
click at [220, 652] on input "checkbox" at bounding box center [220, 654] width 16 height 13
click at [220, 811] on input "checkbox" at bounding box center [220, 812] width 16 height 13
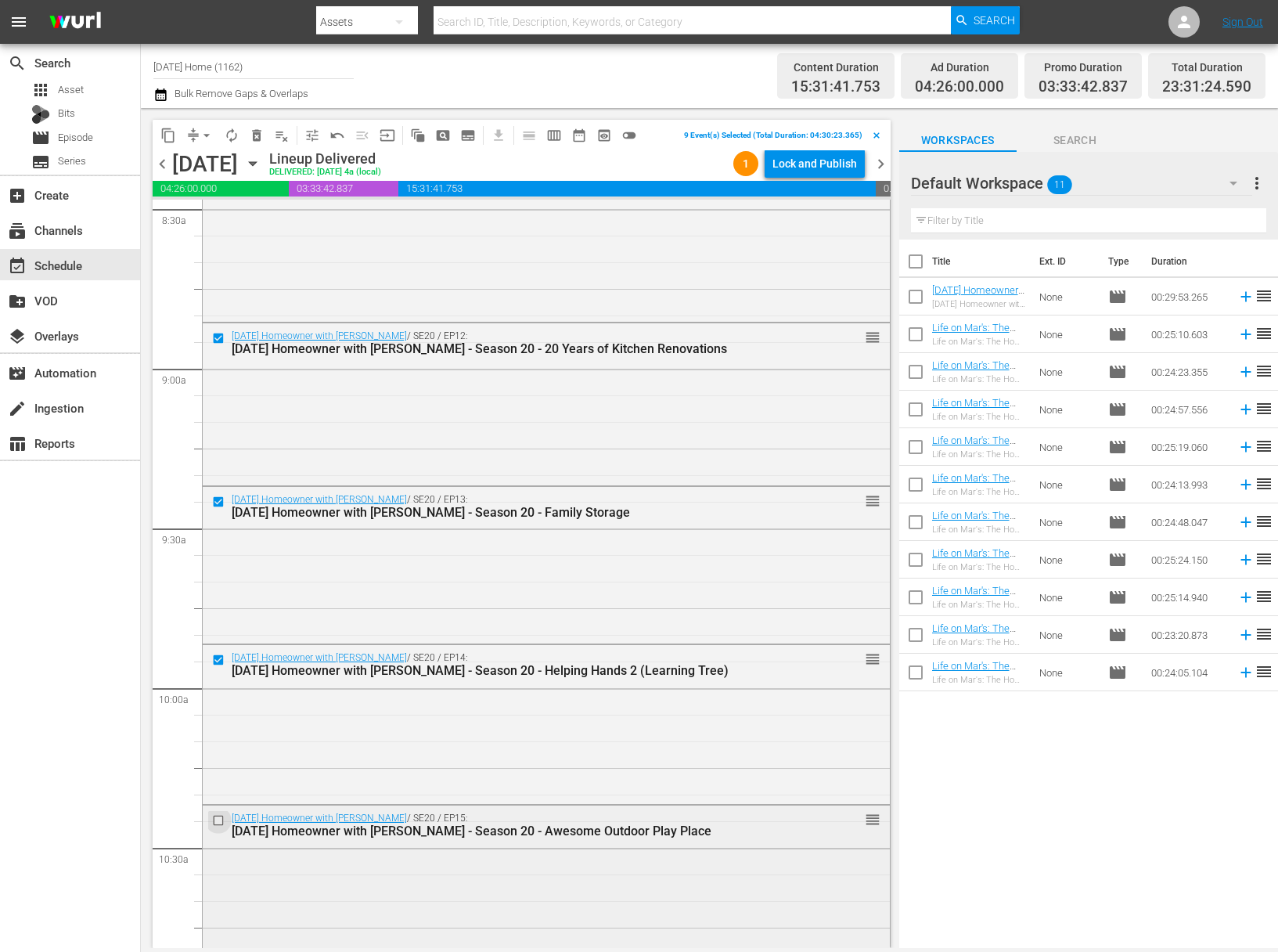
click at [222, 817] on input "checkbox" at bounding box center [220, 819] width 16 height 13
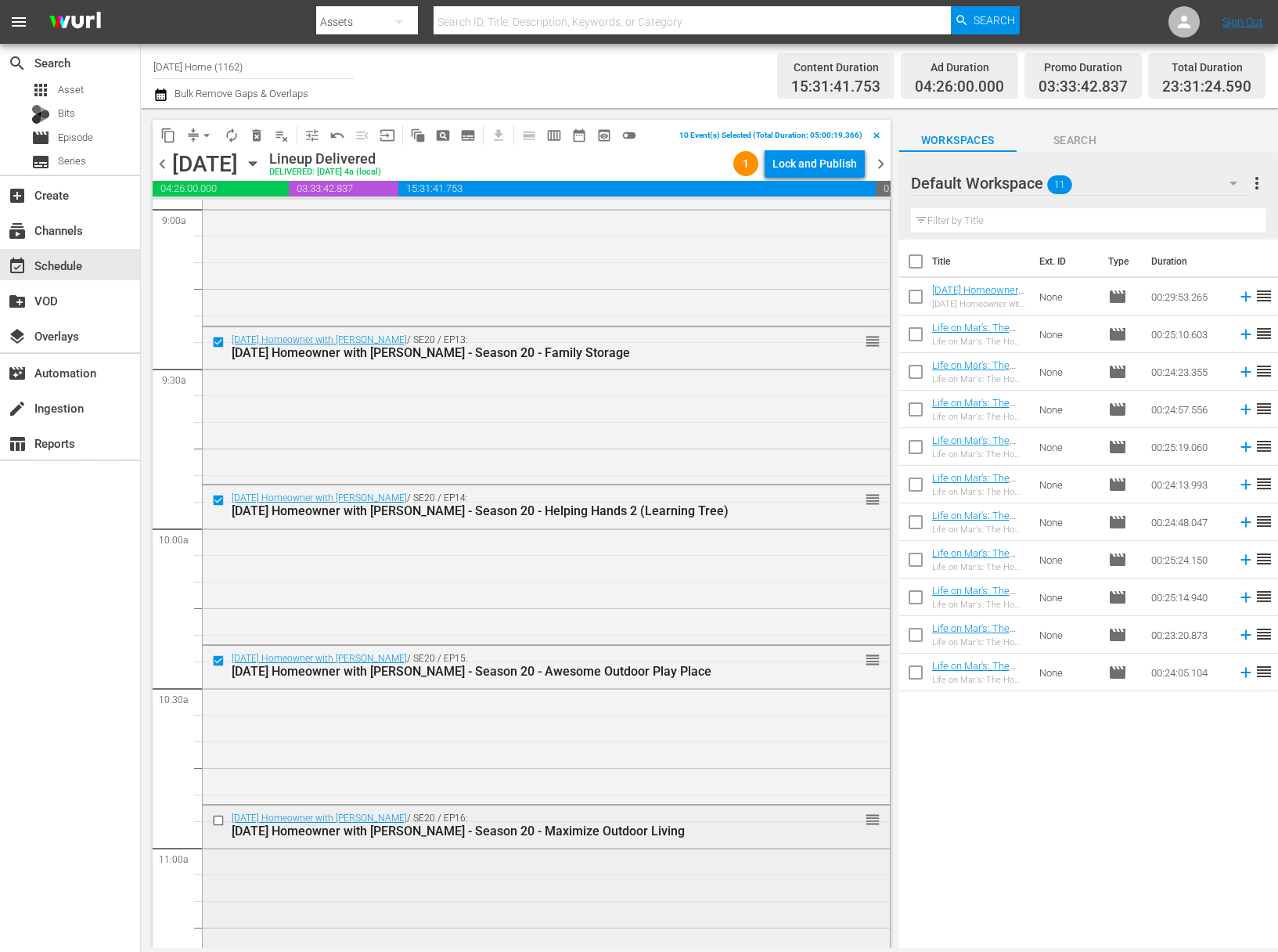
click at [221, 817] on input "checkbox" at bounding box center [220, 819] width 16 height 13
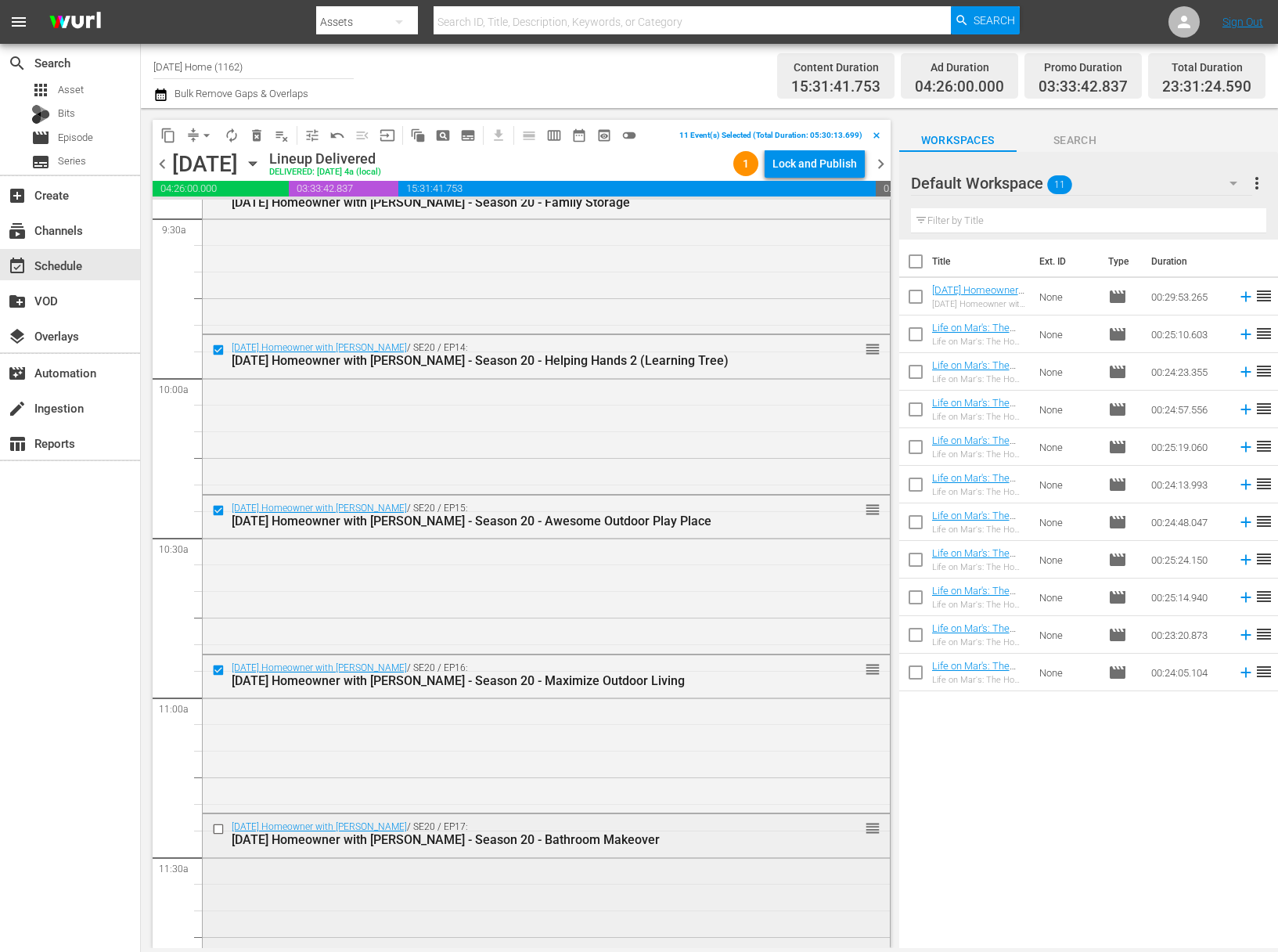
click at [221, 832] on input "checkbox" at bounding box center [220, 829] width 16 height 13
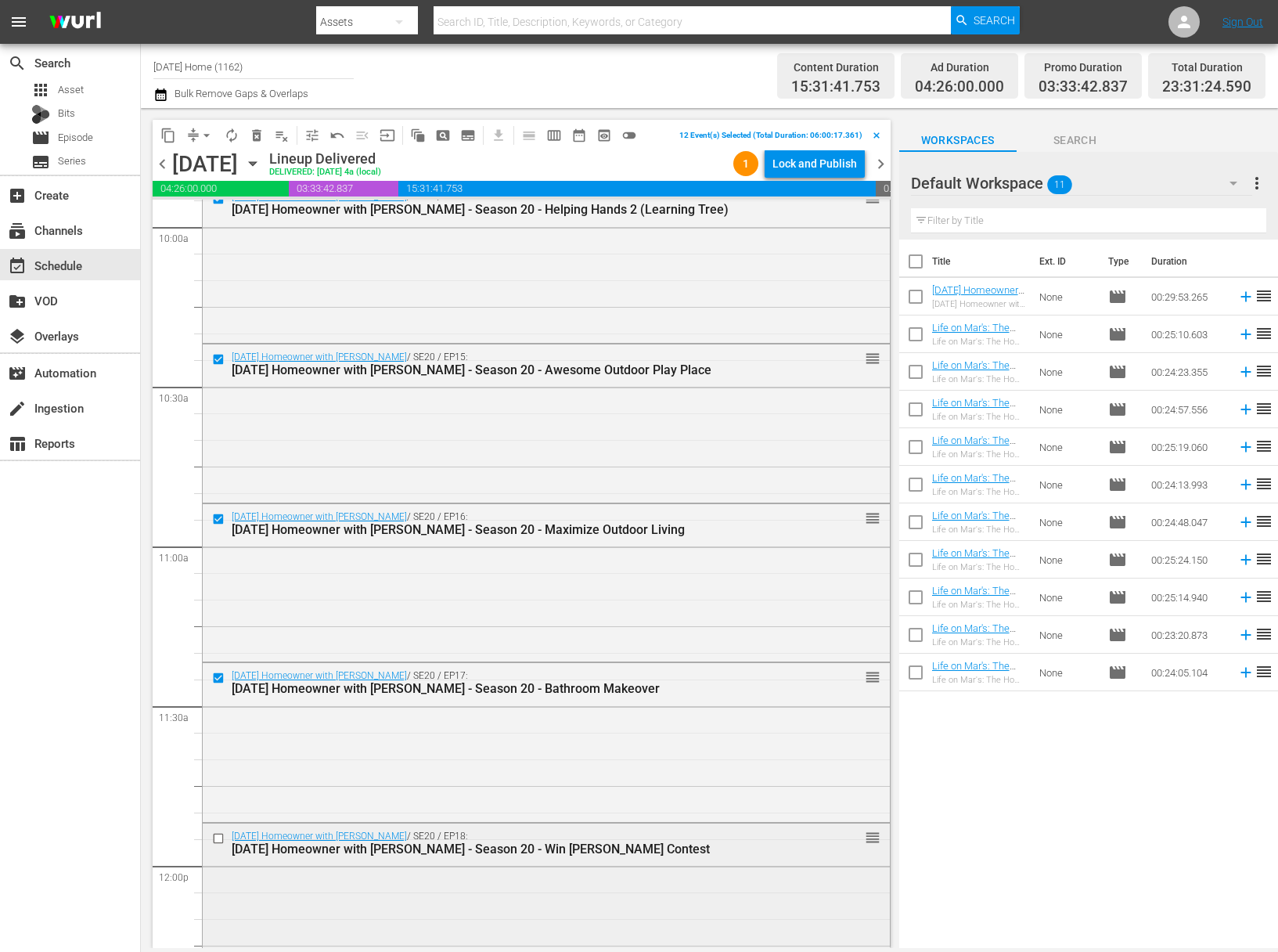
click at [221, 835] on input "checkbox" at bounding box center [220, 837] width 16 height 13
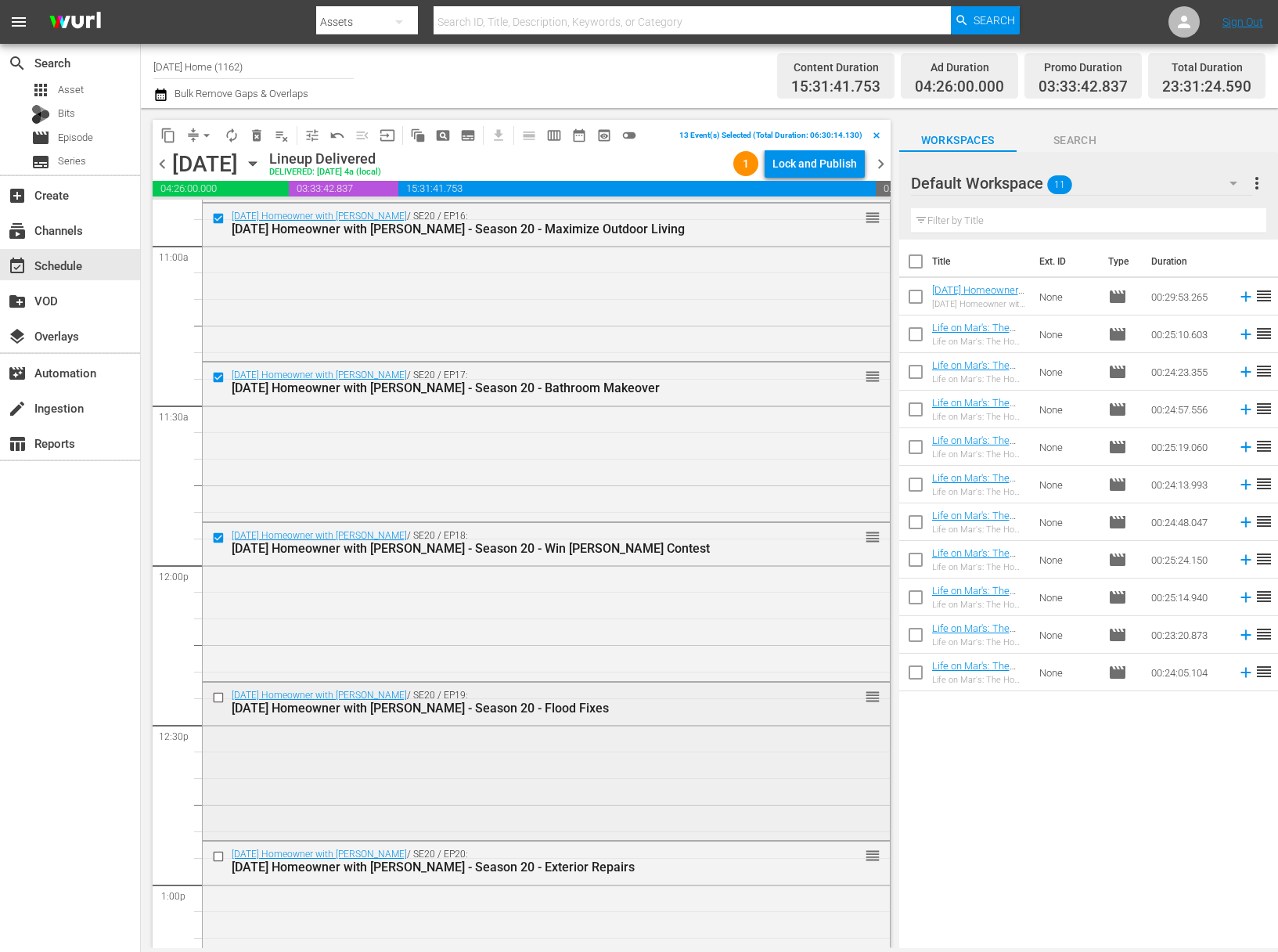
click at [220, 694] on input "checkbox" at bounding box center [220, 697] width 16 height 13
click at [216, 853] on input "checkbox" at bounding box center [220, 856] width 16 height 13
click at [219, 855] on input "checkbox" at bounding box center [220, 856] width 16 height 13
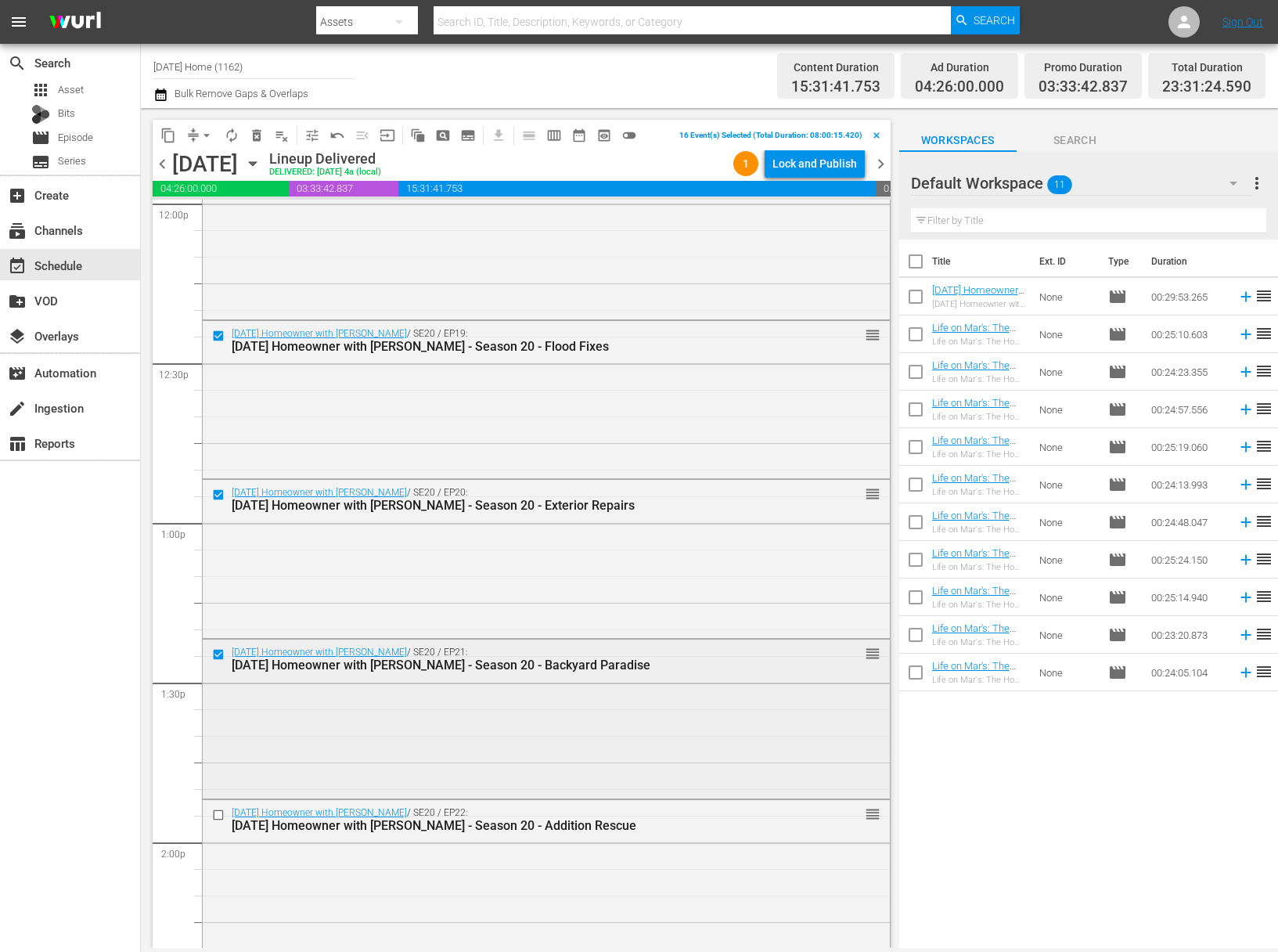
scroll to position [3920, 0]
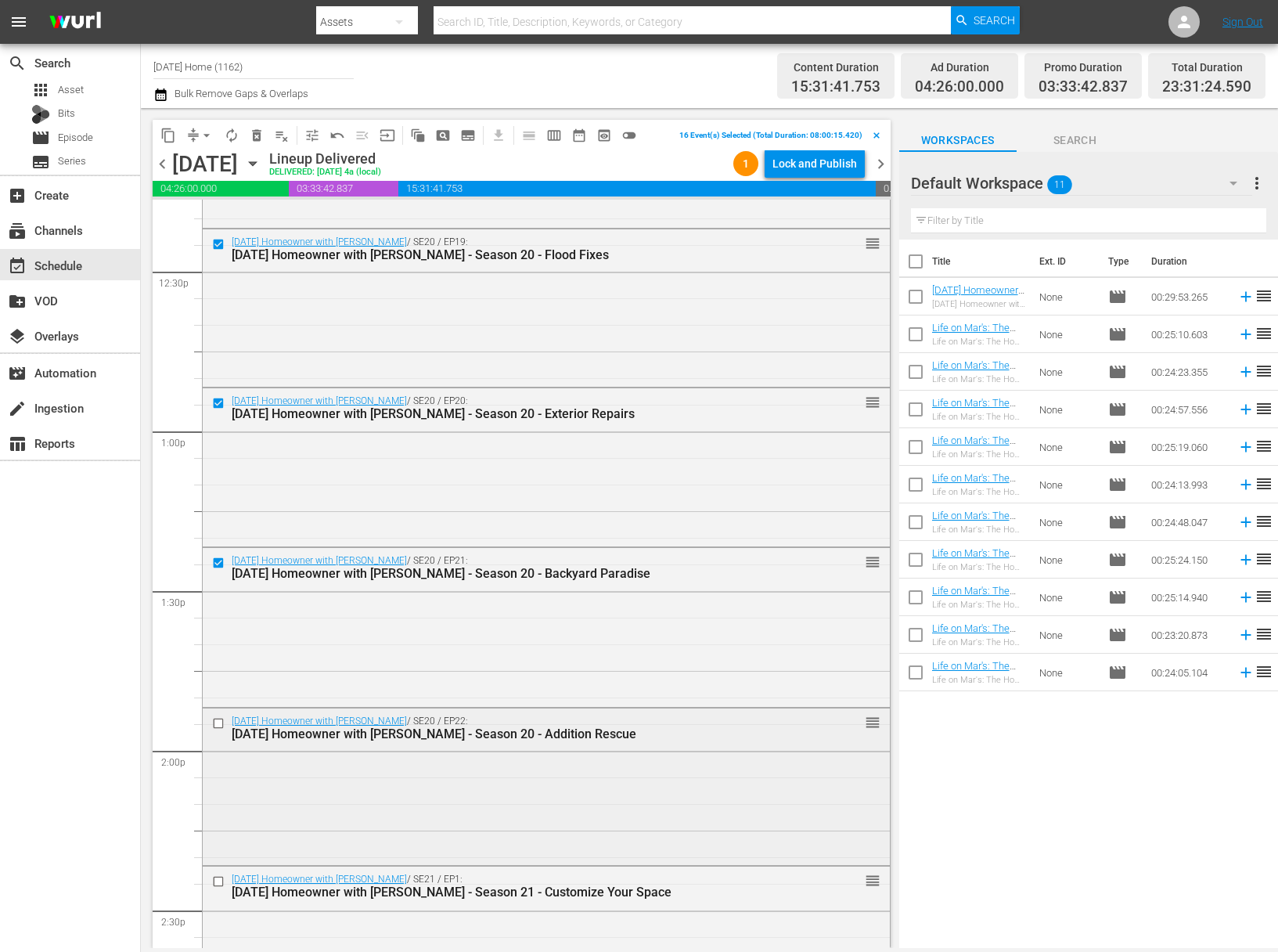
click at [226, 725] on input "checkbox" at bounding box center [220, 723] width 16 height 13
click at [221, 881] on input "checkbox" at bounding box center [220, 881] width 16 height 13
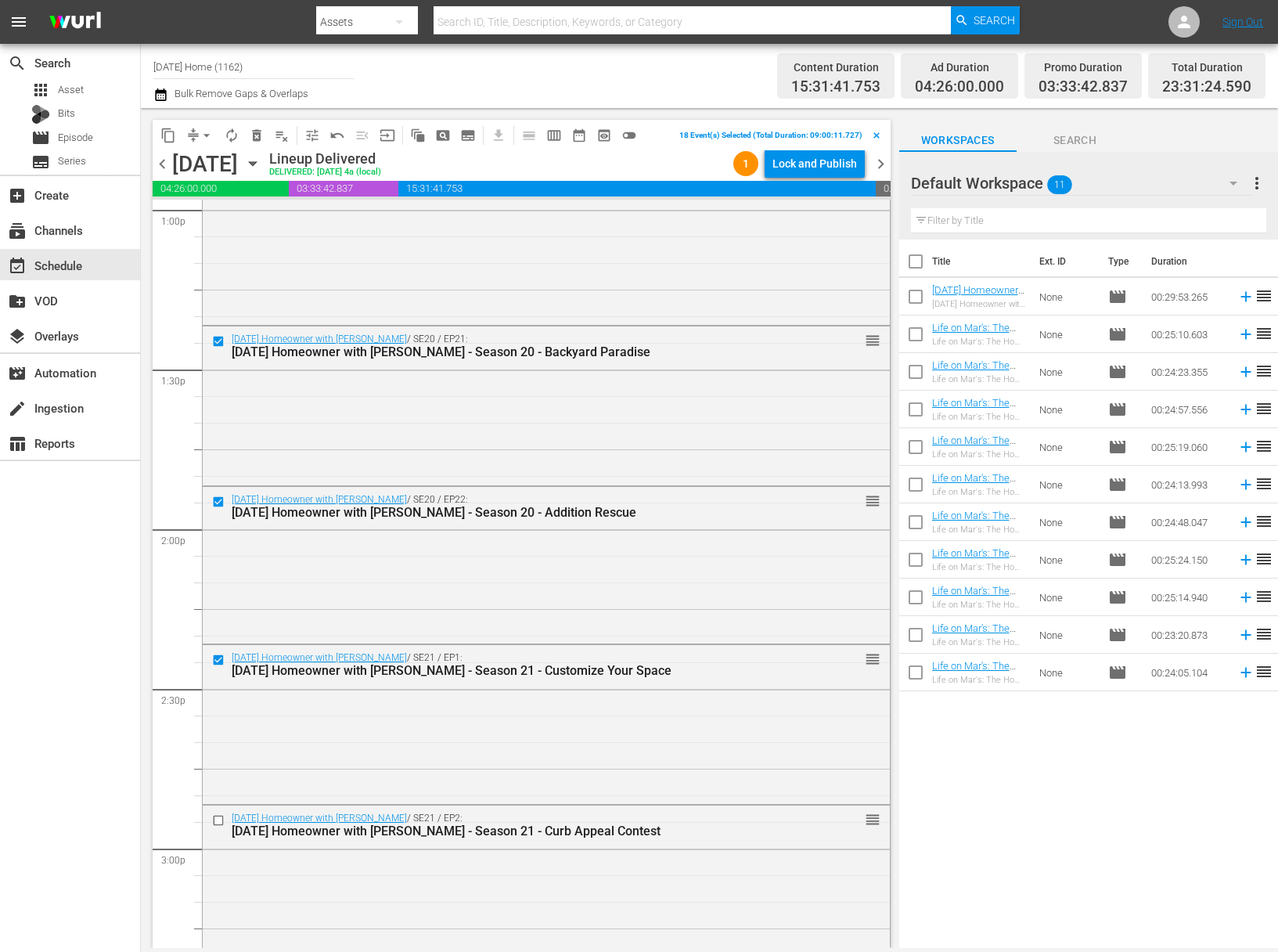
scroll to position [4256, 0]
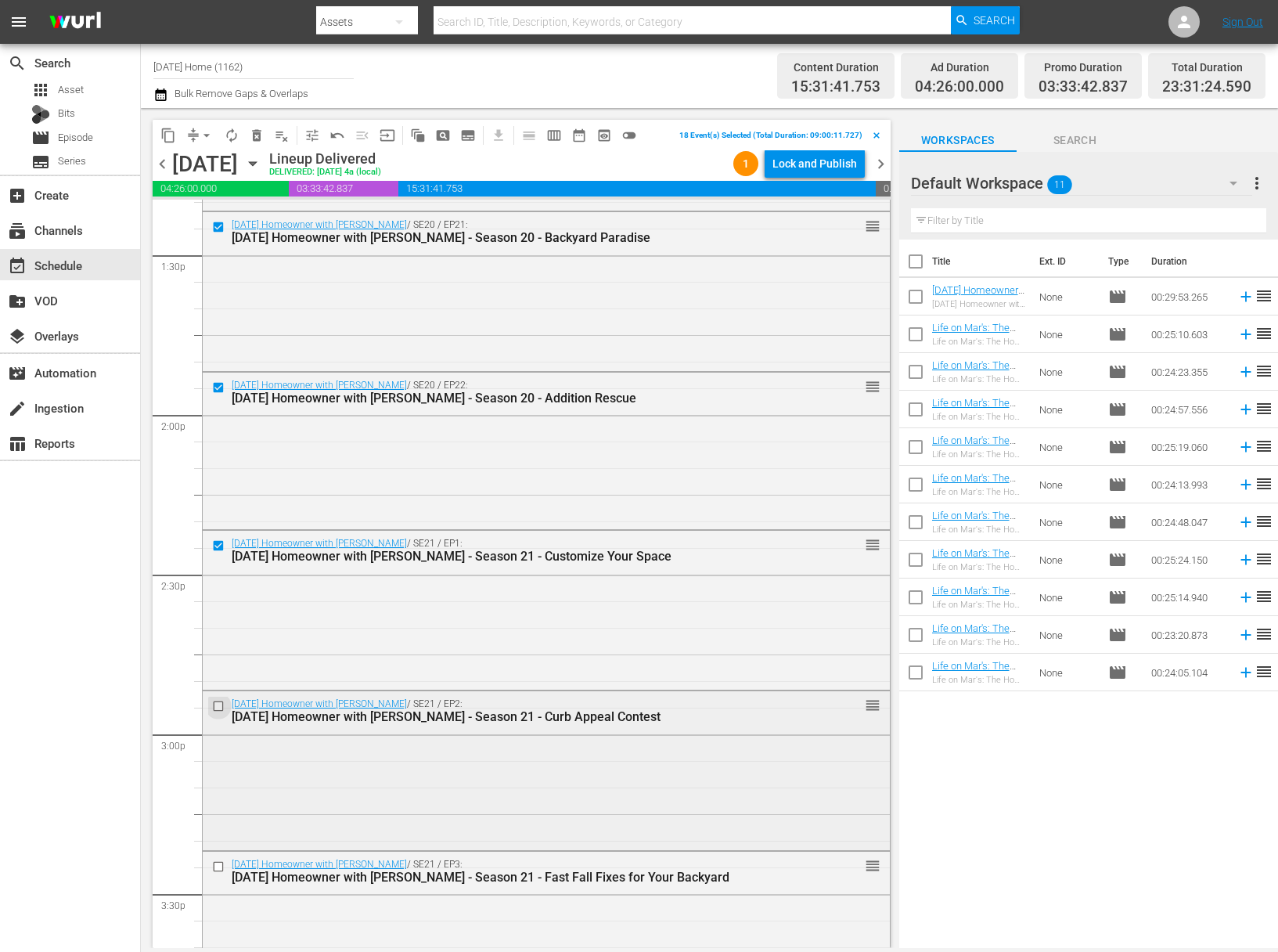
click at [221, 708] on input "checkbox" at bounding box center [220, 706] width 16 height 13
click at [220, 866] on input "checkbox" at bounding box center [220, 866] width 16 height 13
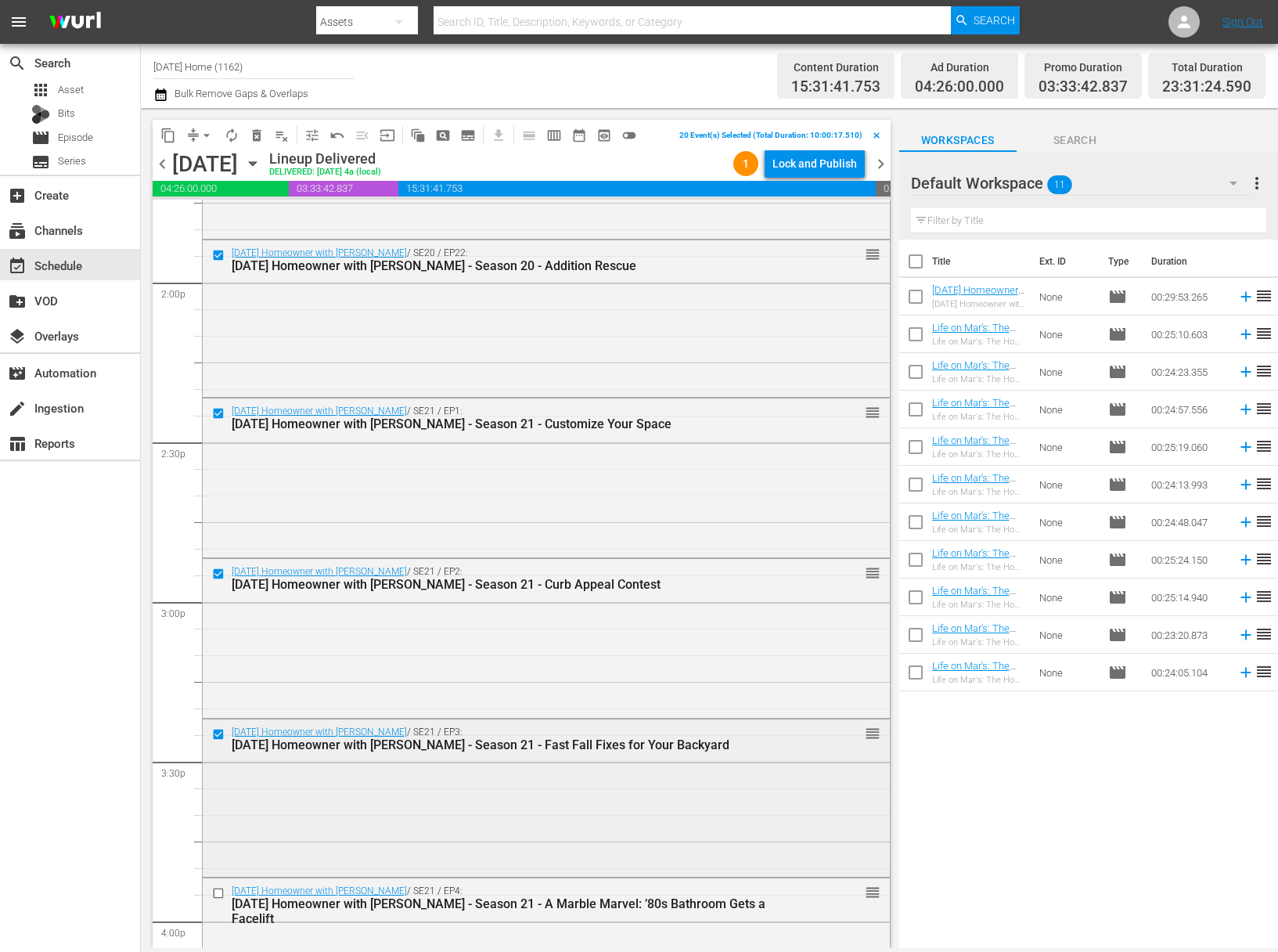
scroll to position [4588, 0]
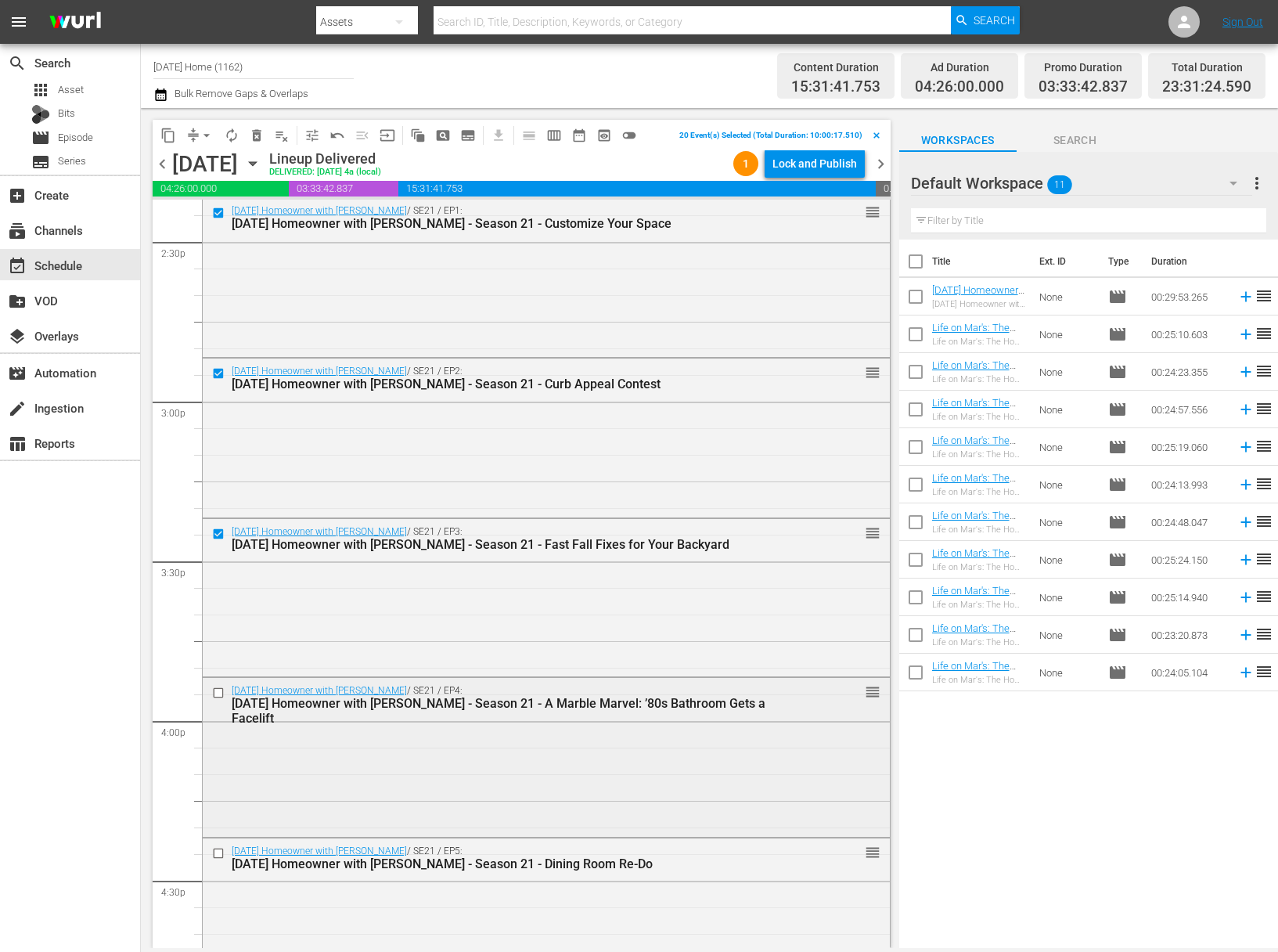
click at [222, 690] on input "checkbox" at bounding box center [220, 693] width 16 height 13
click at [221, 855] on input "checkbox" at bounding box center [220, 852] width 16 height 13
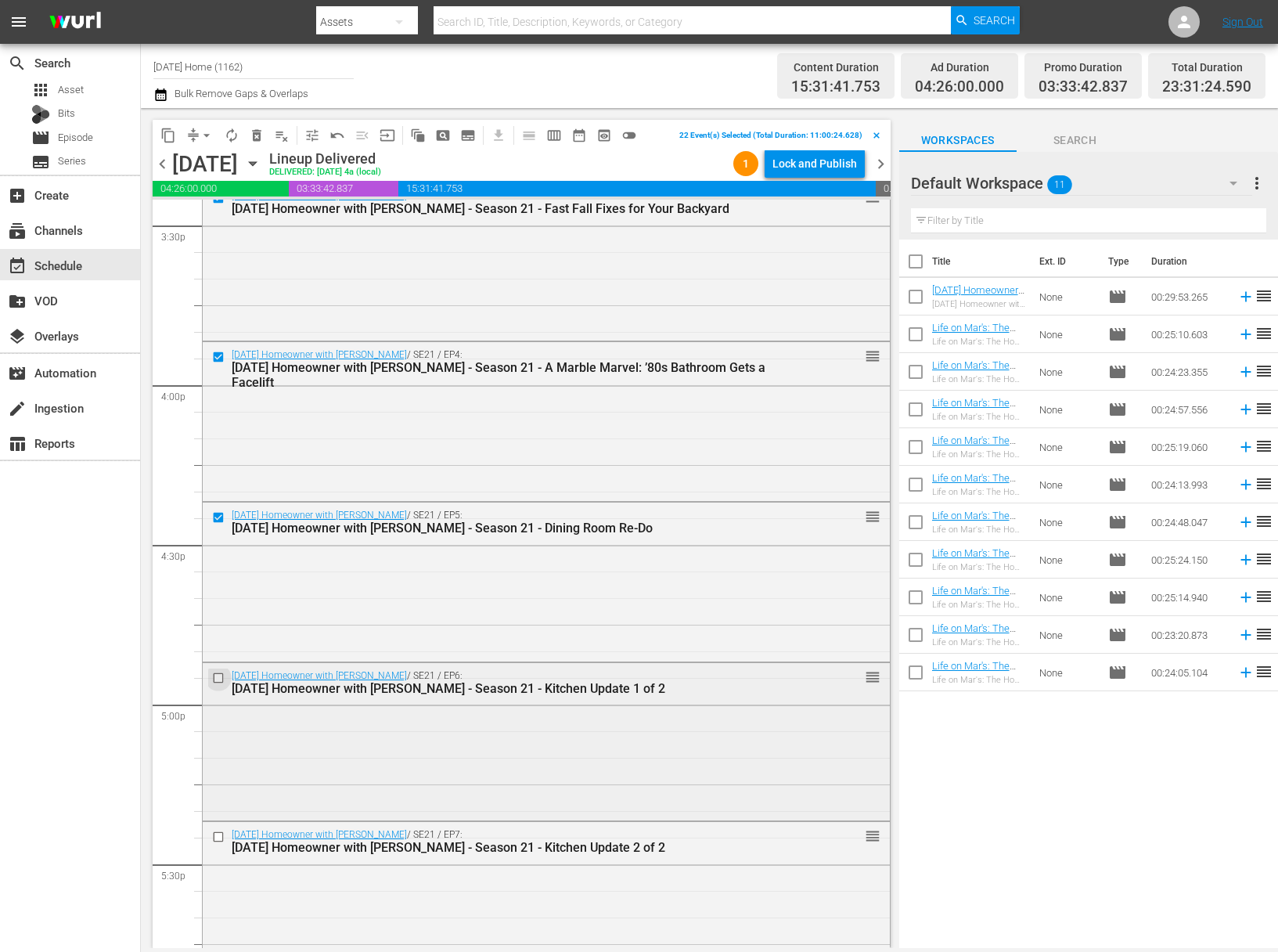
click at [220, 679] on input "checkbox" at bounding box center [220, 677] width 16 height 13
click at [218, 832] on input "checkbox" at bounding box center [220, 837] width 16 height 13
click at [218, 836] on input "checkbox" at bounding box center [220, 834] width 16 height 13
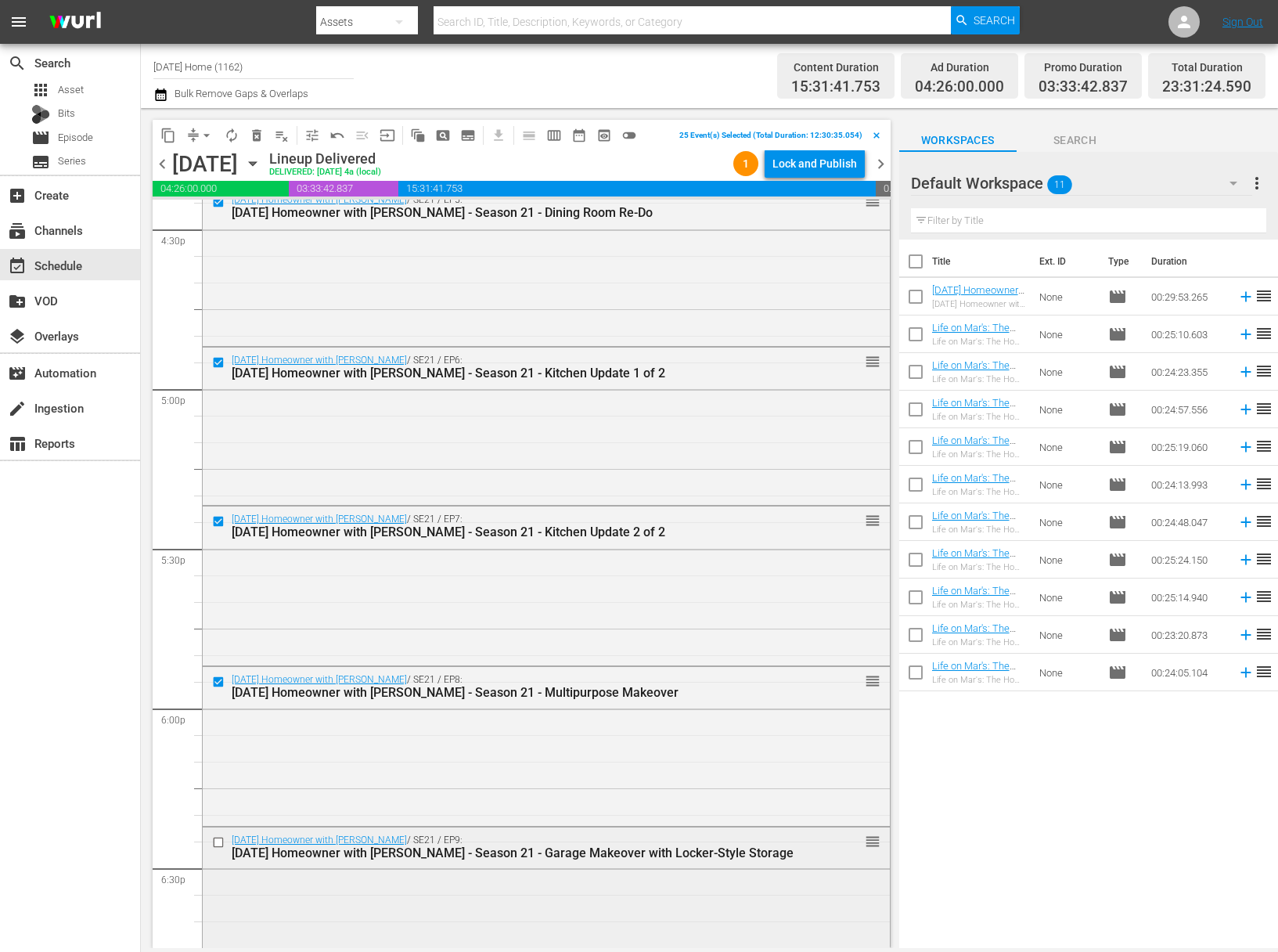
click at [219, 841] on input "checkbox" at bounding box center [220, 841] width 16 height 13
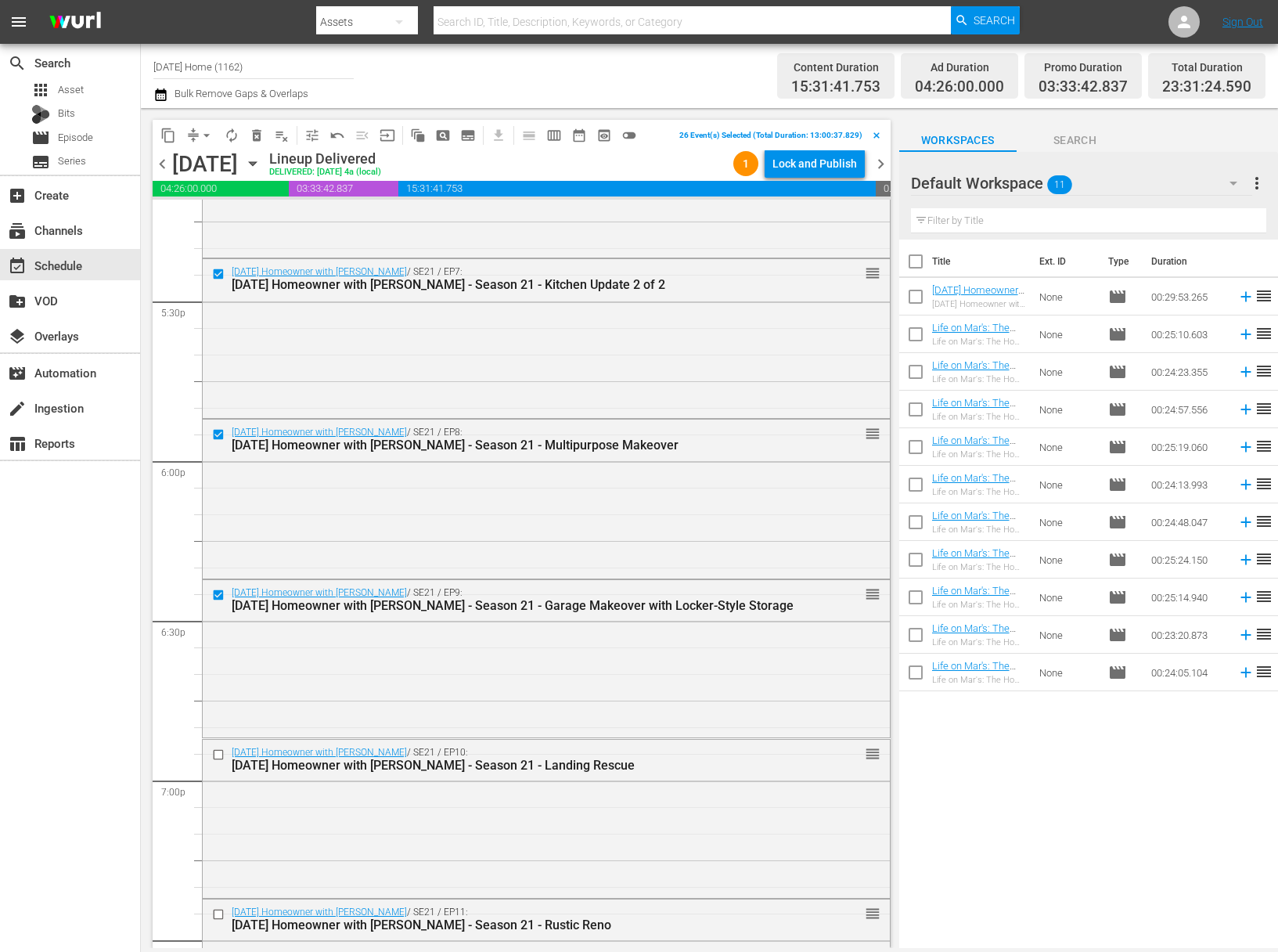
scroll to position [5572, 0]
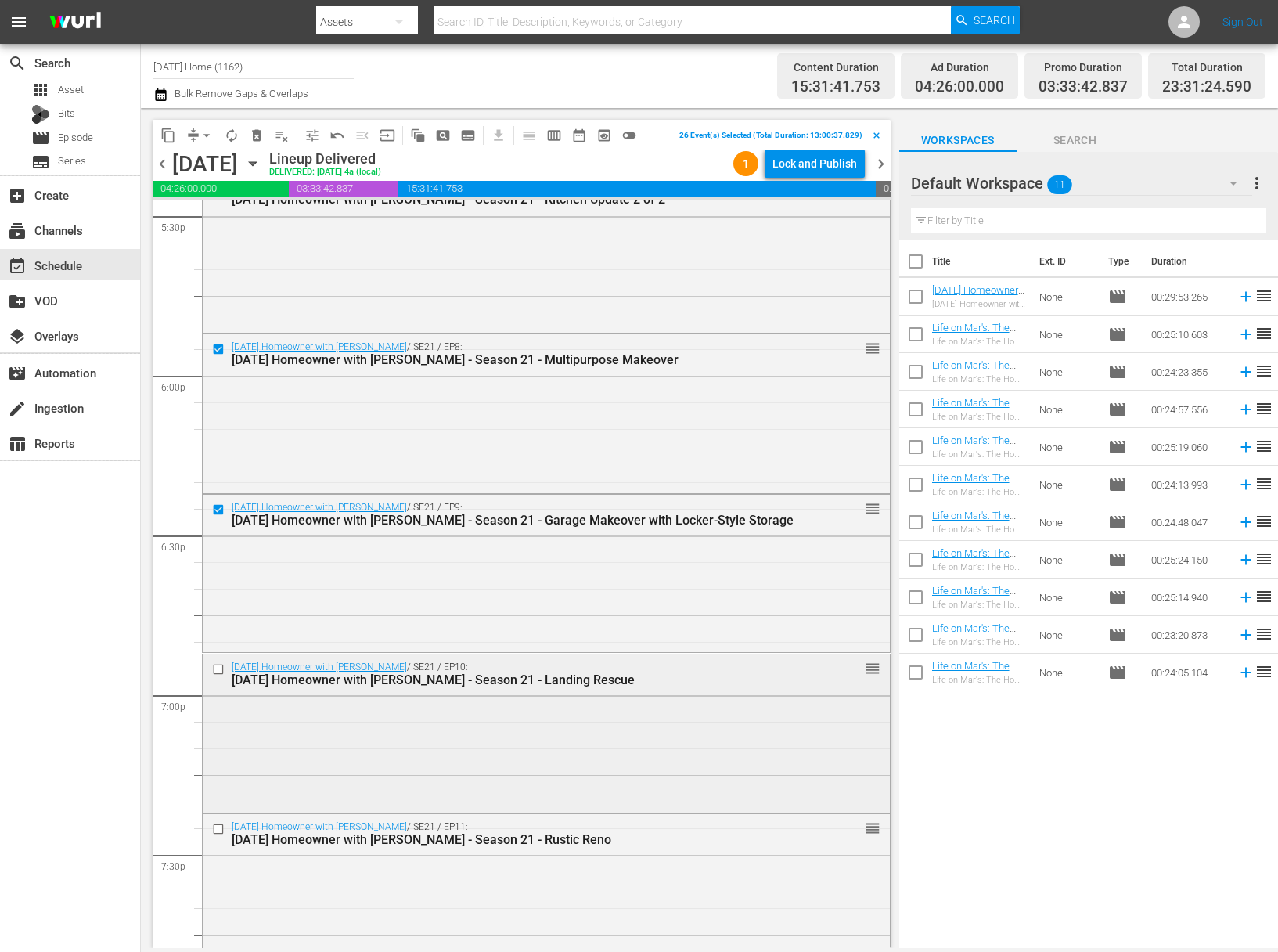
click at [221, 667] on input "checkbox" at bounding box center [220, 669] width 16 height 13
click at [218, 827] on input "checkbox" at bounding box center [220, 828] width 16 height 13
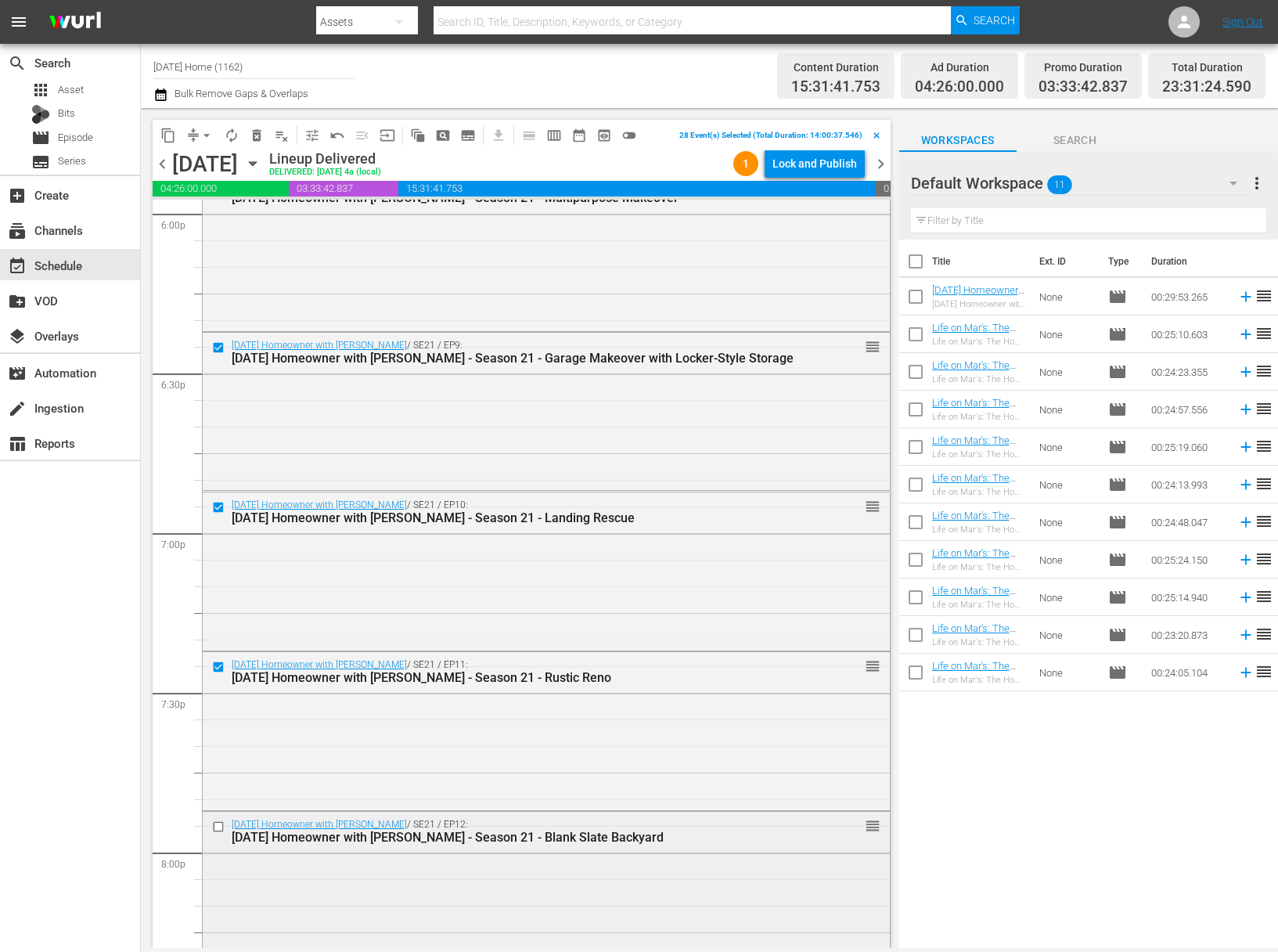
click at [220, 826] on input "checkbox" at bounding box center [220, 826] width 16 height 13
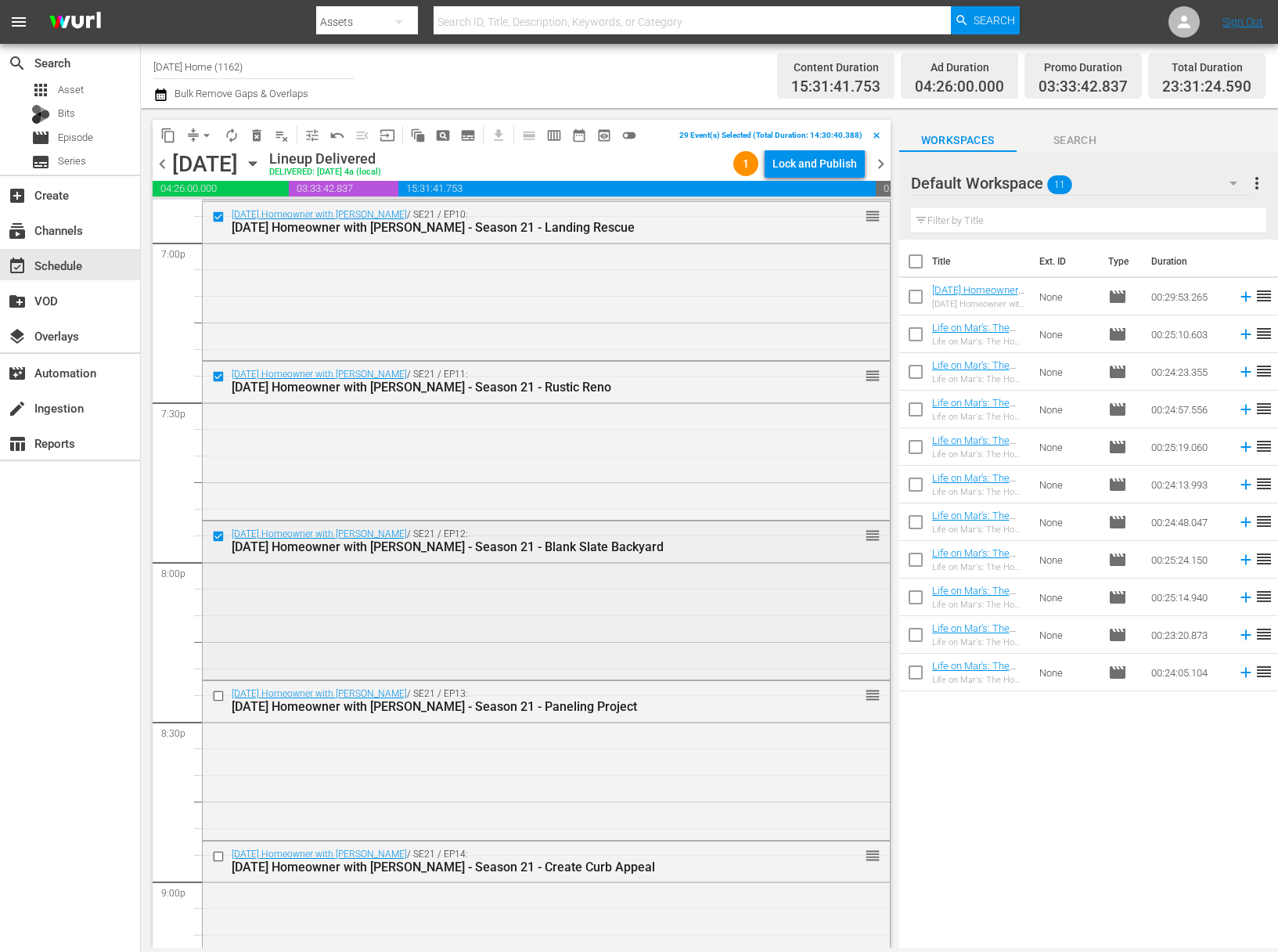
scroll to position [6065, 0]
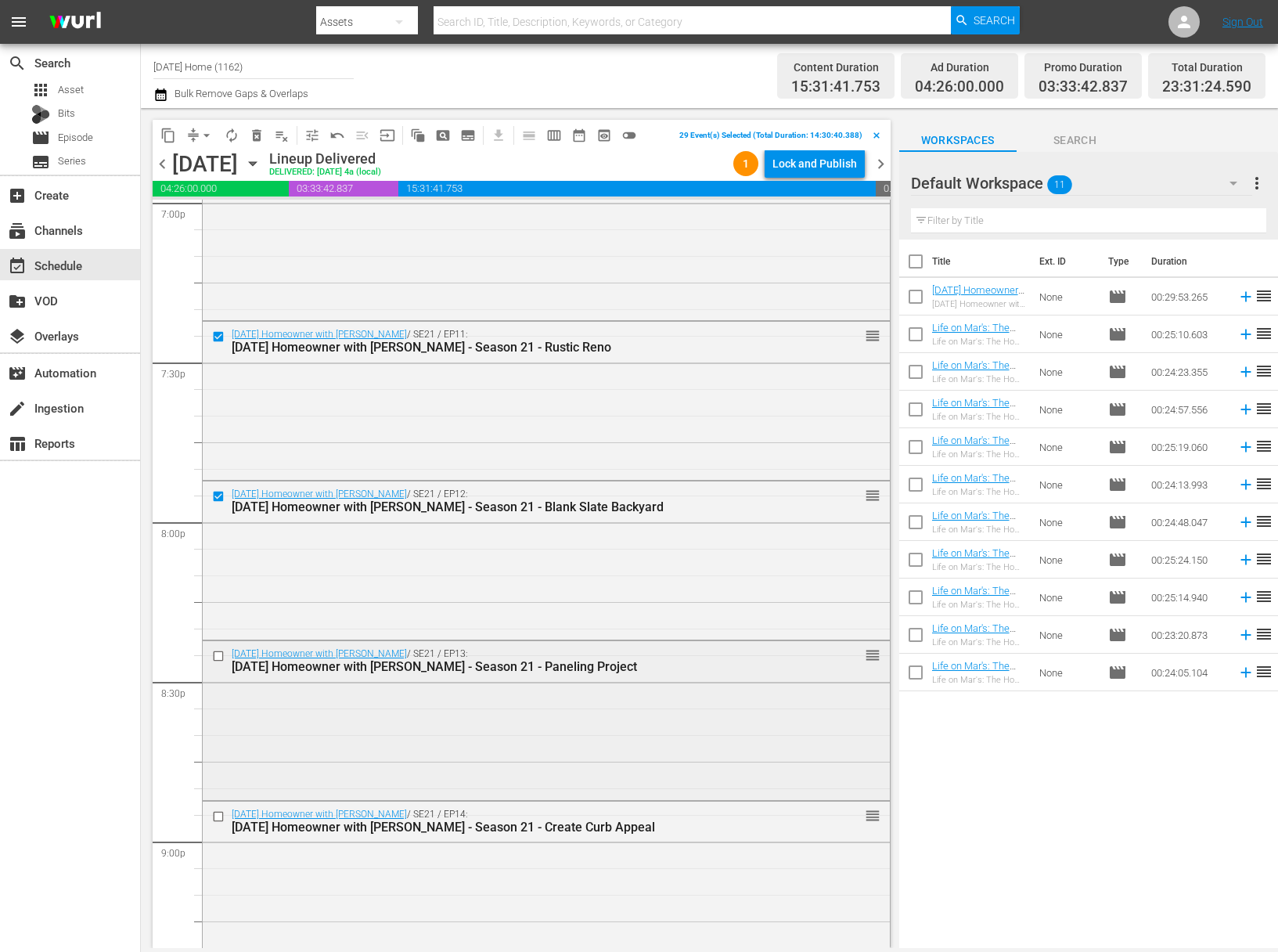
click at [216, 653] on input "checkbox" at bounding box center [220, 656] width 16 height 13
click at [217, 813] on input "checkbox" at bounding box center [220, 815] width 16 height 13
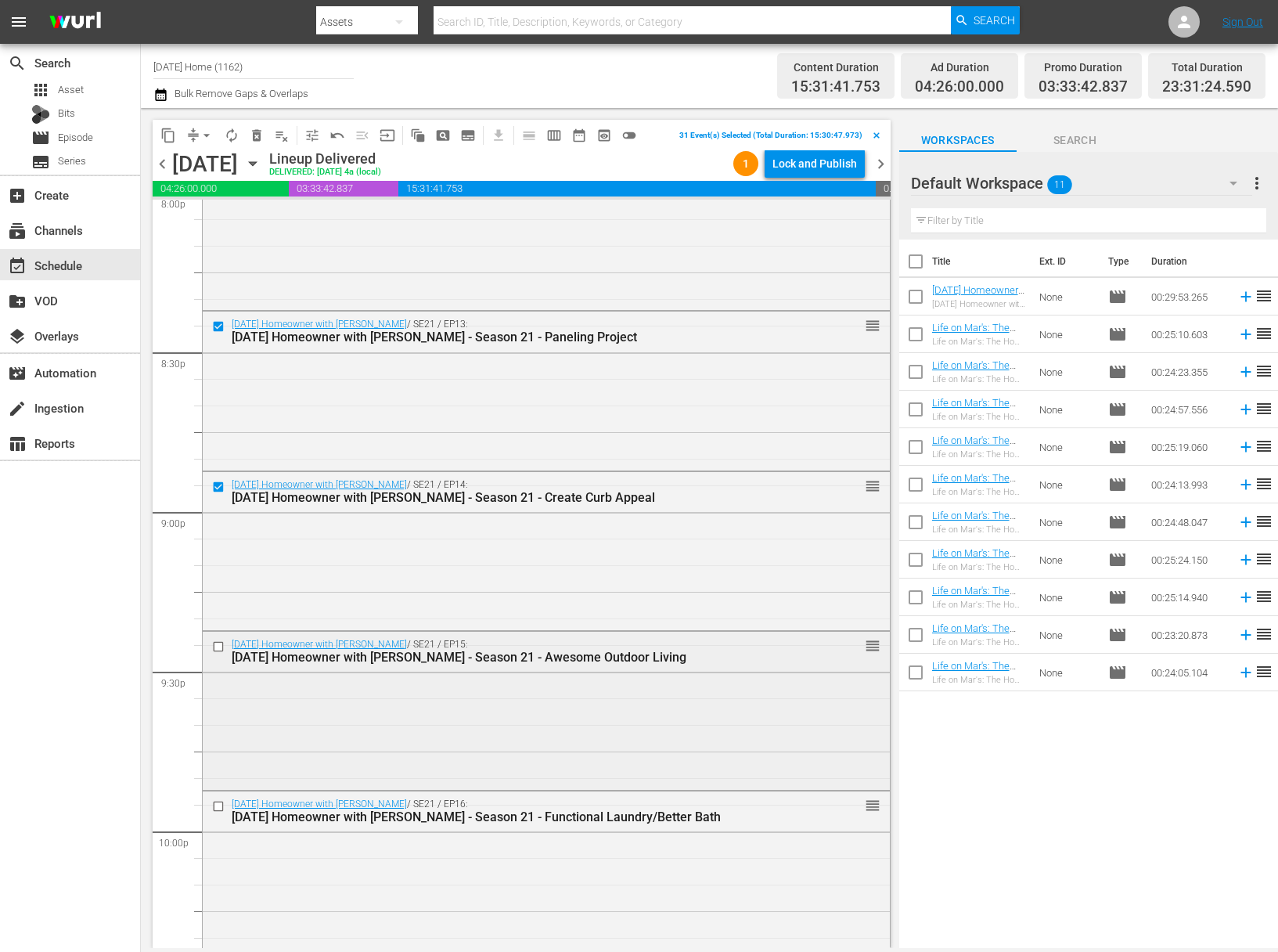
click at [220, 650] on input "checkbox" at bounding box center [220, 646] width 16 height 13
click at [217, 808] on input "checkbox" at bounding box center [220, 806] width 16 height 13
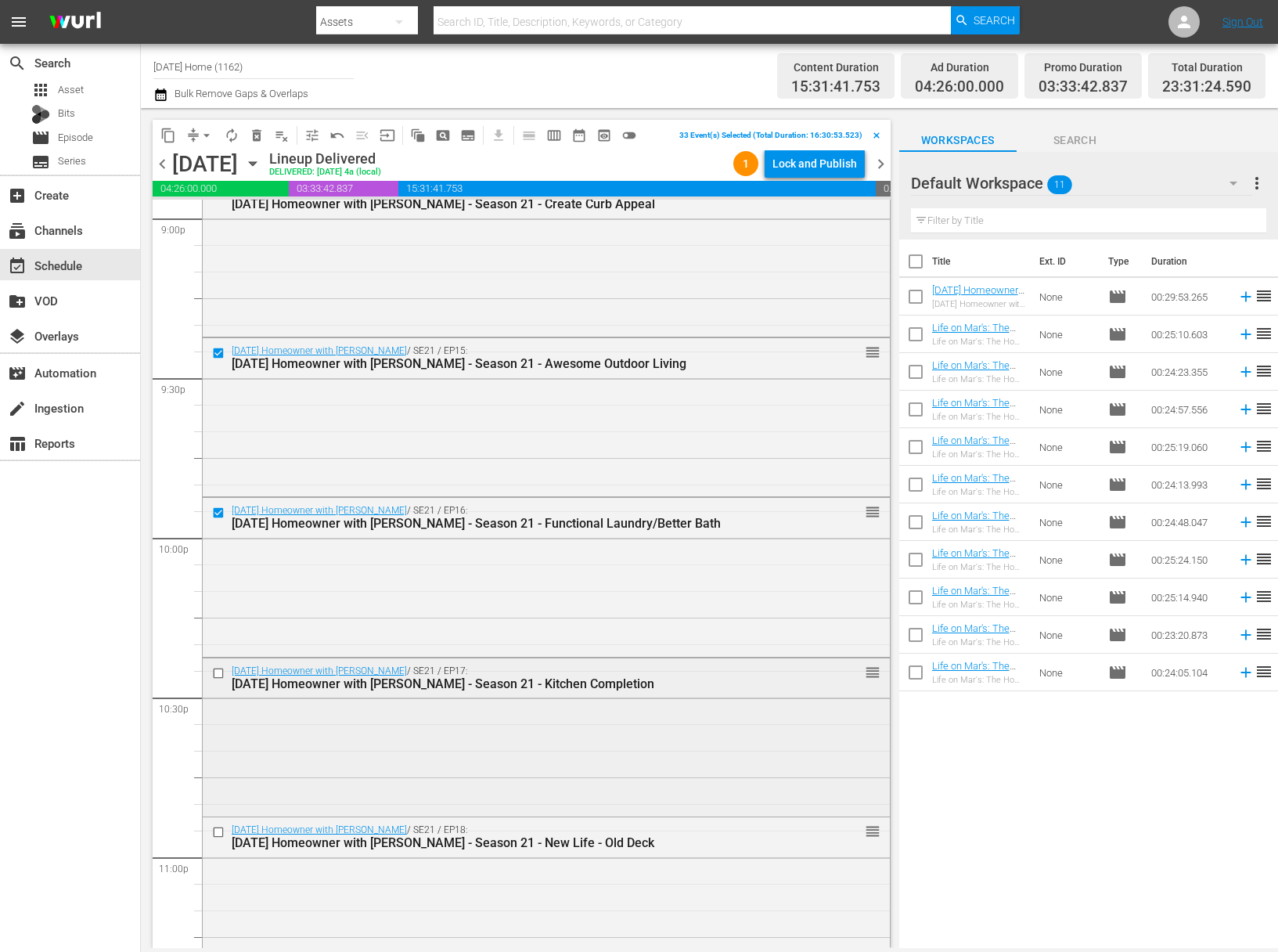
click at [219, 670] on input "checkbox" at bounding box center [220, 672] width 16 height 13
click at [217, 830] on input "checkbox" at bounding box center [220, 832] width 16 height 13
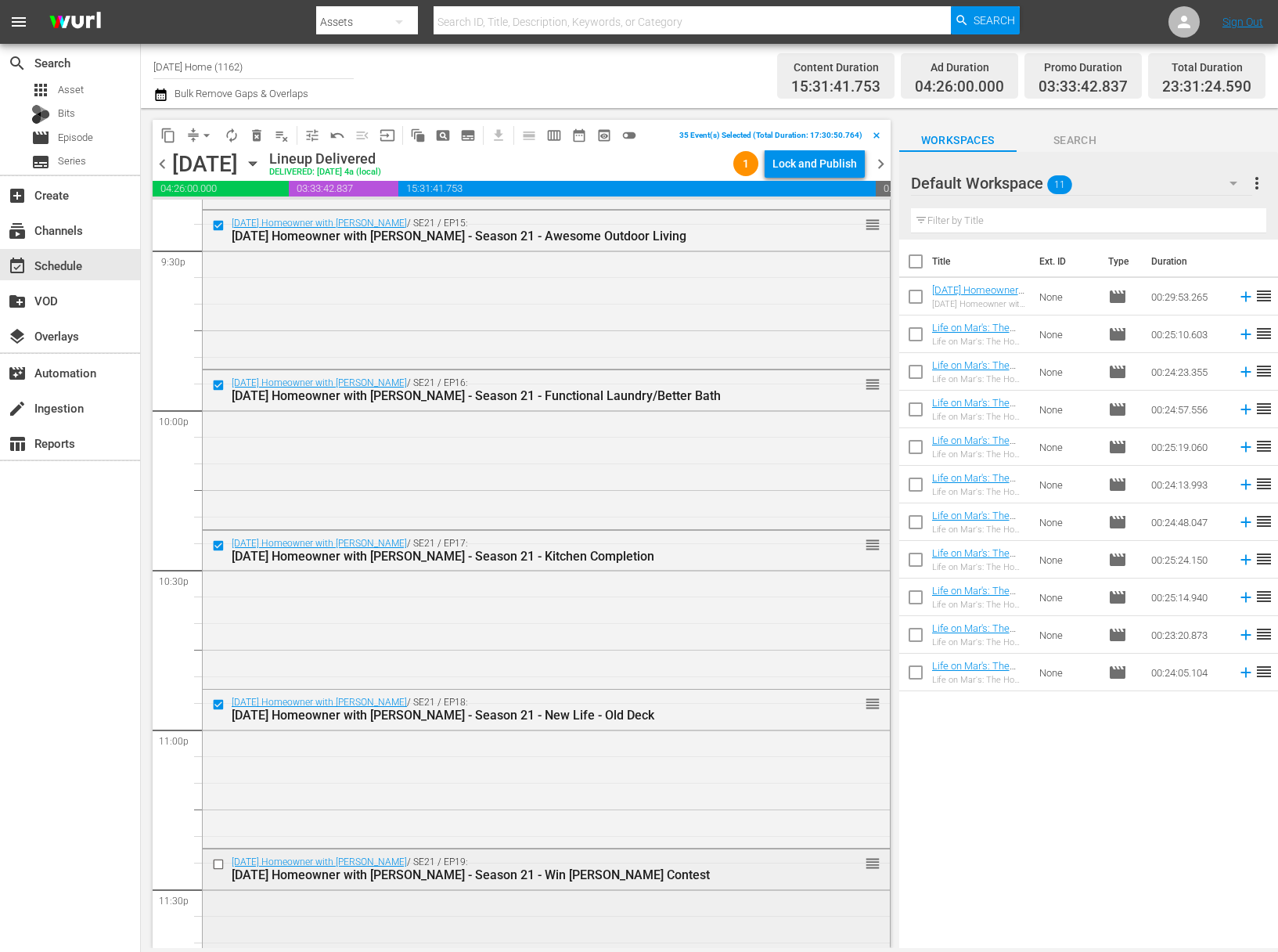
scroll to position [6838, 0]
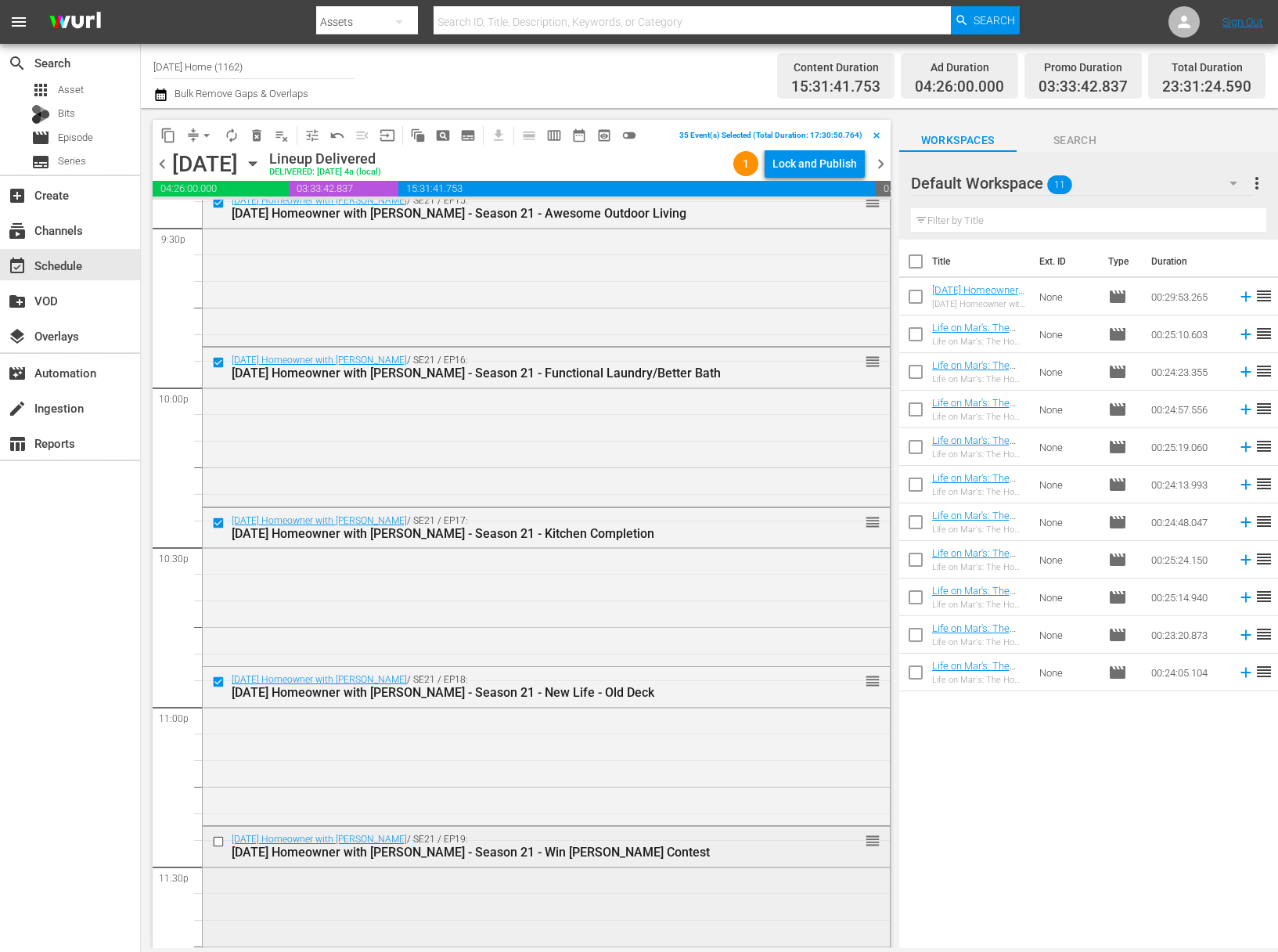
click at [221, 837] on input "checkbox" at bounding box center [220, 841] width 16 height 13
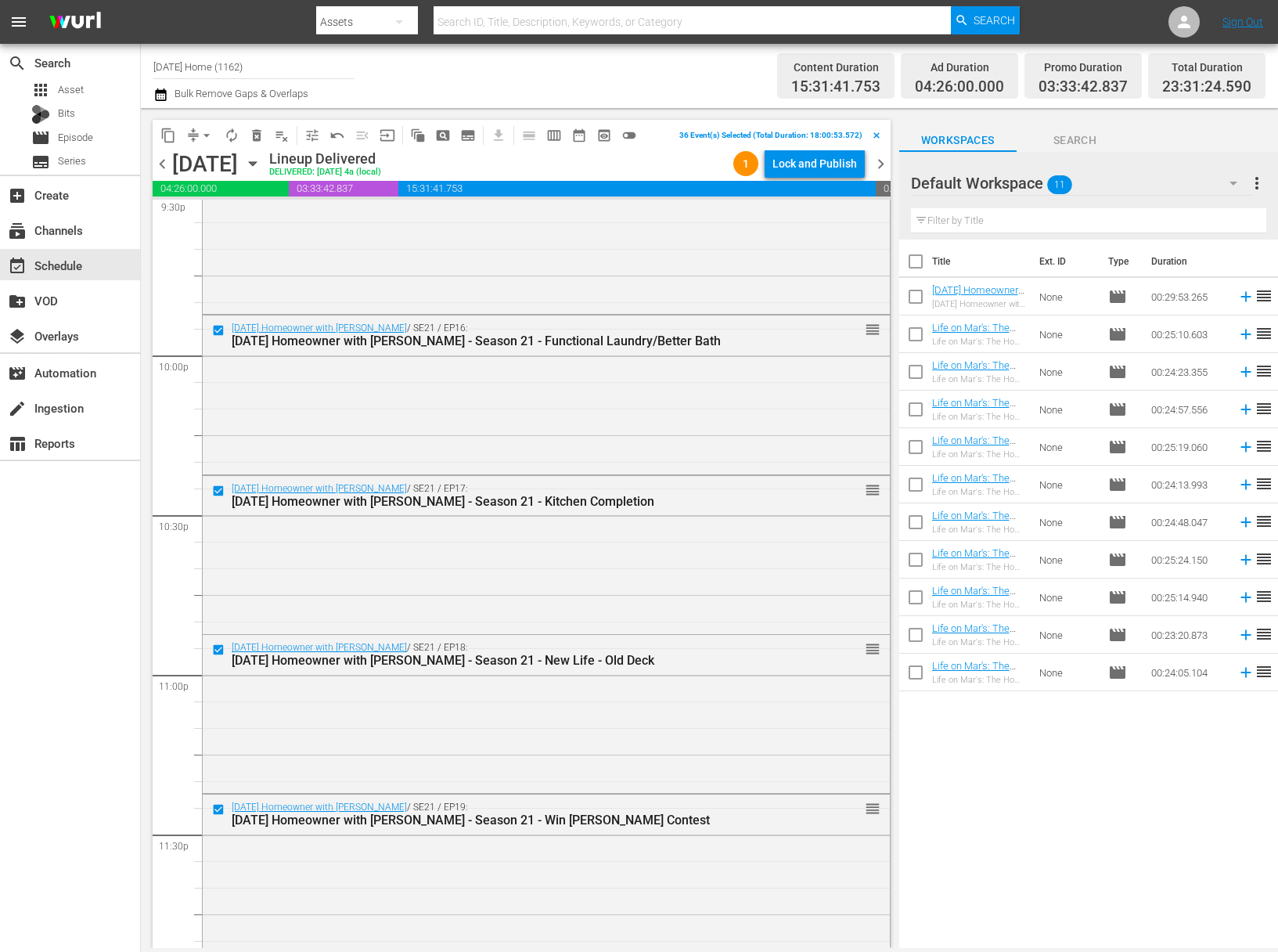
scroll to position [6915, 0]
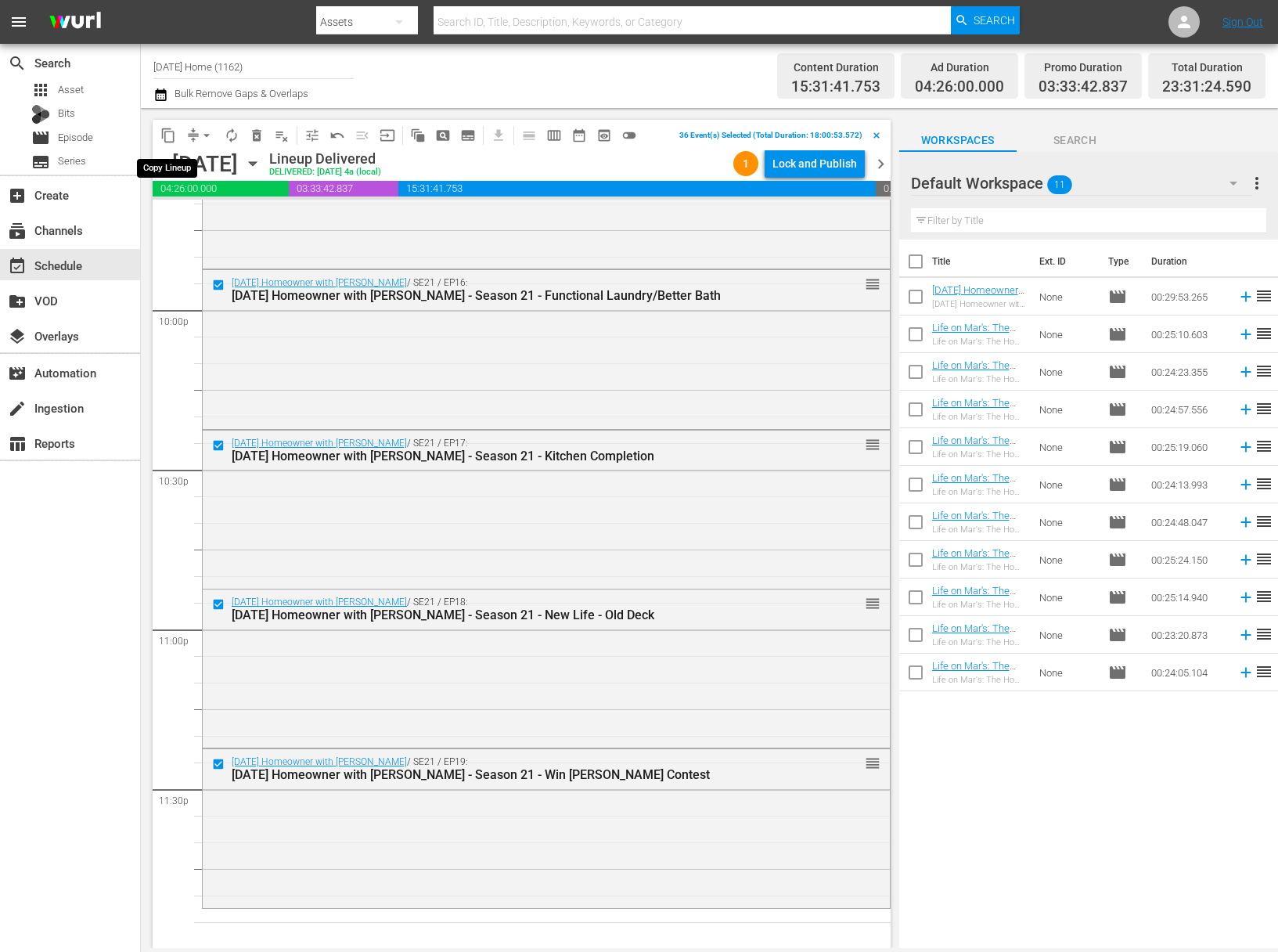
click at [167, 125] on button "content_copy" at bounding box center [168, 135] width 25 height 25
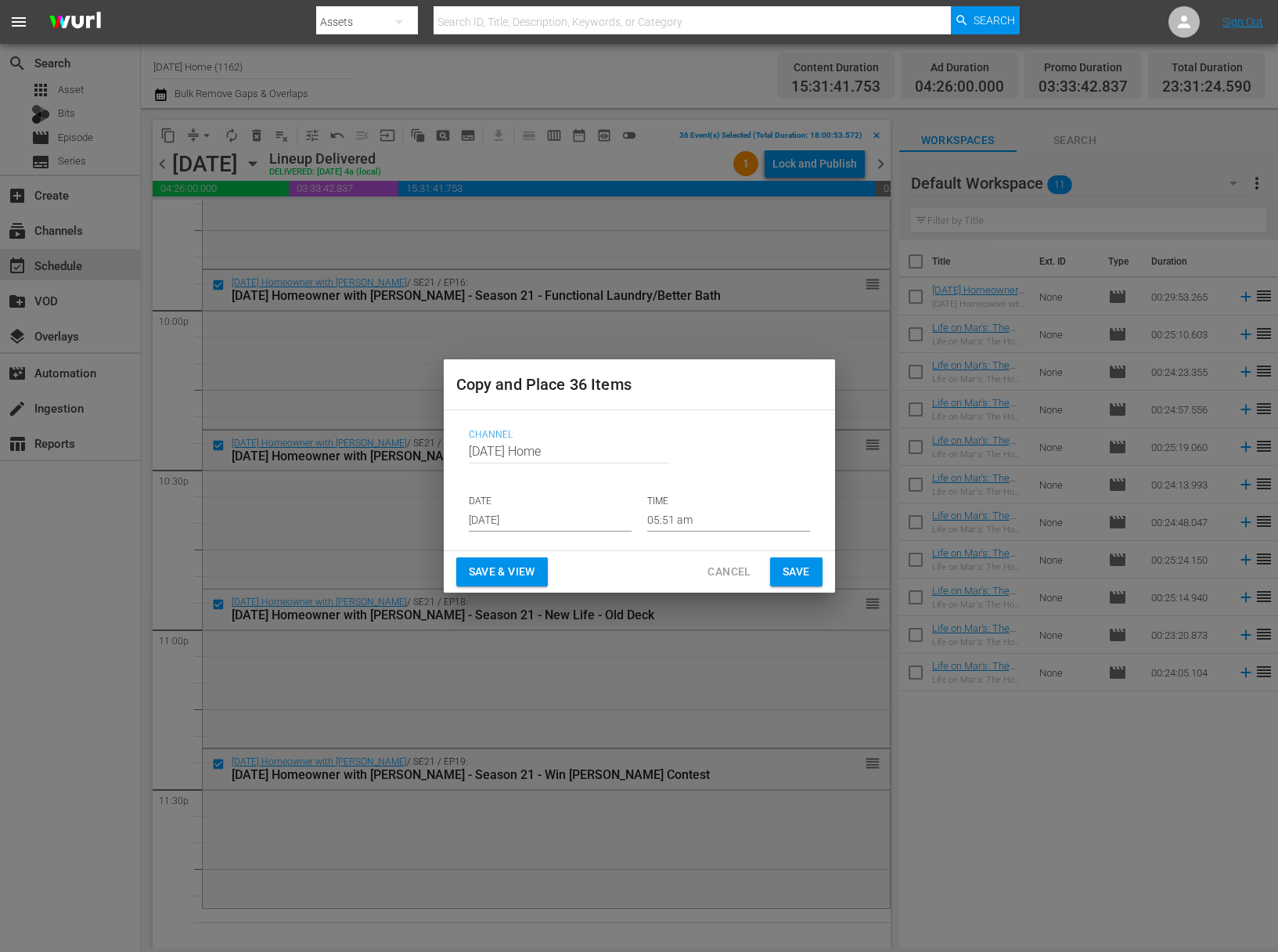
click at [558, 521] on input "Sep 14th 2025" at bounding box center [550, 520] width 163 height 24
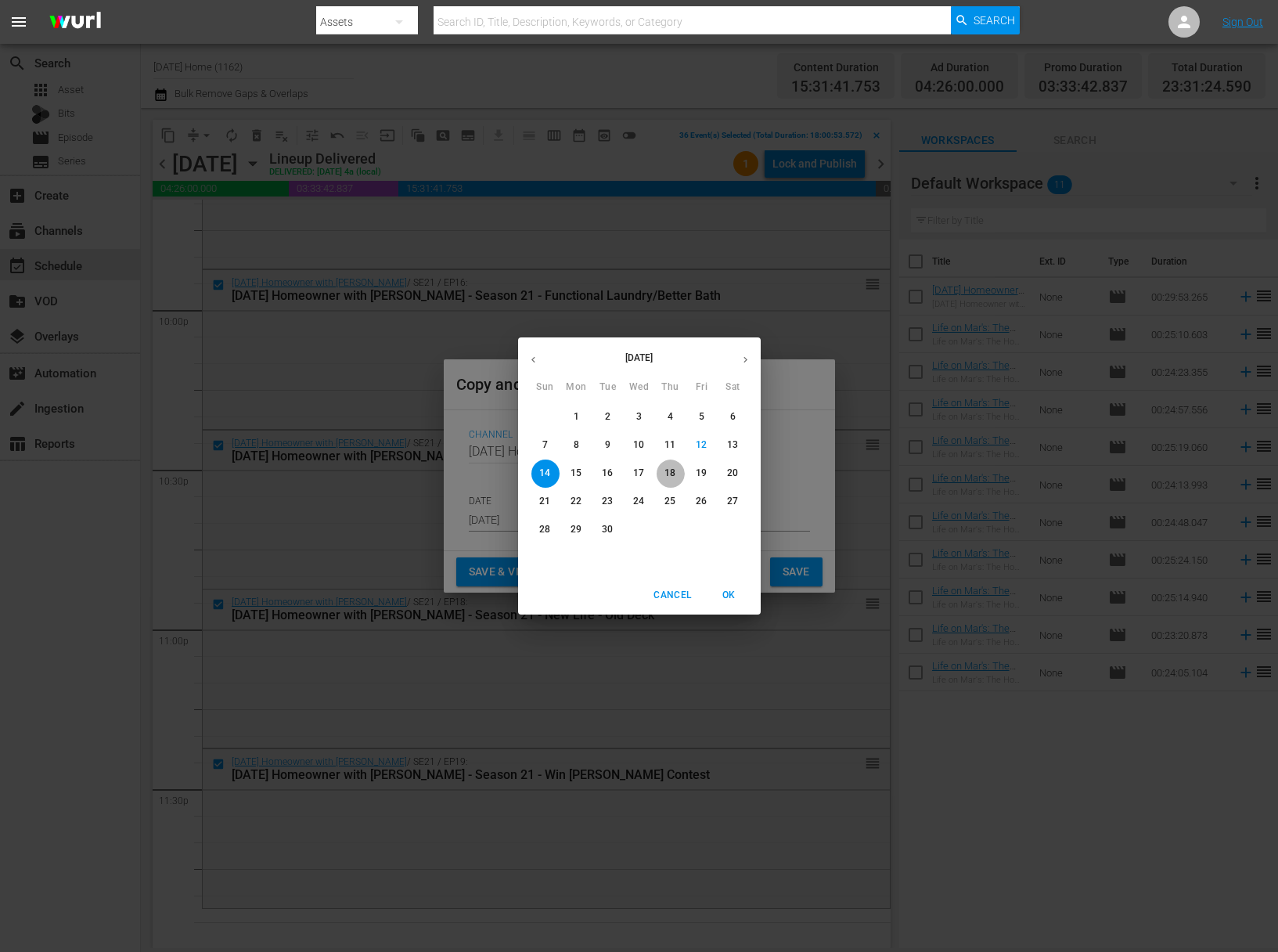
click at [672, 471] on p "18" at bounding box center [670, 473] width 11 height 13
type input "Sep 18th 2025"
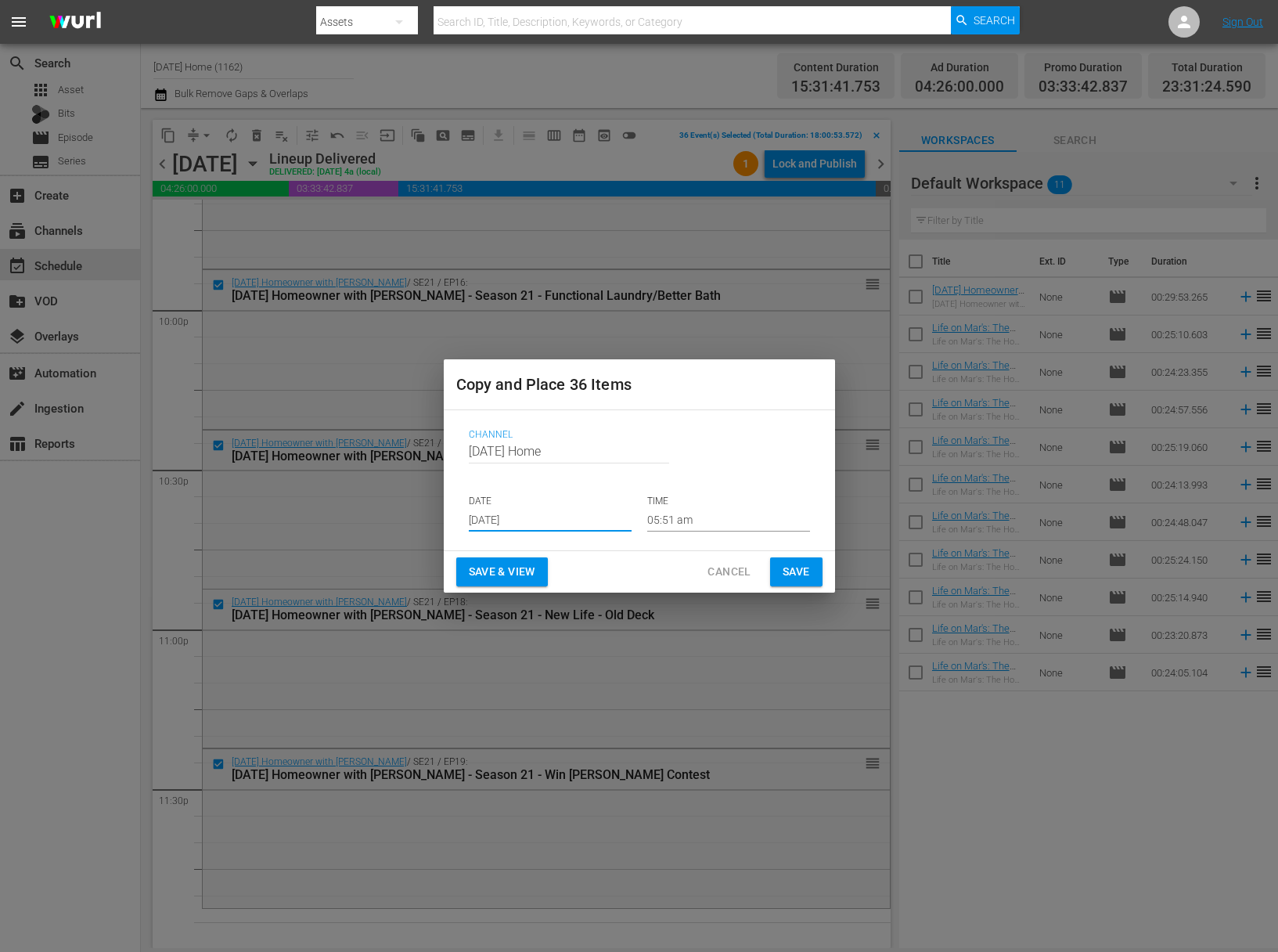
click at [661, 524] on input "05:51 am" at bounding box center [728, 520] width 163 height 24
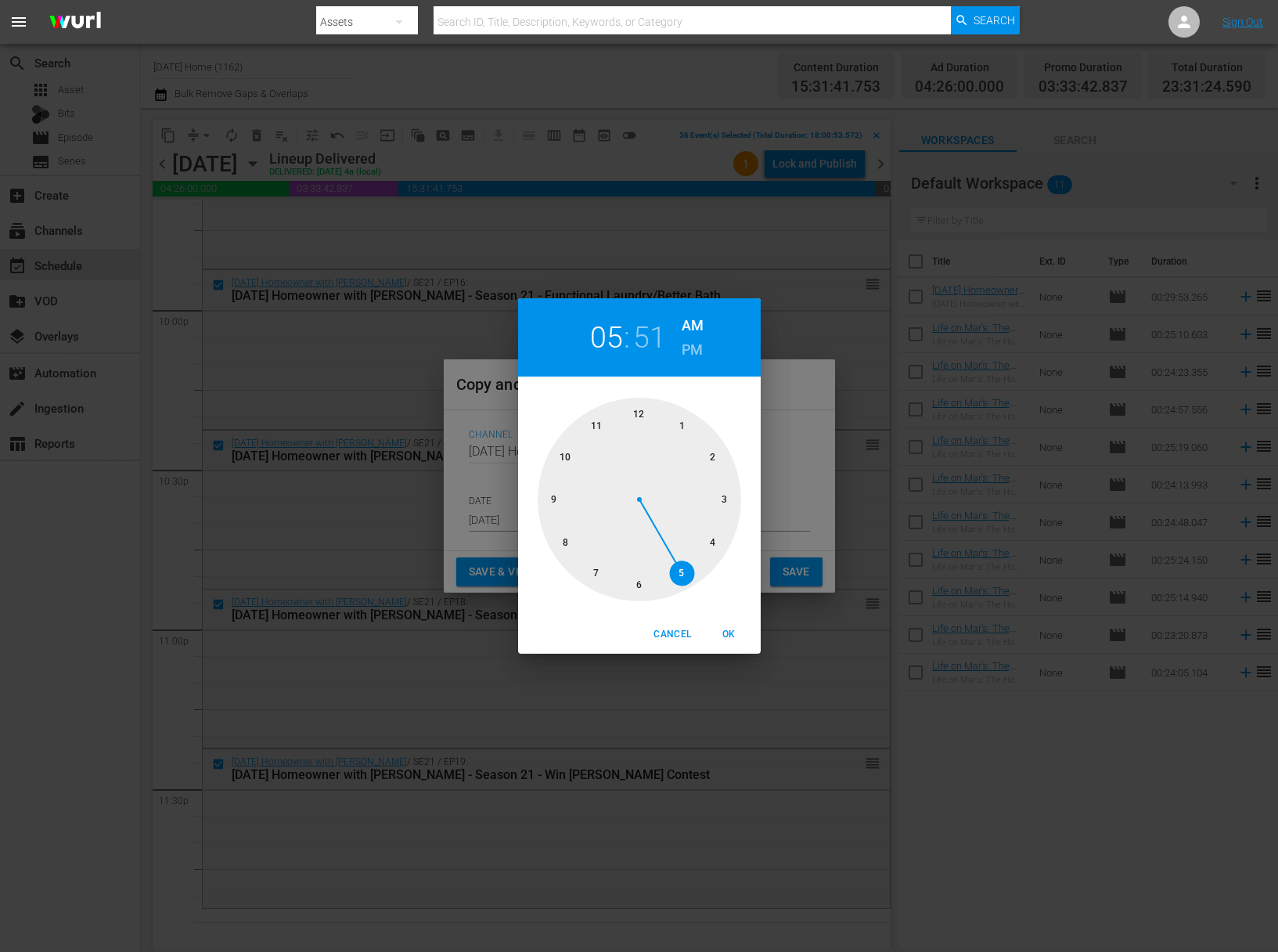
click at [640, 412] on div at bounding box center [639, 499] width 203 height 203
click at [635, 407] on div at bounding box center [639, 499] width 203 height 203
click at [695, 318] on h6 "AM" at bounding box center [693, 326] width 22 height 25
click at [730, 625] on button "OK" at bounding box center [730, 634] width 50 height 26
type input "12:00 am"
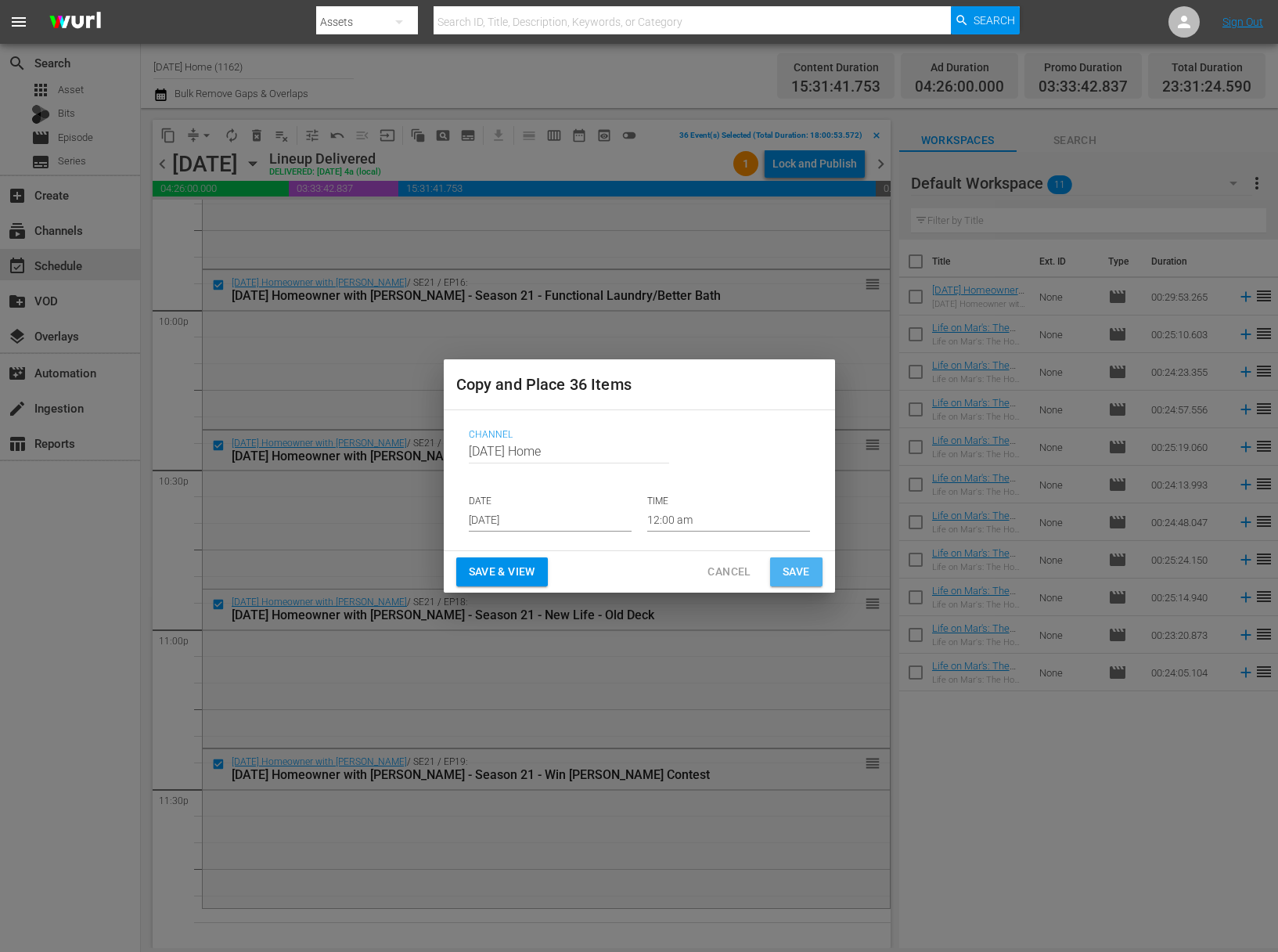
click at [792, 566] on span "Save" at bounding box center [796, 571] width 27 height 20
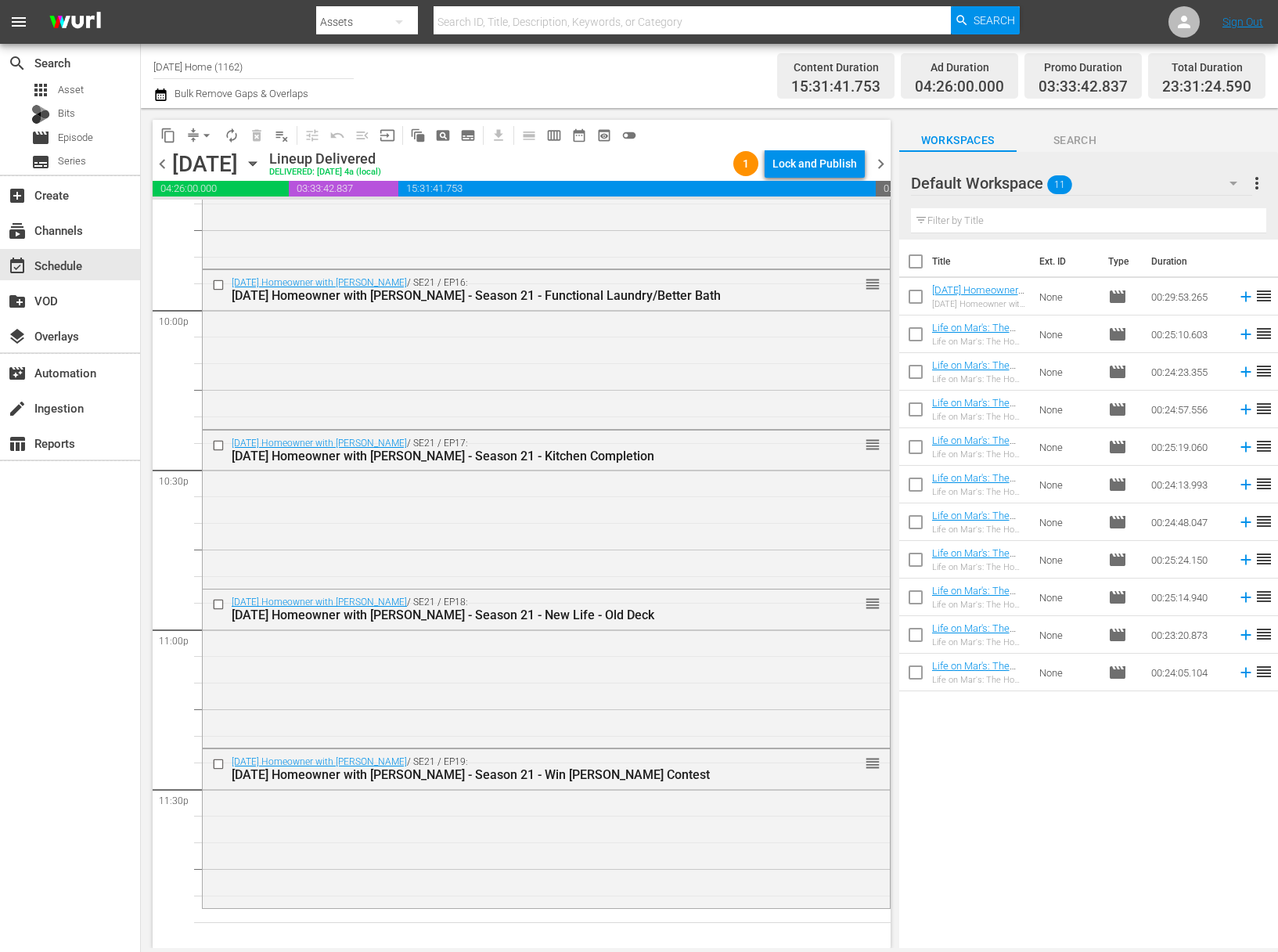
click at [262, 161] on icon "button" at bounding box center [253, 163] width 17 height 17
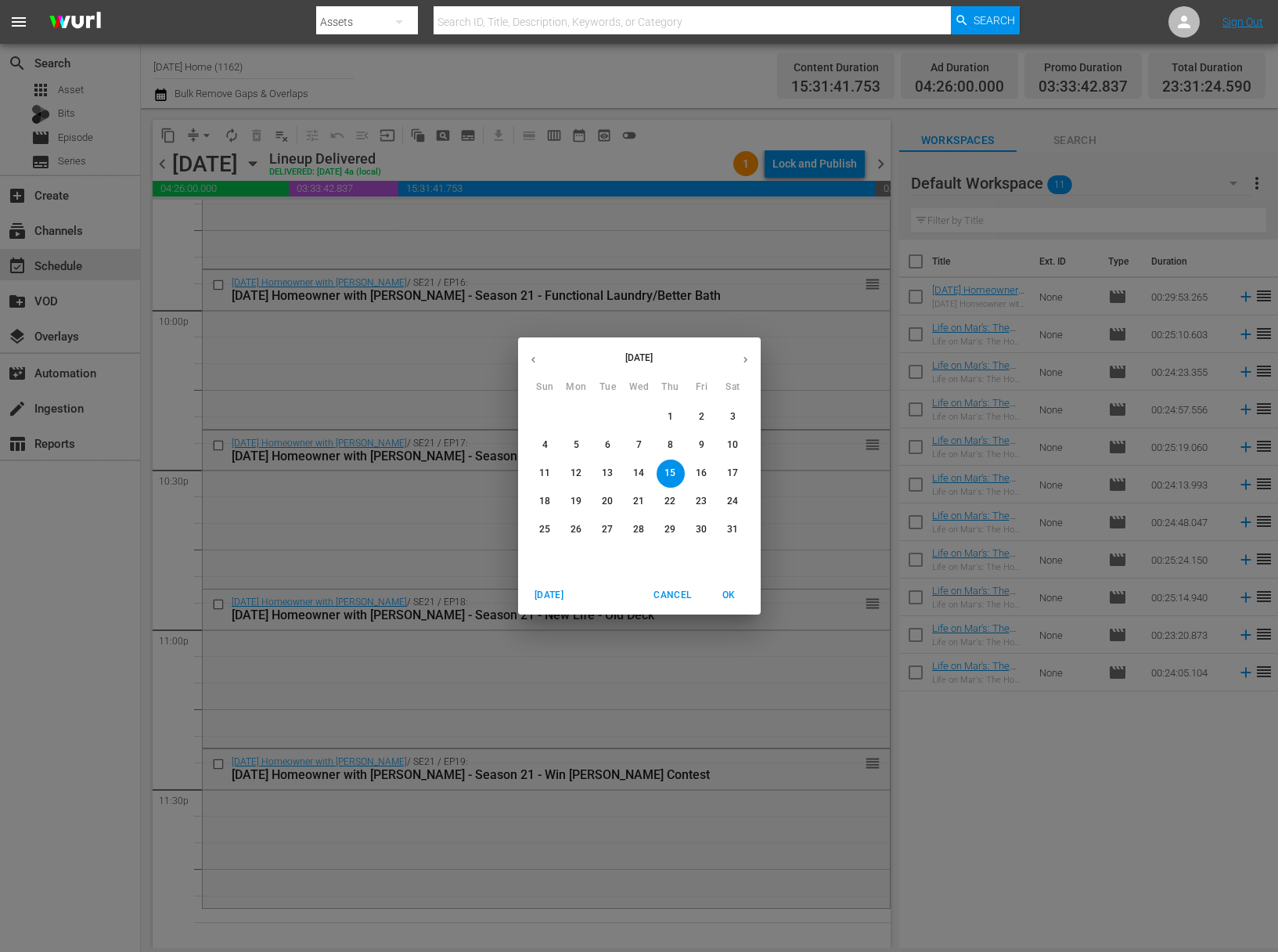
click at [693, 480] on span "16" at bounding box center [702, 473] width 28 height 13
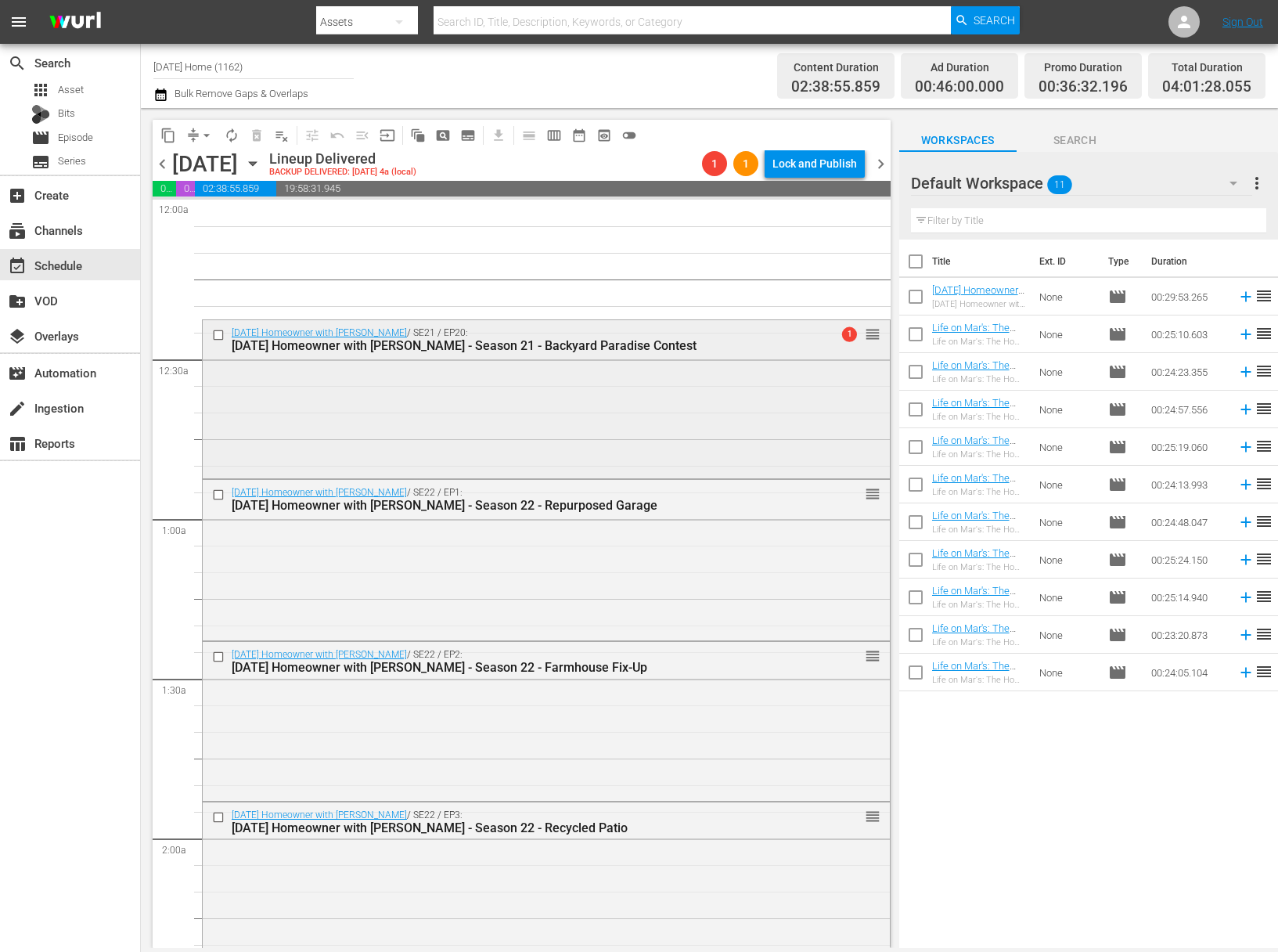
click at [217, 334] on input "checkbox" at bounding box center [220, 335] width 16 height 13
click at [214, 493] on input "checkbox" at bounding box center [220, 495] width 16 height 13
click at [220, 654] on input "checkbox" at bounding box center [220, 656] width 16 height 13
click at [218, 812] on input "checkbox" at bounding box center [220, 817] width 16 height 13
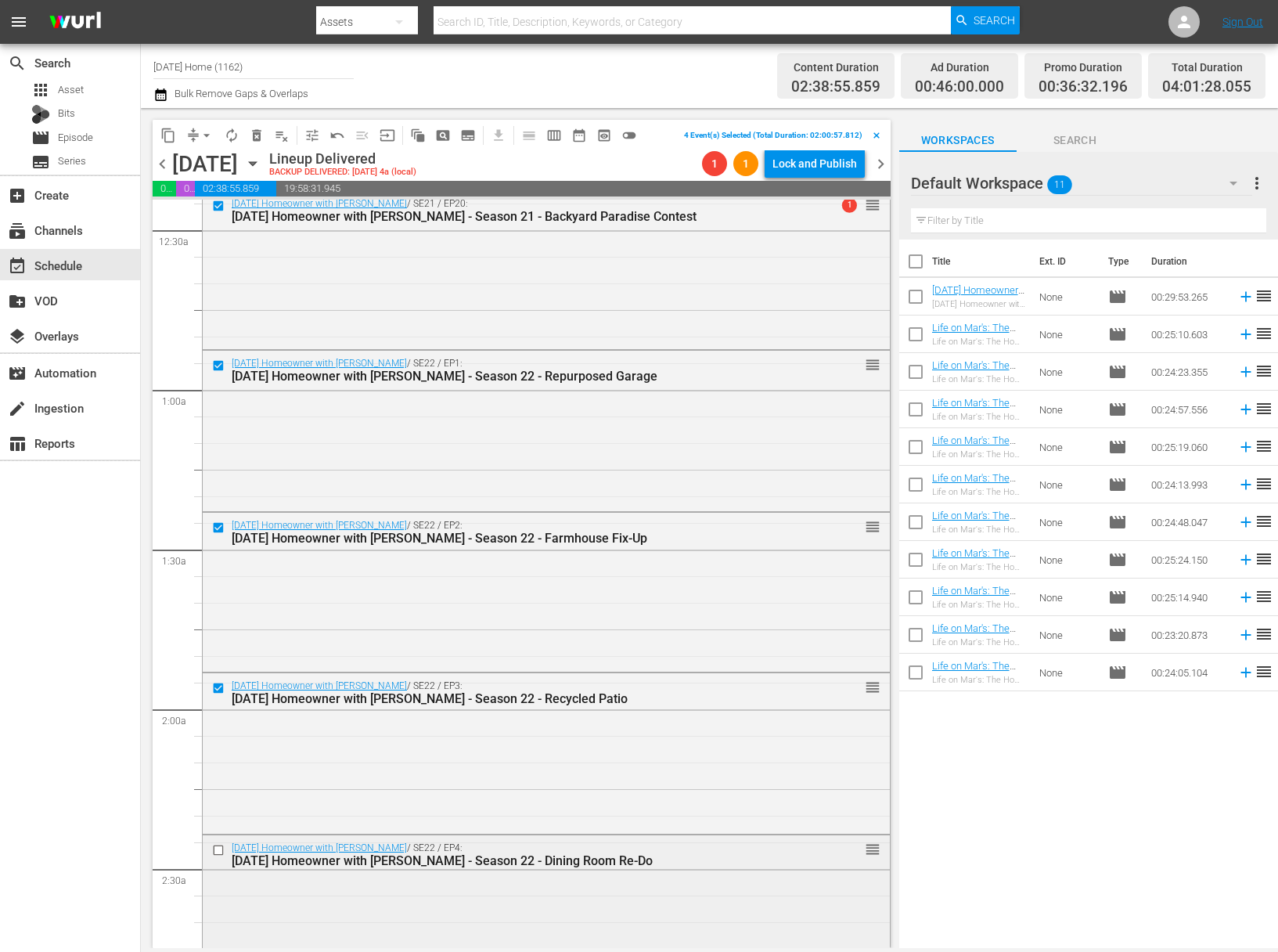
click at [222, 851] on input "checkbox" at bounding box center [220, 850] width 16 height 13
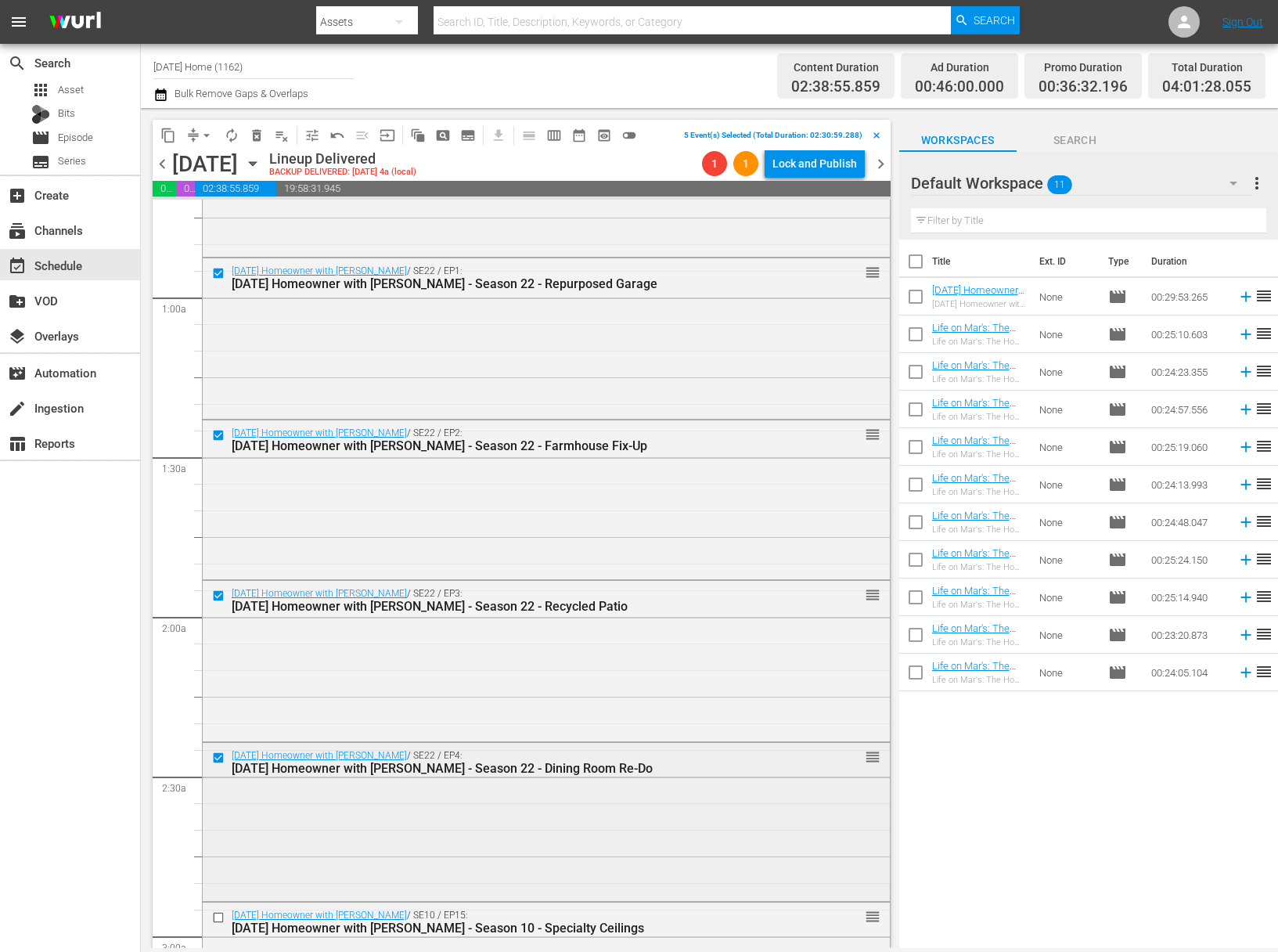
scroll to position [285, 0]
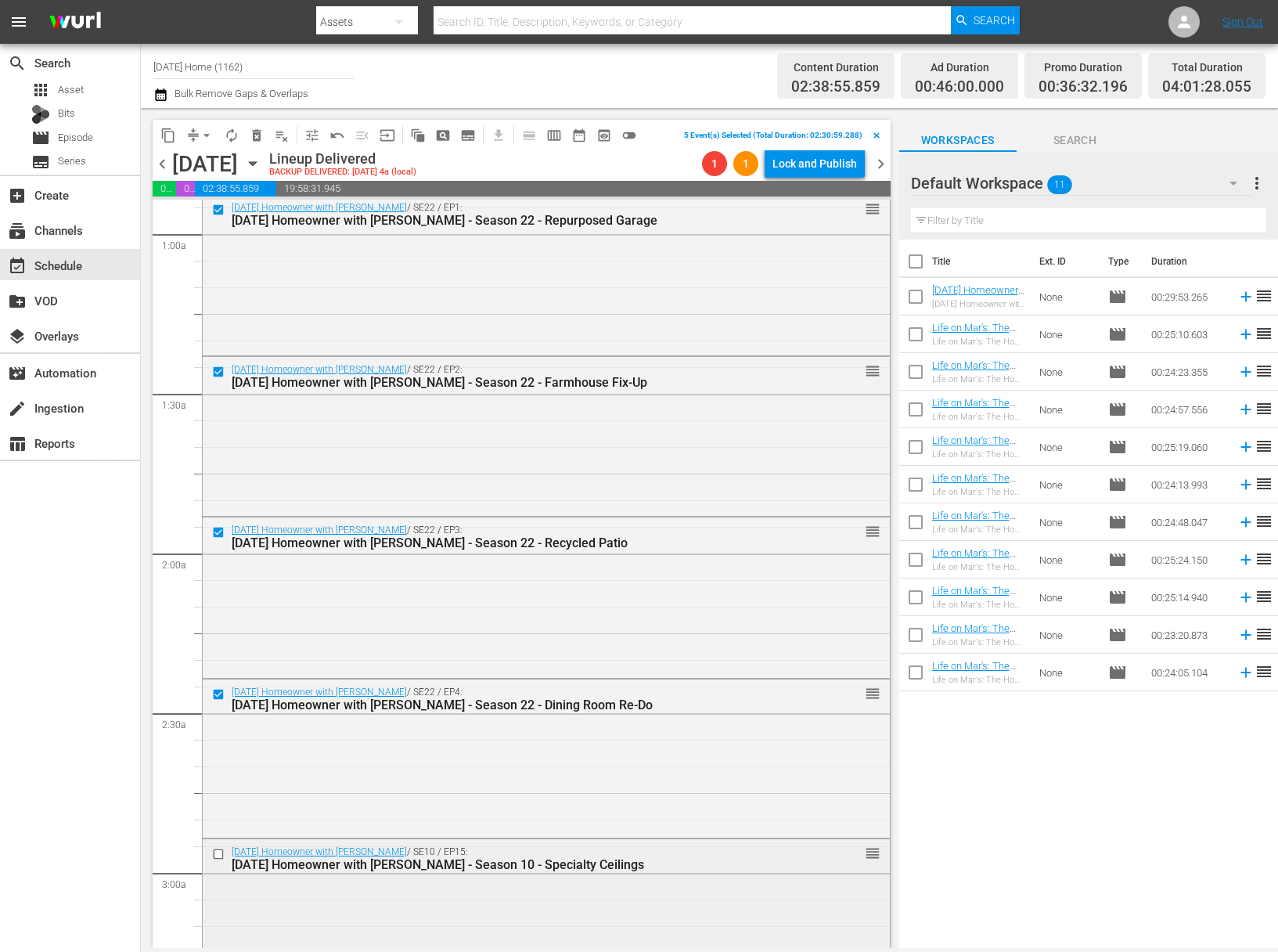
click at [221, 853] on input "checkbox" at bounding box center [220, 853] width 16 height 13
click at [223, 850] on input "checkbox" at bounding box center [220, 853] width 16 height 13
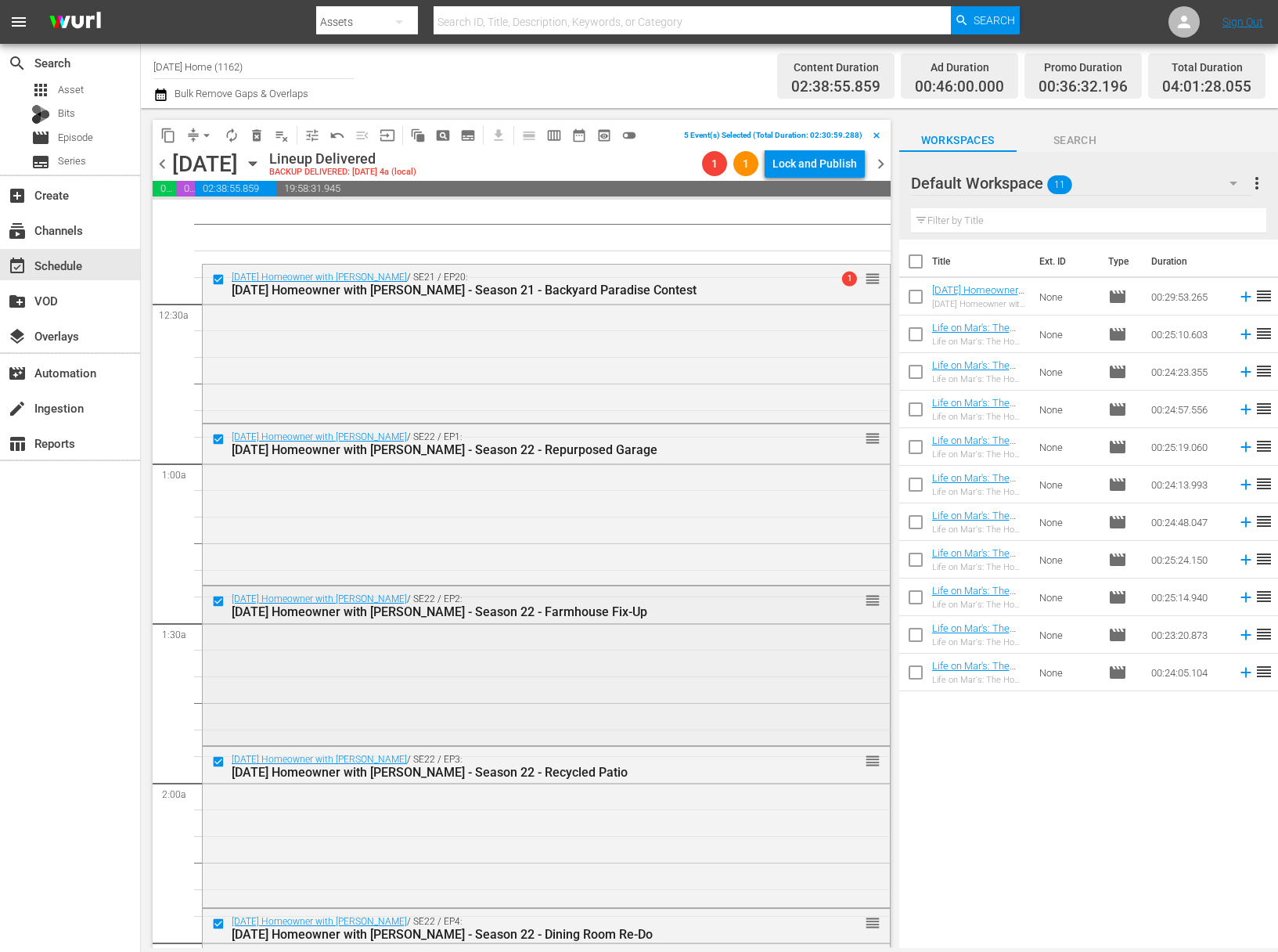
scroll to position [0, 0]
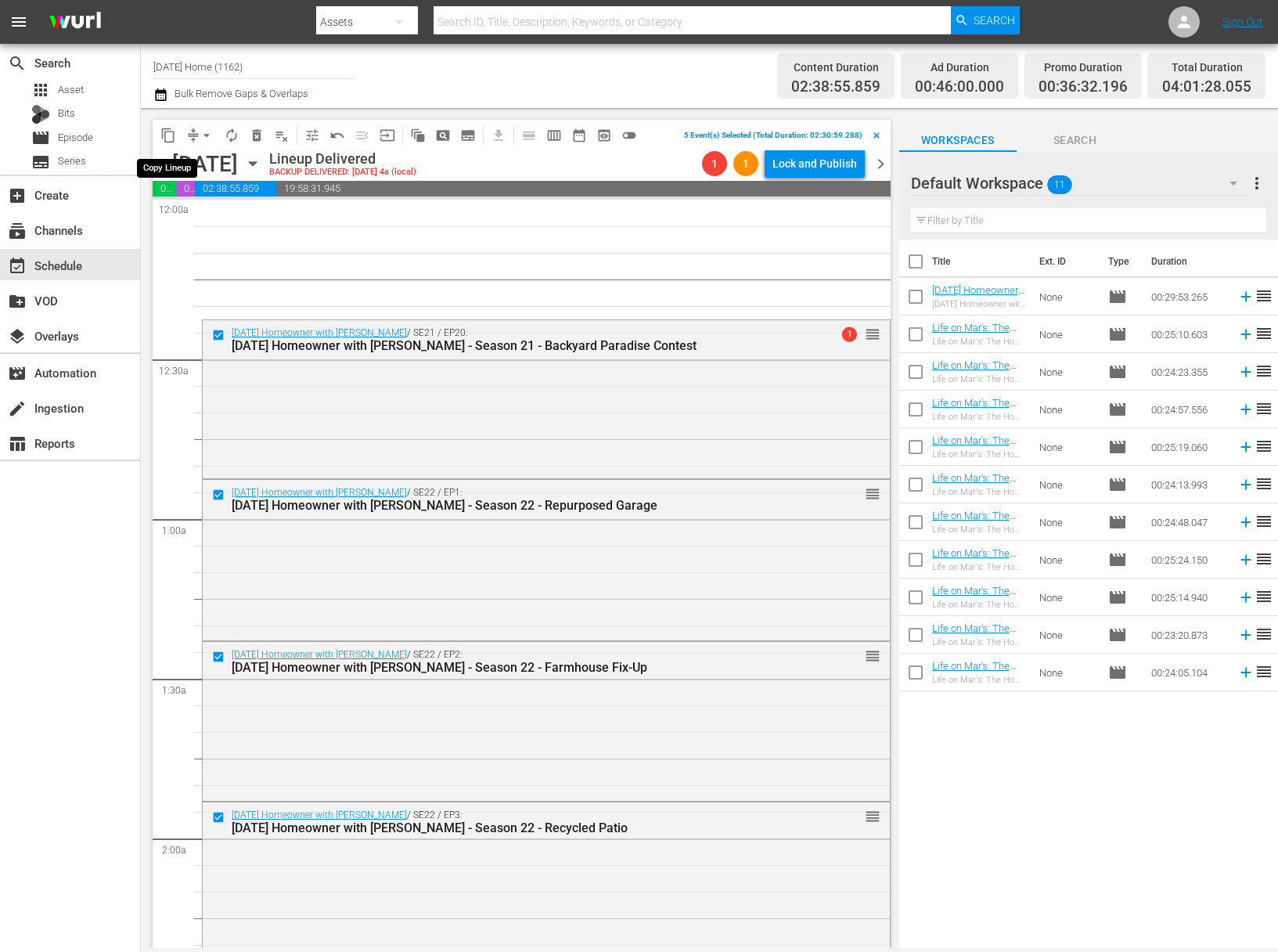
click at [170, 136] on span "content_copy" at bounding box center [168, 135] width 16 height 16
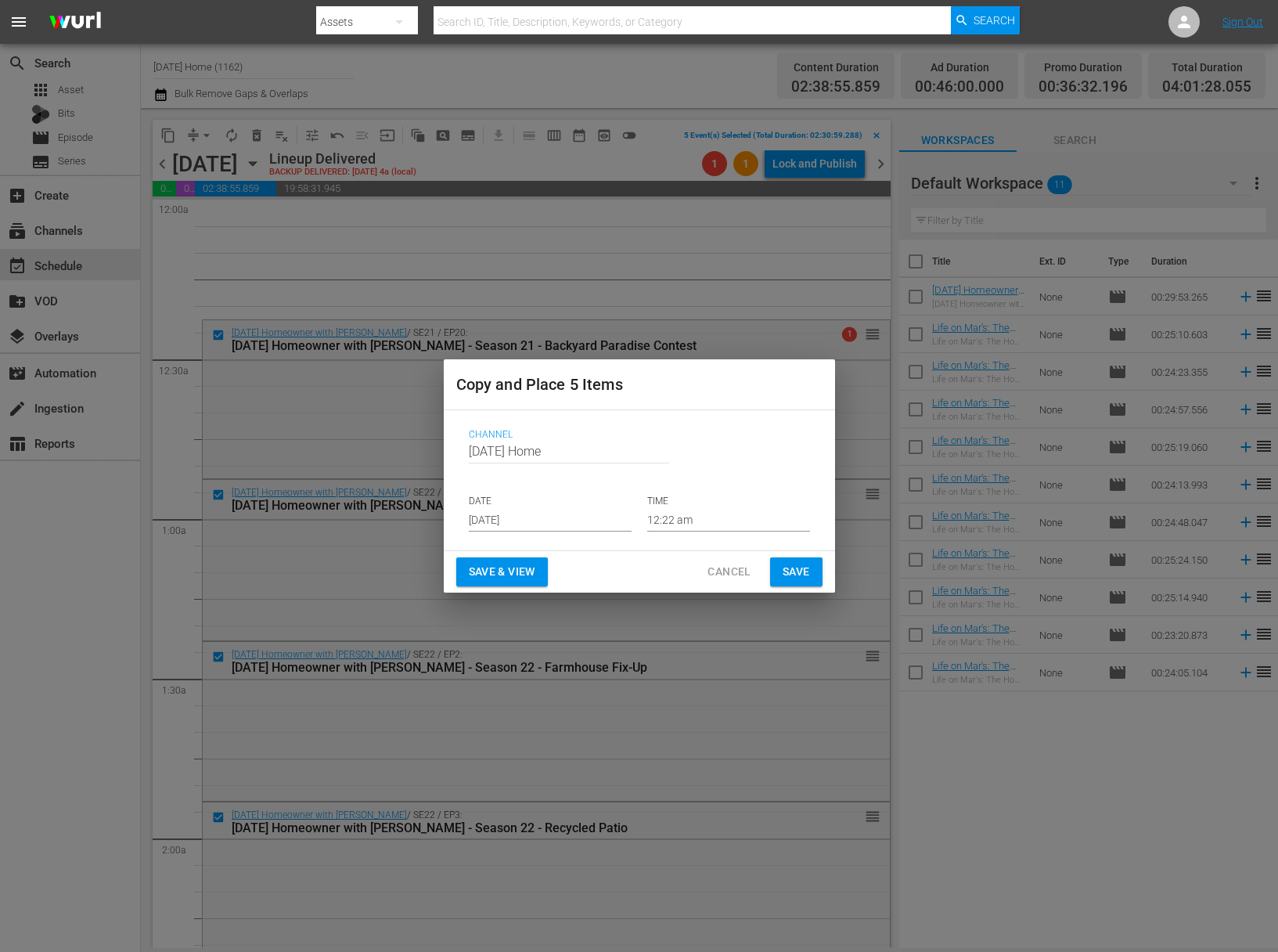
click at [554, 520] on input "Sep 14th 2025" at bounding box center [550, 520] width 163 height 24
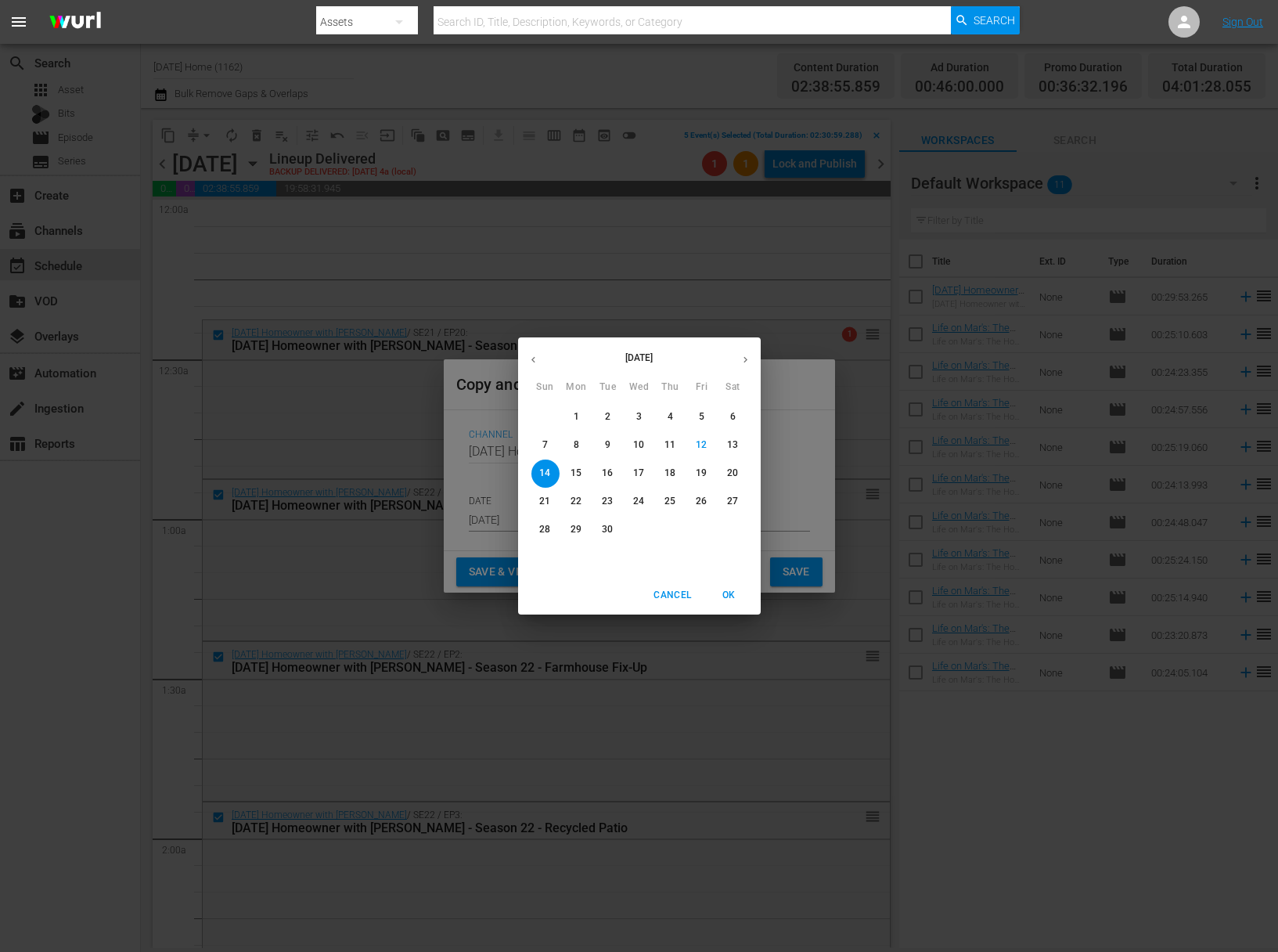
click at [674, 477] on p "18" at bounding box center [670, 473] width 11 height 13
type input "Sep 18th 2025"
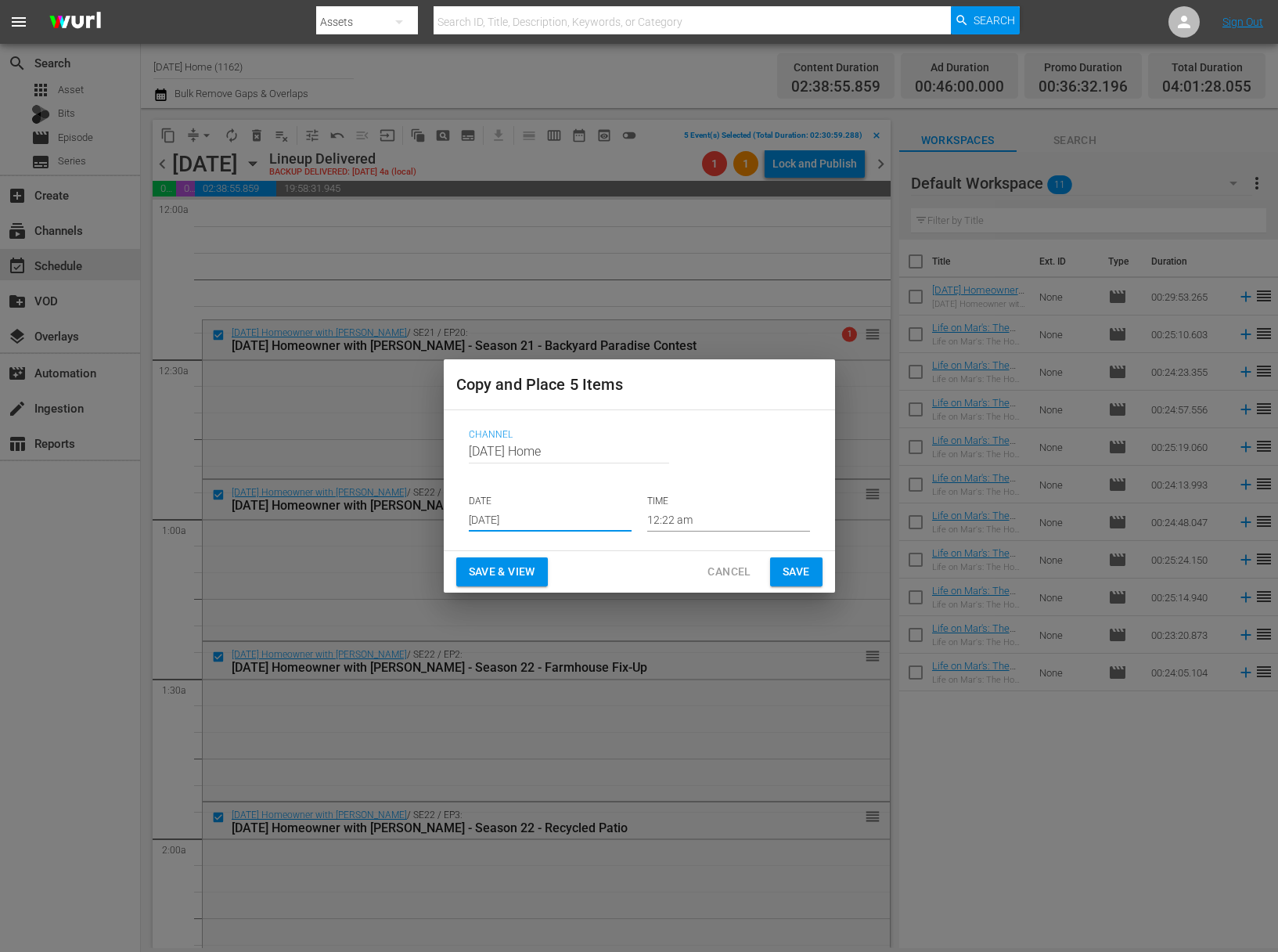
click at [676, 513] on input "12:22 am" at bounding box center [728, 520] width 163 height 24
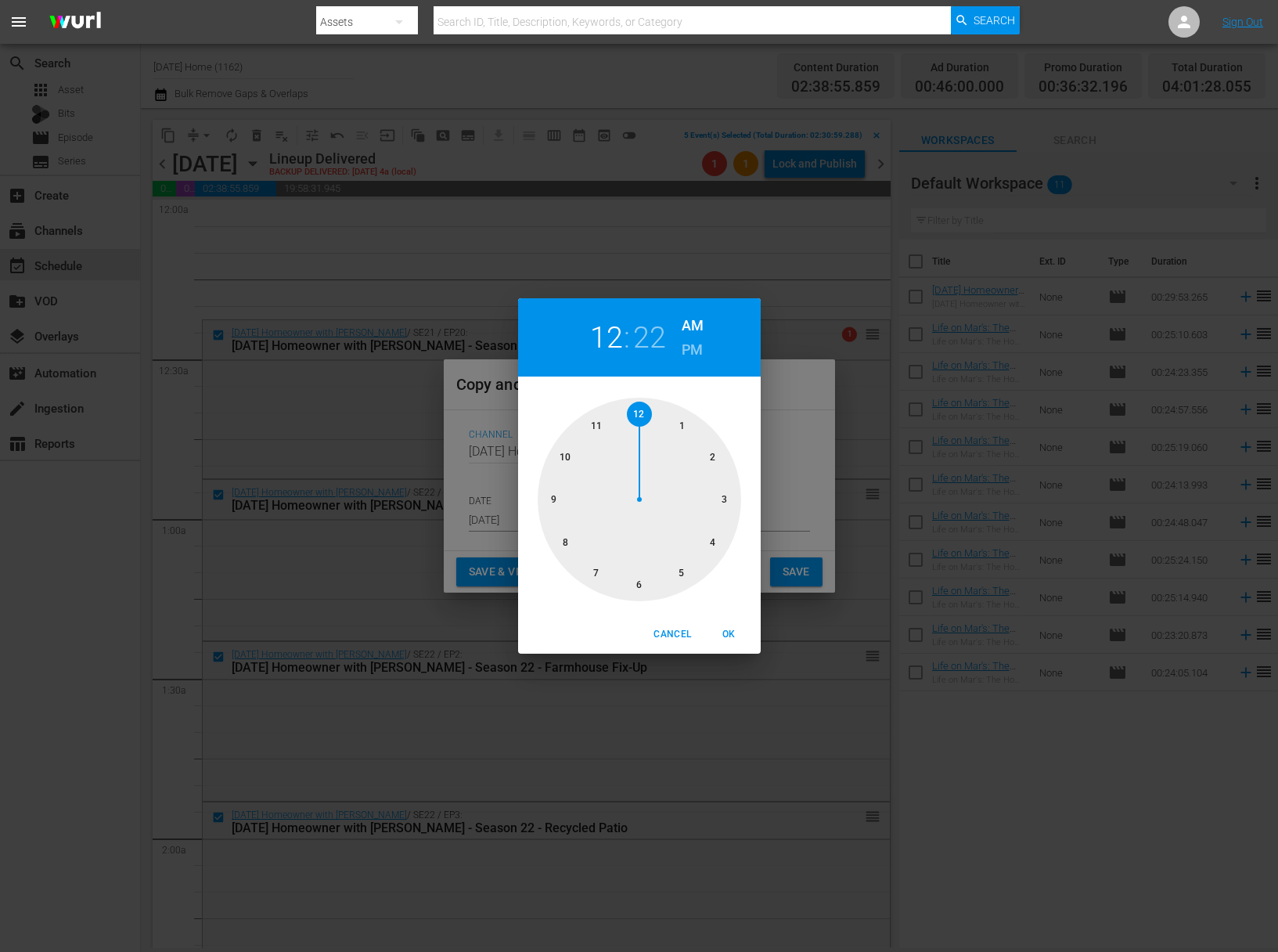
click at [639, 587] on div at bounding box center [639, 499] width 203 height 203
click at [641, 411] on div at bounding box center [639, 499] width 203 height 203
click at [696, 349] on h6 "PM" at bounding box center [692, 350] width 21 height 25
click at [723, 629] on span "OK" at bounding box center [730, 634] width 38 height 16
type input "06:00 pm"
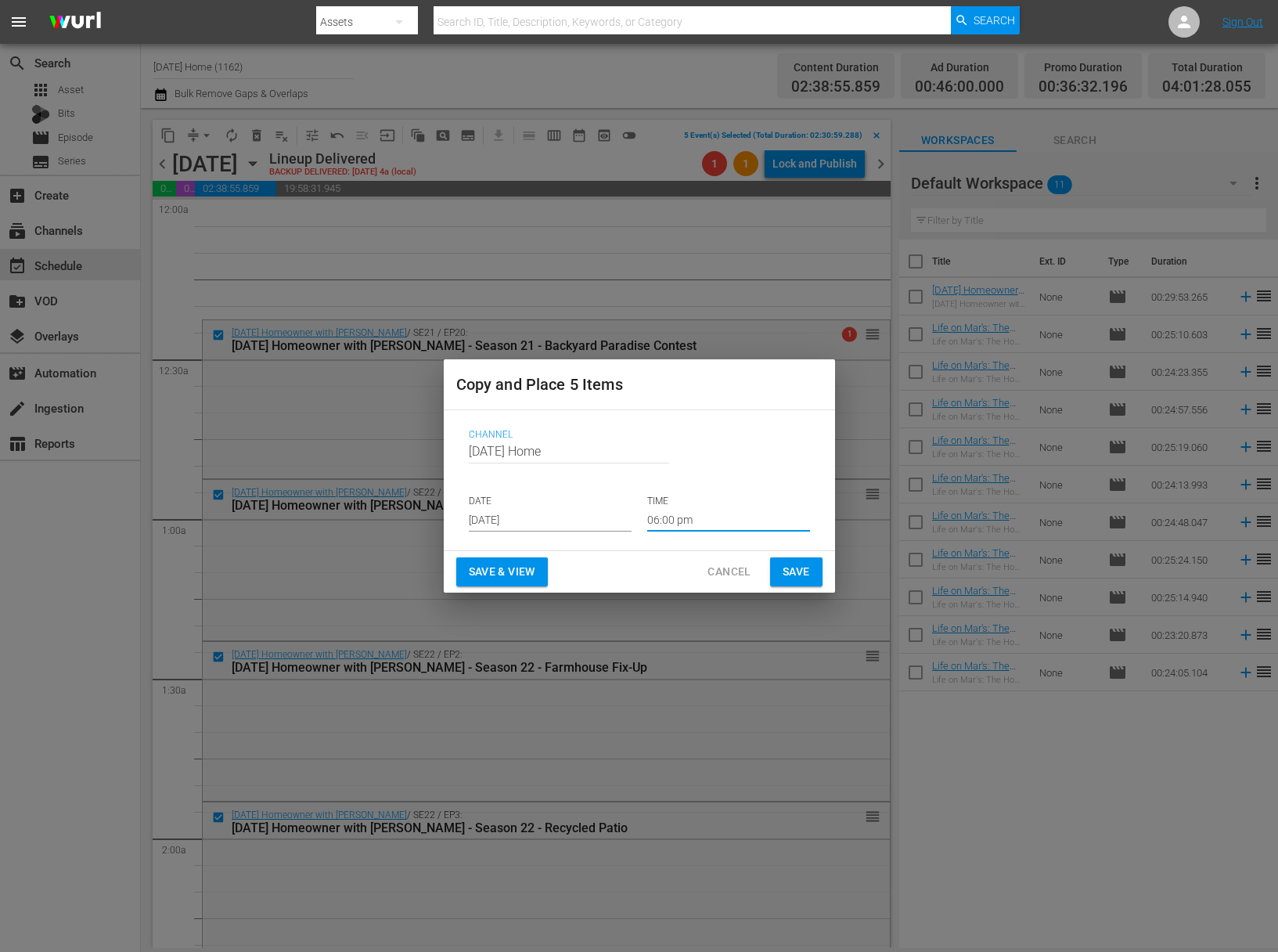
click at [787, 575] on span "Save" at bounding box center [796, 571] width 27 height 20
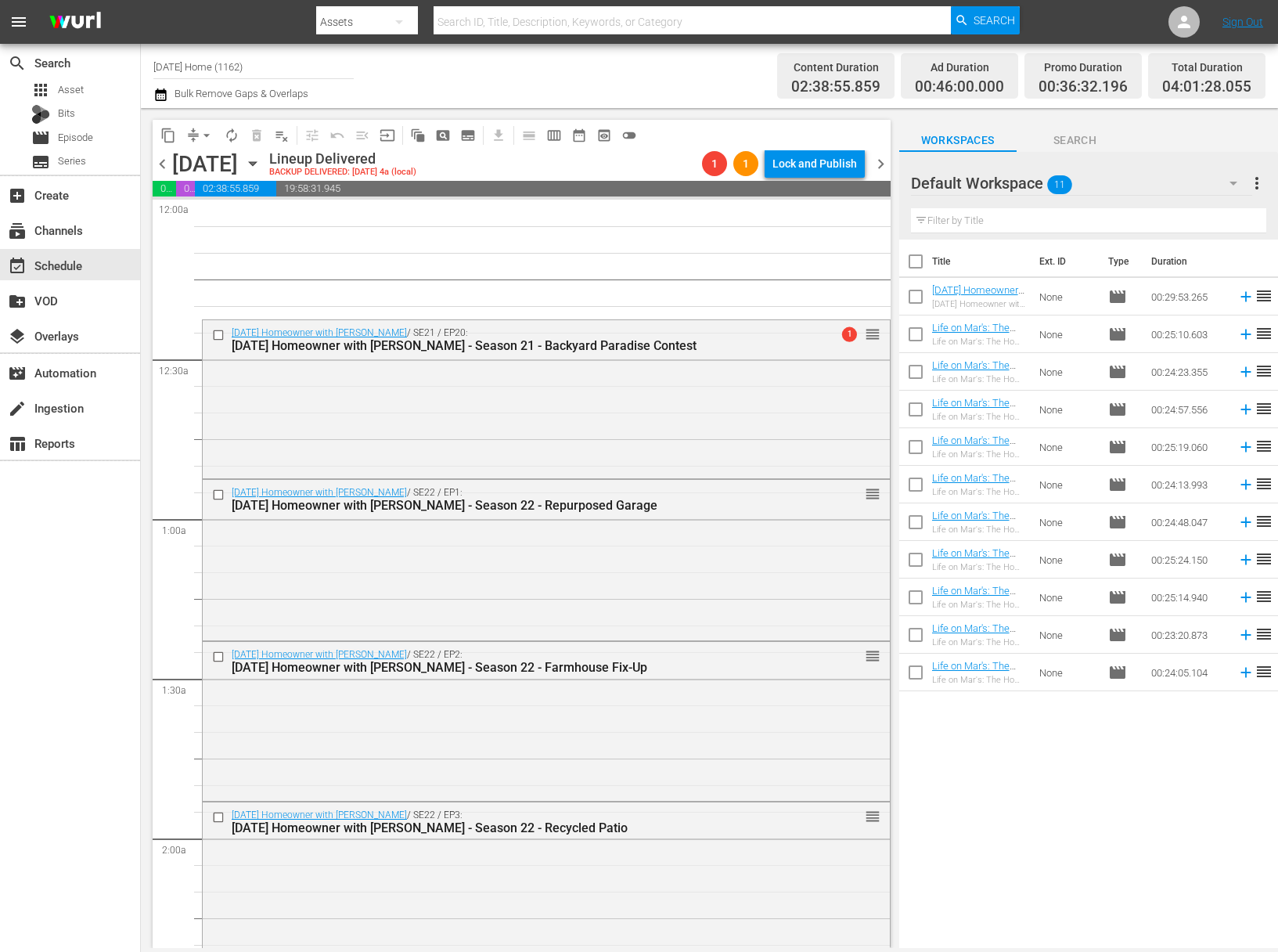
click at [262, 165] on icon "button" at bounding box center [253, 163] width 17 height 17
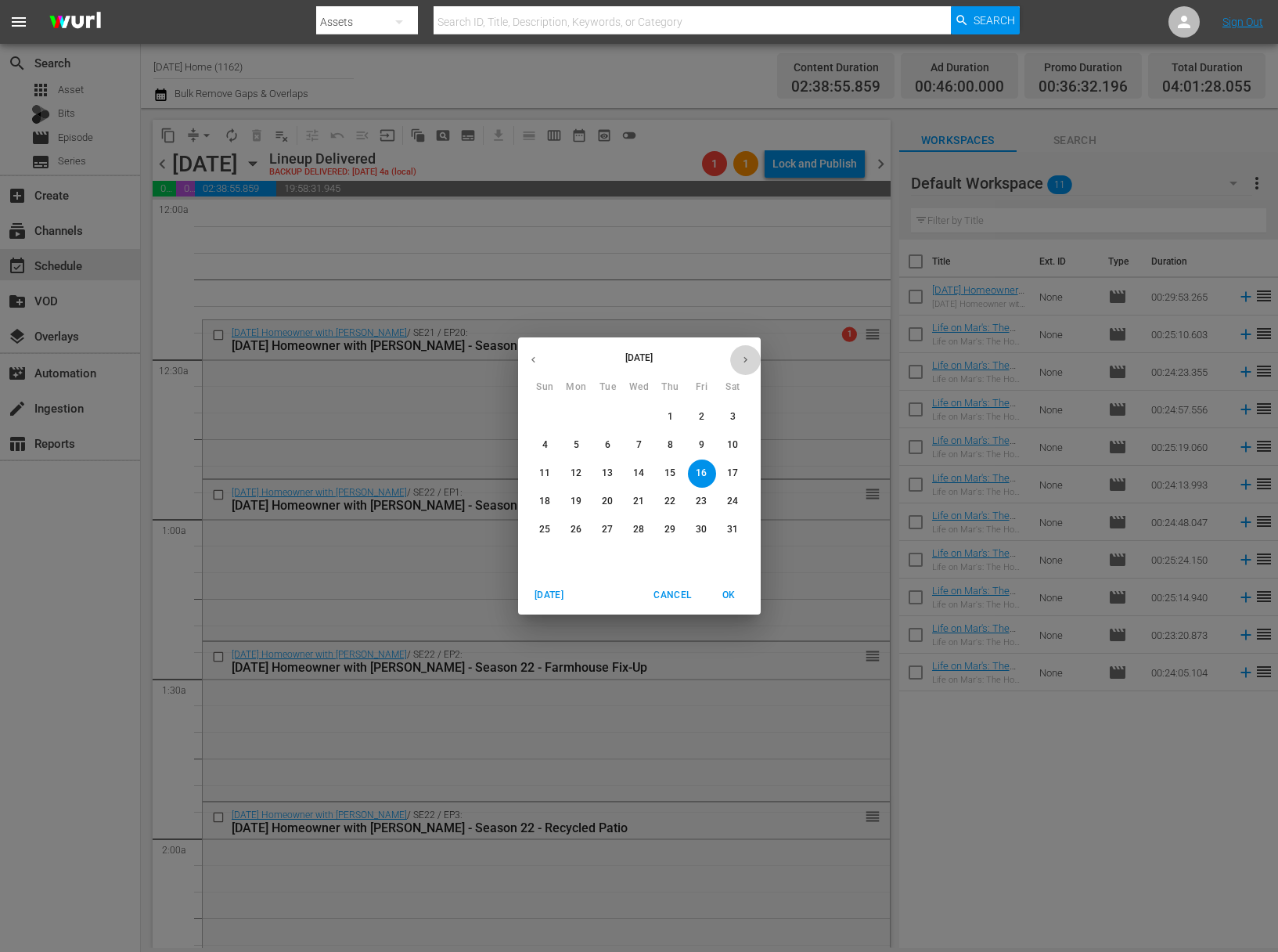
click at [739, 353] on button "button" at bounding box center [745, 359] width 31 height 31
click at [672, 471] on p "18" at bounding box center [670, 473] width 11 height 13
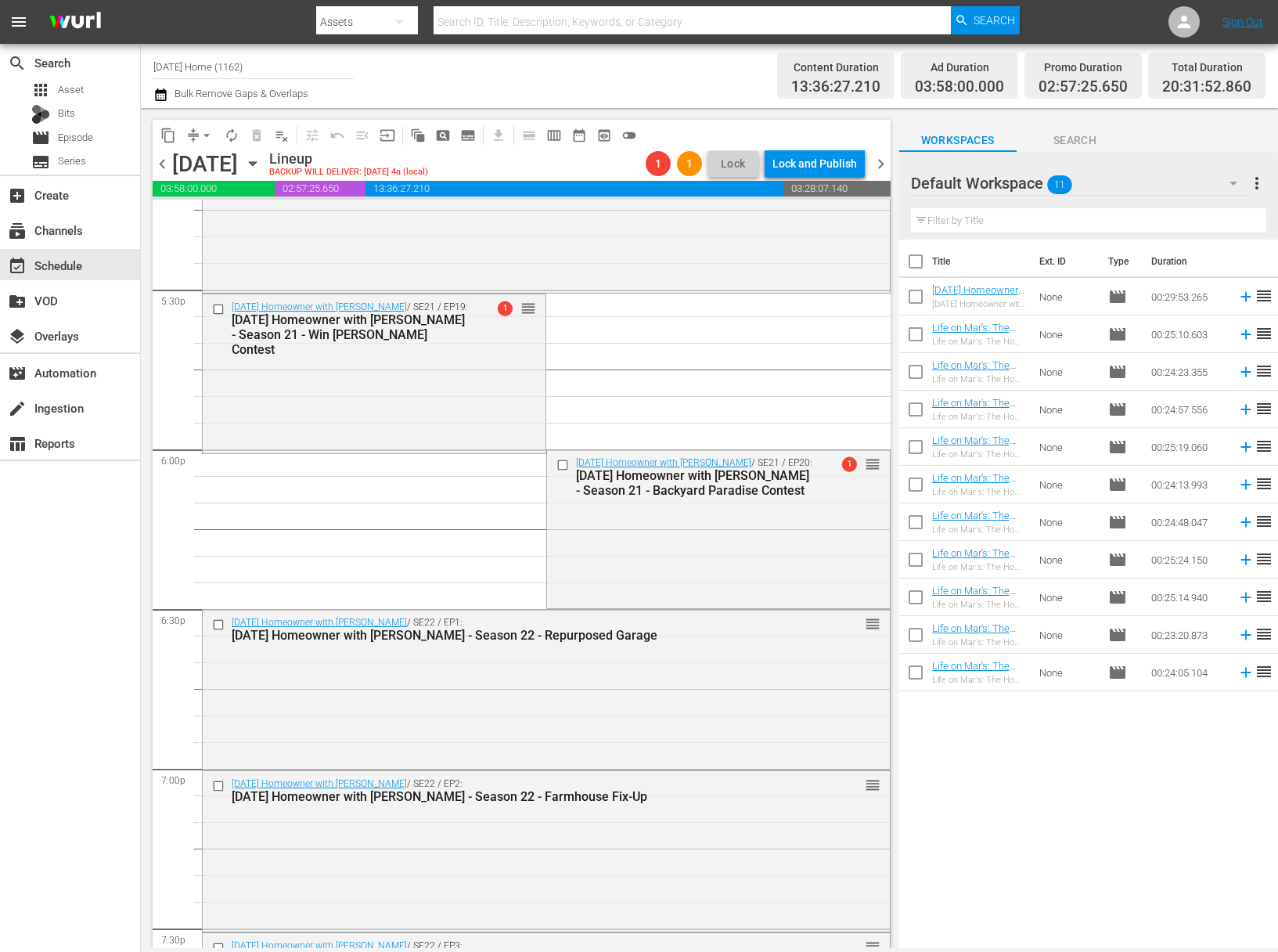
scroll to position [5263, 0]
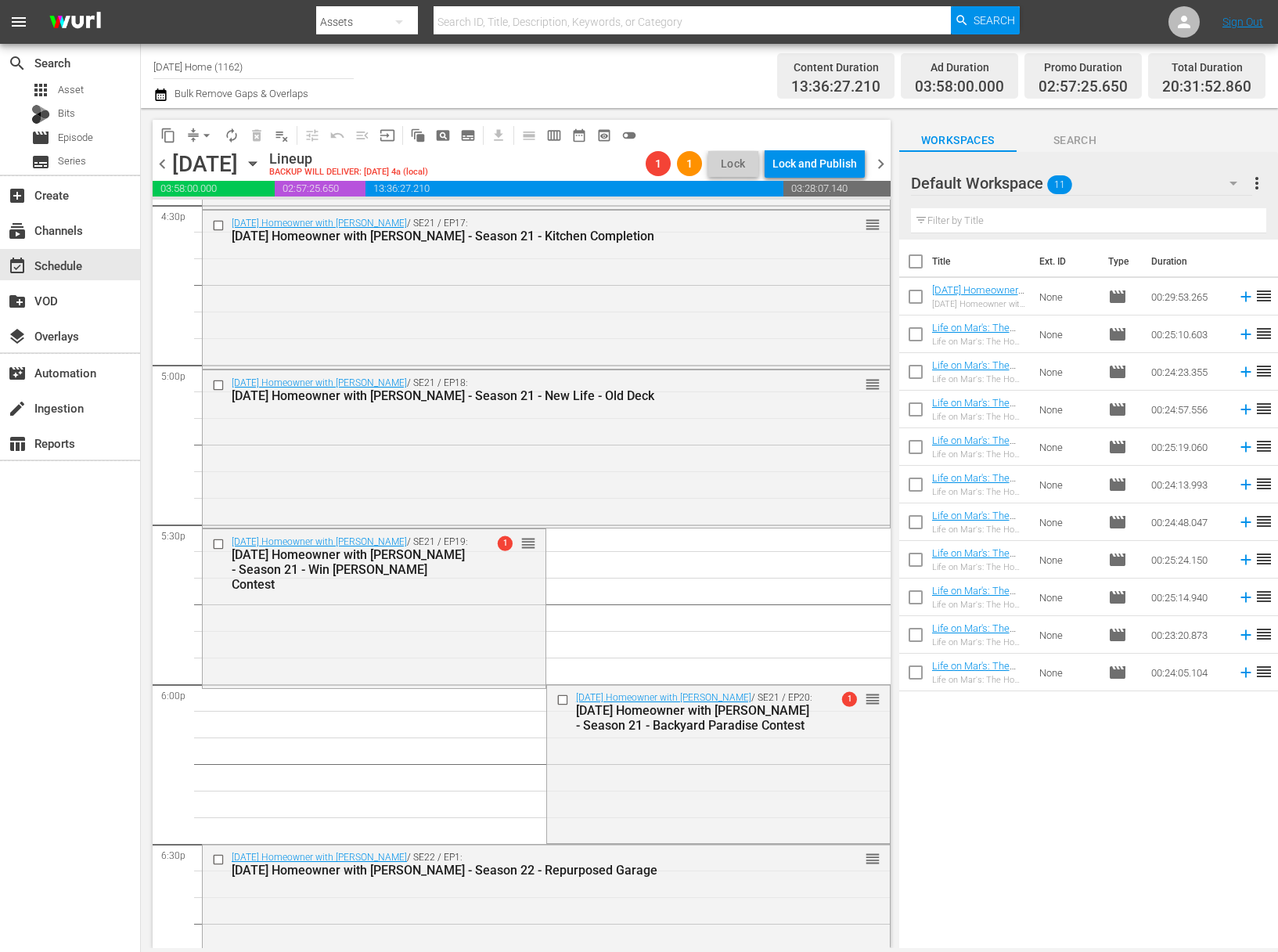
click at [212, 130] on span "arrow_drop_down" at bounding box center [207, 135] width 16 height 16
click at [216, 211] on li "Align to End of Previous Day" at bounding box center [207, 218] width 164 height 26
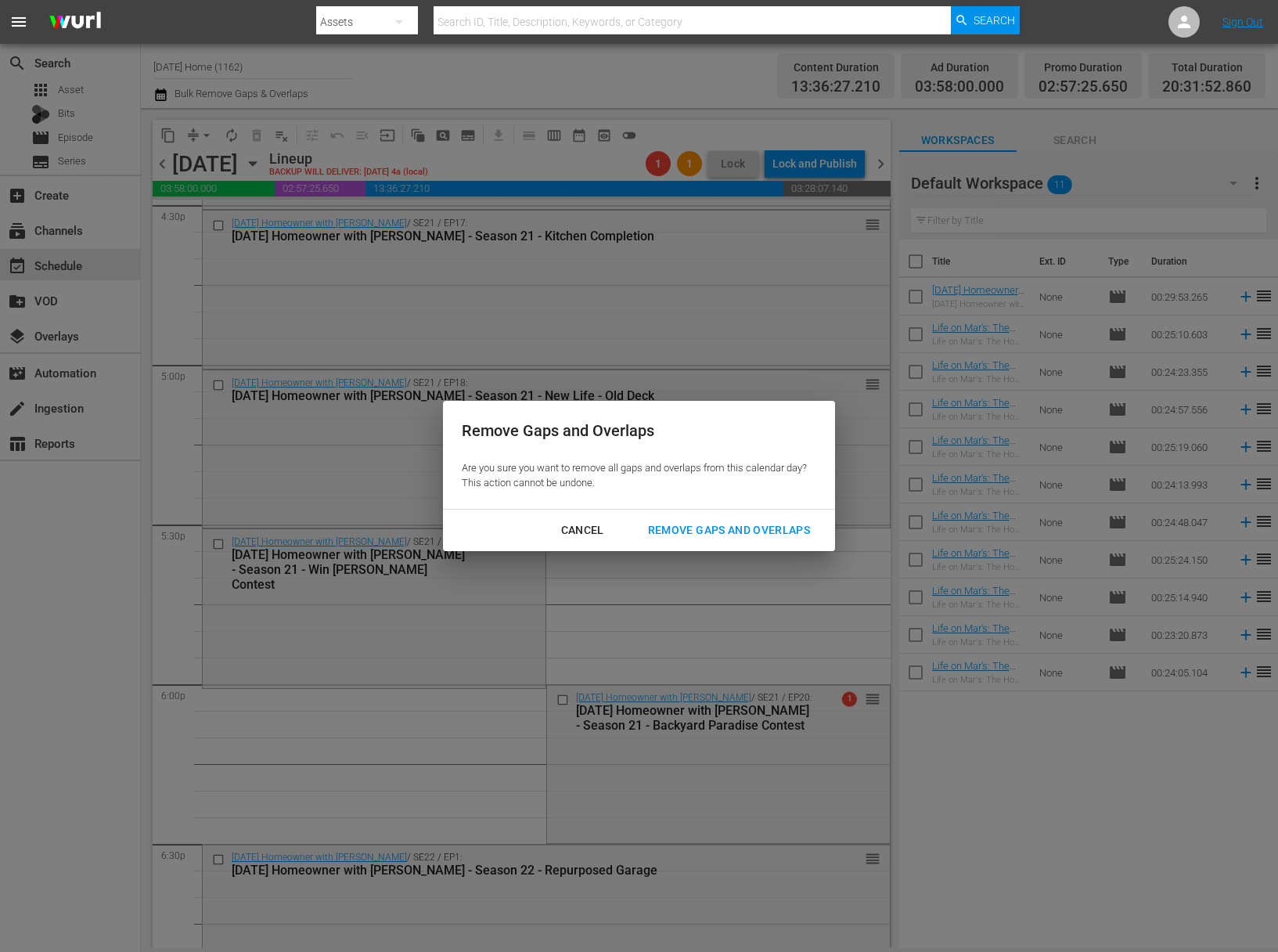
click at [732, 527] on div "Remove Gaps and Overlaps" at bounding box center [729, 530] width 187 height 20
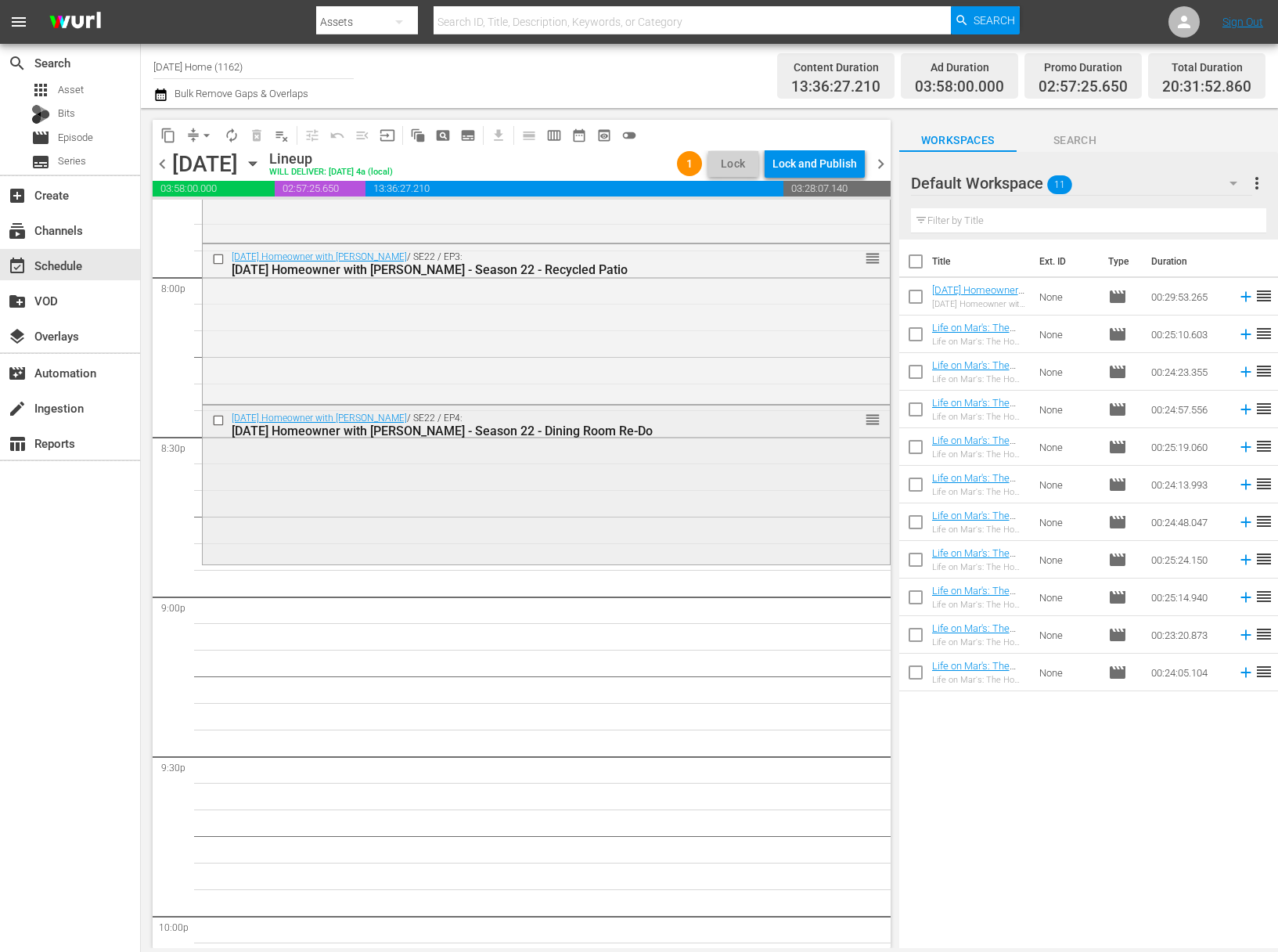
scroll to position [6150, 0]
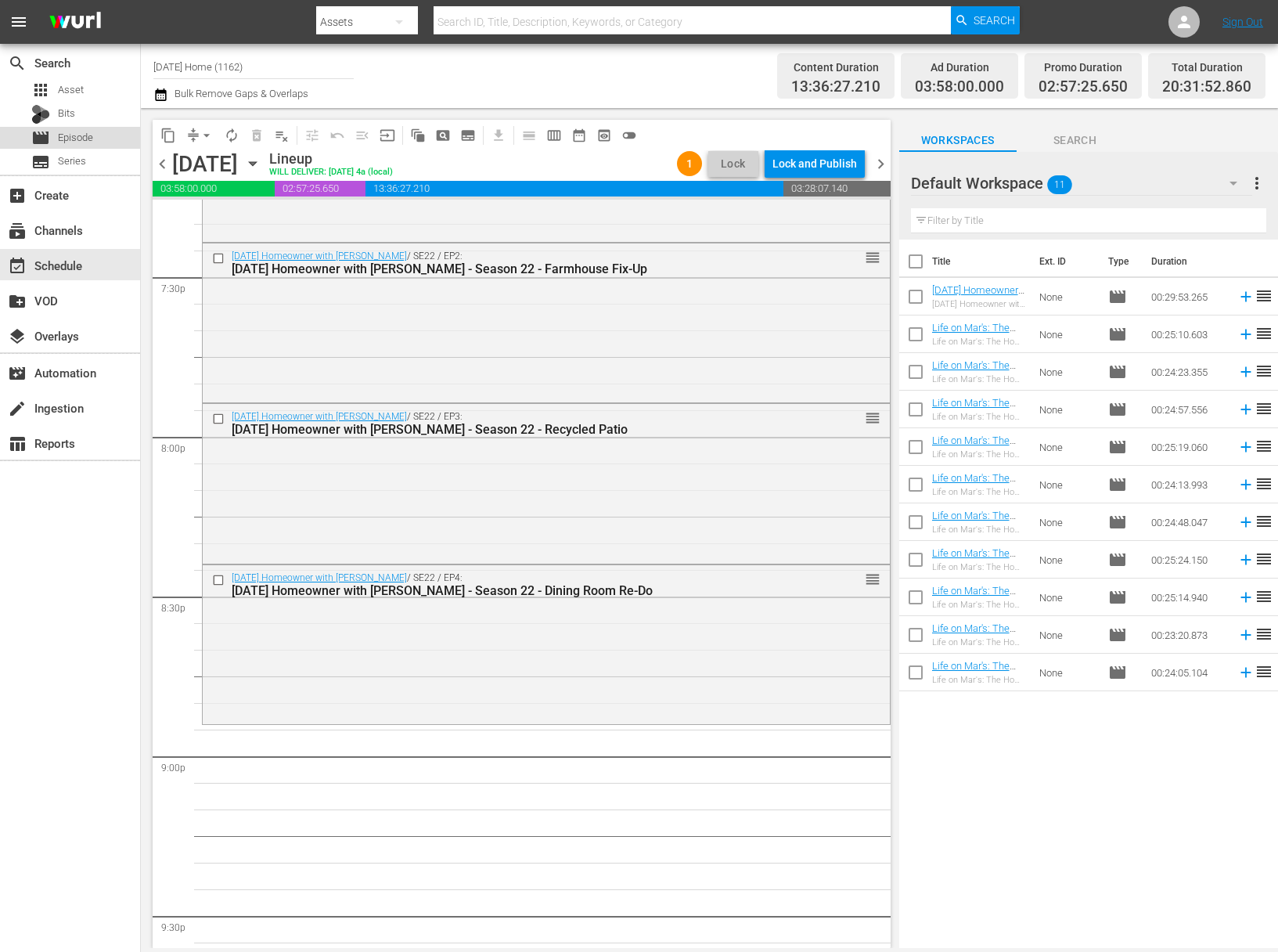
click at [84, 139] on span "Episode" at bounding box center [75, 137] width 35 height 16
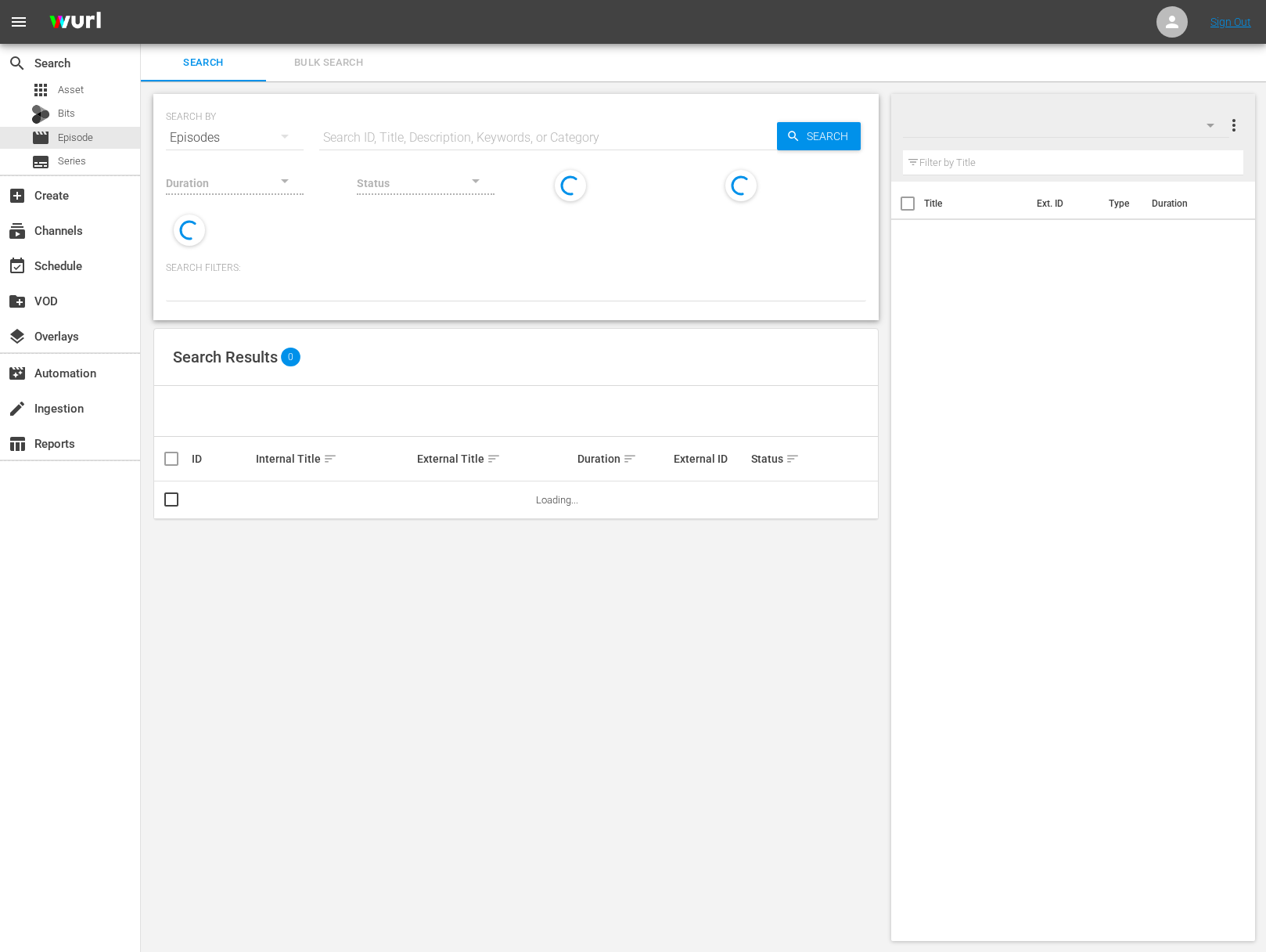
click at [493, 150] on div "Status" at bounding box center [425, 173] width 137 height 57
click at [498, 138] on input "text" at bounding box center [548, 137] width 458 height 38
paste input "Landing Rescue"
click at [800, 131] on span "Search" at bounding box center [830, 136] width 60 height 28
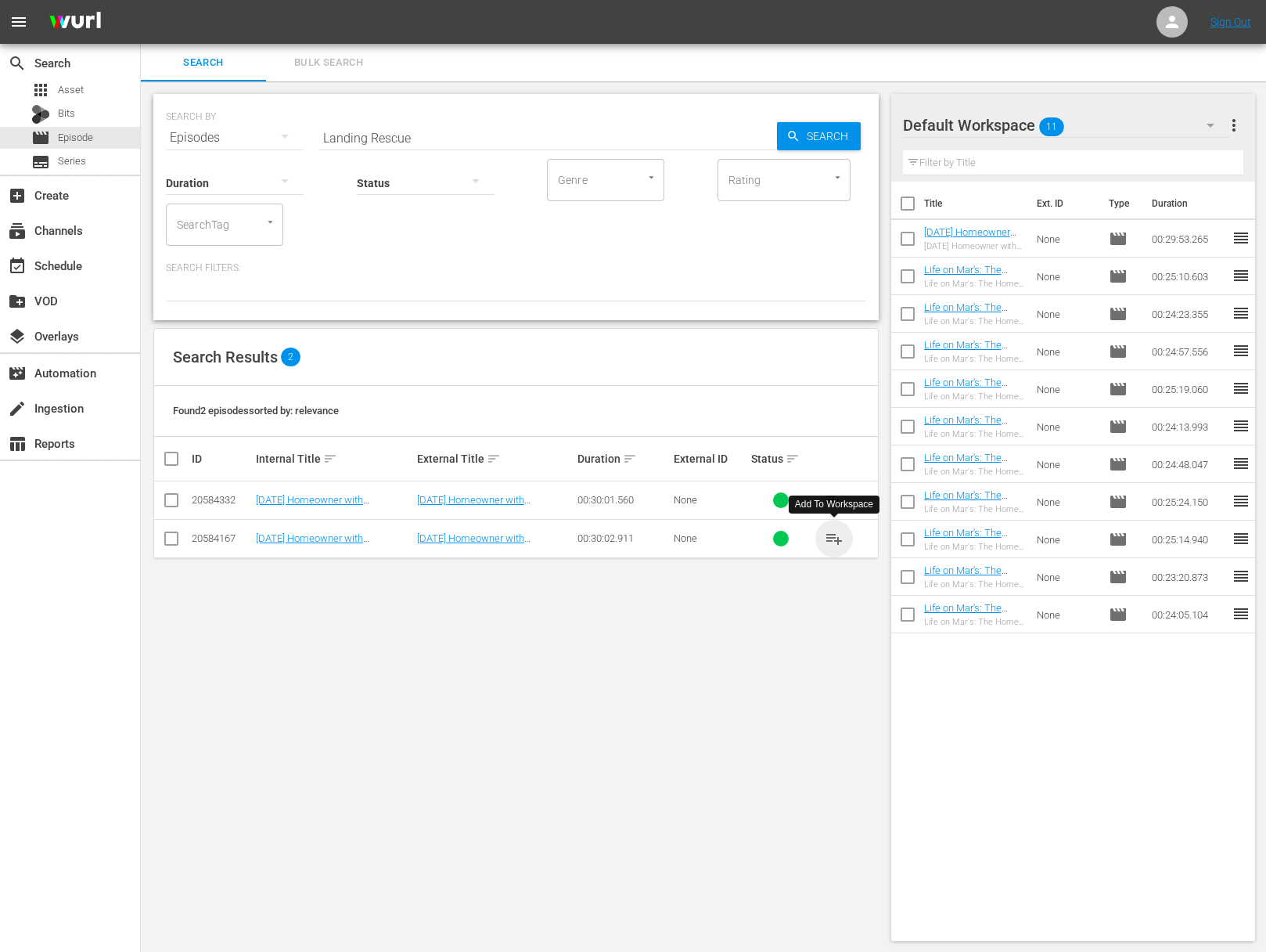
click at [837, 538] on span "playlist_add" at bounding box center [834, 539] width 19 height 19
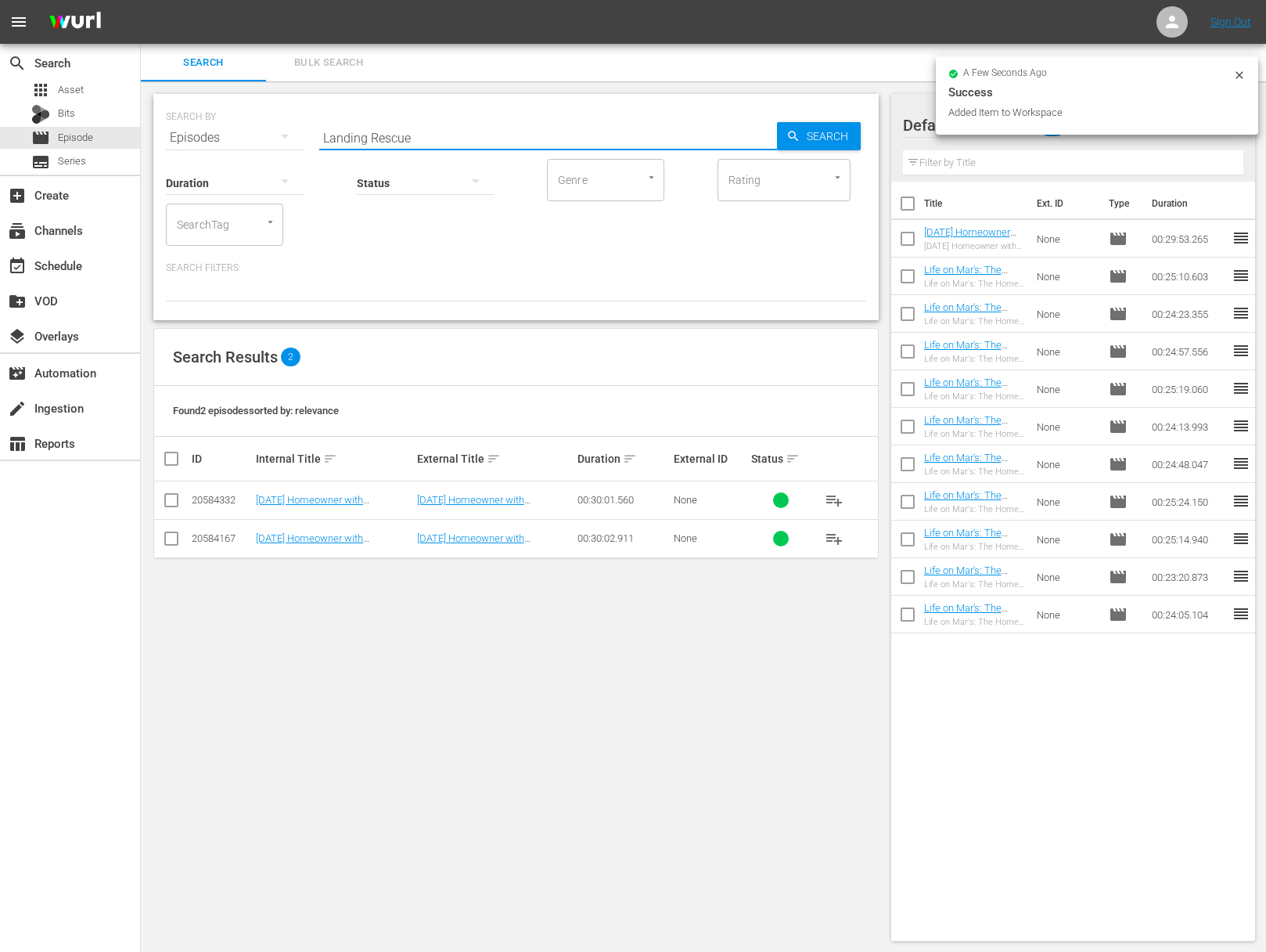
drag, startPoint x: 432, startPoint y: 136, endPoint x: 320, endPoint y: 119, distance: 113.3
click at [320, 119] on input "Landing Rescue" at bounding box center [548, 137] width 458 height 38
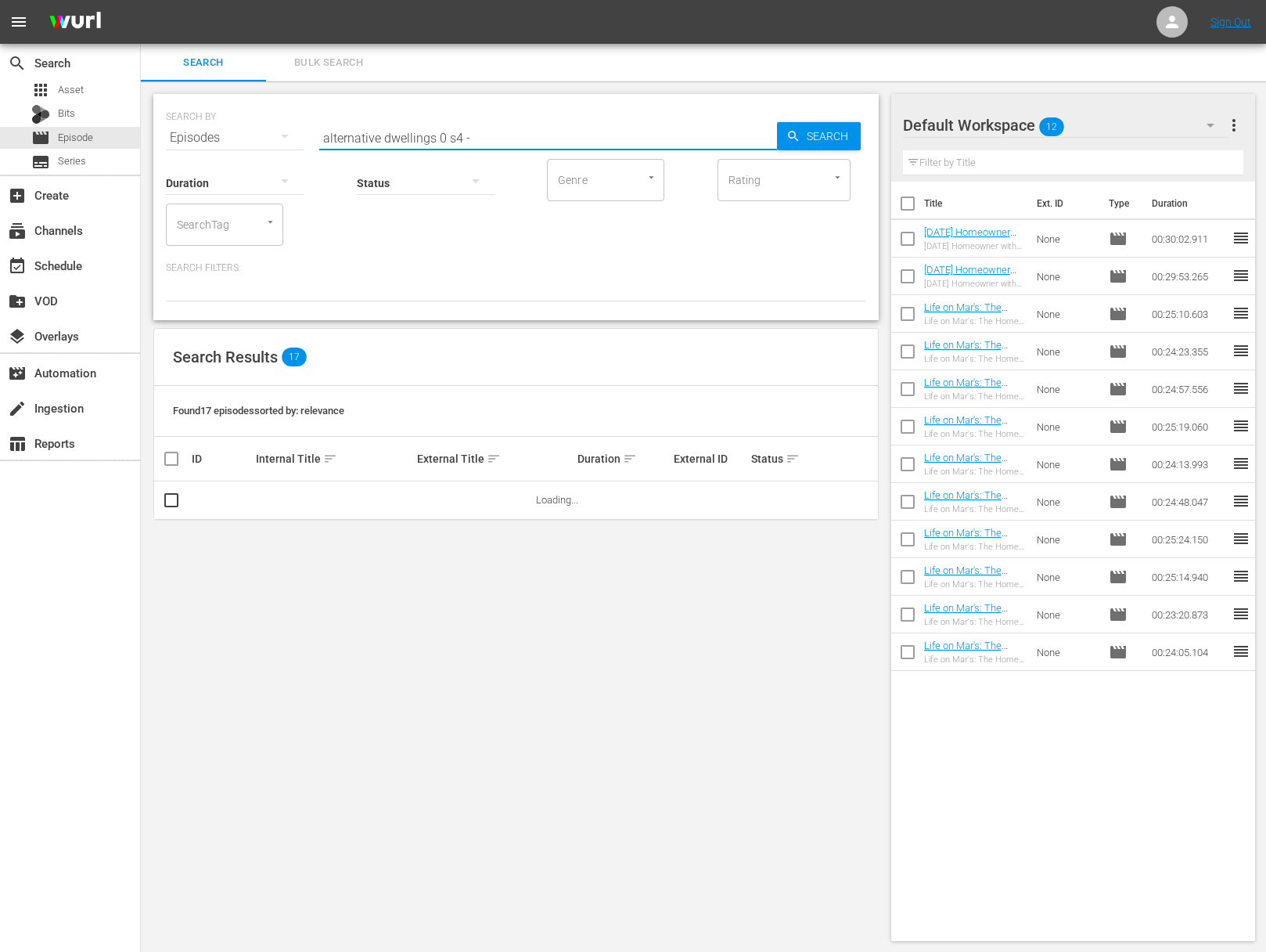
click at [443, 139] on input "alternative dwellings 0 s4 -" at bounding box center [548, 137] width 458 height 38
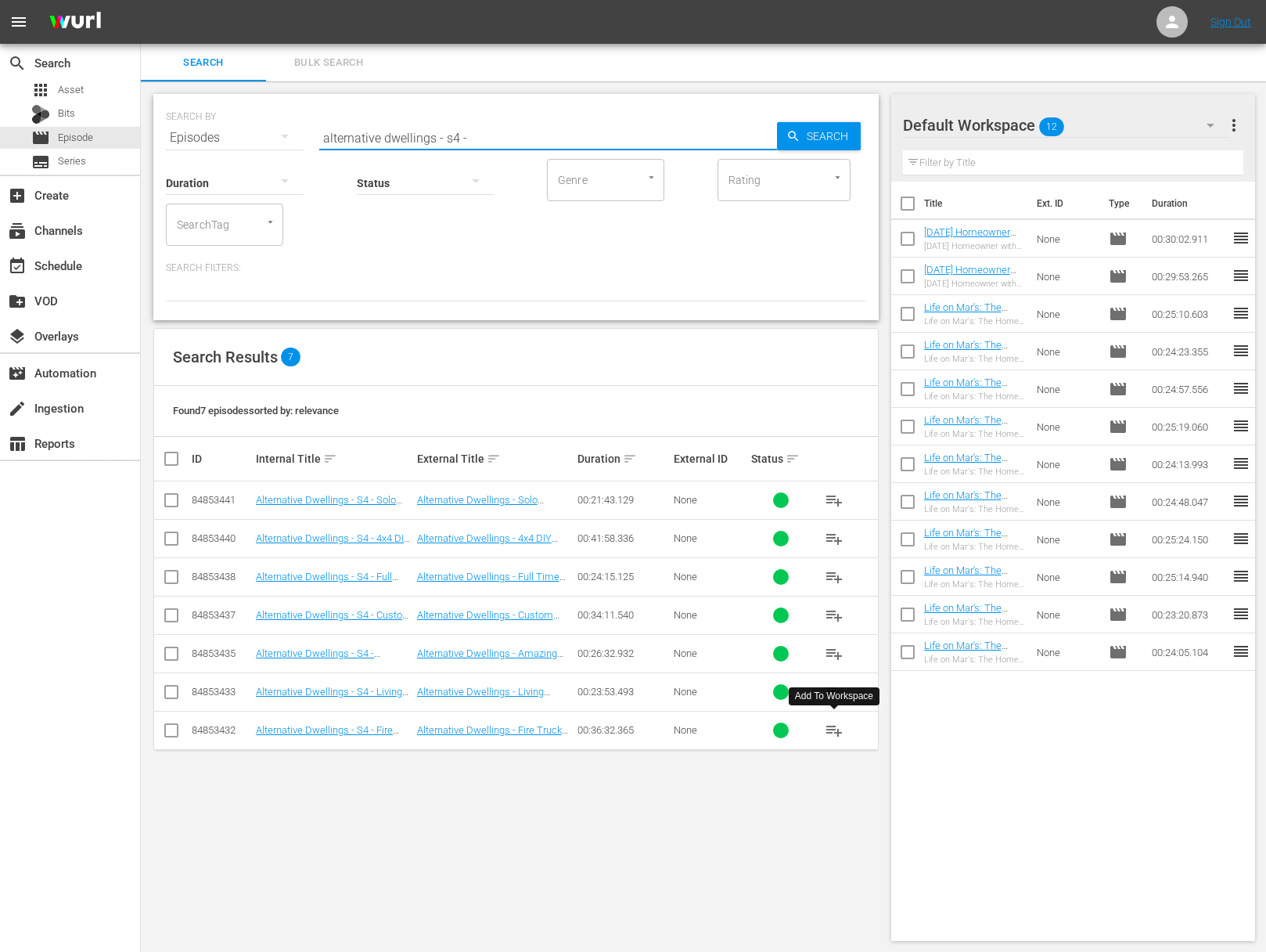
click at [833, 727] on span "playlist_add" at bounding box center [834, 730] width 19 height 19
click at [836, 689] on span "playlist_add" at bounding box center [834, 692] width 19 height 19
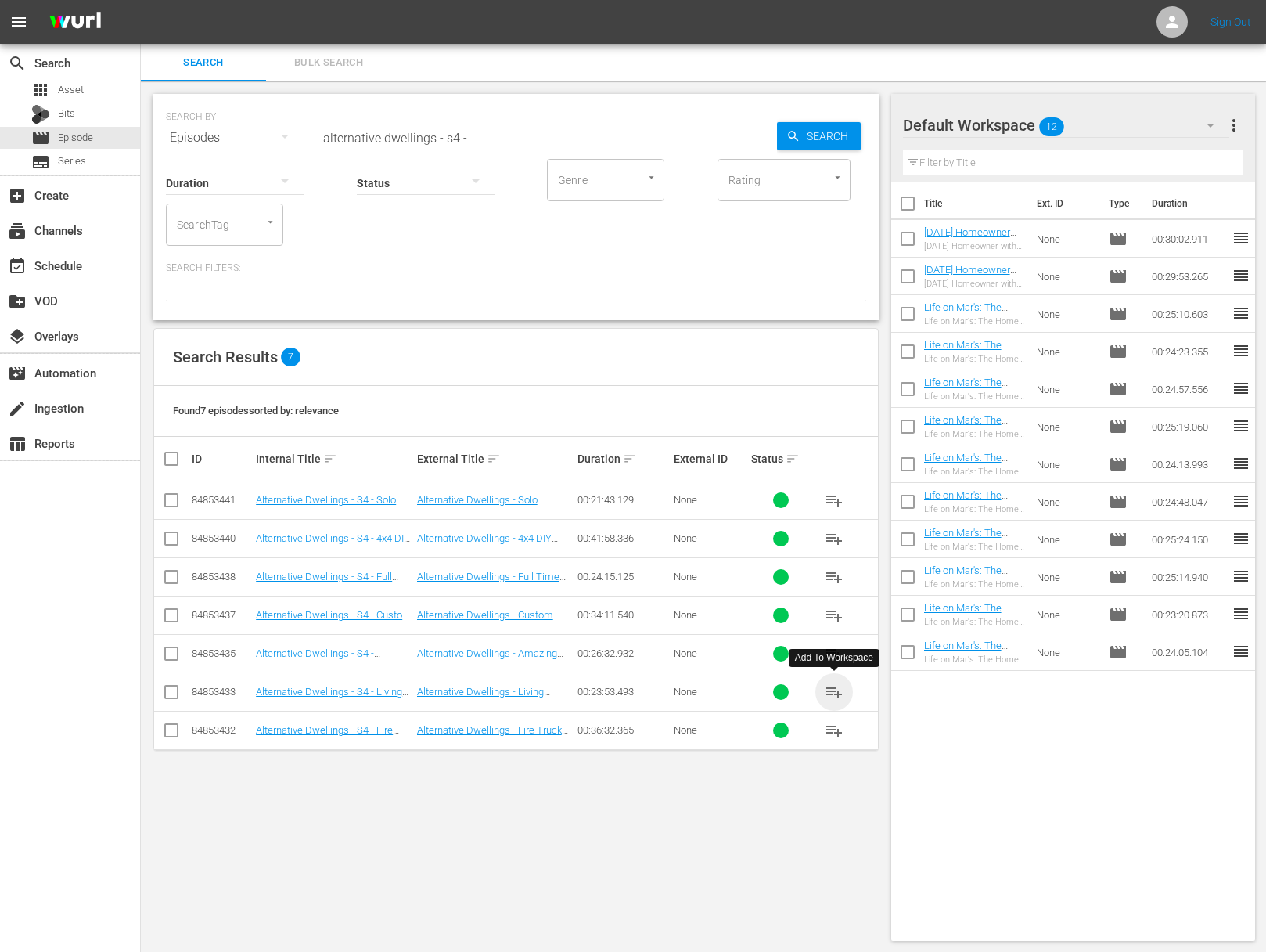
click at [836, 689] on span "playlist_add" at bounding box center [834, 692] width 19 height 19
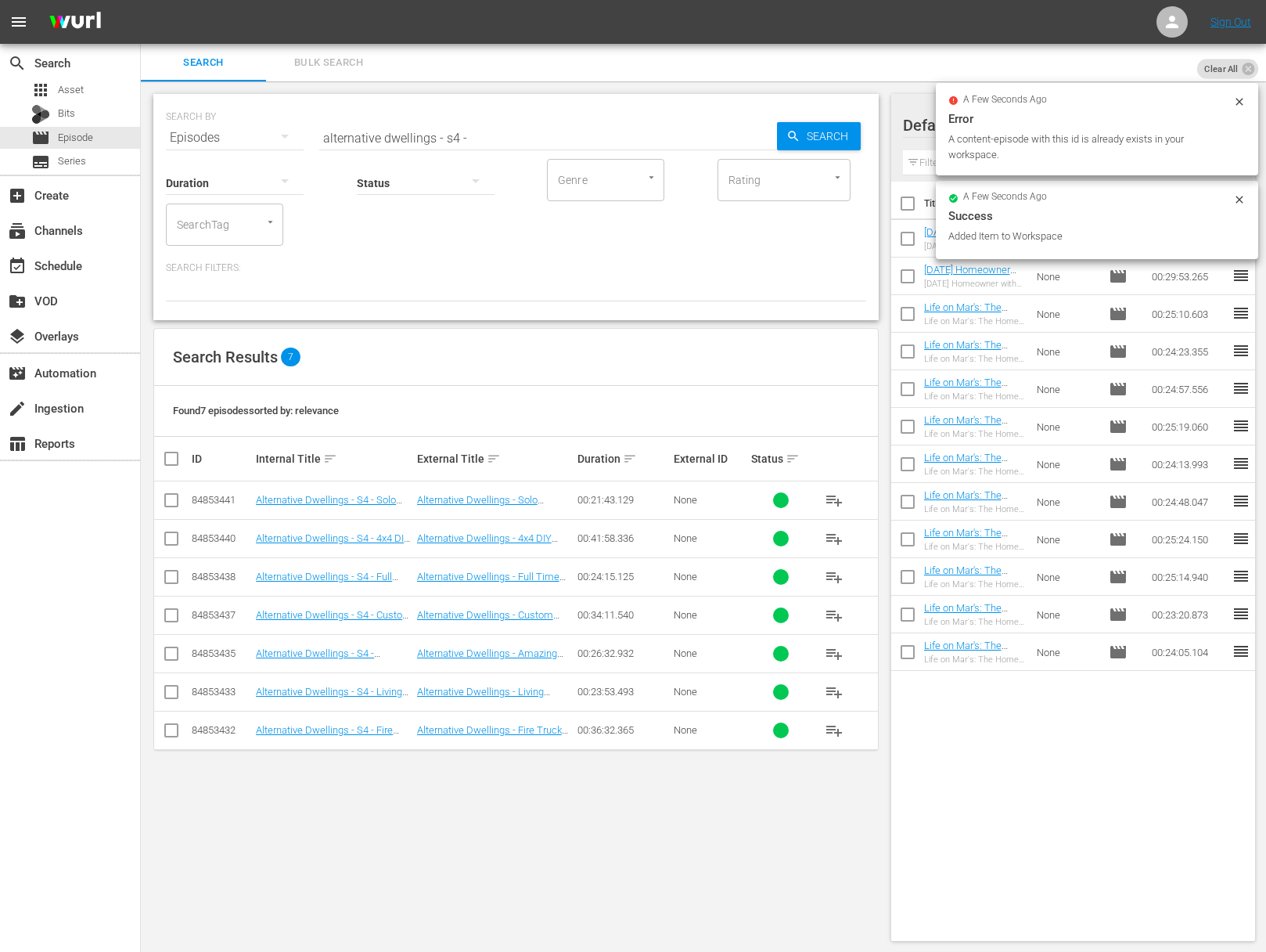
click at [834, 648] on span "playlist_add" at bounding box center [834, 654] width 19 height 19
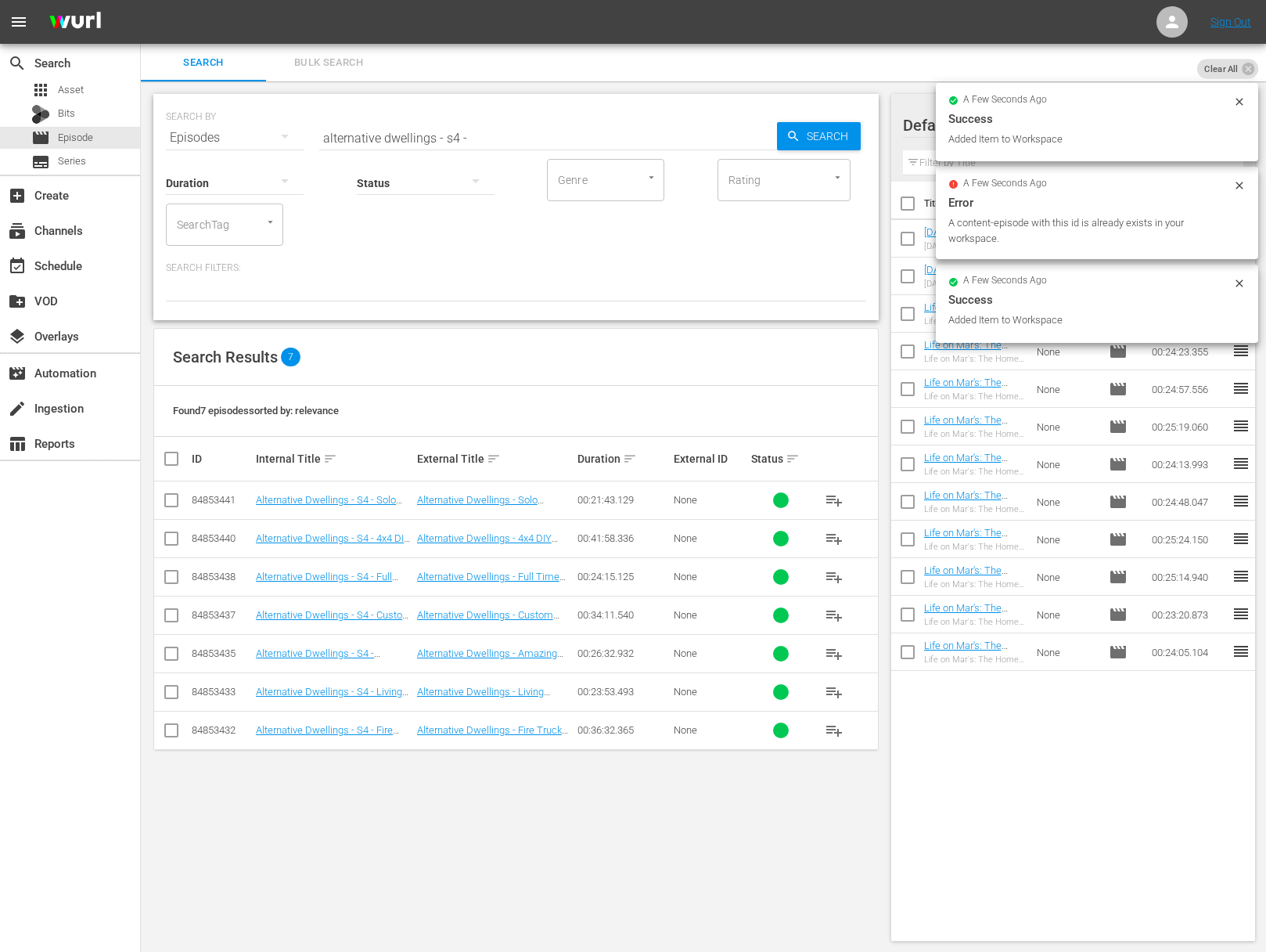
click at [829, 611] on span "playlist_add" at bounding box center [834, 615] width 19 height 19
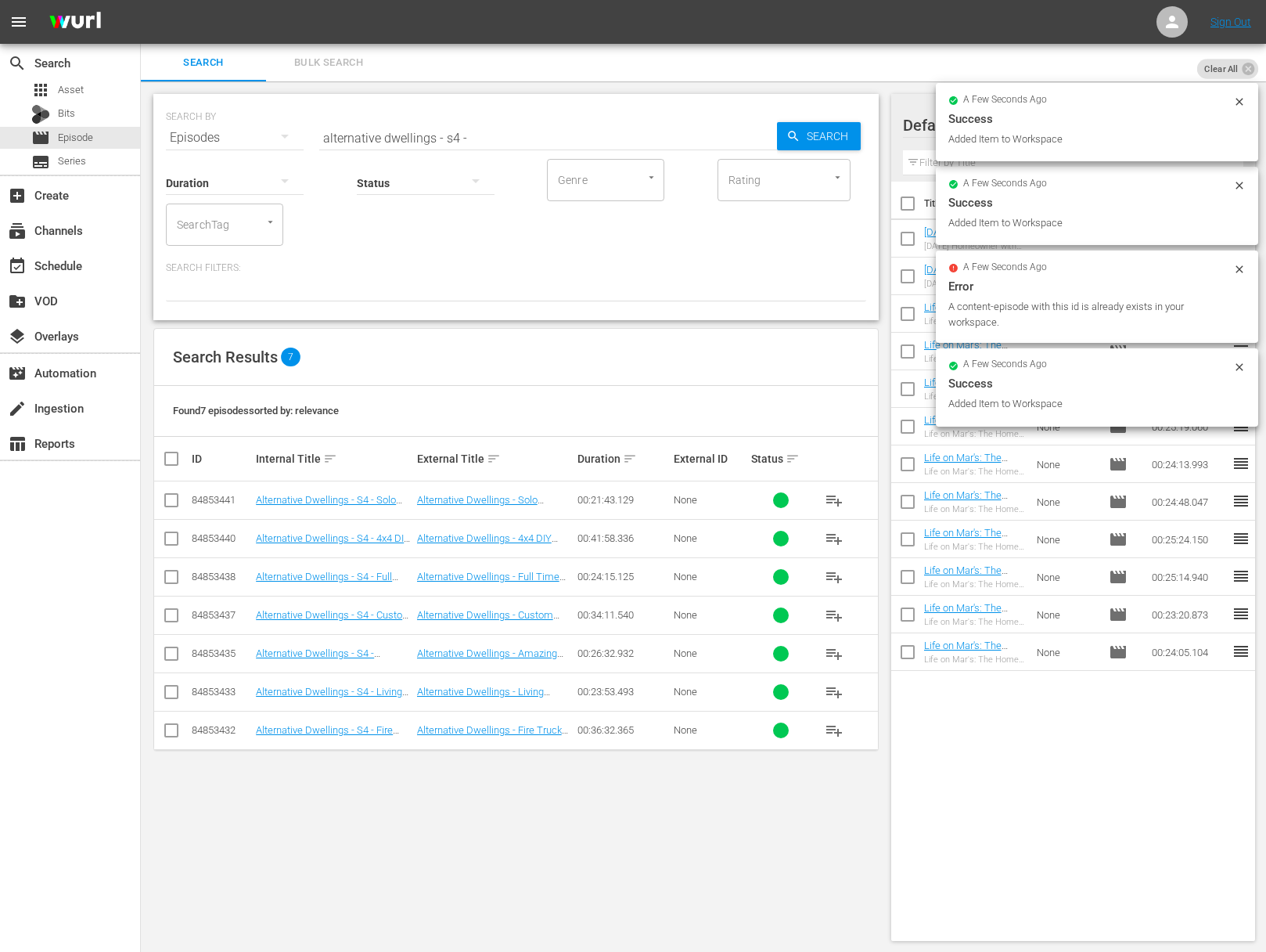
click at [830, 571] on span "playlist_add" at bounding box center [834, 577] width 19 height 19
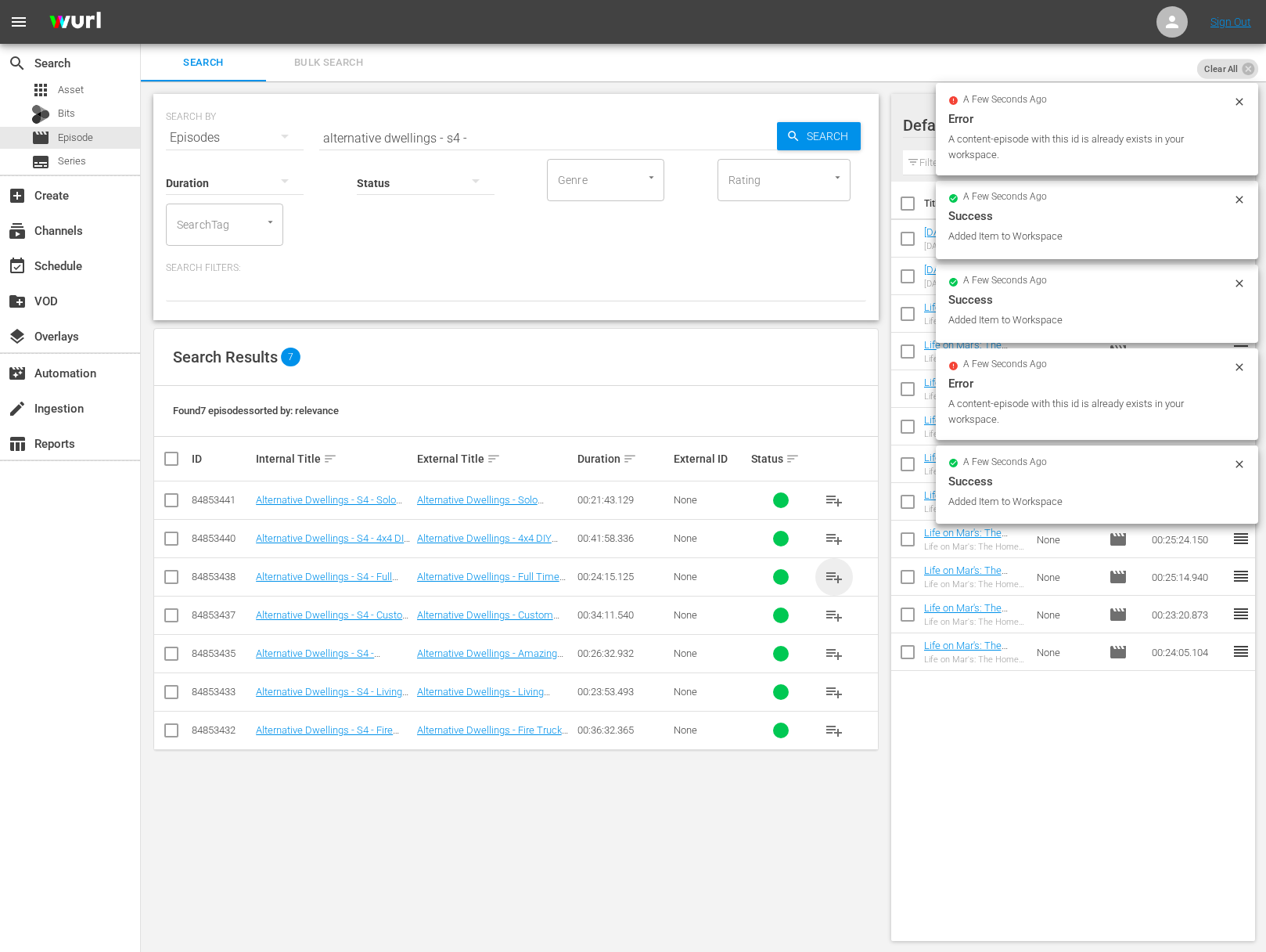
click at [830, 571] on span "playlist_add" at bounding box center [834, 577] width 19 height 19
drag, startPoint x: 830, startPoint y: 571, endPoint x: 830, endPoint y: 558, distance: 13.0
click at [830, 570] on span "playlist_add" at bounding box center [834, 577] width 19 height 19
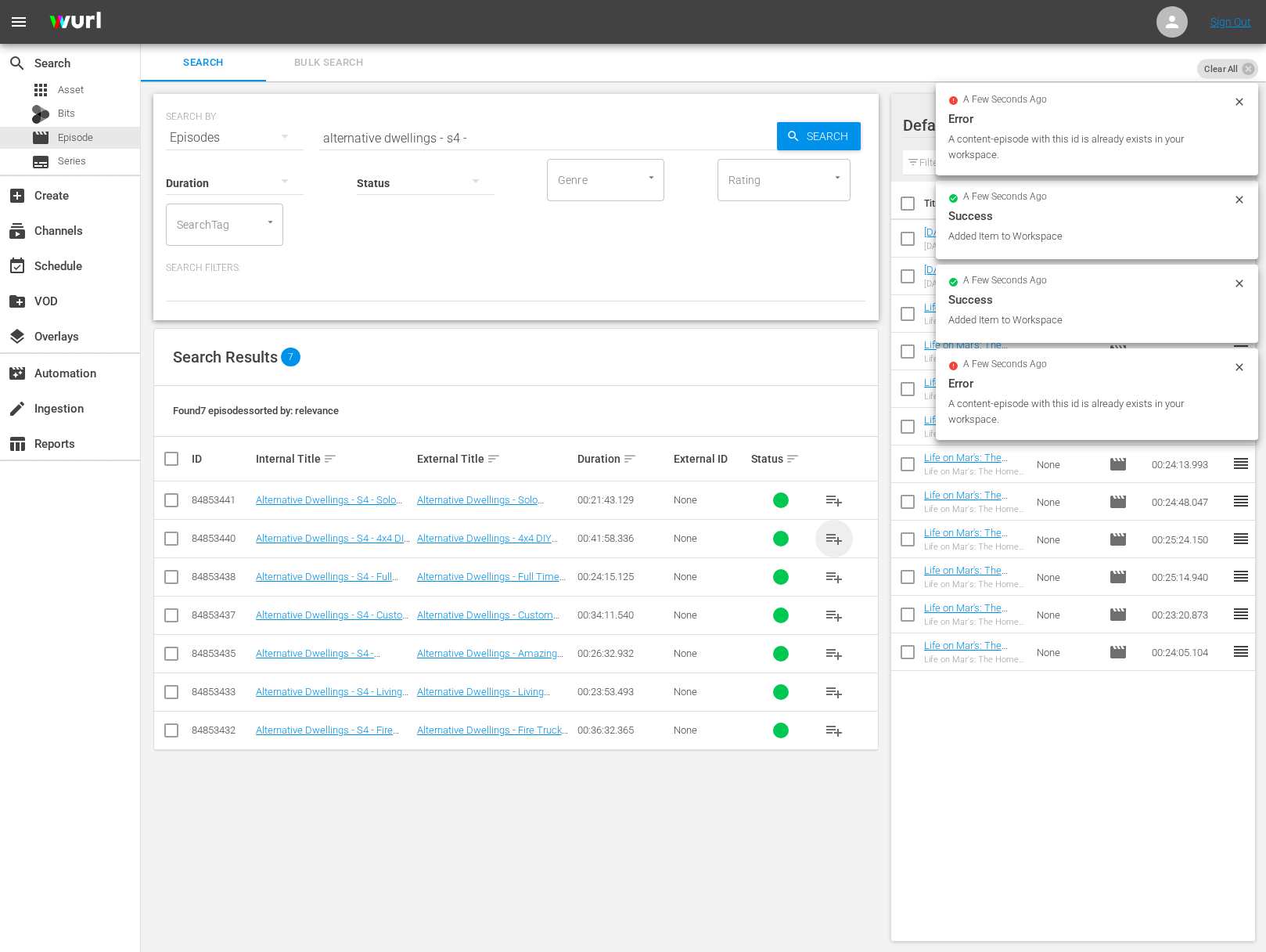
click at [831, 536] on span "playlist_add" at bounding box center [834, 539] width 19 height 19
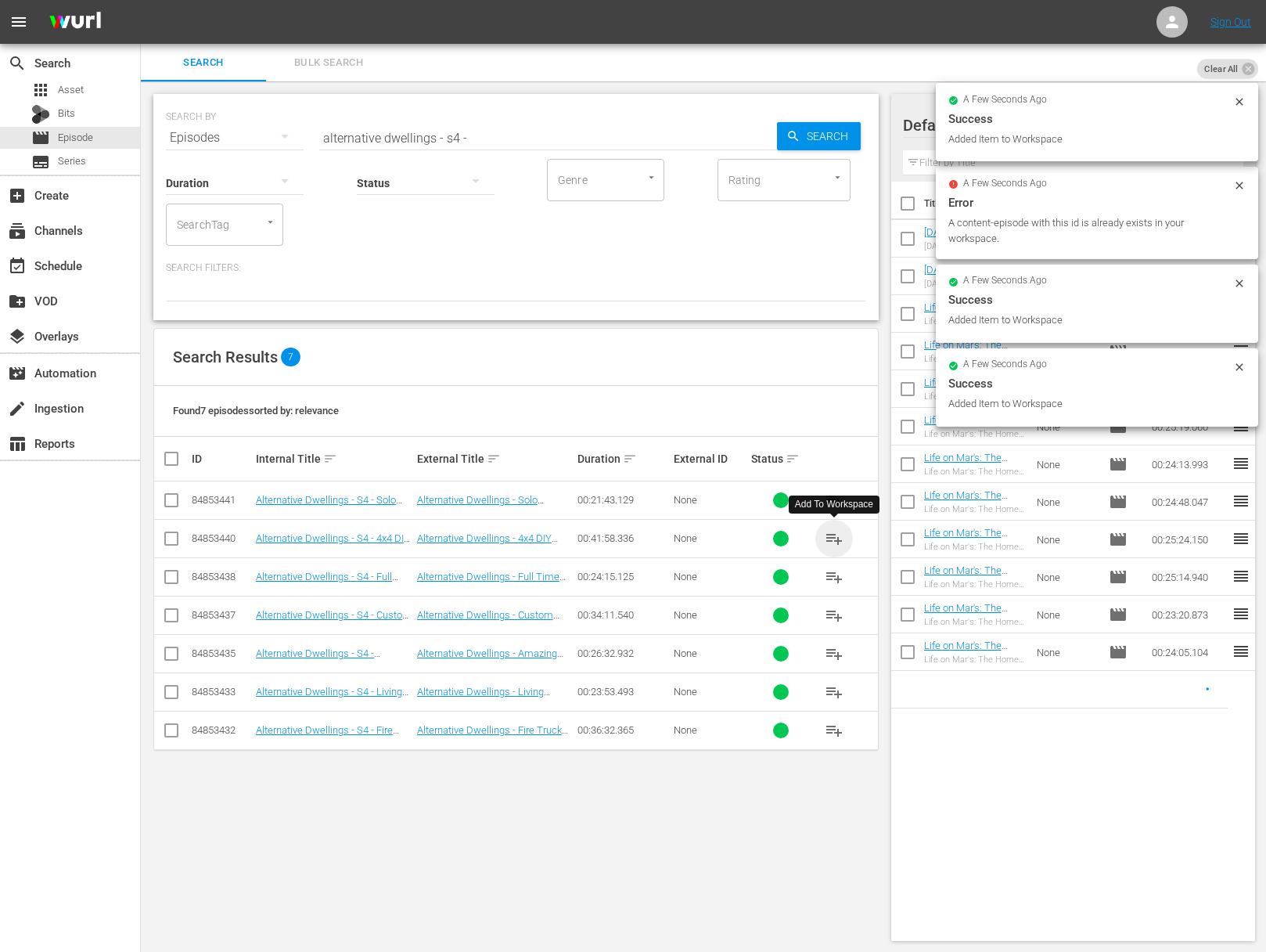
click at [831, 536] on span "playlist_add" at bounding box center [834, 539] width 19 height 19
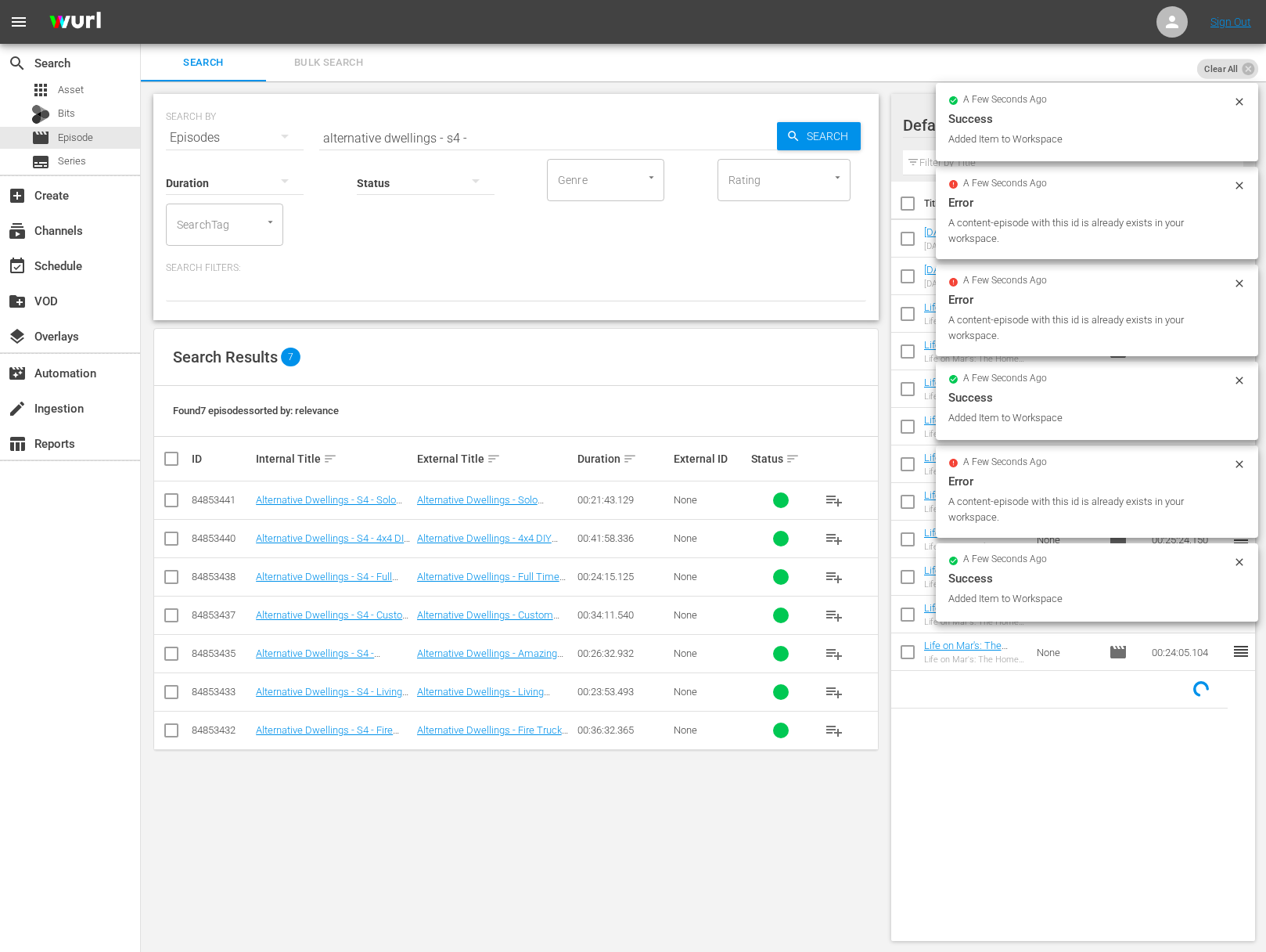
click at [836, 494] on span "playlist_add" at bounding box center [834, 500] width 19 height 19
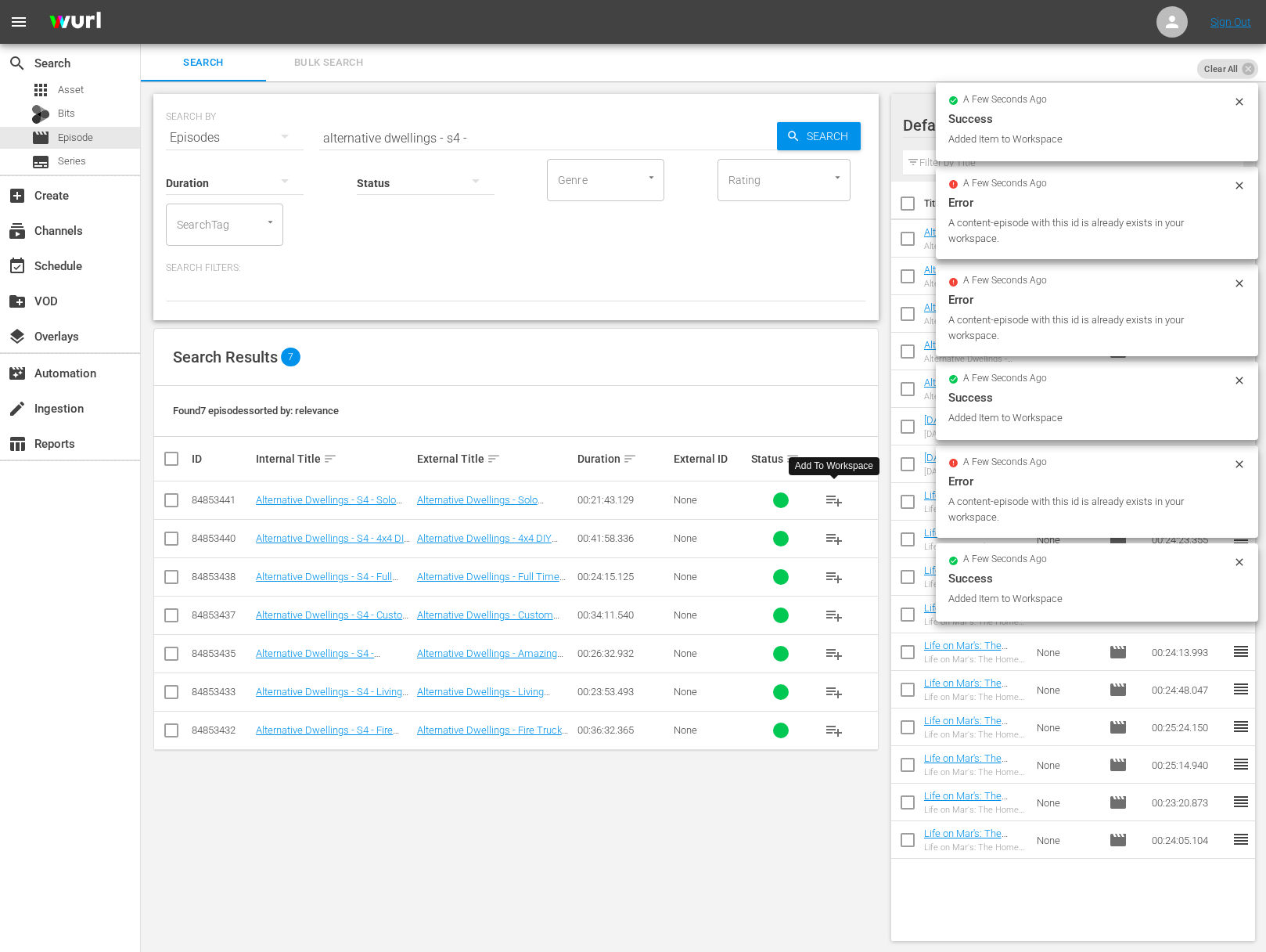
click at [836, 494] on span "playlist_add" at bounding box center [834, 500] width 19 height 19
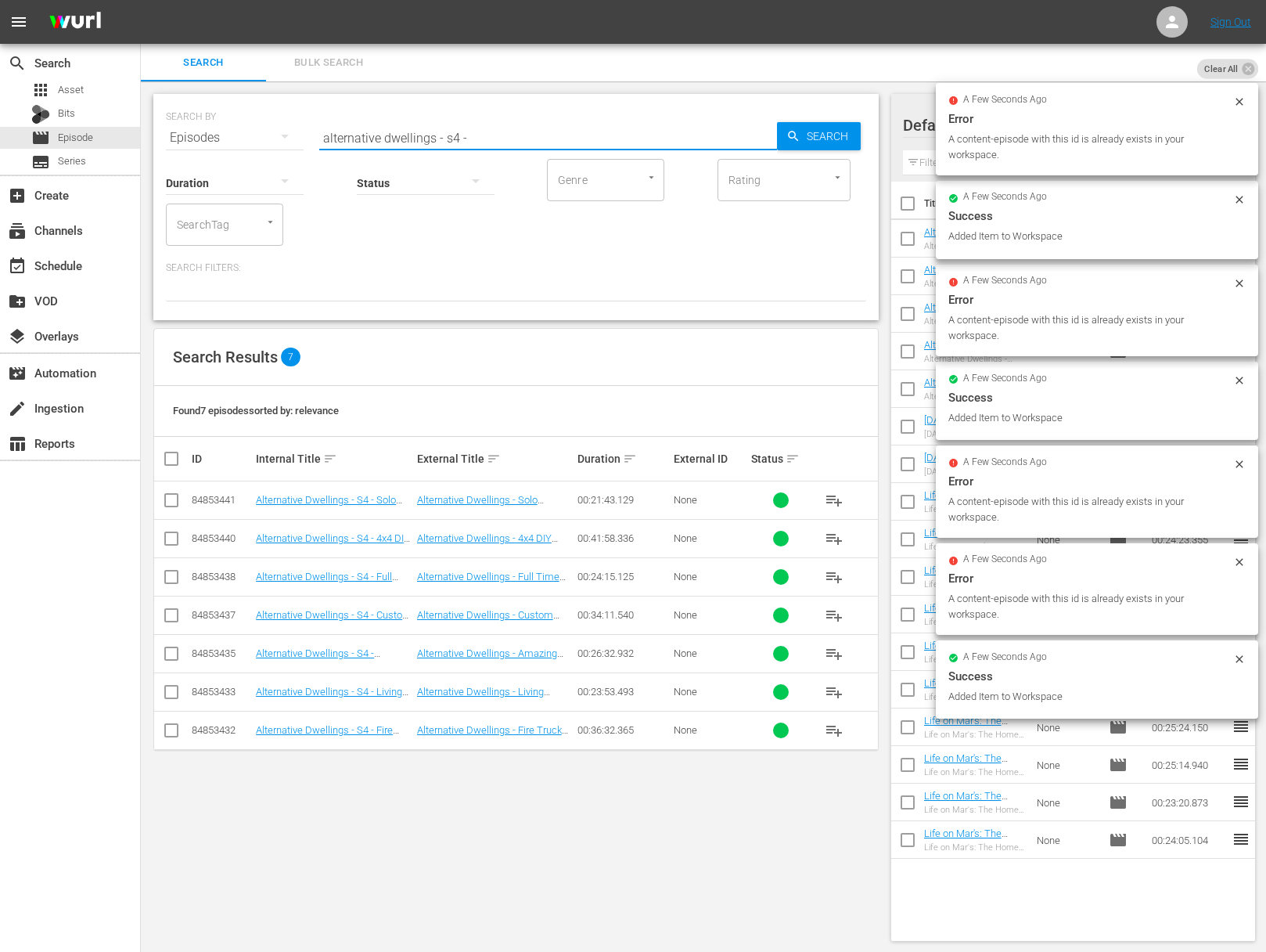
drag, startPoint x: 466, startPoint y: 137, endPoint x: 350, endPoint y: 134, distance: 116.0
click at [350, 134] on input "alternative dwellings - s4 -" at bounding box center [548, 137] width 458 height 38
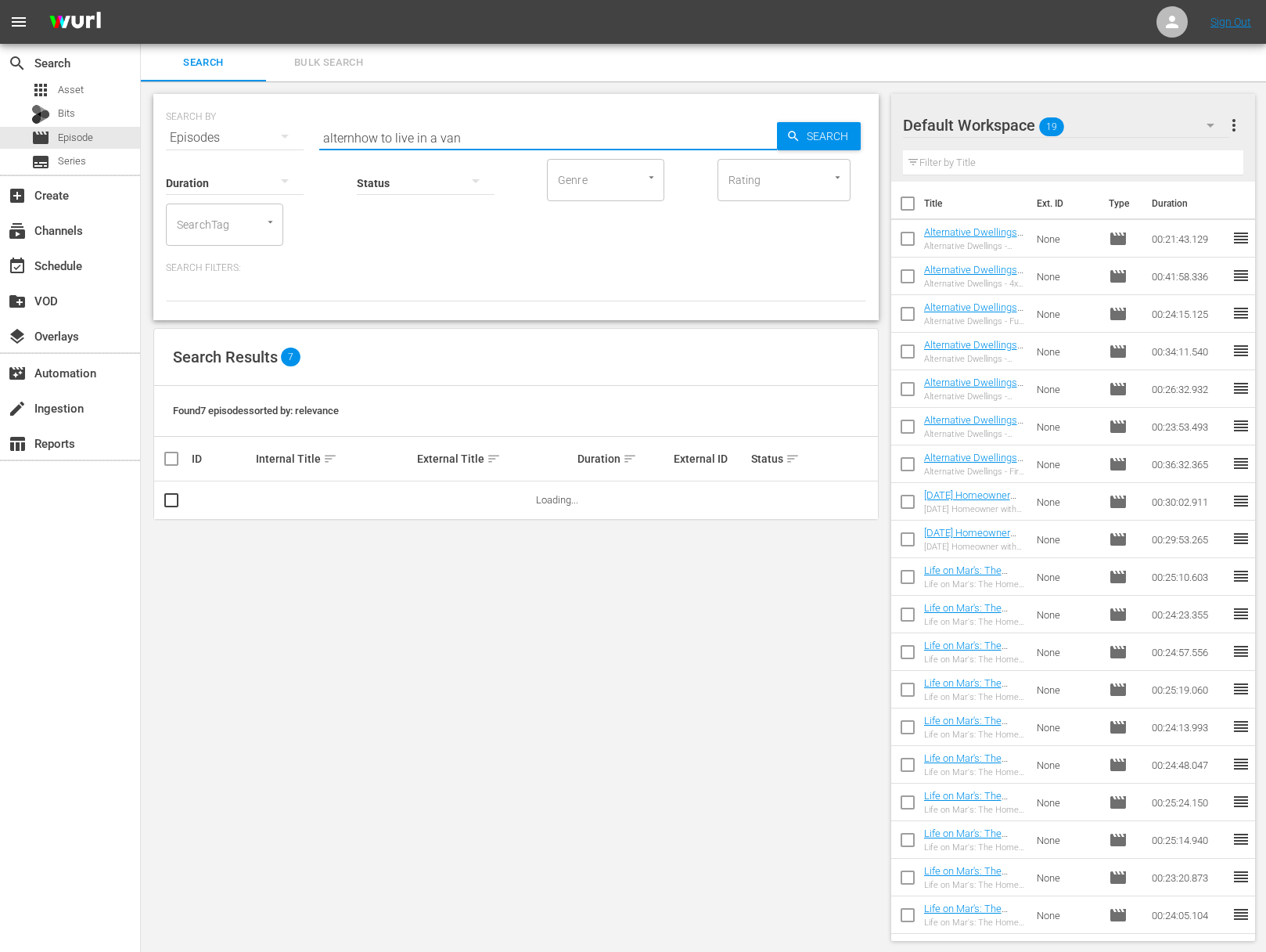
drag, startPoint x: 354, startPoint y: 137, endPoint x: 281, endPoint y: 128, distance: 73.6
click at [281, 128] on div "SEARCH BY Search By Episodes Search ID, Title, Description, Keywords, or Catego…" at bounding box center [516, 129] width 701 height 57
type input "how to live in a van"
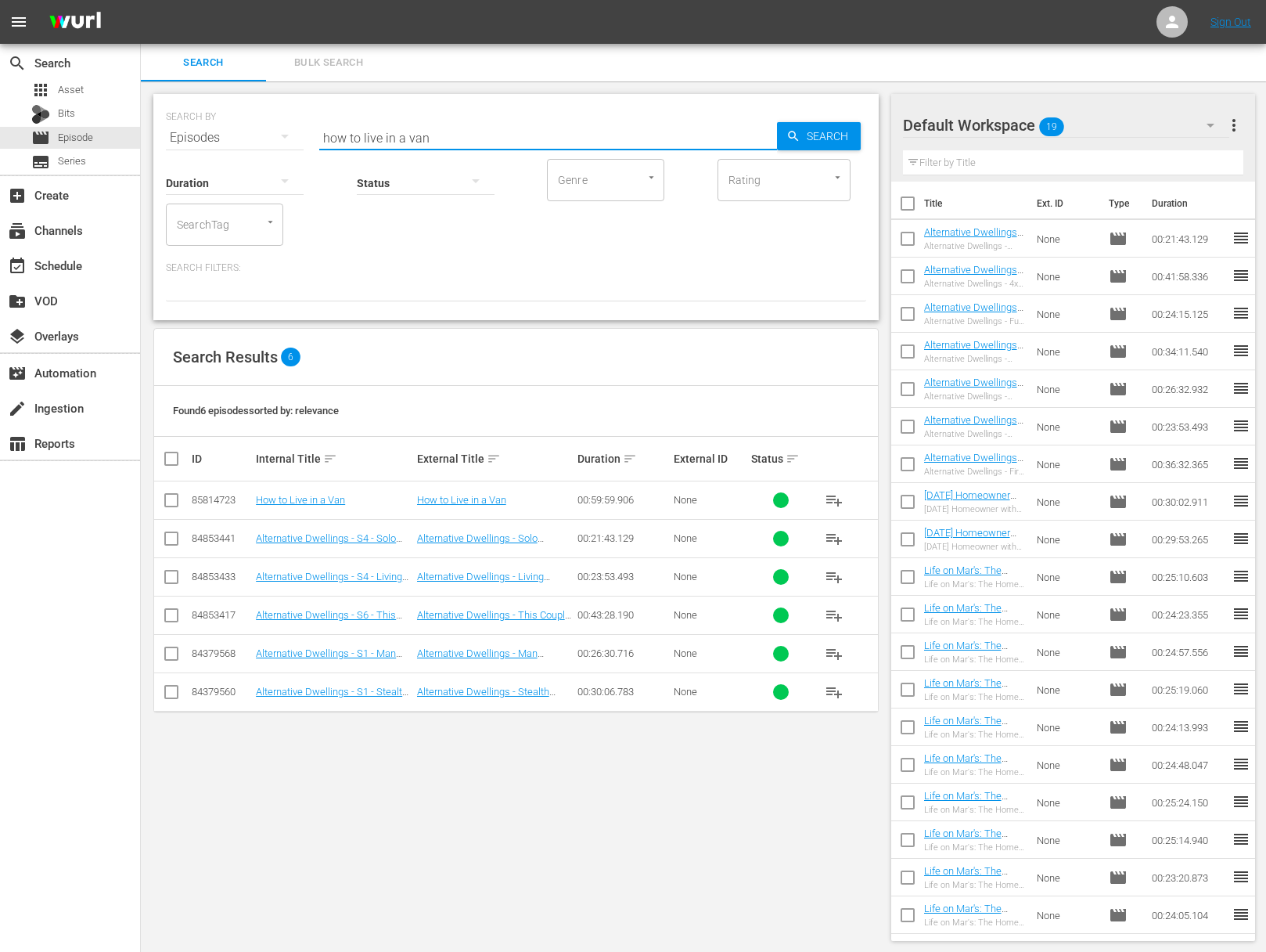
click at [843, 501] on span "playlist_add" at bounding box center [834, 500] width 19 height 19
click at [837, 500] on span "playlist_add" at bounding box center [834, 500] width 19 height 19
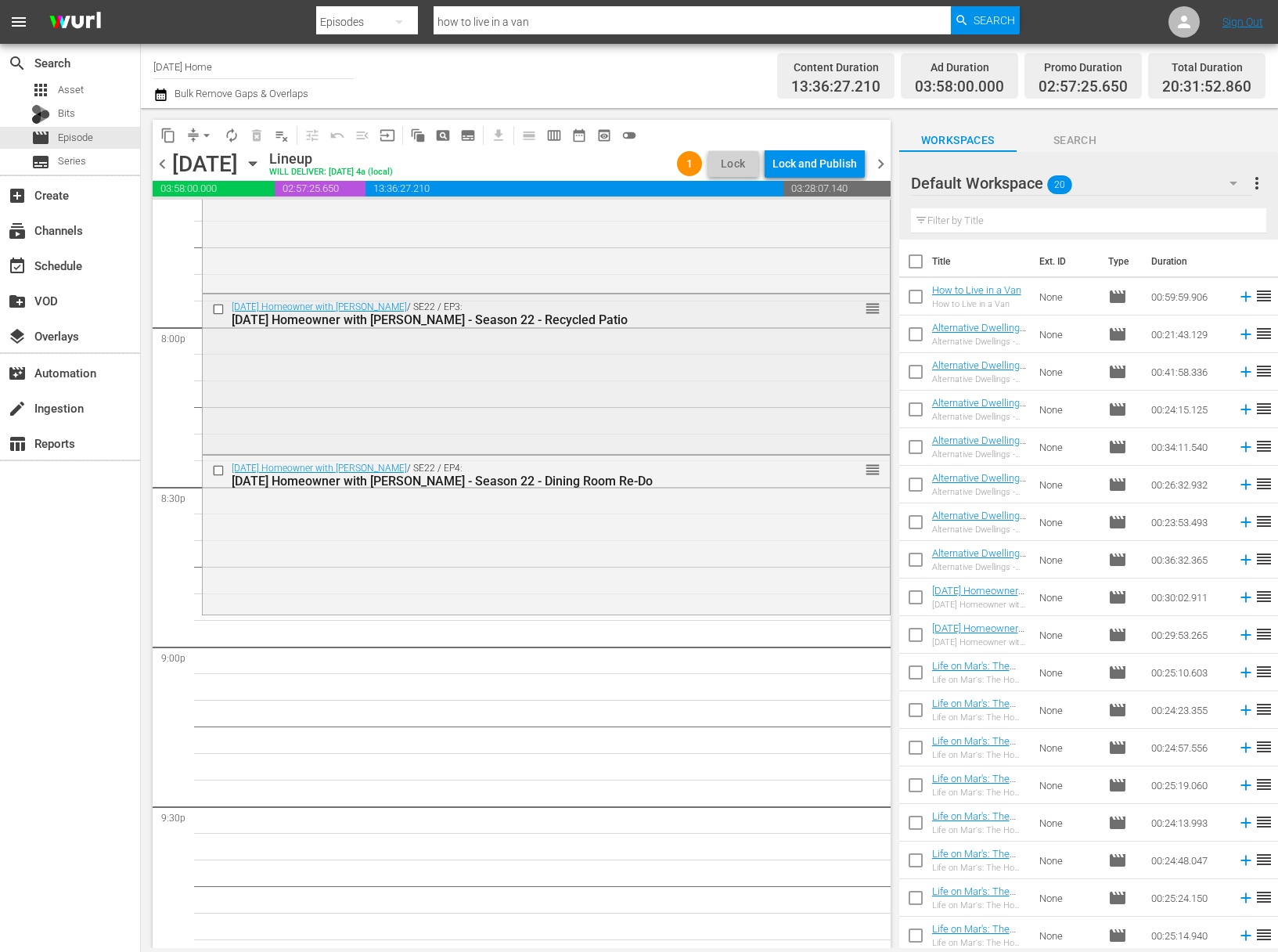
scroll to position [6289, 0]
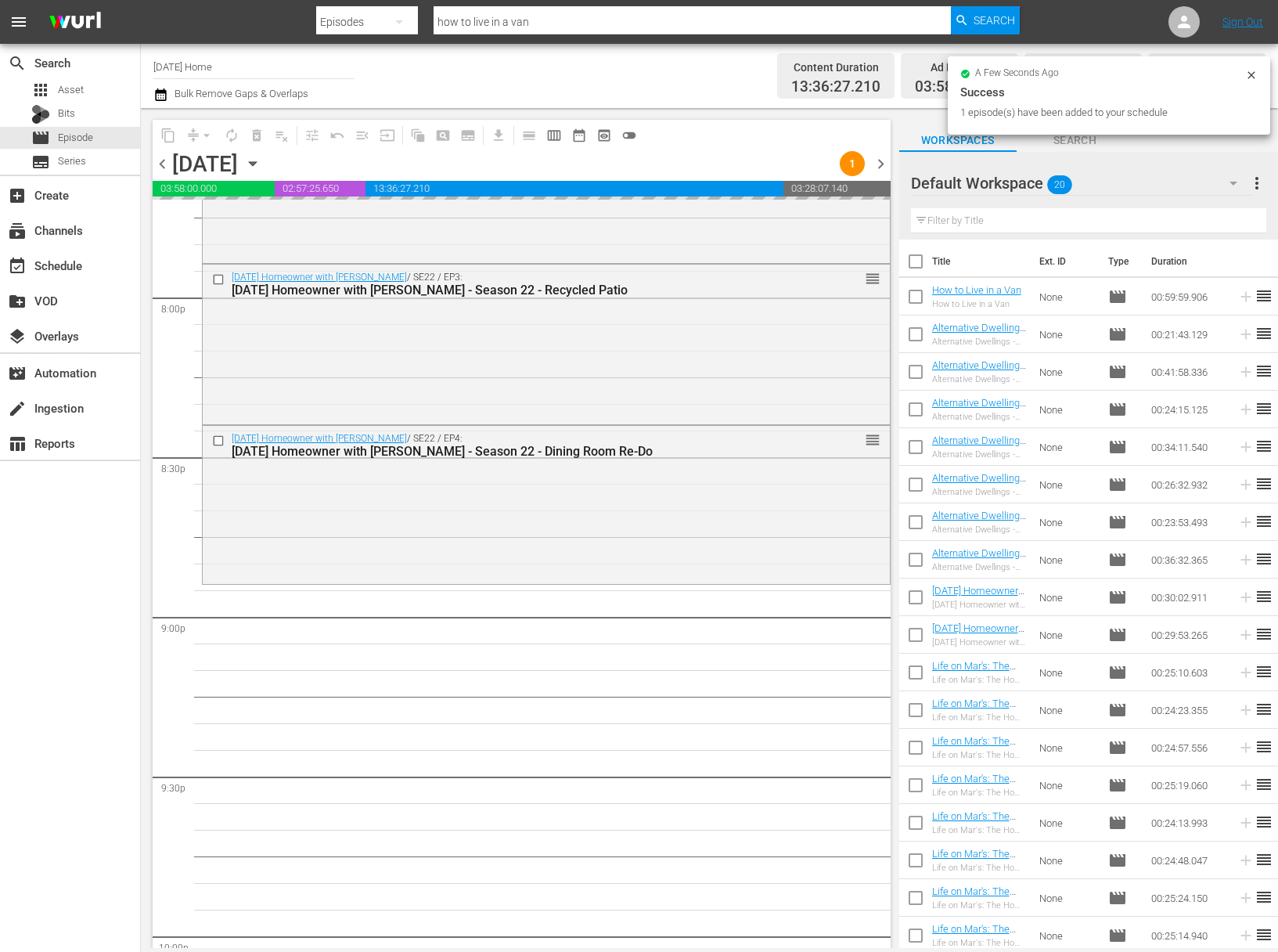
click at [1254, 371] on span "reorder" at bounding box center [1264, 371] width 19 height 19
click at [907, 368] on input "checkbox" at bounding box center [916, 375] width 33 height 33
checkbox input "true"
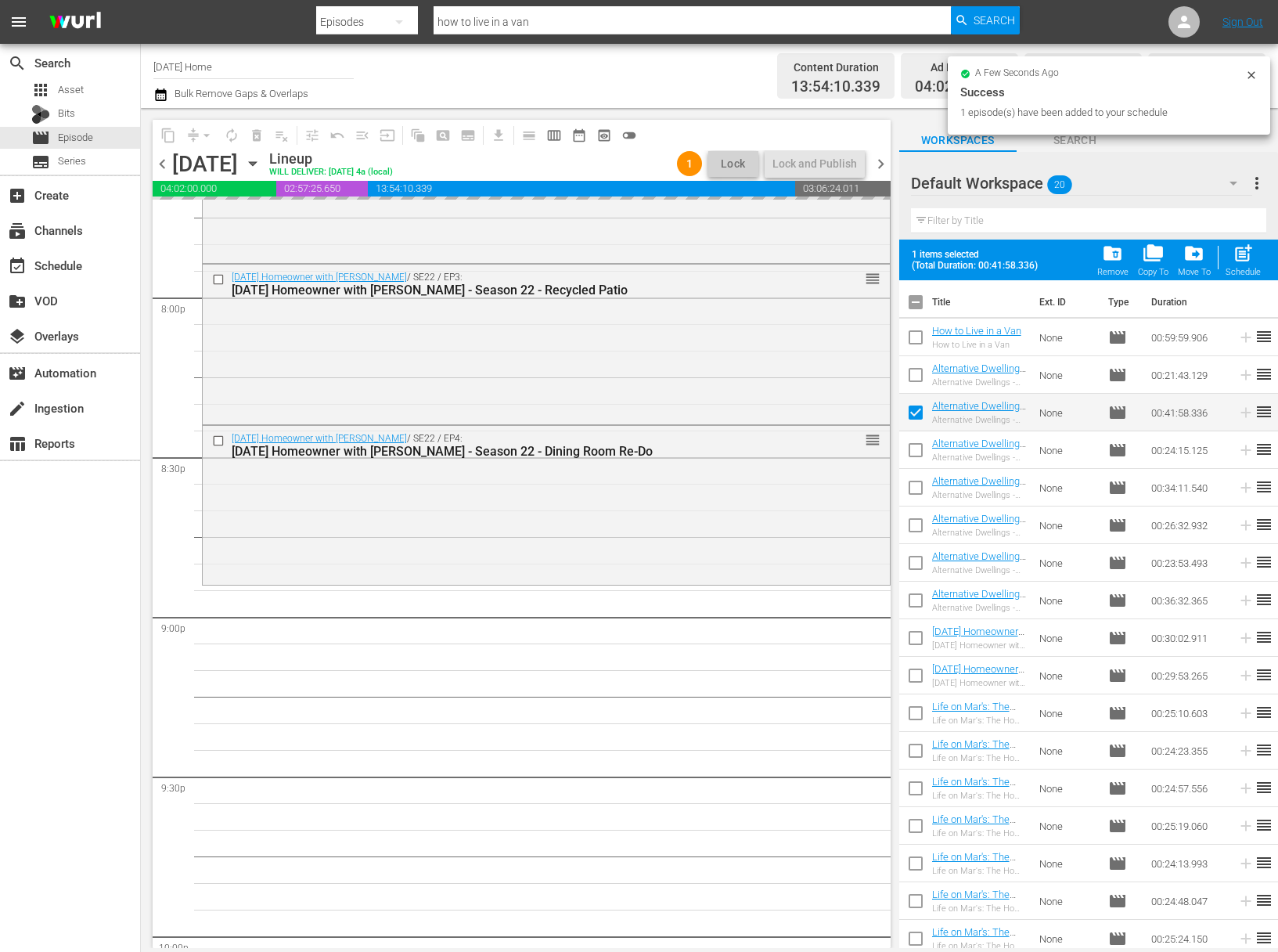
click at [917, 446] on input "checkbox" at bounding box center [916, 453] width 33 height 33
checkbox input "true"
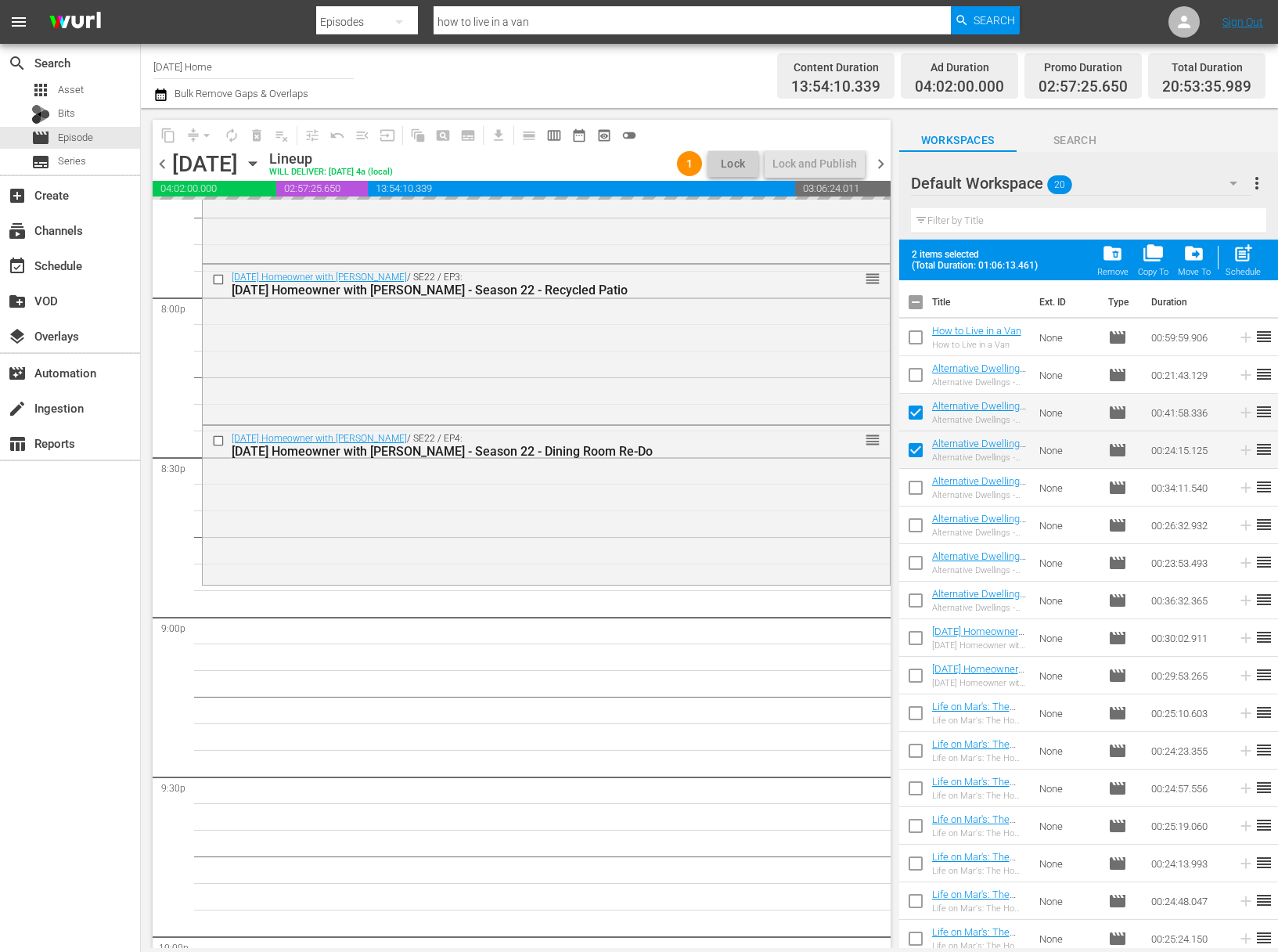
click at [914, 492] on input "checkbox" at bounding box center [916, 491] width 33 height 33
checkbox input "true"
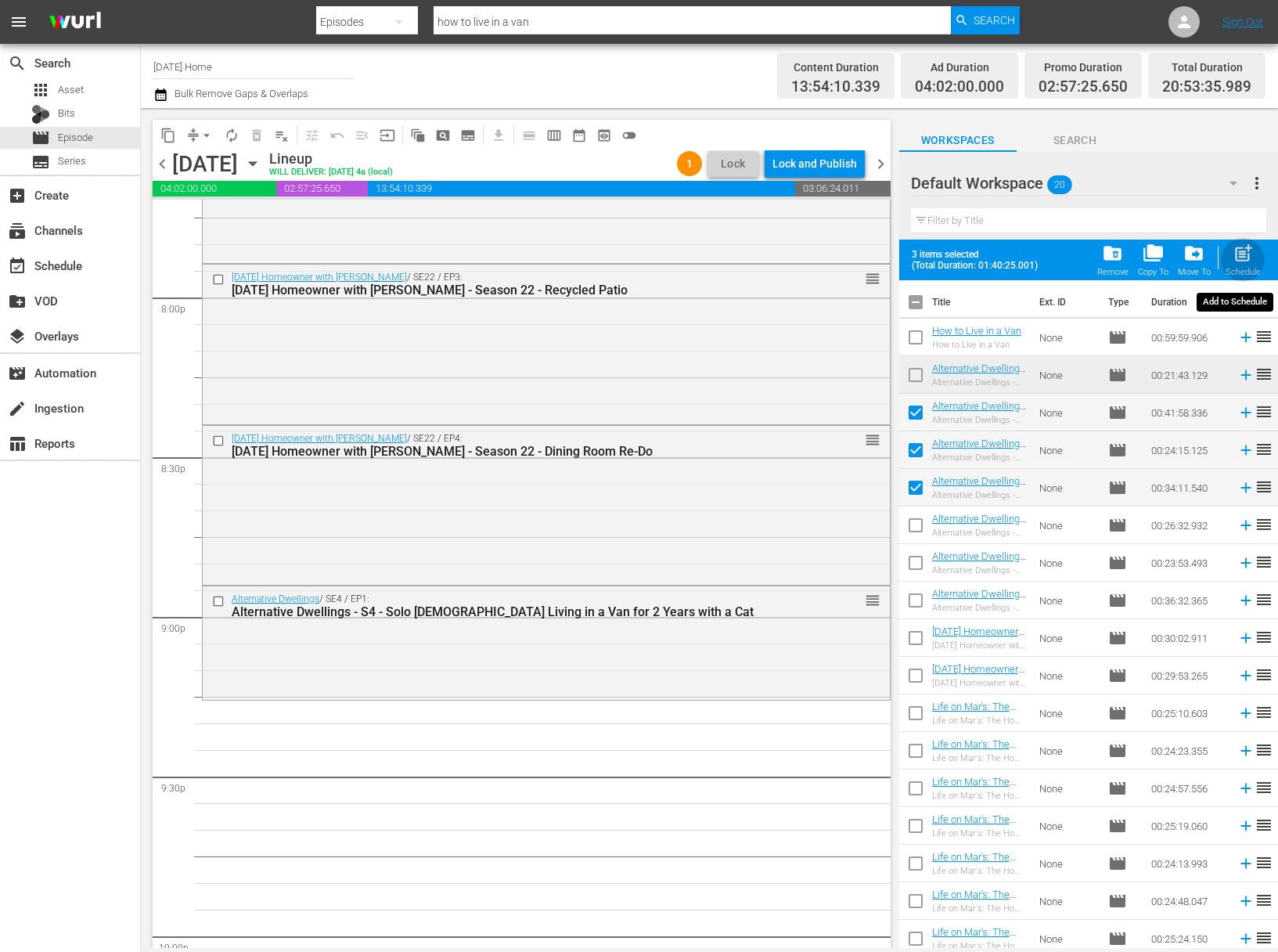
click at [1250, 258] on span "post_add" at bounding box center [1243, 253] width 21 height 21
checkbox input "false"
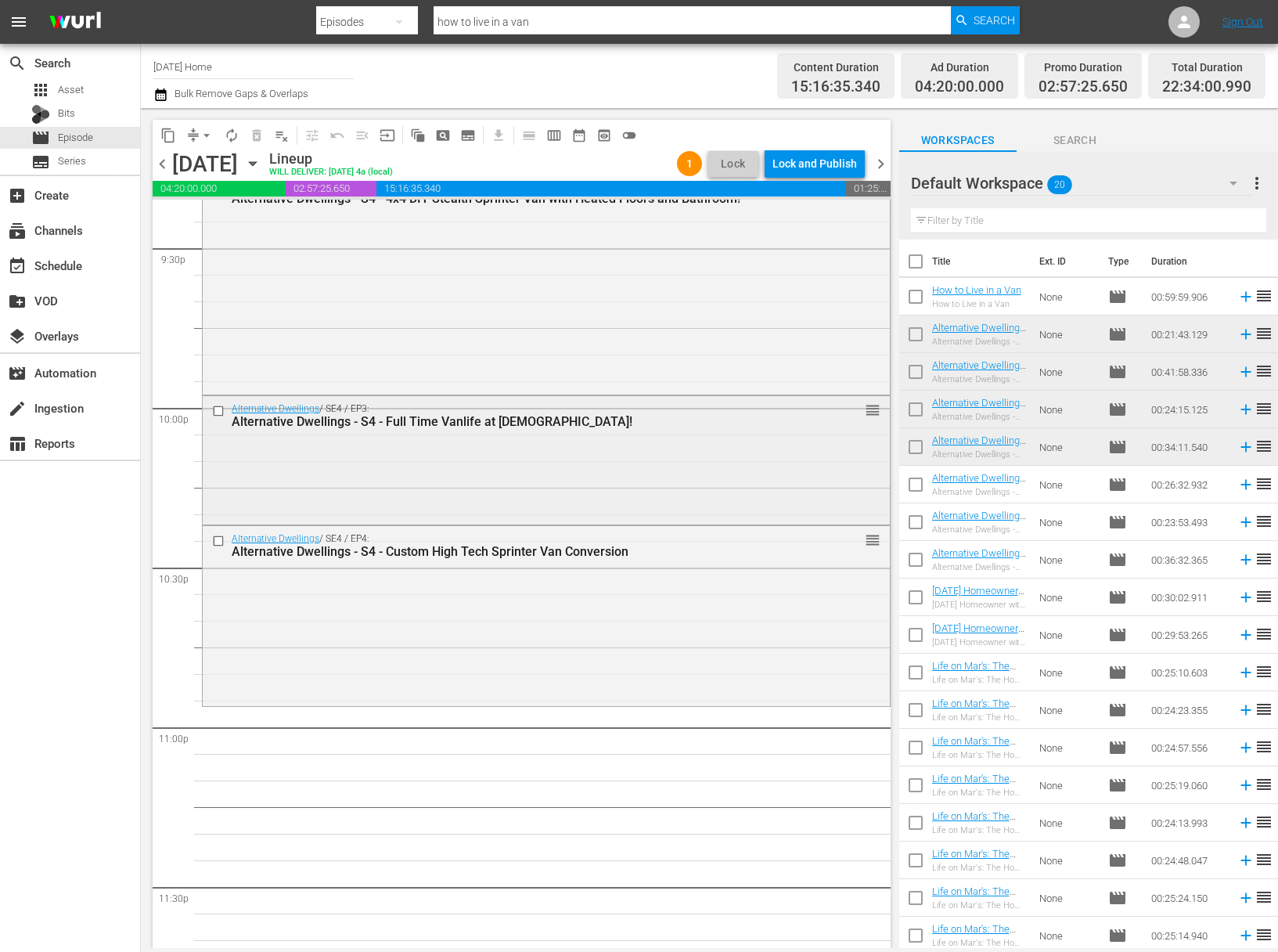
scroll to position [6915, 0]
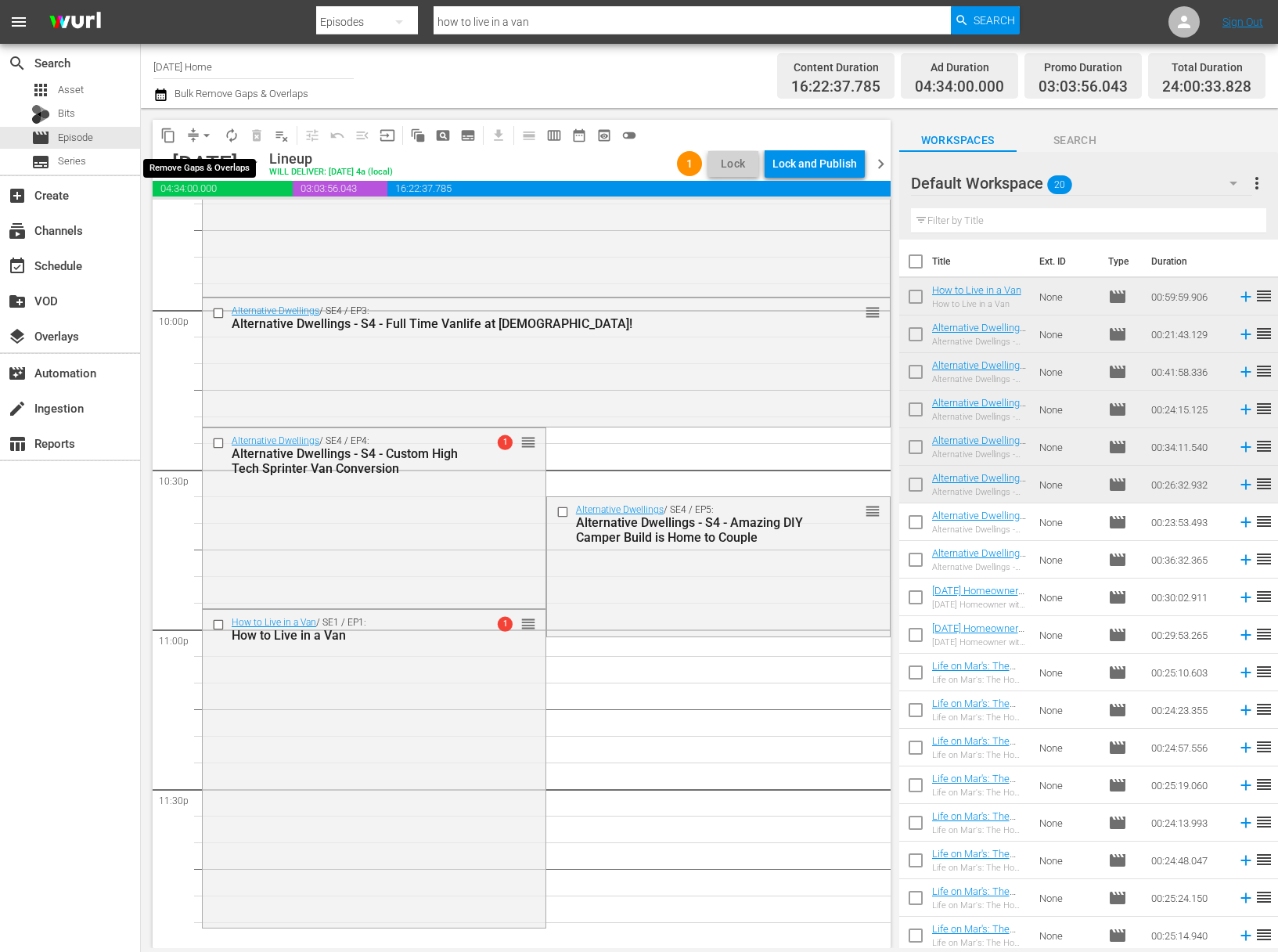
click at [206, 134] on span "arrow_drop_down" at bounding box center [207, 135] width 16 height 16
click at [228, 218] on li "Align to End of Previous Day" at bounding box center [207, 218] width 164 height 26
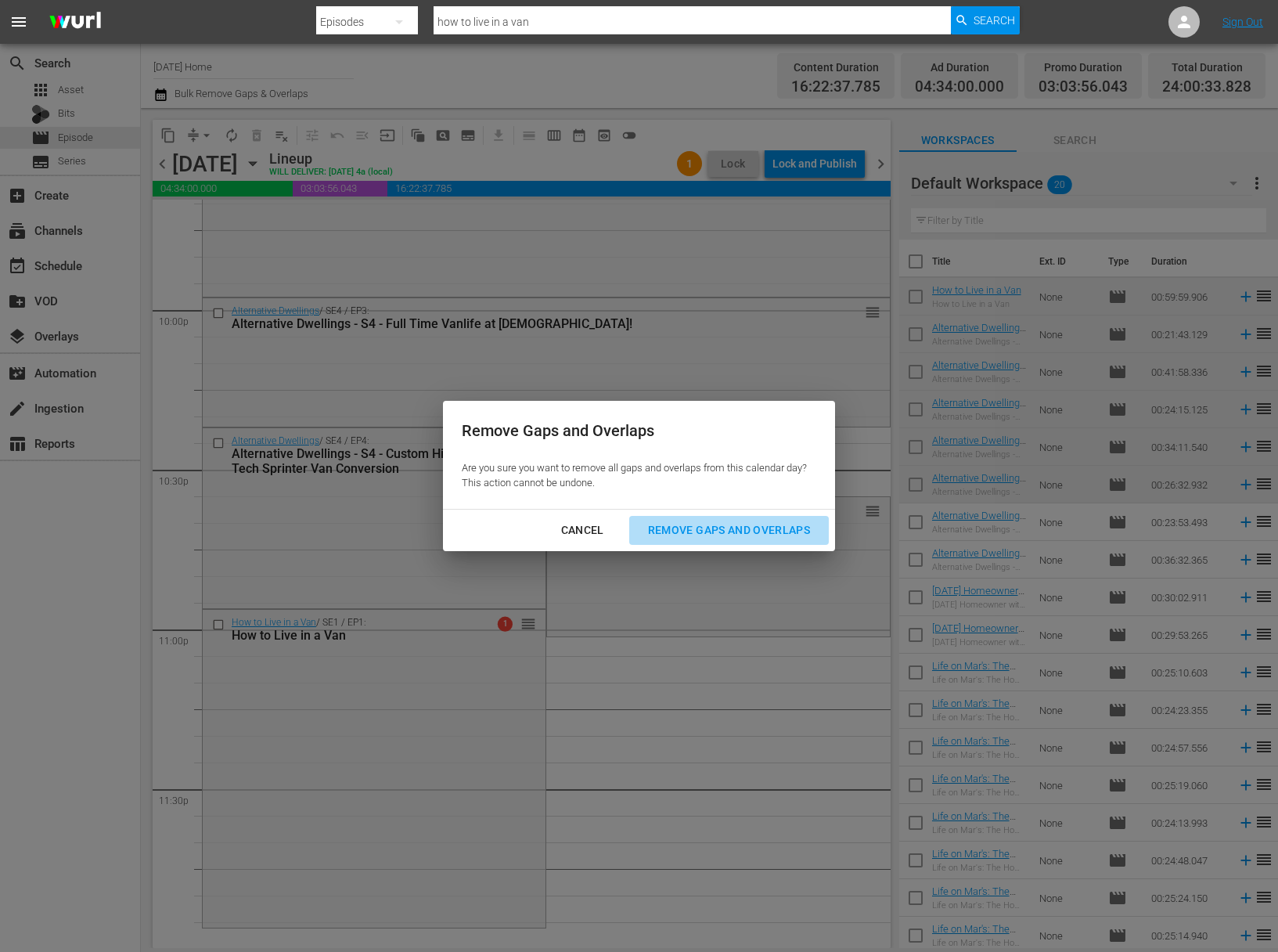
click at [742, 522] on div "Remove Gaps and Overlaps" at bounding box center [729, 530] width 187 height 20
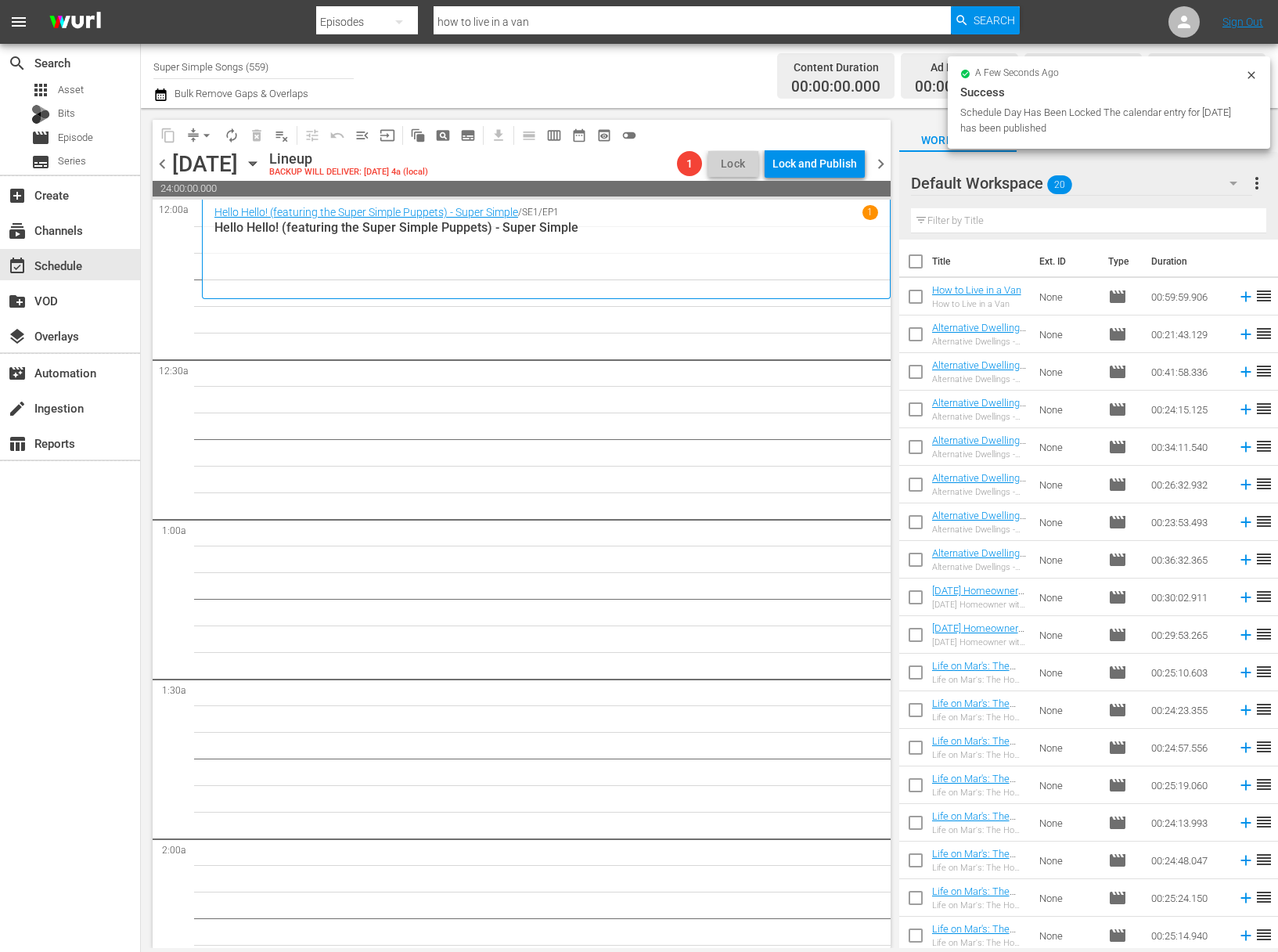
scroll to position [6915, 0]
